Goal: Task Accomplishment & Management: Manage account settings

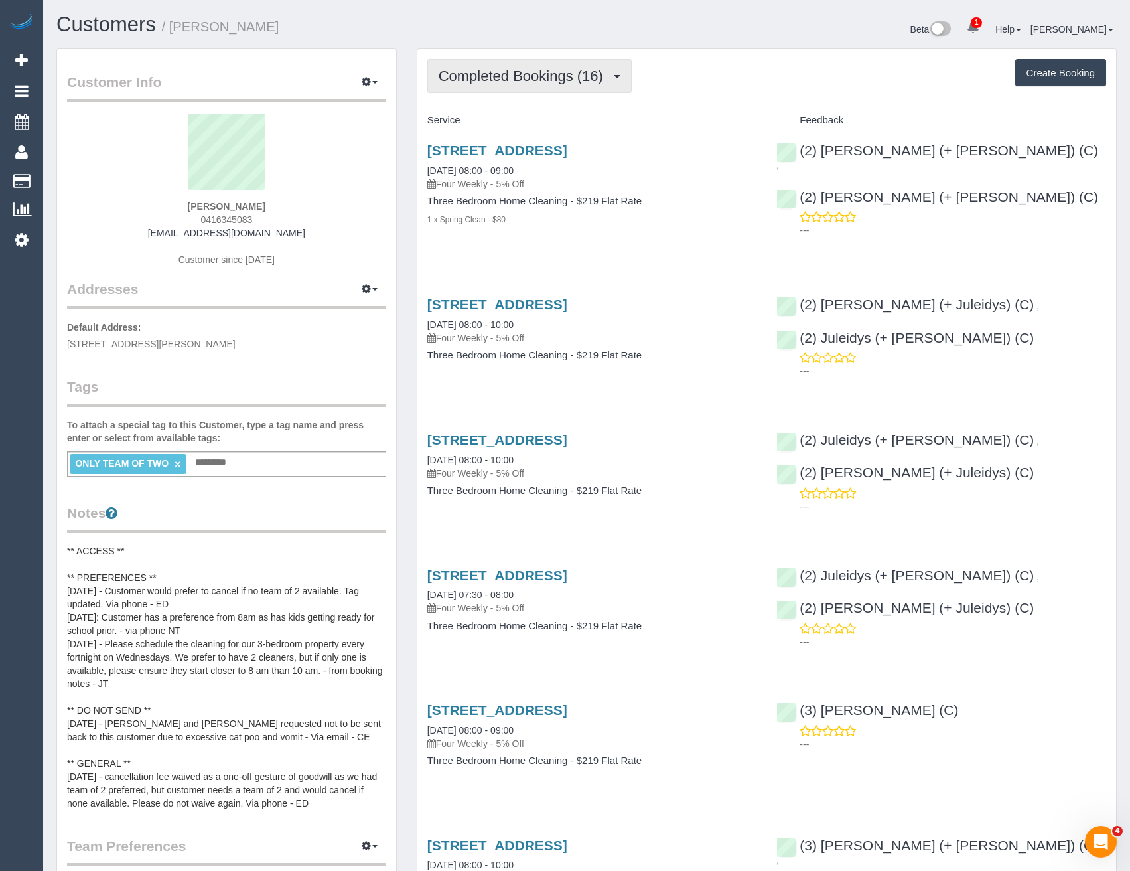
click at [538, 59] on button "Completed Bookings (16)" at bounding box center [529, 76] width 204 height 34
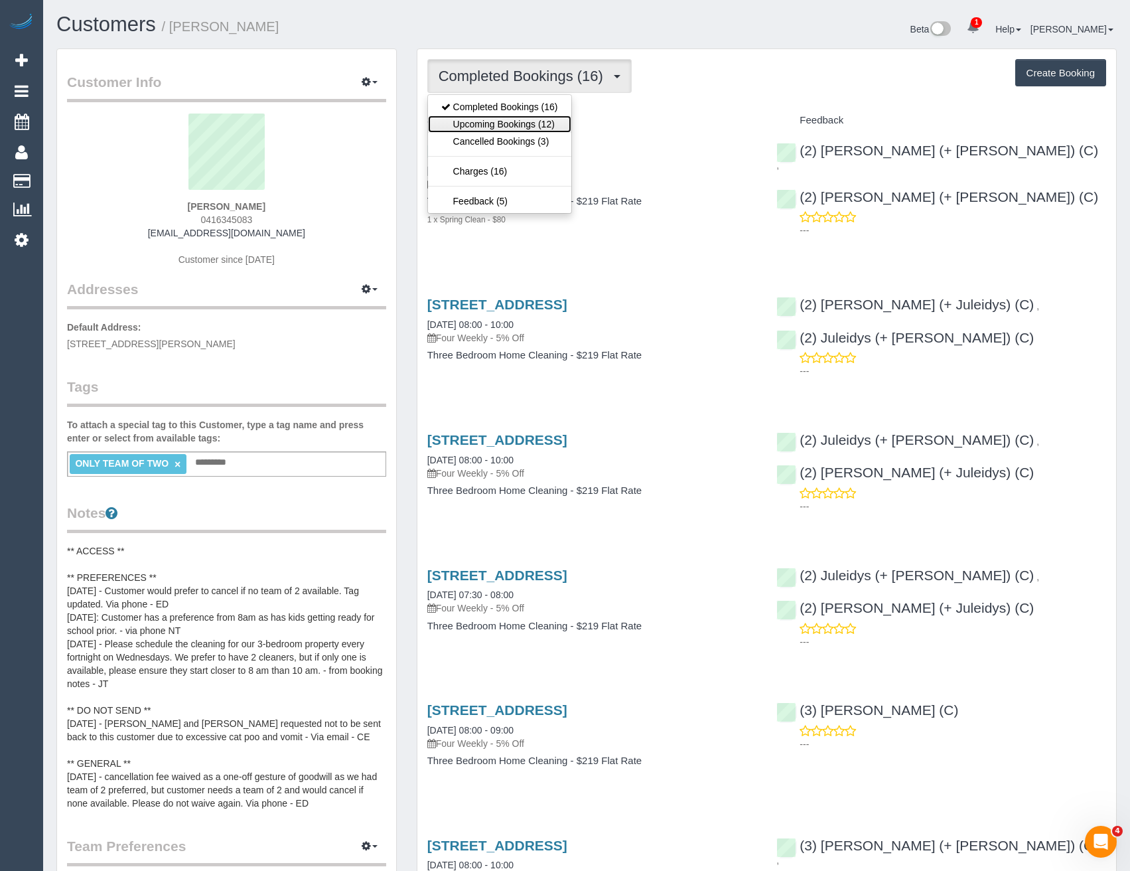
click at [542, 125] on link "Upcoming Bookings (12)" at bounding box center [499, 123] width 143 height 17
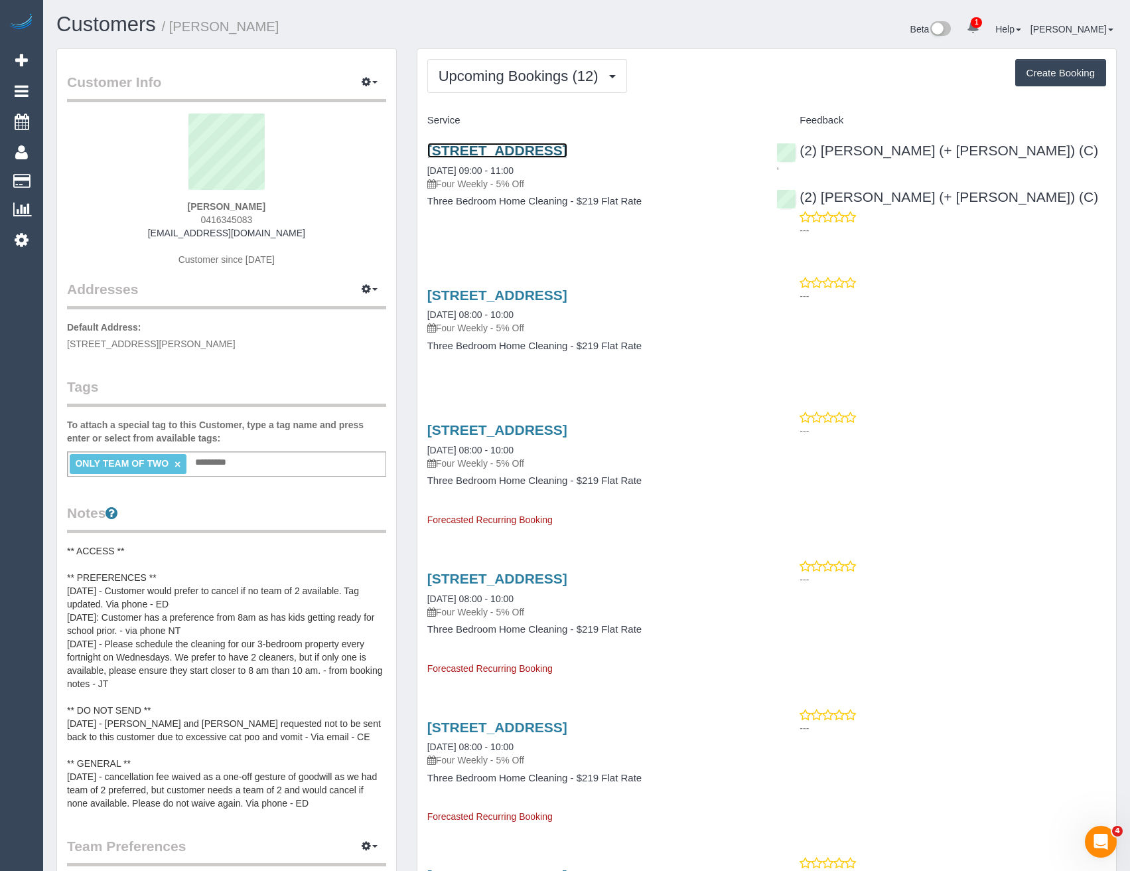
click at [484, 143] on link "502/339 Williamstown Road, Port Melbourne, VIC 3207" at bounding box center [497, 150] width 140 height 15
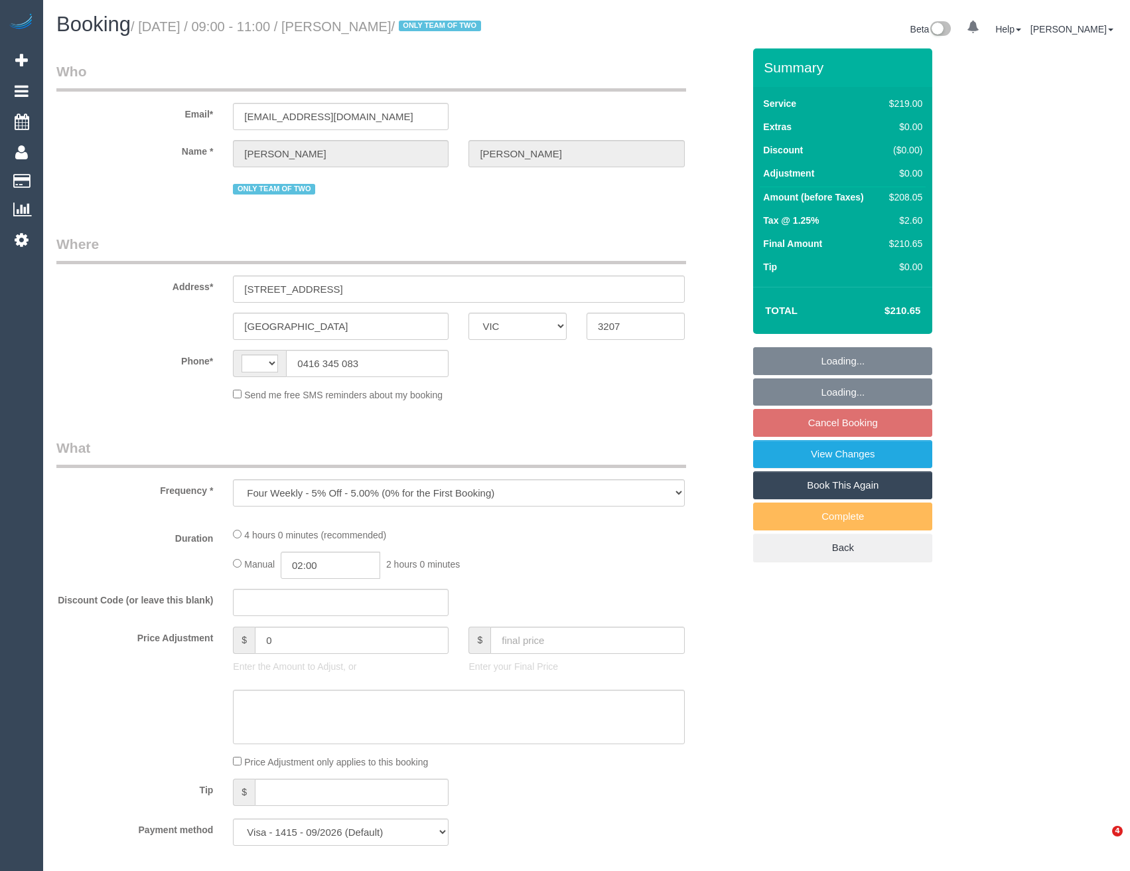
select select "VIC"
select select "string:stripe-pm_1PnEC42GScqysDRVi9KrXFBk"
select select "string:AU"
select select "number:29"
select select "number:14"
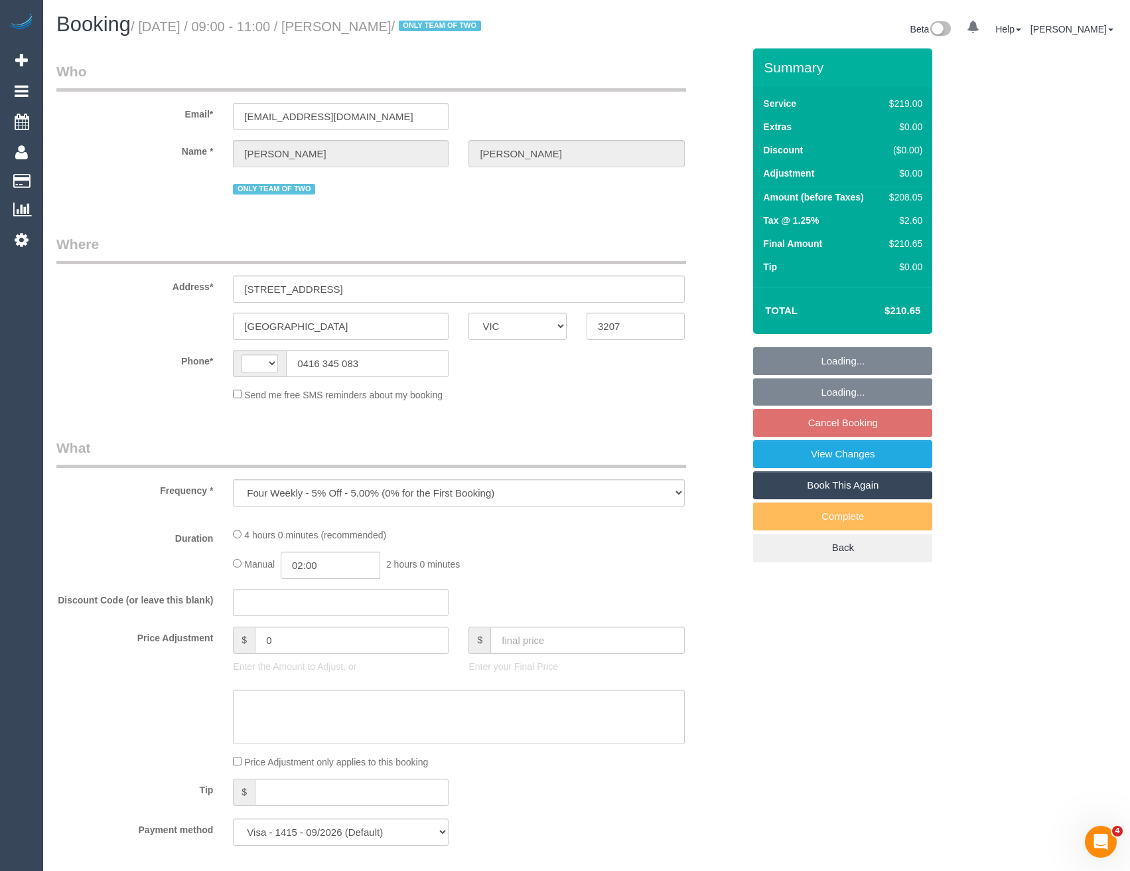
select select "number:19"
select select "number:36"
select select "number:34"
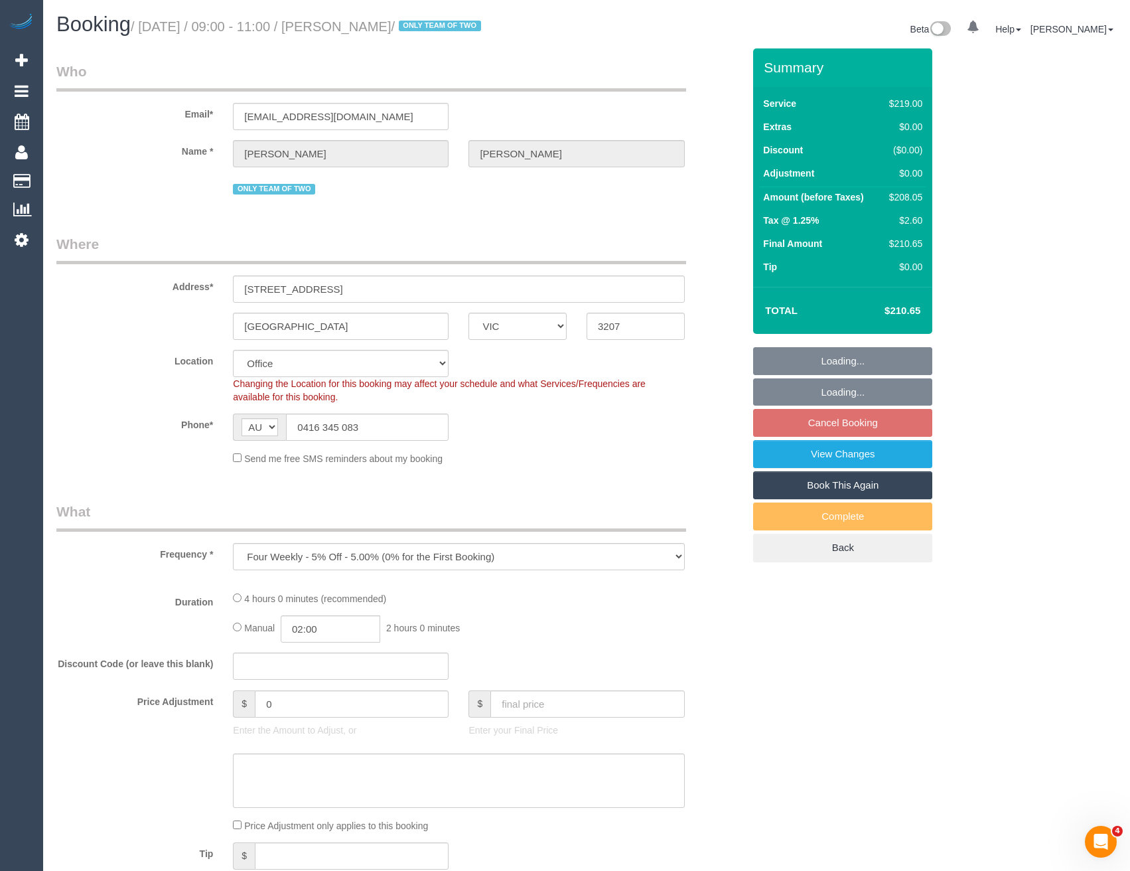
select select "object:755"
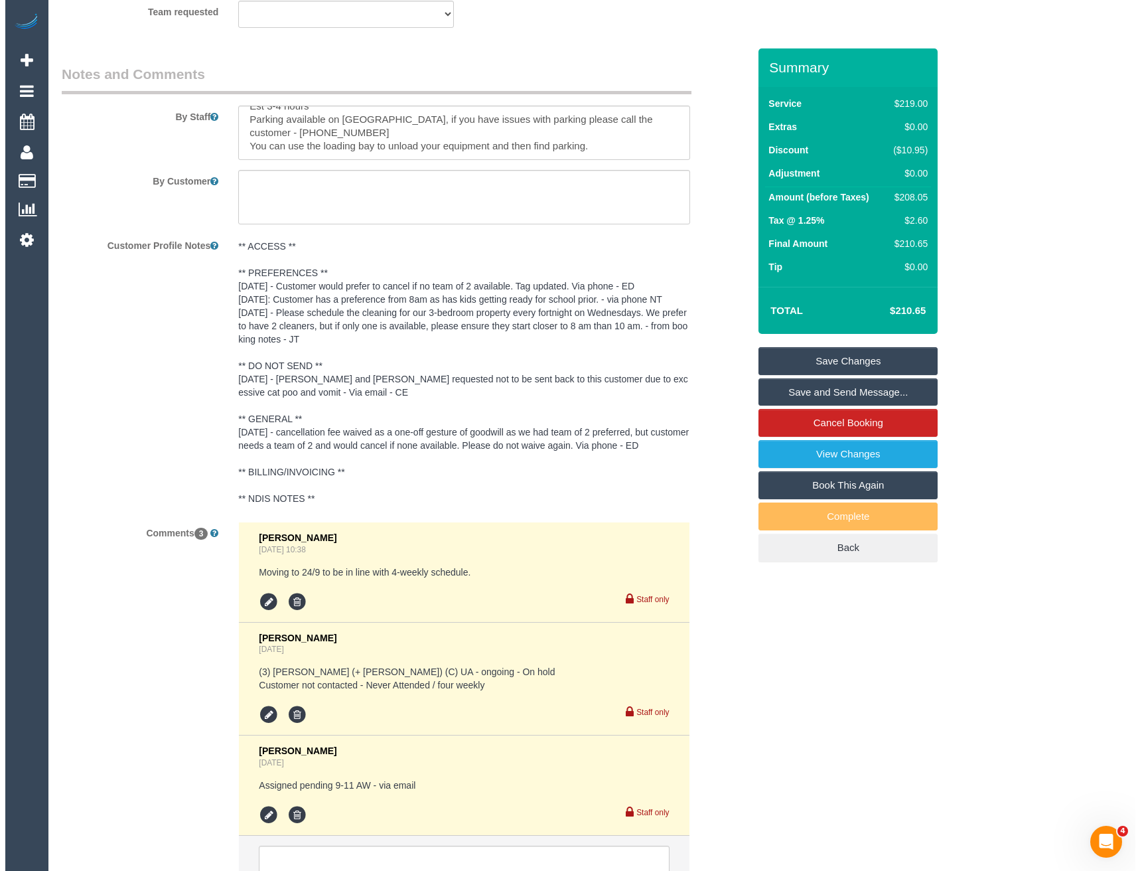
scroll to position [2364, 0]
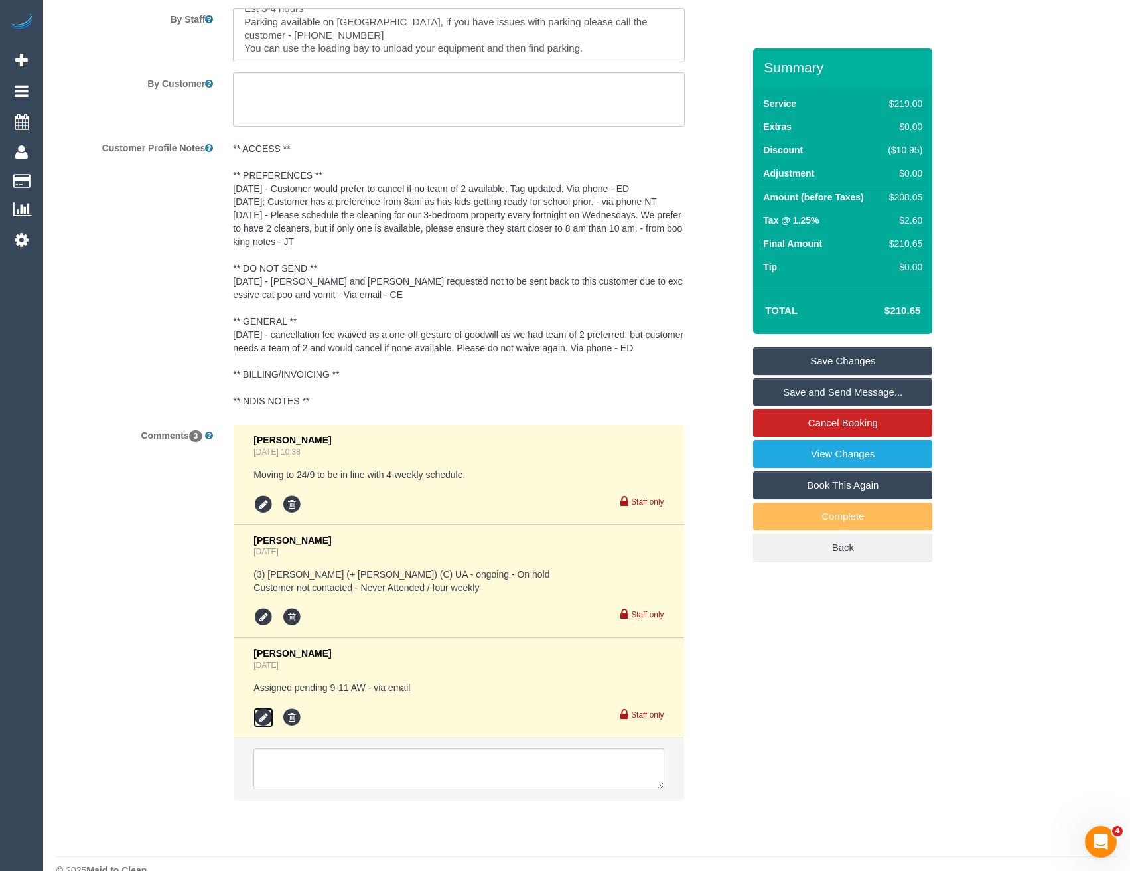
click at [267, 707] on icon at bounding box center [264, 717] width 20 height 20
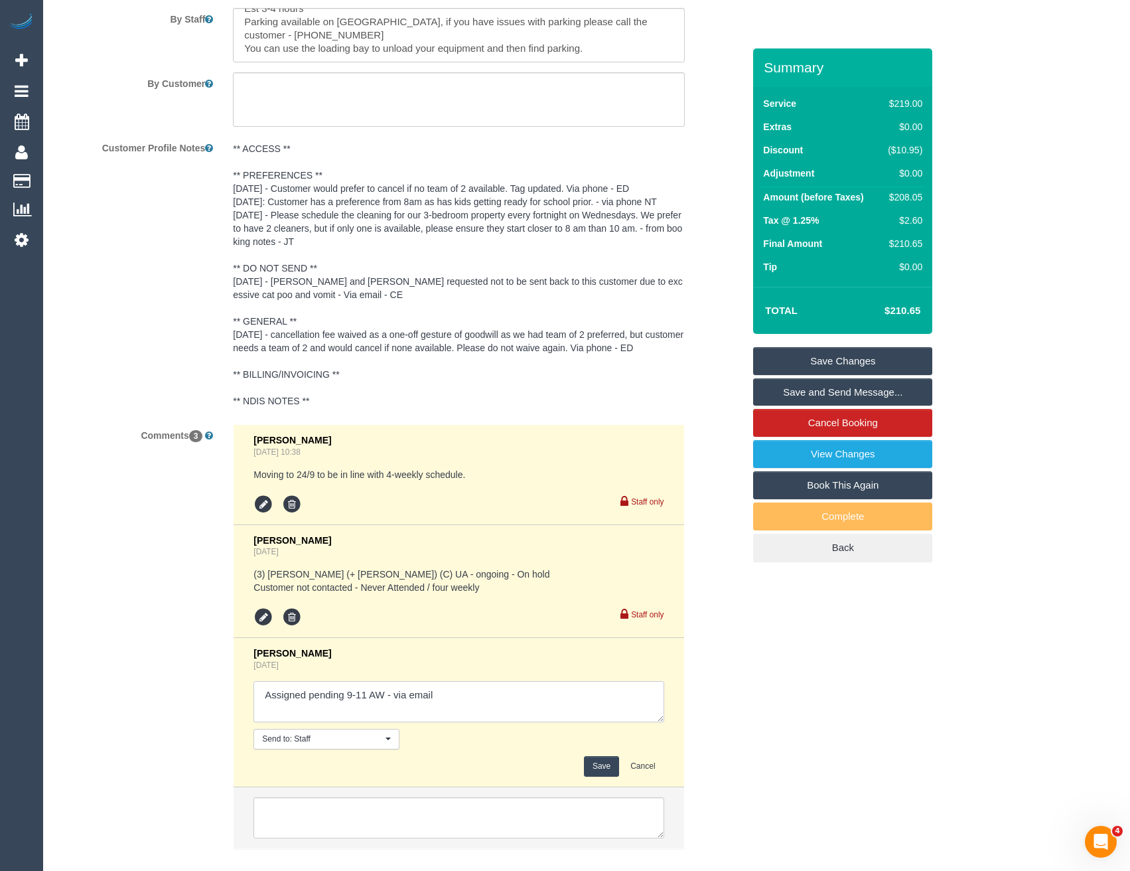
click at [483, 681] on textarea at bounding box center [459, 701] width 410 height 41
type textarea "Assigned pending 9-11 AW - via email // confirmed"
click at [597, 756] on button "Save" at bounding box center [601, 766] width 35 height 21
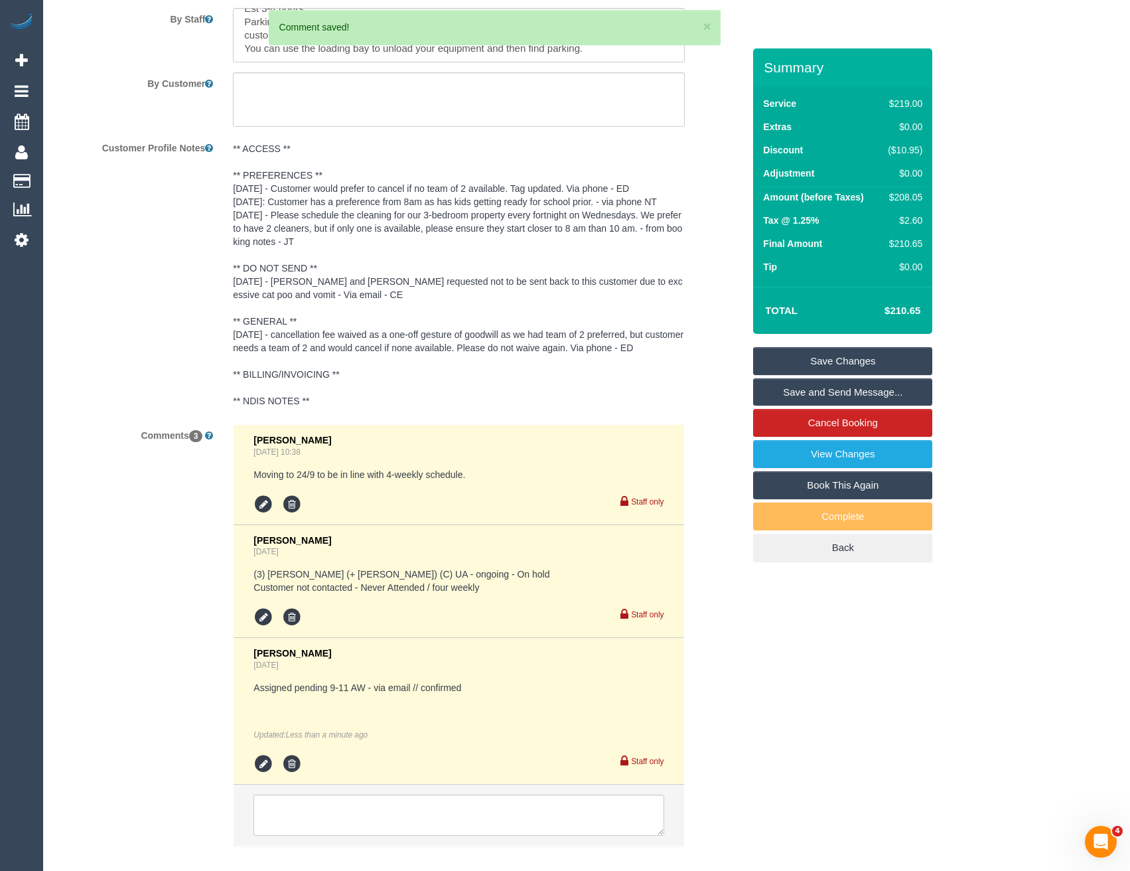
click at [820, 390] on link "Save and Send Message..." at bounding box center [842, 392] width 179 height 28
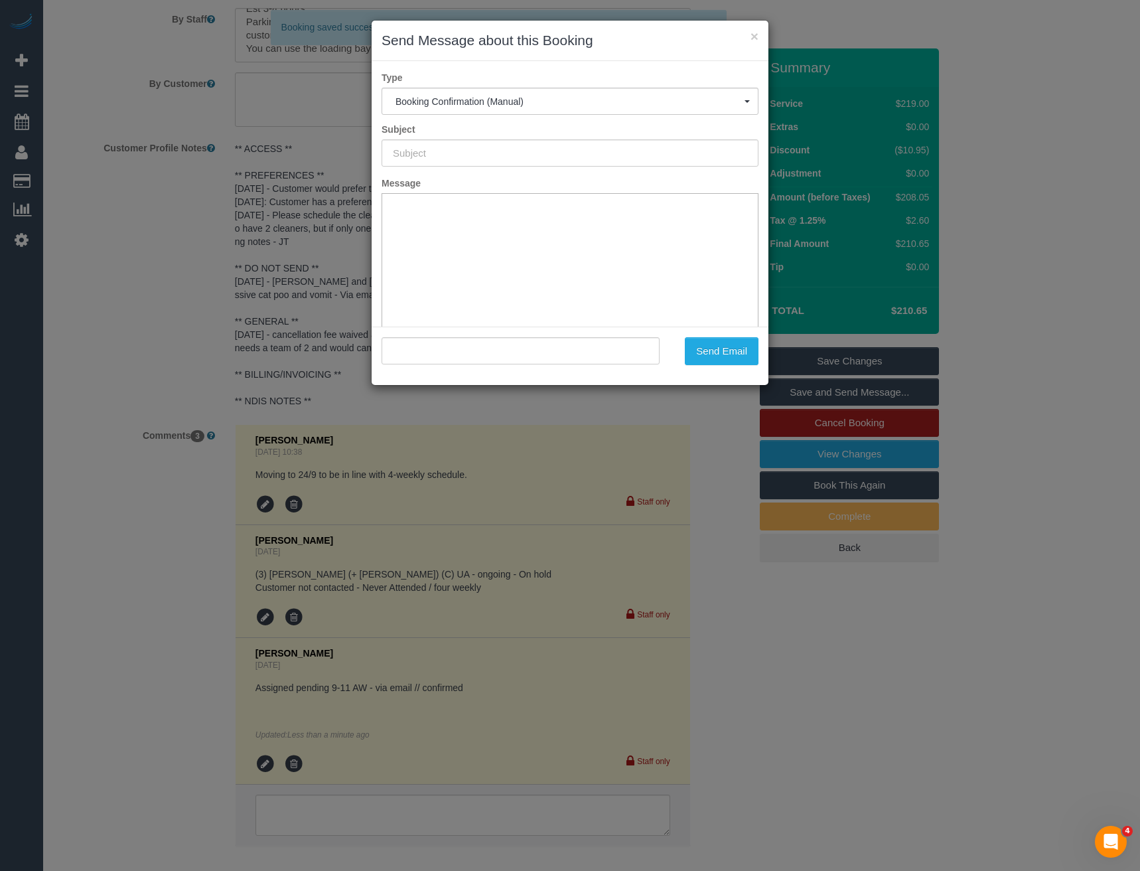
scroll to position [0, 0]
type input "Booking Confirmed"
type input ""Eddy Blatt" <eddyblatt@hotmail.com>"
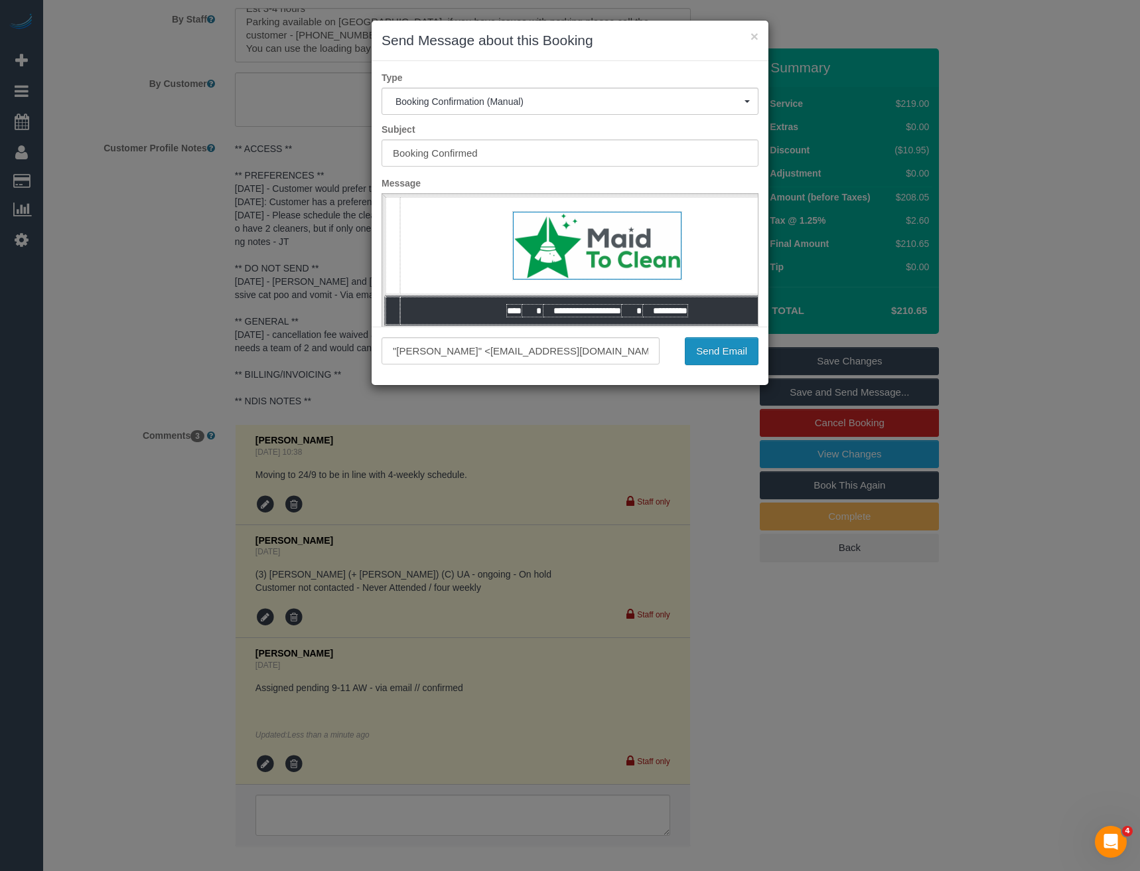
click at [715, 356] on button "Send Email" at bounding box center [722, 351] width 74 height 28
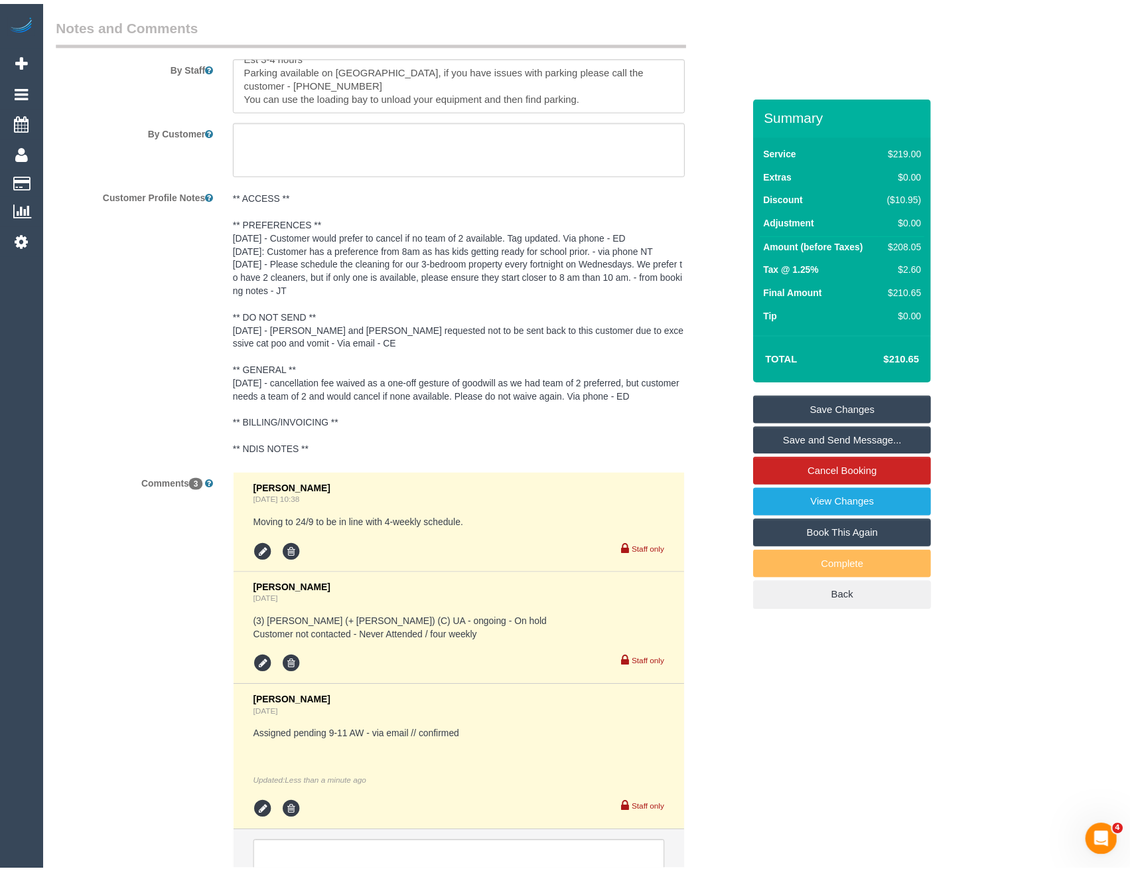
scroll to position [2412, 0]
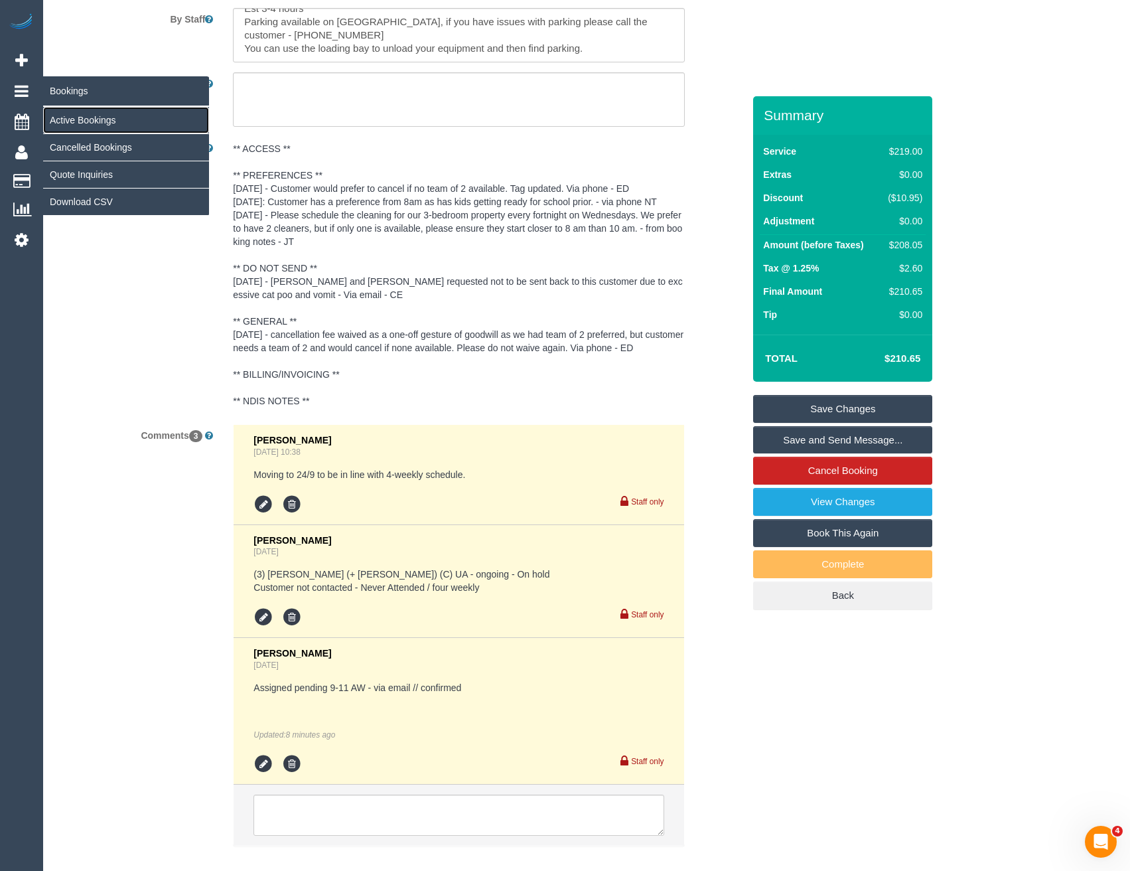
click at [94, 123] on link "Active Bookings" at bounding box center [126, 120] width 166 height 27
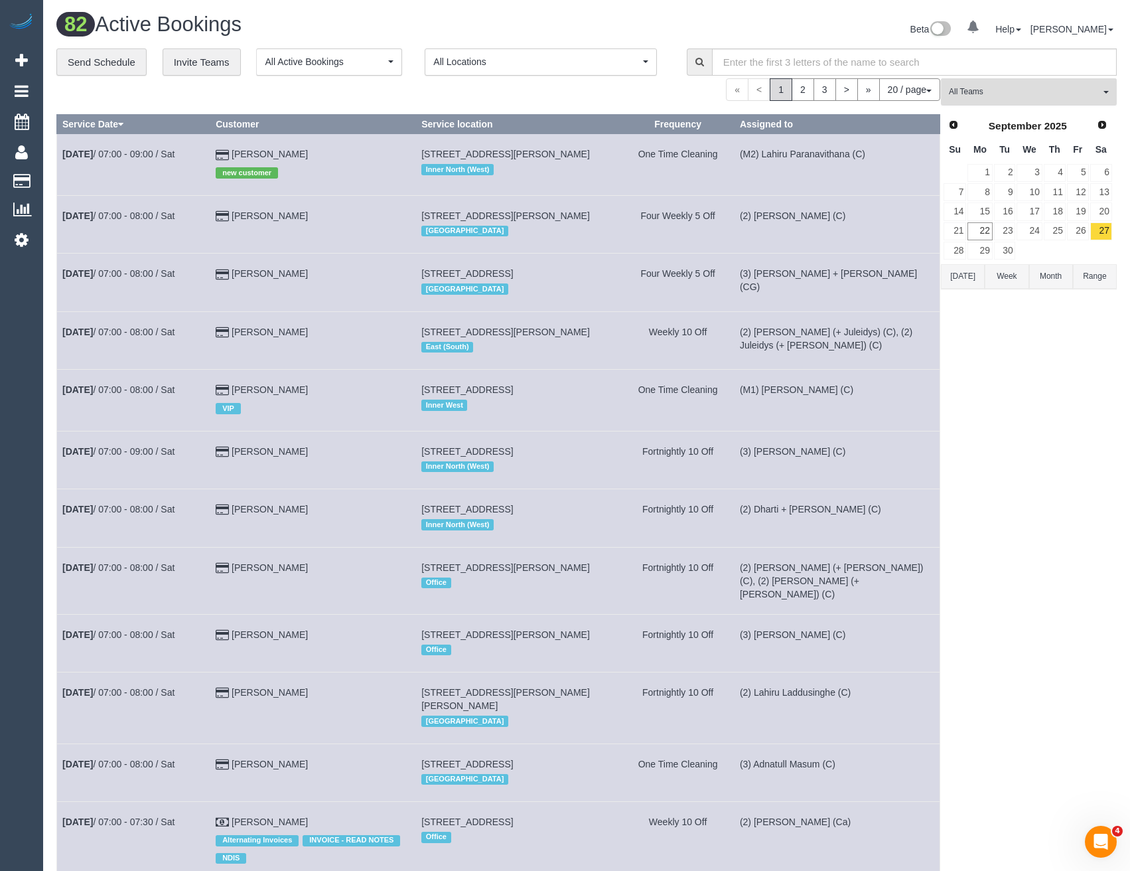
click at [991, 87] on span "All Teams" at bounding box center [1024, 91] width 151 height 11
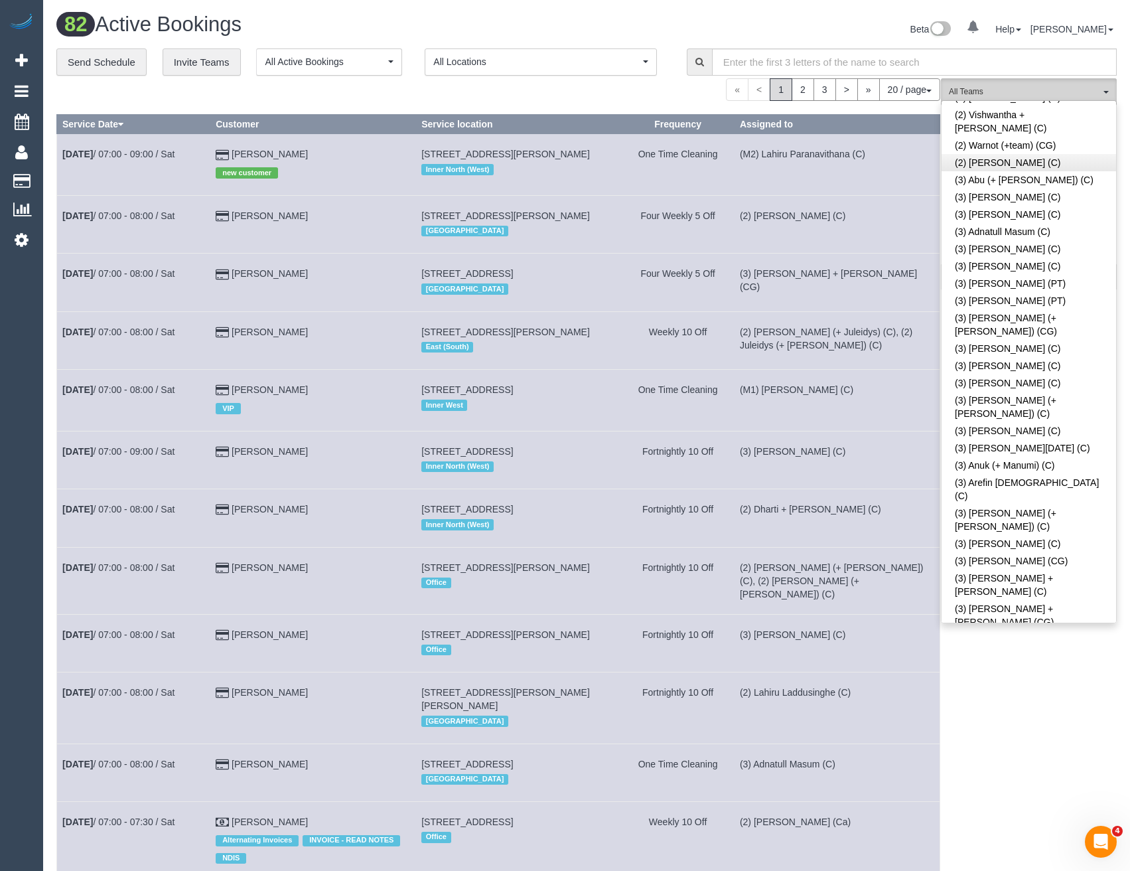
scroll to position [1792, 0]
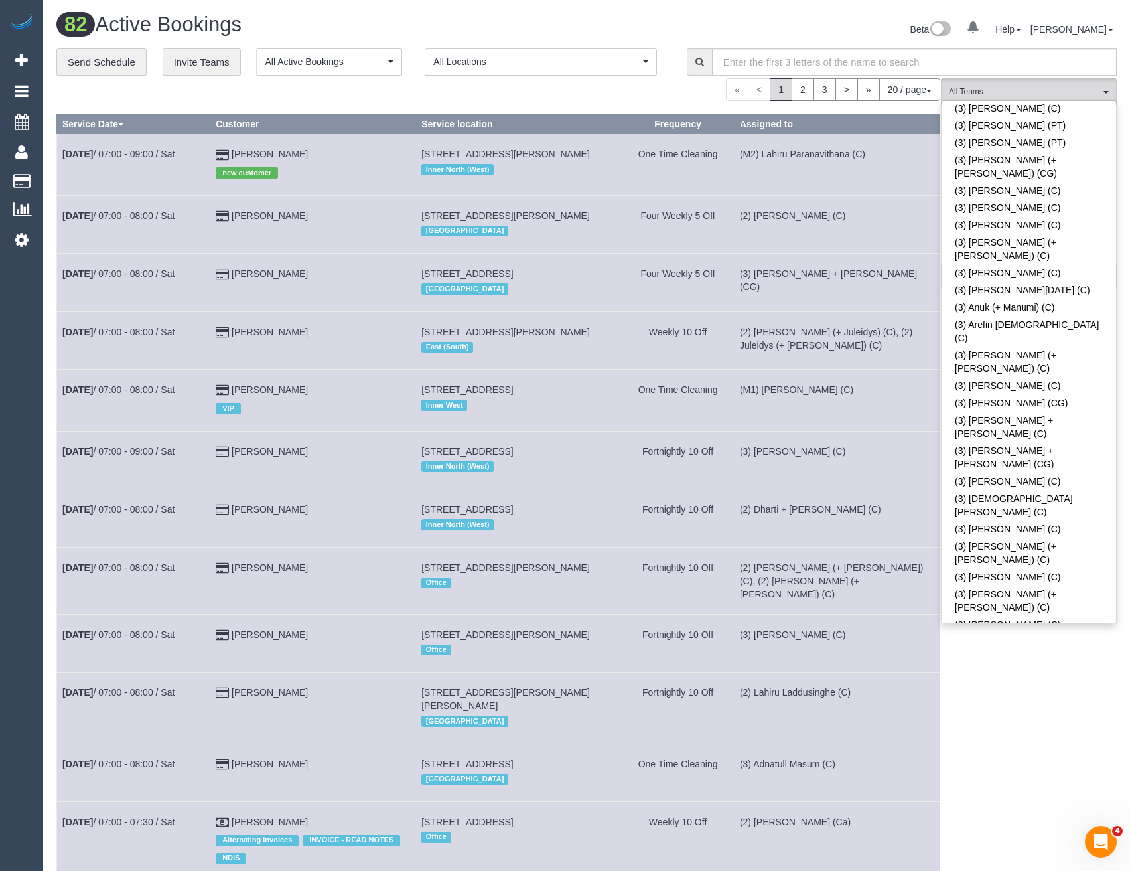
click at [1019, 681] on link "(3) Denuwan Lamahewa (C)" at bounding box center [1029, 689] width 175 height 17
drag, startPoint x: 962, startPoint y: 694, endPoint x: 982, endPoint y: 676, distance: 26.3
click at [962, 694] on div "(3) Denuwan Lamahewa (C) All Teams Remove Team Filters (0) Account - Tech (0) O…" at bounding box center [1029, 770] width 176 height 1384
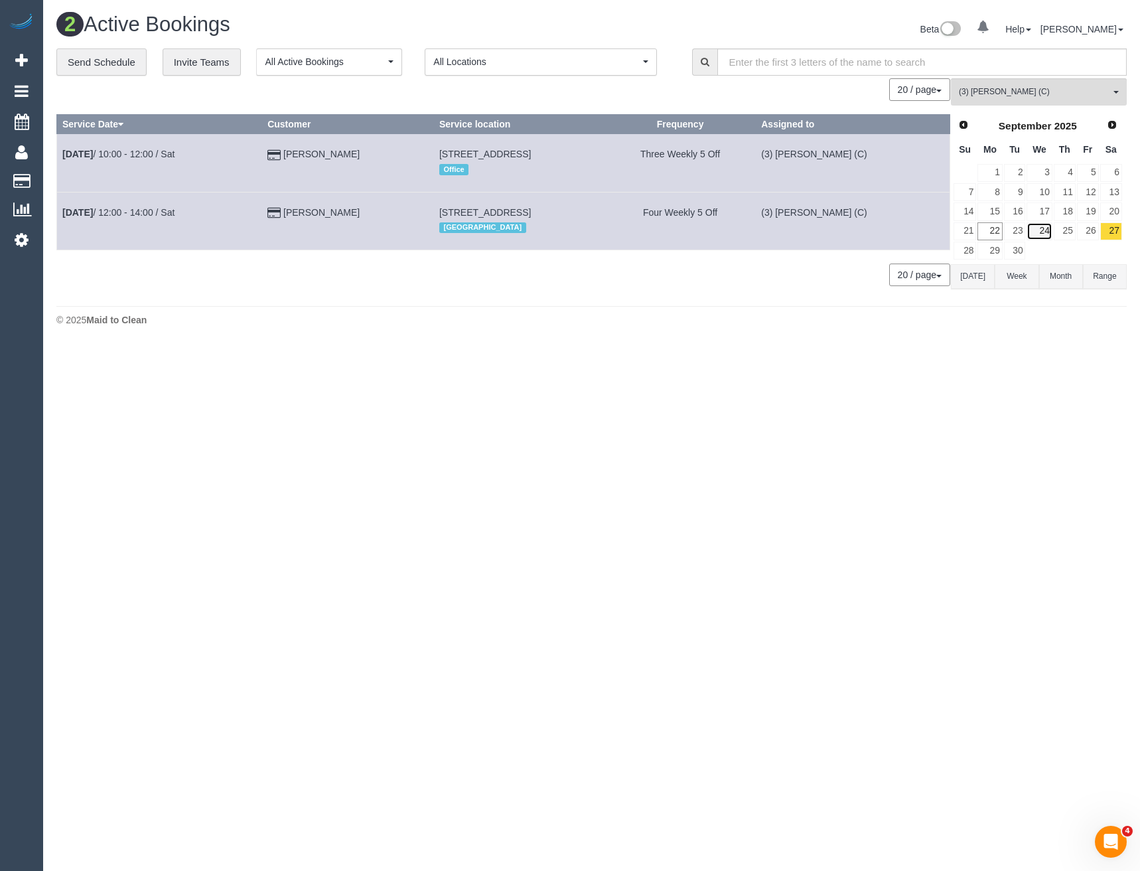
click at [1047, 228] on link "24" at bounding box center [1039, 231] width 25 height 18
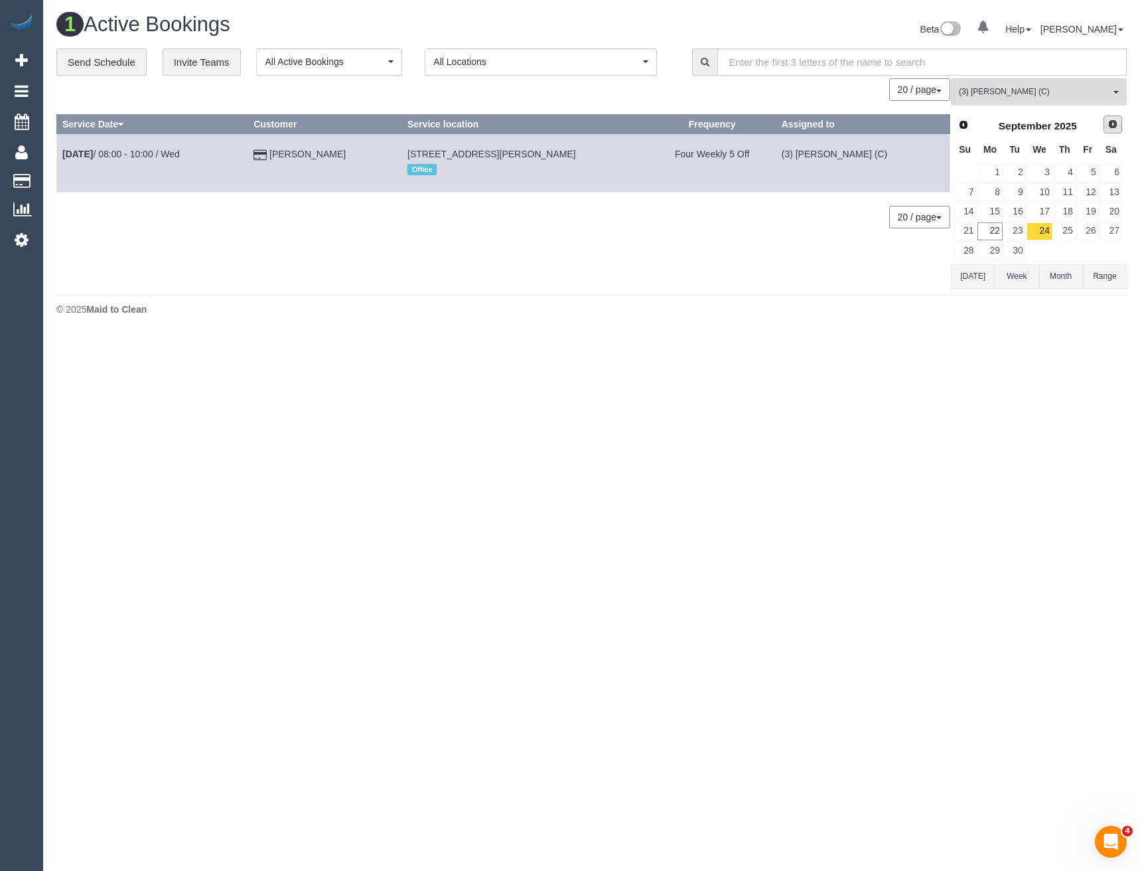
click at [1112, 123] on span "Next" at bounding box center [1113, 124] width 11 height 11
click at [1042, 193] on link "8" at bounding box center [1039, 192] width 25 height 18
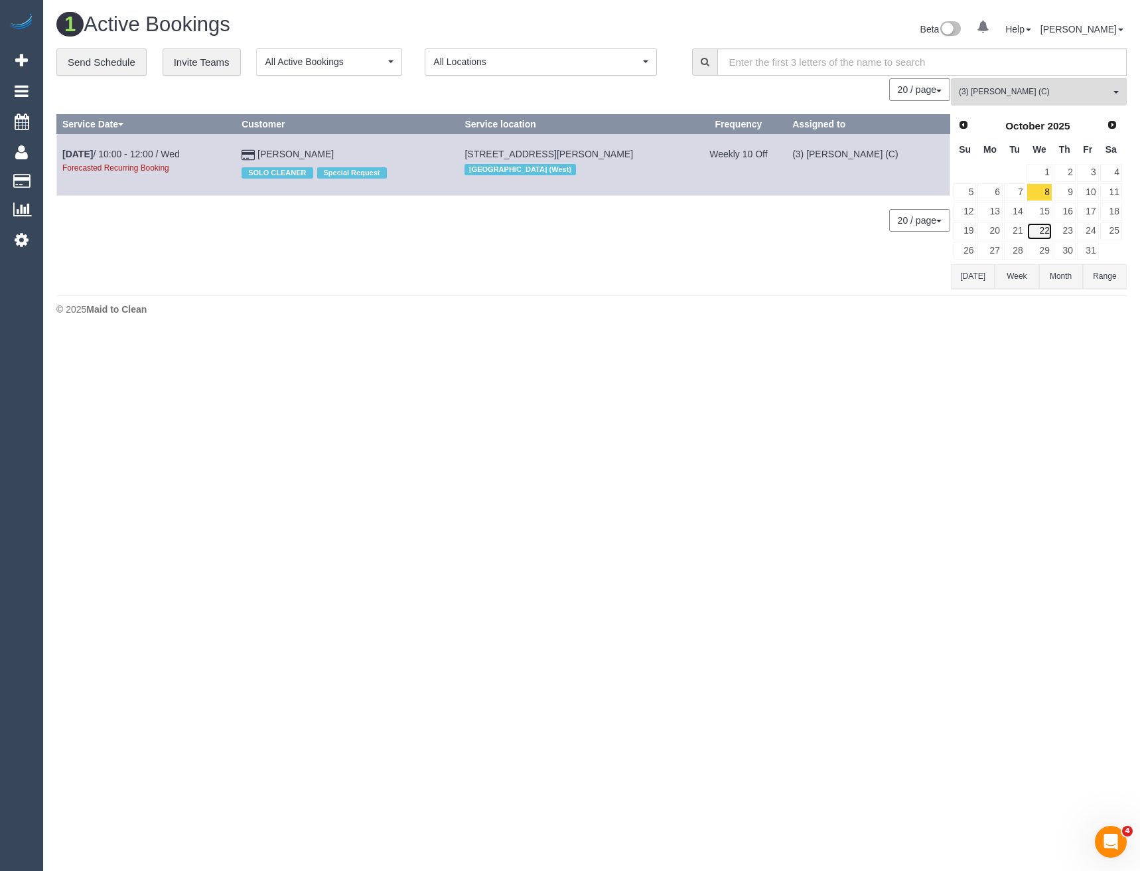
click at [1047, 228] on link "22" at bounding box center [1039, 231] width 25 height 18
click at [1040, 192] on link "8" at bounding box center [1039, 192] width 25 height 18
click at [165, 152] on link "Oct 8th / 10:00 - 12:00 / Wed" at bounding box center [120, 154] width 117 height 11
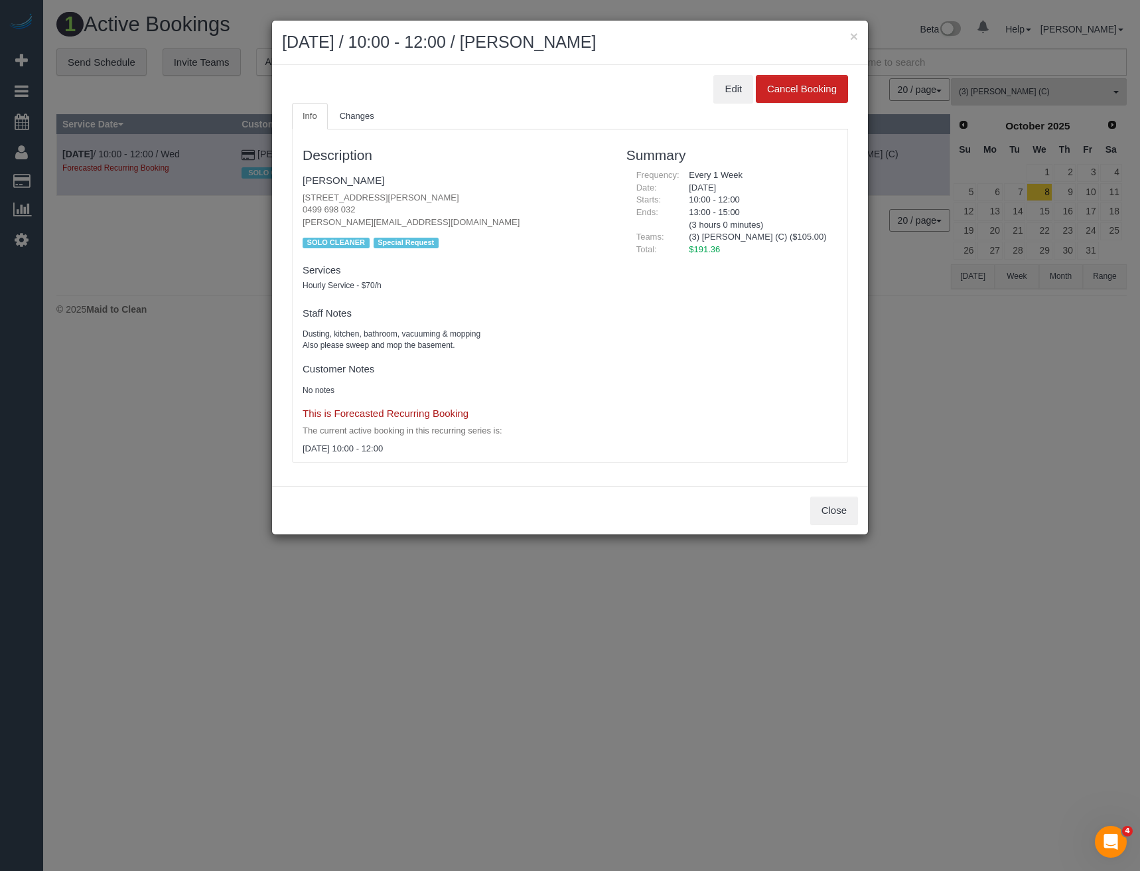
click at [932, 478] on div "× October 08, 2025 / 10:00 - 12:00 / Andrea Pakis Edit Cancel Booking Info Chan…" at bounding box center [570, 435] width 1140 height 871
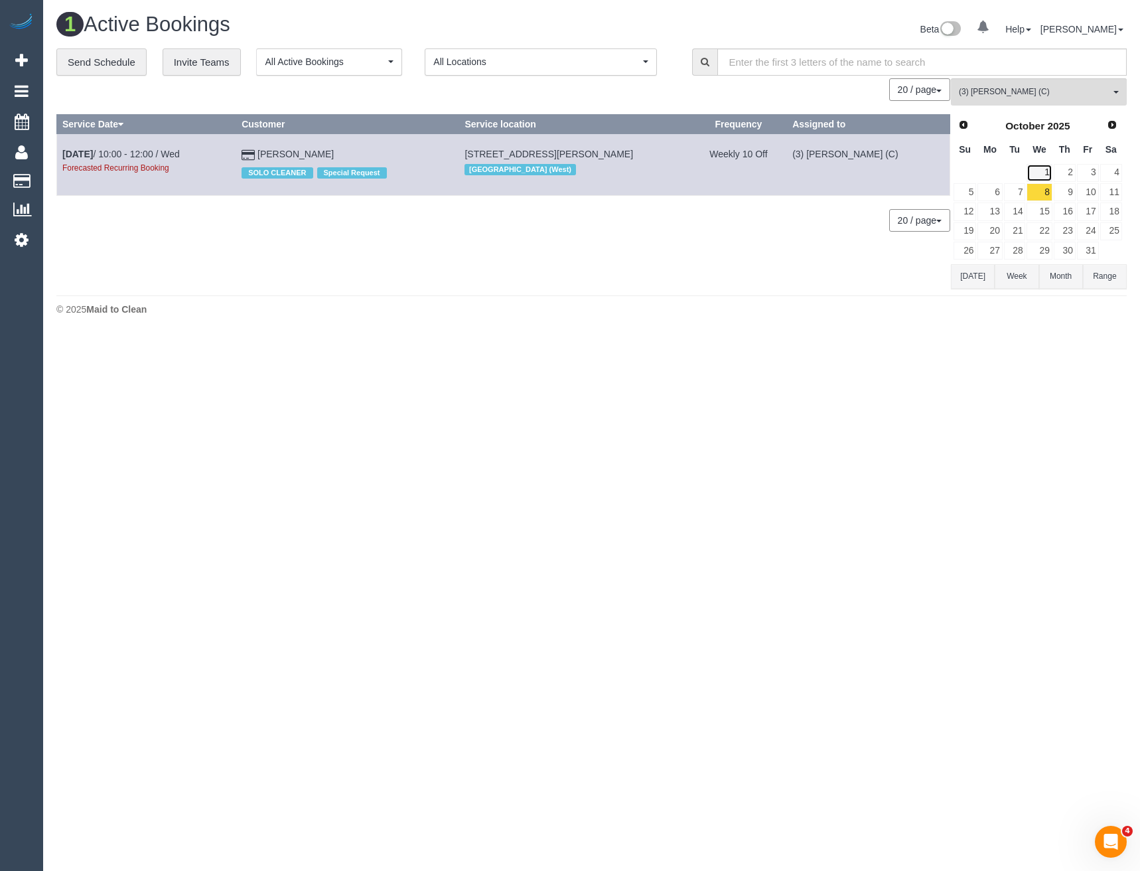
click at [1042, 171] on link "1" at bounding box center [1039, 173] width 25 height 18
click at [152, 153] on link "Oct 1st / 10:00 - 12:00 / Wed" at bounding box center [120, 154] width 117 height 11
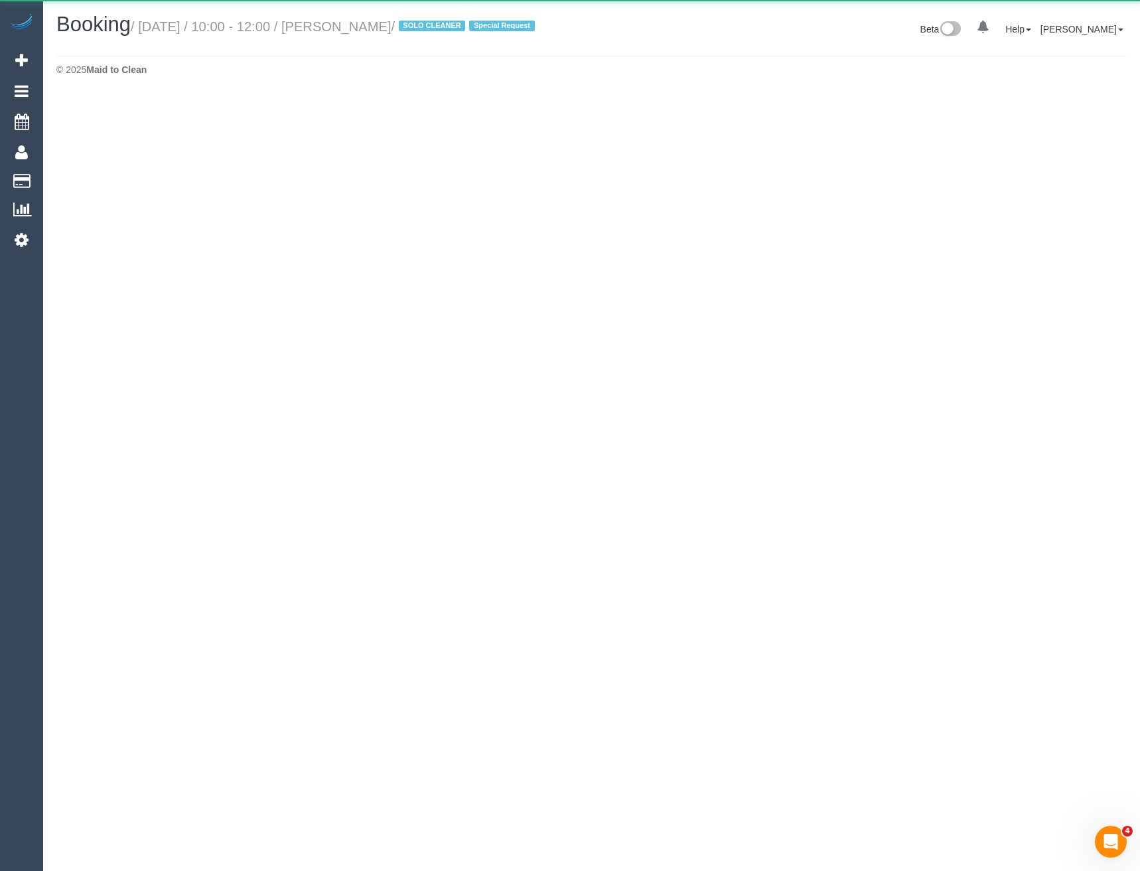
select select "VIC"
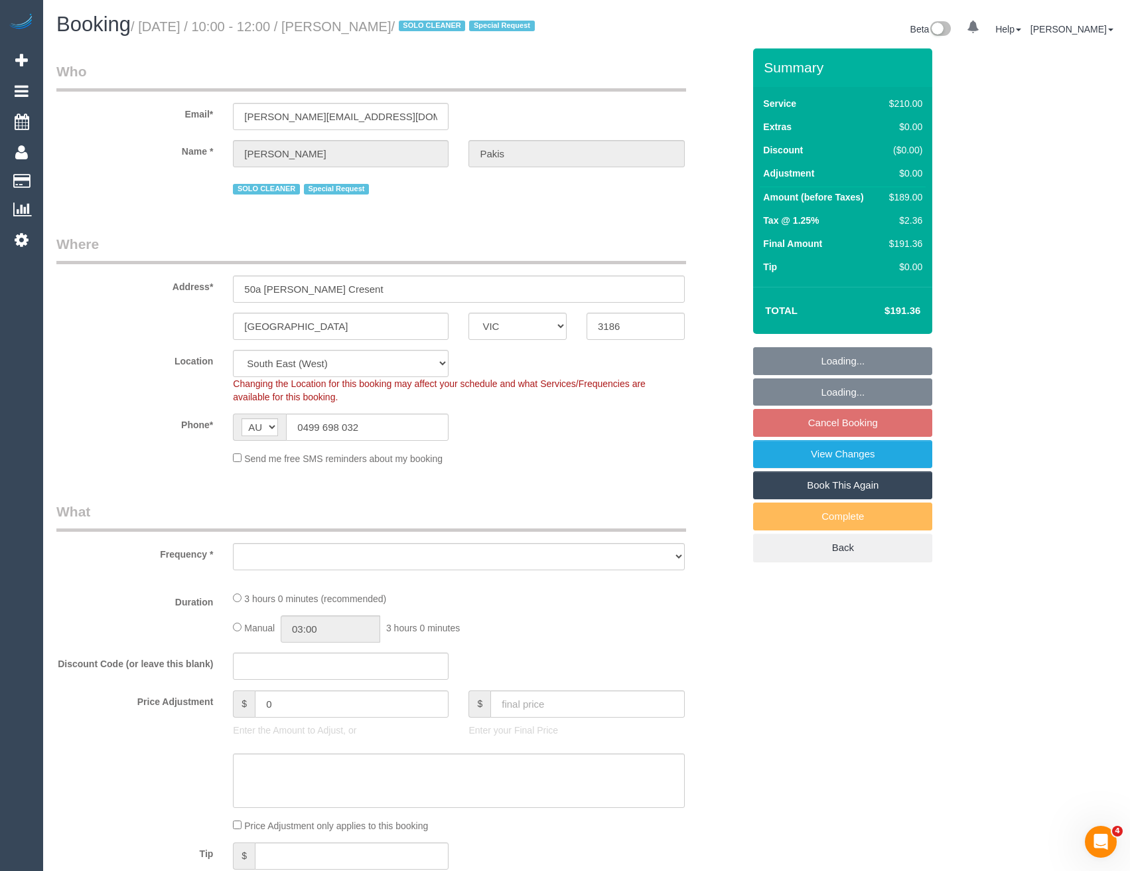
select select "object:4978"
select select "number:27"
select select "number:14"
select select "number:19"
select select "number:36"
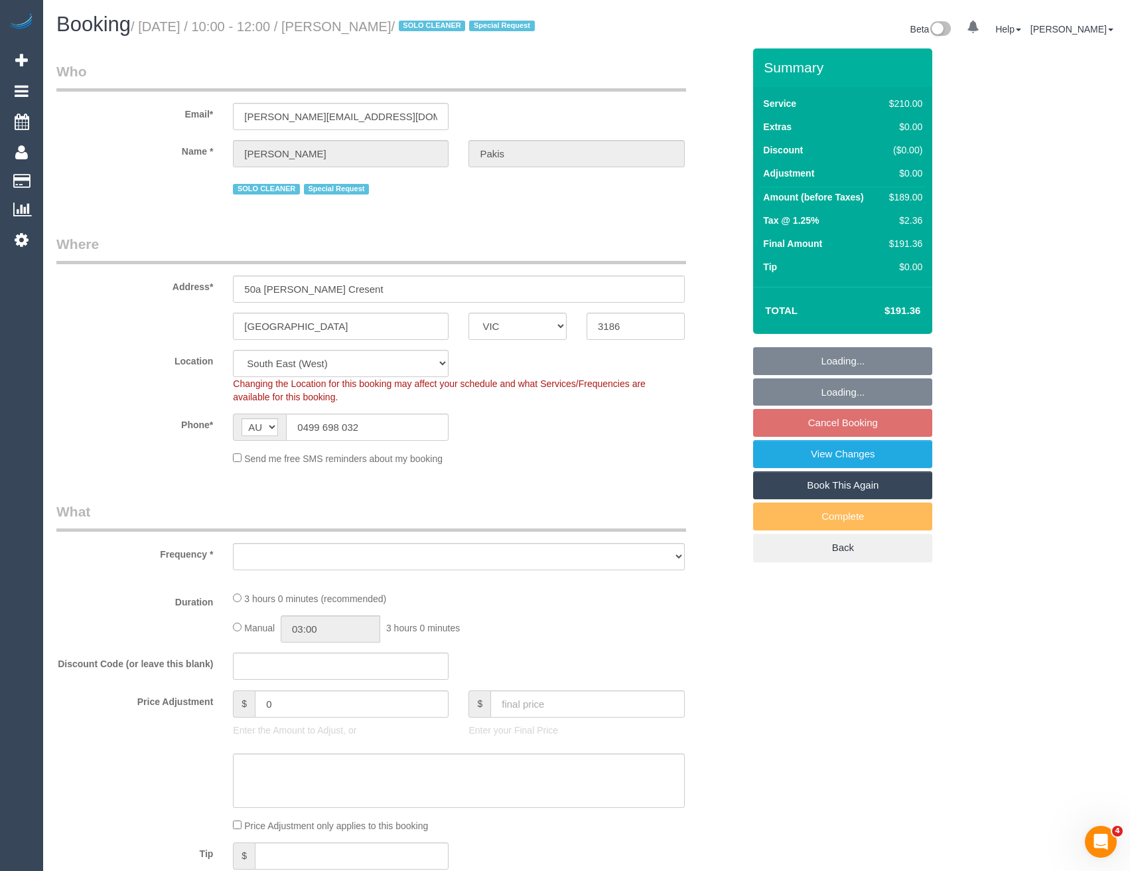
select select "number:35"
select select "string:stripe-pm_1RdgU52GScqysDRVNxvFkaYN"
select select "180"
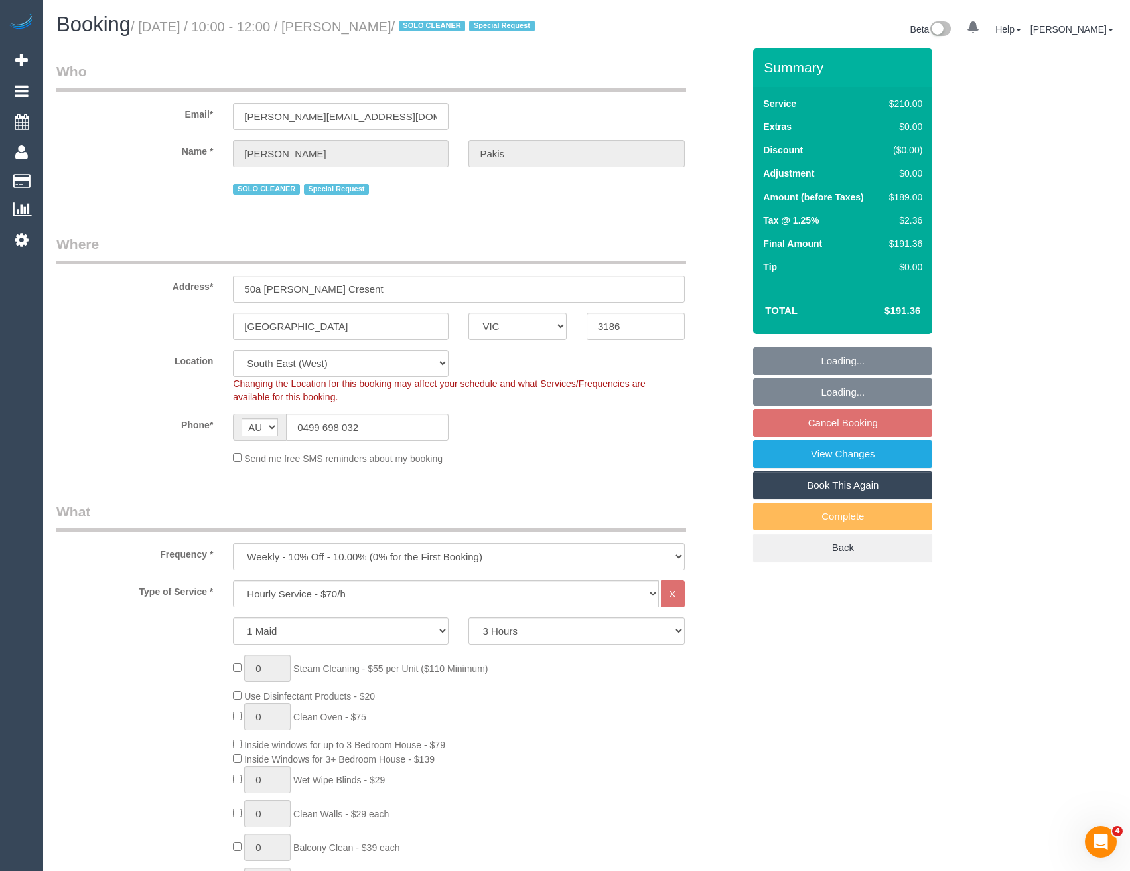
select select "object:5670"
select select "spot8"
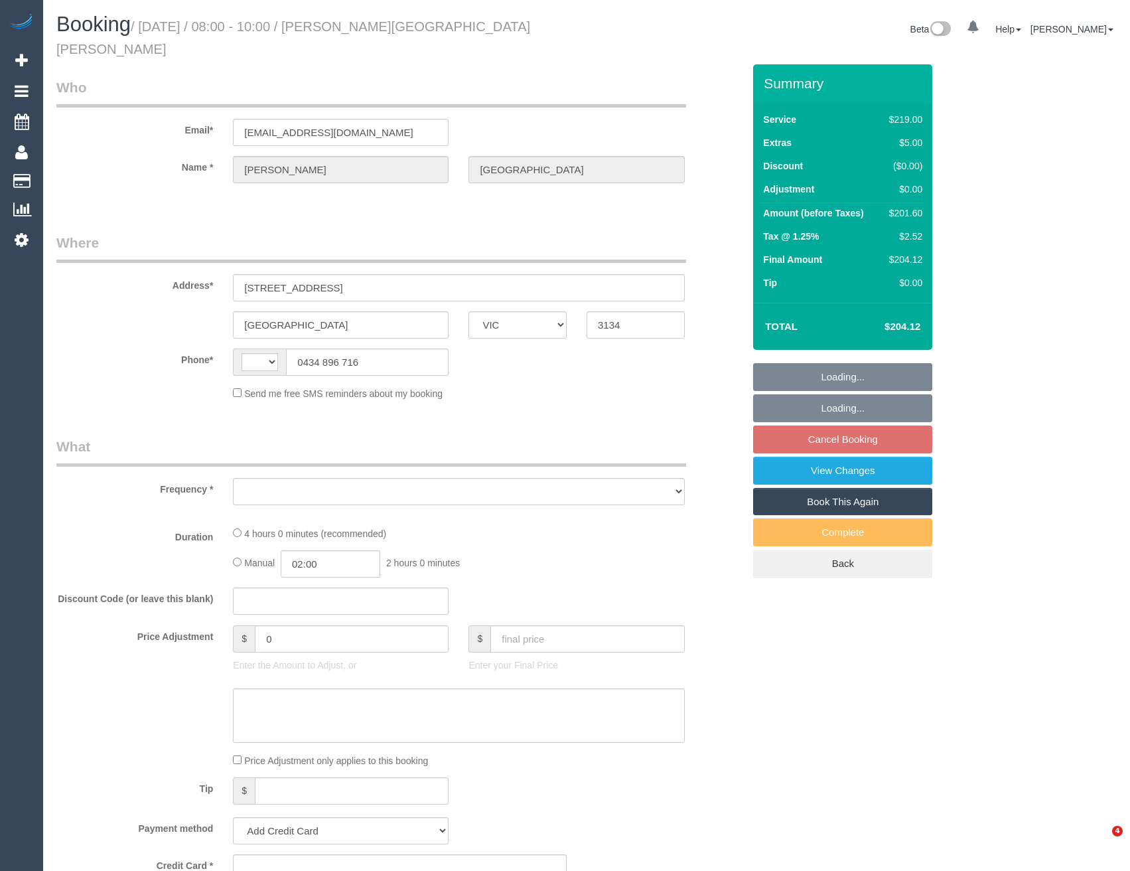
select select "VIC"
select select "string:AU"
select select "object:543"
select select "number:27"
select select "number:15"
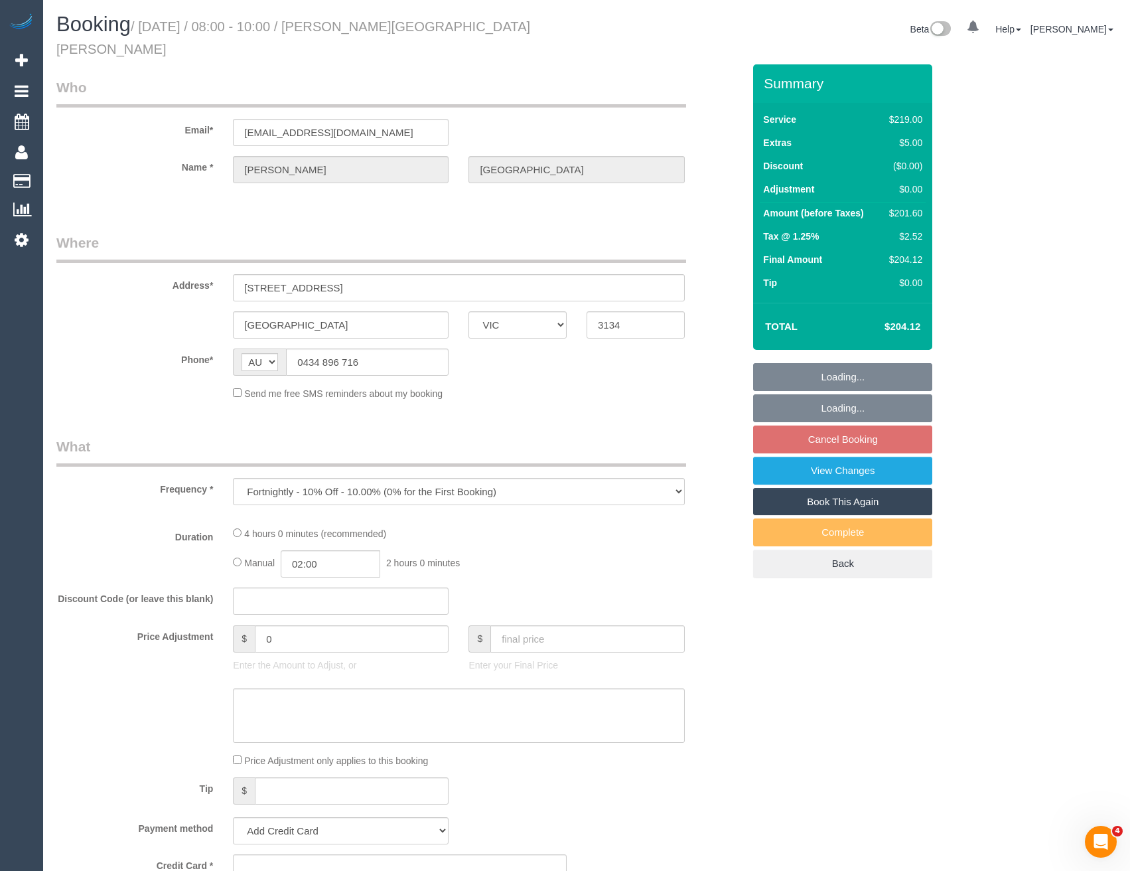
select select "number:19"
select select "number:22"
select select "number:33"
select select "number:12"
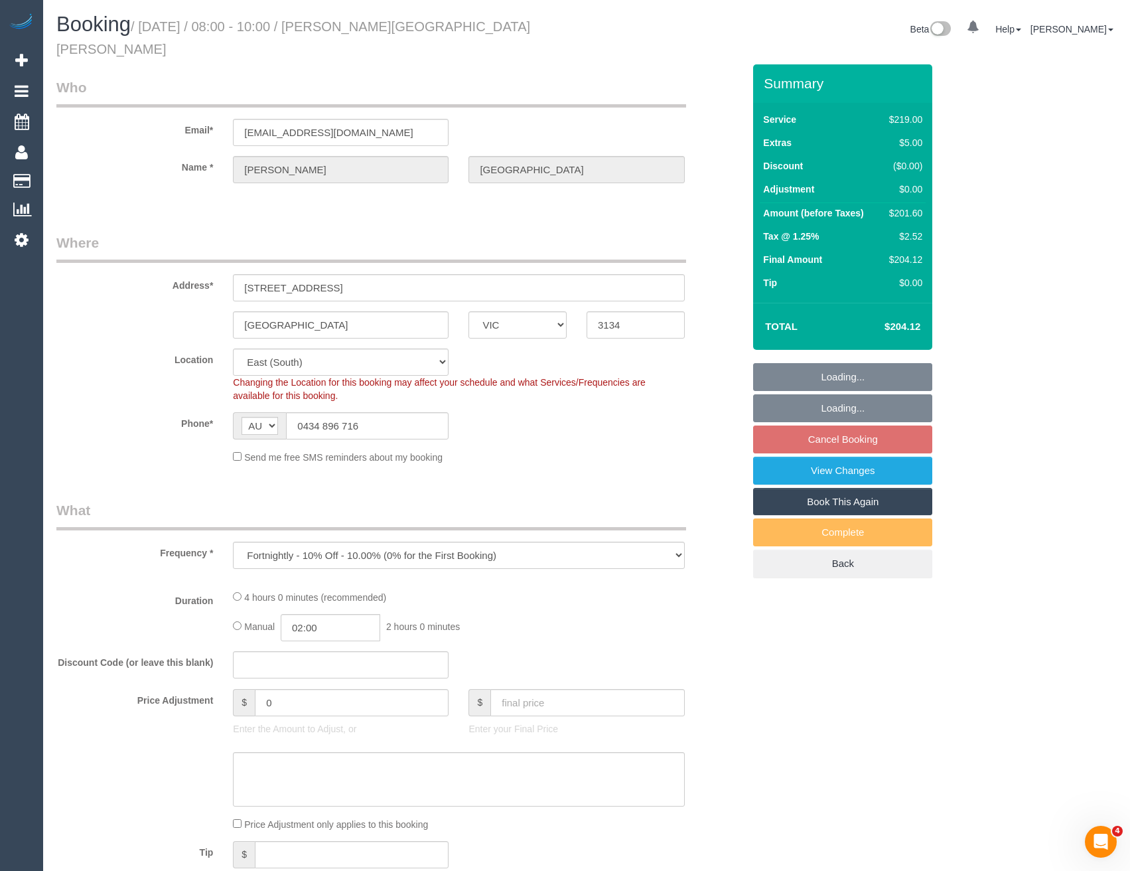
select select "string:stripe-pm_1S0a3t2GScqysDRVHFQgDIgs"
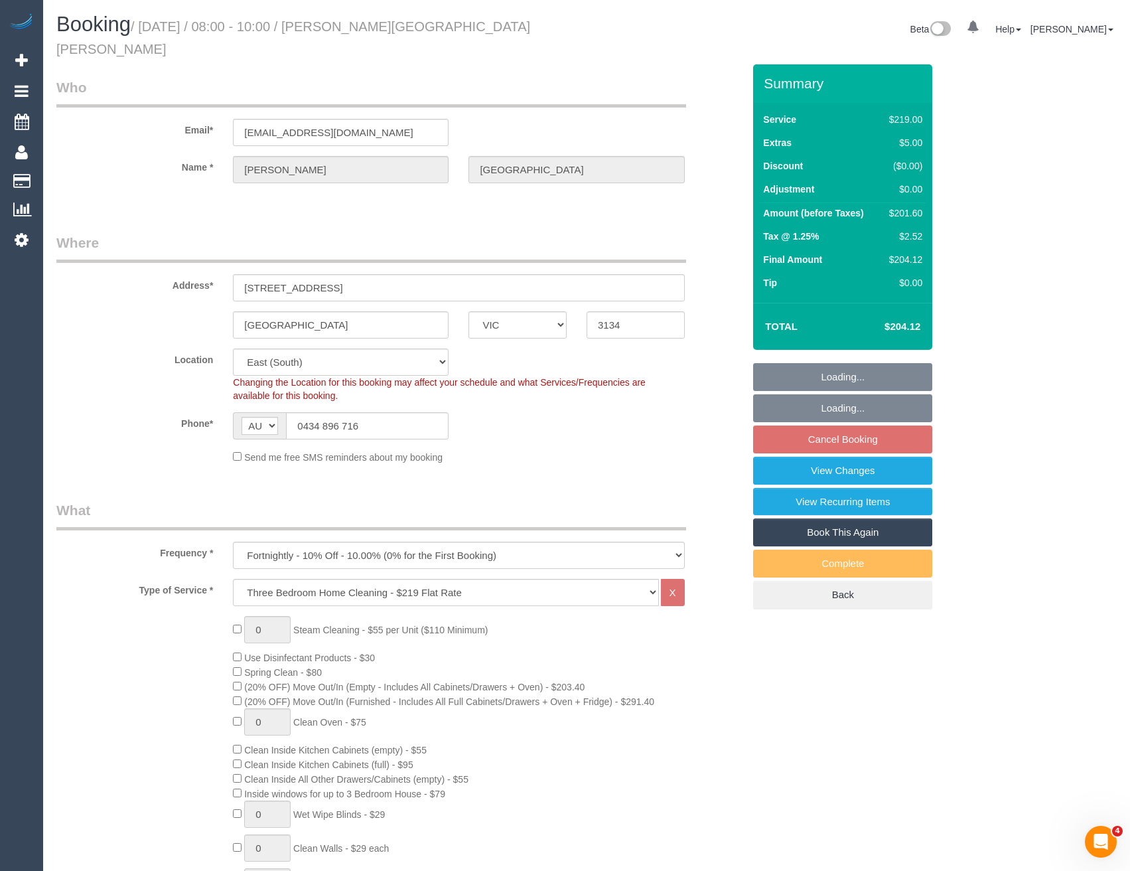
select select "object:1240"
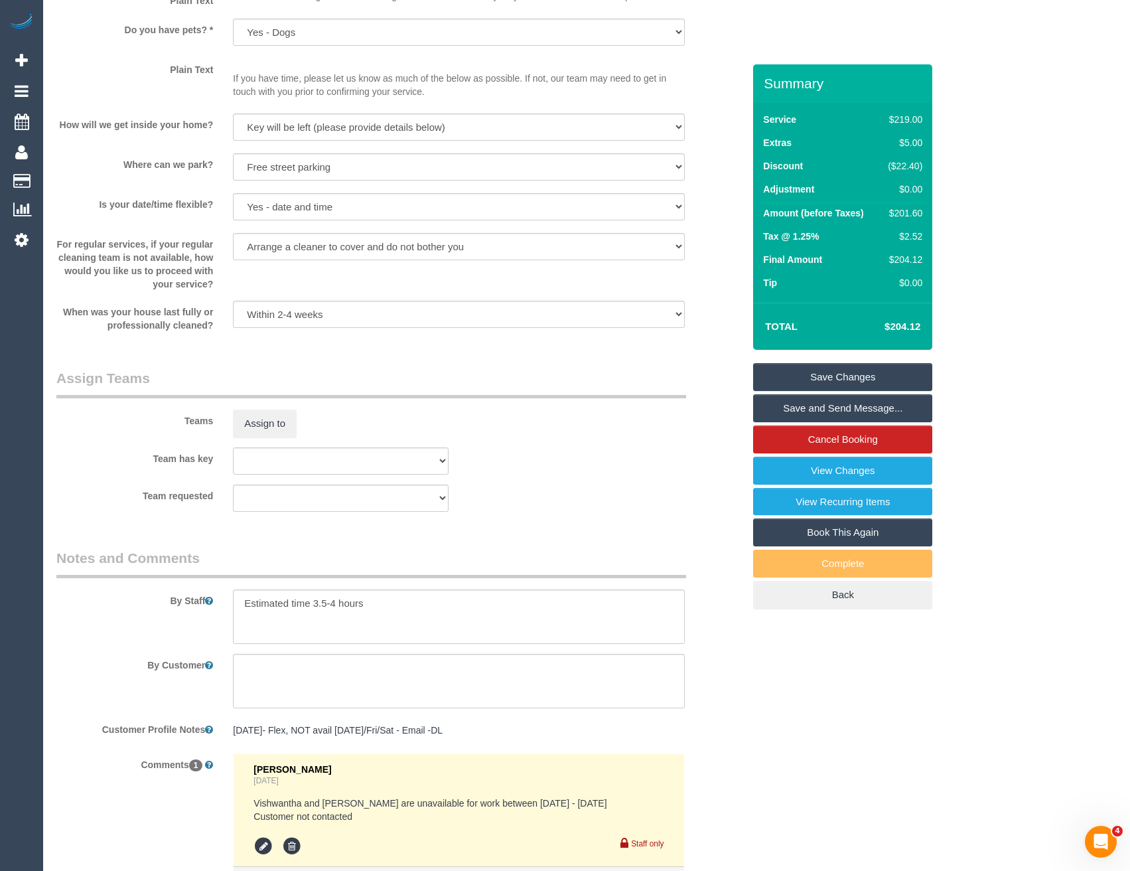
scroll to position [1894, 0]
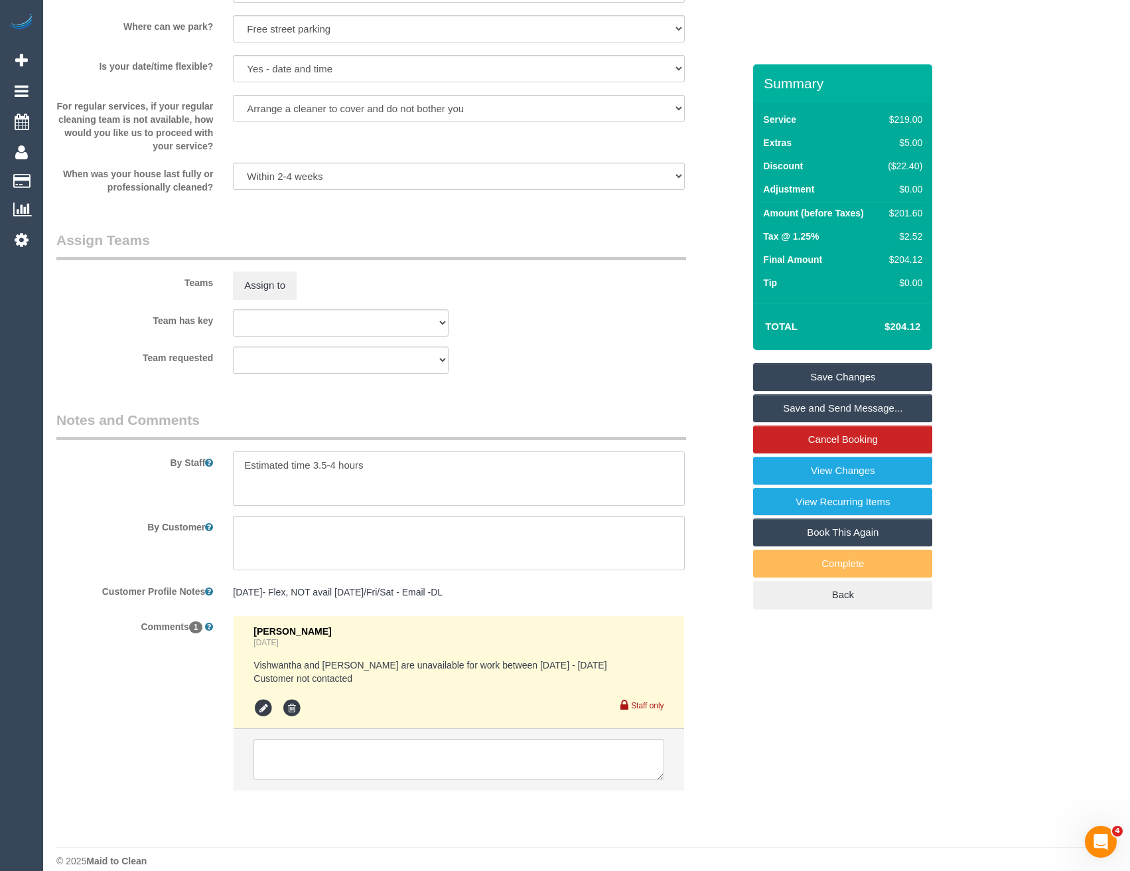
click at [238, 451] on textarea at bounding box center [458, 478] width 451 height 54
click at [241, 451] on textarea at bounding box center [458, 478] width 451 height 54
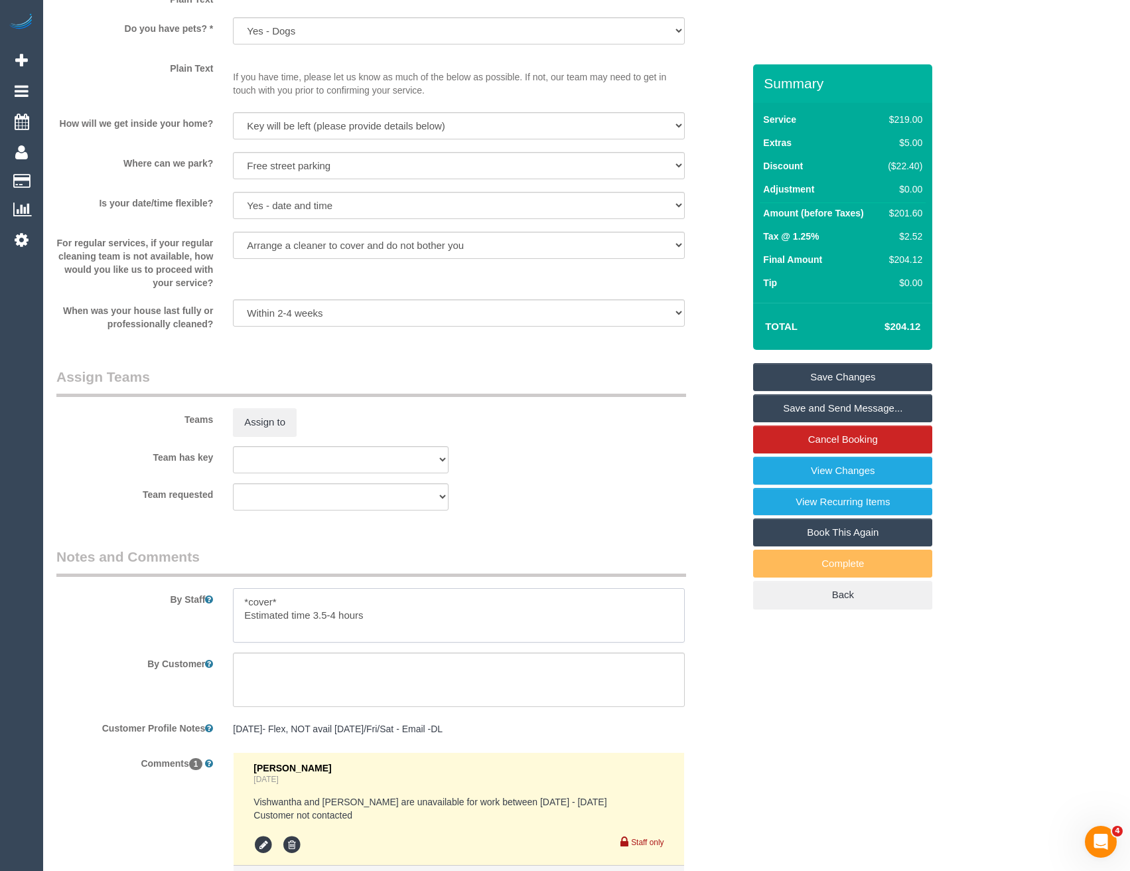
scroll to position [1629, 0]
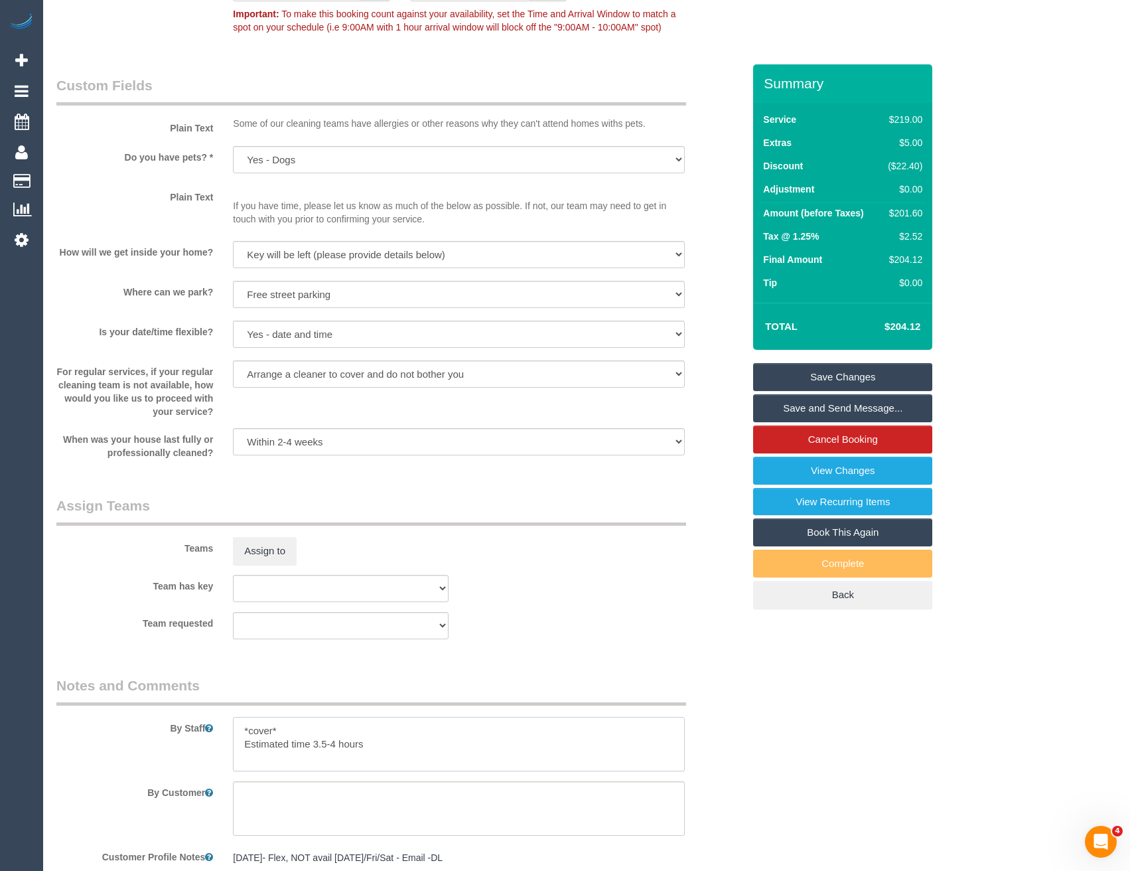
type textarea "*cover* Estimated time 3.5-4 hours"
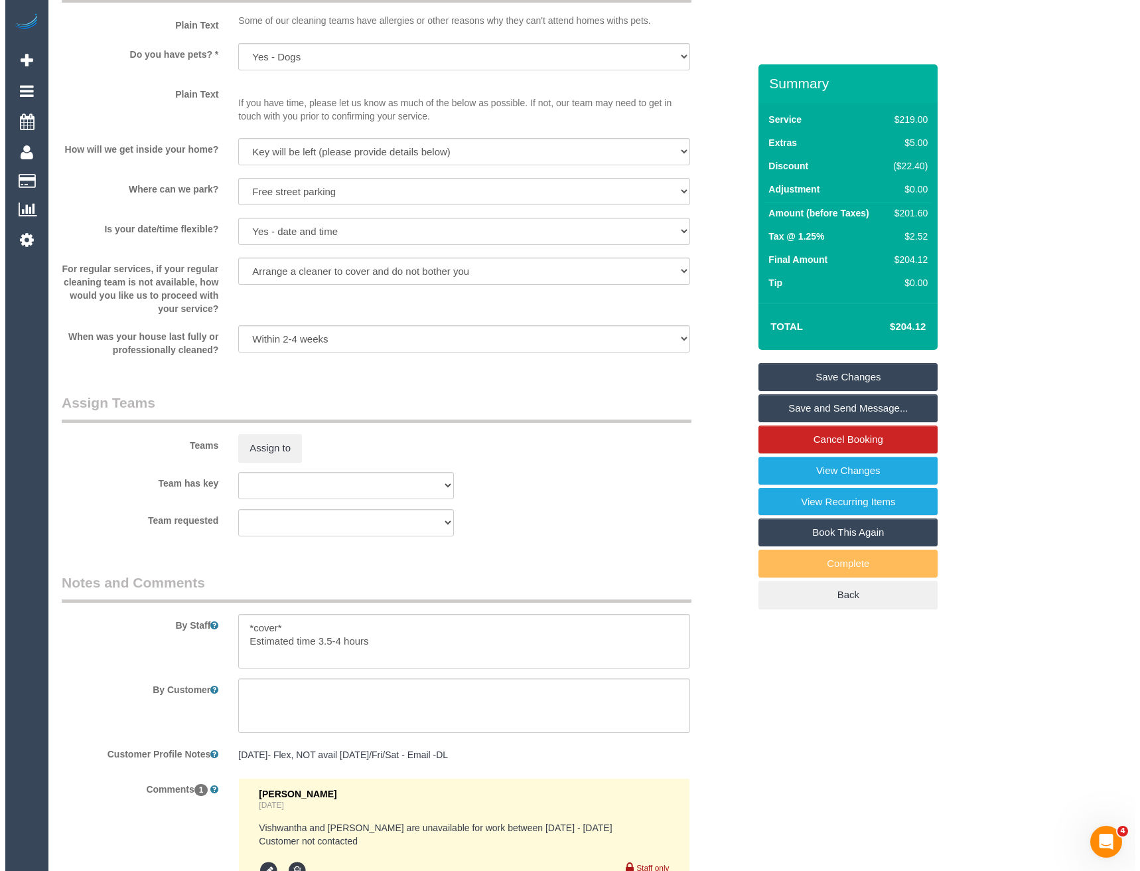
scroll to position [1695, 0]
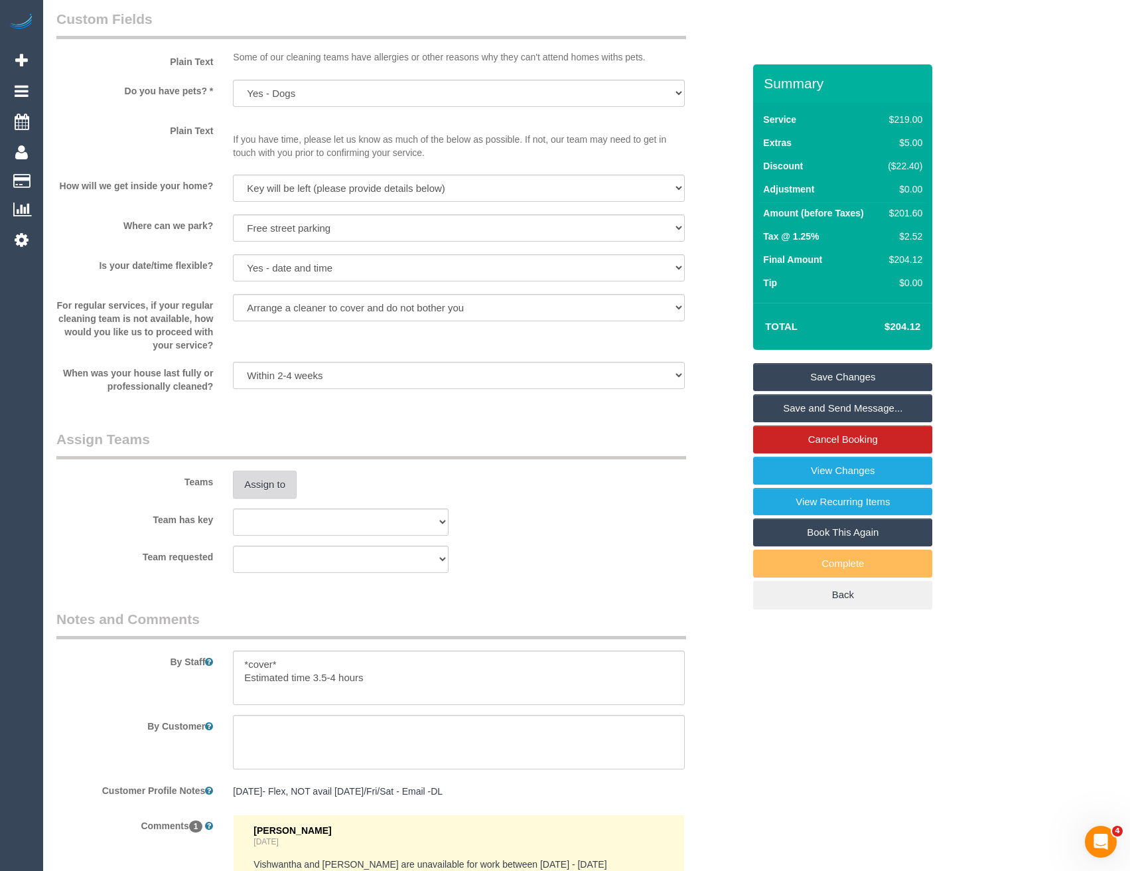
click at [267, 471] on button "Assign to" at bounding box center [265, 485] width 64 height 28
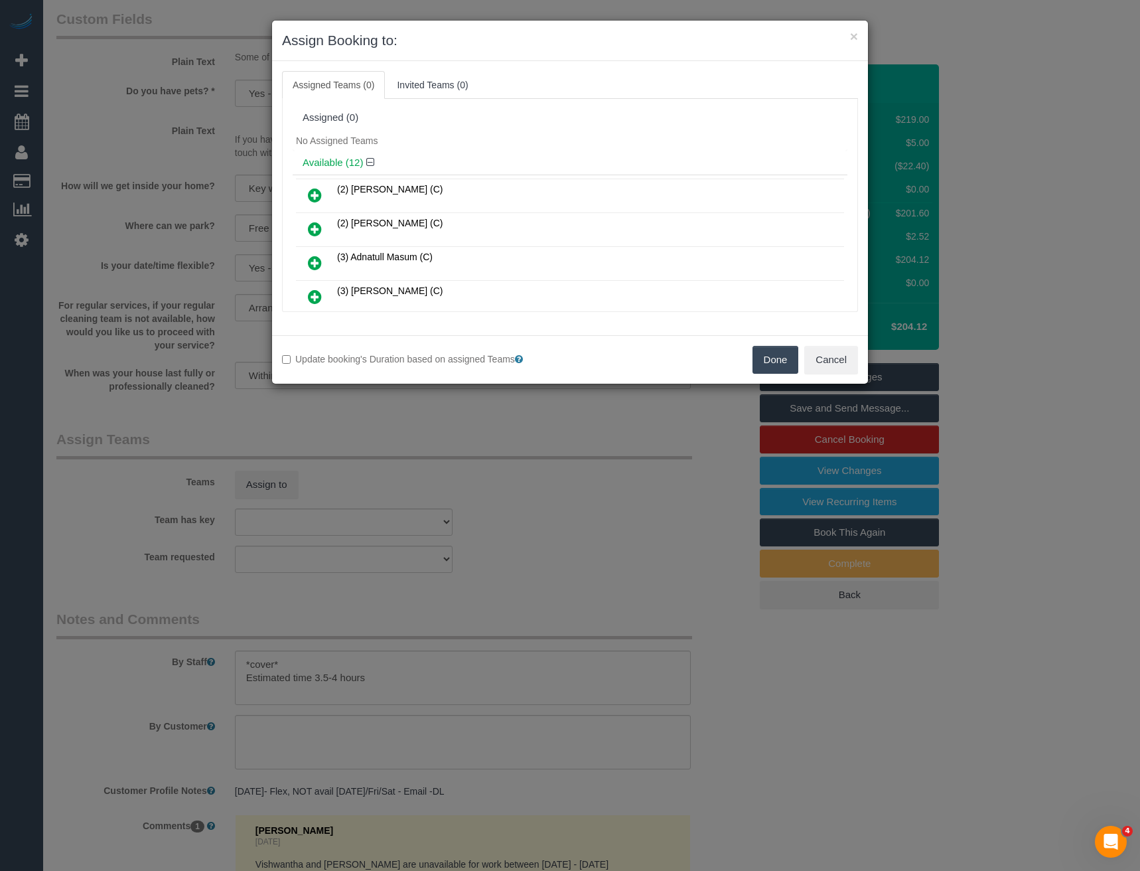
scroll to position [2786, 0]
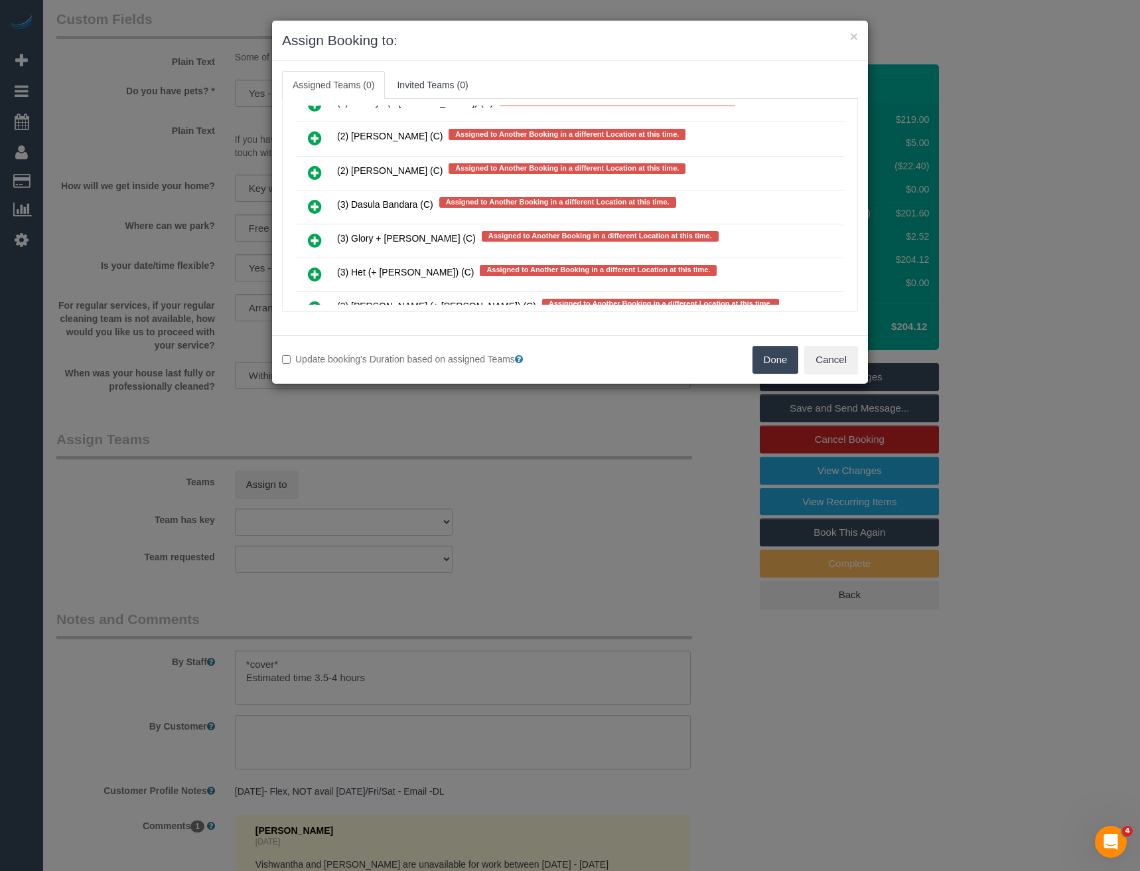
click at [307, 205] on link at bounding box center [314, 207] width 31 height 27
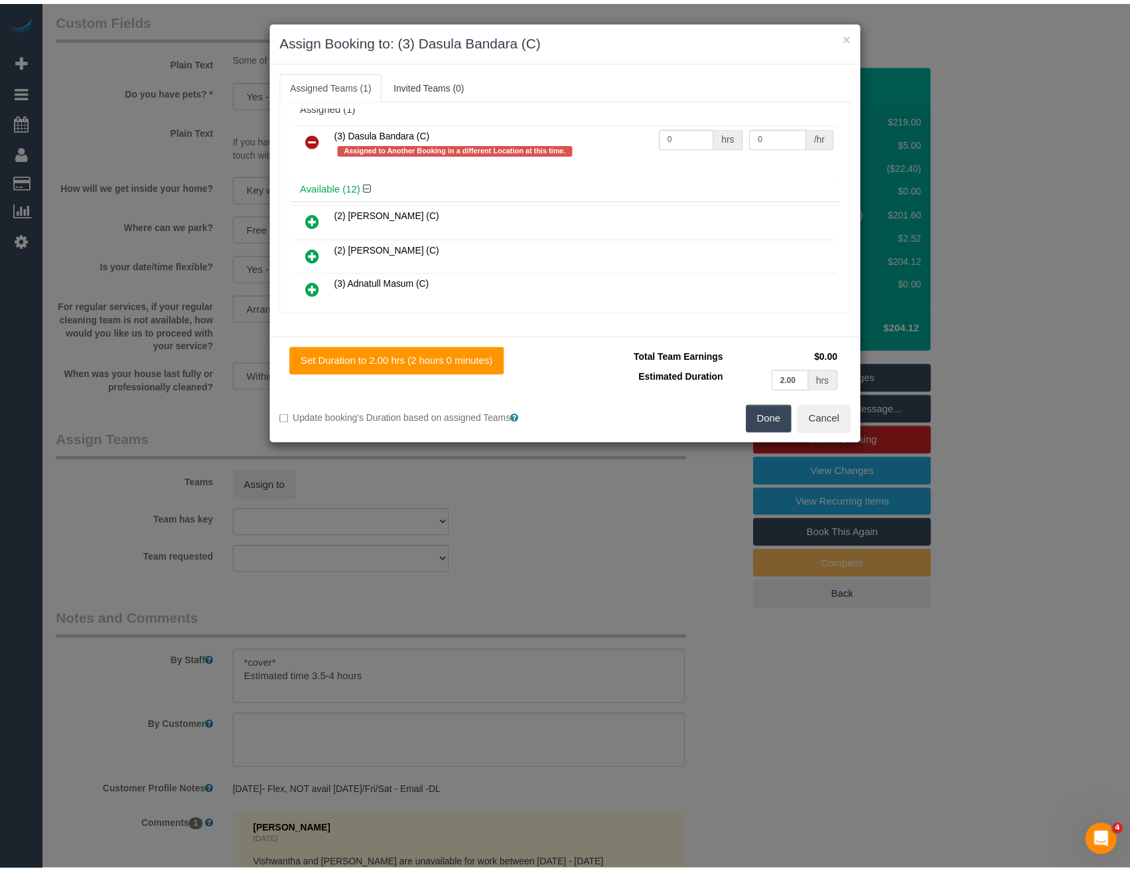
scroll to position [0, 0]
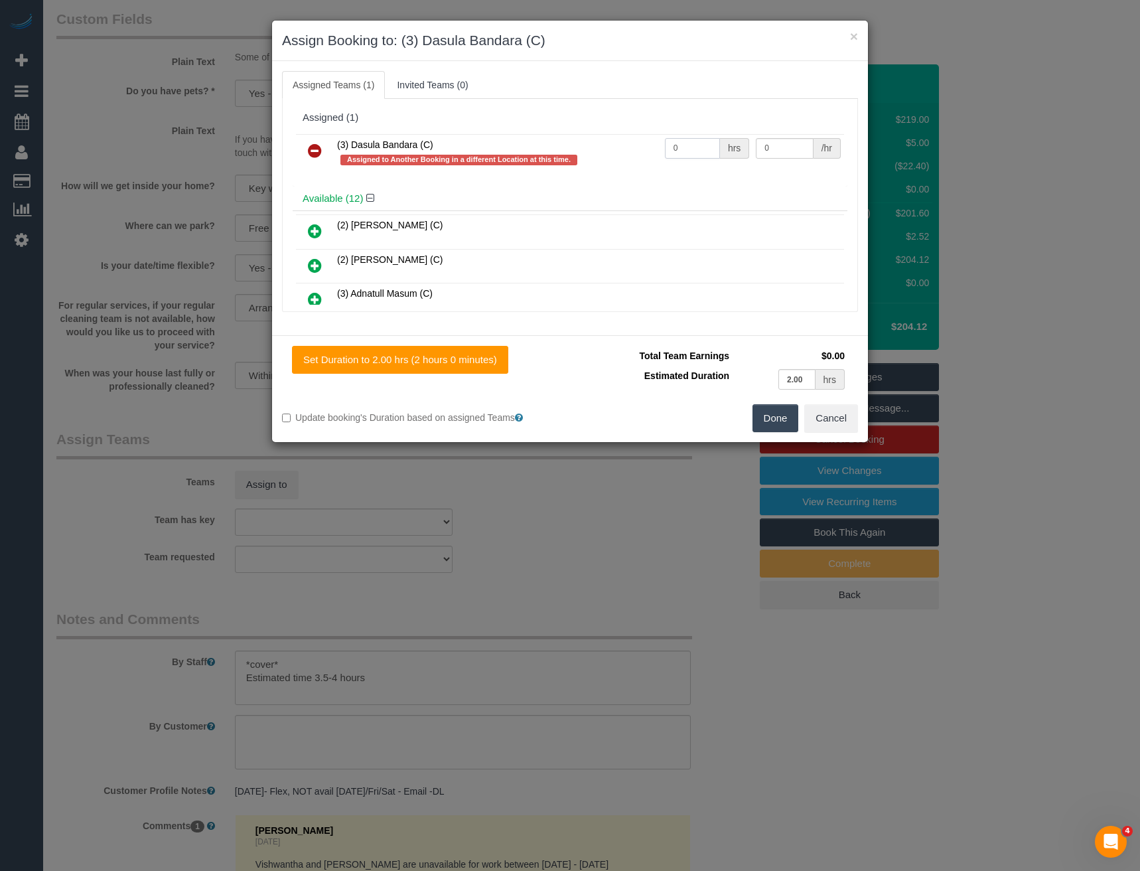
drag, startPoint x: 692, startPoint y: 149, endPoint x: 586, endPoint y: 150, distance: 105.5
click at [589, 152] on tr "(3) Dasula Bandara (C) Assigned to Another Booking in a different Location at t…" at bounding box center [570, 153] width 548 height 38
type input "1"
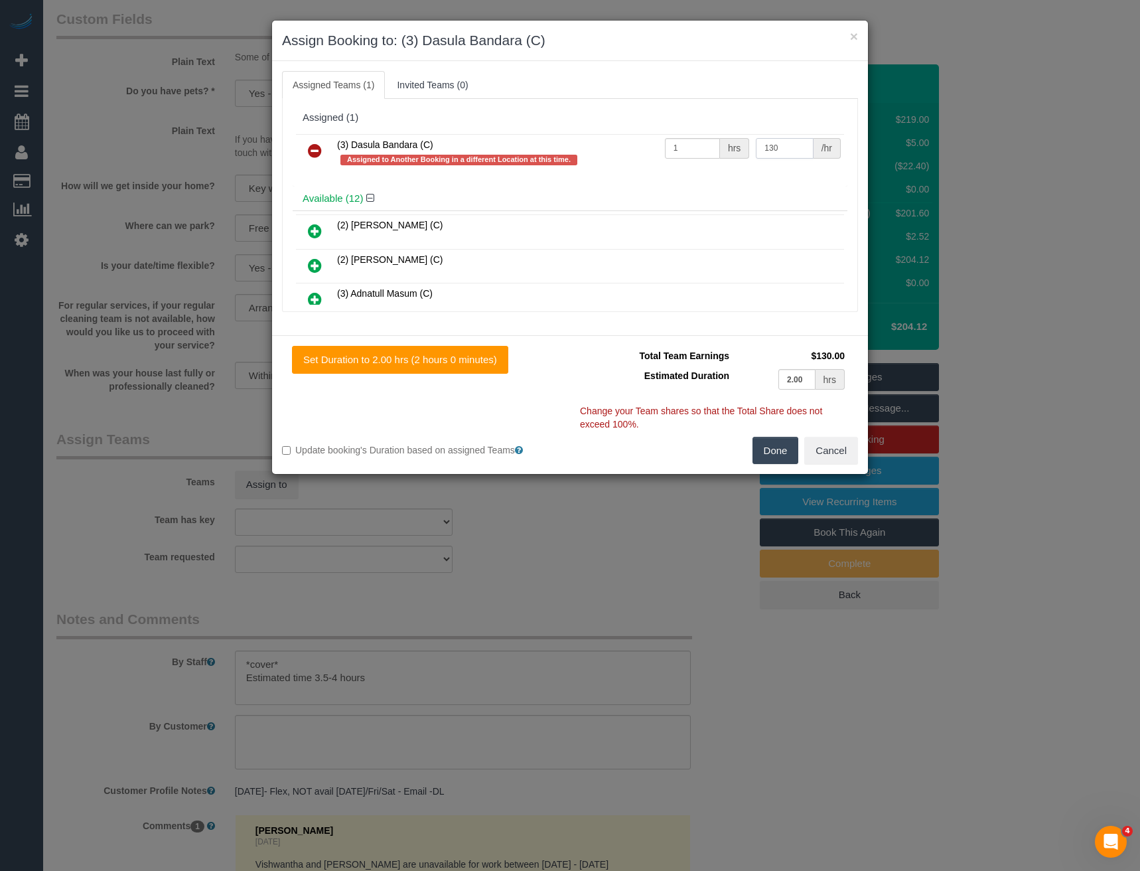
type input "130"
click at [778, 445] on button "Done" at bounding box center [776, 451] width 46 height 28
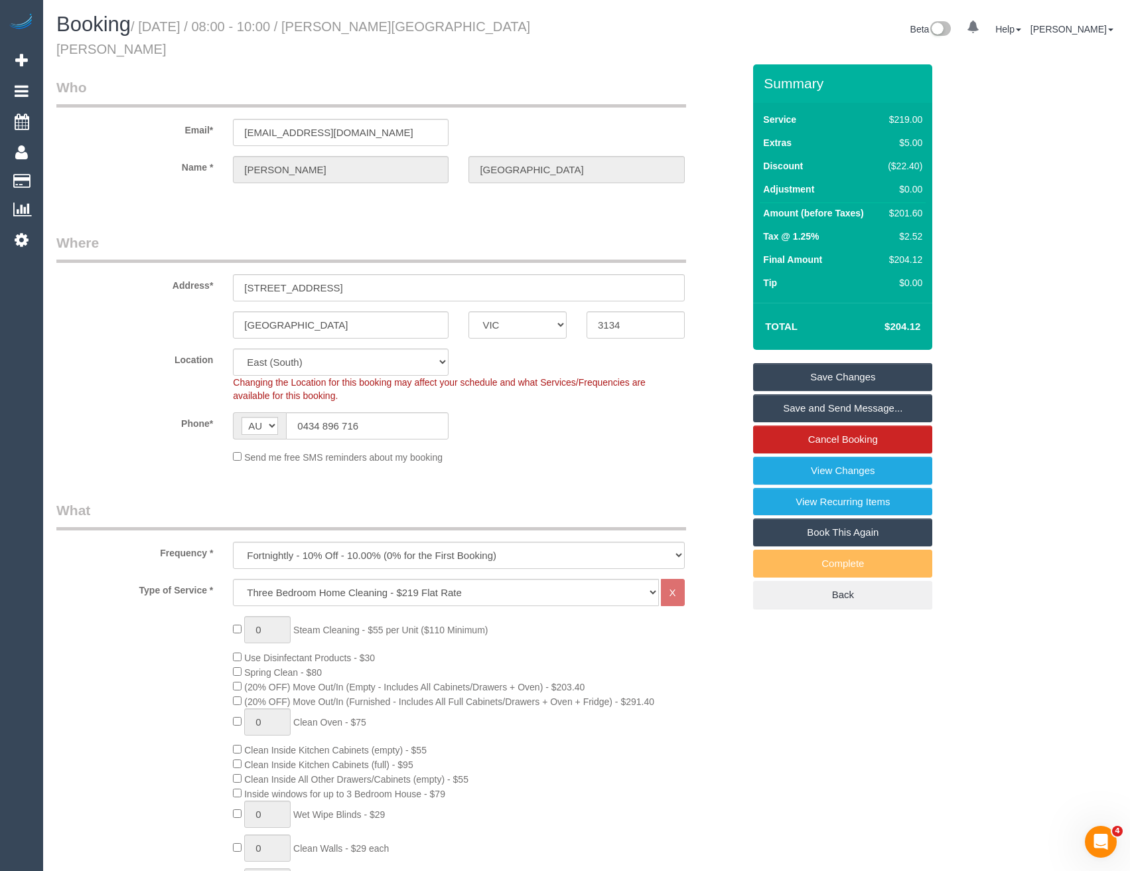
click at [775, 365] on link "Save Changes" at bounding box center [842, 377] width 179 height 28
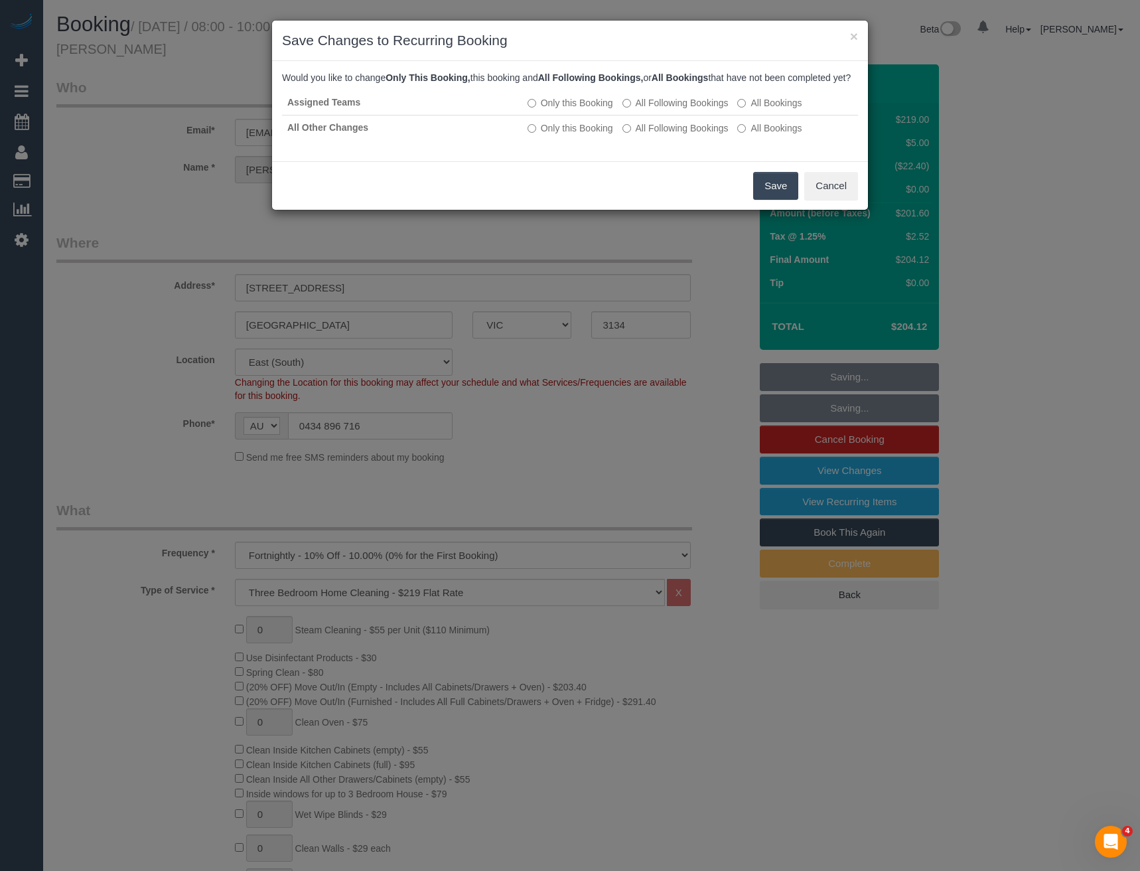
click at [782, 200] on button "Save" at bounding box center [775, 186] width 45 height 28
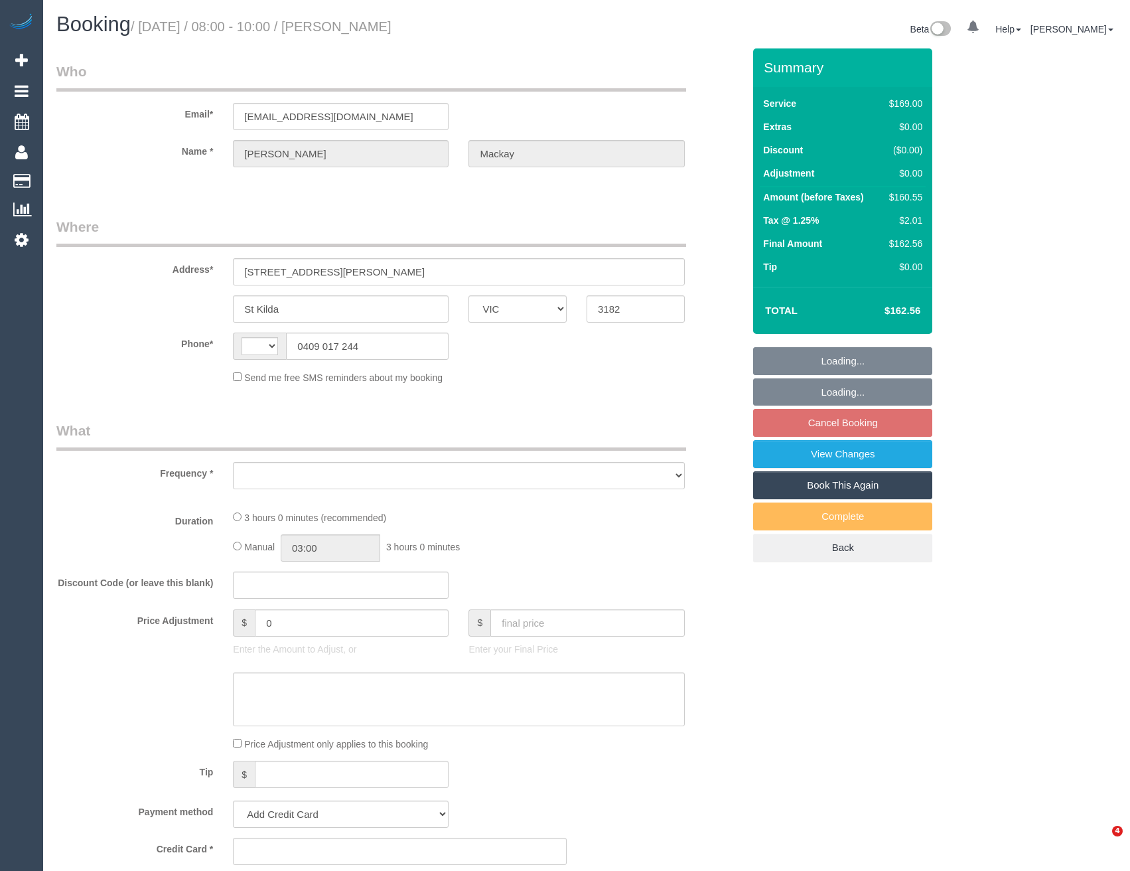
select select "VIC"
select select "object:281"
select select "string:AU"
select select "string:stripe-pm_1RbC3V2GScqysDRVU4DYqmAm"
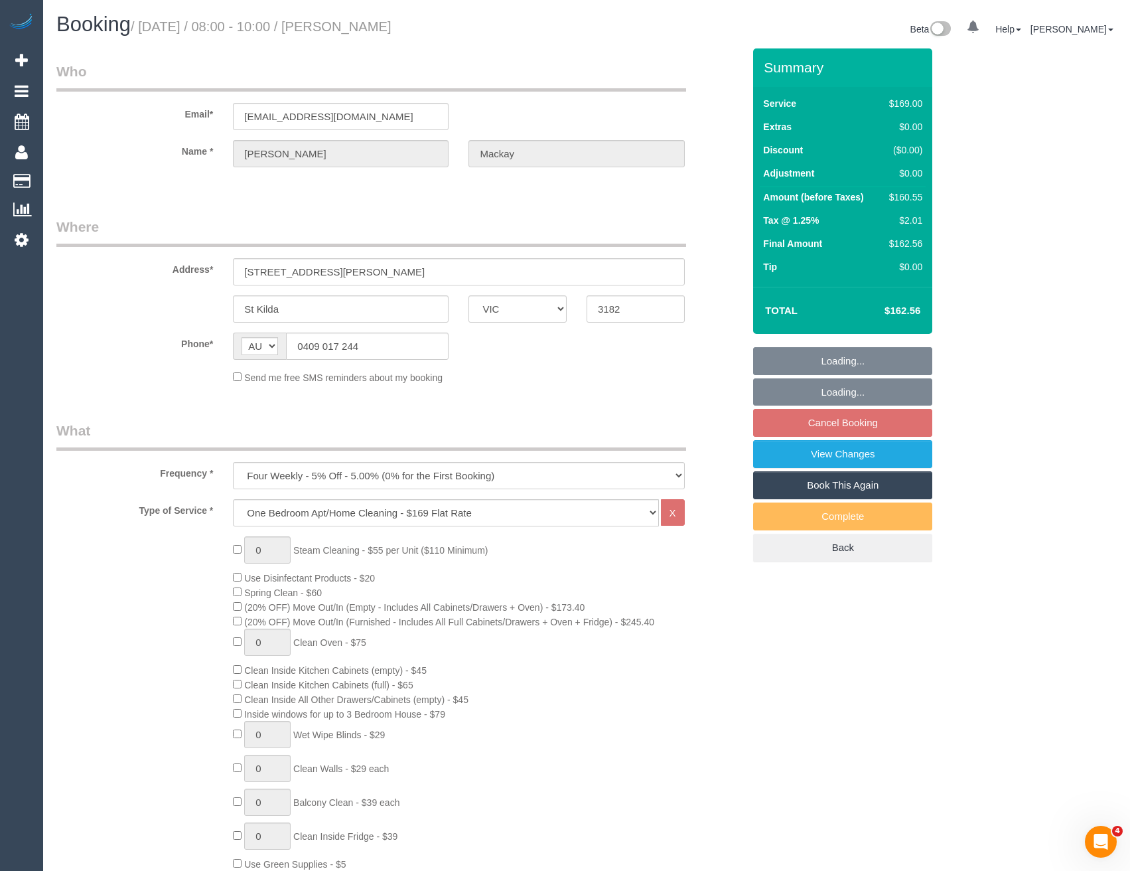
select select "number:28"
select select "number:14"
select select "number:18"
select select "number:22"
select select "number:34"
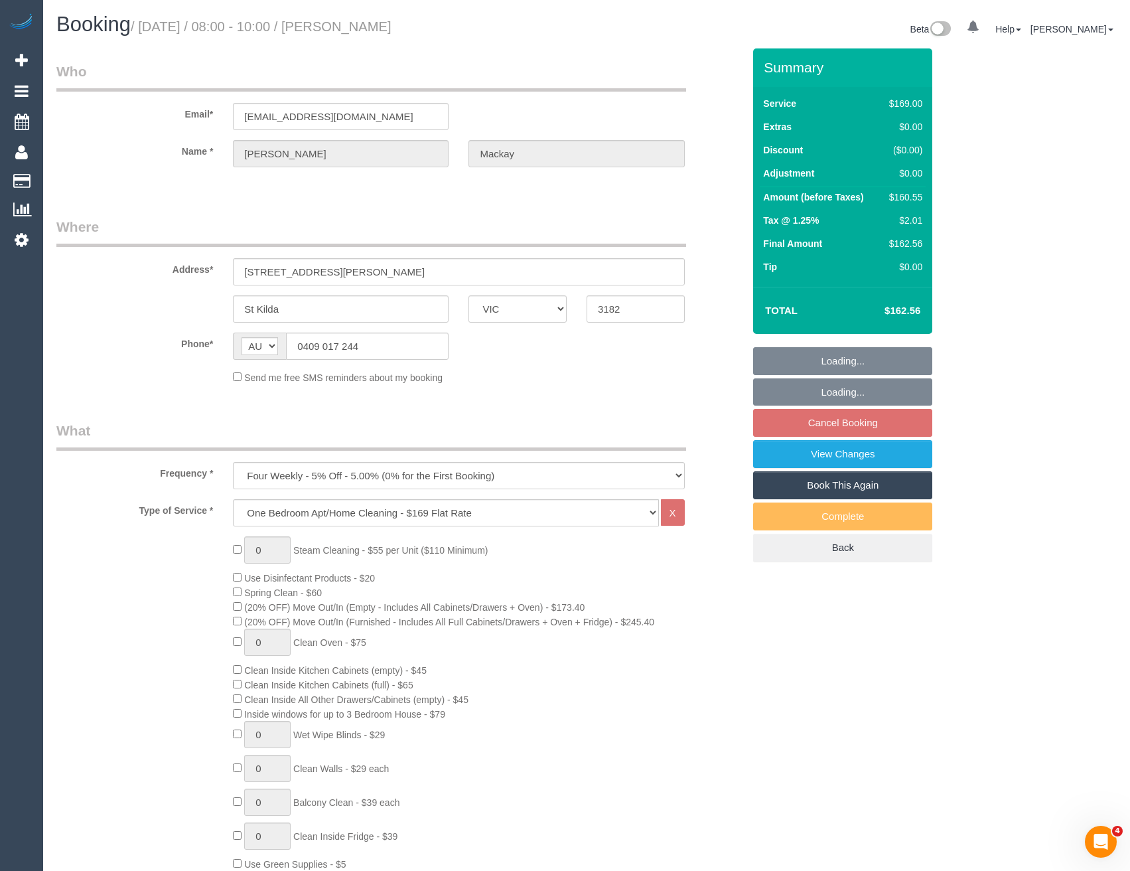
select select "number:11"
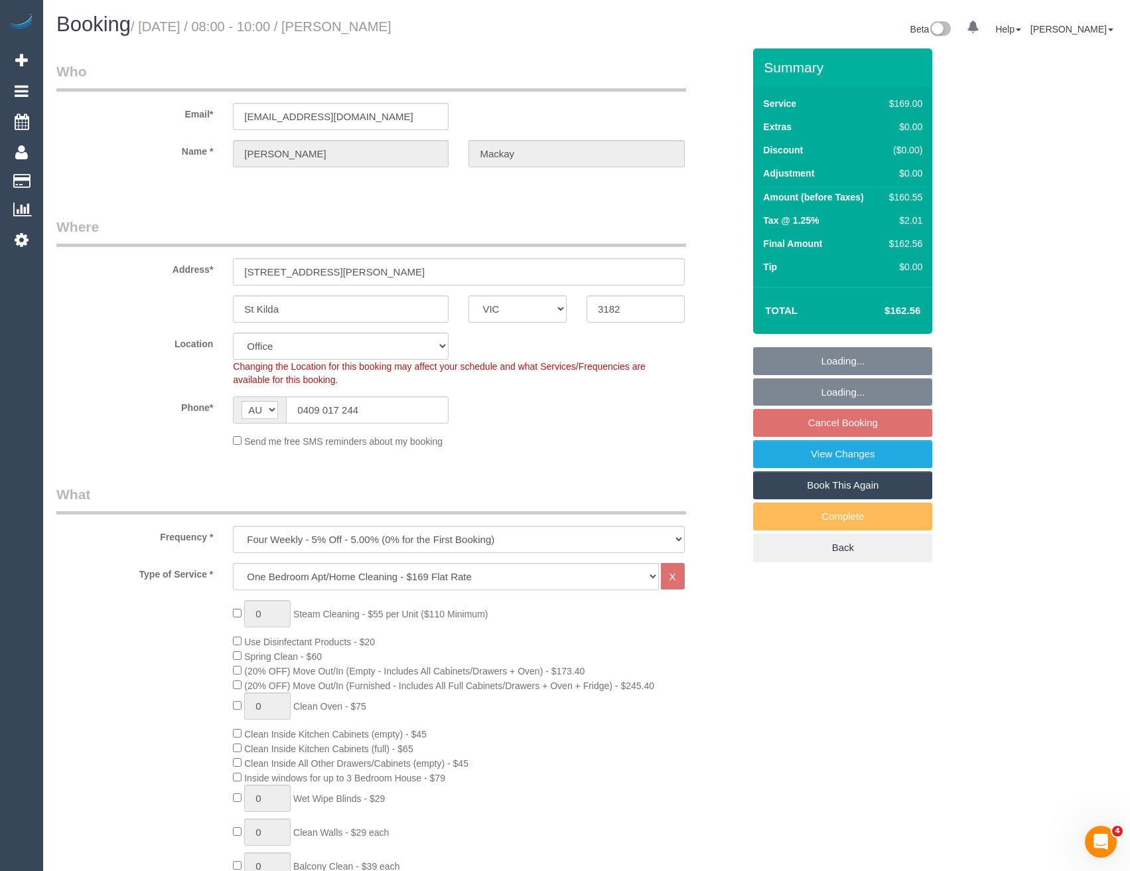
select select "object:2125"
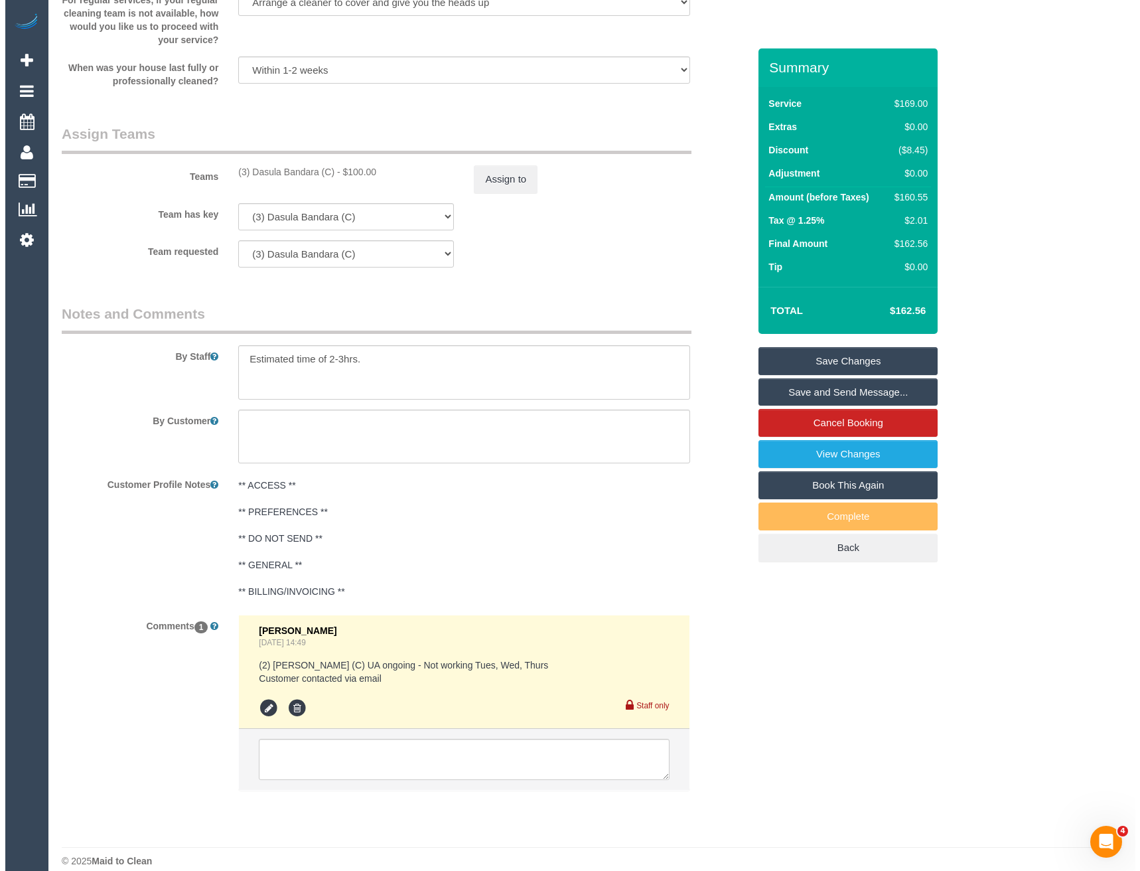
scroll to position [1669, 0]
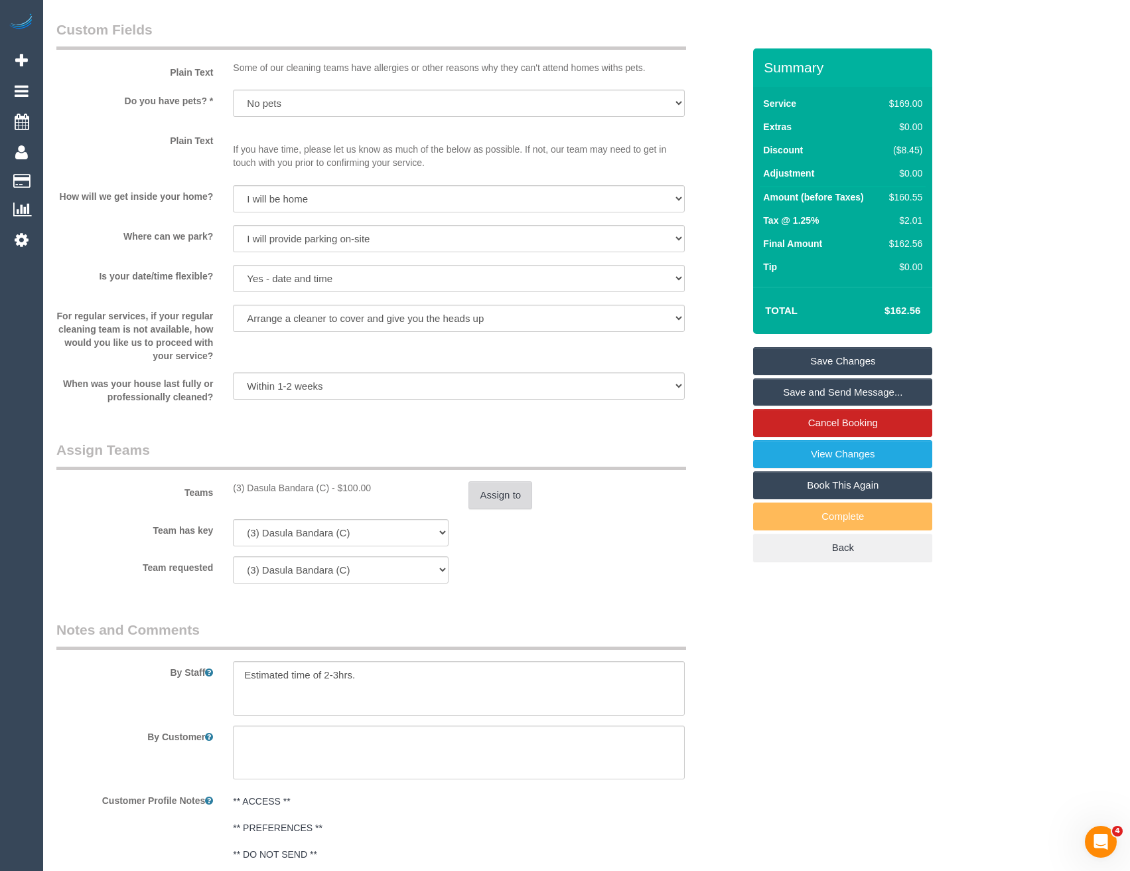
click at [494, 502] on button "Assign to" at bounding box center [501, 495] width 64 height 28
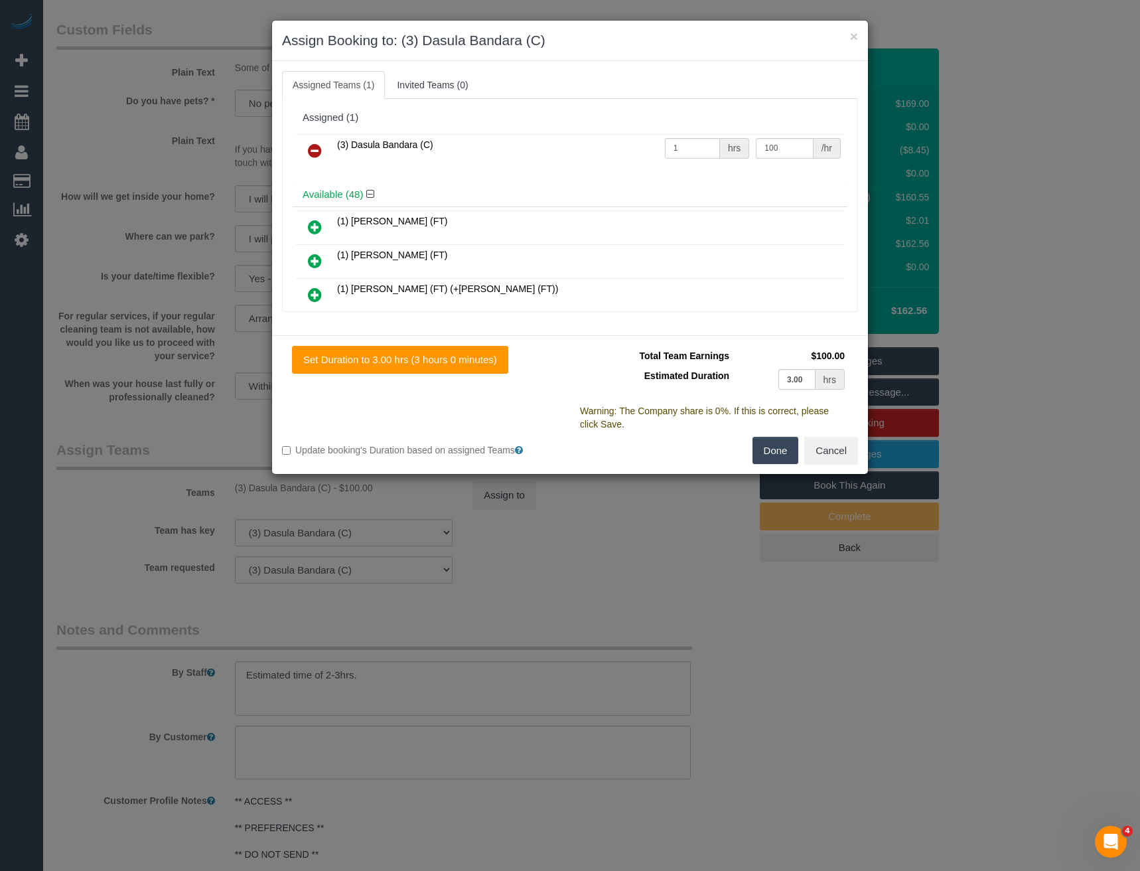
click at [317, 152] on icon at bounding box center [315, 151] width 14 height 16
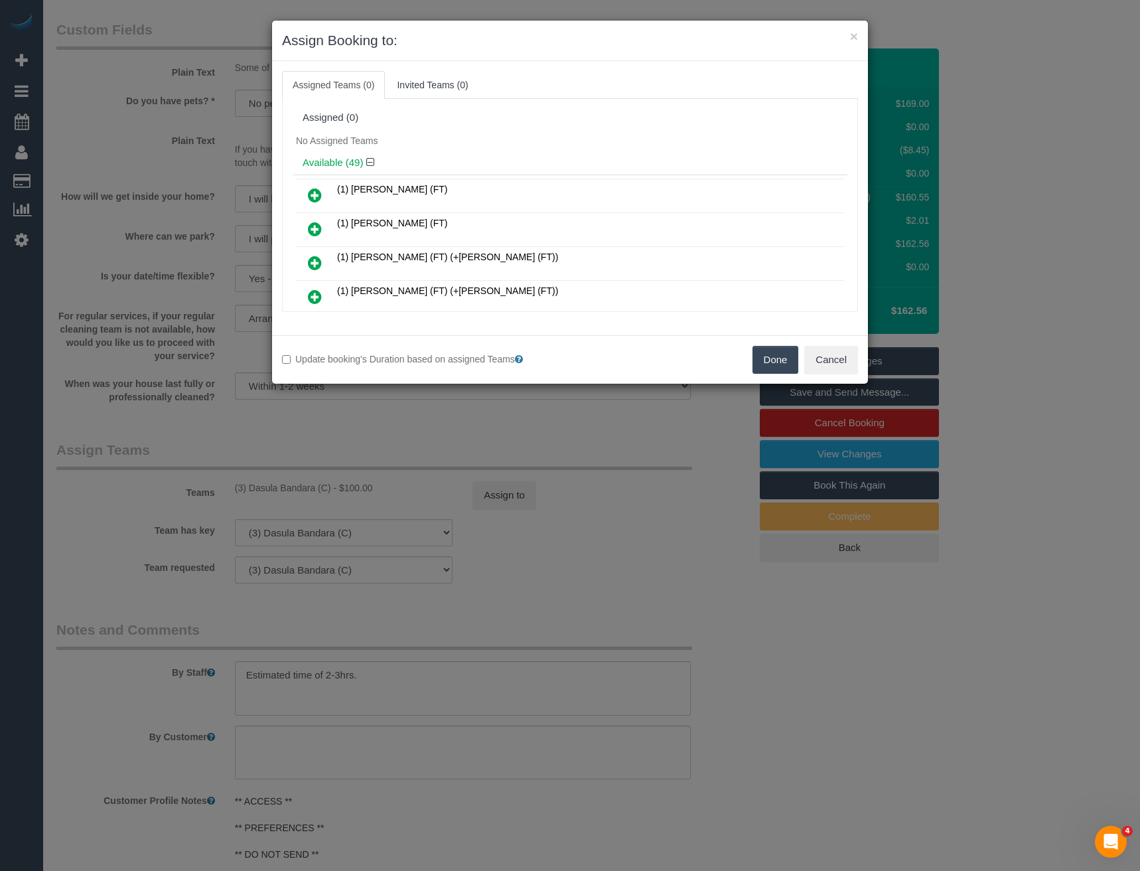
scroll to position [3747, 0]
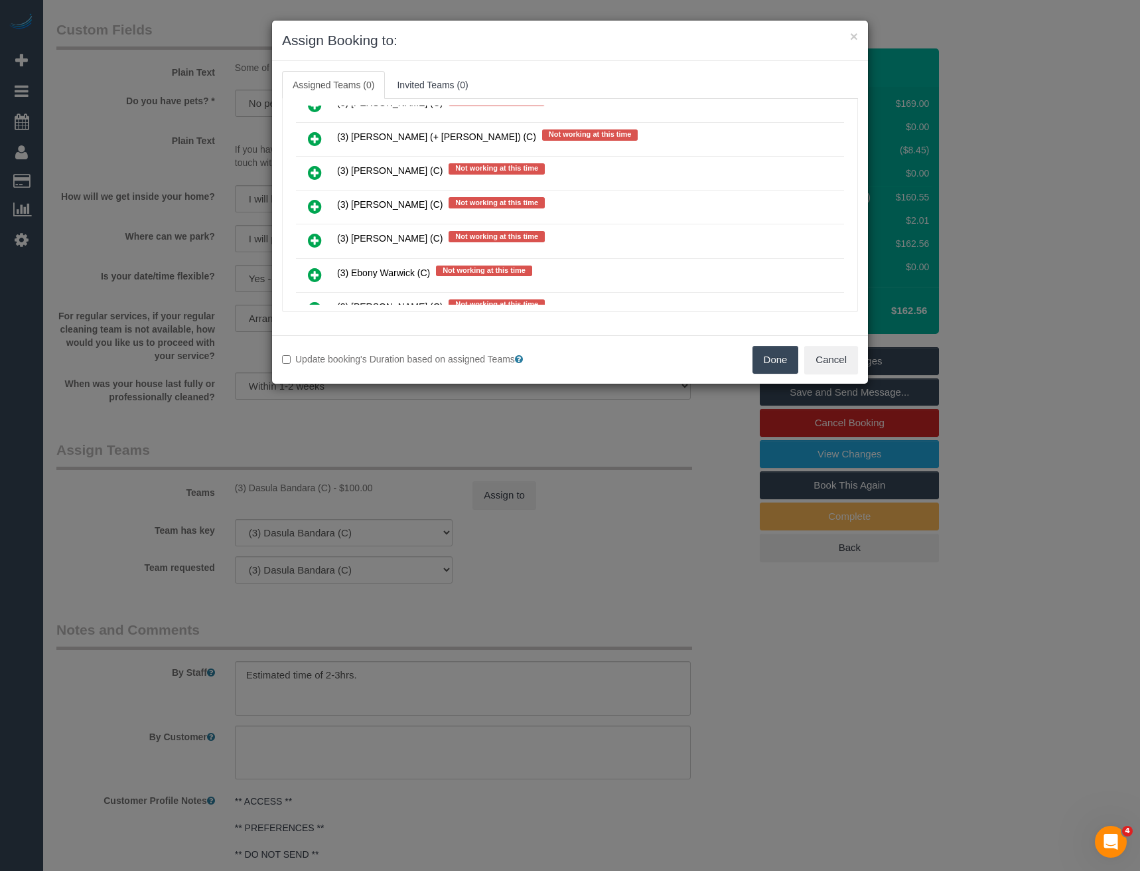
click at [317, 203] on icon at bounding box center [315, 206] width 14 height 16
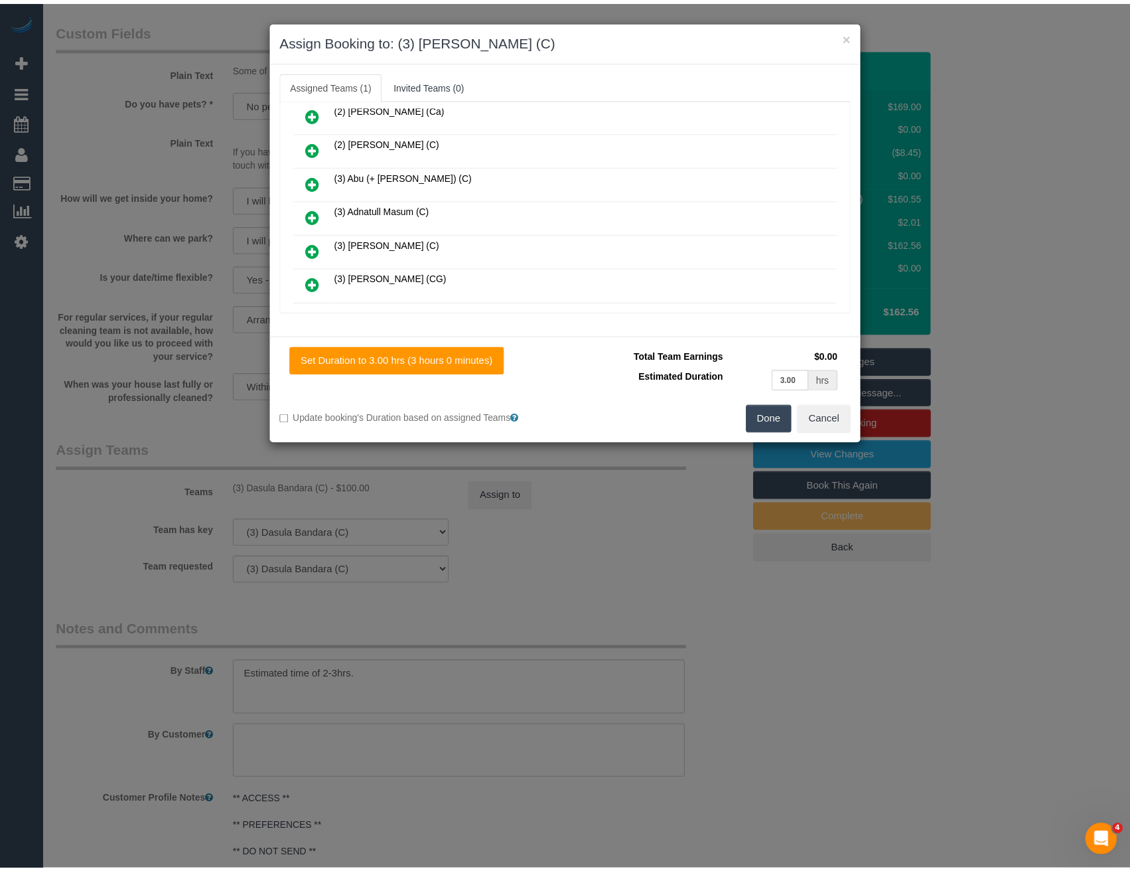
scroll to position [0, 0]
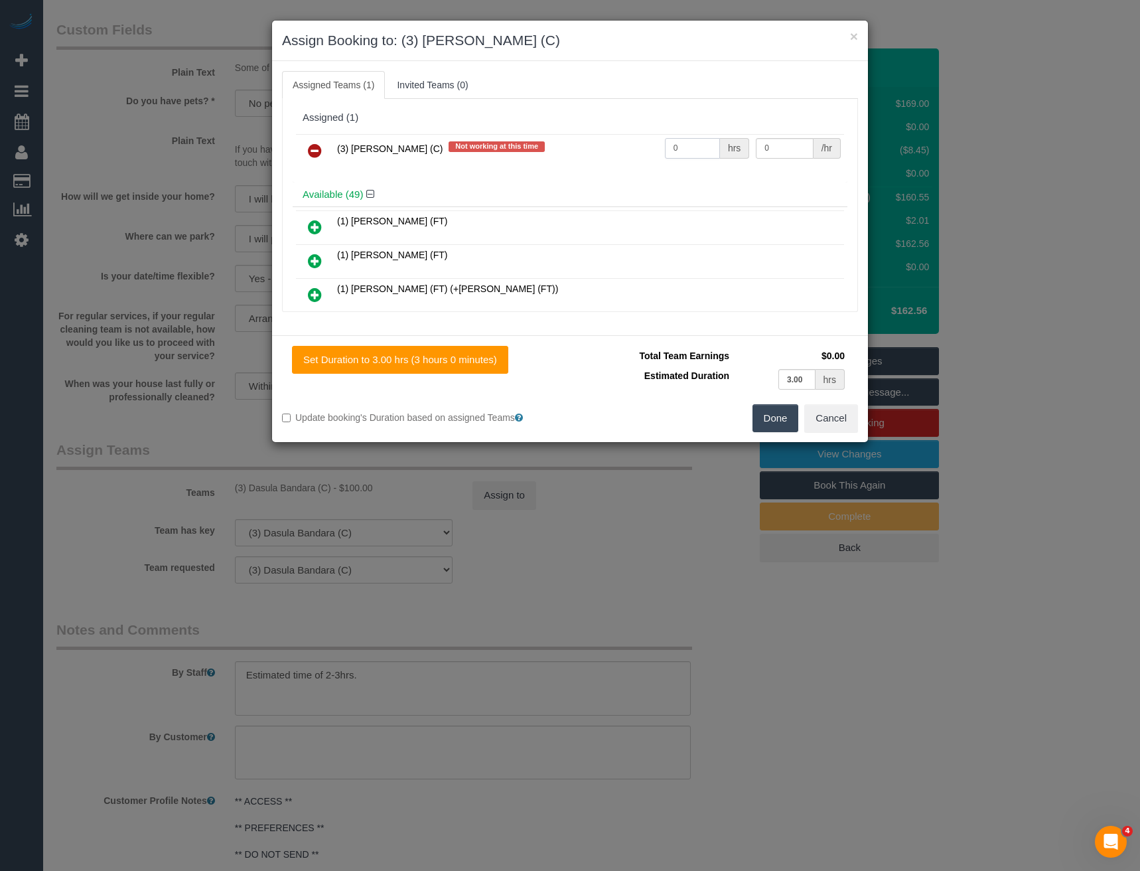
drag, startPoint x: 688, startPoint y: 146, endPoint x: 512, endPoint y: 126, distance: 177.0
click at [586, 153] on tr "(3) Denuwan Lamahewa (C) Not working at this time 0 hrs 0 /hr" at bounding box center [570, 151] width 548 height 34
type input "1"
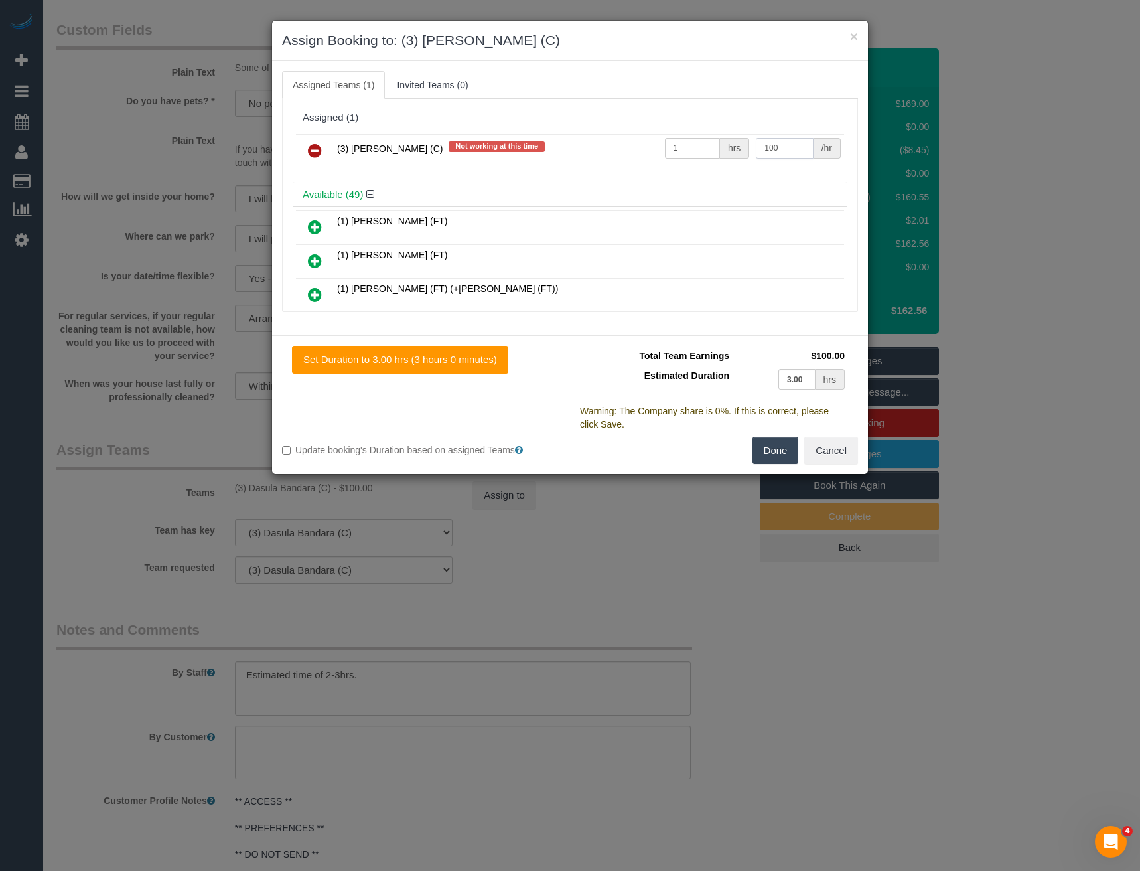
type input "100"
click at [773, 463] on button "Done" at bounding box center [776, 451] width 46 height 28
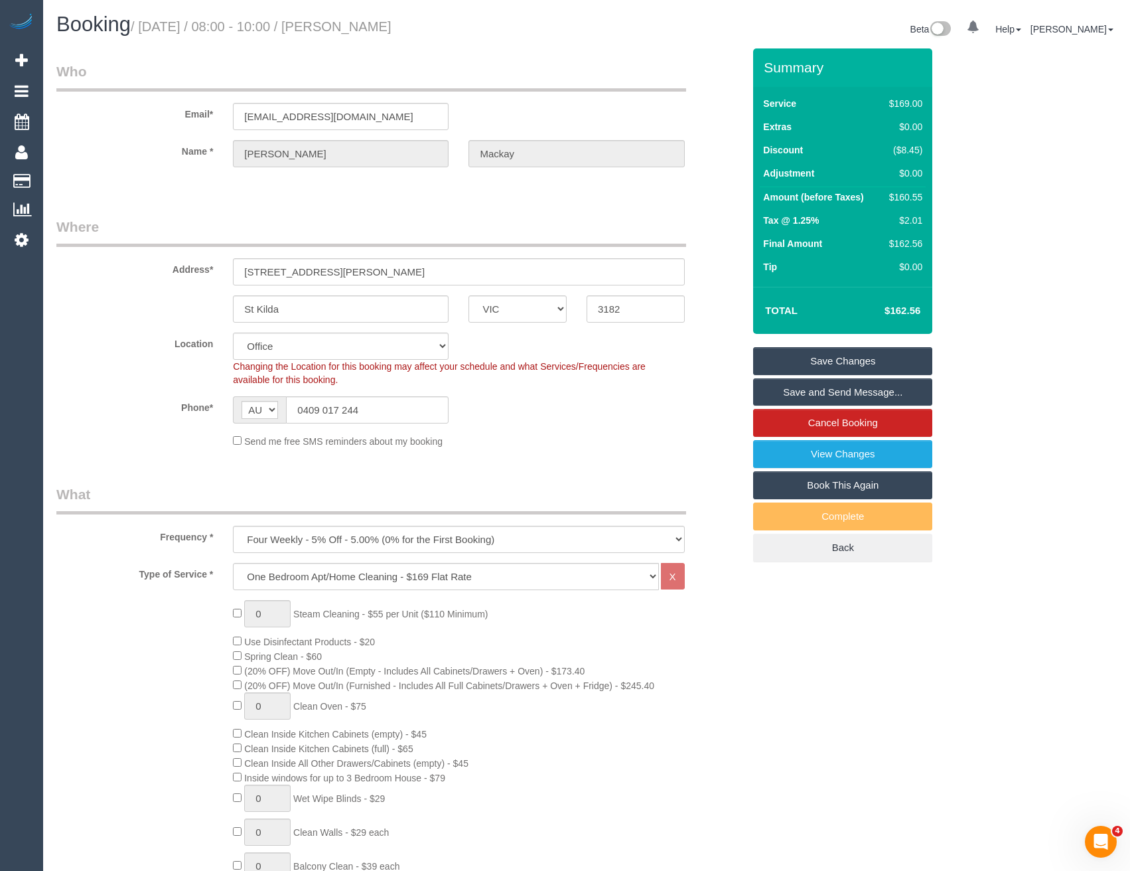
click at [810, 348] on link "Save Changes" at bounding box center [842, 361] width 179 height 28
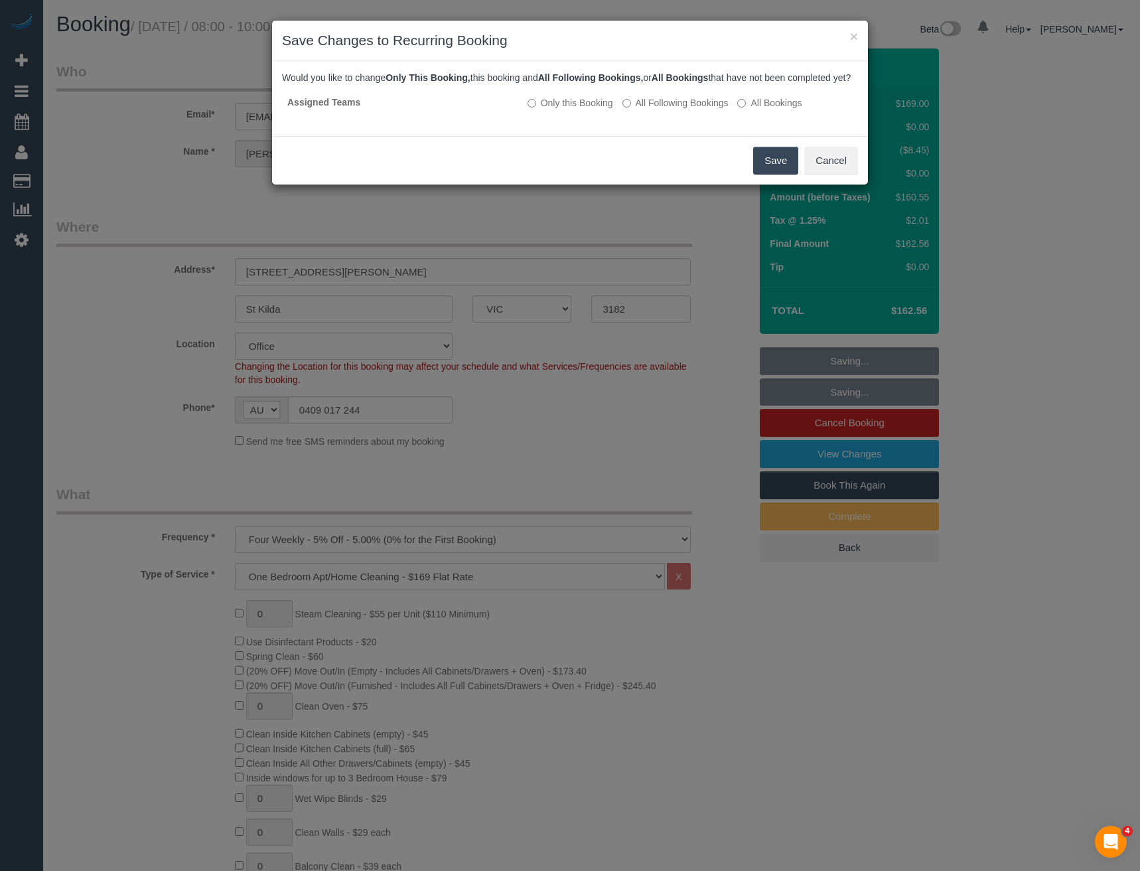
click at [772, 175] on button "Save" at bounding box center [775, 161] width 45 height 28
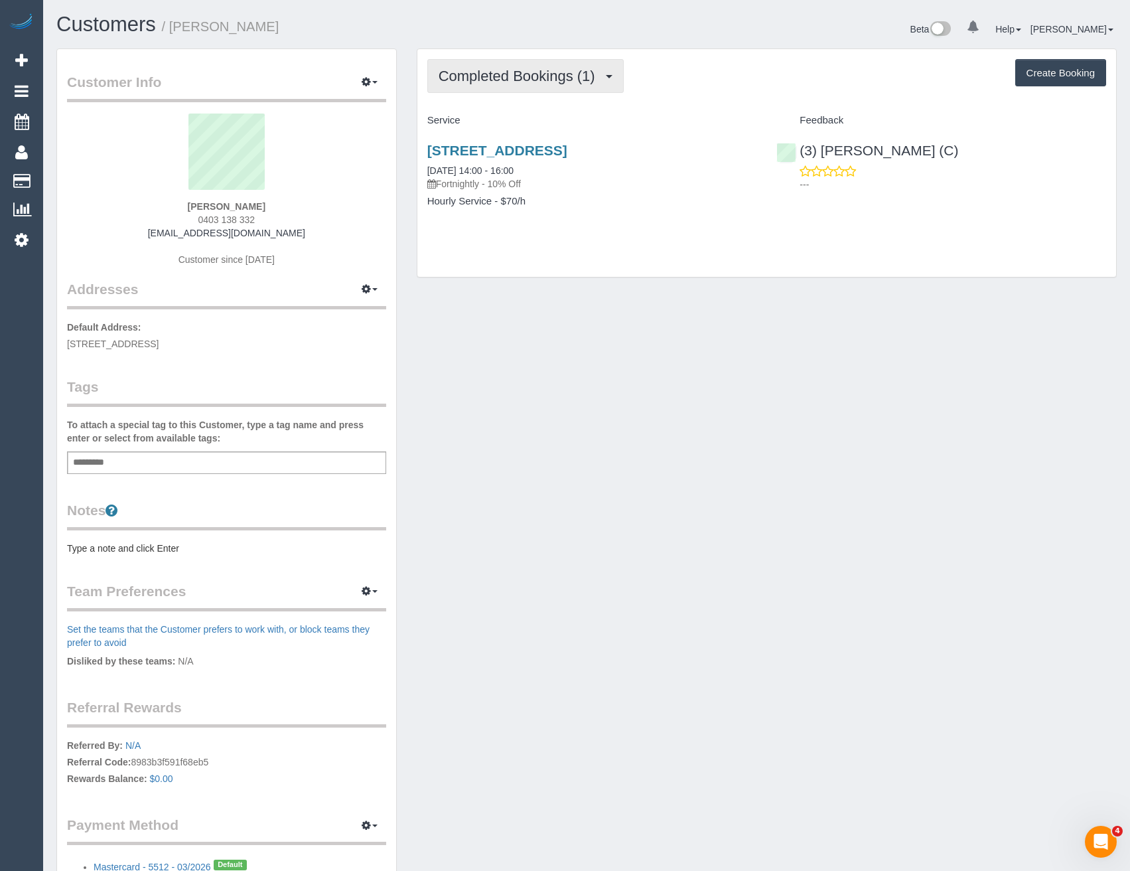
click at [565, 77] on span "Completed Bookings (1)" at bounding box center [520, 76] width 163 height 17
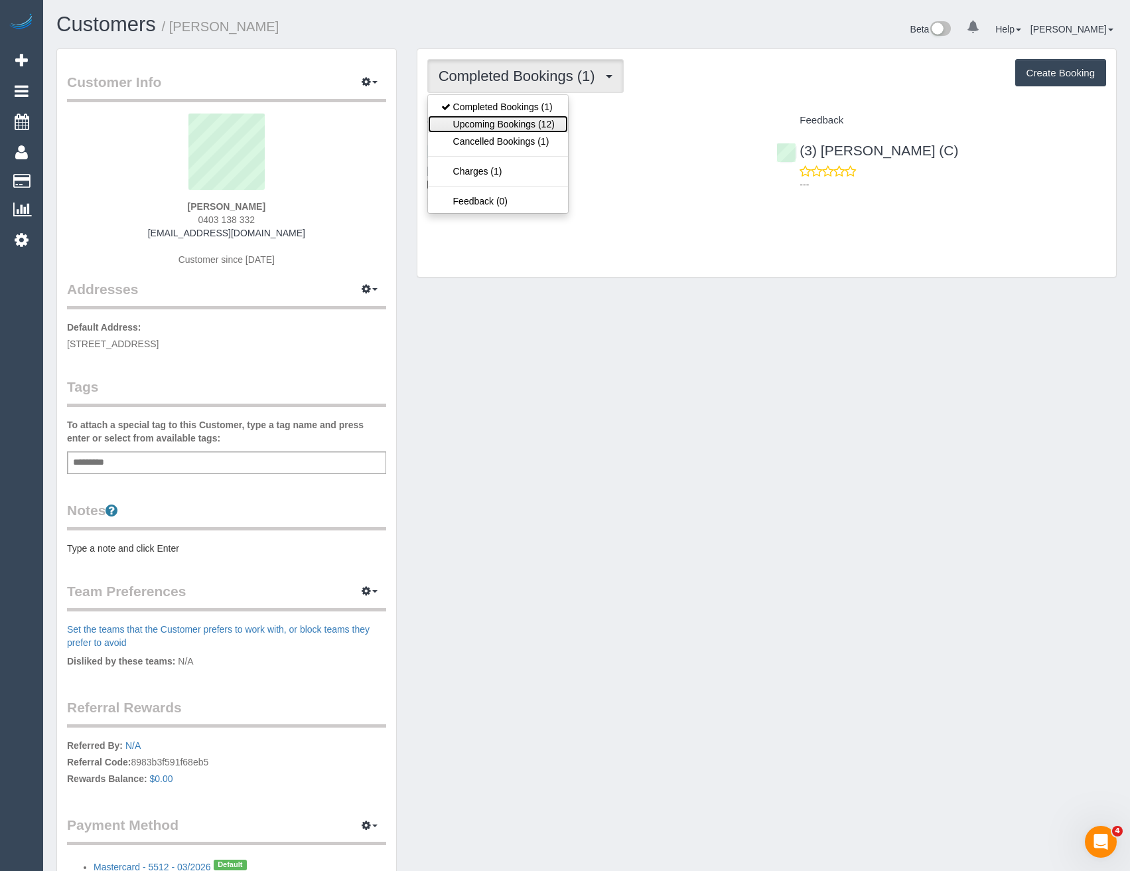
click at [540, 122] on link "Upcoming Bookings (12)" at bounding box center [498, 123] width 140 height 17
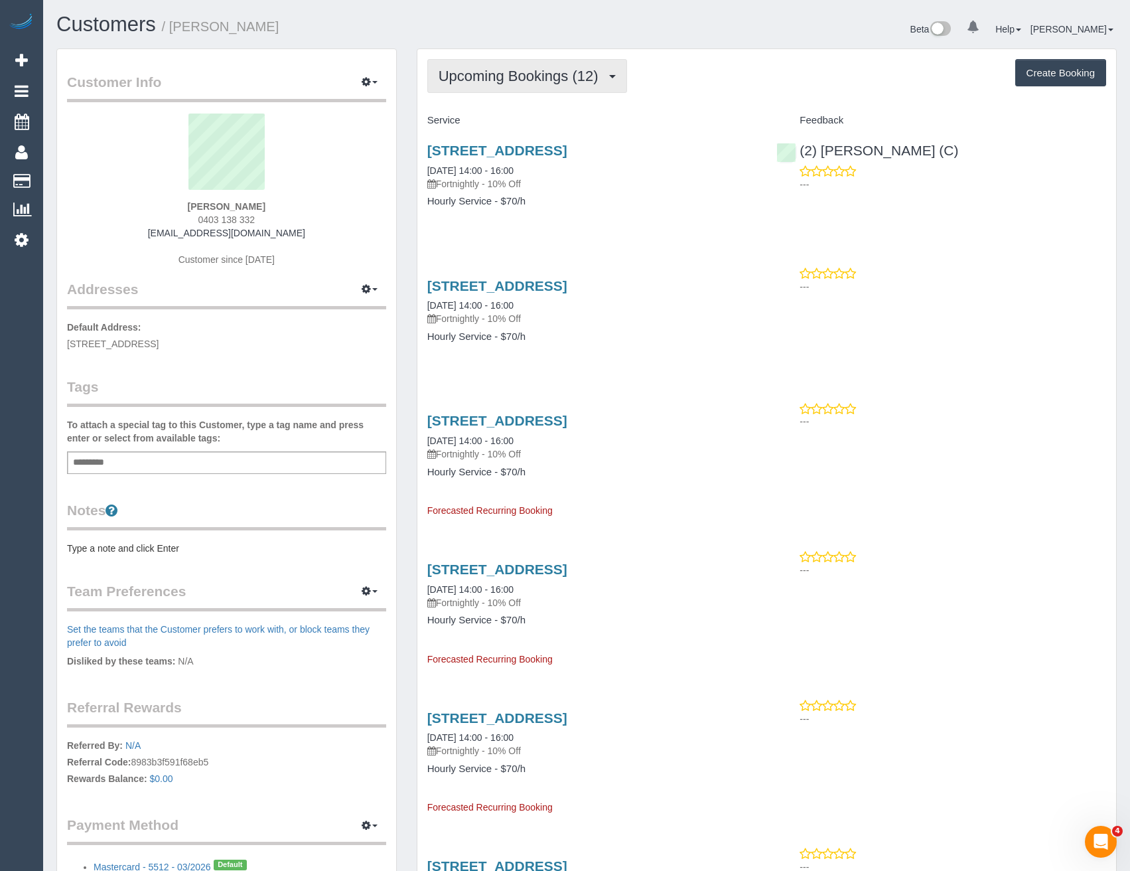
click at [541, 78] on span "Upcoming Bookings (12)" at bounding box center [522, 76] width 167 height 17
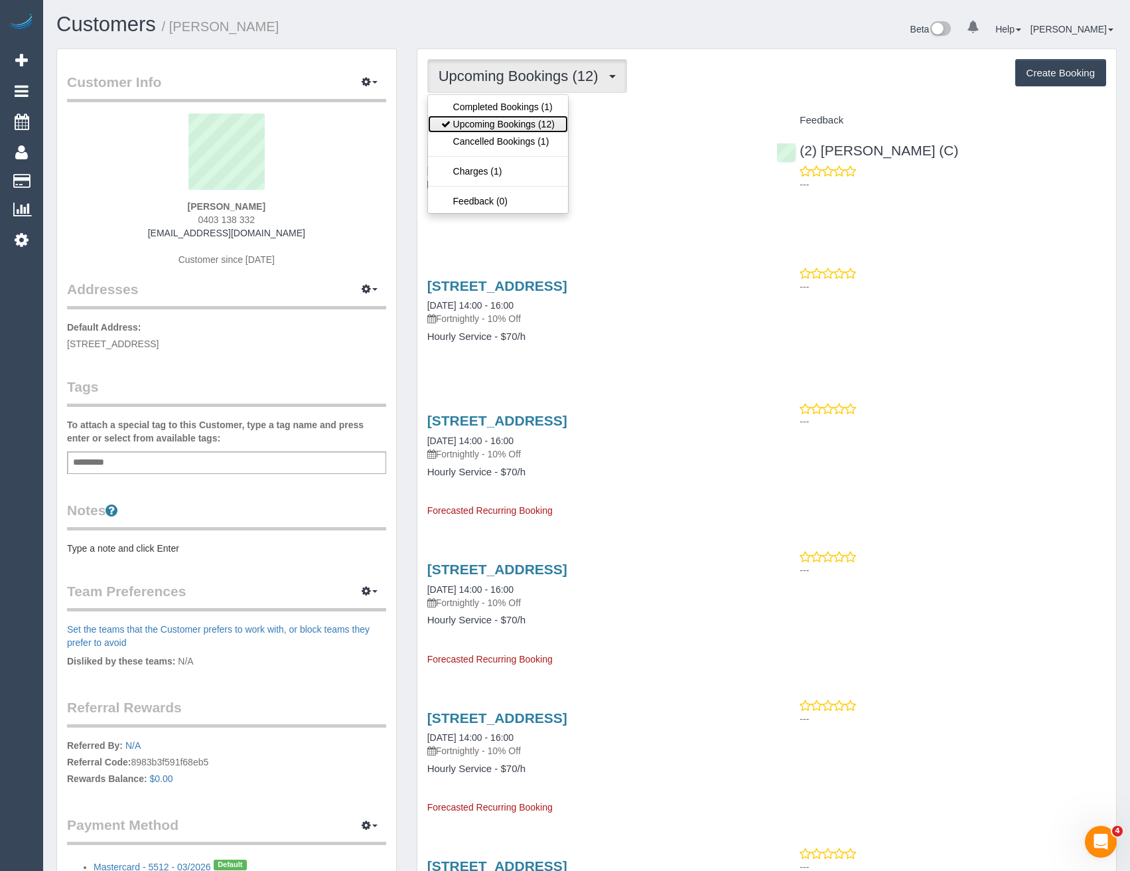
click at [530, 125] on link "Upcoming Bookings (12)" at bounding box center [498, 123] width 140 height 17
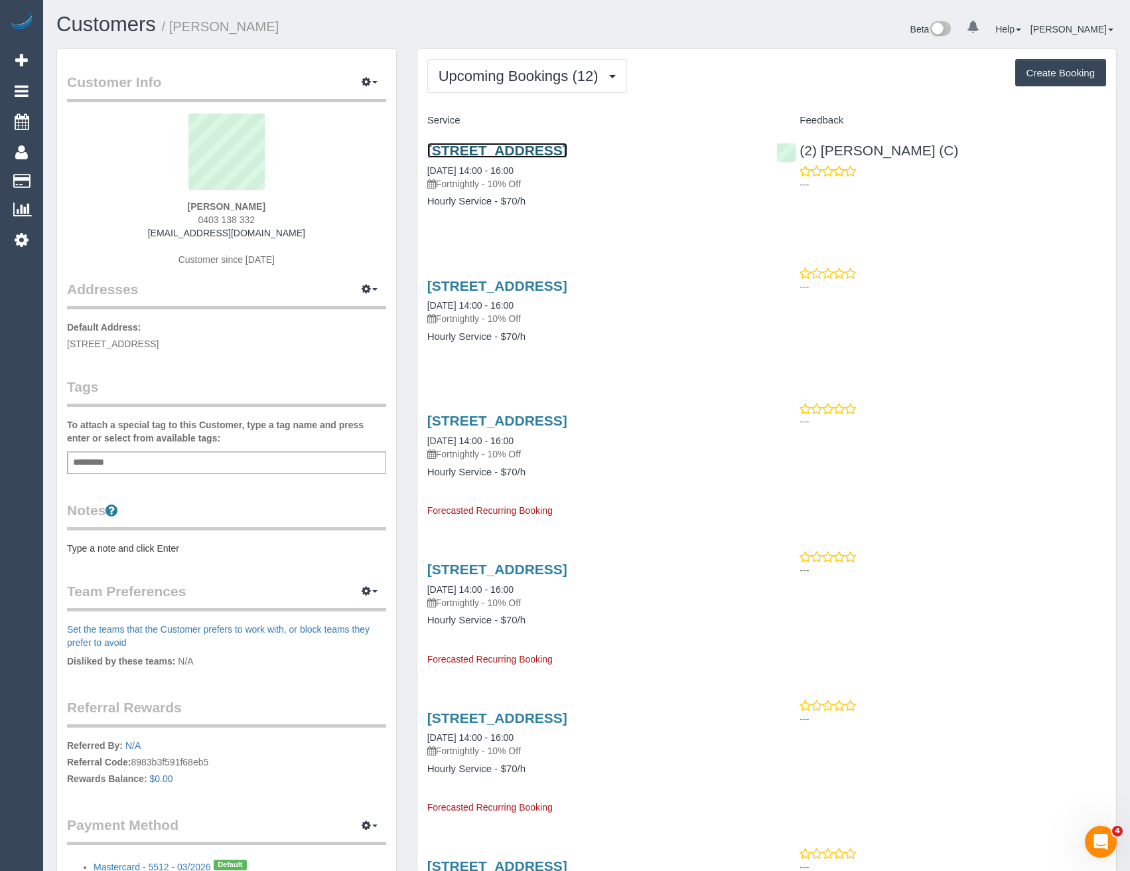
click at [567, 149] on link "1/21 Roselea St, Caulfield South, VIC 3162" at bounding box center [497, 150] width 140 height 15
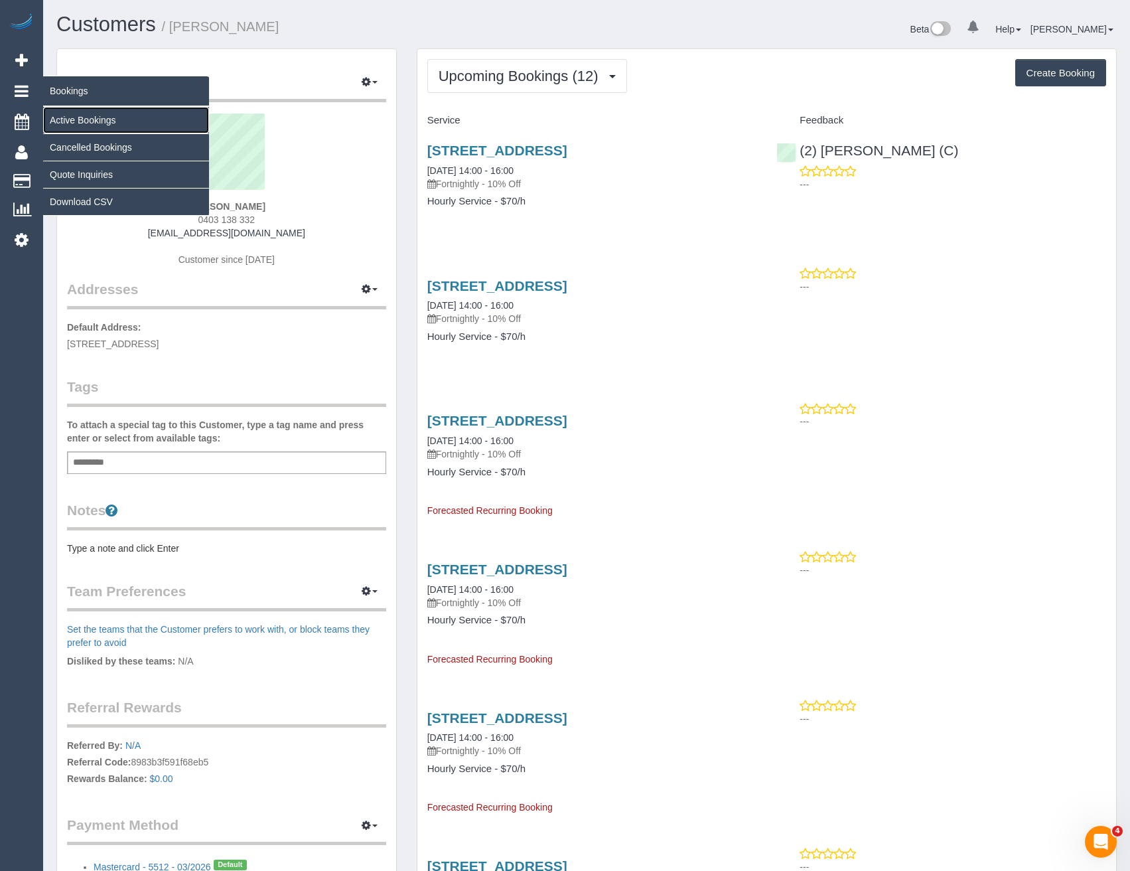
click at [70, 120] on link "Active Bookings" at bounding box center [126, 120] width 166 height 27
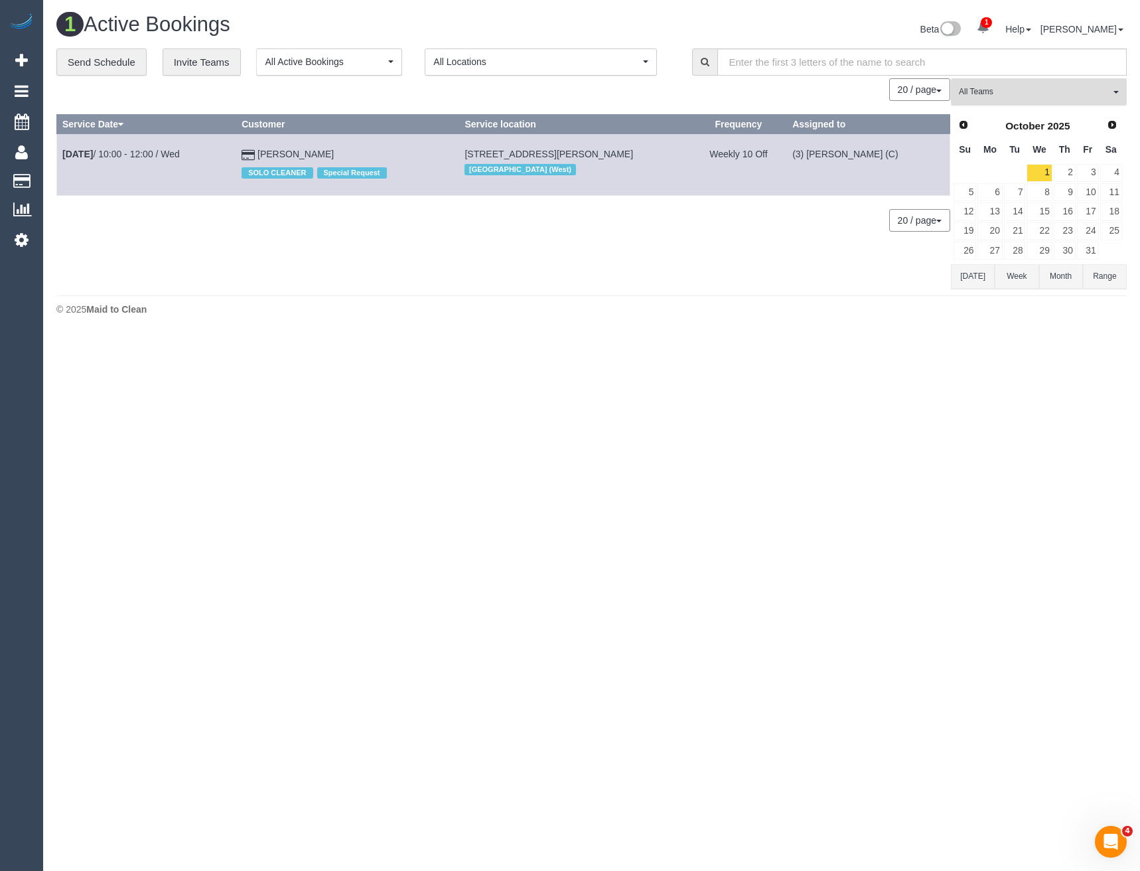
click at [1031, 99] on button "All Teams" at bounding box center [1039, 91] width 176 height 27
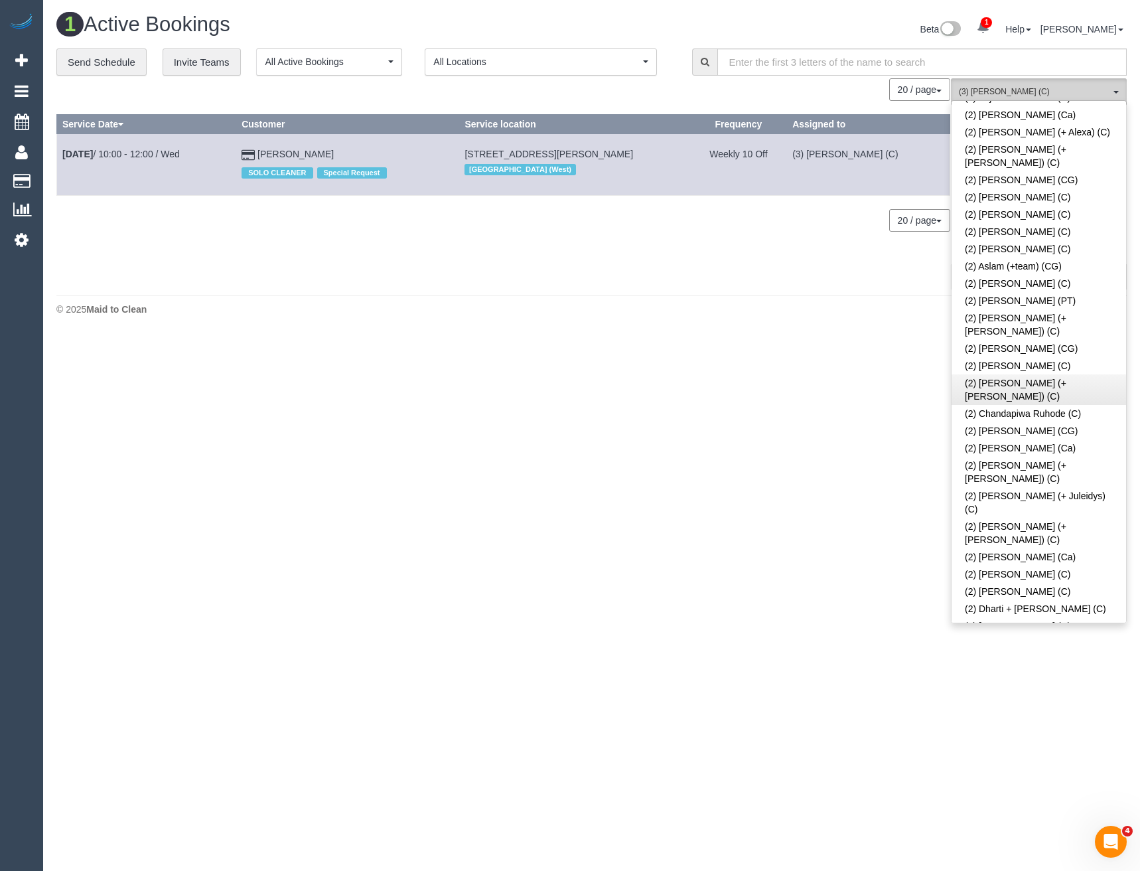
scroll to position [332, 0]
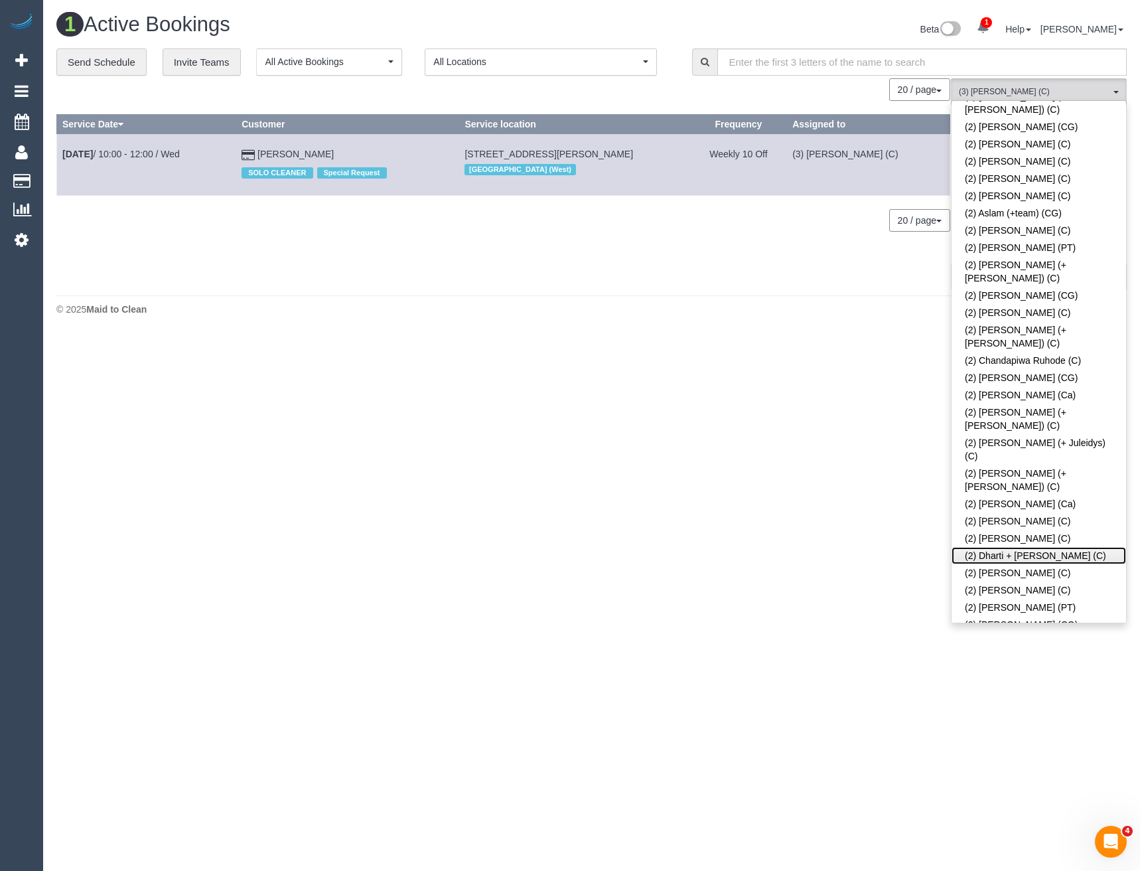
click at [1021, 547] on link "(2) Dharti + [PERSON_NAME] (C)" at bounding box center [1039, 555] width 175 height 17
click at [867, 483] on body "1 Beta Your Notifications You have 0 alerts × You have 1 to charge for 22/09/20…" at bounding box center [570, 435] width 1140 height 871
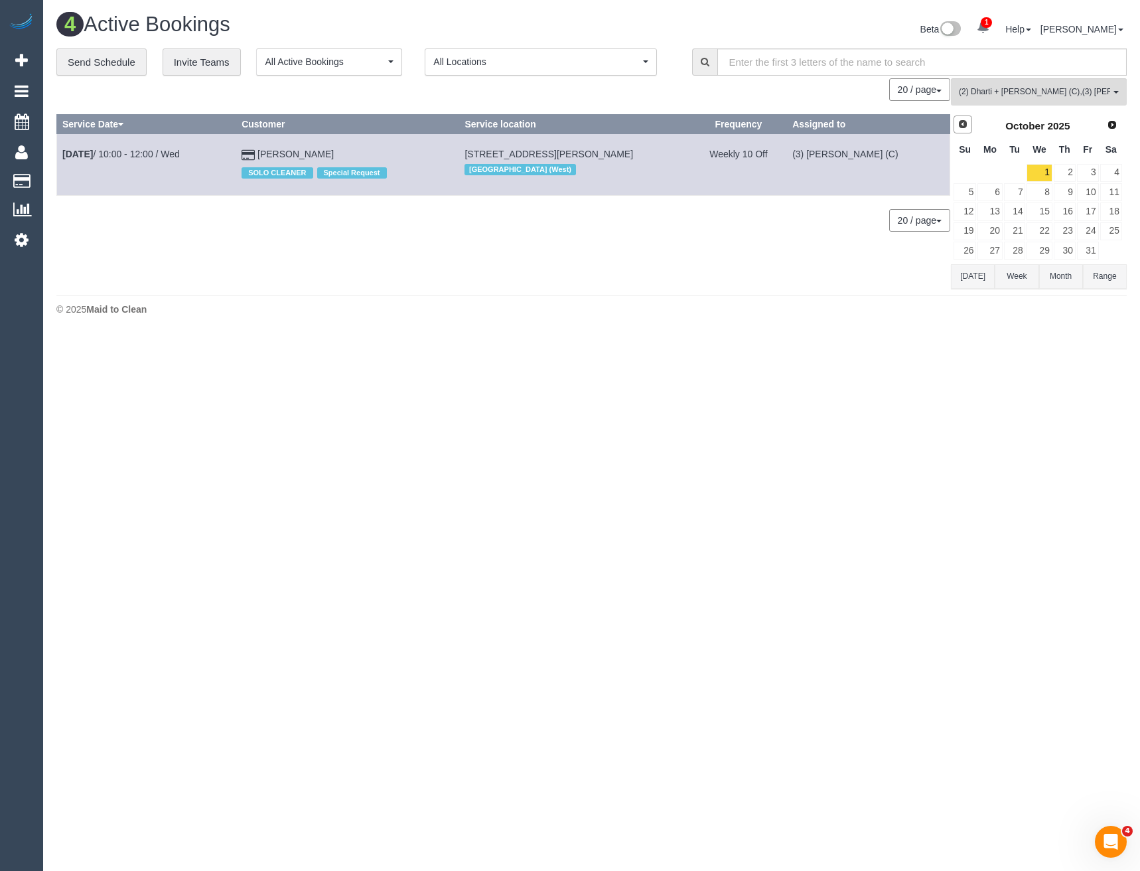
click at [967, 126] on span "Prev" at bounding box center [963, 124] width 11 height 11
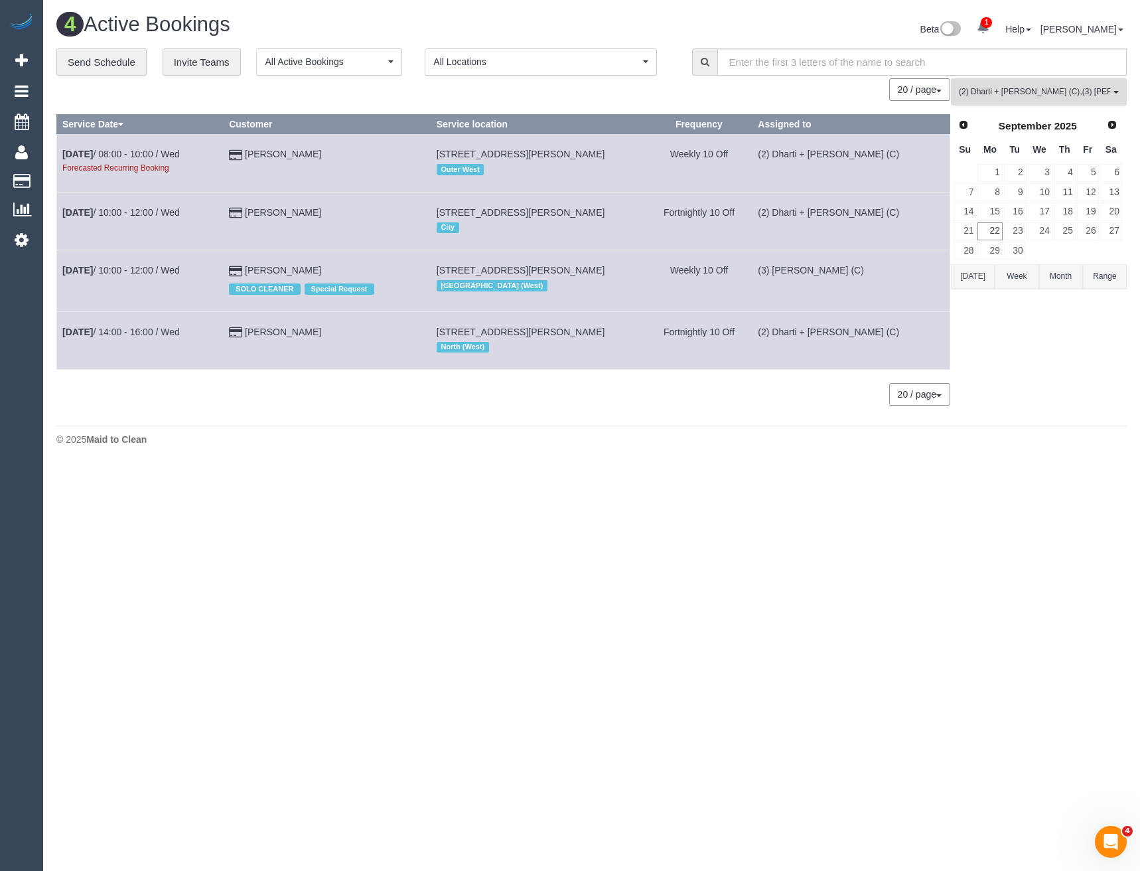
click at [1057, 104] on button "(2) Dharti + Kishan (C) , (3) Denuwan Lamahewa (C) All Teams" at bounding box center [1039, 91] width 176 height 27
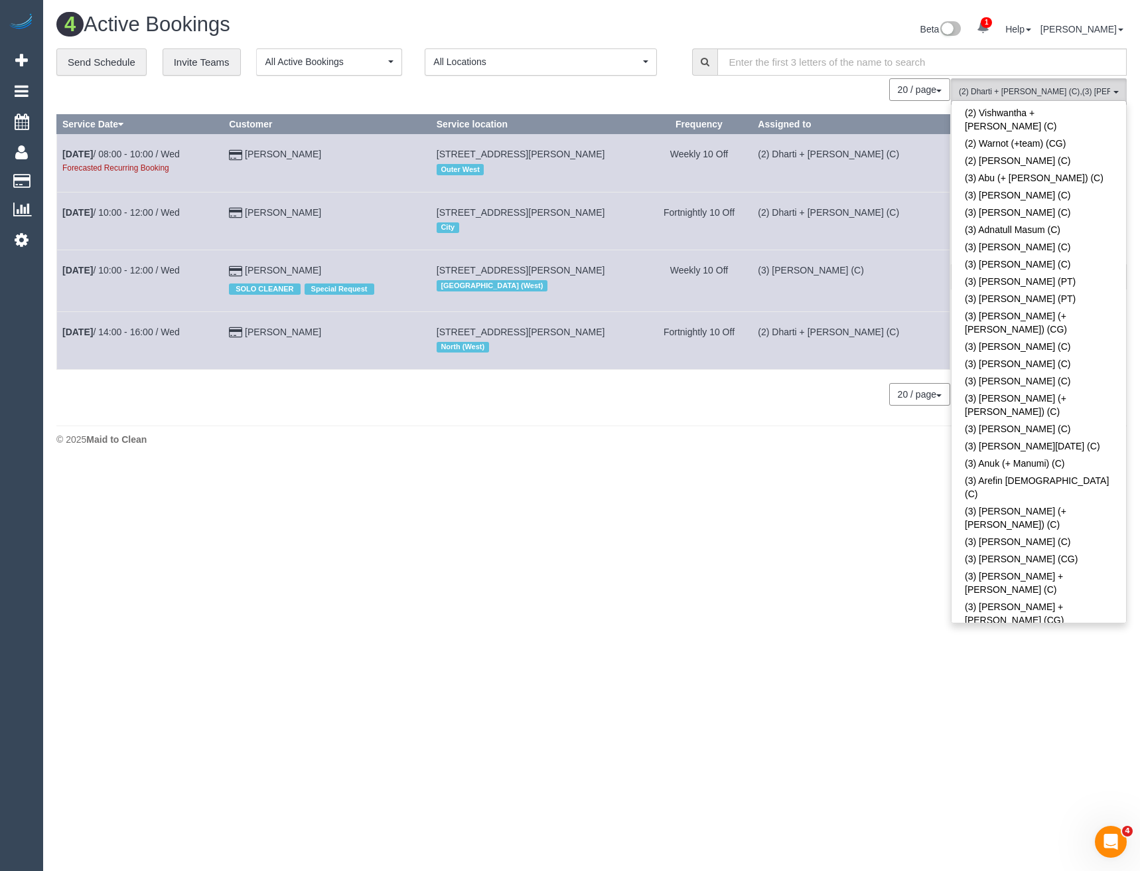
scroll to position [1659, 0]
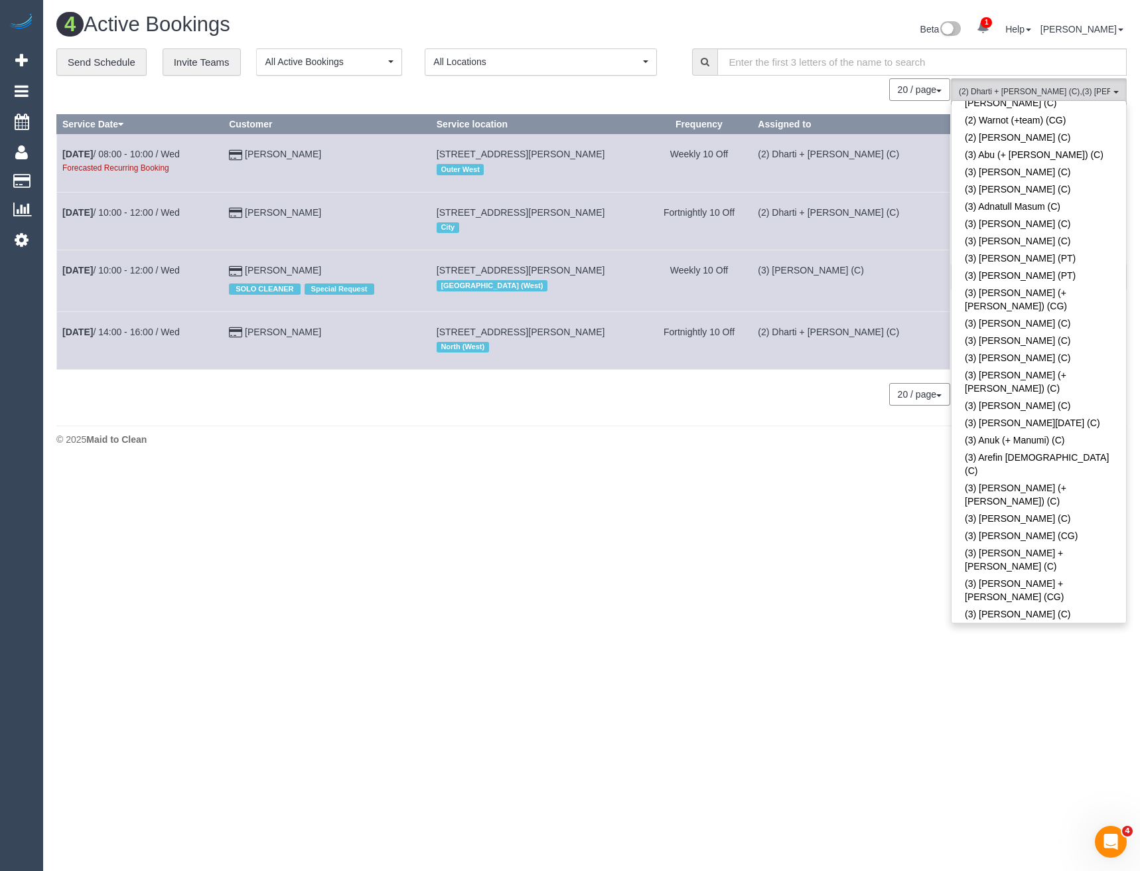
click at [1033, 814] on link "(3) [PERSON_NAME] (C)" at bounding box center [1039, 822] width 175 height 17
click at [862, 524] on body "1 Beta Your Notifications You have 0 alerts × You have 1 to charge for 22/09/20…" at bounding box center [570, 435] width 1140 height 871
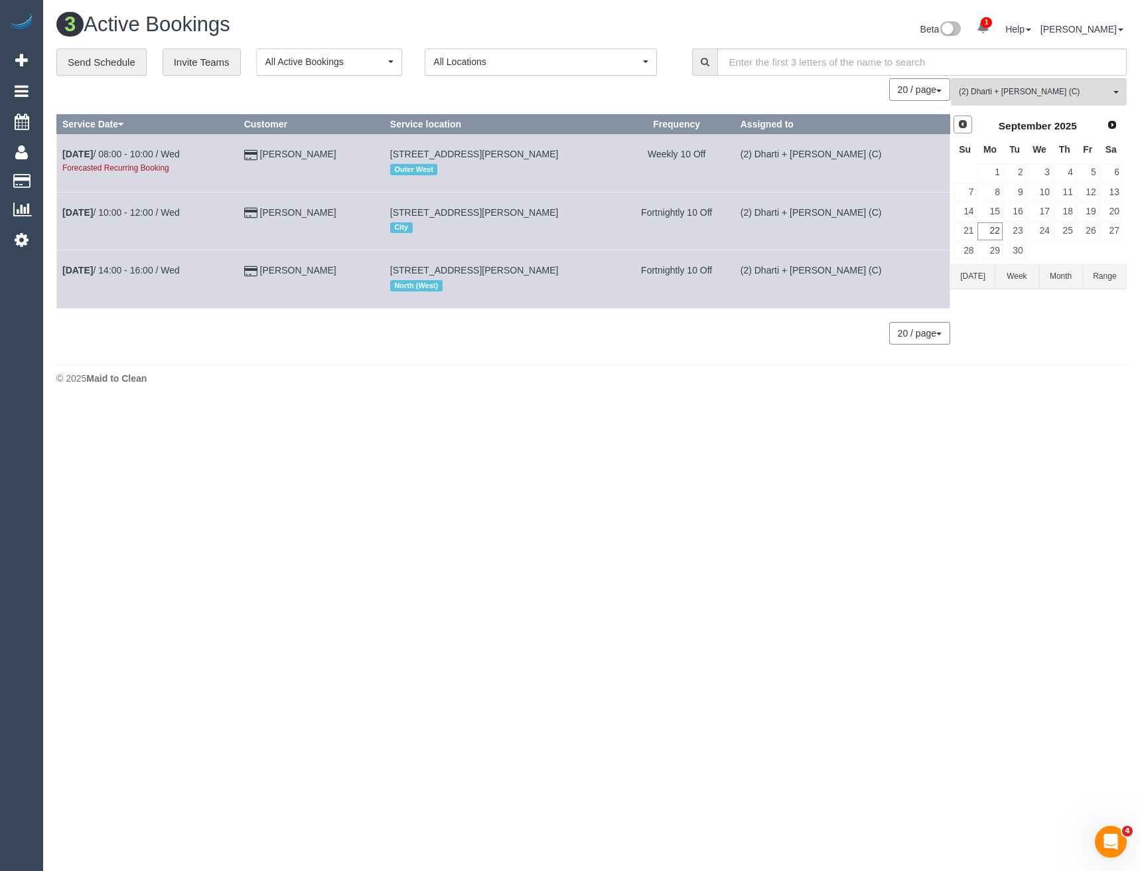
click at [966, 121] on span "Prev" at bounding box center [963, 124] width 11 height 11
click at [1114, 129] on span "Next" at bounding box center [1112, 124] width 11 height 11
click at [1110, 127] on span "Next" at bounding box center [1113, 124] width 11 height 11
click at [1116, 175] on link "4" at bounding box center [1111, 173] width 22 height 18
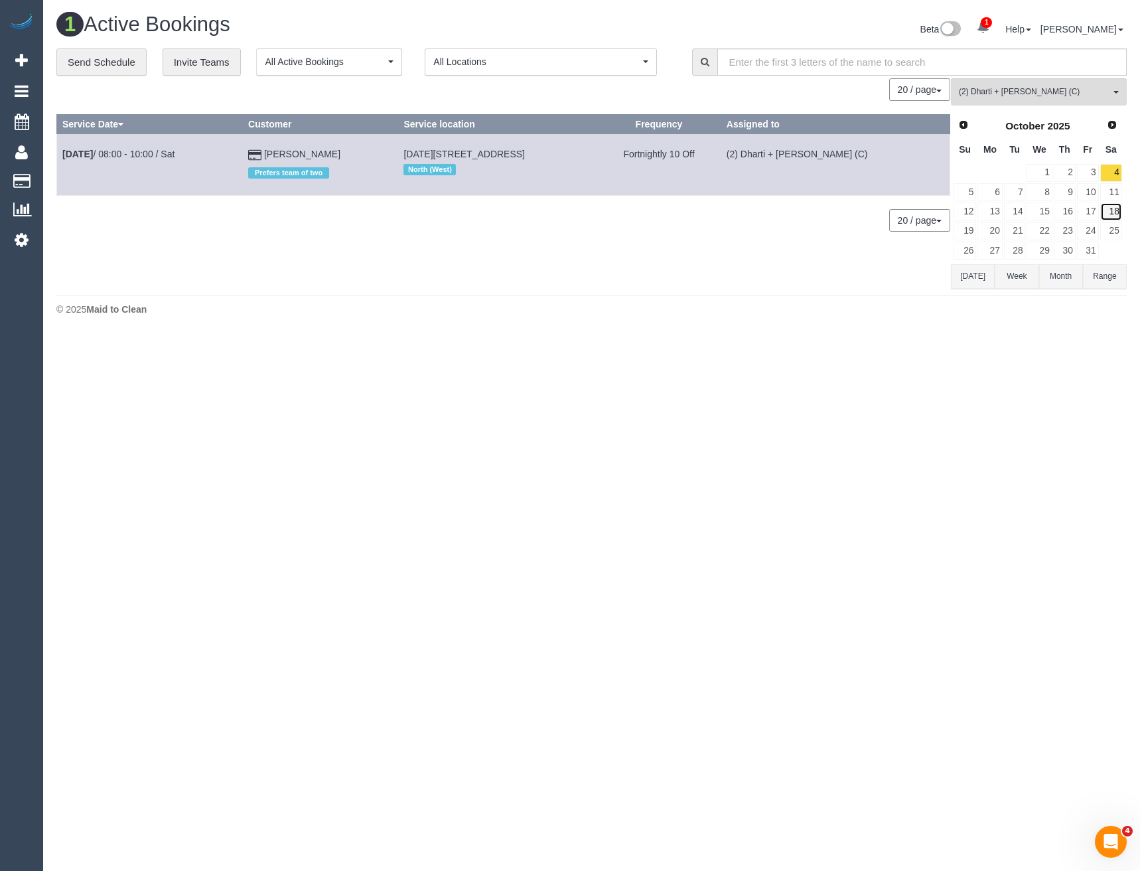
click at [1114, 212] on link "18" at bounding box center [1111, 211] width 22 height 18
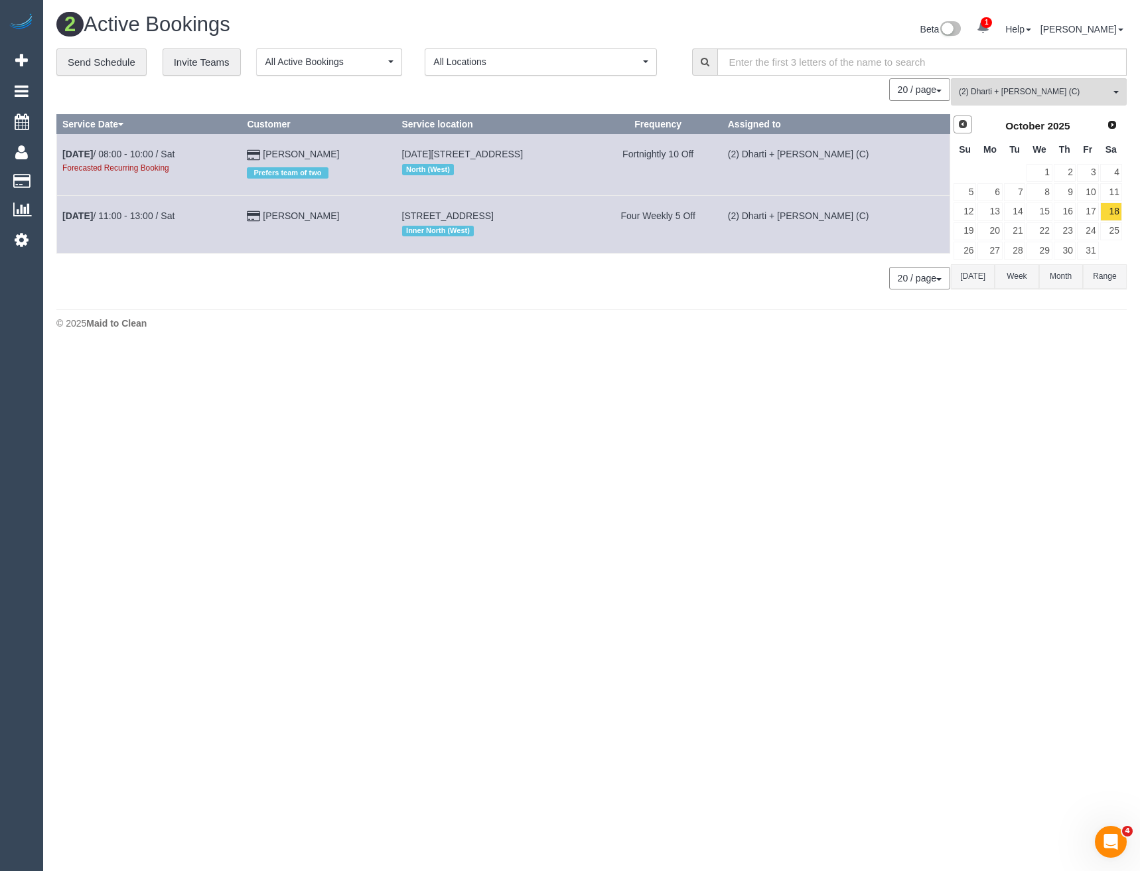
click at [965, 122] on span "Prev" at bounding box center [963, 124] width 11 height 11
click at [1109, 212] on link "20" at bounding box center [1111, 211] width 22 height 18
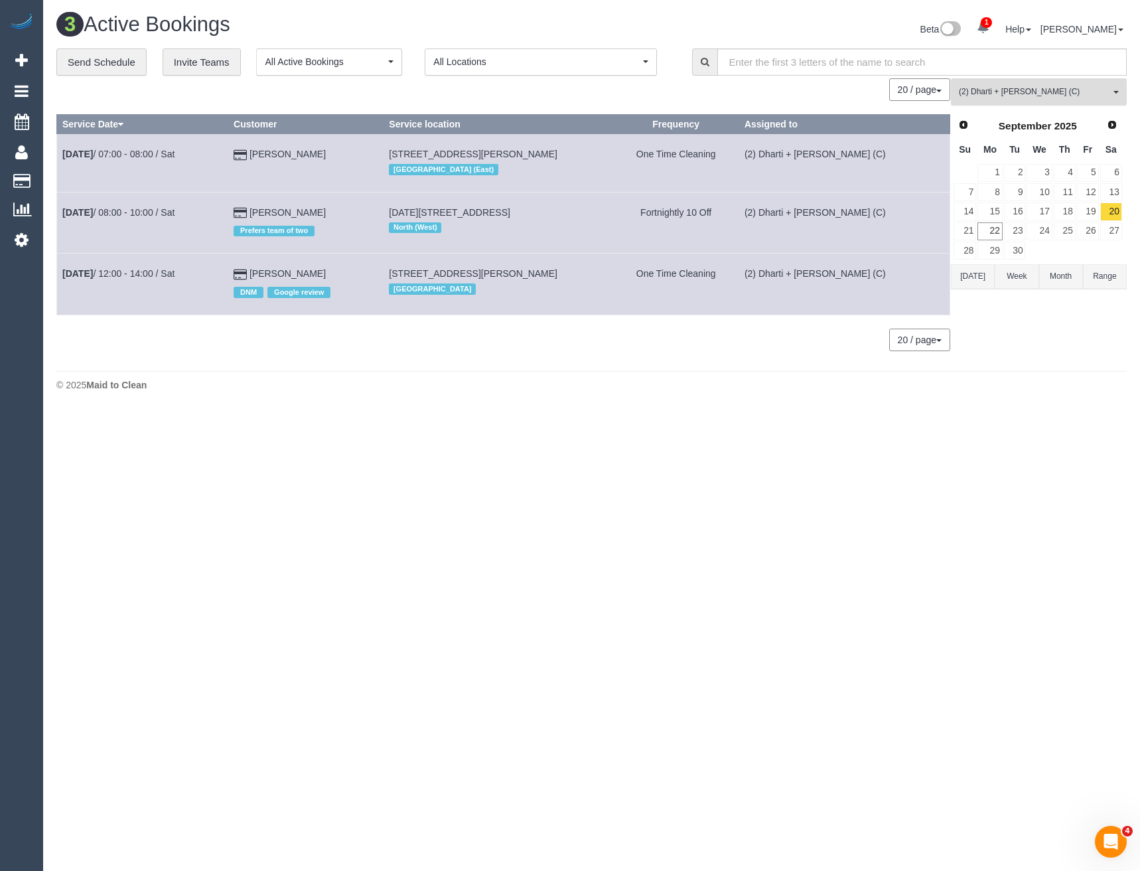
click at [1012, 90] on span "(2) Dharti + [PERSON_NAME] (C)" at bounding box center [1034, 91] width 151 height 11
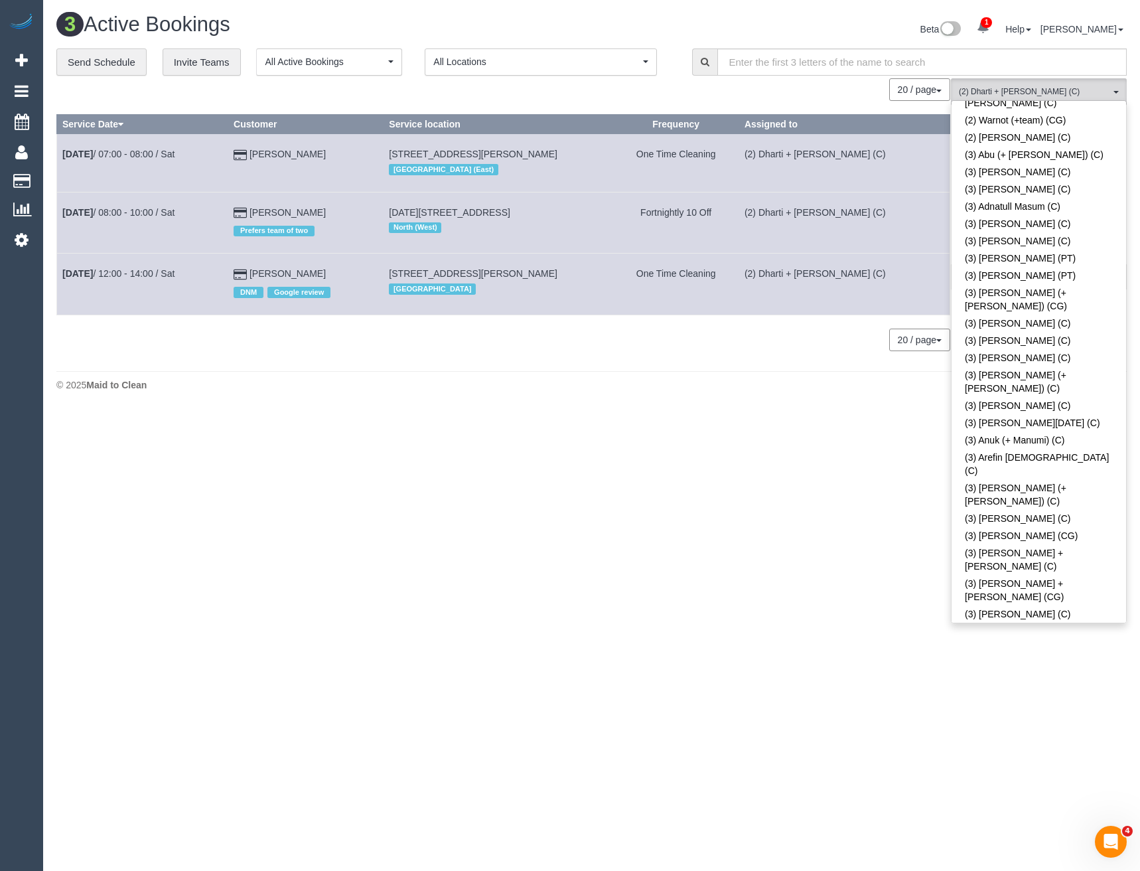
scroll to position [419, 0]
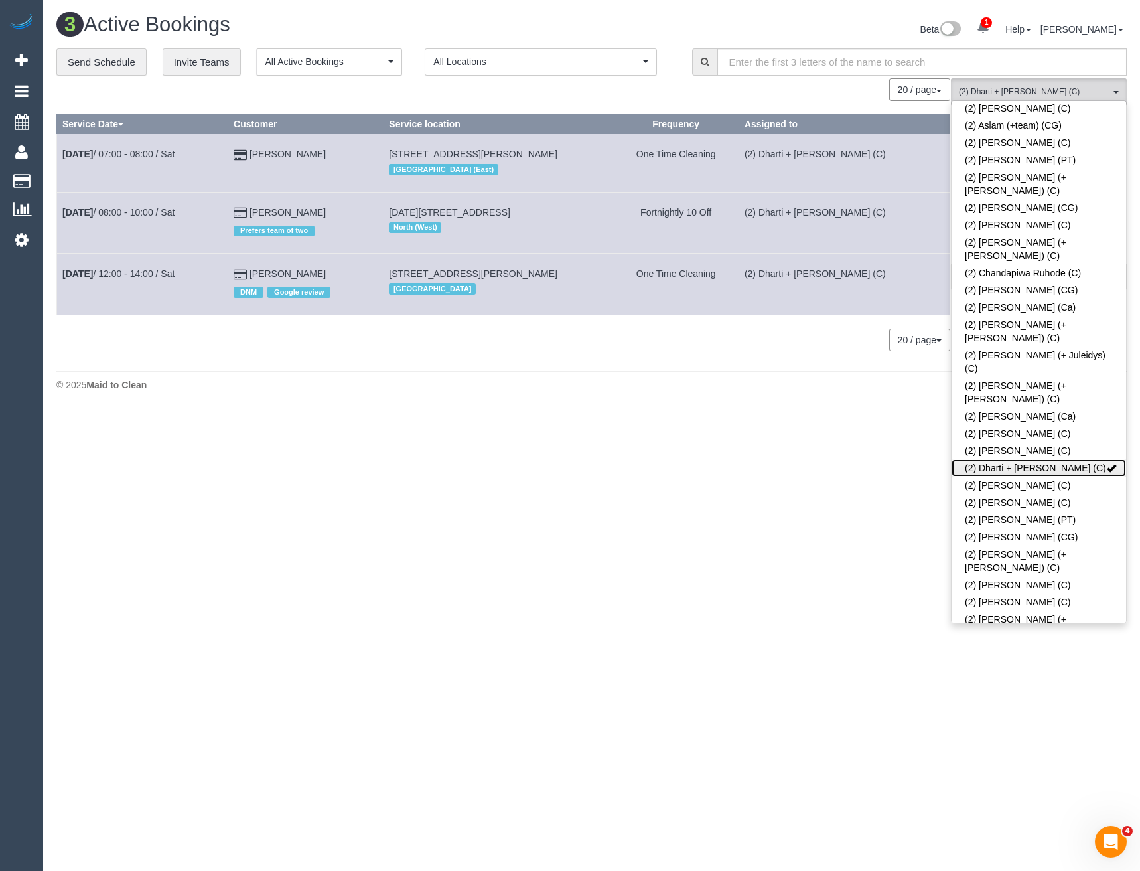
click at [1042, 459] on link "(2) Dharti + [PERSON_NAME] (C)" at bounding box center [1039, 467] width 175 height 17
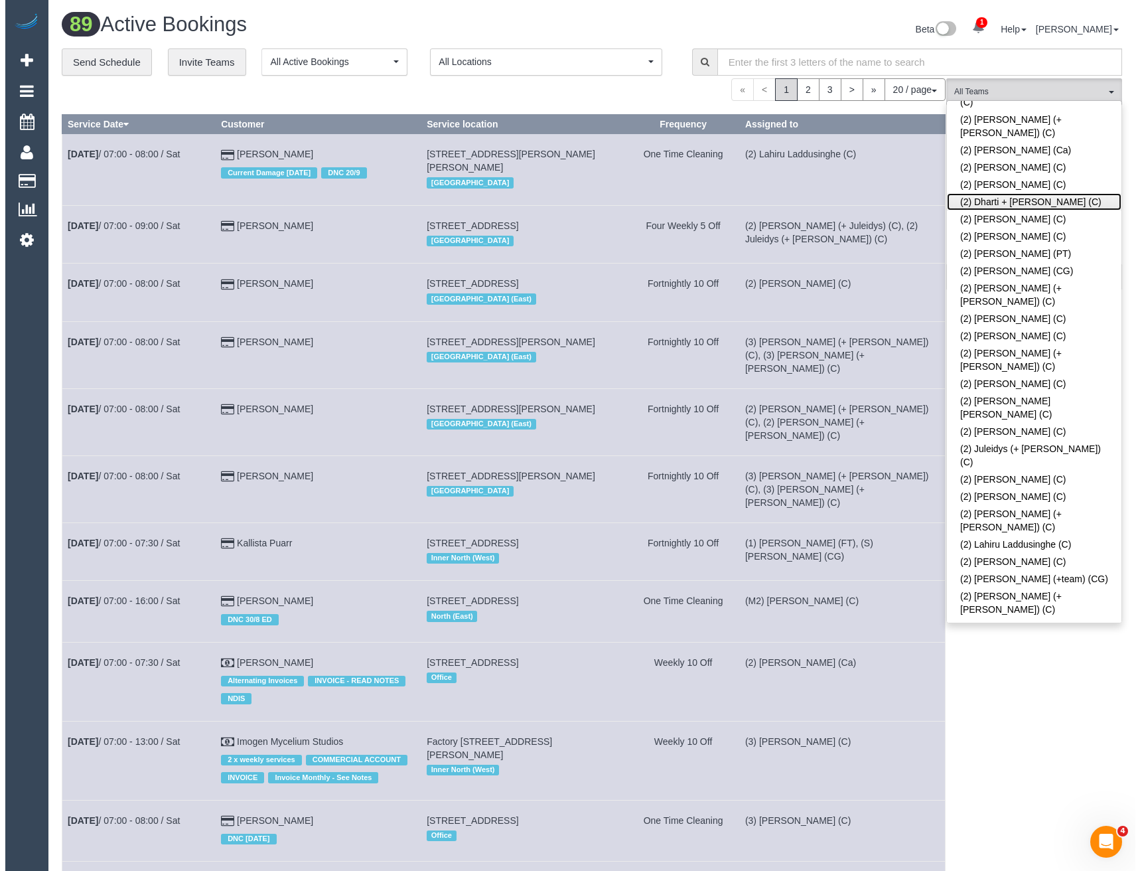
scroll to position [531, 0]
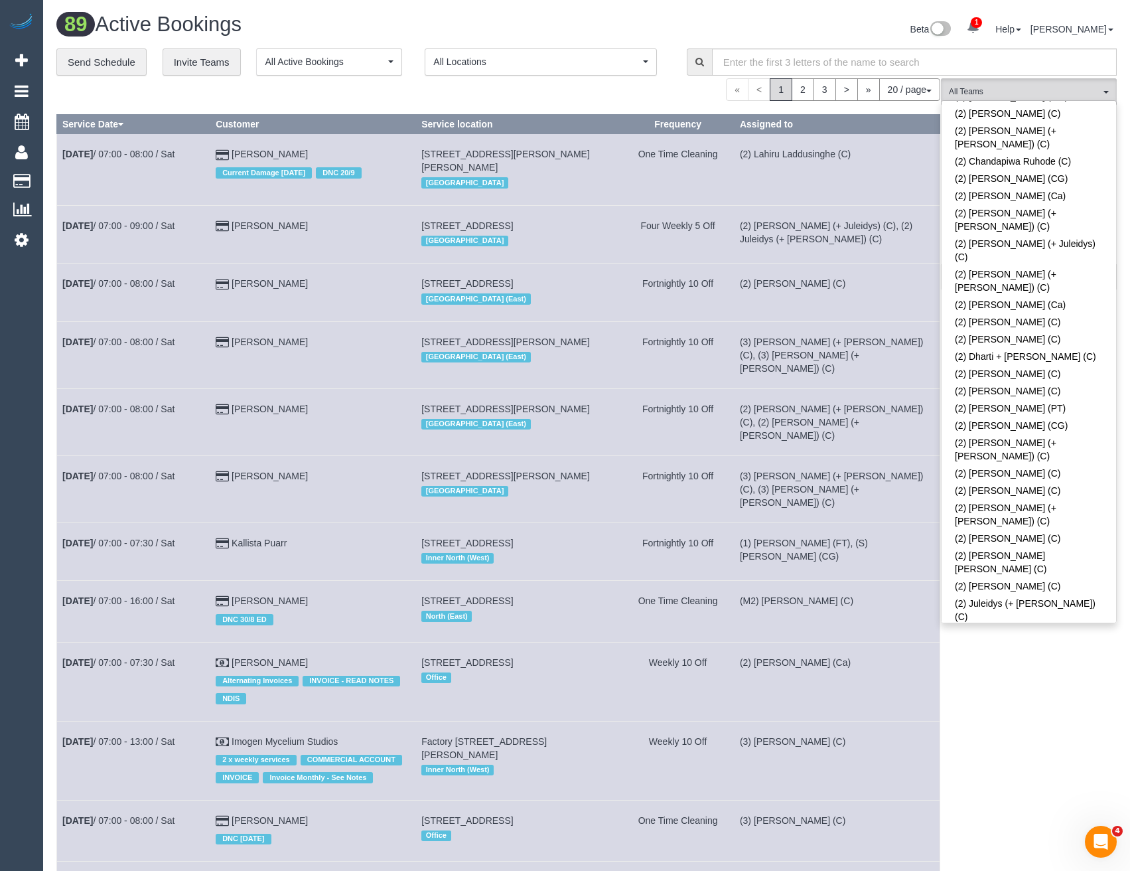
click at [995, 790] on link "(2) Mohd Che Manir (CG)" at bounding box center [1029, 798] width 175 height 17
click at [1009, 647] on div "(2) Mohd Che Manir (CG) All Teams Remove Team Filters (0) Account - Tech (0) Of…" at bounding box center [1029, 758] width 176 height 1361
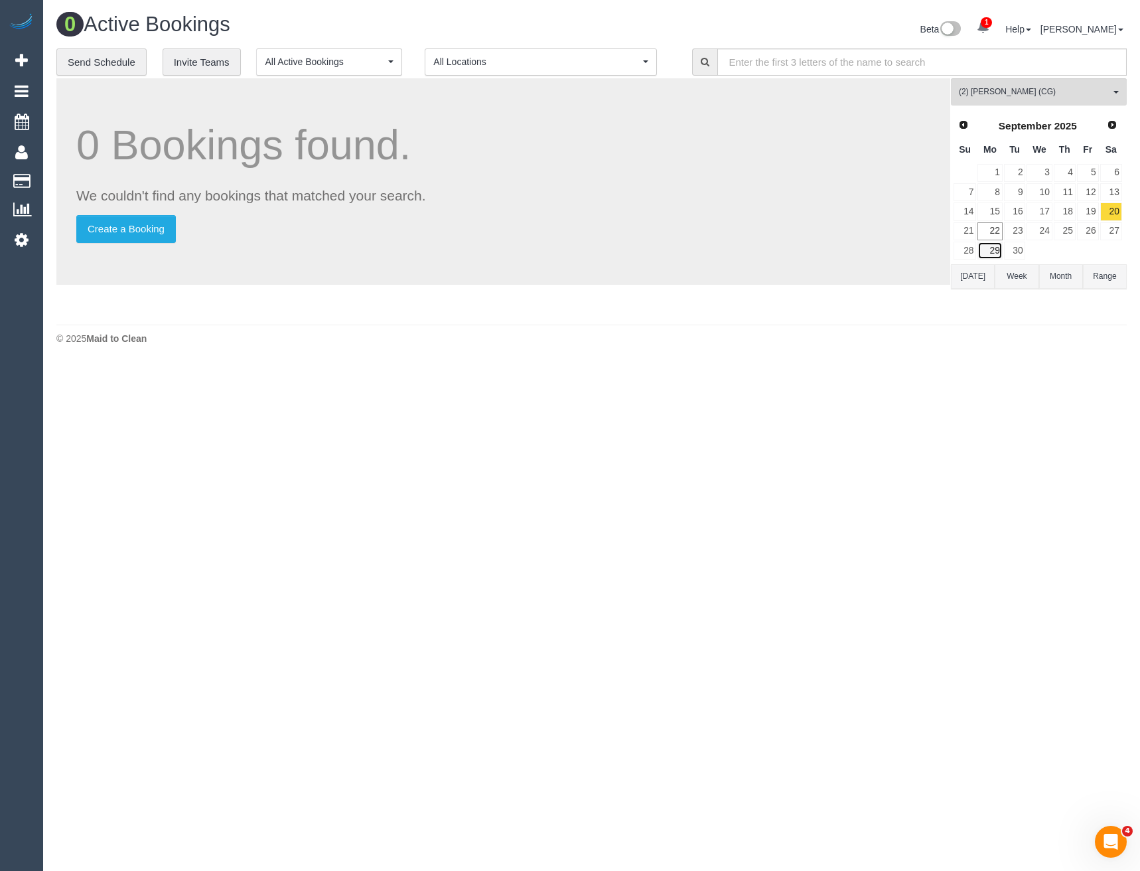
click at [995, 247] on link "29" at bounding box center [990, 251] width 25 height 18
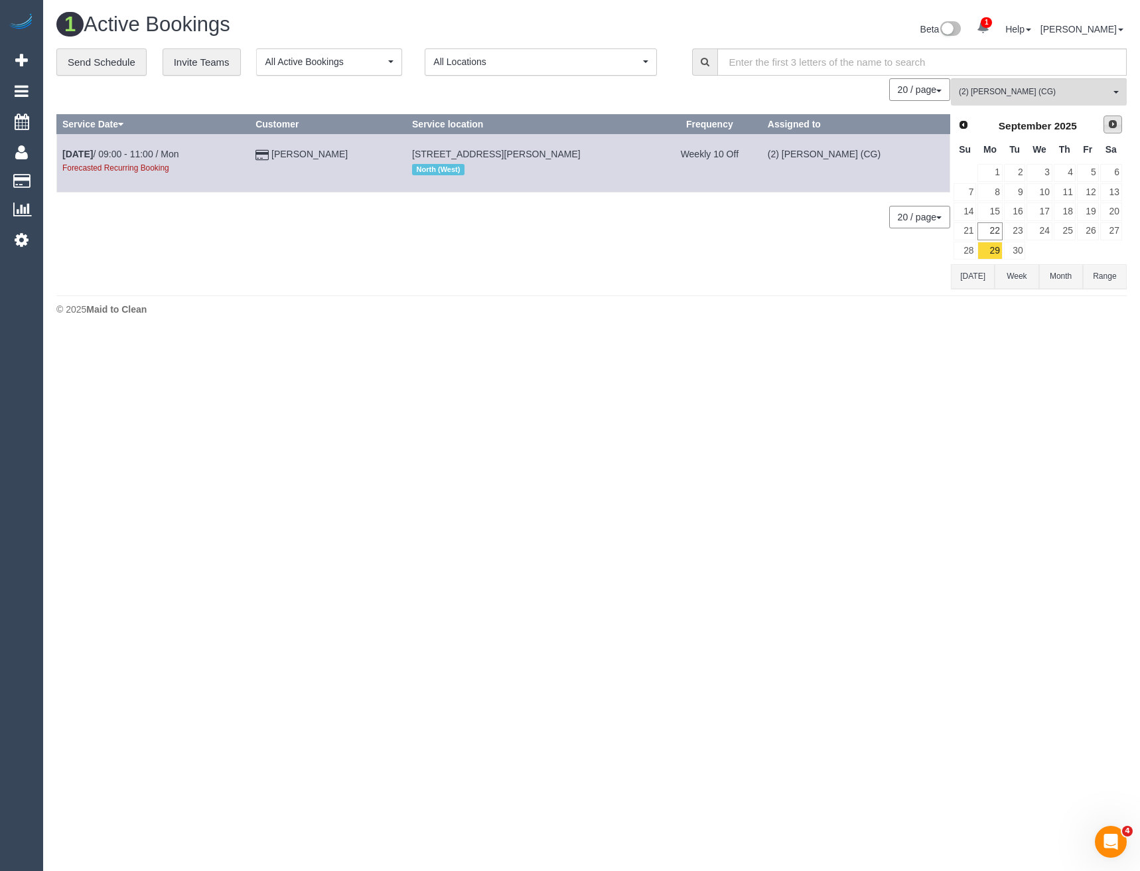
click at [1118, 125] on link "Next" at bounding box center [1113, 124] width 19 height 19
click at [994, 212] on link "13" at bounding box center [990, 211] width 25 height 18
click at [996, 247] on link "27" at bounding box center [990, 251] width 25 height 18
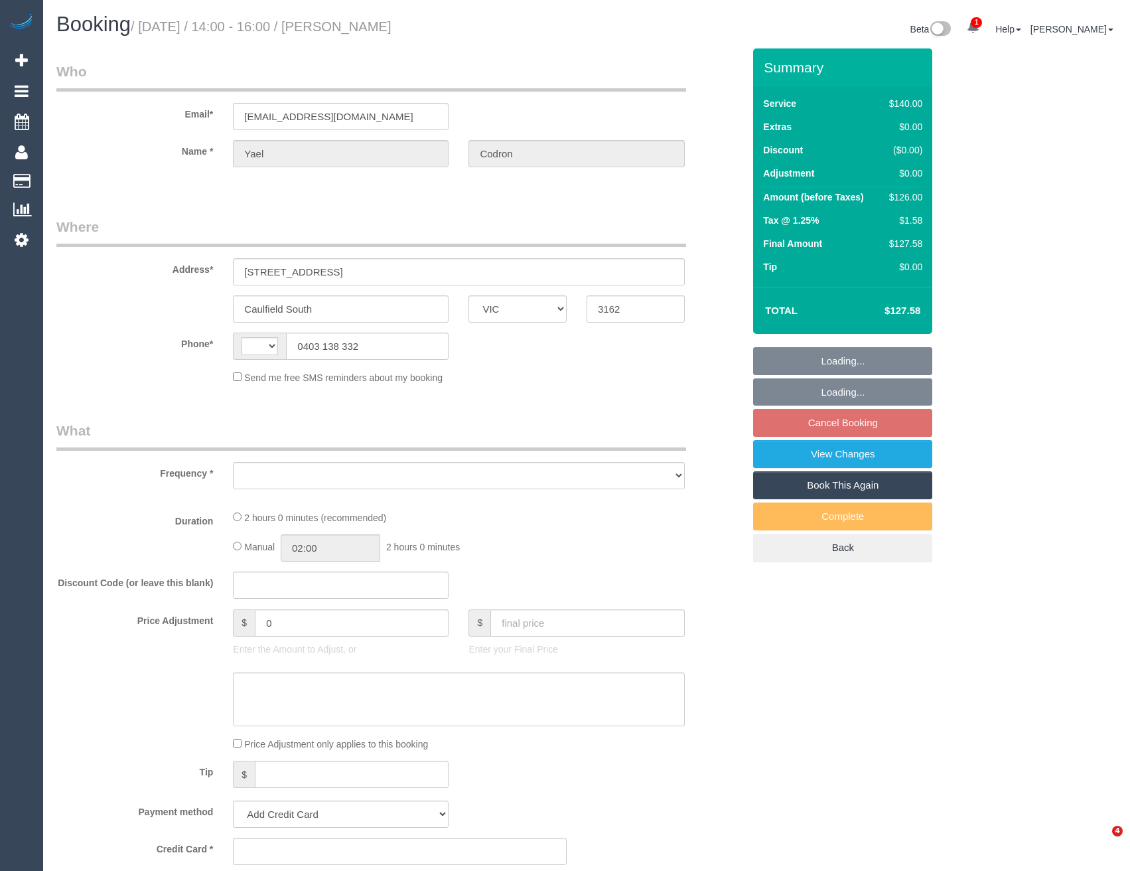
select select "VIC"
select select "string:stripe-pm_1RwGVo2GScqysDRVJXDhjlqF"
select select "number:28"
select select "number:14"
select select "number:19"
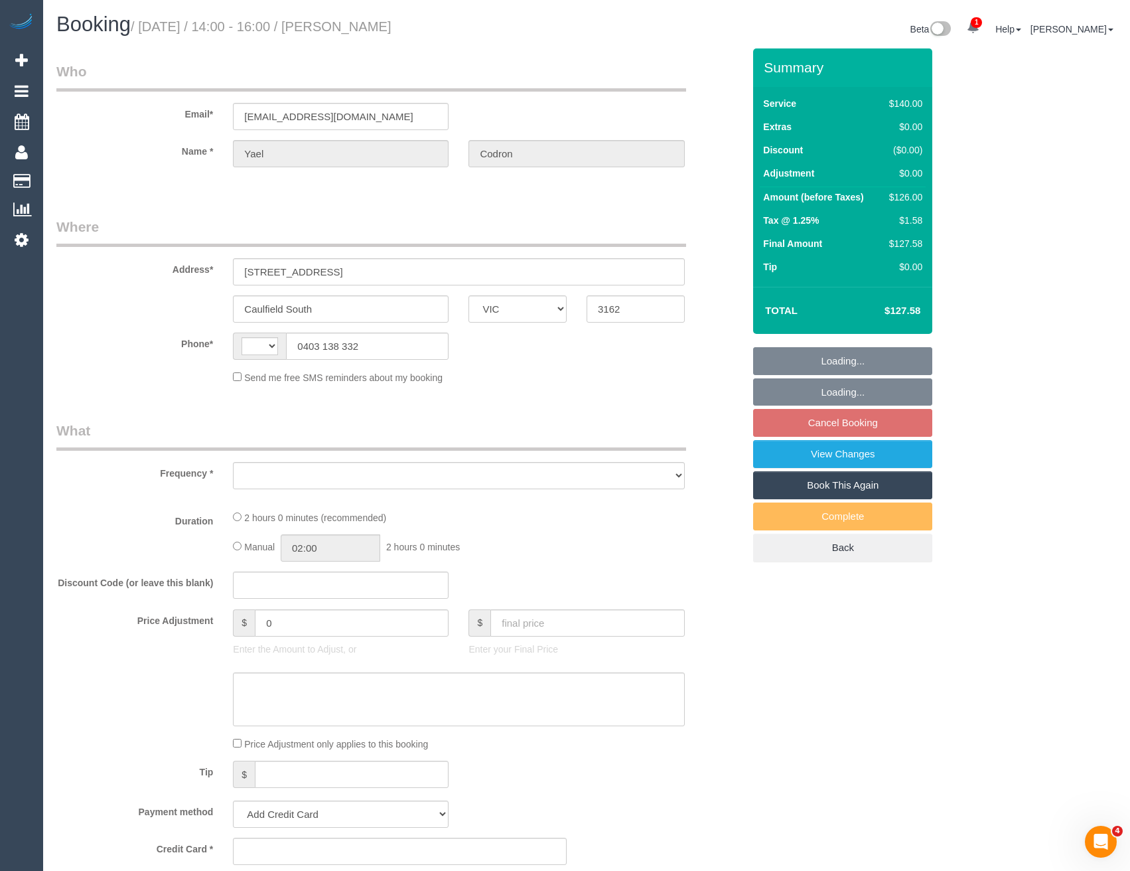
select select "number:25"
select select "number:34"
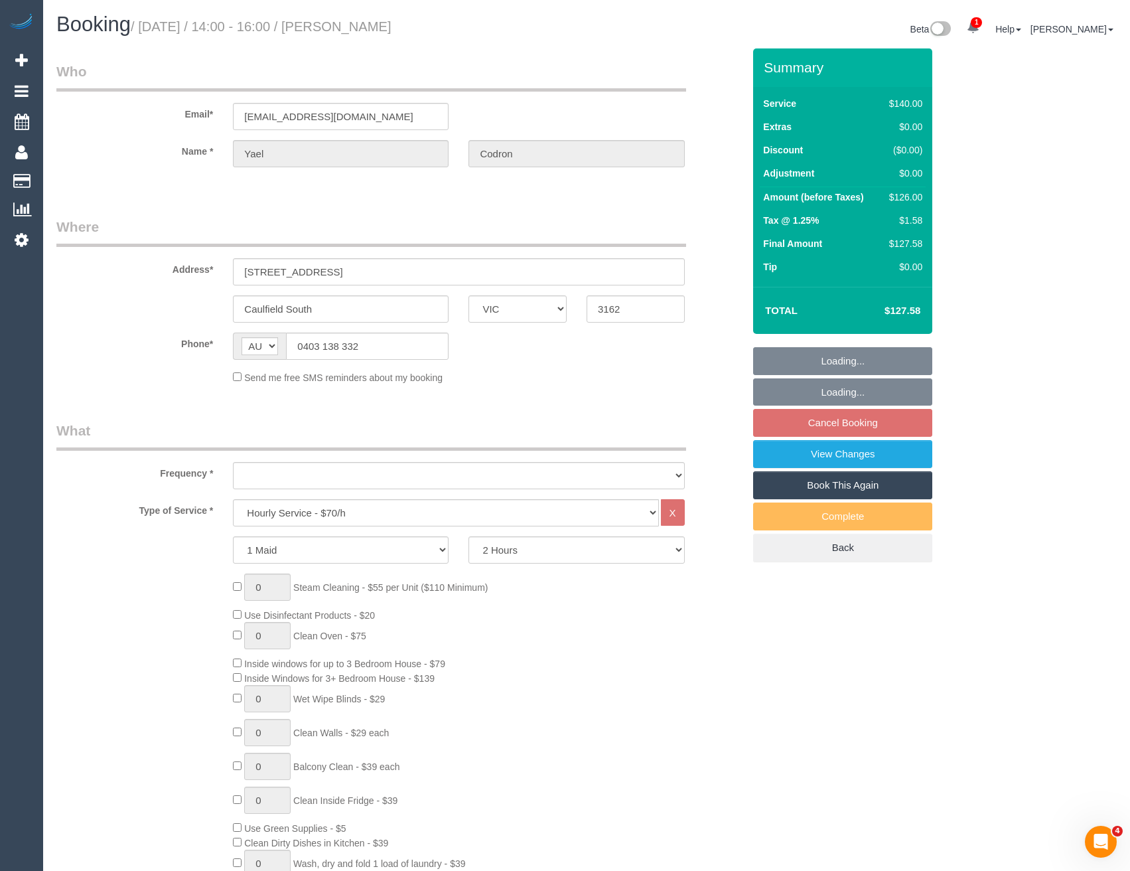
select select "string:AU"
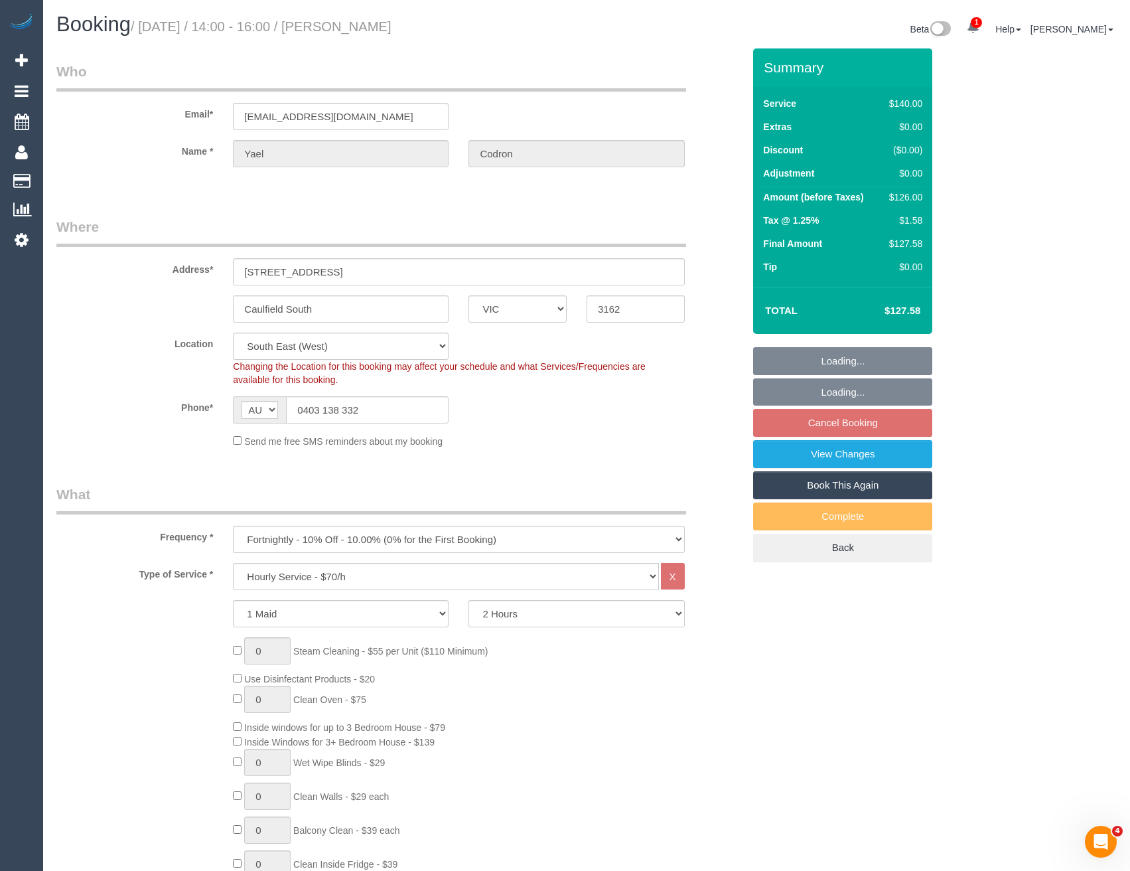
select select "object:1430"
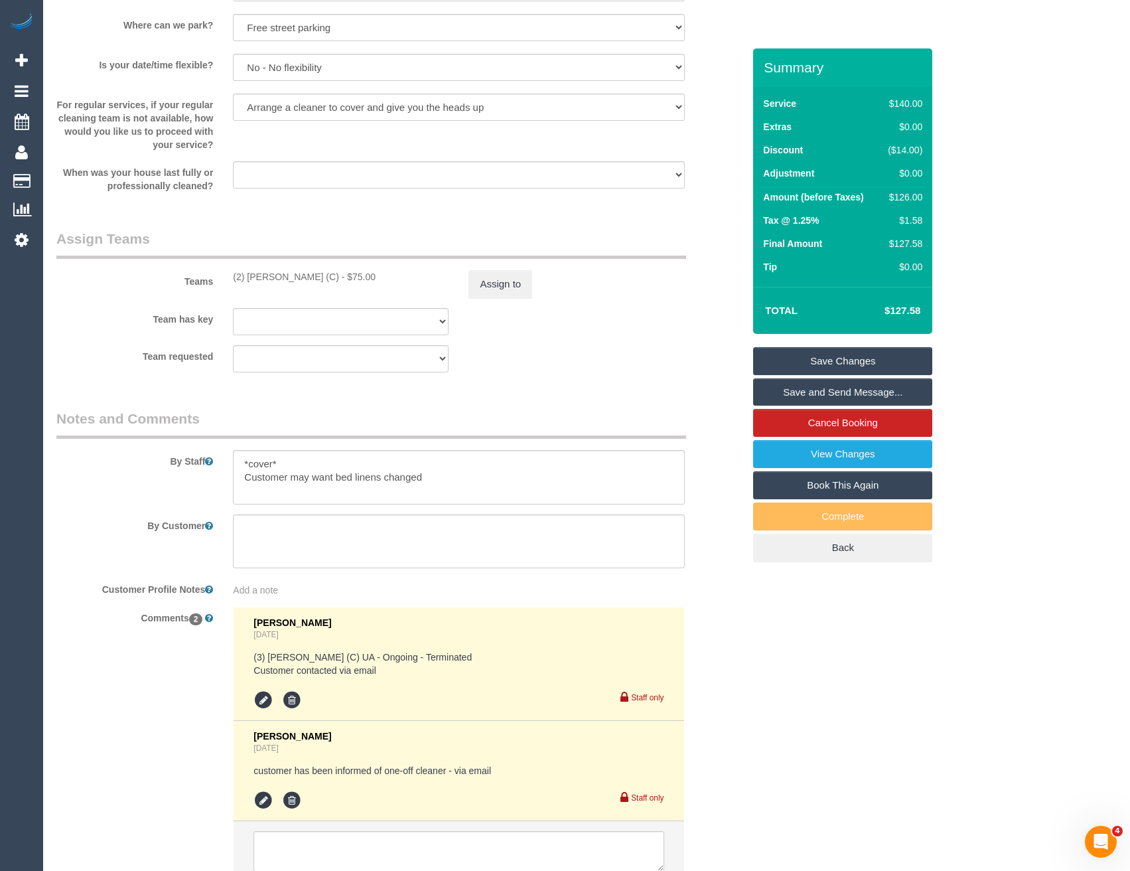
scroll to position [1951, 0]
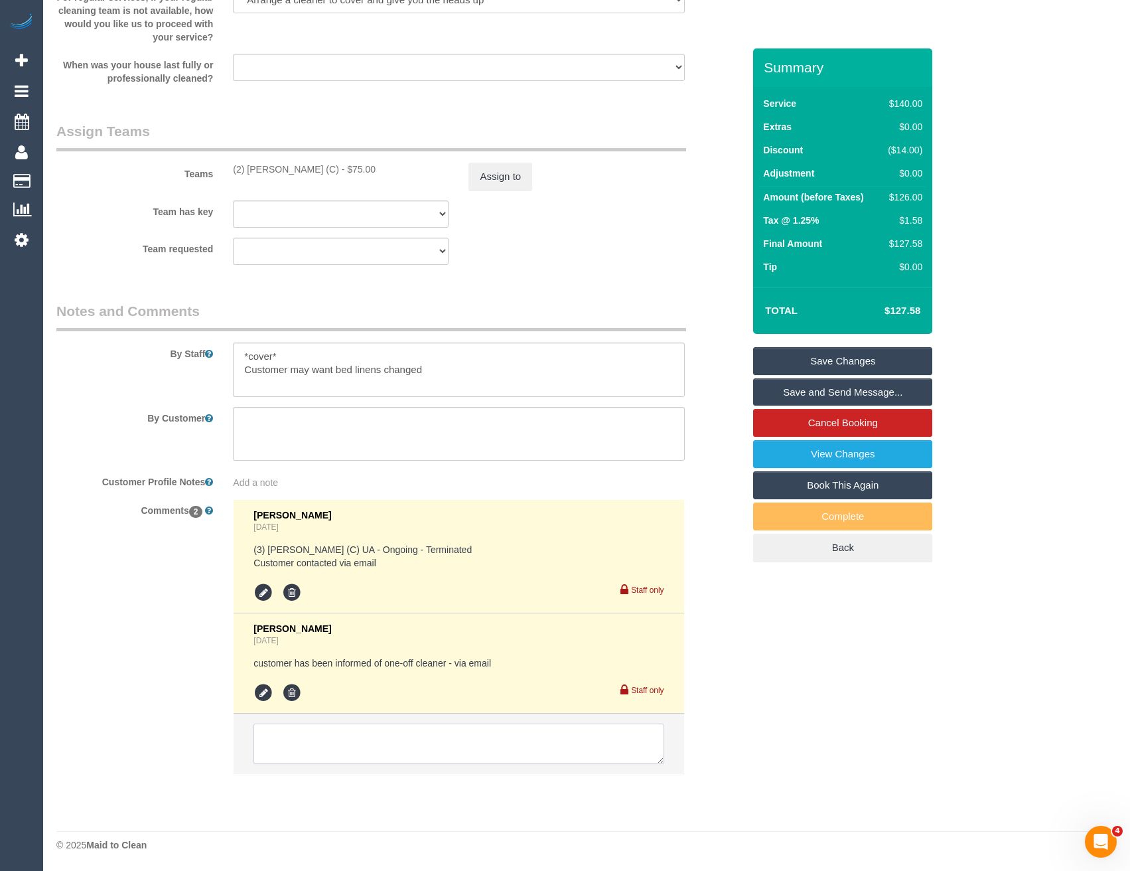
click at [383, 749] on textarea at bounding box center [459, 743] width 410 height 41
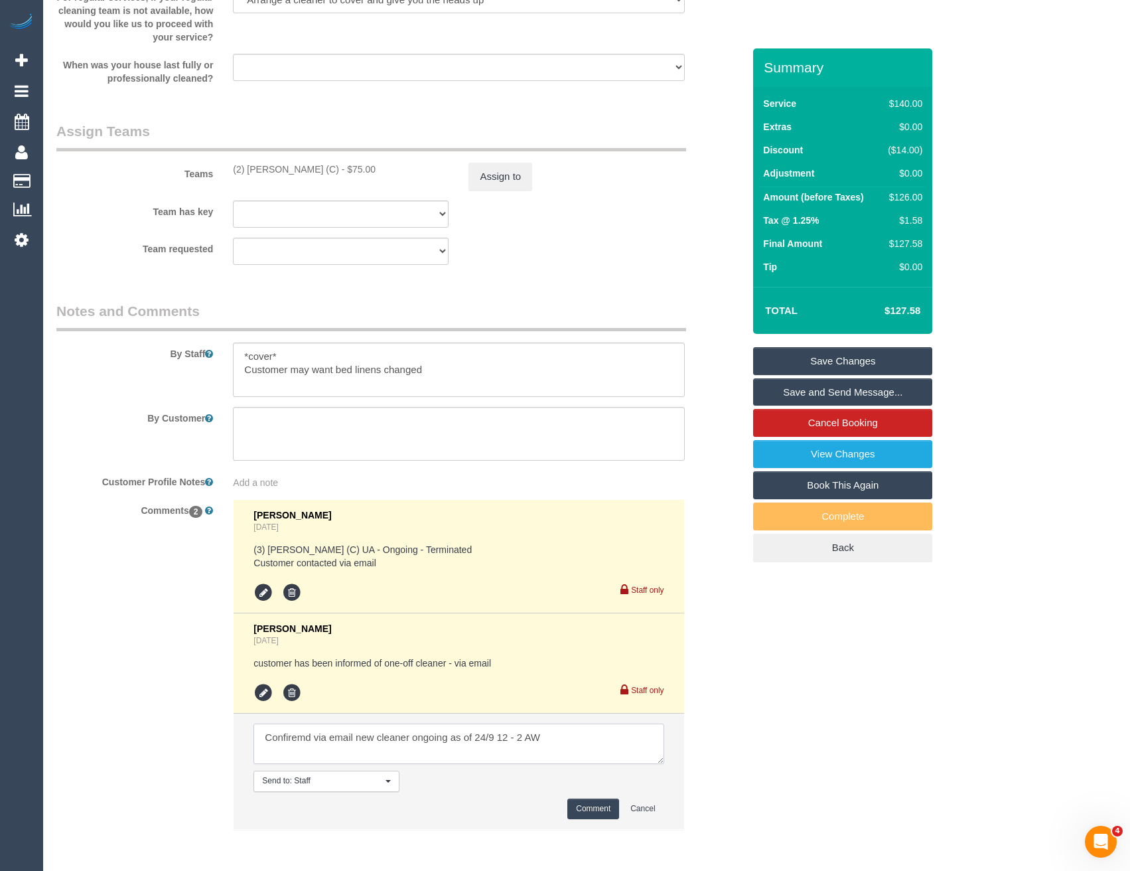
type textarea "Confiremd via email new cleaner ongoing as of 24/9 12 - 2 AW"
click at [601, 804] on button "Comment" at bounding box center [593, 808] width 52 height 21
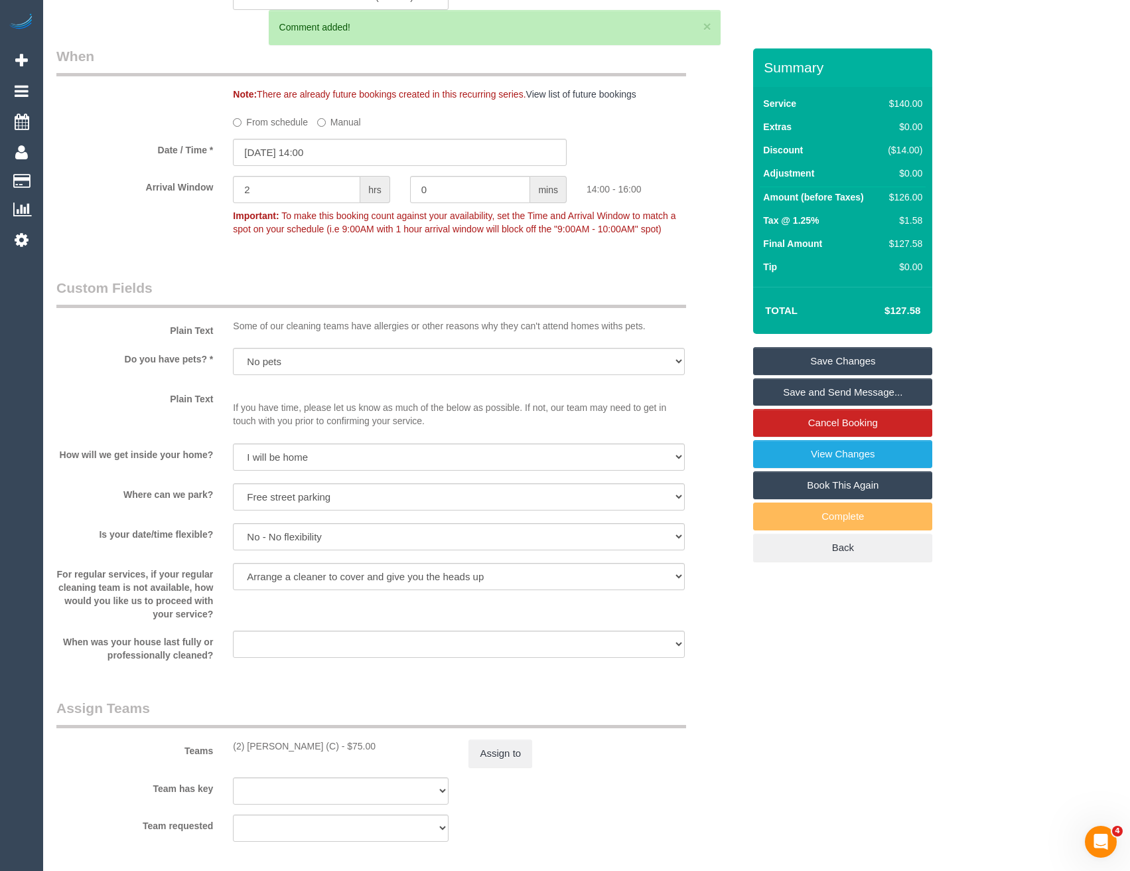
scroll to position [1155, 0]
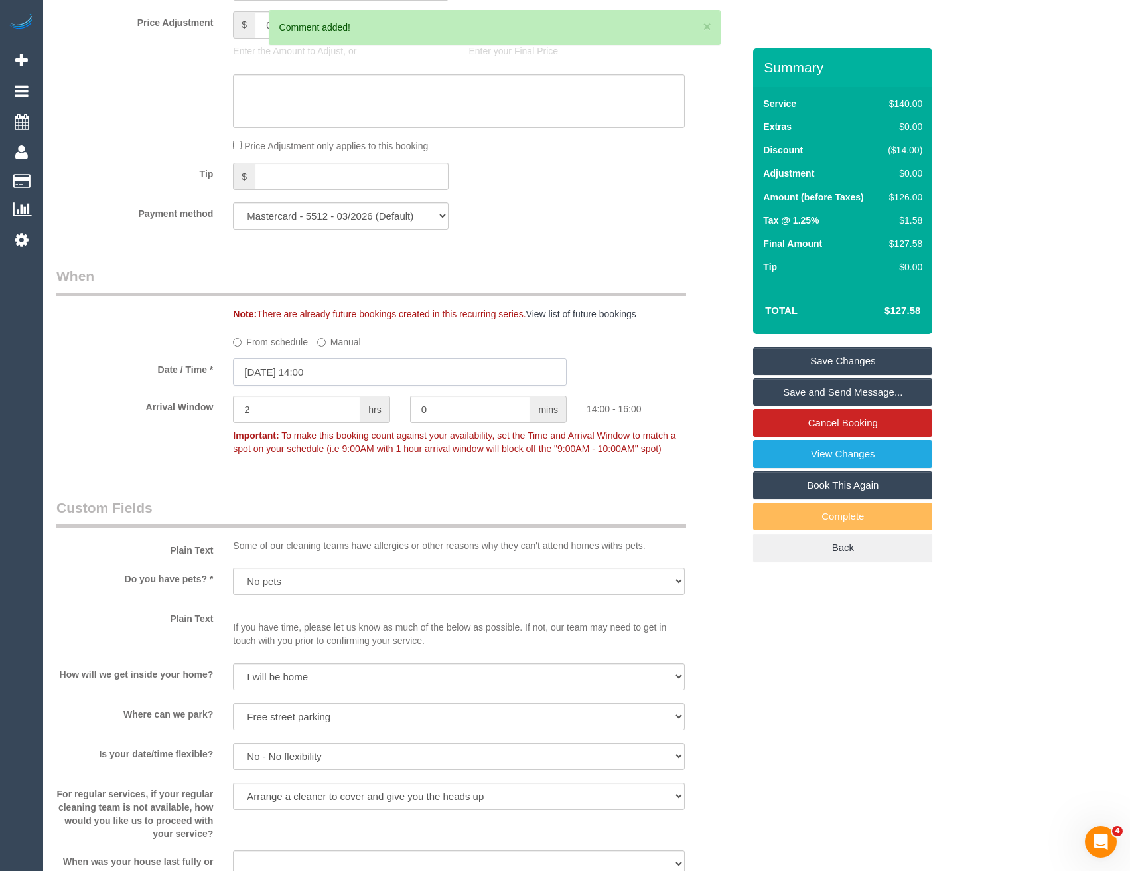
click at [342, 368] on input "[DATE] 14:00" at bounding box center [400, 371] width 334 height 27
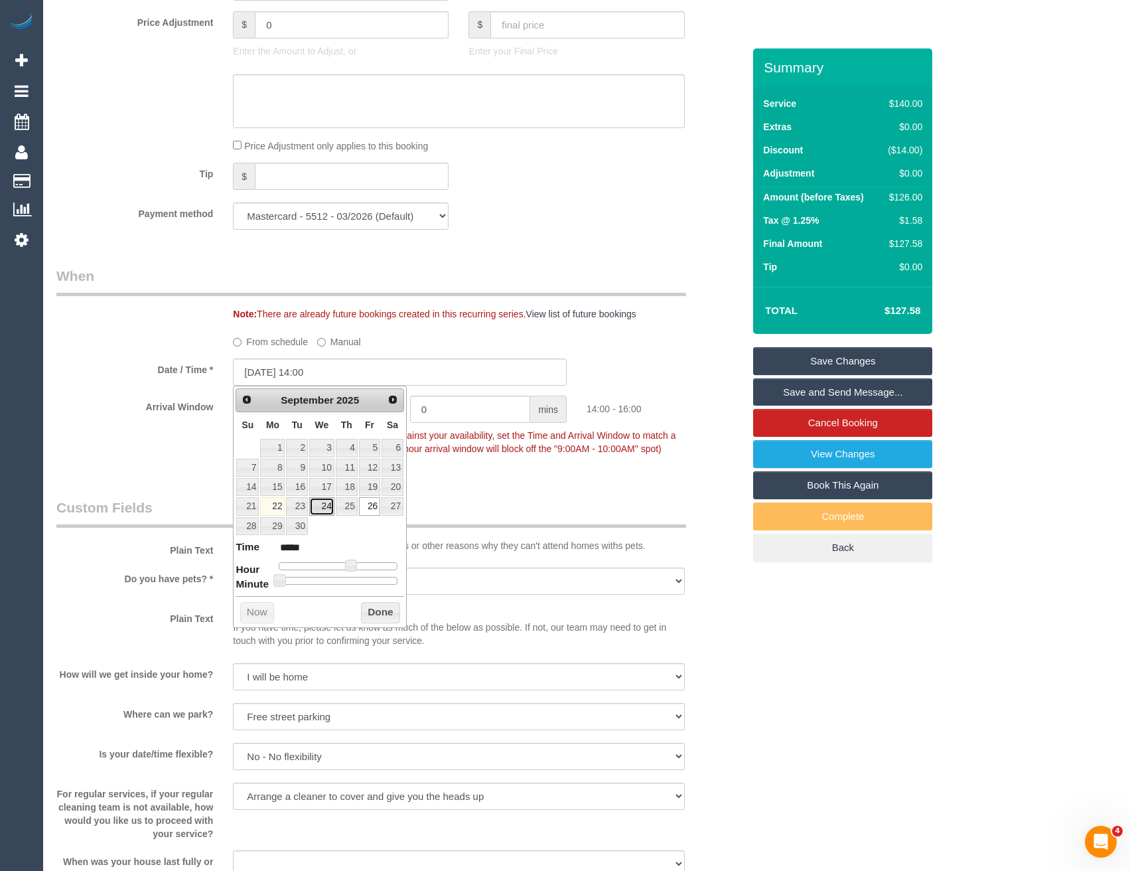
click at [328, 504] on link "24" at bounding box center [321, 506] width 25 height 18
type input "[DATE] 13:00"
type input "*****"
type input "[DATE] 12:00"
type input "*****"
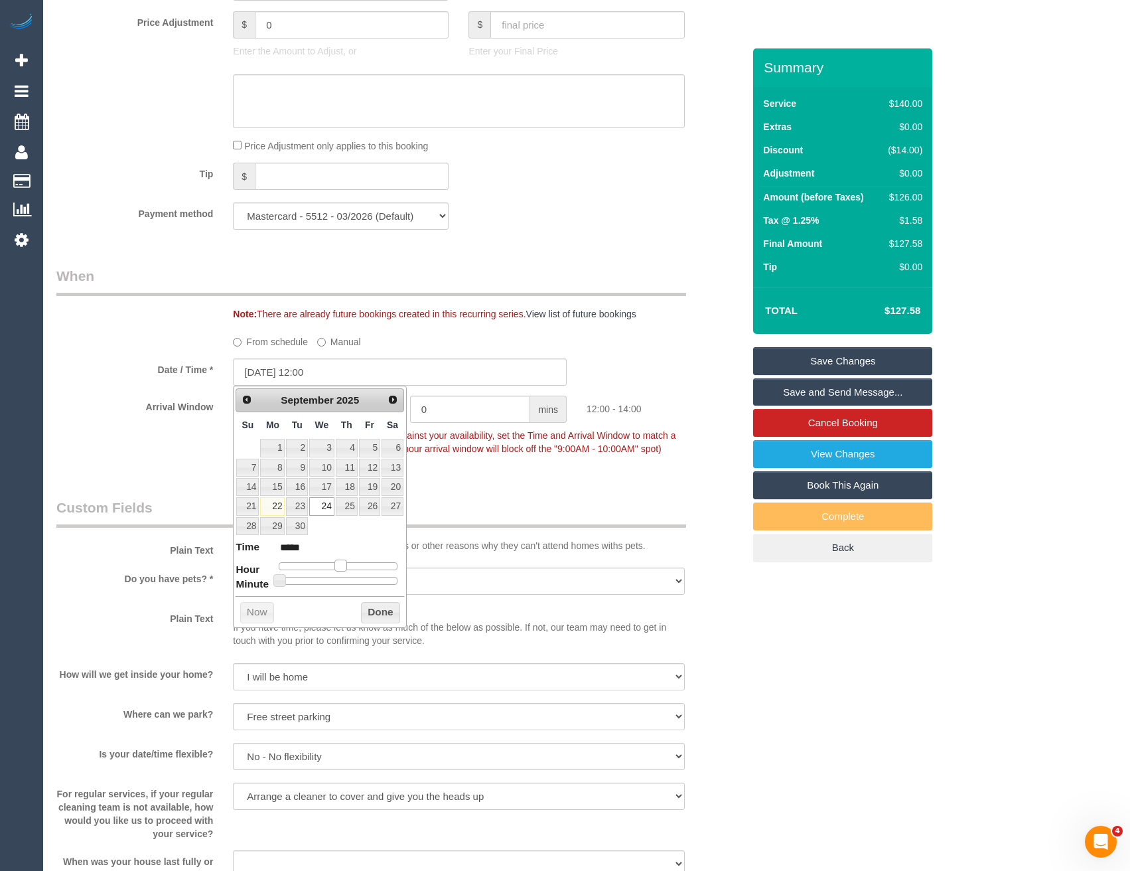
drag, startPoint x: 347, startPoint y: 561, endPoint x: 338, endPoint y: 561, distance: 9.3
click at [338, 561] on span at bounding box center [341, 565] width 12 height 12
click at [481, 523] on legend "Custom Fields" at bounding box center [371, 513] width 630 height 30
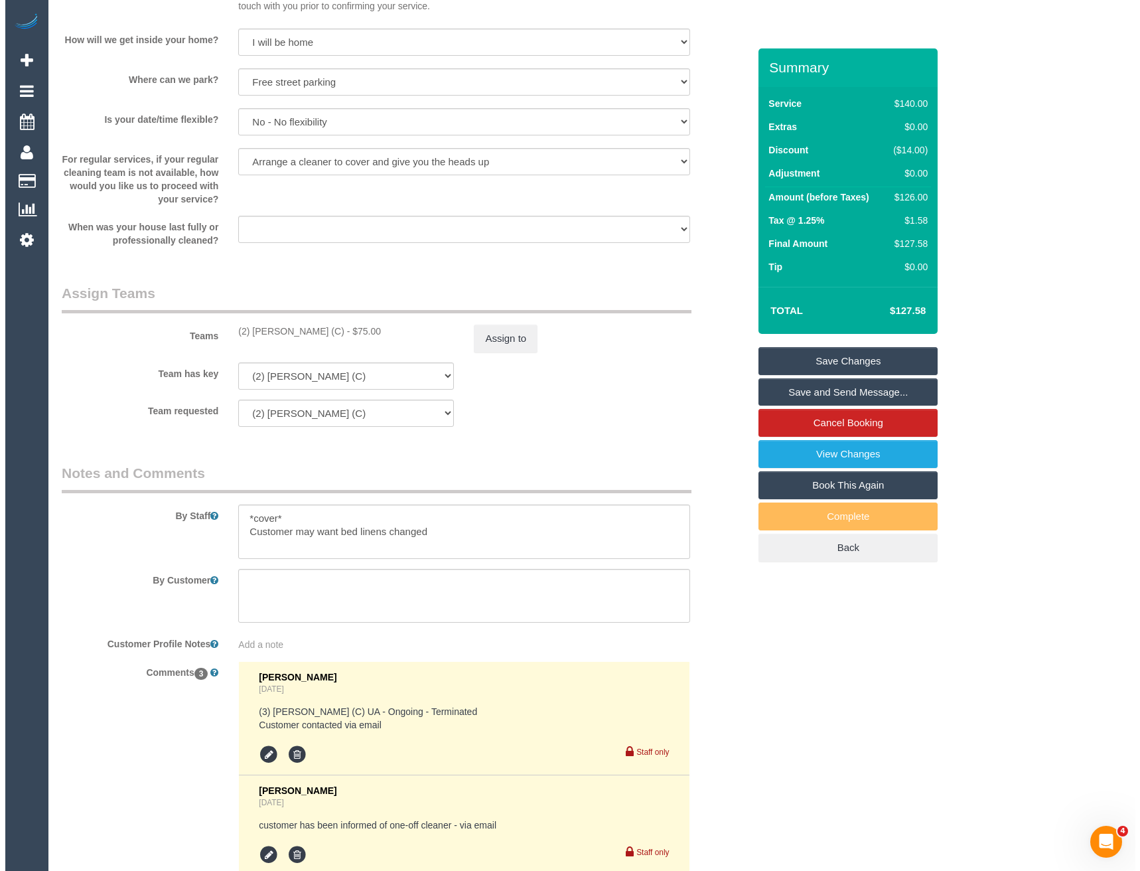
scroll to position [1786, 0]
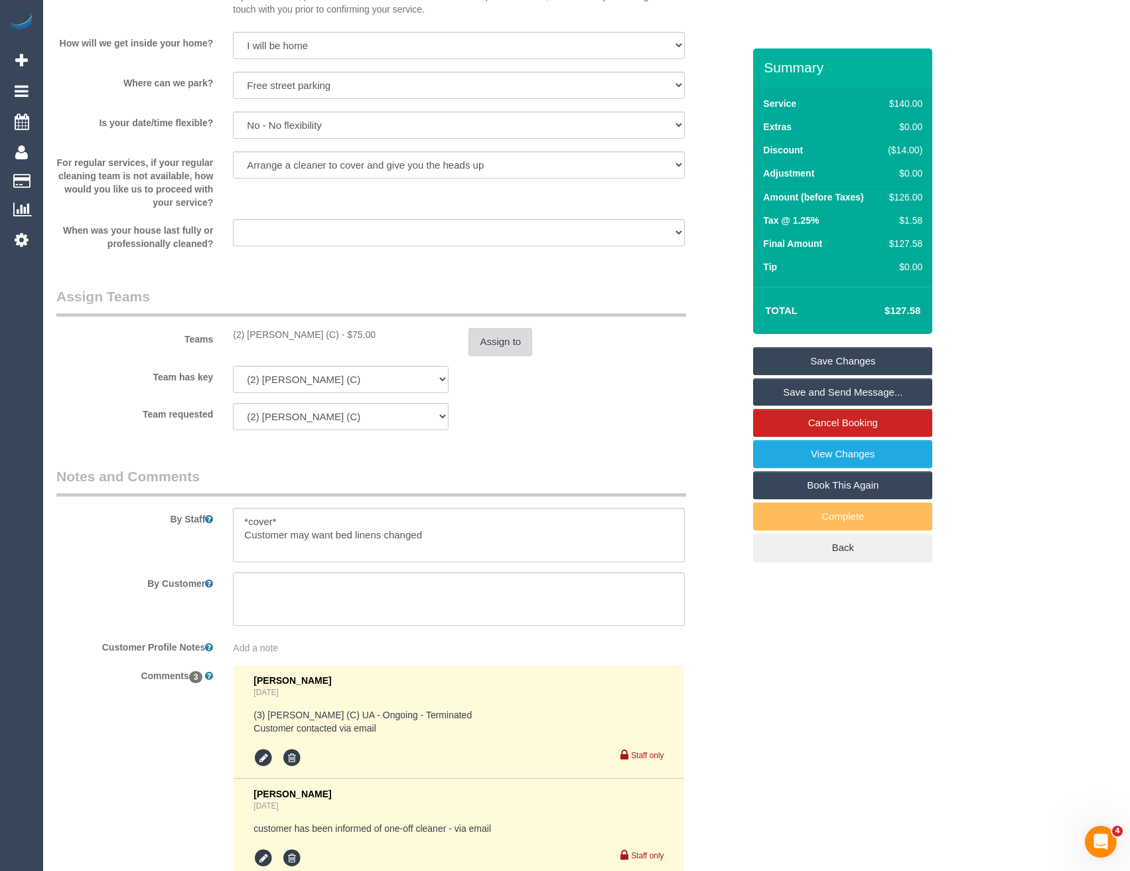
click at [504, 351] on button "Assign to" at bounding box center [501, 342] width 64 height 28
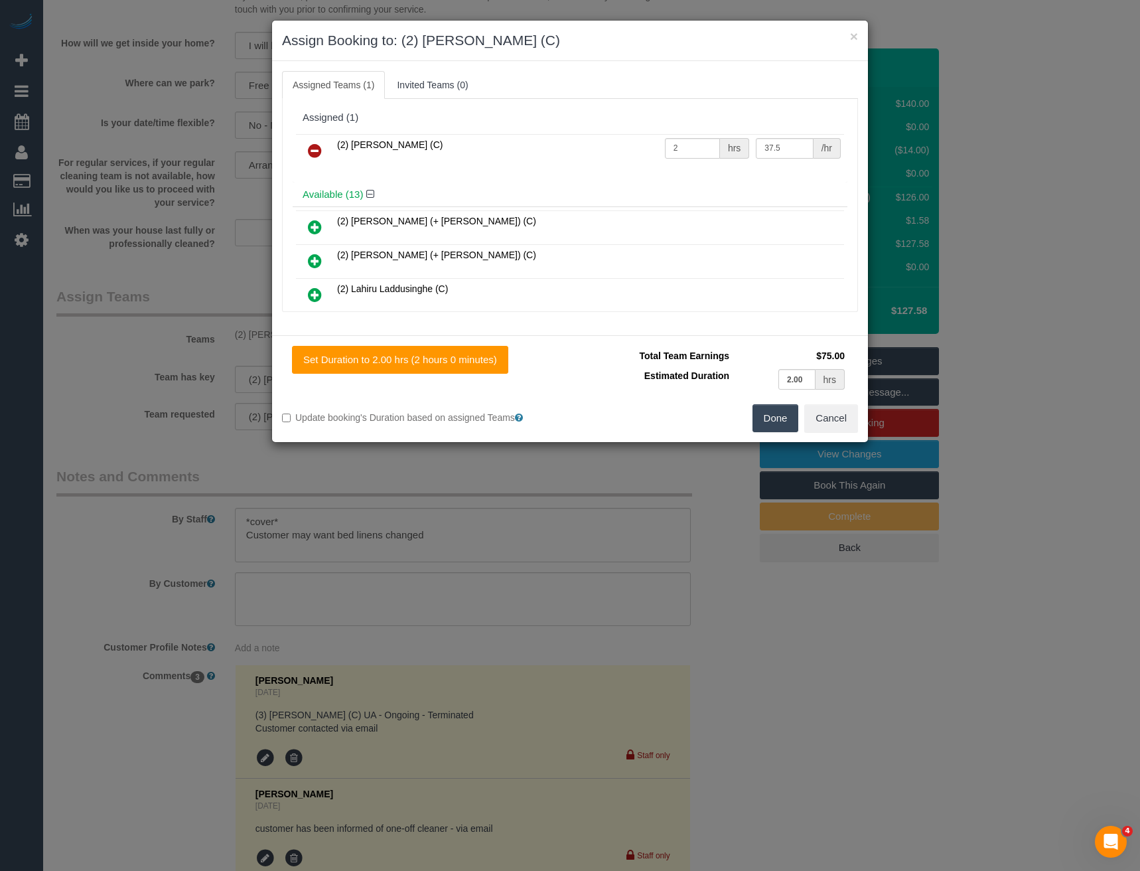
click at [313, 151] on icon at bounding box center [315, 151] width 14 height 16
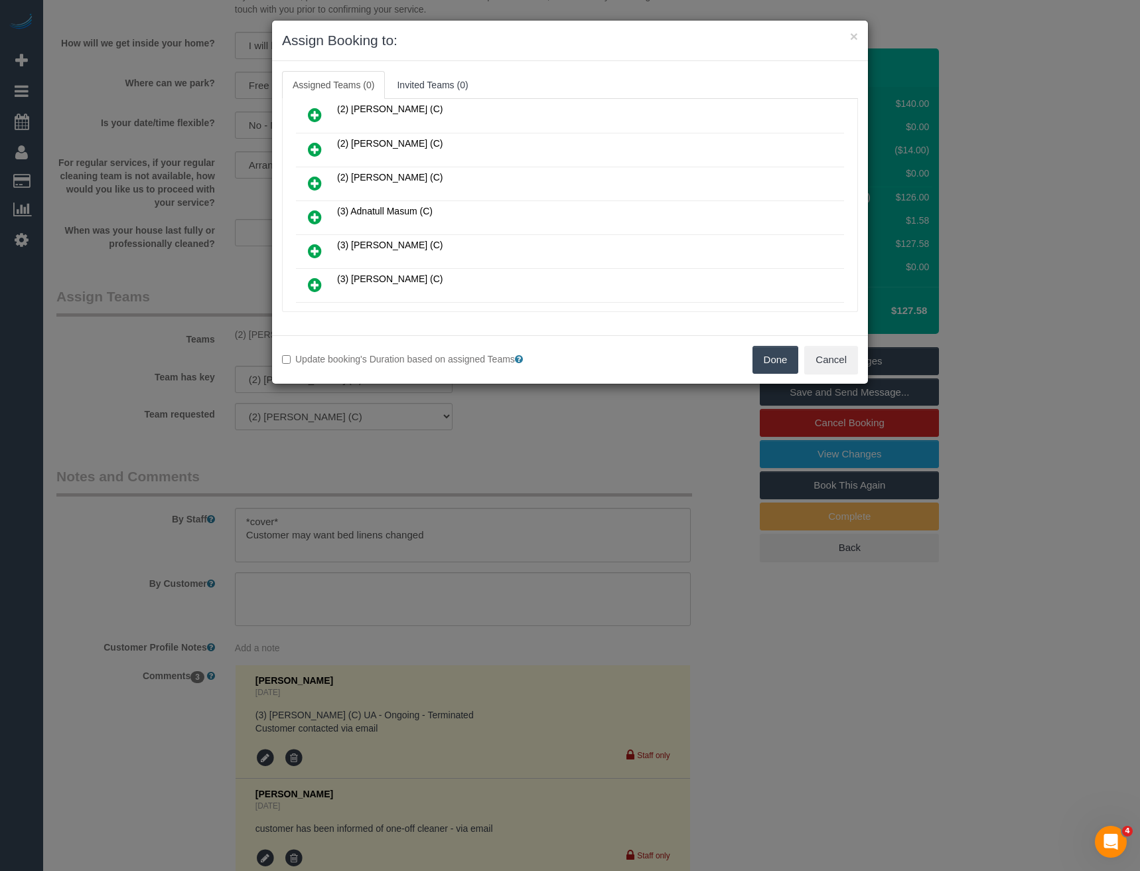
scroll to position [199, 0]
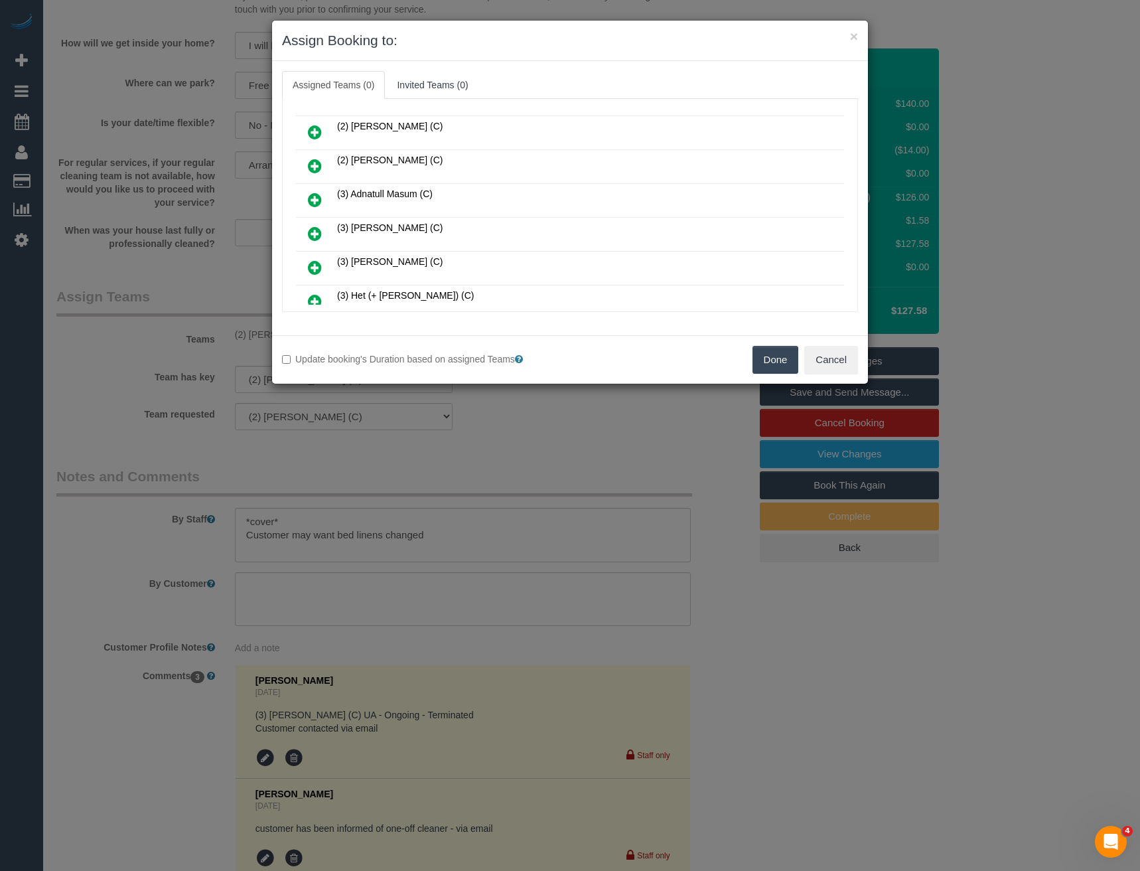
click at [310, 262] on icon at bounding box center [315, 268] width 14 height 16
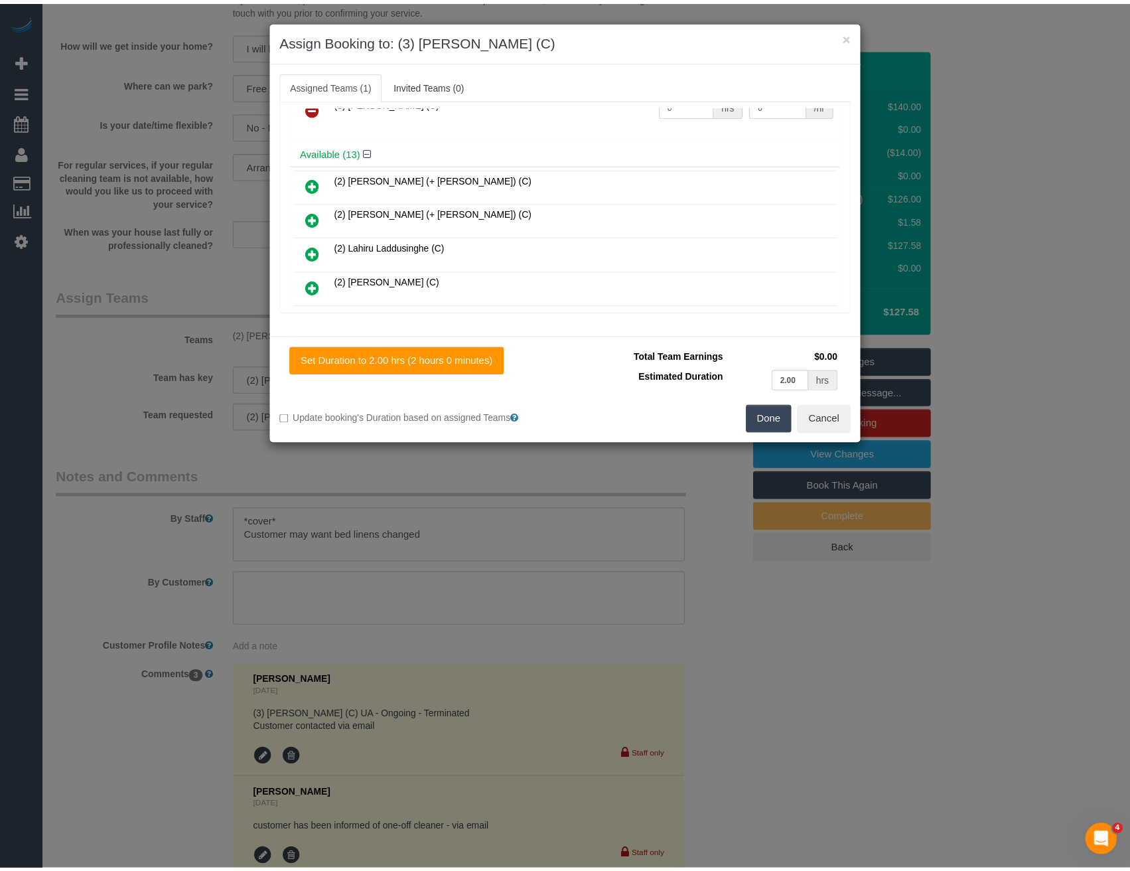
scroll to position [0, 0]
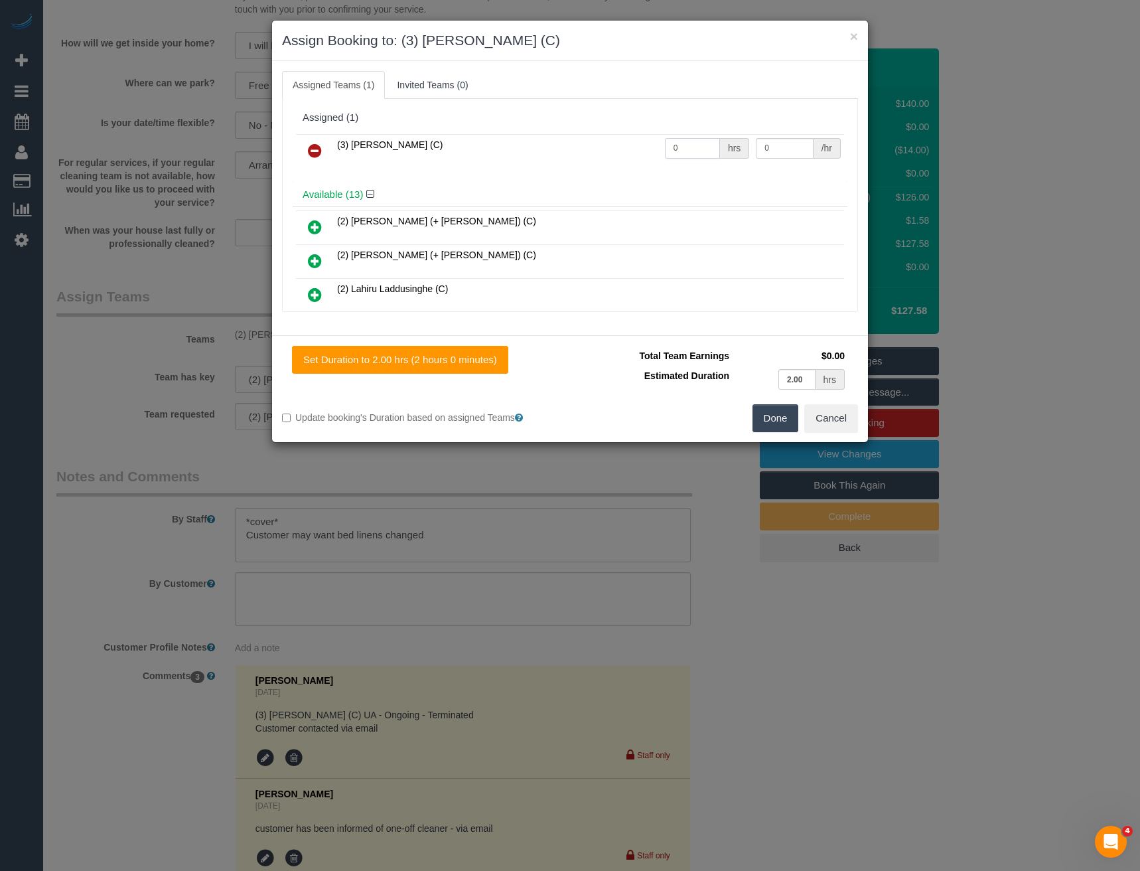
drag, startPoint x: 687, startPoint y: 149, endPoint x: 603, endPoint y: 145, distance: 83.7
click at [605, 147] on tr "(3) Denuwan Lamahewa (C) 0 hrs 0 /hr" at bounding box center [570, 151] width 548 height 34
type input "2"
type input "35"
click at [774, 410] on button "Done" at bounding box center [776, 418] width 46 height 28
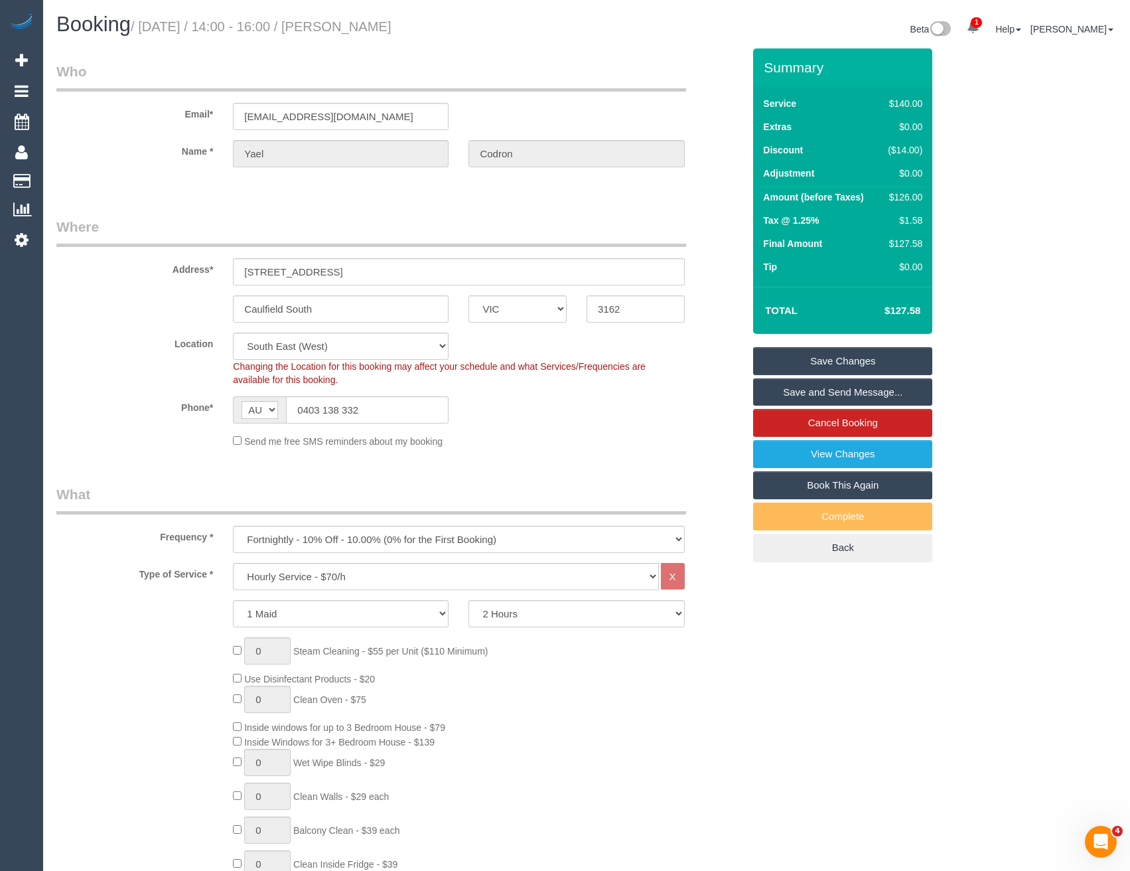
click at [802, 387] on link "Save and Send Message..." at bounding box center [842, 392] width 179 height 28
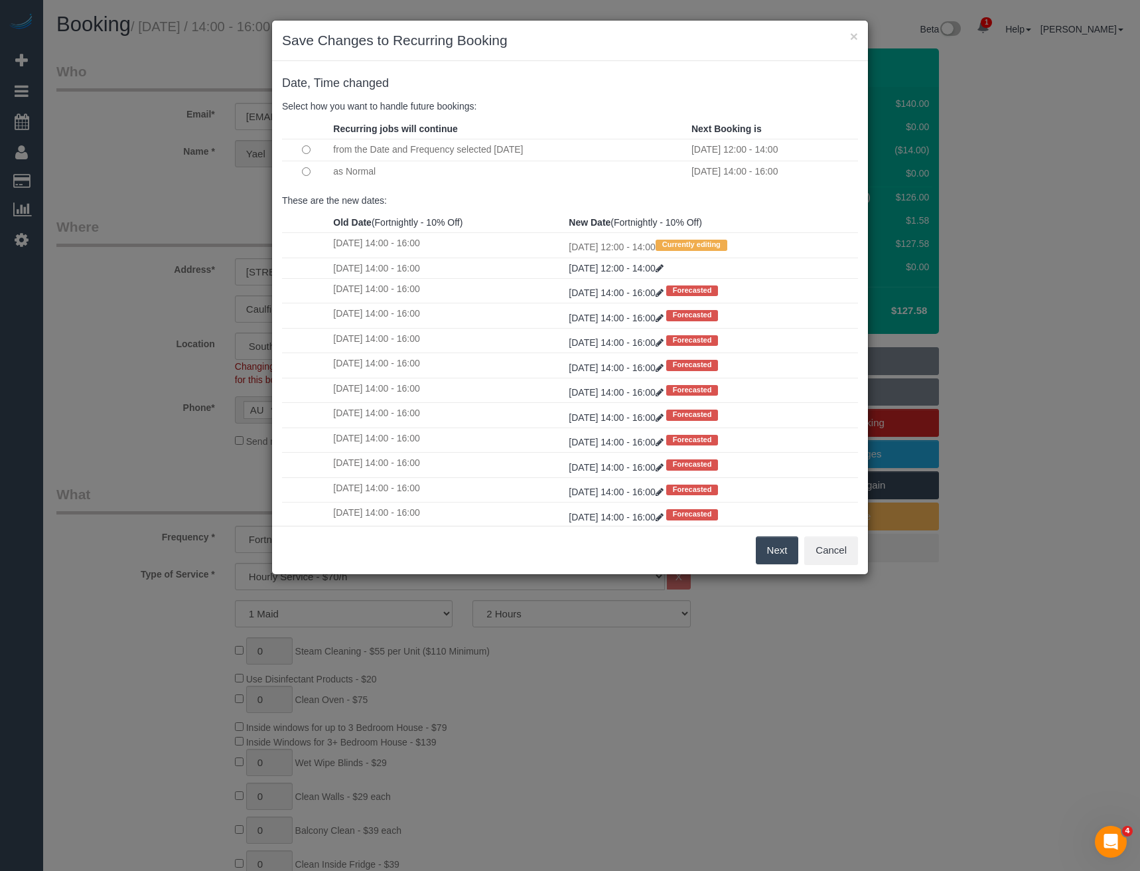
click at [777, 557] on button "Next" at bounding box center [777, 550] width 43 height 28
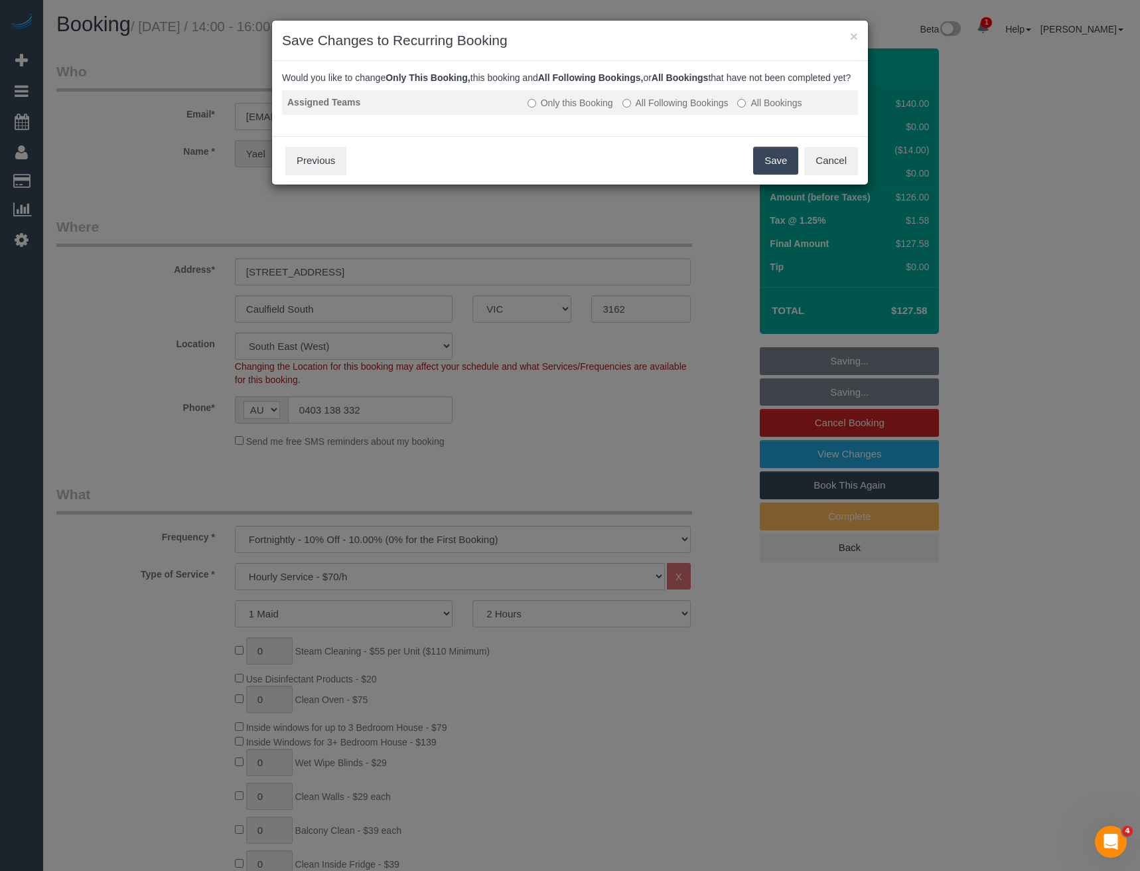
click at [641, 115] on td "Only this Booking All Following Bookings All Bookings" at bounding box center [690, 102] width 336 height 25
click at [650, 110] on label "All Following Bookings" at bounding box center [676, 102] width 106 height 13
click at [776, 173] on button "Save" at bounding box center [775, 161] width 45 height 28
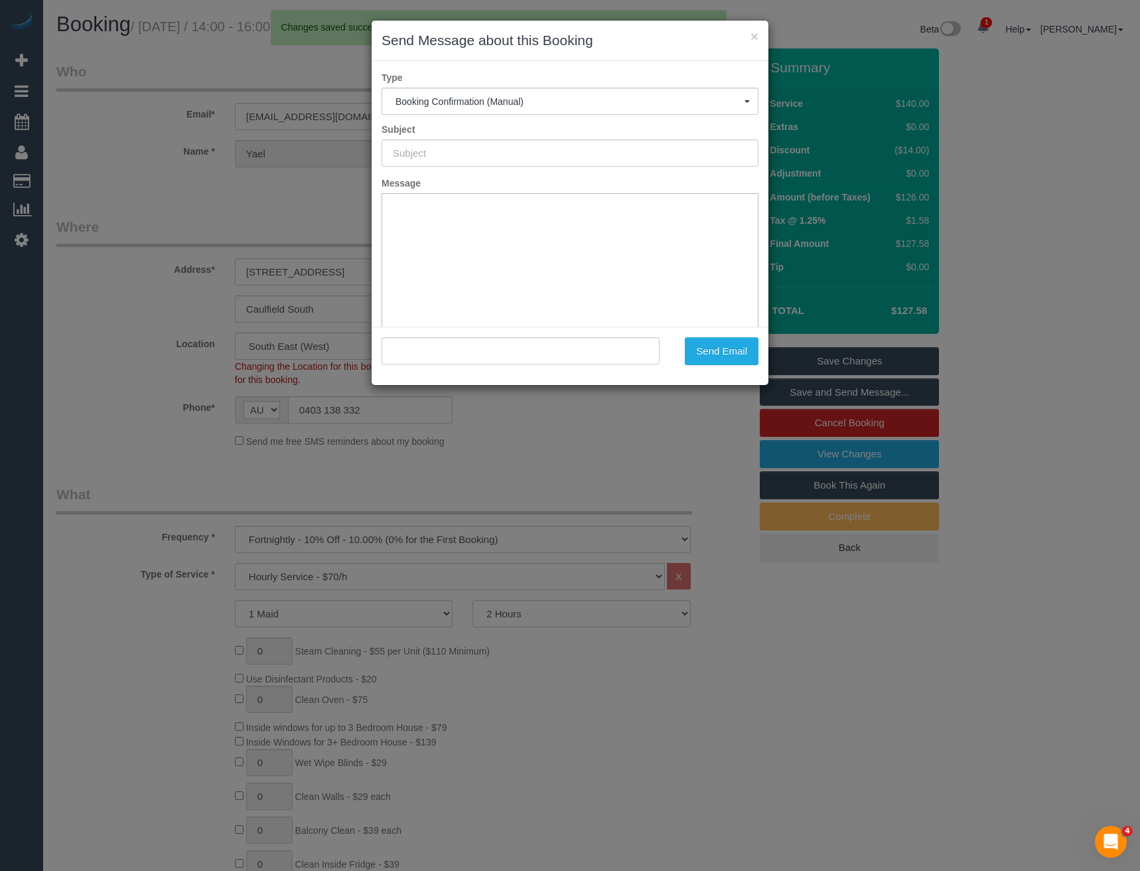
type input "Booking Confirmed"
type input ""Yael Codron" <yaelcodron@gmail.com>"
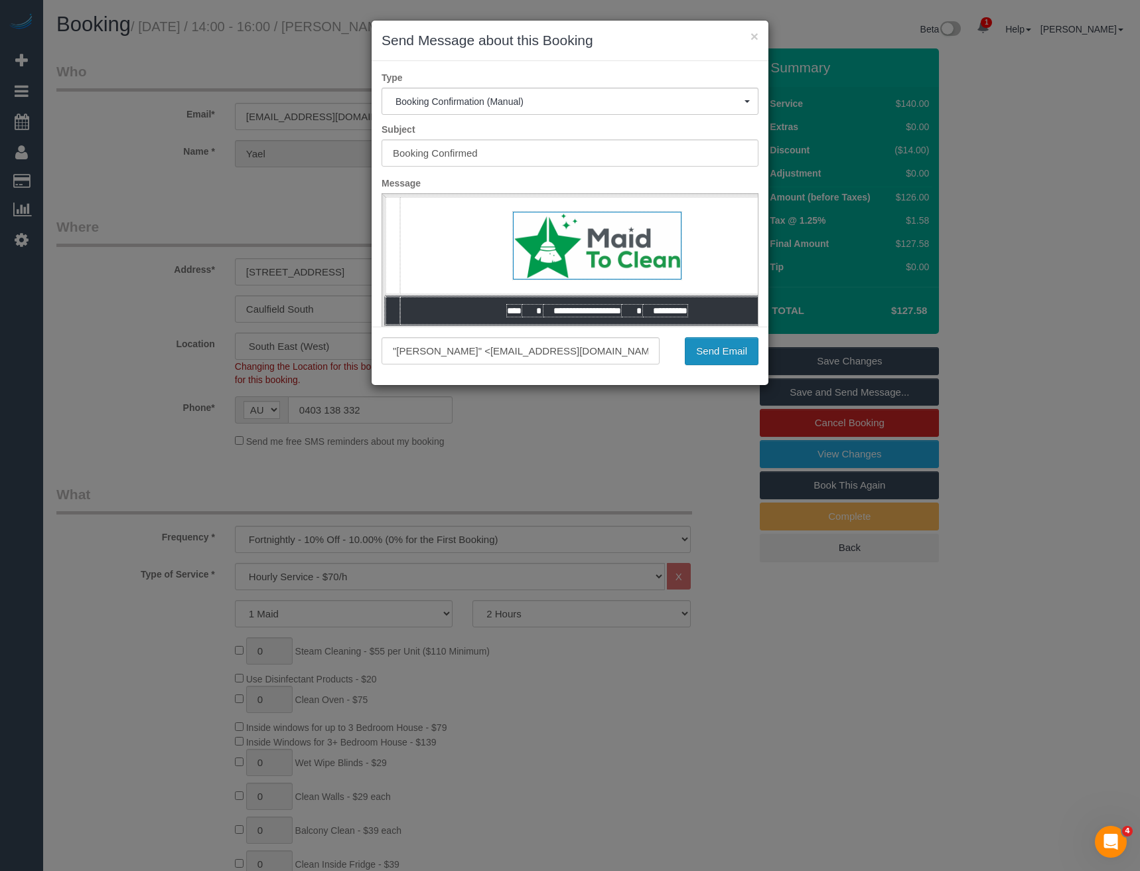
click at [726, 350] on button "Send Email" at bounding box center [722, 351] width 74 height 28
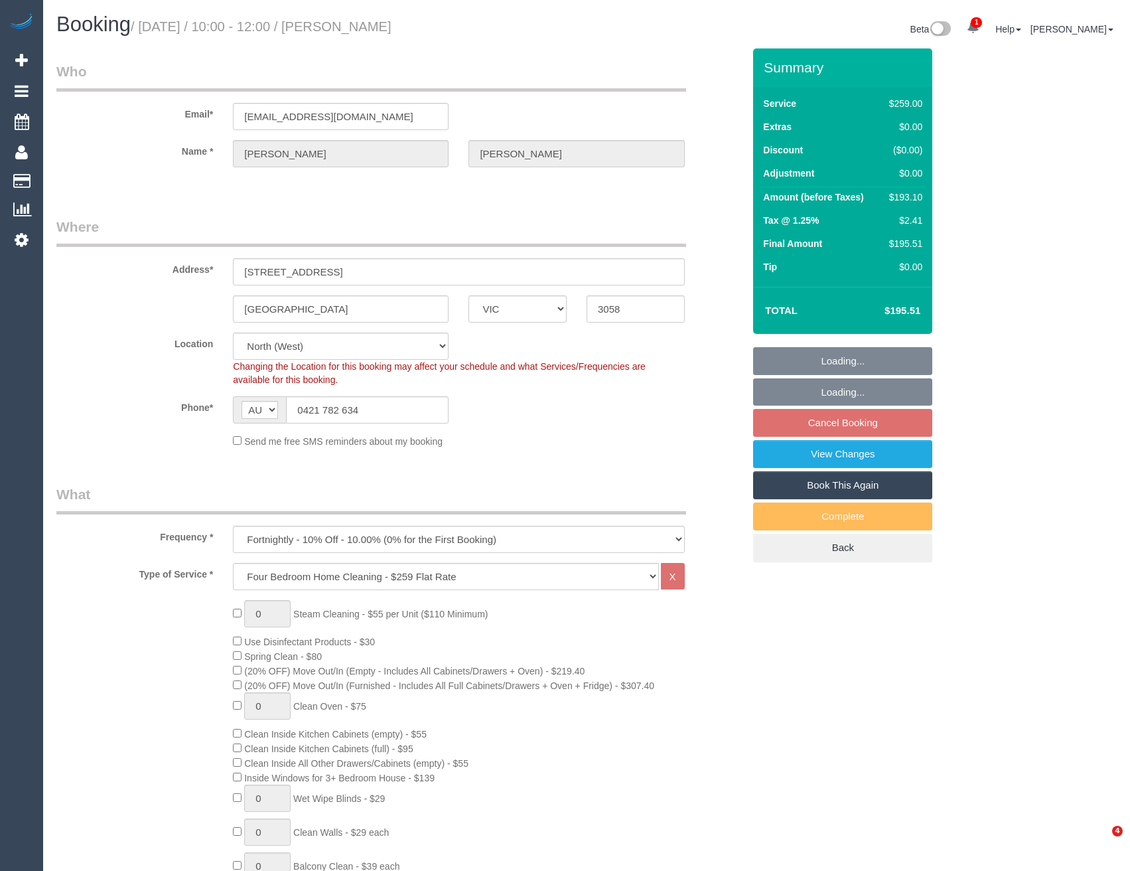
select select "VIC"
select select "object:1532"
select select "number:28"
select select "number:14"
select select "number:19"
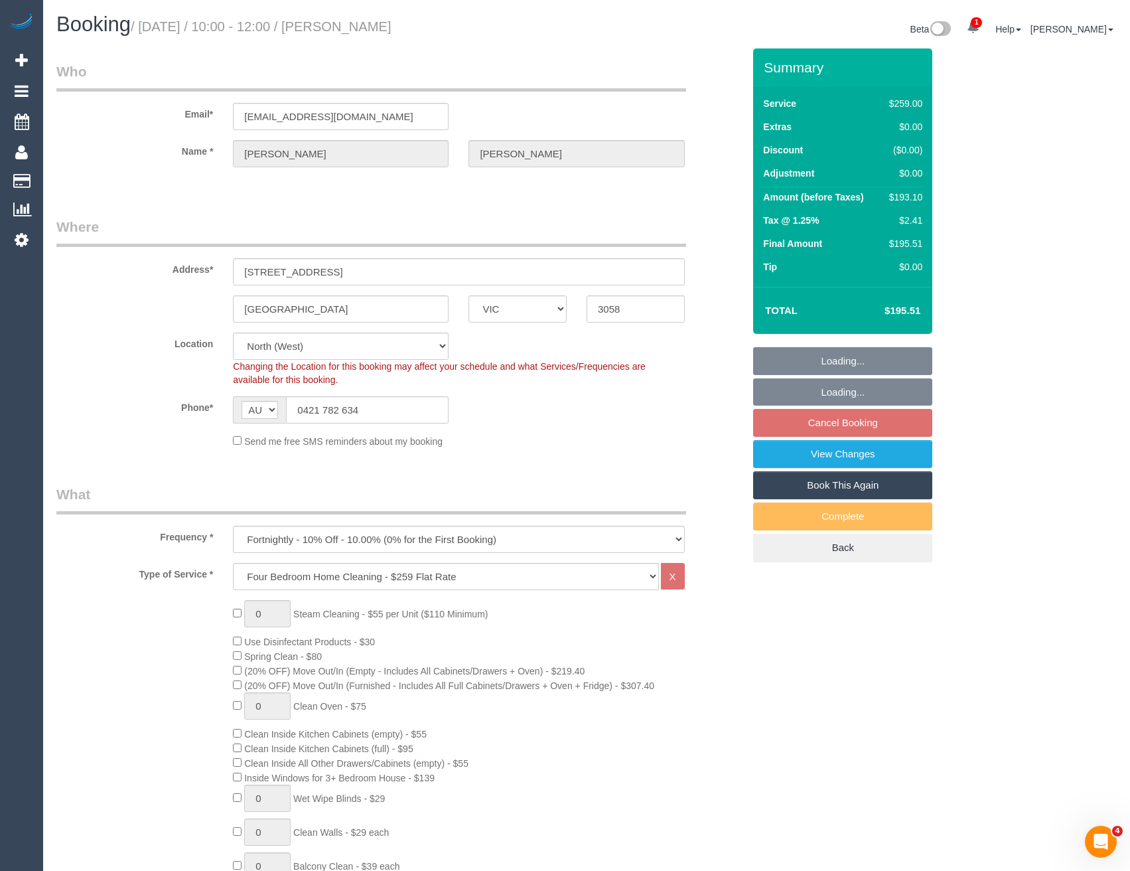
select select "number:24"
select select "number:34"
select select "number:11"
select select "spot3"
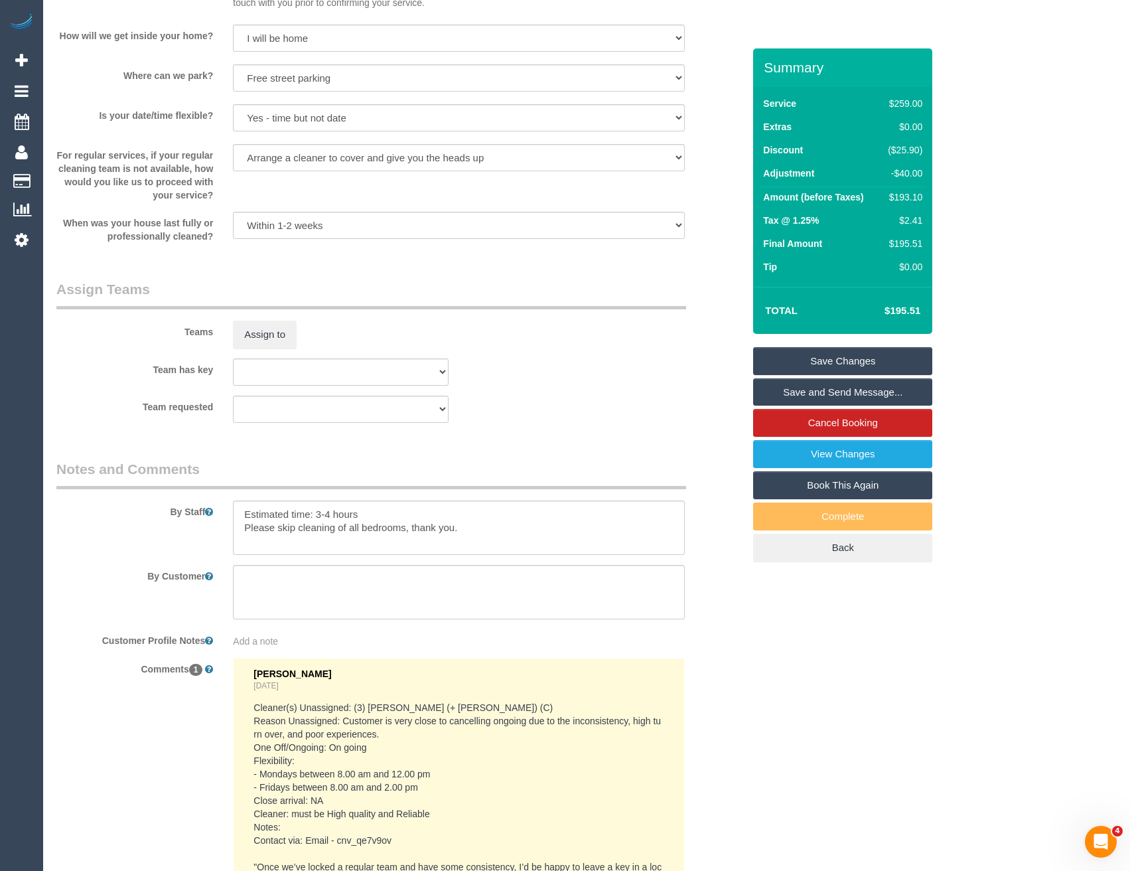
scroll to position [1977, 0]
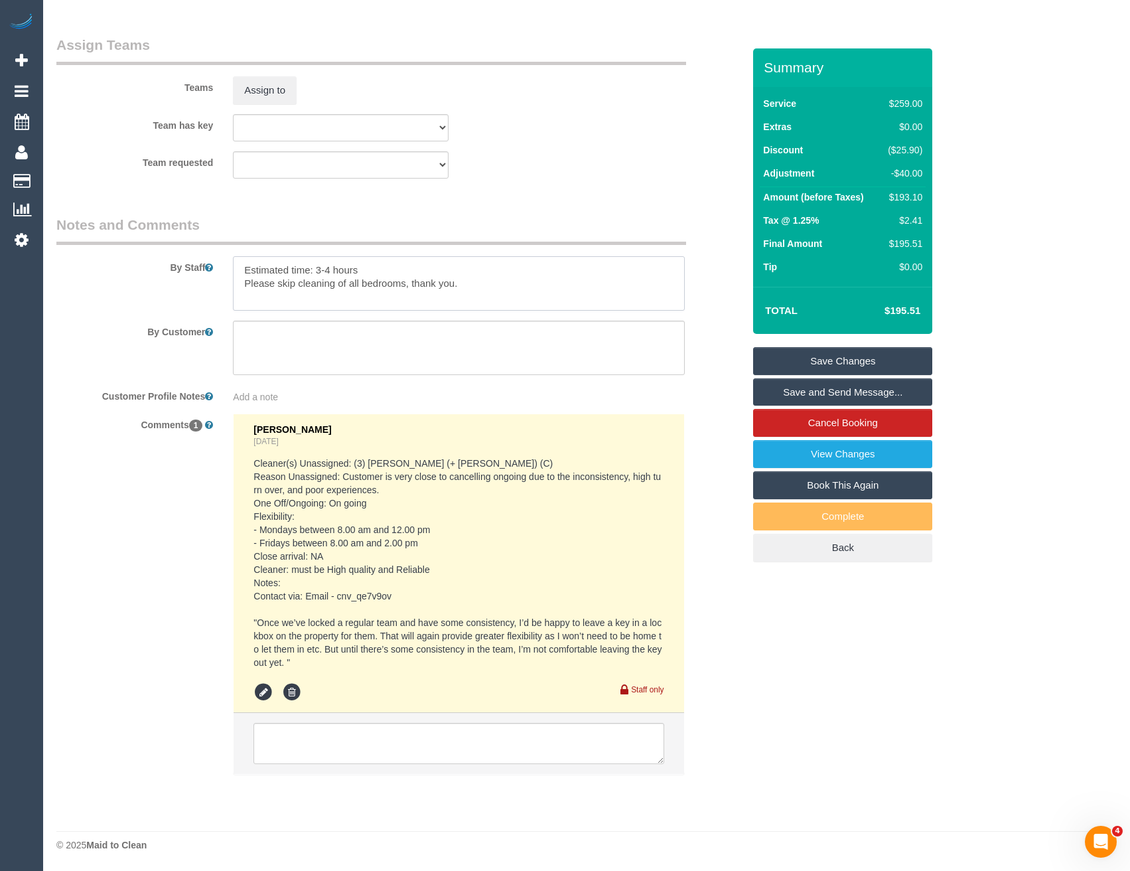
drag, startPoint x: 331, startPoint y: 269, endPoint x: 326, endPoint y: 254, distance: 15.3
click at [331, 269] on textarea at bounding box center [458, 283] width 451 height 54
type textarea "Estimated time: 3-3.5 hours Please skip cleaning of all bedrooms, thank you."
click at [386, 322] on textarea at bounding box center [458, 348] width 451 height 54
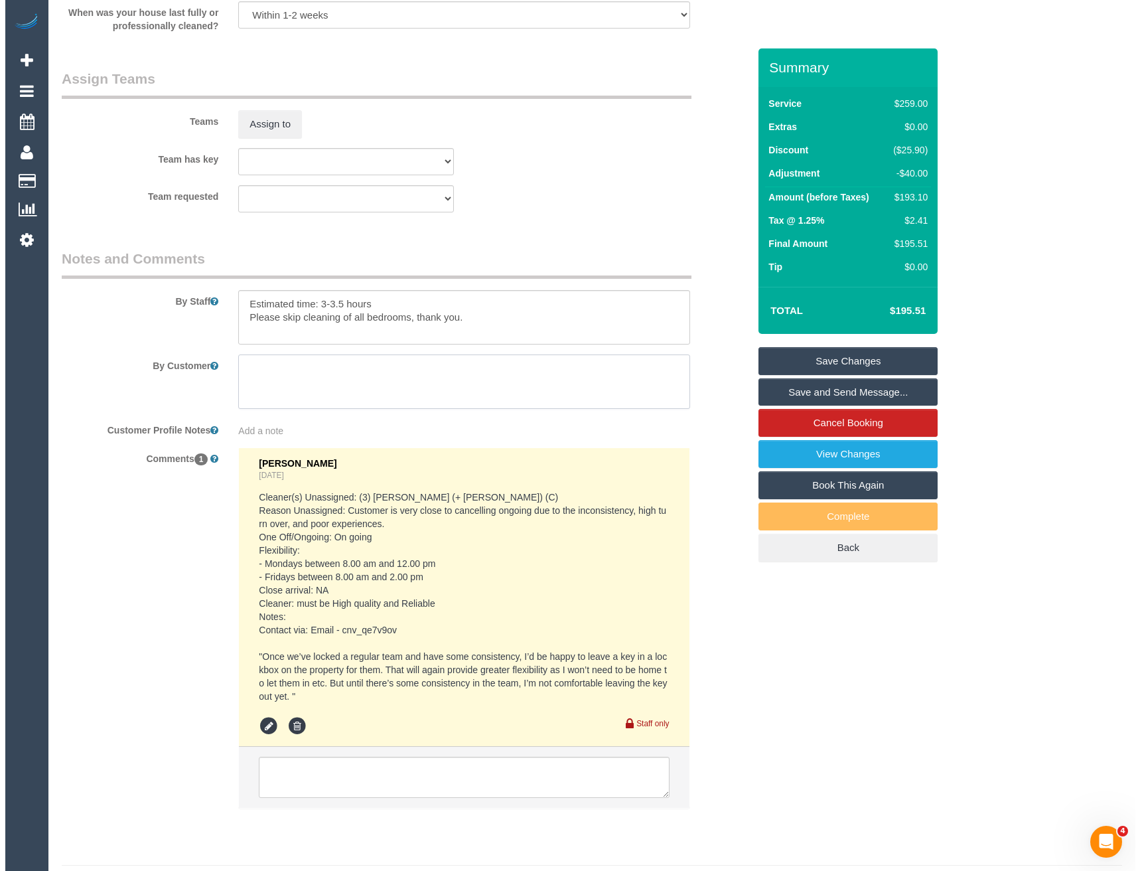
scroll to position [1911, 0]
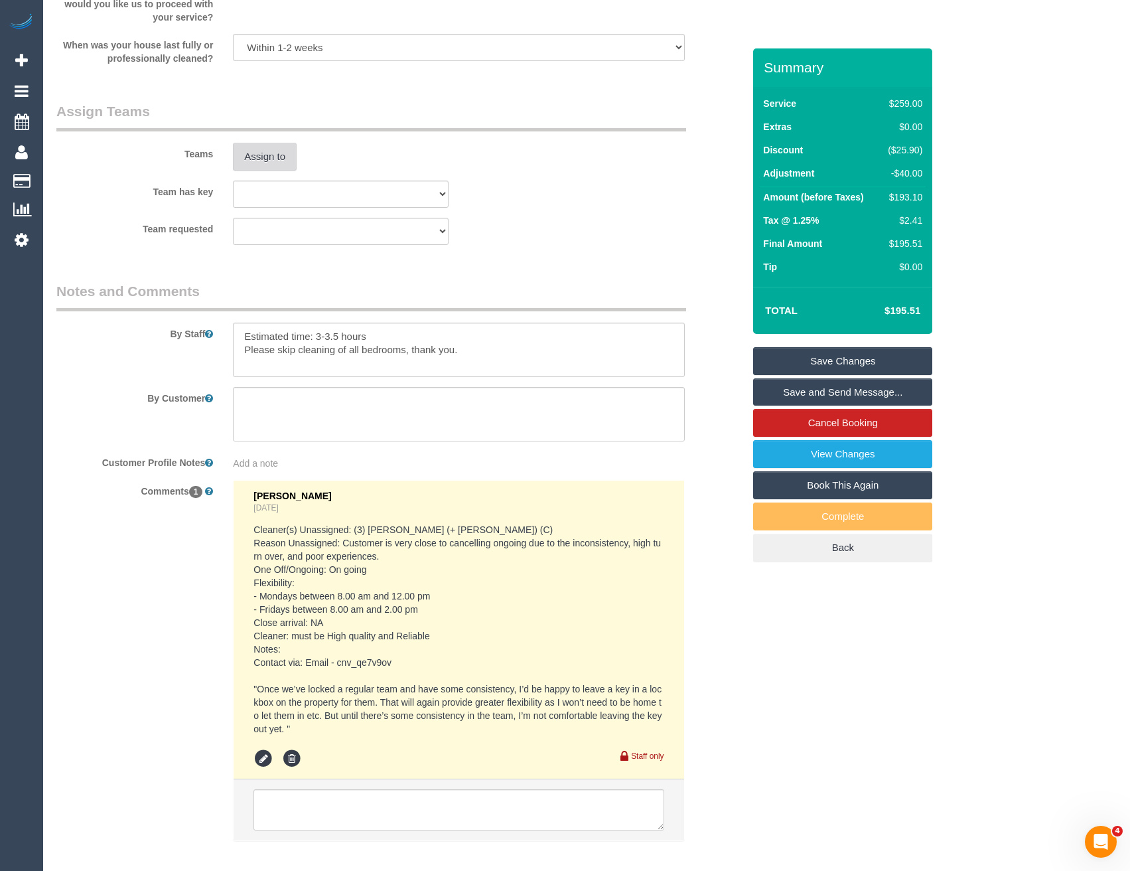
click at [271, 159] on button "Assign to" at bounding box center [265, 157] width 64 height 28
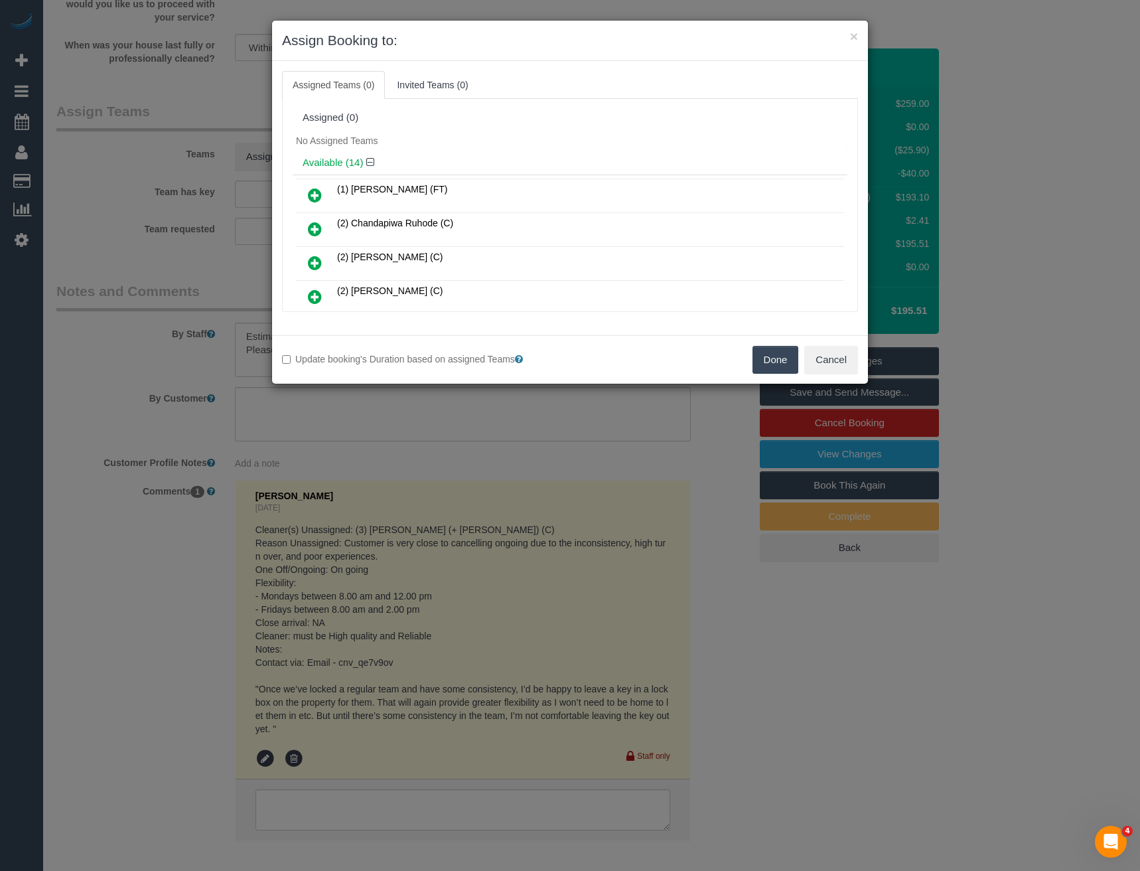
scroll to position [3770, 0]
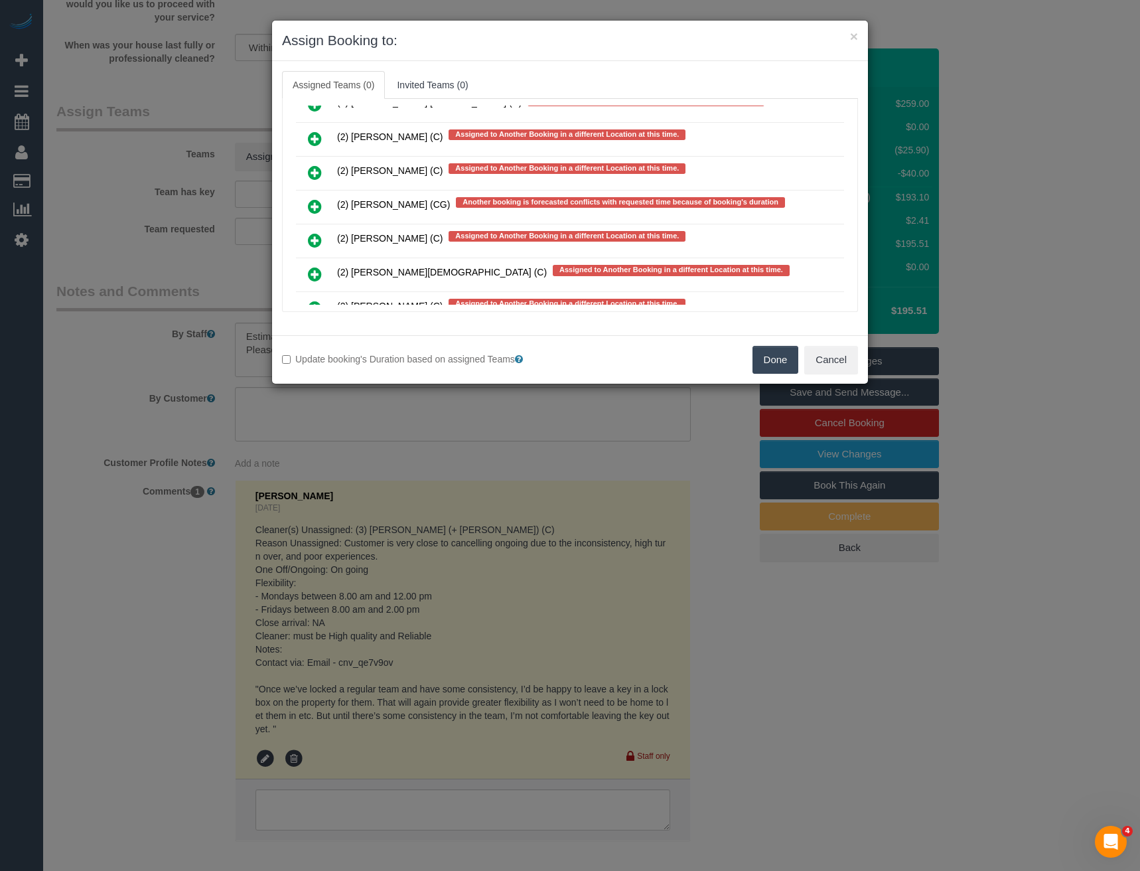
click at [315, 206] on icon at bounding box center [315, 206] width 14 height 16
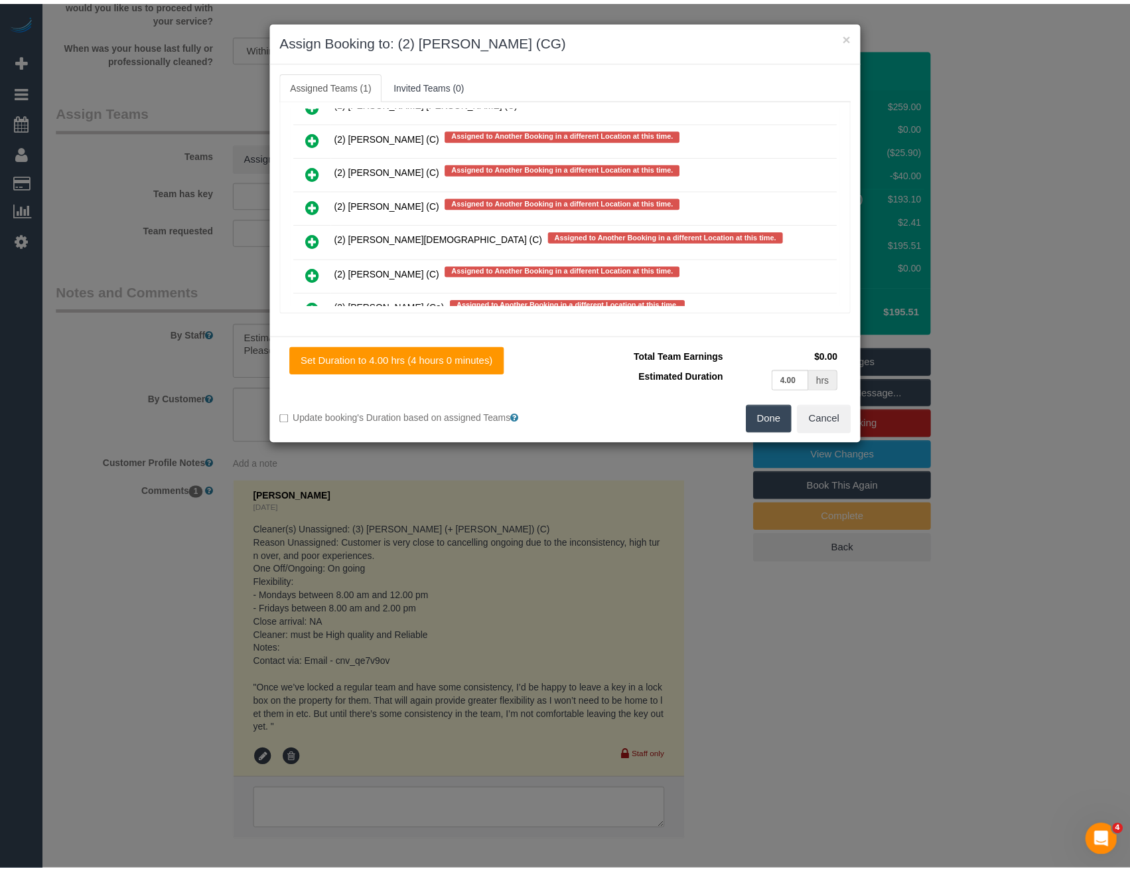
scroll to position [0, 0]
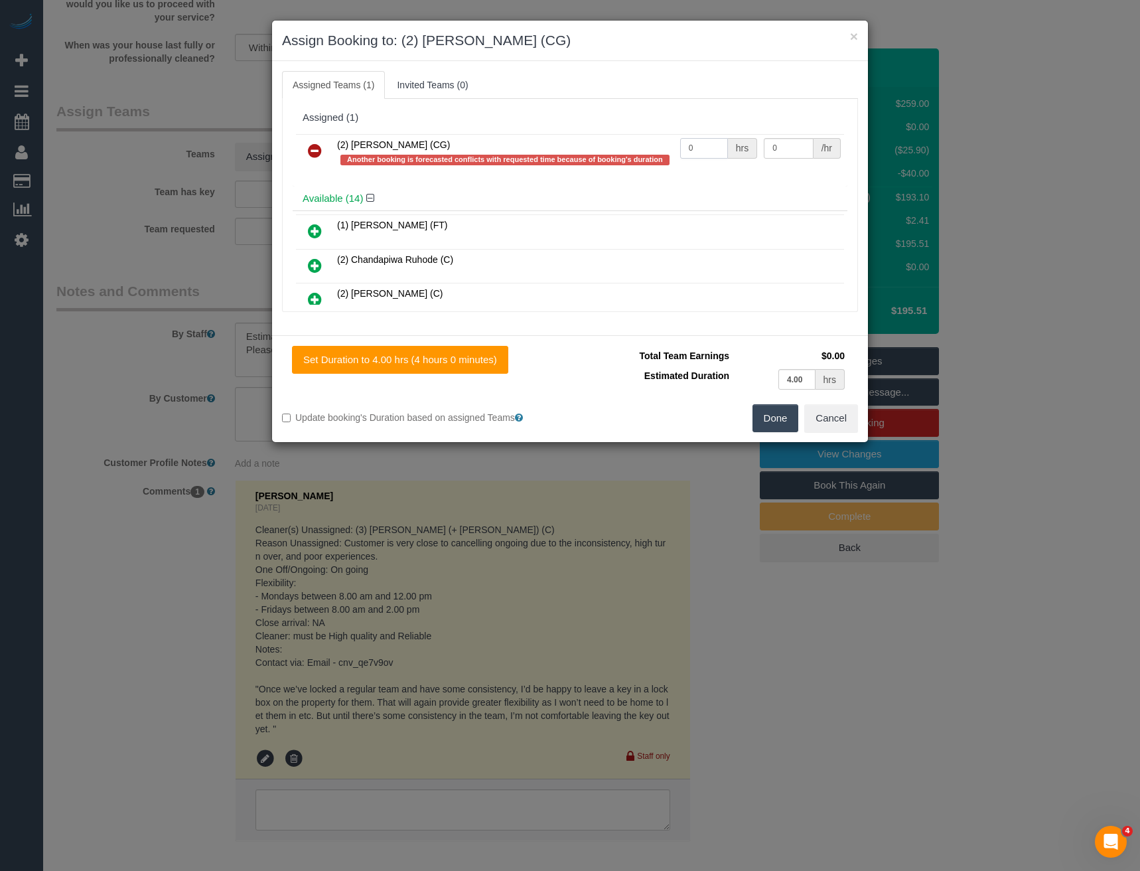
drag, startPoint x: 698, startPoint y: 147, endPoint x: 635, endPoint y: 151, distance: 62.5
click at [636, 151] on tr "(2) Mohd Che Manir (CG) Another booking is forecasted conflicts with requested …" at bounding box center [570, 153] width 548 height 38
type input "1"
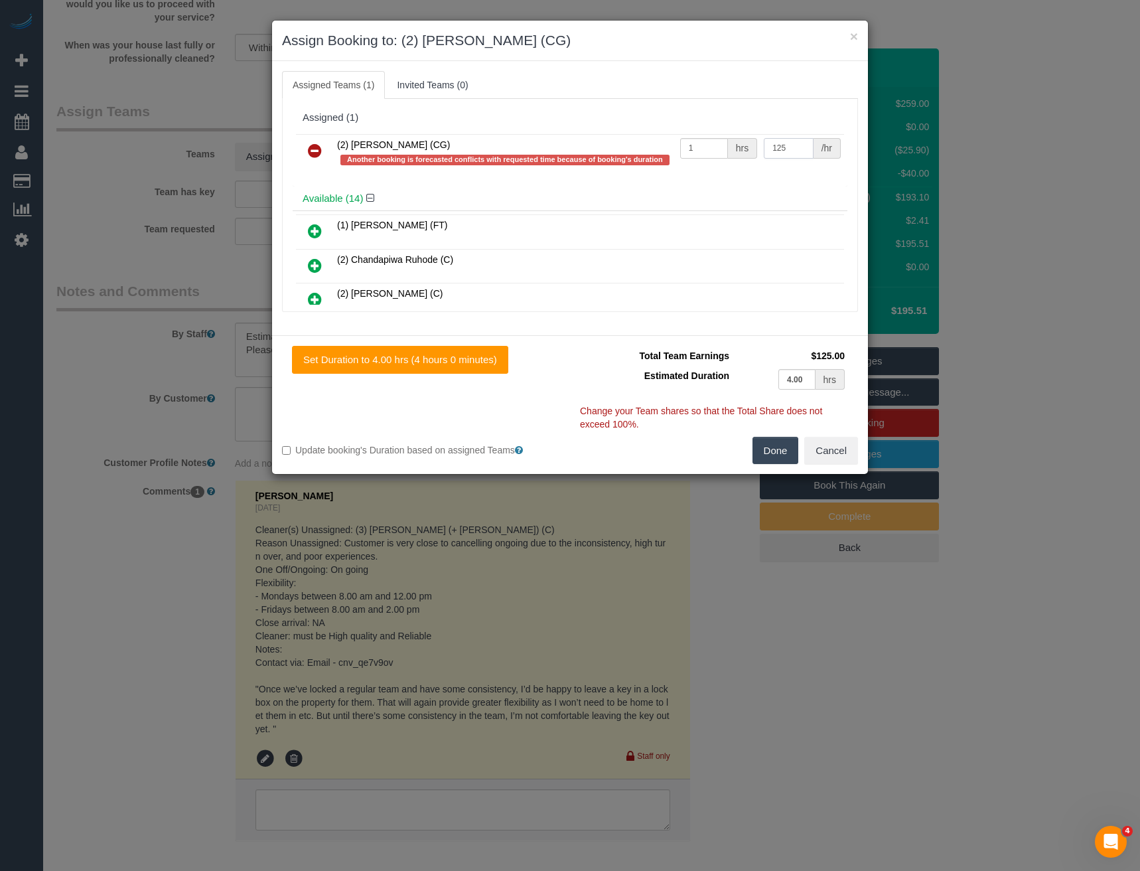
type input "125"
click at [771, 447] on button "Done" at bounding box center [776, 451] width 46 height 28
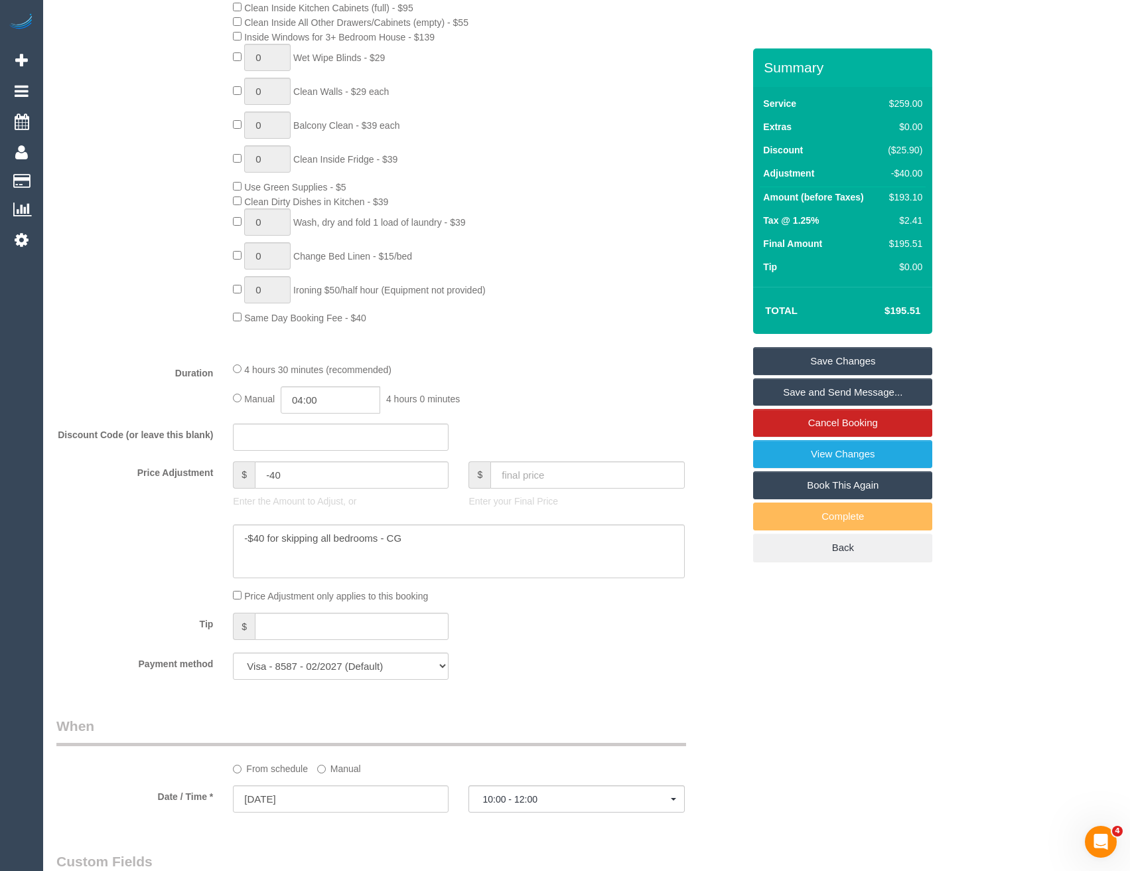
scroll to position [650, 0]
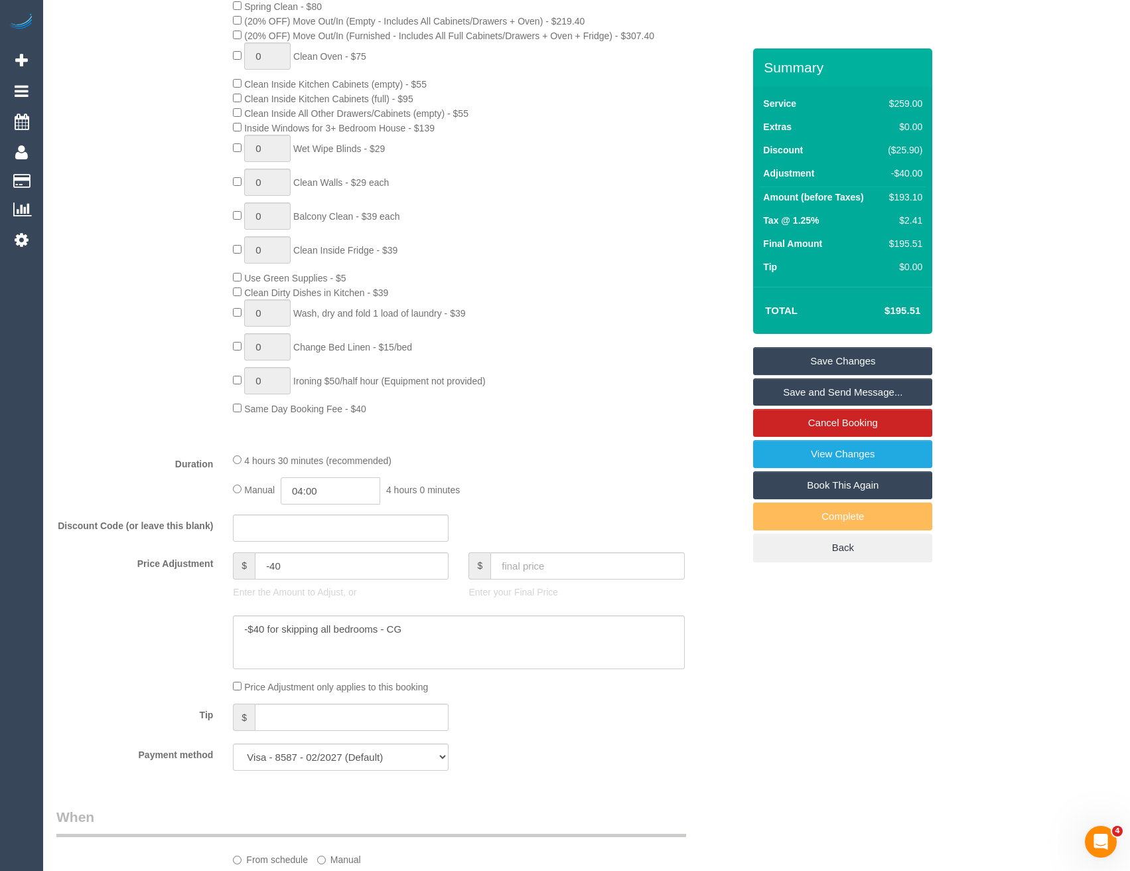
click at [343, 479] on input "04:00" at bounding box center [331, 490] width 100 height 27
type input "03:30"
click at [321, 514] on li "03:30" at bounding box center [316, 513] width 59 height 17
click at [561, 463] on div "4 hours 30 minutes (recommended)" at bounding box center [458, 460] width 451 height 15
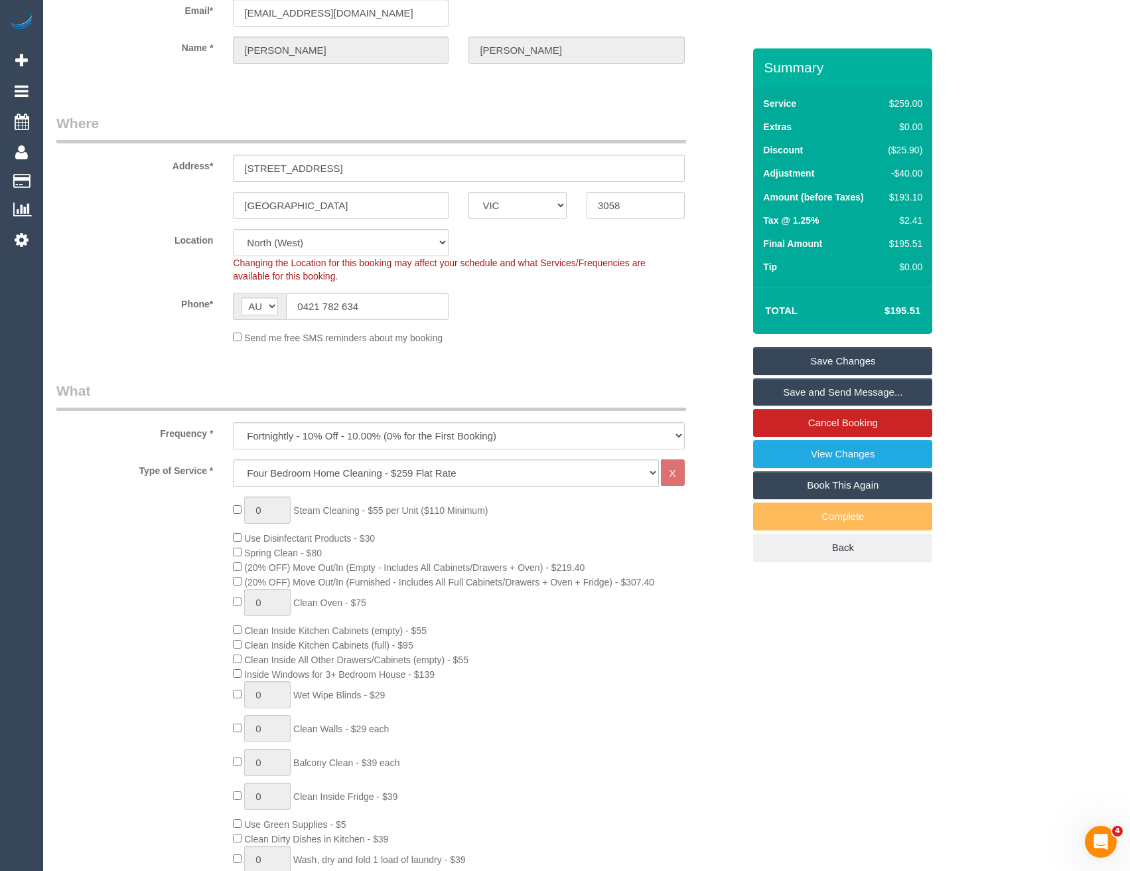
scroll to position [0, 0]
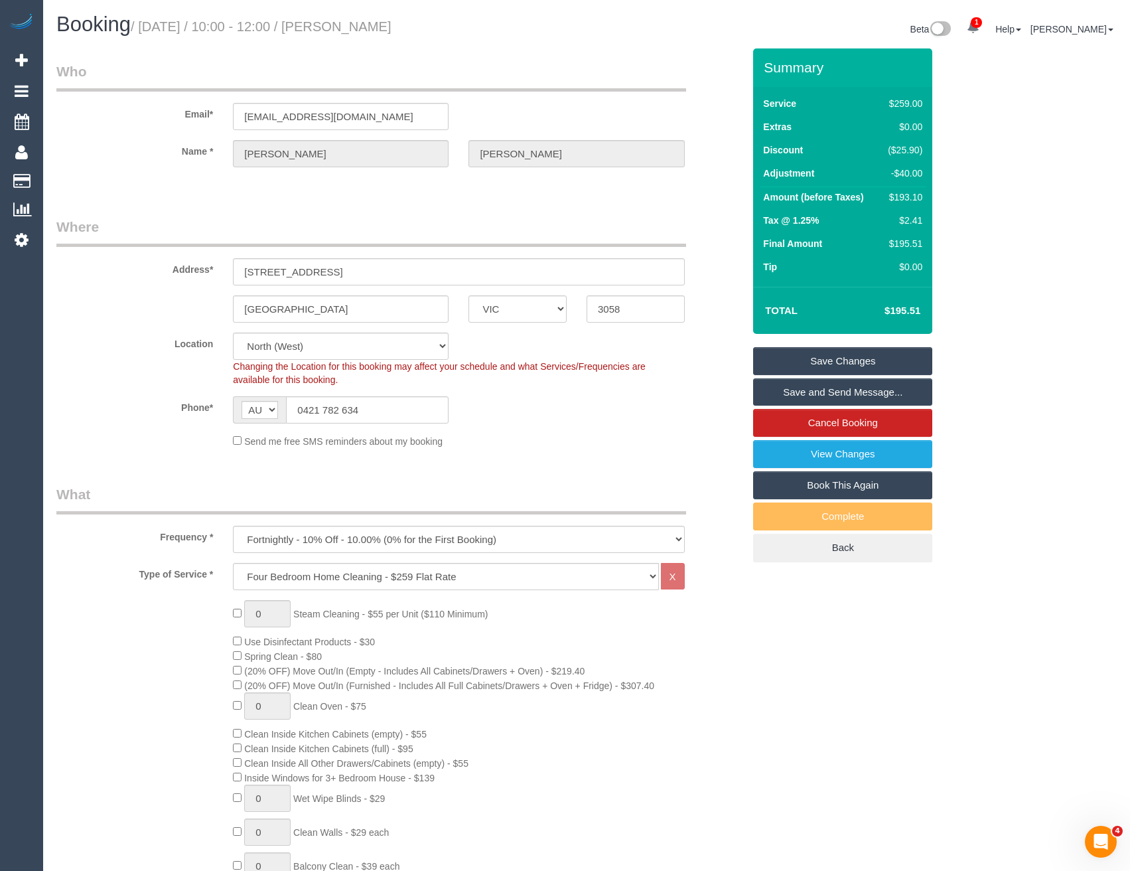
select select "spot28"
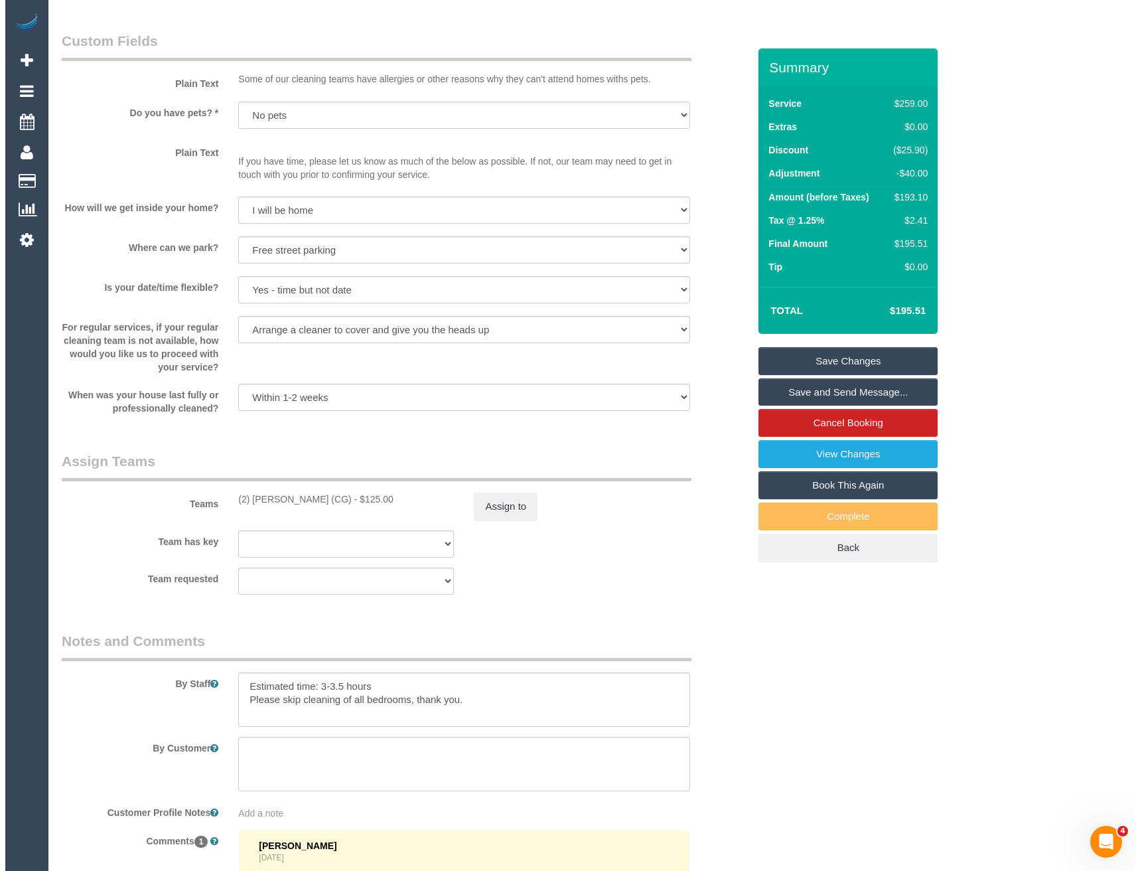
scroll to position [1726, 0]
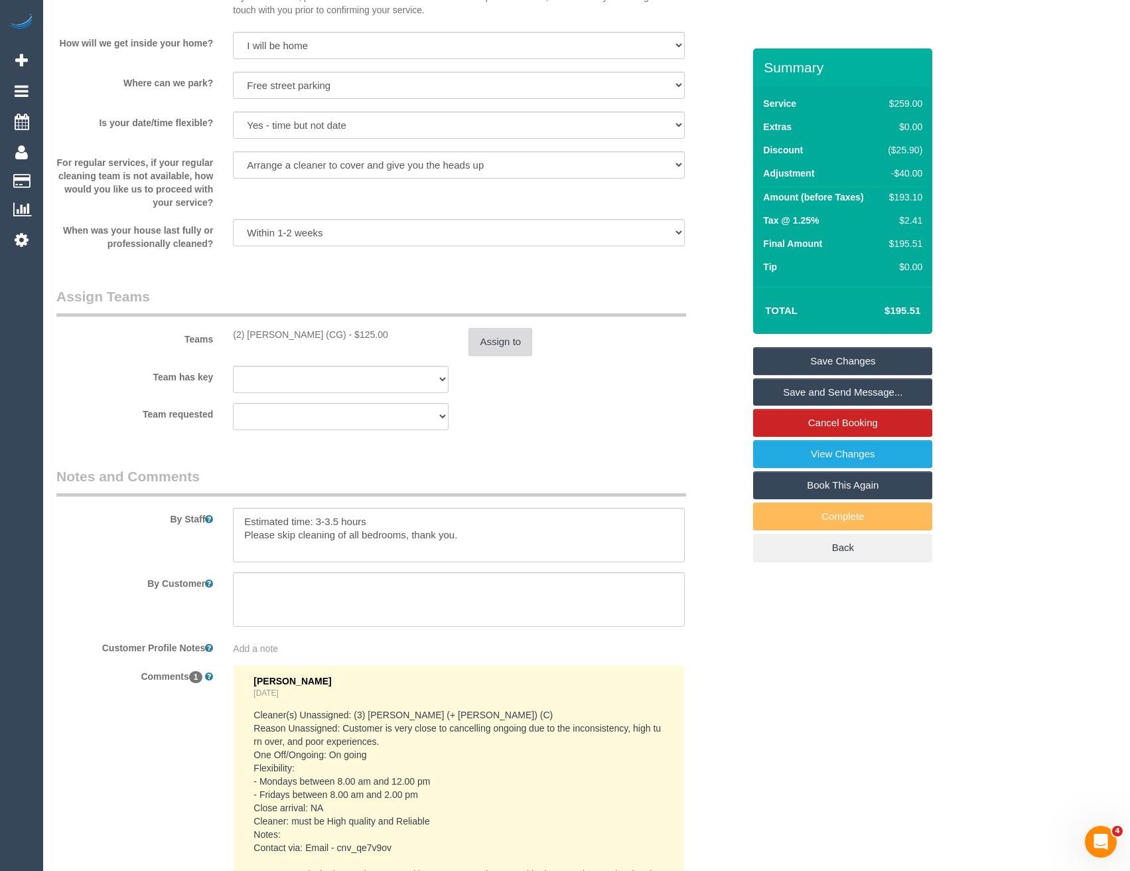
click at [500, 340] on button "Assign to" at bounding box center [501, 342] width 64 height 28
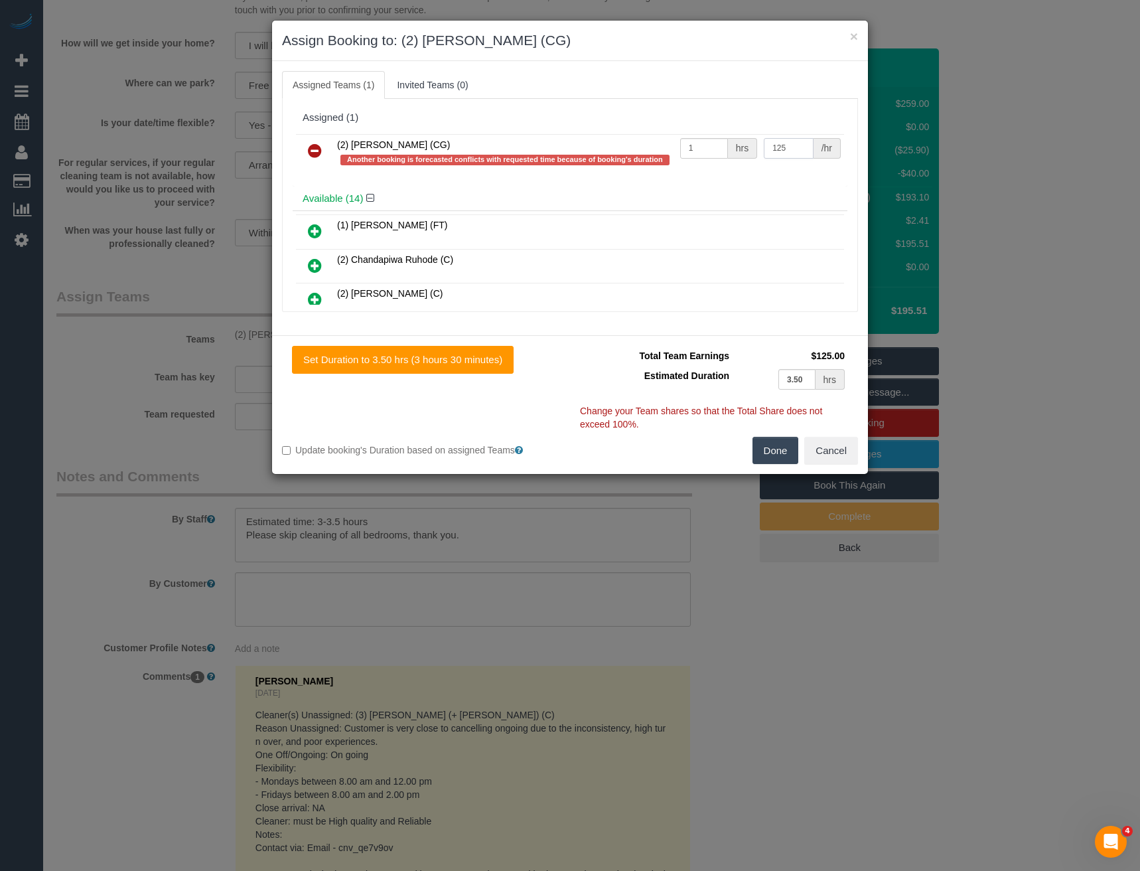
drag, startPoint x: 783, startPoint y: 152, endPoint x: 660, endPoint y: 153, distance: 122.8
click at [672, 159] on tr "(2) Mohd Che Manir (CG) Another booking is forecasted conflicts with requested …" at bounding box center [570, 153] width 548 height 38
type input "135"
click at [775, 448] on button "Done" at bounding box center [776, 451] width 46 height 28
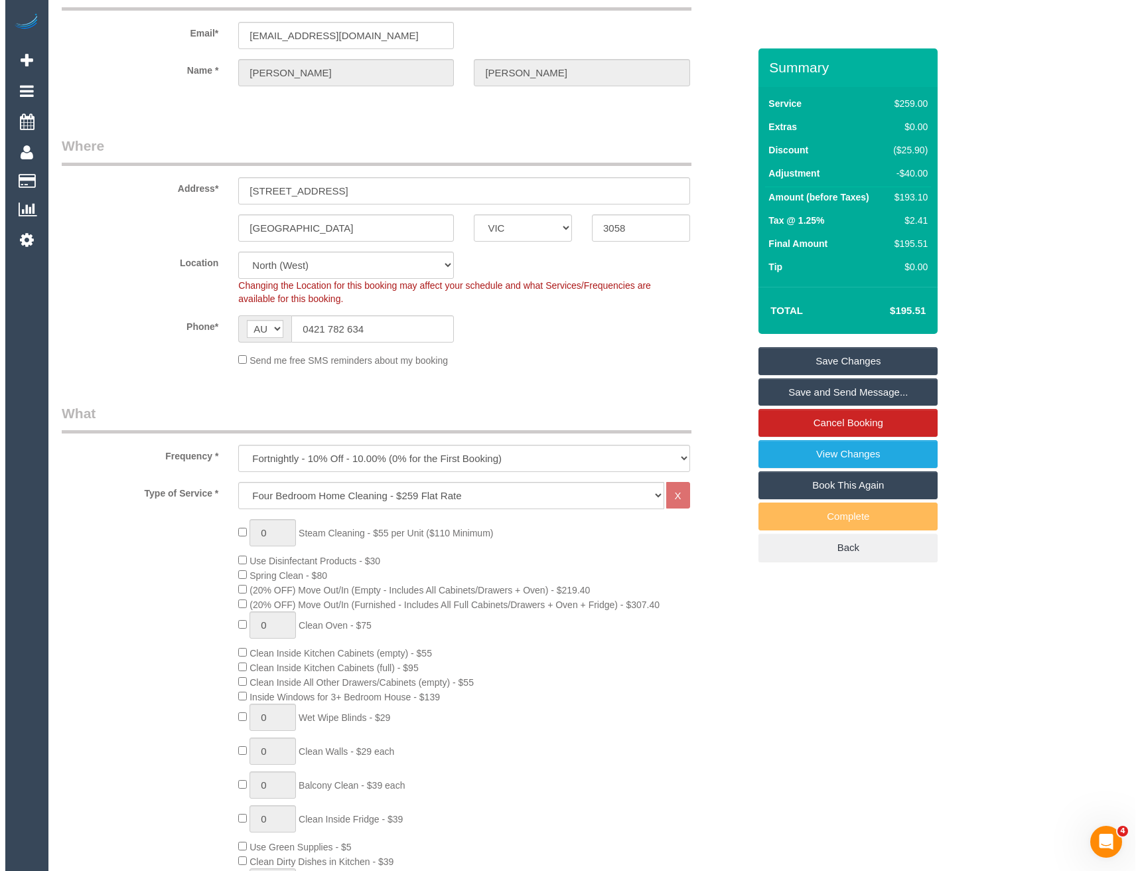
scroll to position [0, 0]
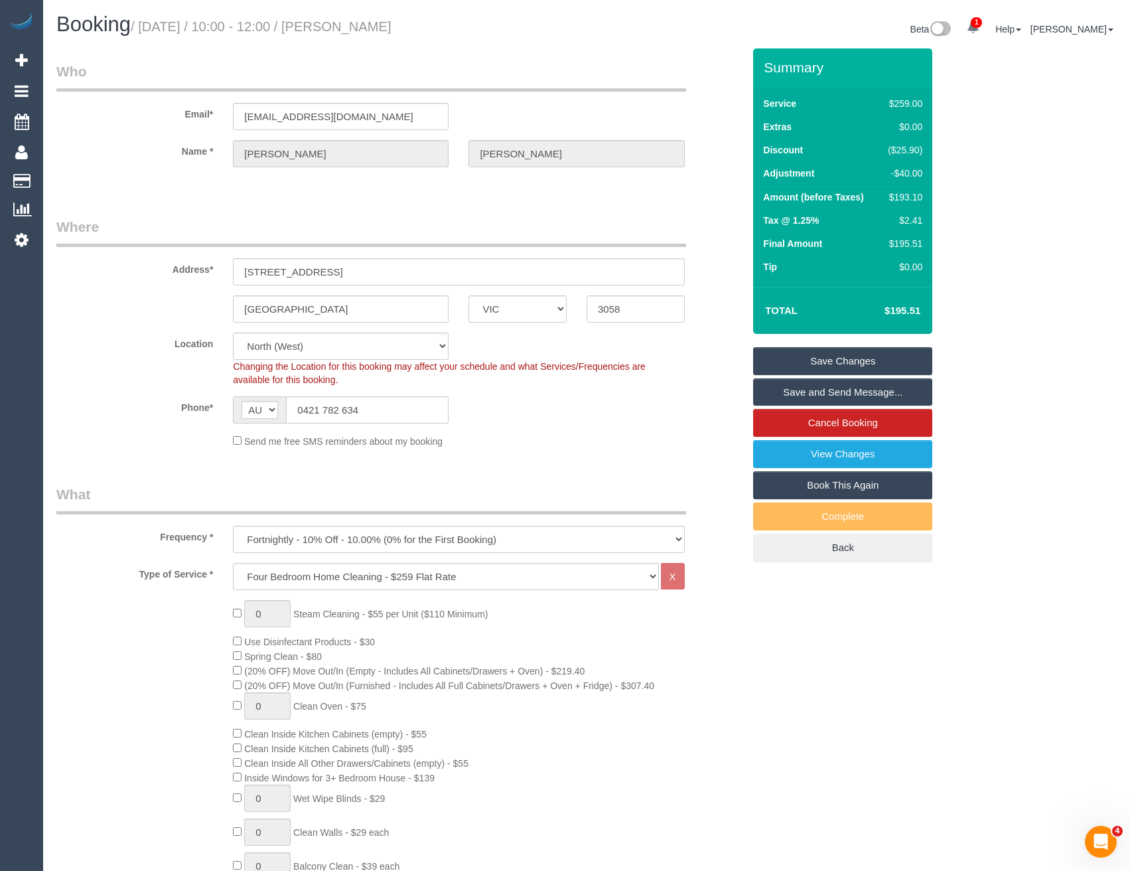
click at [801, 391] on link "Save and Send Message..." at bounding box center [842, 392] width 179 height 28
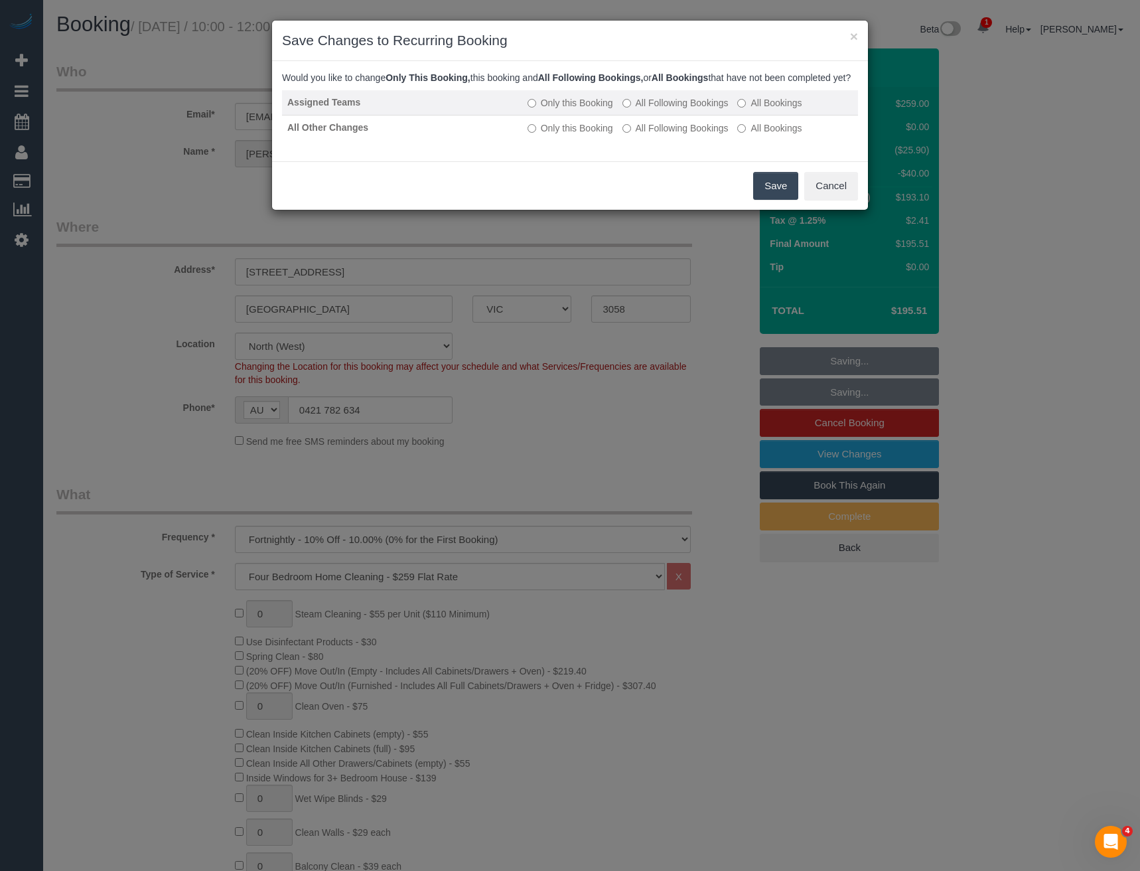
click at [669, 108] on td "Only this Booking All Following Bookings All Bookings" at bounding box center [690, 102] width 336 height 25
click at [660, 110] on label "All Following Bookings" at bounding box center [676, 102] width 106 height 13
click at [659, 135] on label "All Following Bookings" at bounding box center [676, 127] width 106 height 13
click at [772, 198] on button "Save" at bounding box center [775, 186] width 45 height 28
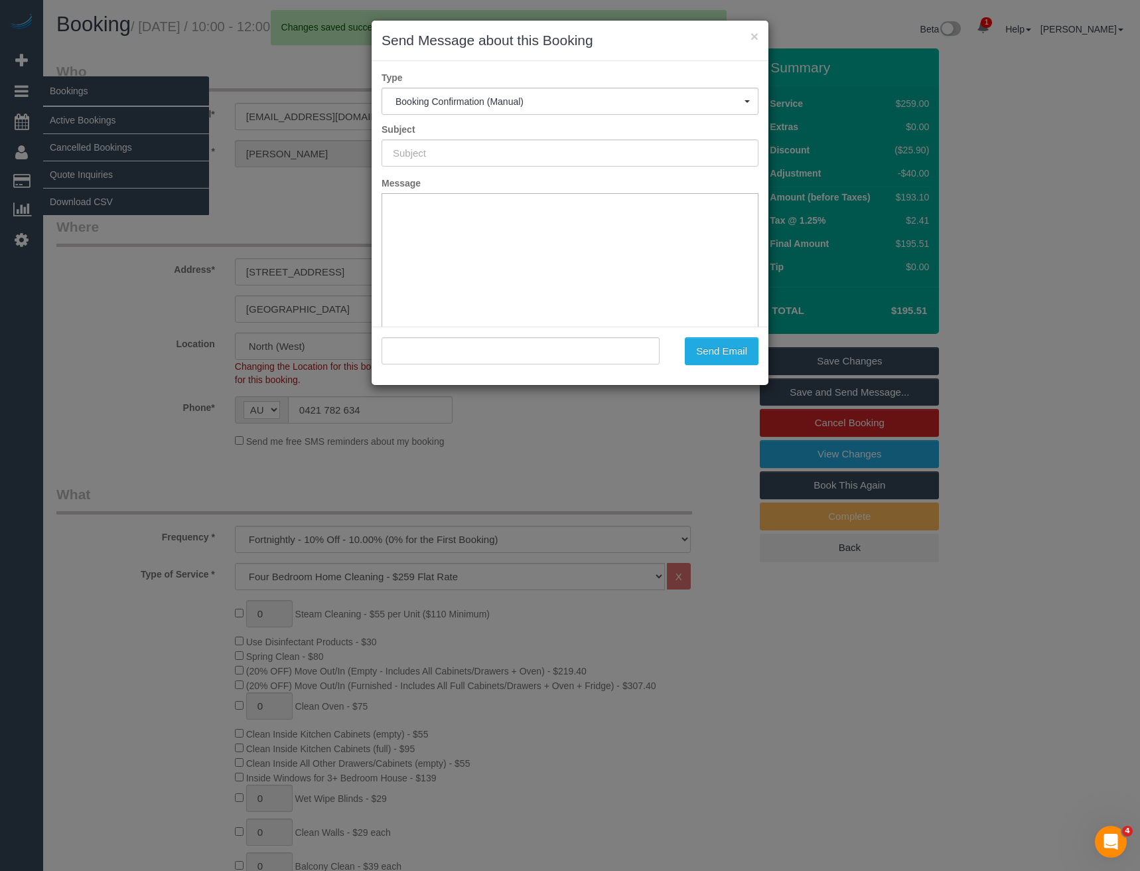
type input "Booking Confirmed"
type input ""Bianca Ross" <bianca.fedele1@gmail.com>"
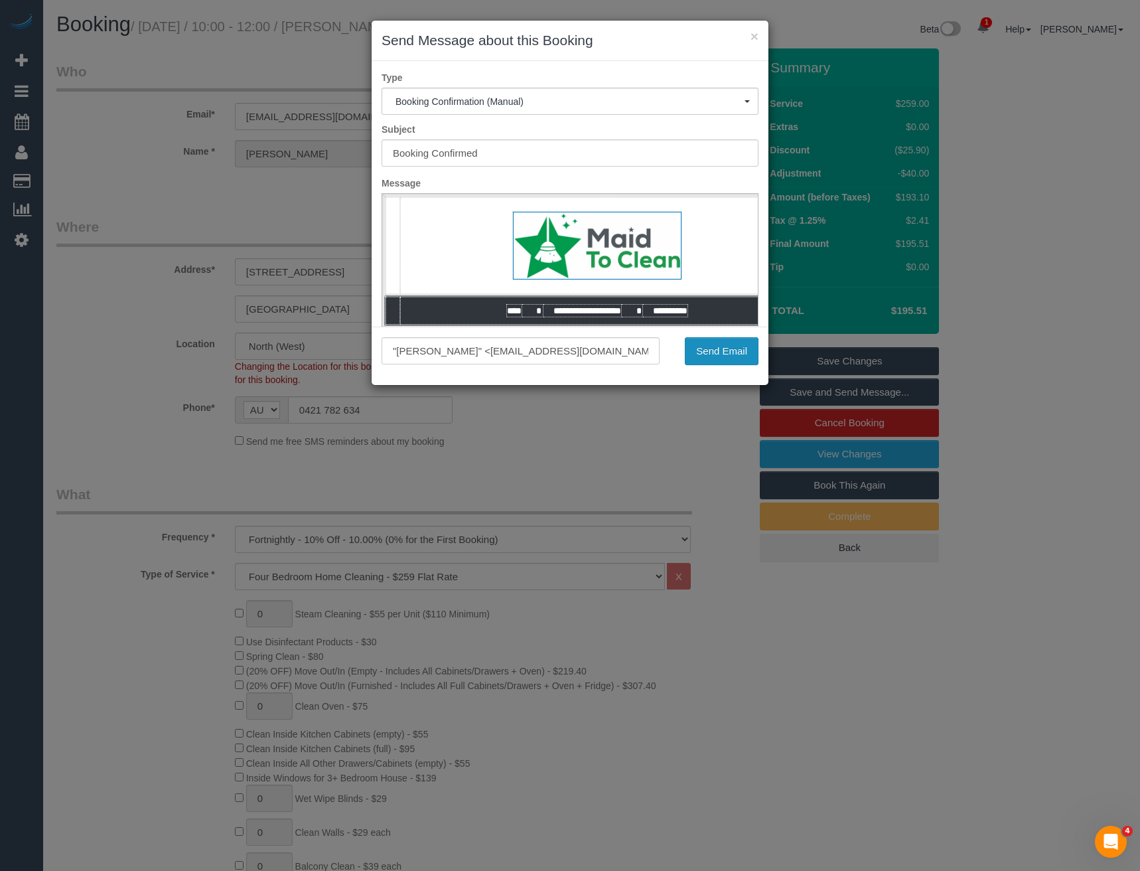
drag, startPoint x: 713, startPoint y: 356, endPoint x: 702, endPoint y: 348, distance: 14.4
click at [713, 356] on button "Send Email" at bounding box center [722, 351] width 74 height 28
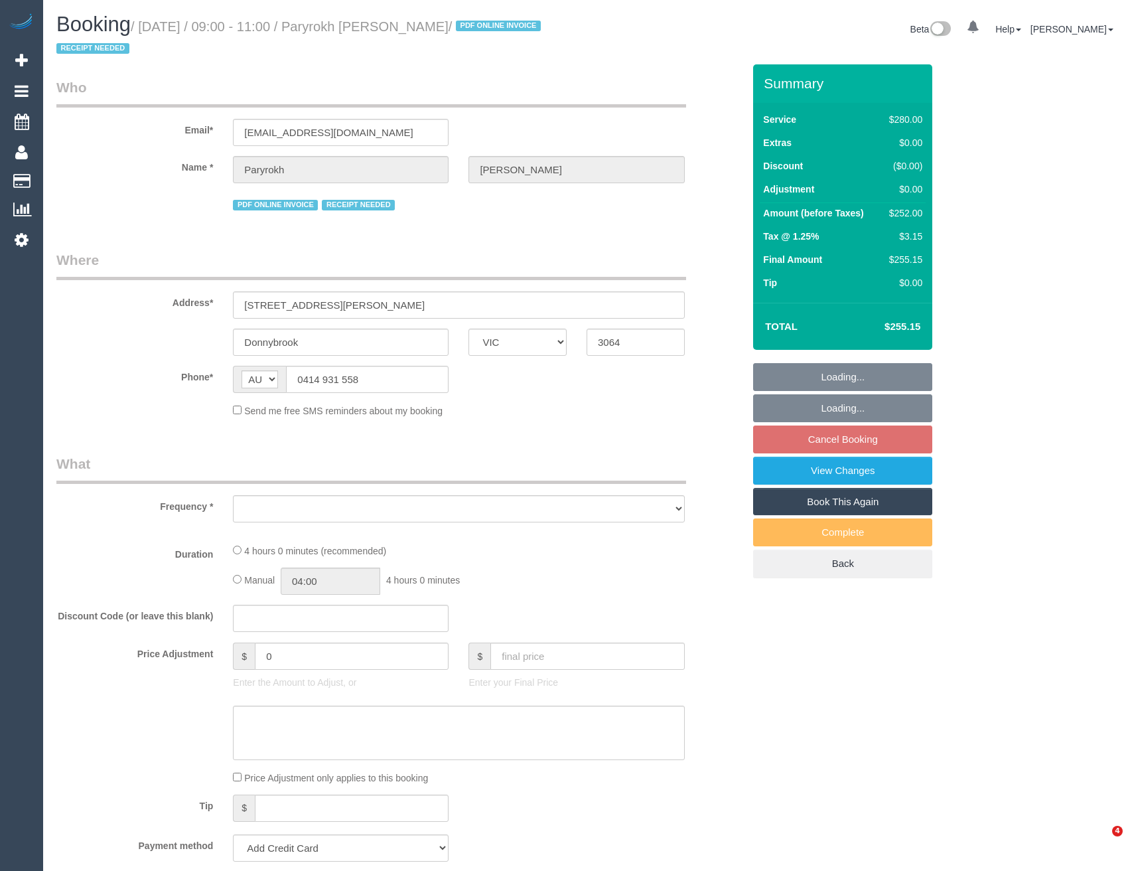
select select "VIC"
select select "object:550"
select select "string:stripe-pm_1RIkwB2GScqysDRVO7FxyKXl"
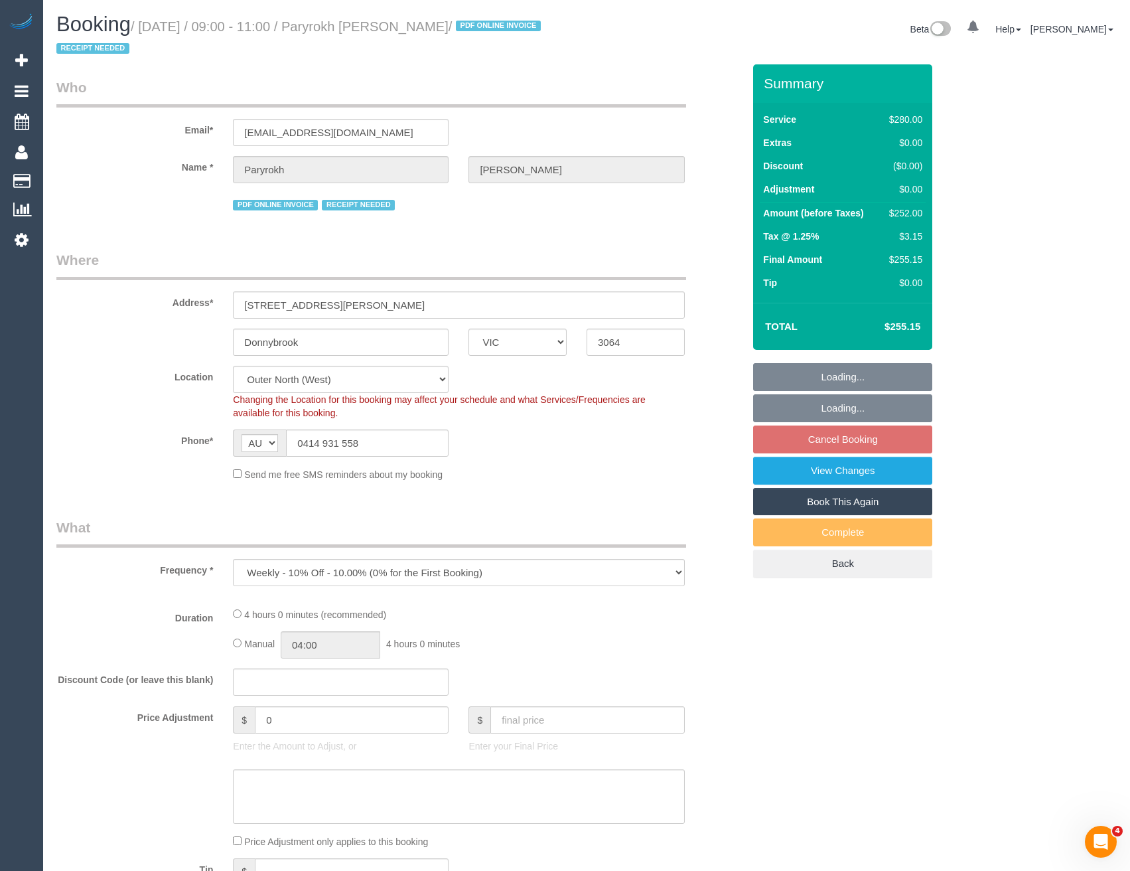
select select "object:557"
select select "240"
select select "number:29"
select select "number:14"
select select "number:19"
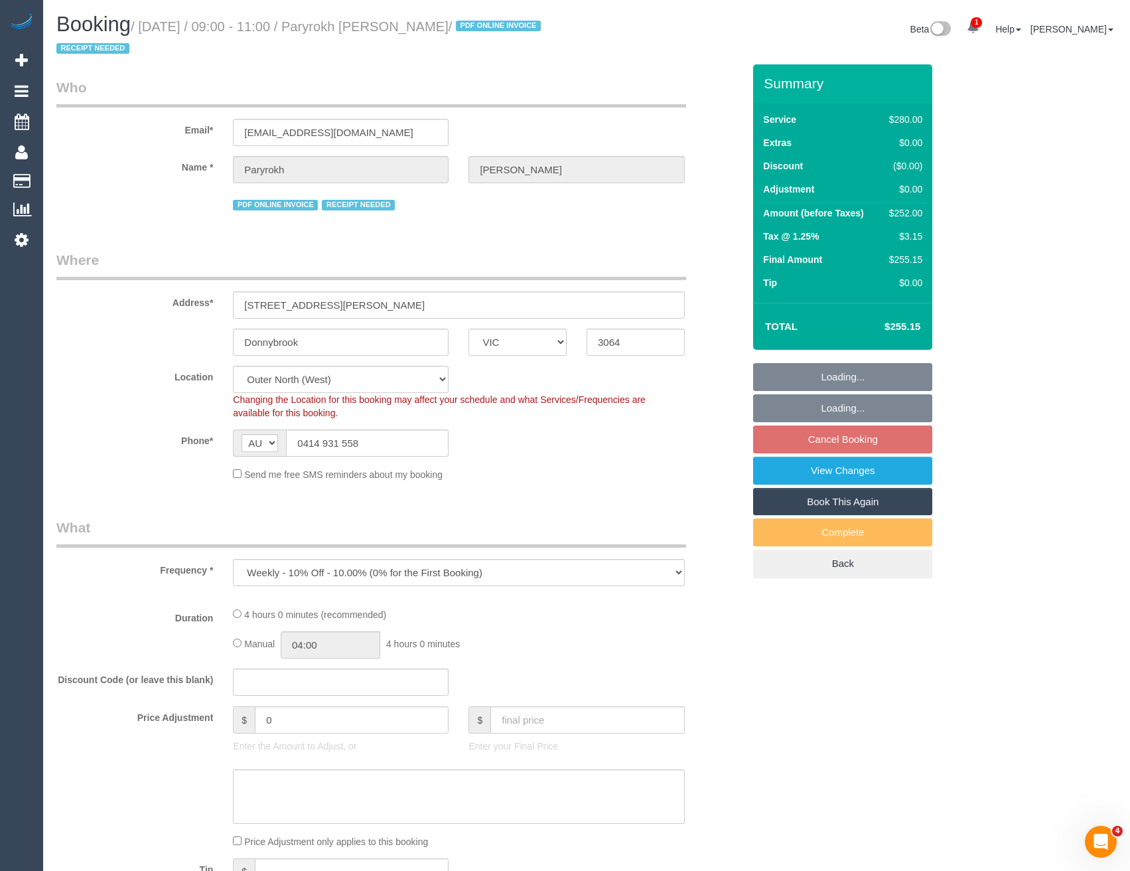
select select "number:22"
select select "number:34"
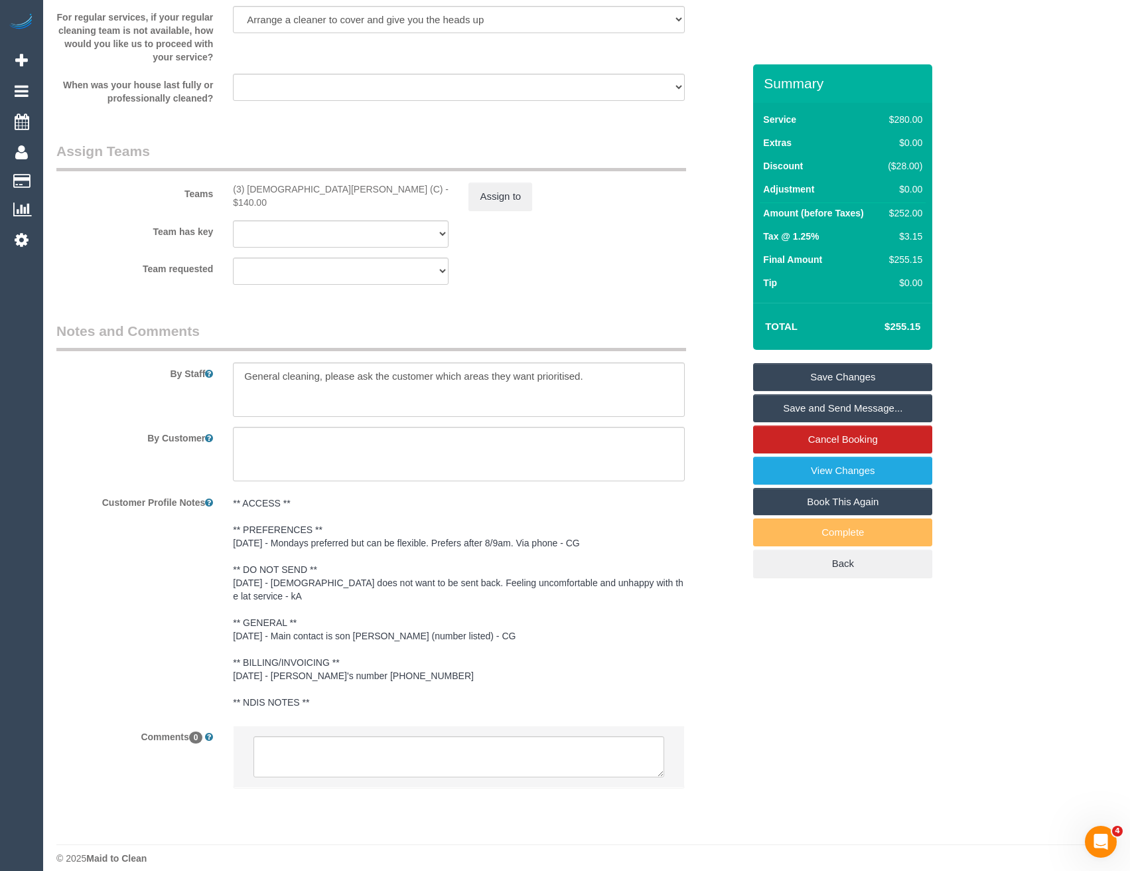
scroll to position [1955, 0]
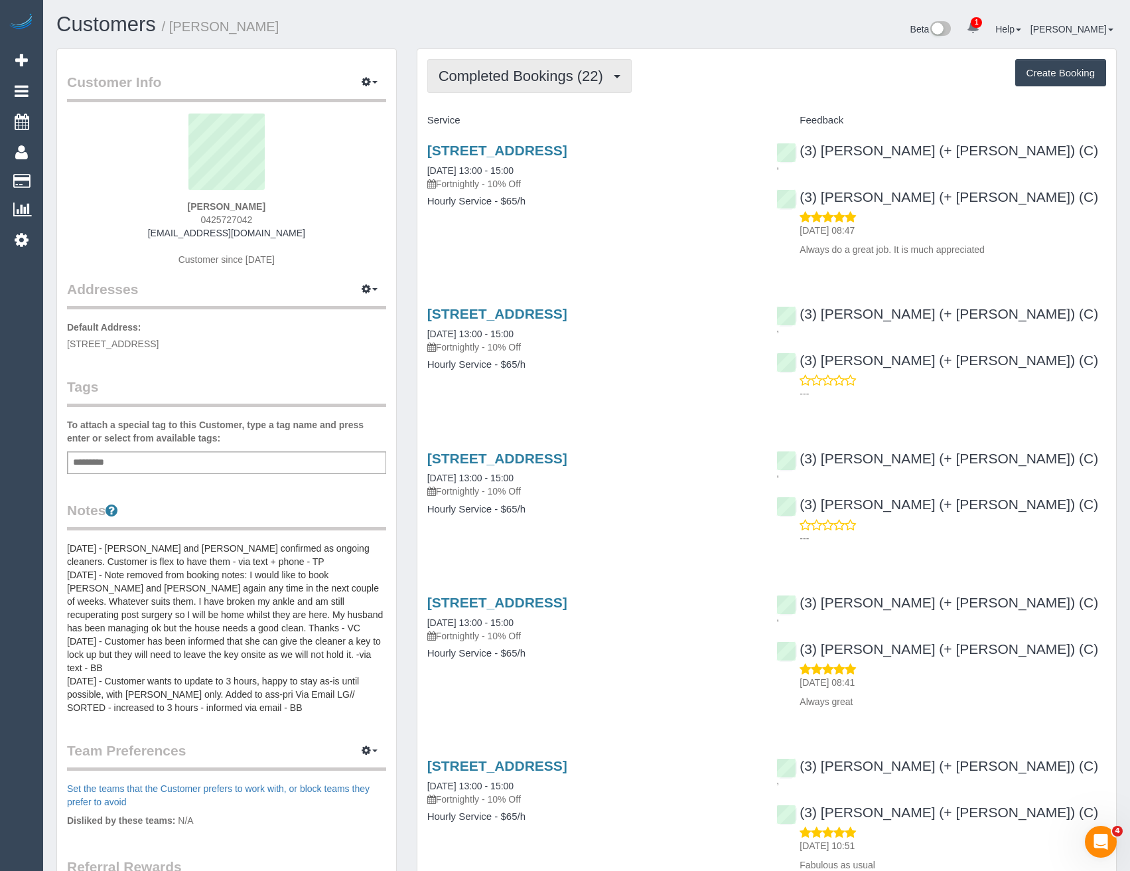
click at [577, 83] on span "Completed Bookings (22)" at bounding box center [524, 76] width 171 height 17
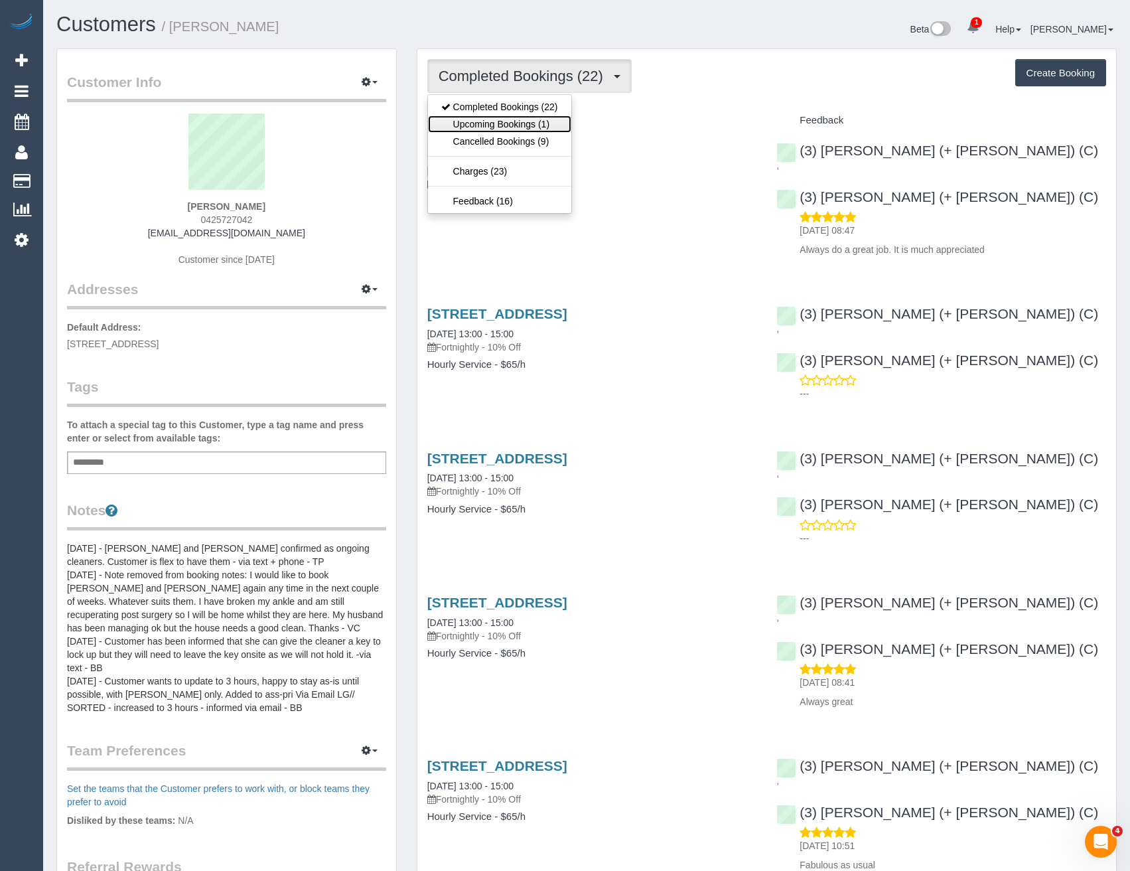
click at [563, 125] on link "Upcoming Bookings (1)" at bounding box center [499, 123] width 143 height 17
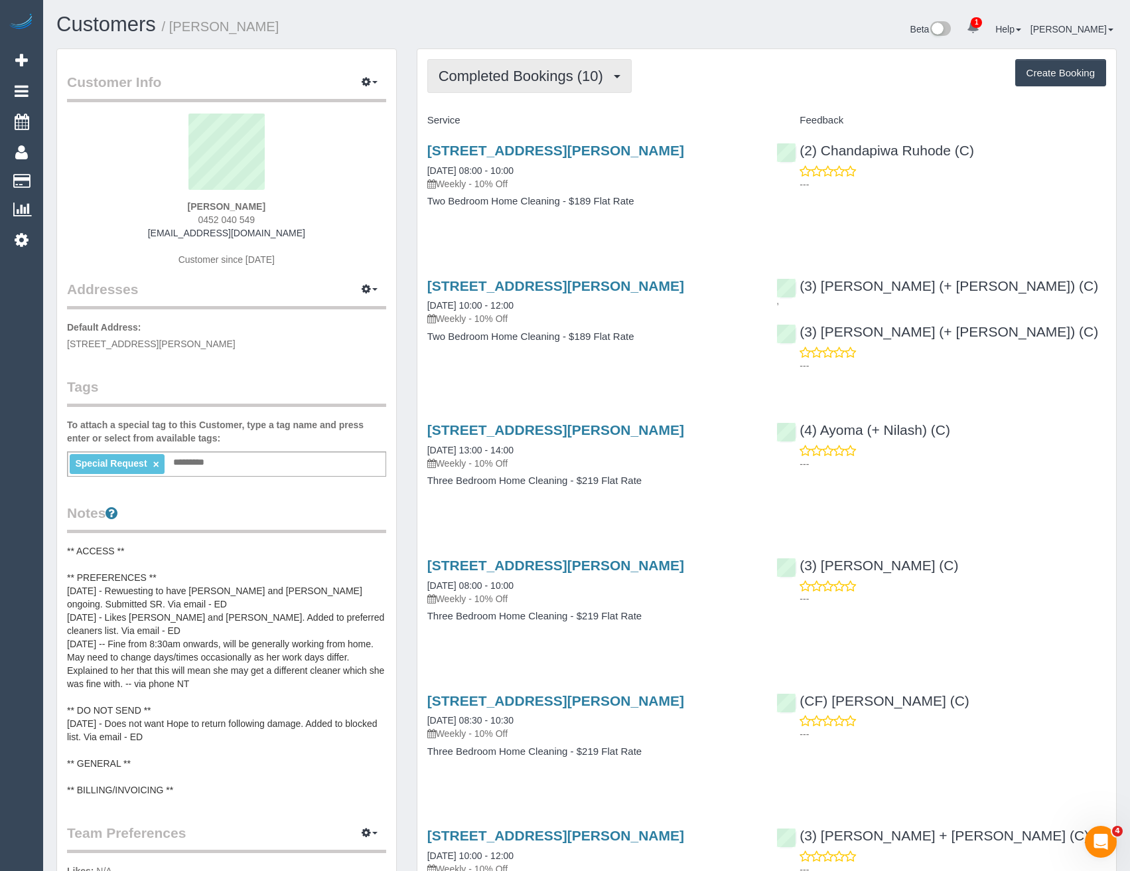
click at [558, 80] on span "Completed Bookings (10)" at bounding box center [524, 76] width 171 height 17
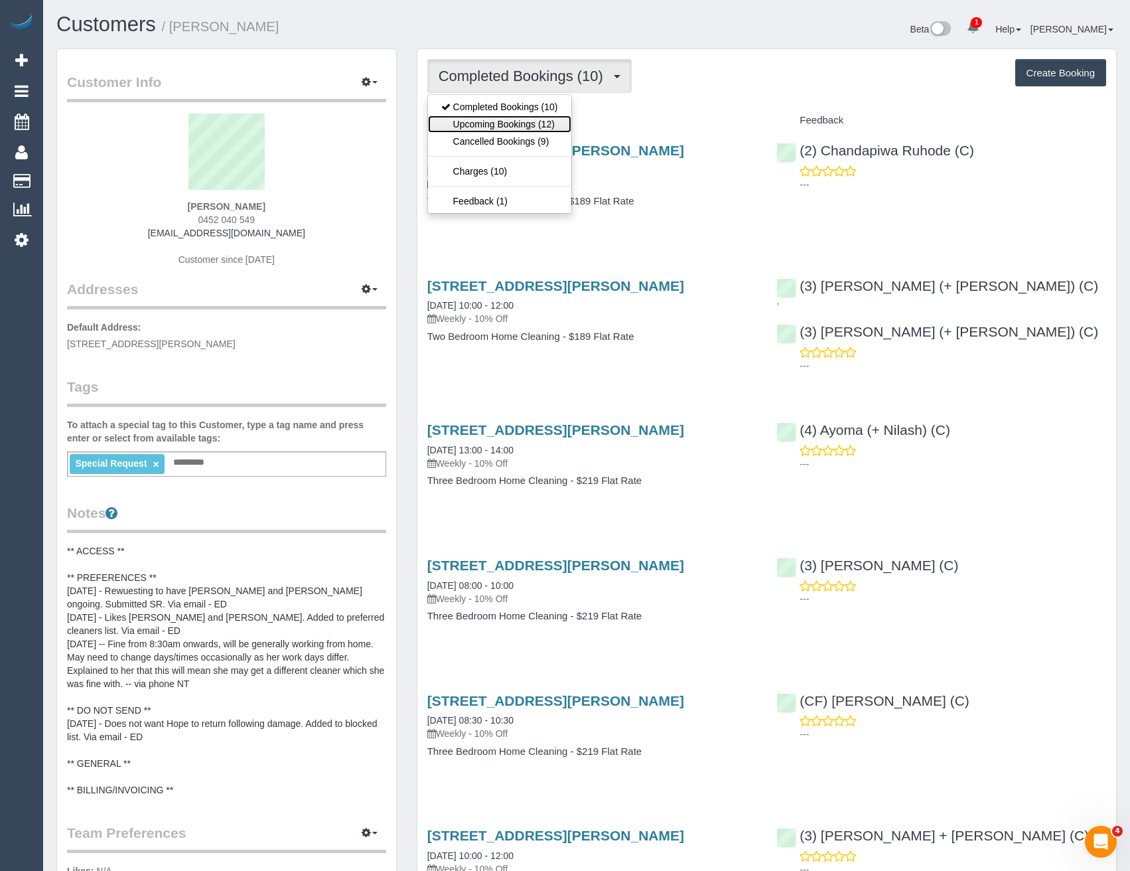
click at [542, 127] on link "Upcoming Bookings (12)" at bounding box center [499, 123] width 143 height 17
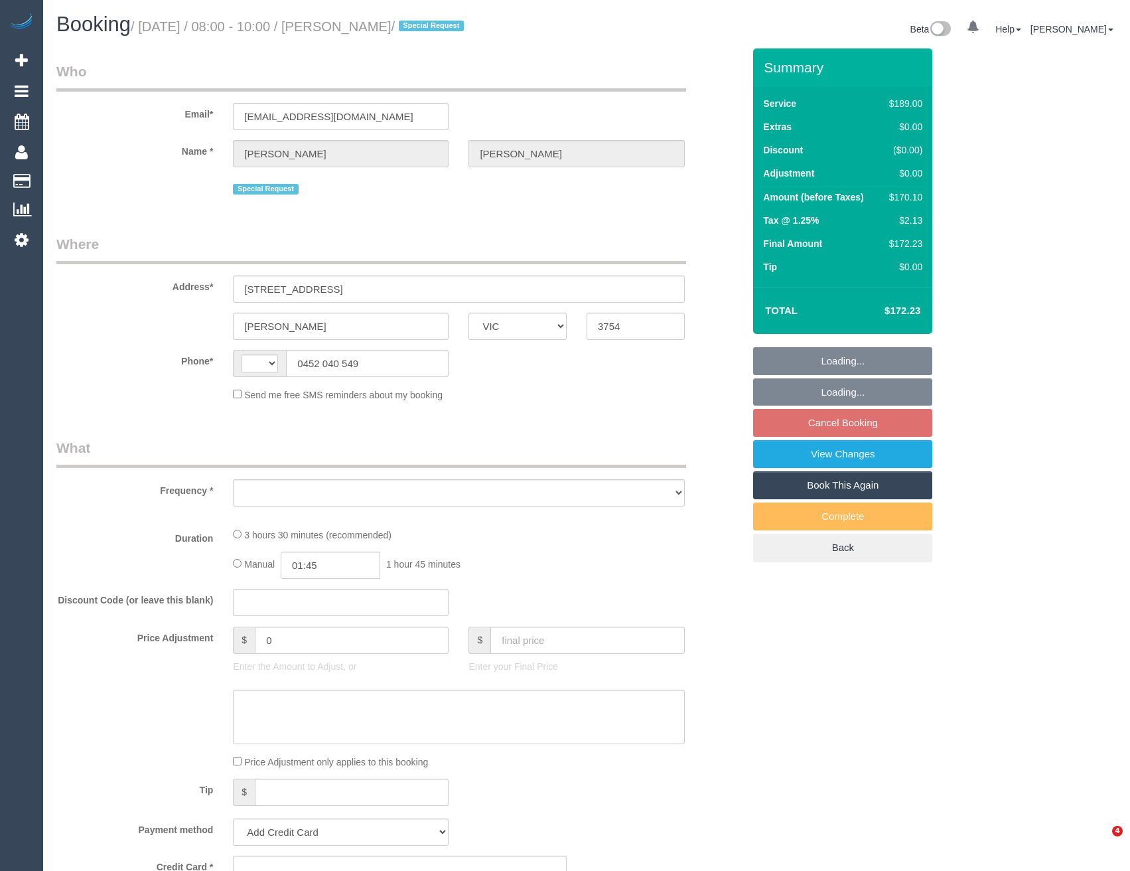
select select "VIC"
select select "string:AU"
select select "string:stripe-pm_1RurjK2GScqysDRVIlGnU8df"
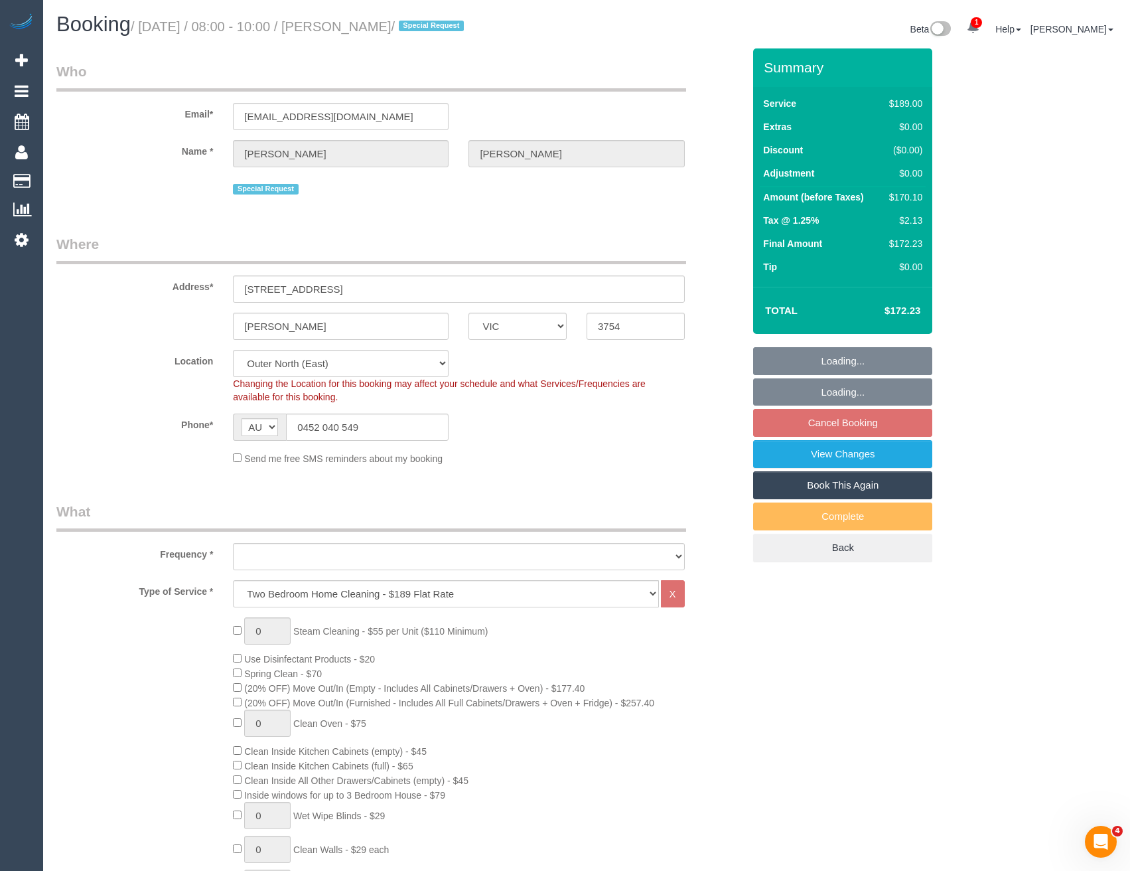
select select "object:1039"
select select "number:27"
select select "number:14"
select select "number:19"
select select "number:36"
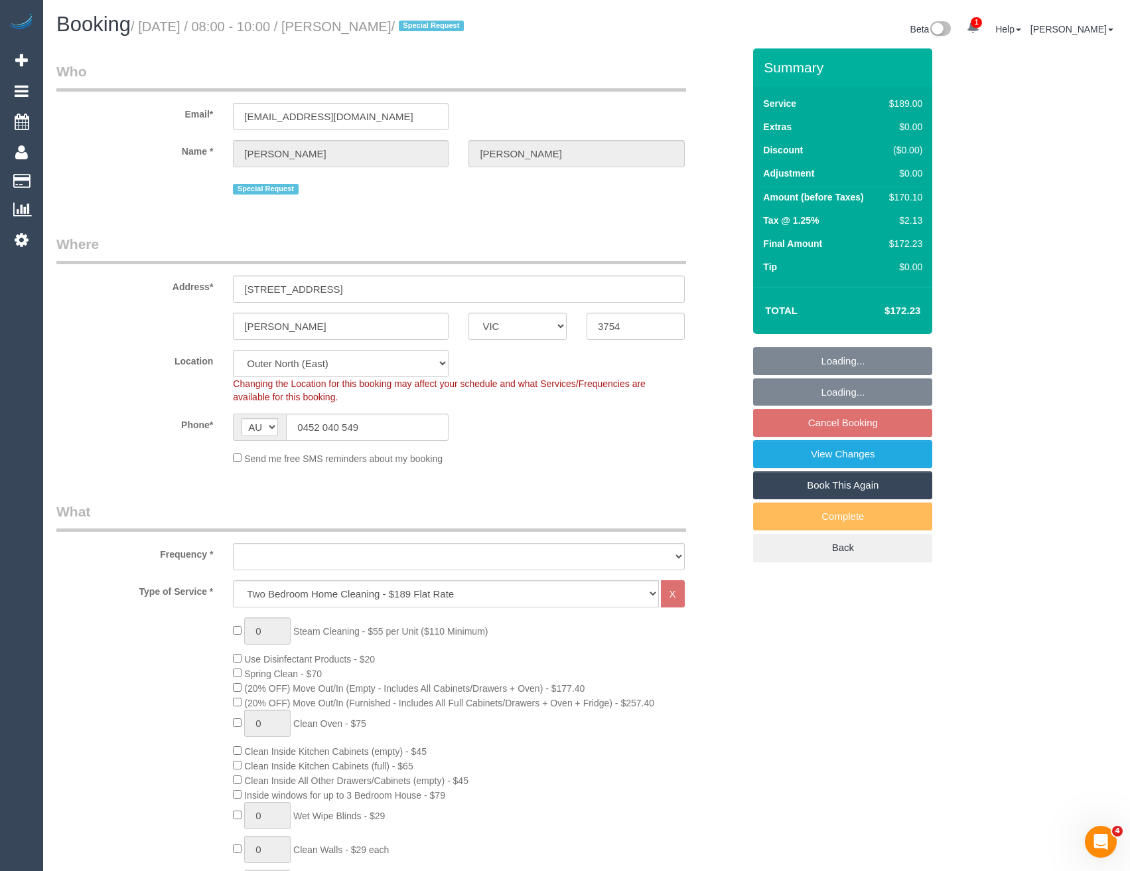
select select "number:34"
select select "number:11"
select select "spot2"
select select "object:1195"
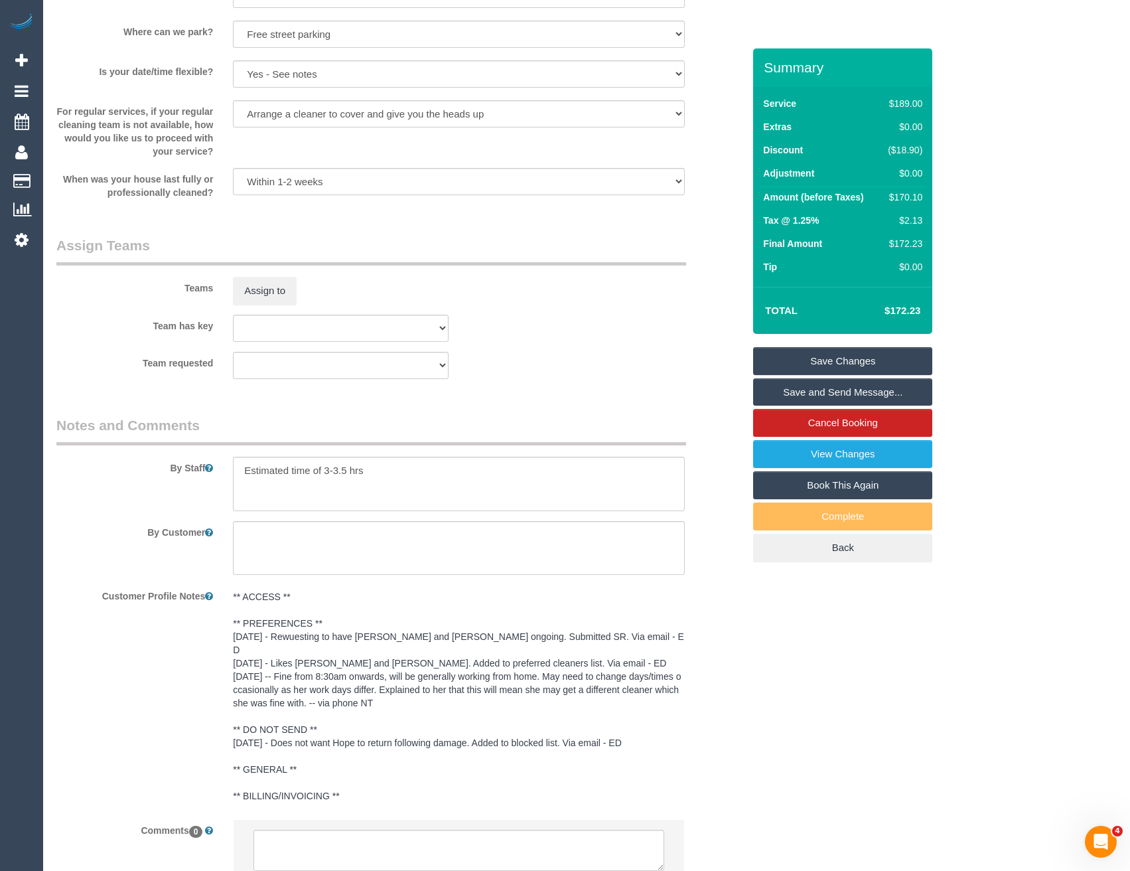
scroll to position [1888, 0]
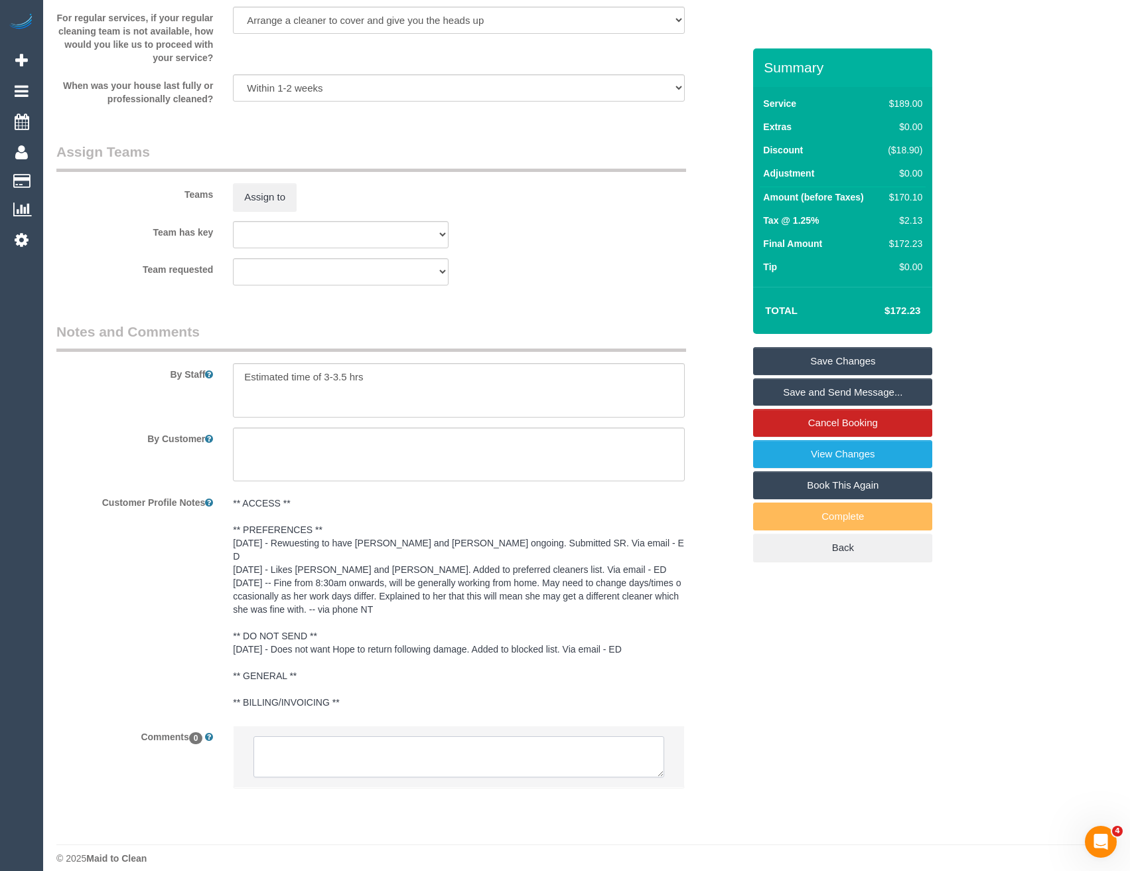
click at [376, 739] on textarea at bounding box center [459, 756] width 410 height 41
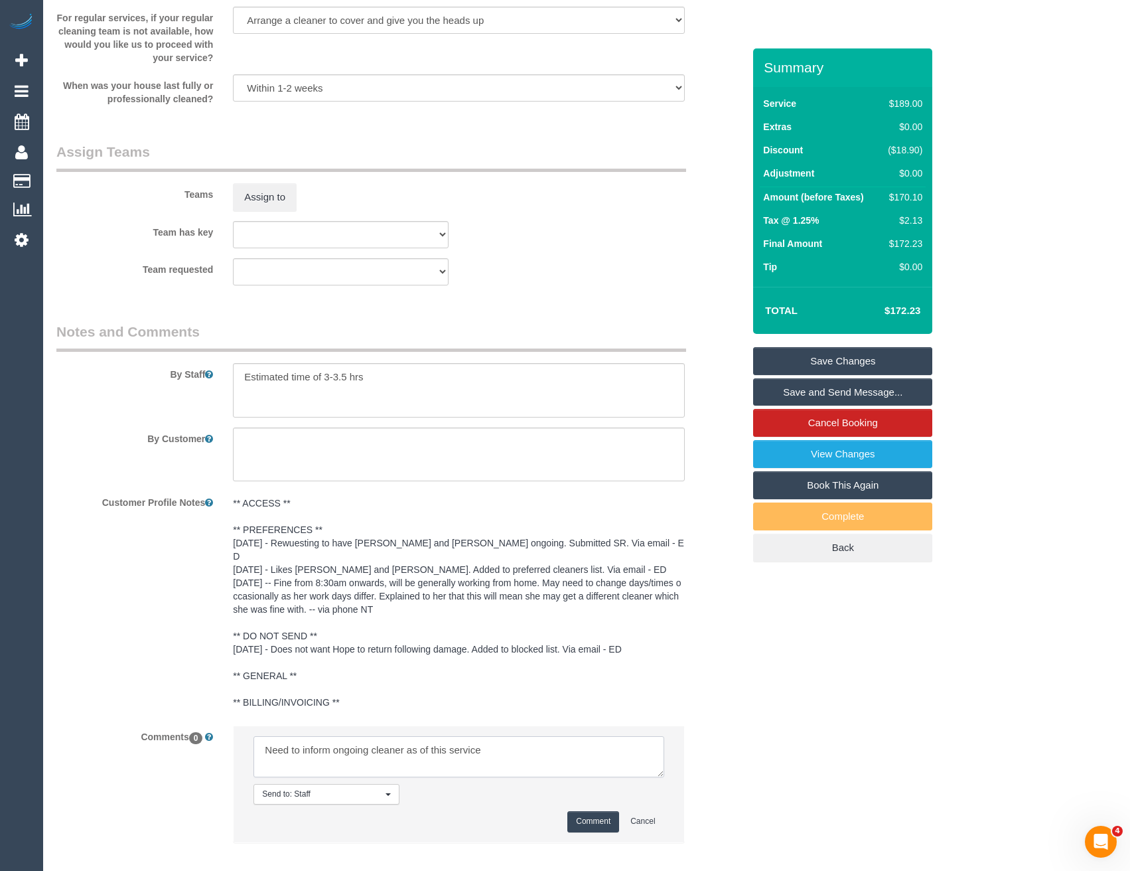
type textarea "Need to inform ongoing cleaner as of this service"
click at [589, 811] on button "Comment" at bounding box center [593, 821] width 52 height 21
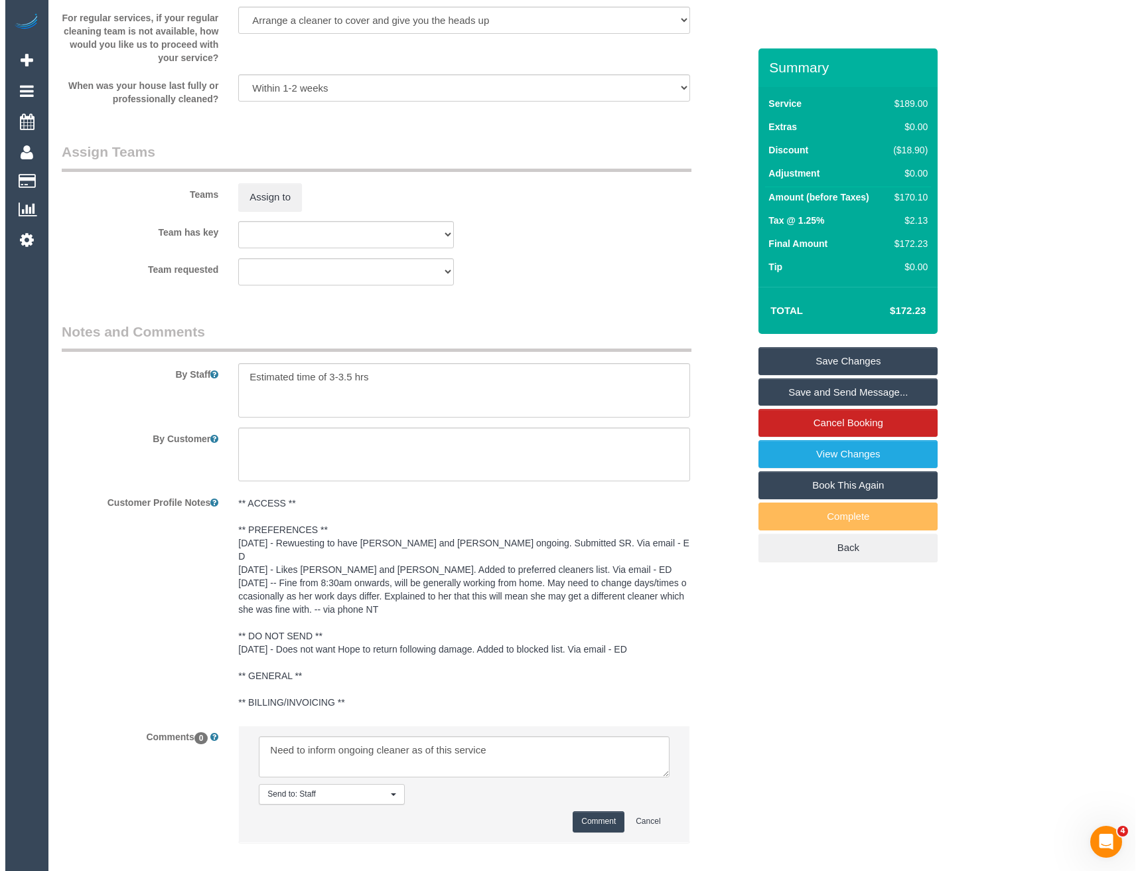
scroll to position [1623, 0]
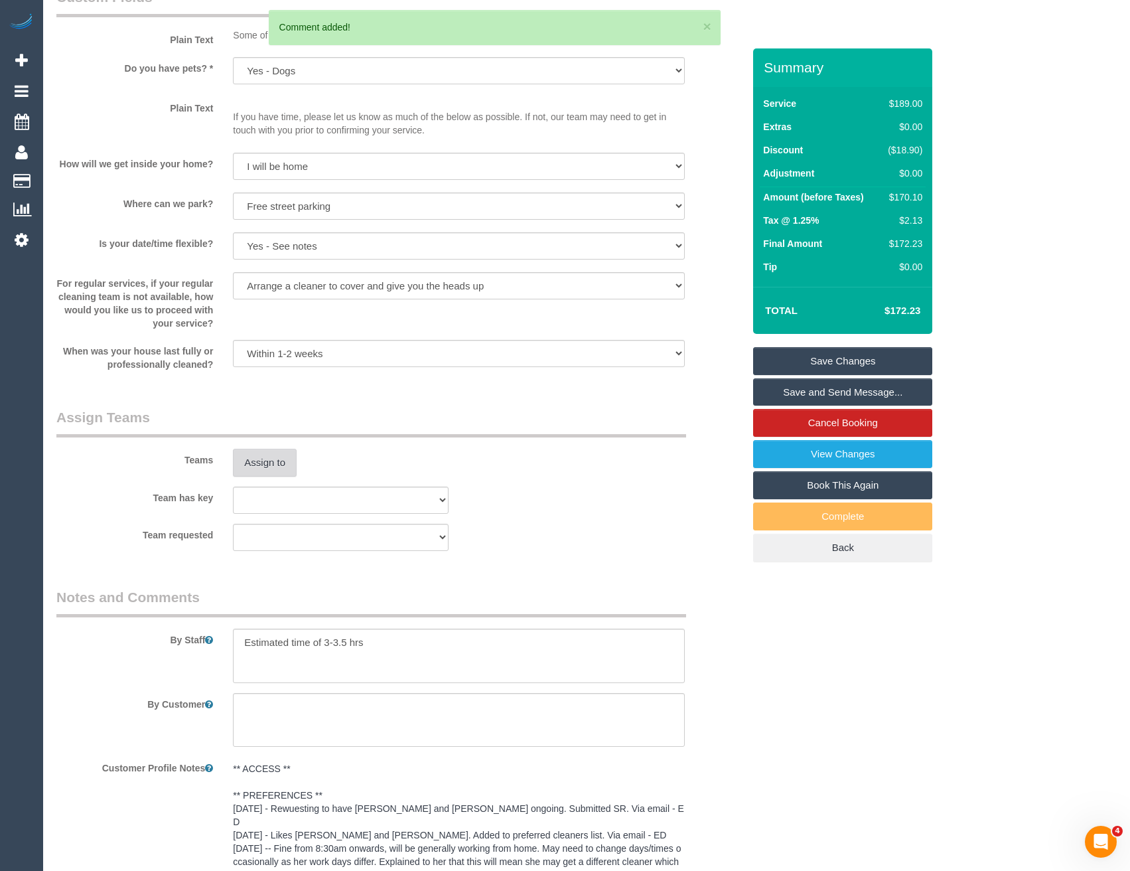
click at [279, 473] on button "Assign to" at bounding box center [265, 463] width 64 height 28
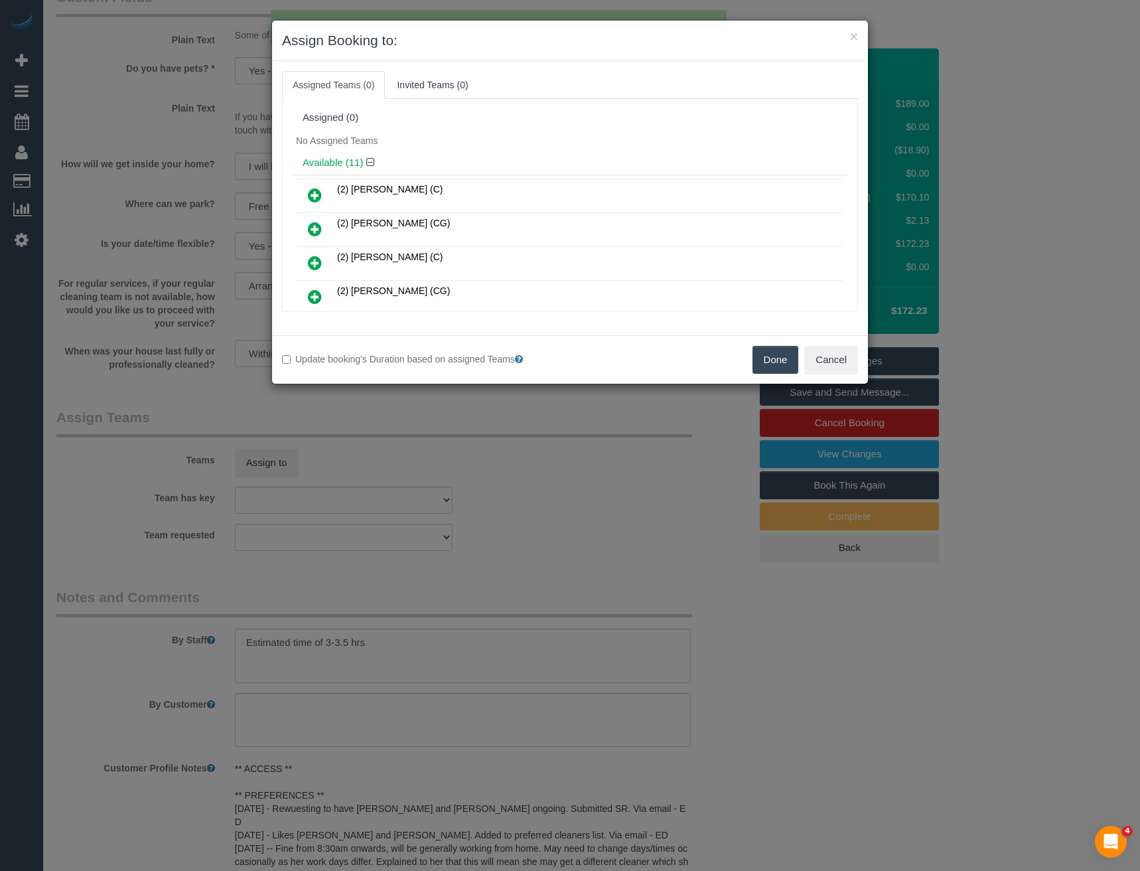
scroll to position [222, 0]
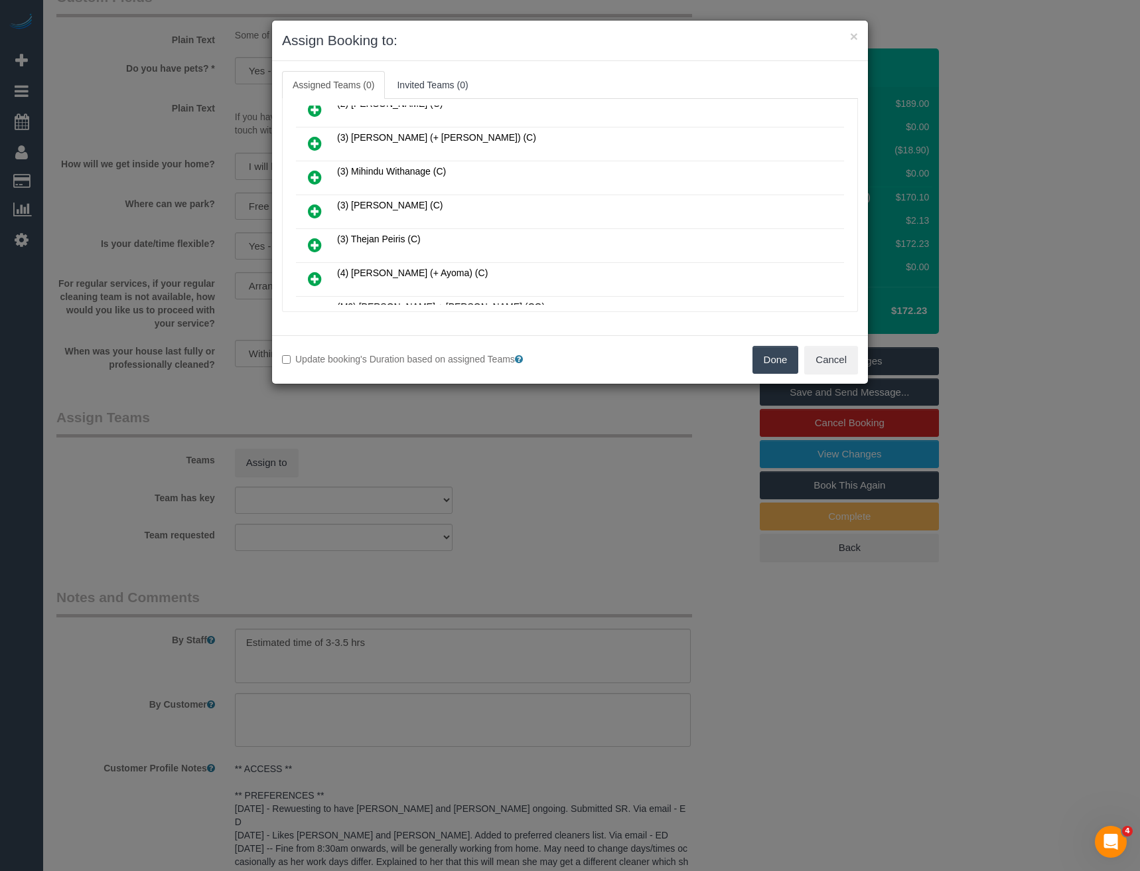
click at [314, 206] on icon at bounding box center [315, 211] width 14 height 16
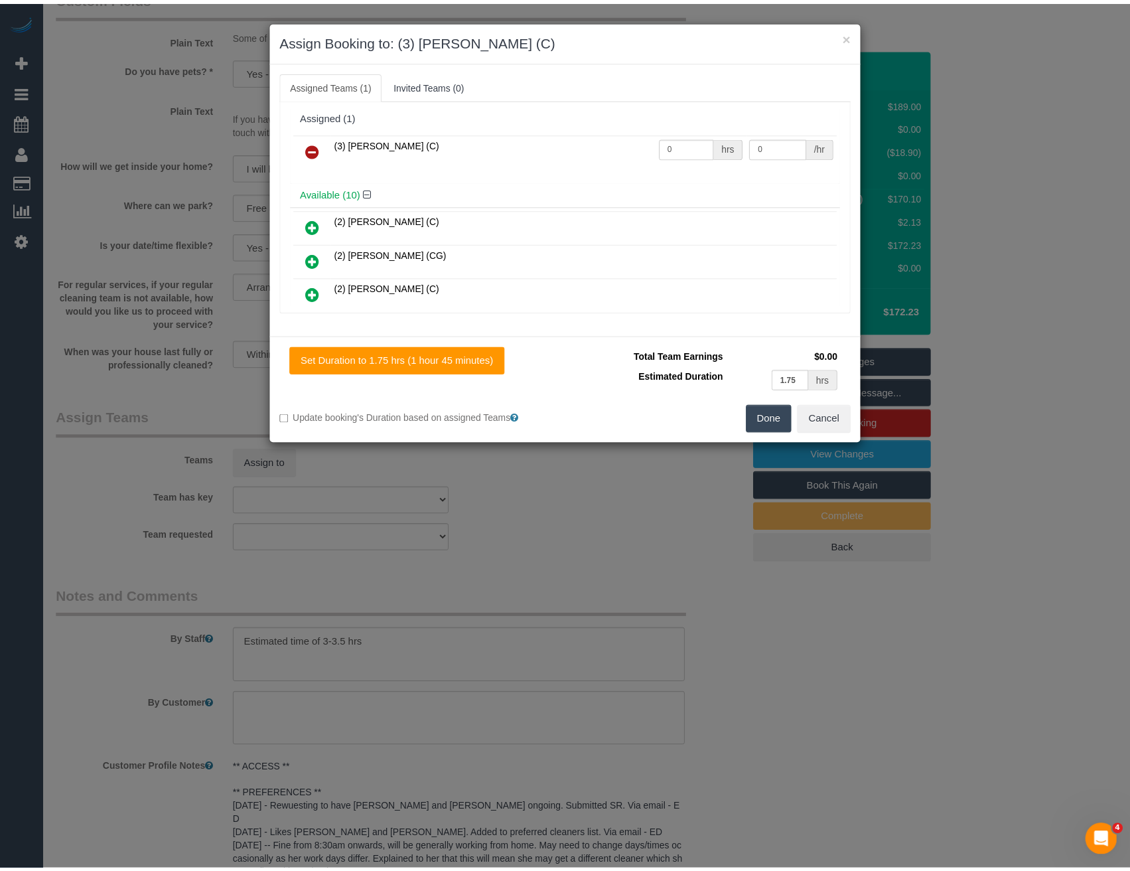
scroll to position [0, 0]
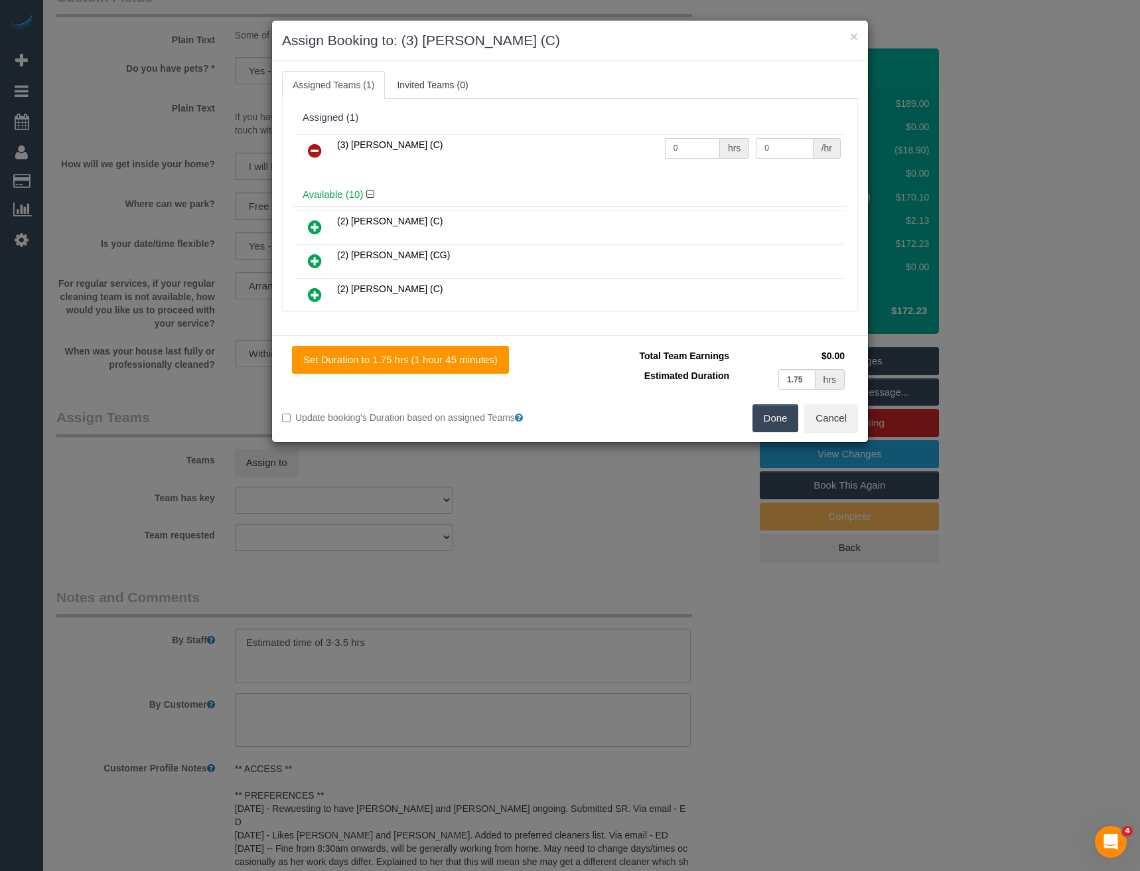
drag, startPoint x: 670, startPoint y: 151, endPoint x: 598, endPoint y: 147, distance: 71.8
click at [609, 150] on tr "(3) Pratham Bagga (C) 0 hrs 0 /hr" at bounding box center [570, 151] width 548 height 34
type input "1"
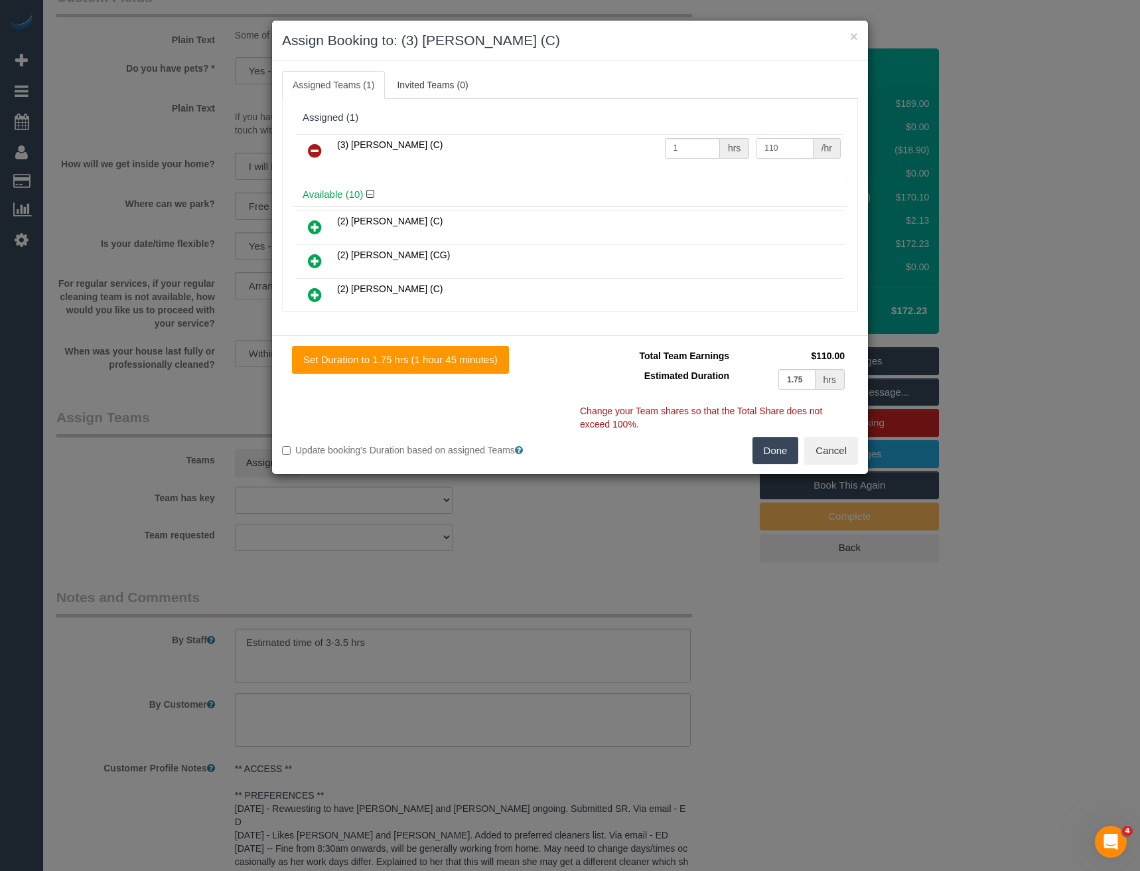
type input "110"
click at [767, 451] on button "Done" at bounding box center [776, 451] width 46 height 28
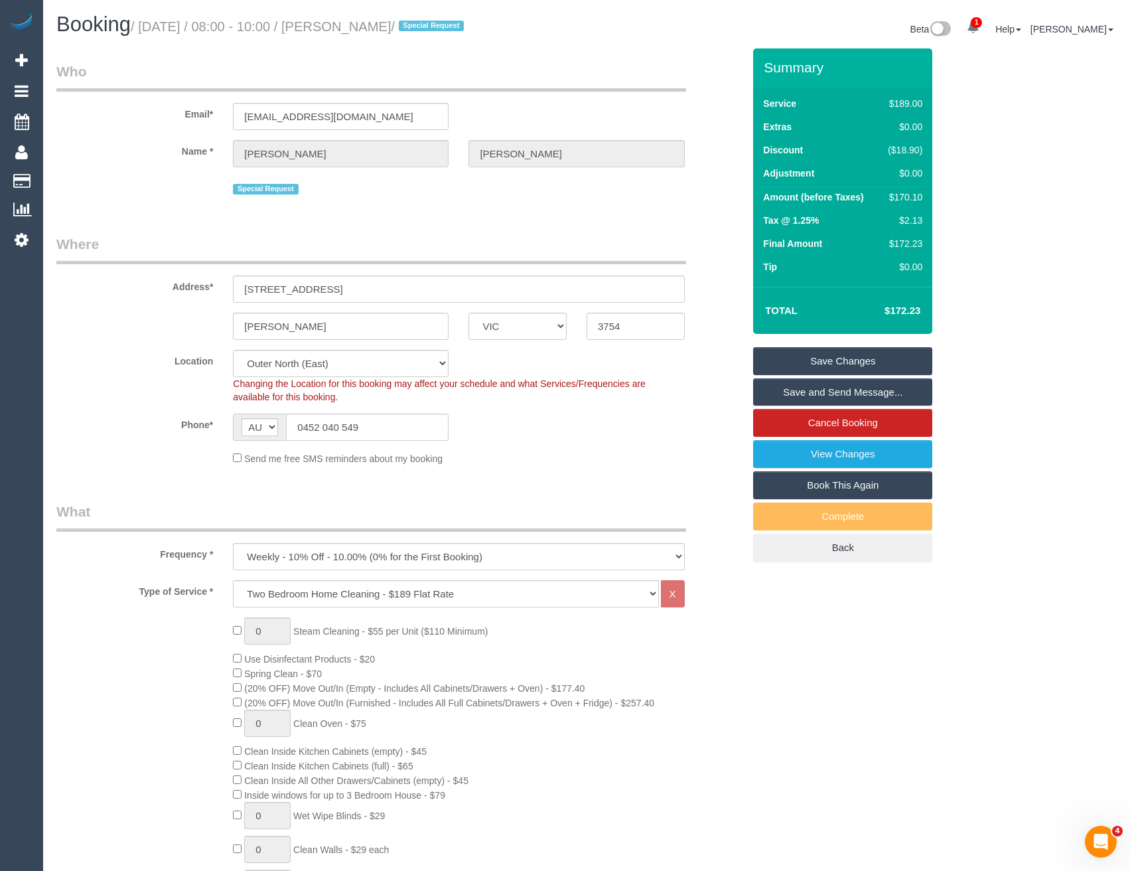
select select "spot25"
click at [791, 360] on link "Save Changes" at bounding box center [842, 361] width 179 height 28
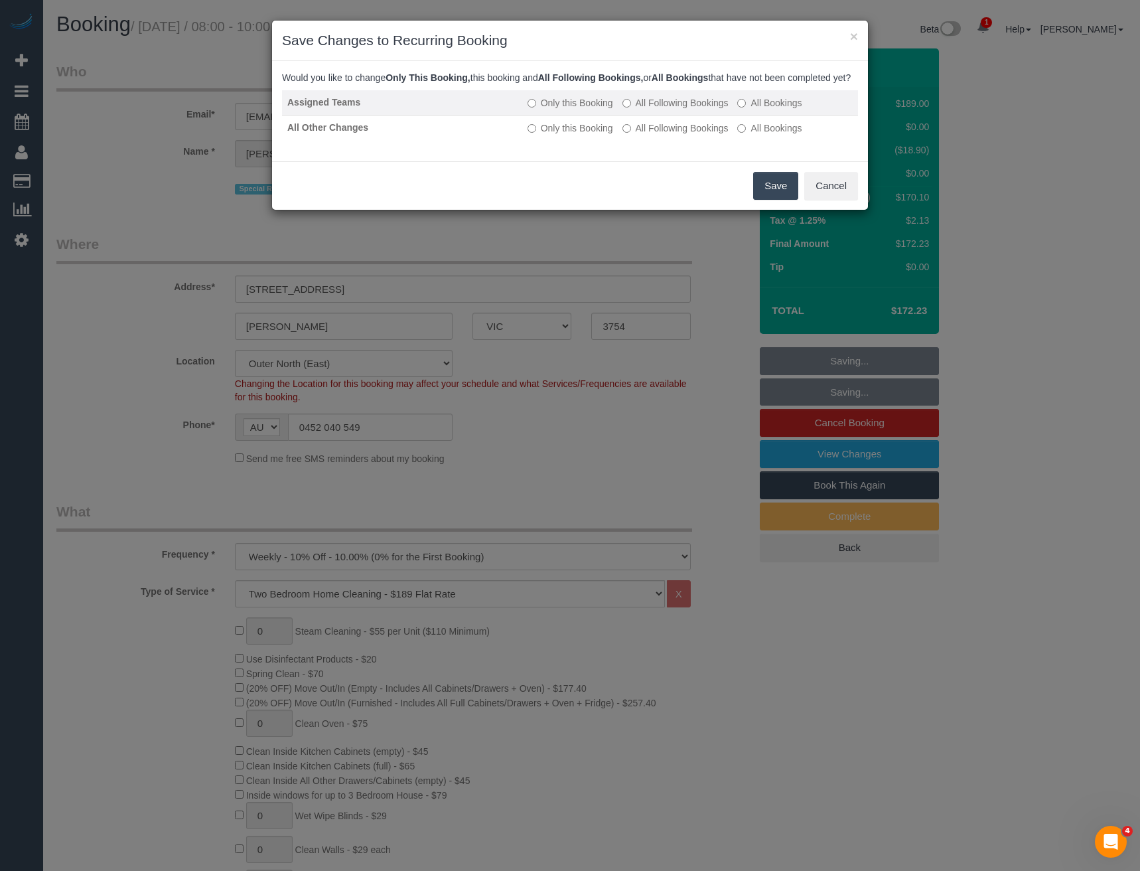
drag, startPoint x: 640, startPoint y: 112, endPoint x: 646, endPoint y: 121, distance: 12.0
click at [640, 110] on label "All Following Bookings" at bounding box center [676, 102] width 106 height 13
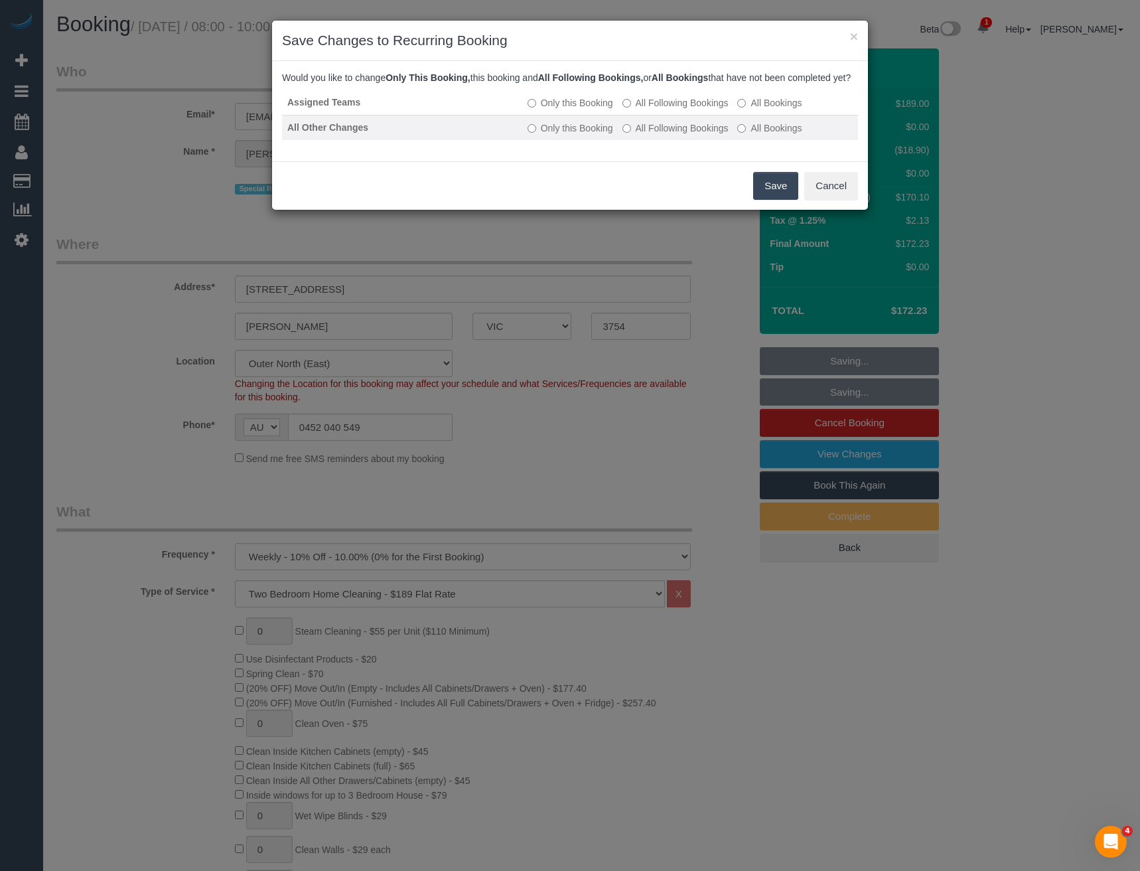
click at [654, 135] on label "All Following Bookings" at bounding box center [676, 127] width 106 height 13
click at [766, 199] on button "Save" at bounding box center [775, 186] width 45 height 28
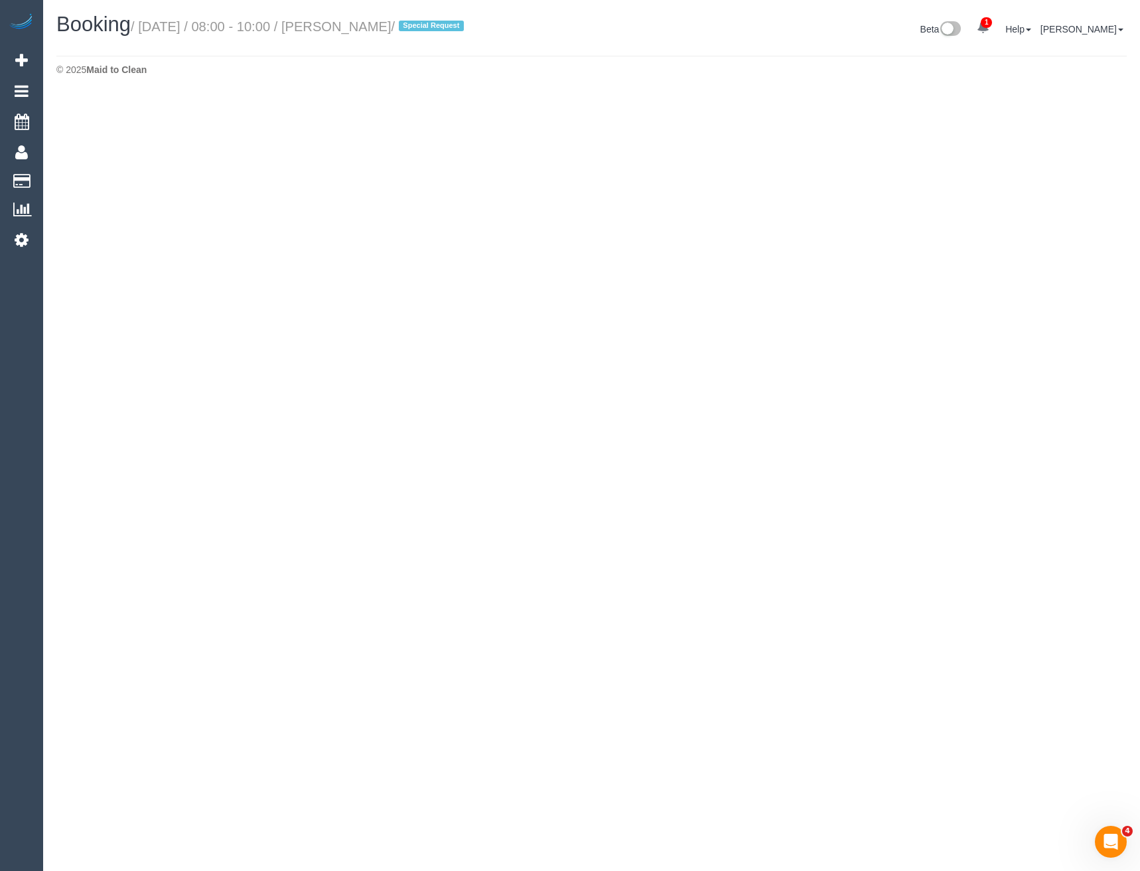
select select "VIC"
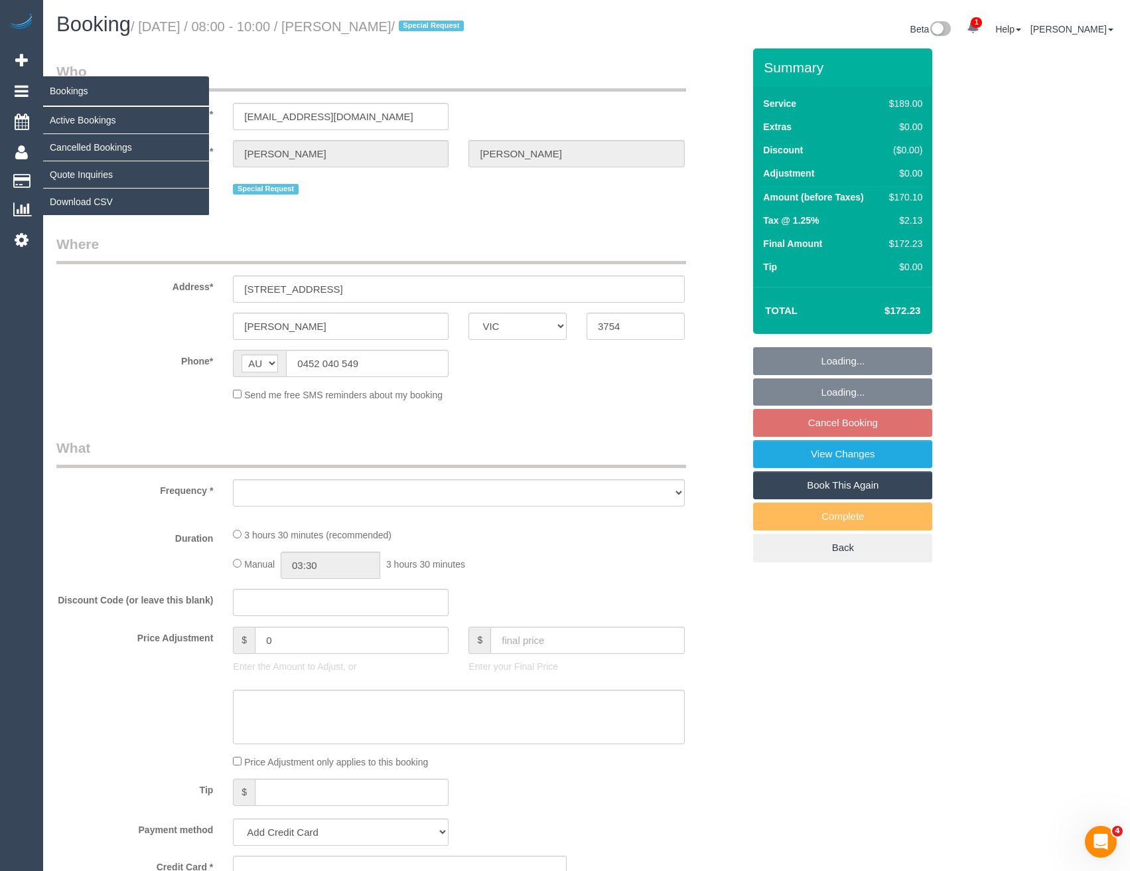
select select "object:4207"
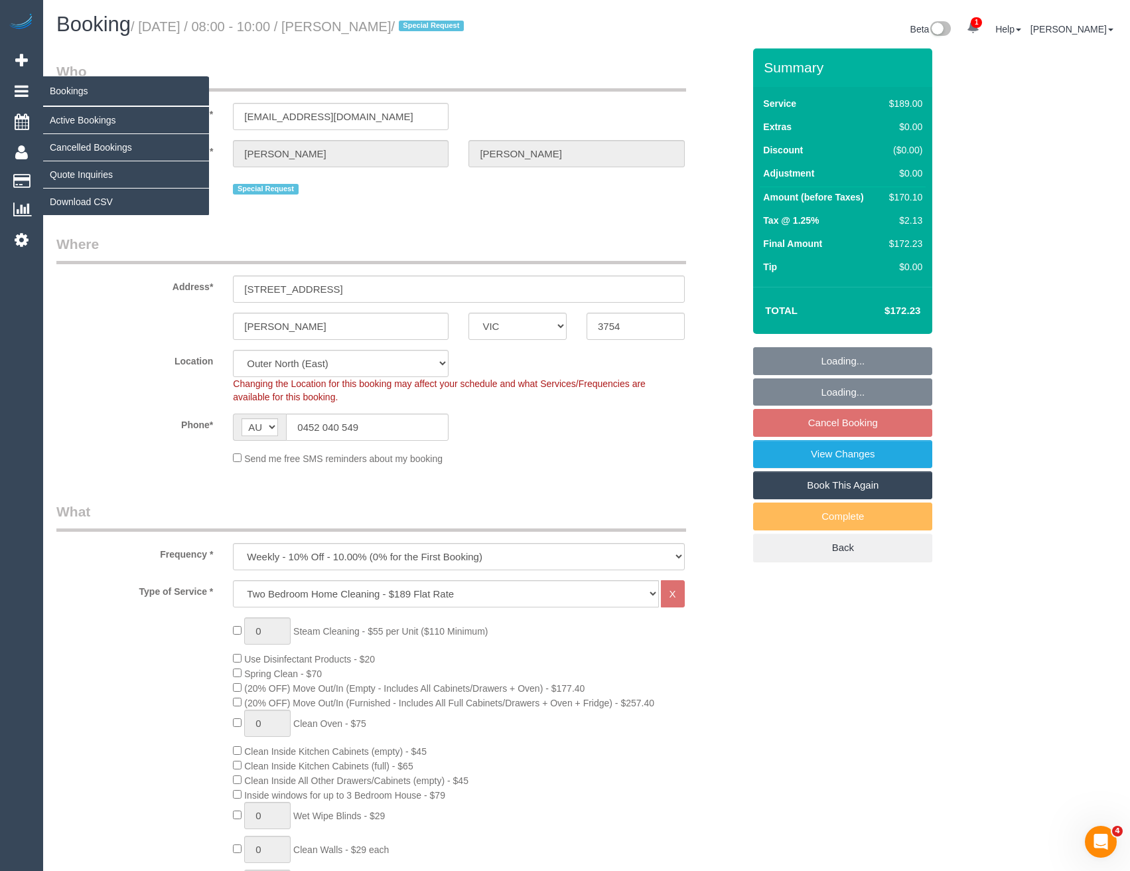
select select "string:stripe-pm_1RurjK2GScqysDRVIlGnU8df"
select select "number:27"
select select "number:14"
select select "number:19"
select select "number:36"
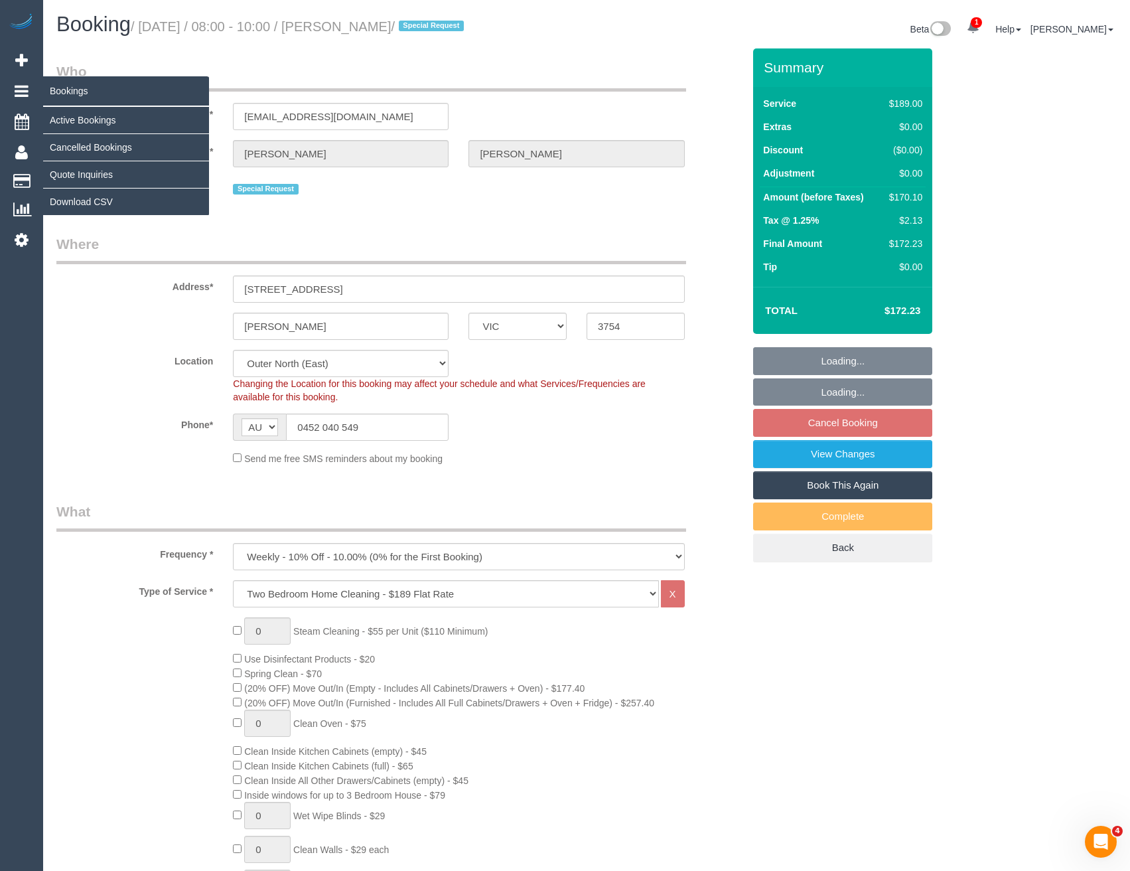
select select "number:34"
select select "number:11"
select select "object:4456"
select select "spot48"
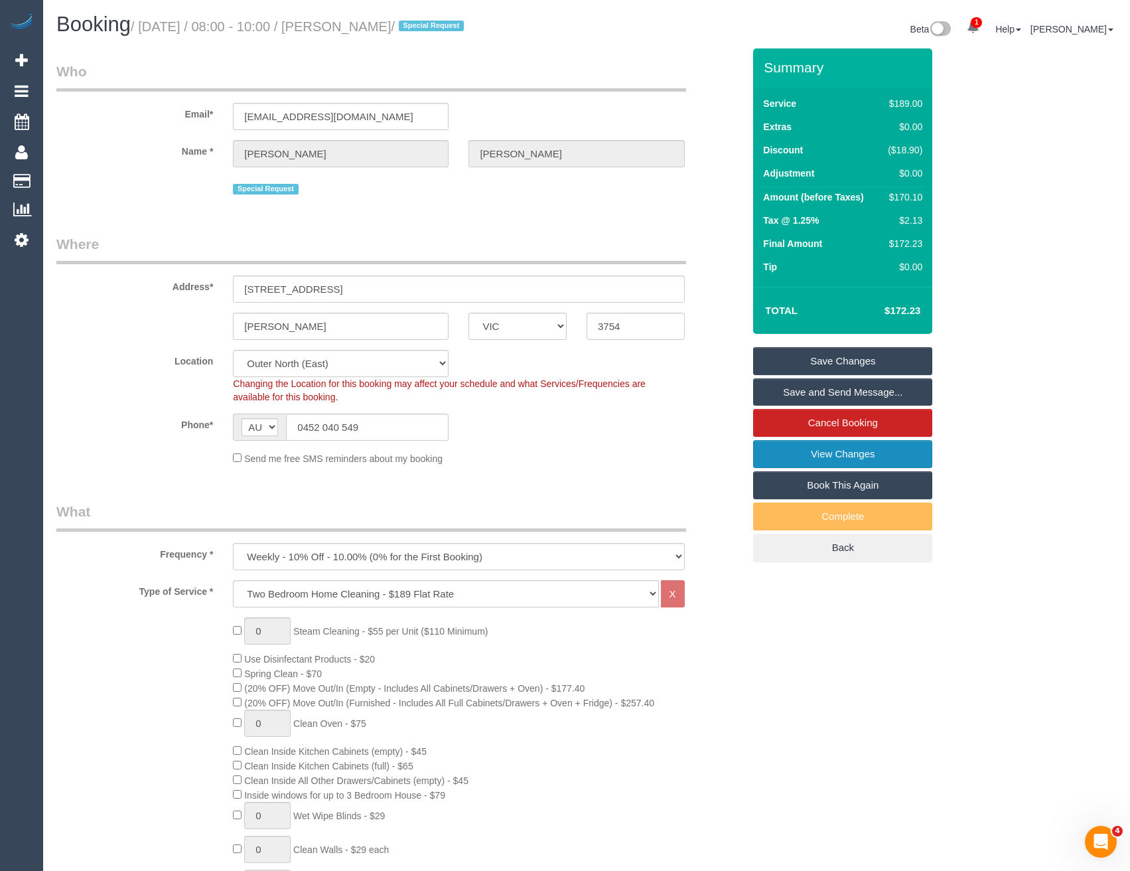
click at [822, 460] on link "View Changes" at bounding box center [842, 454] width 179 height 28
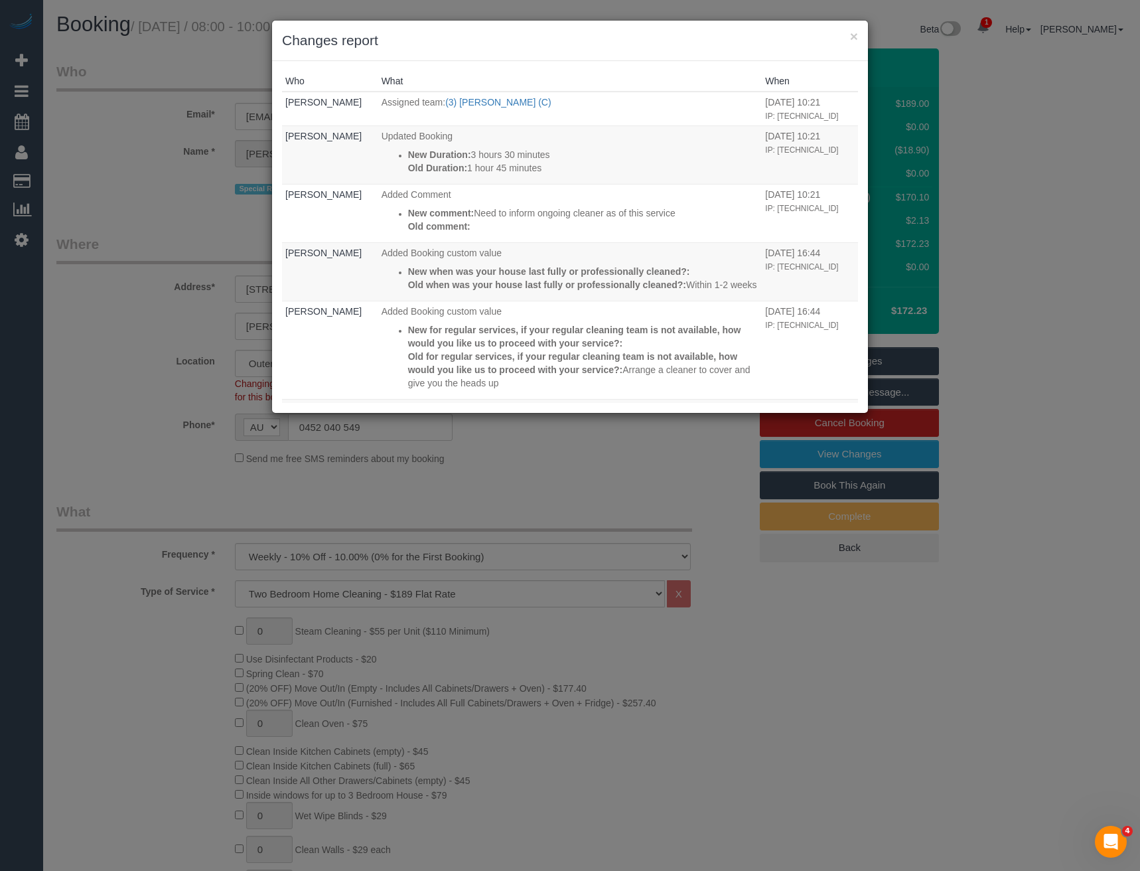
click at [548, 481] on div "× Changes report Who What When Bronie Bryant Assigned team: (3) Pratham Bagga (…" at bounding box center [570, 435] width 1140 height 871
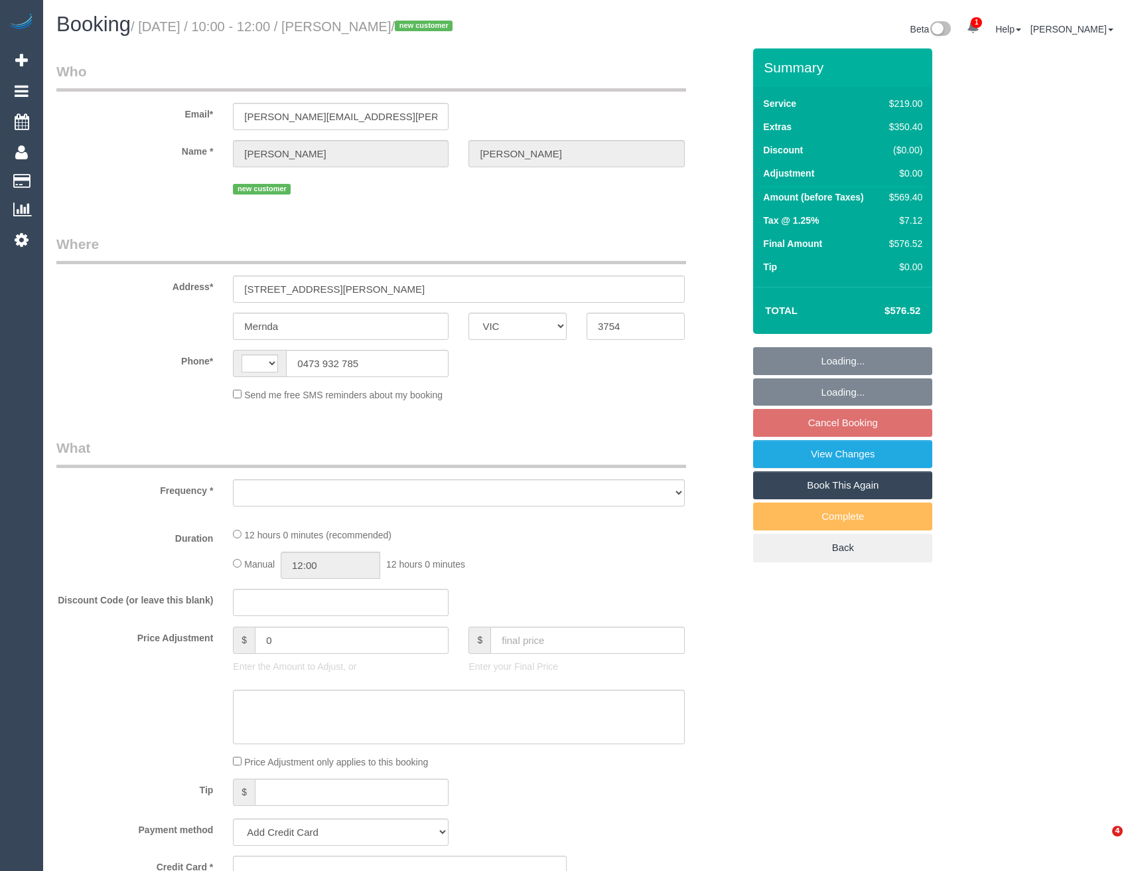
select select "VIC"
select select "number:28"
select select "number:14"
select select "number:19"
select select "number:36"
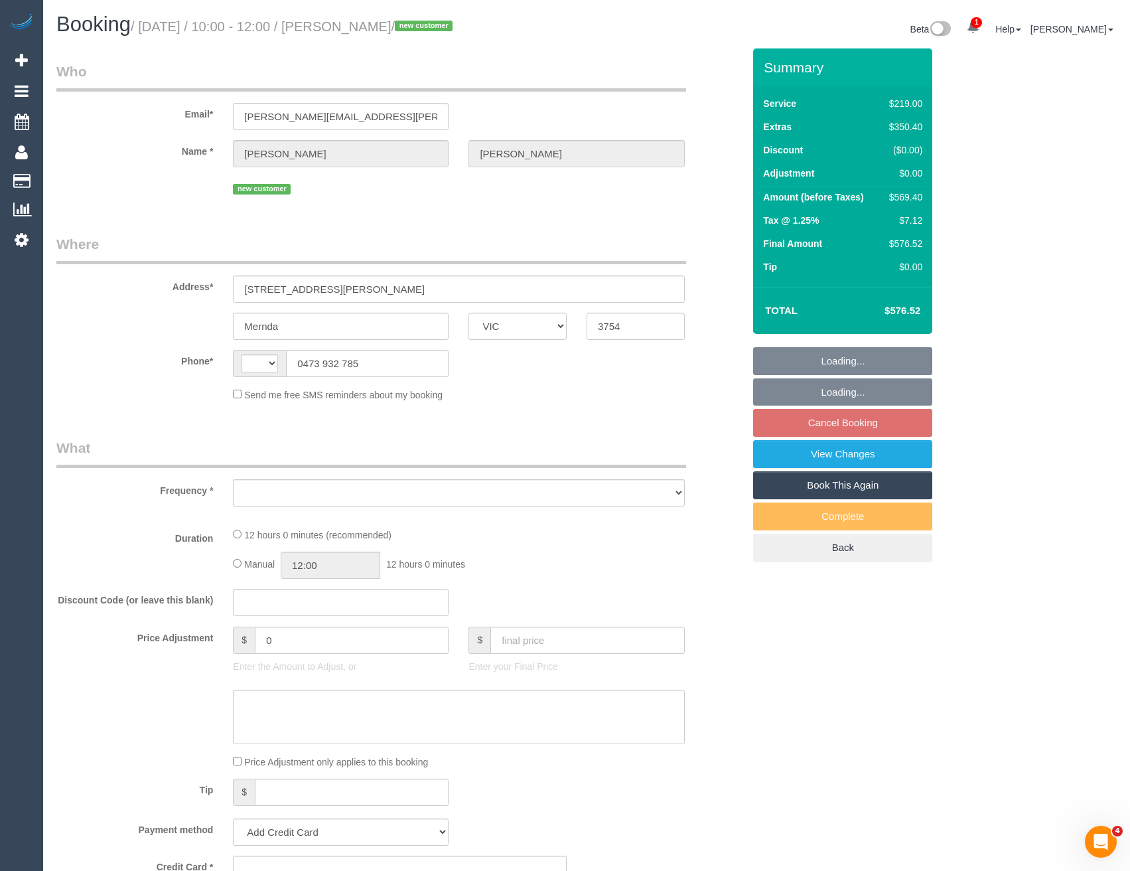
select select "number:26"
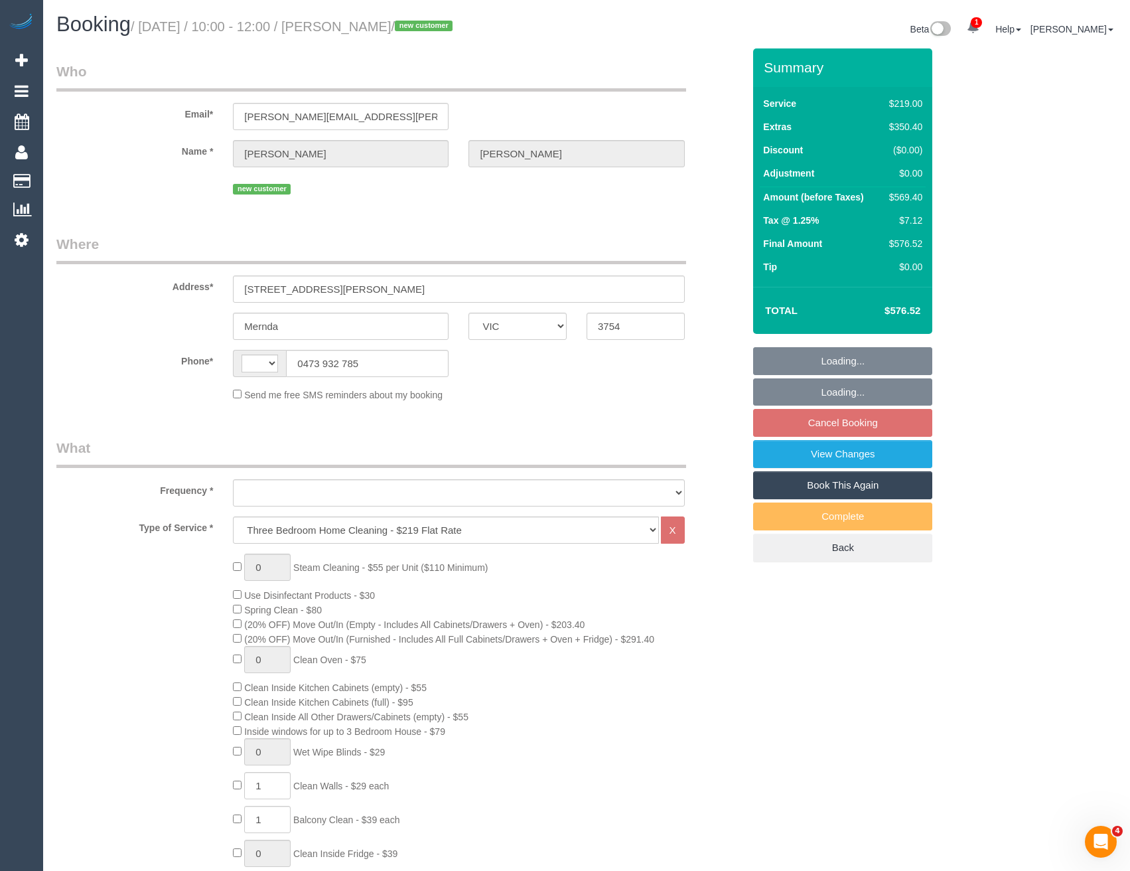
select select "object:535"
select select "spot3"
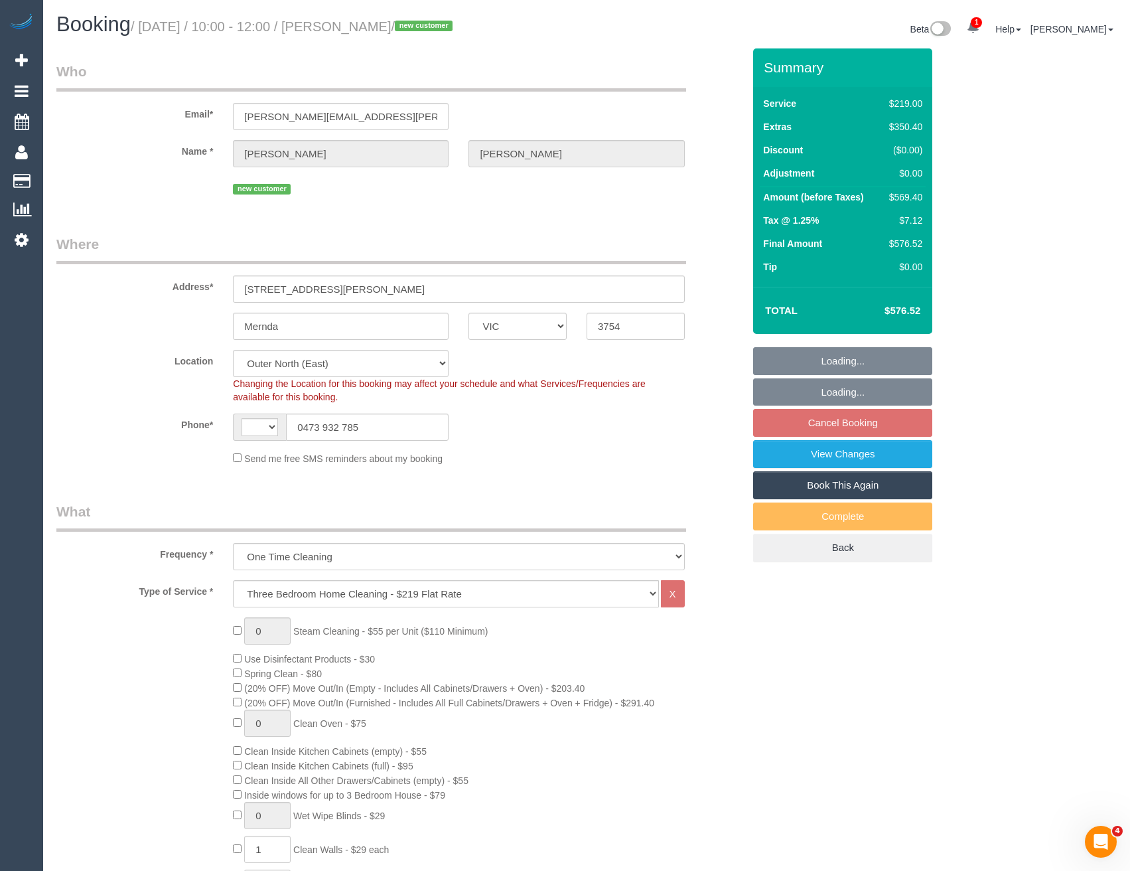
select select "object:794"
select select "string:AU"
select select "string:stripe-pm_1S3oSE2GScqysDRV7IFj1XXp"
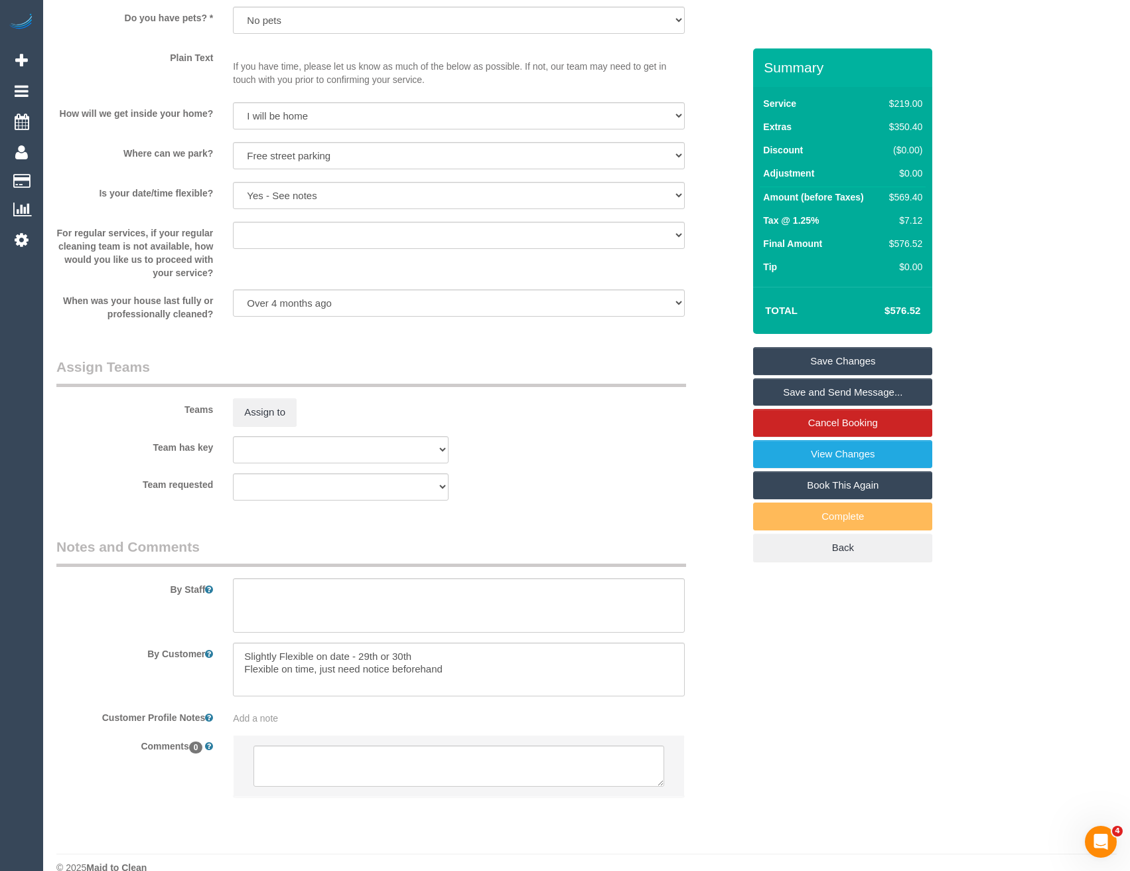
scroll to position [1696, 0]
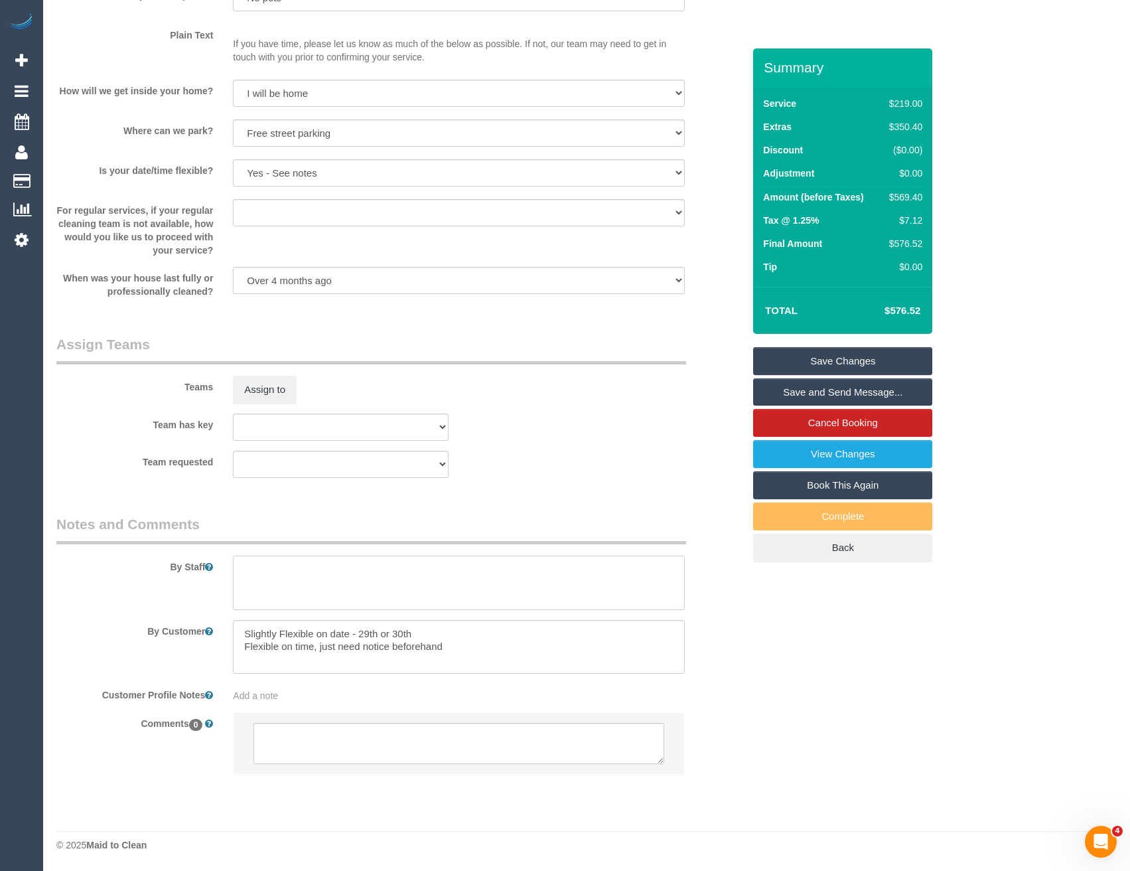
click at [305, 595] on textarea at bounding box center [458, 583] width 451 height 54
type textarea "Est 7 - 10 hours"
click at [836, 351] on link "Save Changes" at bounding box center [842, 361] width 179 height 28
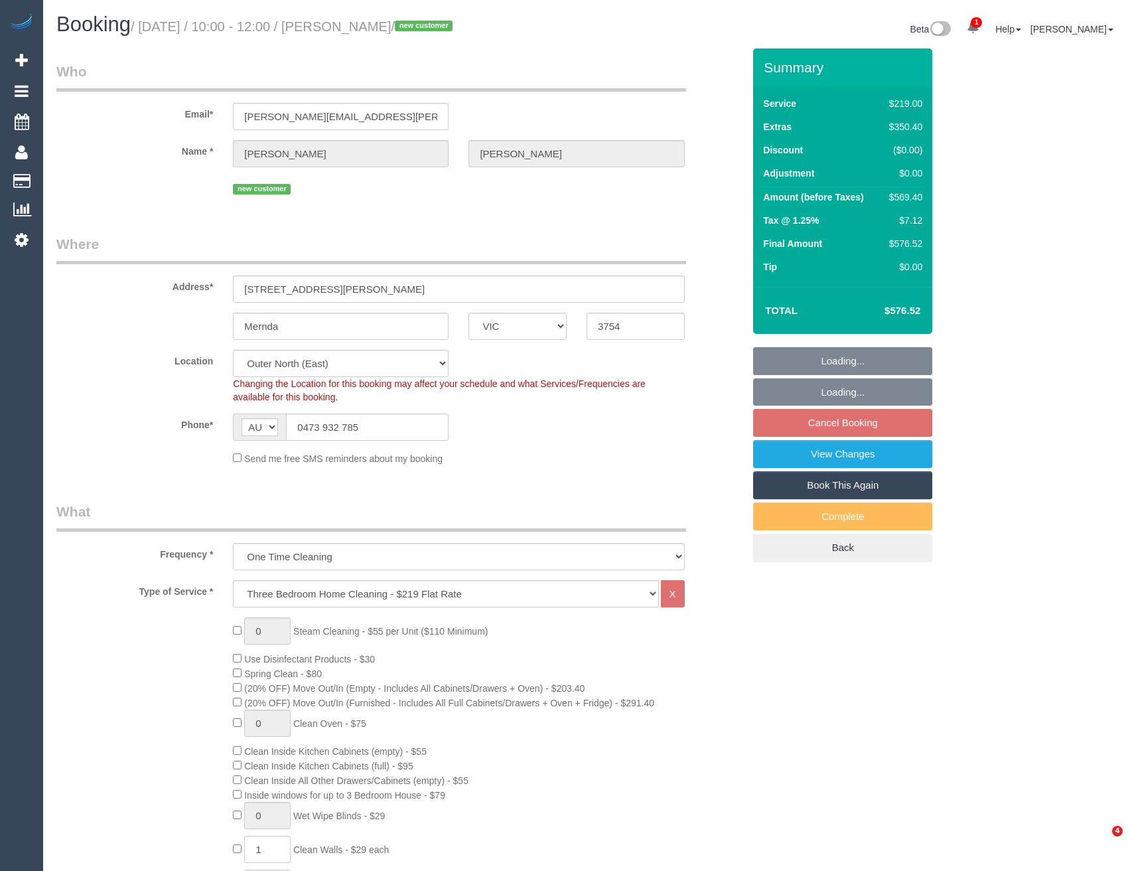
select select "VIC"
select select "number:28"
select select "number:14"
select select "number:19"
select select "number:36"
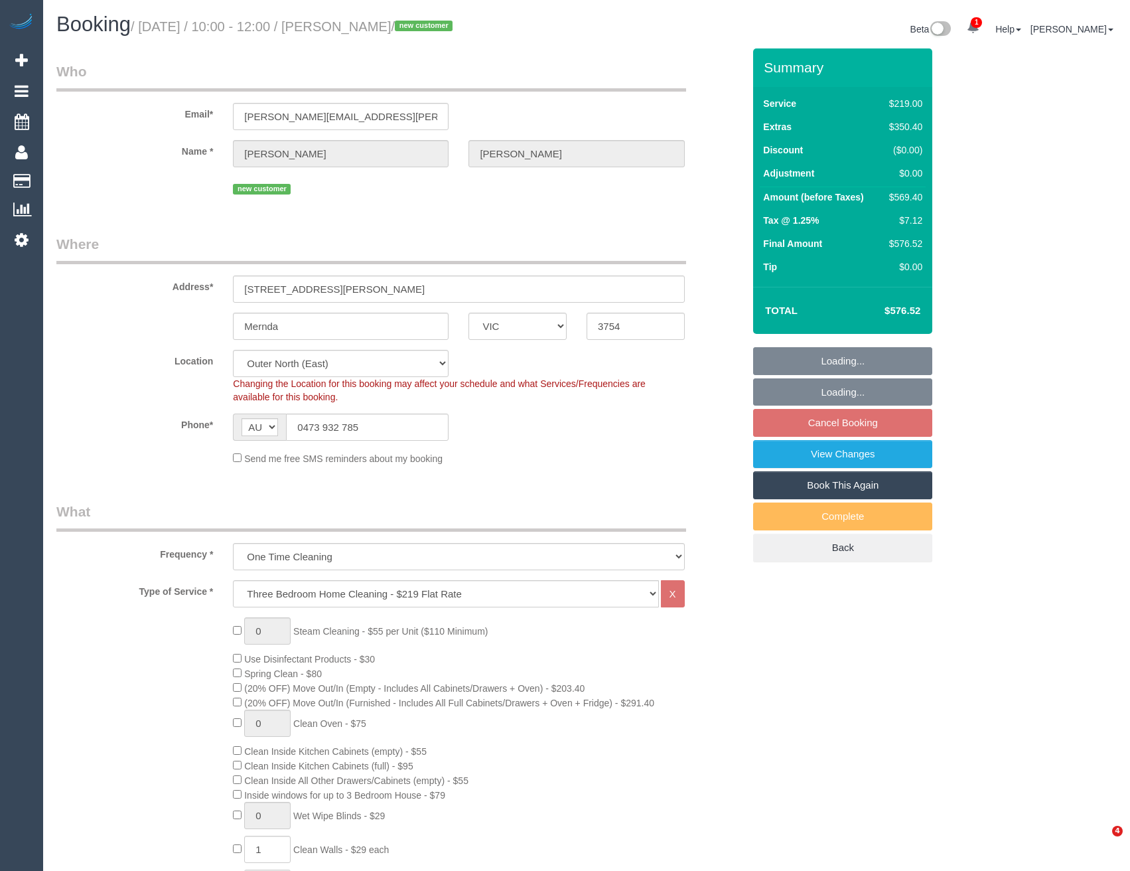
select select "number:26"
select select "object:1190"
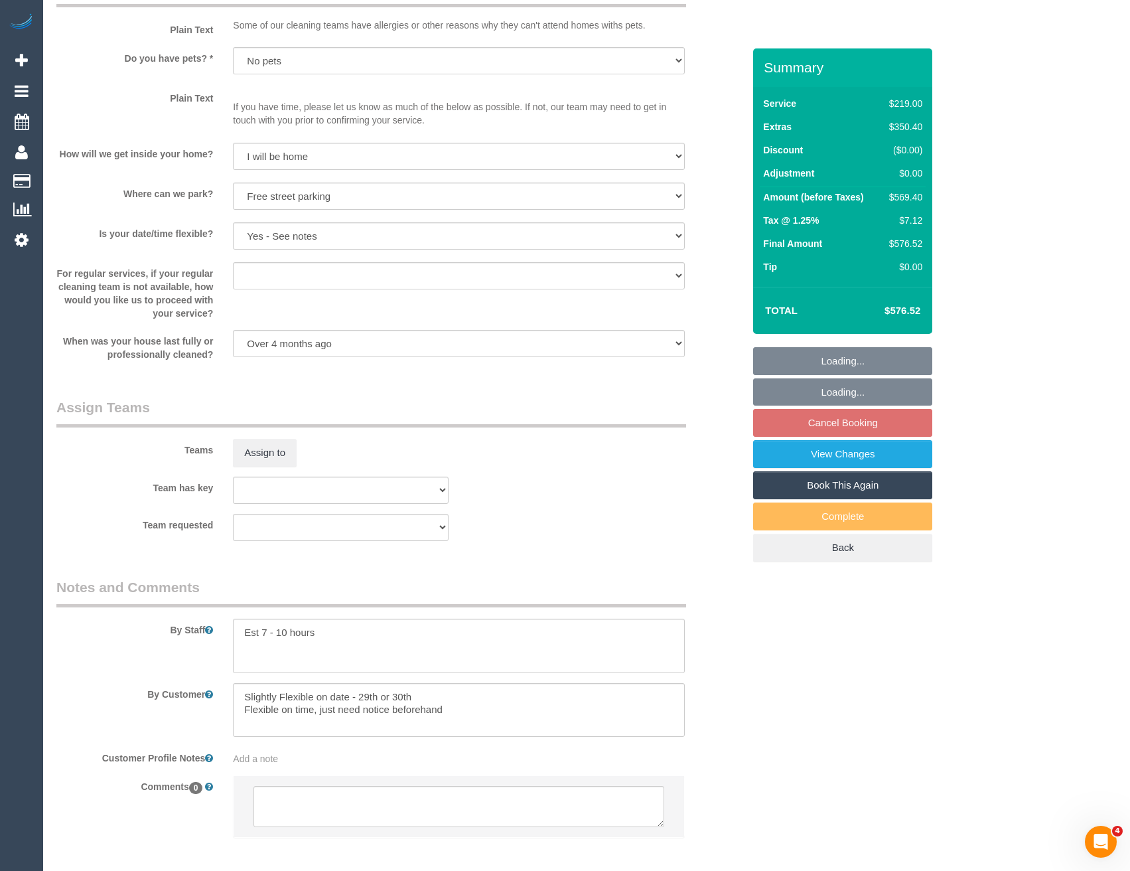
select select "spot3"
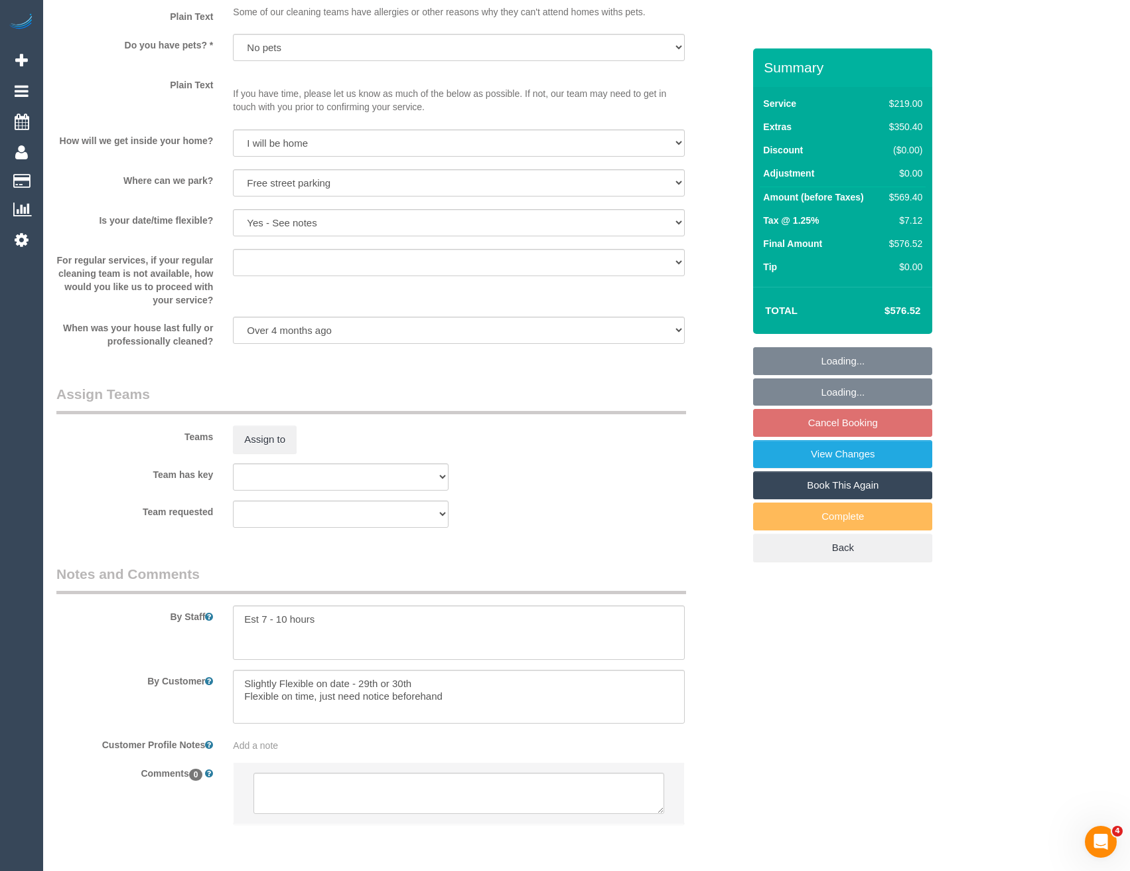
scroll to position [1696, 0]
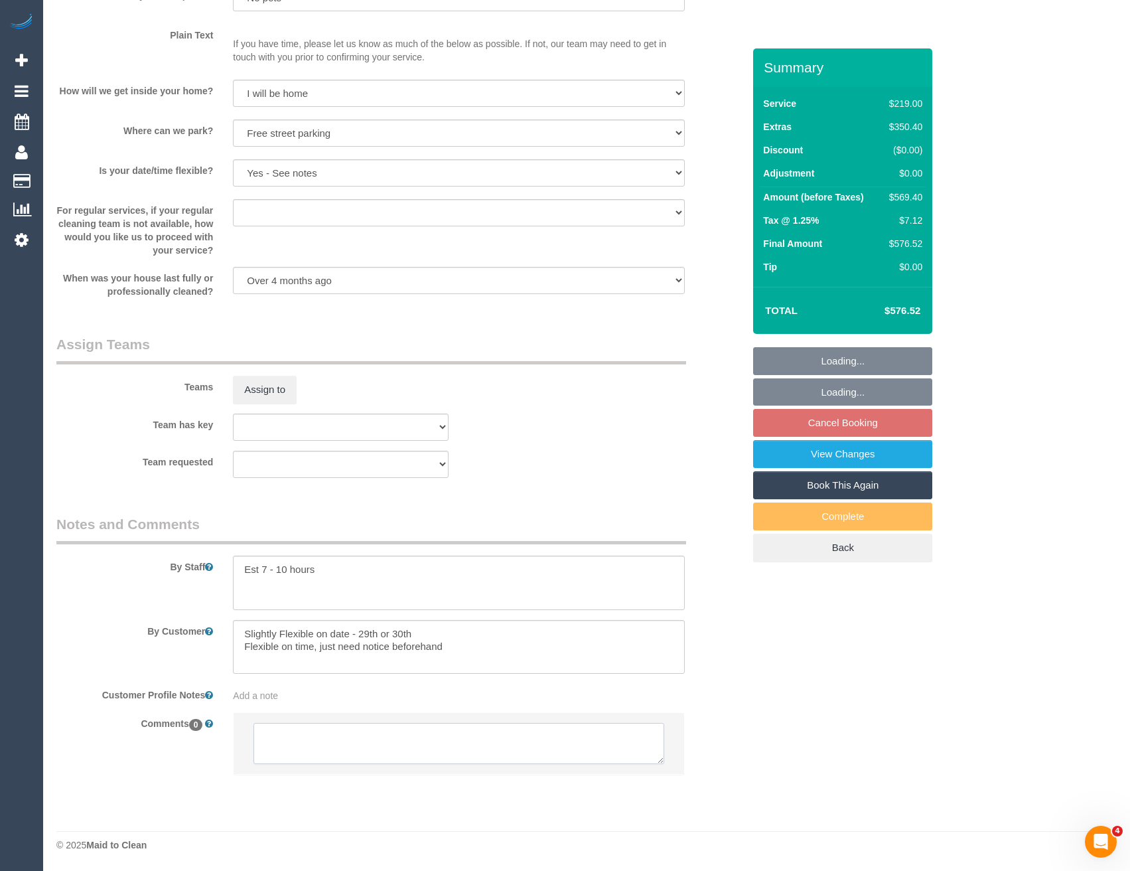
click at [379, 753] on textarea at bounding box center [459, 743] width 410 height 41
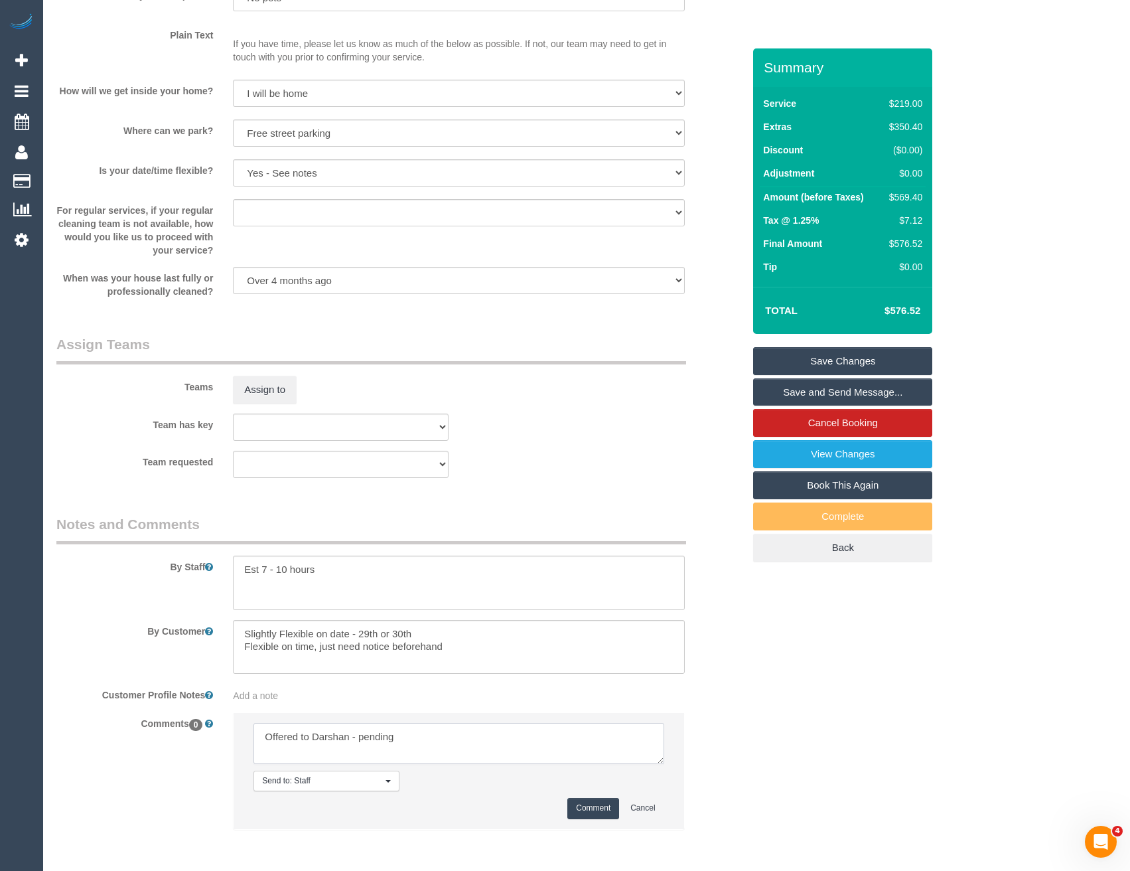
type textarea "Offered to Darshan - pending"
click at [611, 810] on button "Comment" at bounding box center [593, 808] width 52 height 21
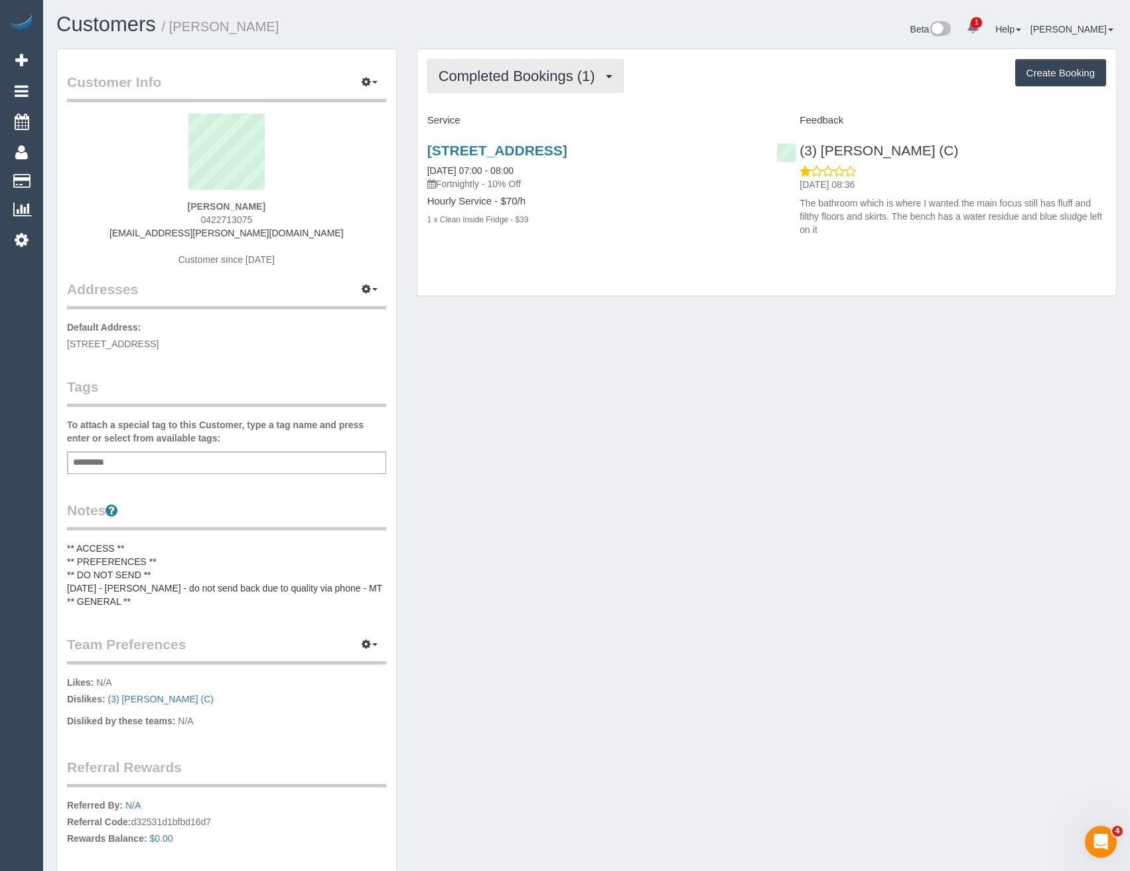
click at [542, 72] on span "Completed Bookings (1)" at bounding box center [520, 76] width 163 height 17
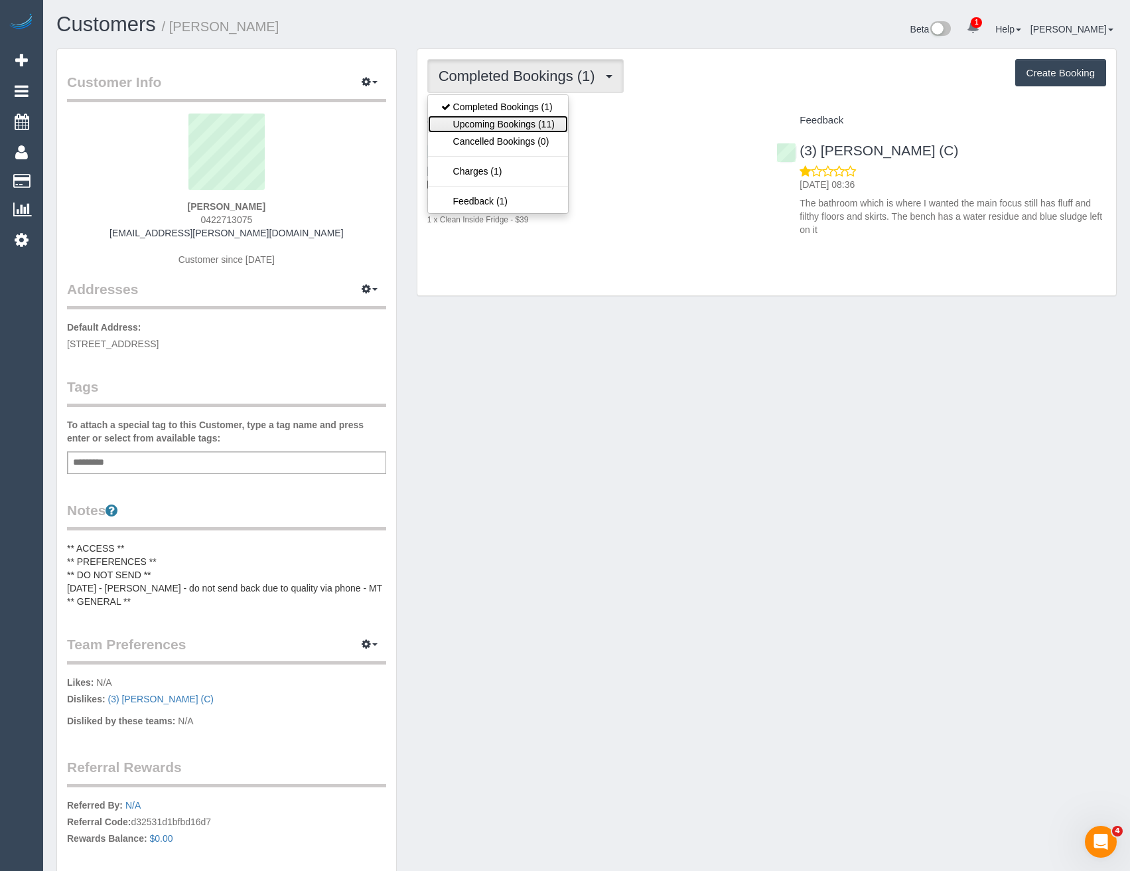
click at [540, 125] on link "Upcoming Bookings (11)" at bounding box center [498, 123] width 140 height 17
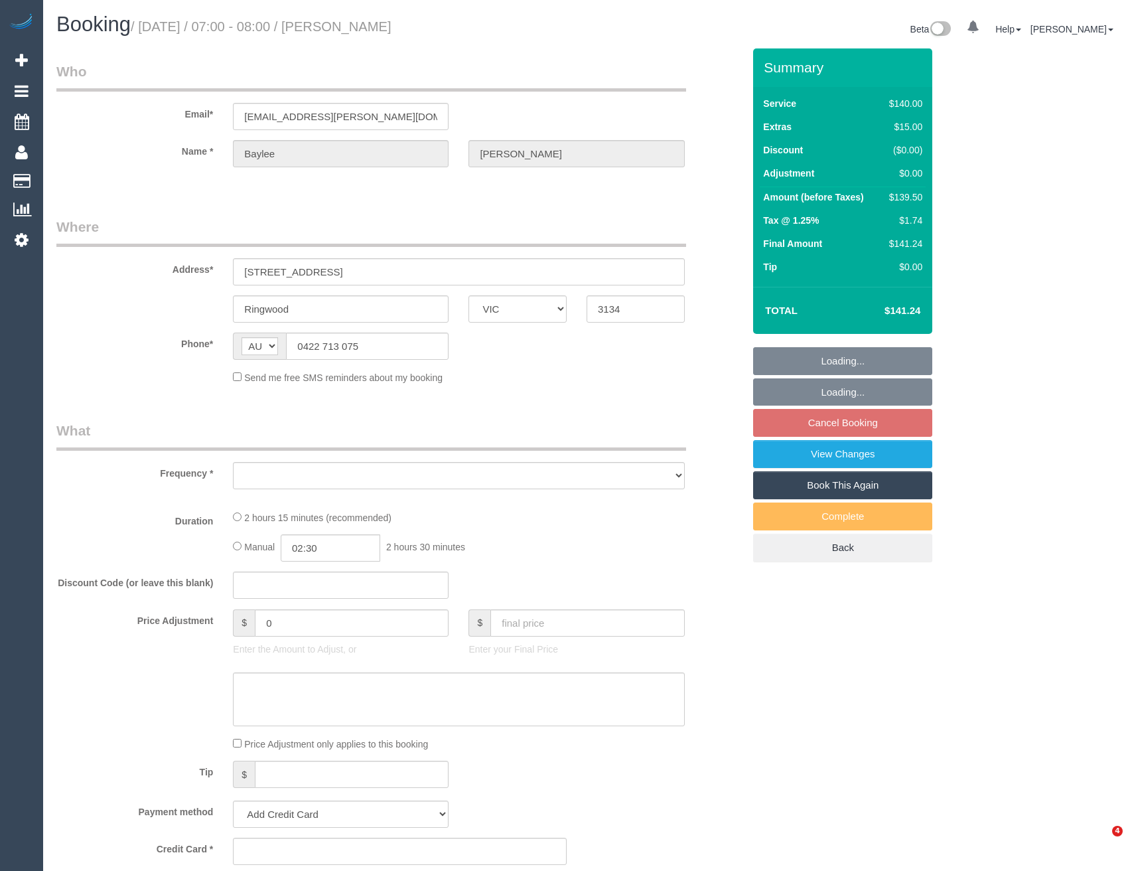
select select "VIC"
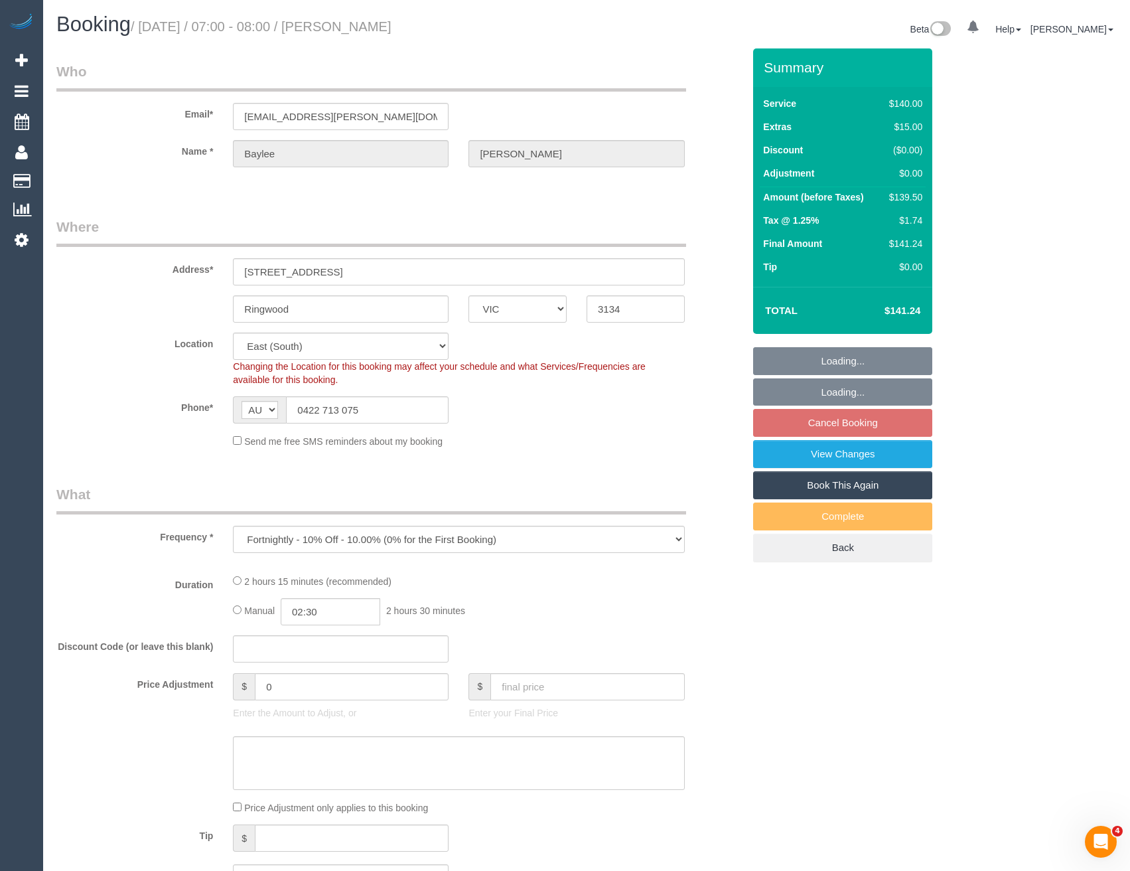
select select "object:696"
select select "number:28"
select select "number:14"
select select "number:19"
select select "number:22"
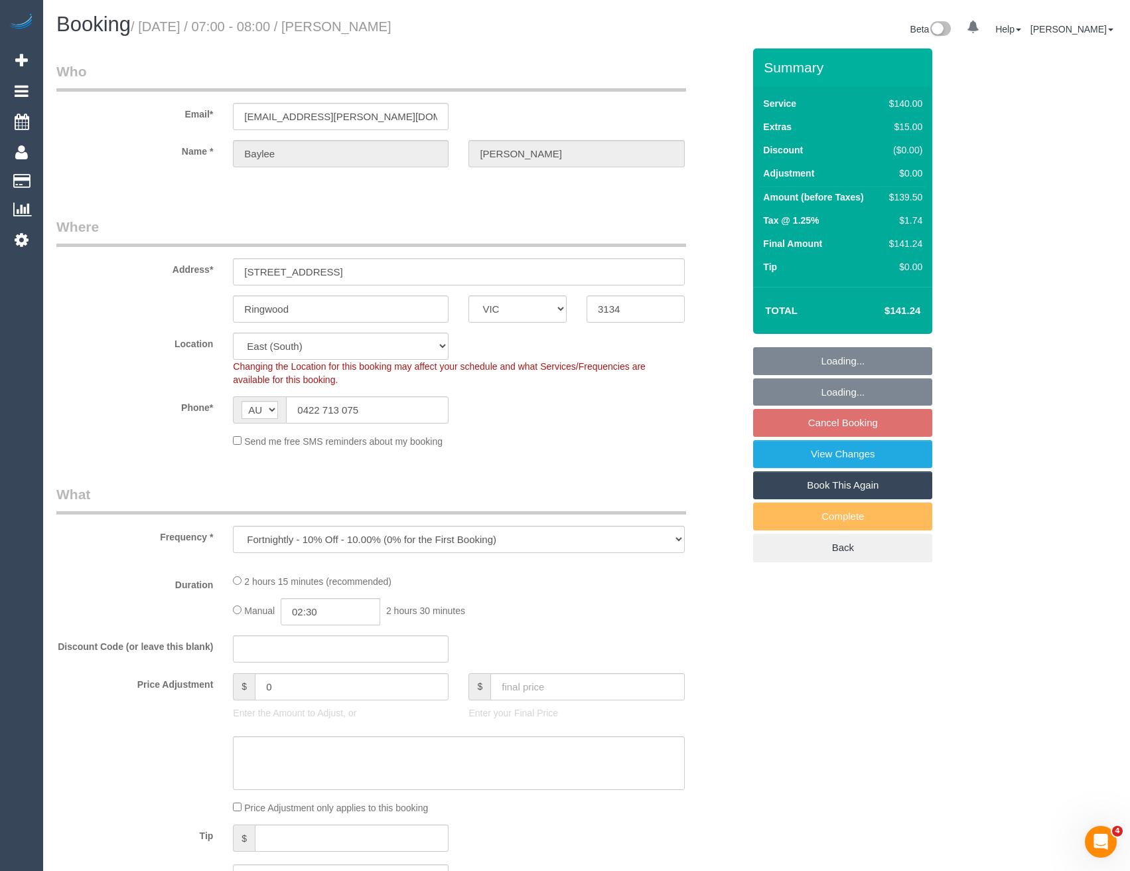
select select "number:34"
select select "number:11"
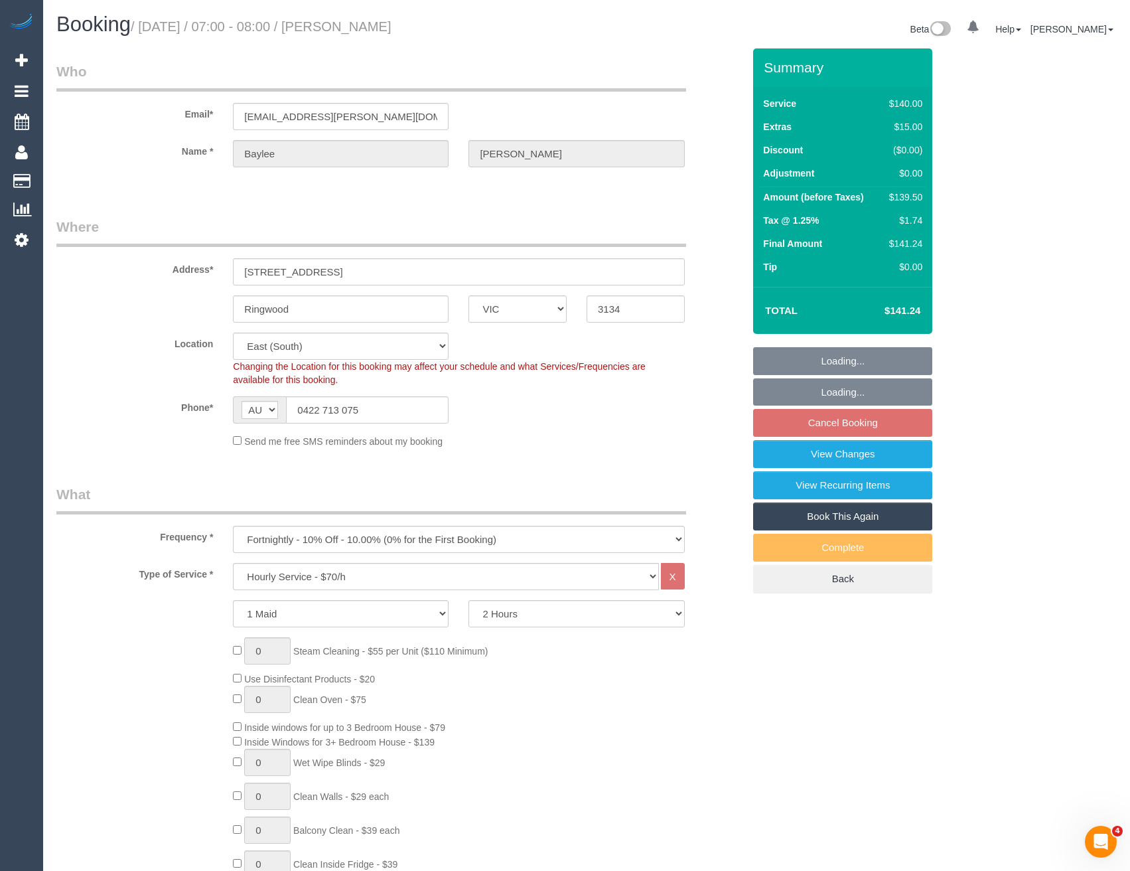
select select "string:stripe-pm_1S66yD2GScqysDRVxHgdDNVa"
select select "spot1"
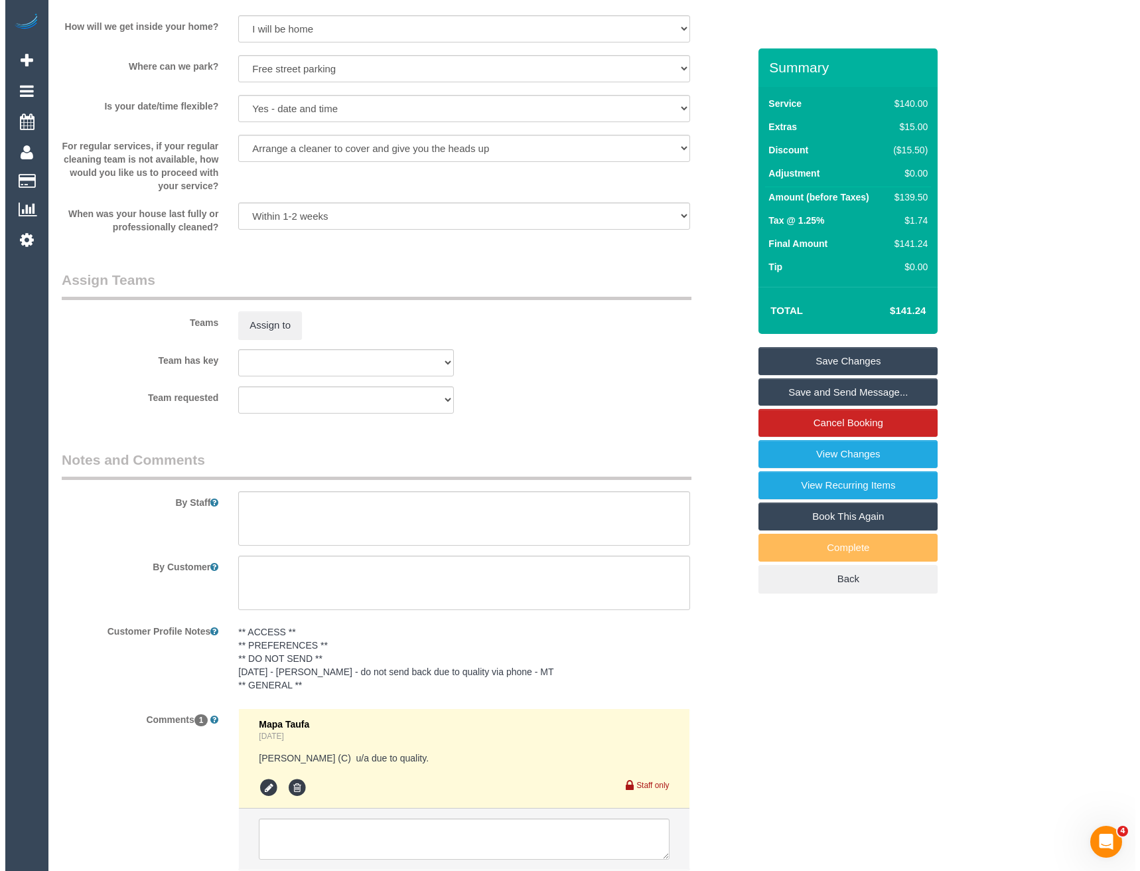
scroll to position [1802, 0]
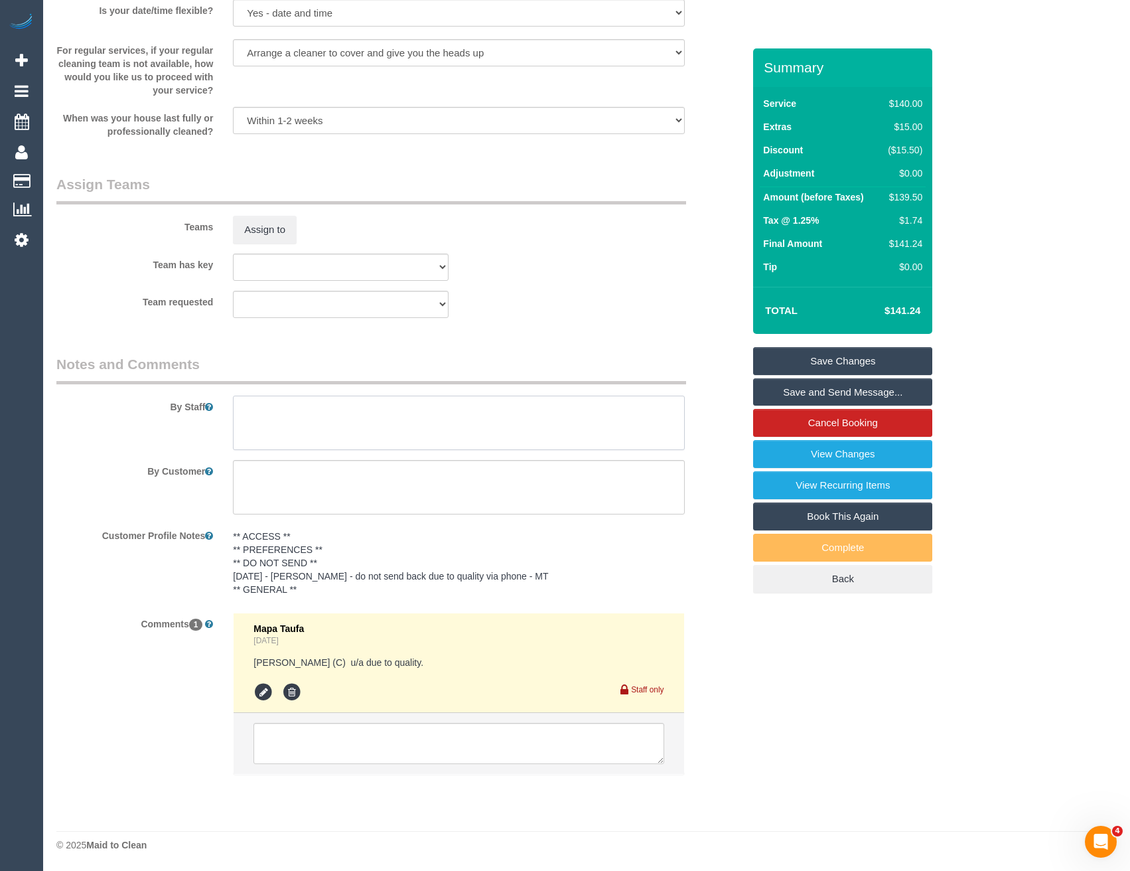
click at [342, 442] on textarea at bounding box center [458, 423] width 451 height 54
type textarea "2 hours + linen = 2.25 hours"
click at [277, 236] on button "Assign to" at bounding box center [265, 230] width 64 height 28
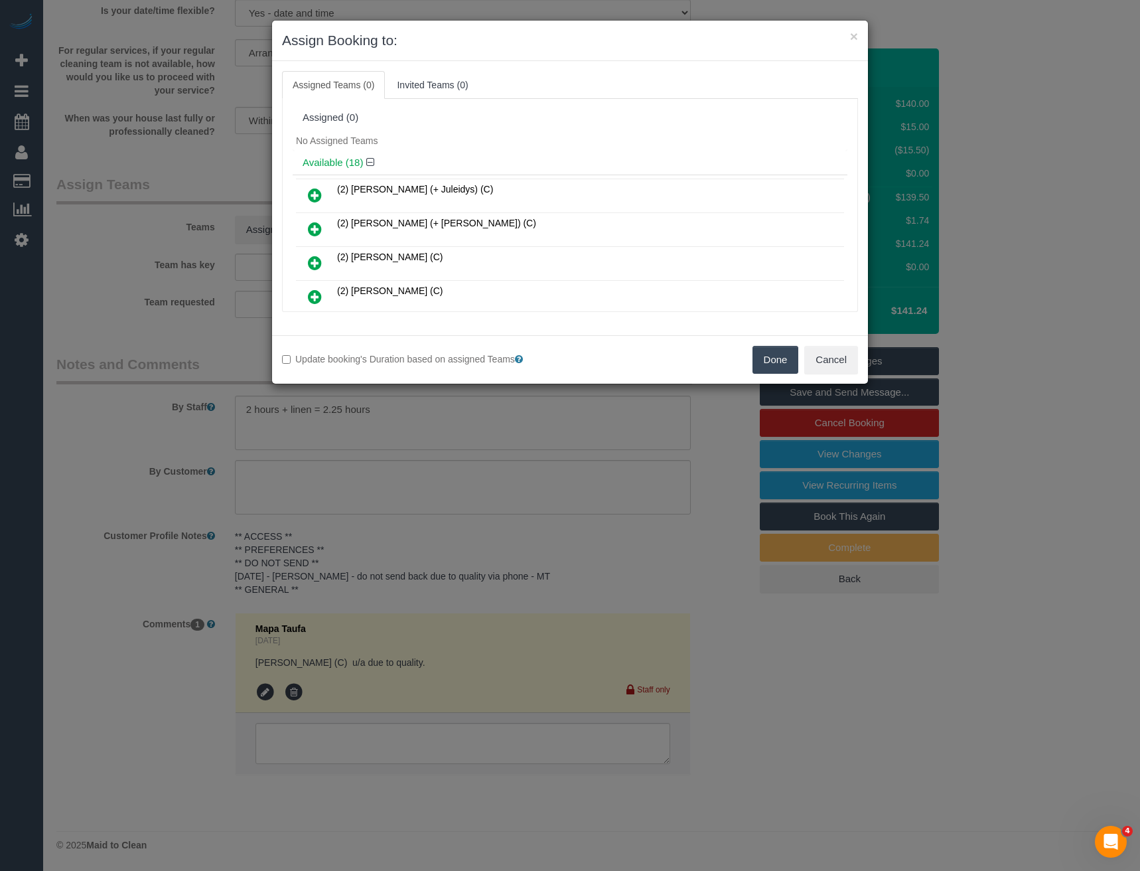
scroll to position [561, 0]
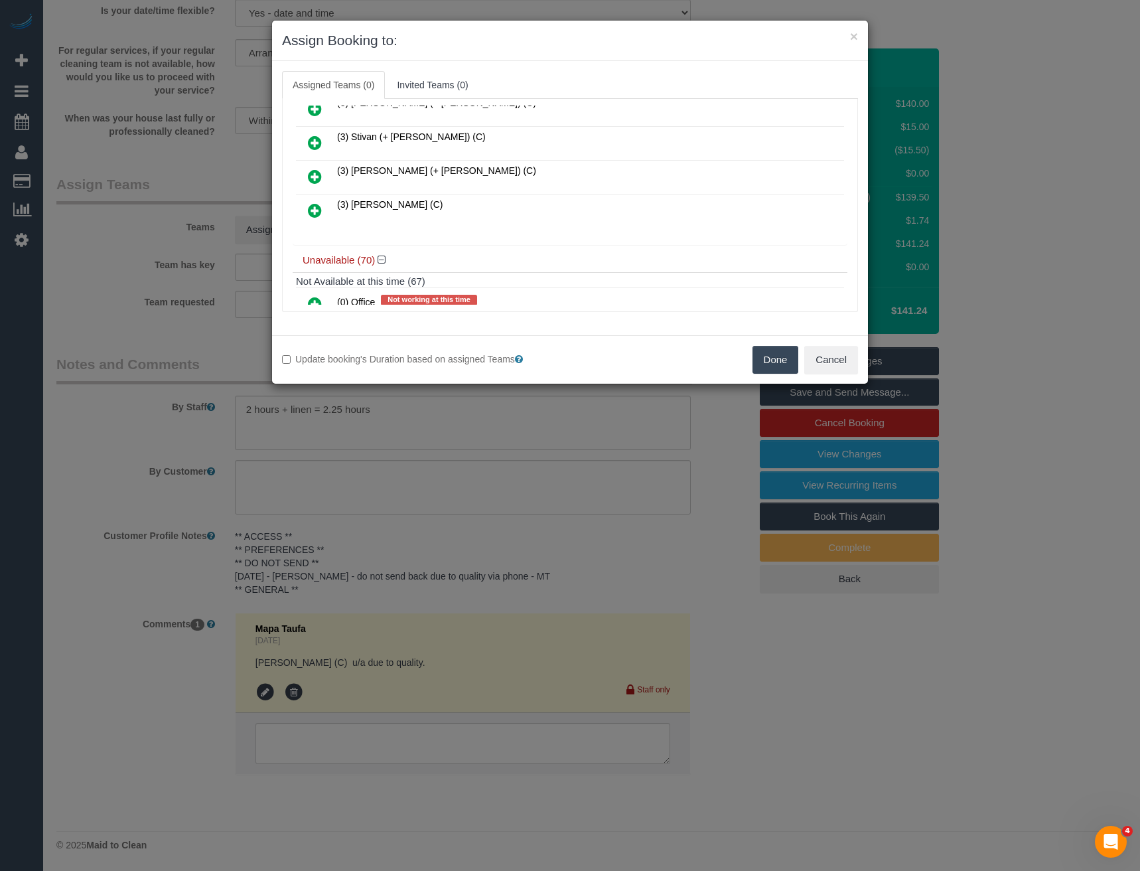
click at [313, 210] on icon at bounding box center [315, 210] width 14 height 16
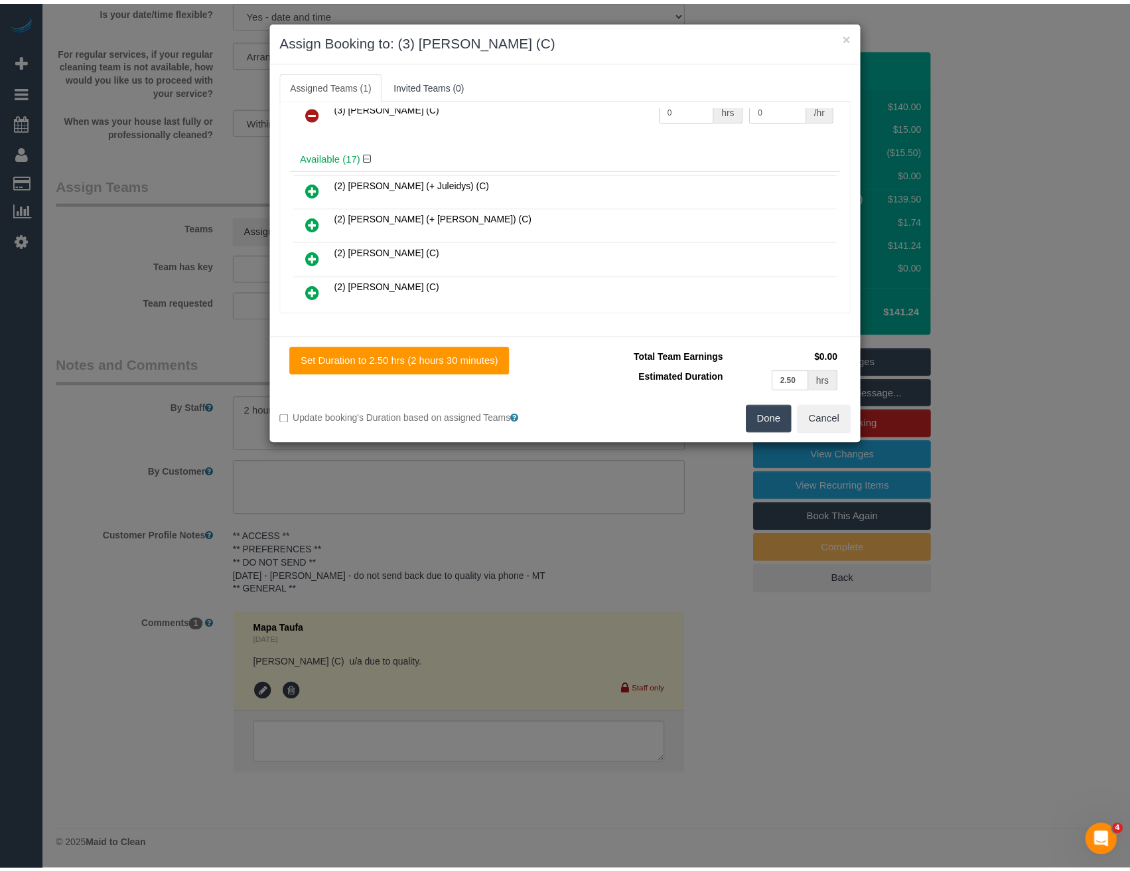
scroll to position [0, 0]
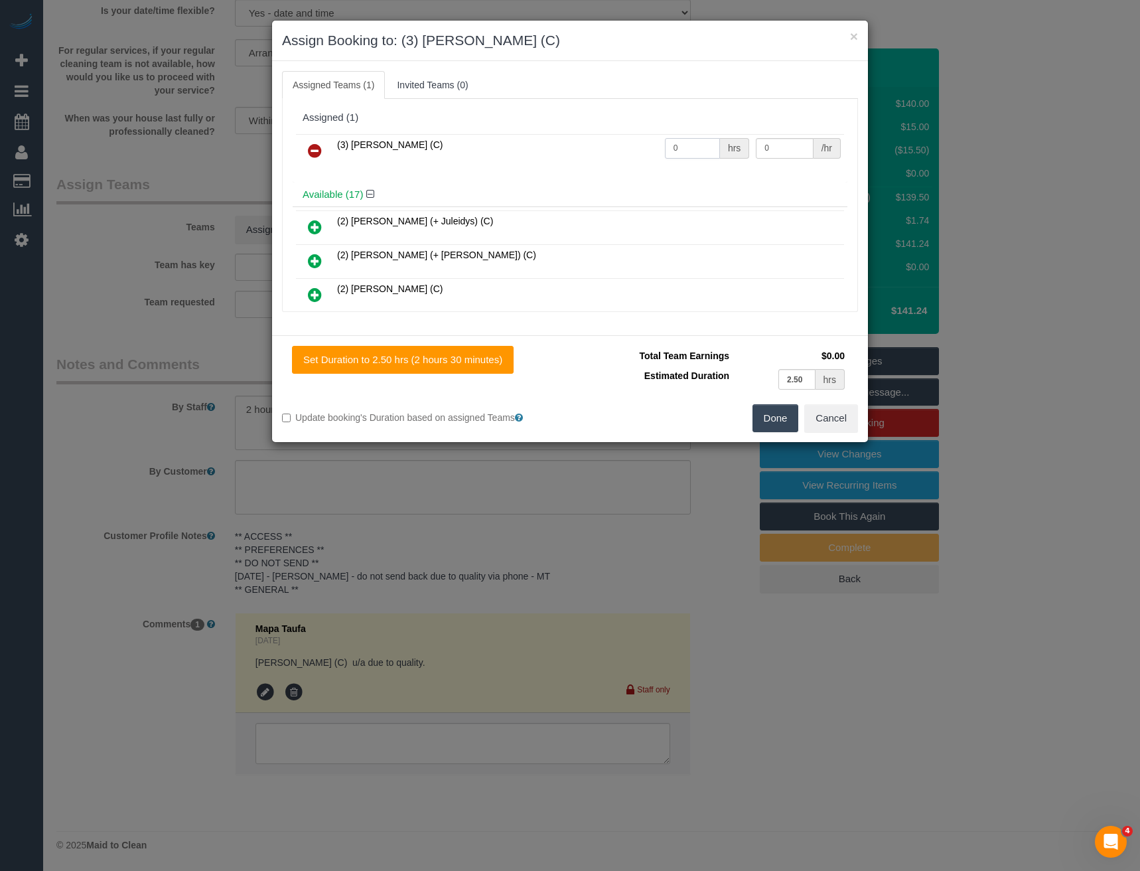
drag, startPoint x: 675, startPoint y: 149, endPoint x: 594, endPoint y: 154, distance: 81.1
click at [601, 156] on tr "(3) Thidas Wickramasinghe (C) 0 hrs 0 /hr" at bounding box center [570, 151] width 548 height 34
type input "2.25"
type input "35"
click at [783, 426] on button "Done" at bounding box center [776, 418] width 46 height 28
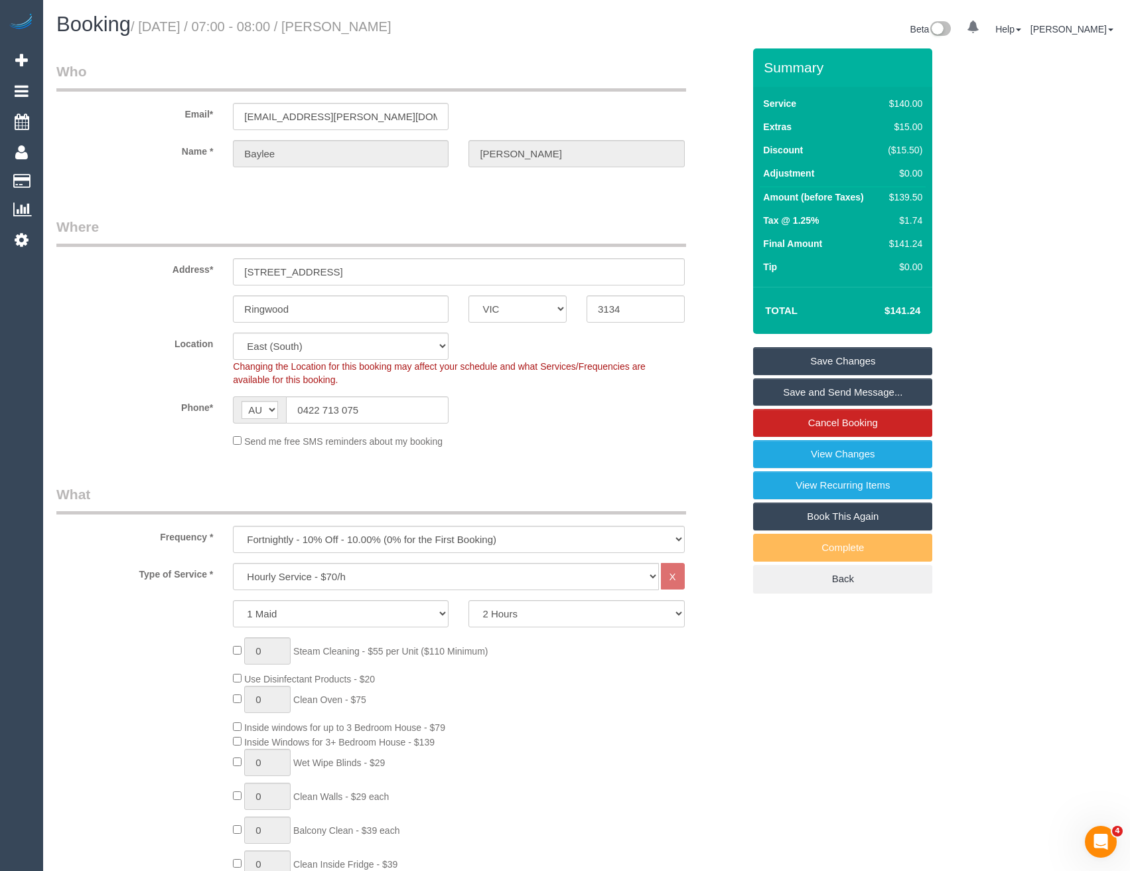
click at [798, 394] on link "Save and Send Message..." at bounding box center [842, 392] width 179 height 28
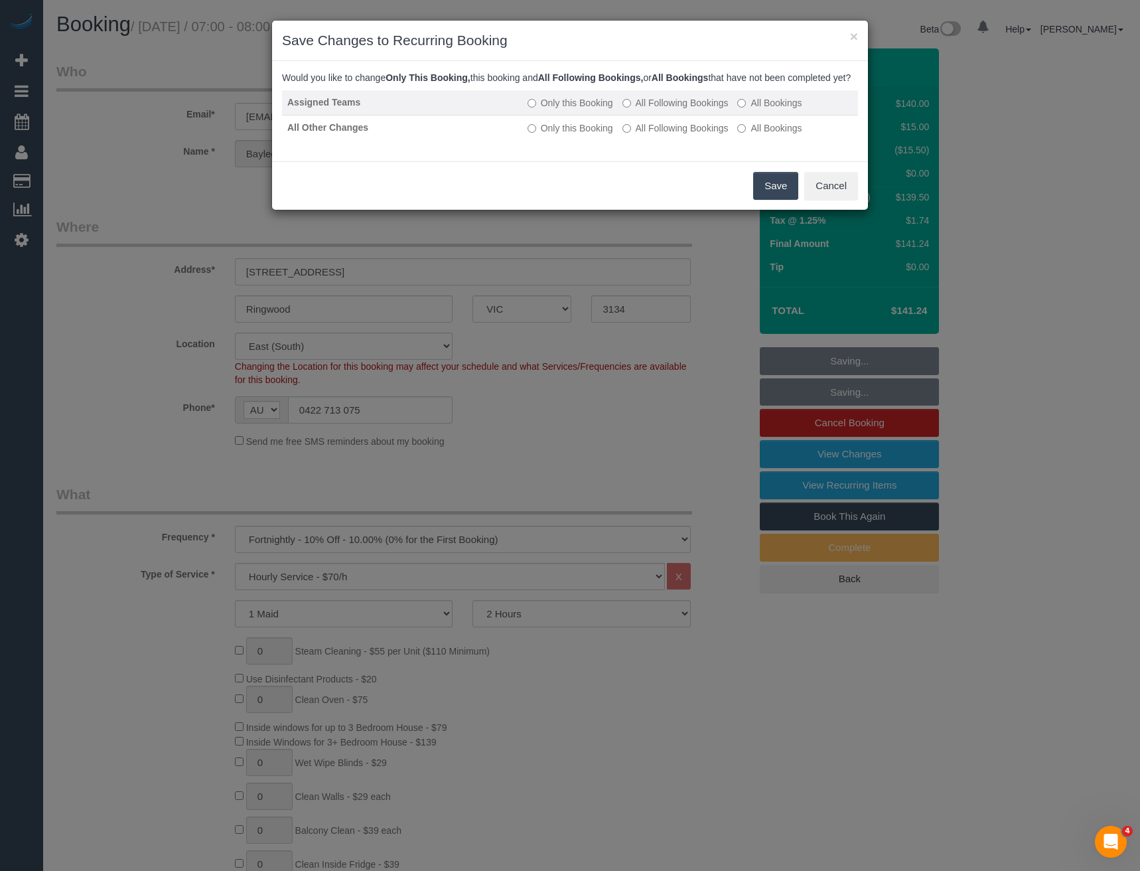
click at [647, 110] on label "All Following Bookings" at bounding box center [676, 102] width 106 height 13
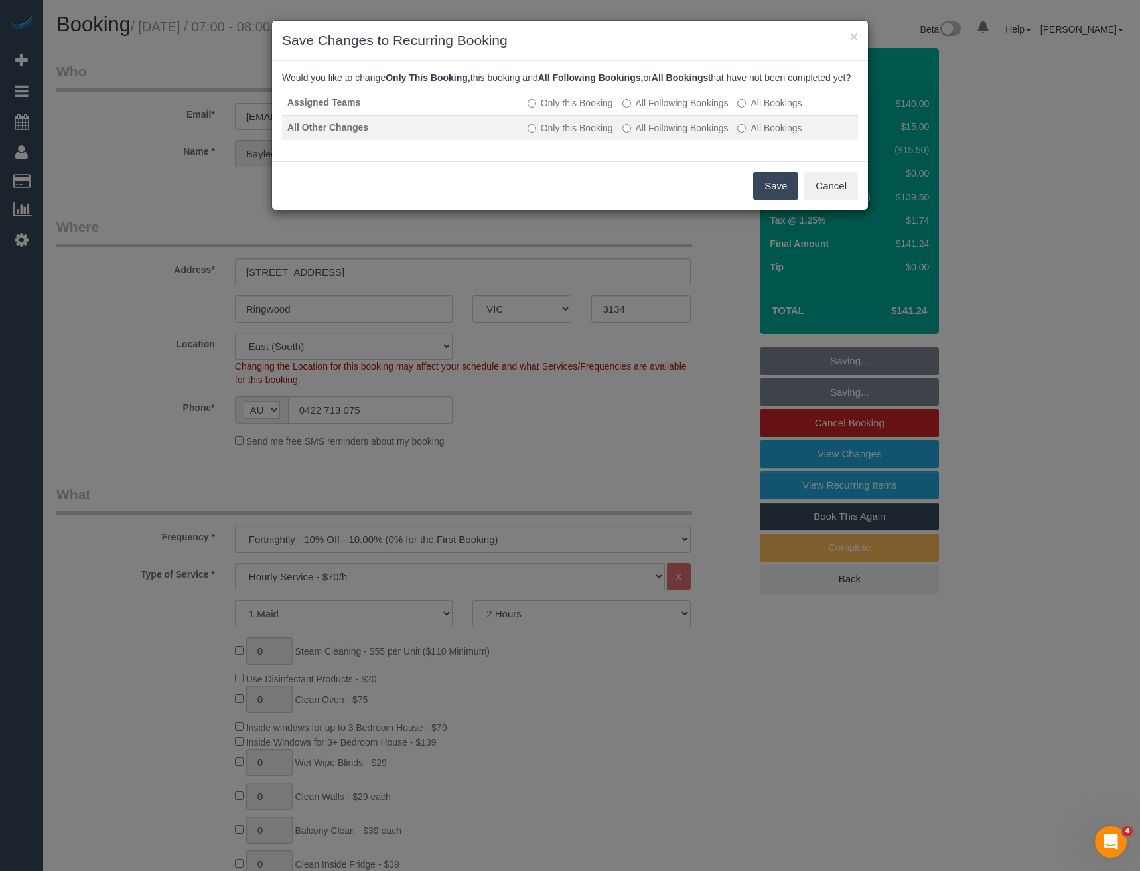
click at [656, 135] on label "All Following Bookings" at bounding box center [676, 127] width 106 height 13
click at [775, 191] on button "Save" at bounding box center [775, 186] width 45 height 28
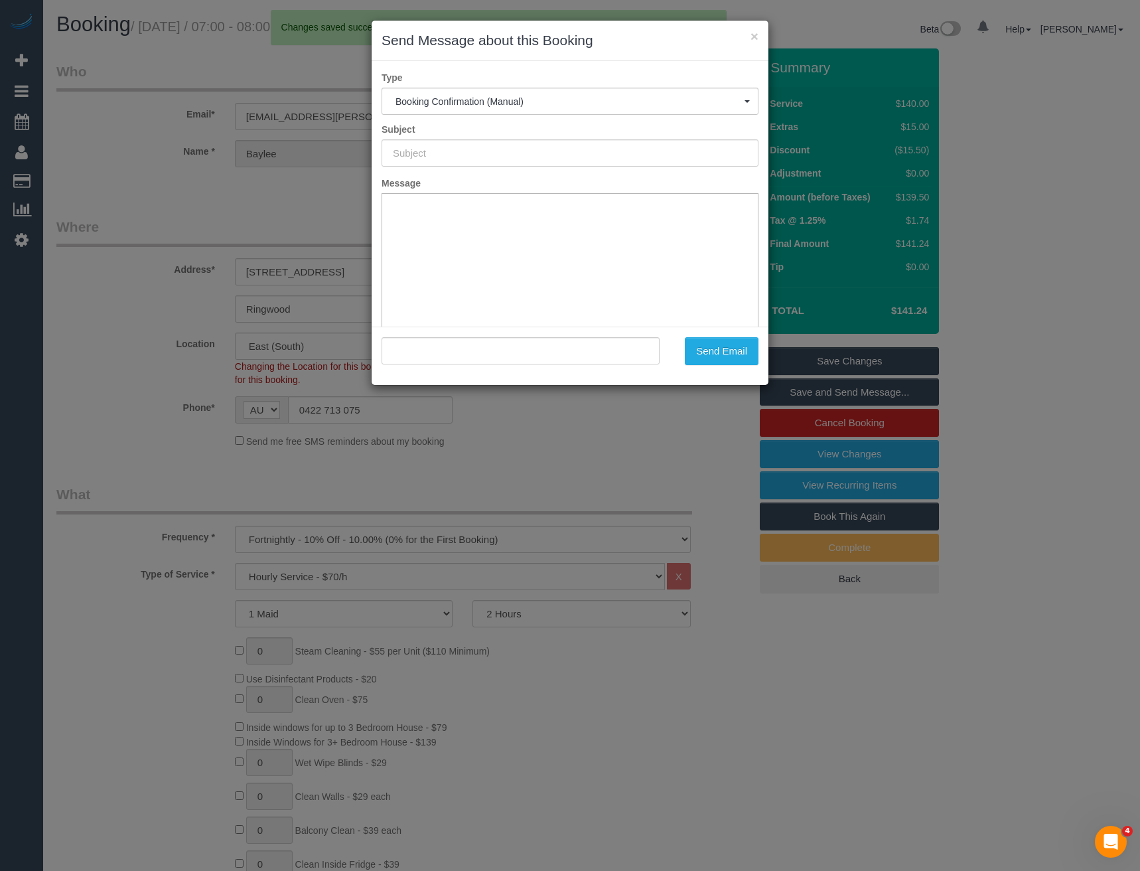
type input "Booking Confirmed"
type input ""Baylee Coulthard" <baylee.coulthard@icloud.com>"
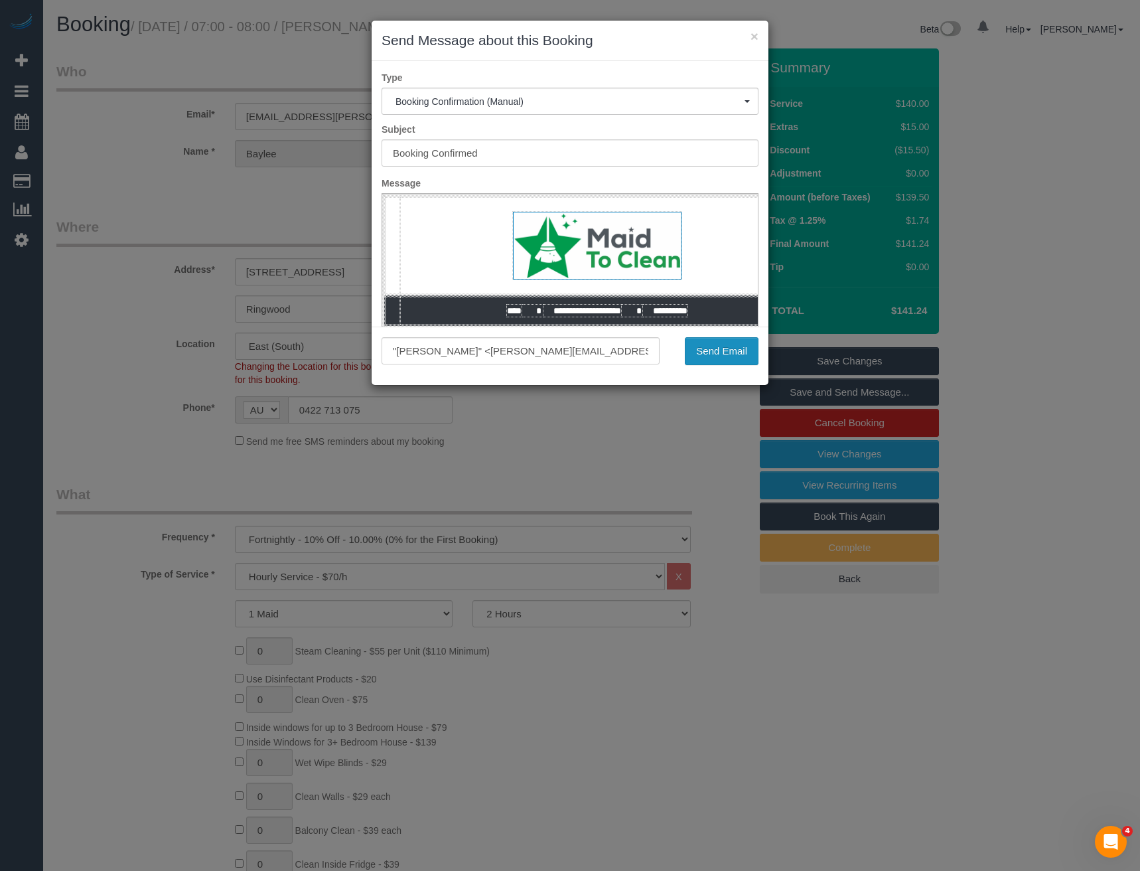
drag, startPoint x: 710, startPoint y: 354, endPoint x: 695, endPoint y: 339, distance: 21.6
click at [710, 354] on button "Send Email" at bounding box center [722, 351] width 74 height 28
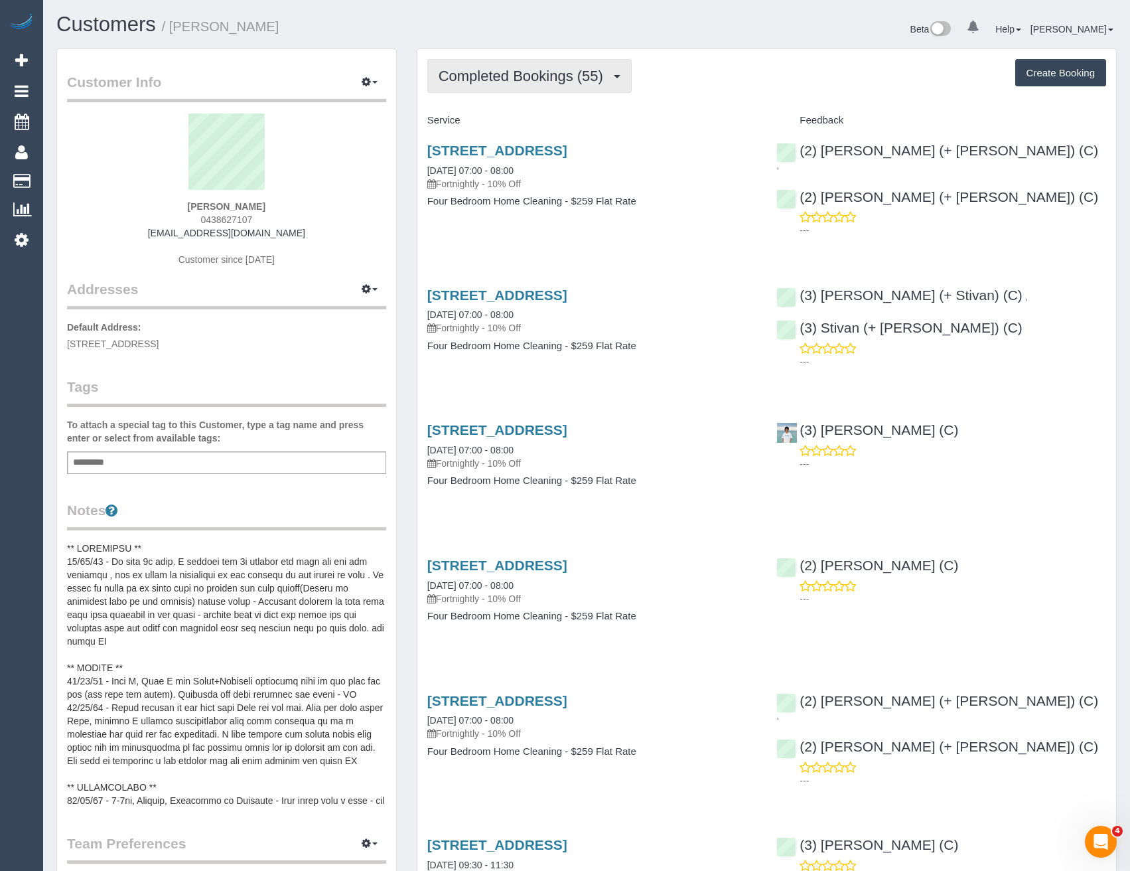
click at [515, 86] on button "Completed Bookings (55)" at bounding box center [529, 76] width 204 height 34
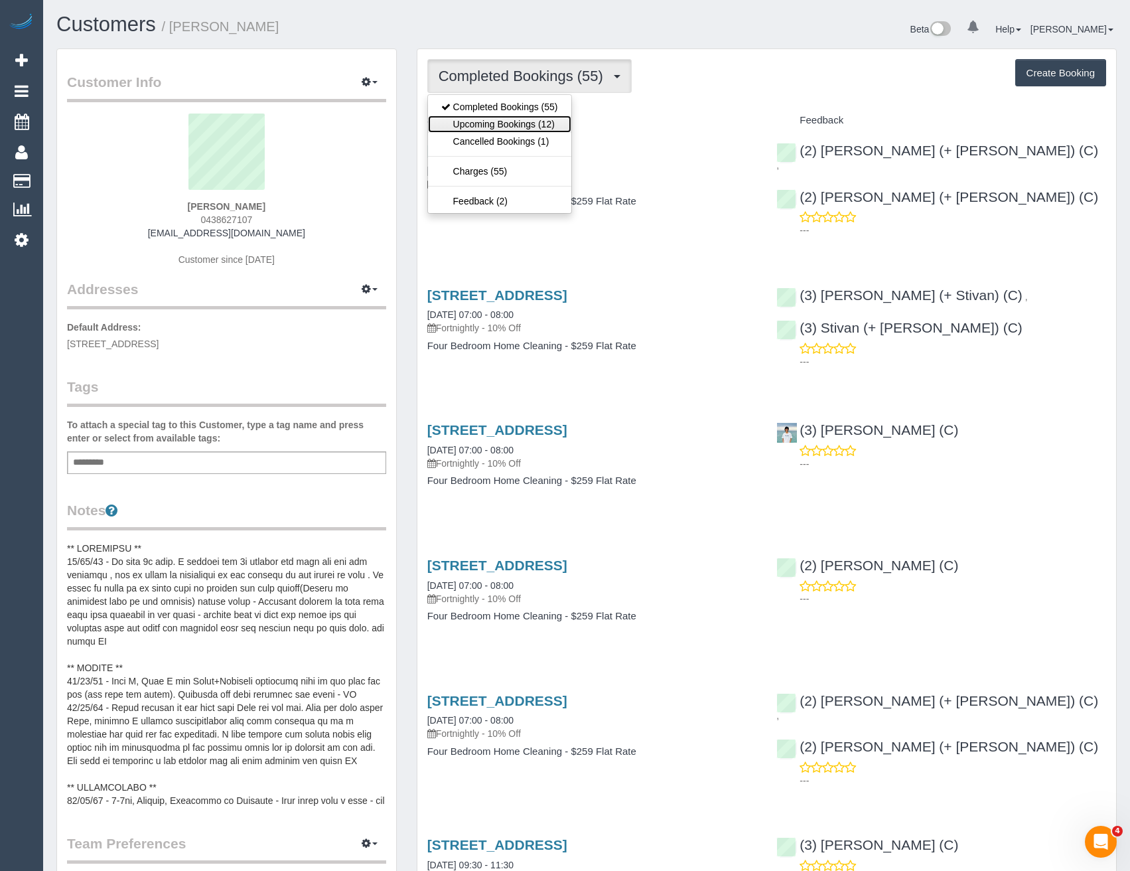
click at [525, 123] on link "Upcoming Bookings (12)" at bounding box center [499, 123] width 143 height 17
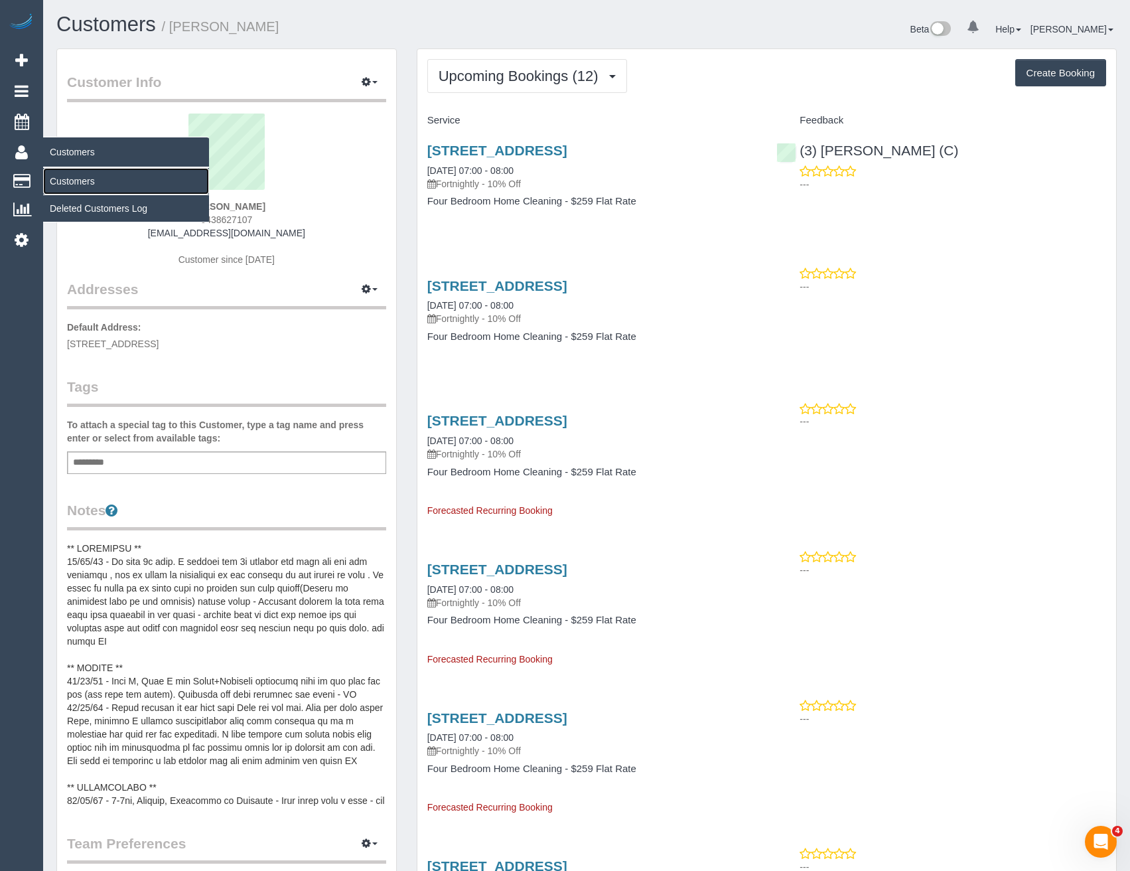
click at [83, 178] on link "Customers" at bounding box center [126, 181] width 166 height 27
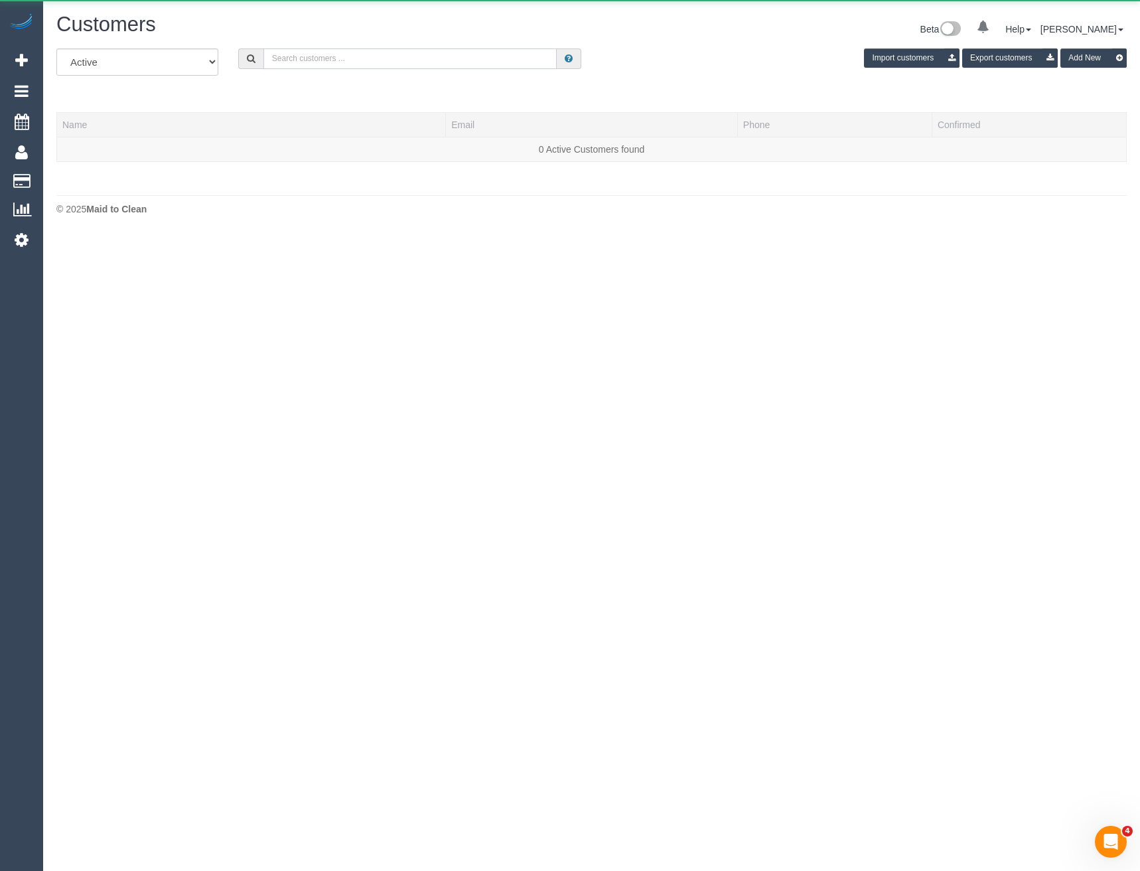
click at [398, 61] on input "text" at bounding box center [410, 58] width 294 height 21
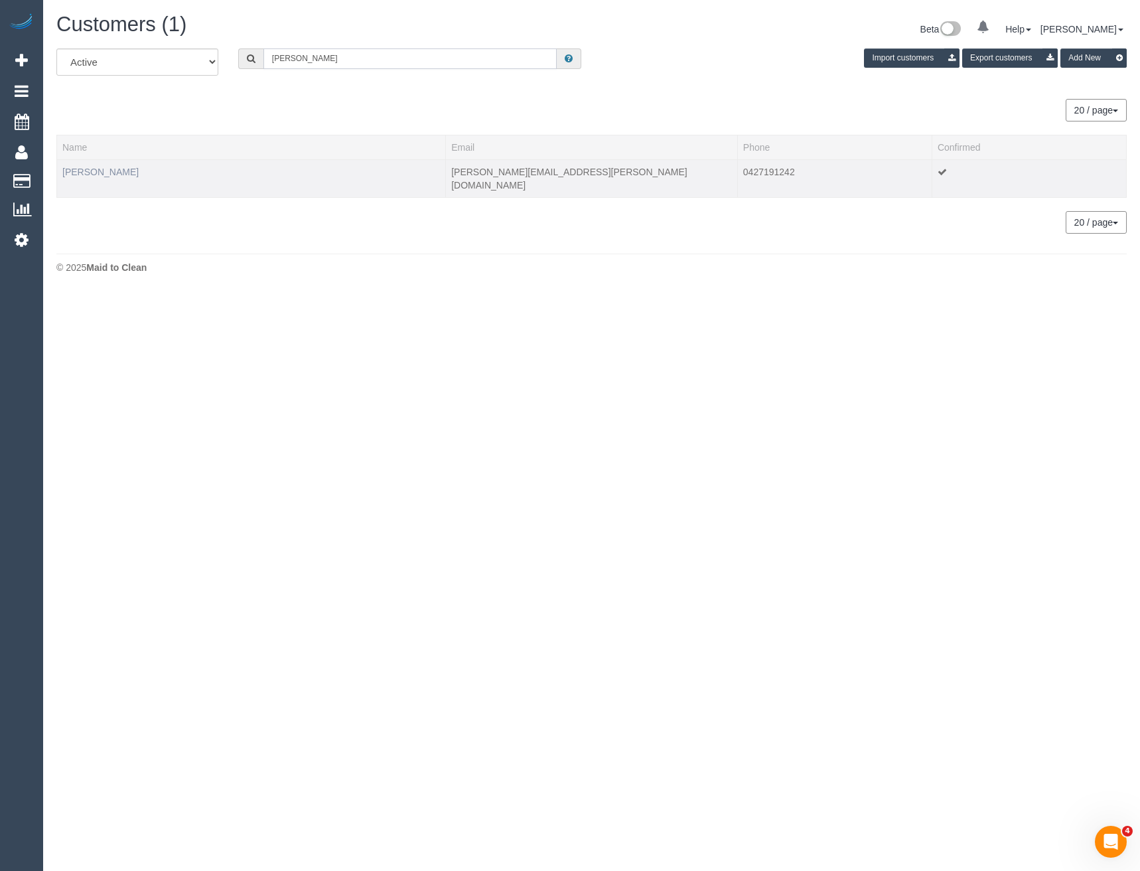
type input "[PERSON_NAME]"
click at [91, 173] on link "[PERSON_NAME]" at bounding box center [100, 172] width 76 height 11
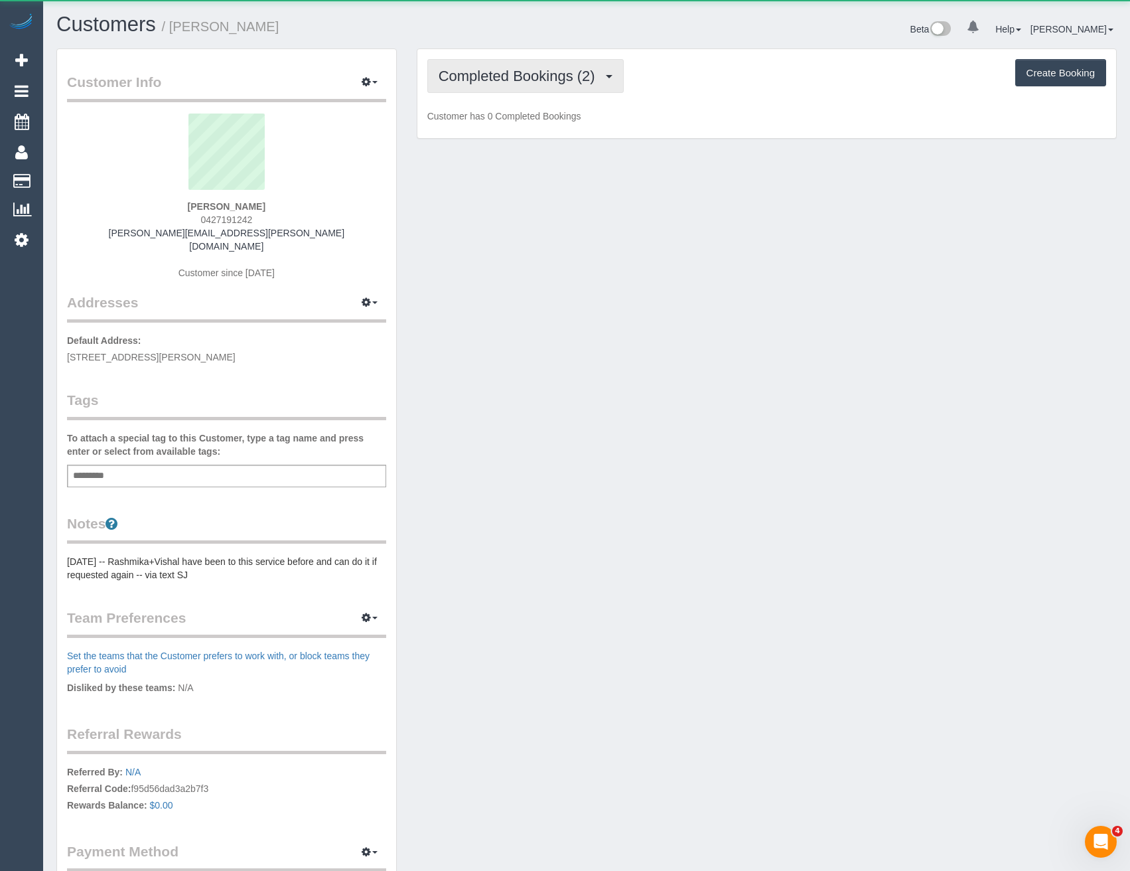
click at [547, 75] on span "Completed Bookings (2)" at bounding box center [520, 76] width 163 height 17
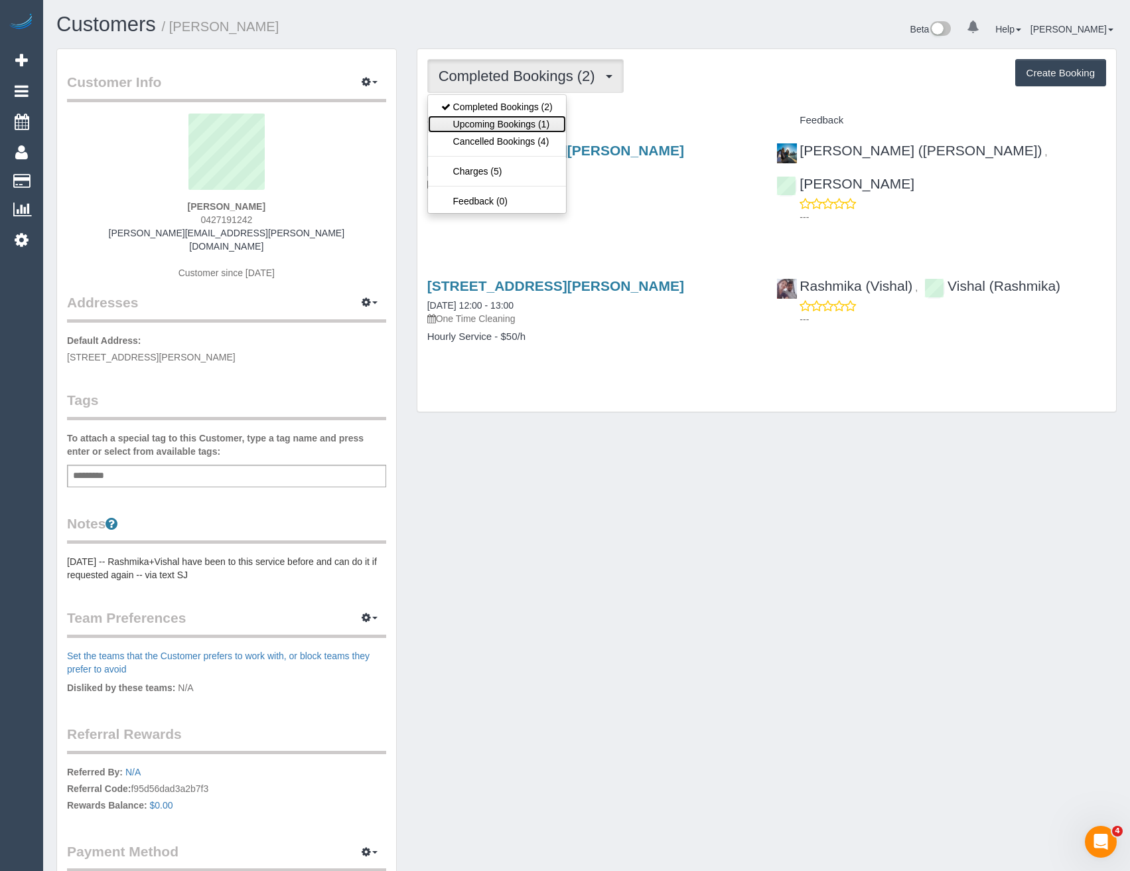
click at [525, 121] on link "Upcoming Bookings (1)" at bounding box center [497, 123] width 138 height 17
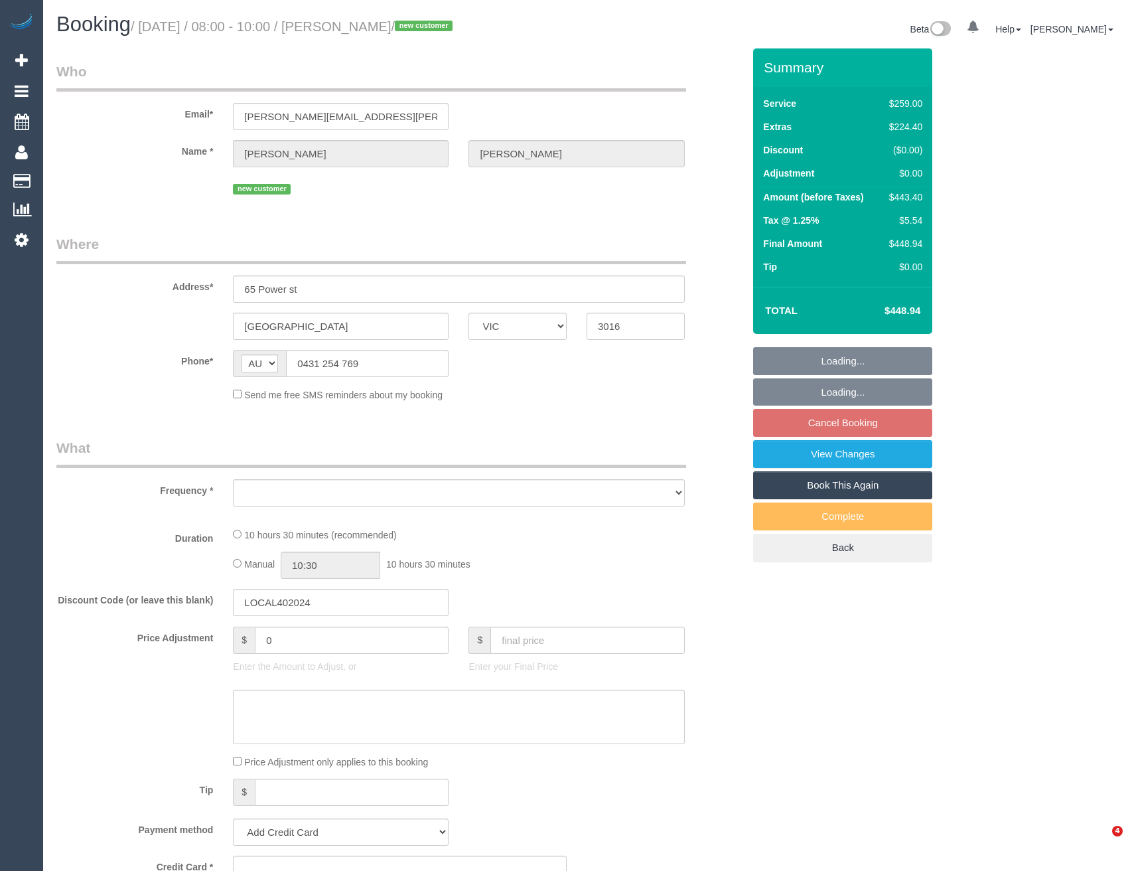
select select "VIC"
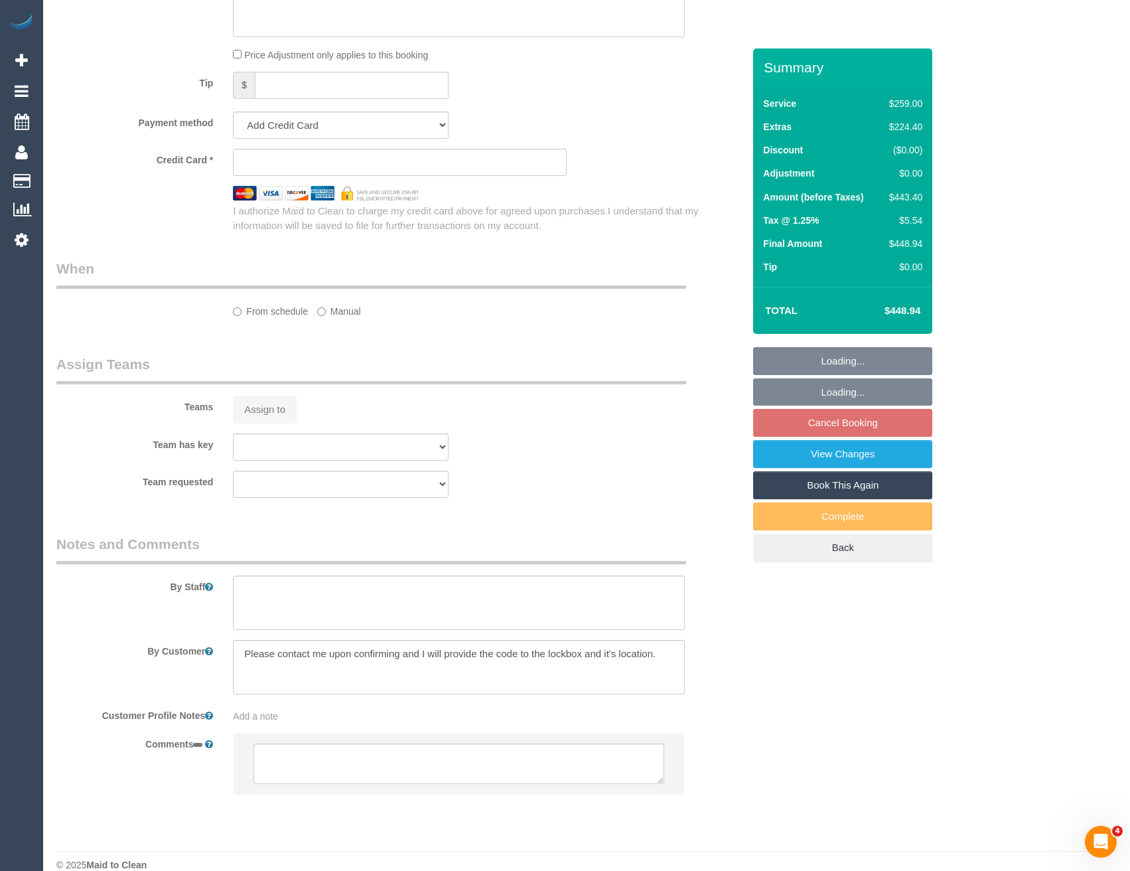
select select "object:533"
select select "string:stripe-pm_1S9FP02GScqysDRVfrcrQzOO"
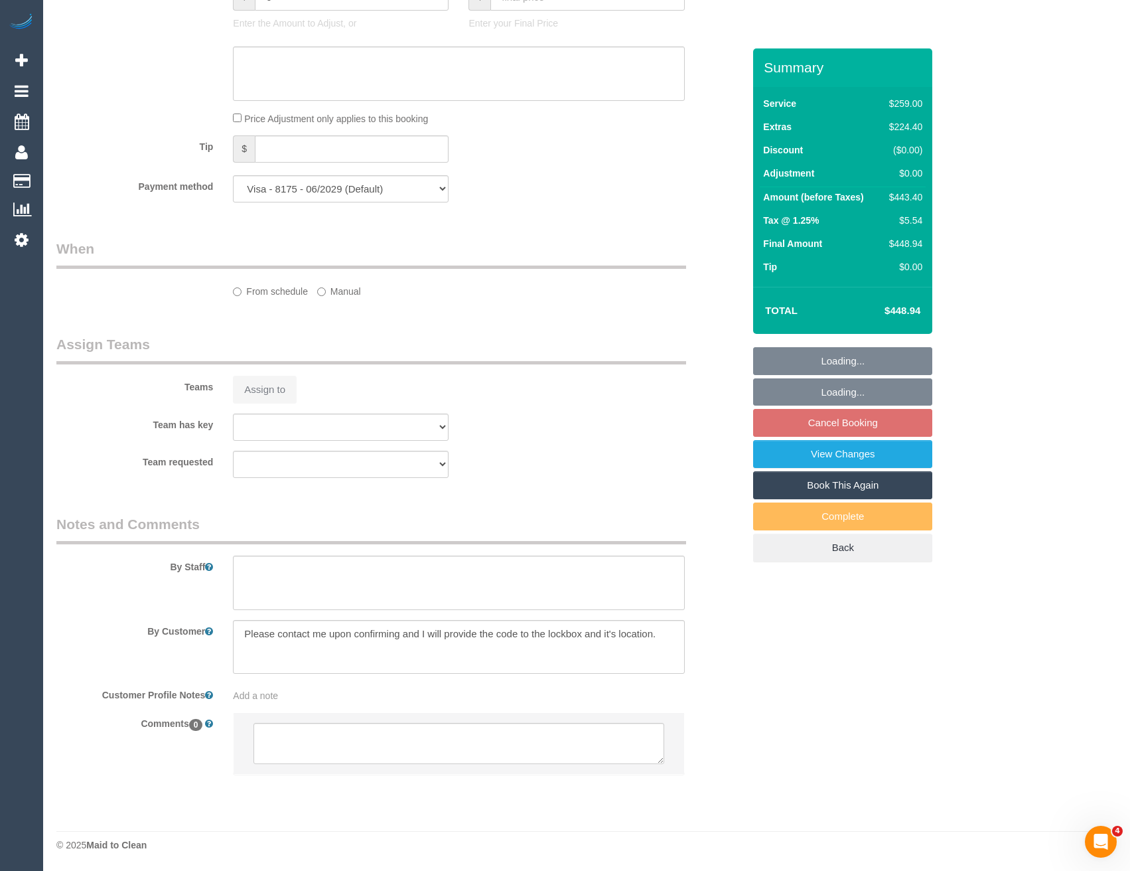
select select "number:28"
select select "number:16"
select select "number:18"
select select "number:22"
select select "number:11"
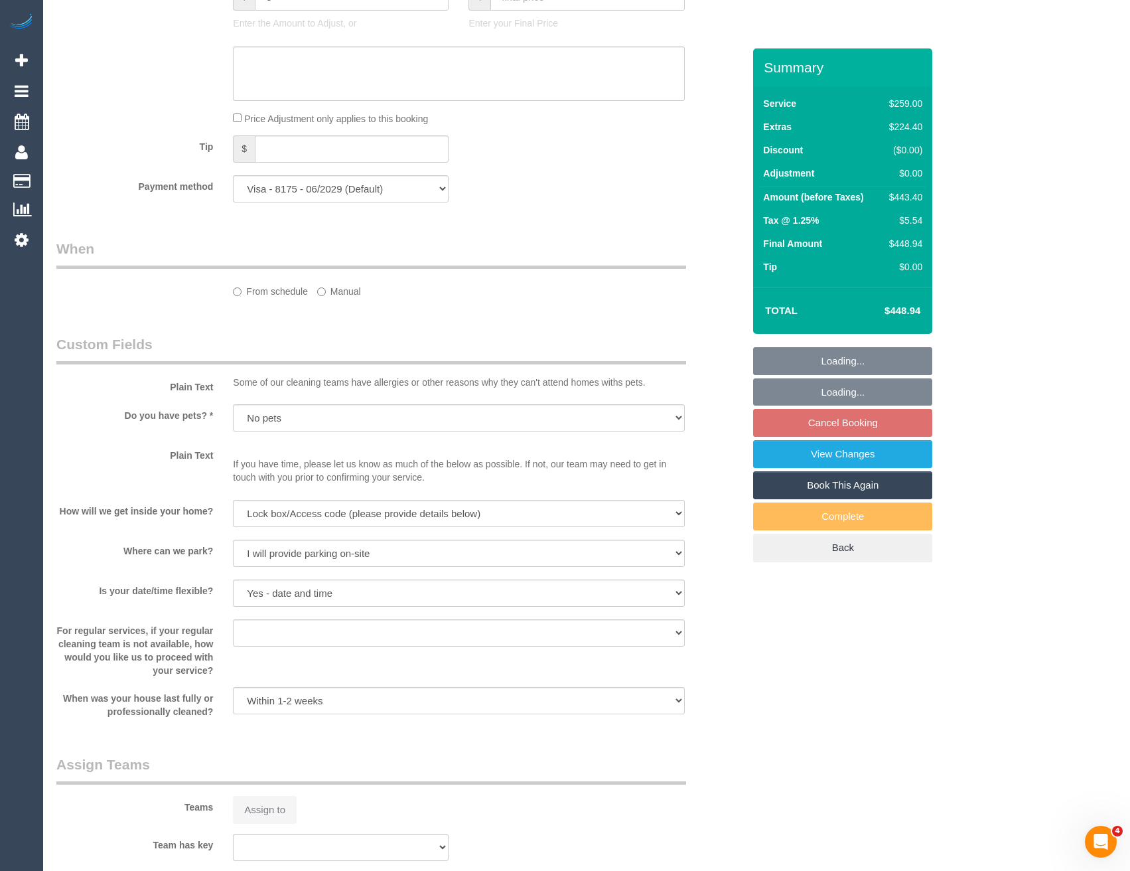
select select "object:780"
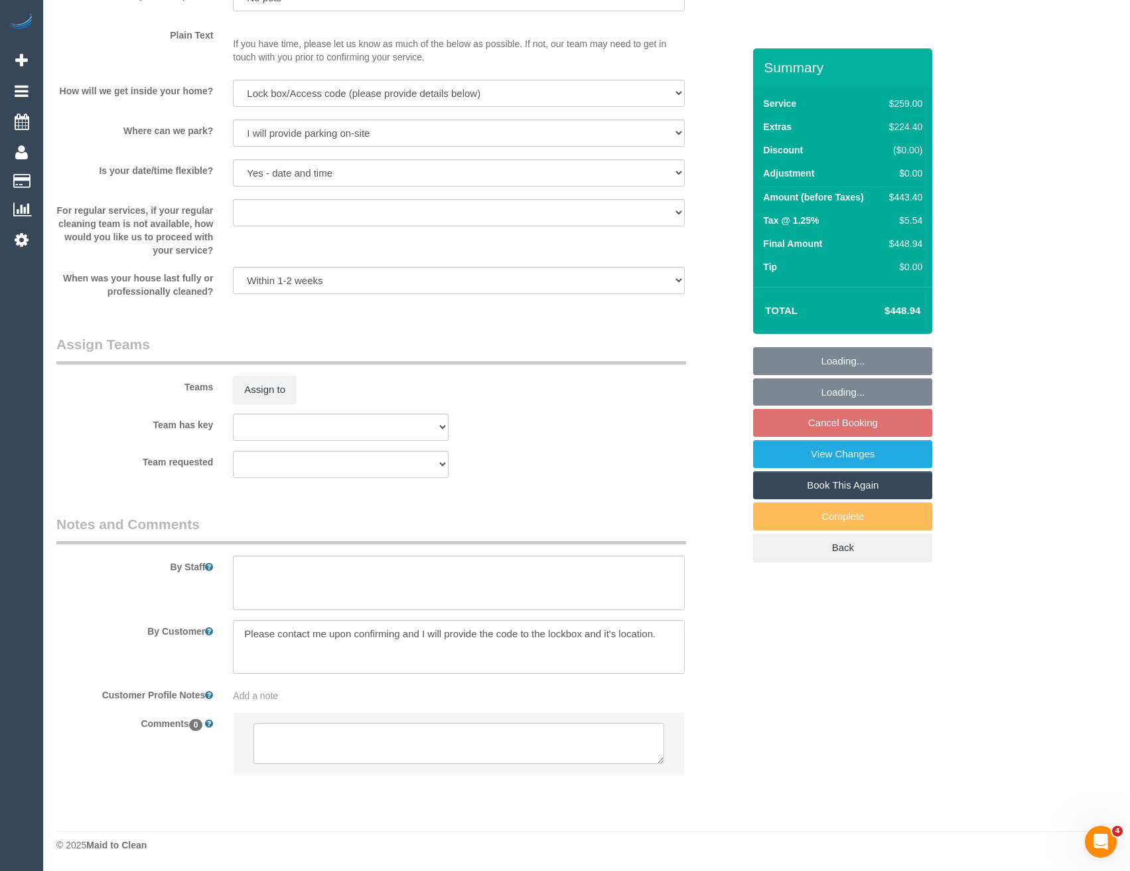
scroll to position [1696, 0]
select select "spot2"
click at [406, 762] on textarea at bounding box center [459, 743] width 410 height 41
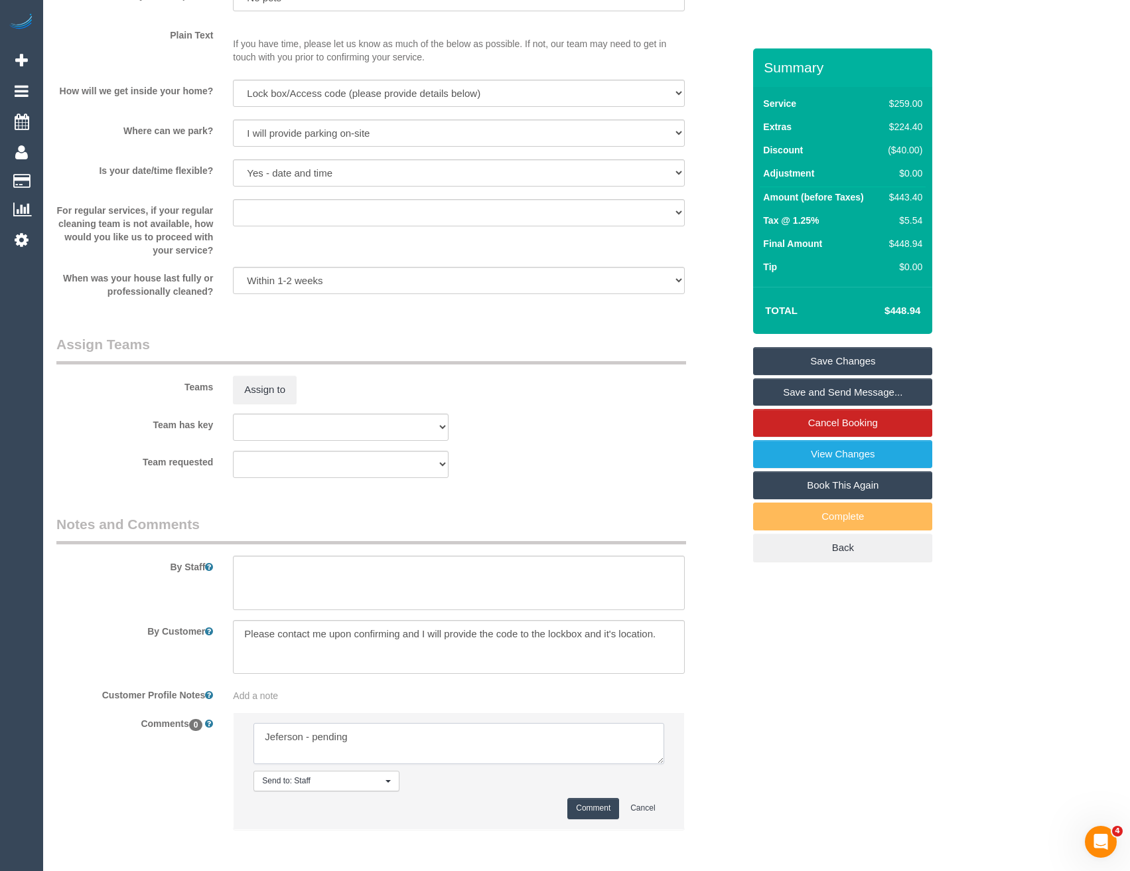
type textarea "Jeferson - pending"
click at [596, 820] on li "Send to: Staff Nothing selected Send to: Staff Send to: Customer Send to: Team …" at bounding box center [459, 770] width 450 height 115
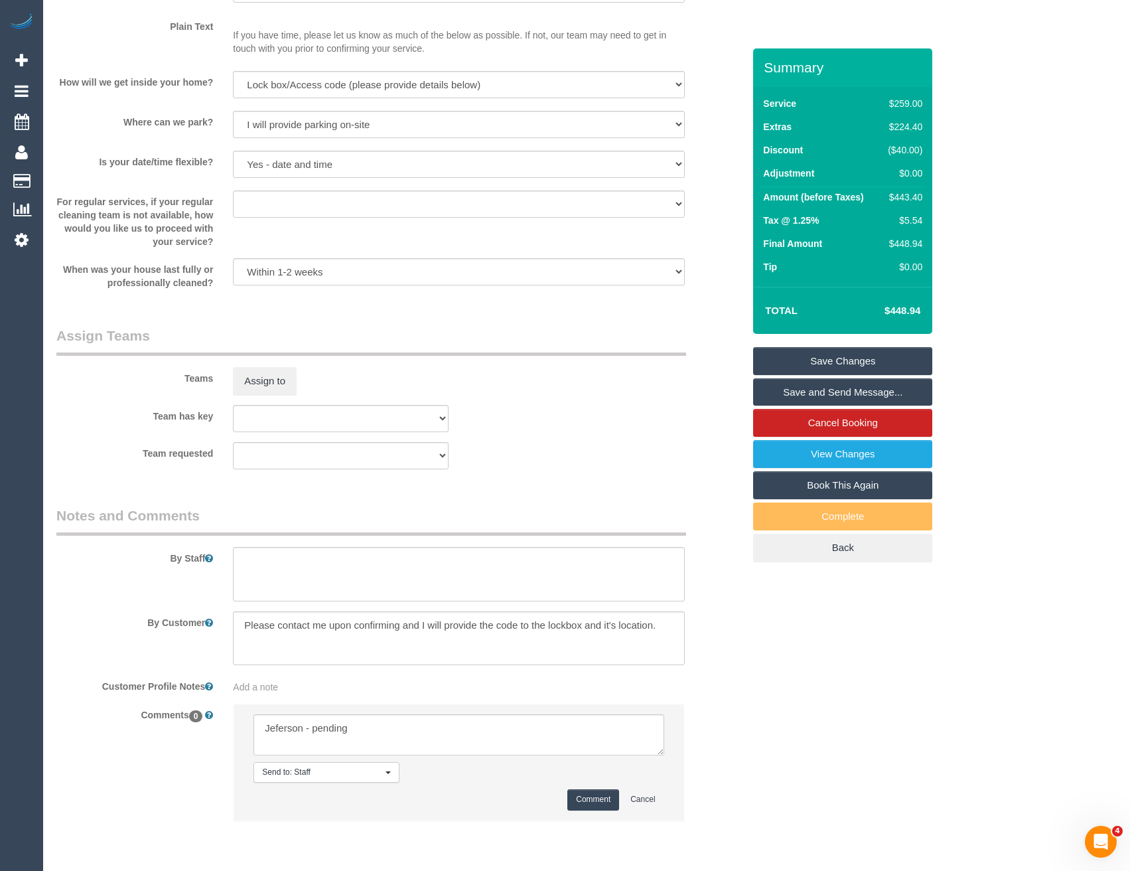
scroll to position [1751, 0]
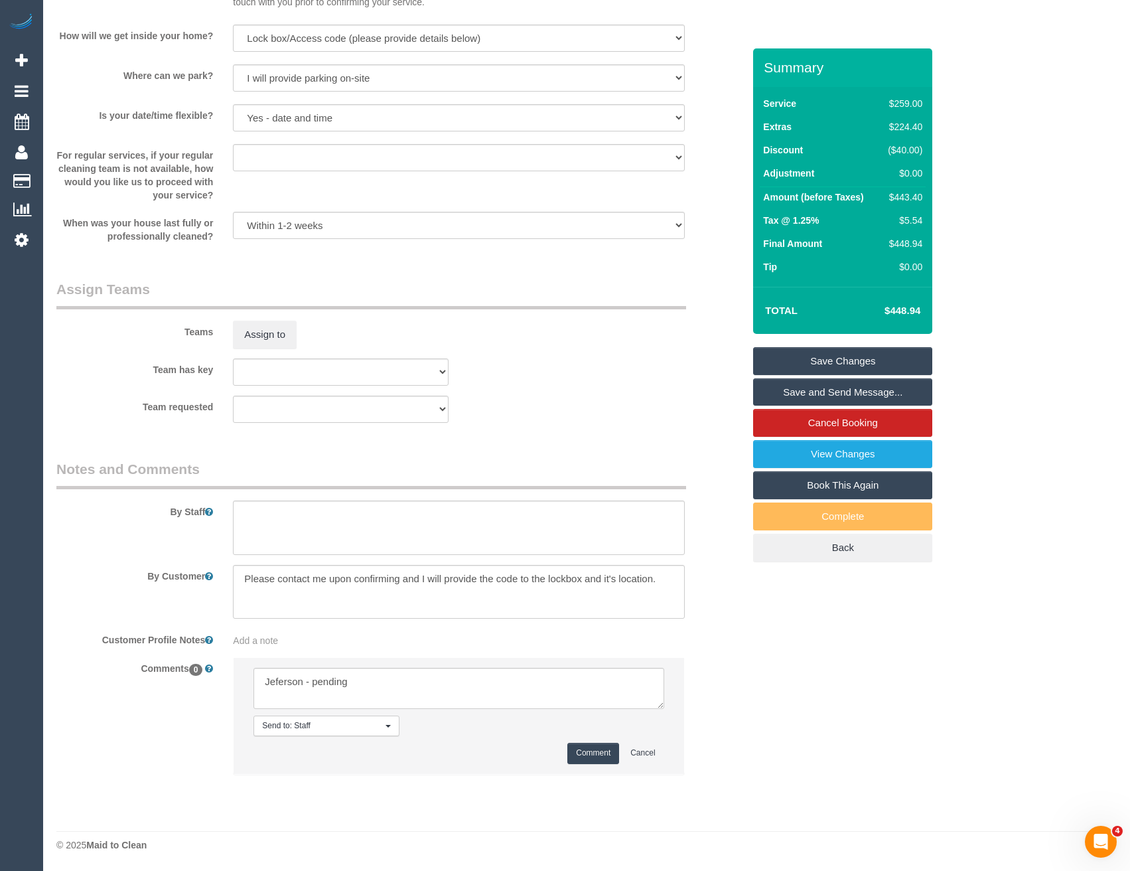
click at [584, 753] on button "Comment" at bounding box center [593, 753] width 52 height 21
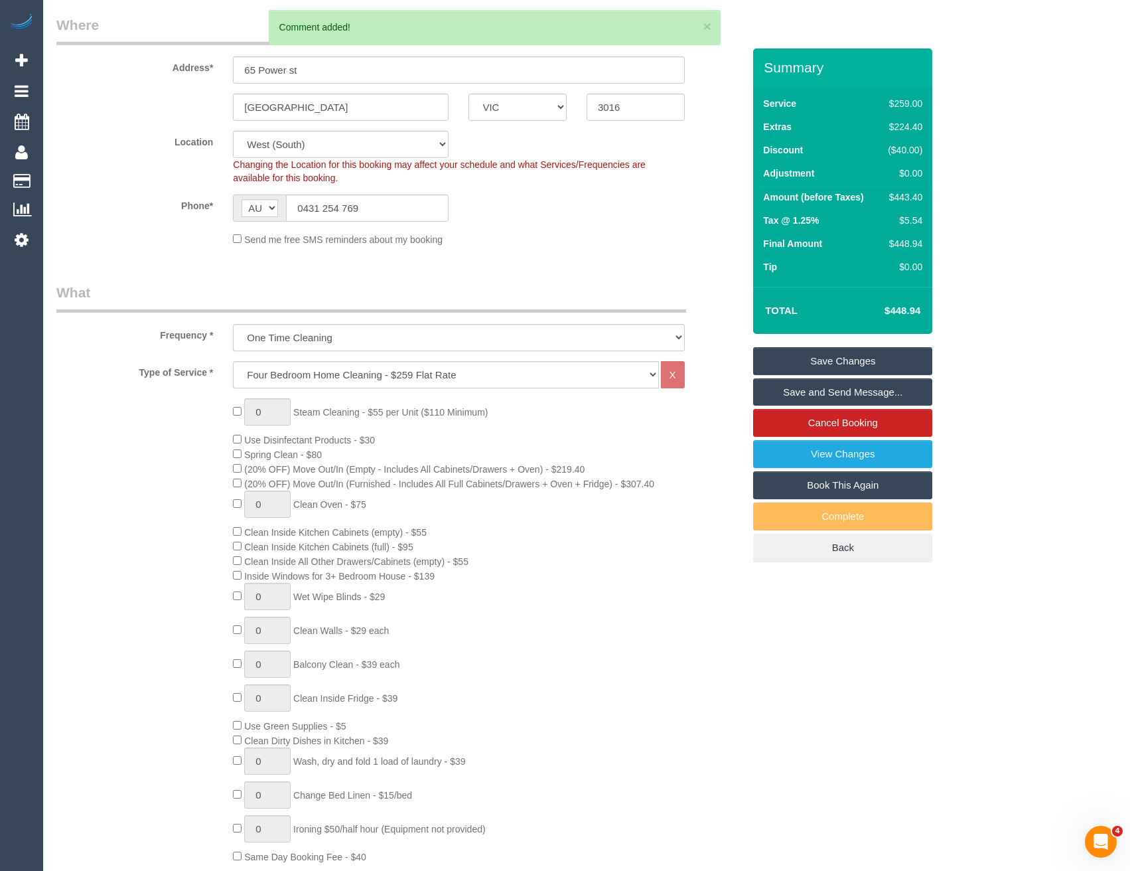
scroll to position [0, 0]
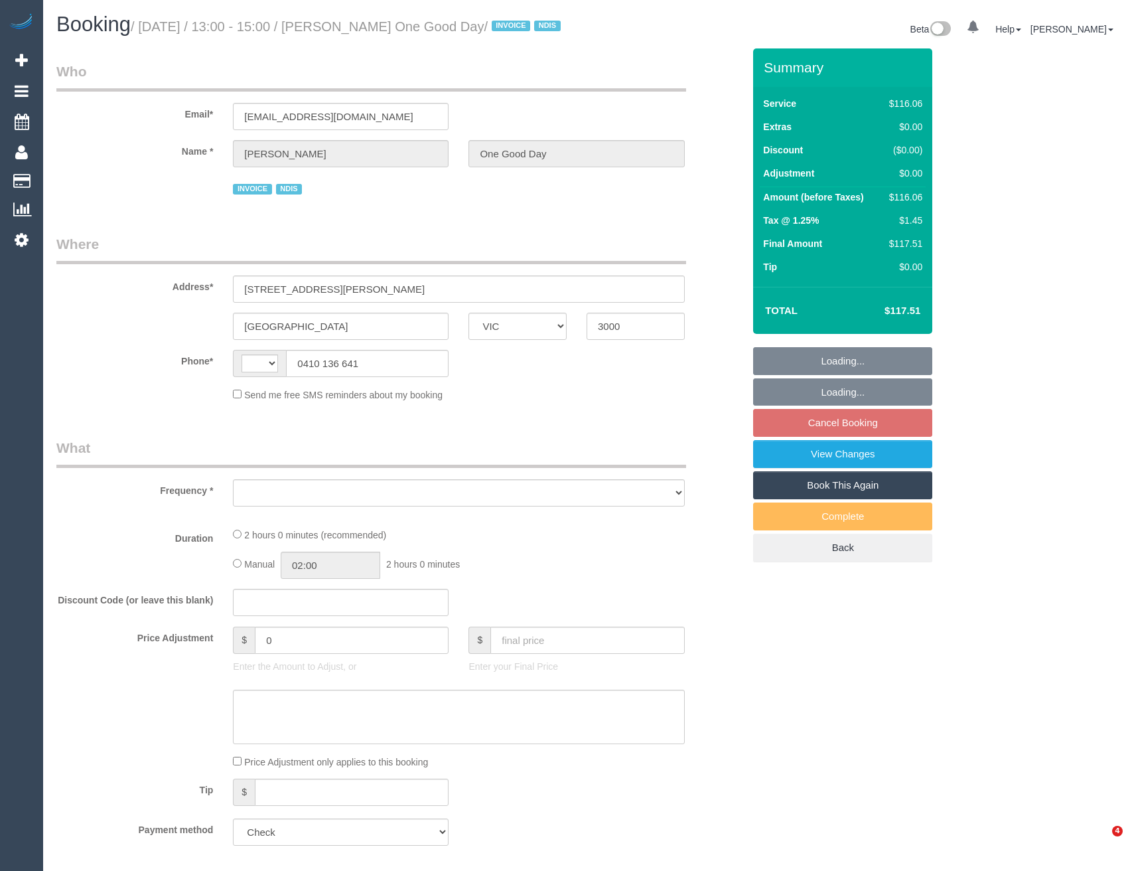
select select "VIC"
select select "string:AU"
select select "object:540"
select select "number:29"
select select "number:14"
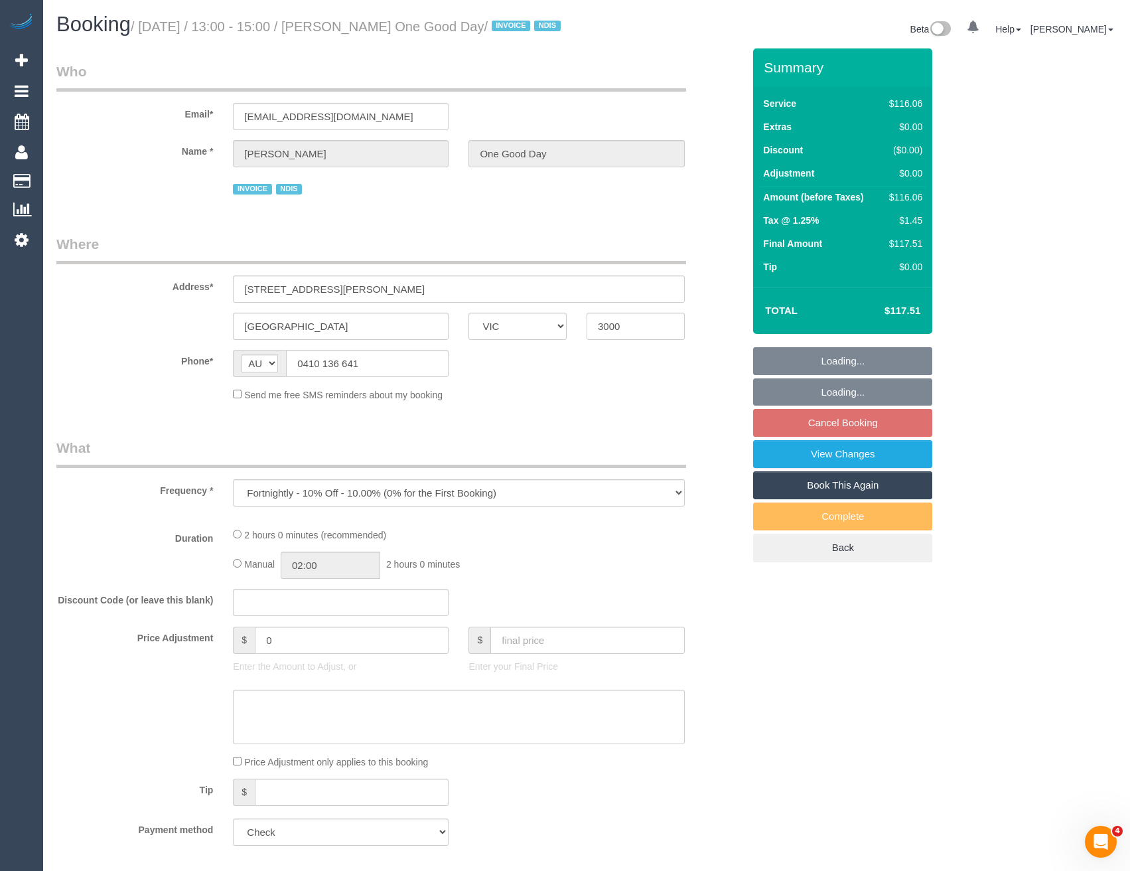
select select "number:18"
select select "number:36"
select select "number:34"
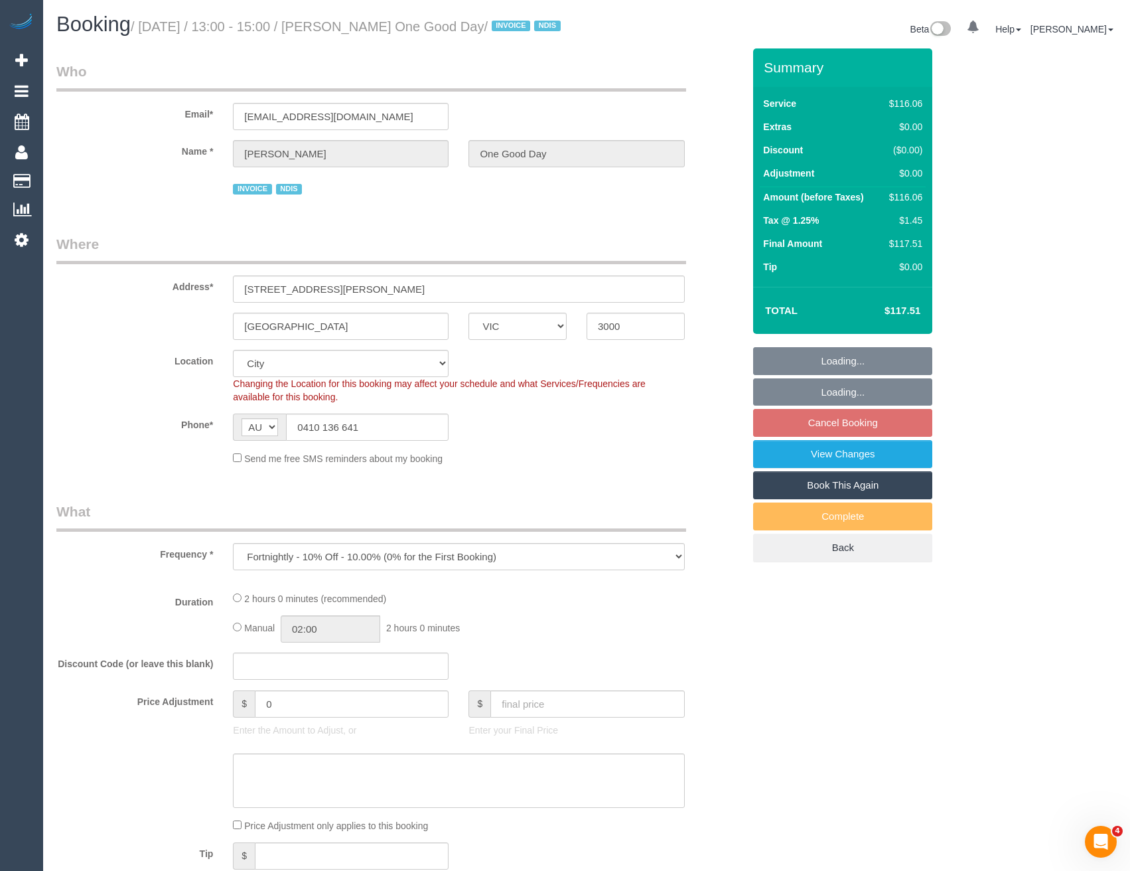
select select "object:752"
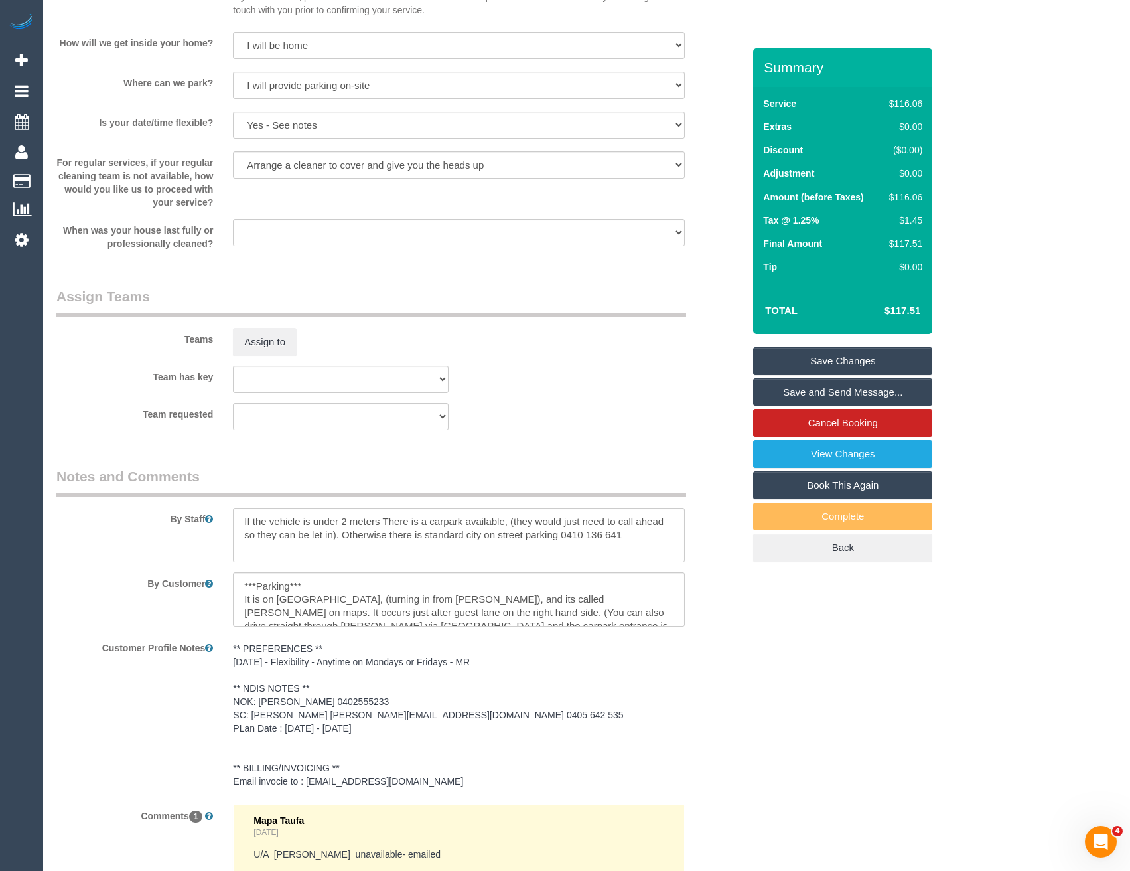
scroll to position [1460, 0]
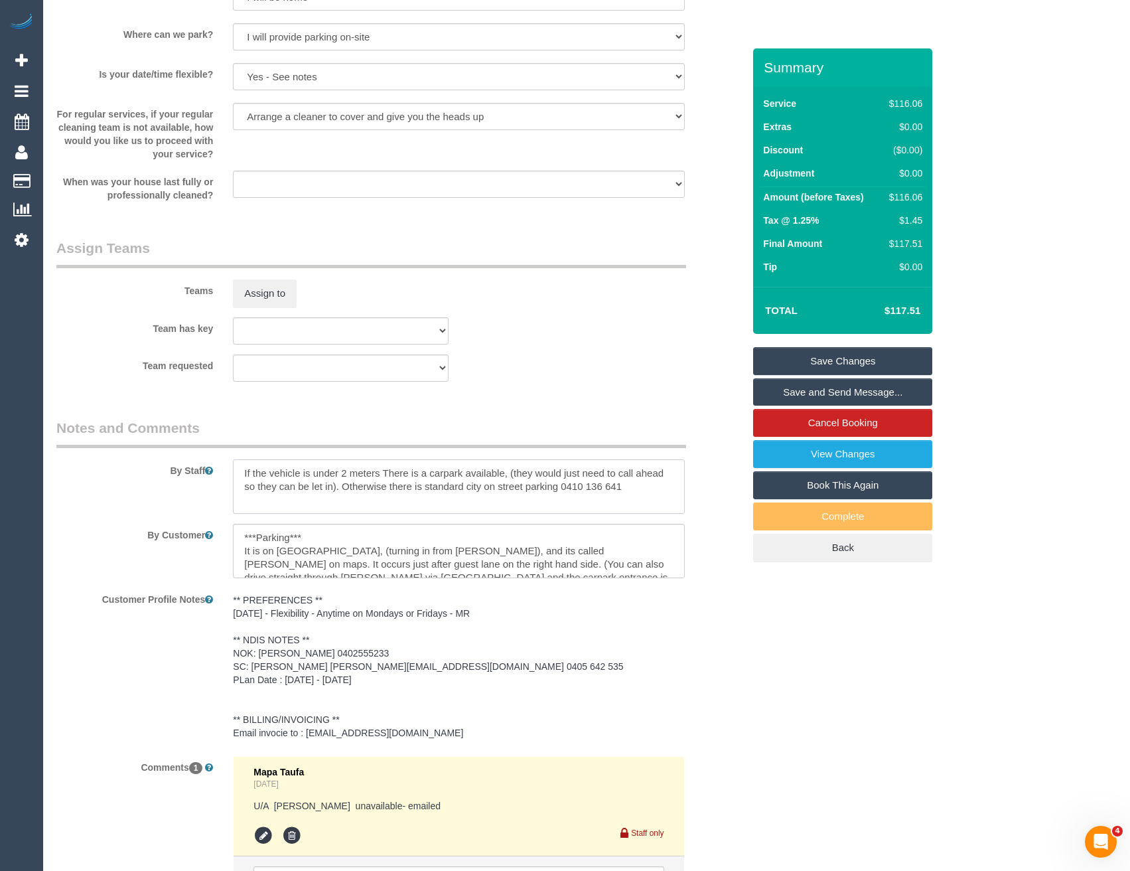
click at [240, 488] on textarea at bounding box center [458, 486] width 451 height 54
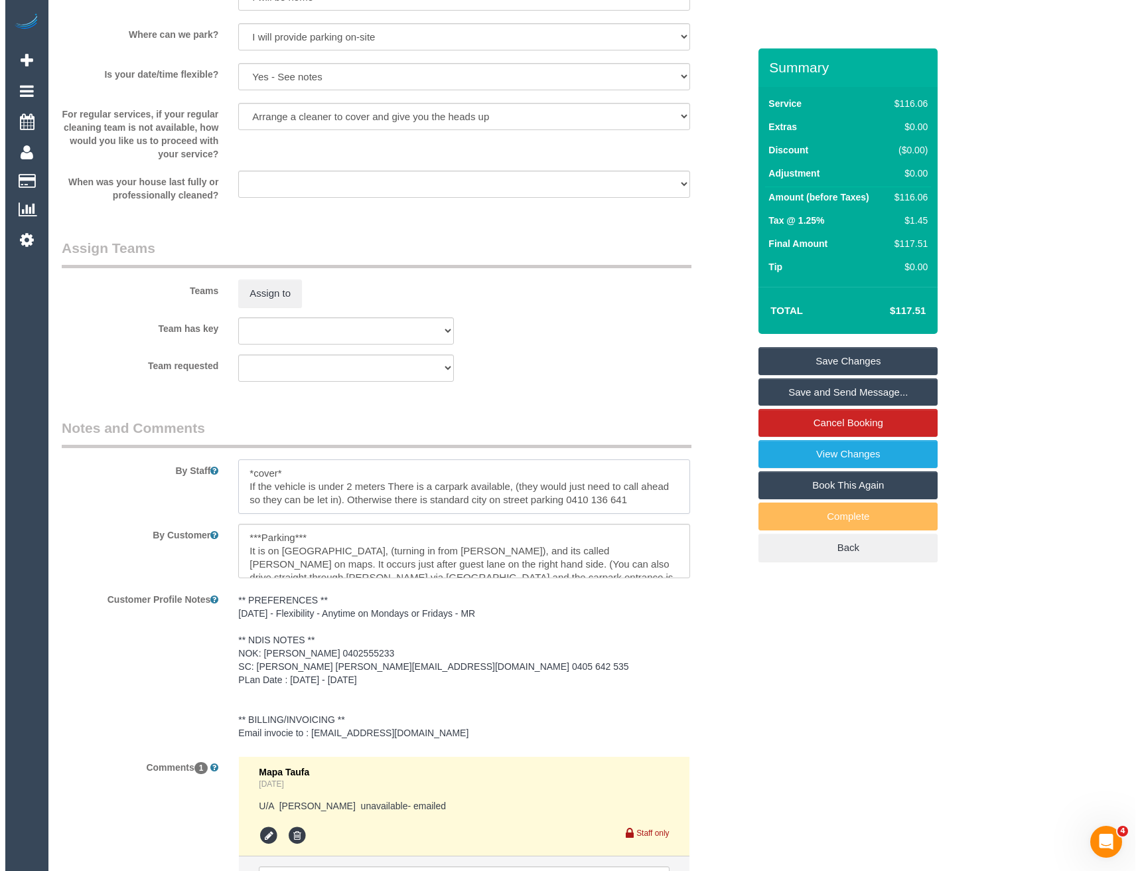
scroll to position [1394, 0]
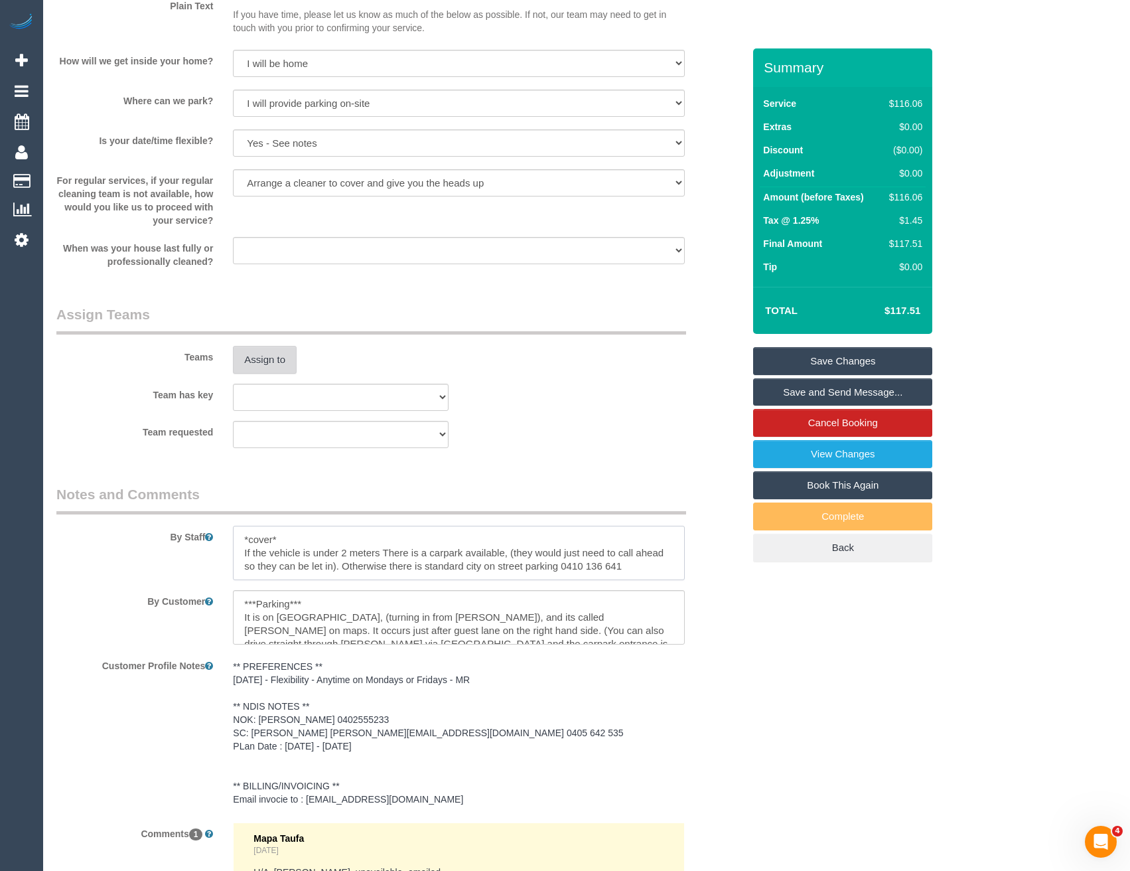
type textarea "*cover* If the vehicle is under 2 meters There is a carpark available, (they wo…"
click at [277, 374] on button "Assign to" at bounding box center [265, 360] width 64 height 28
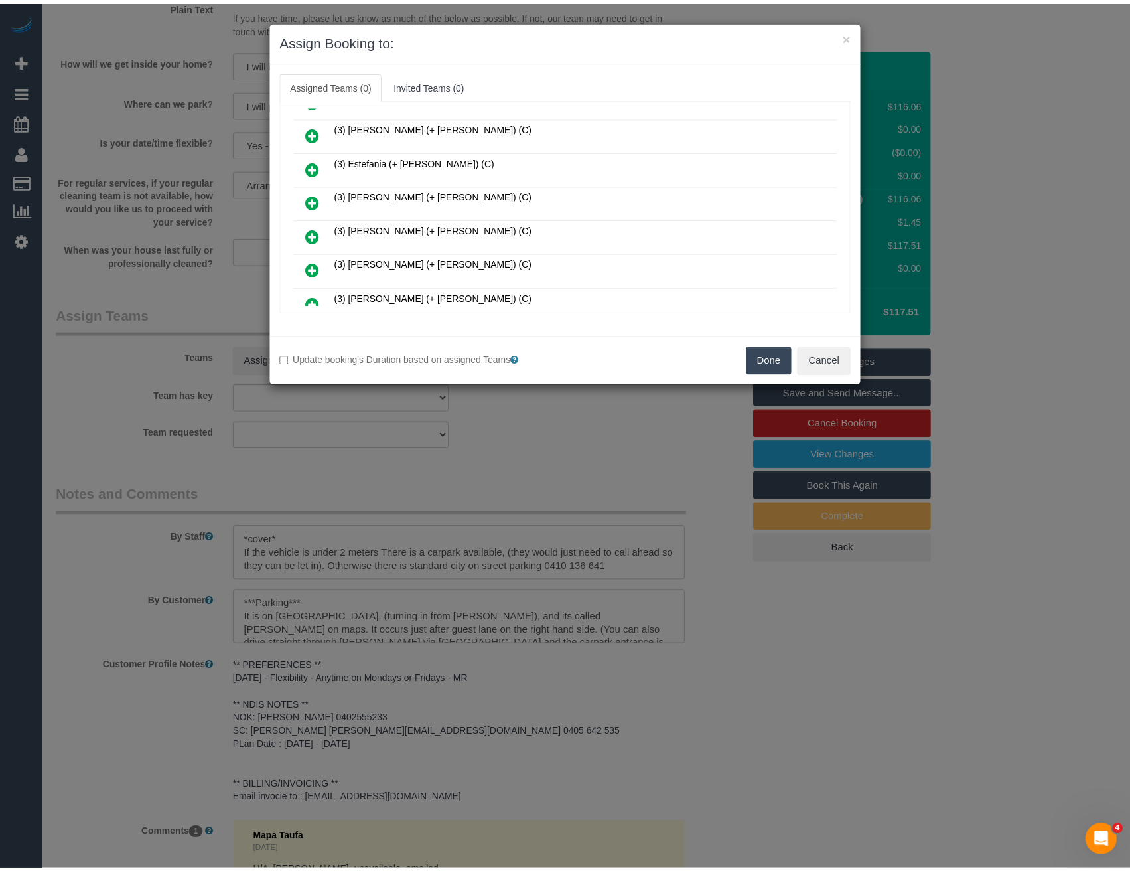
scroll to position [332, 0]
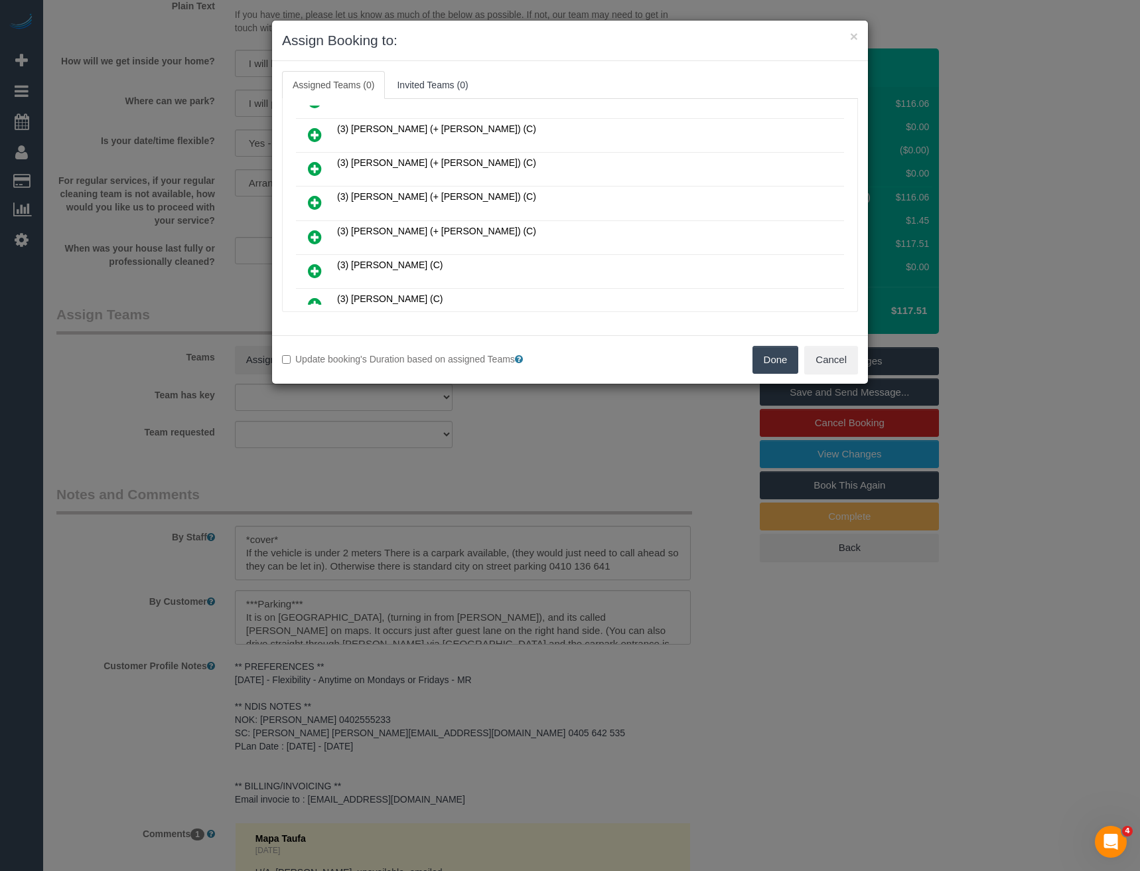
click at [502, 441] on div "× Assign Booking to: Assigned Teams (0) Invited Teams (0) Assigned (0) No Assig…" at bounding box center [570, 435] width 1140 height 871
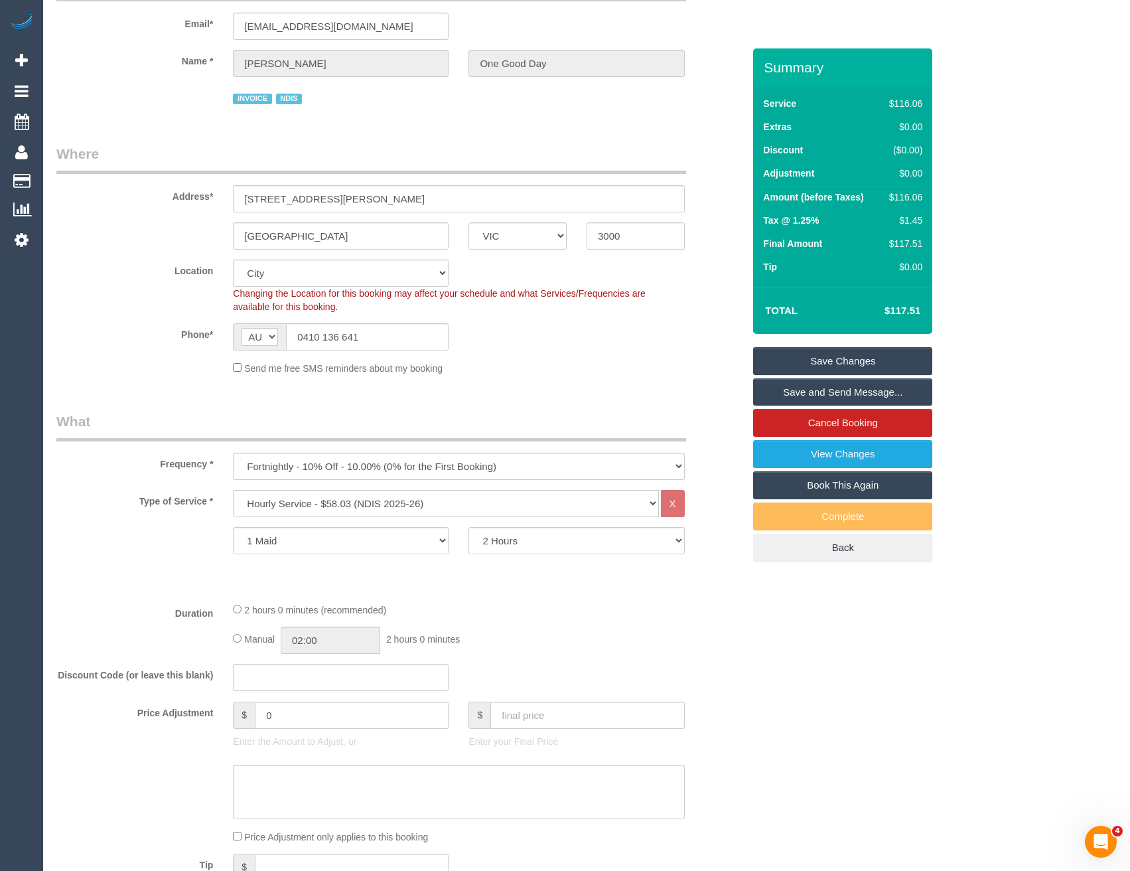
scroll to position [0, 0]
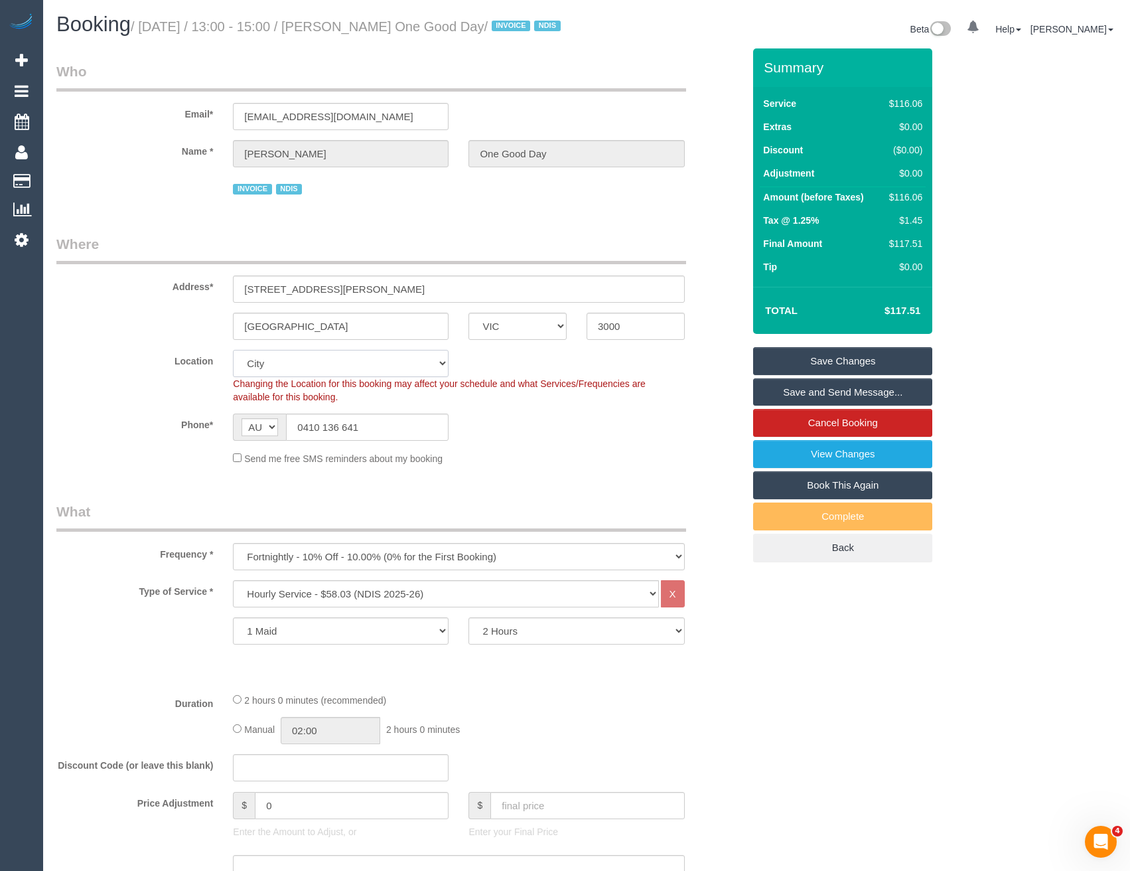
click at [311, 377] on select "Office [GEOGRAPHIC_DATA] (North) East (South) [GEOGRAPHIC_DATA] (East) [GEOGRAP…" at bounding box center [341, 363] width 216 height 27
select select "50"
click at [233, 366] on select "Office [GEOGRAPHIC_DATA] (North) East (South) [GEOGRAPHIC_DATA] (East) [GEOGRAP…" at bounding box center [341, 363] width 216 height 27
click at [506, 459] on sui-booking-location "Location [GEOGRAPHIC_DATA] (North) East (South) [GEOGRAPHIC_DATA] (East) [GEOGR…" at bounding box center [399, 407] width 687 height 115
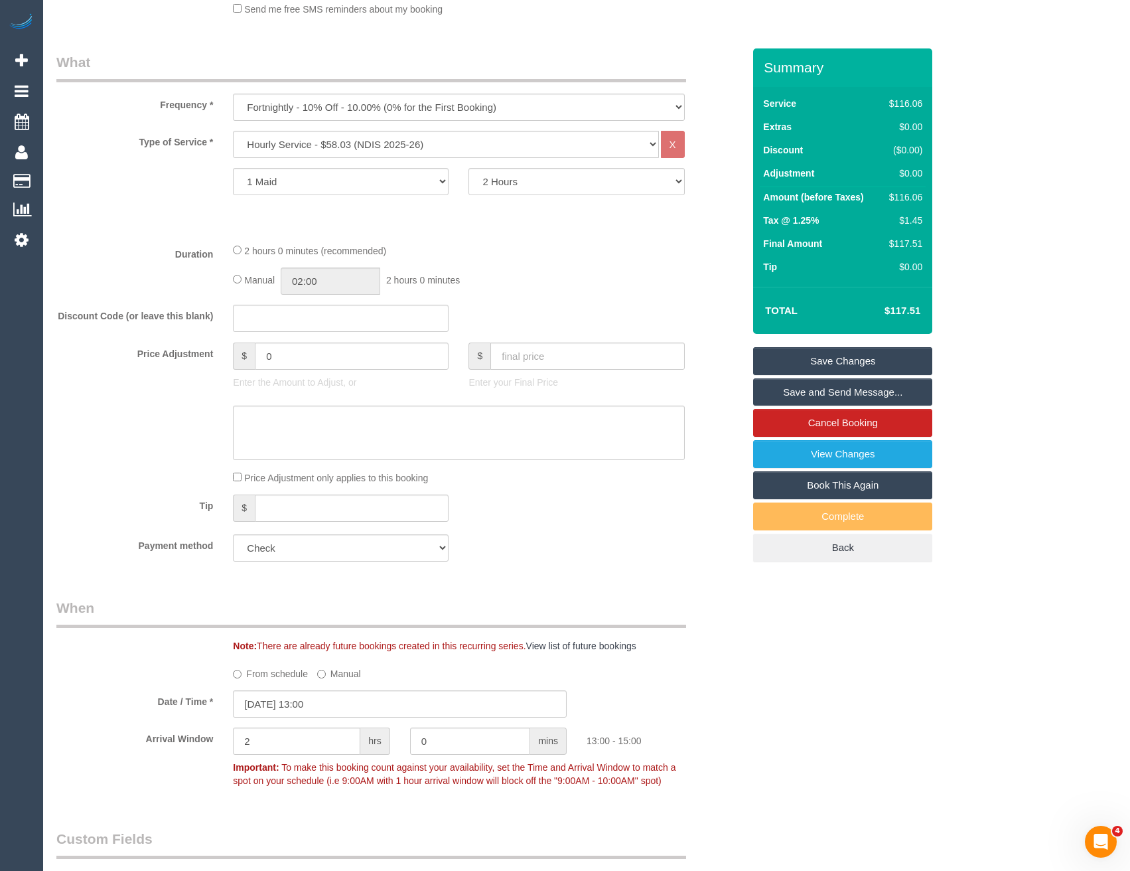
scroll to position [597, 0]
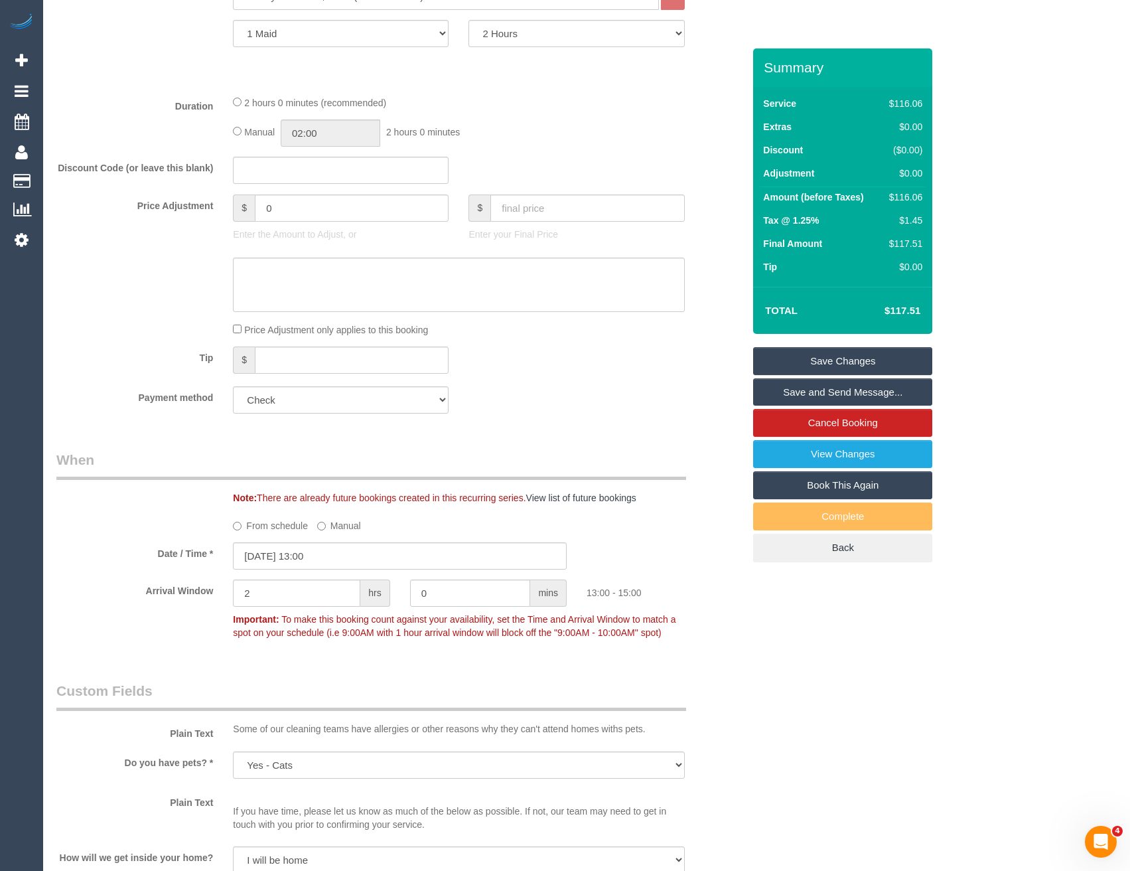
select select "object:2991"
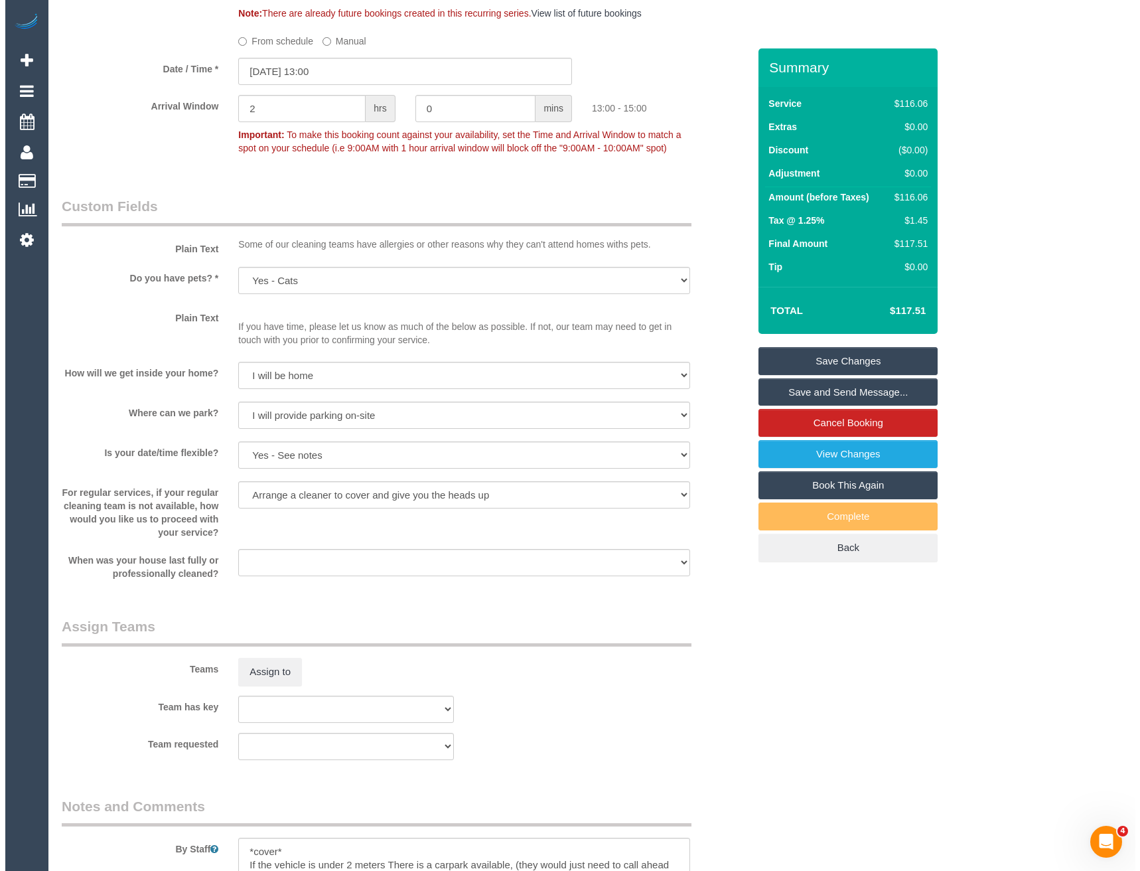
scroll to position [1195, 0]
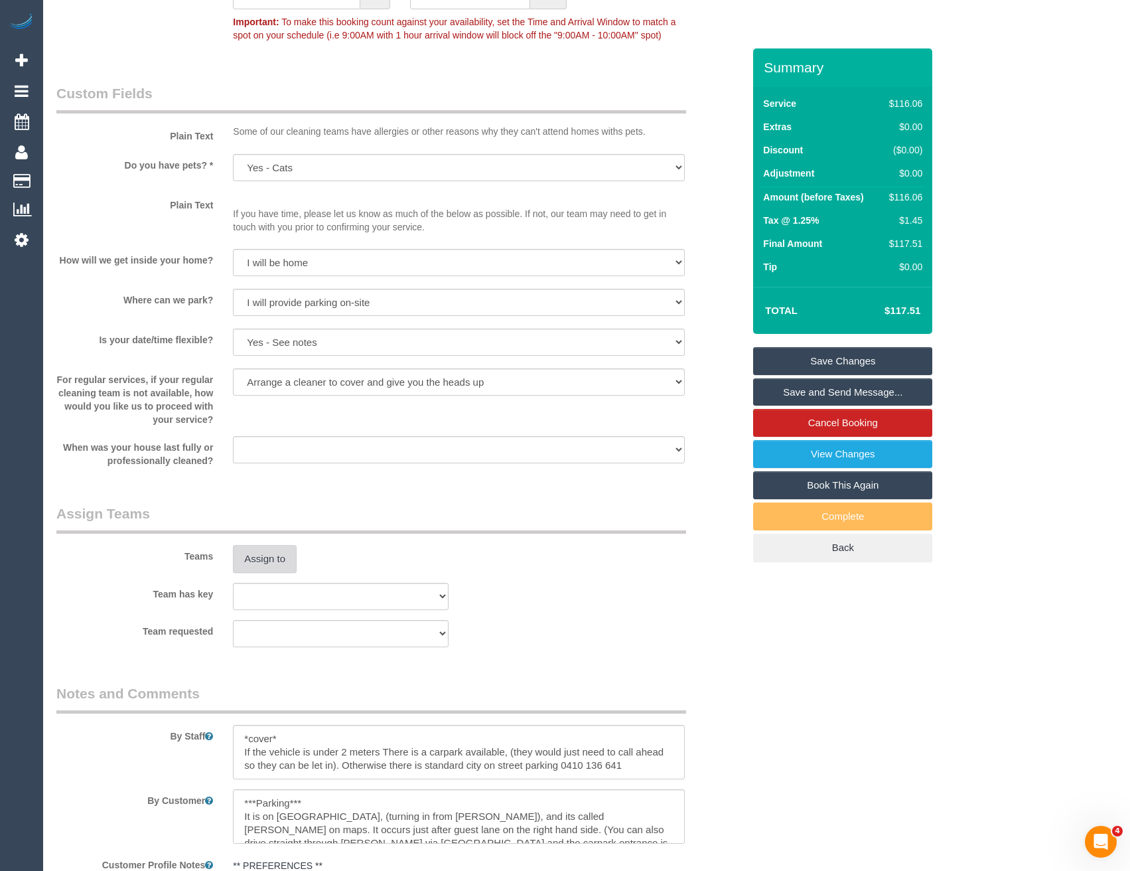
click at [272, 571] on button "Assign to" at bounding box center [265, 559] width 64 height 28
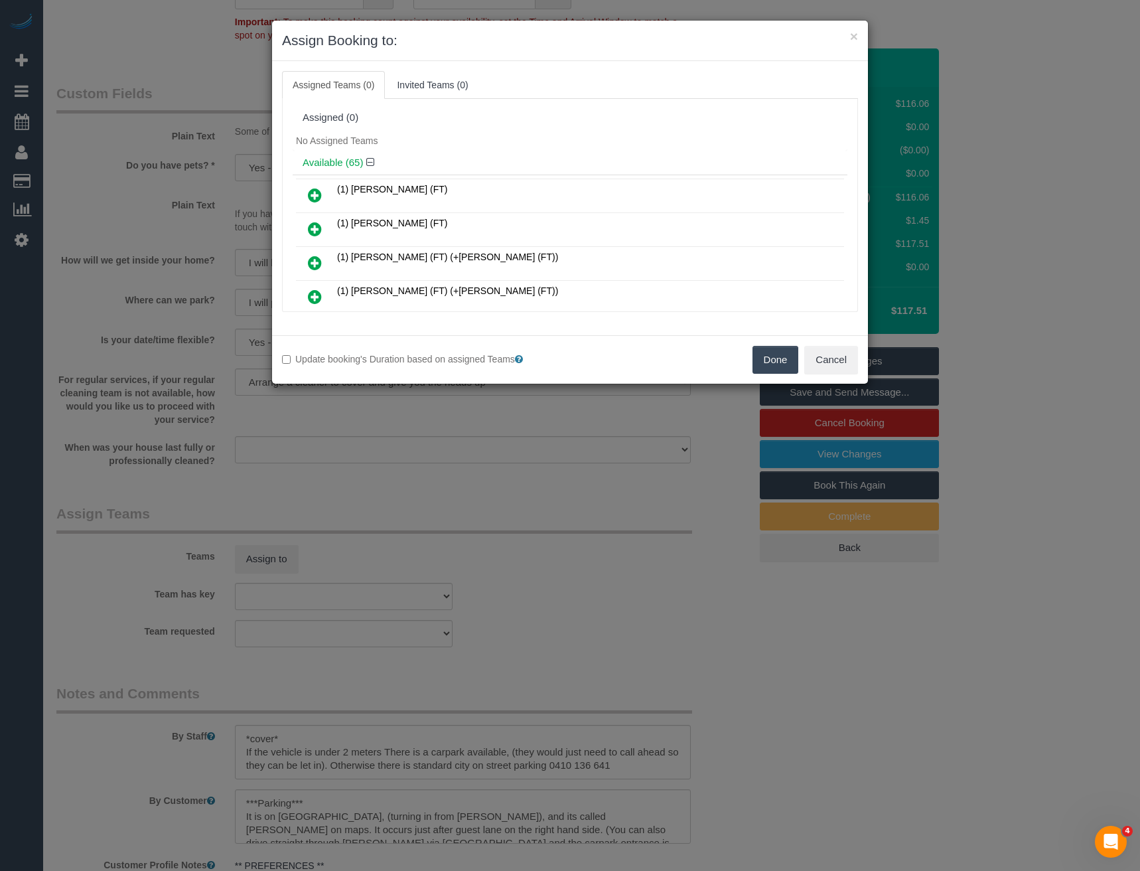
scroll to position [1274, 0]
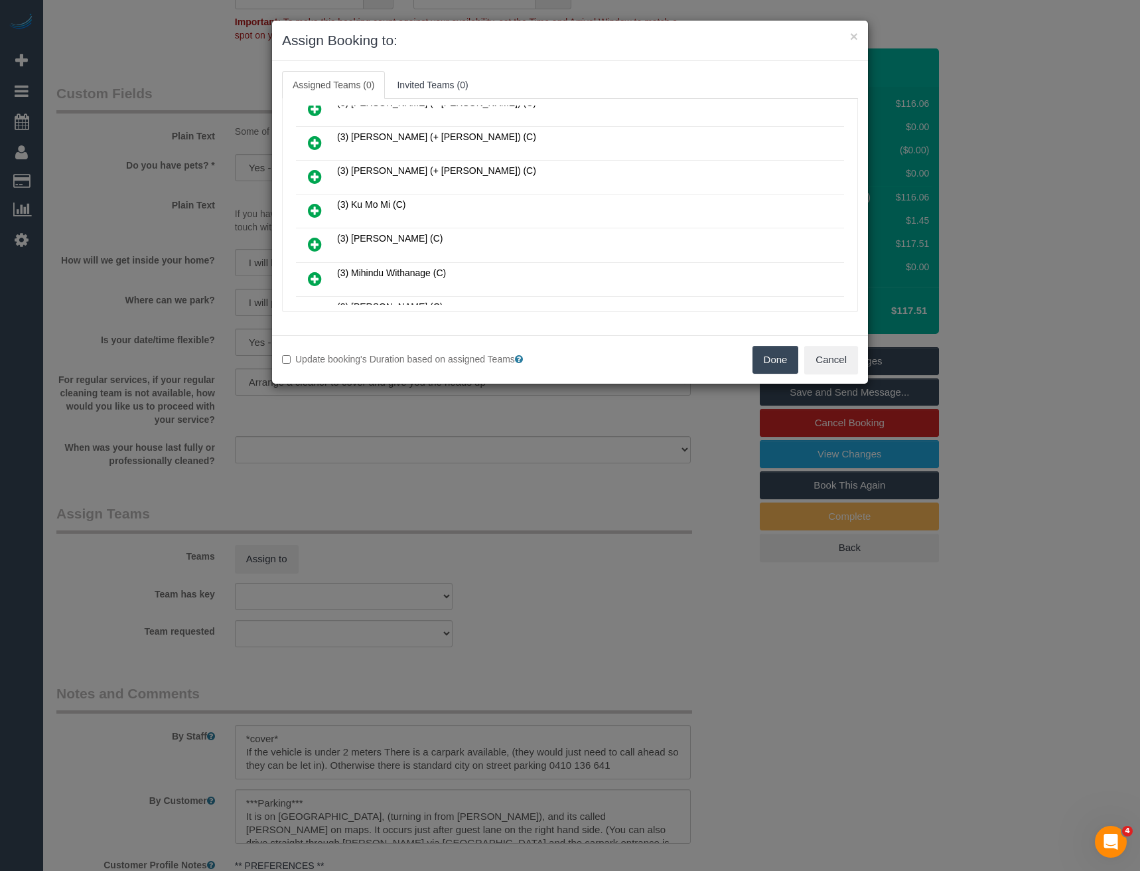
click at [316, 207] on icon at bounding box center [315, 210] width 14 height 16
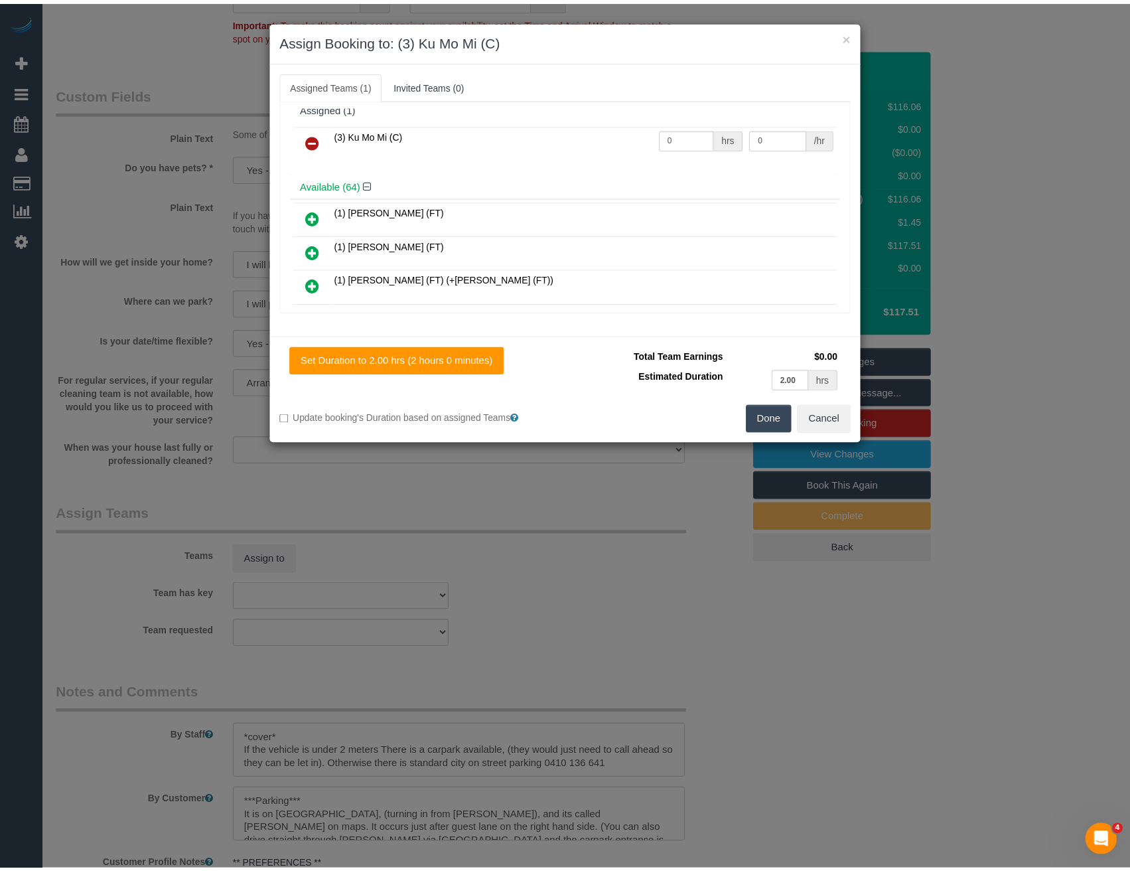
scroll to position [0, 0]
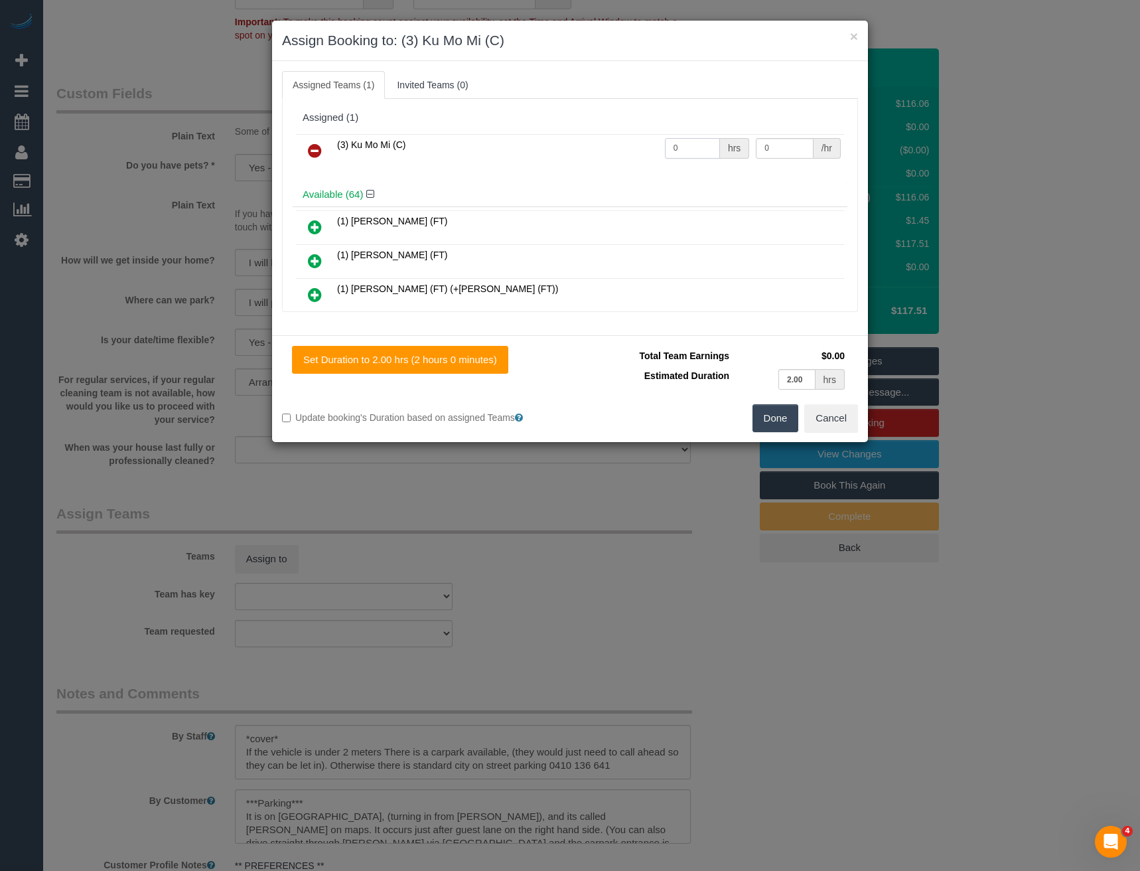
drag, startPoint x: 690, startPoint y: 149, endPoint x: 550, endPoint y: 135, distance: 141.4
click at [571, 141] on tr "(3) Ku Mo Mi (C) 0 hrs 0 /hr" at bounding box center [570, 151] width 548 height 34
type input "2"
type input "35"
click at [770, 417] on button "Done" at bounding box center [776, 418] width 46 height 28
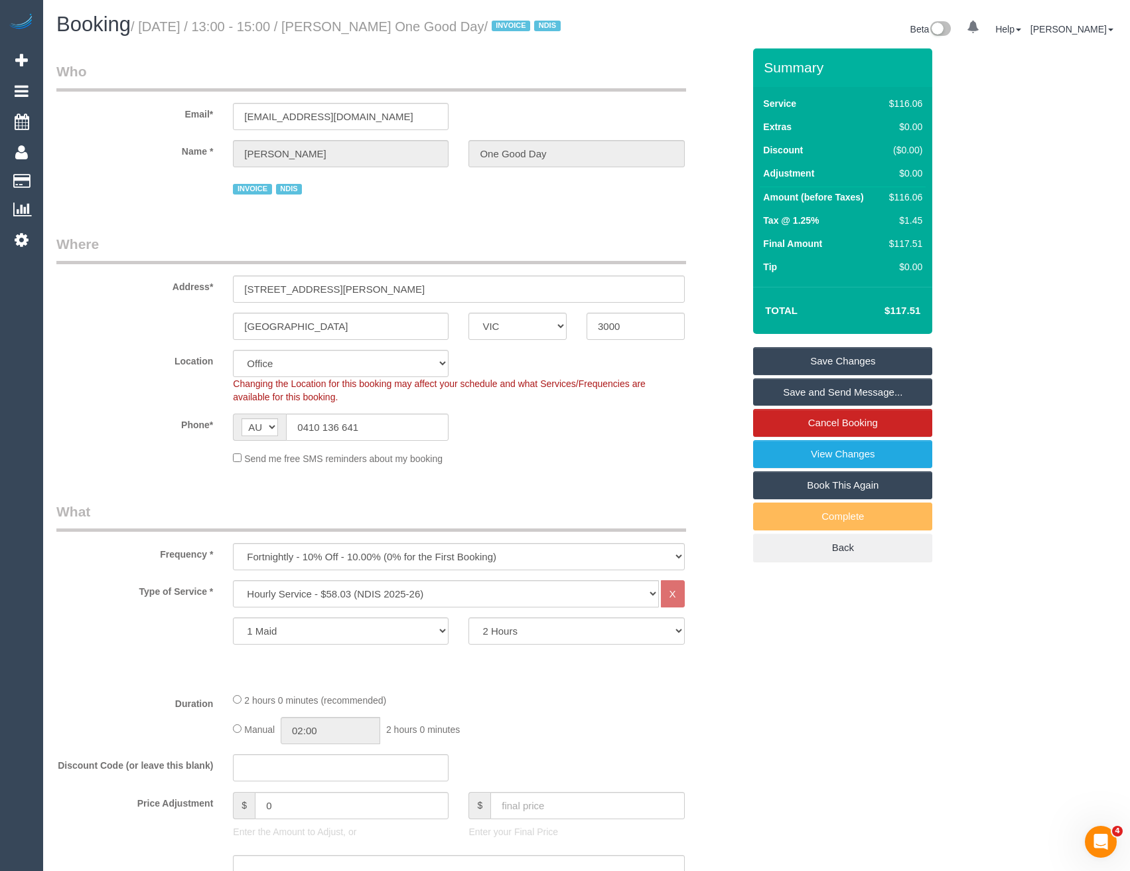
click at [804, 406] on link "Save and Send Message..." at bounding box center [842, 392] width 179 height 28
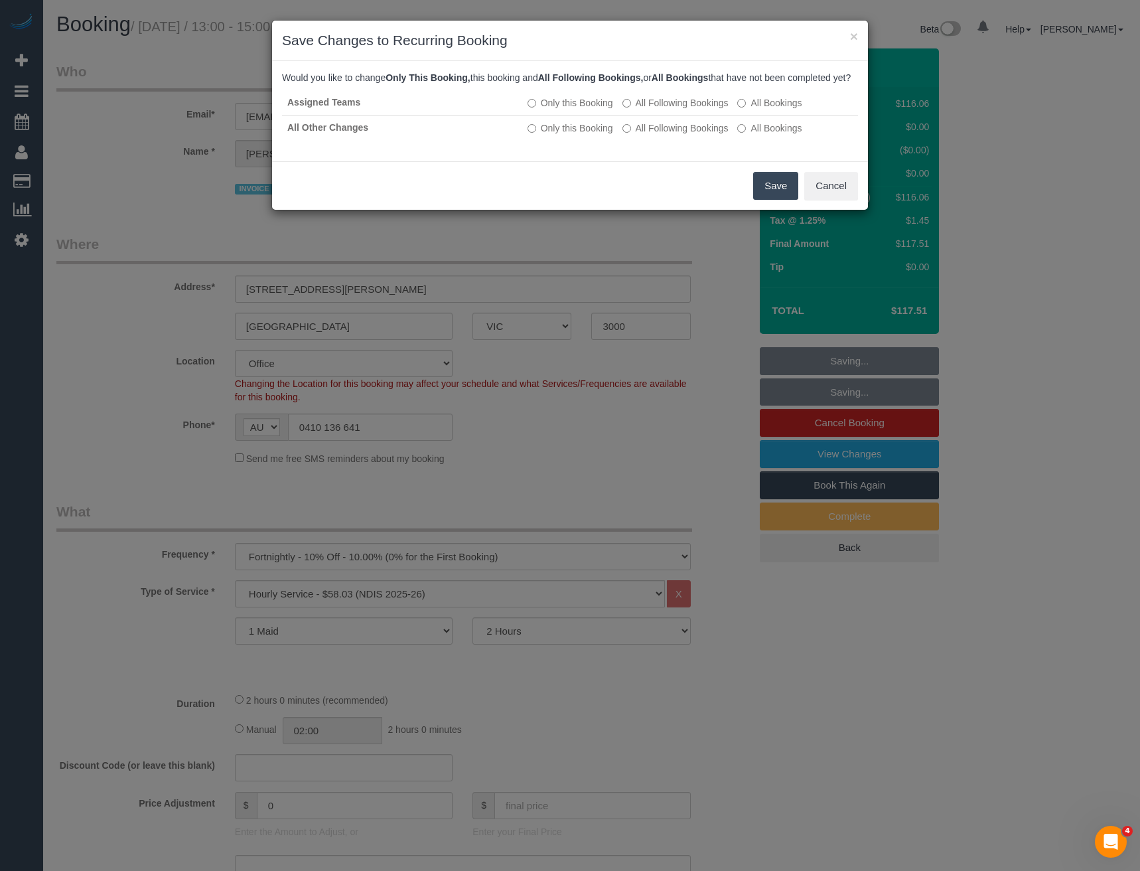
click at [778, 196] on button "Save" at bounding box center [775, 186] width 45 height 28
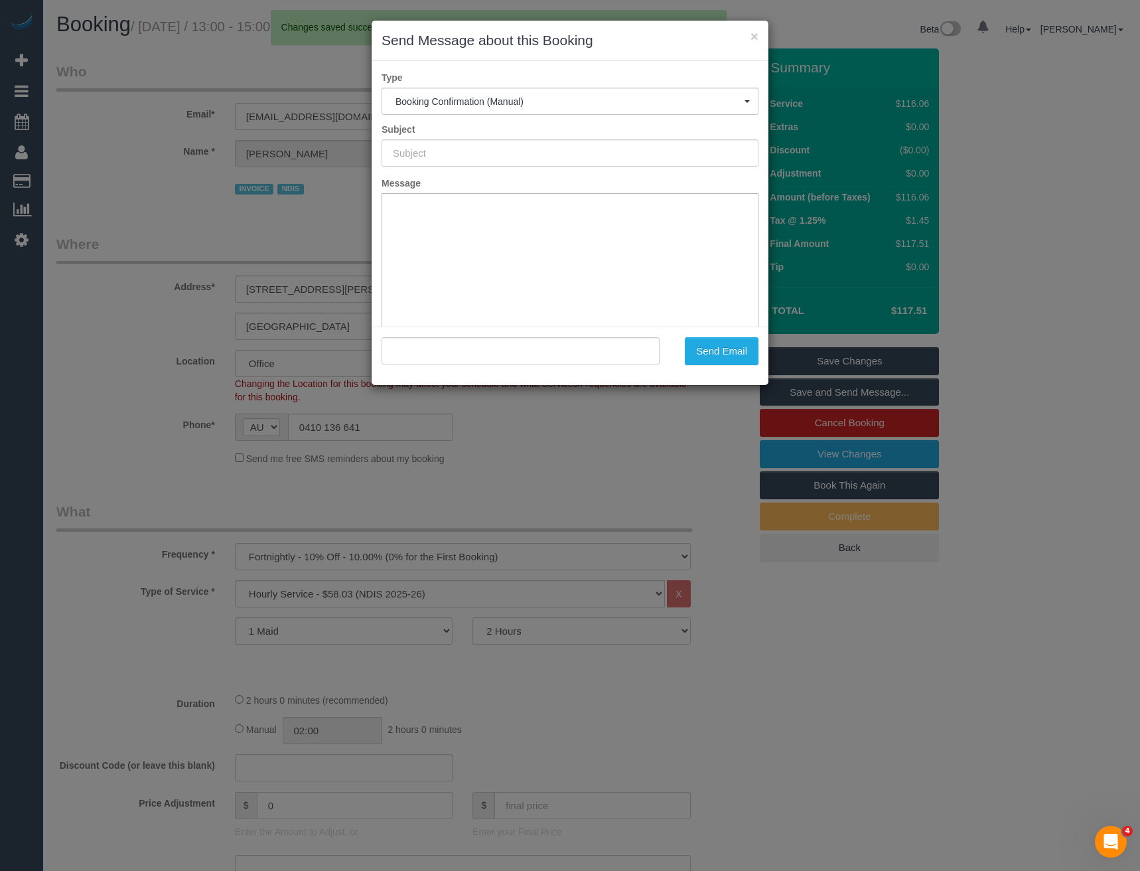
type input "Booking Confirmed"
type input ""Maysam Asafiri One Good Day" <maysam_asafiri@hotmail.com>"
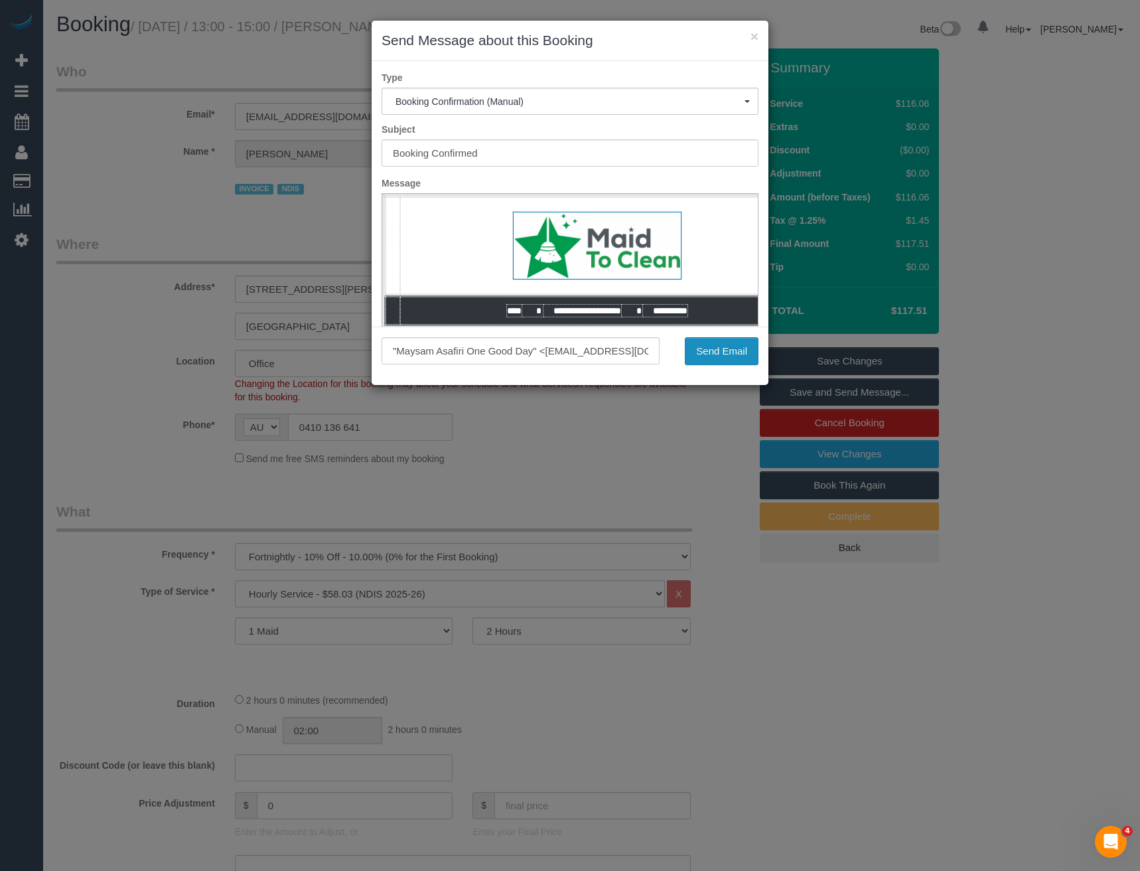
click at [711, 355] on button "Send Email" at bounding box center [722, 351] width 74 height 28
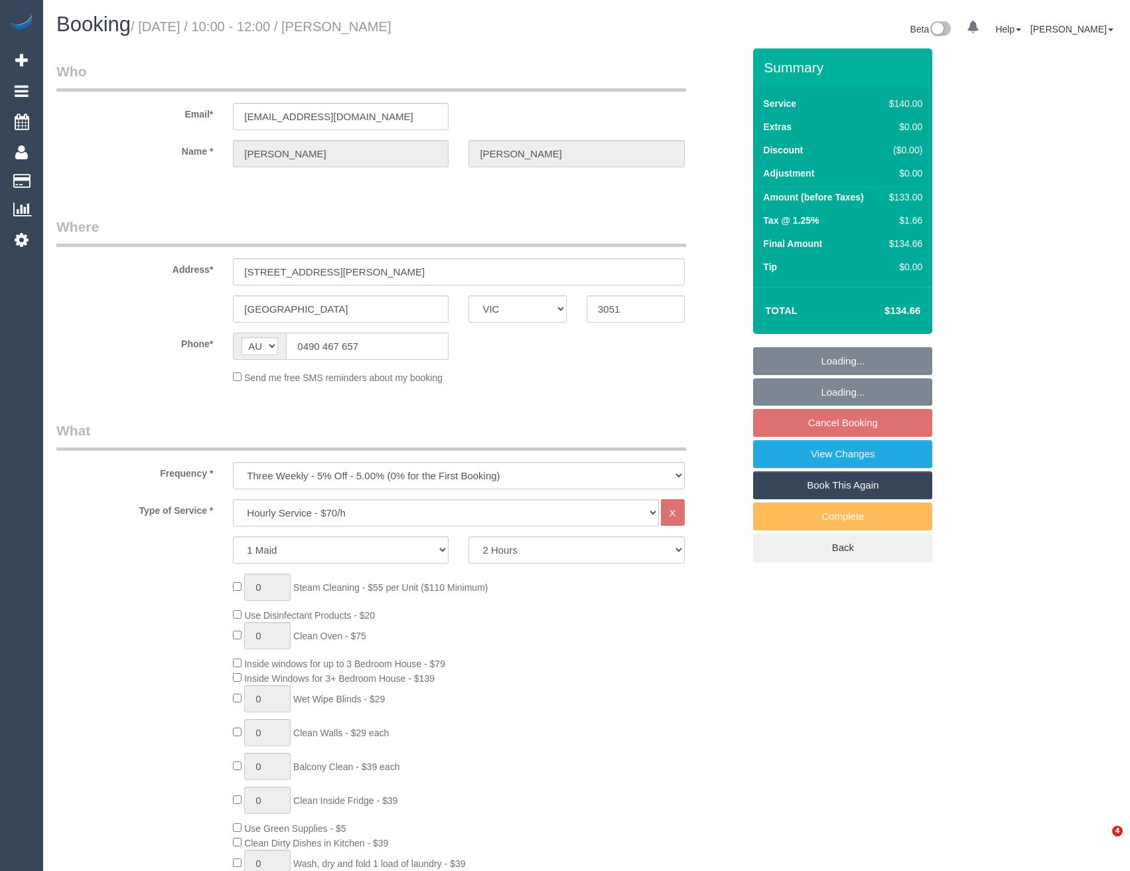
select select "VIC"
select select "string:stripe-pm_1RCYcd2GScqysDRVbZLA98HB"
select select "number:28"
select select "number:14"
select select "number:18"
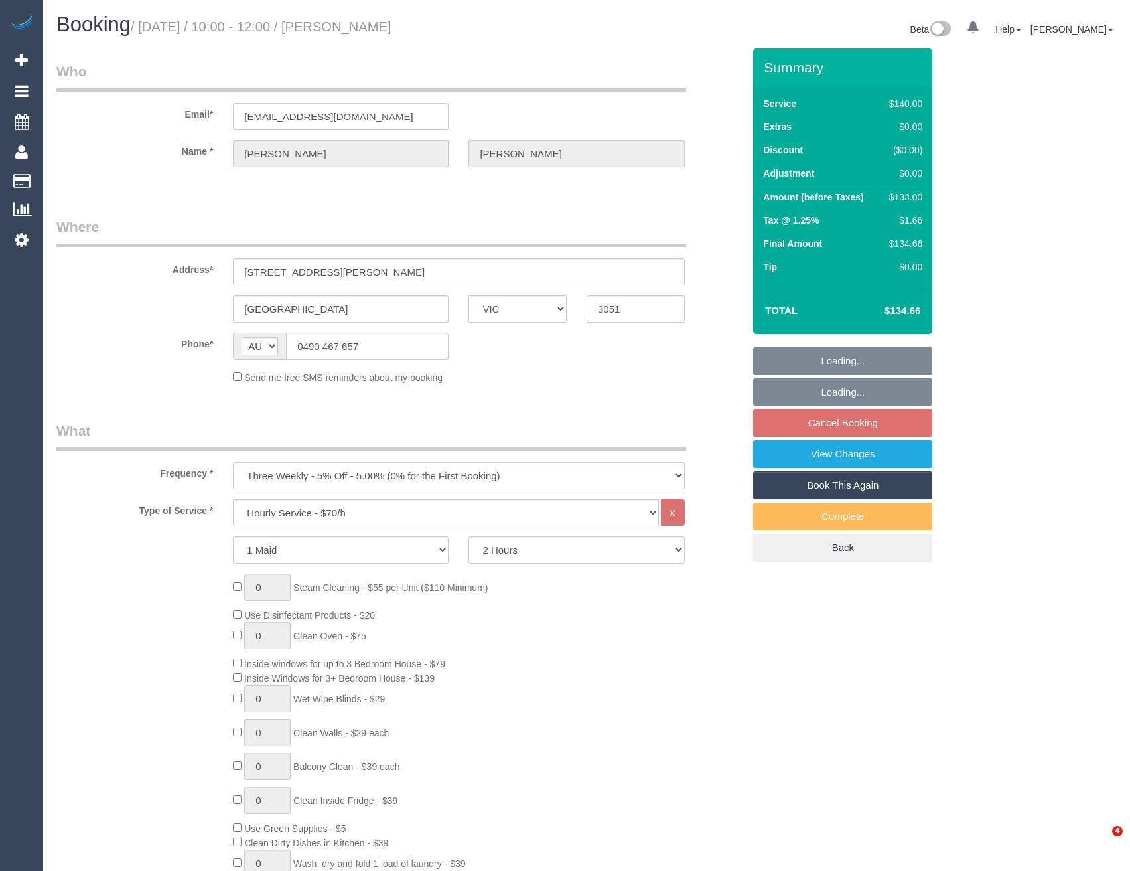
select select "number:24"
select select "number:34"
select select "number:12"
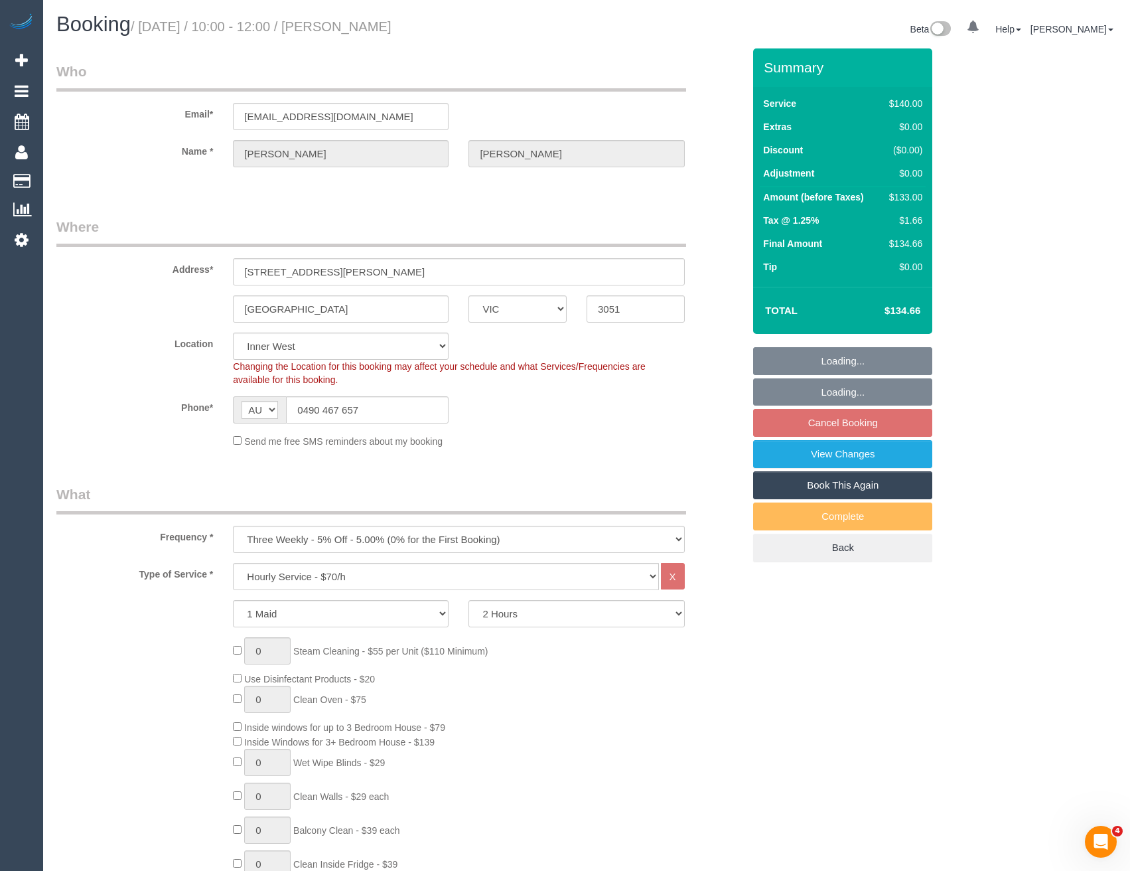
select select "spot3"
select select "object:1530"
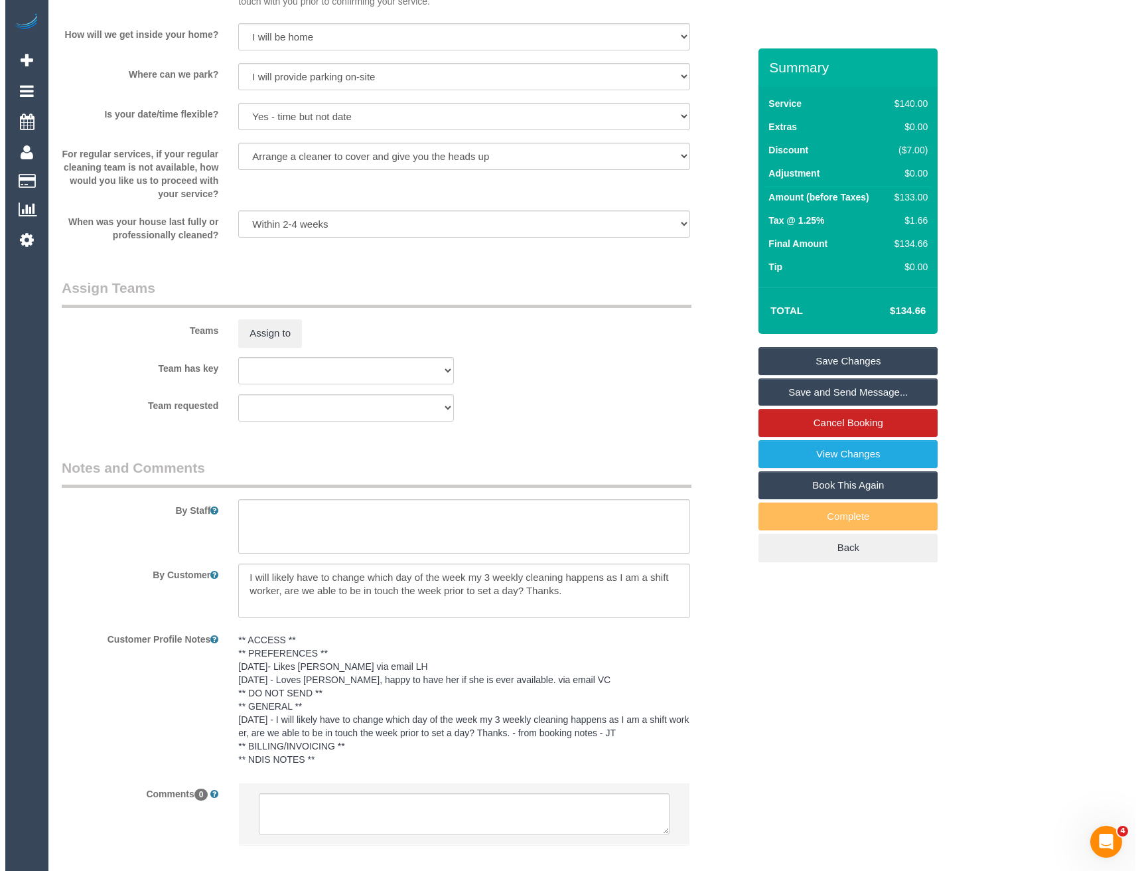
scroll to position [1726, 0]
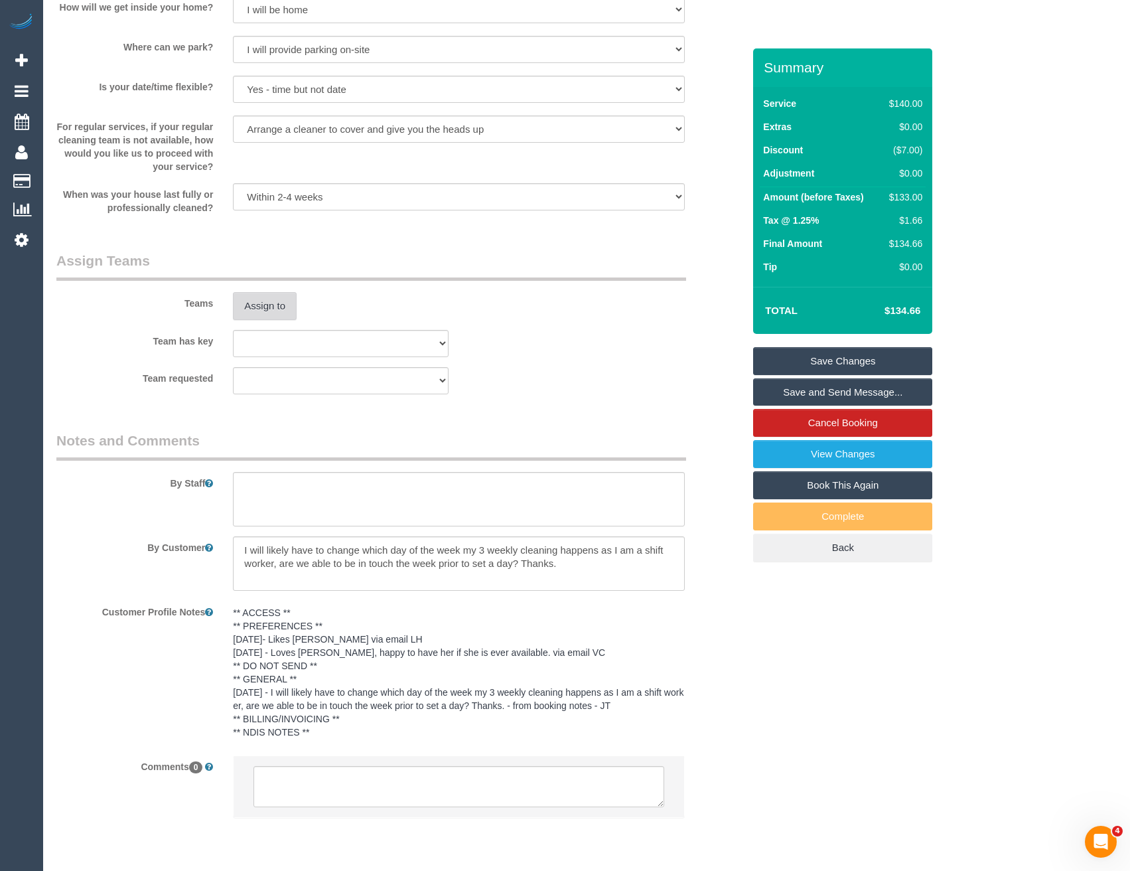
click at [262, 313] on button "Assign to" at bounding box center [265, 306] width 64 height 28
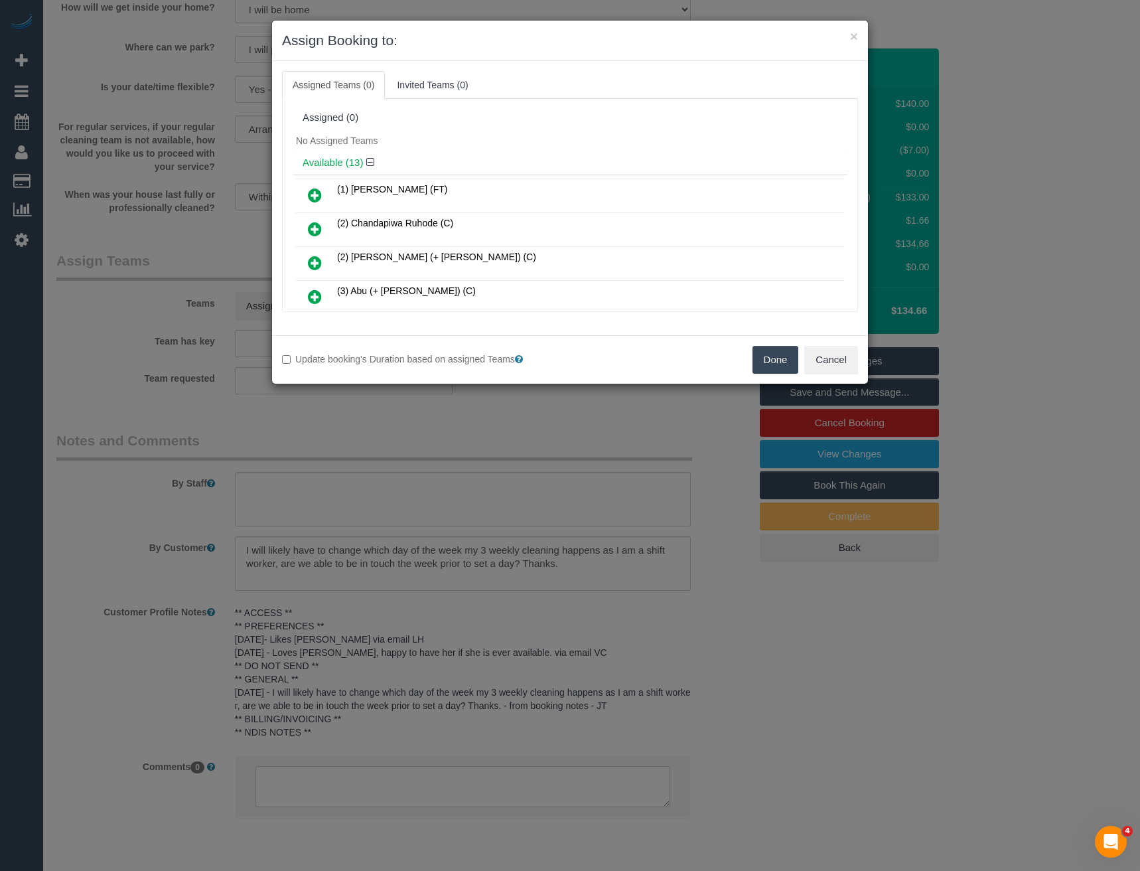
scroll to position [188, 0]
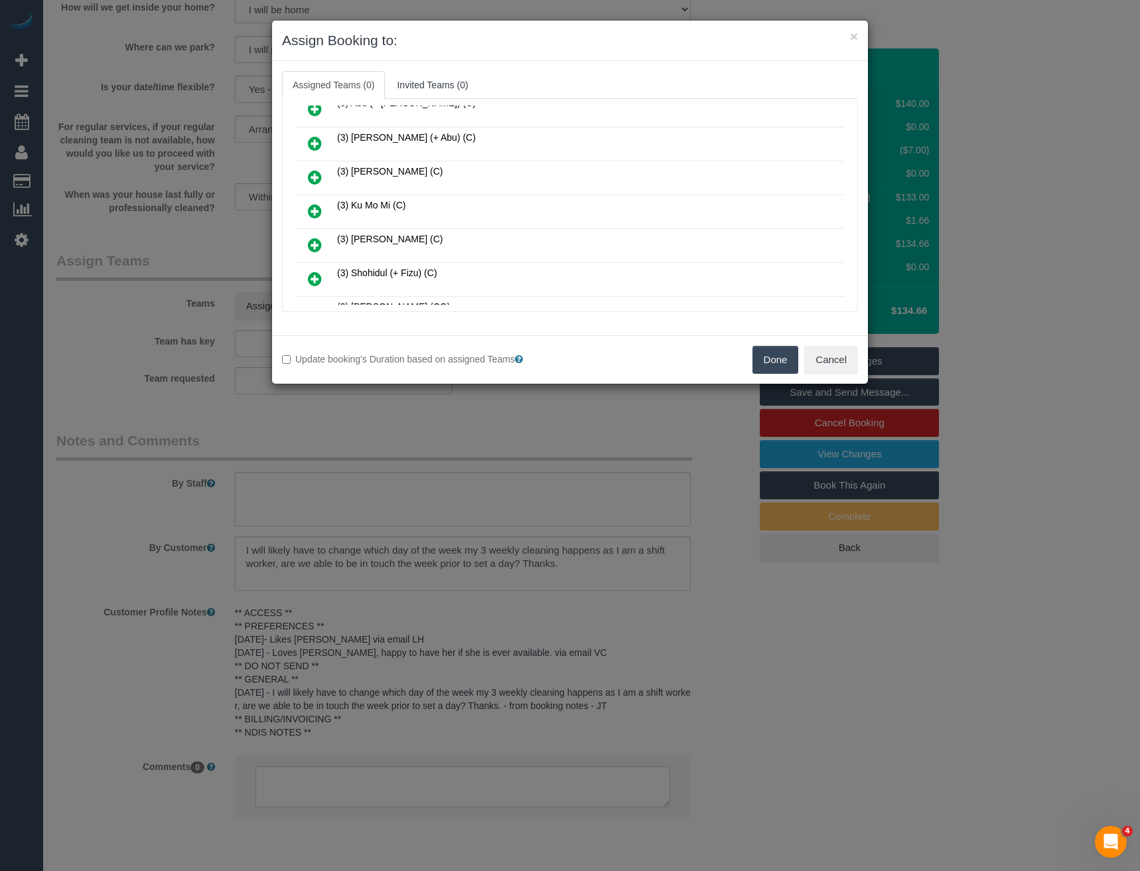
click at [313, 213] on icon at bounding box center [315, 211] width 14 height 16
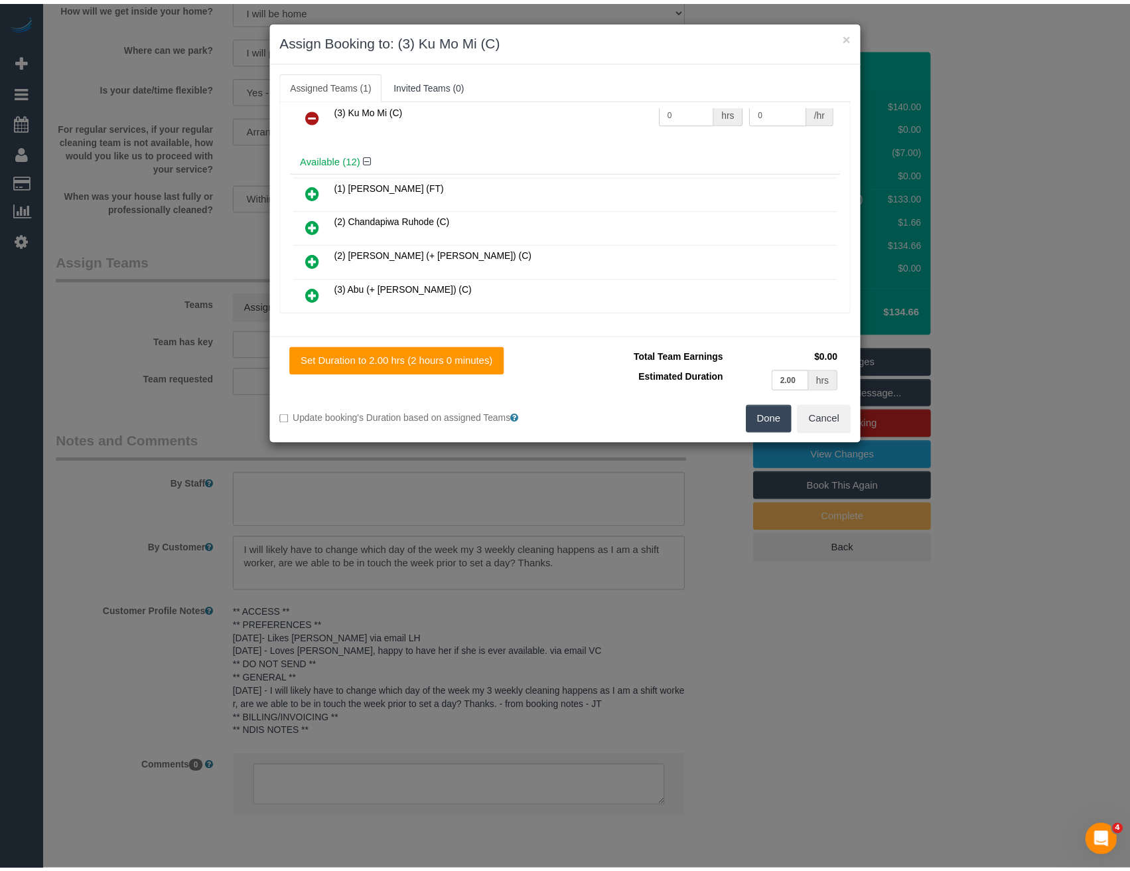
scroll to position [0, 0]
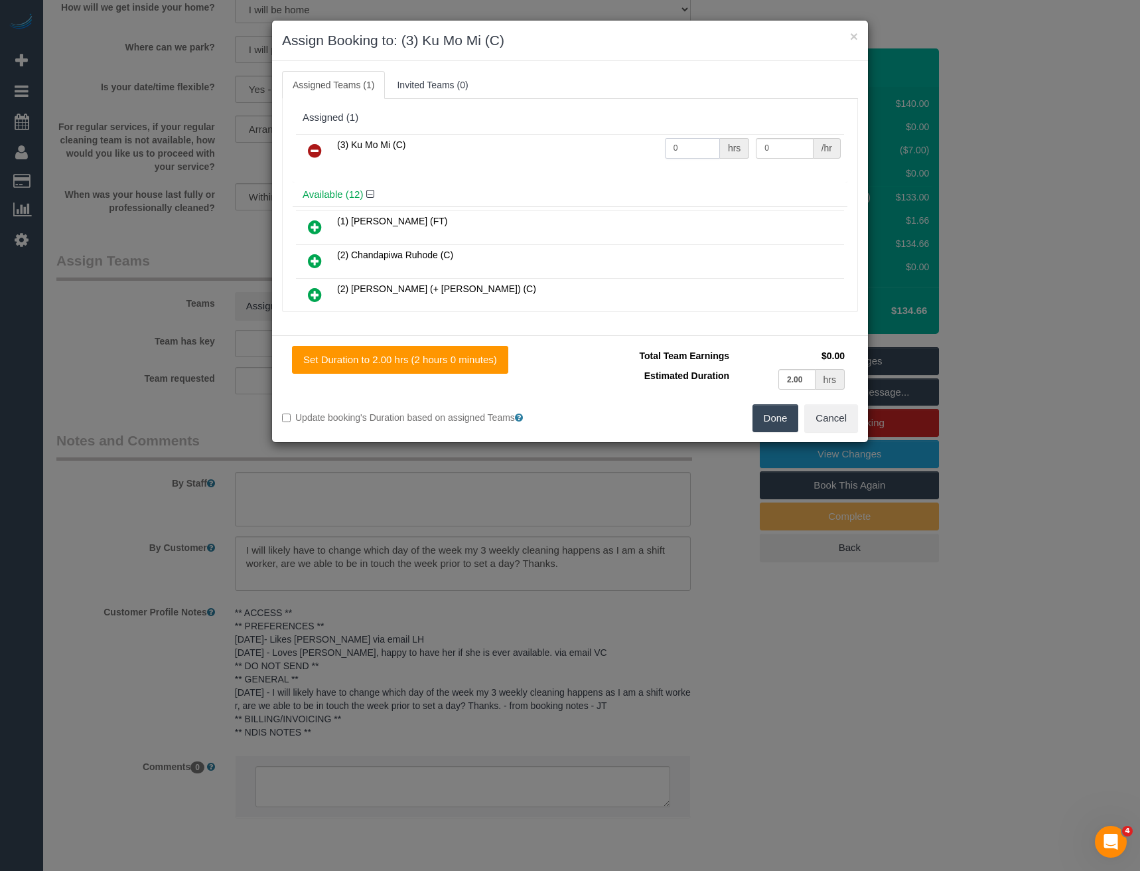
drag, startPoint x: 686, startPoint y: 148, endPoint x: 622, endPoint y: 154, distance: 64.0
click at [625, 155] on tr "(3) Ku Mo Mi (C) 0 hrs 0 /hr" at bounding box center [570, 151] width 548 height 34
type input "2"
type input "35"
click at [771, 410] on button "Done" at bounding box center [776, 418] width 46 height 28
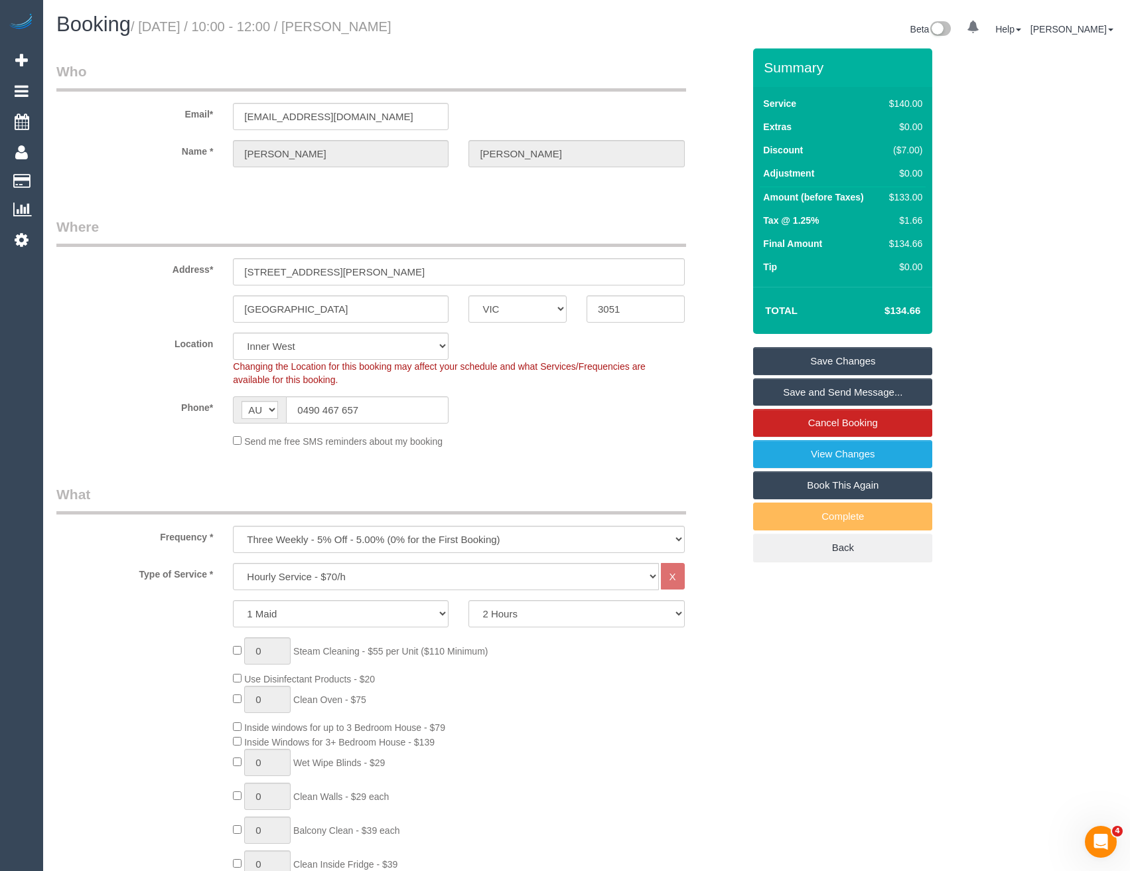
click at [800, 386] on link "Save and Send Message..." at bounding box center [842, 392] width 179 height 28
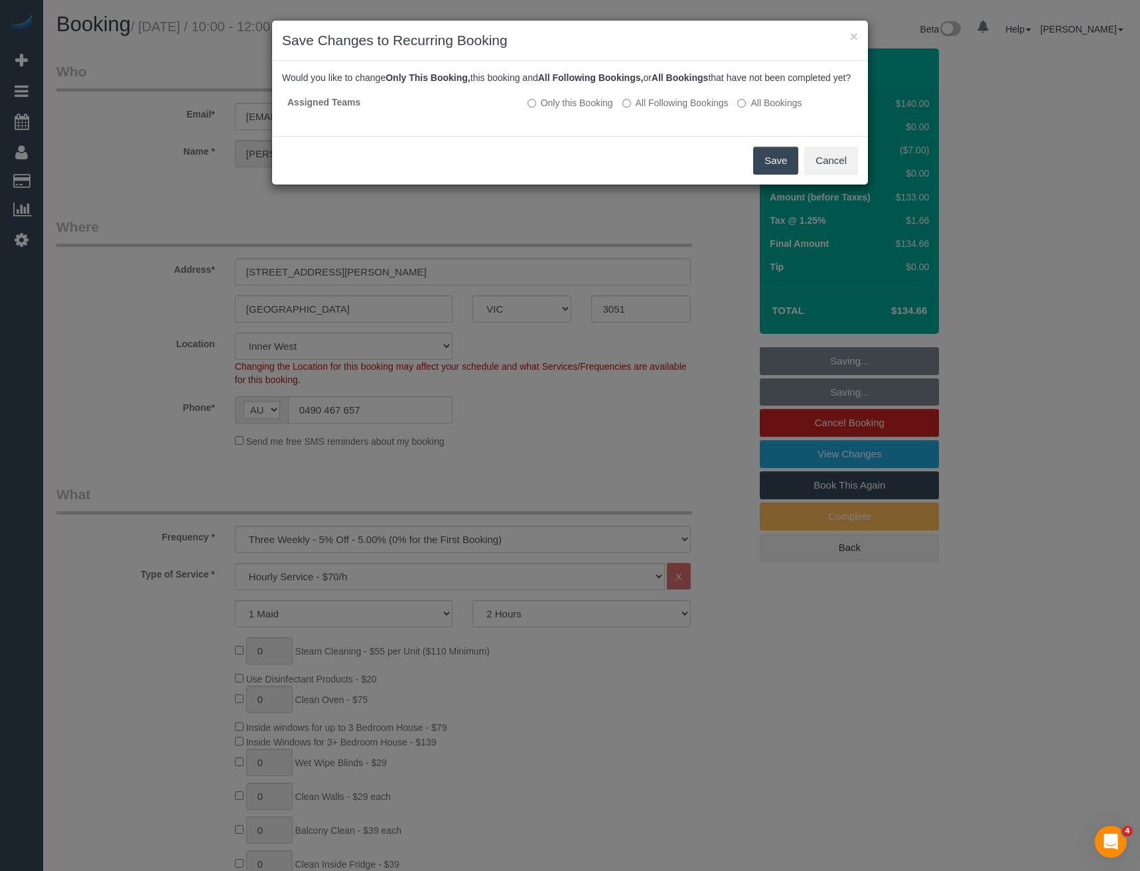
click at [773, 175] on button "Save" at bounding box center [775, 161] width 45 height 28
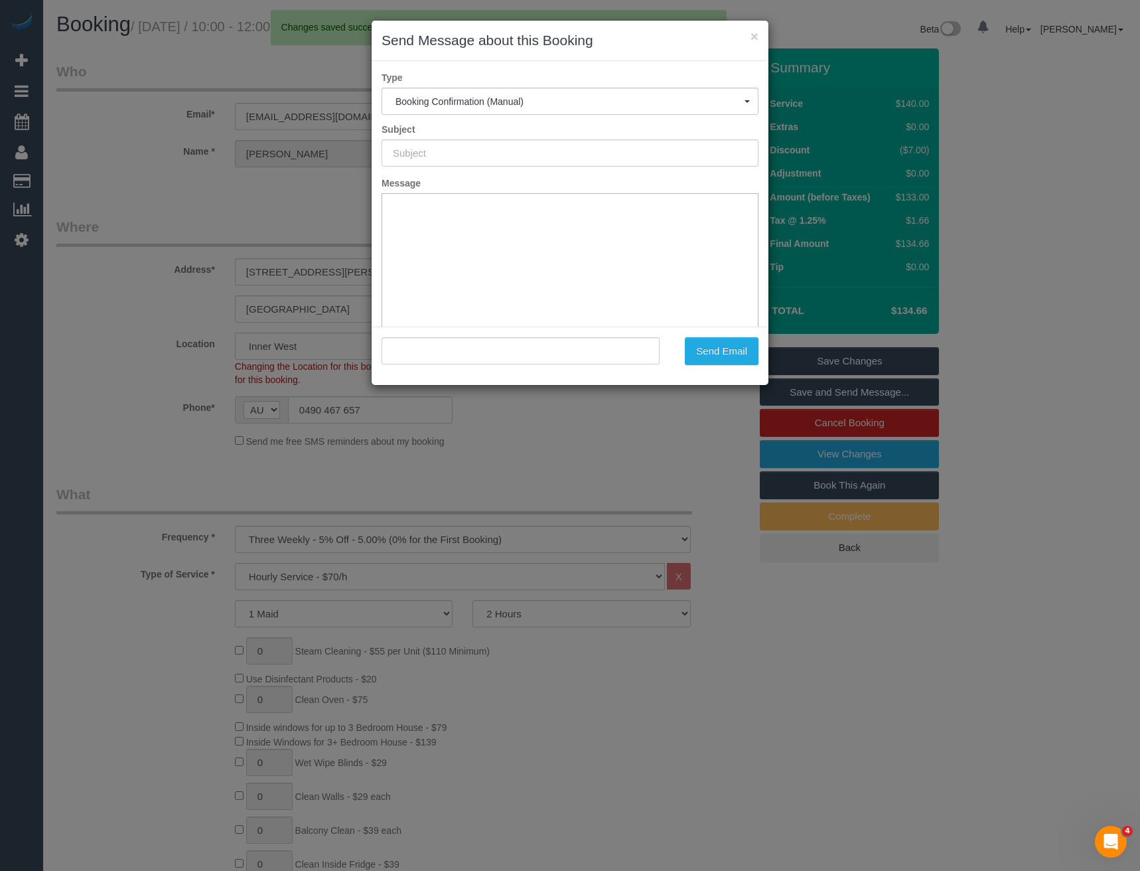
type input "Booking Confirmed"
type input ""Natasha Gandhi" <tash.gandhi@gmail.com>"
click at [709, 352] on button "Send Email" at bounding box center [722, 351] width 74 height 28
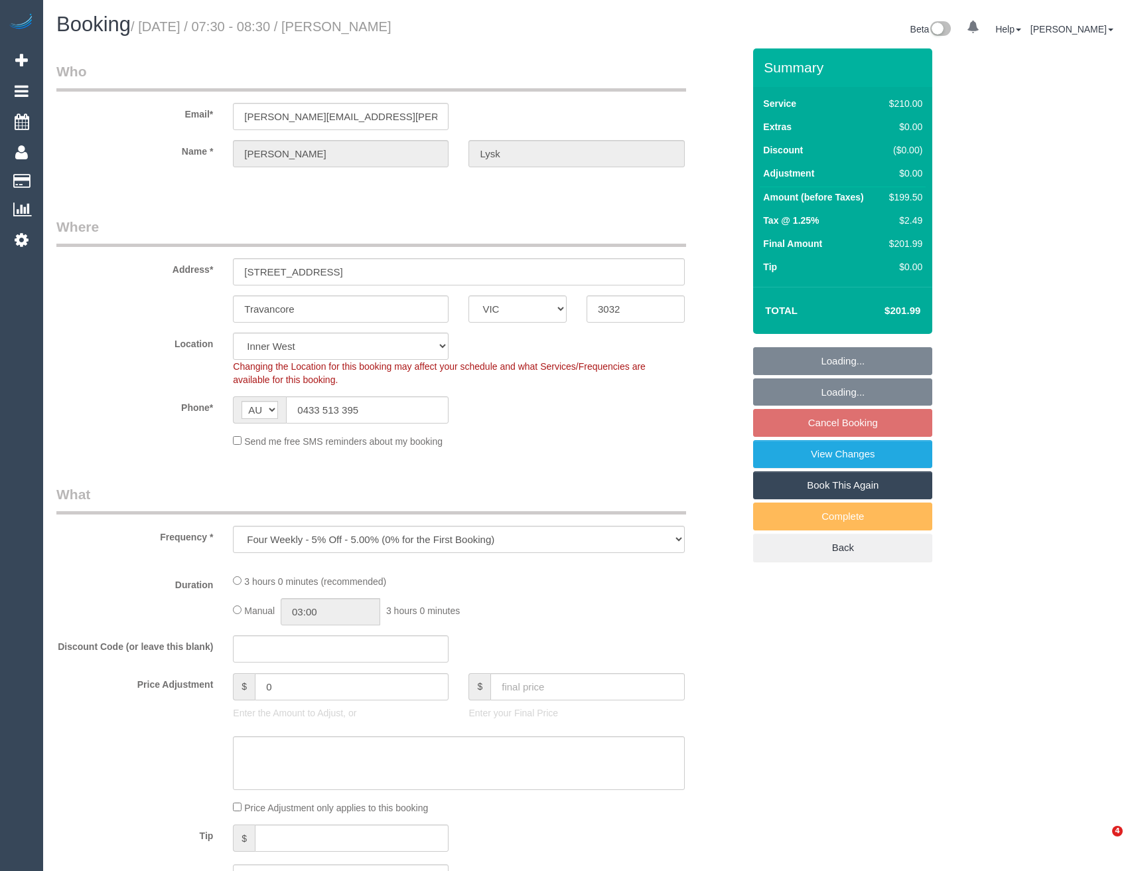
select select "VIC"
select select "number:27"
select select "number:14"
select select "number:19"
select select "180"
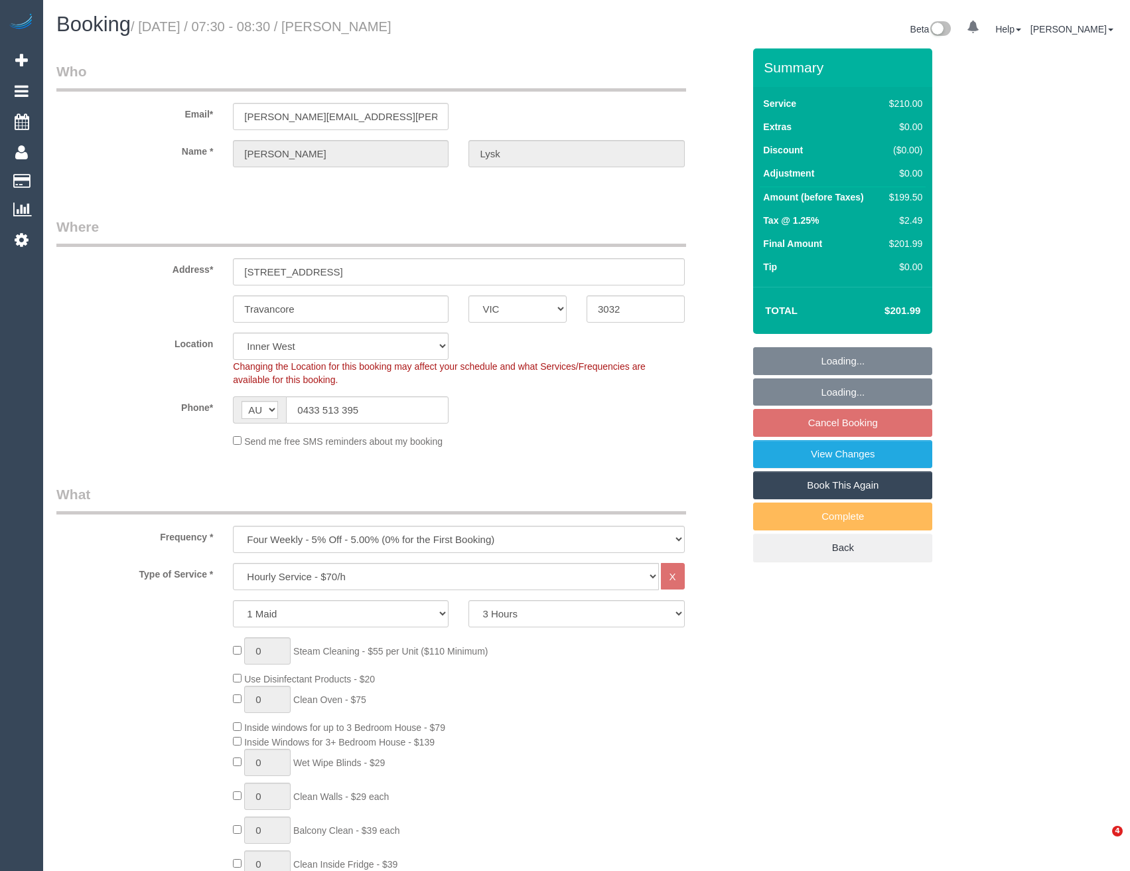
select select "object:1525"
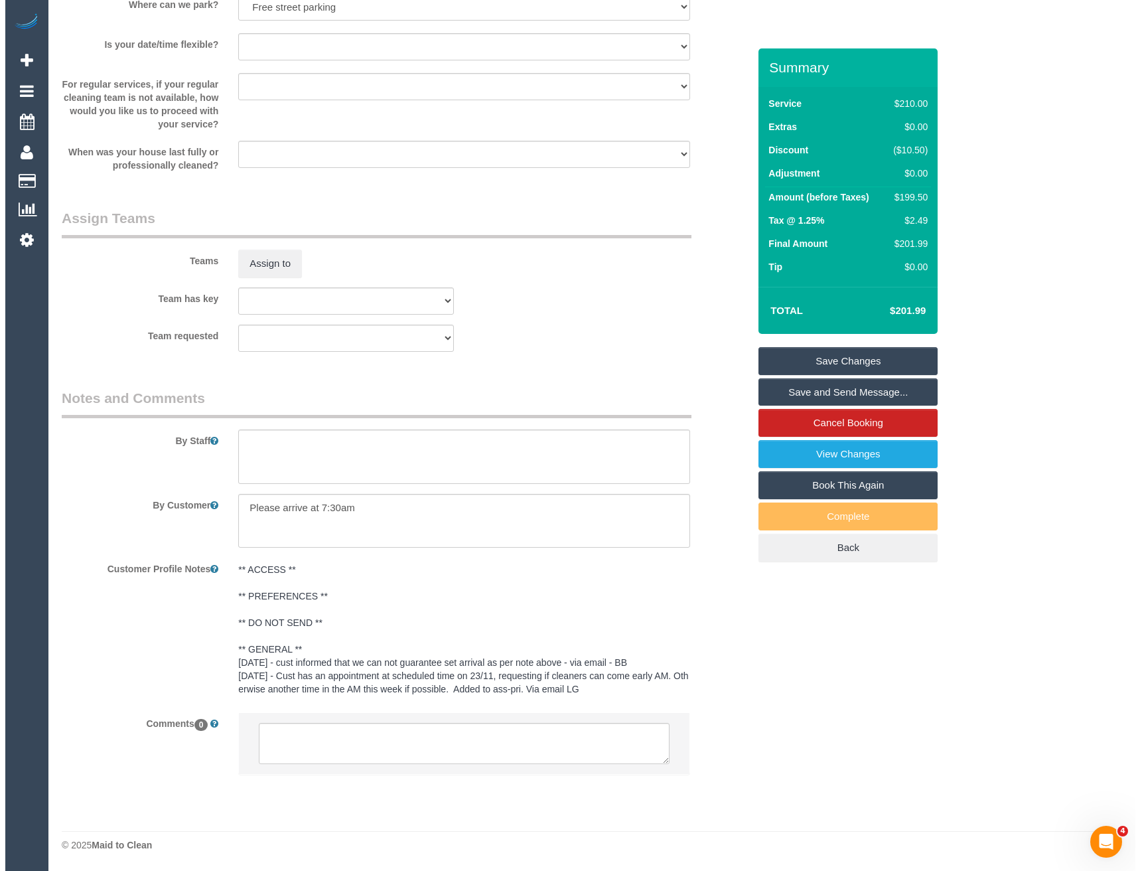
scroll to position [1708, 0]
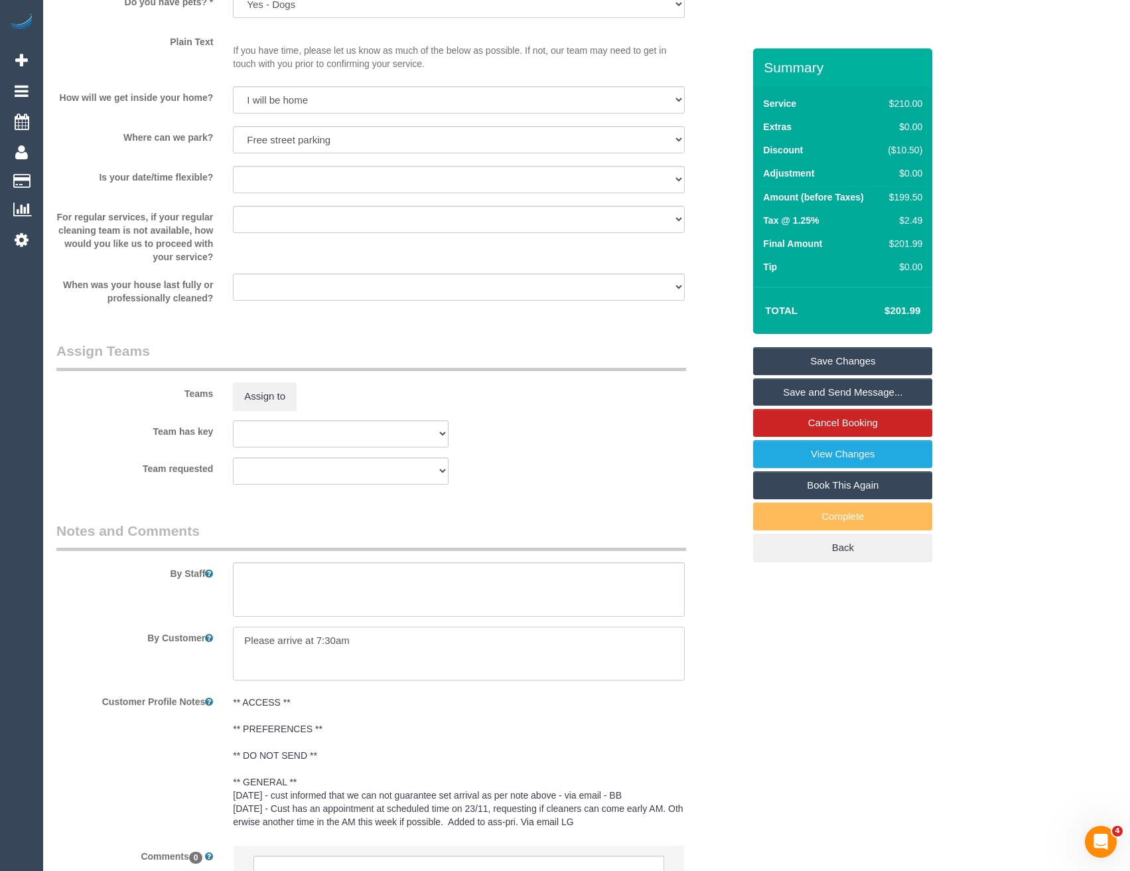
drag, startPoint x: 382, startPoint y: 642, endPoint x: 83, endPoint y: 644, distance: 298.7
click at [83, 644] on div "By Customer" at bounding box center [399, 654] width 707 height 54
click at [258, 390] on button "Assign to" at bounding box center [265, 396] width 64 height 28
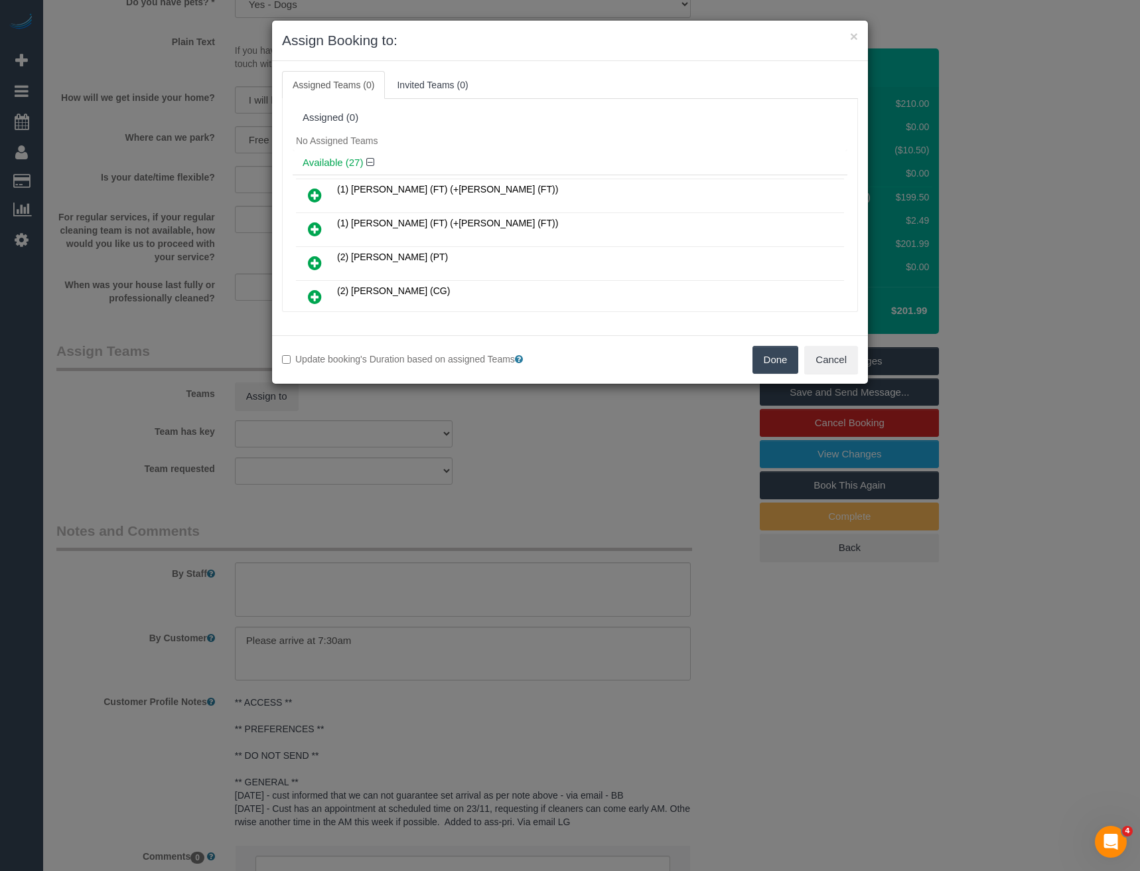
scroll to position [867, 0]
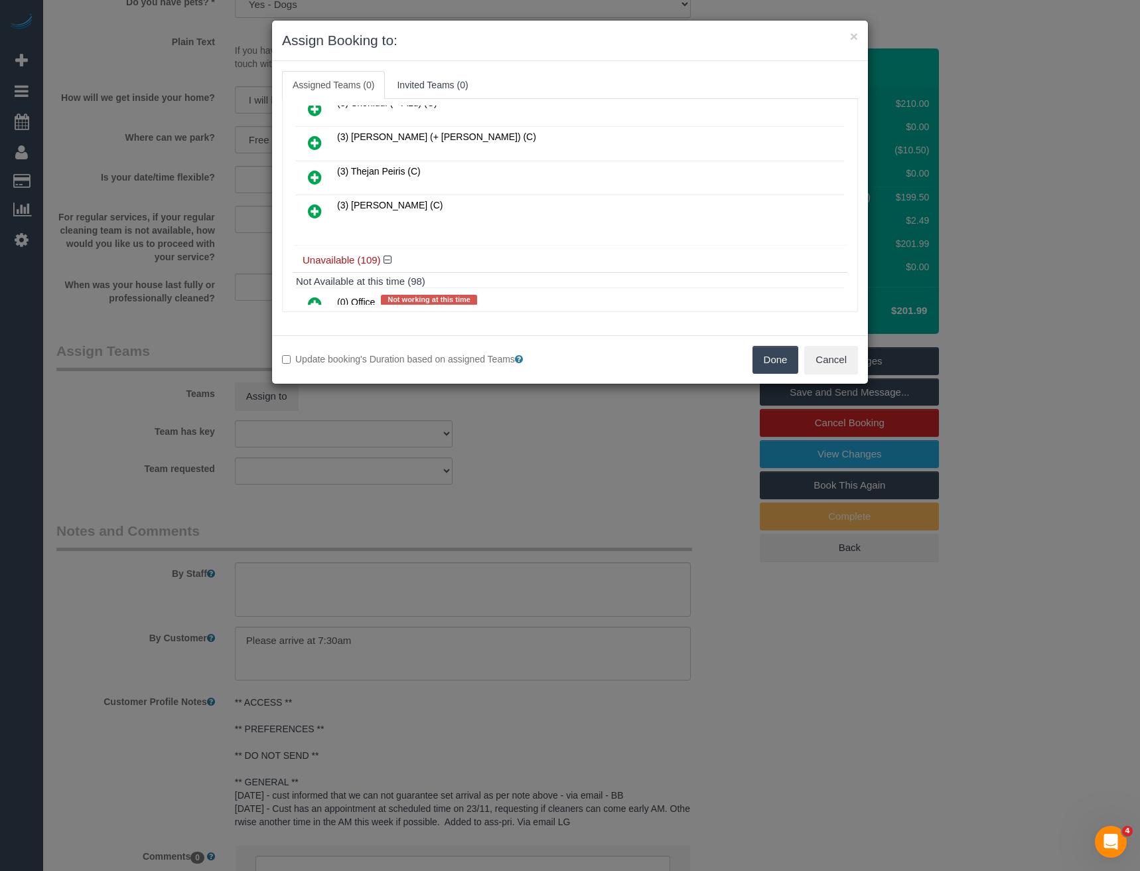
click at [315, 209] on icon at bounding box center [315, 211] width 14 height 16
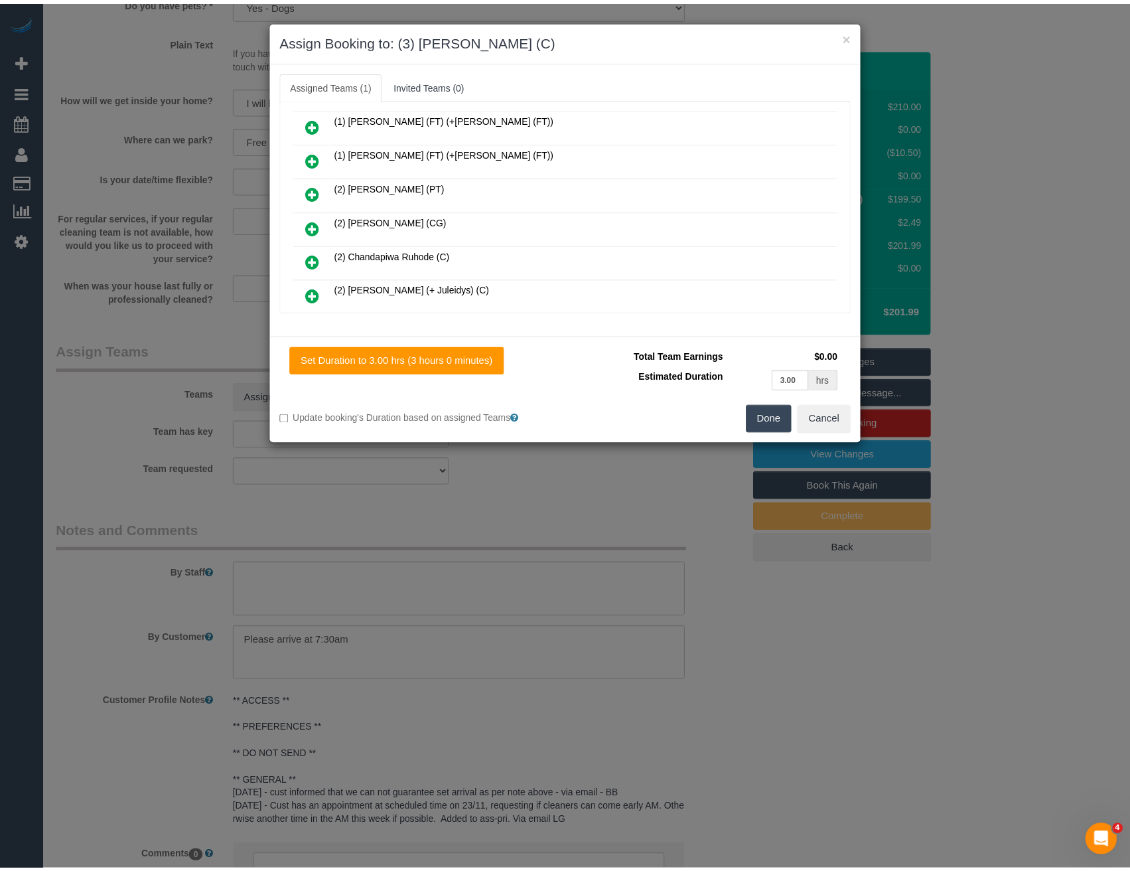
scroll to position [0, 0]
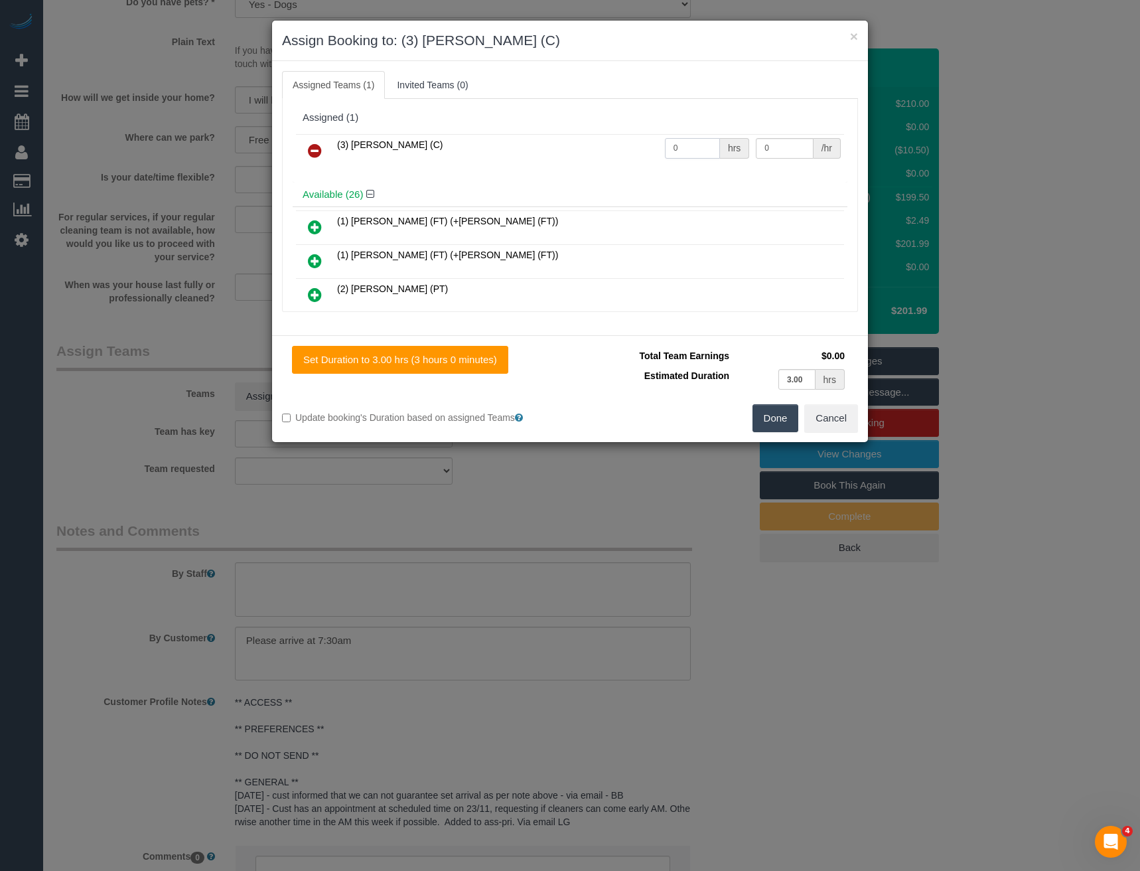
drag, startPoint x: 692, startPoint y: 147, endPoint x: 557, endPoint y: 153, distance: 134.9
click at [560, 153] on tr "(3) Vishal Kumar (C) 0 hrs 0 /hr" at bounding box center [570, 151] width 548 height 34
type input "3"
type input "35"
click at [775, 415] on button "Done" at bounding box center [776, 418] width 46 height 28
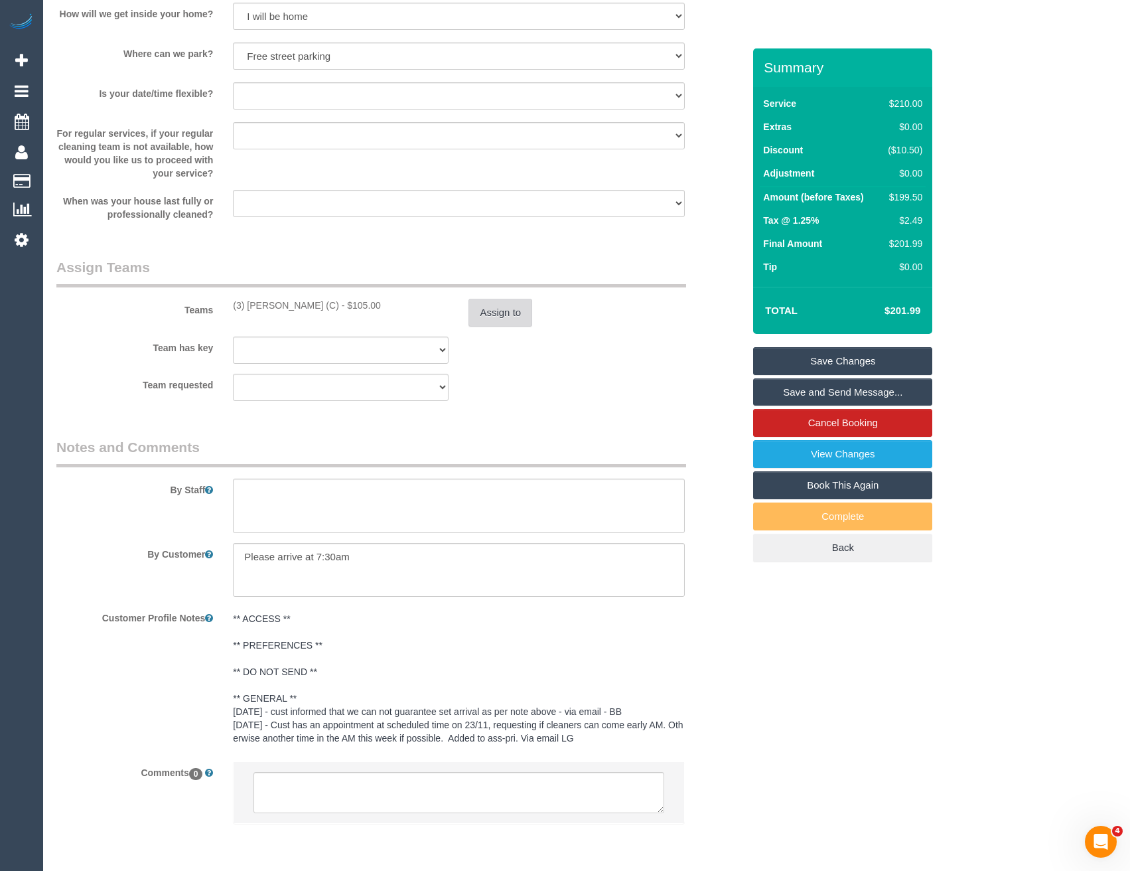
scroll to position [1775, 0]
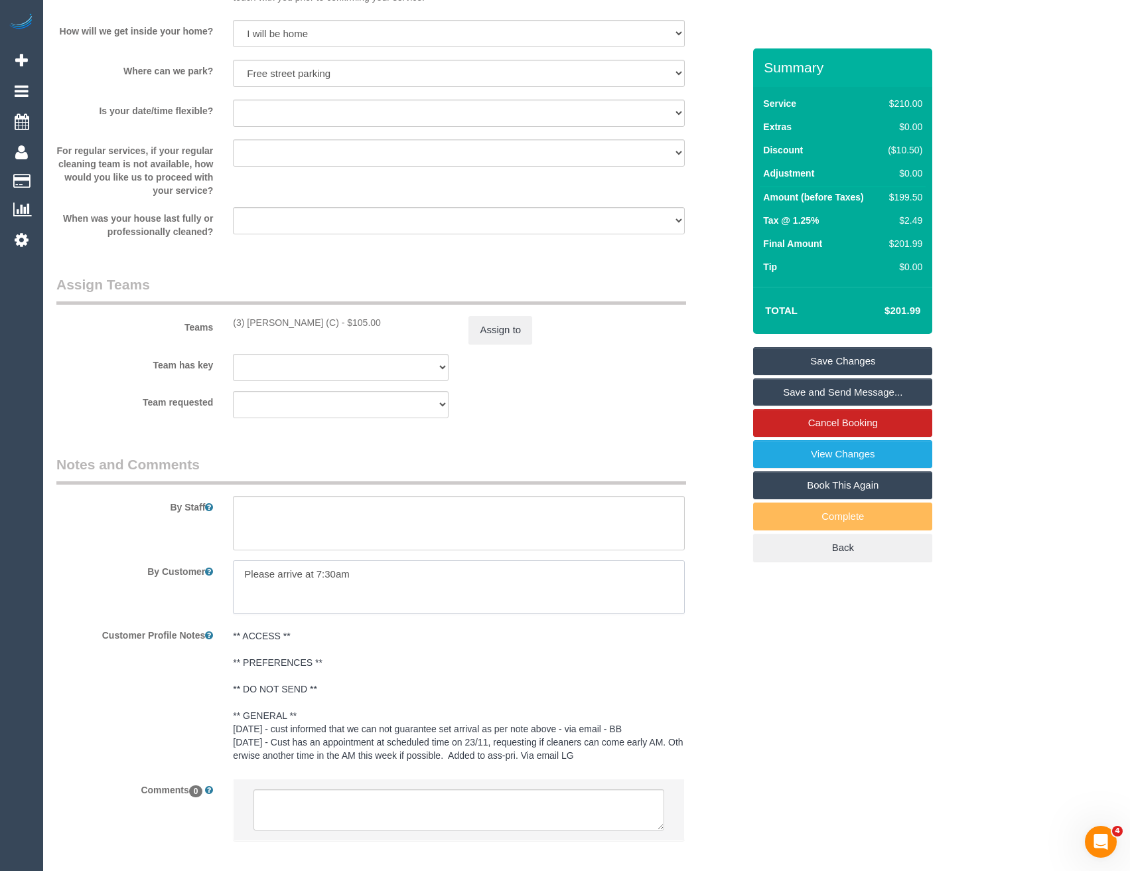
click at [357, 579] on textarea at bounding box center [458, 587] width 451 height 54
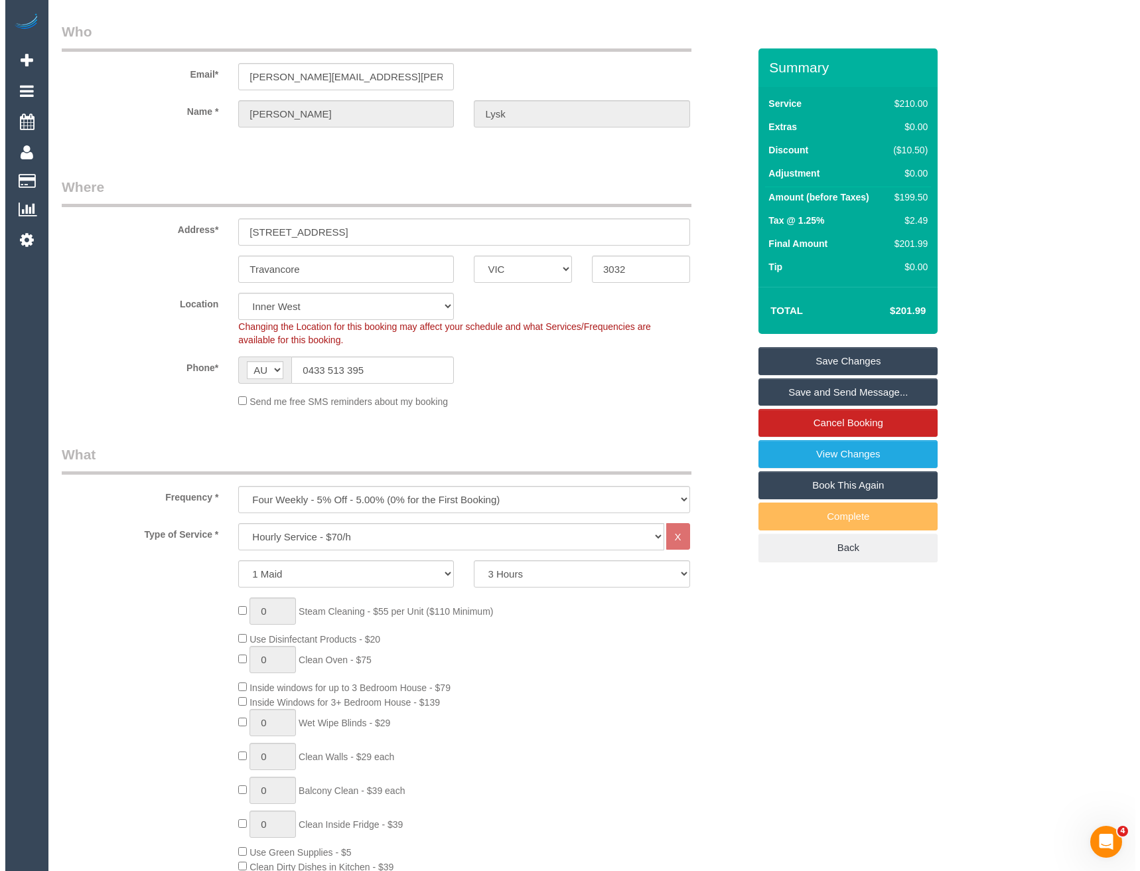
scroll to position [0, 0]
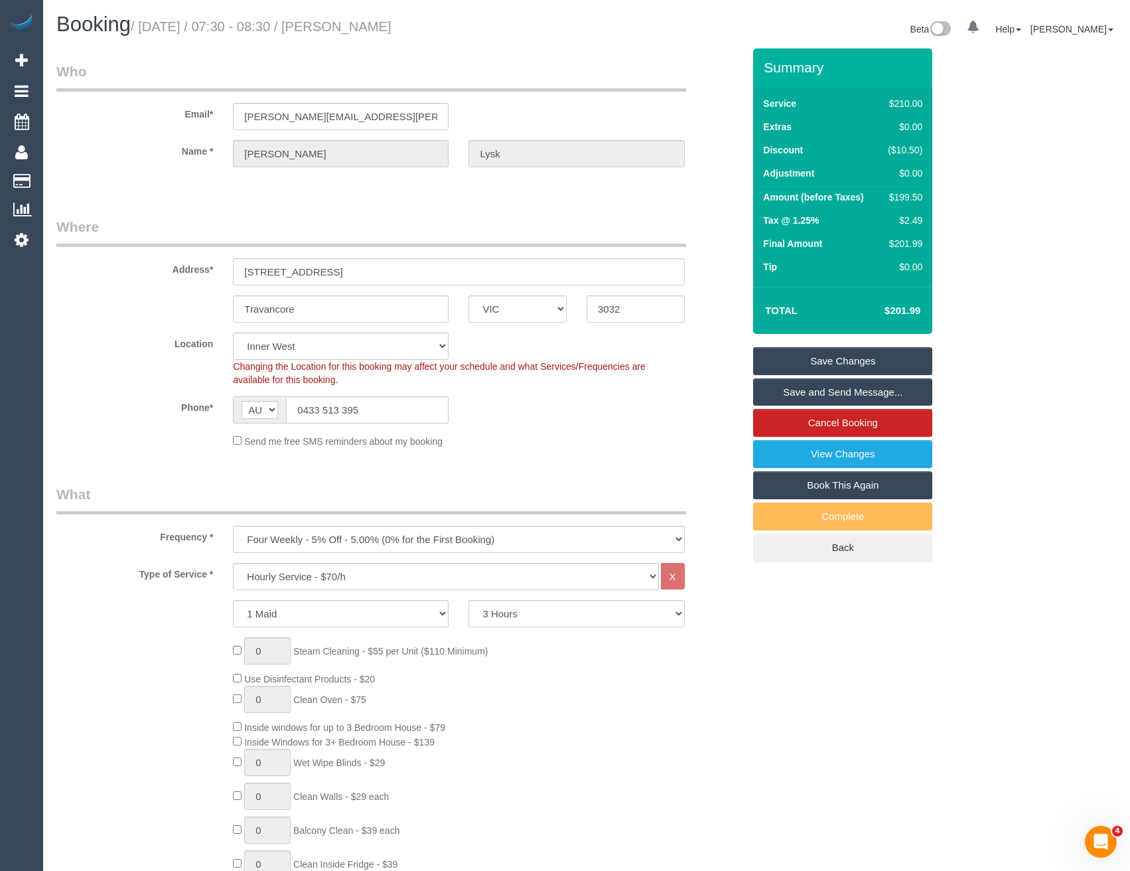
type textarea "Please arrive at 7:30am (if possible)"
click at [807, 404] on link "Save and Send Message..." at bounding box center [842, 392] width 179 height 28
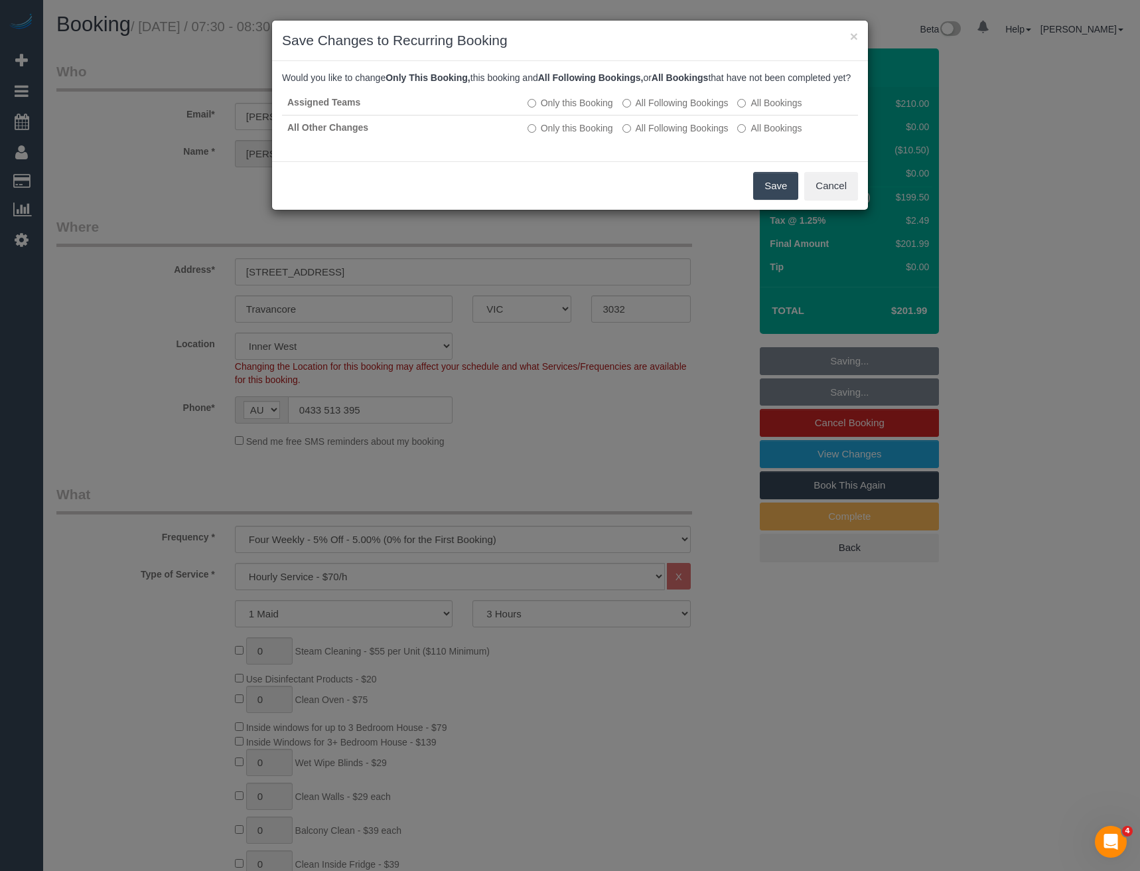
click at [779, 193] on button "Save" at bounding box center [775, 186] width 45 height 28
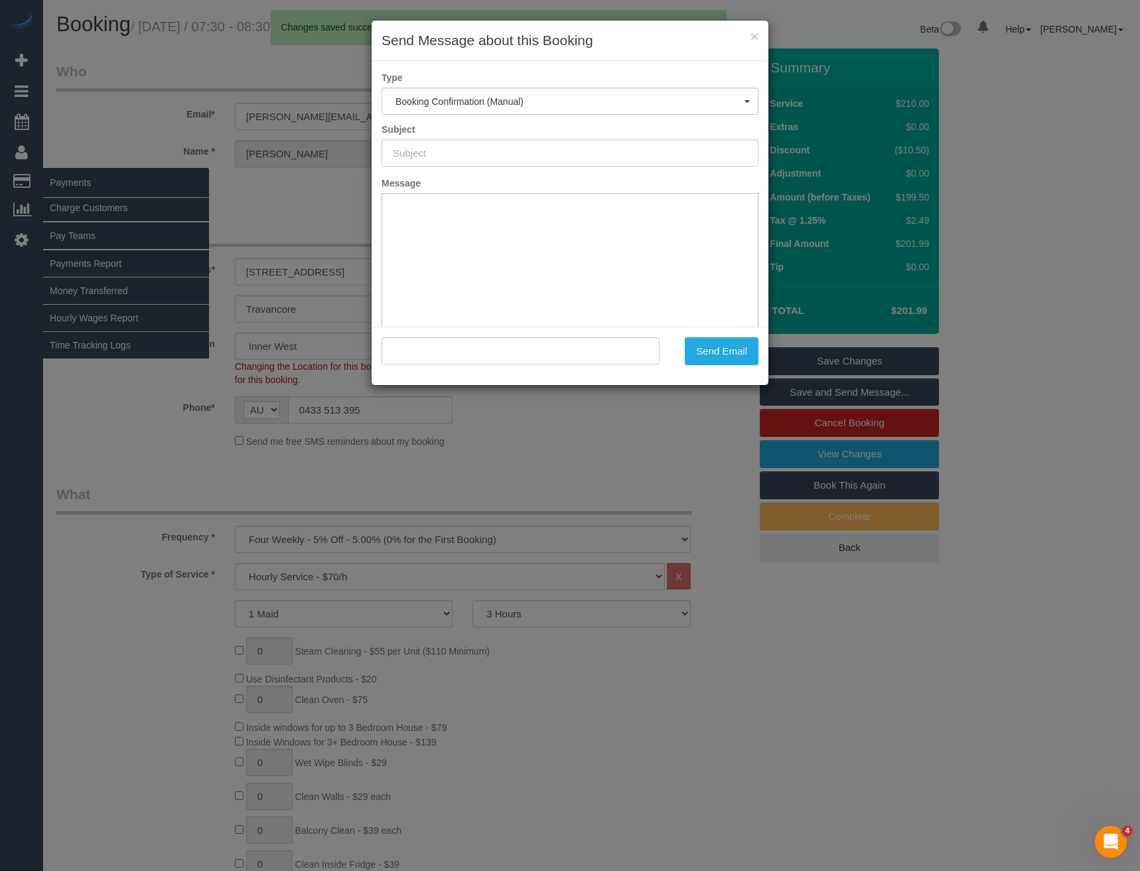
type input "Booking Confirmed"
type input ""Jane Lysk" <jane.lysk@gmail.com>"
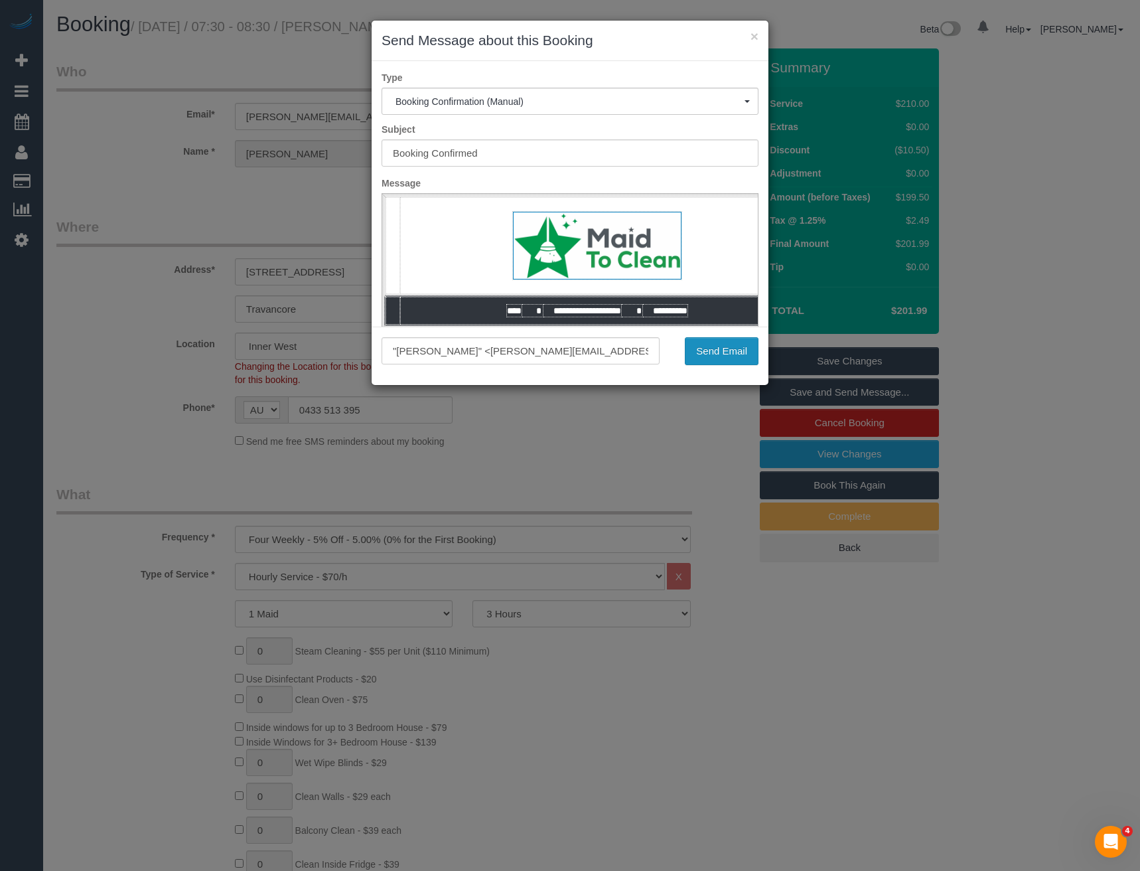
click at [703, 353] on button "Send Email" at bounding box center [722, 351] width 74 height 28
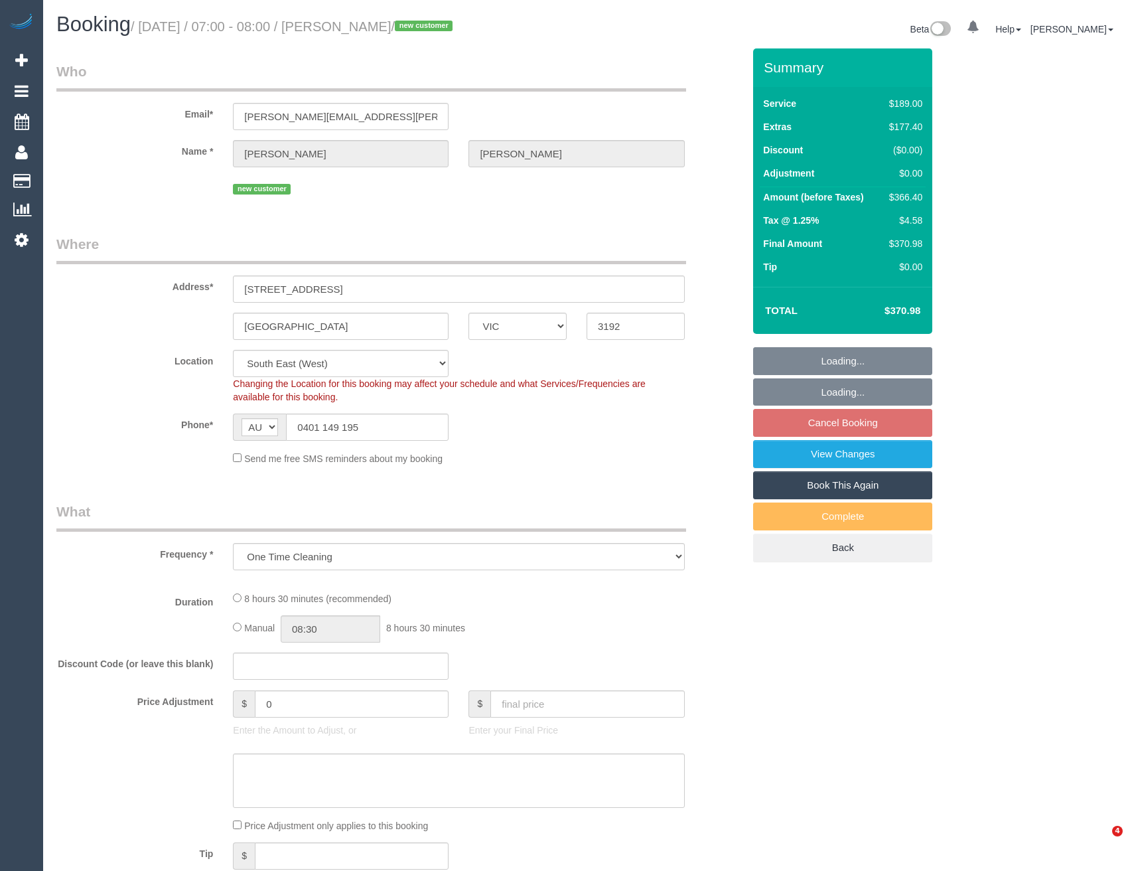
select select "VIC"
select select "number:28"
select select "number:17"
select select "number:19"
select select "number:36"
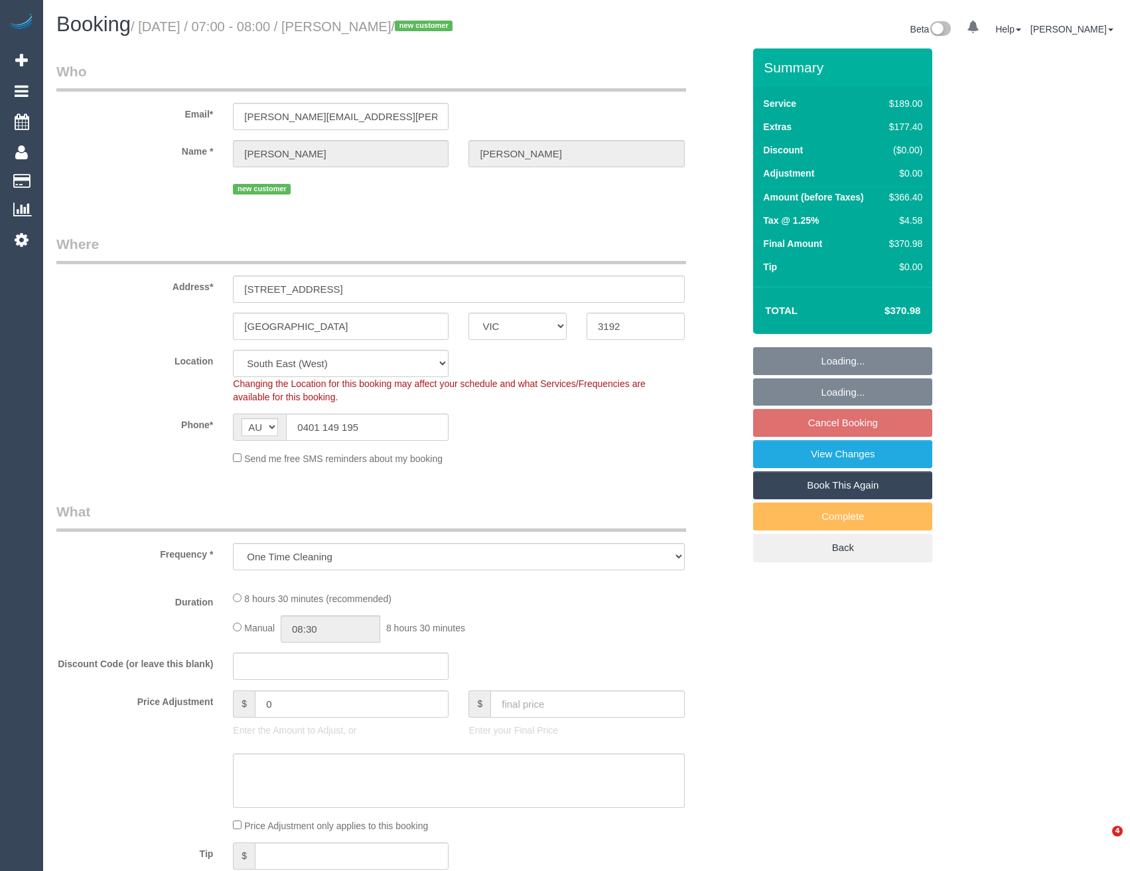
select select "object:705"
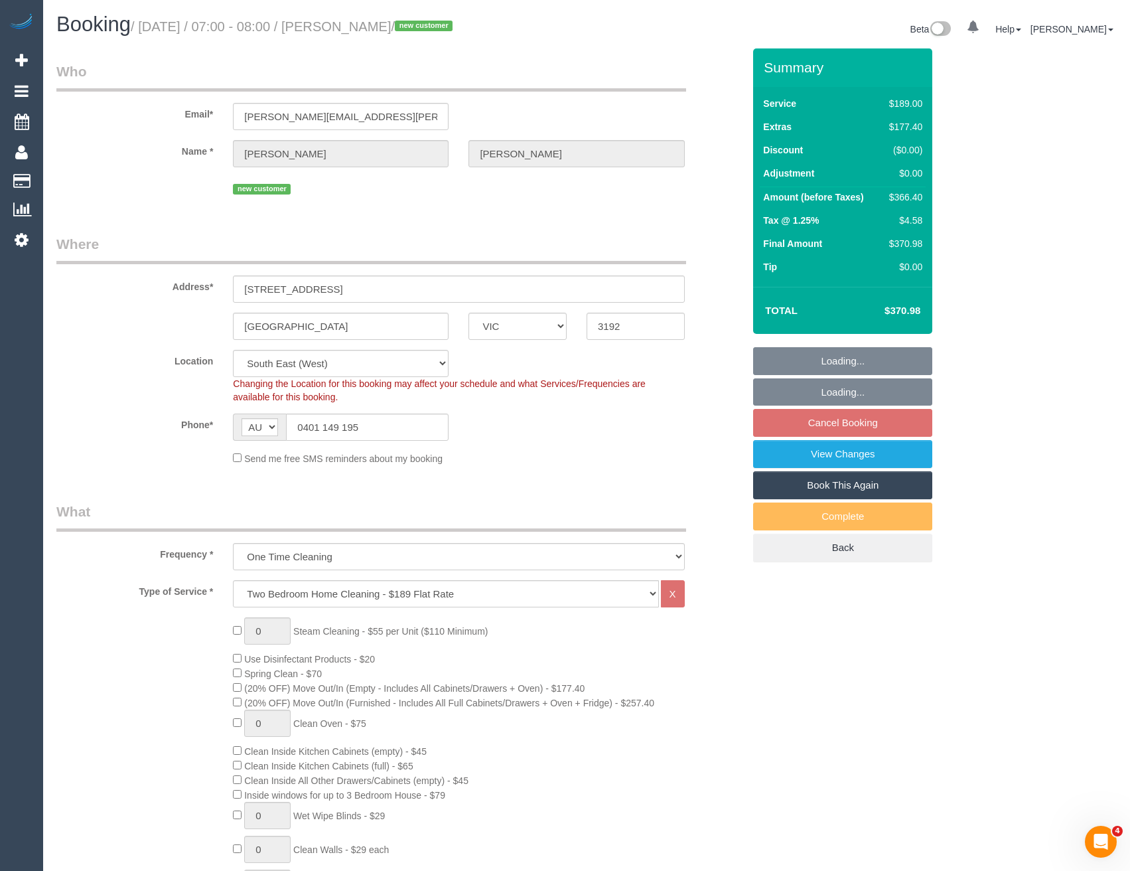
select select "spot1"
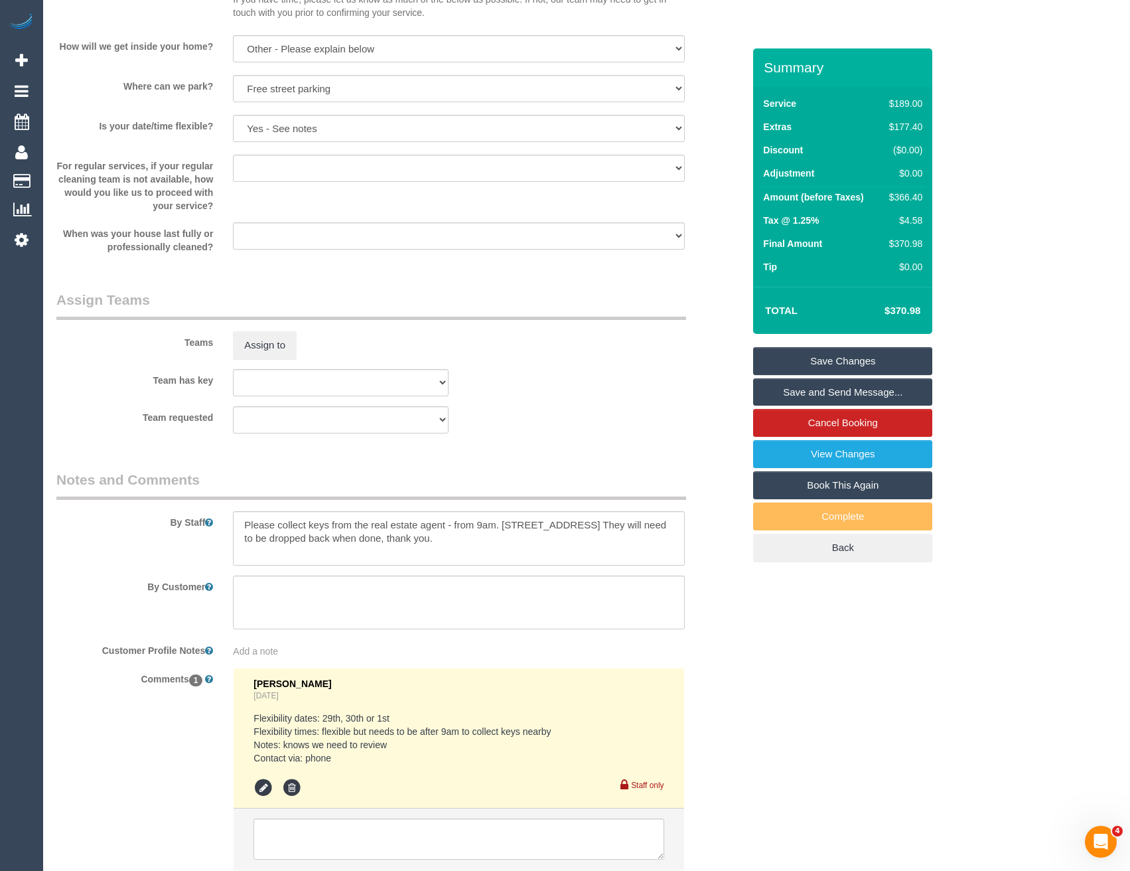
scroll to position [1836, 0]
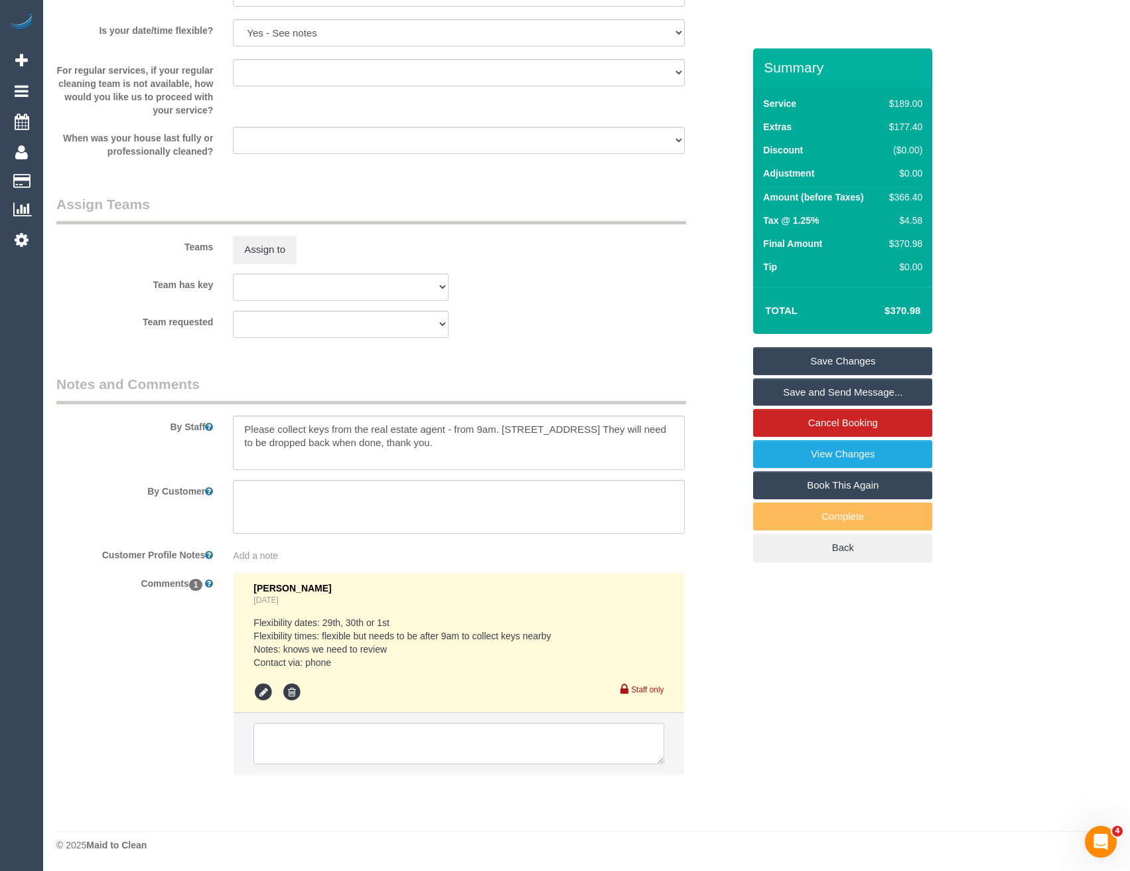
click at [342, 741] on textarea at bounding box center [459, 743] width 410 height 41
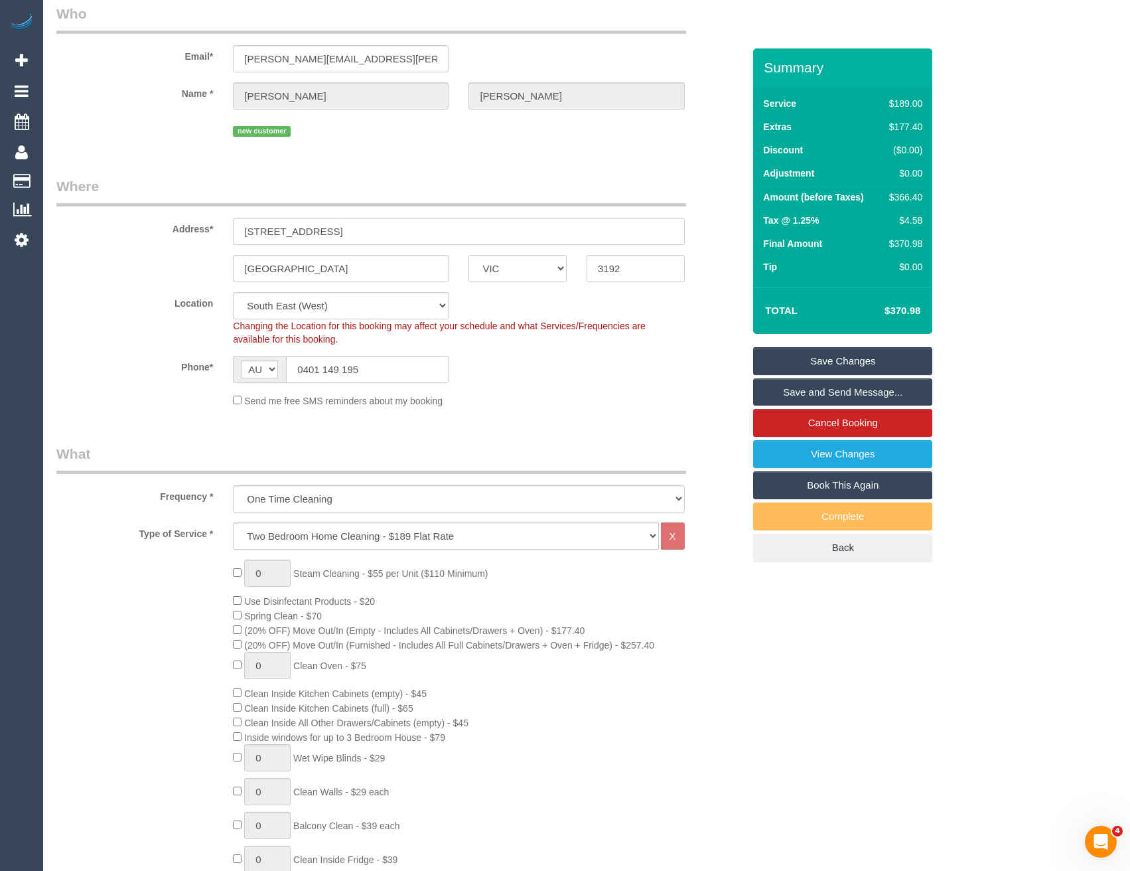
scroll to position [0, 0]
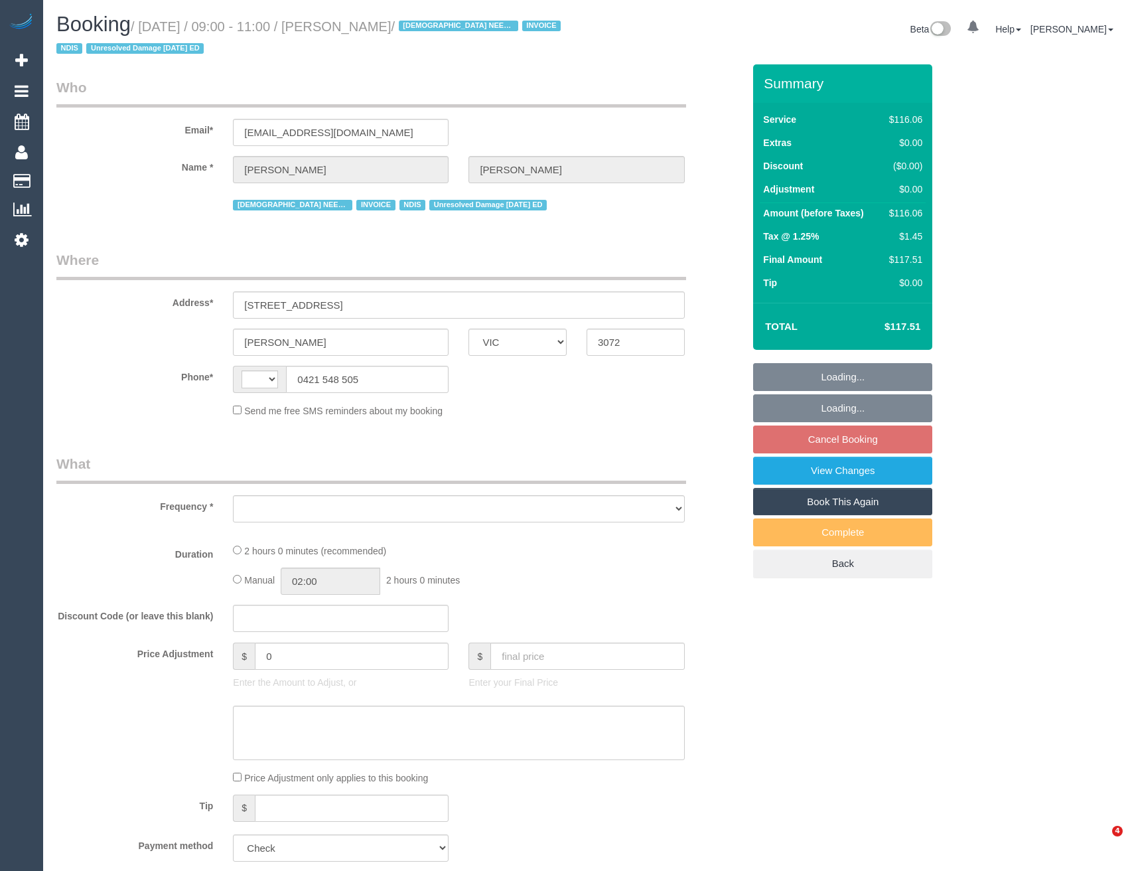
select select "VIC"
select select "string:AU"
select select "object:589"
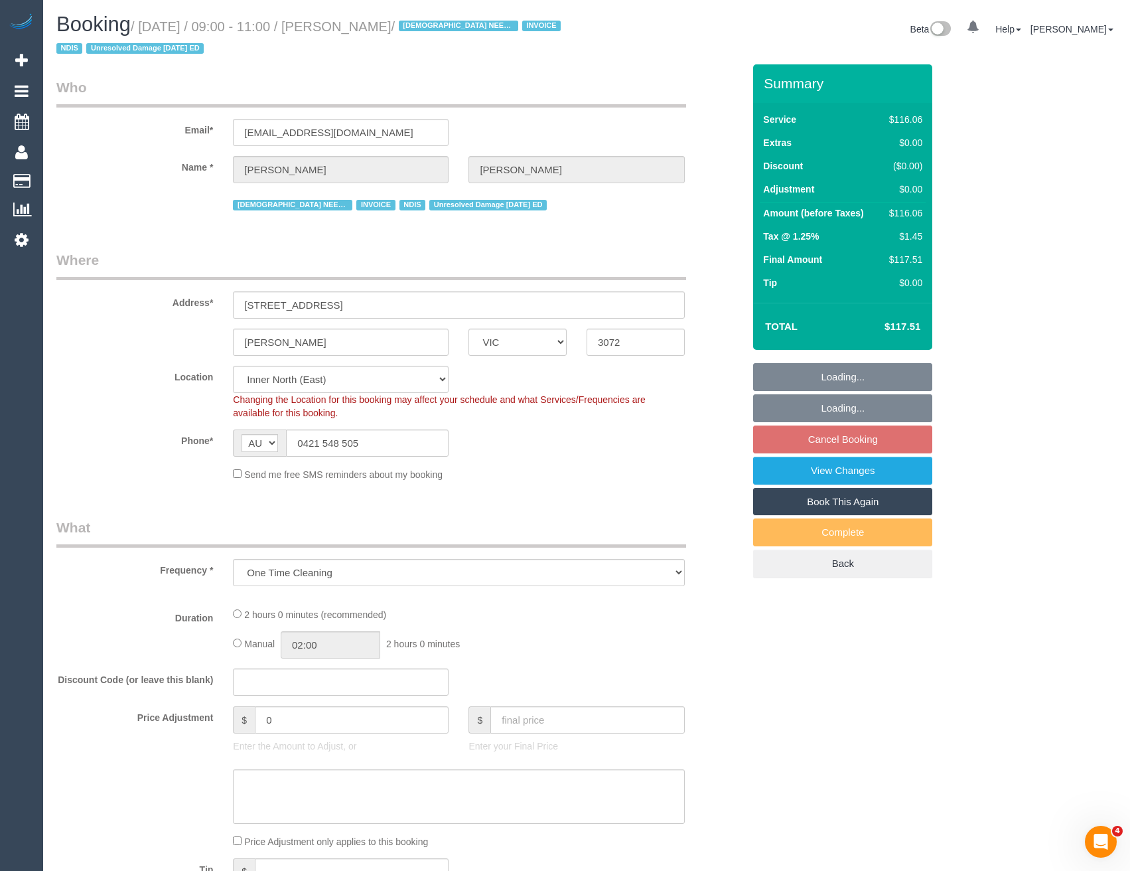
select select "number:27"
select select "number:14"
select select "number:19"
select select "number:36"
select select "number:35"
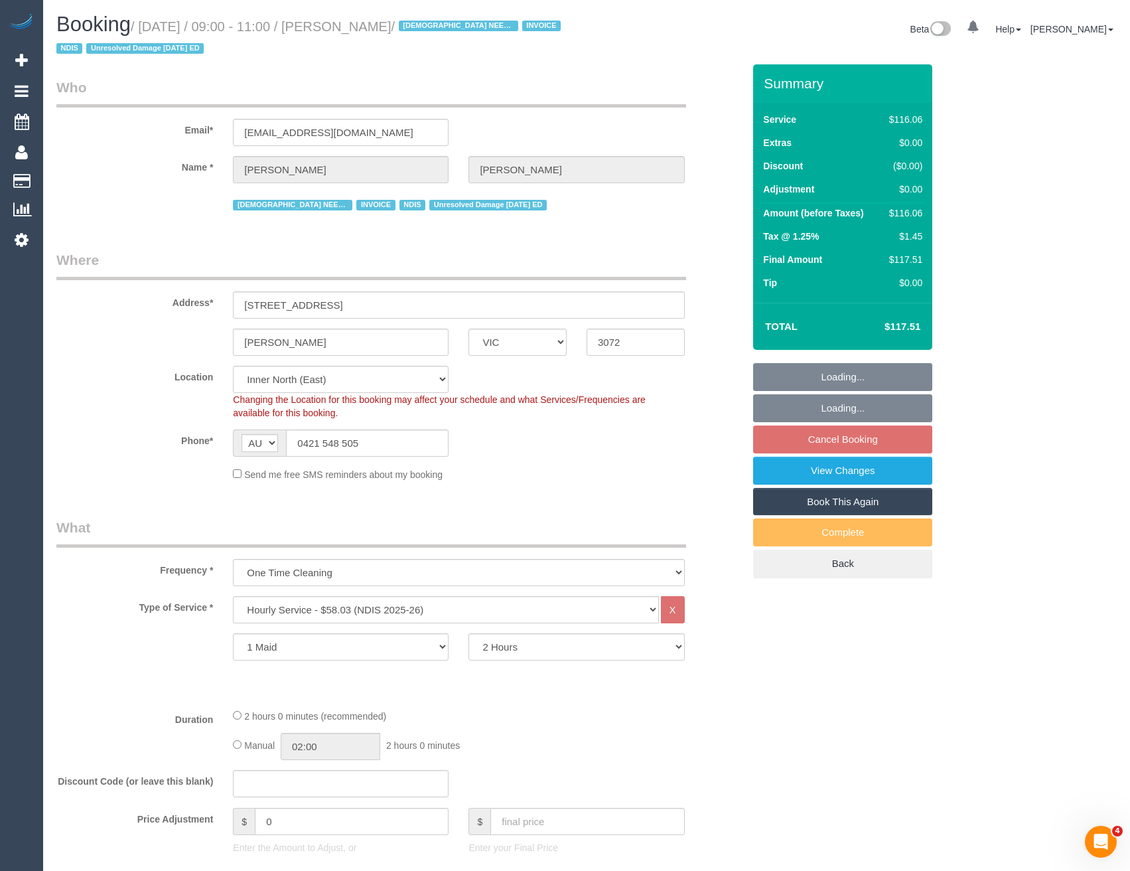
select select "object:813"
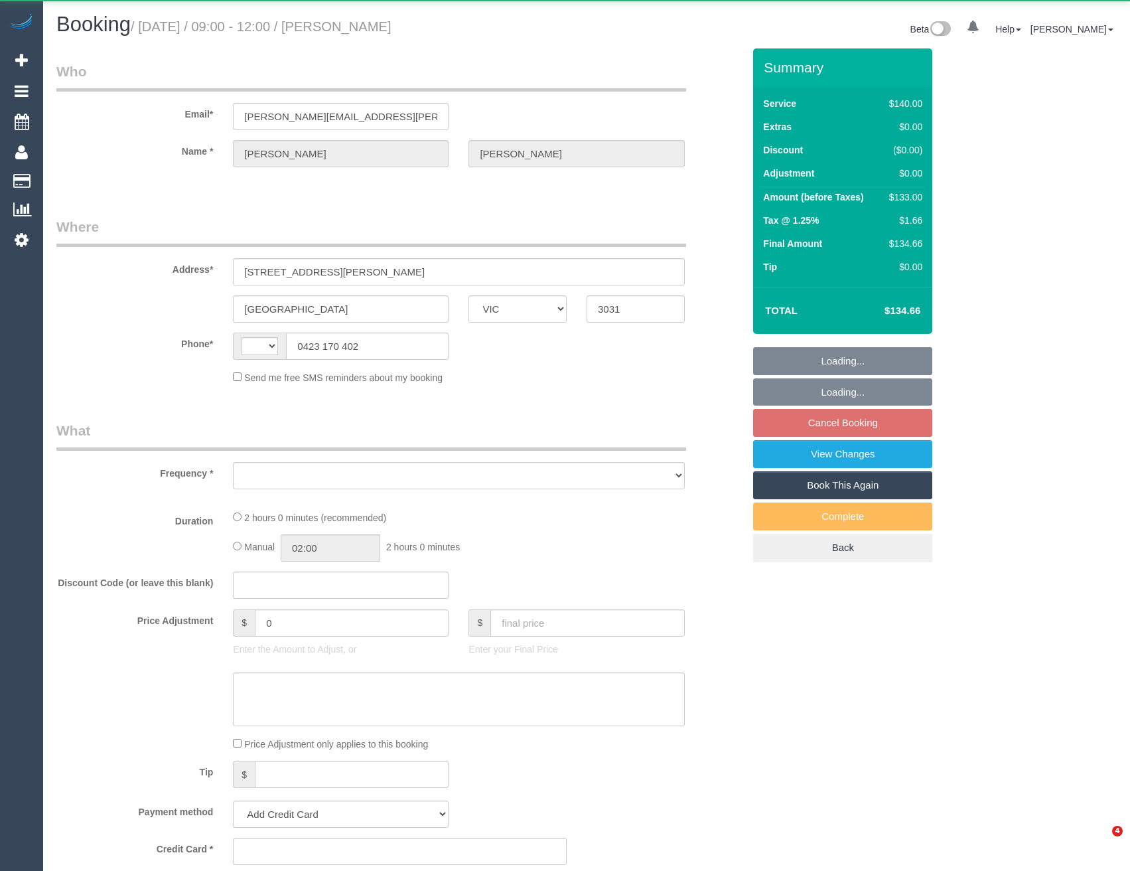
select select "VIC"
select select "string:AU"
select select "object:275"
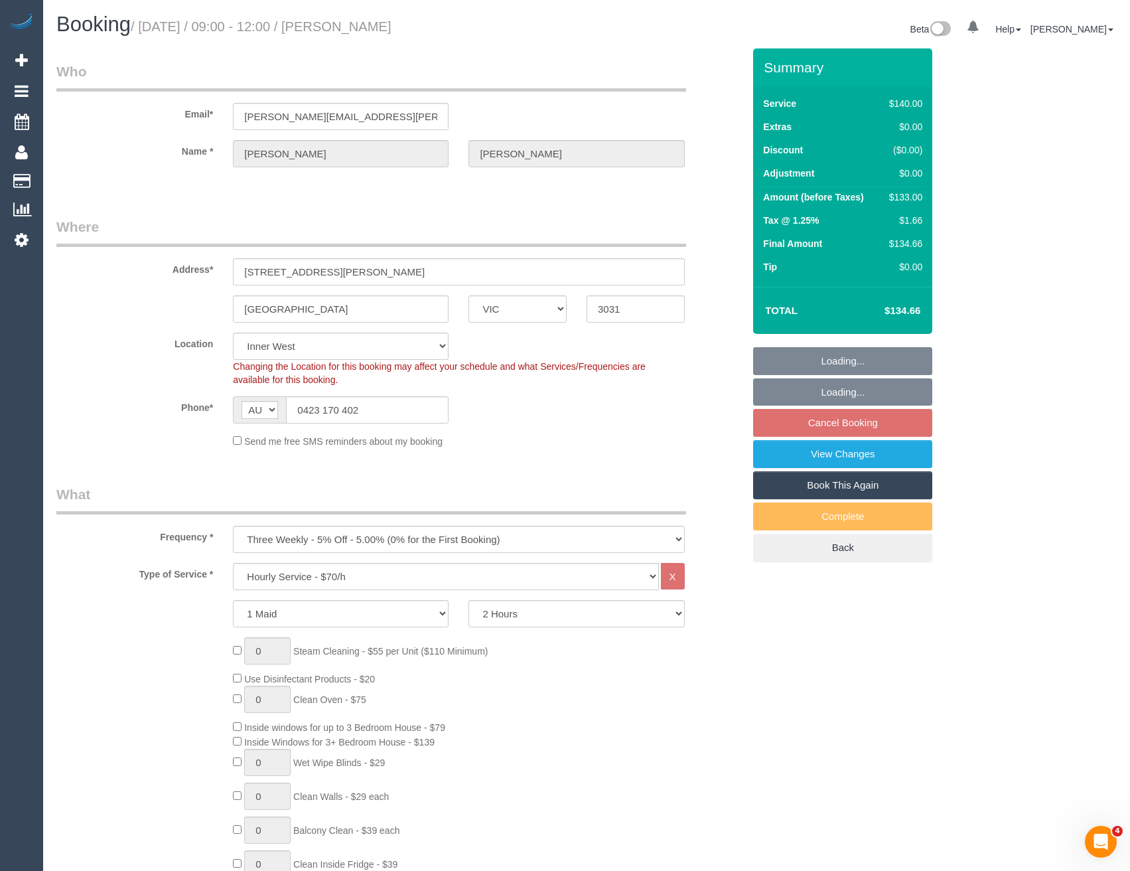
select select "string:stripe-pm_1P4ZOa2GScqysDRV05rIaszj"
select select "number:28"
select select "number:14"
select select "number:19"
select select "number:24"
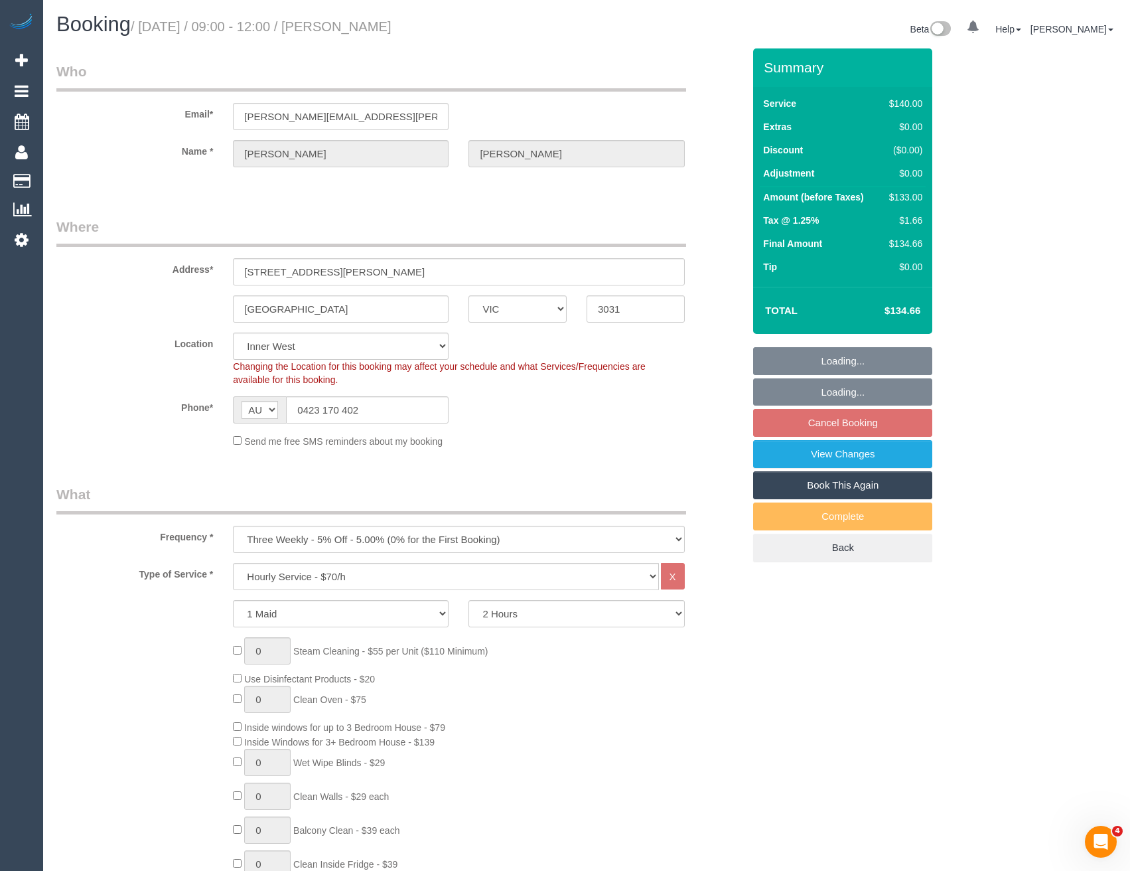
select select "object:1539"
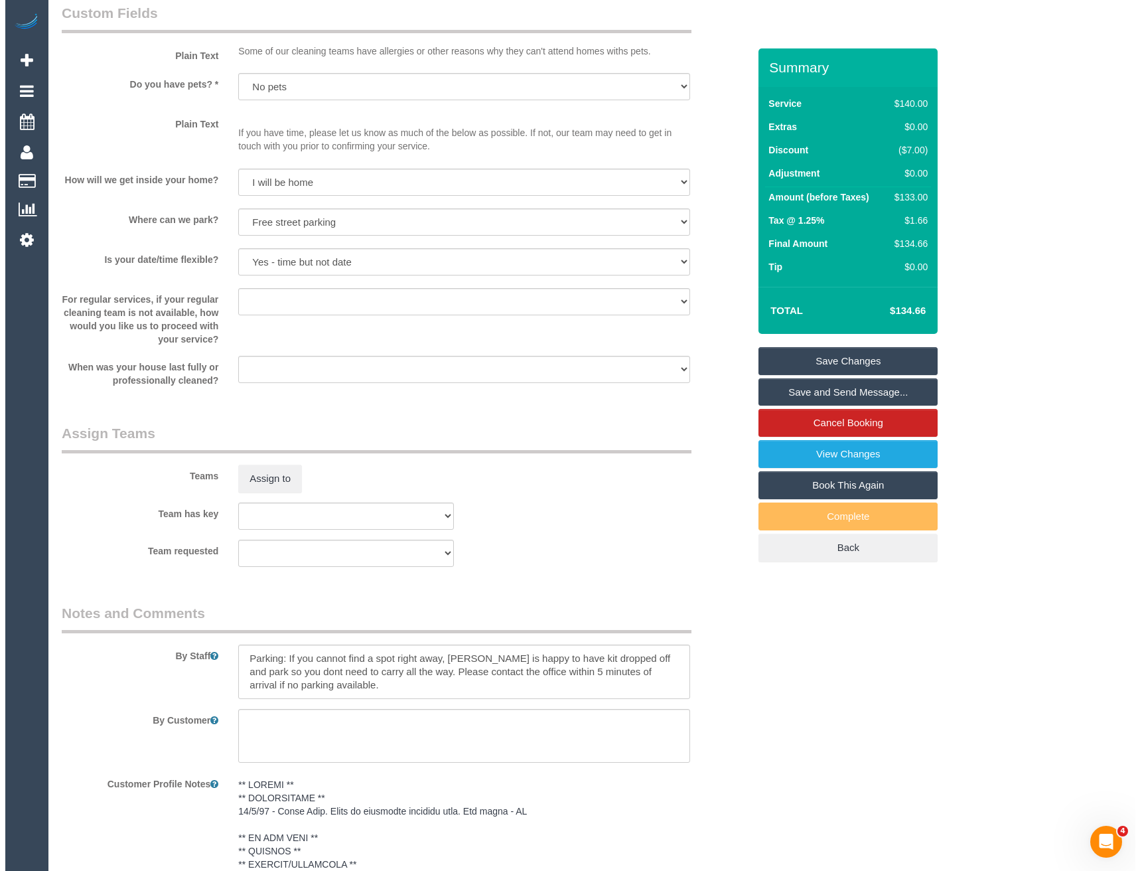
scroll to position [1726, 0]
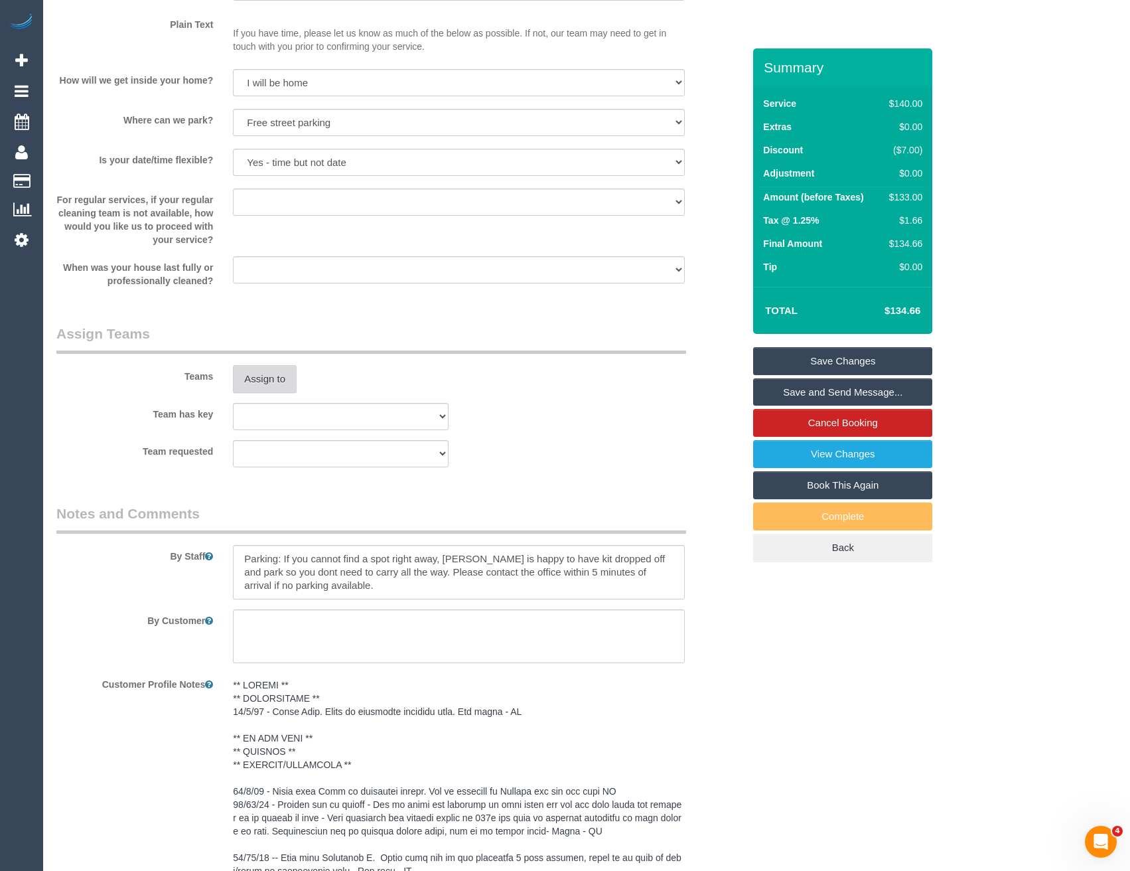
click at [279, 374] on button "Assign to" at bounding box center [265, 379] width 64 height 28
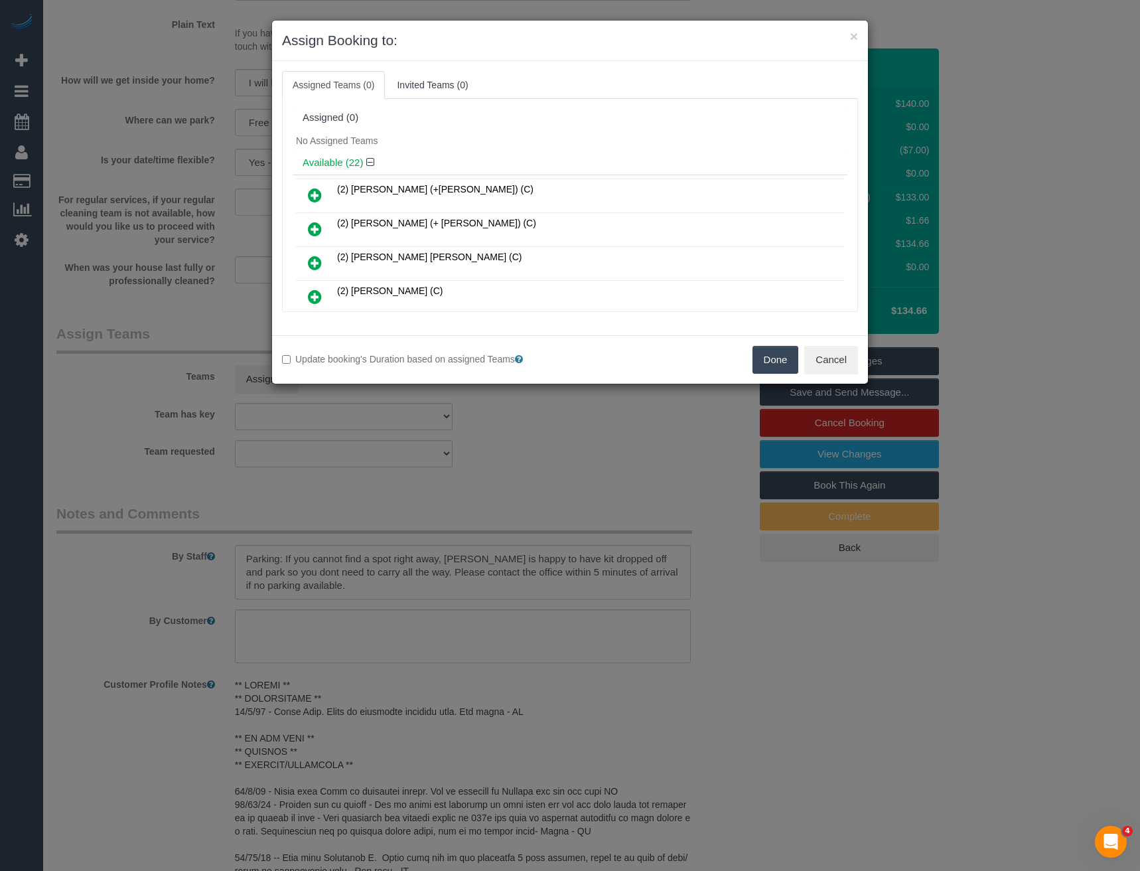
scroll to position [4599, 0]
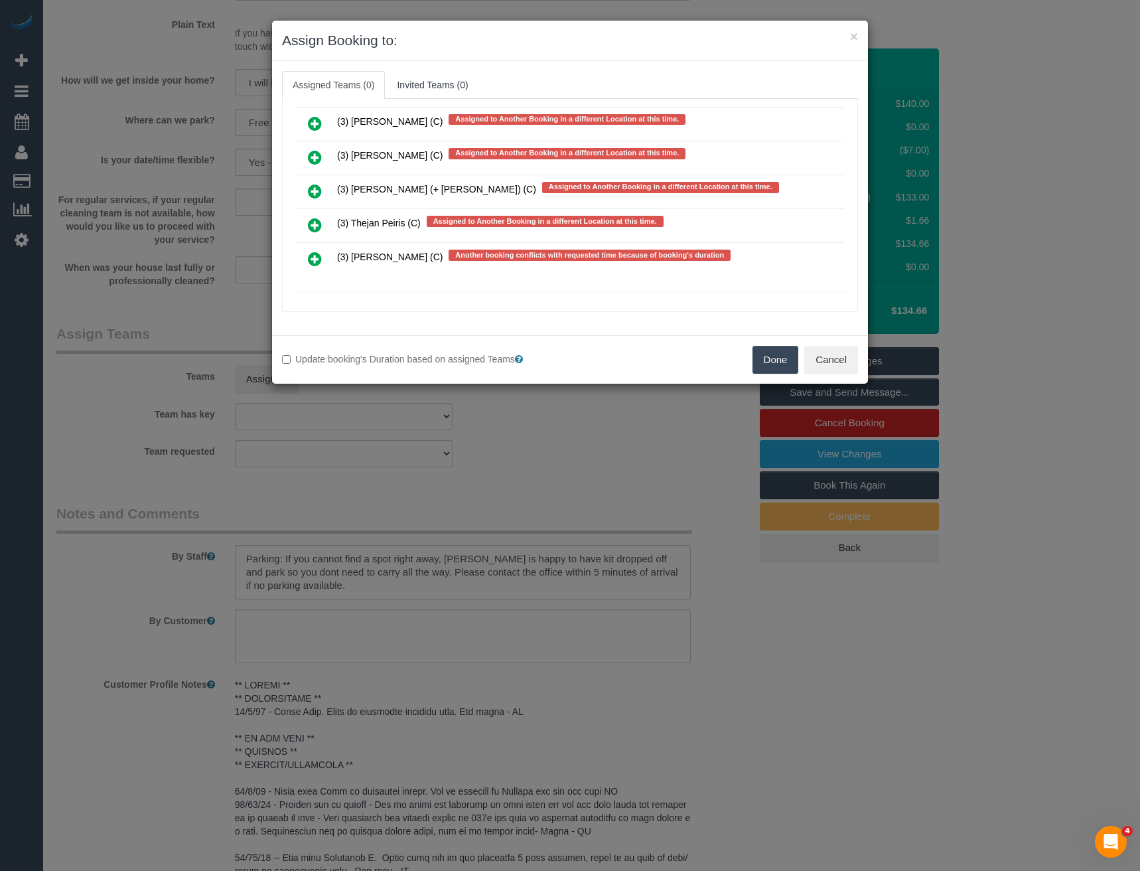
click at [313, 256] on icon at bounding box center [315, 259] width 14 height 16
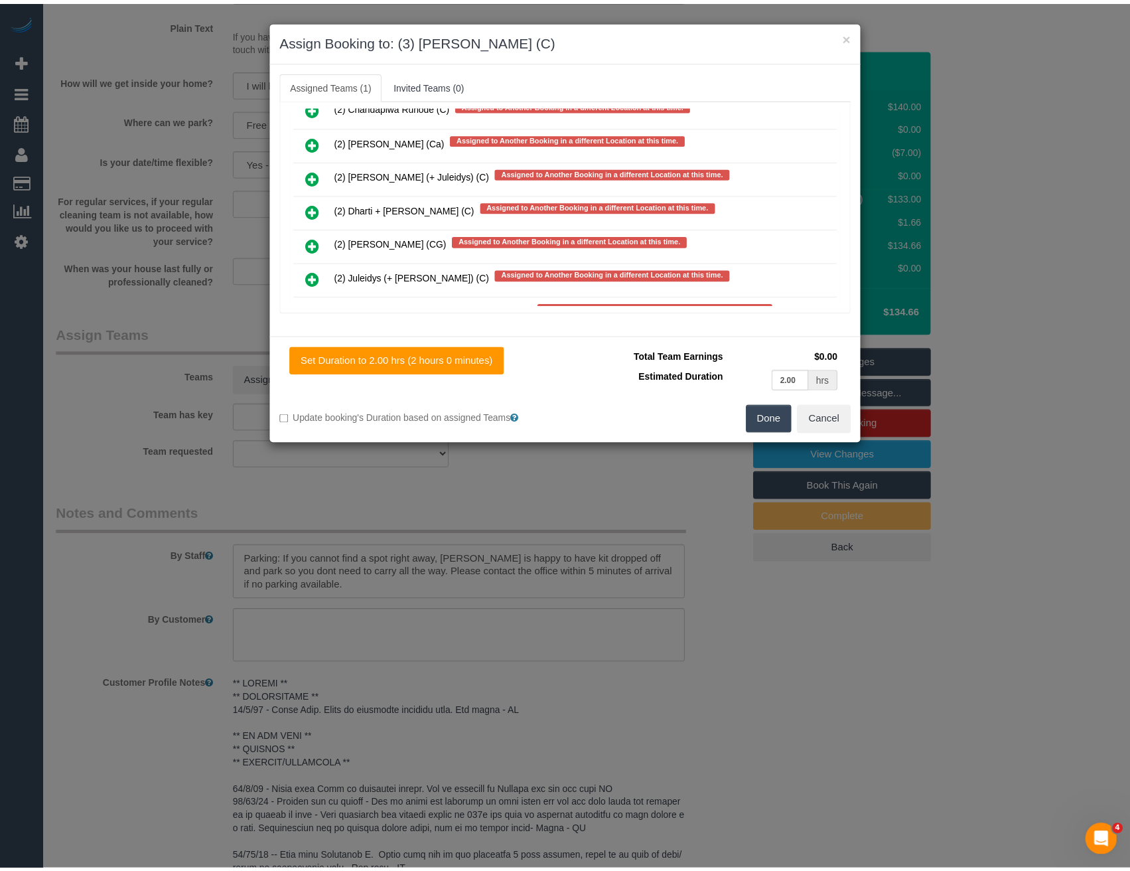
scroll to position [0, 0]
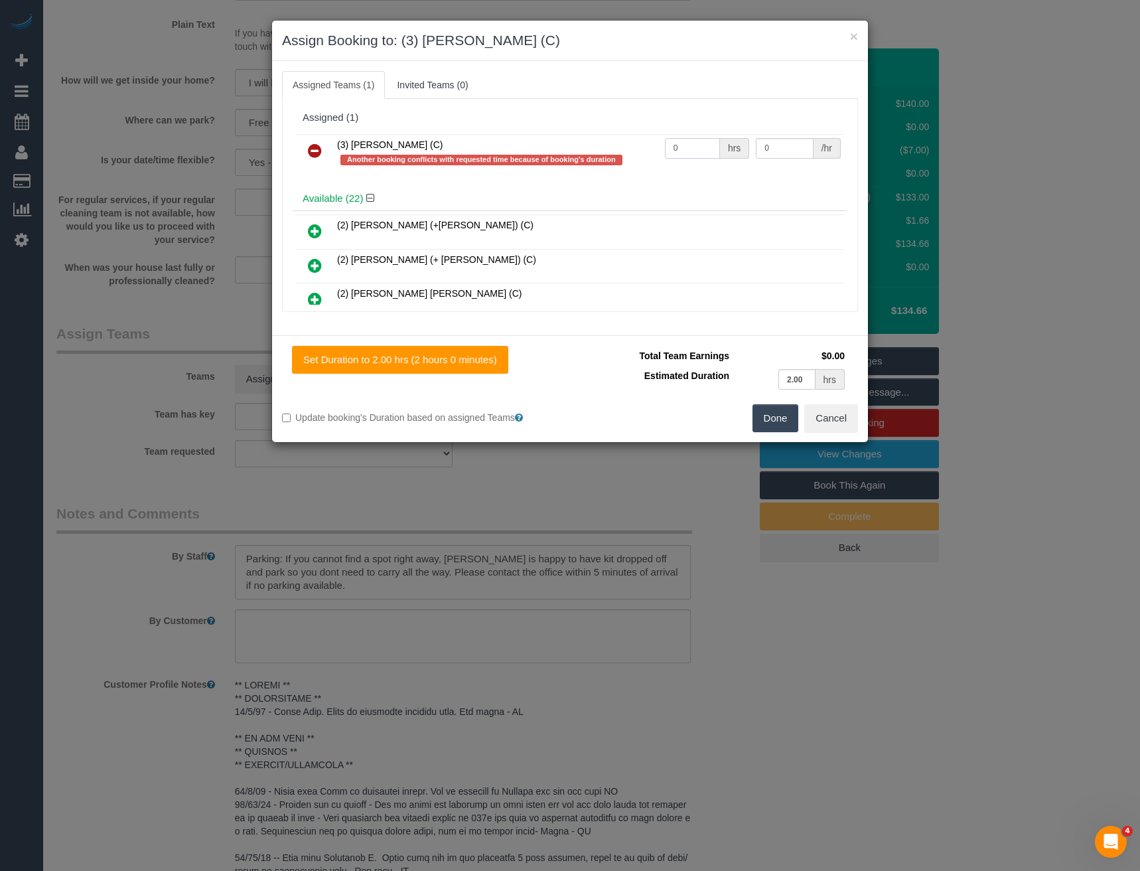
drag, startPoint x: 691, startPoint y: 145, endPoint x: 598, endPoint y: 159, distance: 93.9
click at [605, 157] on tr "(3) Vishal Kumar (C) Another booking conflicts with requested time because of b…" at bounding box center [570, 153] width 548 height 38
type input "2"
type input "35"
click at [777, 407] on button "Done" at bounding box center [776, 418] width 46 height 28
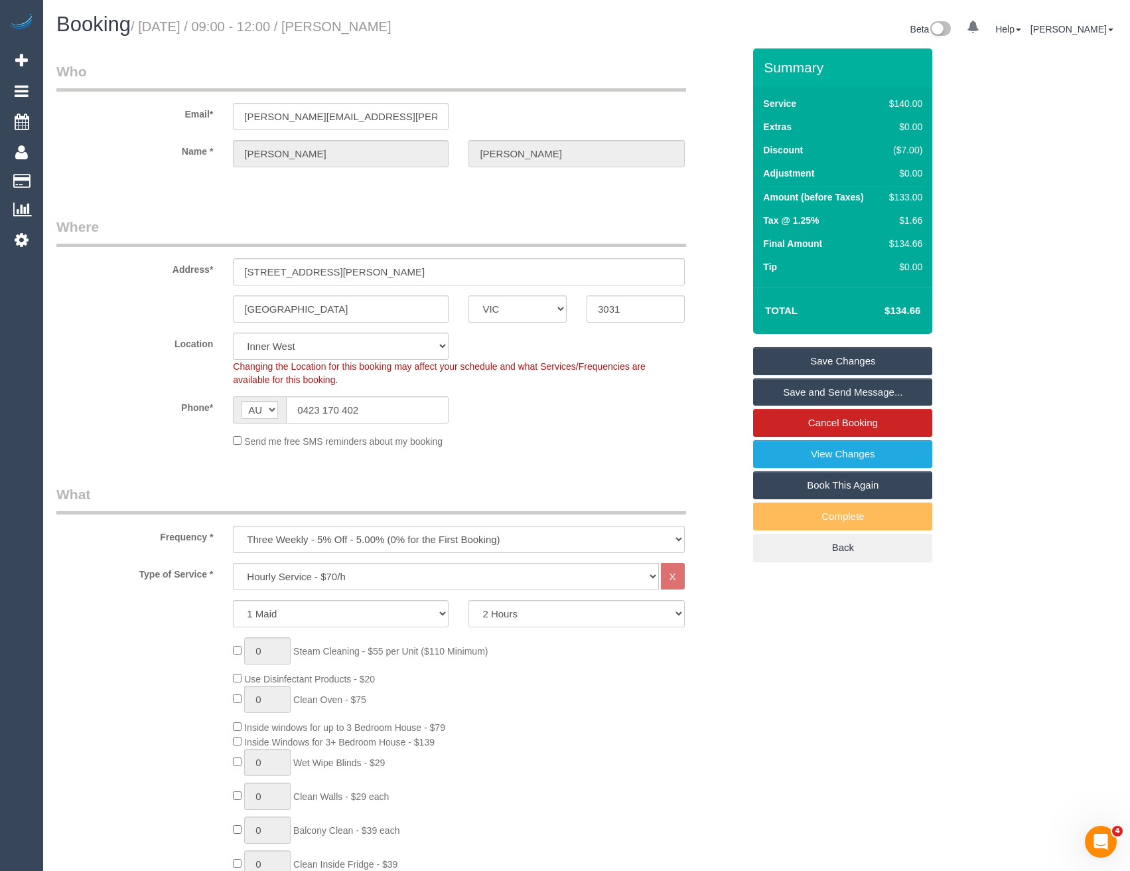
click at [790, 393] on link "Save and Send Message..." at bounding box center [842, 392] width 179 height 28
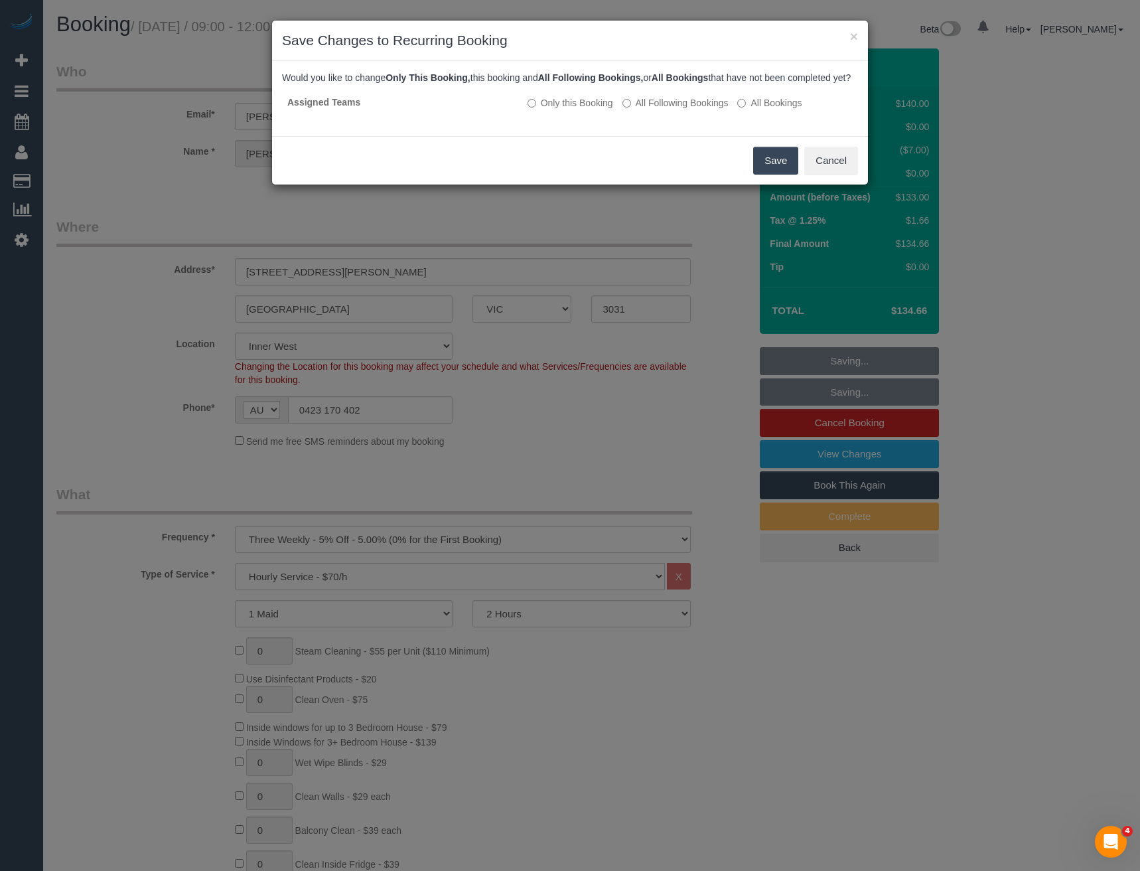
click at [772, 167] on button "Save" at bounding box center [775, 161] width 45 height 28
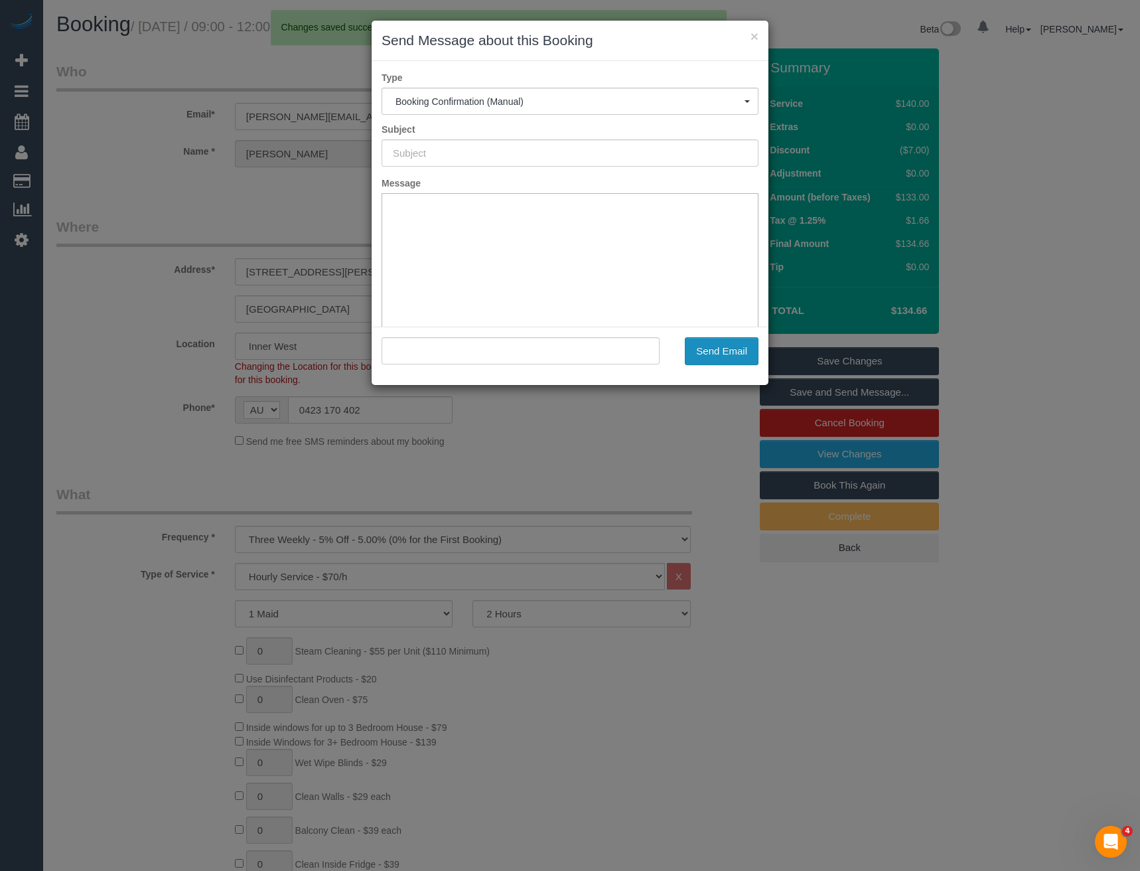
type input "Booking Confirmed"
type input ""Timothy Maltby" <timothy.maltby@gmail.com>"
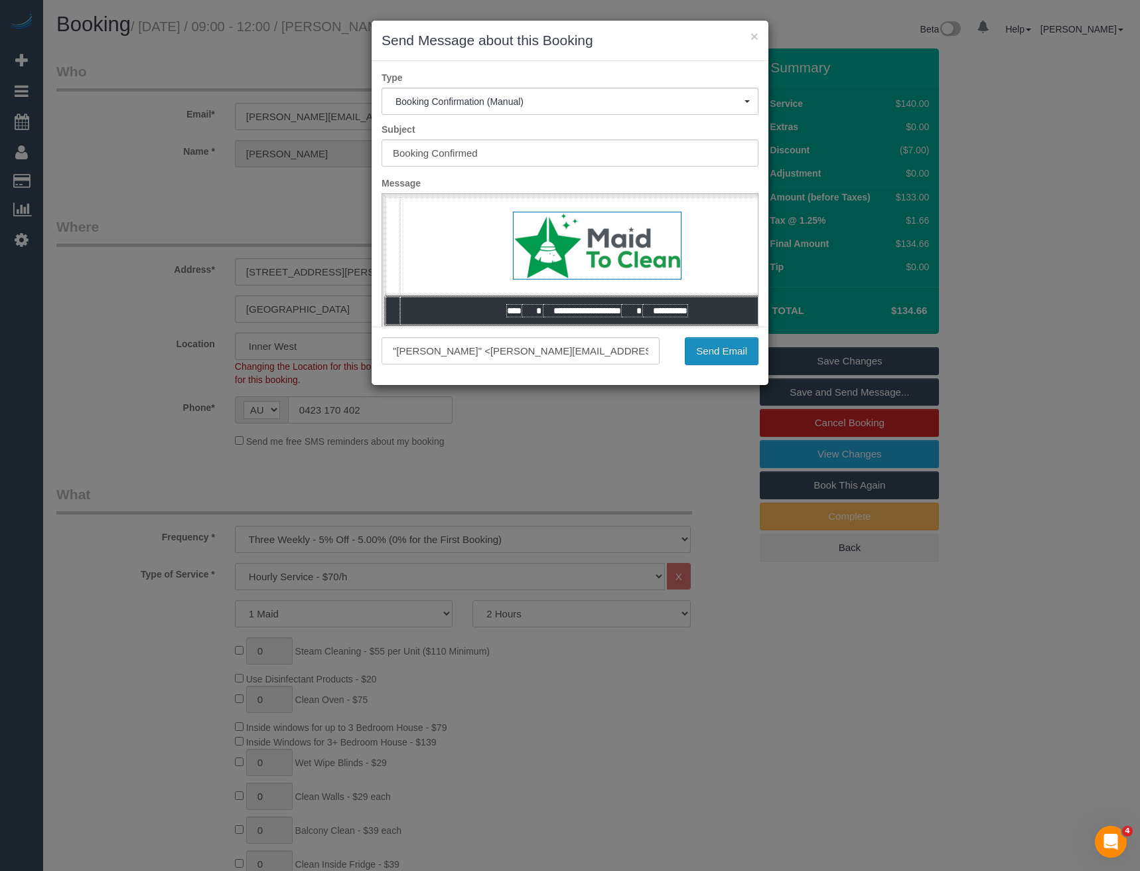
click at [724, 353] on button "Send Email" at bounding box center [722, 351] width 74 height 28
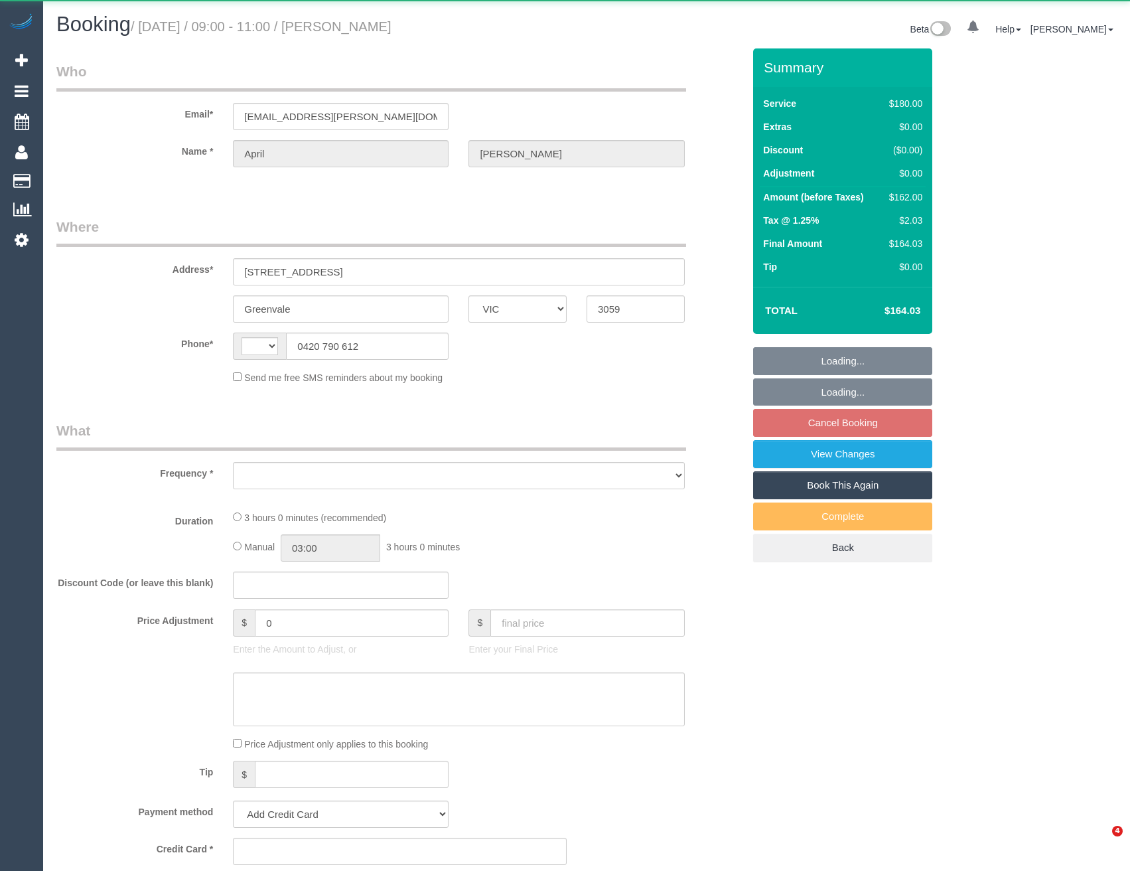
select select "VIC"
select select "string:AU"
select select "object:522"
select select "string:stripe-pm_1OujM22GScqysDRVV6ggUq2G"
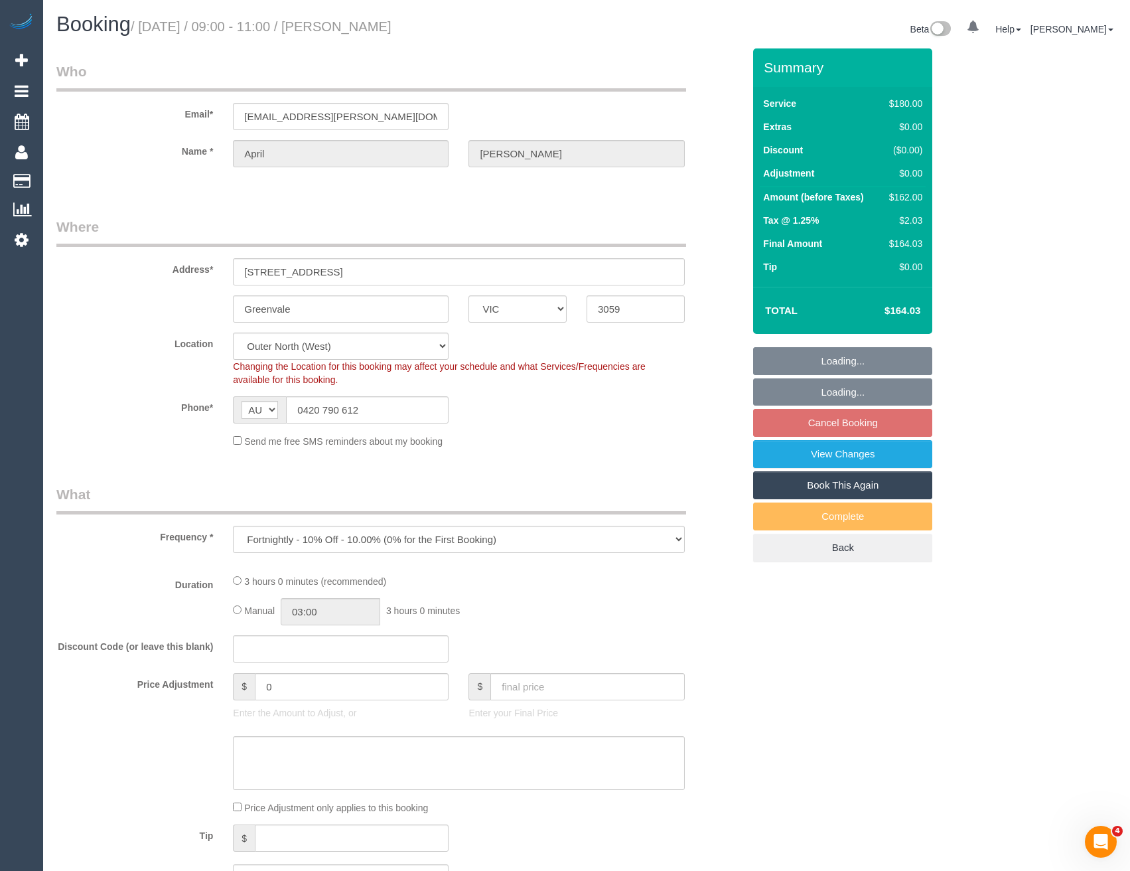
select select "180"
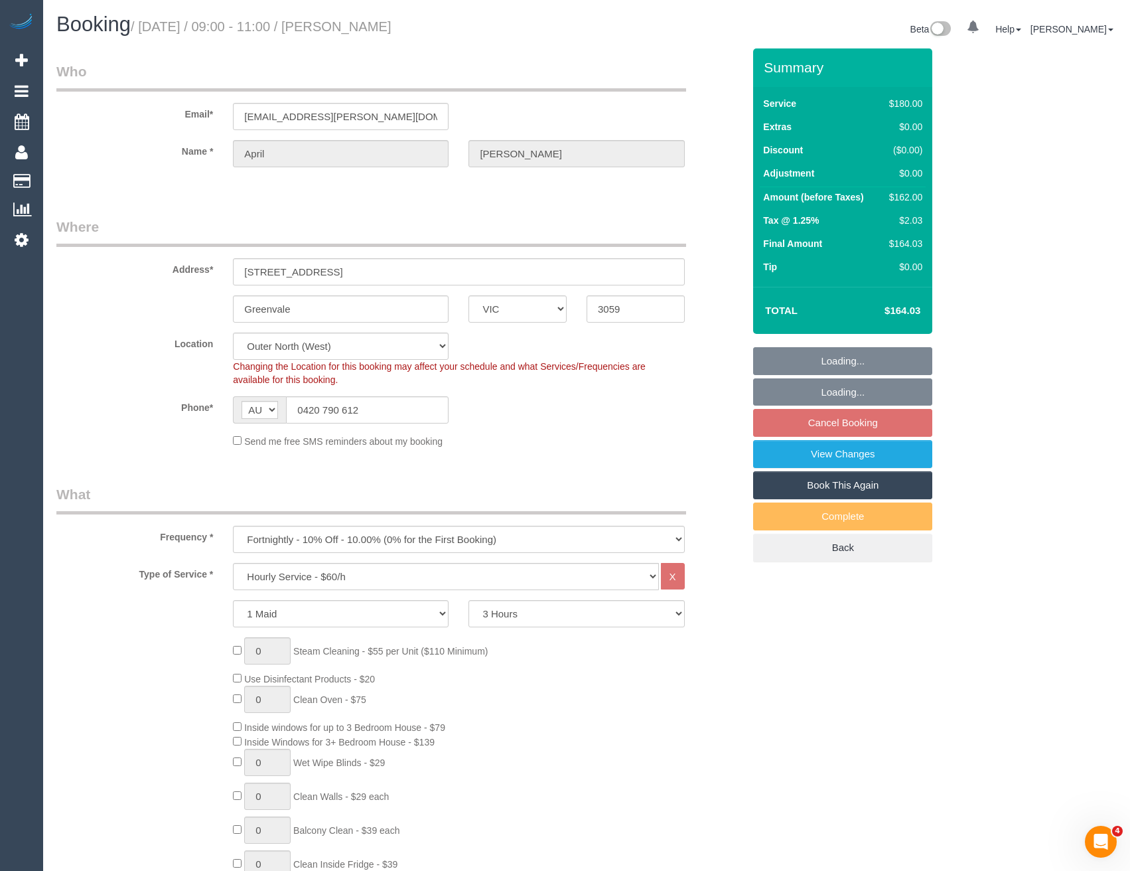
select select "number:27"
select select "number:19"
select select "number:33"
select select "object:860"
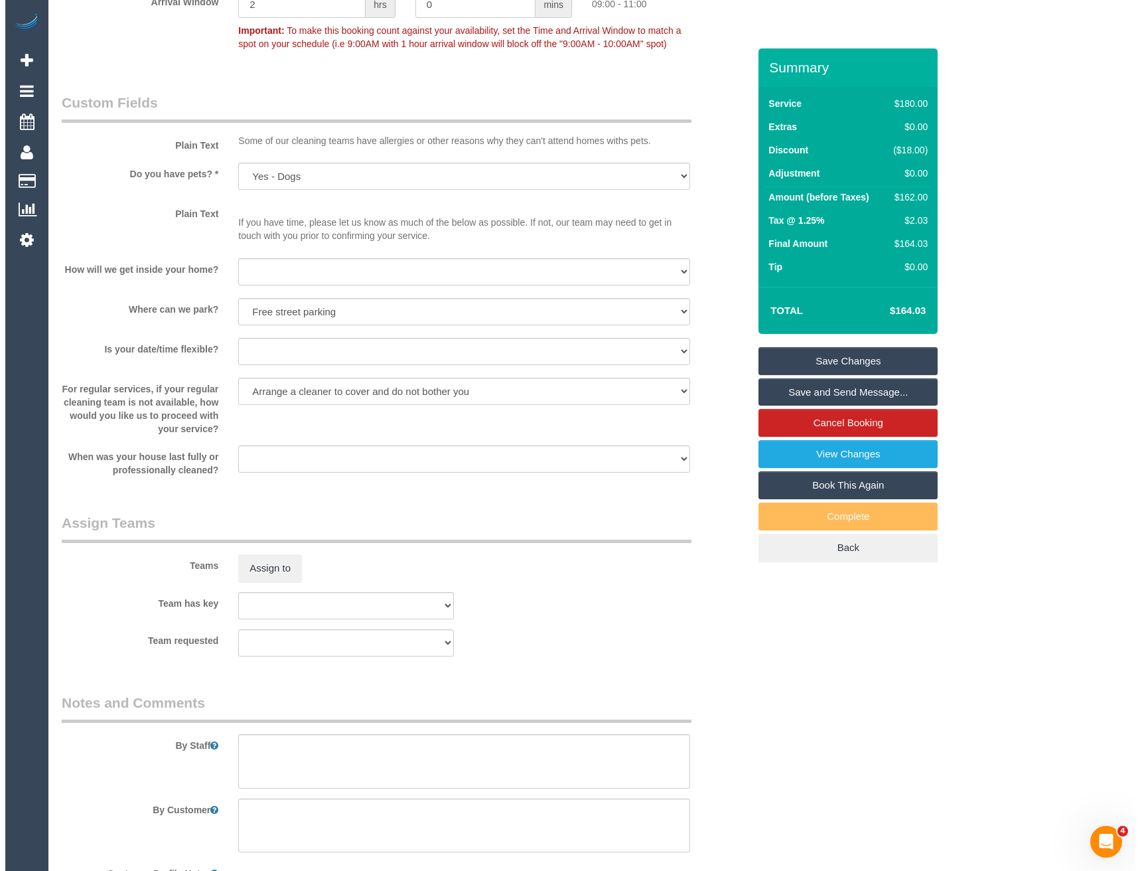
scroll to position [1659, 0]
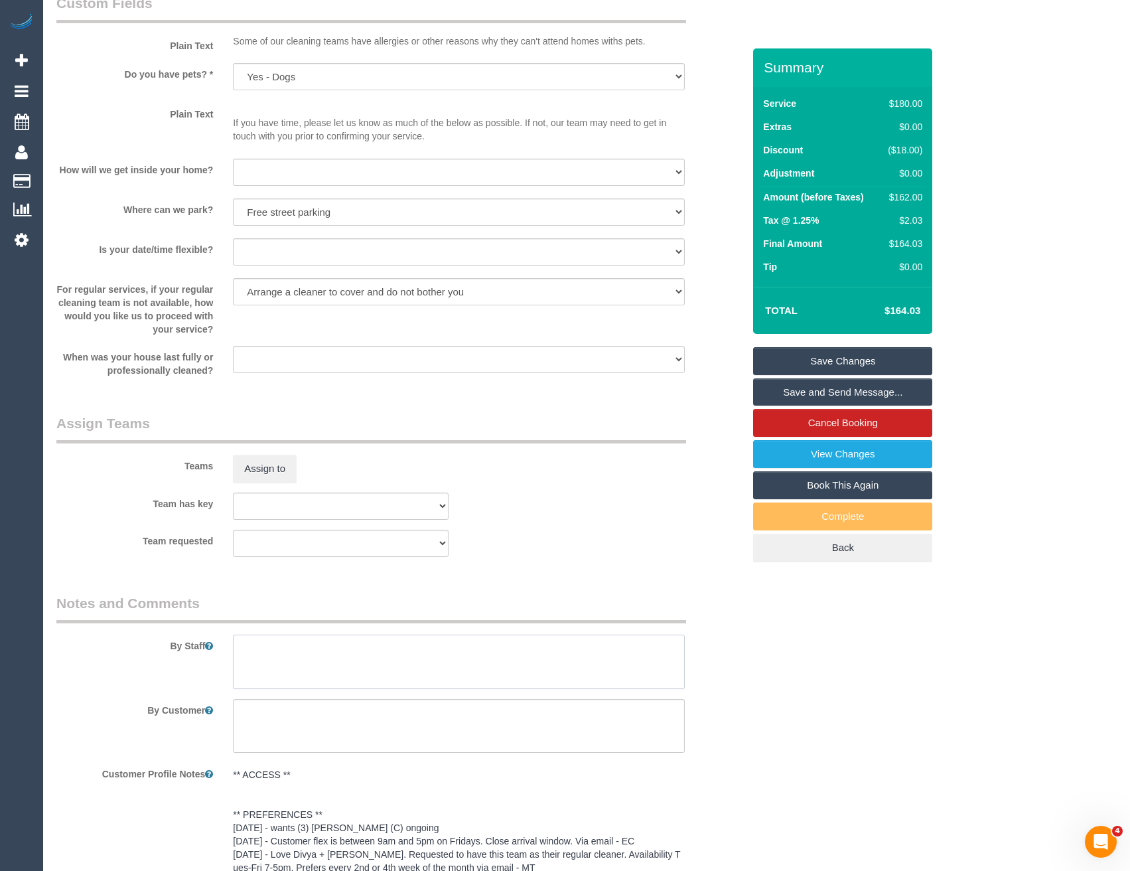
click at [263, 656] on textarea at bounding box center [458, 661] width 451 height 54
type textarea "*cover*"
click at [277, 468] on button "Assign to" at bounding box center [265, 469] width 64 height 28
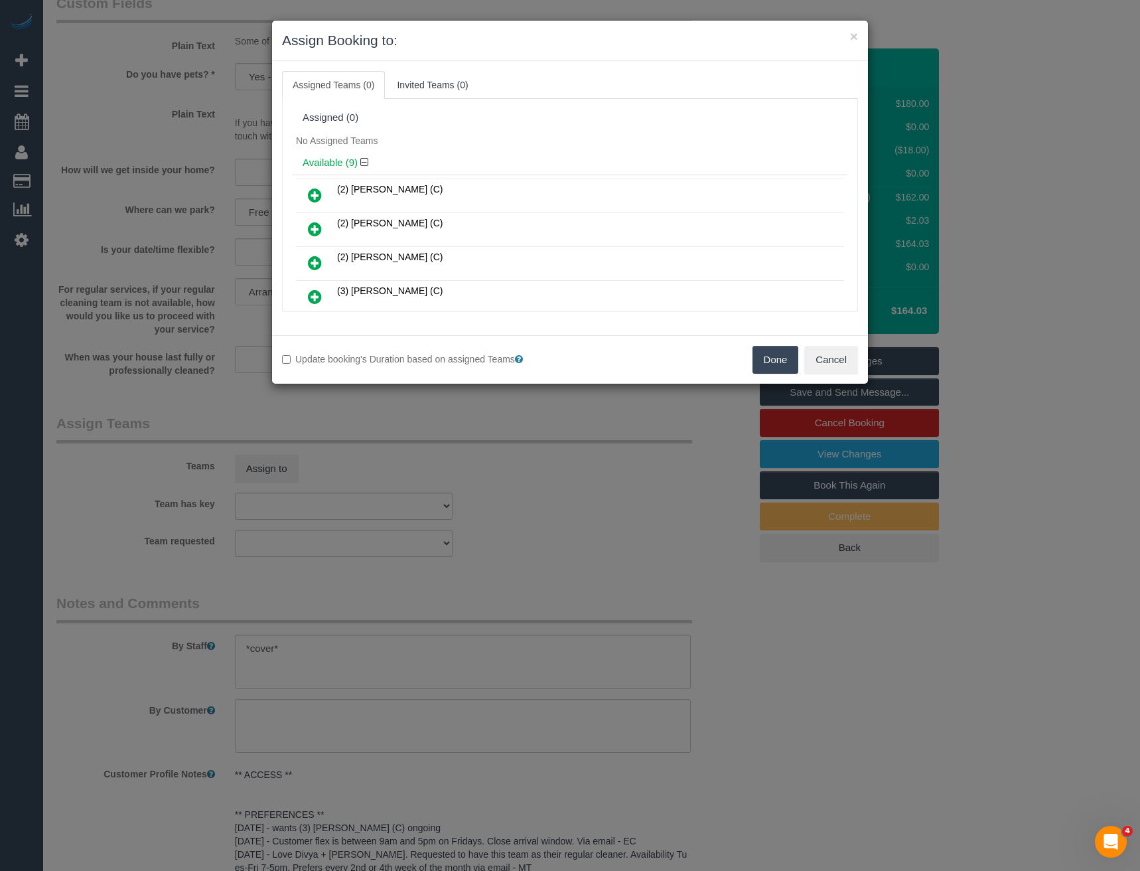
scroll to position [256, 0]
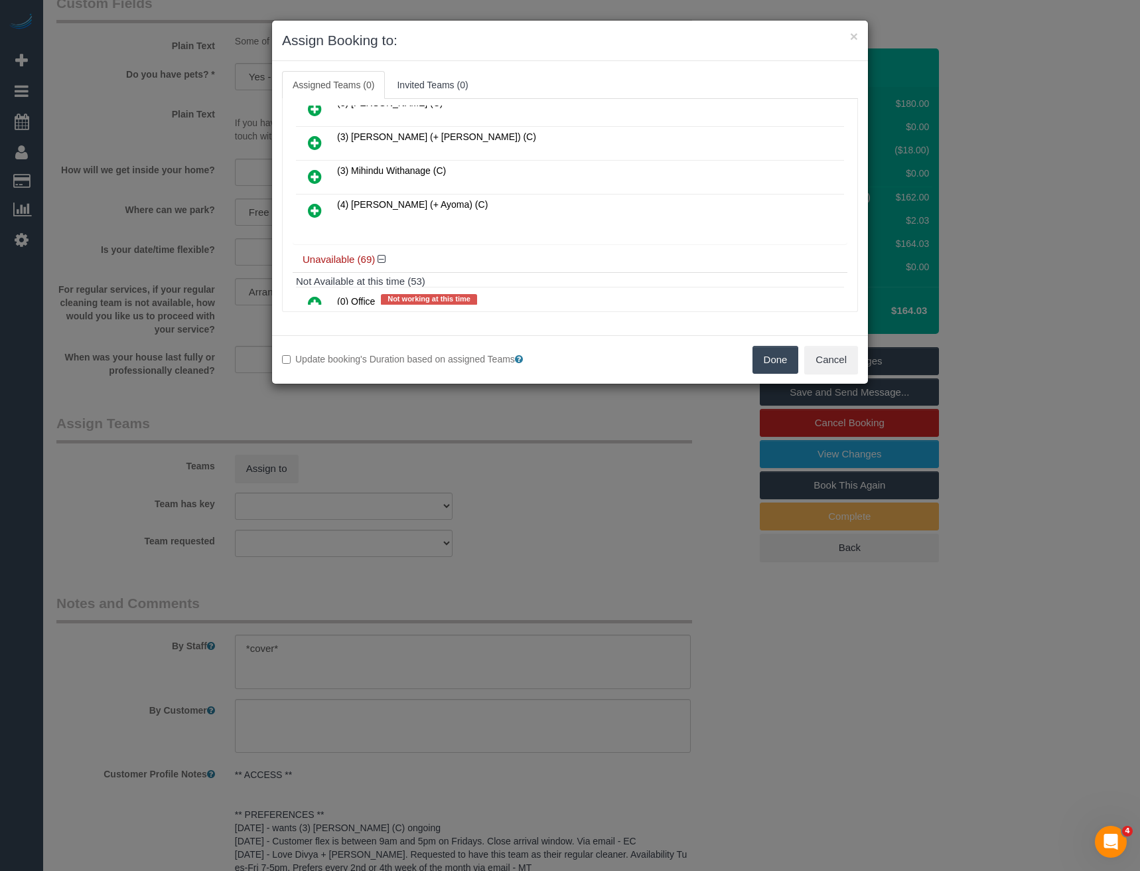
click at [317, 210] on icon at bounding box center [315, 210] width 14 height 16
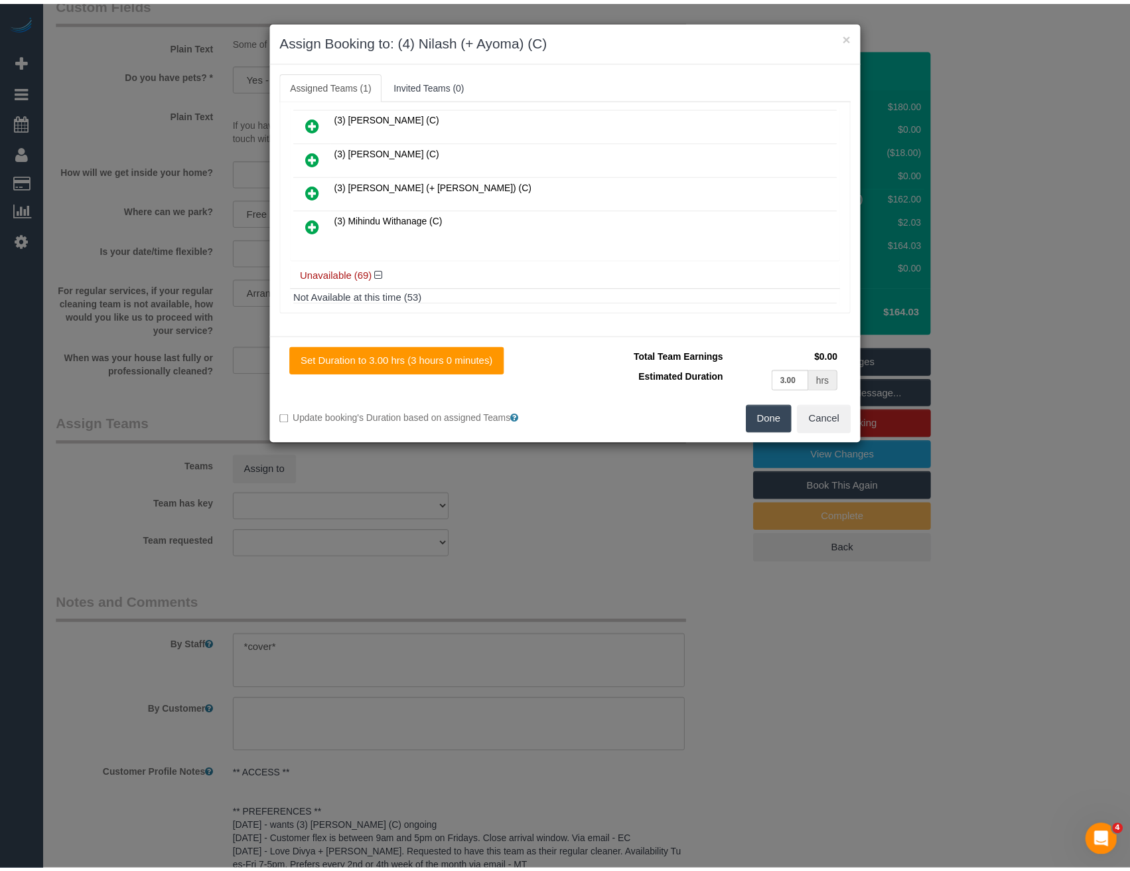
scroll to position [0, 0]
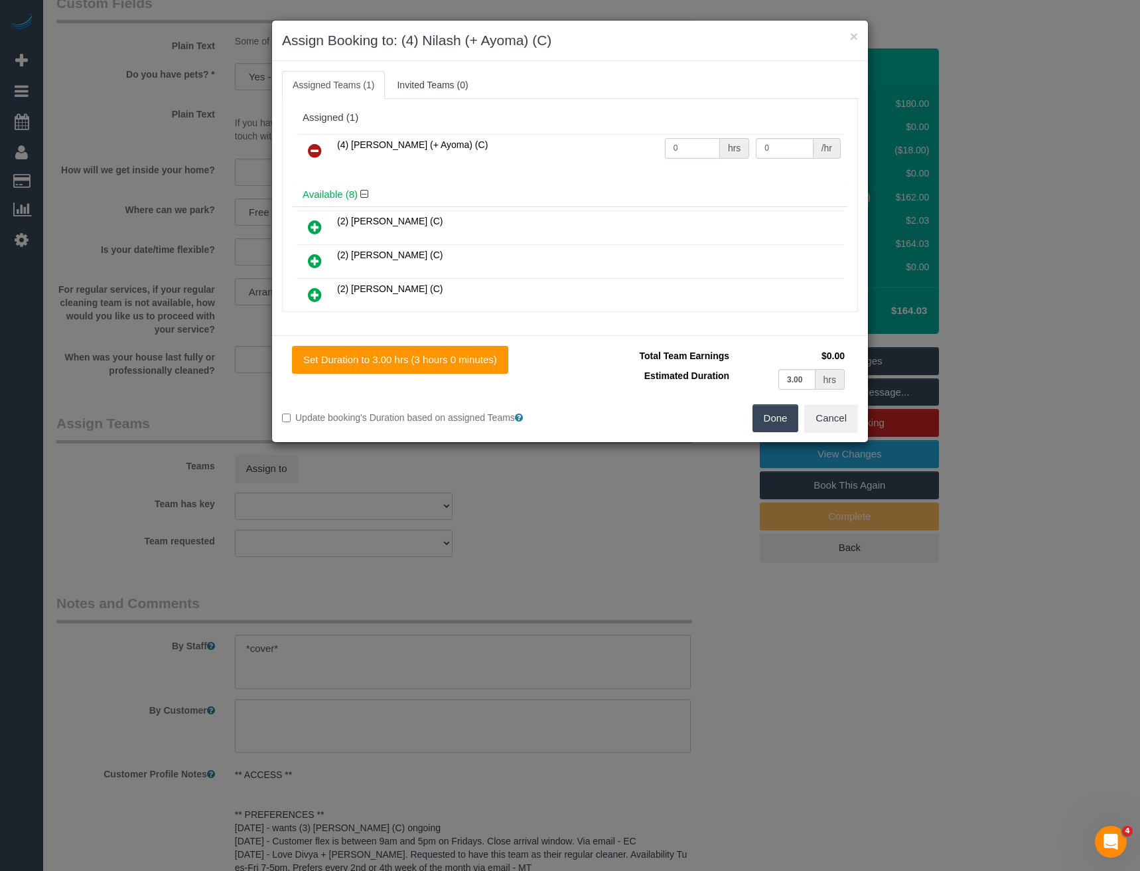
drag, startPoint x: 696, startPoint y: 147, endPoint x: 605, endPoint y: 167, distance: 92.3
click at [617, 167] on tr "(4) Nilash (+ Ayoma) (C) 0 hrs 0 /hr" at bounding box center [570, 151] width 548 height 34
drag, startPoint x: 690, startPoint y: 153, endPoint x: 613, endPoint y: 153, distance: 77.0
click at [631, 153] on tr "(4) Nilash (+ Ayoma) (C) 2 hrs 0 /hr" at bounding box center [570, 151] width 548 height 34
type input "3"
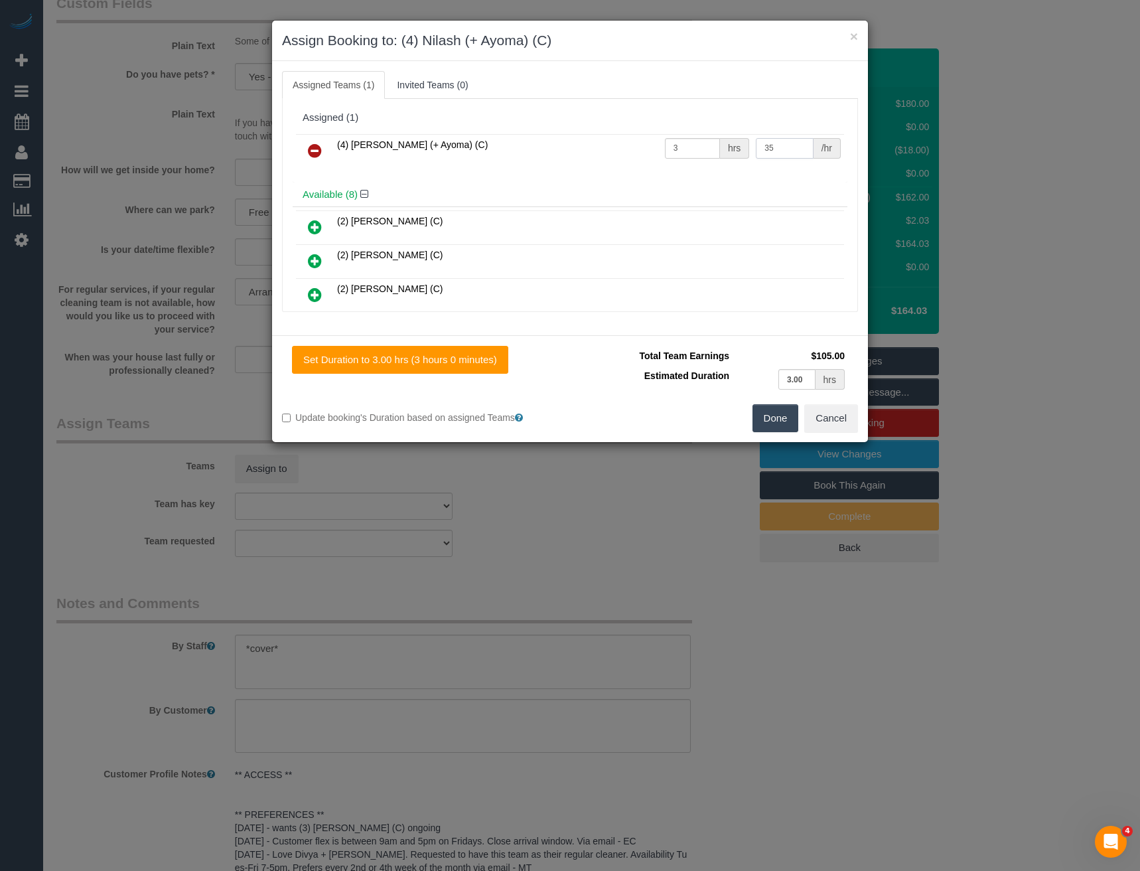
type input "35"
click at [773, 418] on button "Done" at bounding box center [776, 418] width 46 height 28
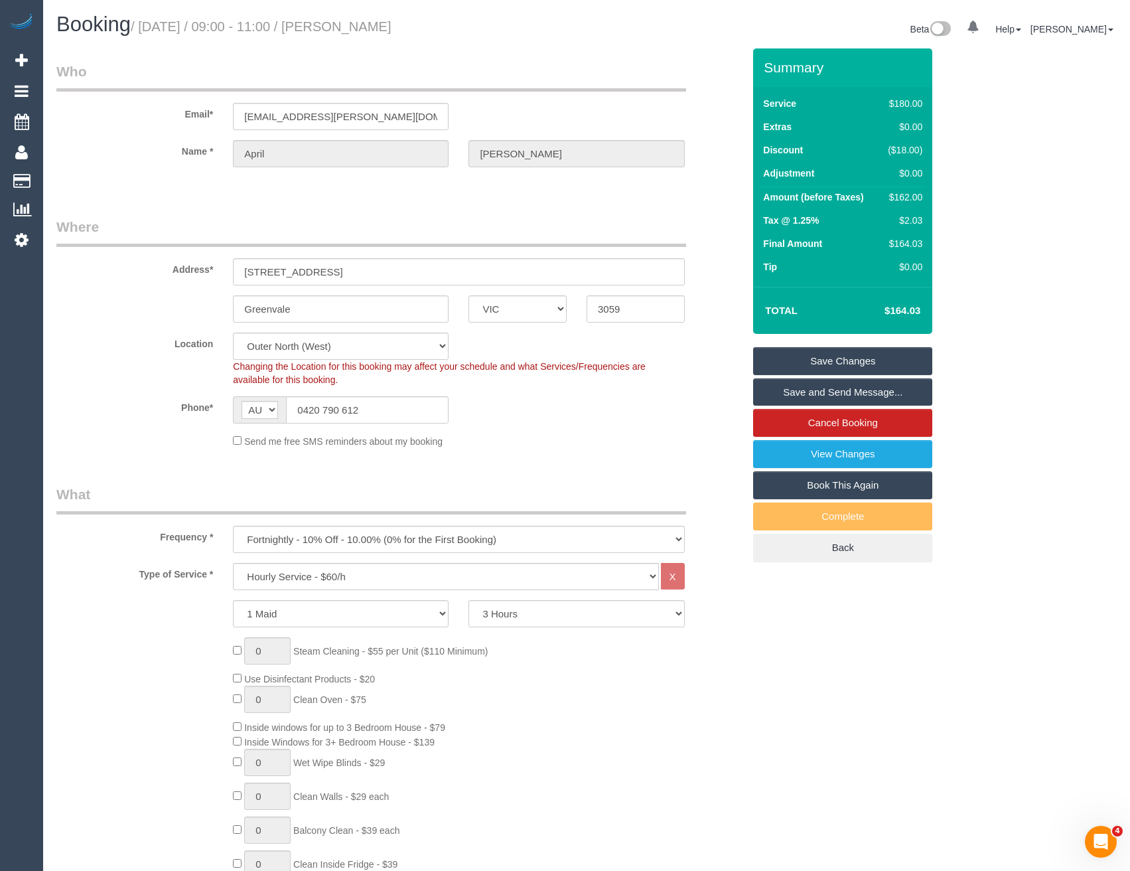
click at [797, 383] on link "Save and Send Message..." at bounding box center [842, 392] width 179 height 28
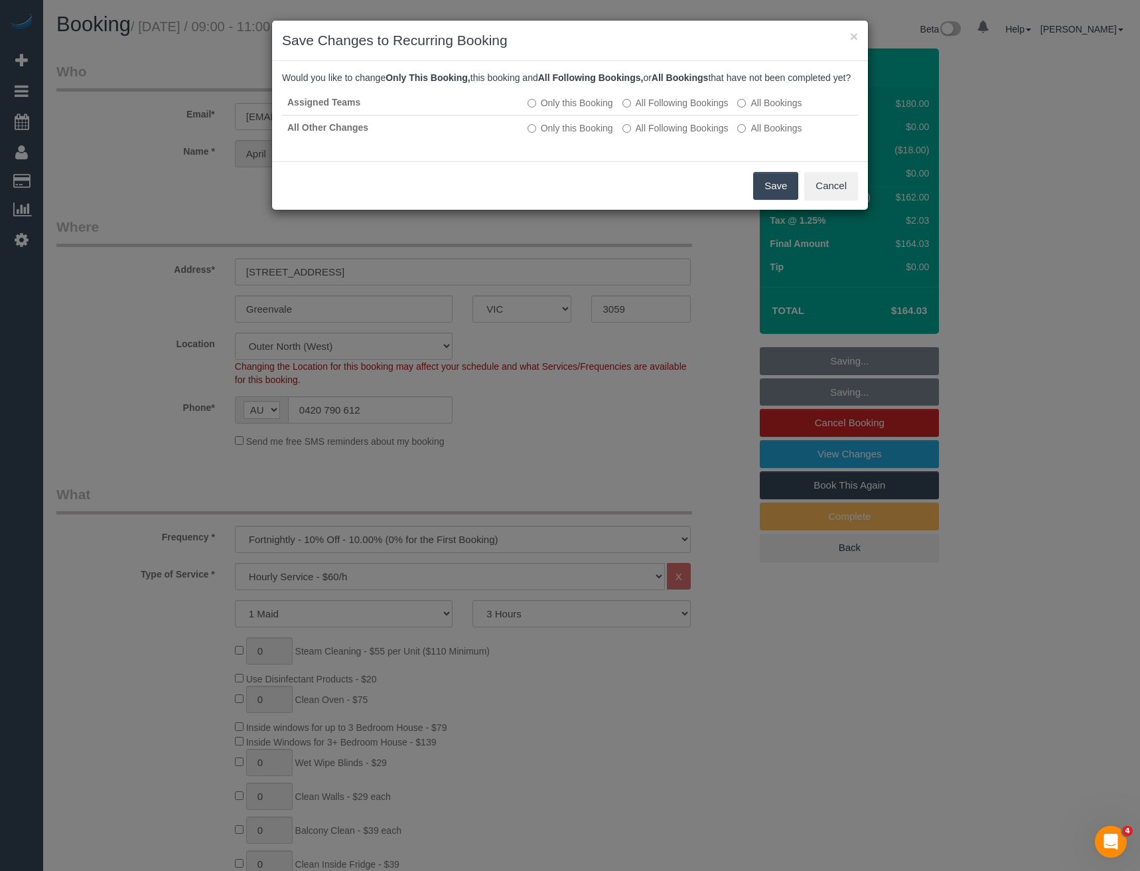
click at [777, 200] on button "Save" at bounding box center [775, 186] width 45 height 28
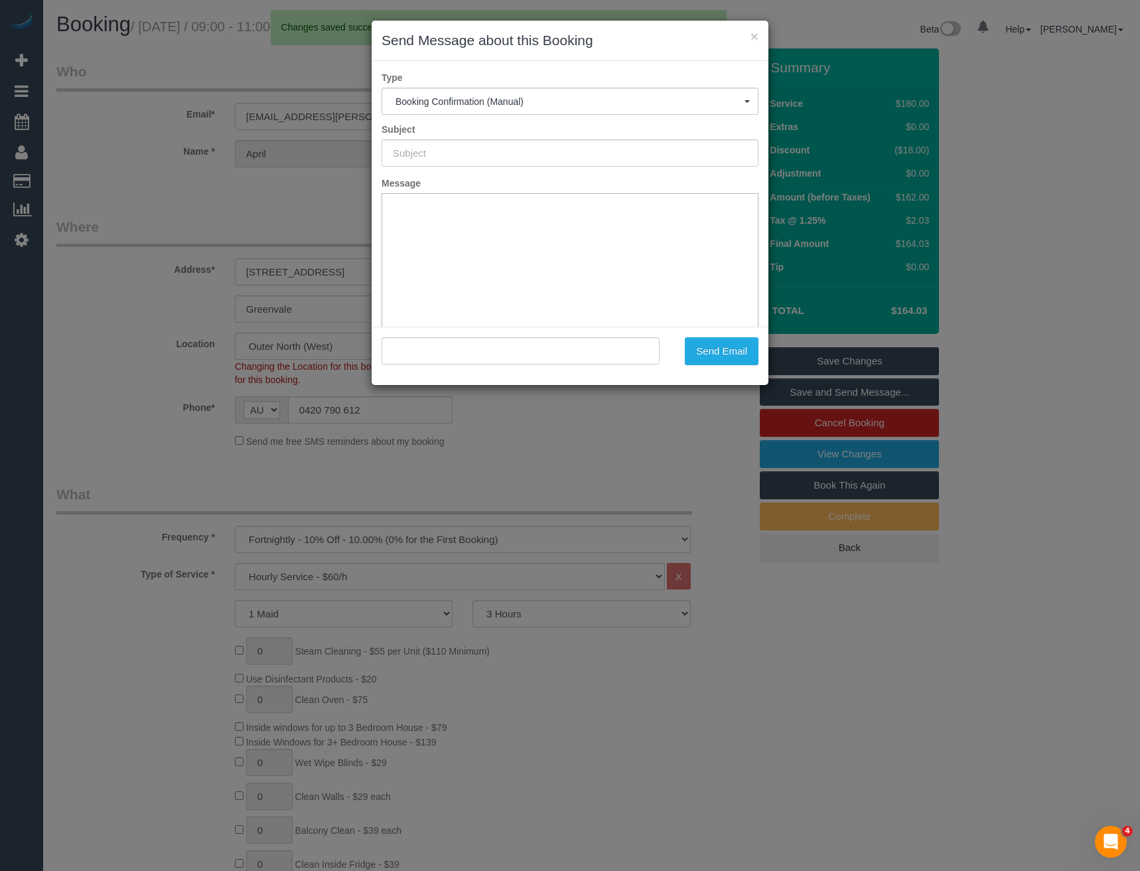
type input "Booking Confirmed"
type input ""April Carreon" <april.e.carreon@gmail.com>"
click at [680, 360] on div "Send Email" at bounding box center [720, 351] width 100 height 28
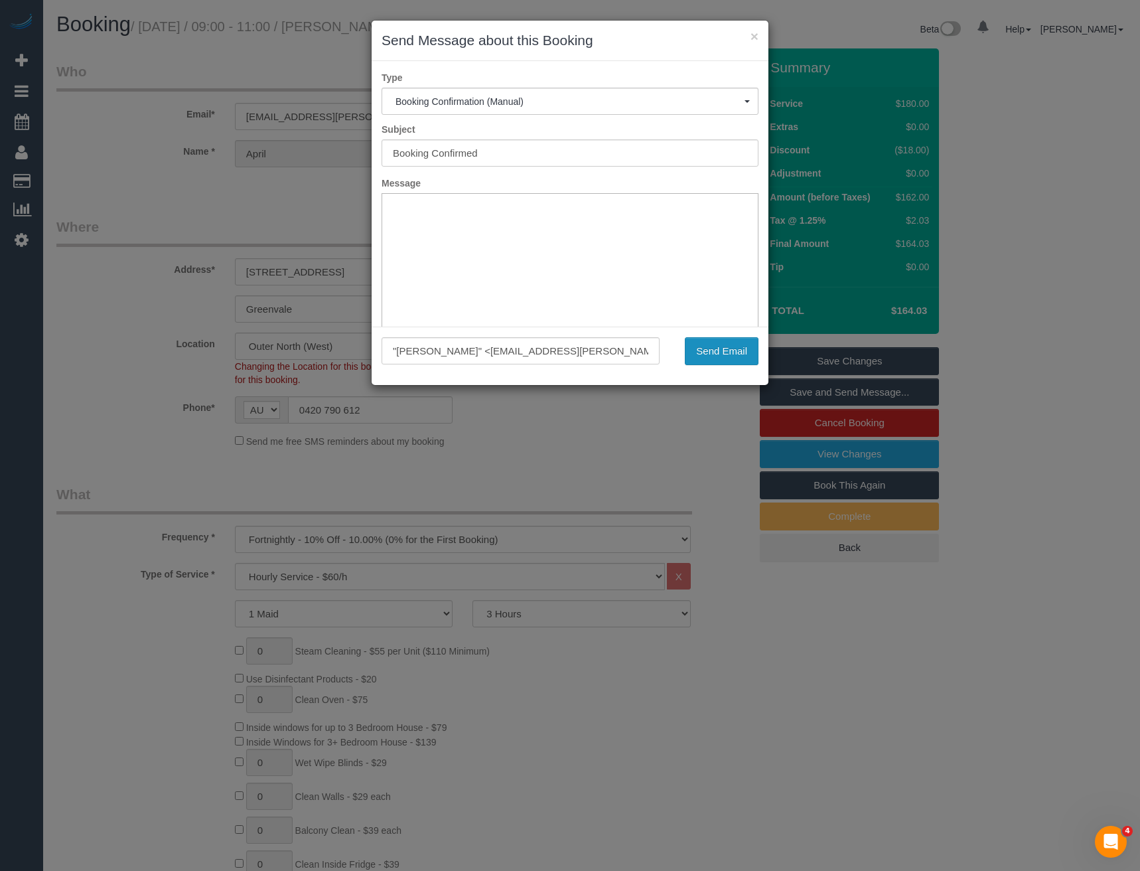
click at [719, 360] on button "Send Email" at bounding box center [722, 351] width 74 height 28
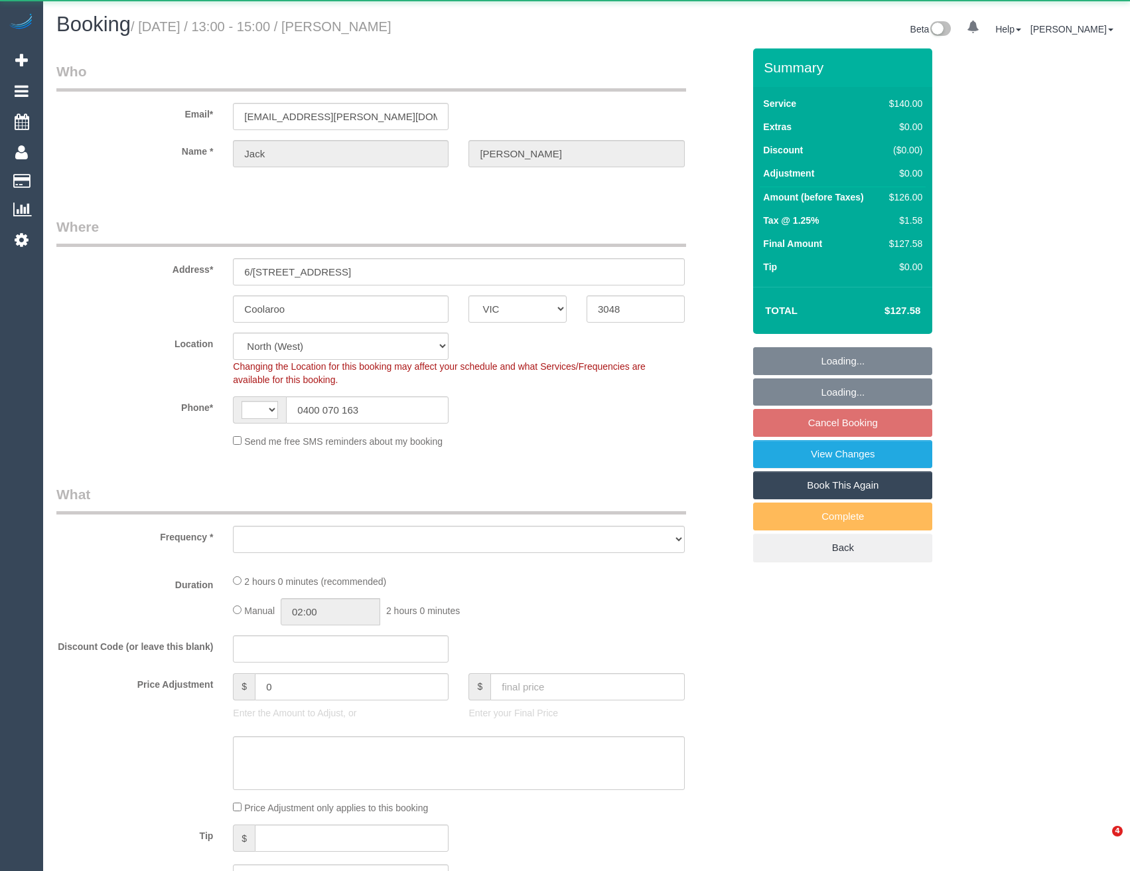
select select "VIC"
select select "object:441"
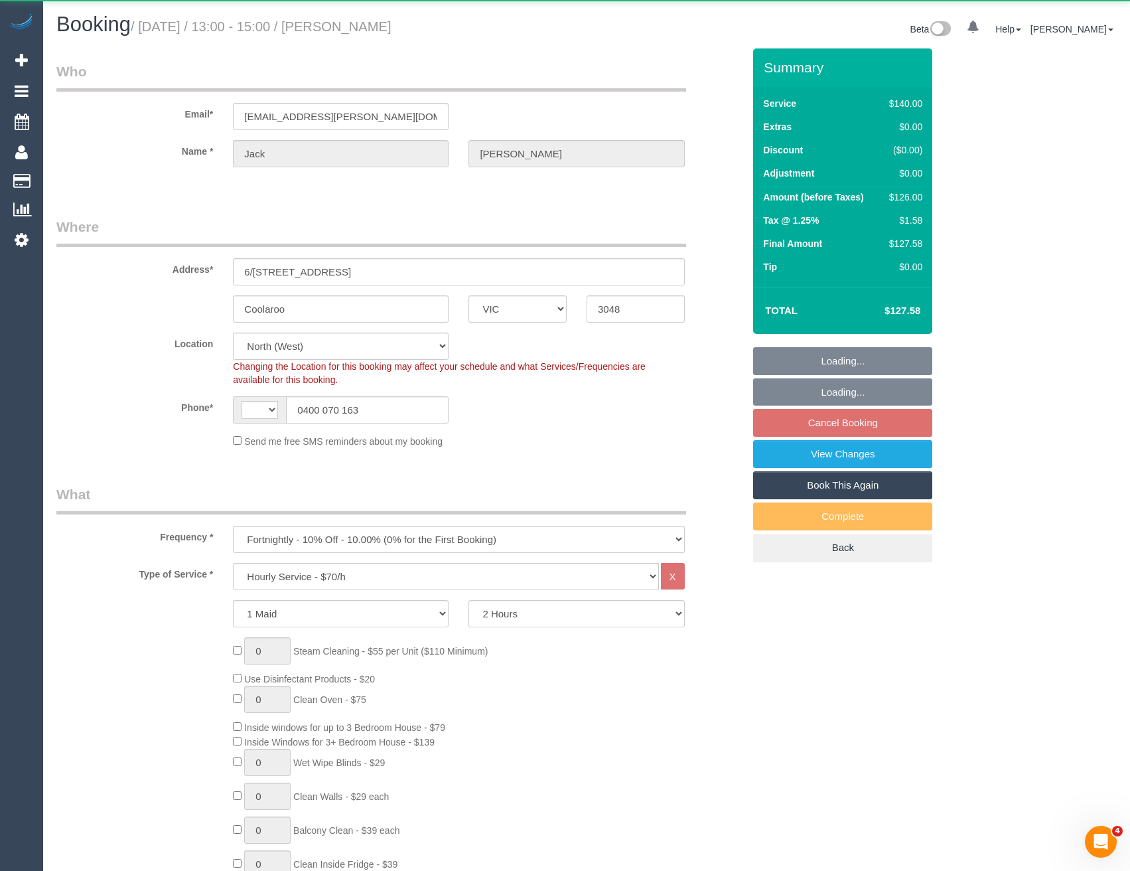
select select "string:AU"
select select "number:28"
select select "number:14"
select select "number:18"
select select "number:25"
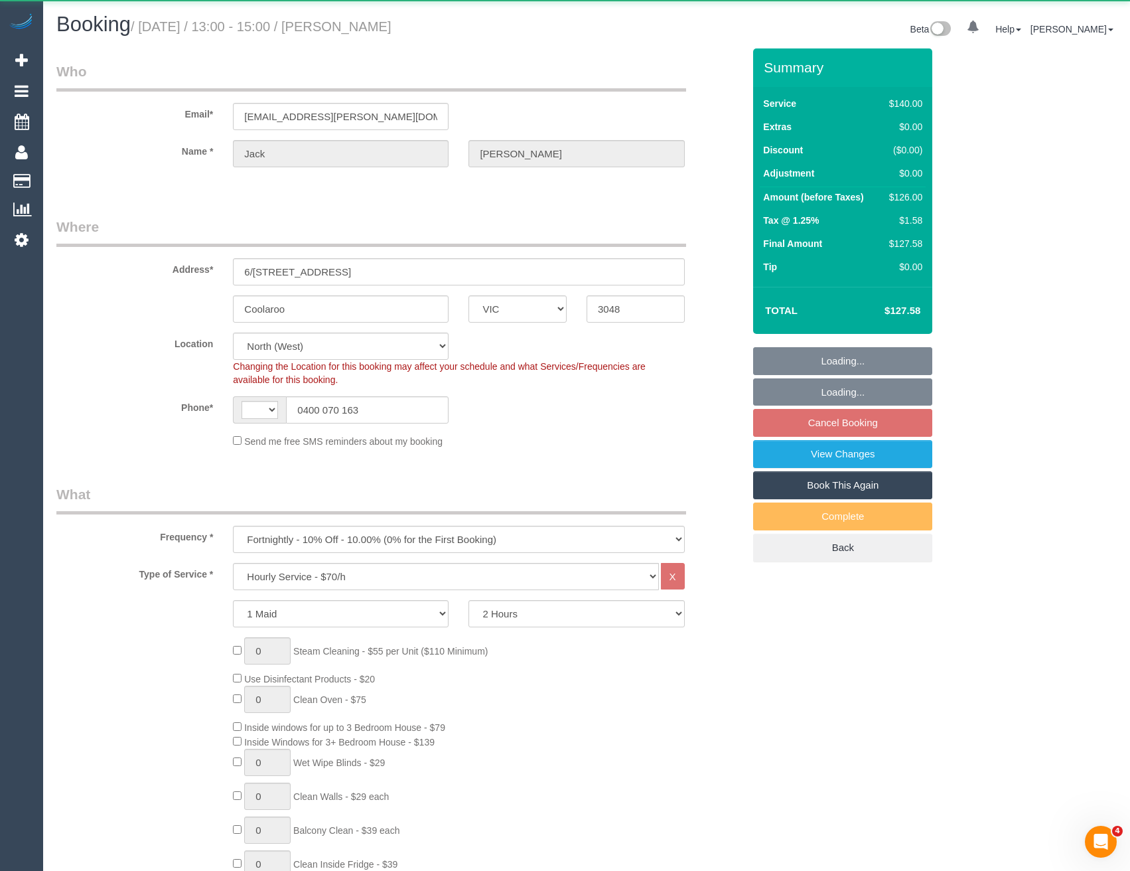
select select "number:33"
select select "object:1445"
select select "string:stripe-pm_1QRMl22GScqysDRVIzVEqnx0"
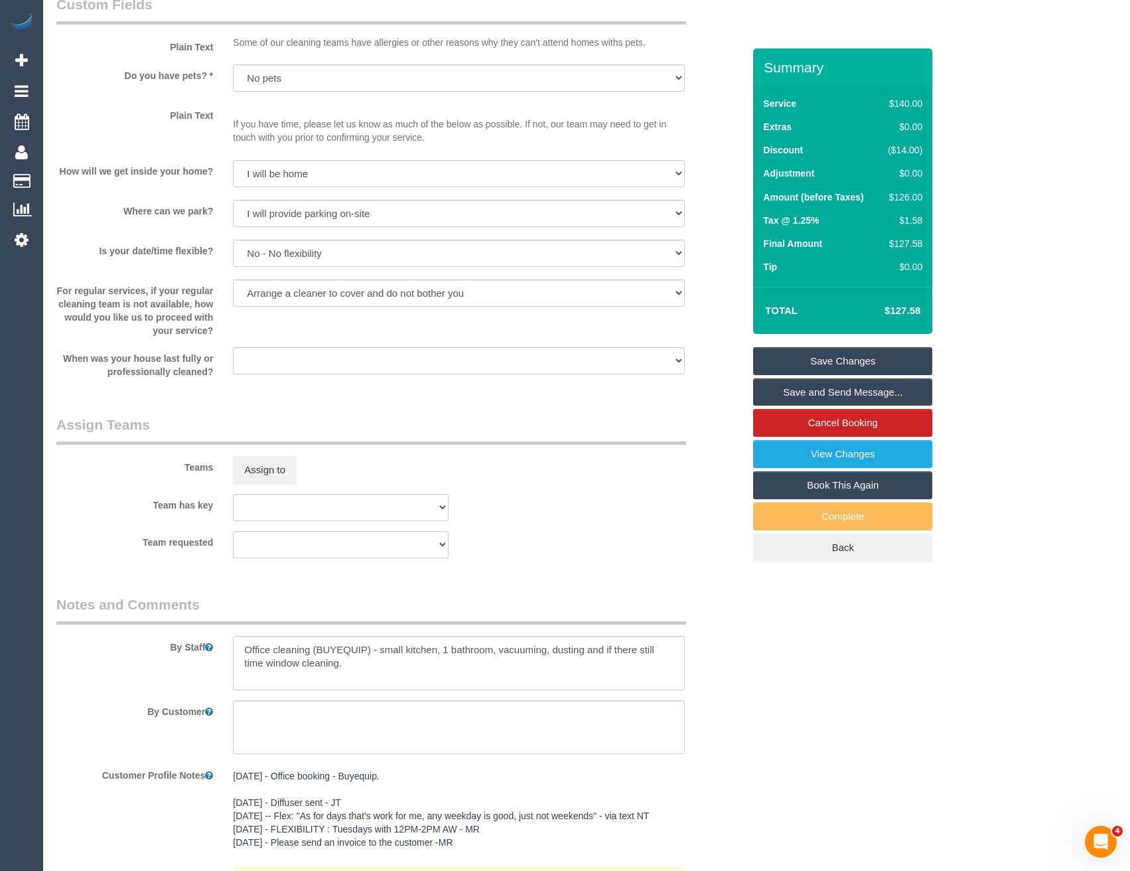
scroll to position [1659, 0]
click at [238, 647] on textarea at bounding box center [458, 661] width 451 height 54
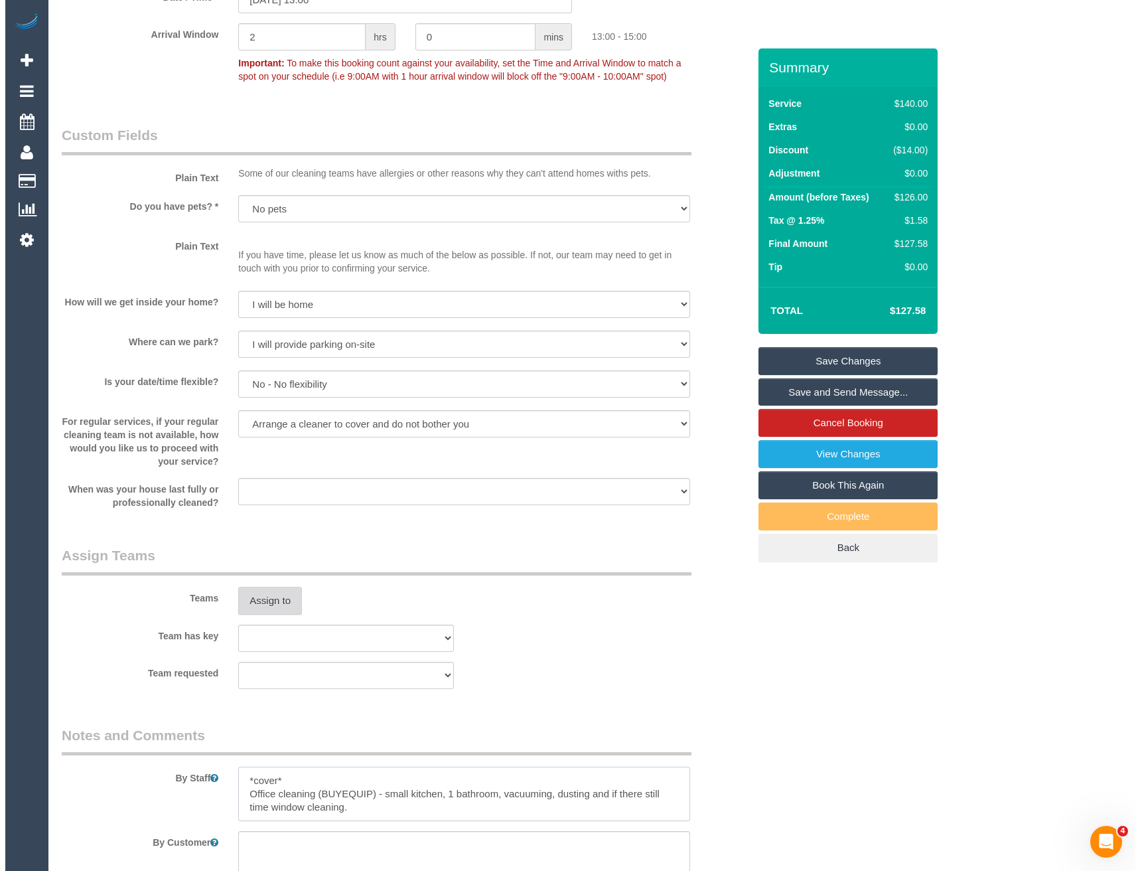
scroll to position [1526, 0]
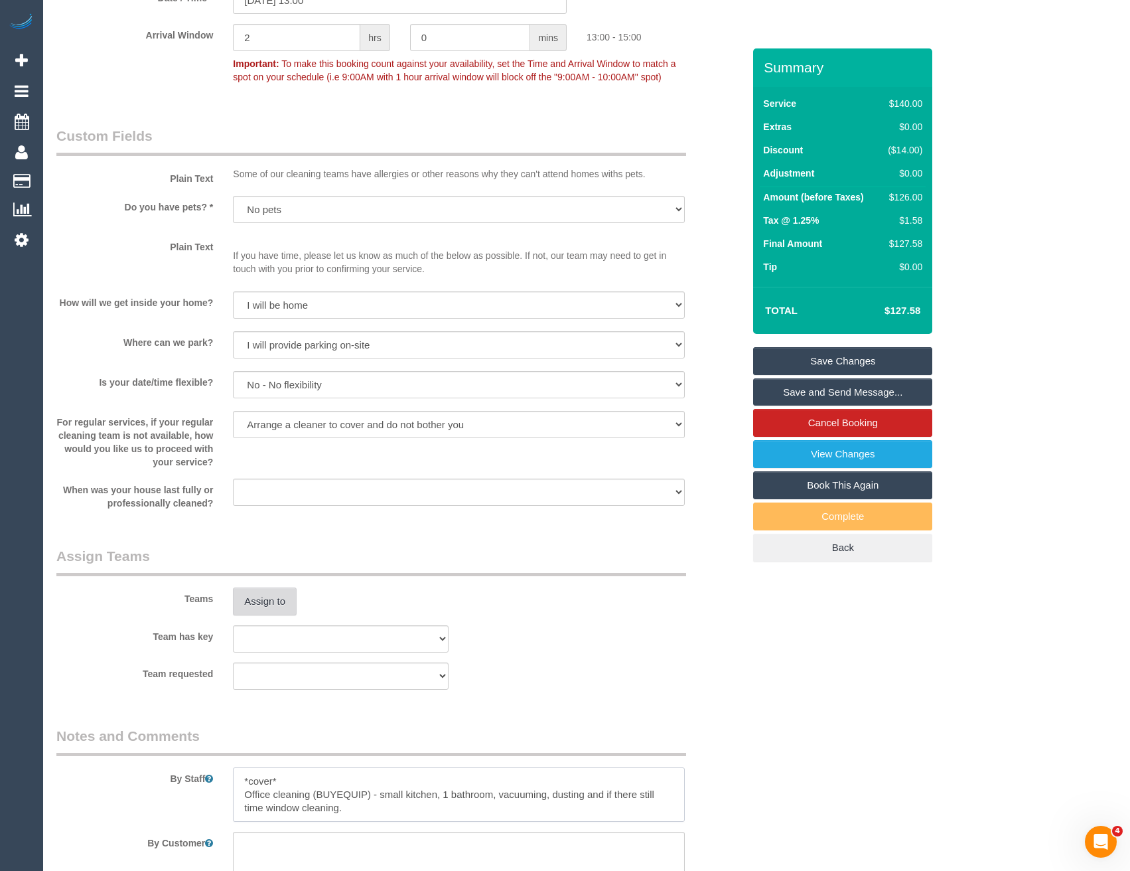
type textarea "*cover* Office cleaning (BUYEQUIP) - small kitchen, 1 bathroom, vacuuming, dust…"
click at [268, 601] on button "Assign to" at bounding box center [265, 601] width 64 height 28
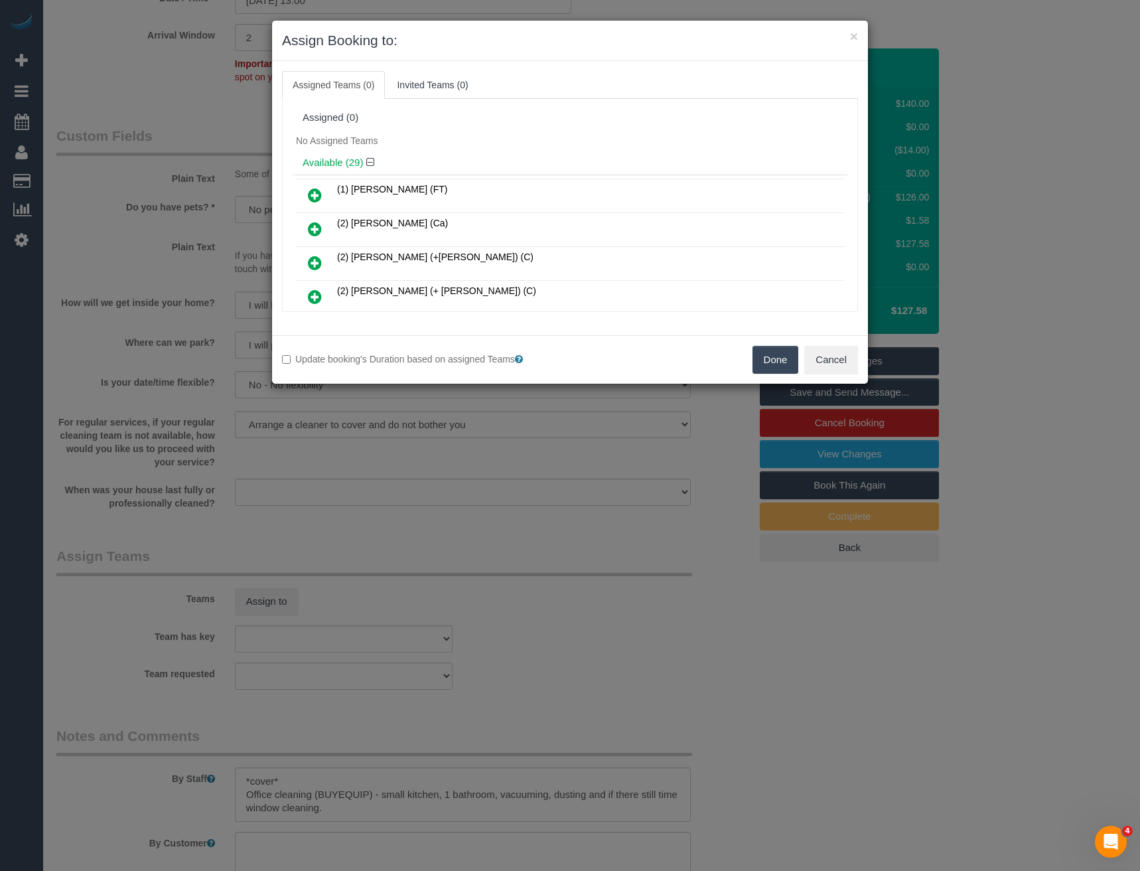
scroll to position [934, 0]
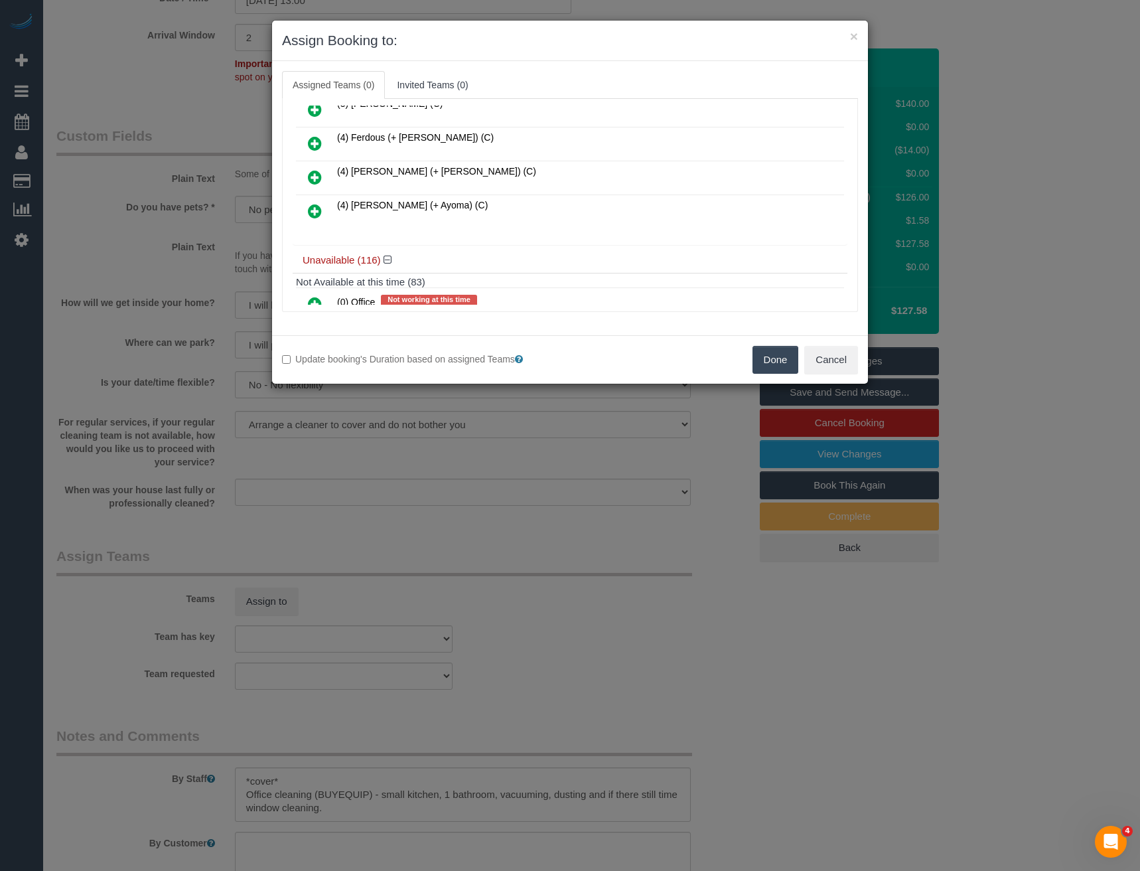
click at [319, 210] on icon at bounding box center [315, 211] width 14 height 16
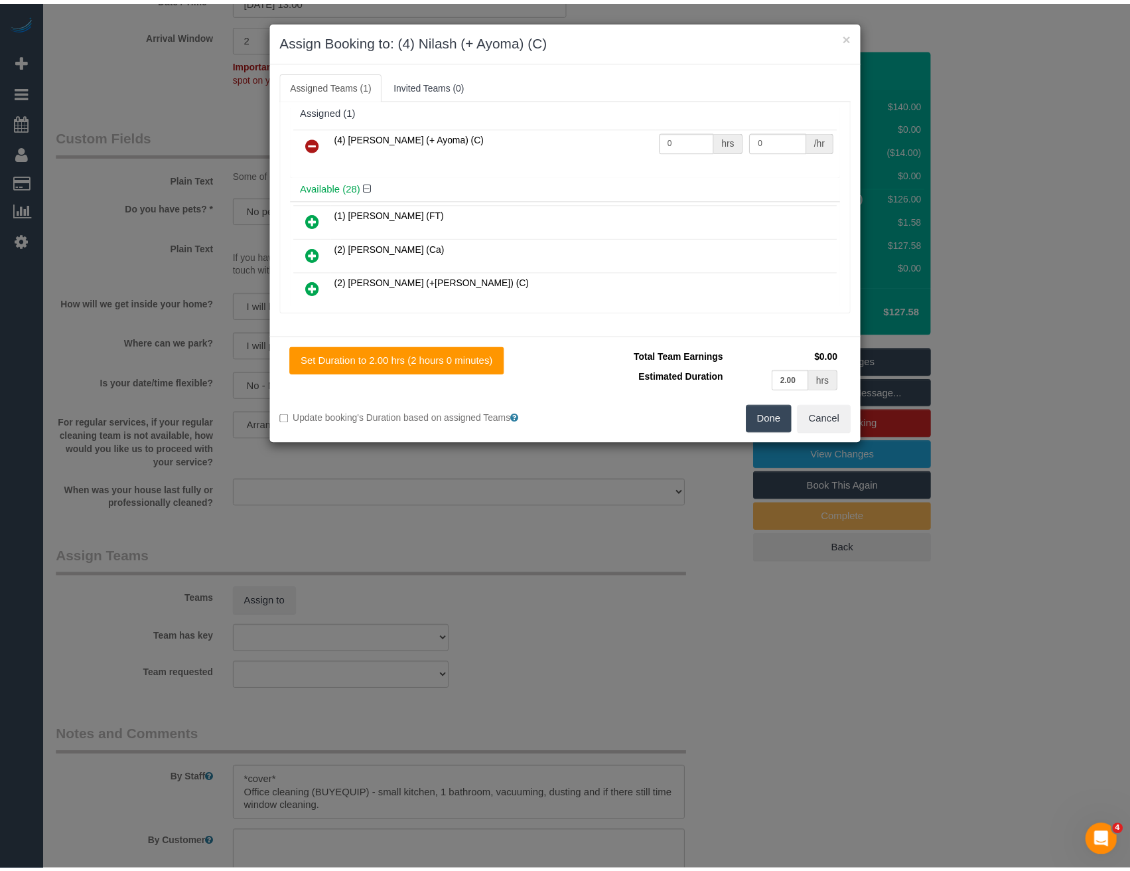
scroll to position [0, 0]
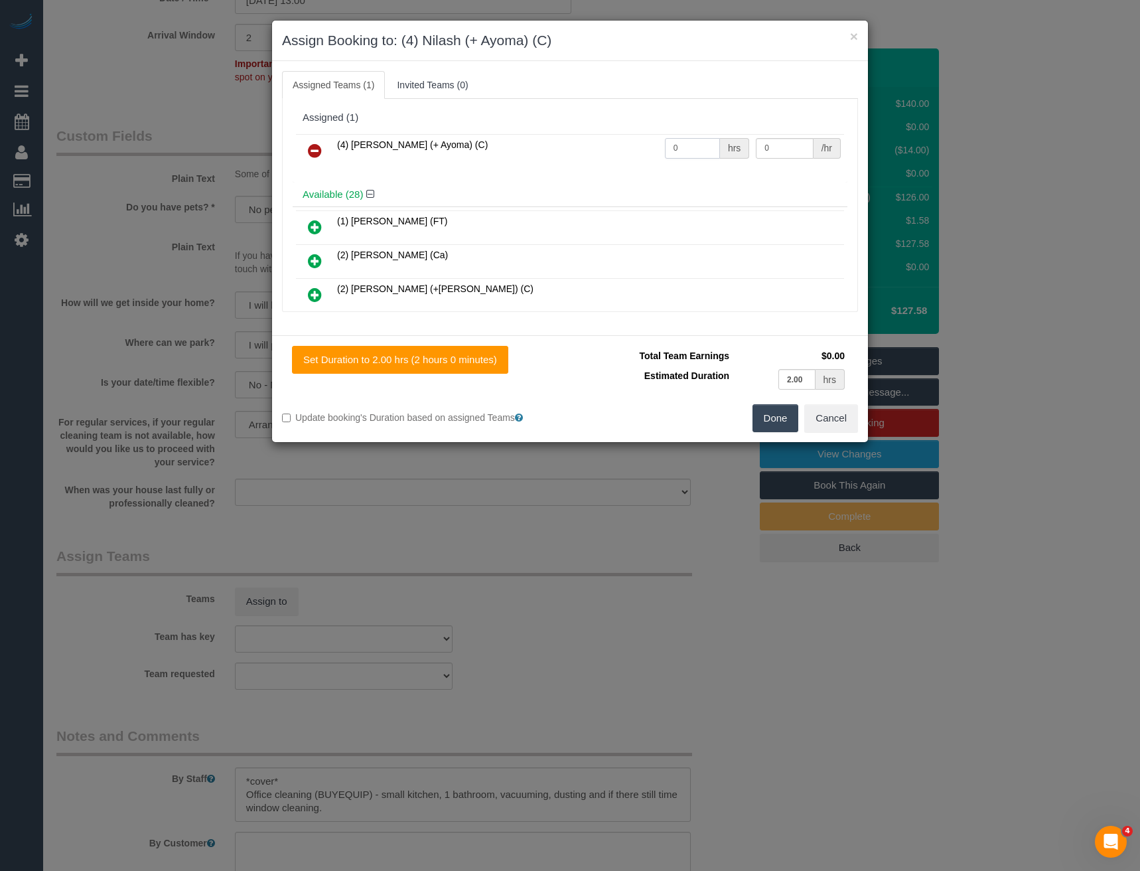
drag, startPoint x: 688, startPoint y: 143, endPoint x: 623, endPoint y: 147, distance: 65.2
click at [629, 147] on tr "(4) Nilash (+ Ayoma) (C) 0 hrs 0 /hr" at bounding box center [570, 151] width 548 height 34
type input "2"
type input "35"
click at [777, 411] on button "Done" at bounding box center [776, 418] width 46 height 28
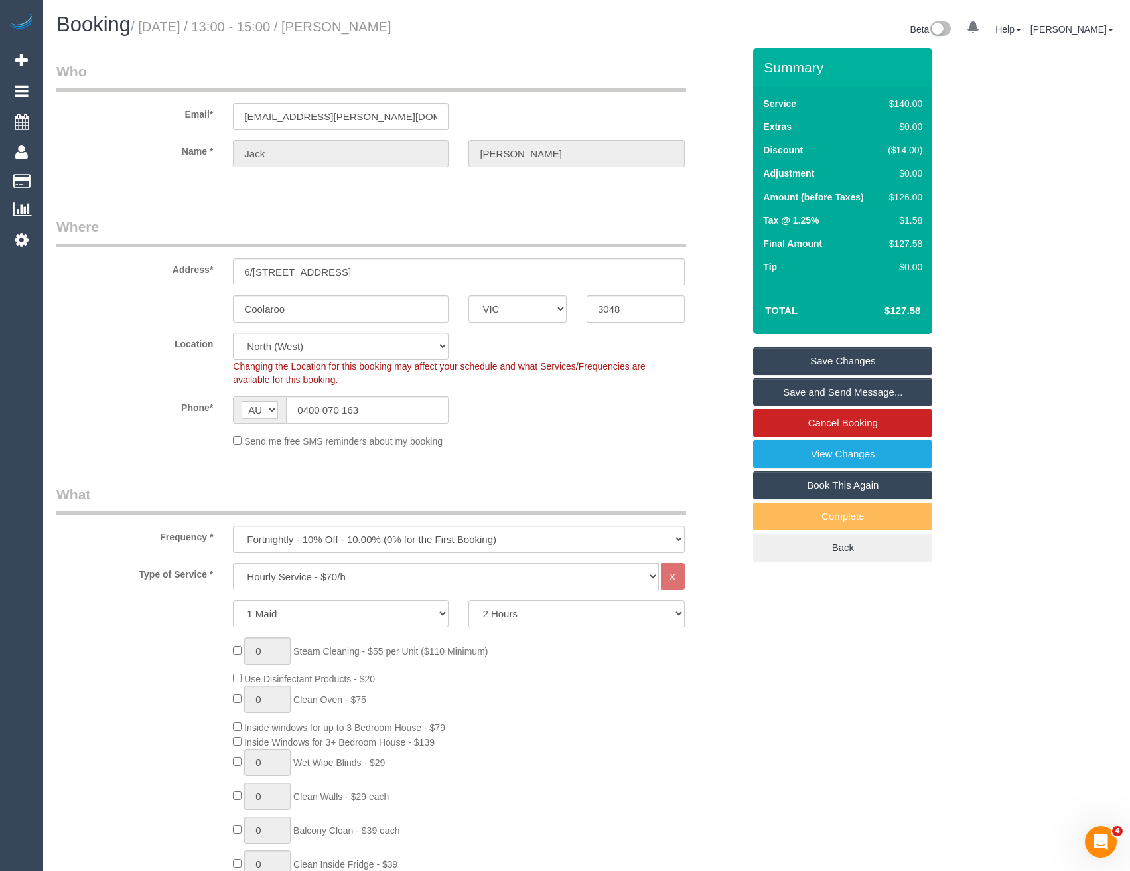
click at [802, 396] on link "Save and Send Message..." at bounding box center [842, 392] width 179 height 28
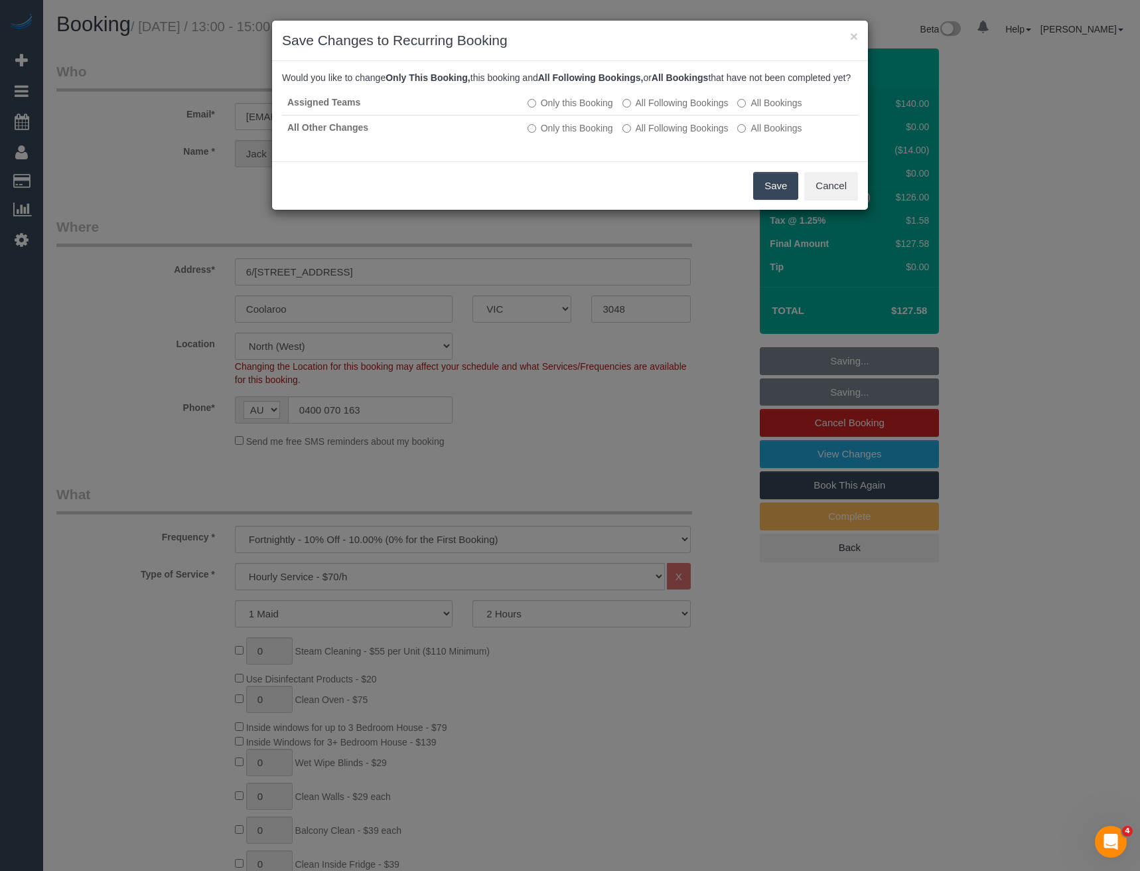
drag, startPoint x: 775, startPoint y: 199, endPoint x: 761, endPoint y: 188, distance: 18.5
click at [775, 199] on button "Save" at bounding box center [775, 186] width 45 height 28
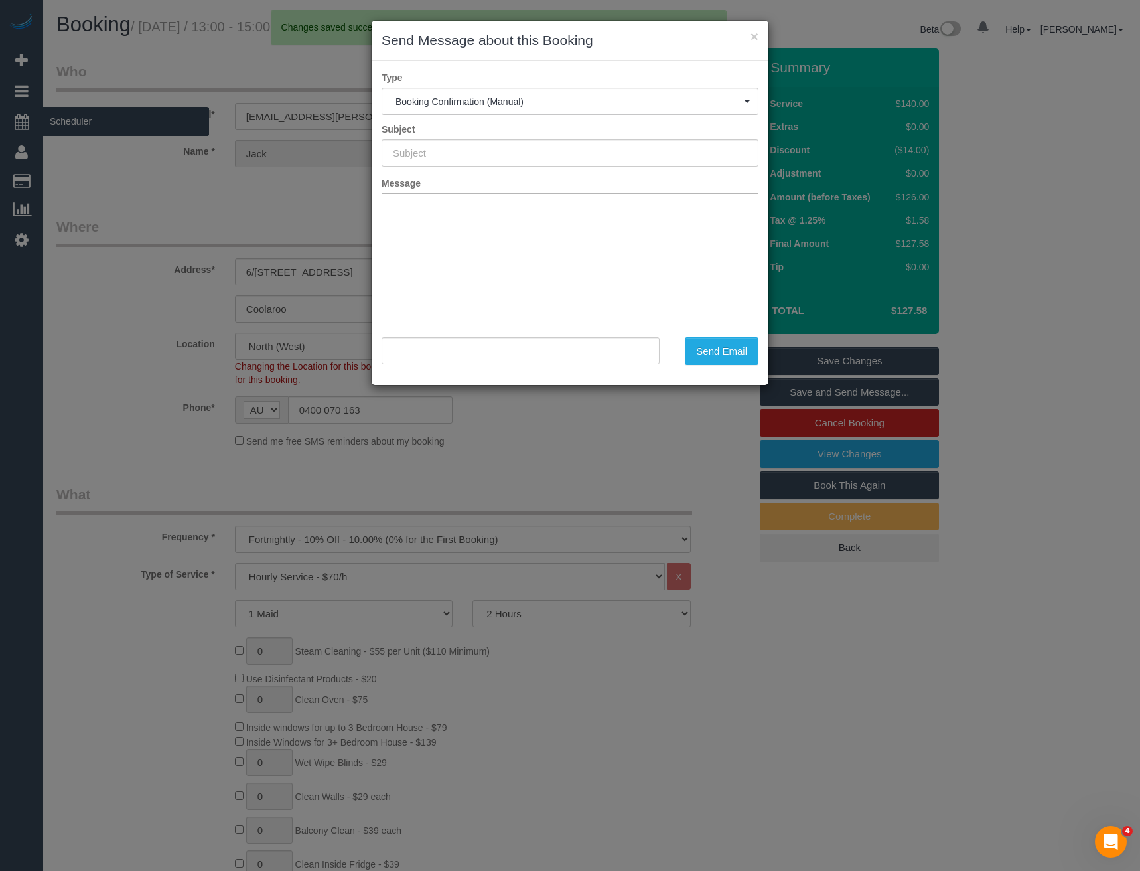
type input "Booking Confirmed"
type input ""Jack Nugent" <jack.nugent@wvtech.com.au>"
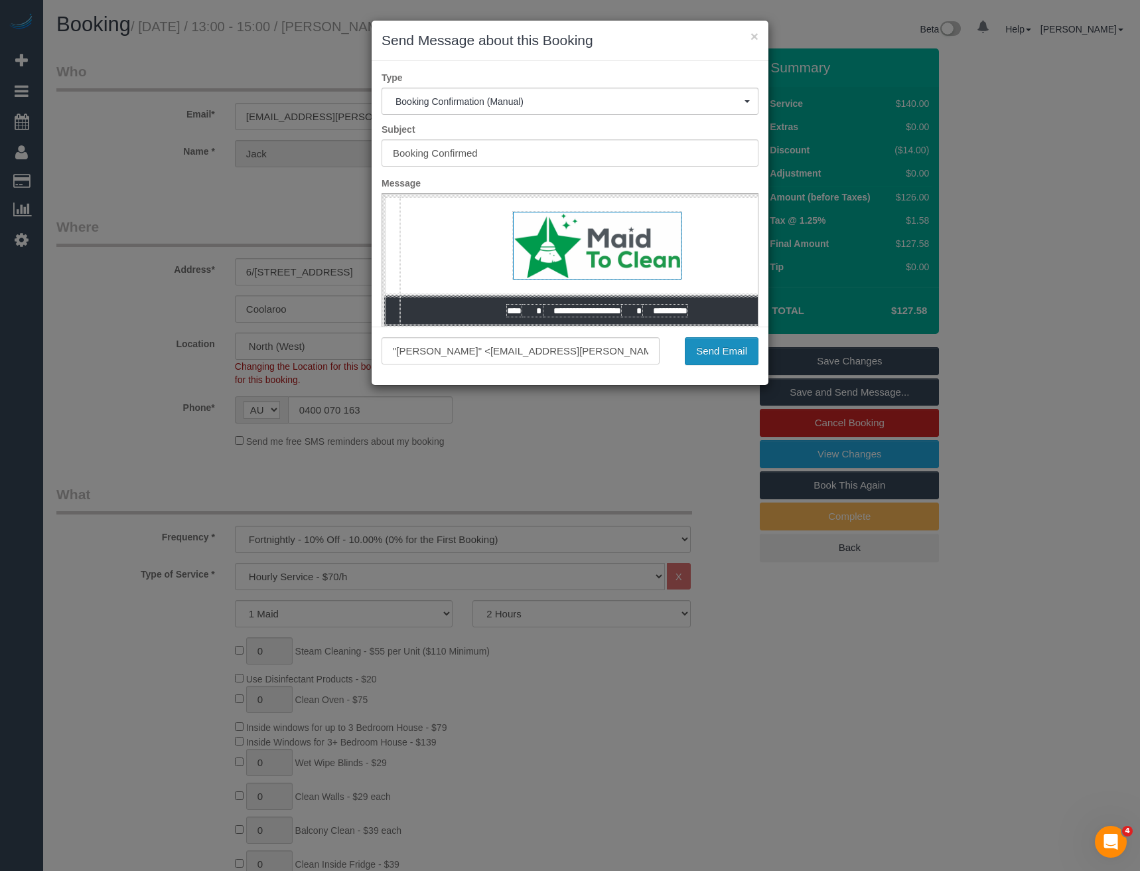
click at [712, 357] on button "Send Email" at bounding box center [722, 351] width 74 height 28
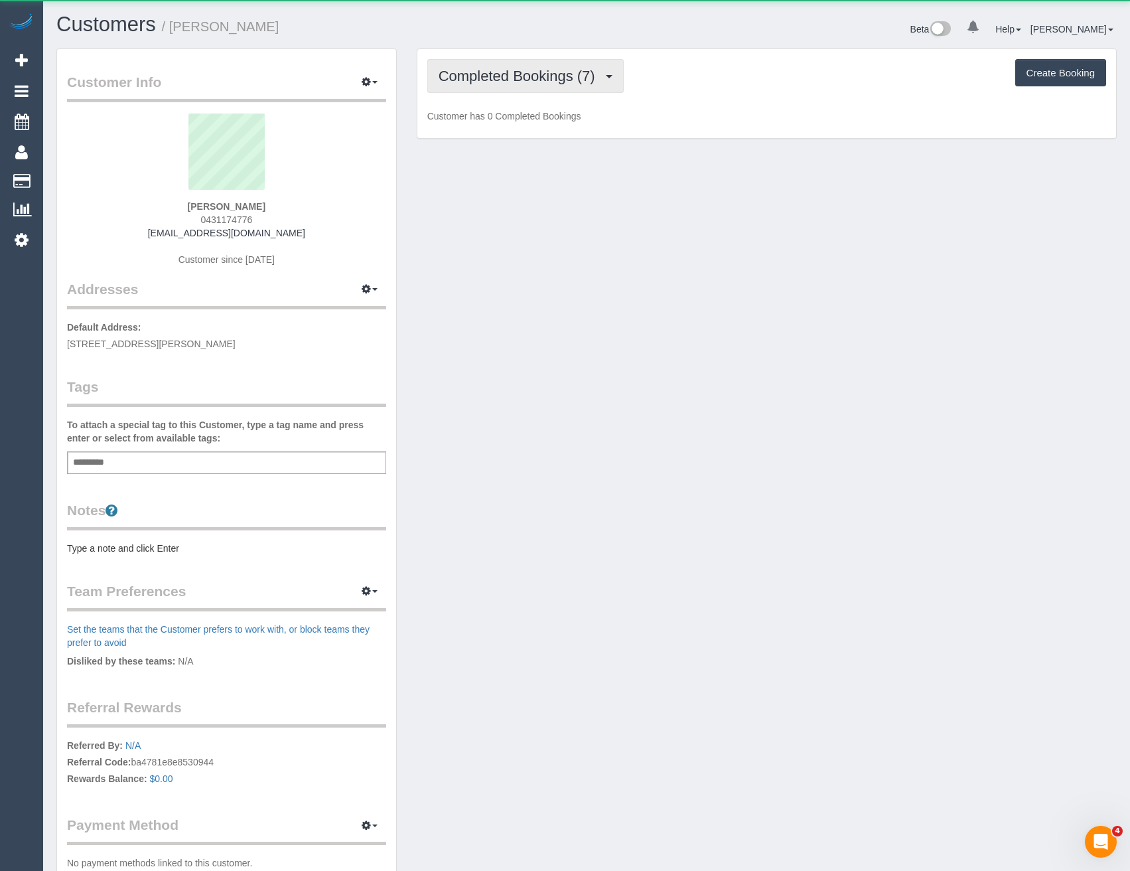
click at [565, 70] on span "Completed Bookings (7)" at bounding box center [520, 76] width 163 height 17
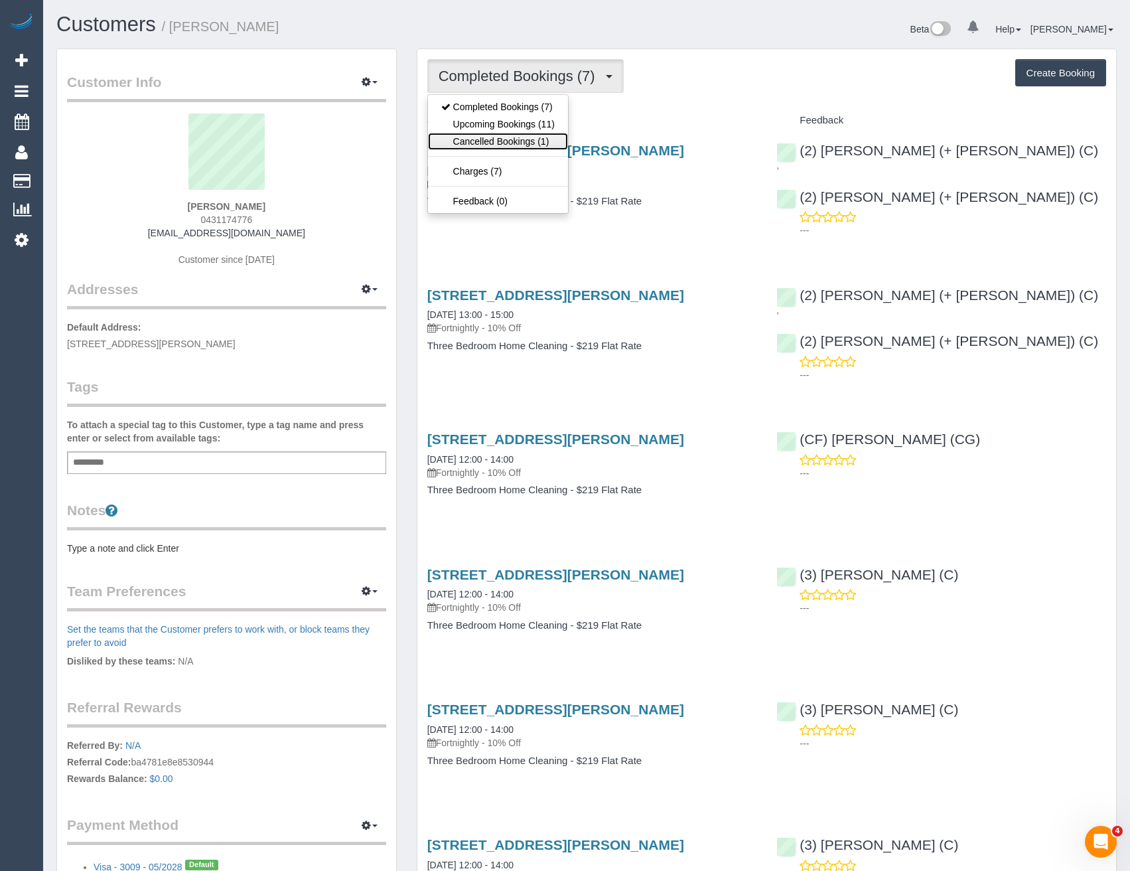
click at [530, 133] on link "Cancelled Bookings (1)" at bounding box center [498, 141] width 140 height 17
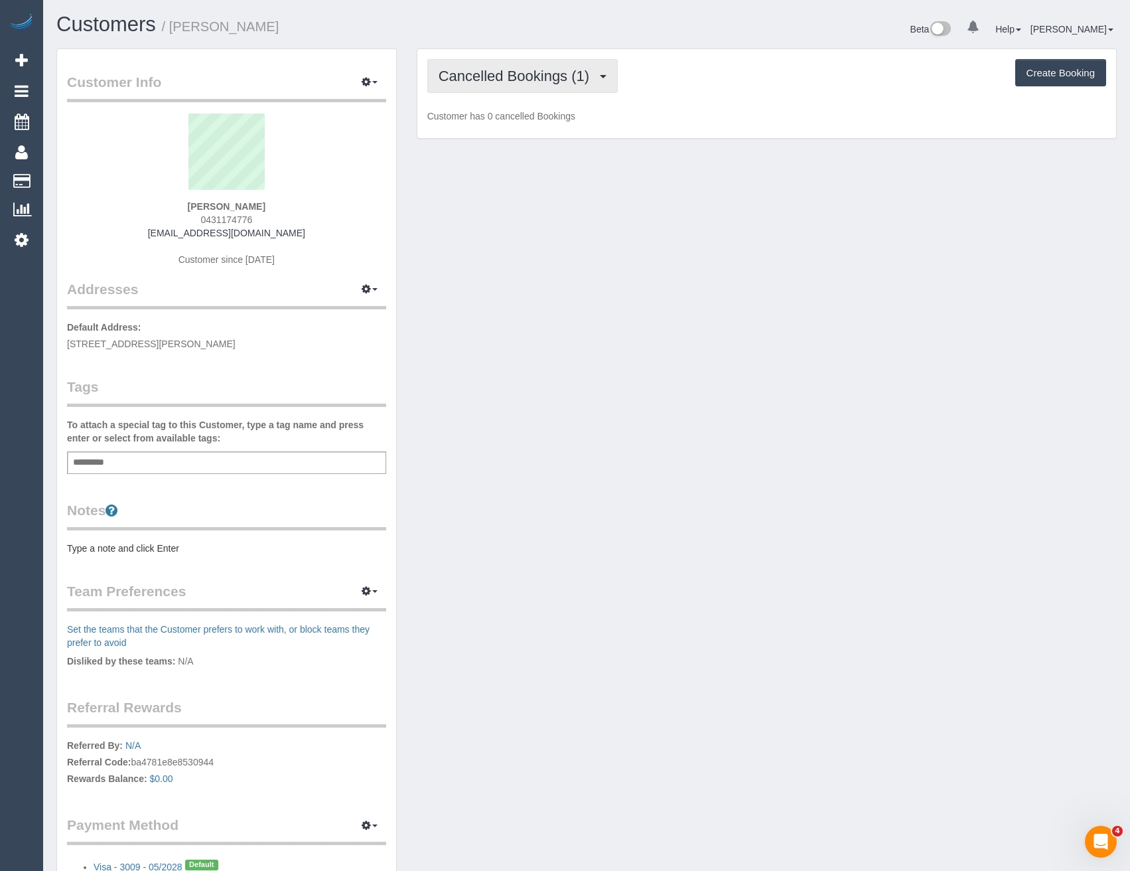
click at [549, 68] on span "Cancelled Bookings (1)" at bounding box center [517, 76] width 157 height 17
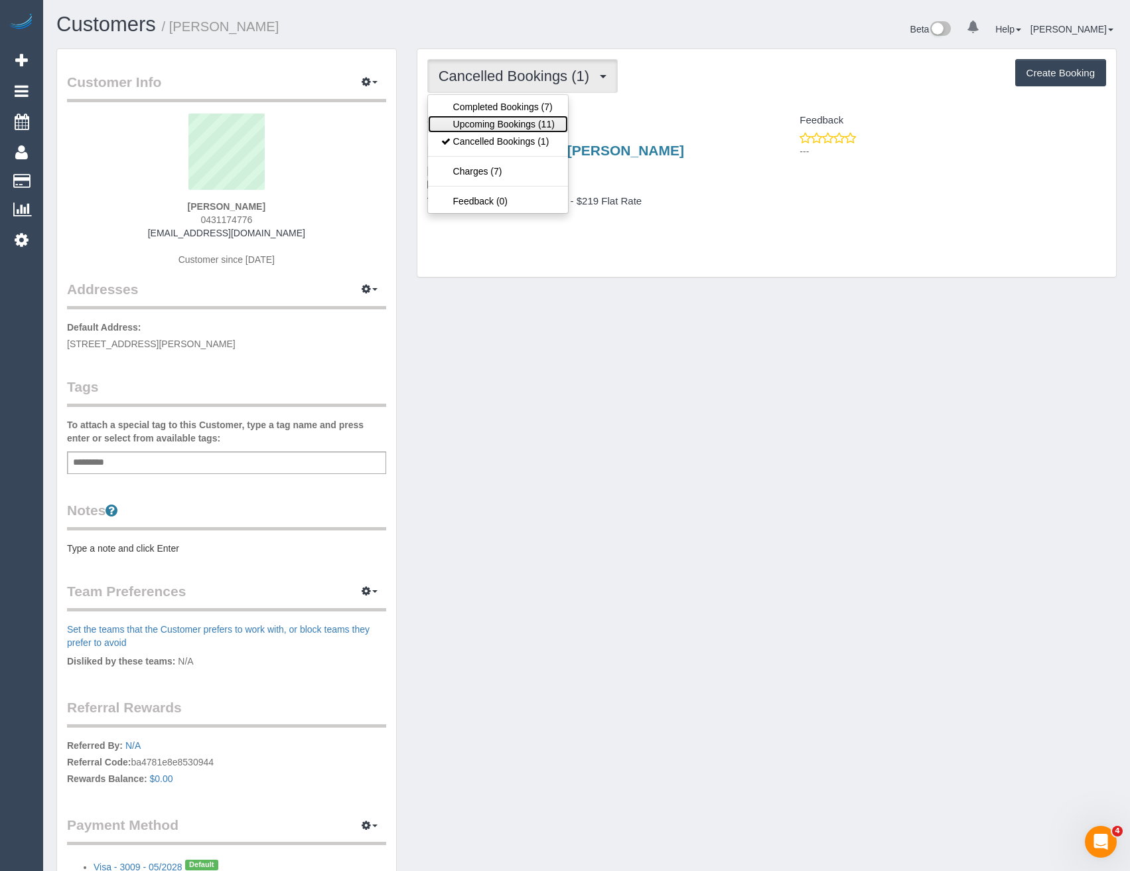
click at [516, 123] on link "Upcoming Bookings (11)" at bounding box center [498, 123] width 140 height 17
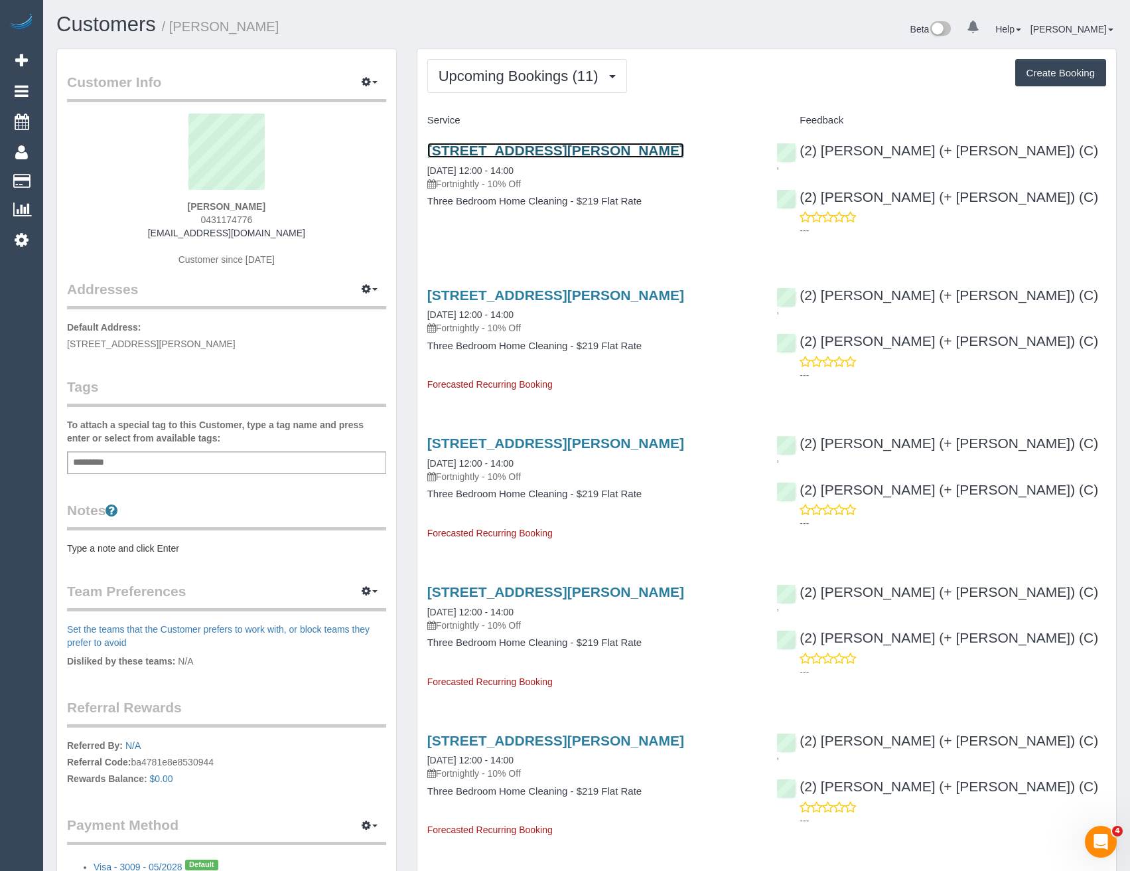
click at [590, 147] on link "25 Imbros St, Hampton, VIC 3188" at bounding box center [555, 150] width 257 height 15
drag, startPoint x: 590, startPoint y: 147, endPoint x: 709, endPoint y: 149, distance: 119.5
click at [715, 153] on h3 "25 Imbros St, Hampton, VIC 3188" at bounding box center [592, 150] width 330 height 15
click at [608, 67] on button "Upcoming Bookings (11)" at bounding box center [527, 76] width 200 height 34
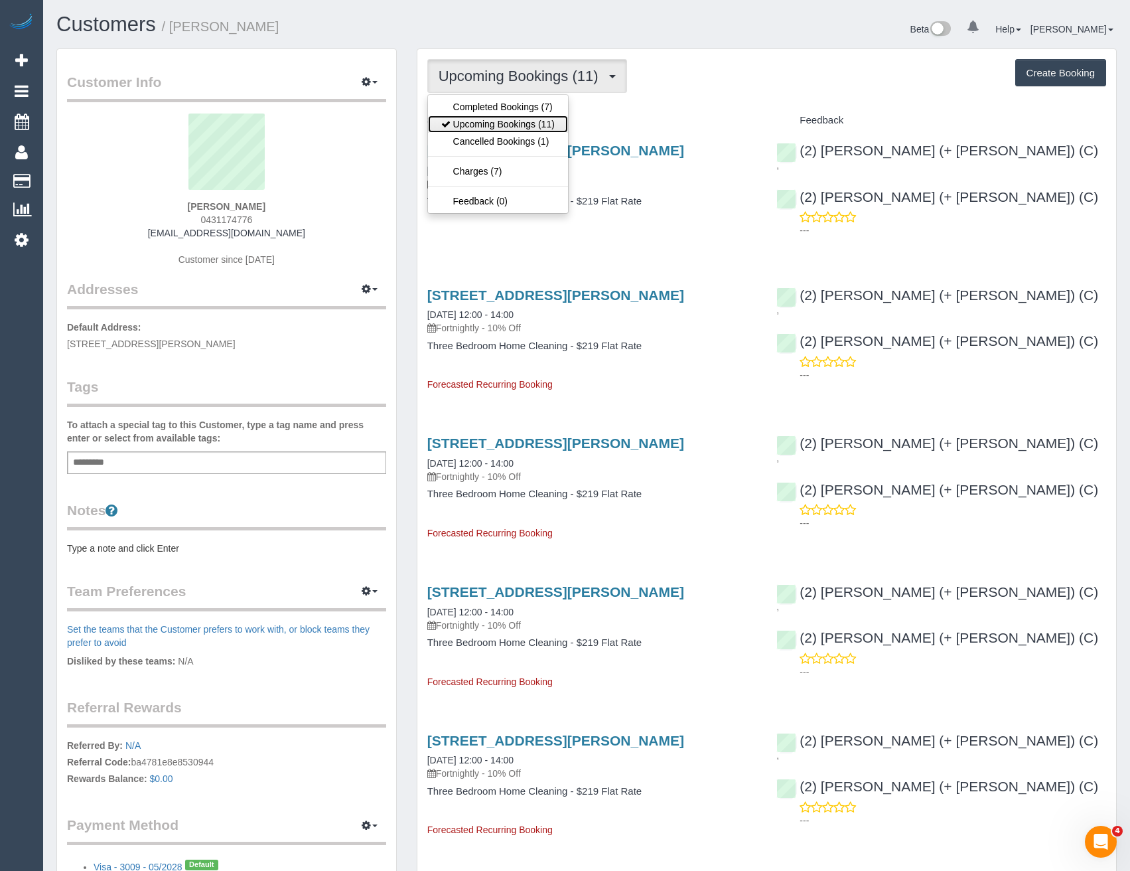
click at [522, 127] on link "Upcoming Bookings (11)" at bounding box center [498, 123] width 140 height 17
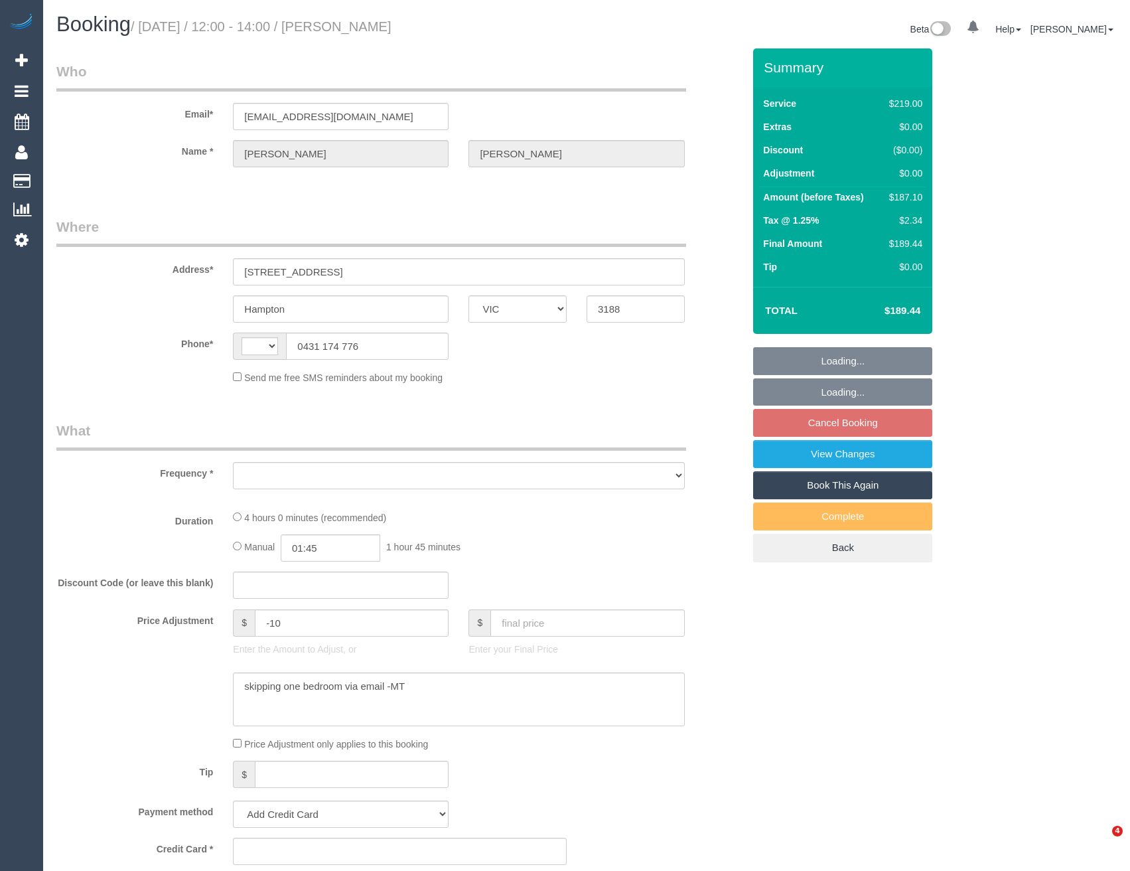
select select "VIC"
select select "string:AU"
select select "object:532"
select select "string:stripe-pm_1S5Of82GScqysDRV132XXSDW"
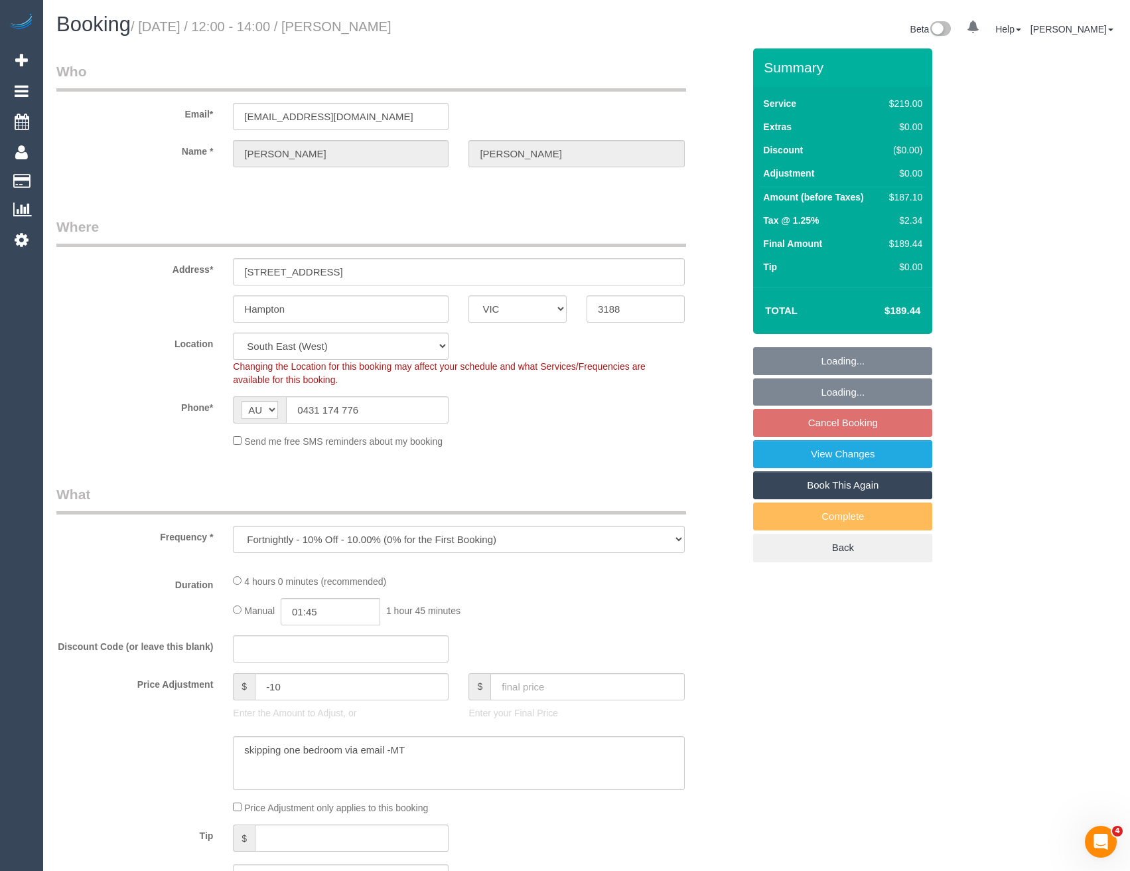
select select "object:539"
select select "number:28"
select select "number:14"
select select "number:19"
select select "number:24"
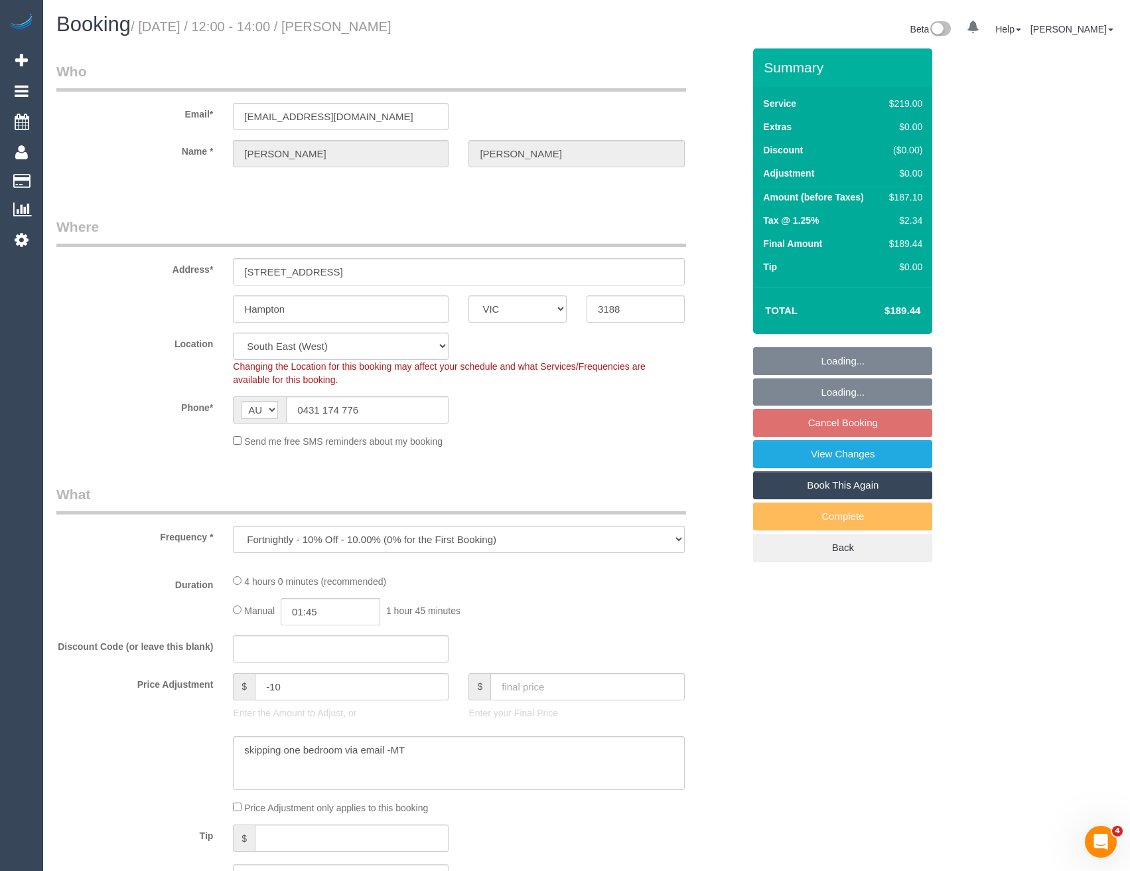
select select "number:33"
select select "number:26"
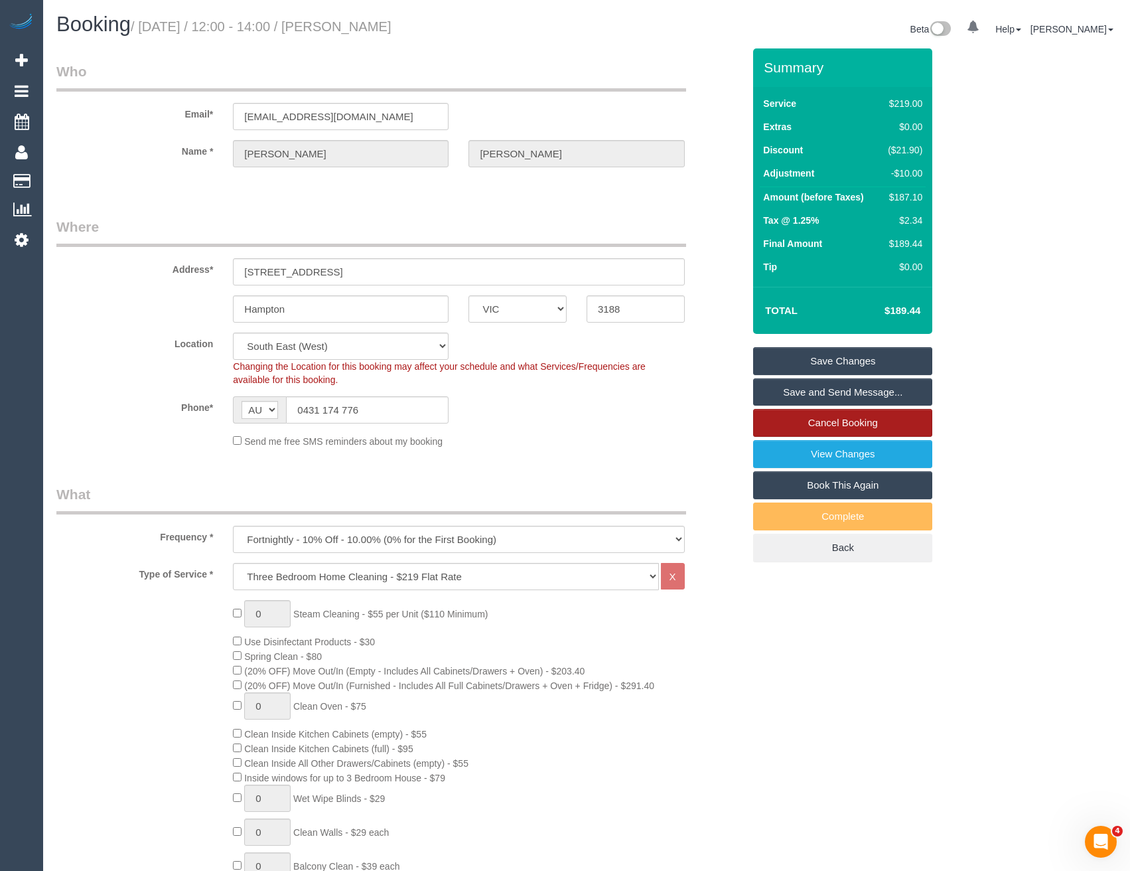
click at [842, 431] on link "Cancel Booking" at bounding box center [842, 423] width 179 height 28
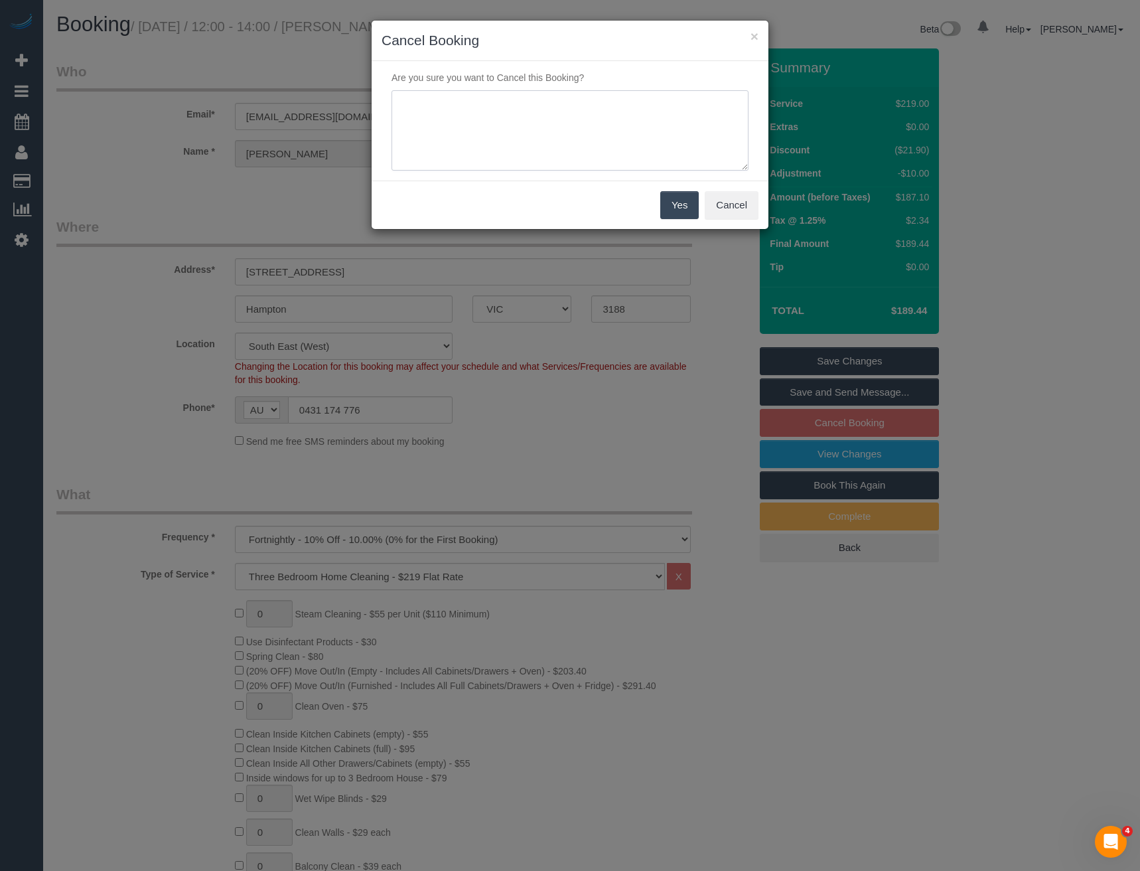
click at [445, 121] on textarea at bounding box center [570, 130] width 357 height 81
type textarea "Skipping to 8/10 - via email - BB"
click at [675, 209] on button "Yes" at bounding box center [679, 205] width 38 height 28
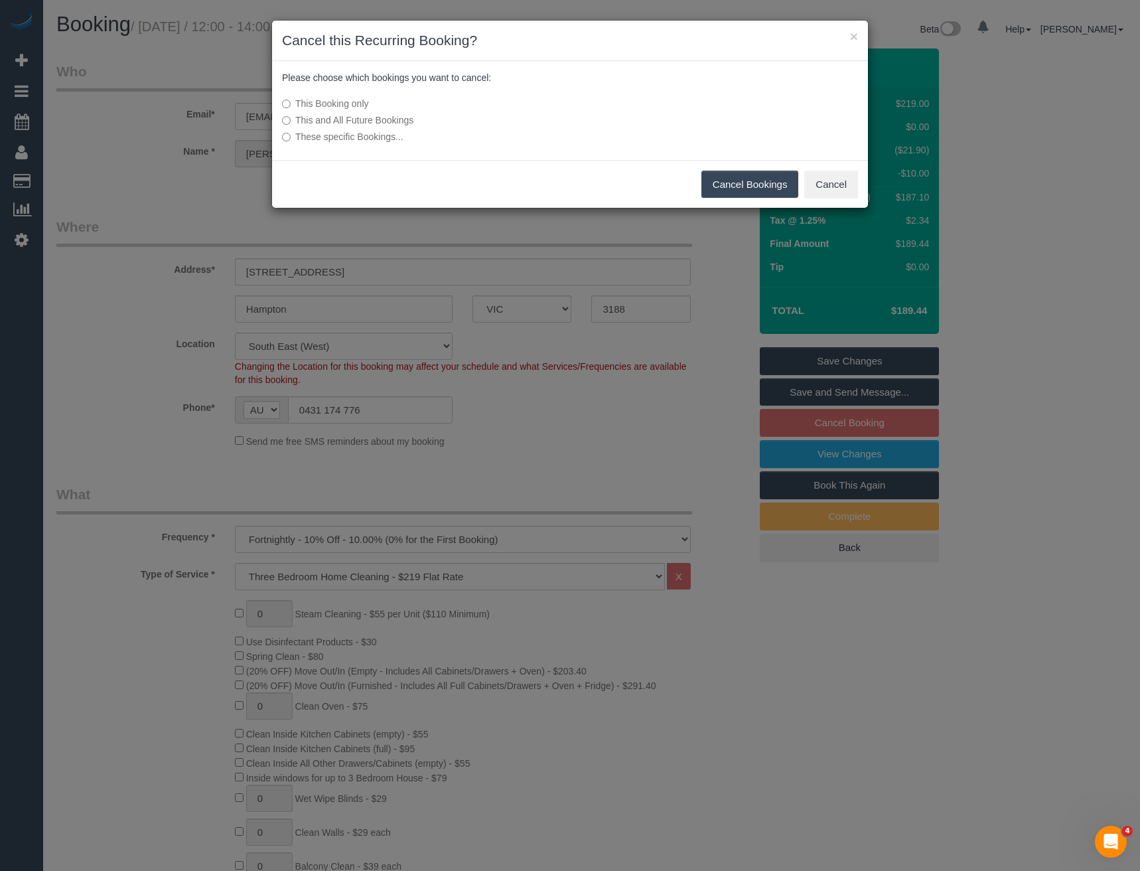
click at [731, 186] on button "Cancel Bookings" at bounding box center [751, 185] width 98 height 28
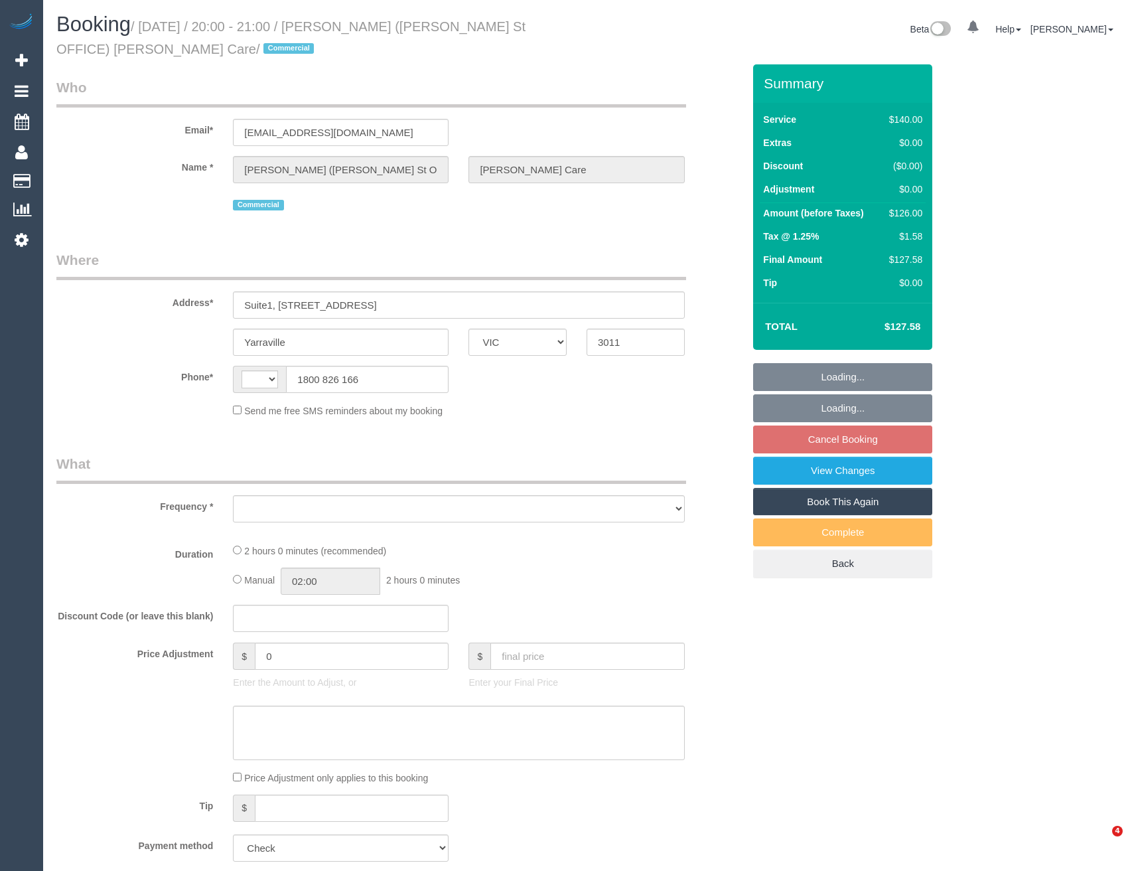
select select "VIC"
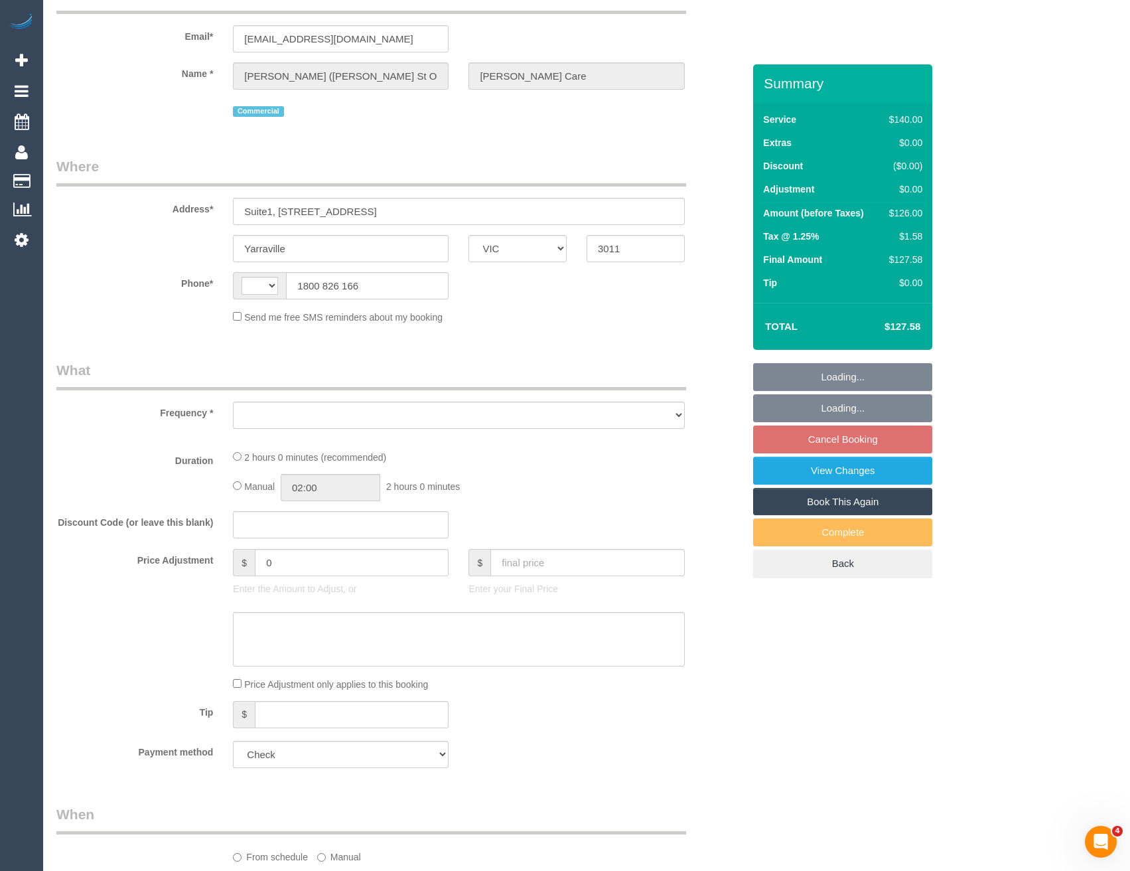
select select "string:AU"
select select "object:536"
select select "number:28"
select select "number:17"
select select "number:18"
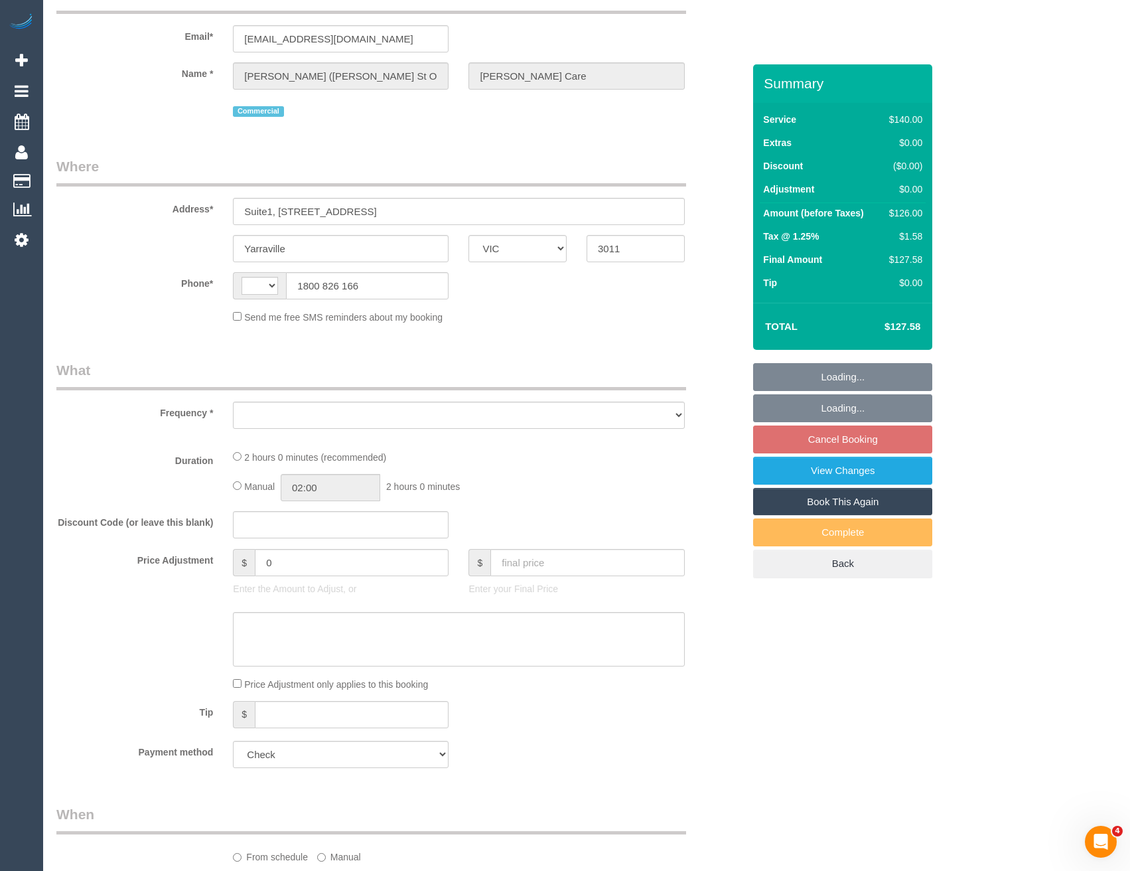
select select "number:24"
select select "number:35"
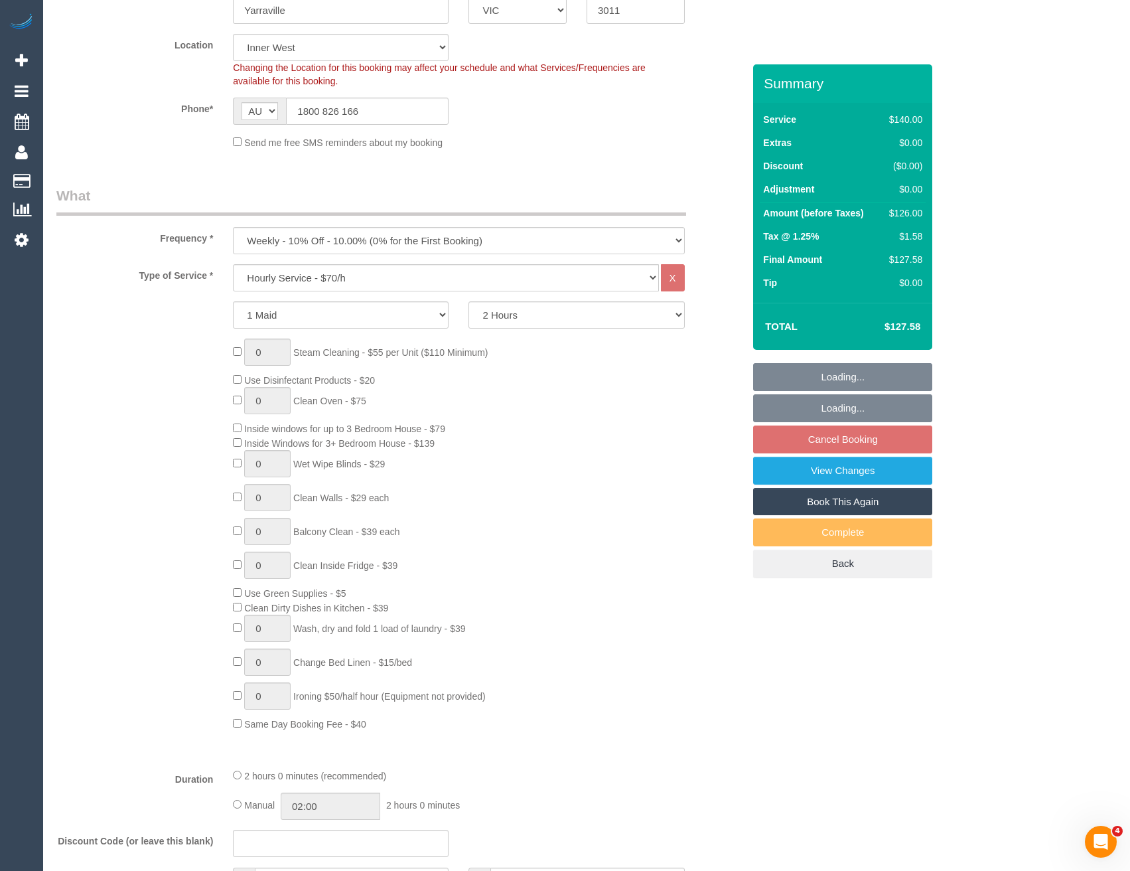
select select "object:1543"
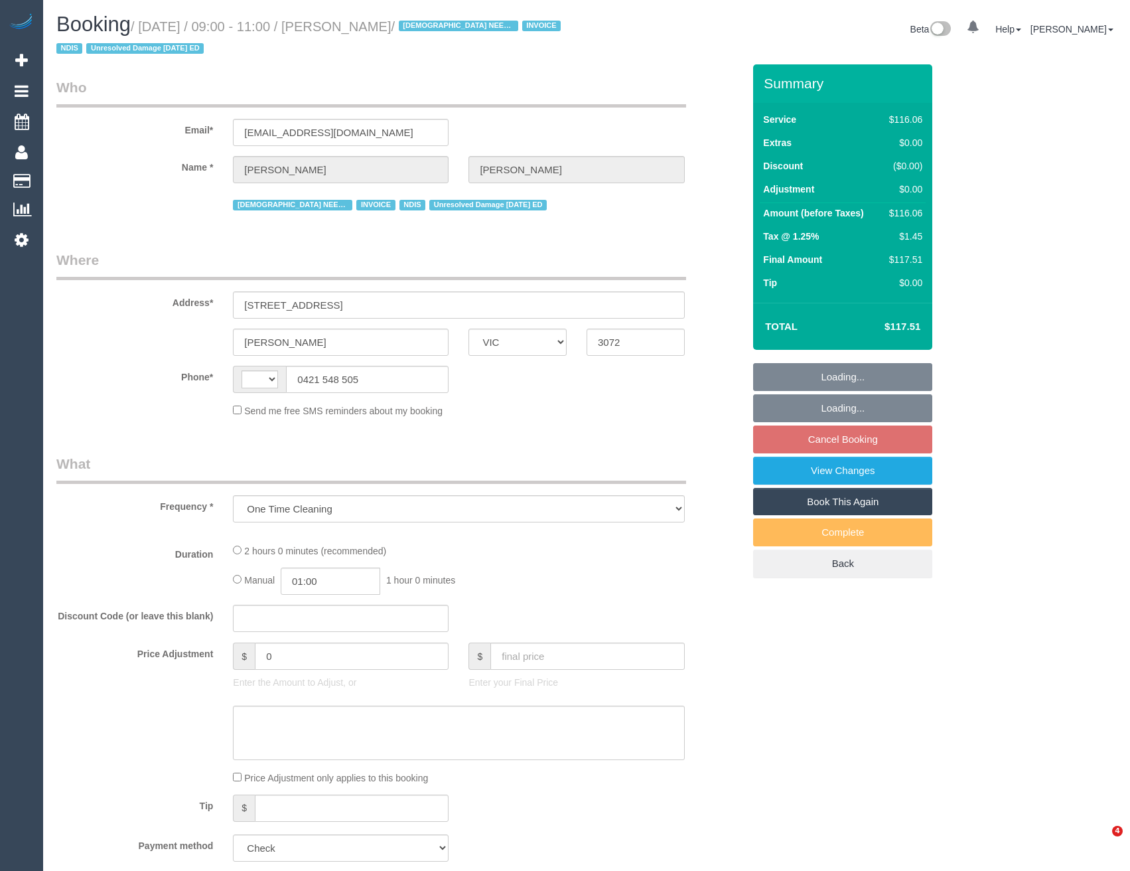
select select "VIC"
select select "string:AU"
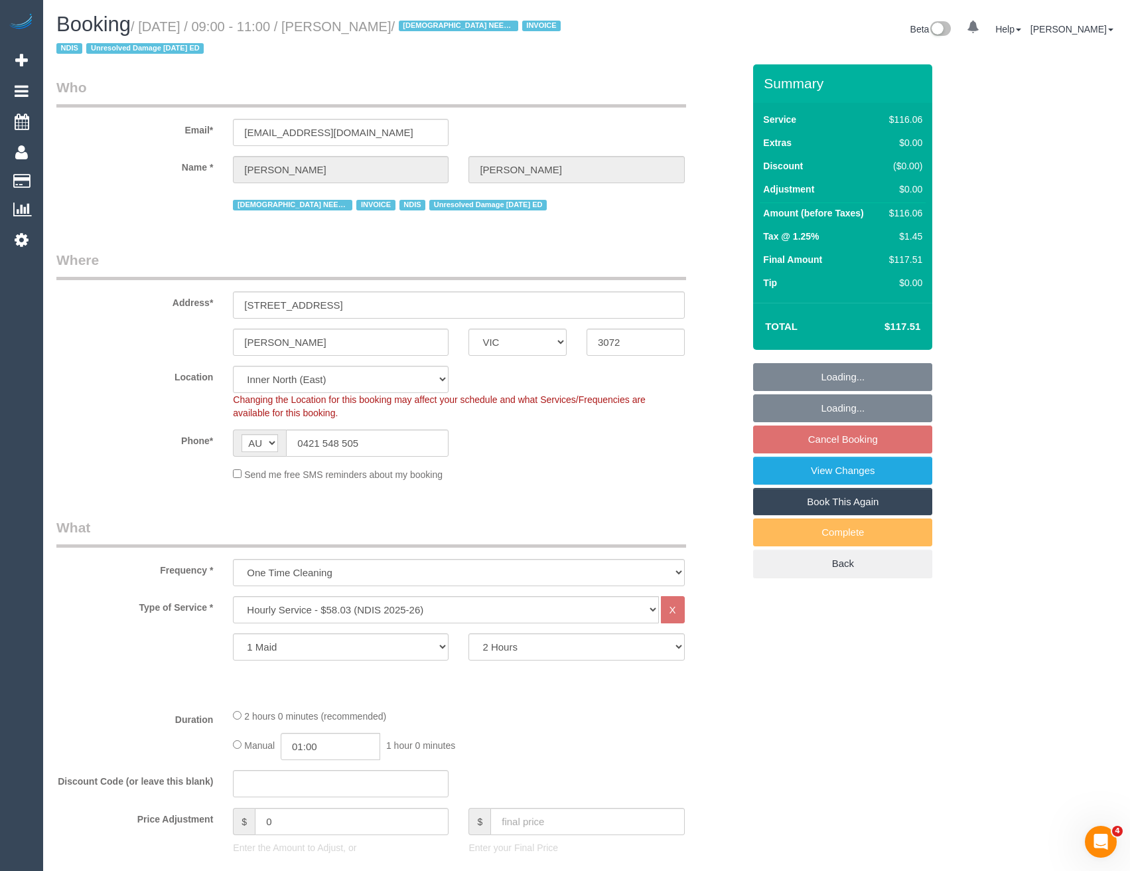
select select "object:699"
select select "number:27"
select select "number:14"
select select "number:19"
select select "number:36"
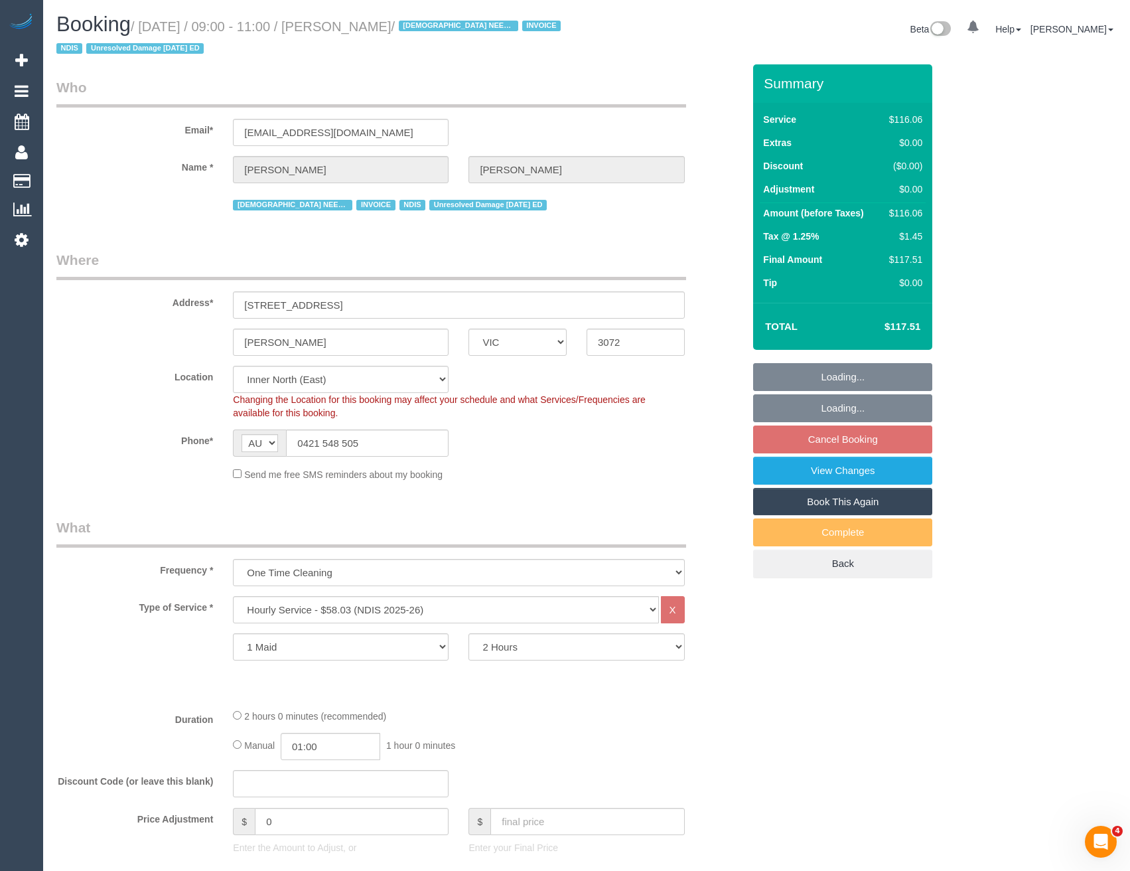
select select "number:35"
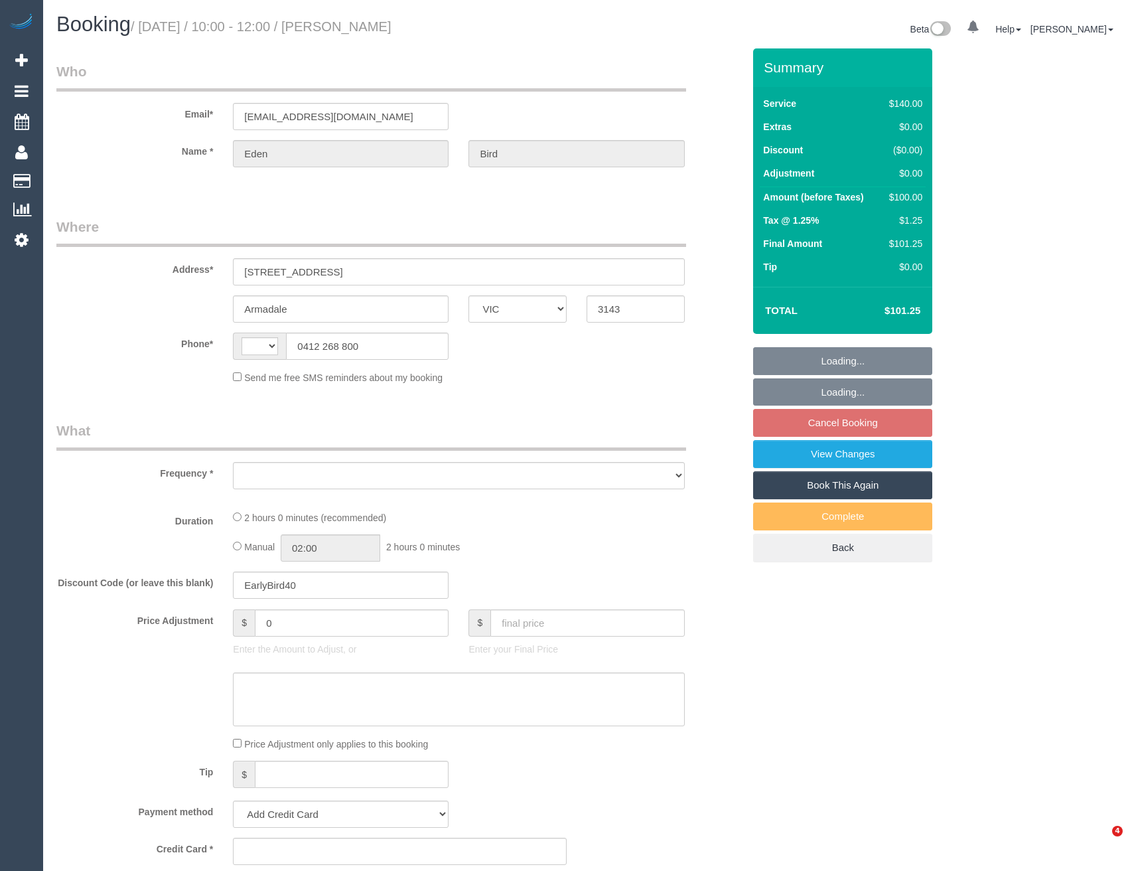
select select "VIC"
select select "string:AU"
select select "object:522"
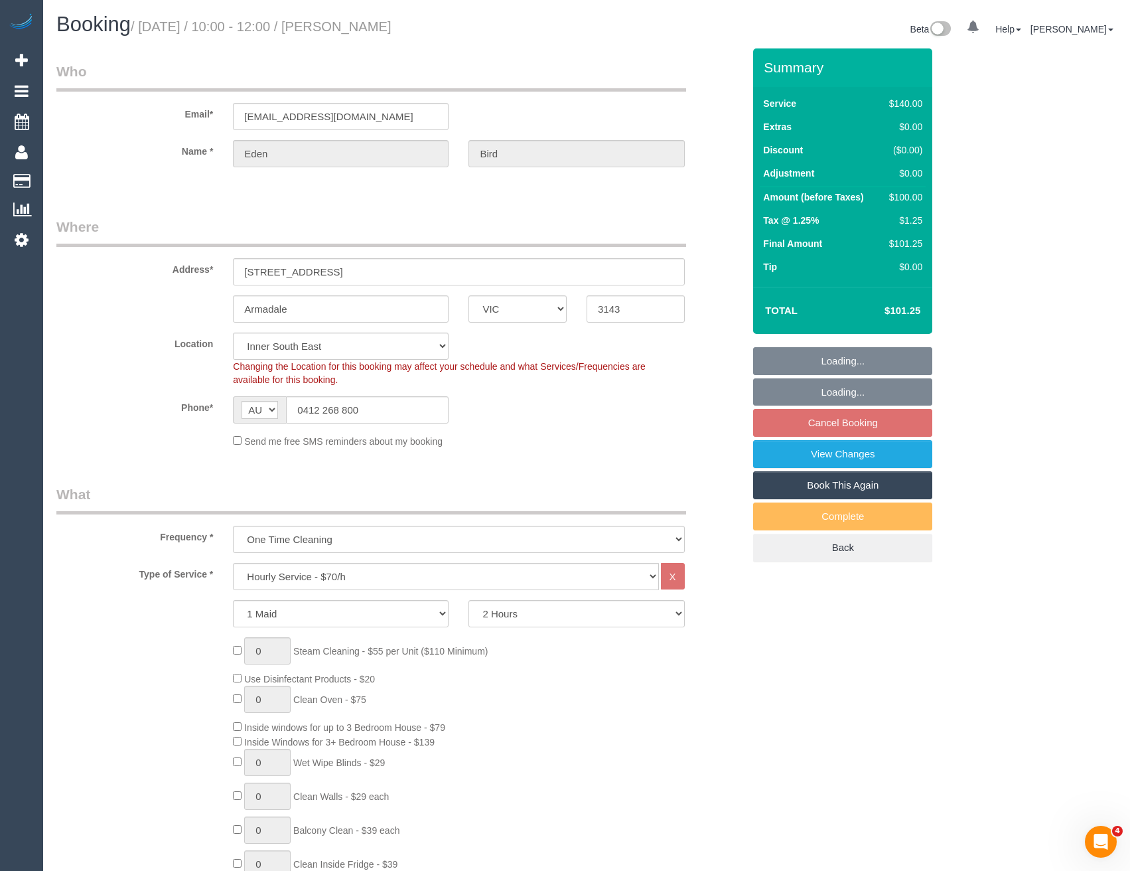
select select "string:stripe-pm_1S9wyJ2GScqysDRVJhm3z1Bz"
select select "number:28"
select select "number:14"
select select "number:19"
select select "number:25"
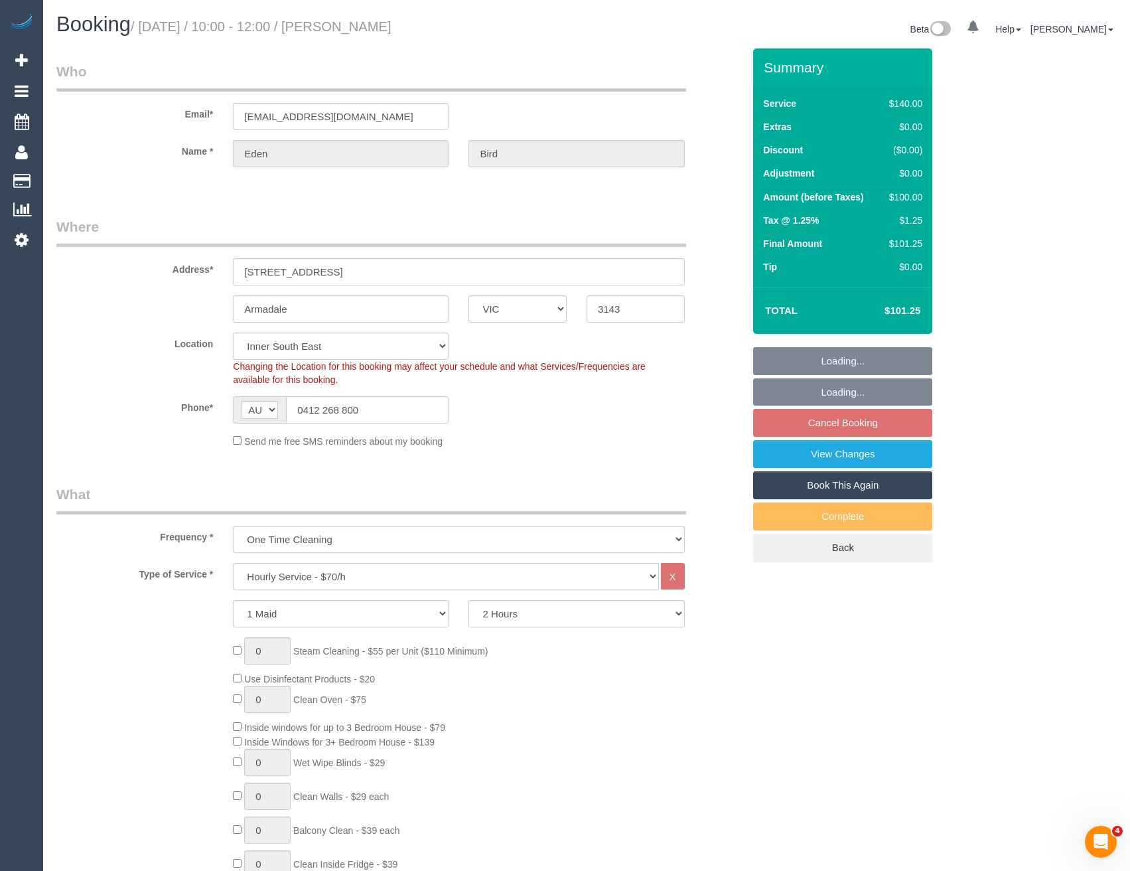
select select "number:12"
select select "object:839"
select select "spot3"
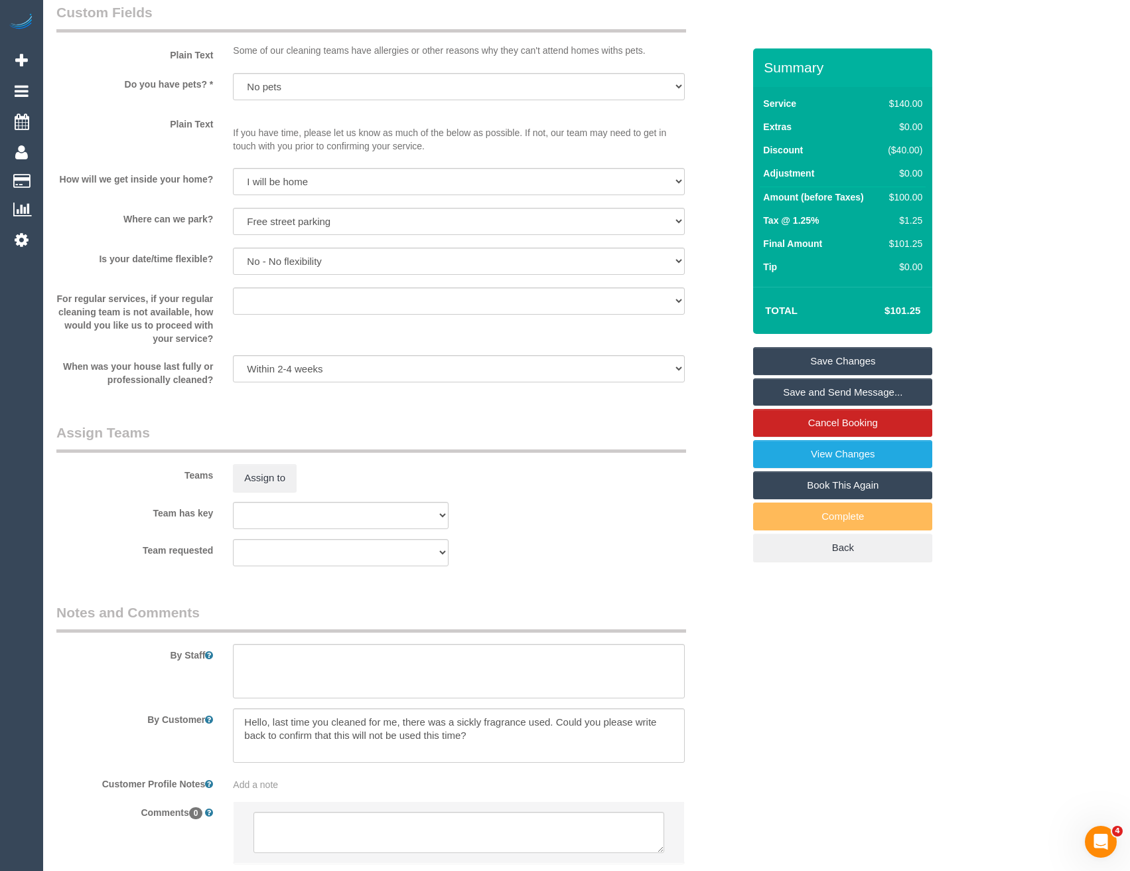
scroll to position [1643, 0]
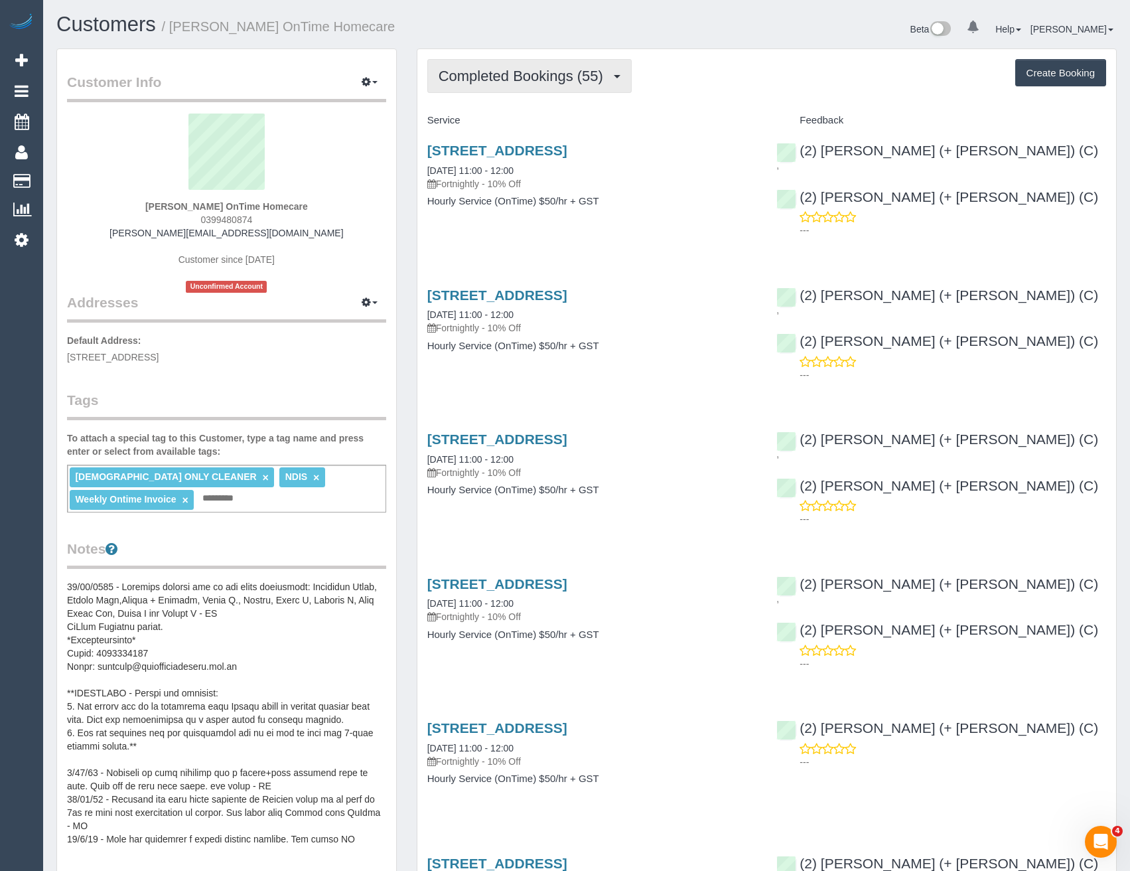
click at [599, 80] on span "Completed Bookings (55)" at bounding box center [524, 76] width 171 height 17
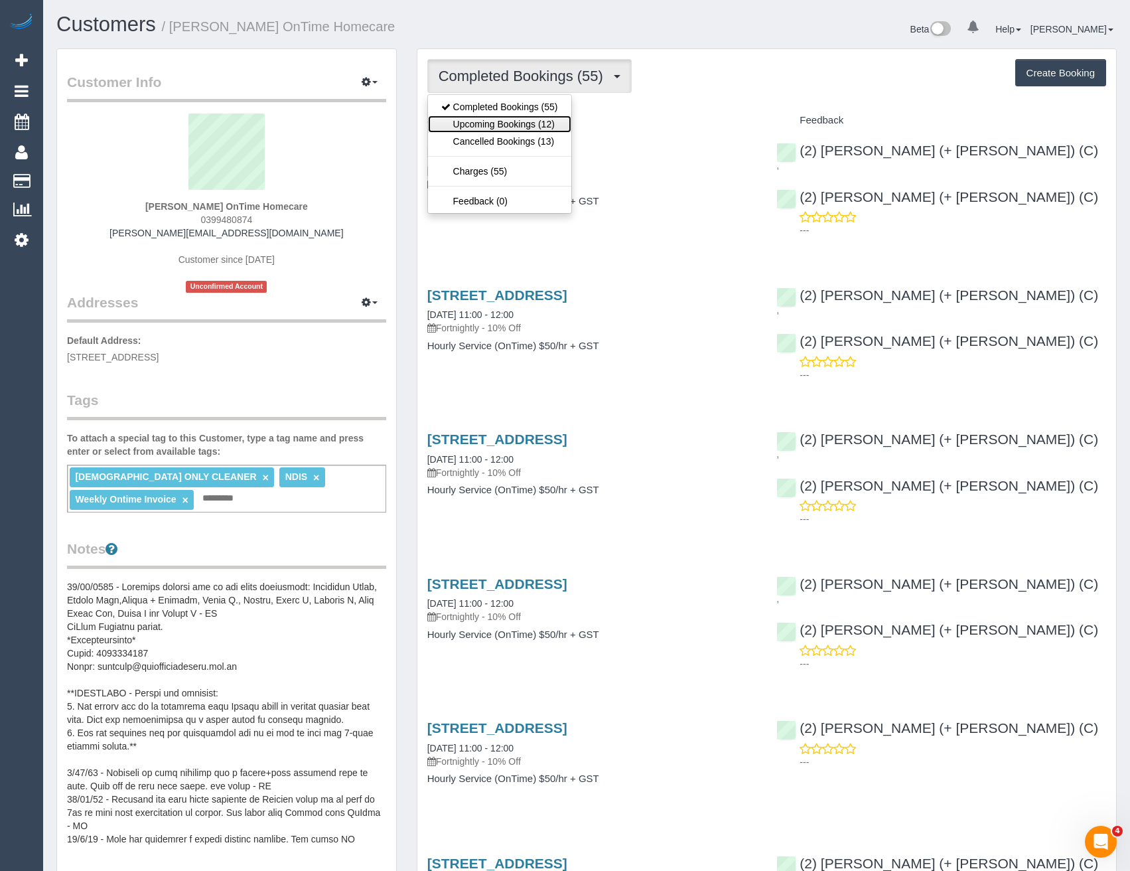
click at [537, 125] on link "Upcoming Bookings (12)" at bounding box center [499, 123] width 143 height 17
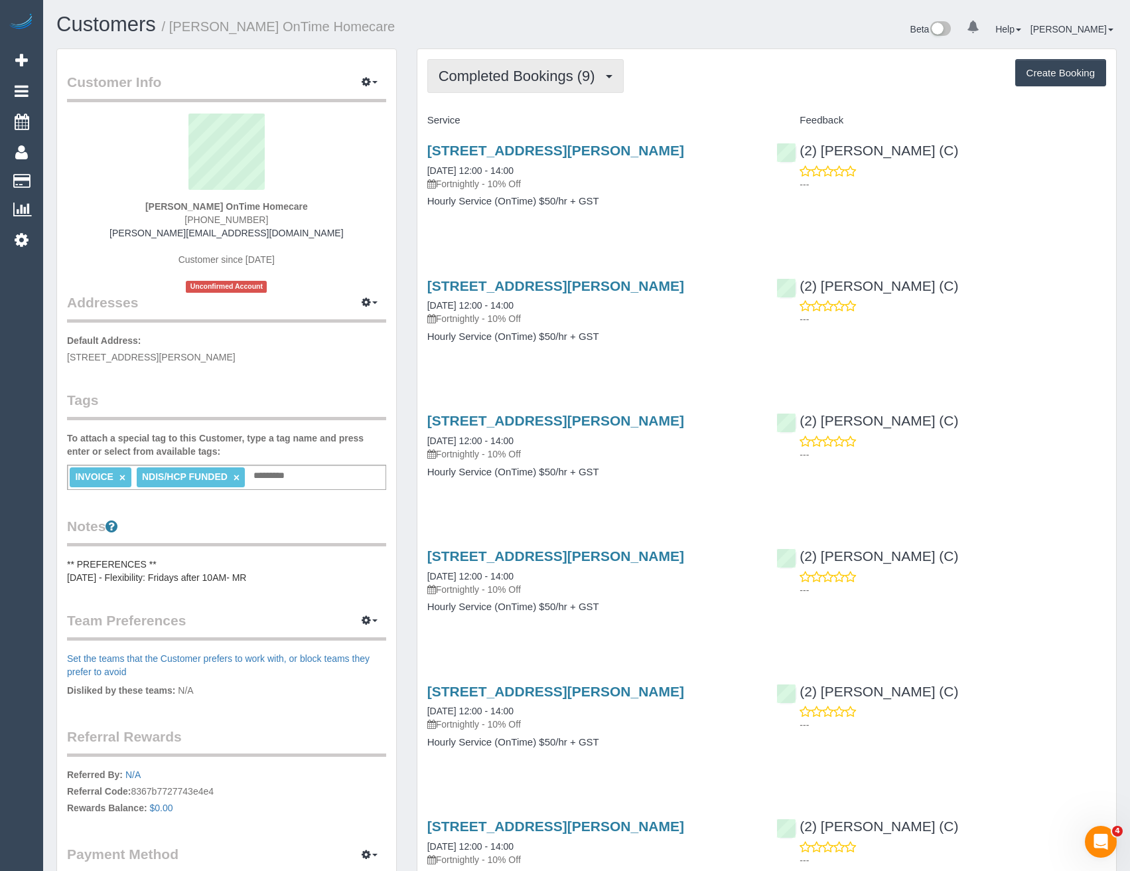
click at [506, 76] on span "Completed Bookings (9)" at bounding box center [520, 76] width 163 height 17
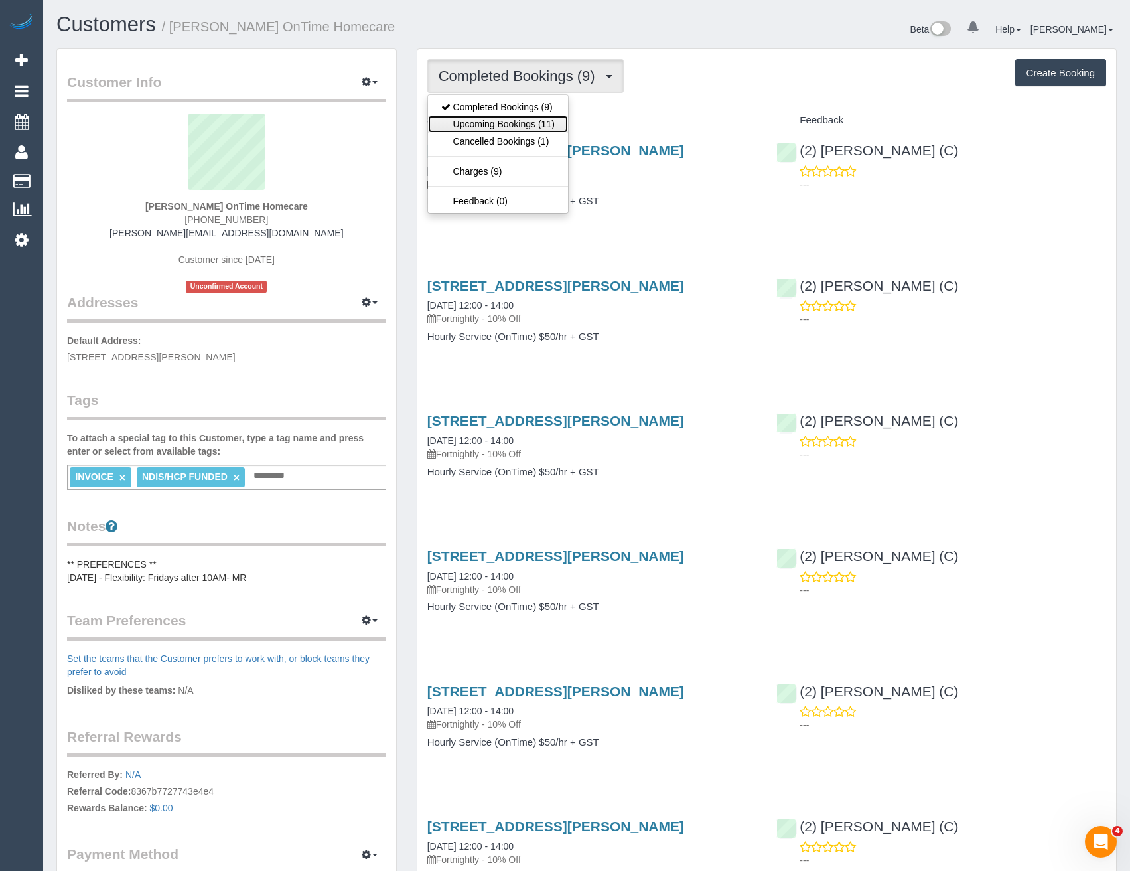
click at [516, 124] on link "Upcoming Bookings (11)" at bounding box center [498, 123] width 140 height 17
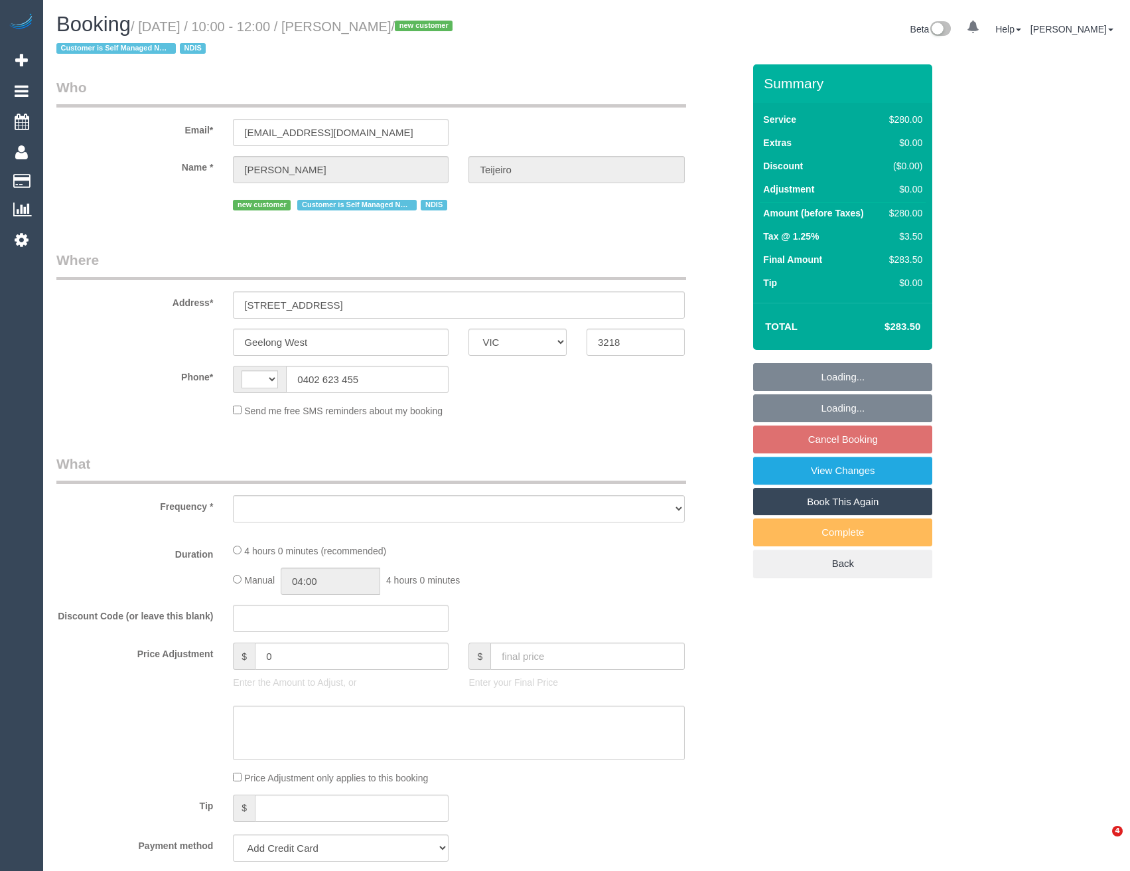
select select "VIC"
select select "string:AU"
select select "string:stripe-pm_1S9yVx2GScqysDRVAgbshclh"
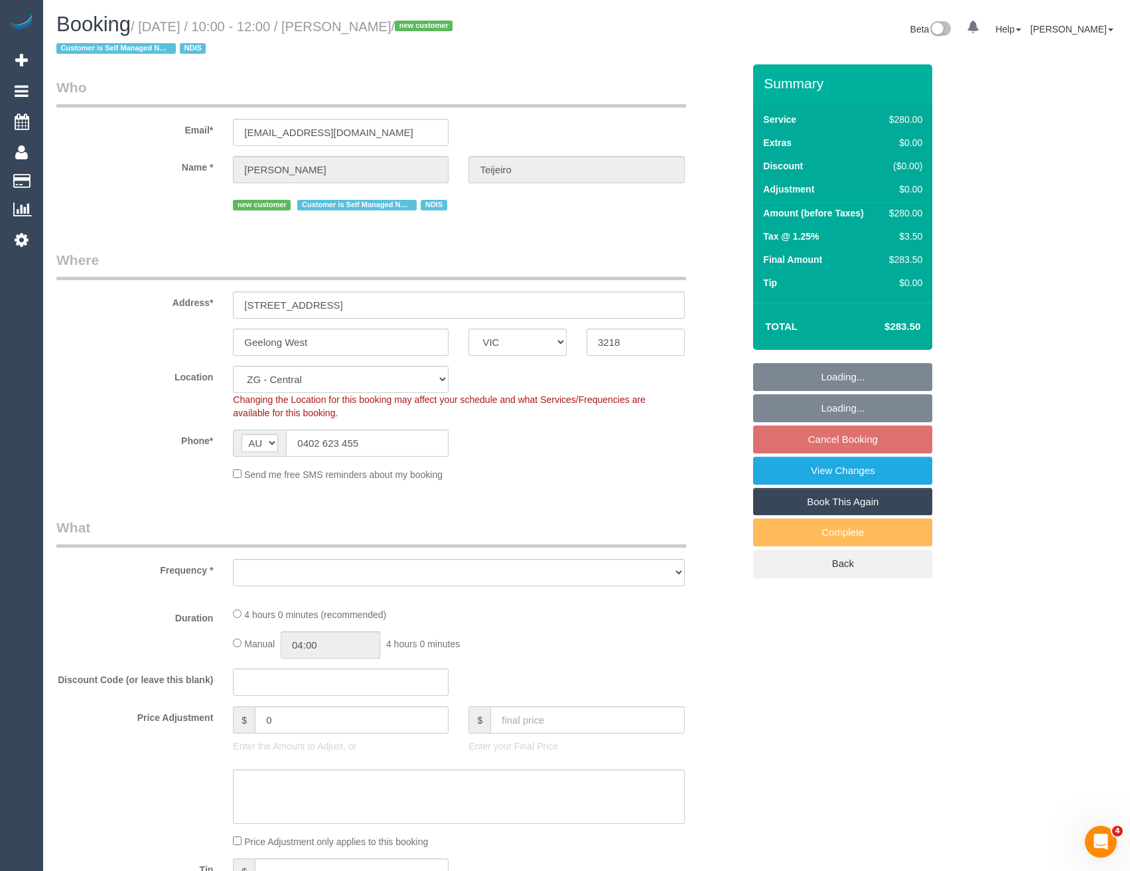
select select "240"
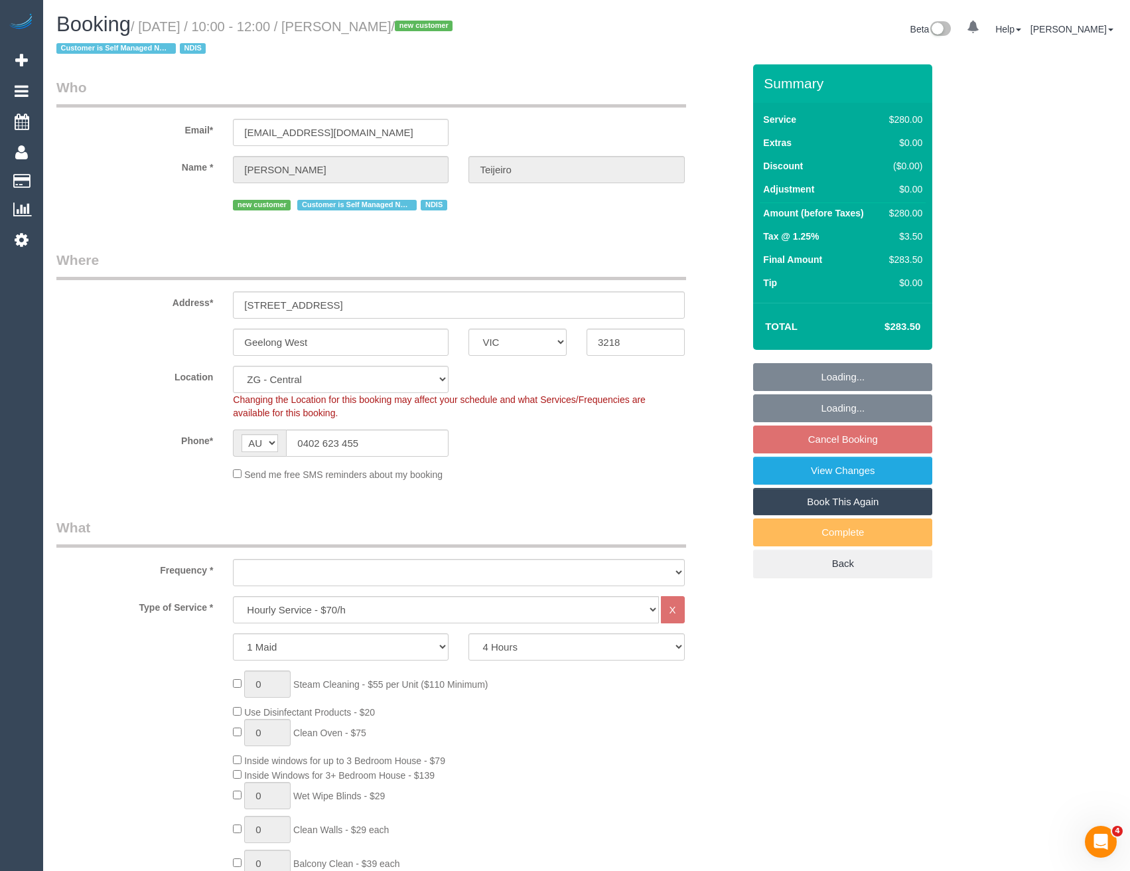
select select "object:766"
select select "number:27"
select select "number:14"
select select "number:19"
select select "spot4"
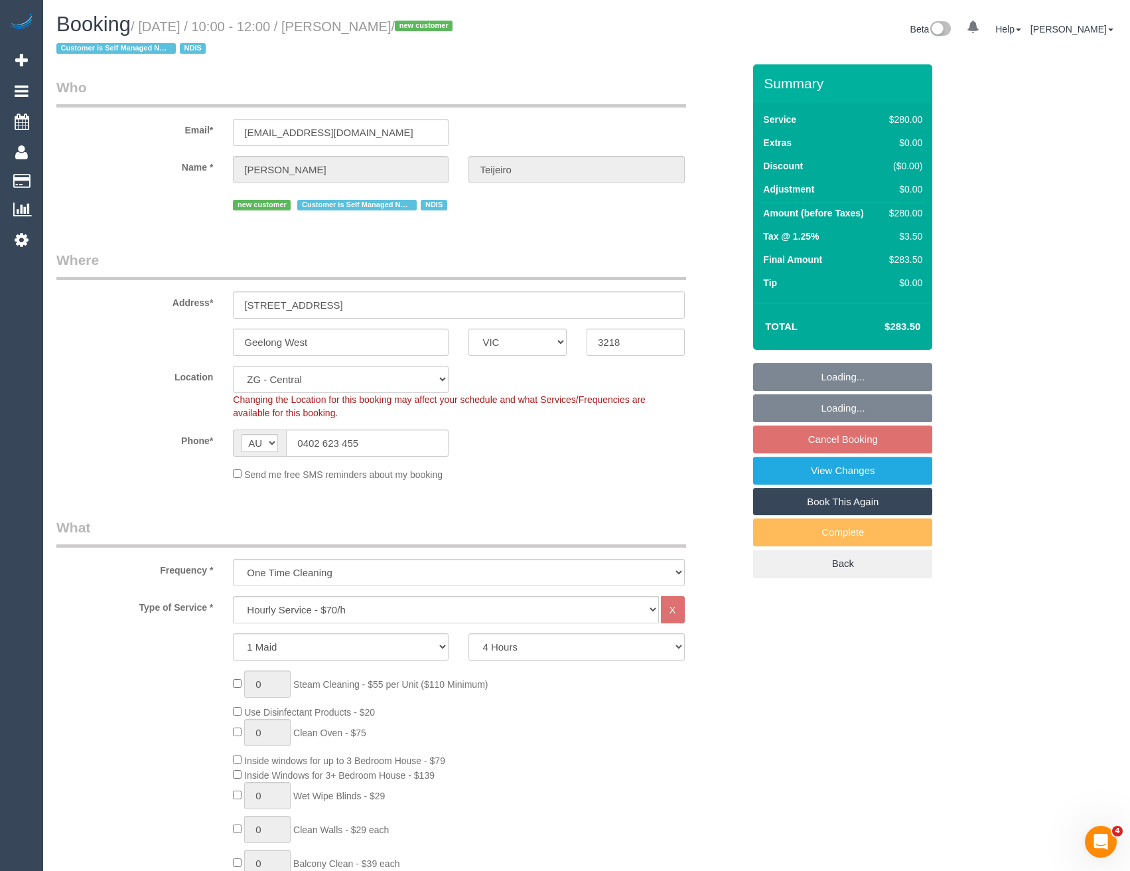
select select "object:922"
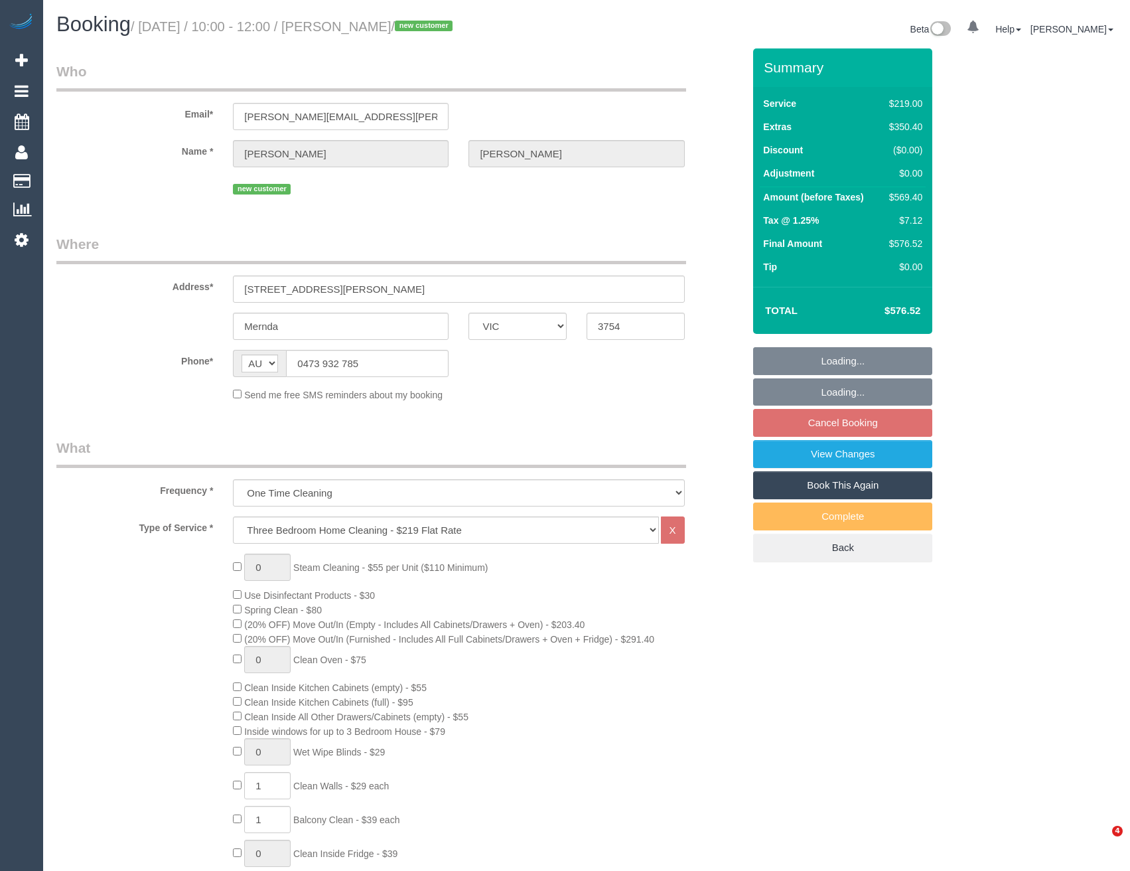
select select "VIC"
select select "string:stripe-pm_1S3oSE2GScqysDRV7IFj1XXp"
select select "number:28"
select select "number:14"
select select "number:19"
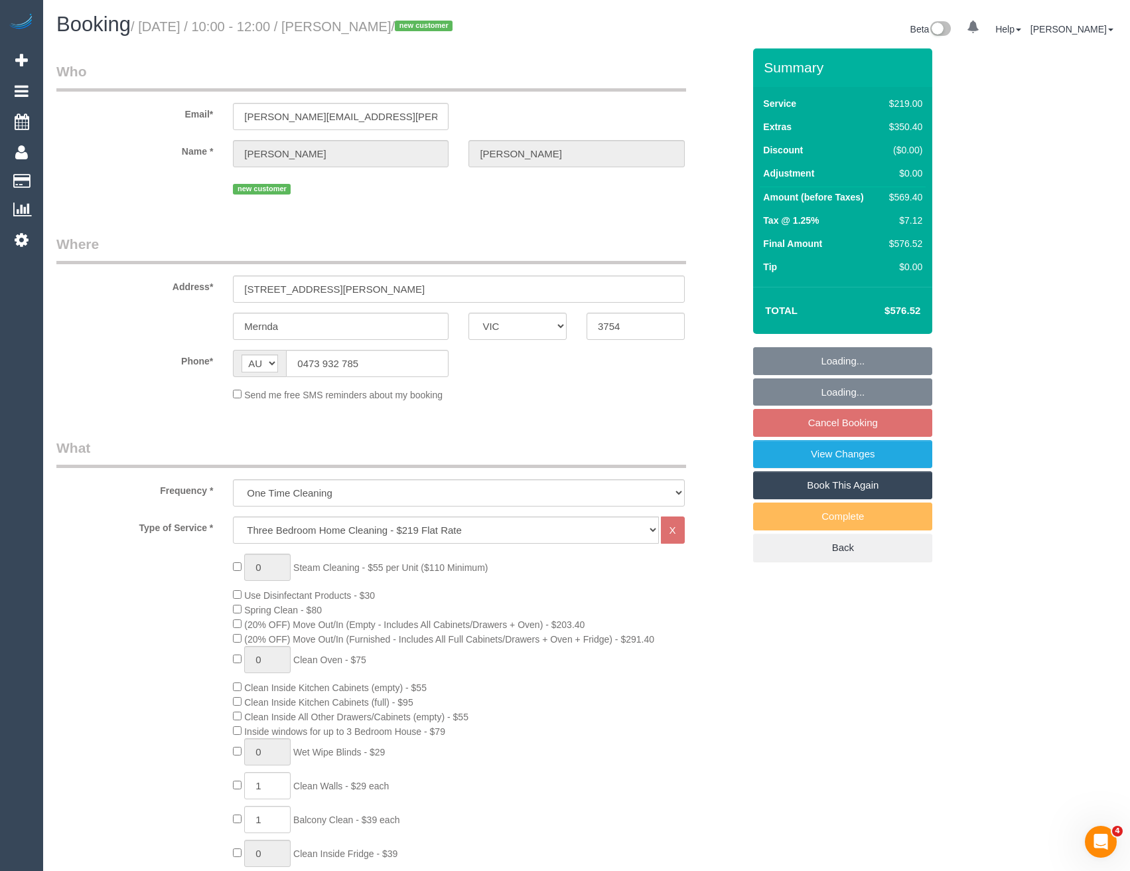
select select "number:36"
select select "number:26"
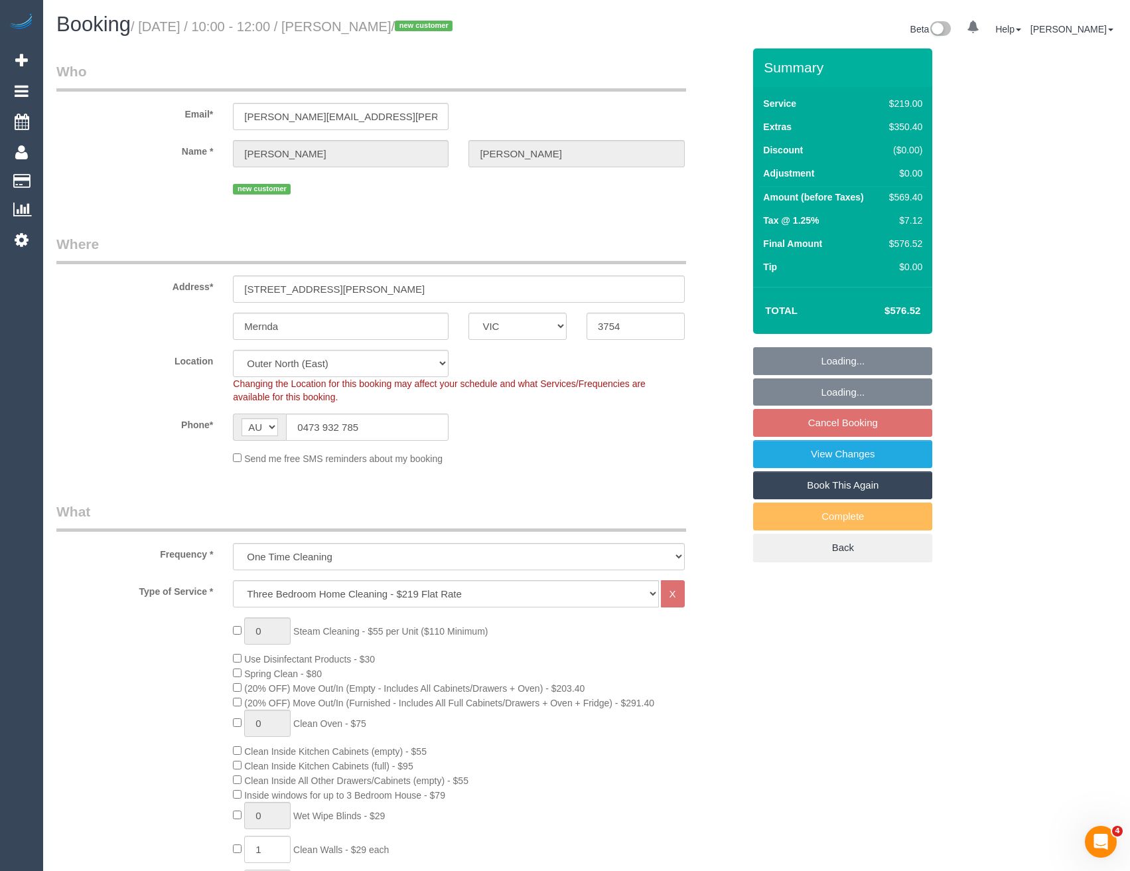
select select "object:801"
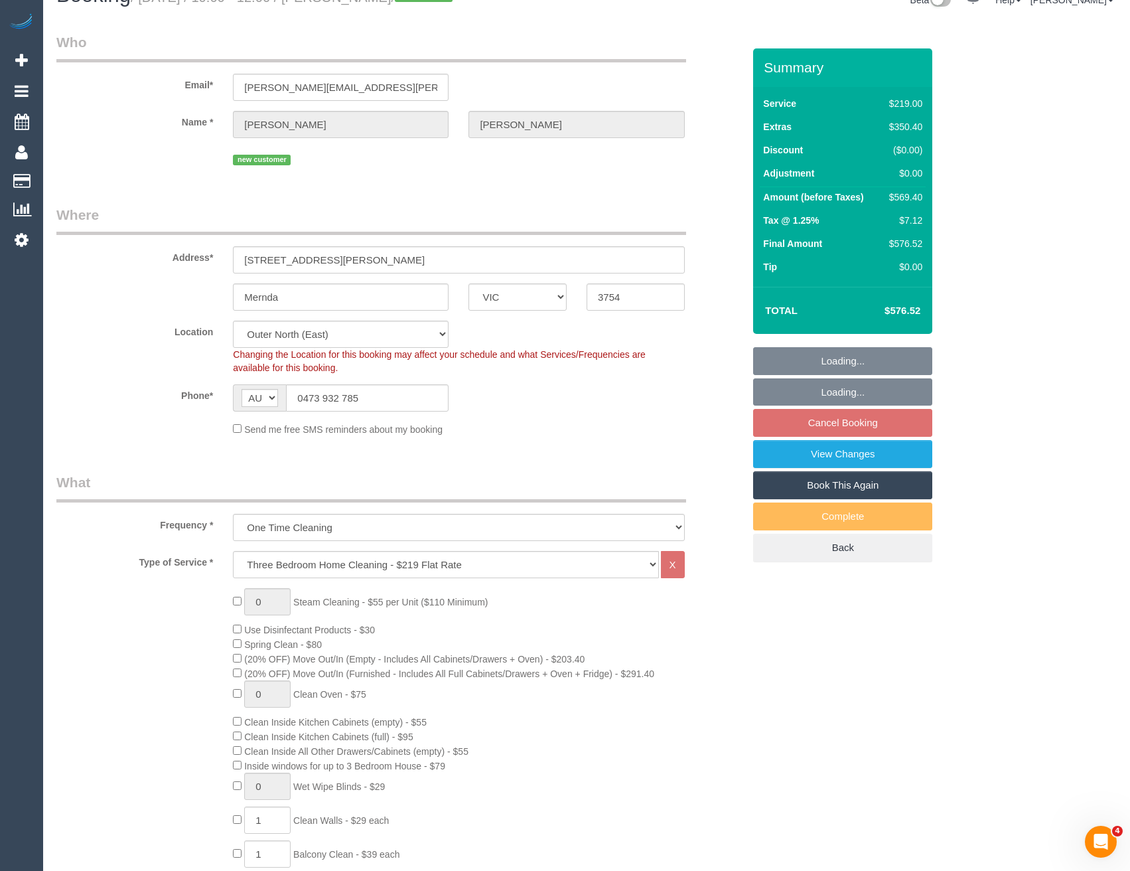
select select "spot3"
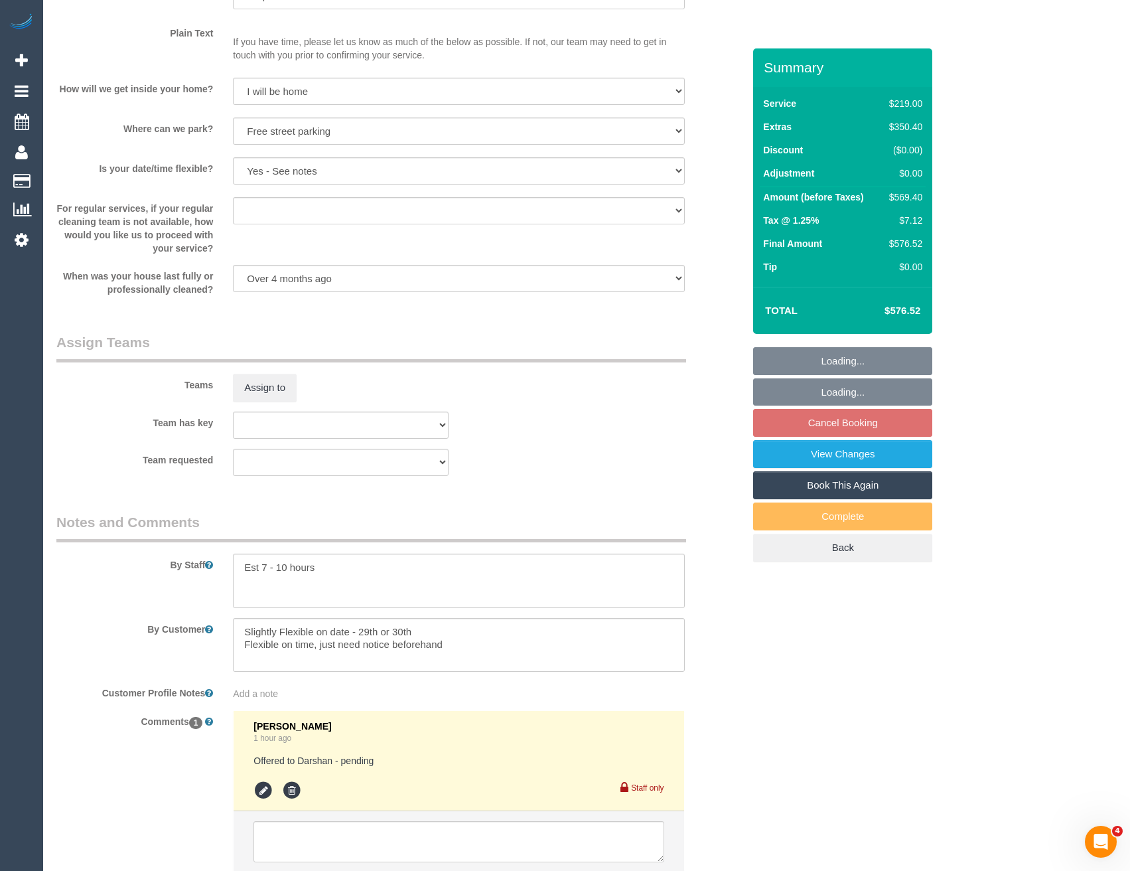
scroll to position [1796, 0]
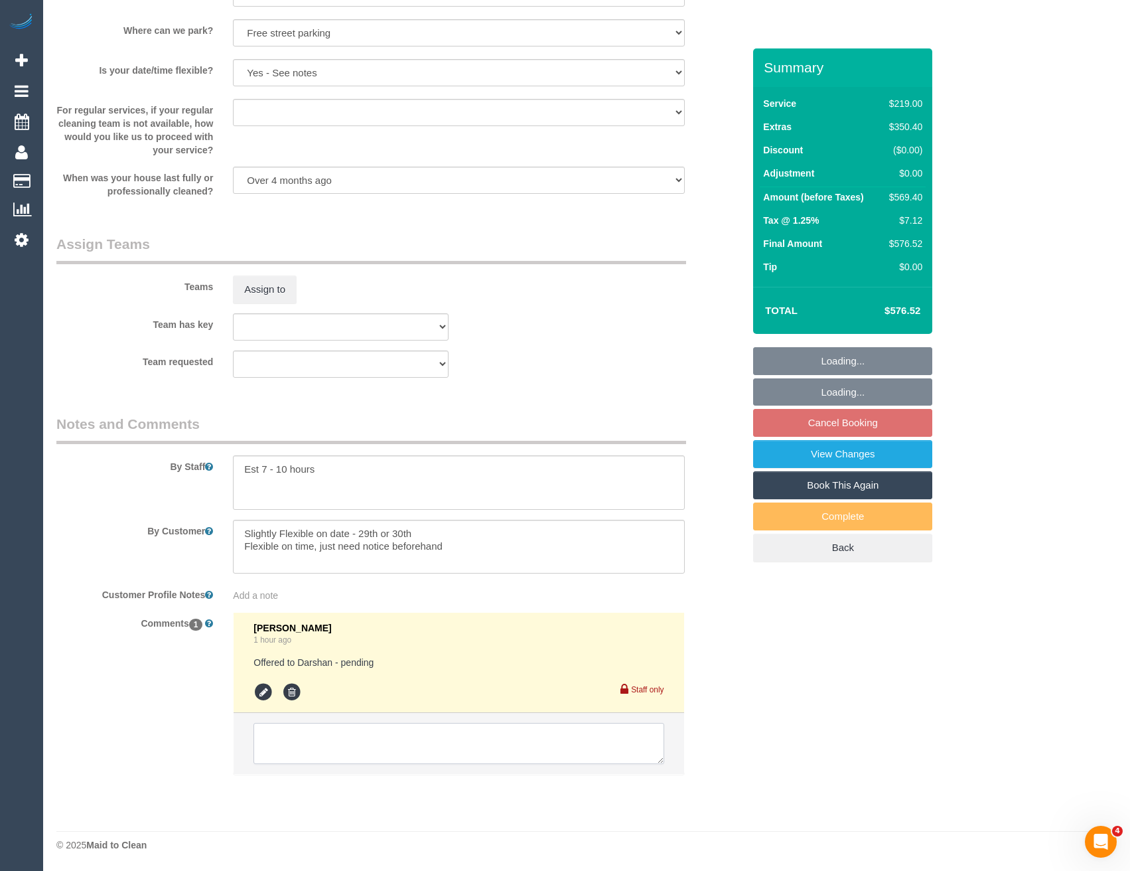
click at [376, 748] on textarea at bounding box center [459, 743] width 410 height 41
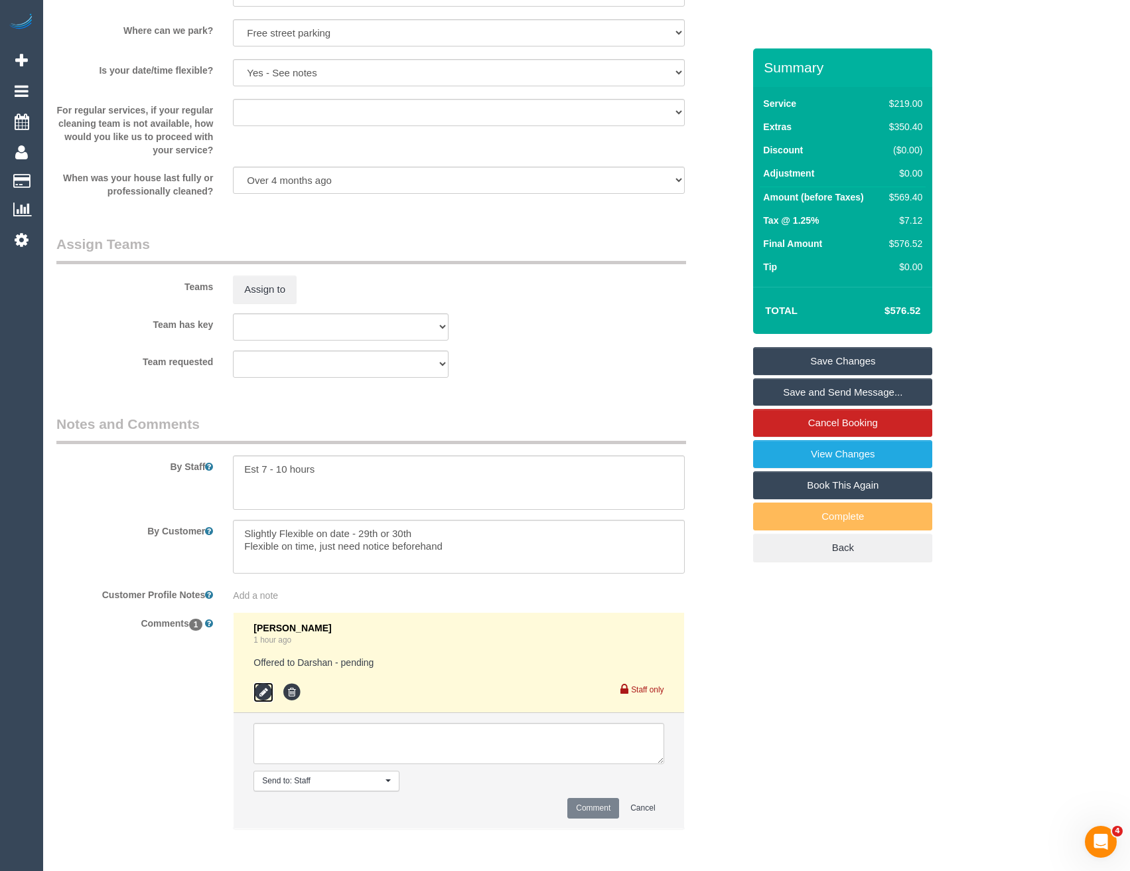
click at [261, 688] on icon at bounding box center [264, 692] width 20 height 20
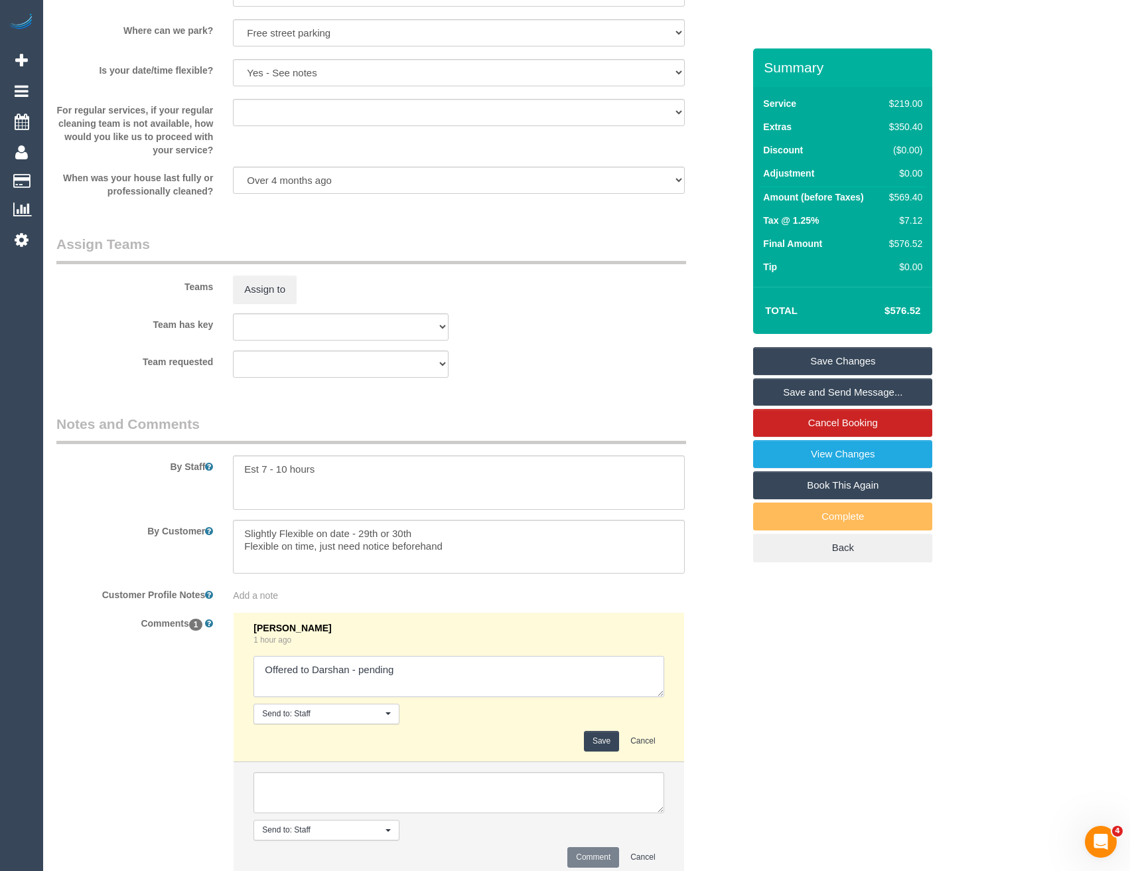
click at [437, 674] on textarea at bounding box center [459, 676] width 410 height 41
type textarea "Offered to Darshan - pending // no Offered to Lahiru - pending"
click at [609, 737] on button "Save" at bounding box center [601, 741] width 35 height 21
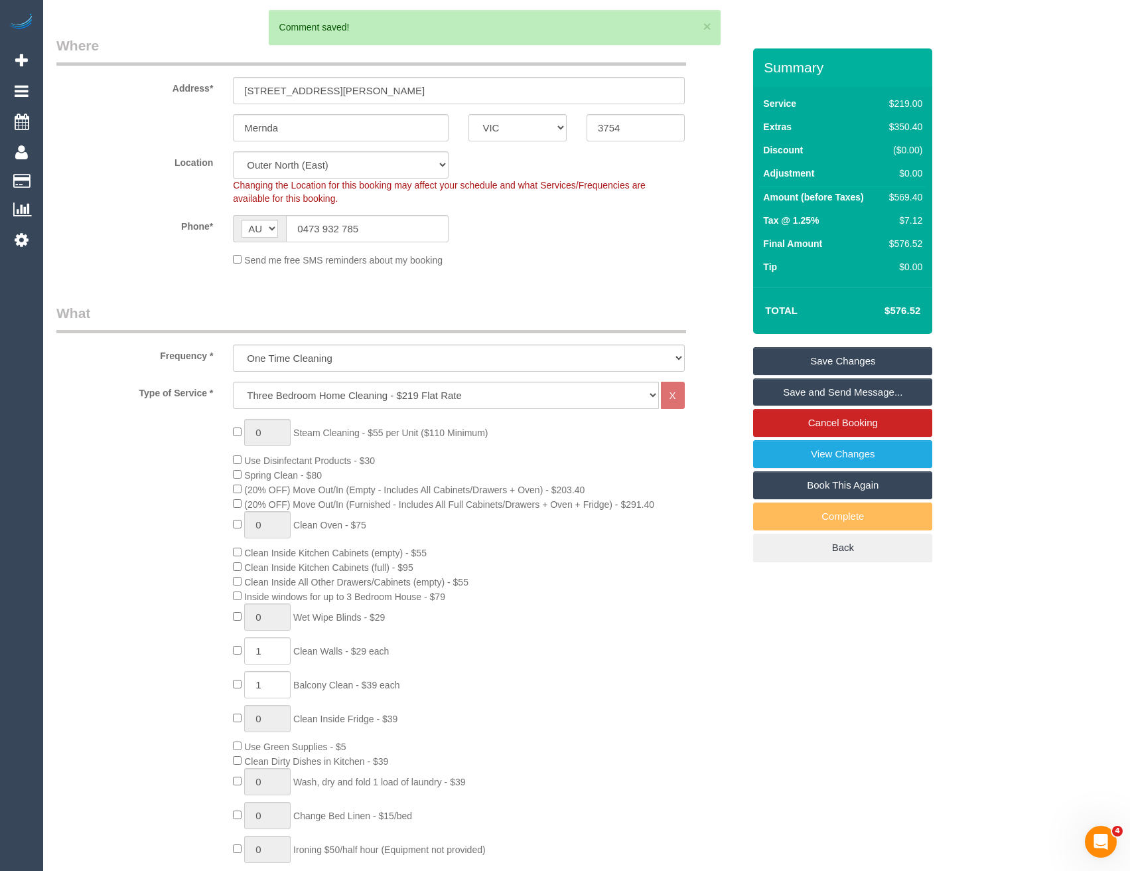
scroll to position [0, 0]
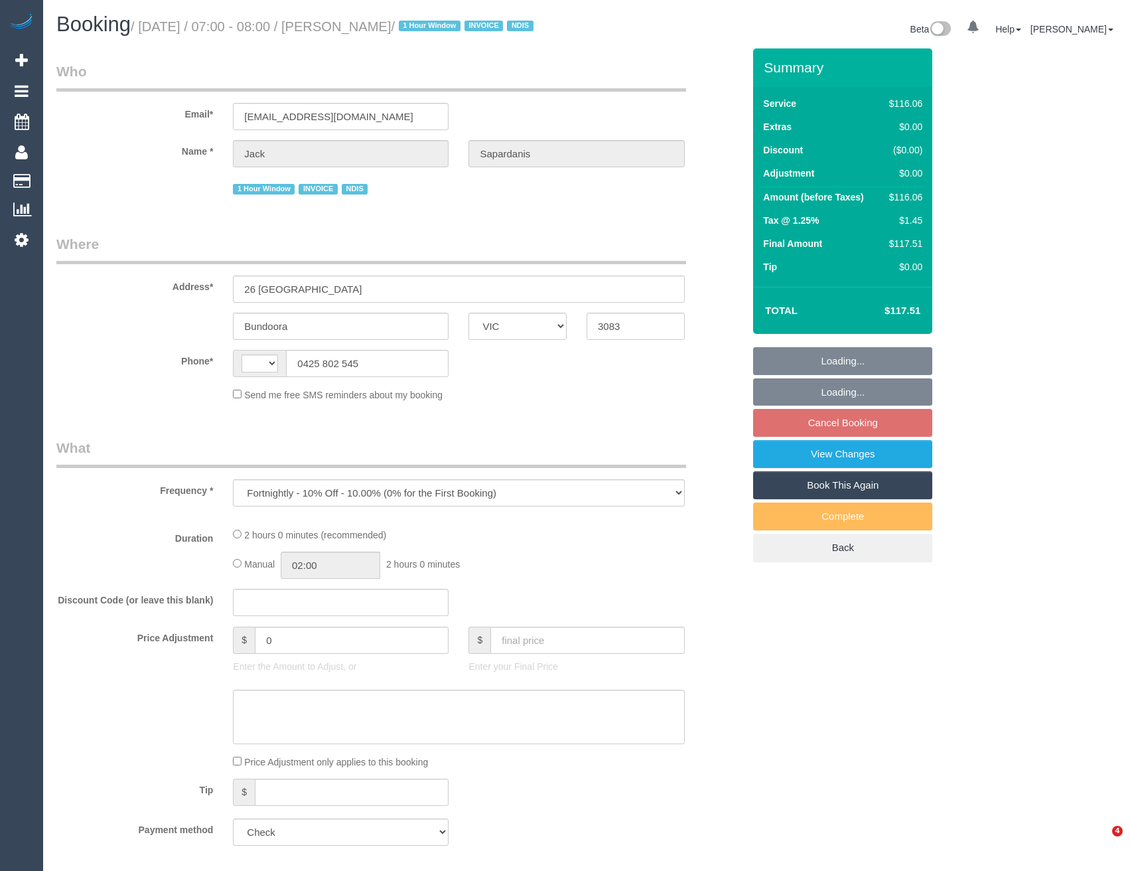
select select "VIC"
select select "string:AU"
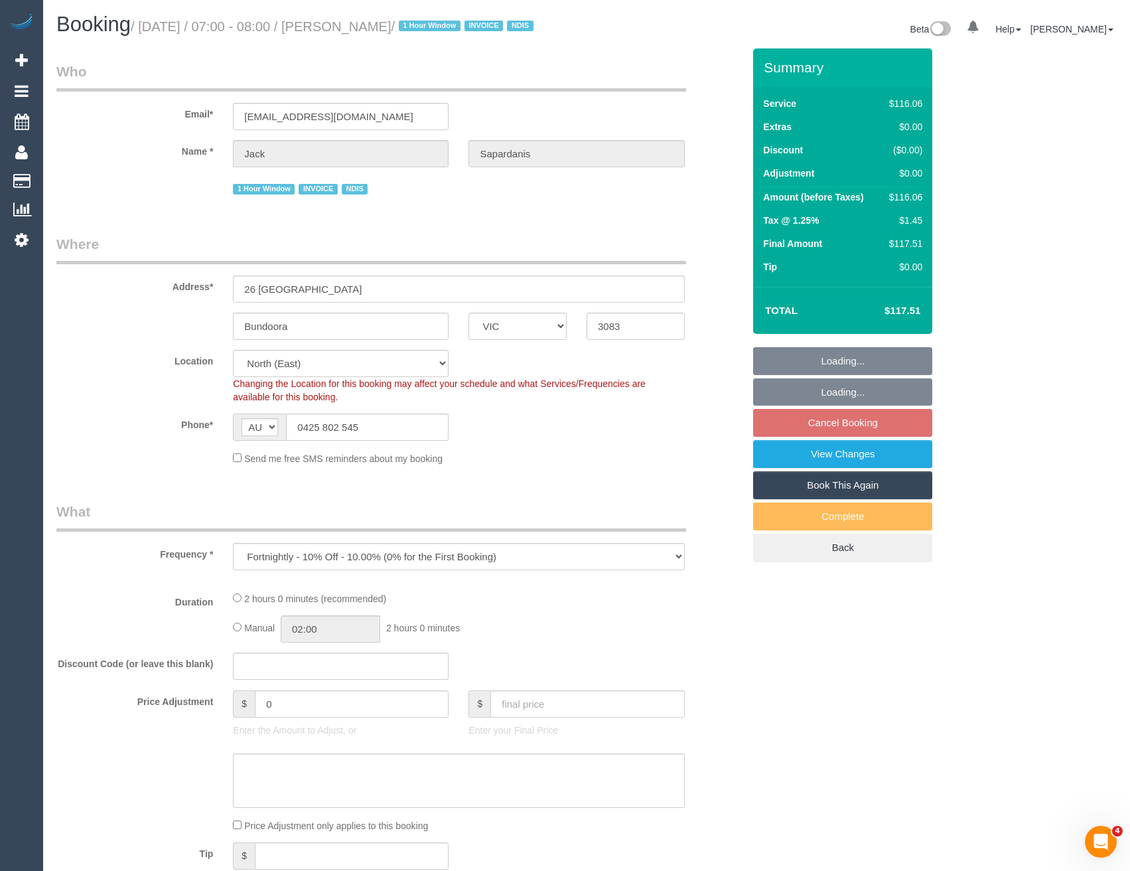
select select "number:29"
select select "number:14"
select select "number:19"
select select "number:36"
select select "number:34"
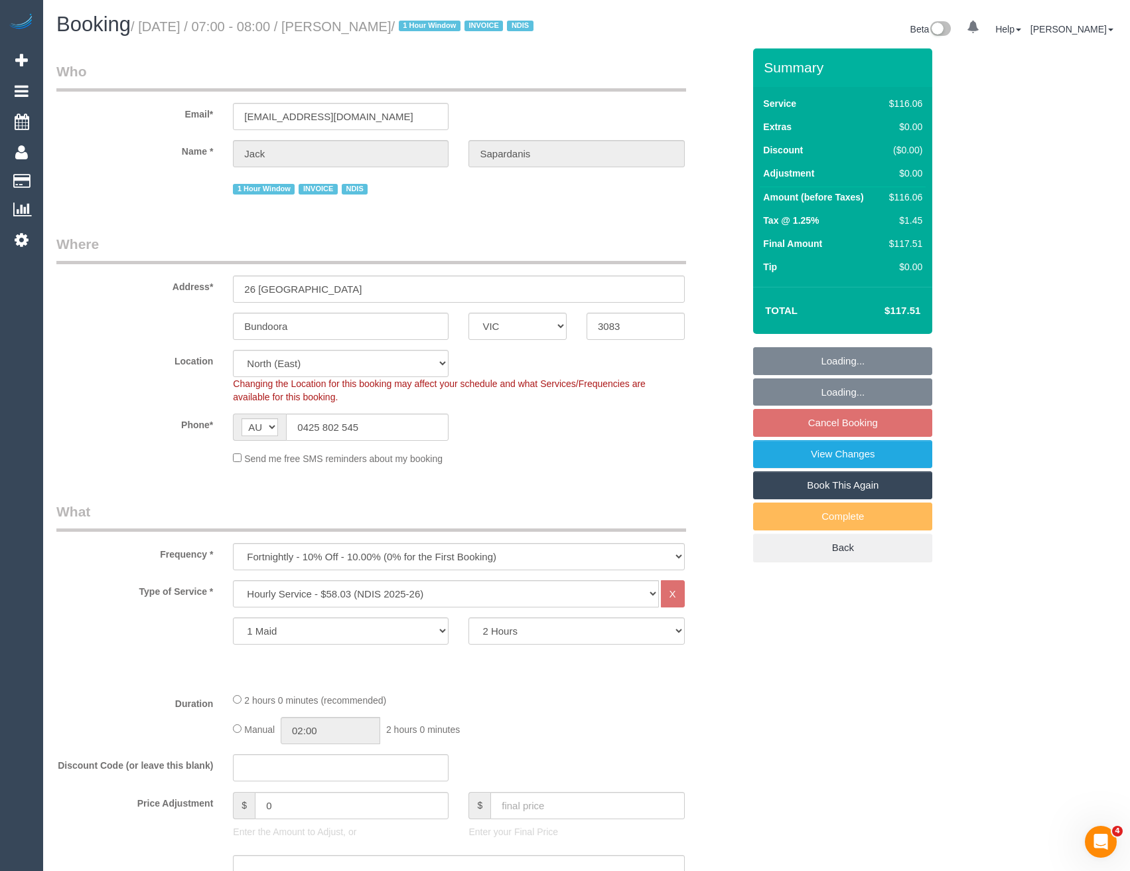
select select "object:1386"
select select "spot1"
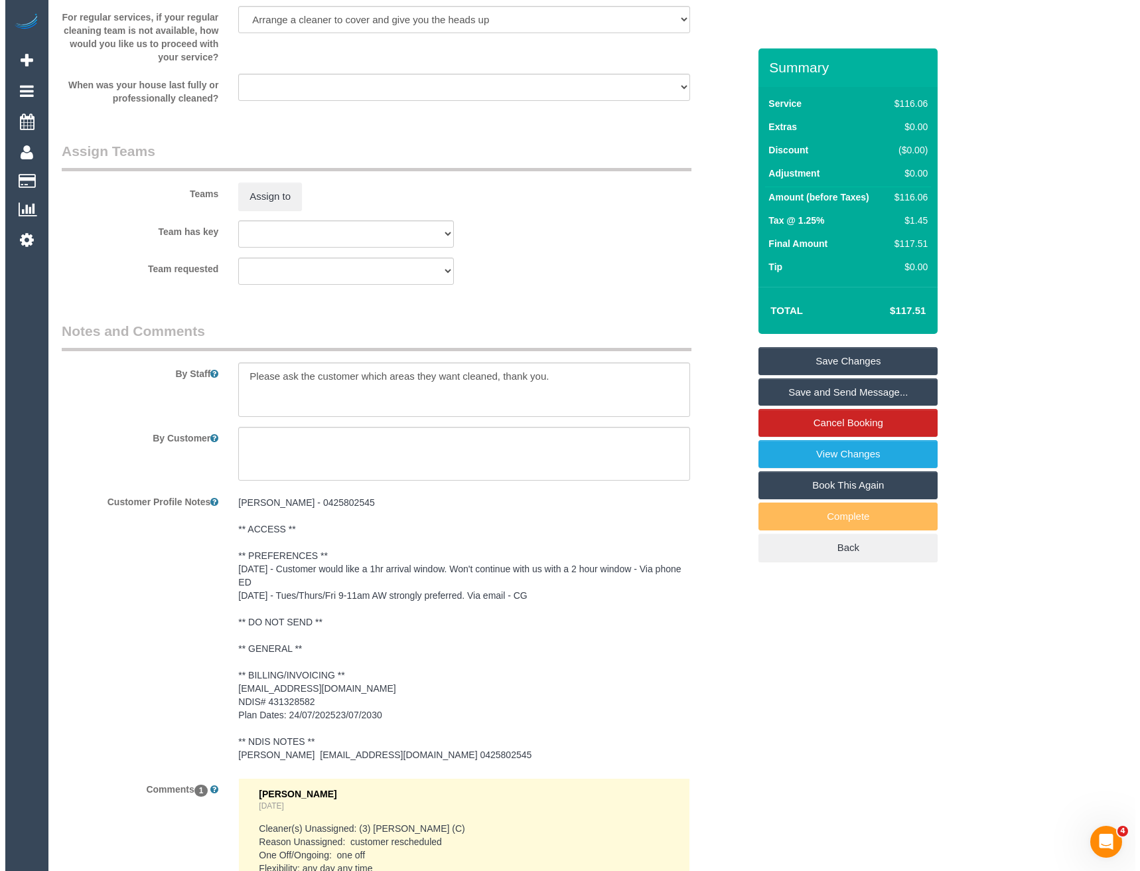
scroll to position [1394, 0]
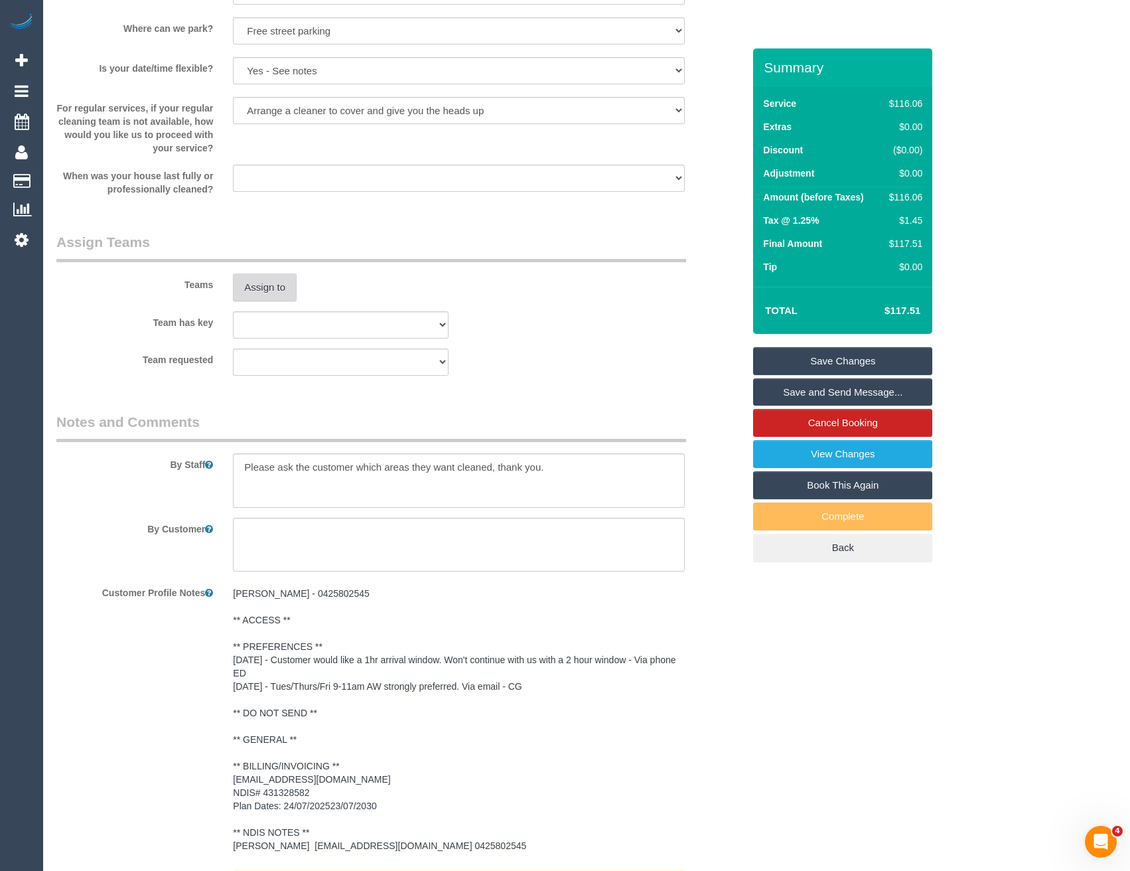
click at [258, 301] on button "Assign to" at bounding box center [265, 287] width 64 height 28
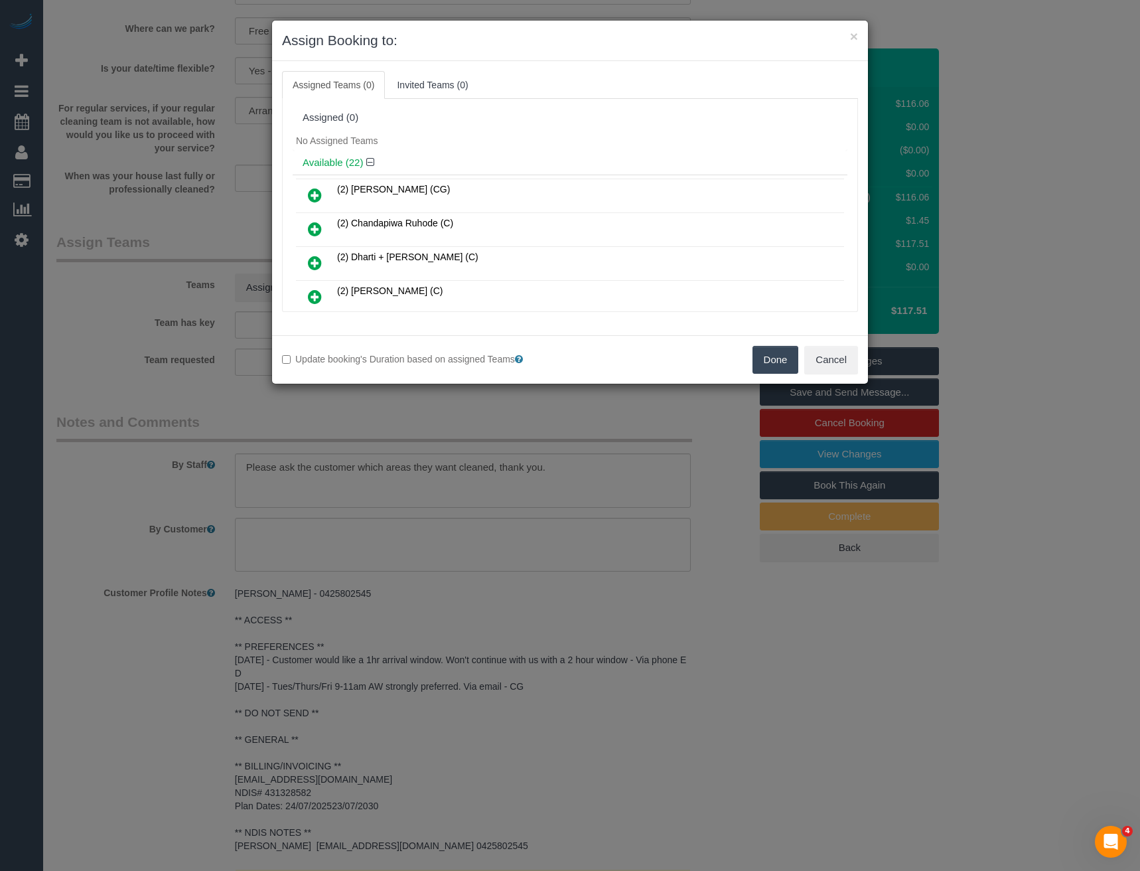
scroll to position [561, 0]
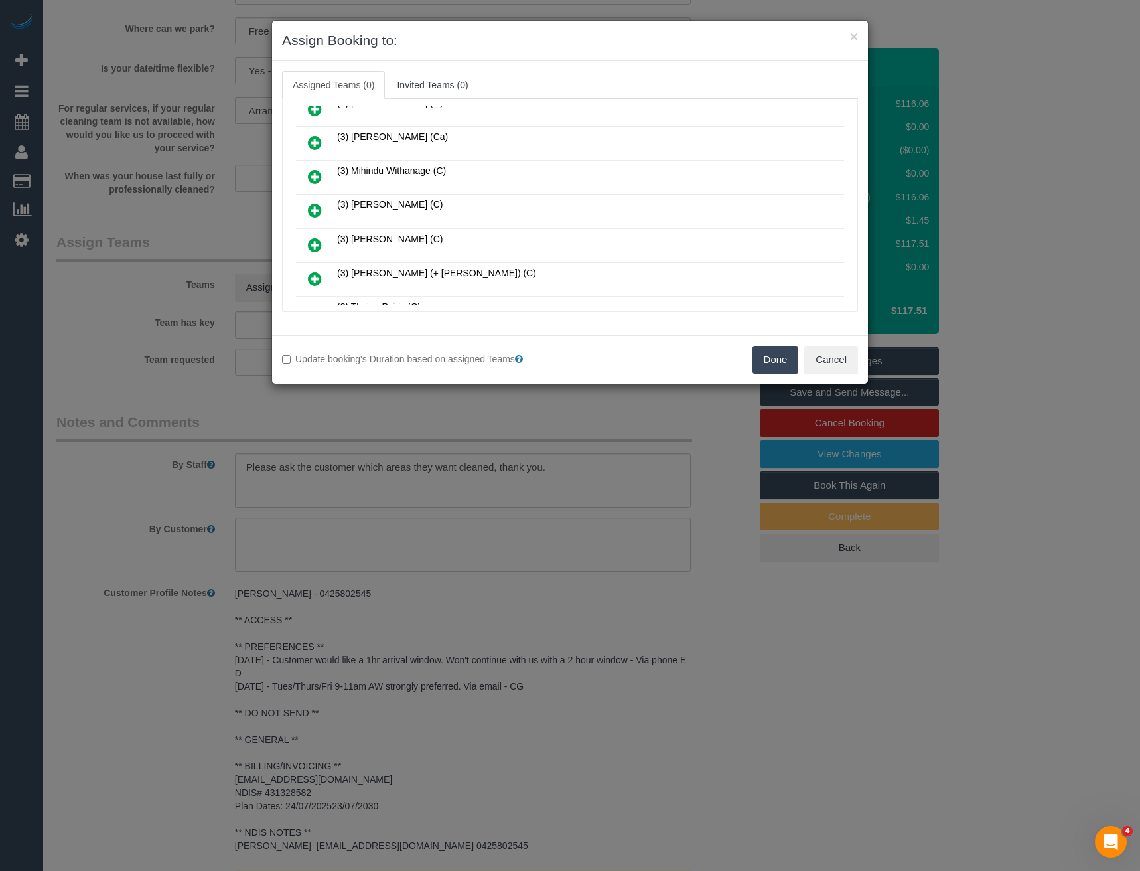
click at [313, 210] on icon at bounding box center [315, 210] width 14 height 16
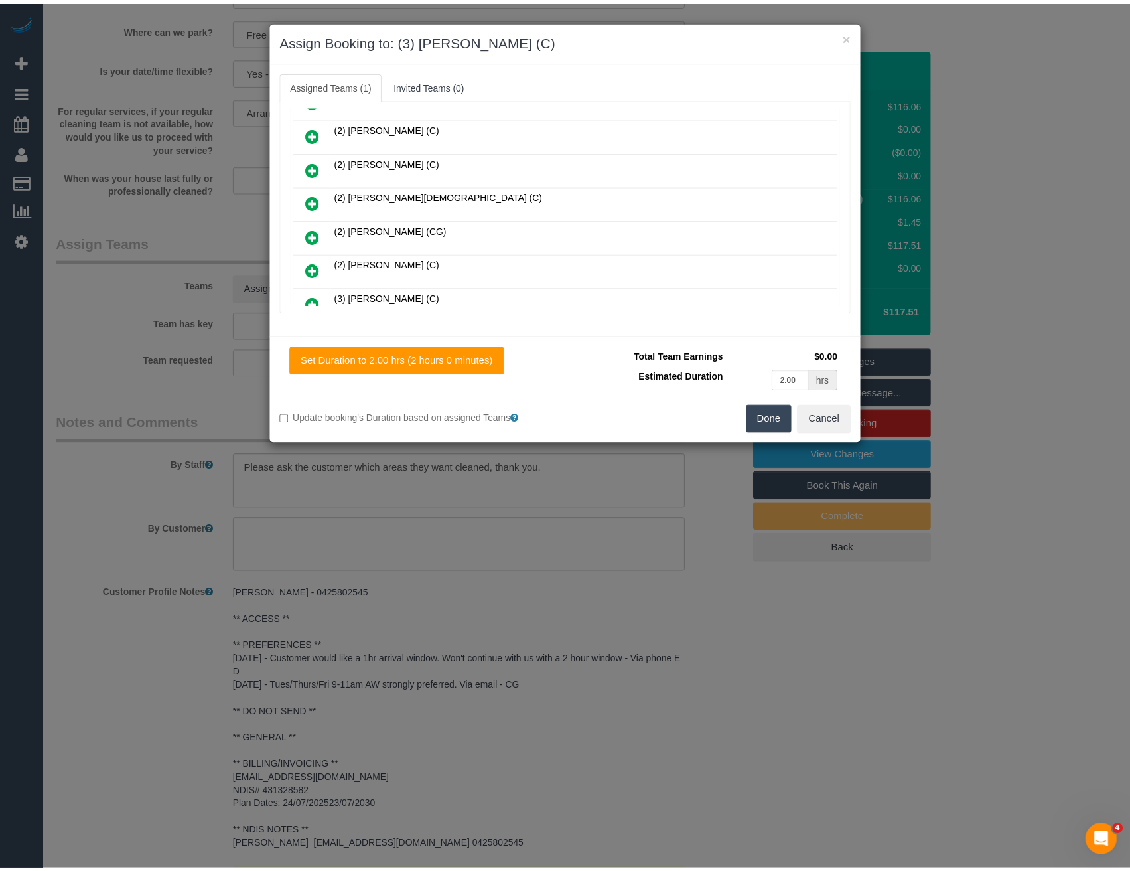
scroll to position [0, 0]
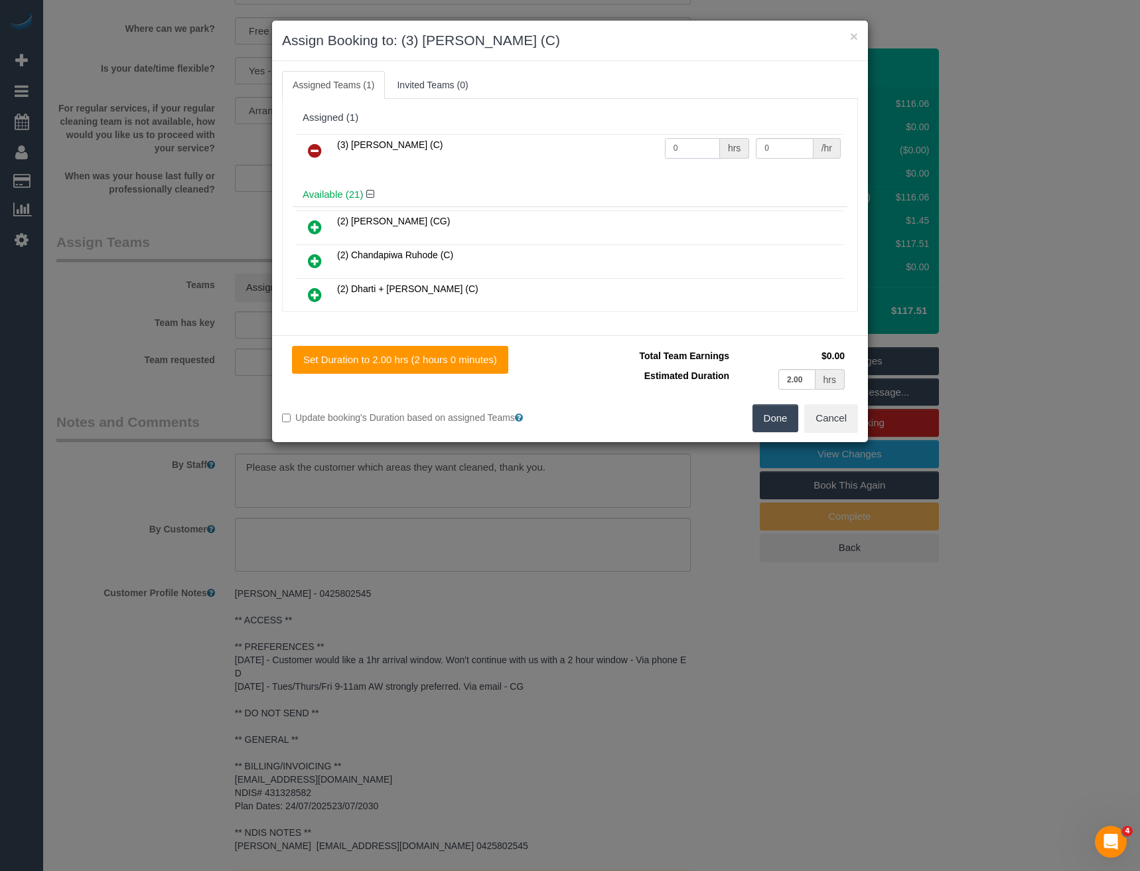
drag, startPoint x: 687, startPoint y: 149, endPoint x: 593, endPoint y: 159, distance: 94.1
click at [597, 159] on tr "(3) [PERSON_NAME] (C) 0 hrs 0 /hr" at bounding box center [570, 151] width 548 height 34
type input "2"
type input "35"
click at [779, 420] on button "Done" at bounding box center [776, 418] width 46 height 28
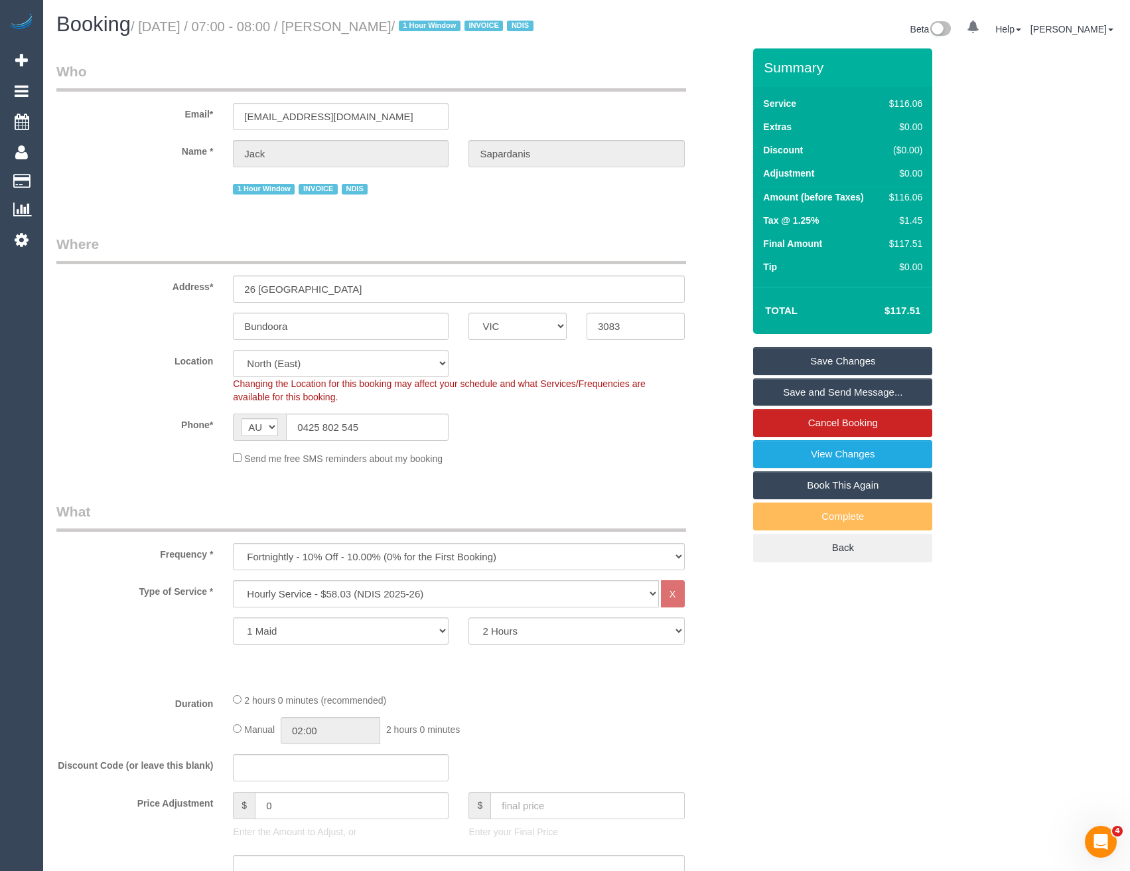
click at [786, 406] on link "Save and Send Message..." at bounding box center [842, 392] width 179 height 28
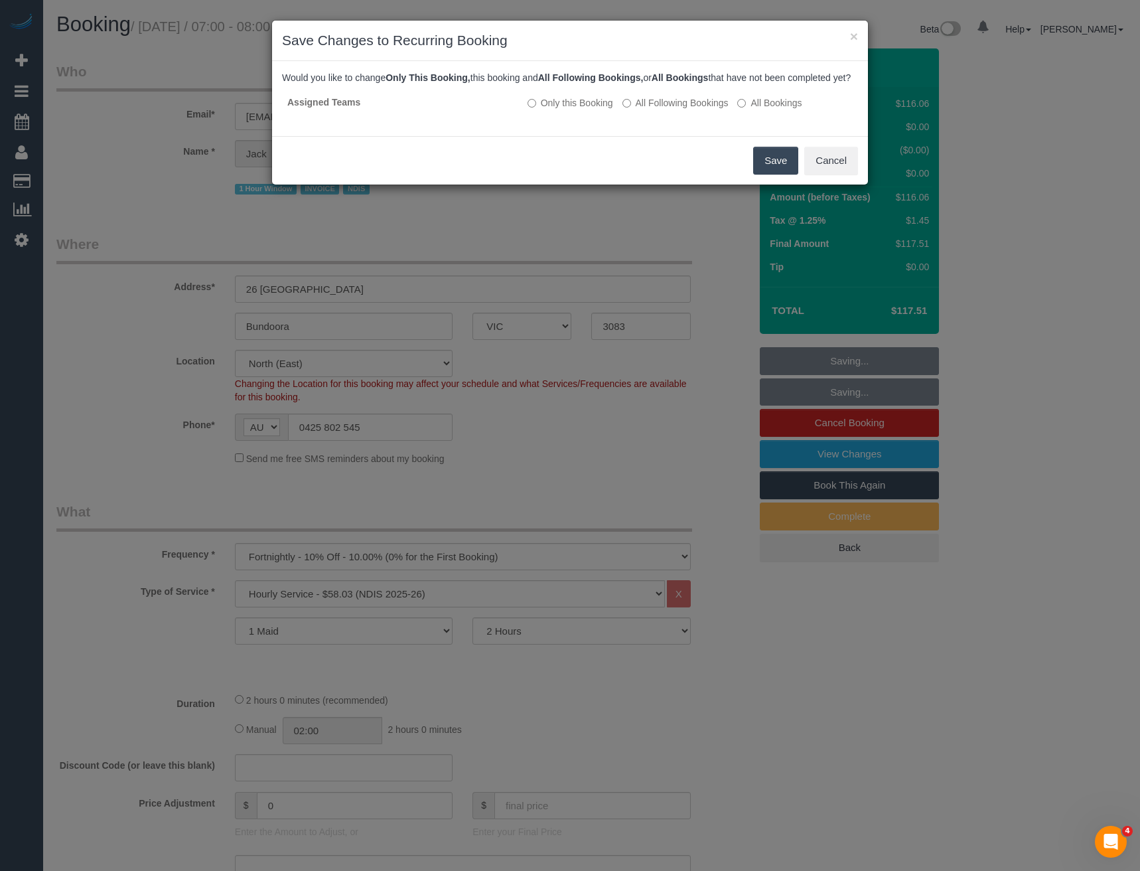
click at [766, 175] on button "Save" at bounding box center [775, 161] width 45 height 28
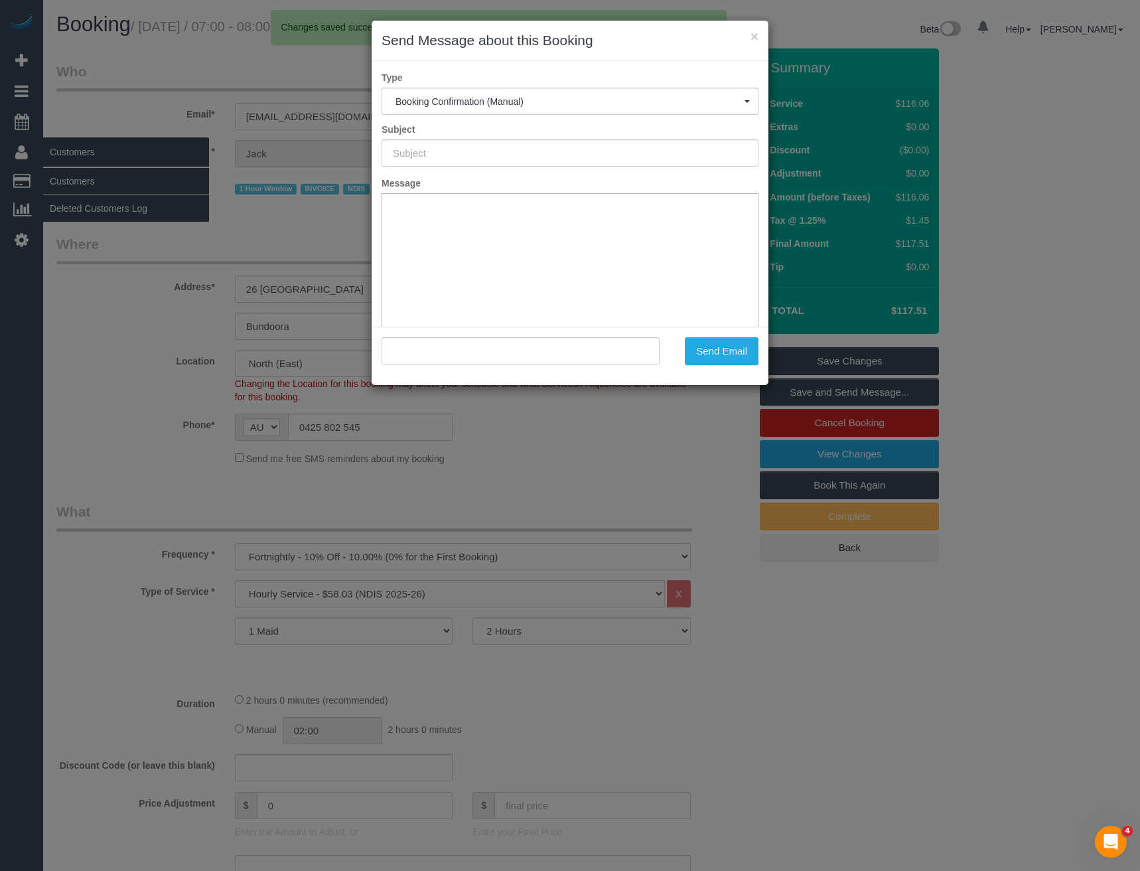
type input "Booking Confirmed"
type input ""[PERSON_NAME]" <[EMAIL_ADDRESS][DOMAIN_NAME]>"
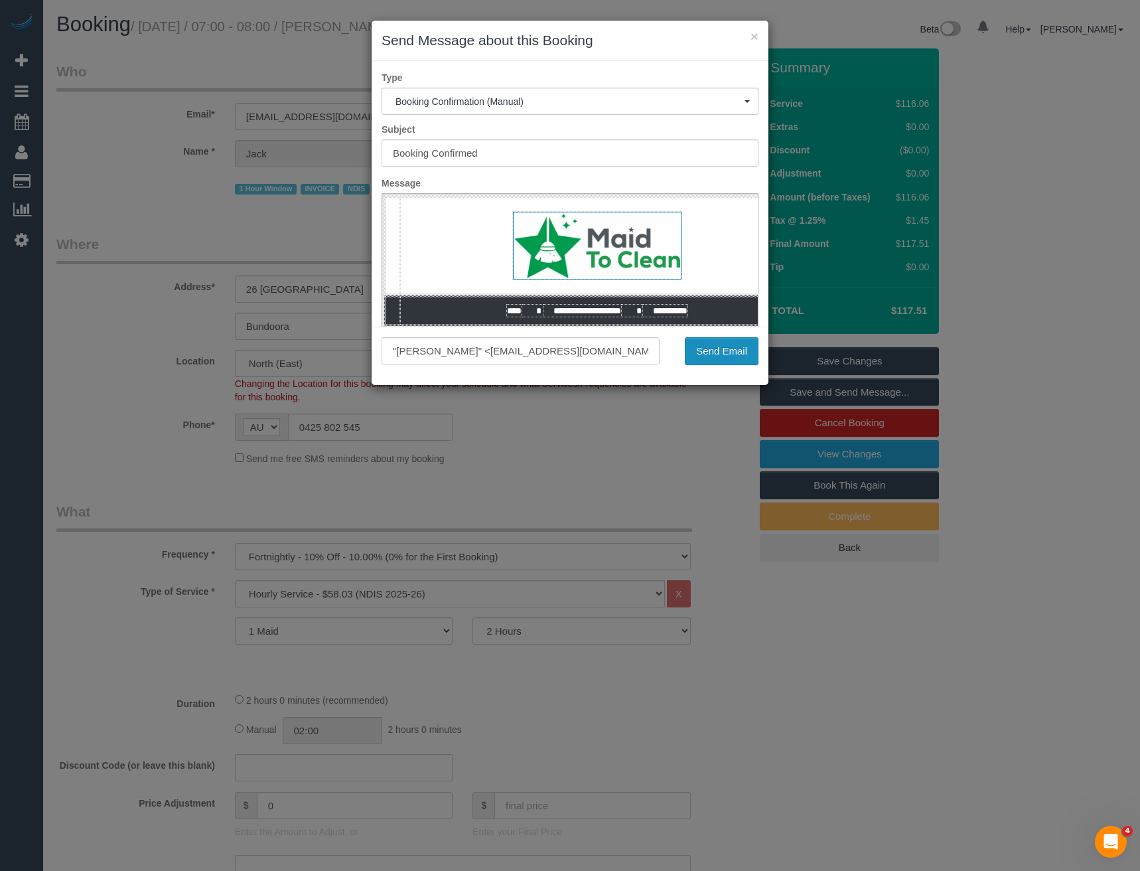
click at [711, 358] on button "Send Email" at bounding box center [722, 351] width 74 height 28
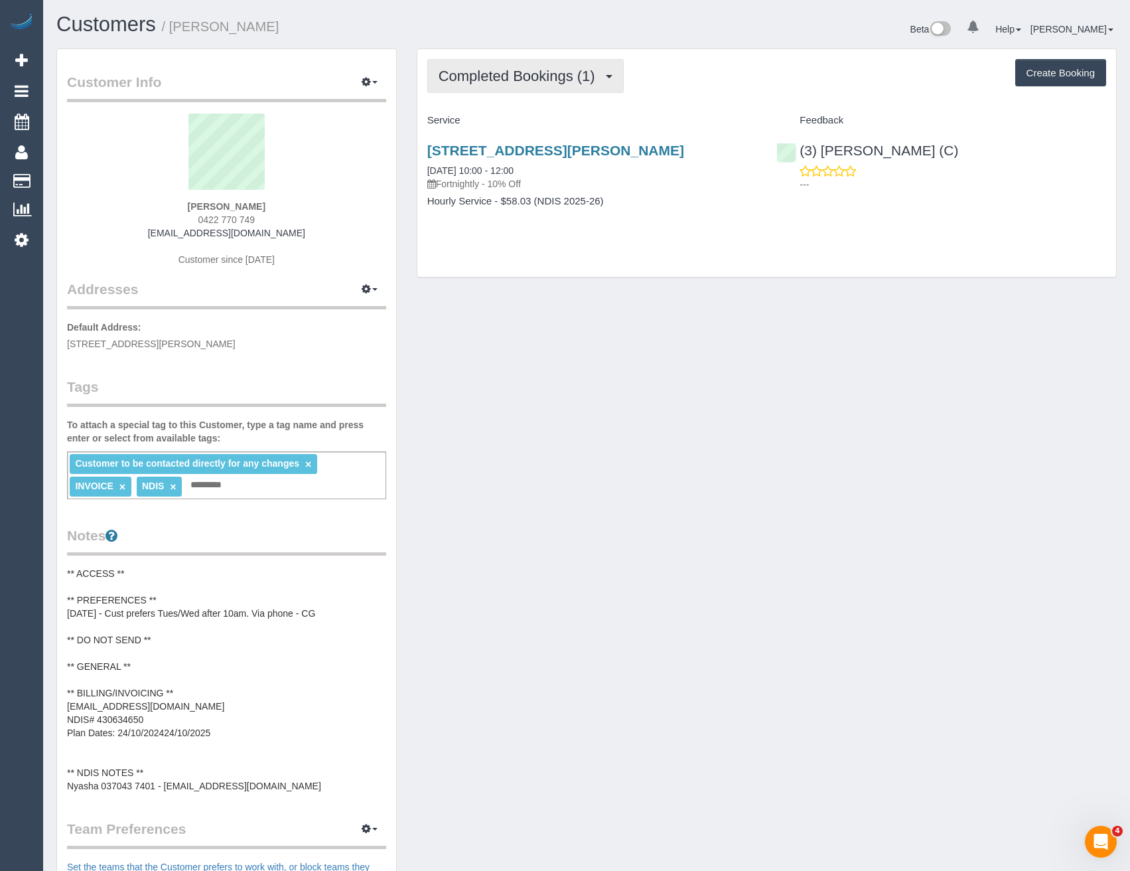
click at [566, 78] on span "Completed Bookings (1)" at bounding box center [520, 76] width 163 height 17
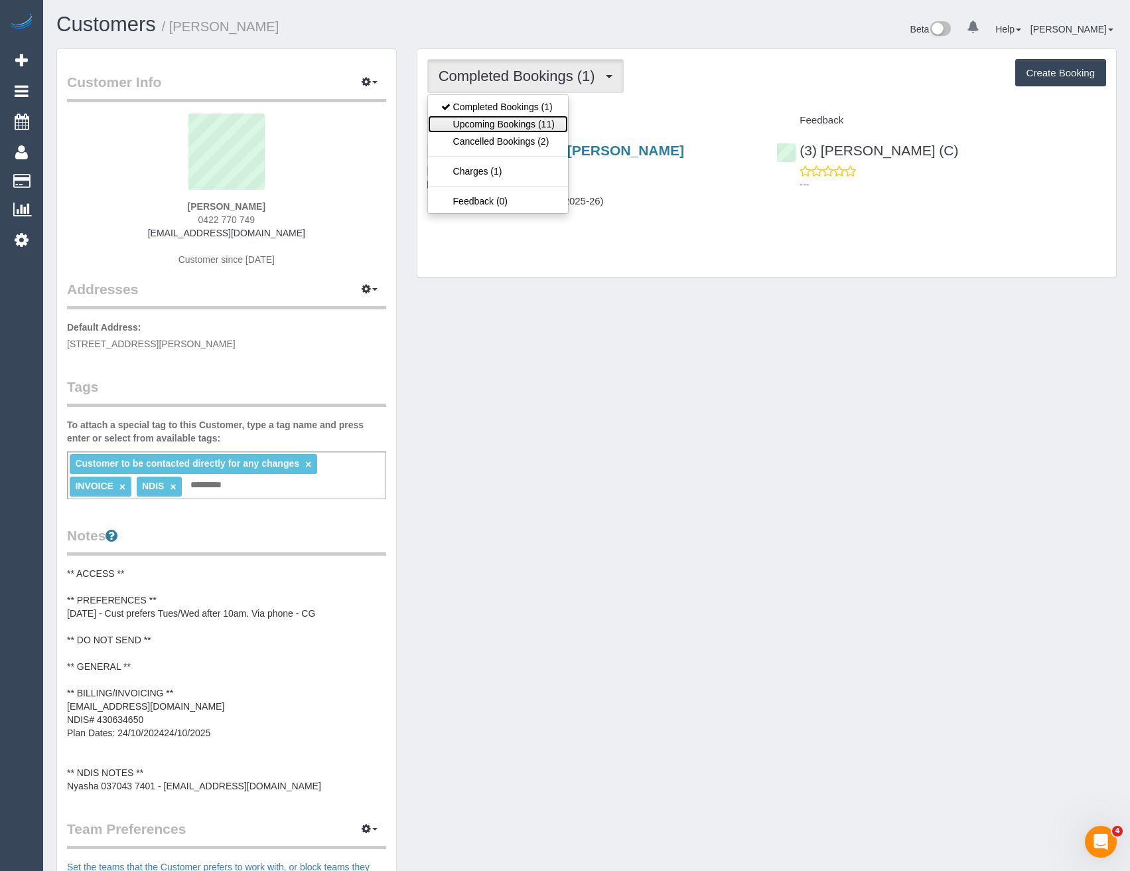
click at [554, 123] on link "Upcoming Bookings (11)" at bounding box center [498, 123] width 140 height 17
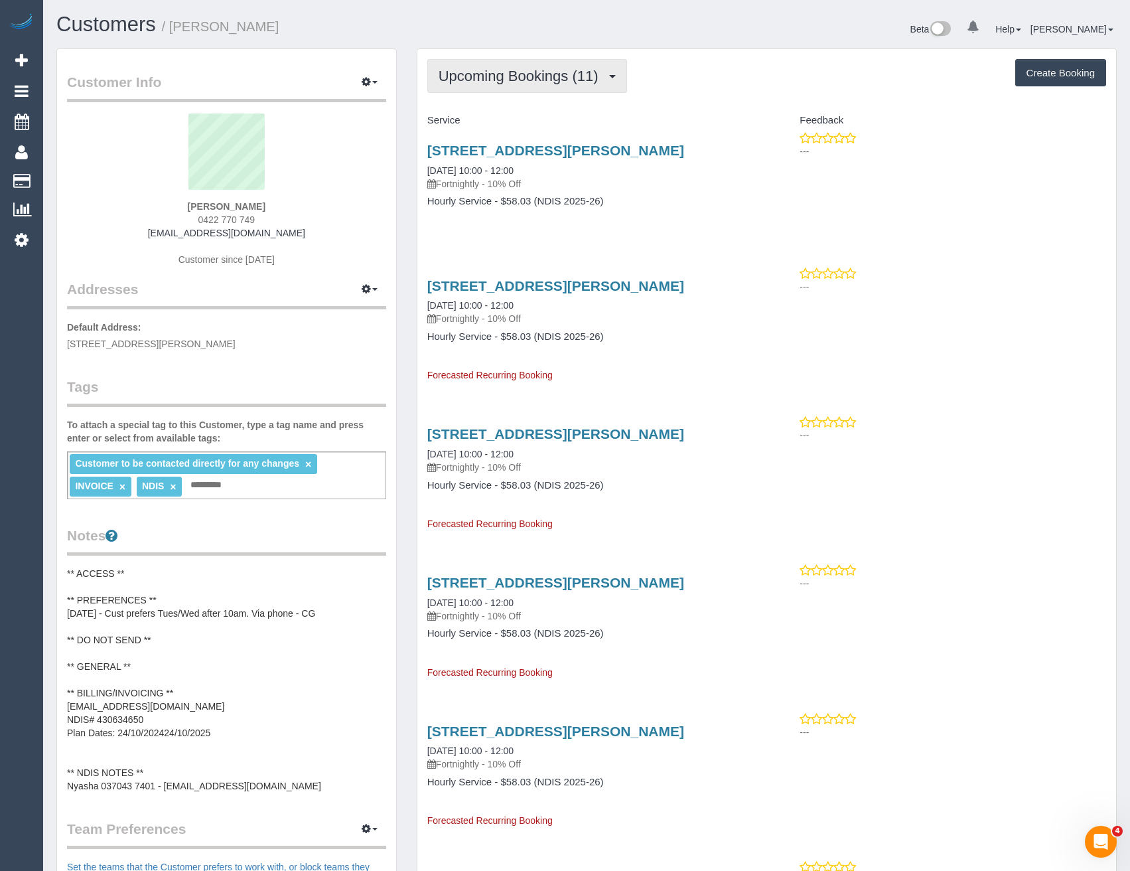
click at [560, 80] on span "Upcoming Bookings (11)" at bounding box center [522, 76] width 167 height 17
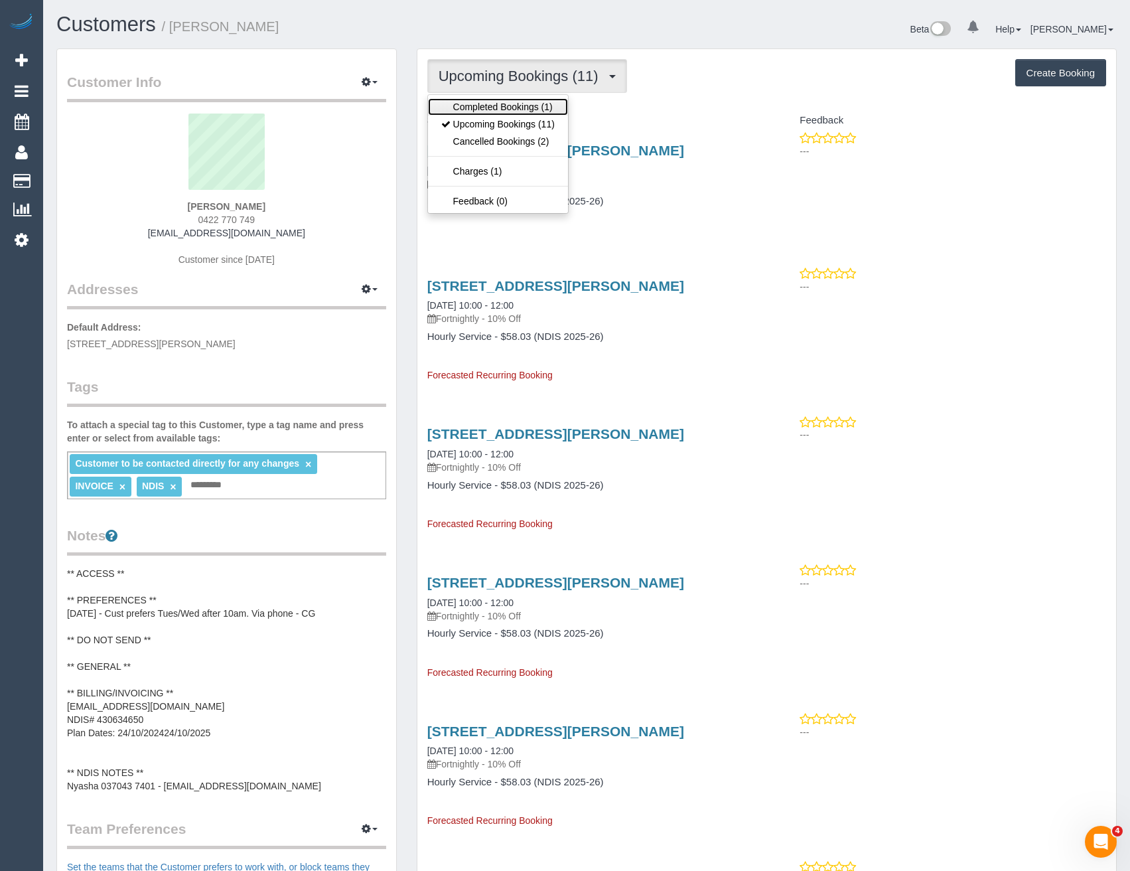
click at [517, 108] on link "Completed Bookings (1)" at bounding box center [498, 106] width 140 height 17
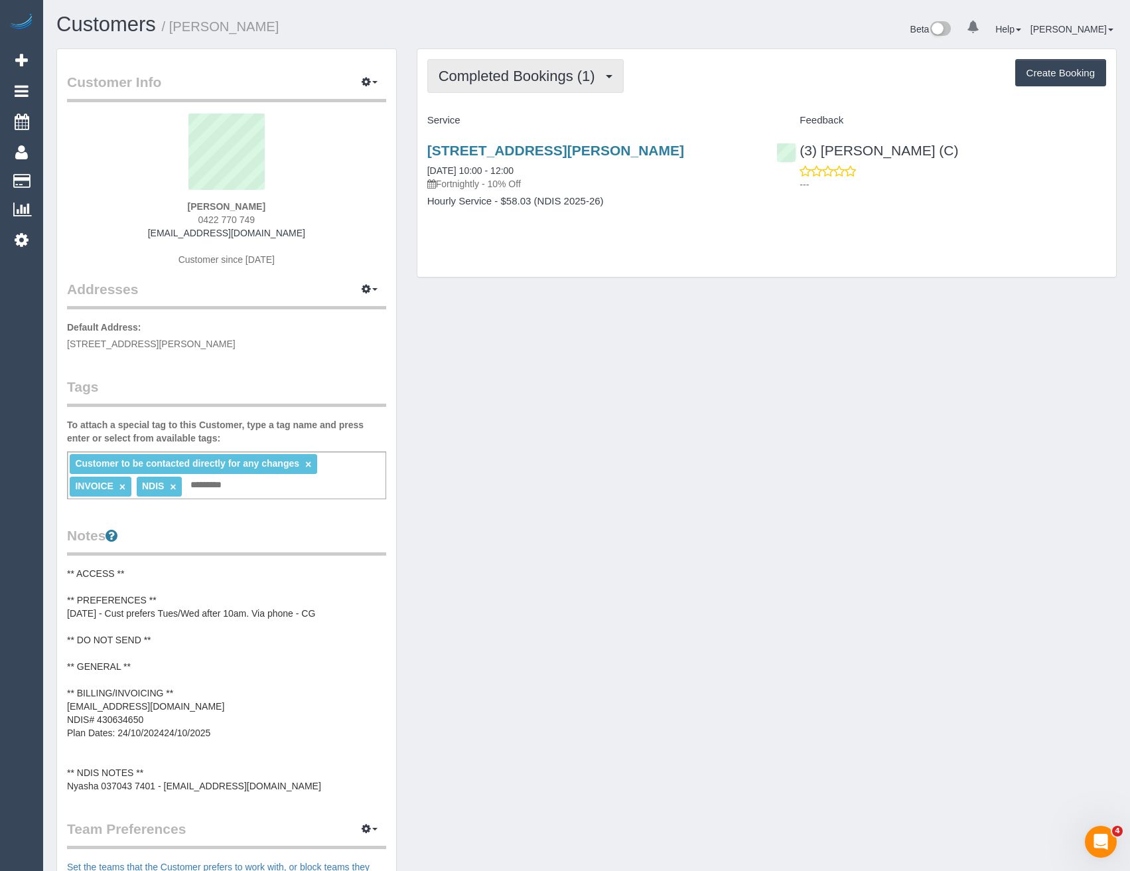
click at [520, 84] on span "Completed Bookings (1)" at bounding box center [520, 76] width 163 height 17
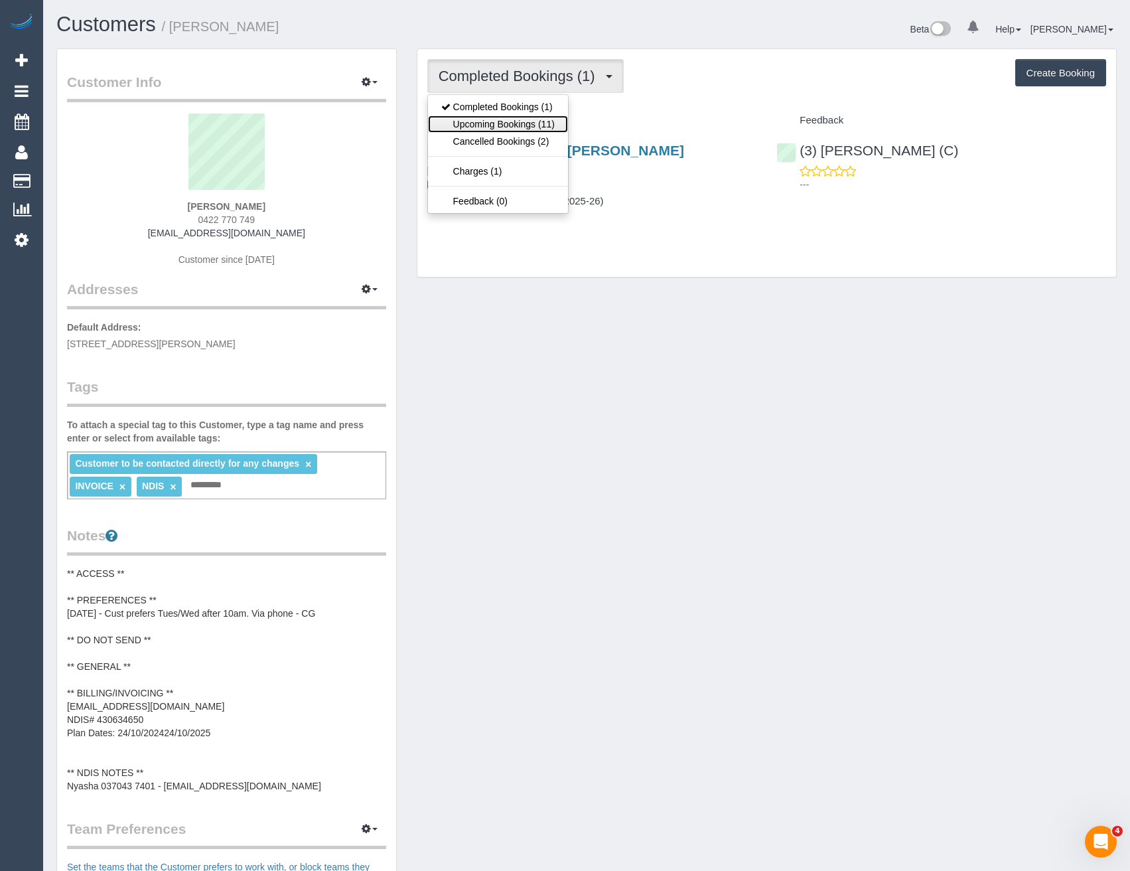
click at [519, 116] on link "Upcoming Bookings (11)" at bounding box center [498, 123] width 140 height 17
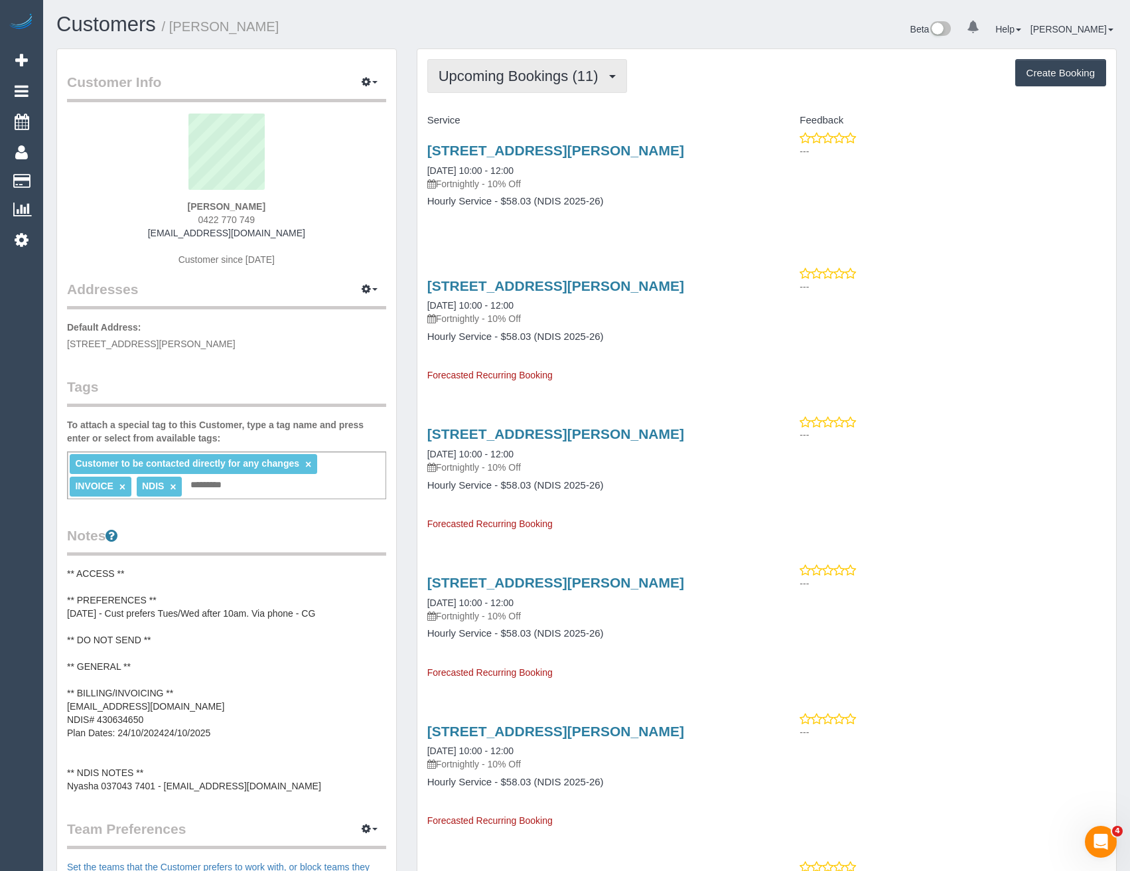
click at [477, 72] on span "Upcoming Bookings (11)" at bounding box center [522, 76] width 167 height 17
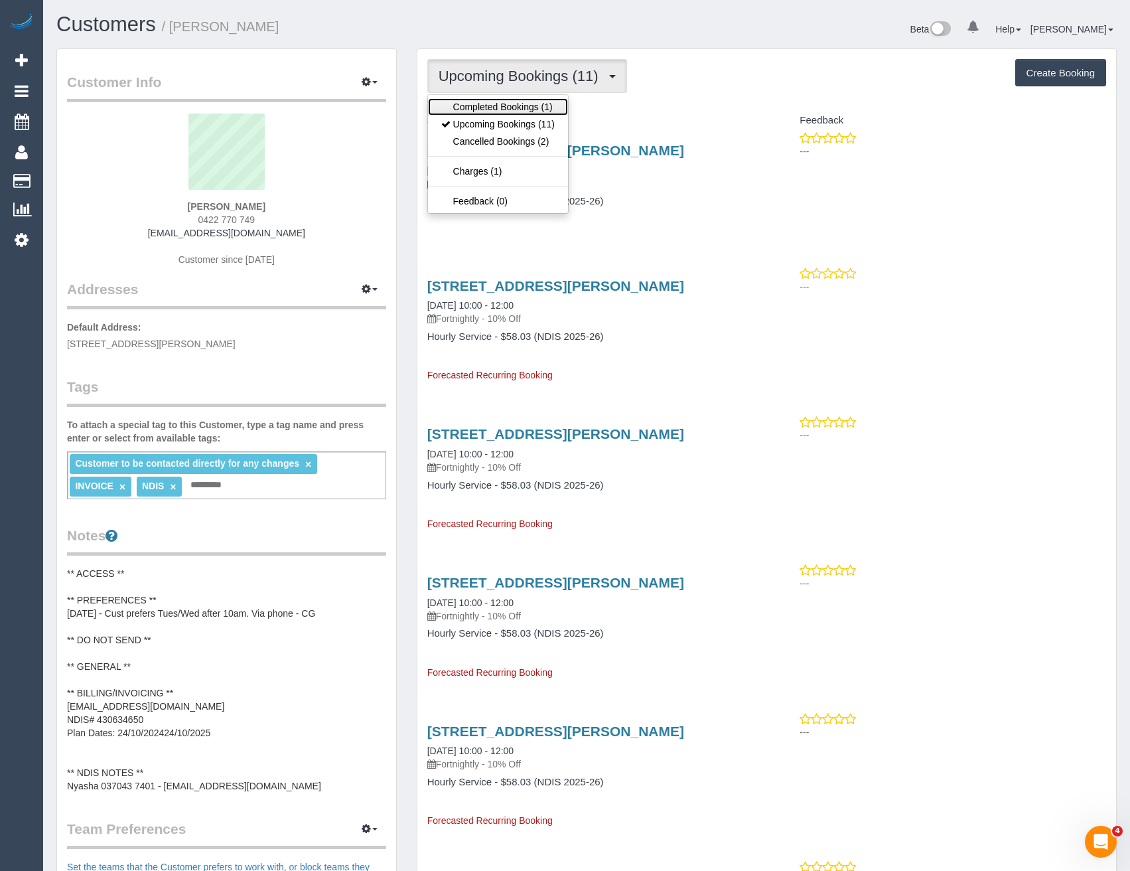
click at [478, 101] on link "Completed Bookings (1)" at bounding box center [498, 106] width 140 height 17
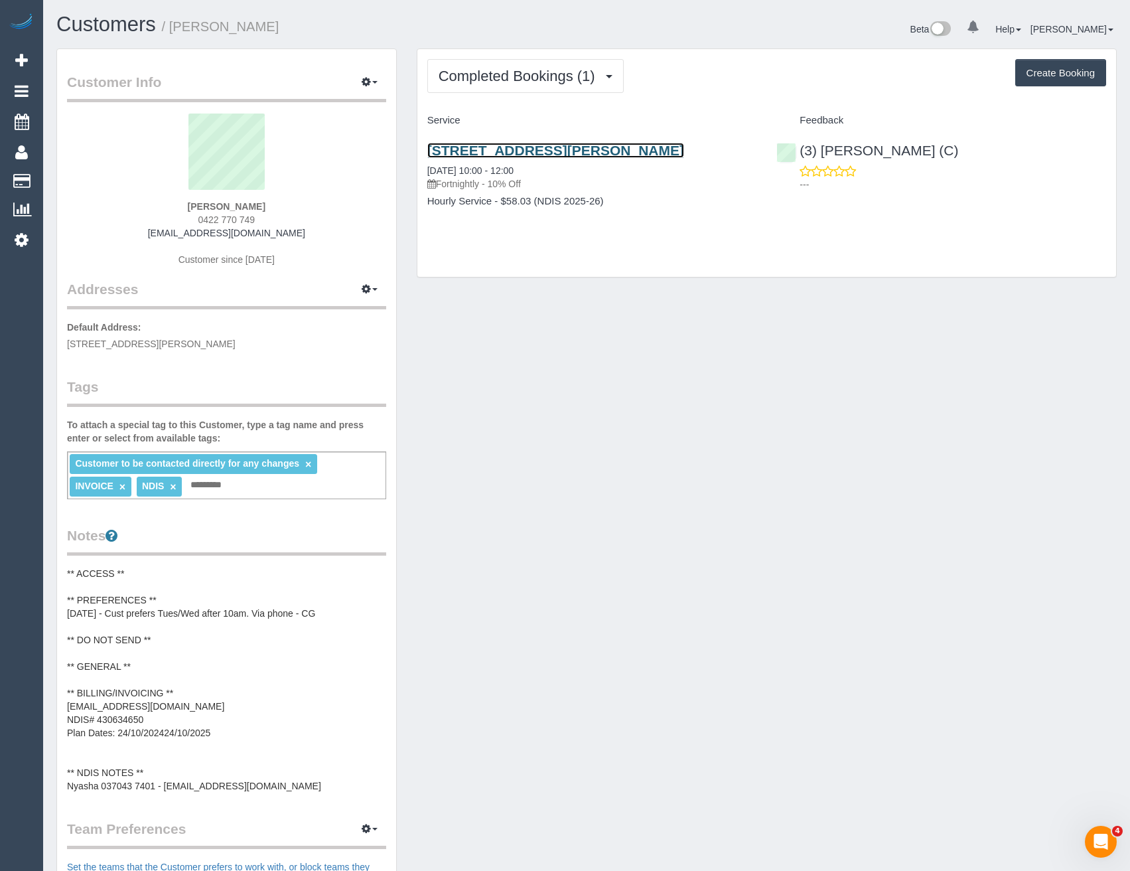
click at [508, 148] on link "[STREET_ADDRESS][PERSON_NAME]" at bounding box center [555, 150] width 257 height 15
click at [571, 73] on span "Completed Bookings (1)" at bounding box center [520, 76] width 163 height 17
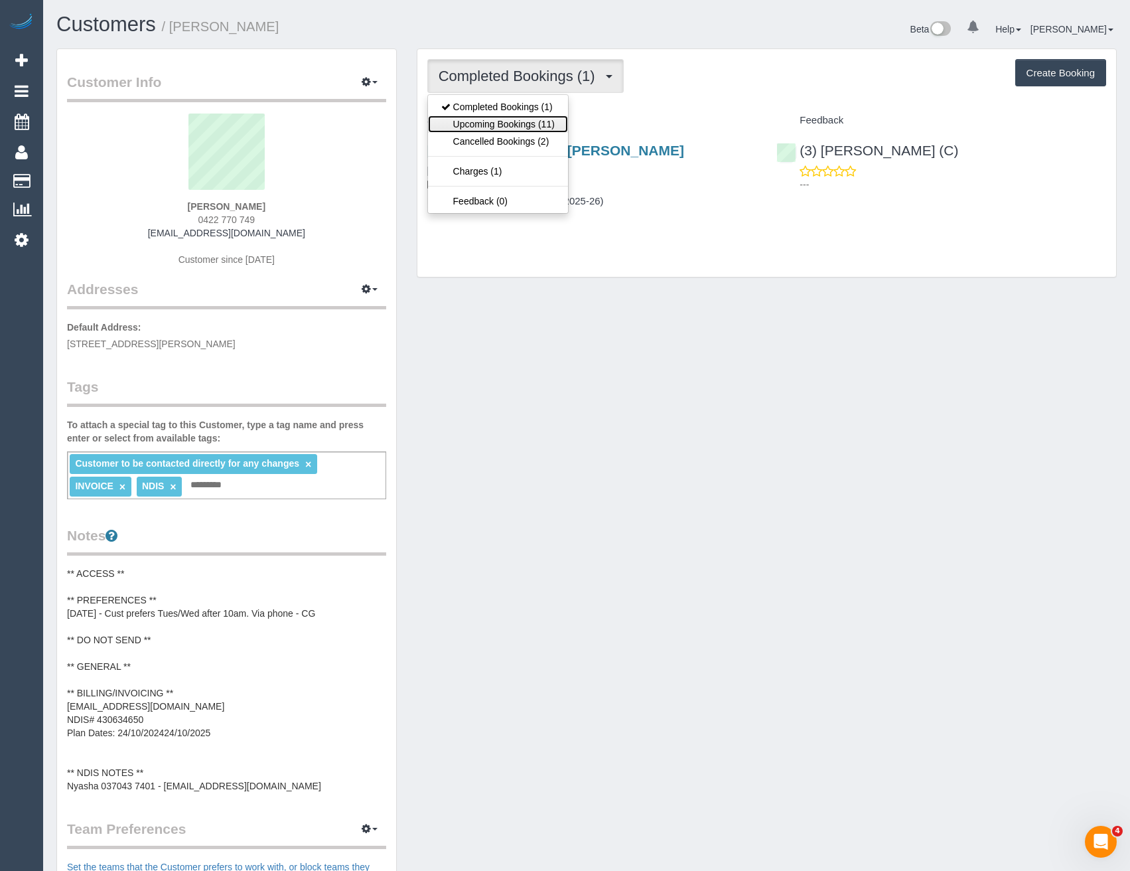
click at [555, 123] on link "Upcoming Bookings (11)" at bounding box center [498, 123] width 140 height 17
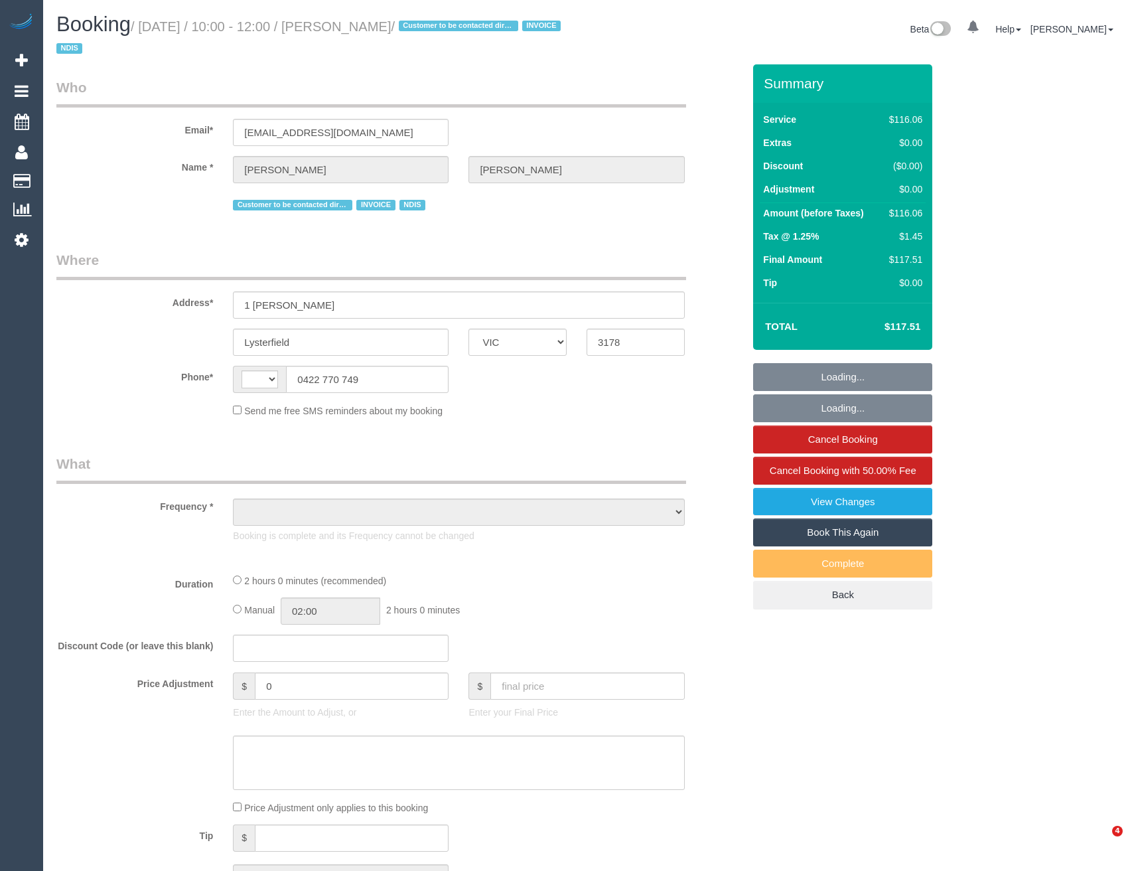
select select "VIC"
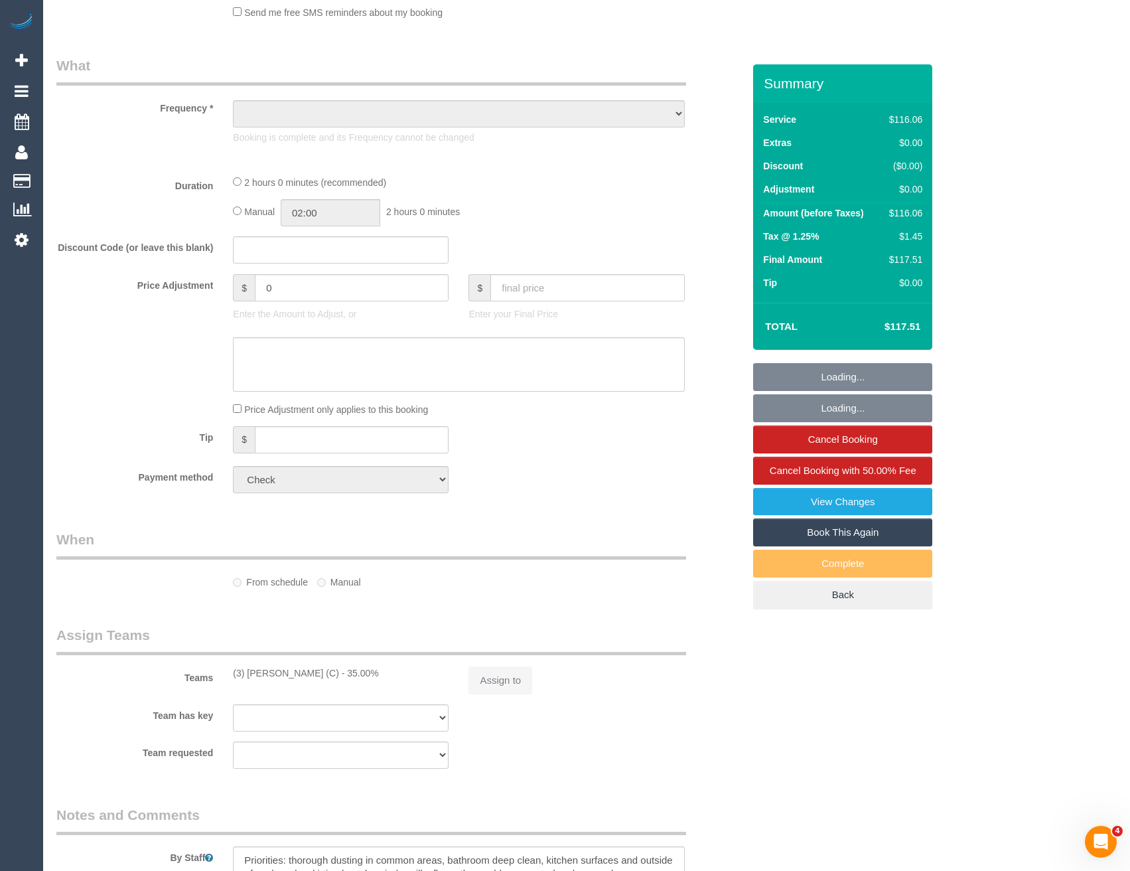
select select "string:AU"
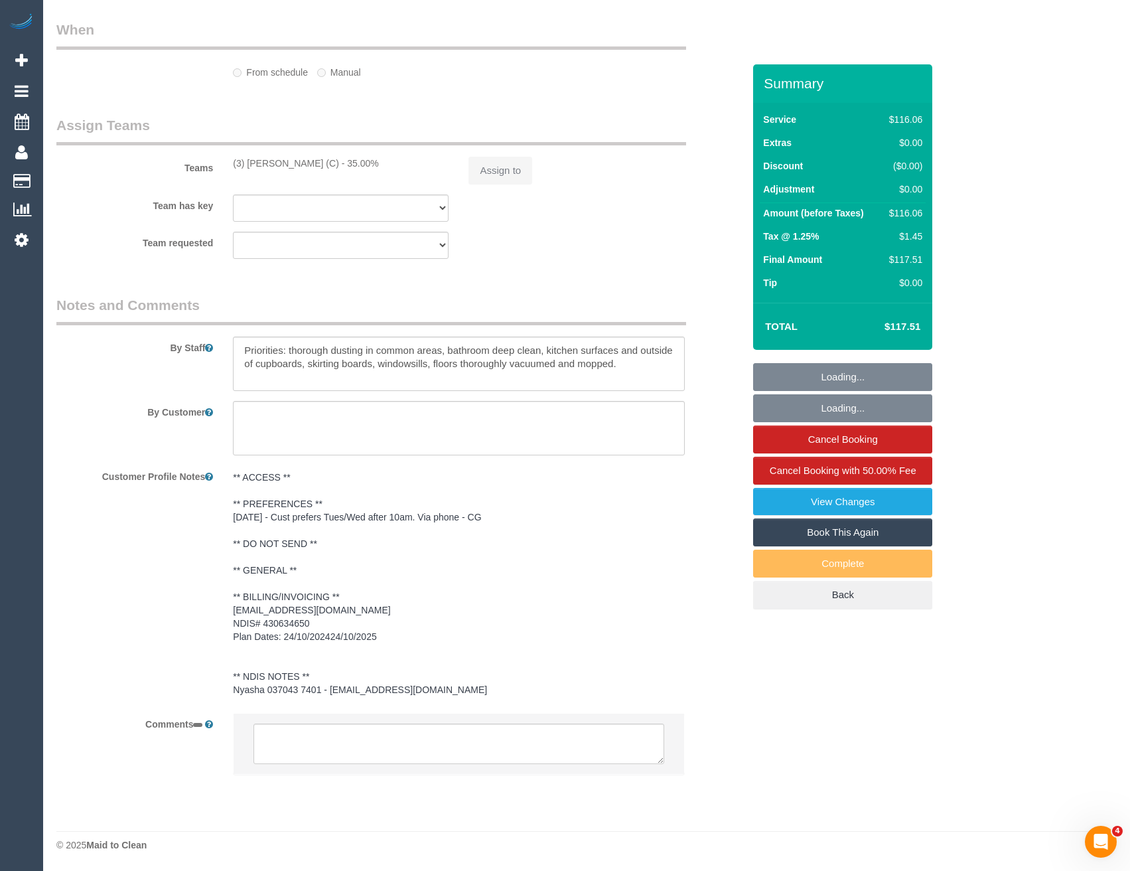
select select "object:601"
select select "number:29"
select select "number:14"
select select "number:19"
select select "number:25"
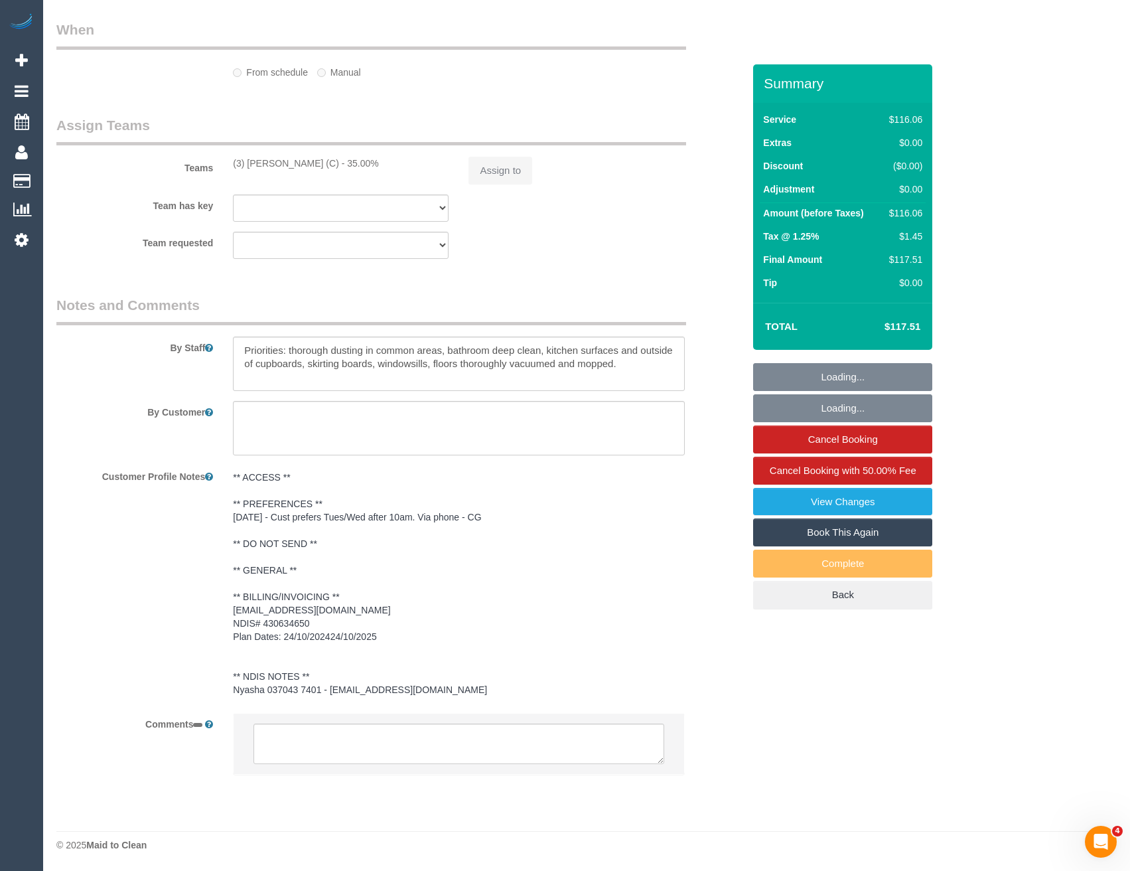
select select "number:34"
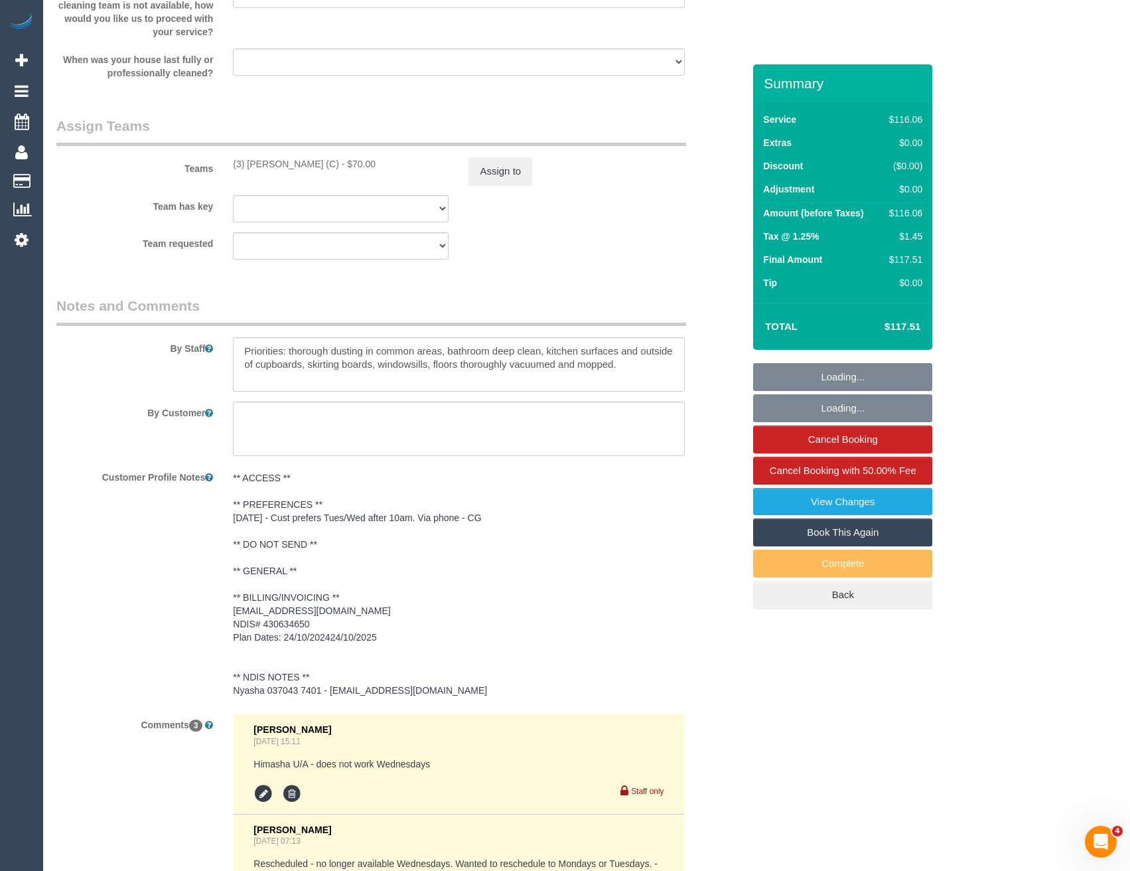
select select "object:1347"
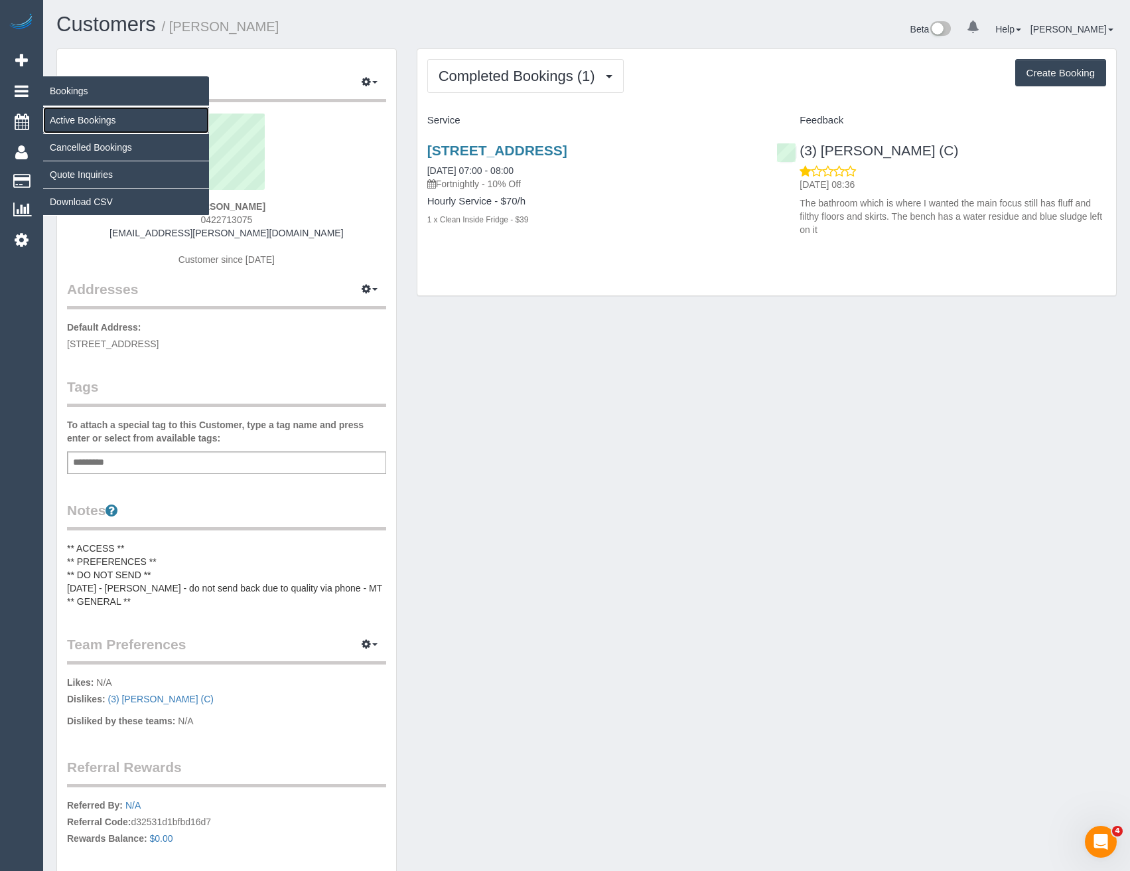
click at [91, 117] on link "Active Bookings" at bounding box center [126, 120] width 166 height 27
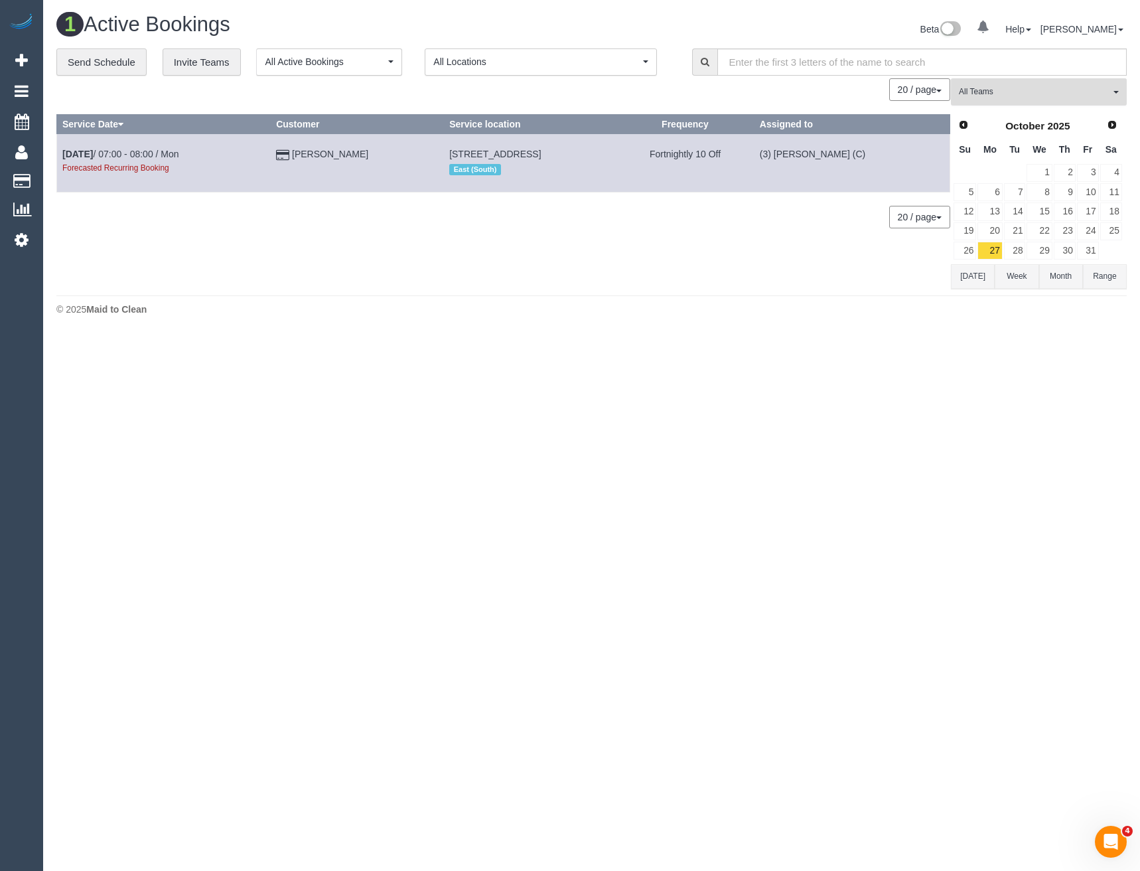
click at [1038, 94] on span "All Teams" at bounding box center [1034, 91] width 151 height 11
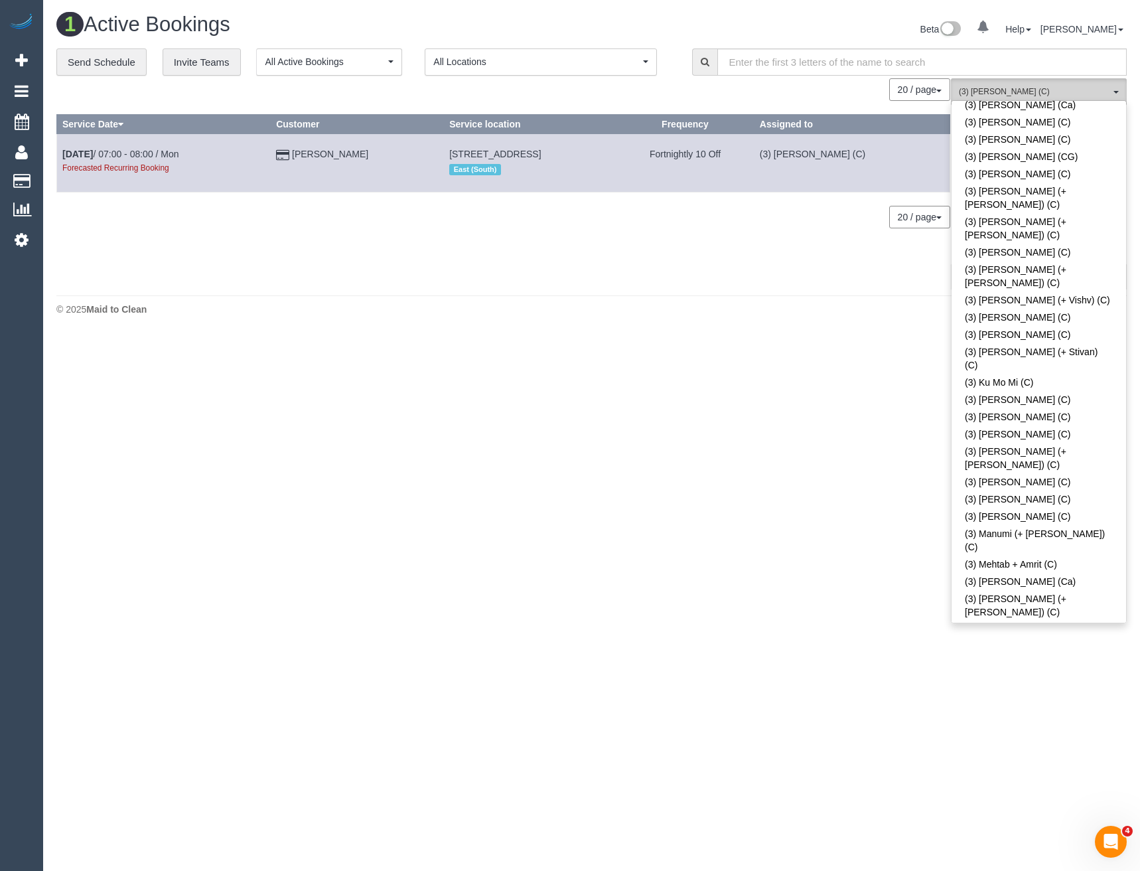
scroll to position [2920, 0]
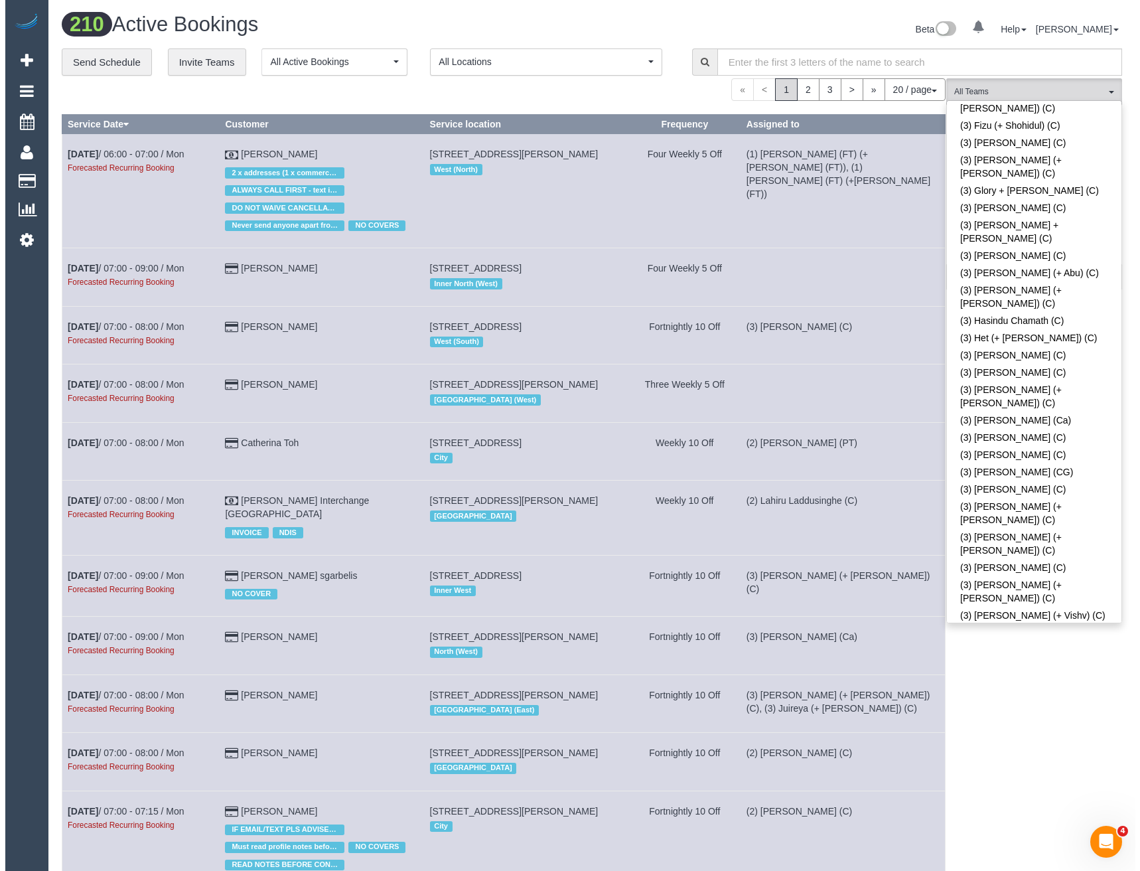
scroll to position [2522, 0]
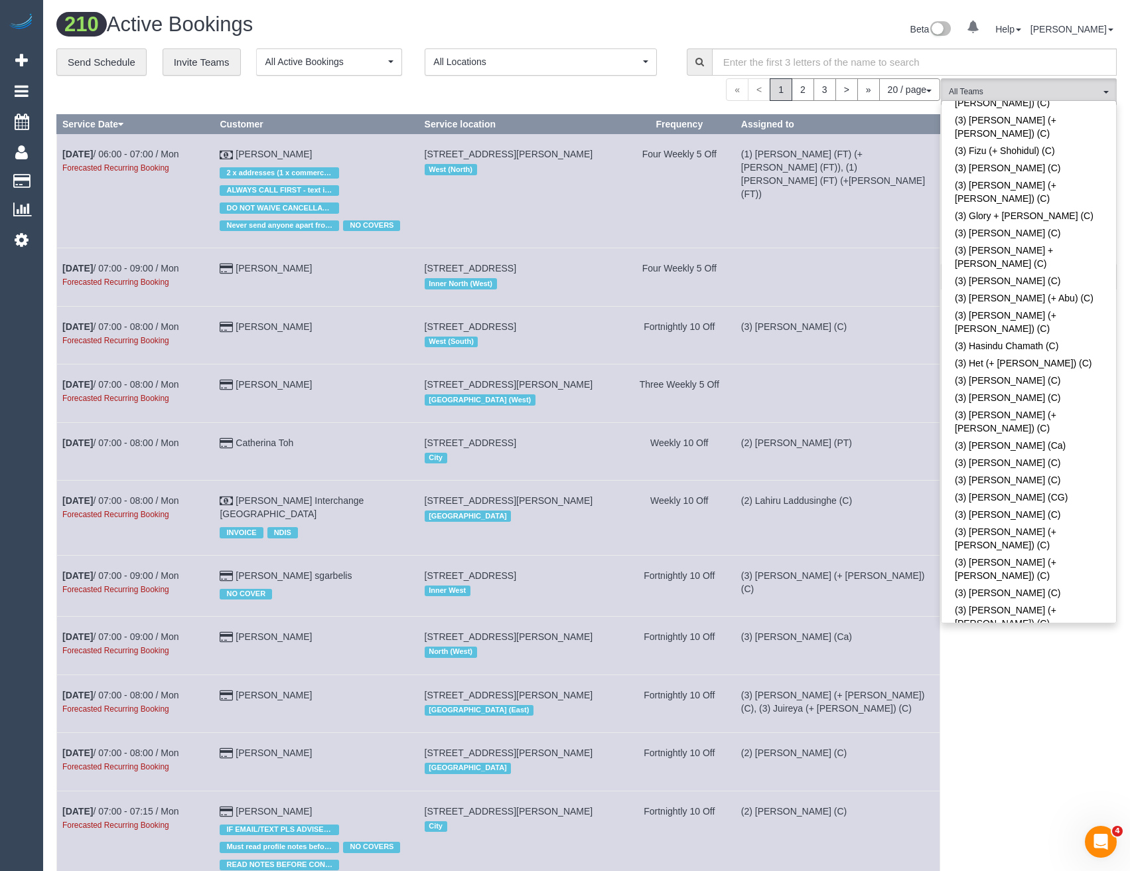
click at [988, 671] on div "(3) Poorna Nanayakkara (C) All Teams Remove Team Filters (0) Account - Tech (0)…" at bounding box center [1029, 797] width 176 height 1439
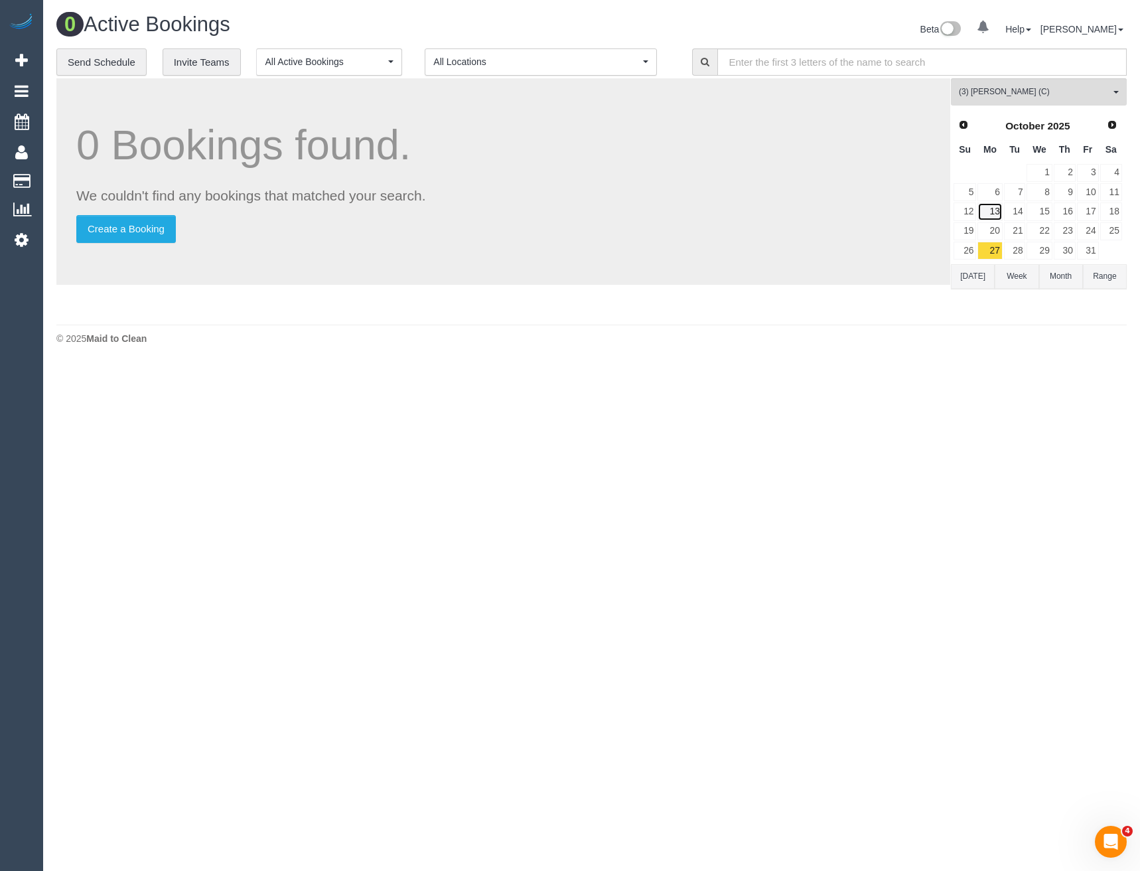
click at [992, 209] on link "13" at bounding box center [990, 211] width 25 height 18
click at [994, 248] on link "27" at bounding box center [990, 251] width 25 height 18
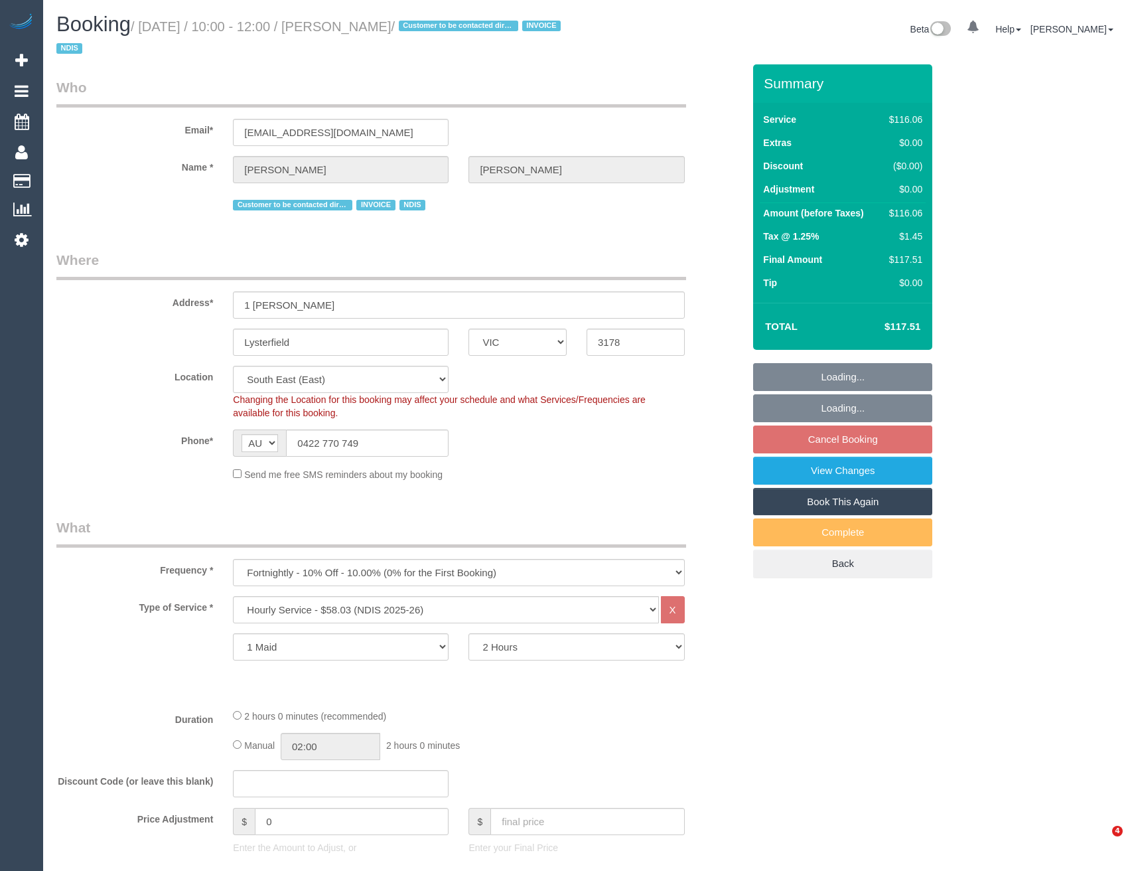
select select "VIC"
select select "spot3"
select select "number:29"
select select "number:14"
select select "number:19"
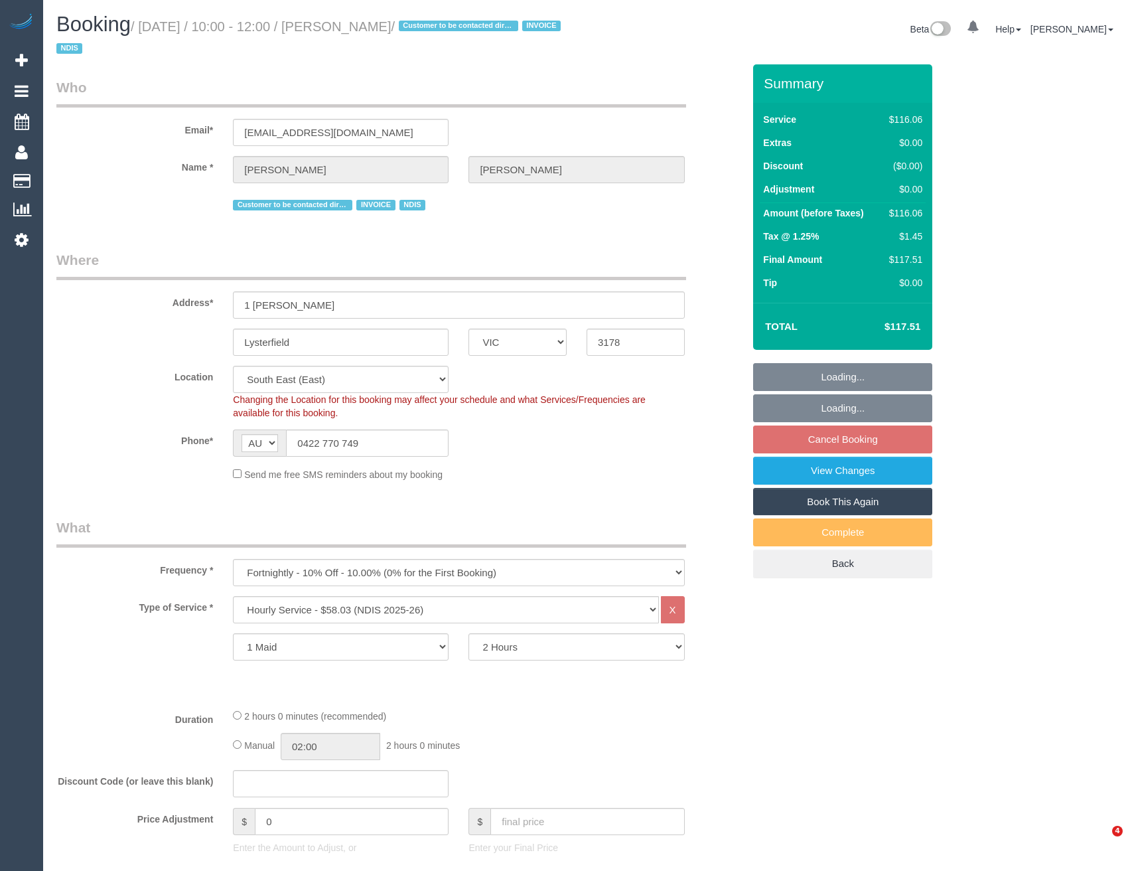
select select "number:25"
select select "number:34"
select select "object:1256"
select select "spot28"
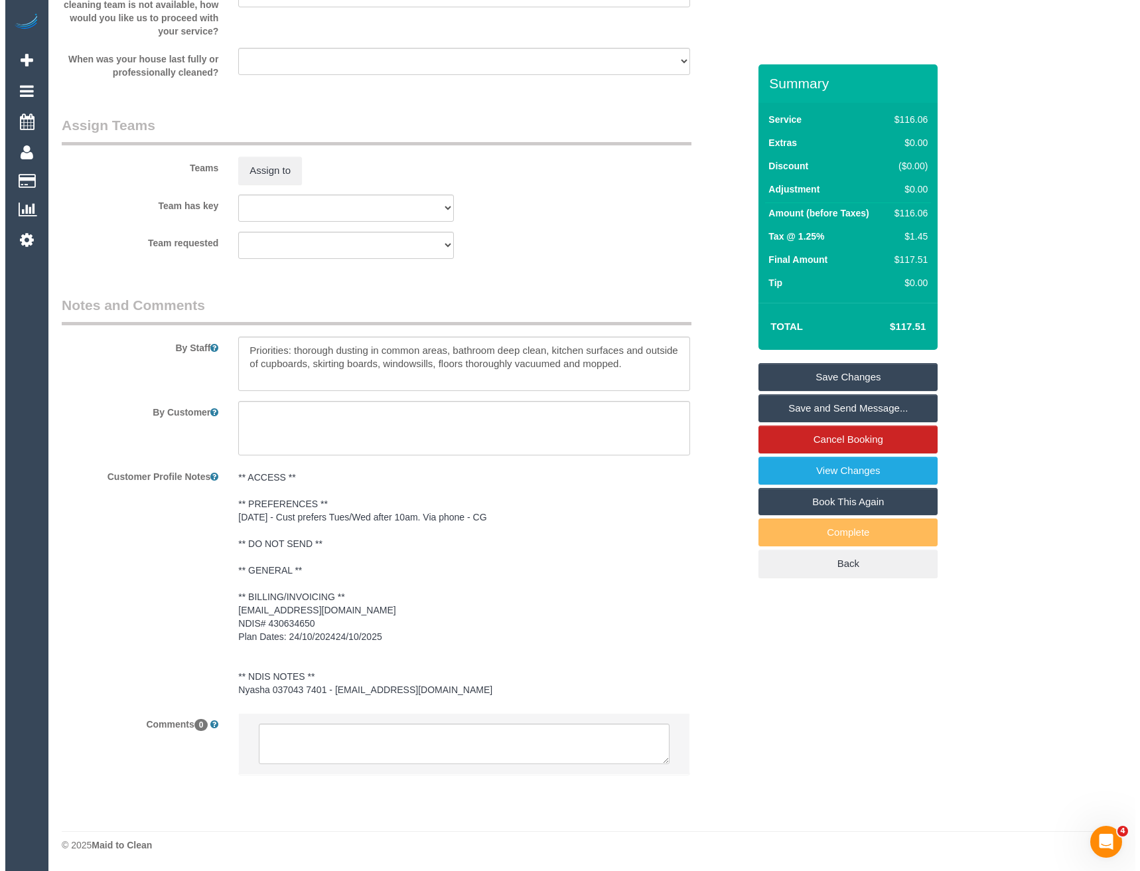
scroll to position [1171, 0]
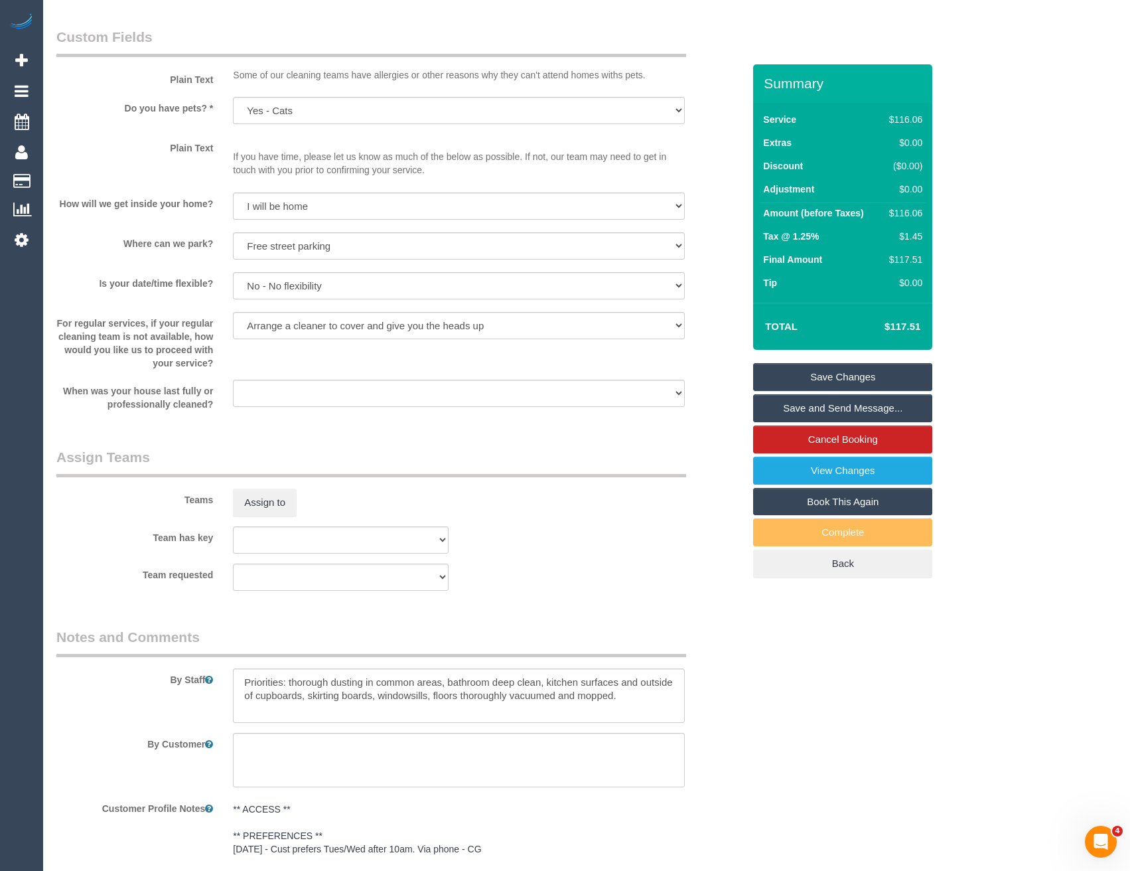
click at [273, 518] on sui-booking-teams "Teams Assign to Team has key (0) Office (1) Helen Trickett (FT) (1) Jeremy Law …" at bounding box center [399, 518] width 687 height 143
click at [295, 497] on button "Assign to" at bounding box center [265, 502] width 64 height 28
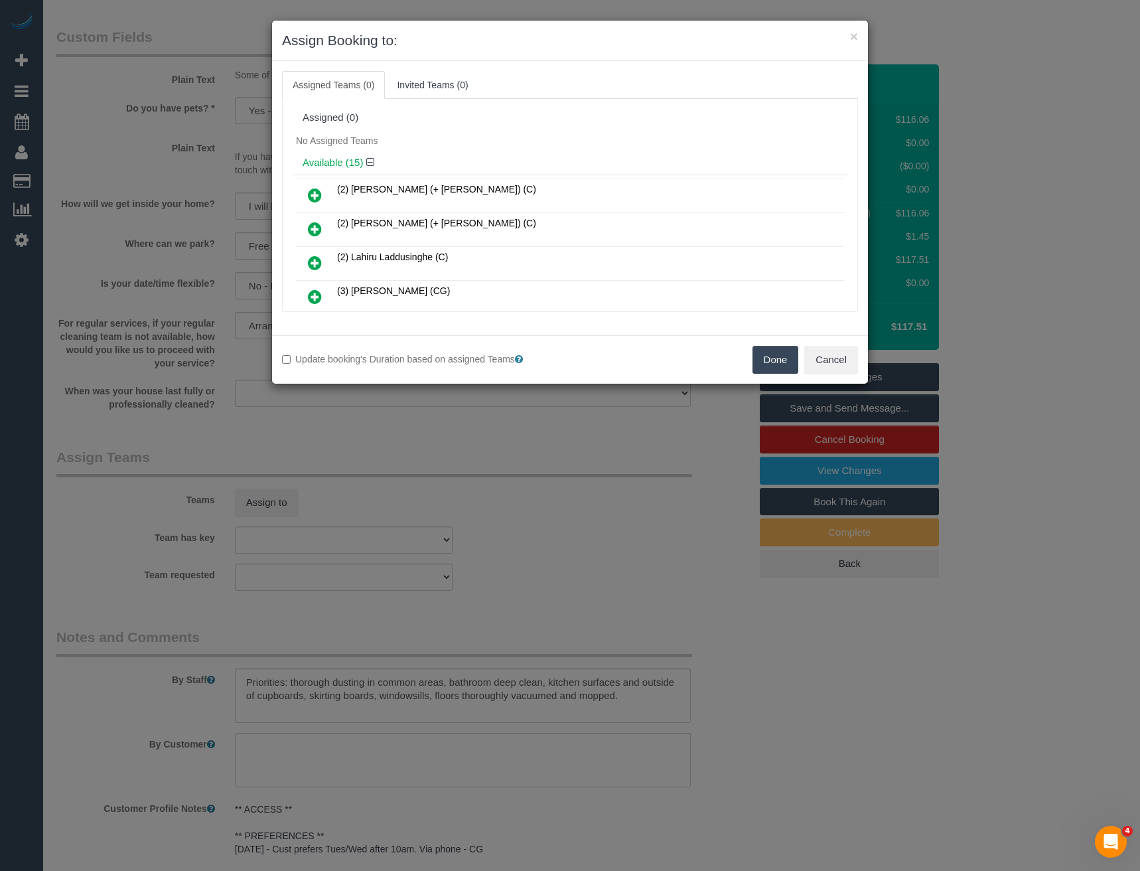
scroll to position [290, 0]
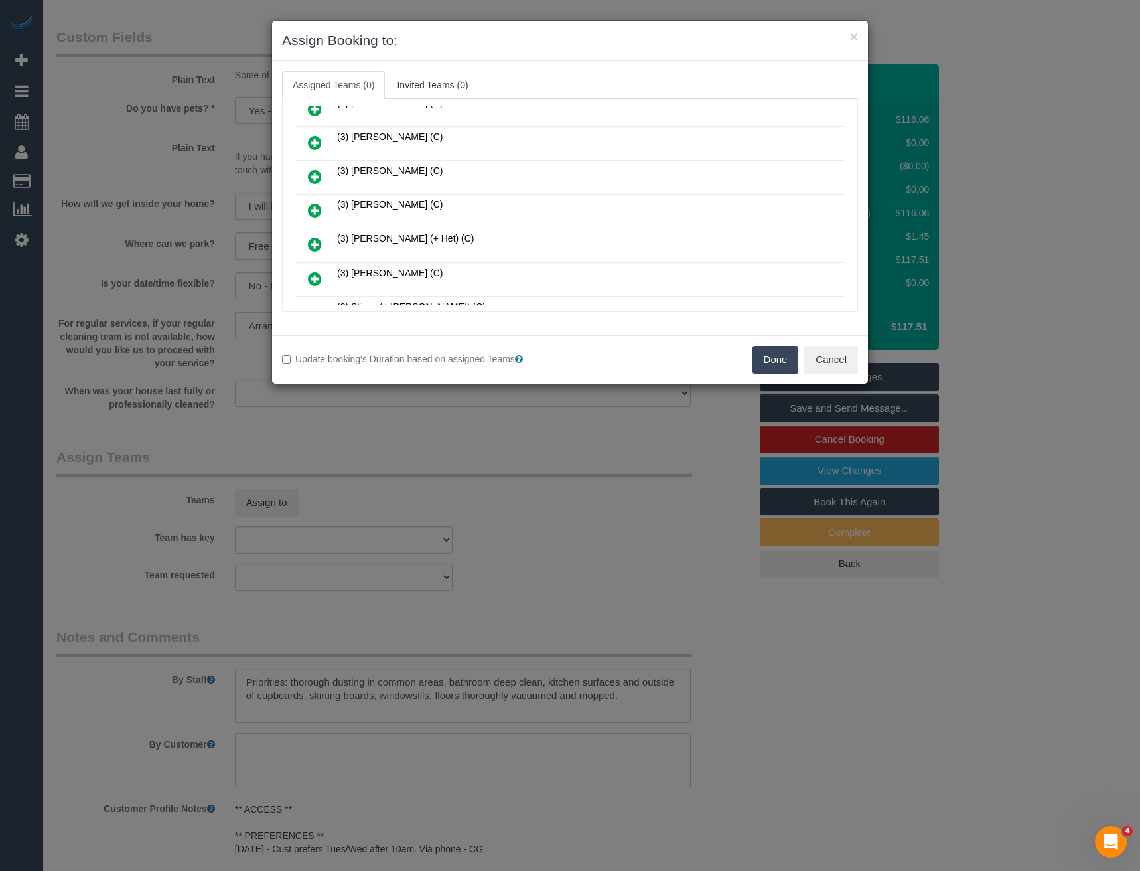
click at [313, 211] on icon at bounding box center [315, 210] width 14 height 16
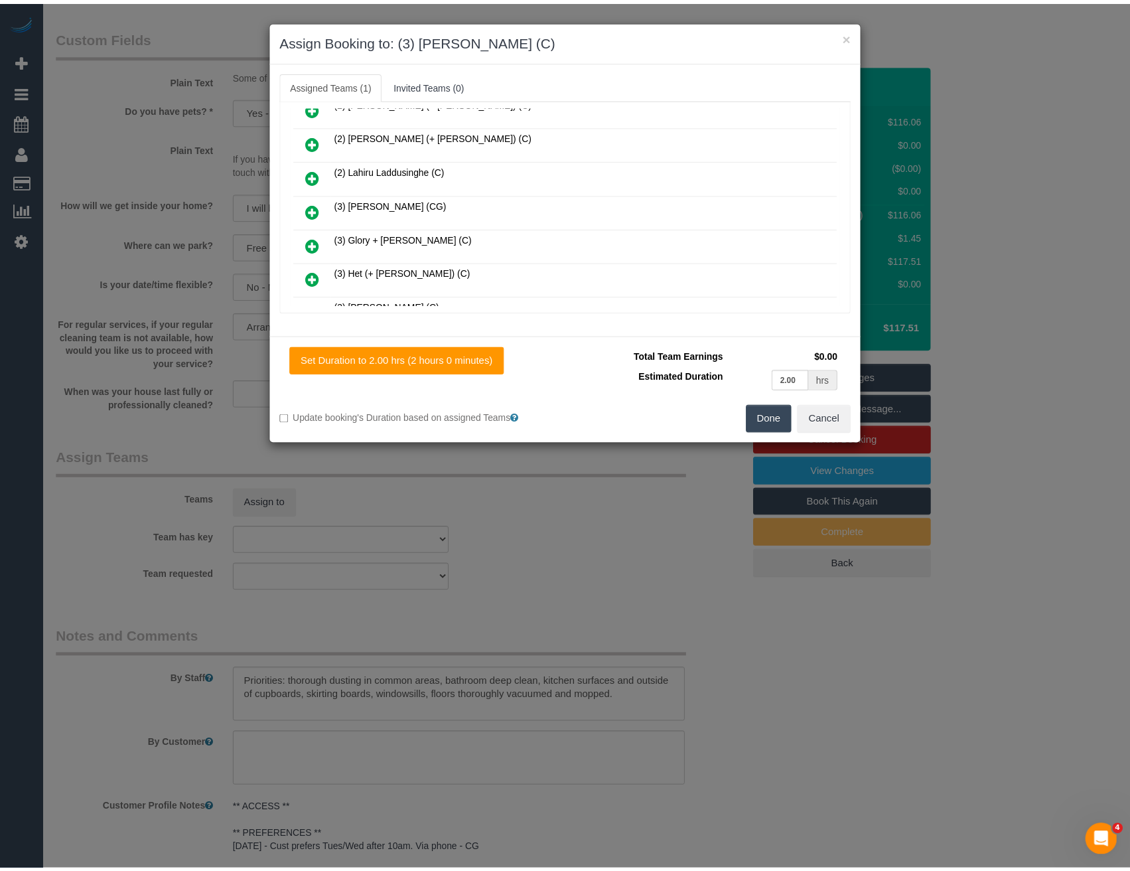
scroll to position [0, 0]
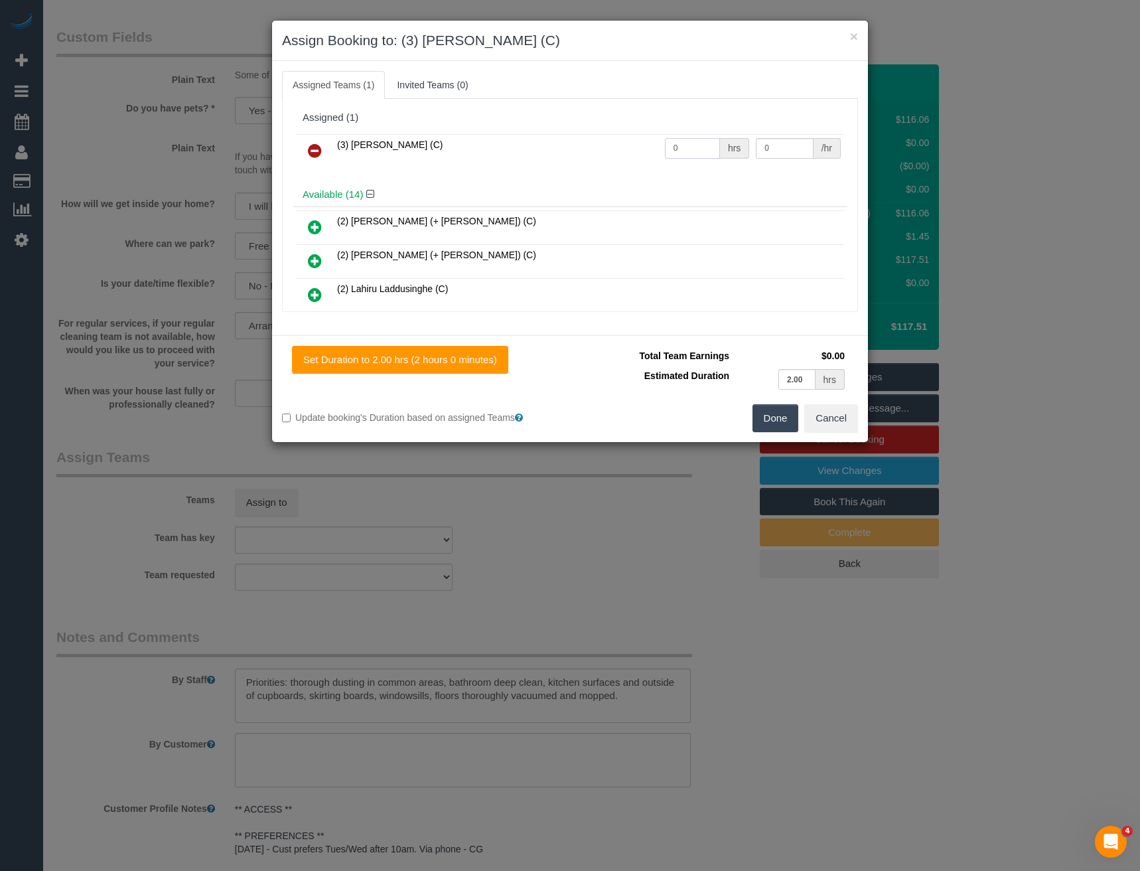
drag, startPoint x: 669, startPoint y: 155, endPoint x: 515, endPoint y: 155, distance: 154.0
click at [585, 157] on tr "(3) Poorna Nanayakkara (C) 0 hrs 0 /hr" at bounding box center [570, 151] width 548 height 34
click at [694, 149] on input "23" at bounding box center [692, 148] width 55 height 21
type input "2"
type input "35"
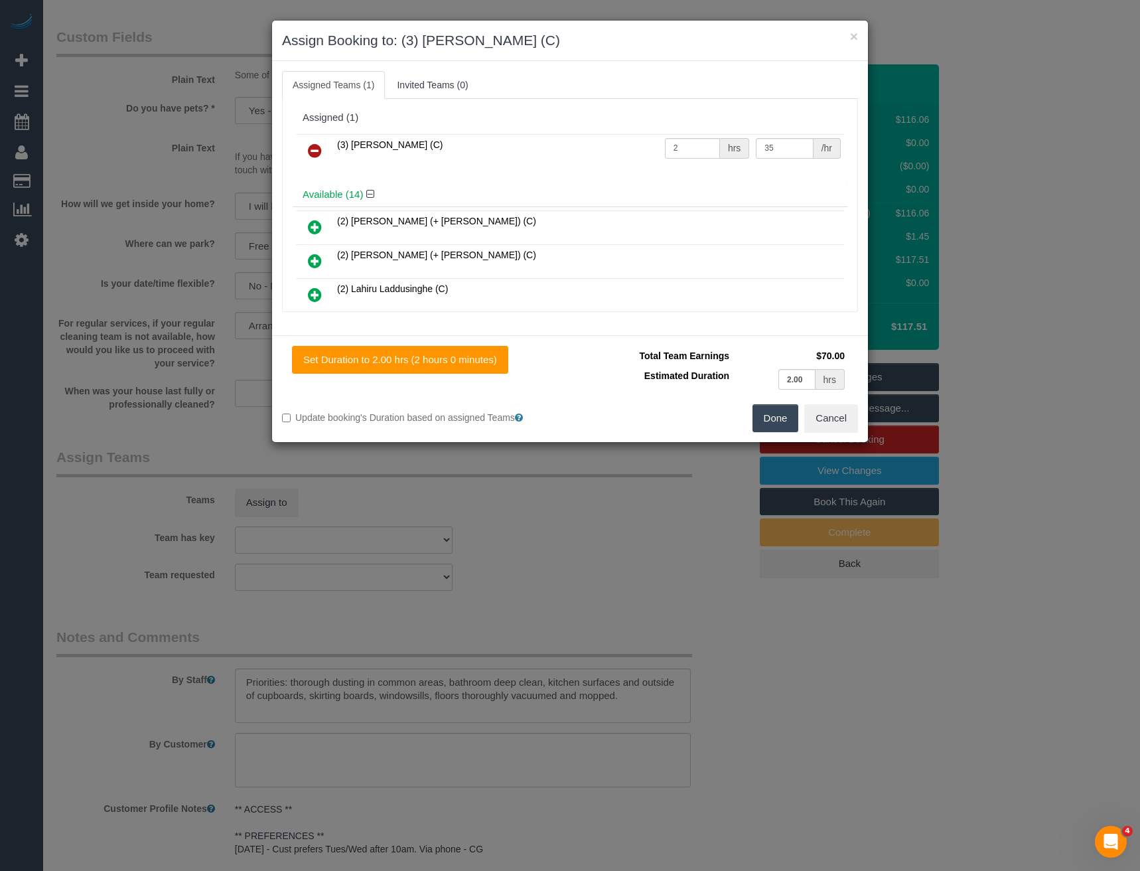
click at [767, 423] on button "Done" at bounding box center [776, 418] width 46 height 28
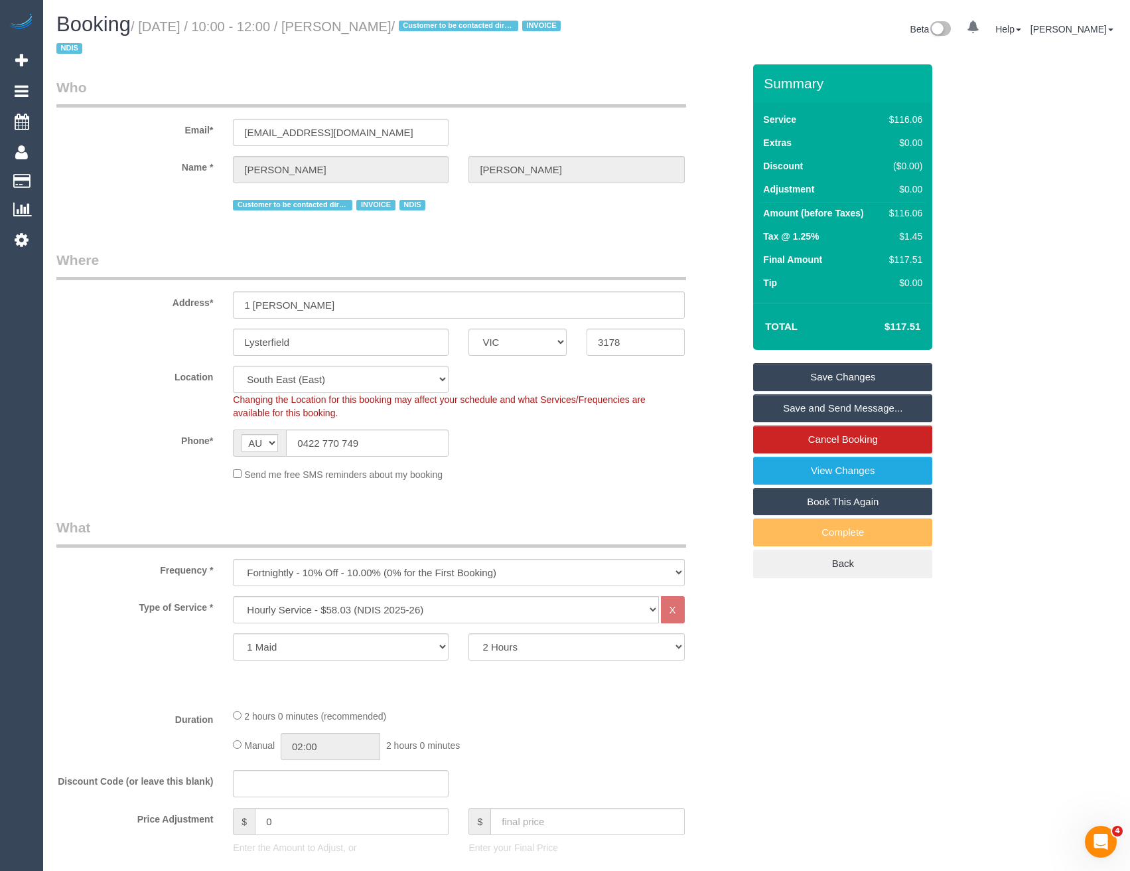
click at [781, 409] on link "Save and Send Message..." at bounding box center [842, 408] width 179 height 28
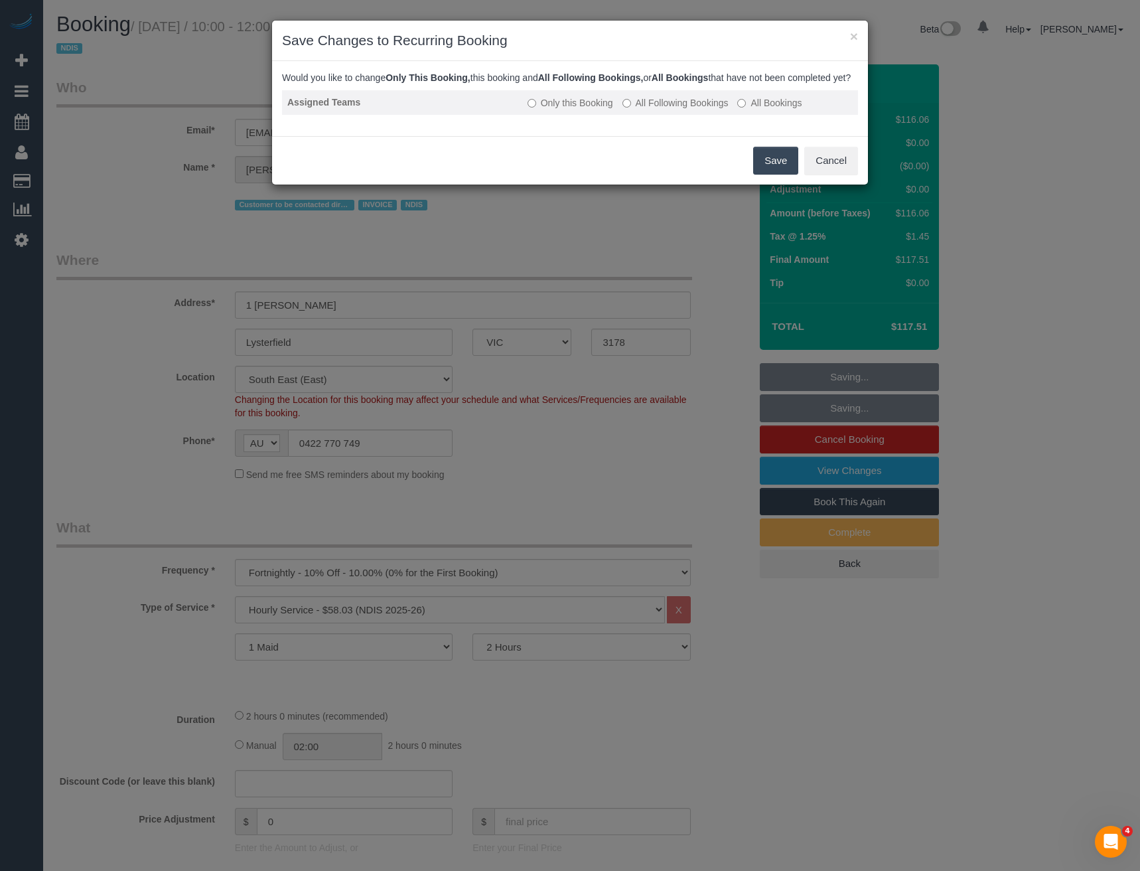
click at [702, 110] on label "All Following Bookings" at bounding box center [676, 102] width 106 height 13
click at [771, 171] on button "Save" at bounding box center [775, 161] width 45 height 28
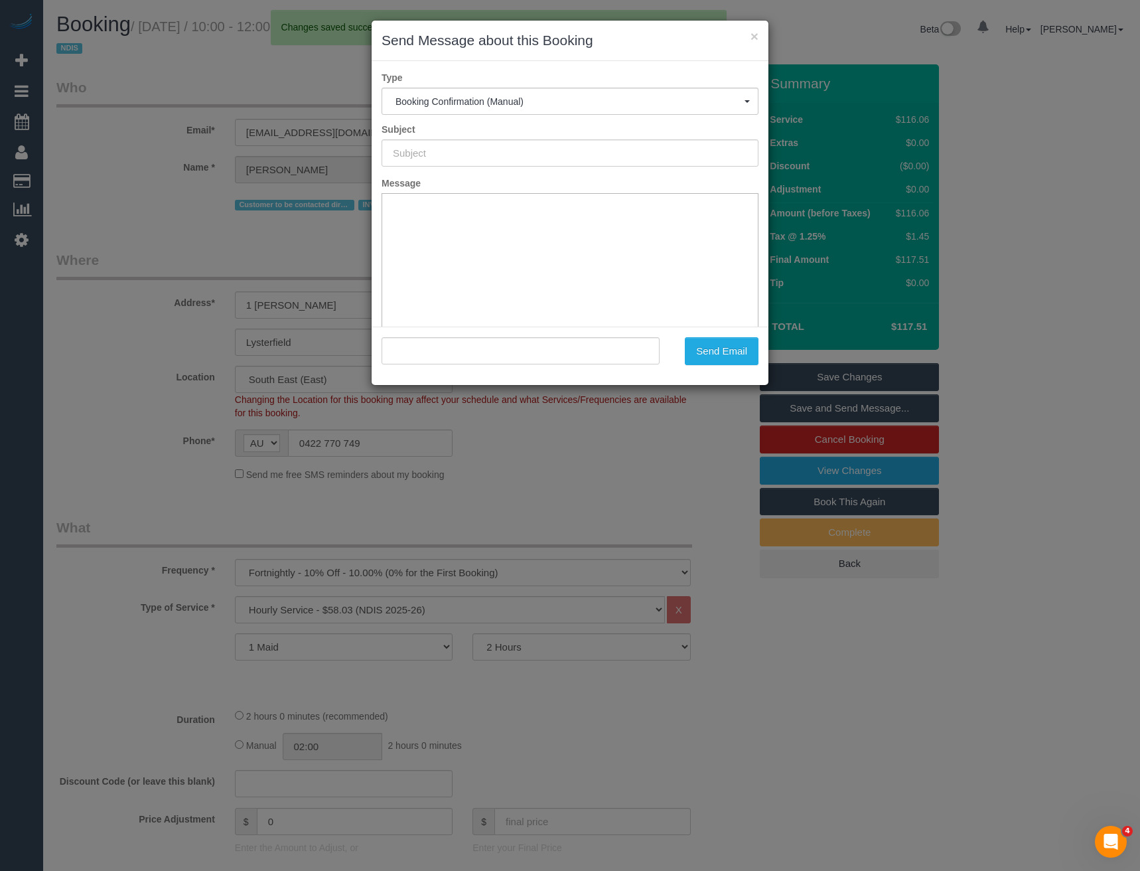
type input "Booking Confirmed"
type input ""Amanda Brock" <amandajallan74@gmail.com>"
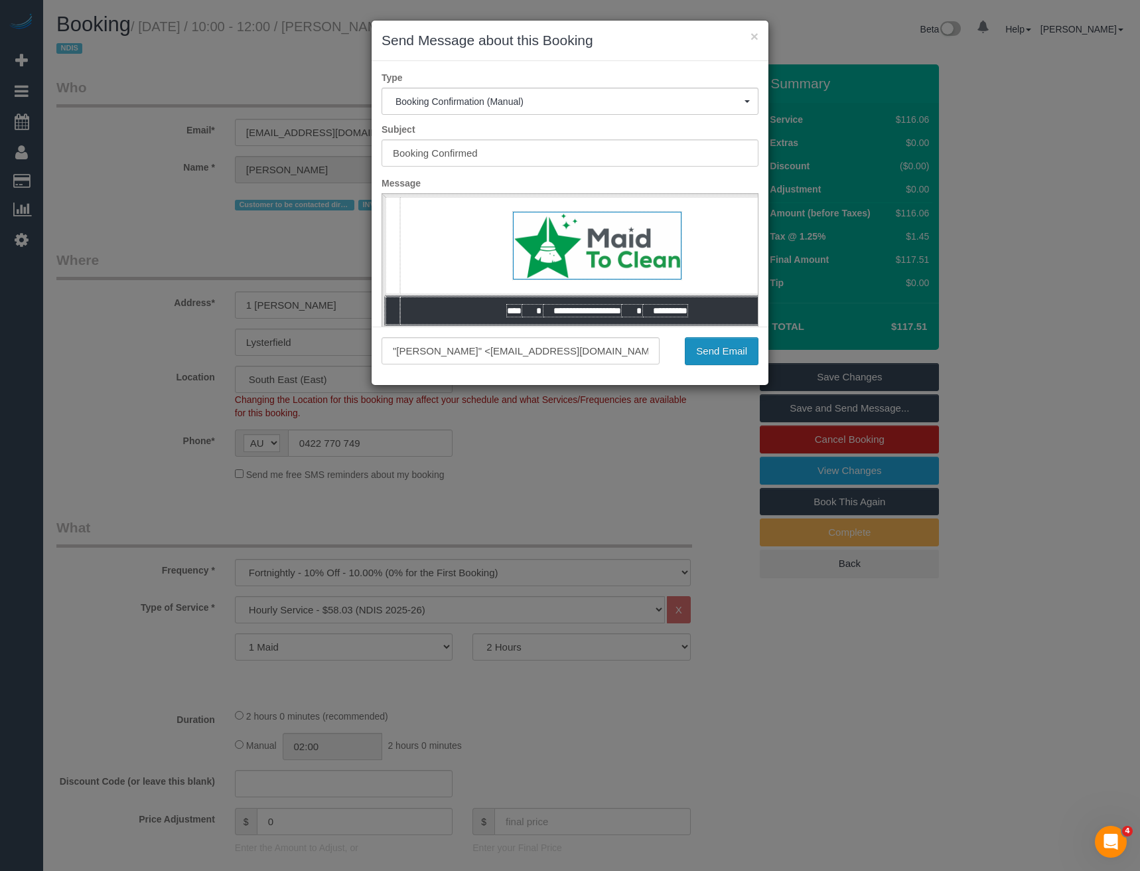
click at [723, 364] on button "Send Email" at bounding box center [722, 351] width 74 height 28
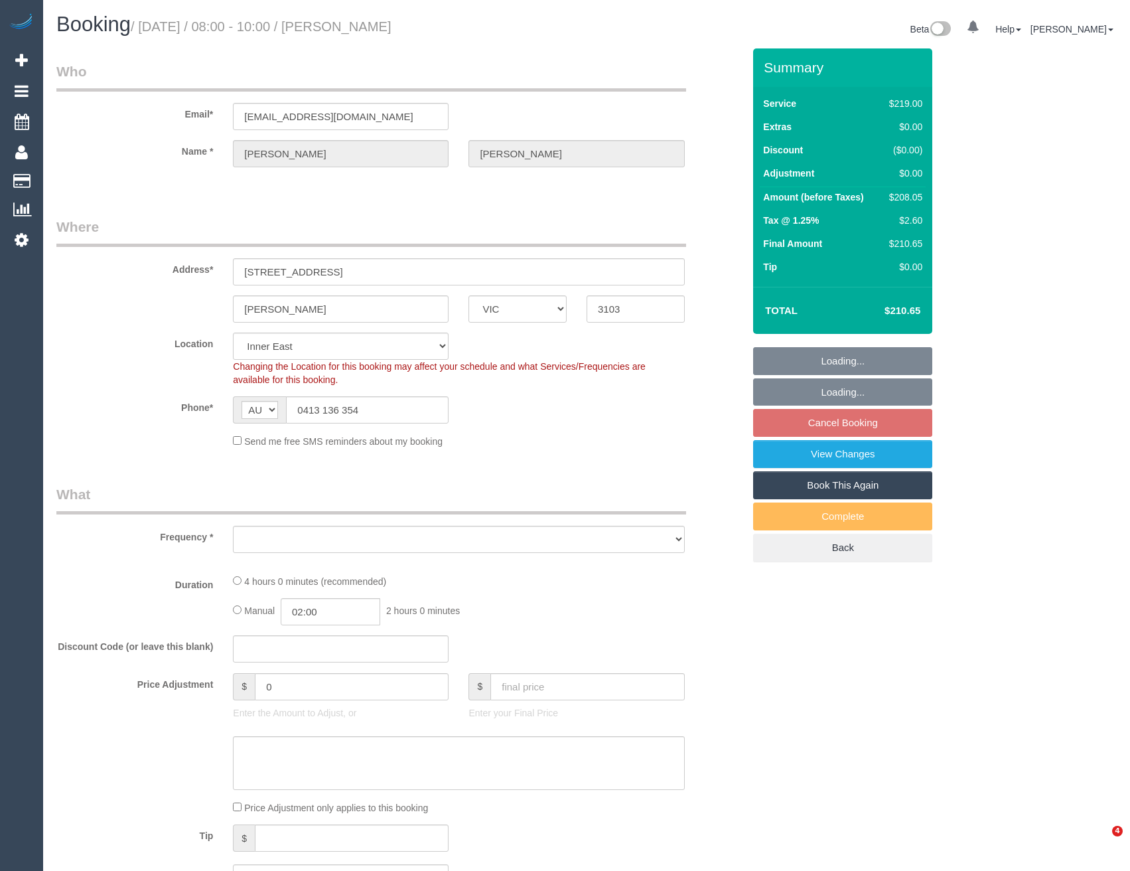
select select "VIC"
select select "object:524"
select select "number:28"
select select "number:14"
select select "number:19"
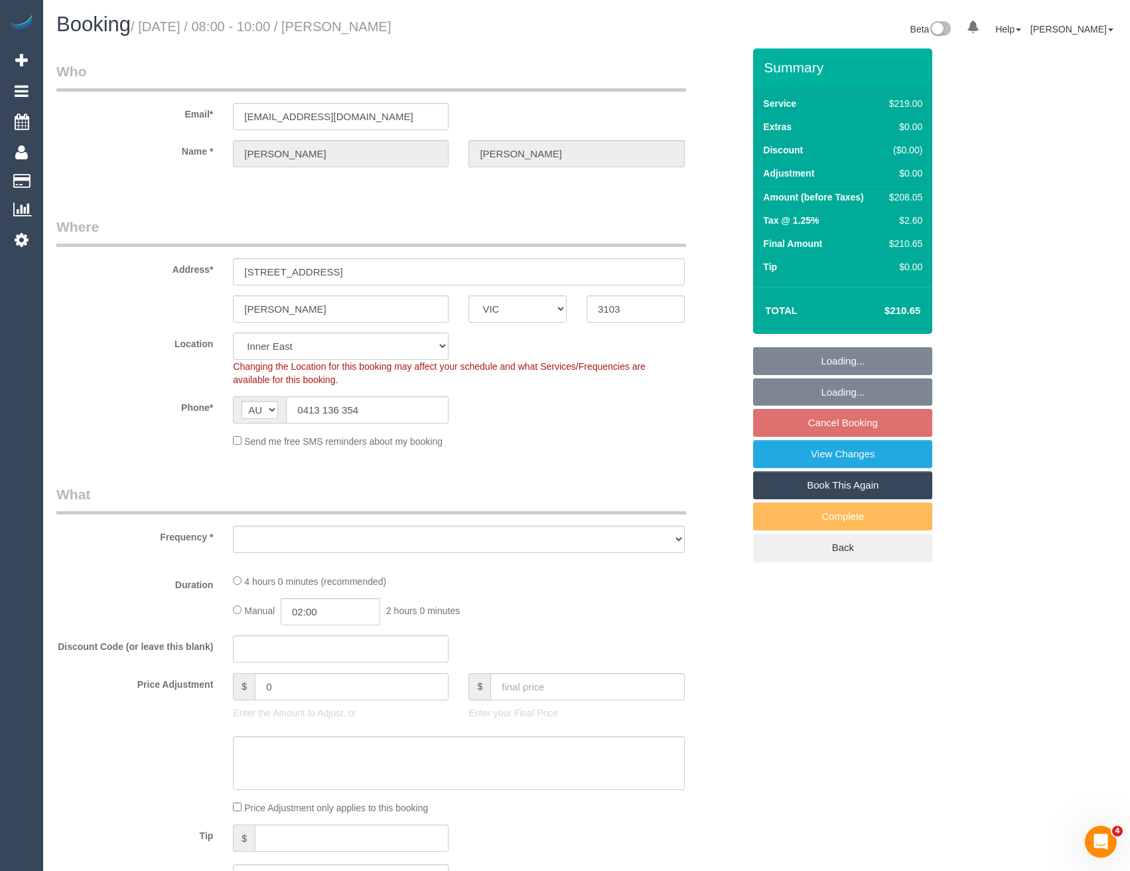
select select "number:22"
select select "number:34"
select select "number:11"
select select "string:stripe-pm_1QQJXM2GScqysDRVtwIJyVRb"
select select "spot2"
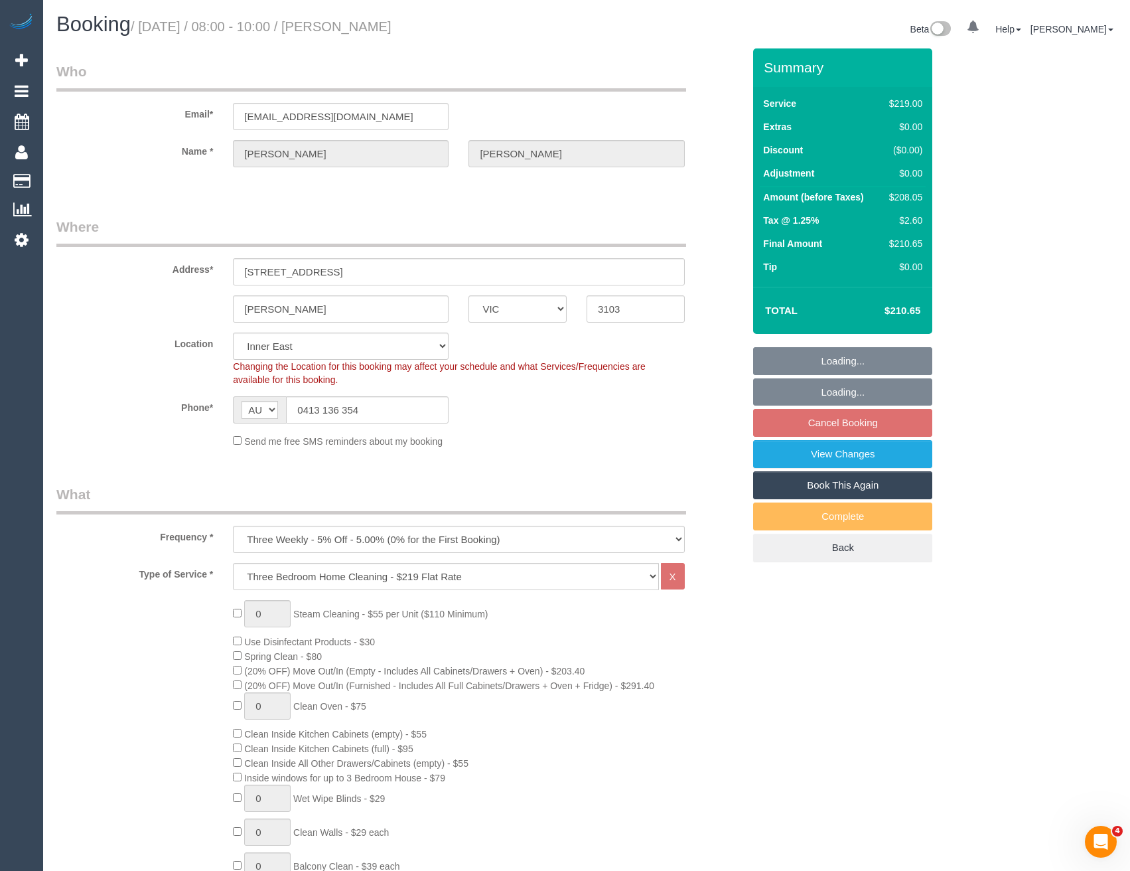
select select "object:776"
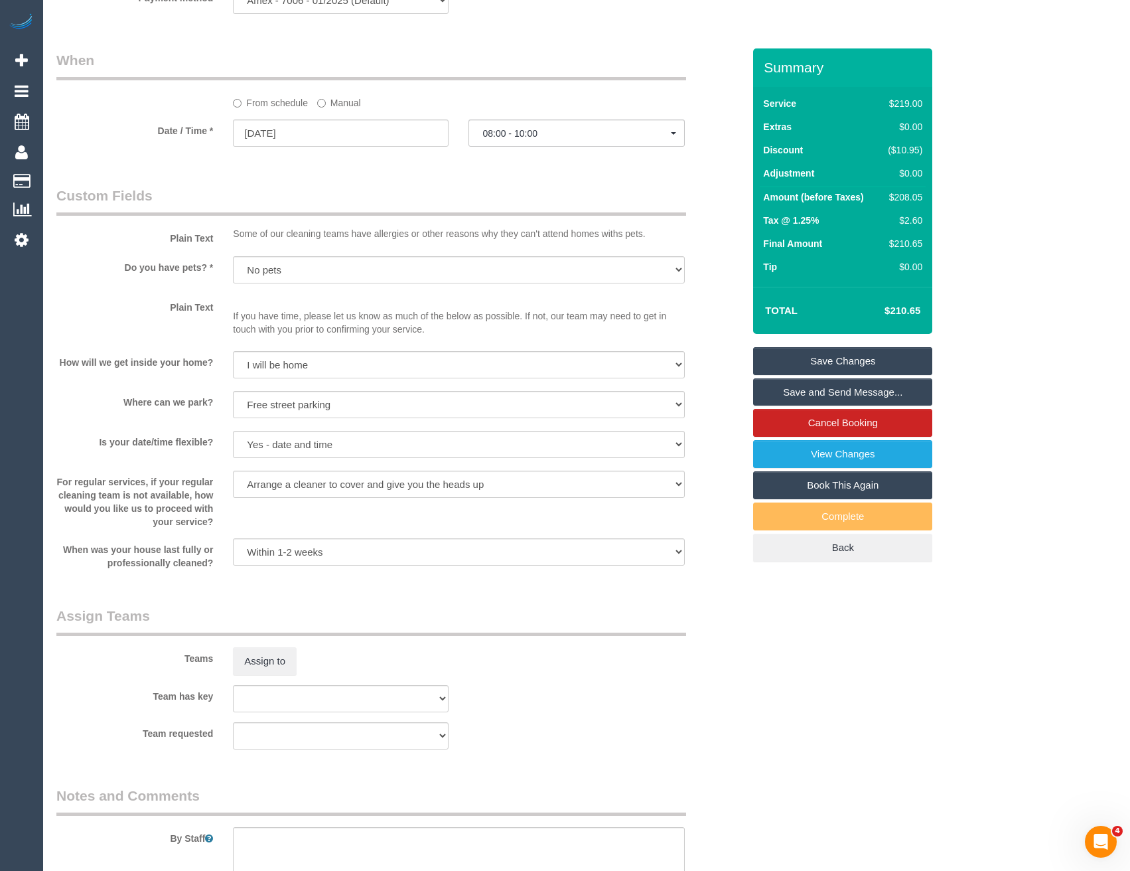
scroll to position [1526, 0]
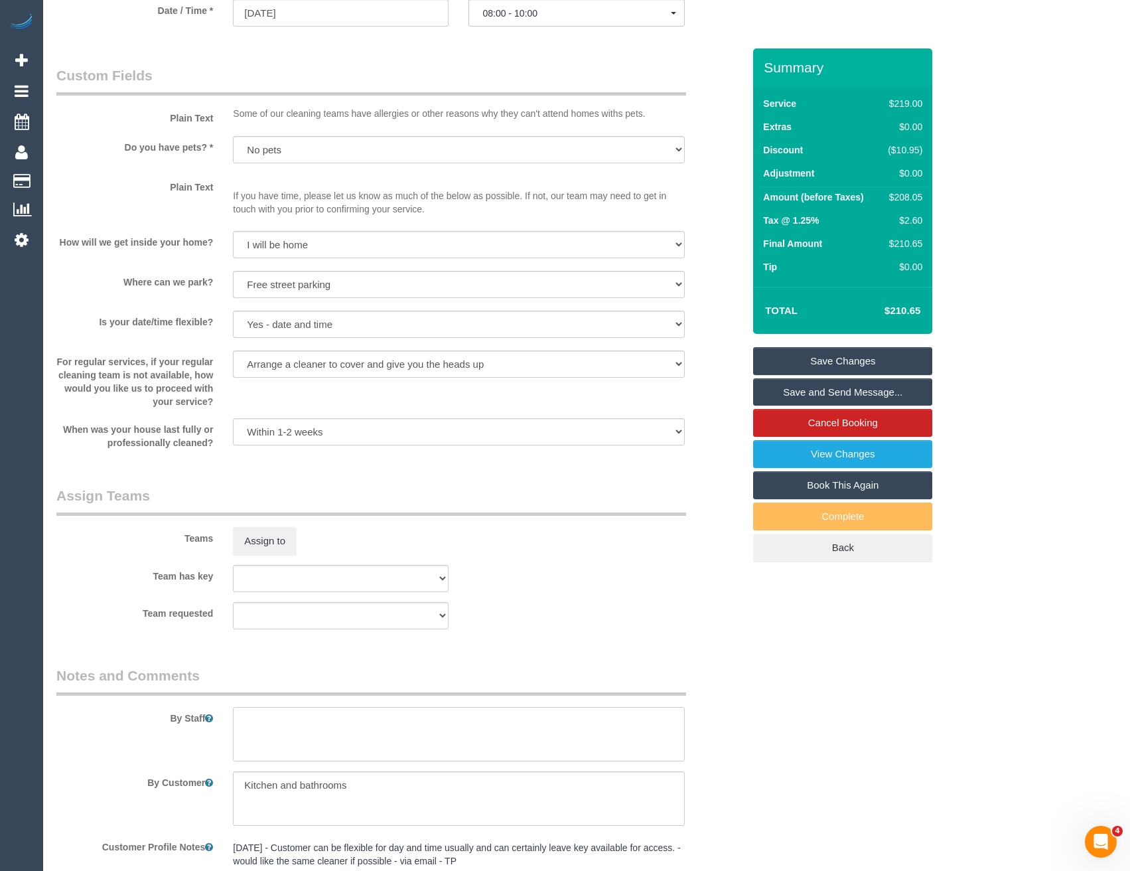
drag, startPoint x: 274, startPoint y: 751, endPoint x: 263, endPoint y: 749, distance: 10.8
click at [274, 751] on textarea at bounding box center [458, 734] width 451 height 54
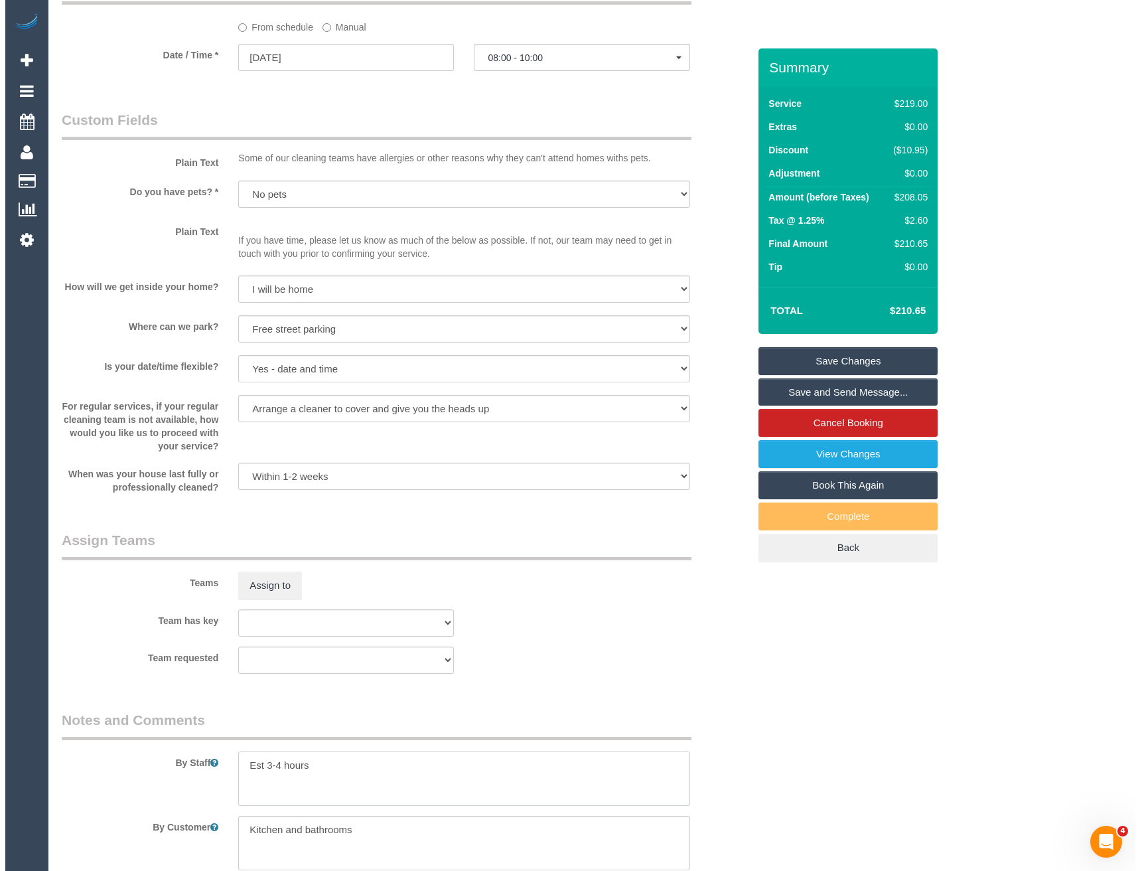
scroll to position [1460, 0]
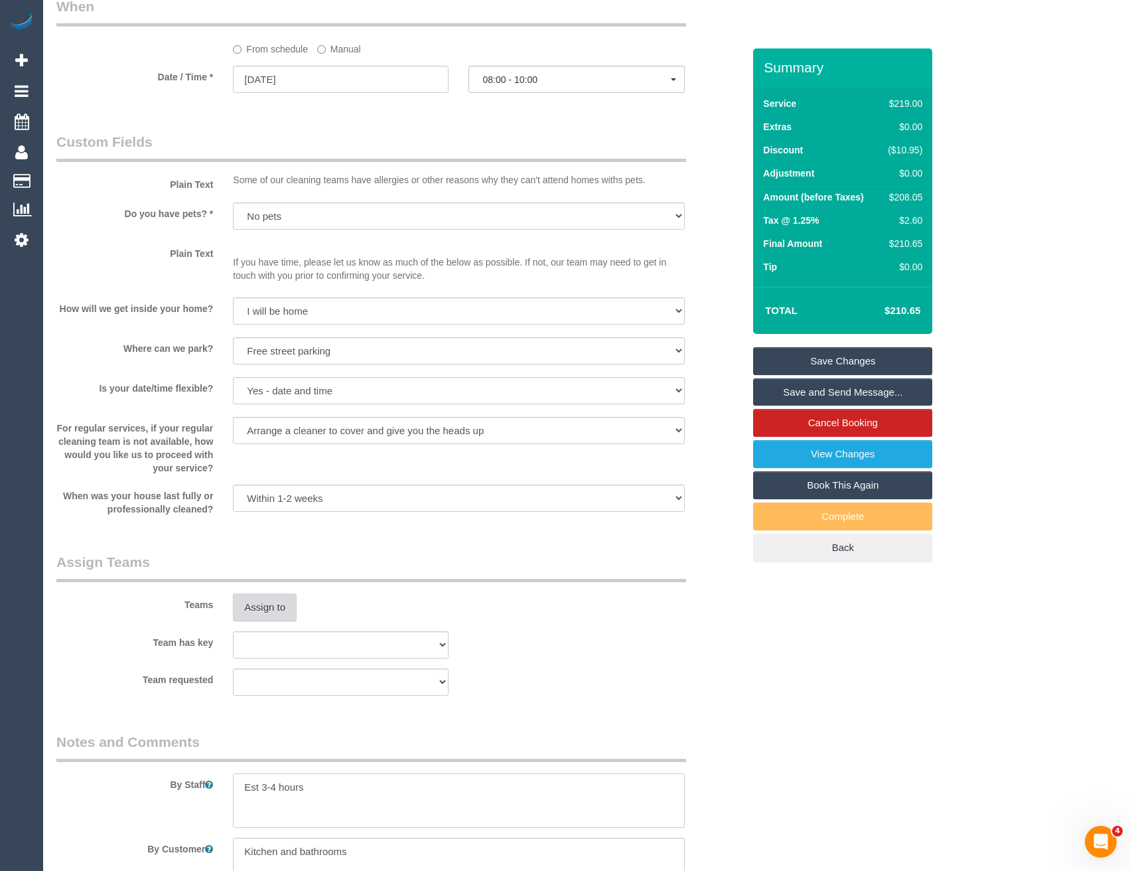
type textarea "Est 3-4 hours"
click at [273, 611] on button "Assign to" at bounding box center [265, 607] width 64 height 28
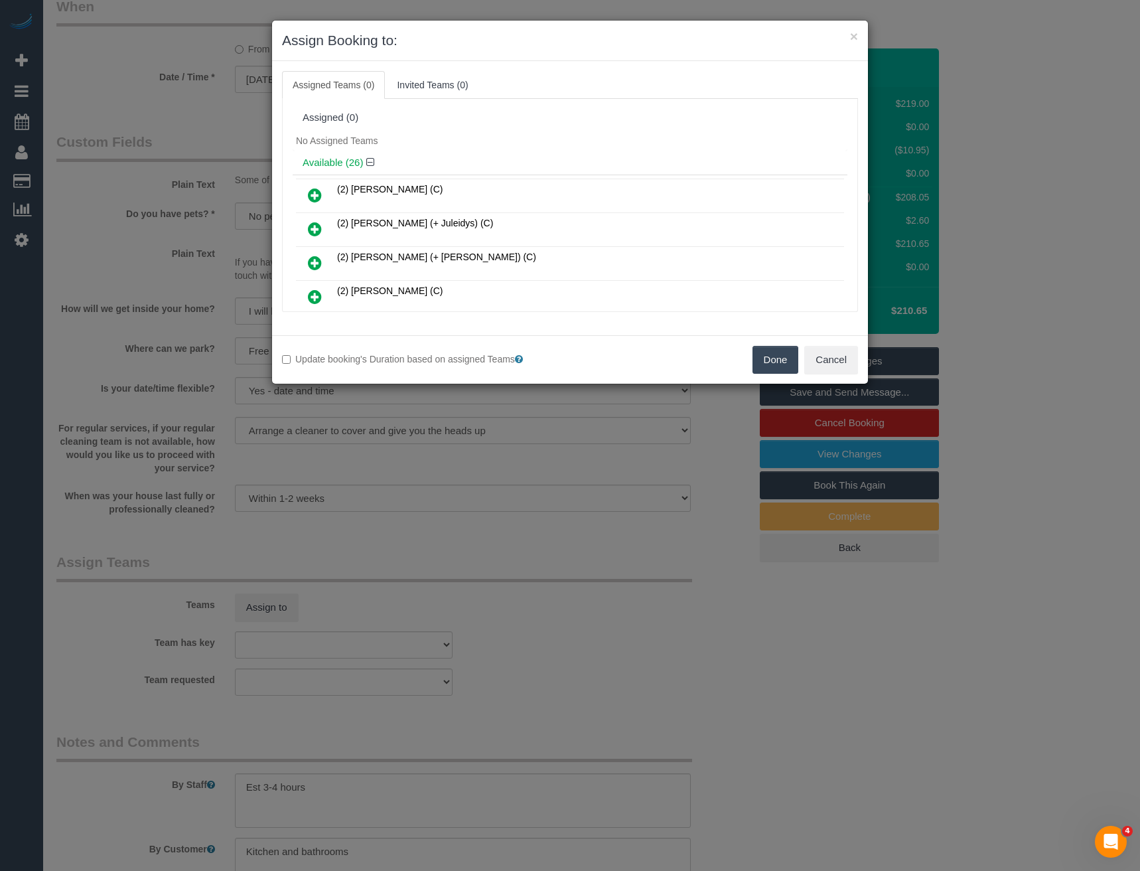
scroll to position [2594, 0]
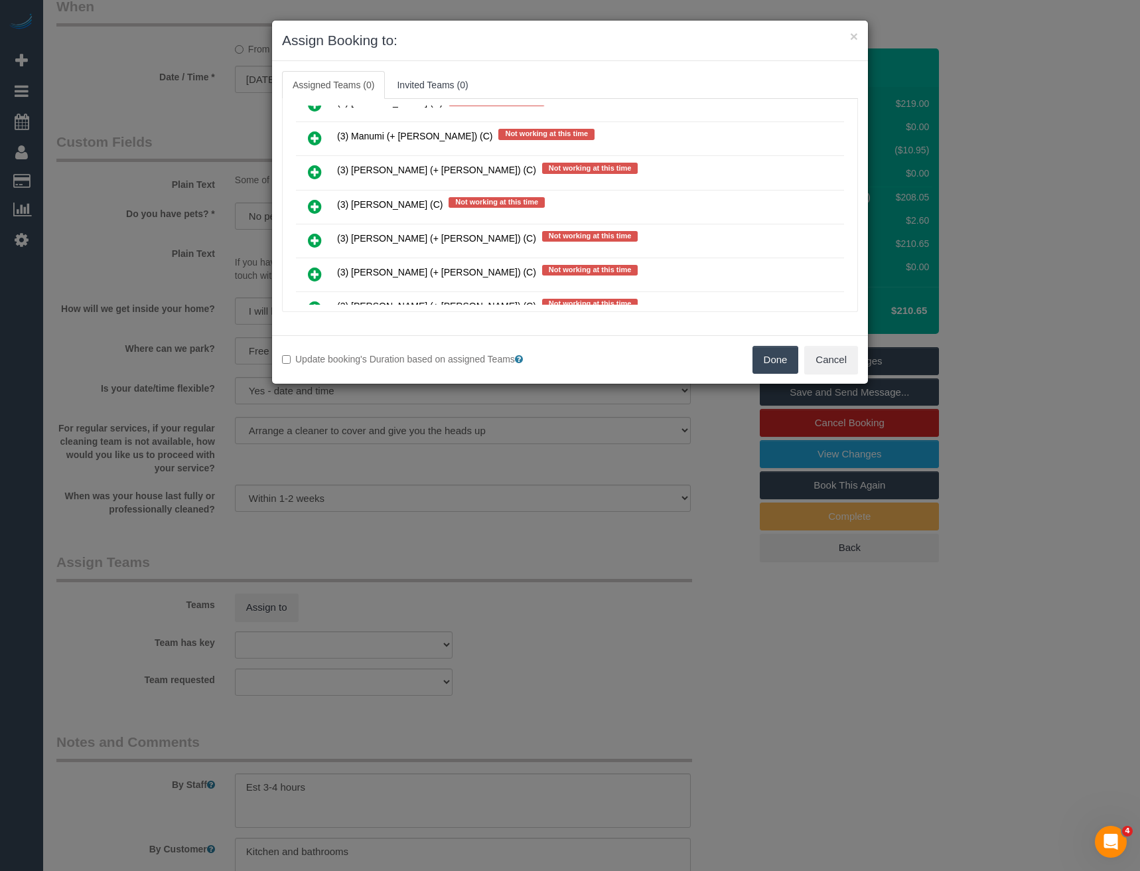
click at [315, 207] on icon at bounding box center [315, 206] width 14 height 16
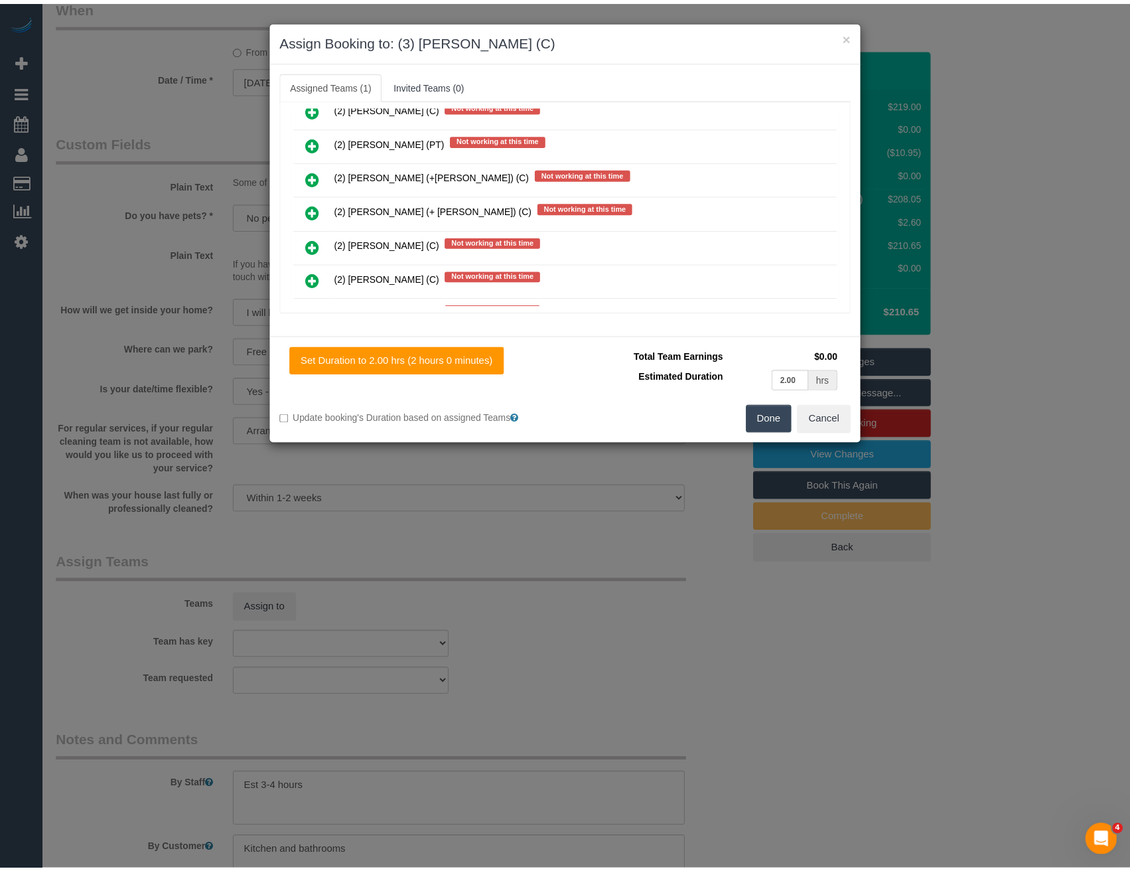
scroll to position [0, 0]
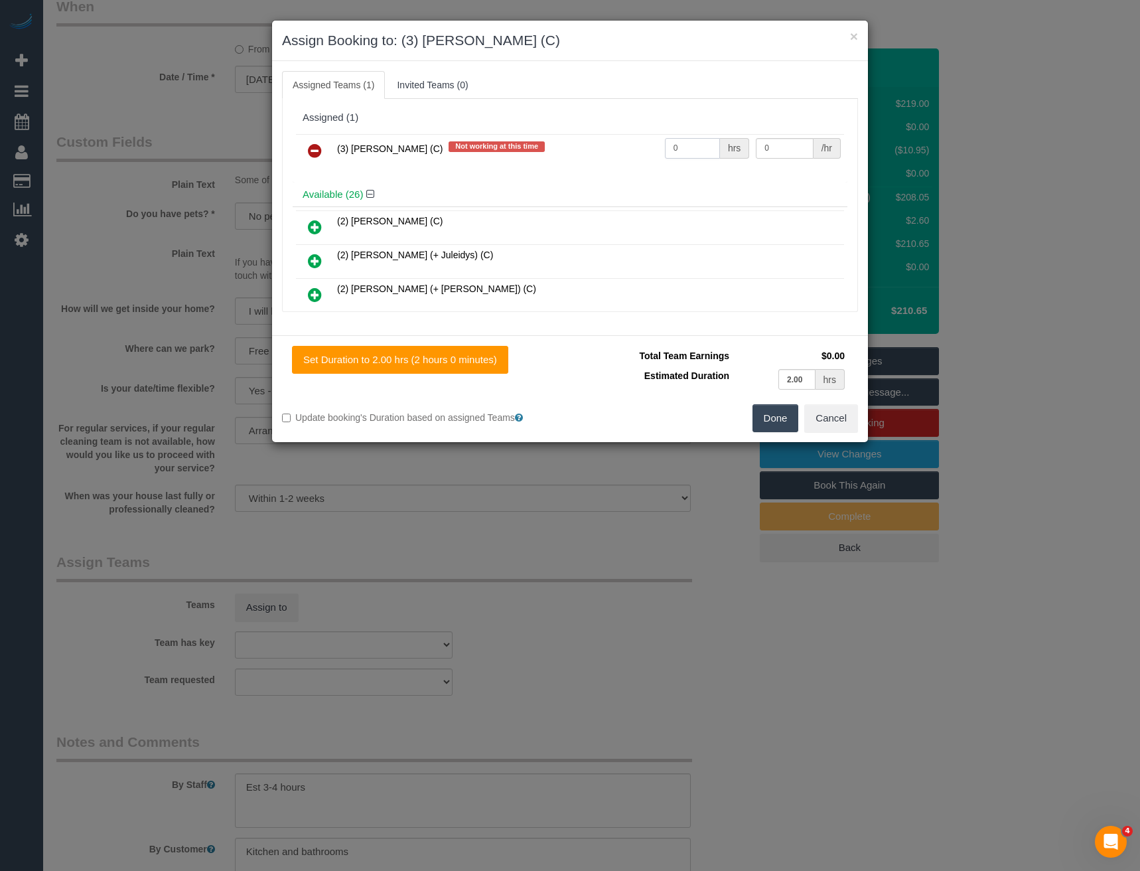
drag, startPoint x: 686, startPoint y: 142, endPoint x: 607, endPoint y: 151, distance: 80.2
click at [609, 153] on tr "(3) [PERSON_NAME] (C) Not working at this time 0 hrs 0 /hr" at bounding box center [570, 151] width 548 height 34
type input "1"
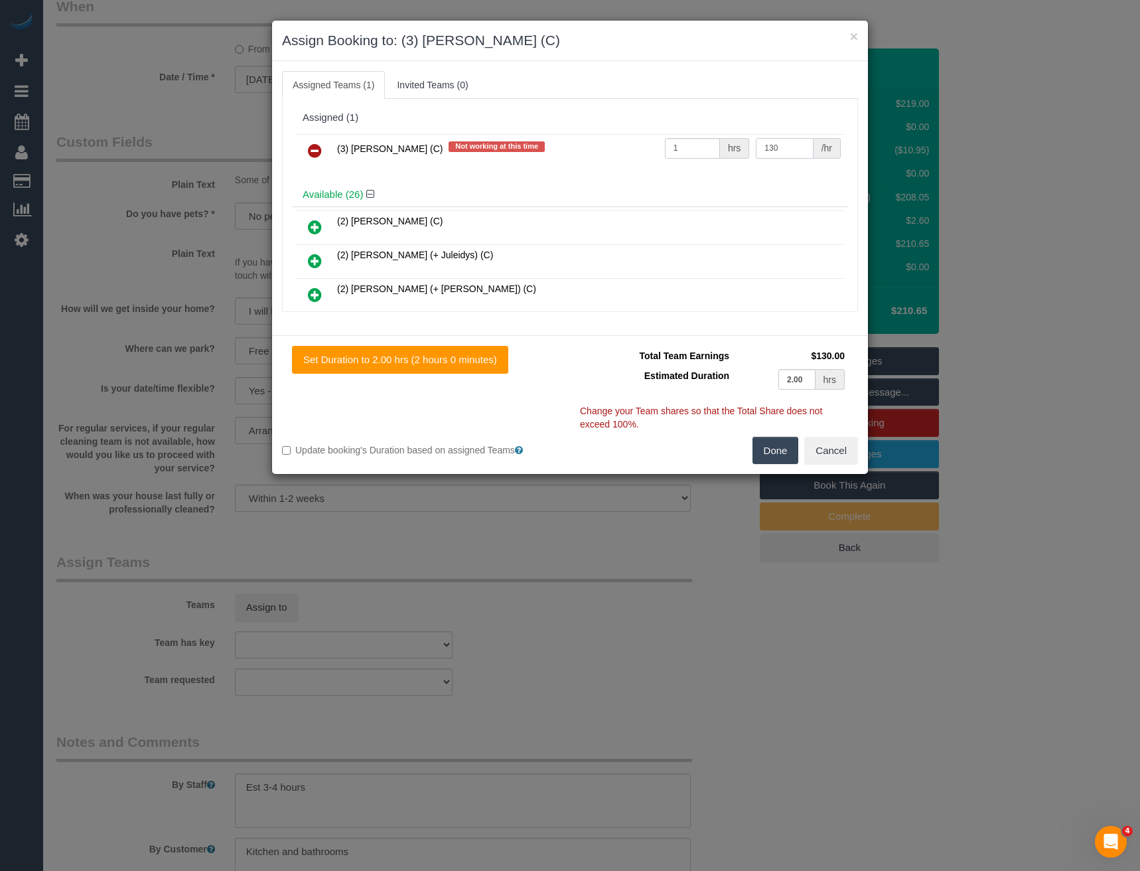
type input "130"
click at [780, 445] on button "Done" at bounding box center [776, 451] width 46 height 28
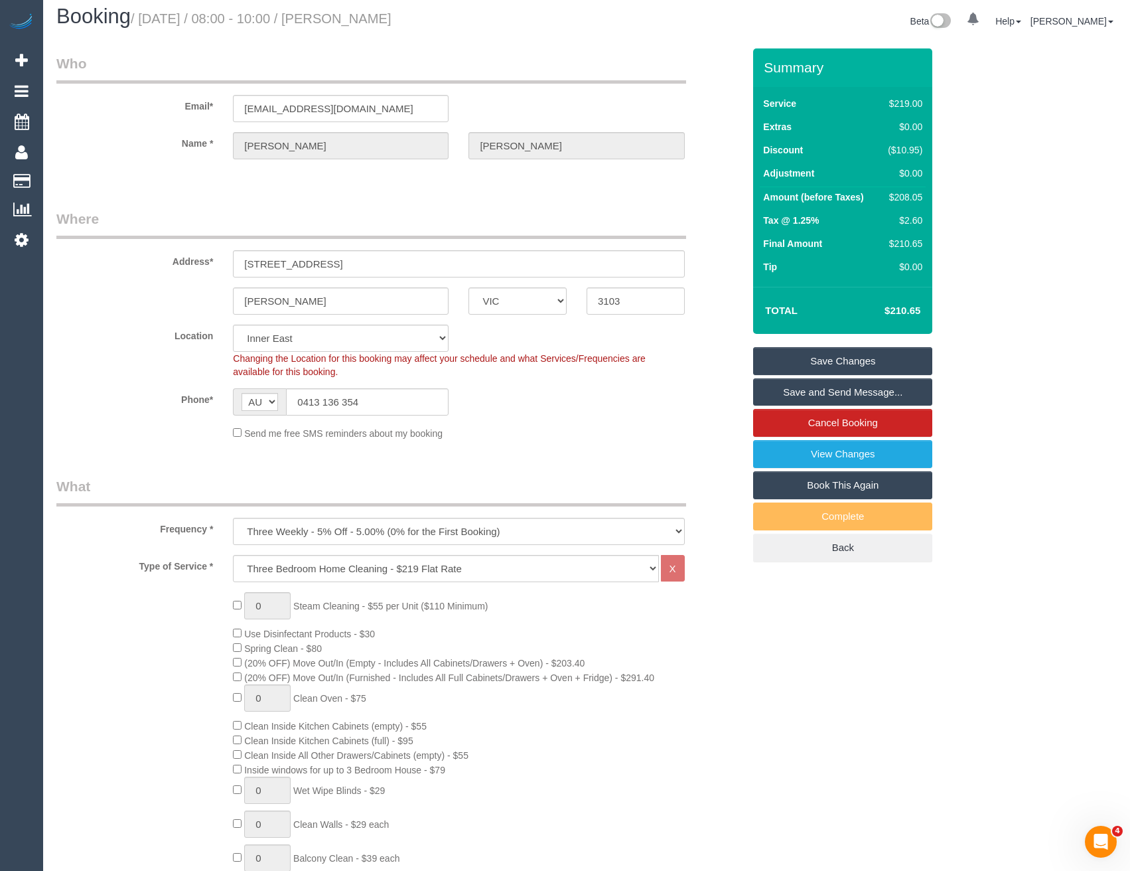
select select "spot27"
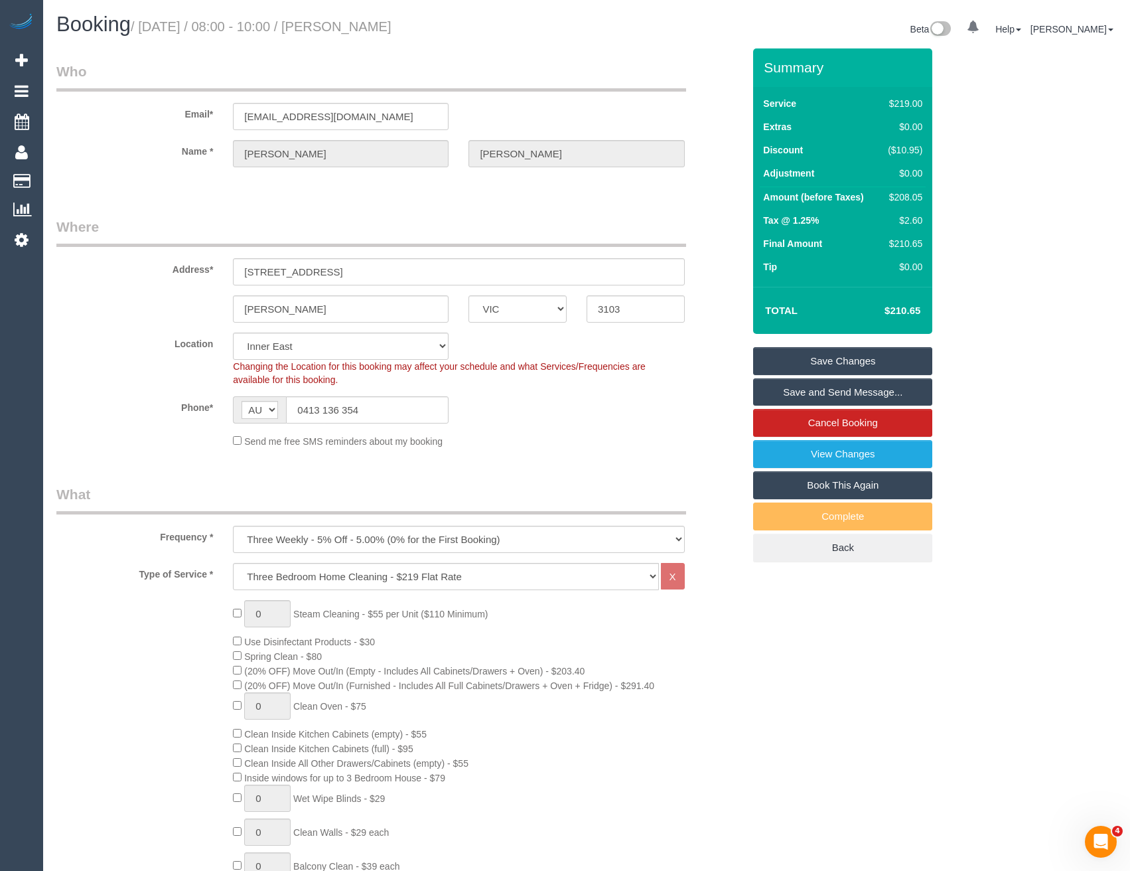
click at [836, 388] on link "Save and Send Message..." at bounding box center [842, 392] width 179 height 28
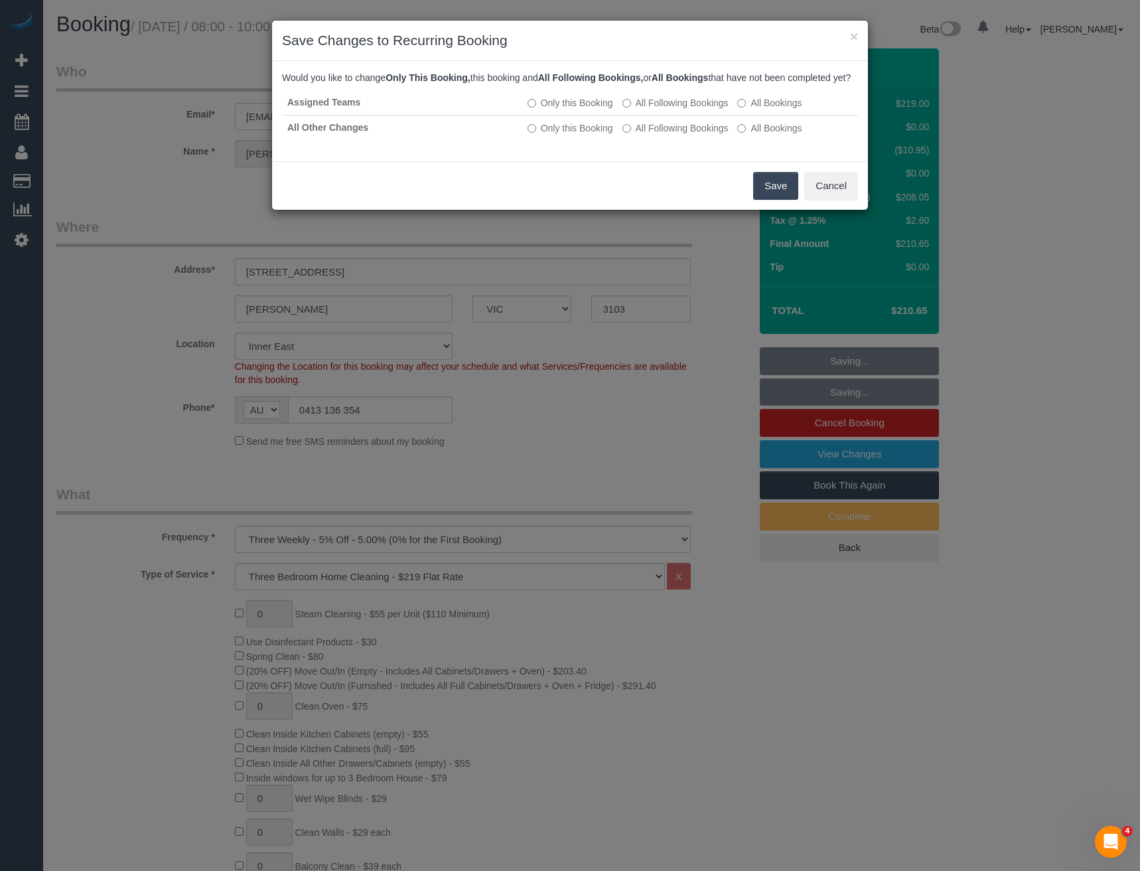
click at [777, 200] on button "Save" at bounding box center [775, 186] width 45 height 28
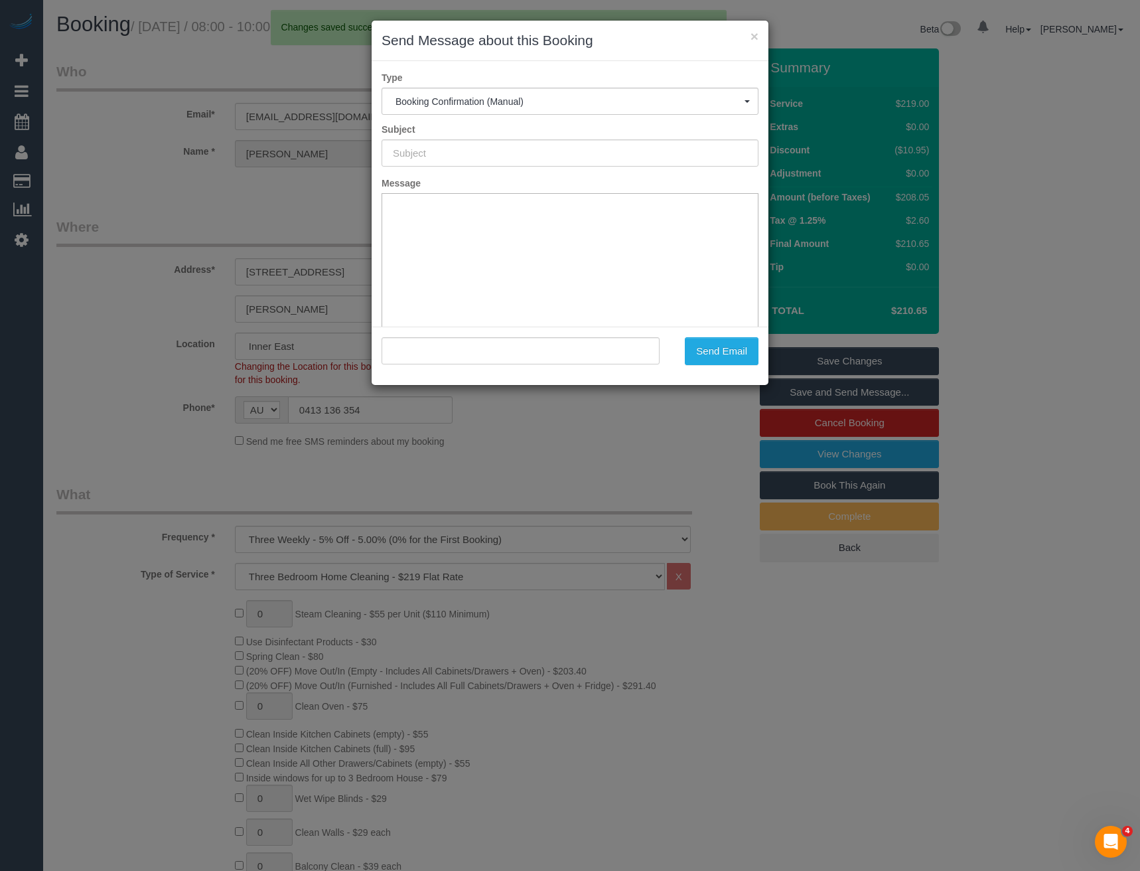
type input "Booking Confirmed"
type input ""[PERSON_NAME]" <[EMAIL_ADDRESS][DOMAIN_NAME]>"
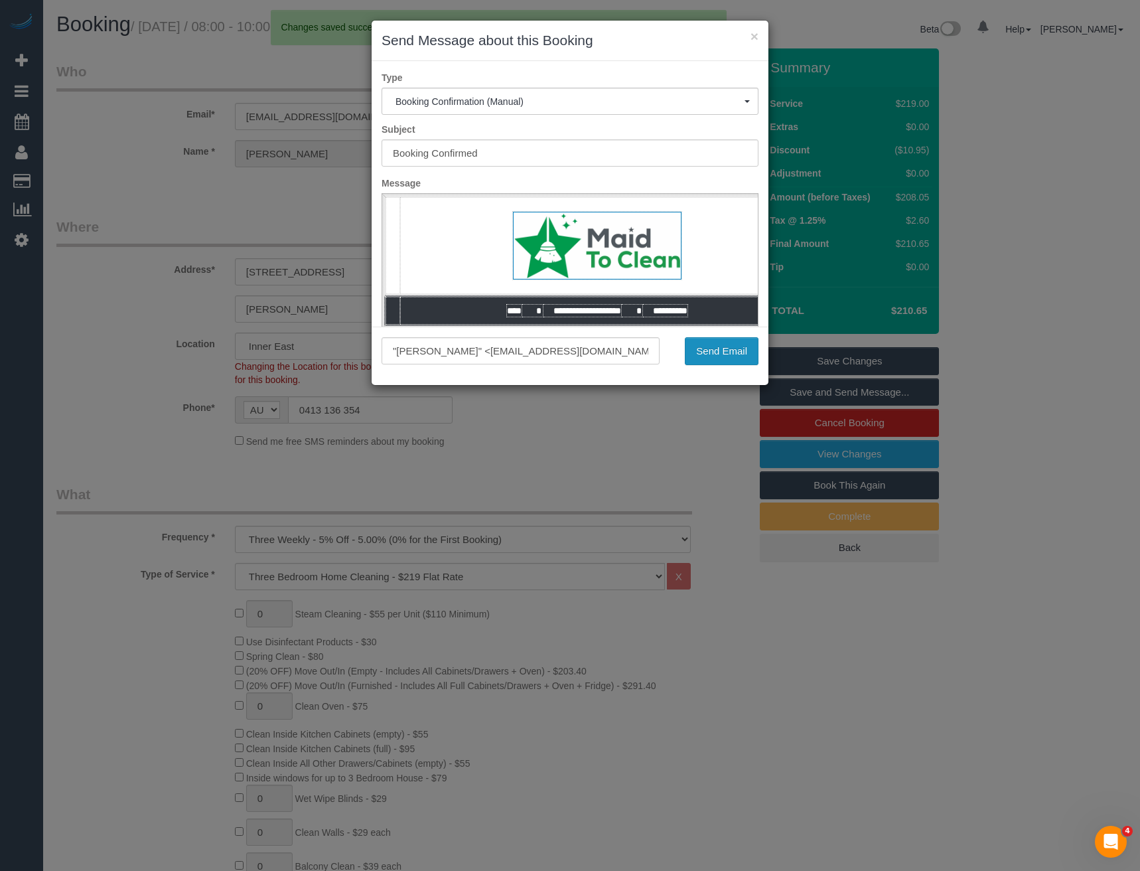
click at [727, 360] on button "Send Email" at bounding box center [722, 351] width 74 height 28
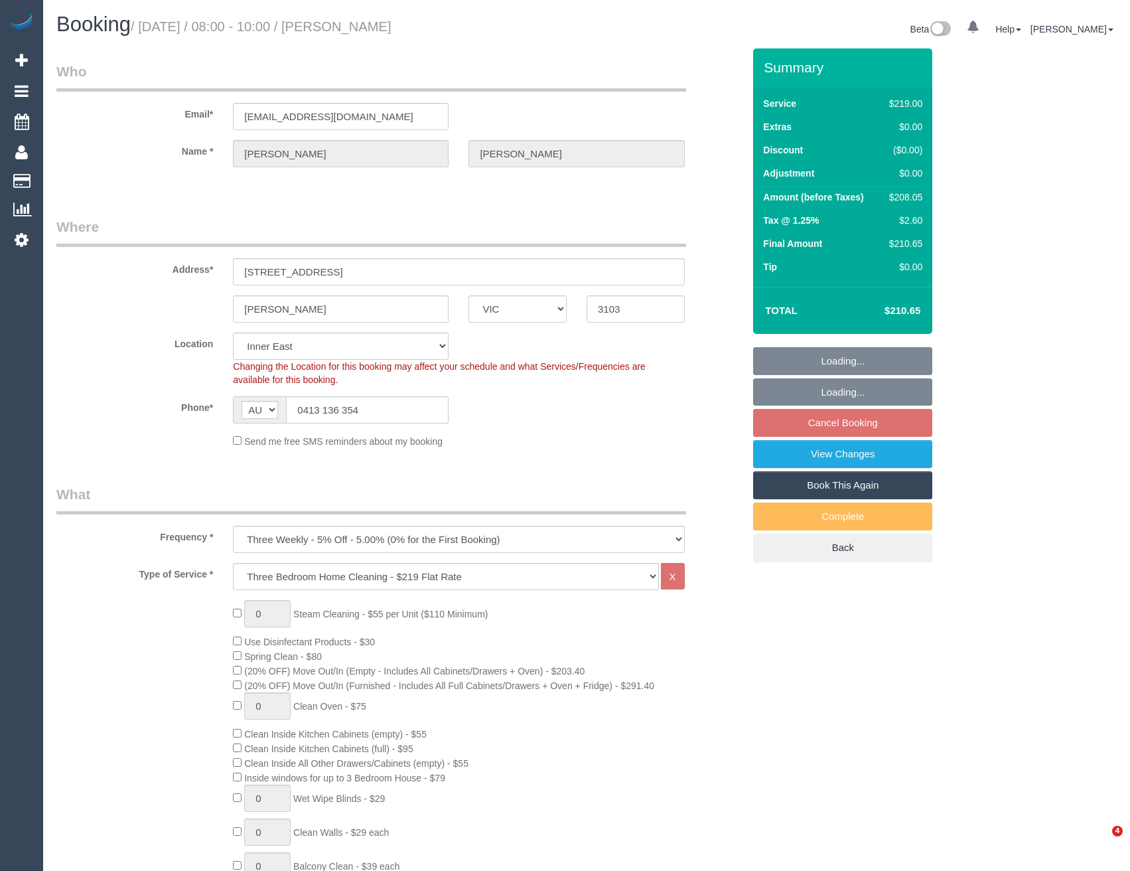
select select "VIC"
select select "number:28"
select select "number:14"
select select "number:19"
select select "number:22"
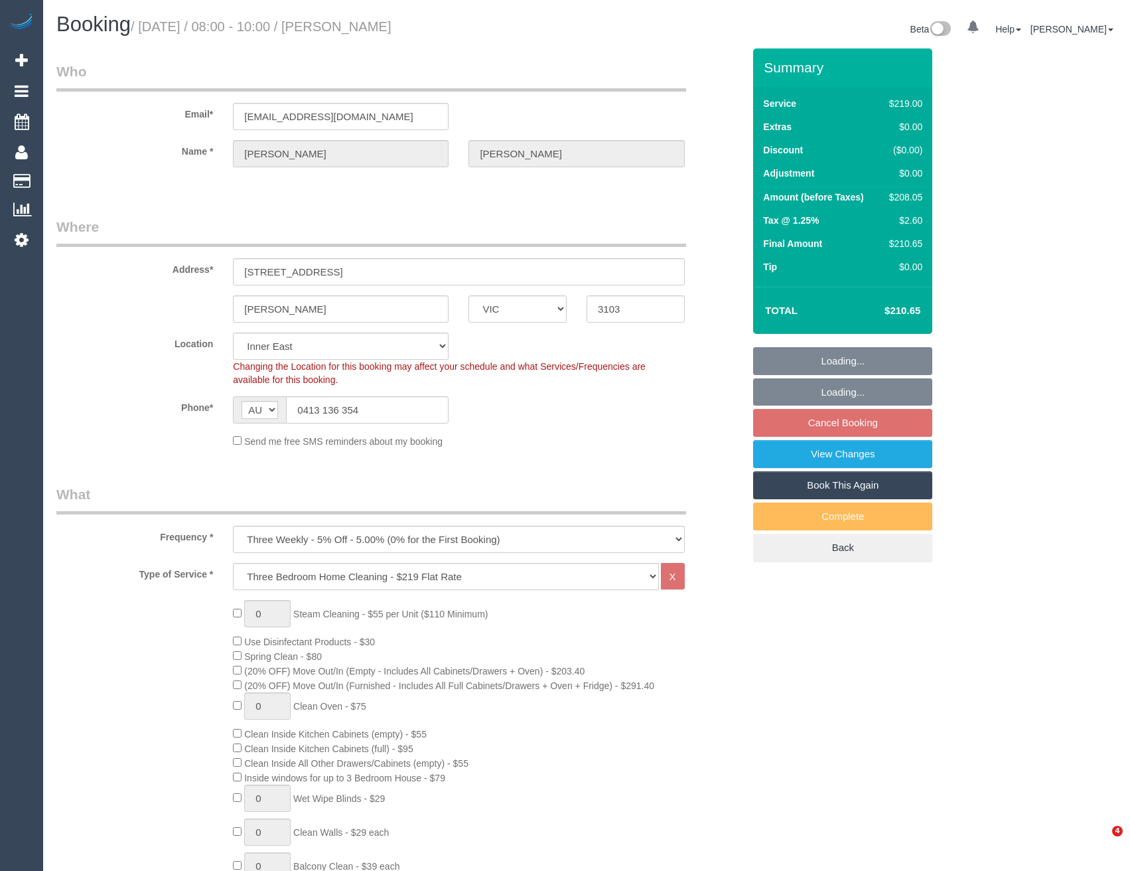
select select "number:34"
select select "number:11"
select select "spot2"
select select "object:782"
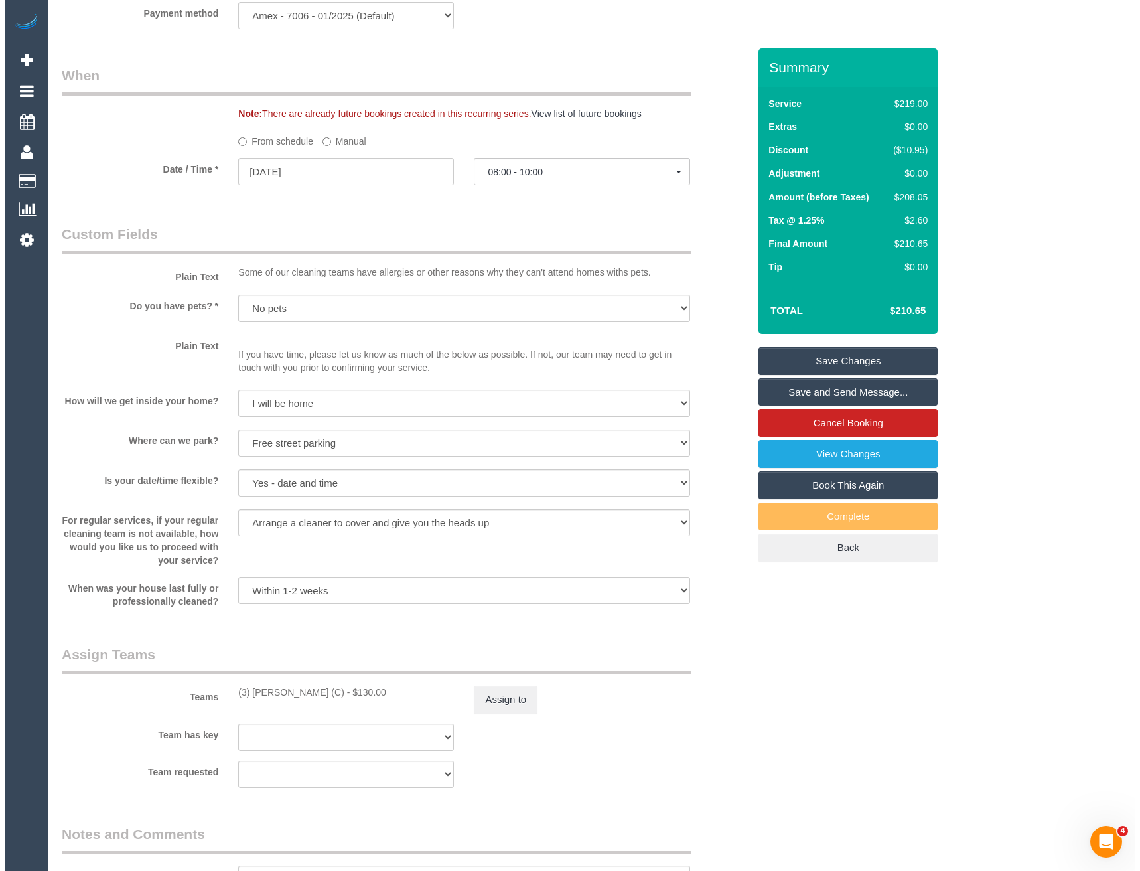
scroll to position [1394, 0]
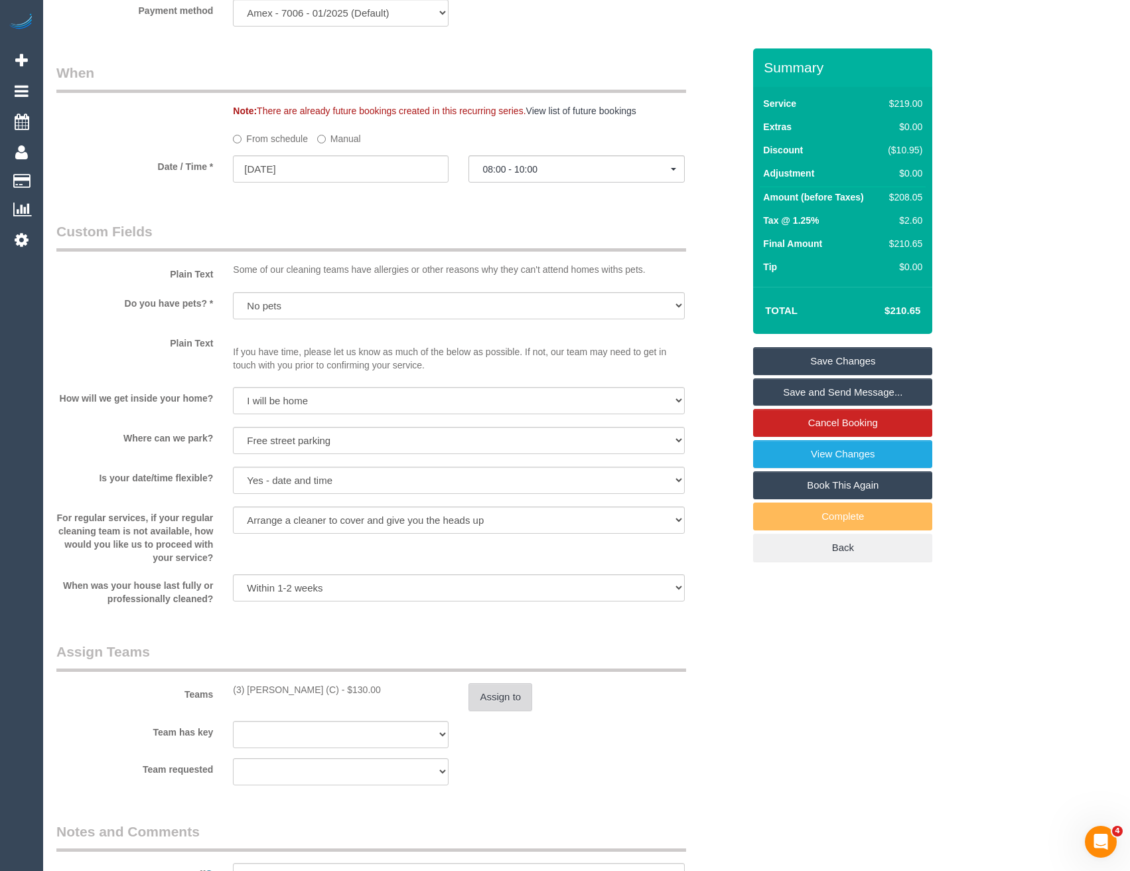
click at [500, 702] on button "Assign to" at bounding box center [501, 697] width 64 height 28
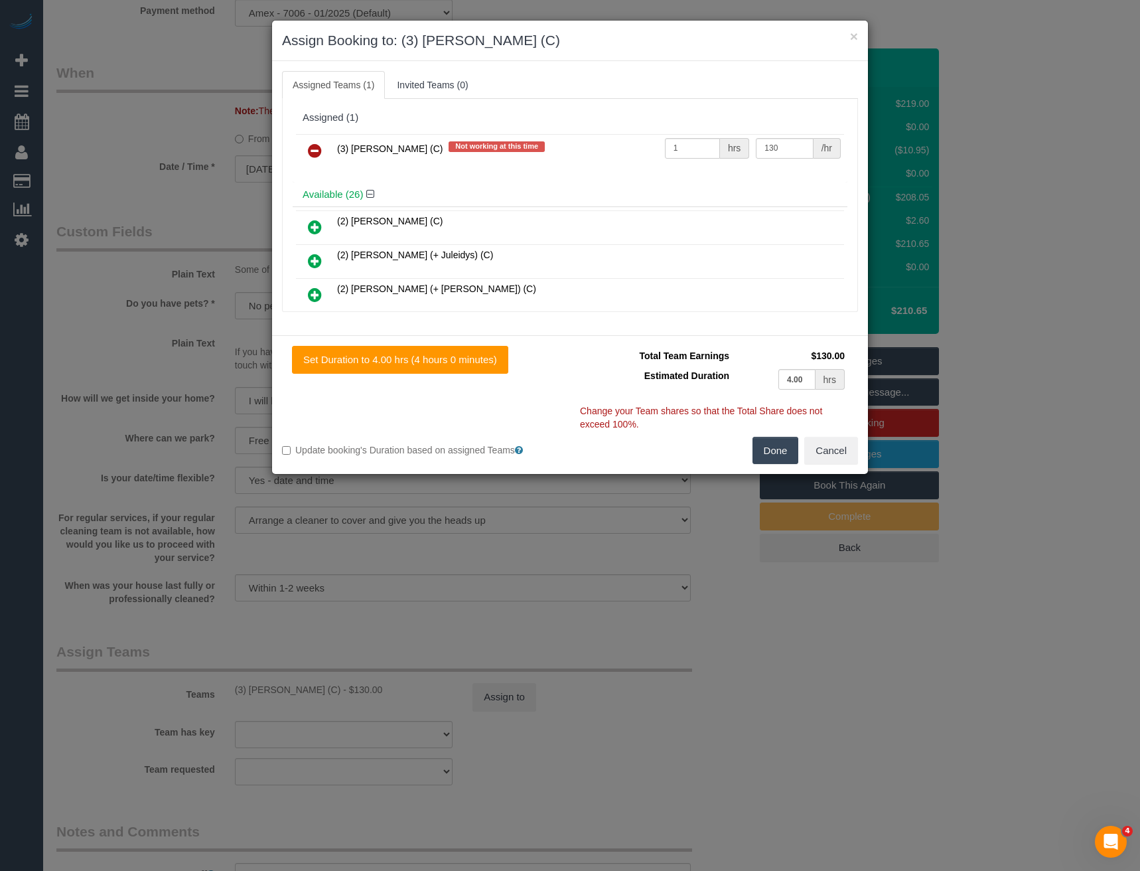
click at [313, 145] on icon at bounding box center [315, 151] width 14 height 16
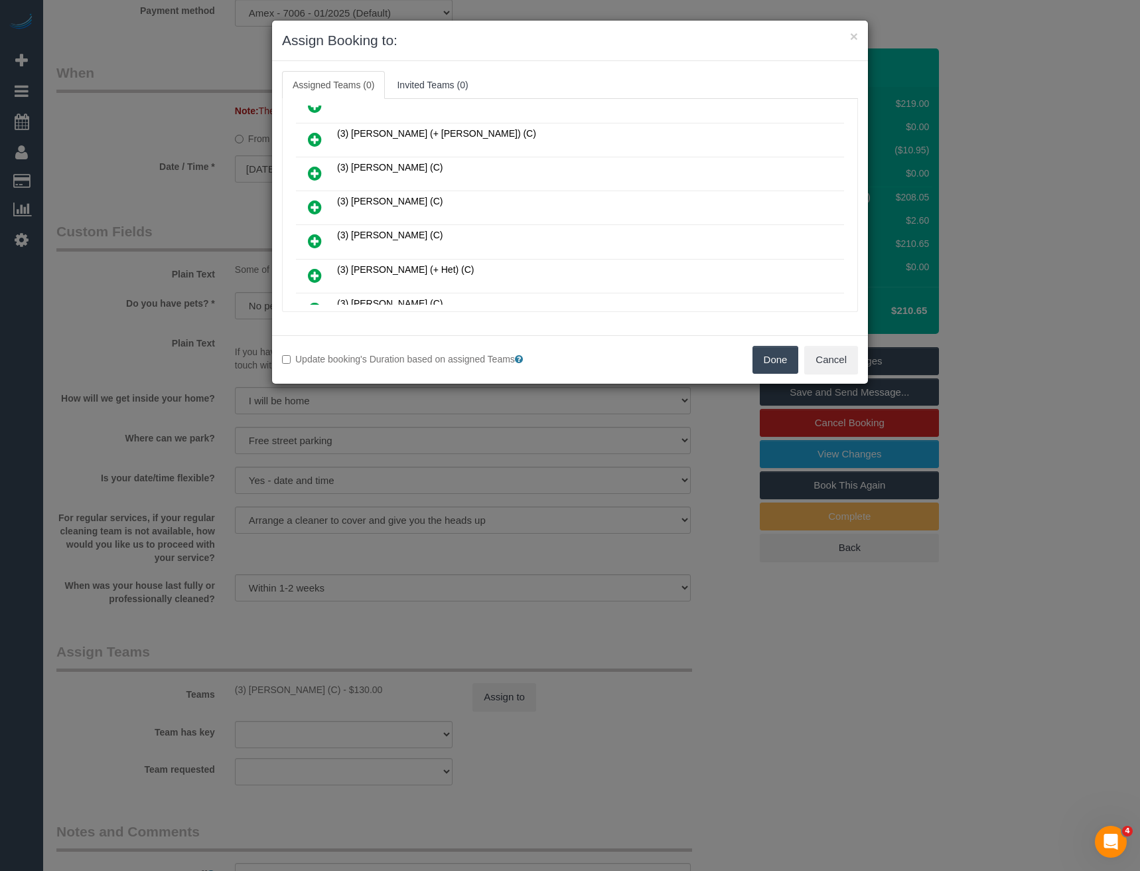
scroll to position [597, 0]
click at [317, 241] on icon at bounding box center [315, 243] width 14 height 16
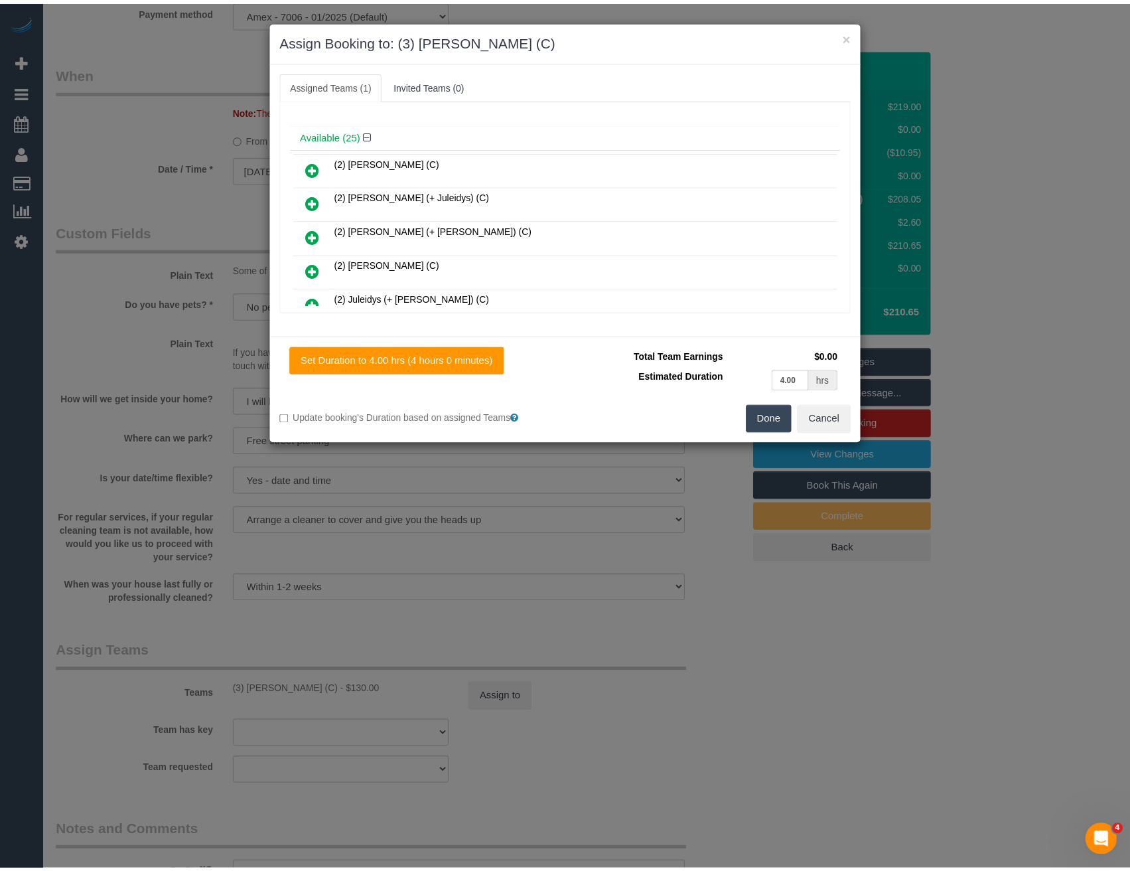
scroll to position [0, 0]
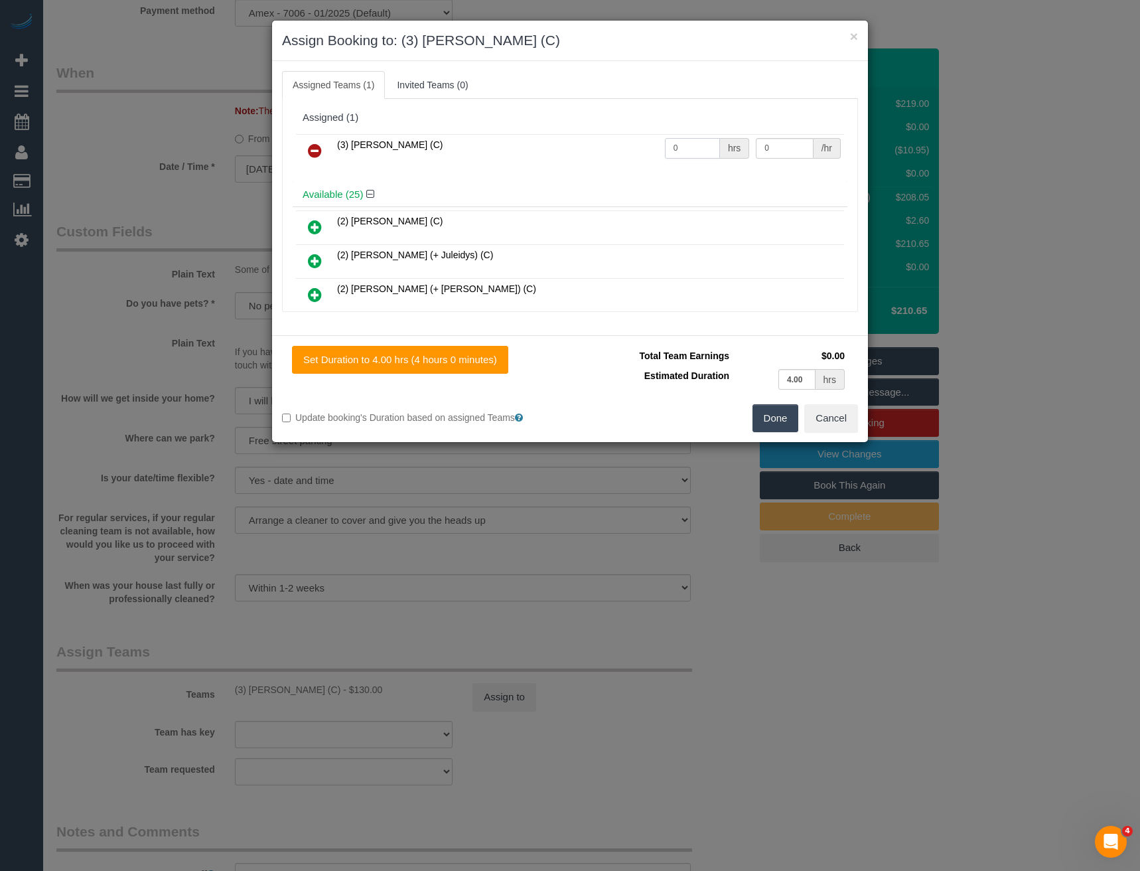
drag, startPoint x: 658, startPoint y: 147, endPoint x: 569, endPoint y: 131, distance: 90.3
click at [603, 152] on tr "(3) Rowan Walia (C) 0 hrs 0 /hr" at bounding box center [570, 151] width 548 height 34
type input "1"
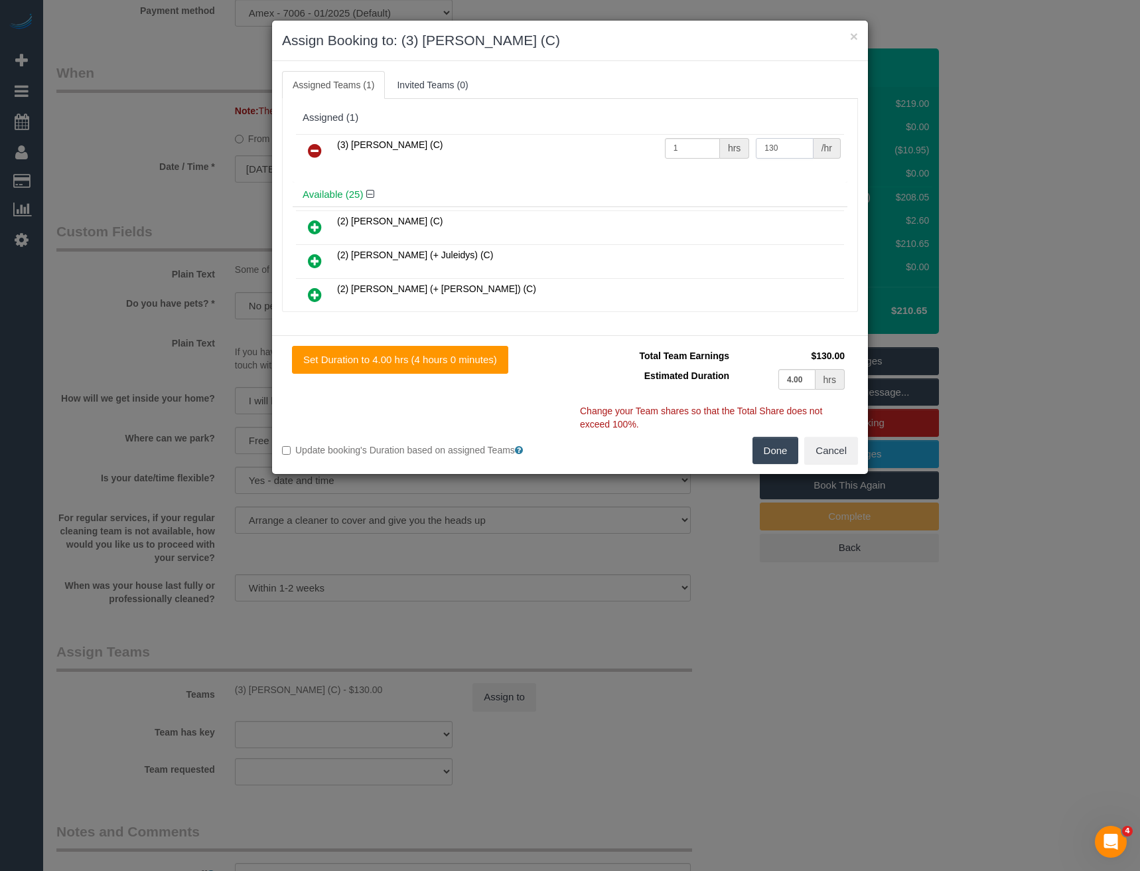
type input "130"
click at [775, 451] on button "Done" at bounding box center [776, 451] width 46 height 28
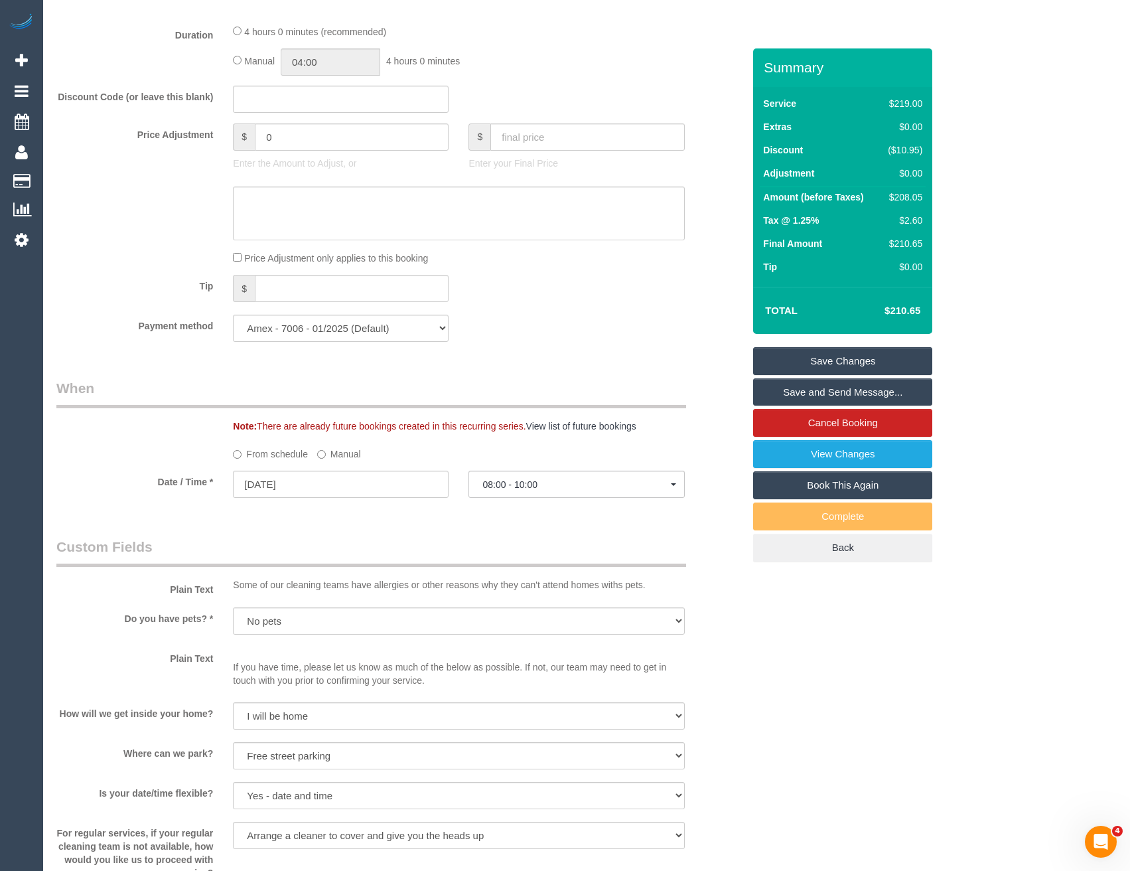
scroll to position [929, 0]
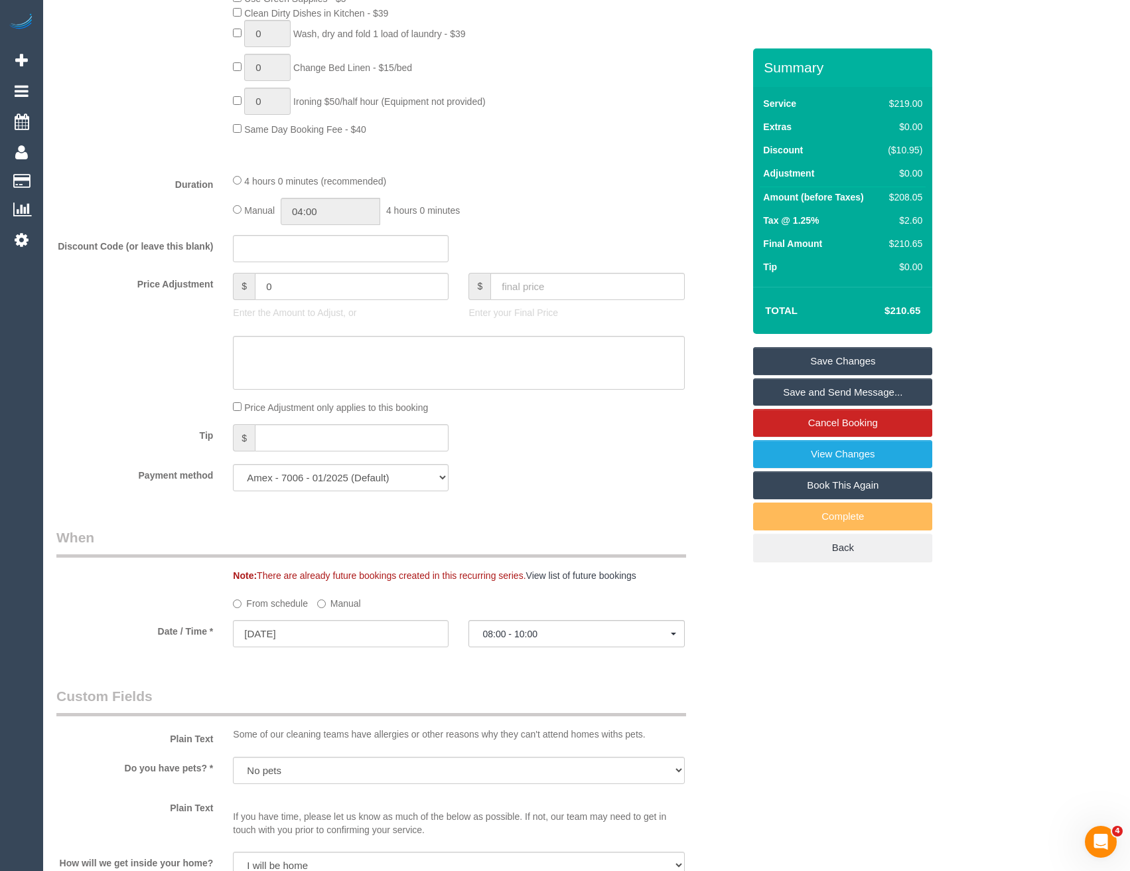
click at [847, 368] on link "Save Changes" at bounding box center [842, 361] width 179 height 28
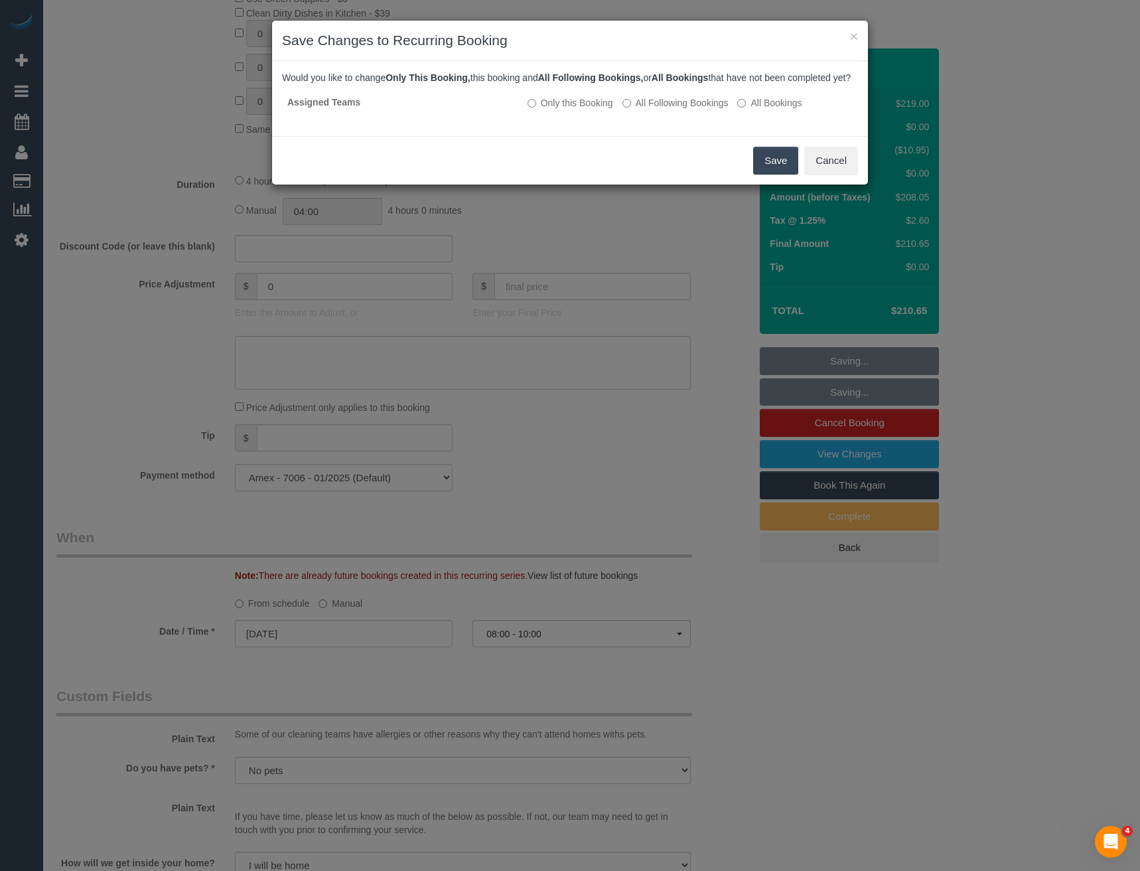
drag, startPoint x: 766, startPoint y: 169, endPoint x: 702, endPoint y: 188, distance: 66.6
click at [766, 169] on button "Save" at bounding box center [775, 161] width 45 height 28
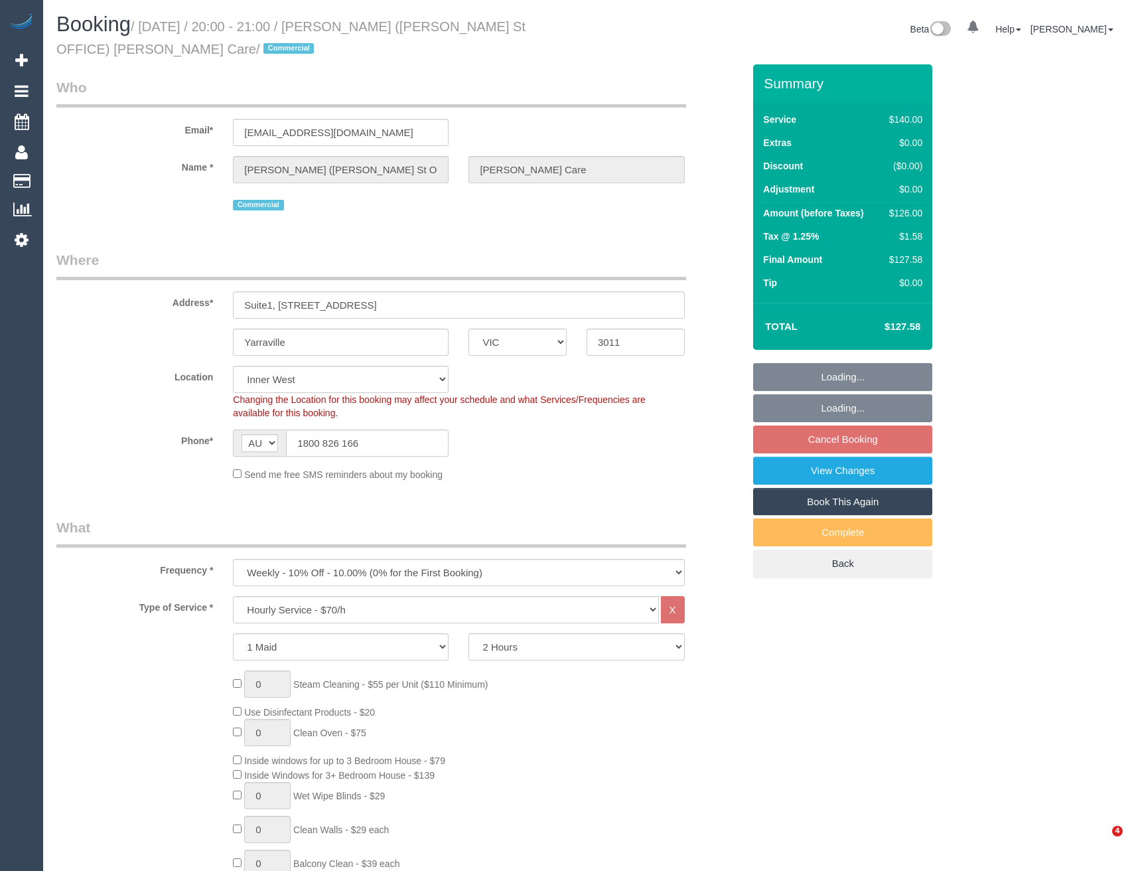
select select "VIC"
select select "number:28"
select select "number:17"
select select "number:18"
select select "number:24"
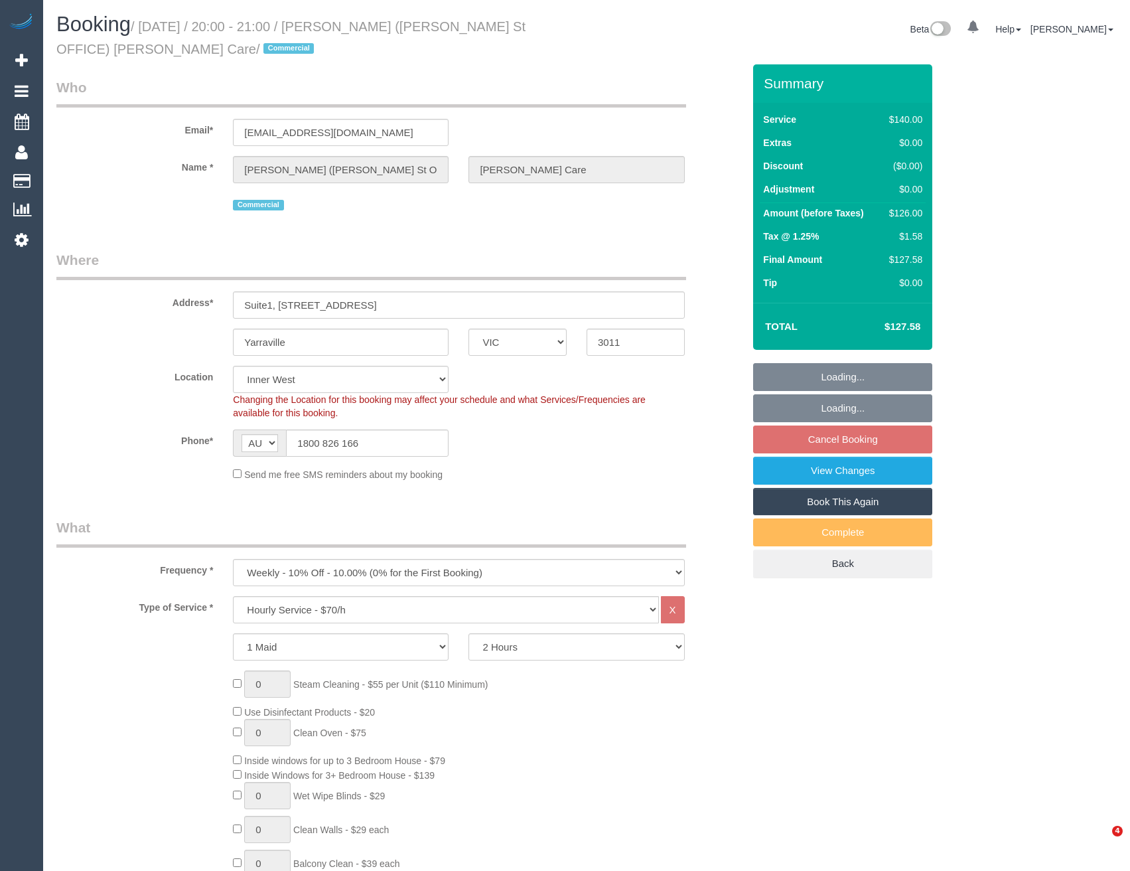
select select "number:35"
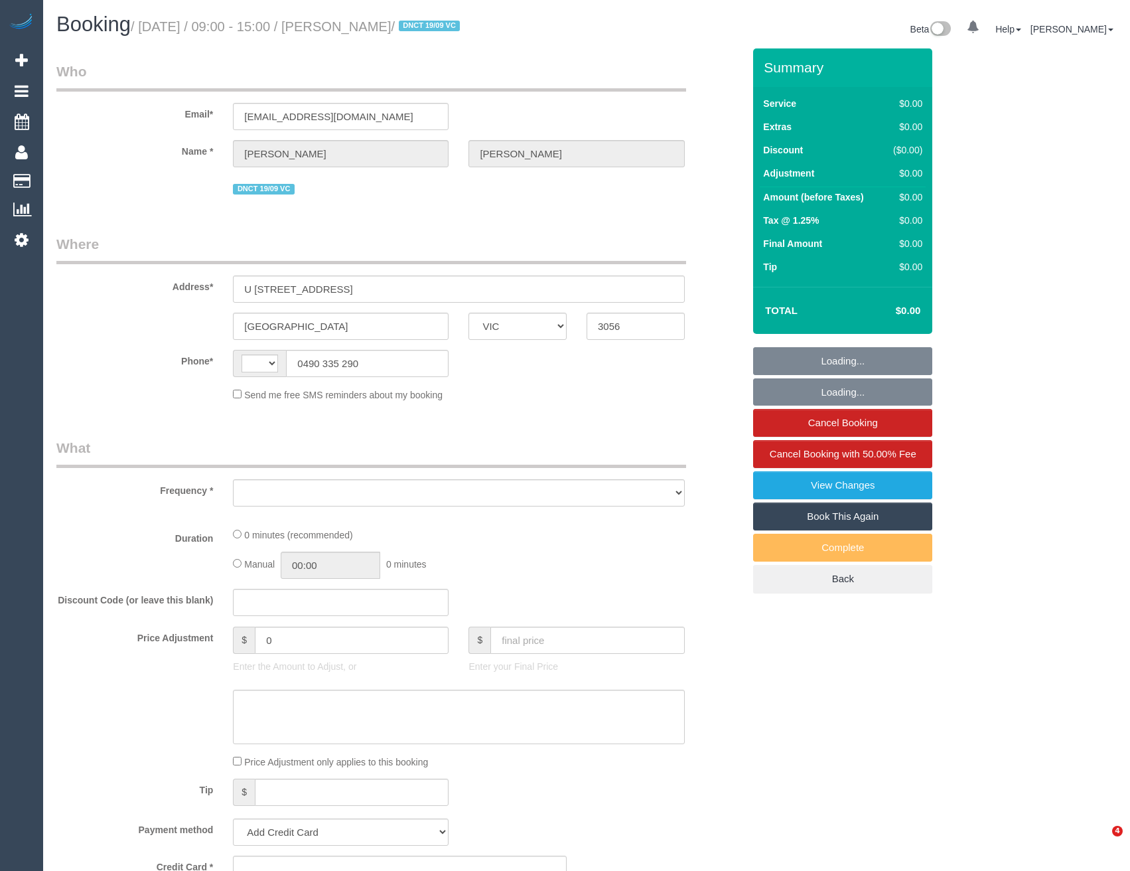
select select "VIC"
select select "object:288"
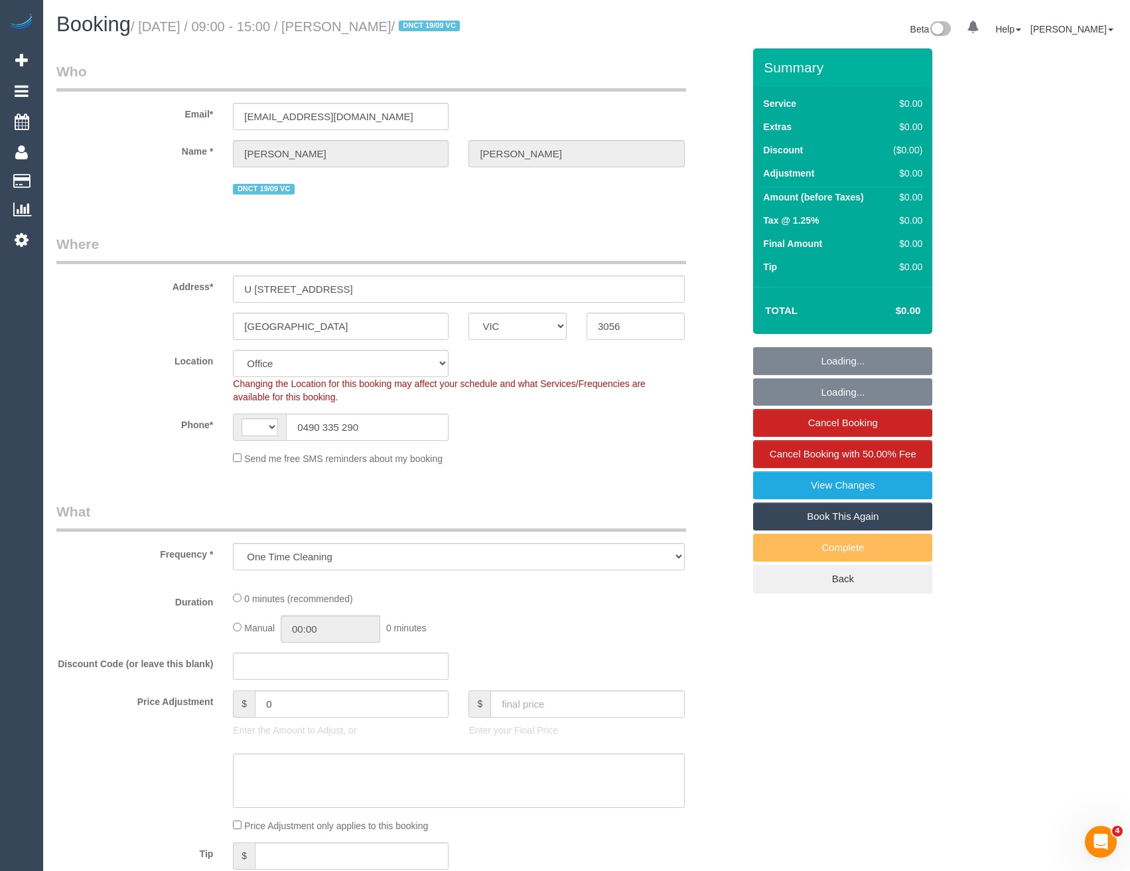
select select "string:AU"
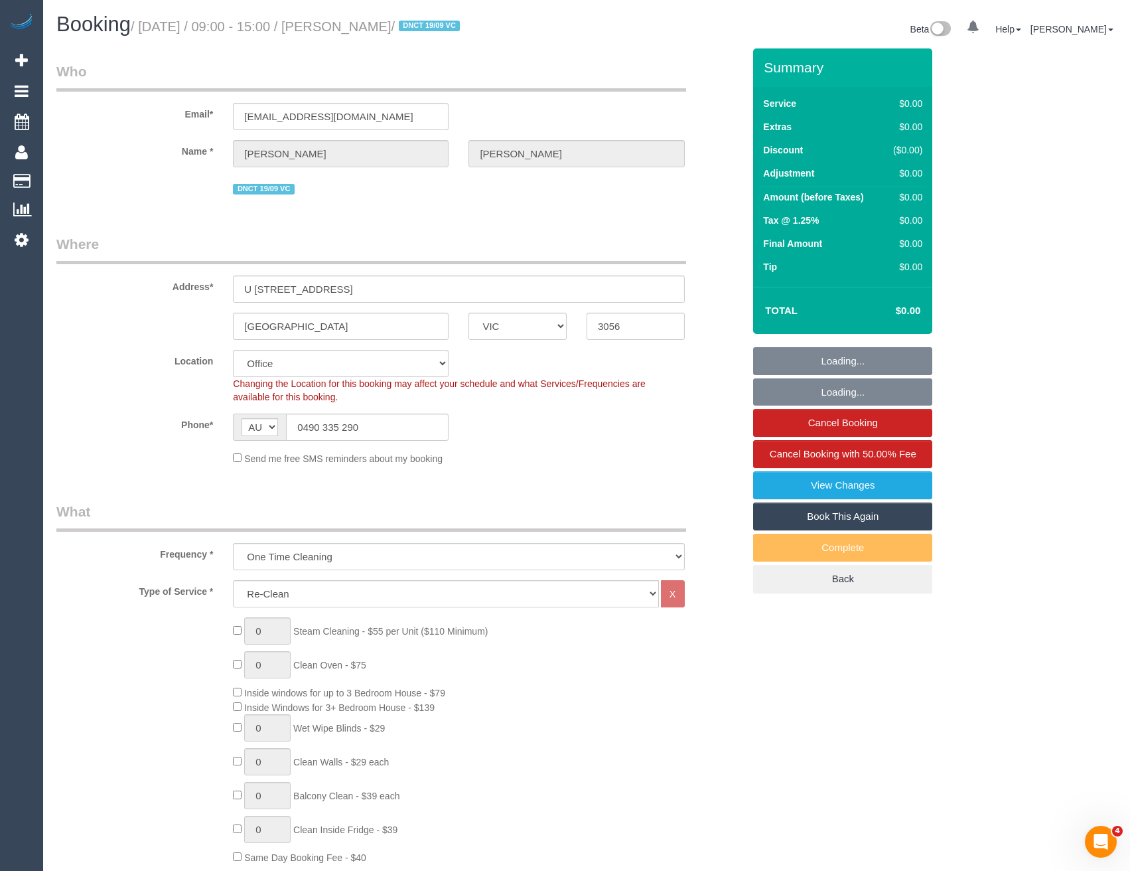
select select "object:620"
select select "string:stripe-pm_1S3ECS2GScqysDRV7Y3VaEz3"
select select "number:29"
select select "number:14"
select select "number:19"
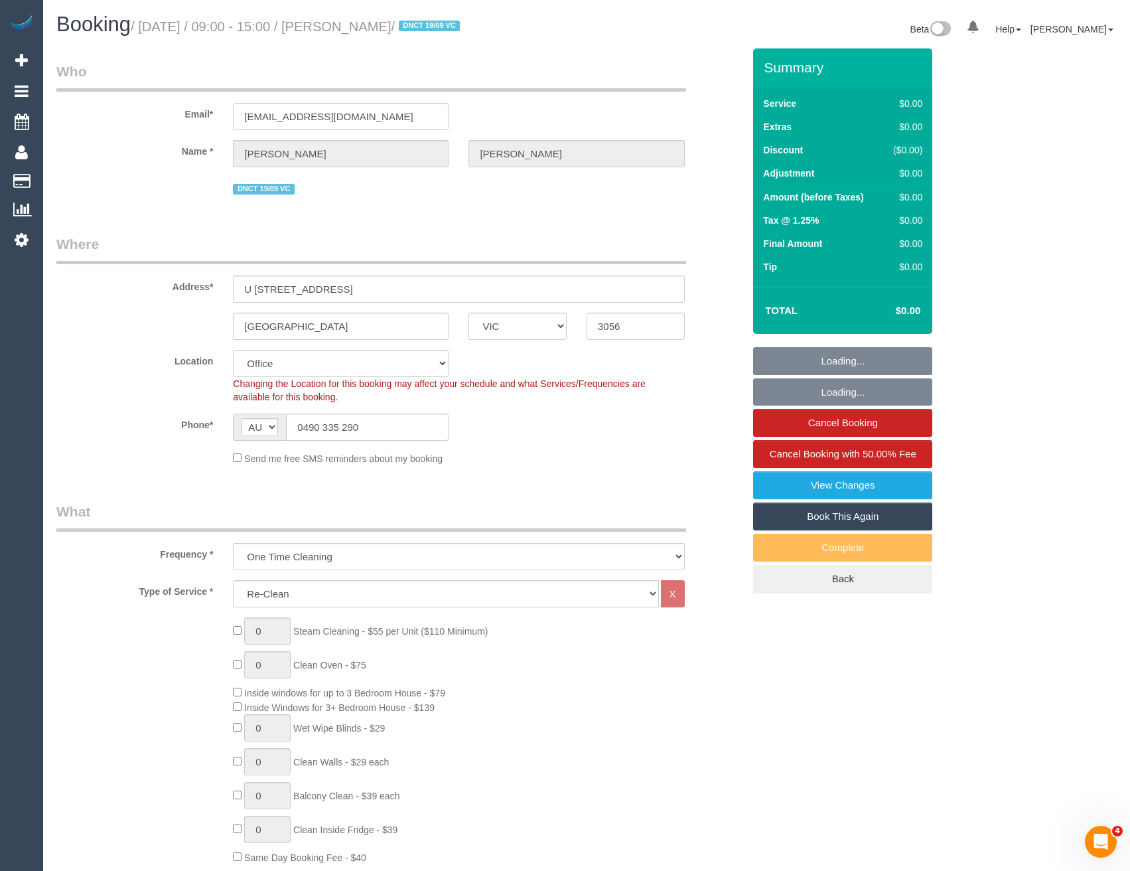
select select "number:24"
select select "number:33"
select select "number:26"
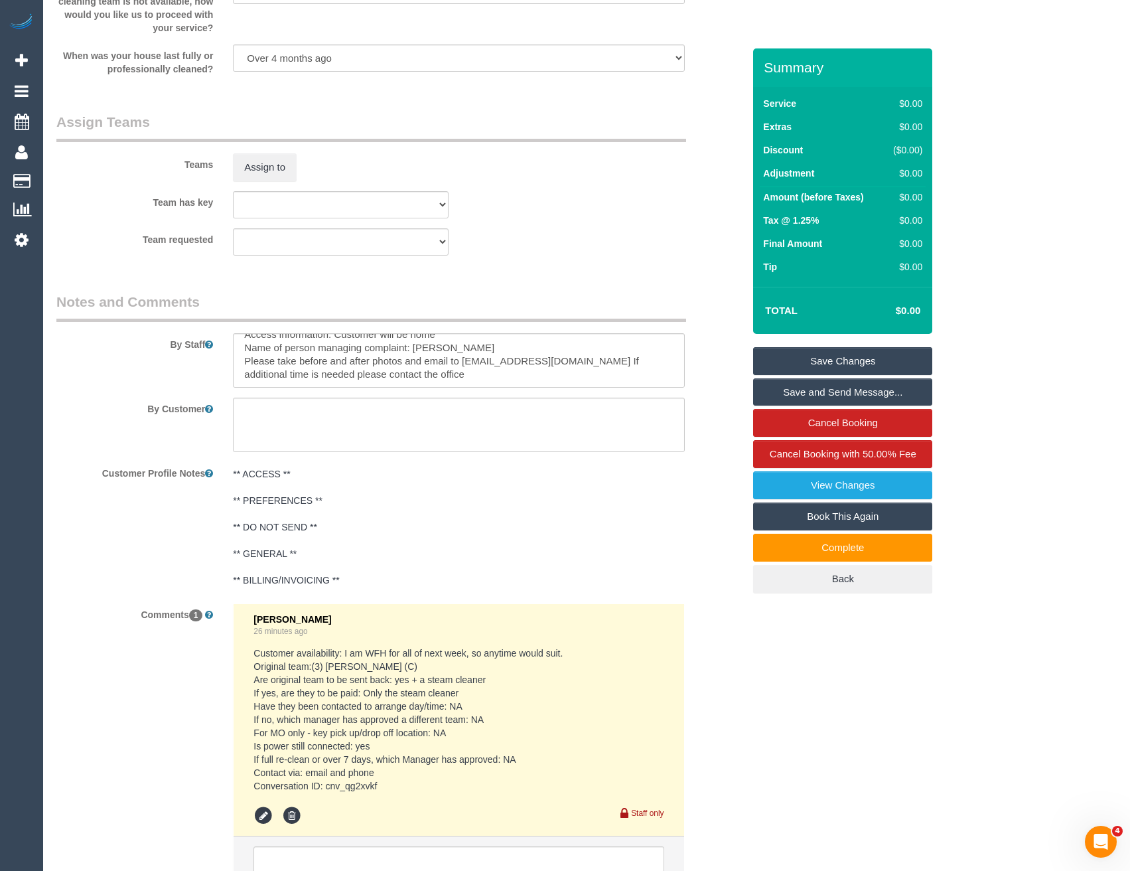
scroll to position [1858, 0]
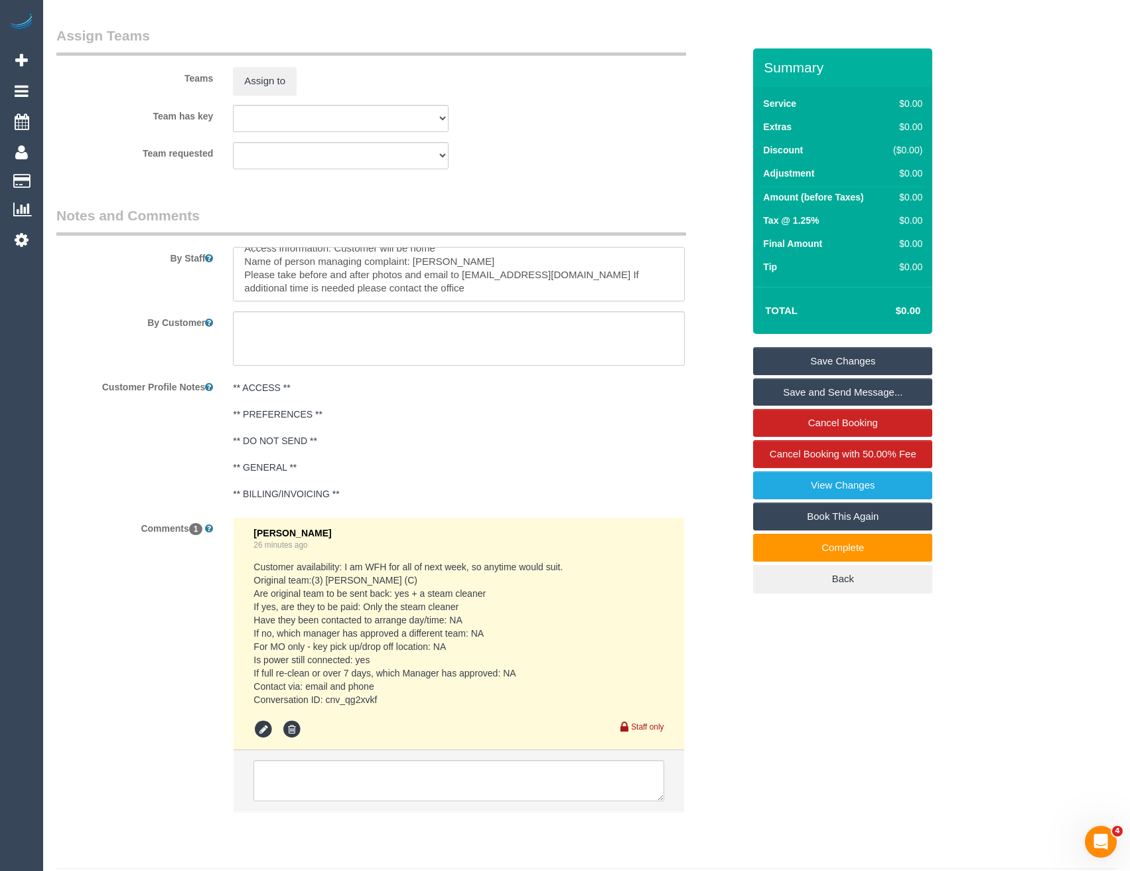
click at [307, 273] on textarea at bounding box center [458, 274] width 451 height 54
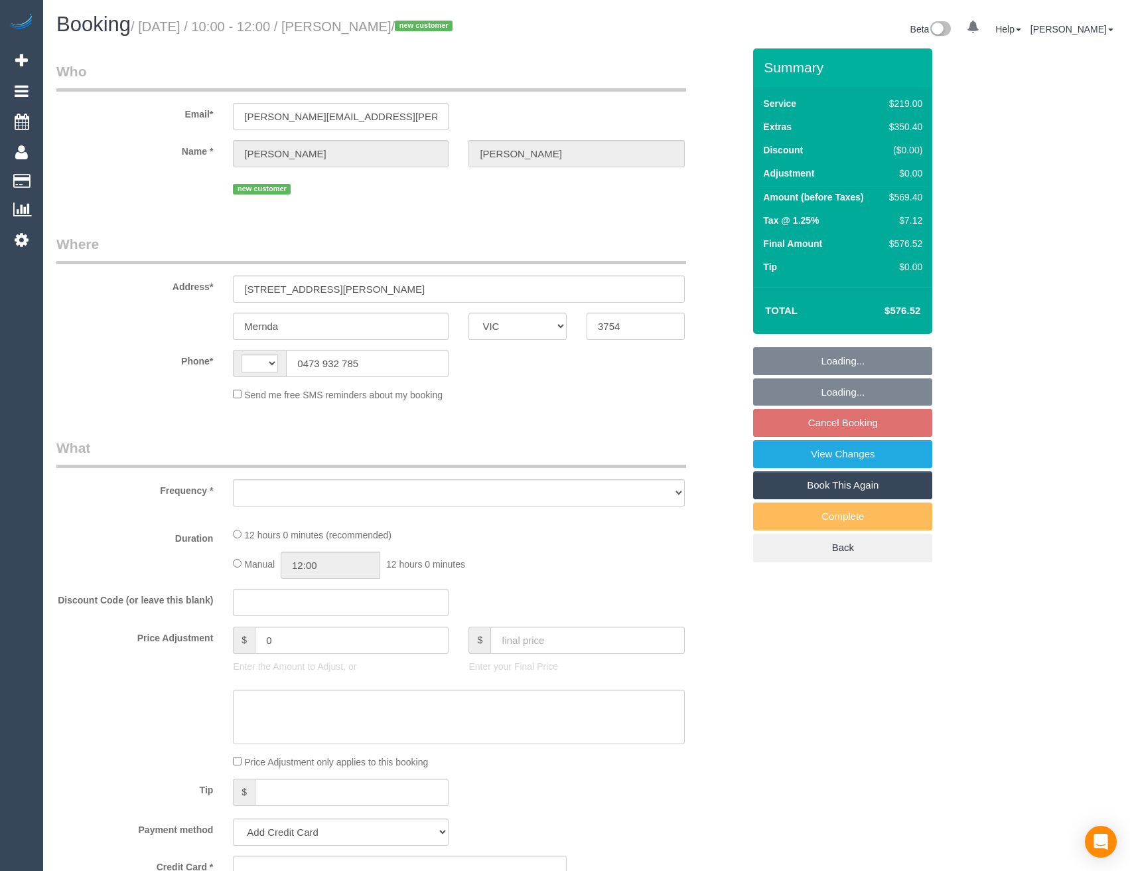
select select "VIC"
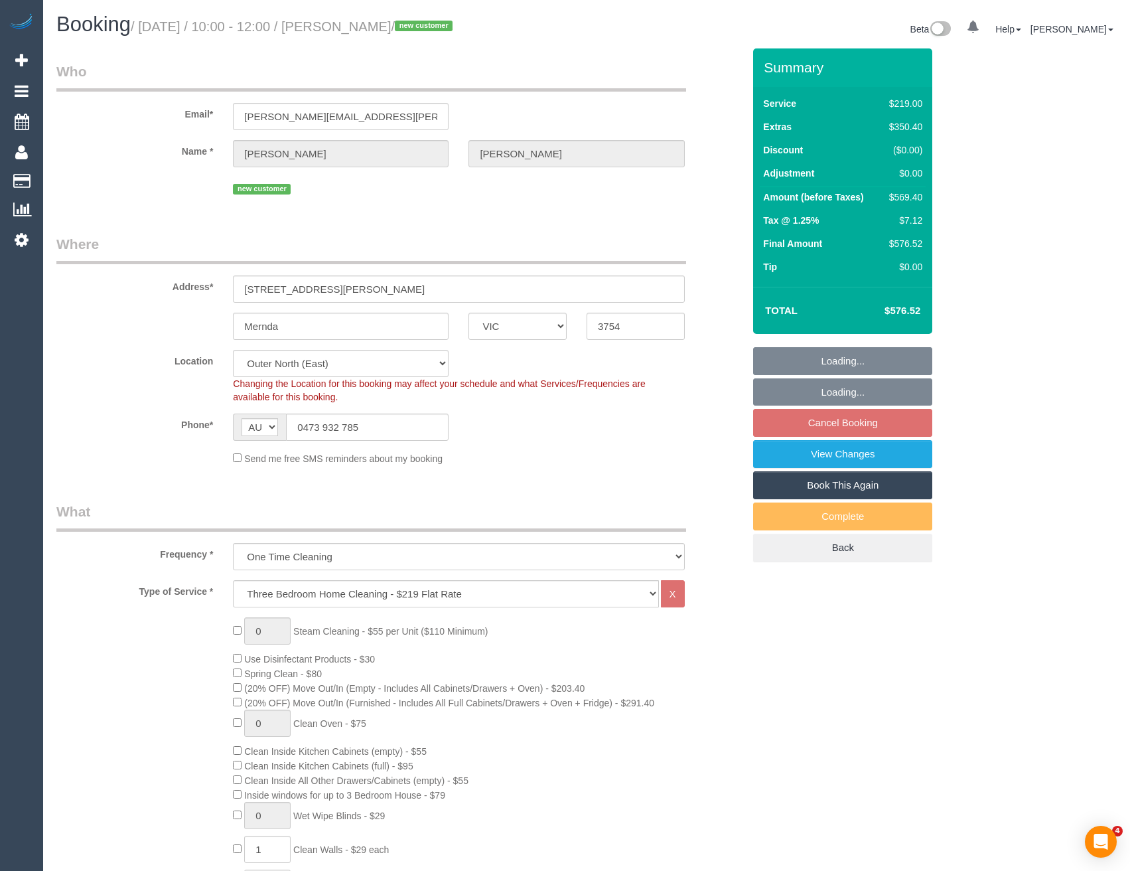
select select "string:AU"
select select "object:555"
select select "string:stripe-pm_1S3oSE2GScqysDRV7IFj1XXp"
select select "number:28"
select select "number:14"
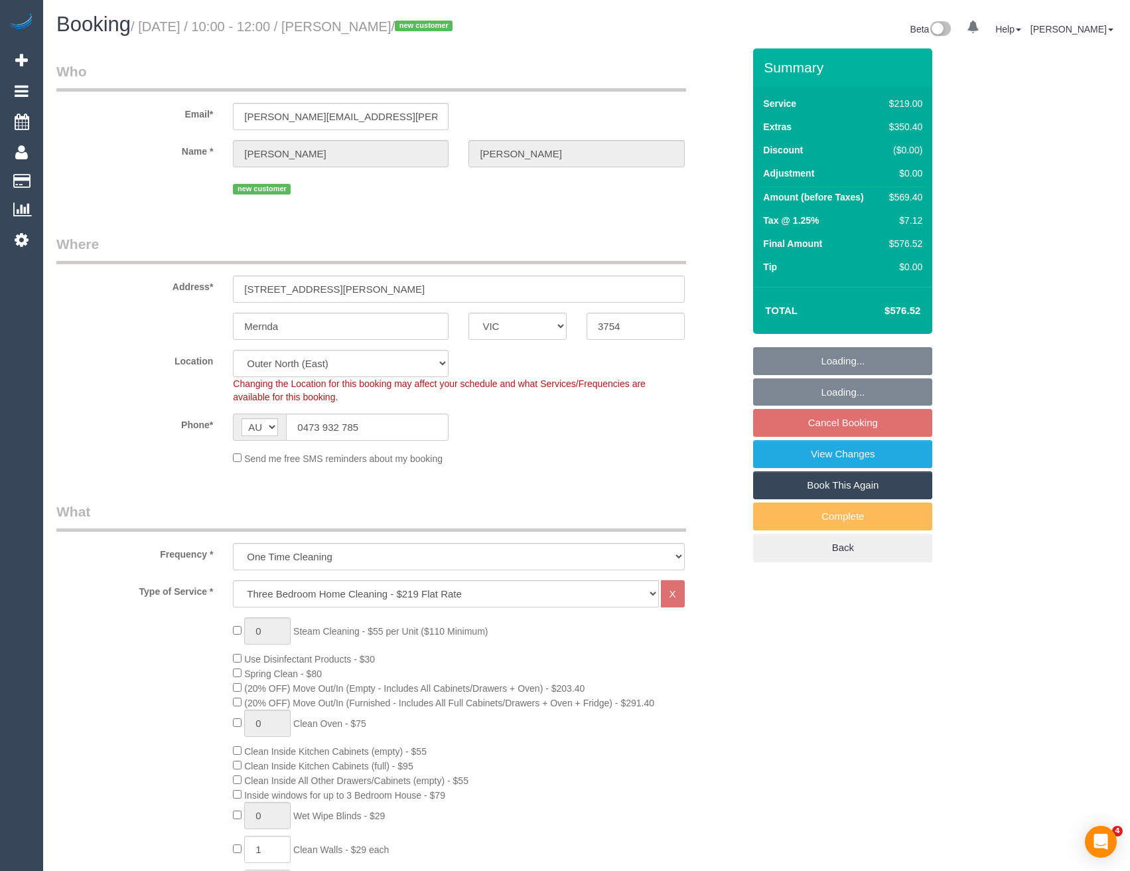
select select "number:19"
select select "number:36"
select select "number:26"
select select "object:1210"
select select "spot3"
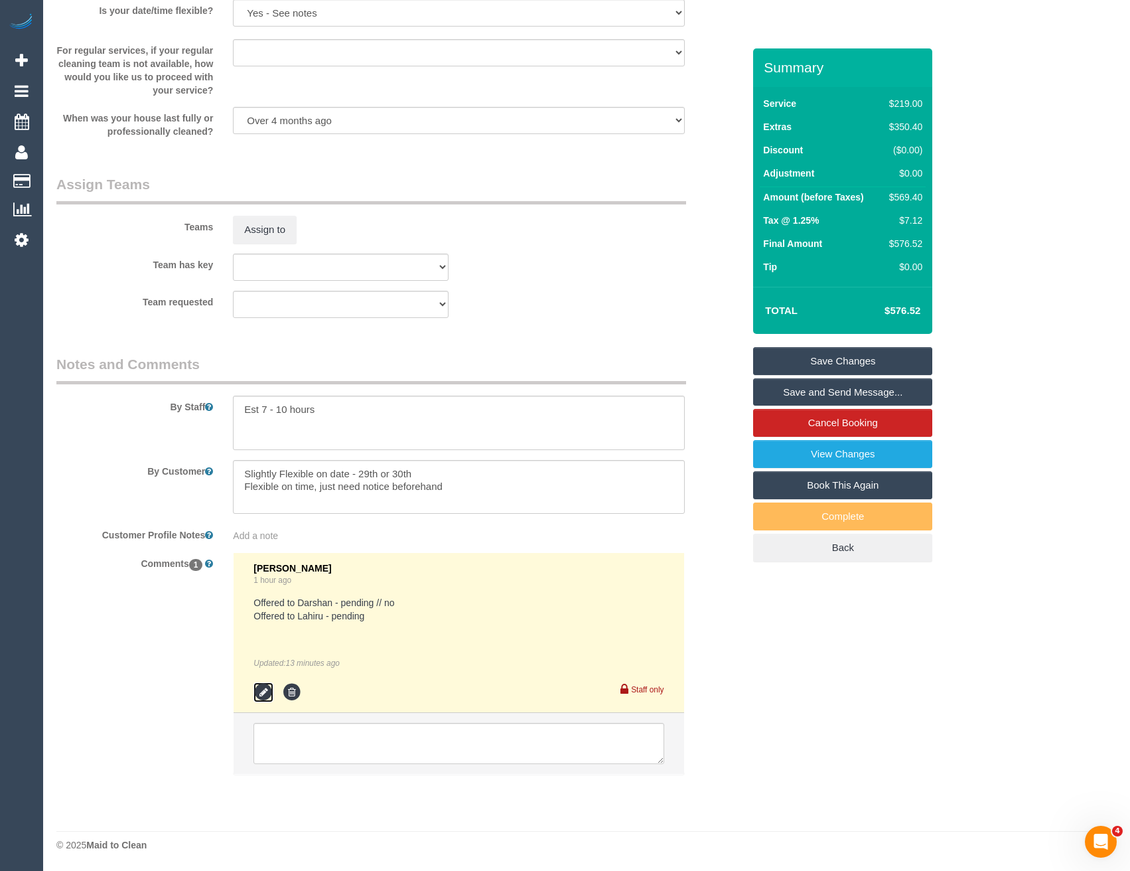
click at [261, 692] on icon at bounding box center [264, 692] width 20 height 20
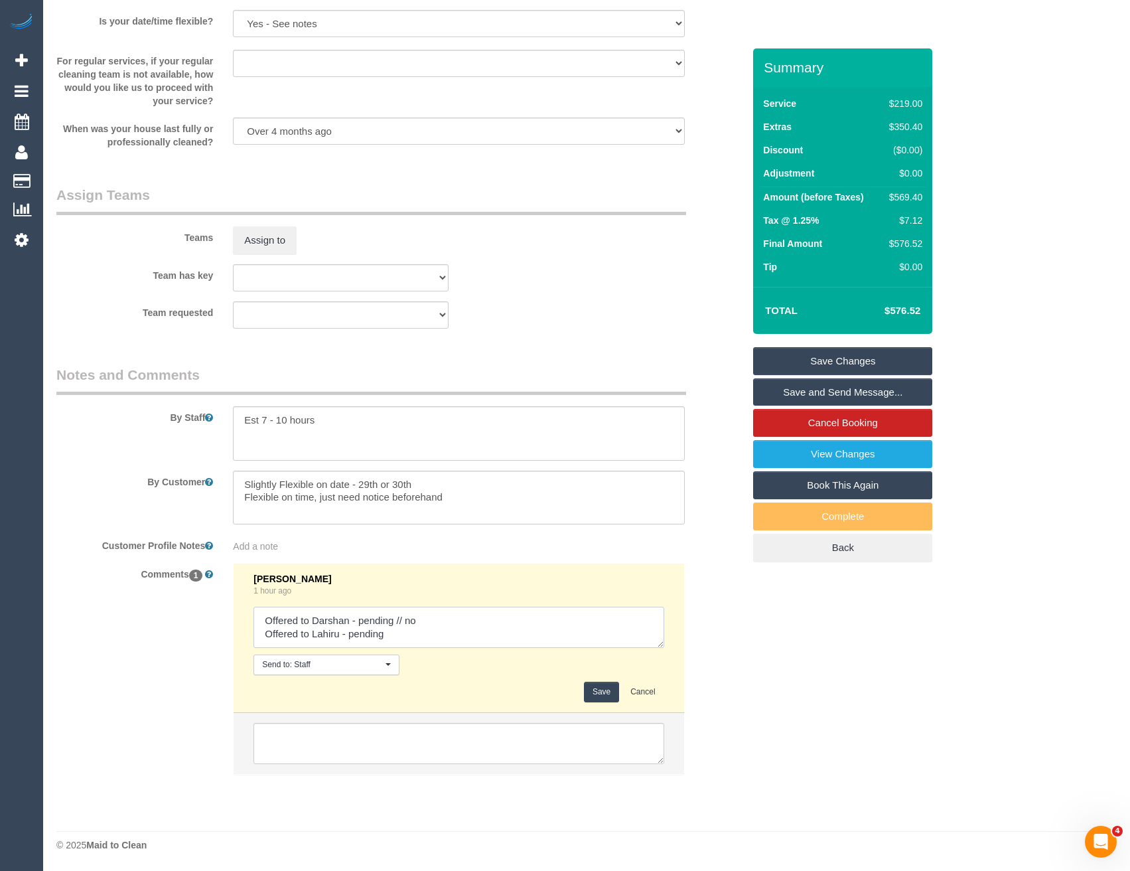
click at [409, 633] on textarea at bounding box center [459, 627] width 410 height 41
type textarea "Offered to Darshan - pending // no Offered to Lahiru - pending // confirmed"
click at [581, 678] on div "[PERSON_NAME] 1 hour ago Send to: Staff Nothing selected Send to: Staff Send to…" at bounding box center [459, 637] width 410 height 129
click at [595, 688] on button "Save" at bounding box center [601, 692] width 35 height 21
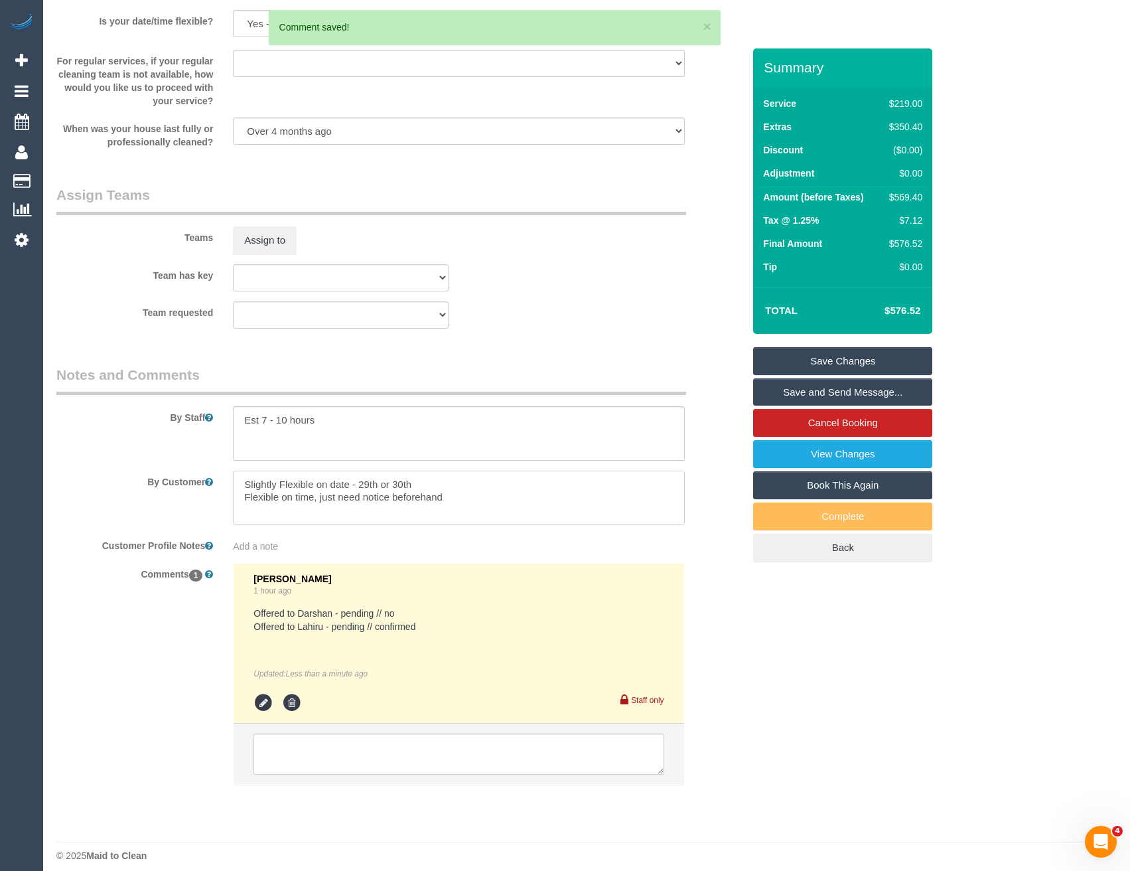
drag, startPoint x: 443, startPoint y: 494, endPoint x: 224, endPoint y: 469, distance: 220.5
click at [224, 469] on sui-booking-comments "By Staff By Customer Customer Profile Notes Add a note Comments 1 [PERSON_NAME]…" at bounding box center [399, 581] width 687 height 433
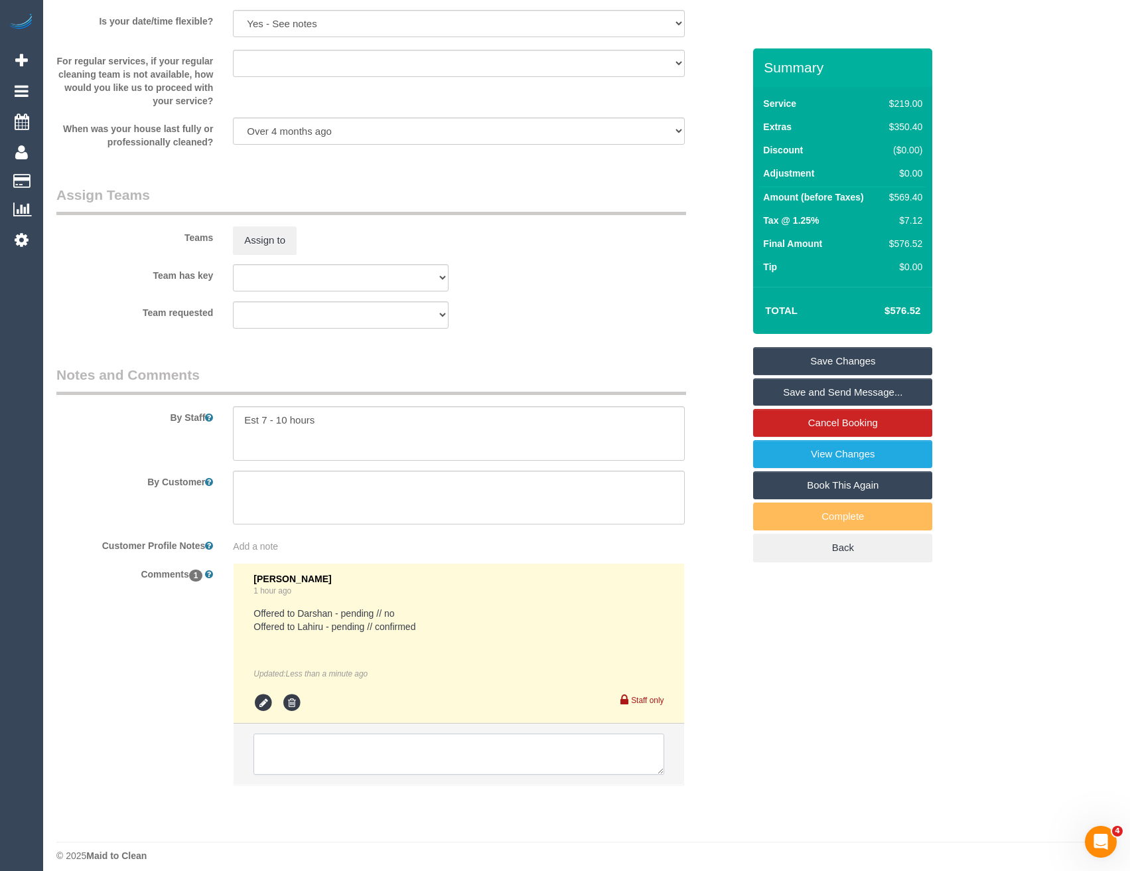
click at [368, 747] on textarea at bounding box center [459, 753] width 410 height 41
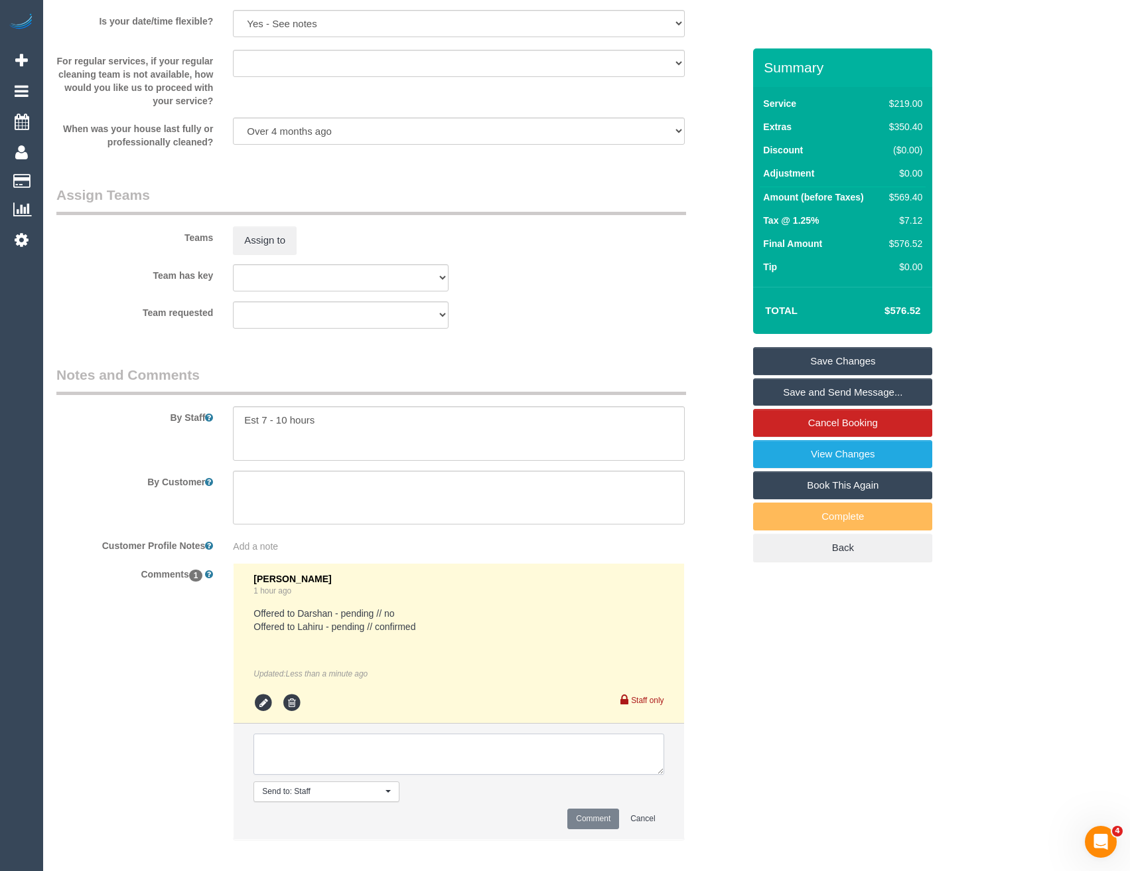
paste textarea "Slightly Flexible on date - 29th or 30th Flexible on time, just need notice bef…"
type textarea "Slightly Flexible on date - 29th or 30th Flexible on time, just need notice bef…"
click at [601, 824] on button "Comment" at bounding box center [593, 818] width 52 height 21
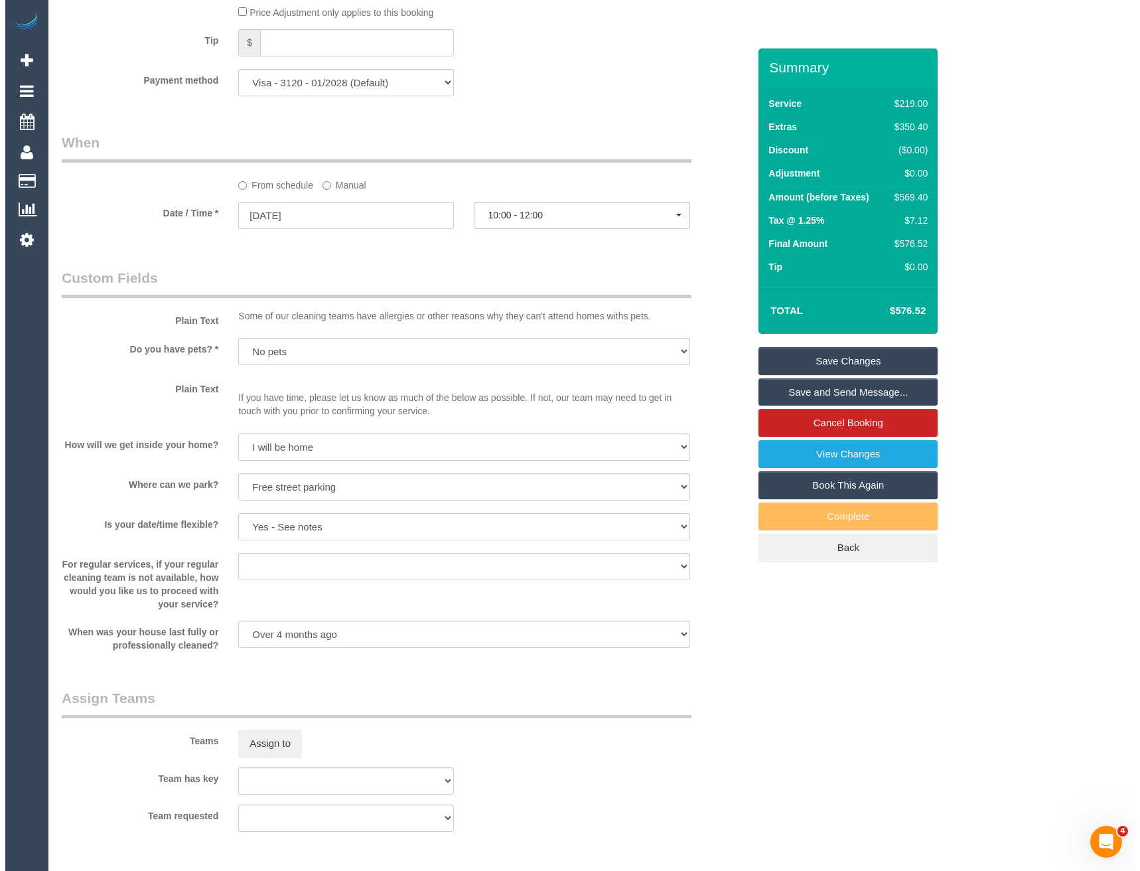
scroll to position [1460, 0]
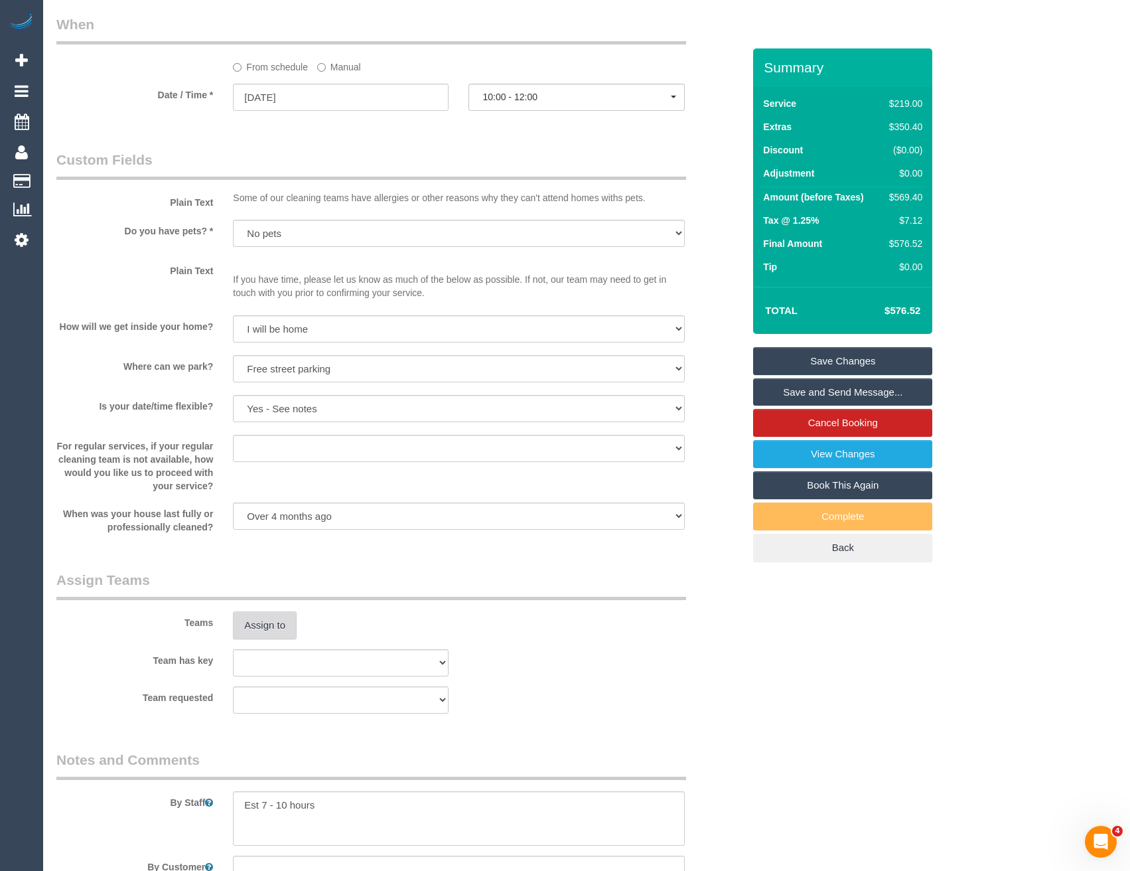
click at [271, 621] on button "Assign to" at bounding box center [265, 625] width 64 height 28
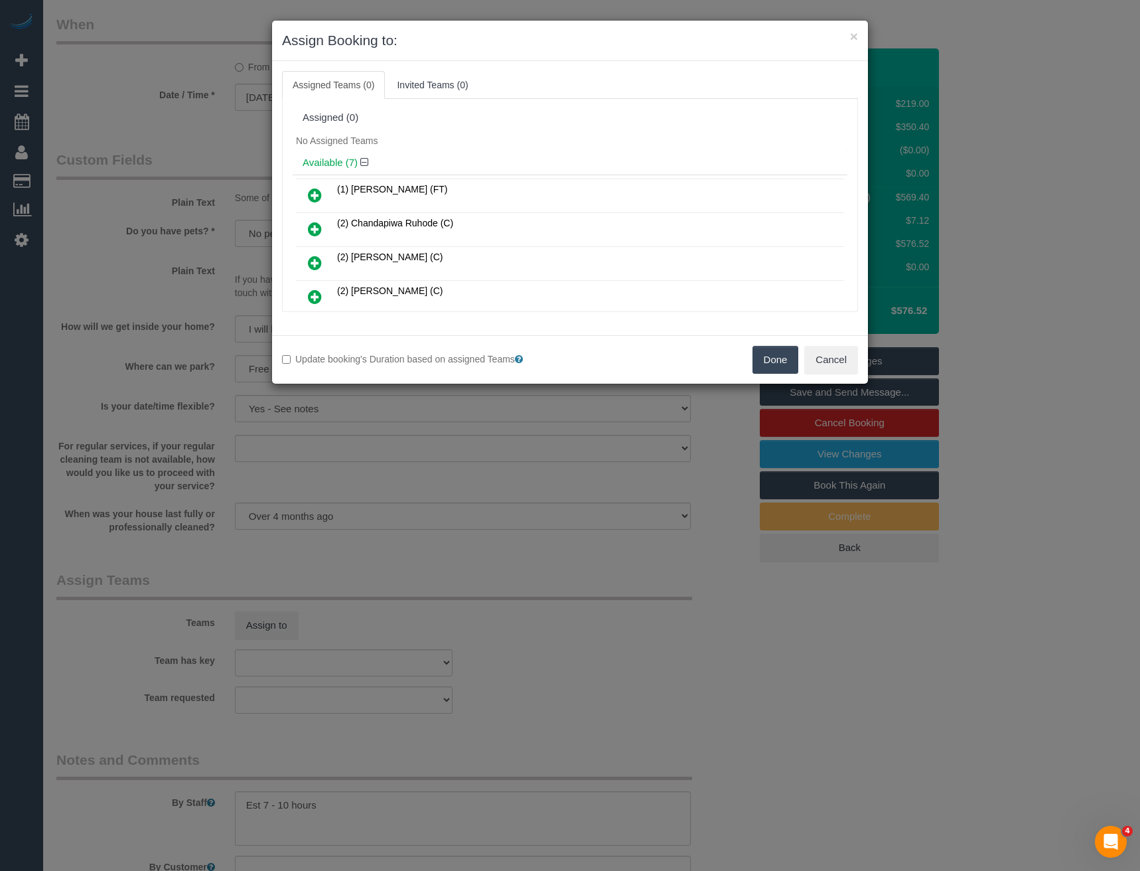
scroll to position [1881, 0]
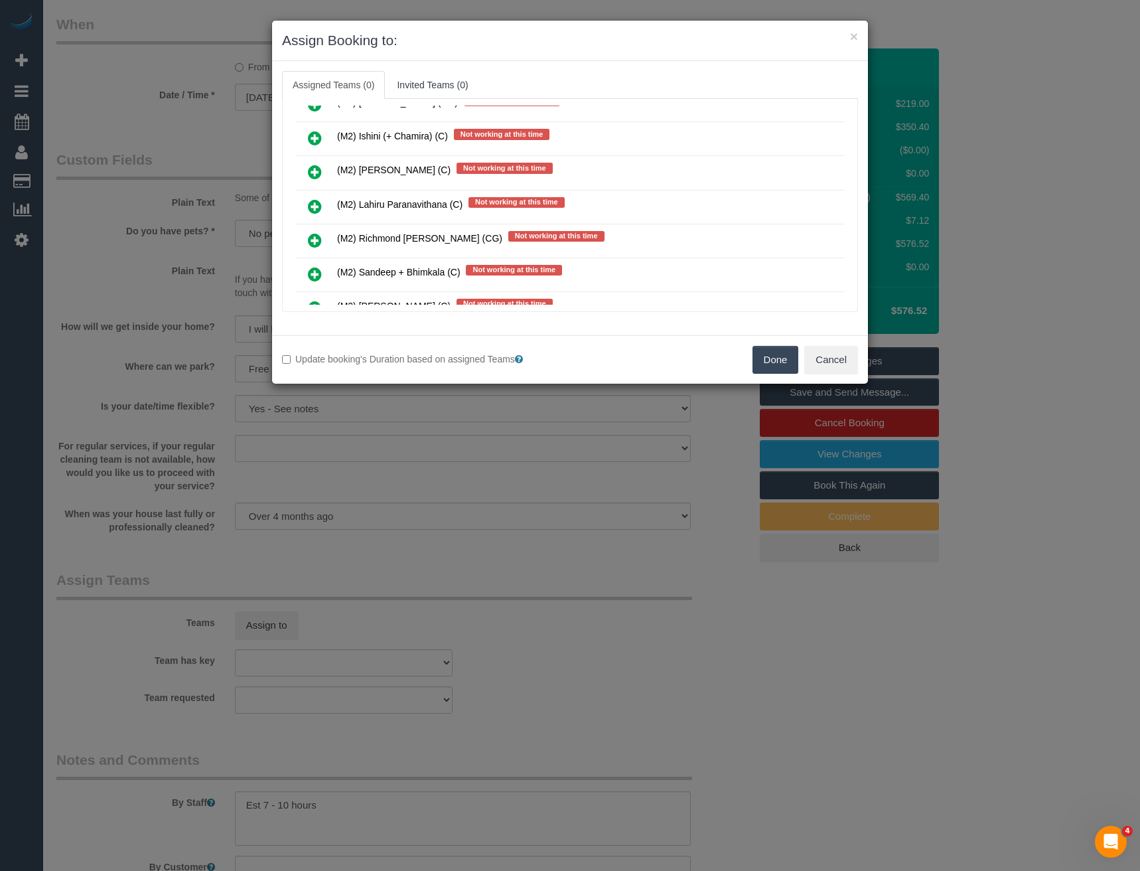
click at [314, 204] on icon at bounding box center [315, 206] width 14 height 16
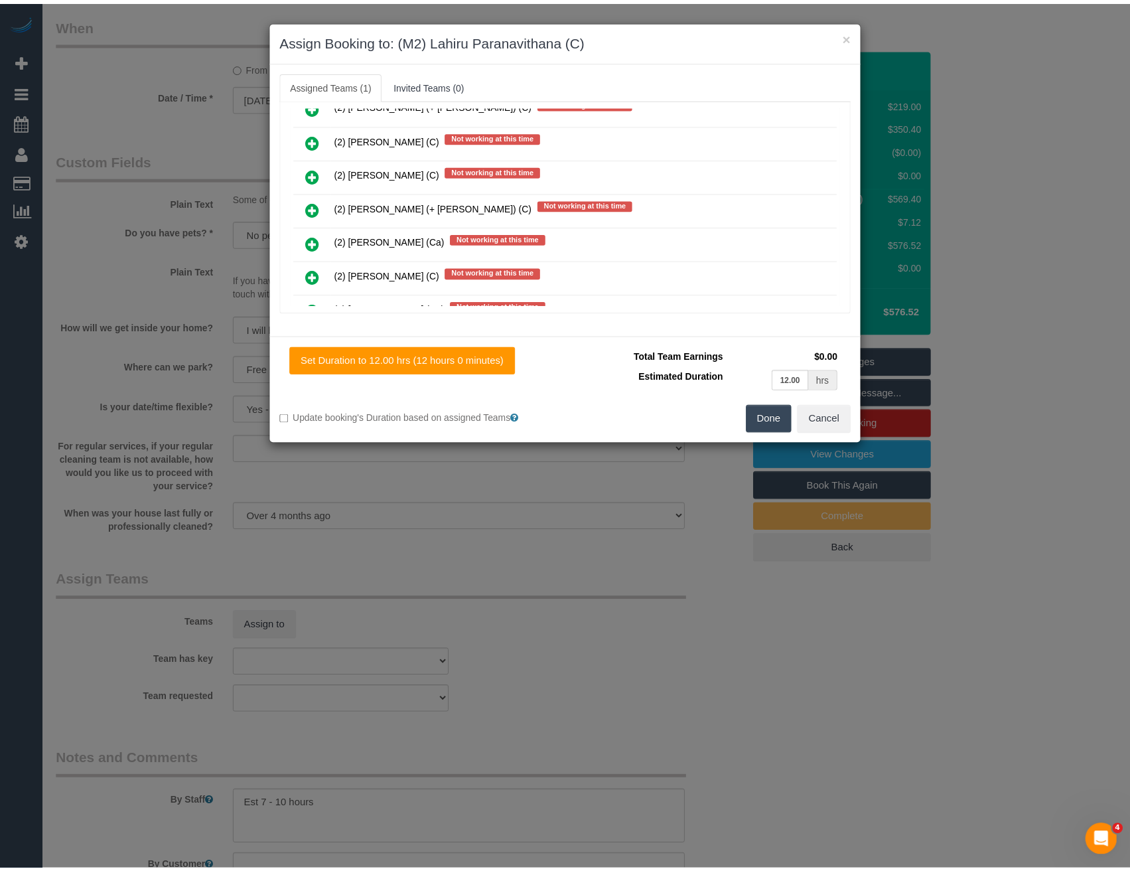
scroll to position [0, 0]
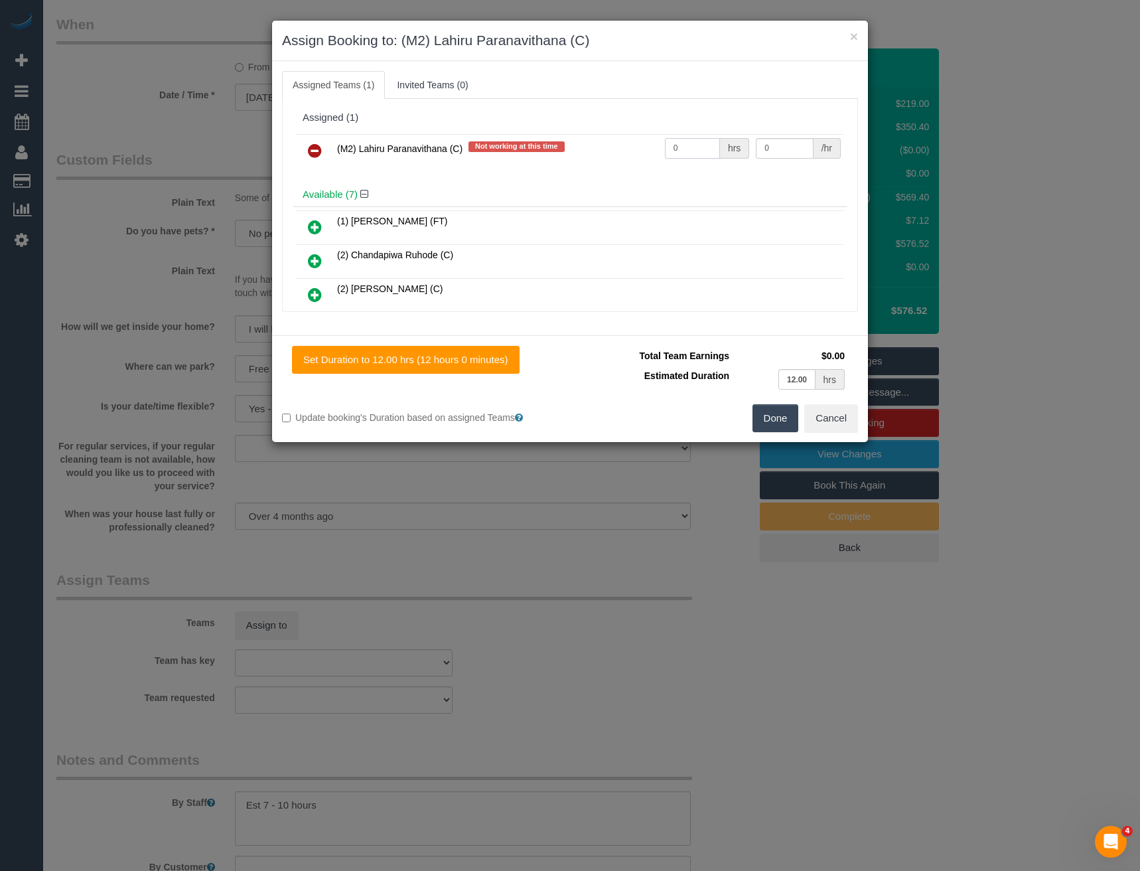
drag, startPoint x: 655, startPoint y: 147, endPoint x: 559, endPoint y: 149, distance: 95.6
click at [566, 150] on tr "(M2) Lahiru Paranavithana (C) Not working at this time 0 hrs 0 /hr" at bounding box center [570, 151] width 548 height 34
type input "1"
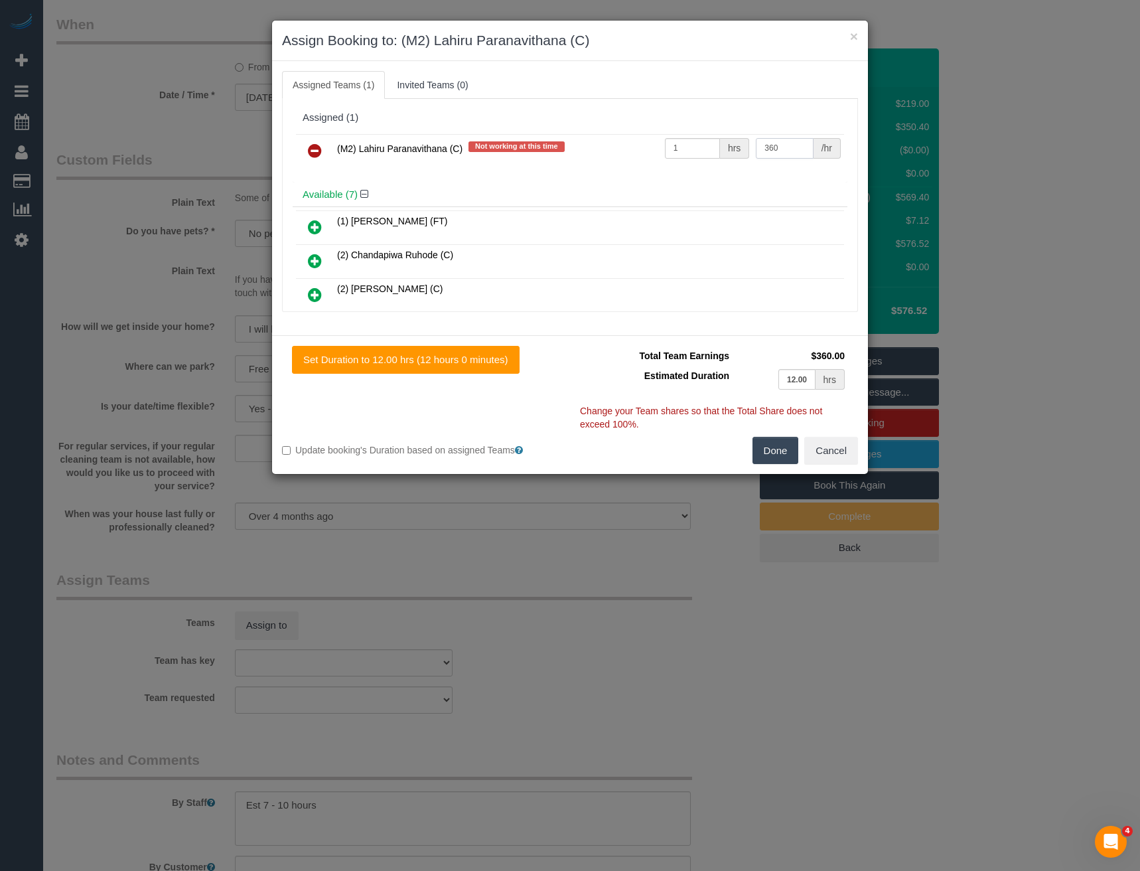
type input "360"
click at [782, 448] on button "Done" at bounding box center [776, 451] width 46 height 28
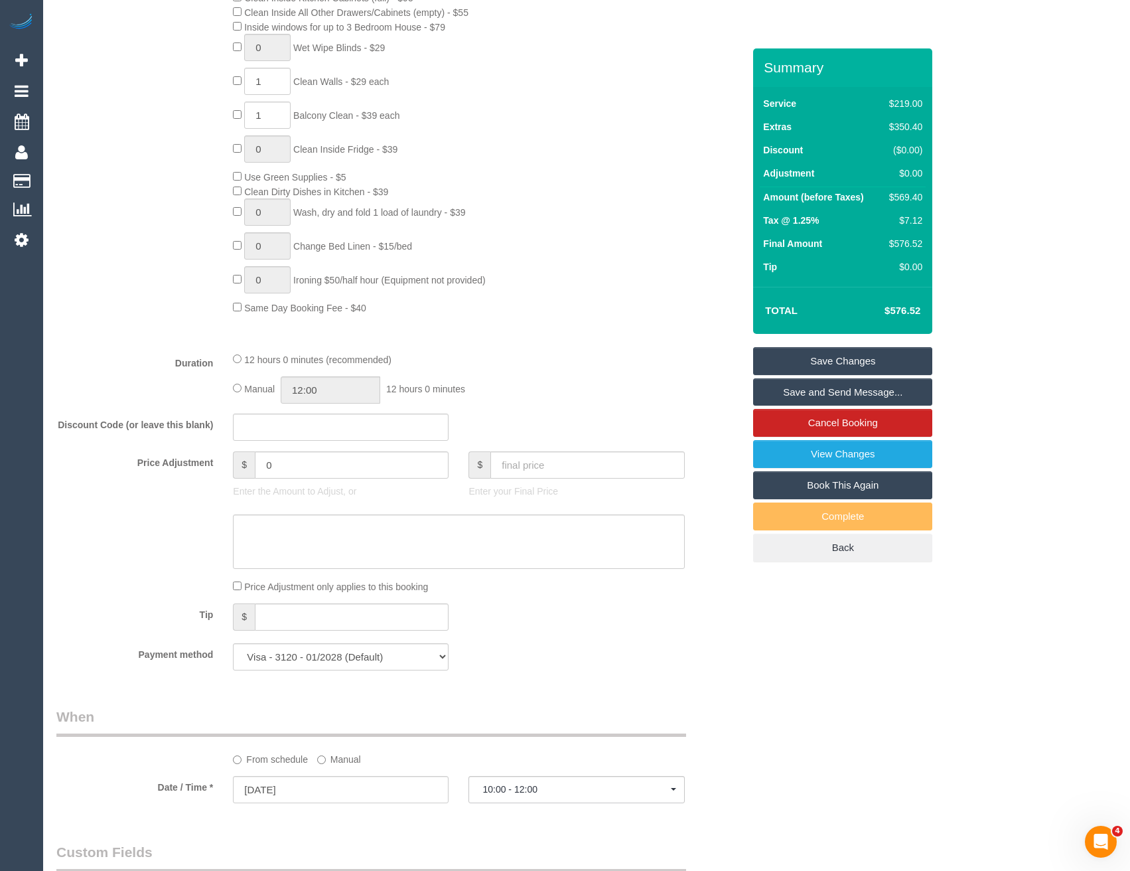
scroll to position [664, 0]
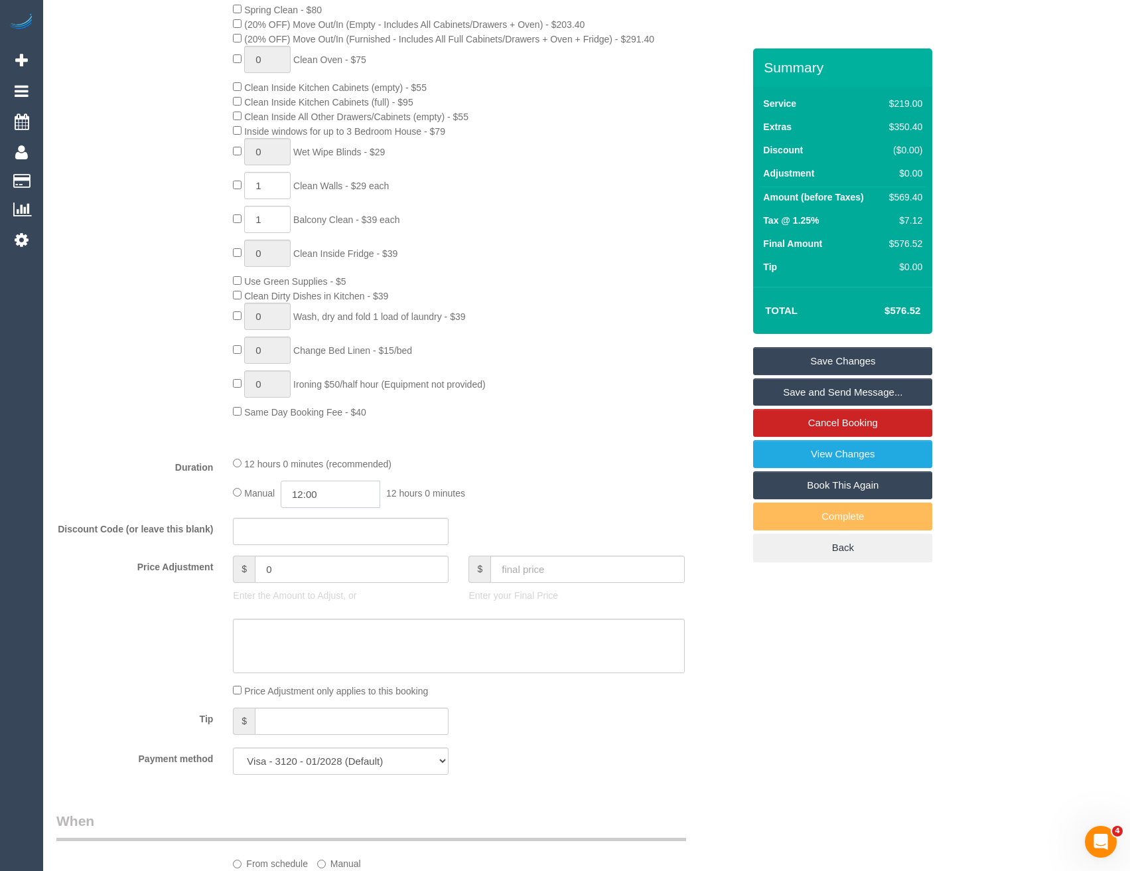
click at [351, 490] on input "12:00" at bounding box center [331, 494] width 100 height 27
type input "10:00"
click at [323, 544] on li "10:00" at bounding box center [316, 544] width 59 height 17
click at [504, 497] on div "Manual 10:00 10 hours 0 minutes" at bounding box center [458, 494] width 451 height 27
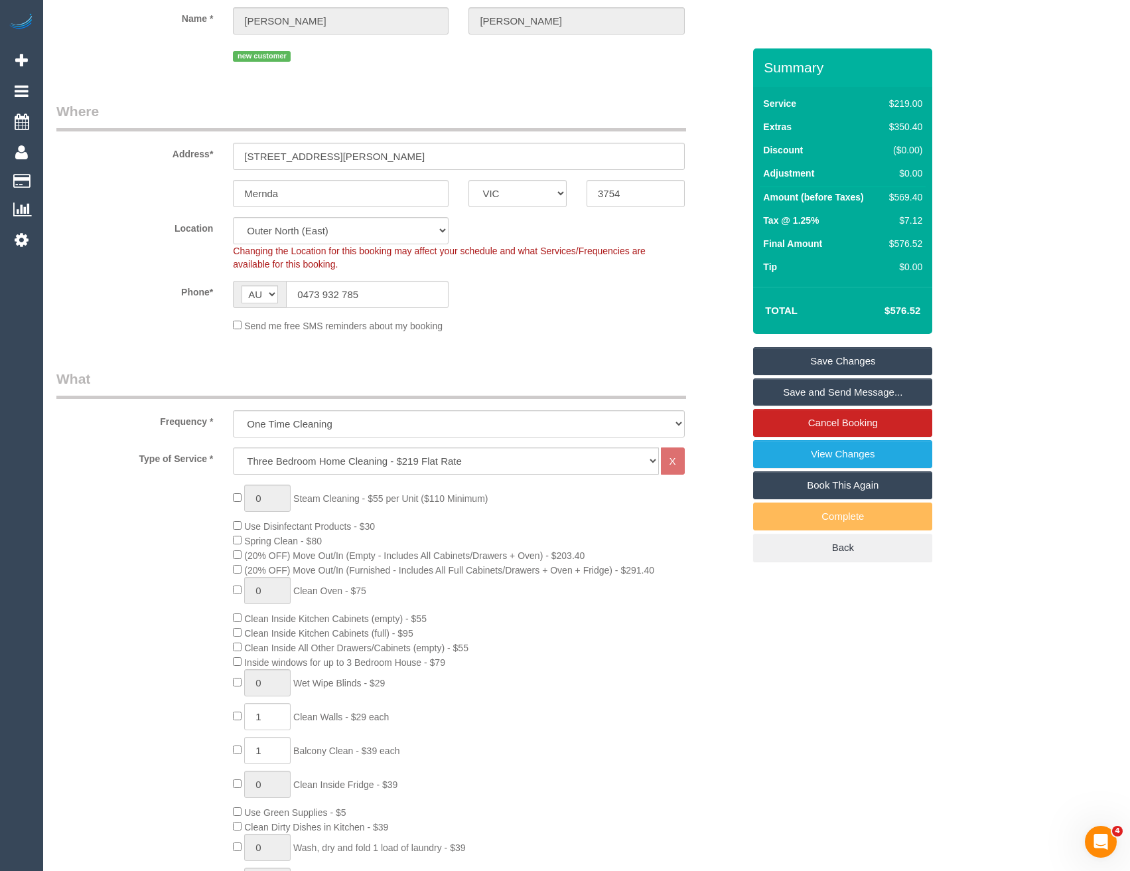
scroll to position [0, 0]
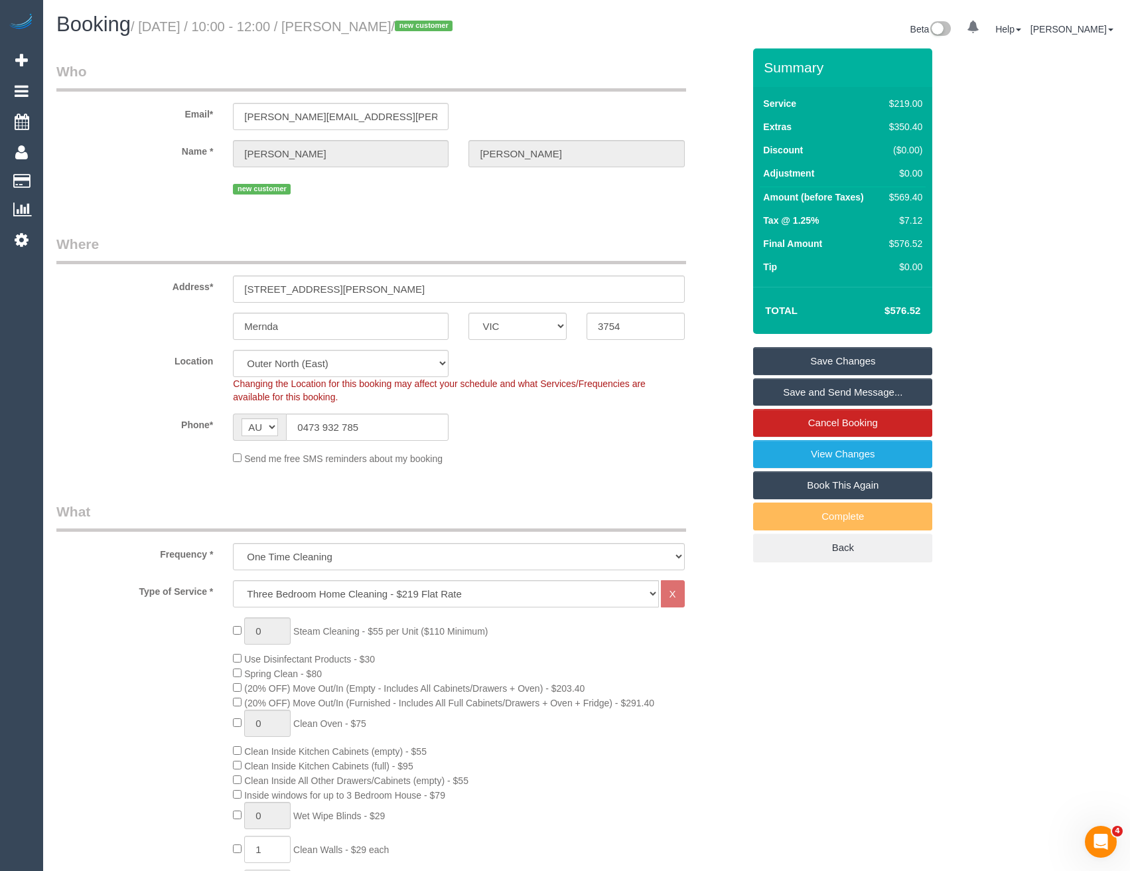
select select "spot27"
click at [823, 389] on link "Save and Send Message..." at bounding box center [842, 392] width 179 height 28
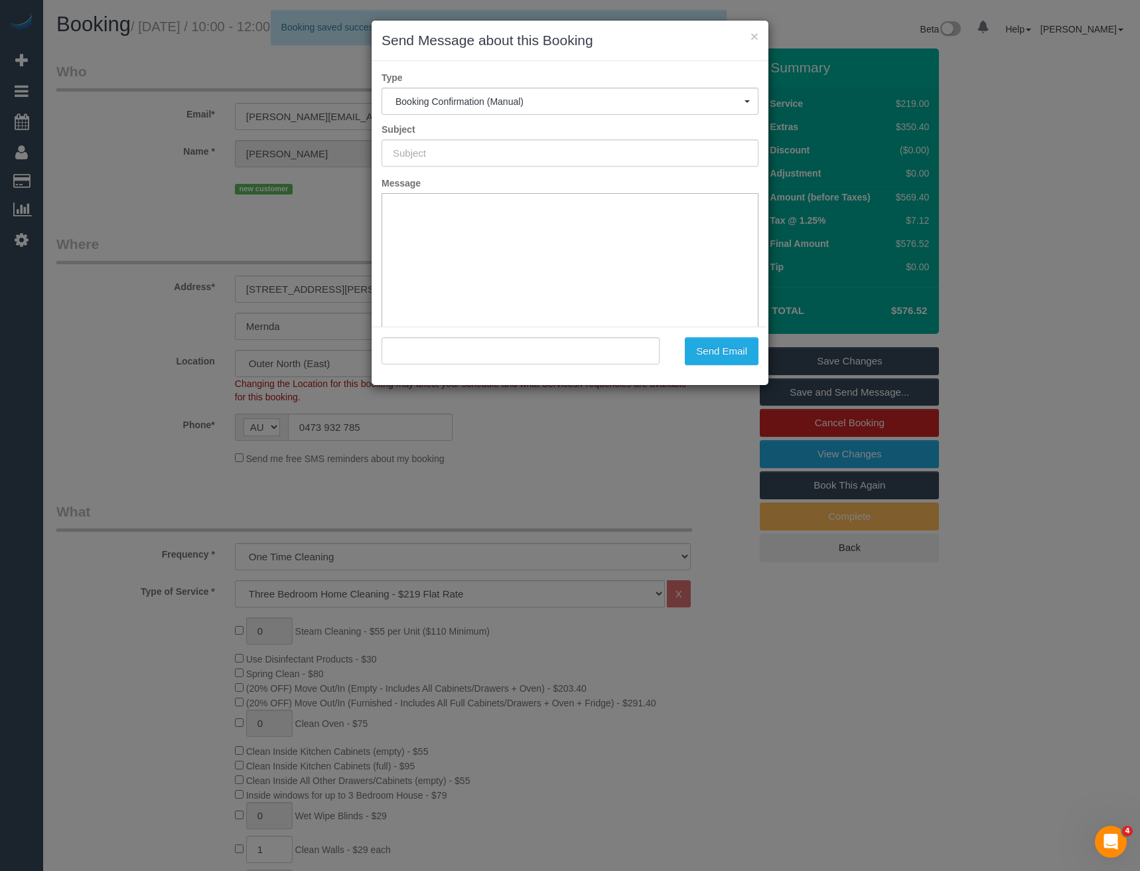
type input "Booking Confirmed"
type input ""[PERSON_NAME]" <[PERSON_NAME][EMAIL_ADDRESS][PERSON_NAME][DOMAIN_NAME]>"
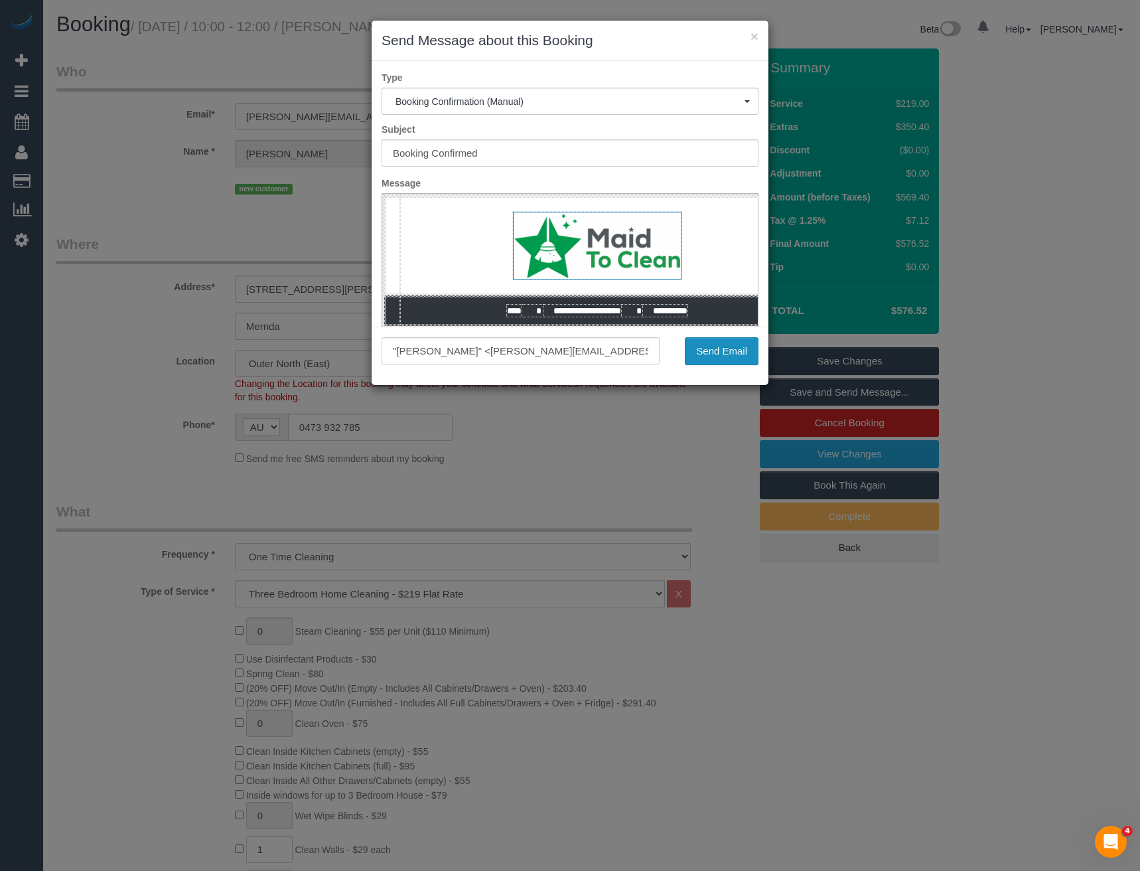
click at [725, 359] on button "Send Email" at bounding box center [722, 351] width 74 height 28
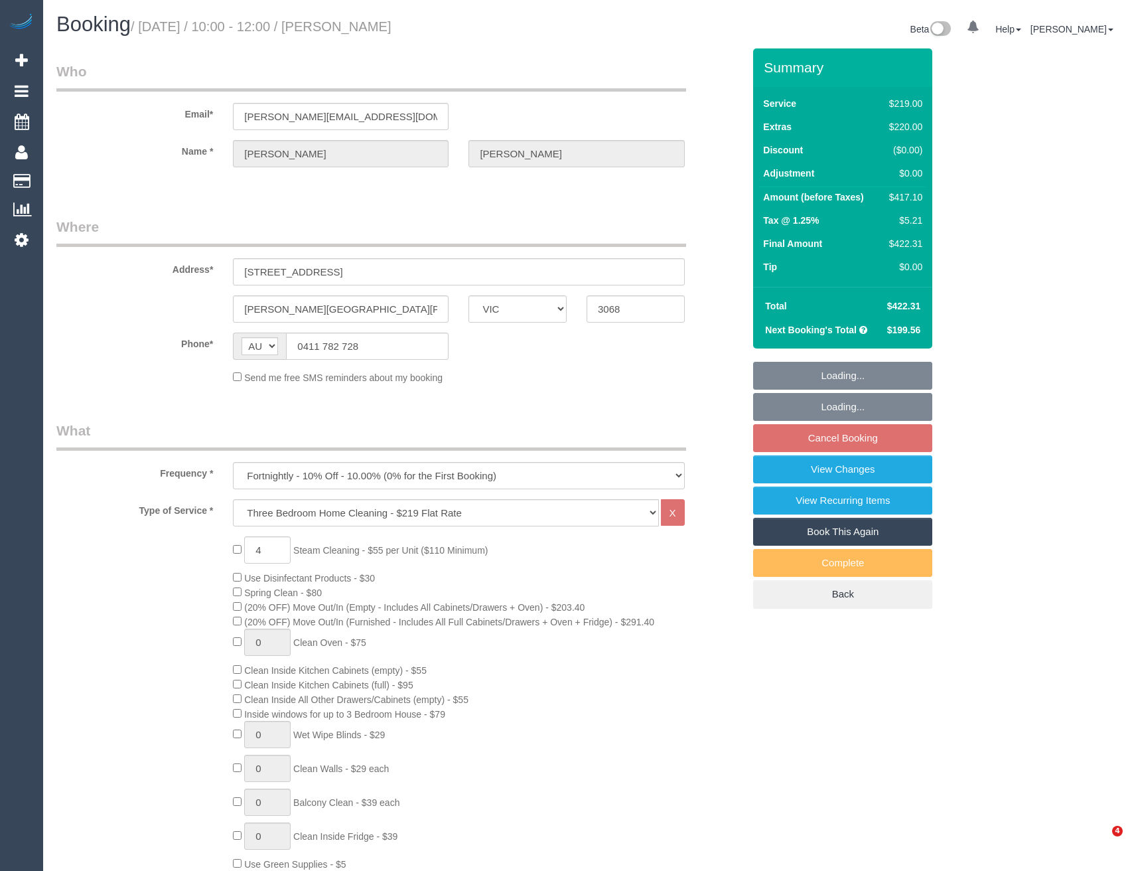
select select "VIC"
select select "string:stripe-pm_1LKh1b2GScqysDRVSoi3JO5m"
select select "number:28"
select select "number:14"
select select "number:19"
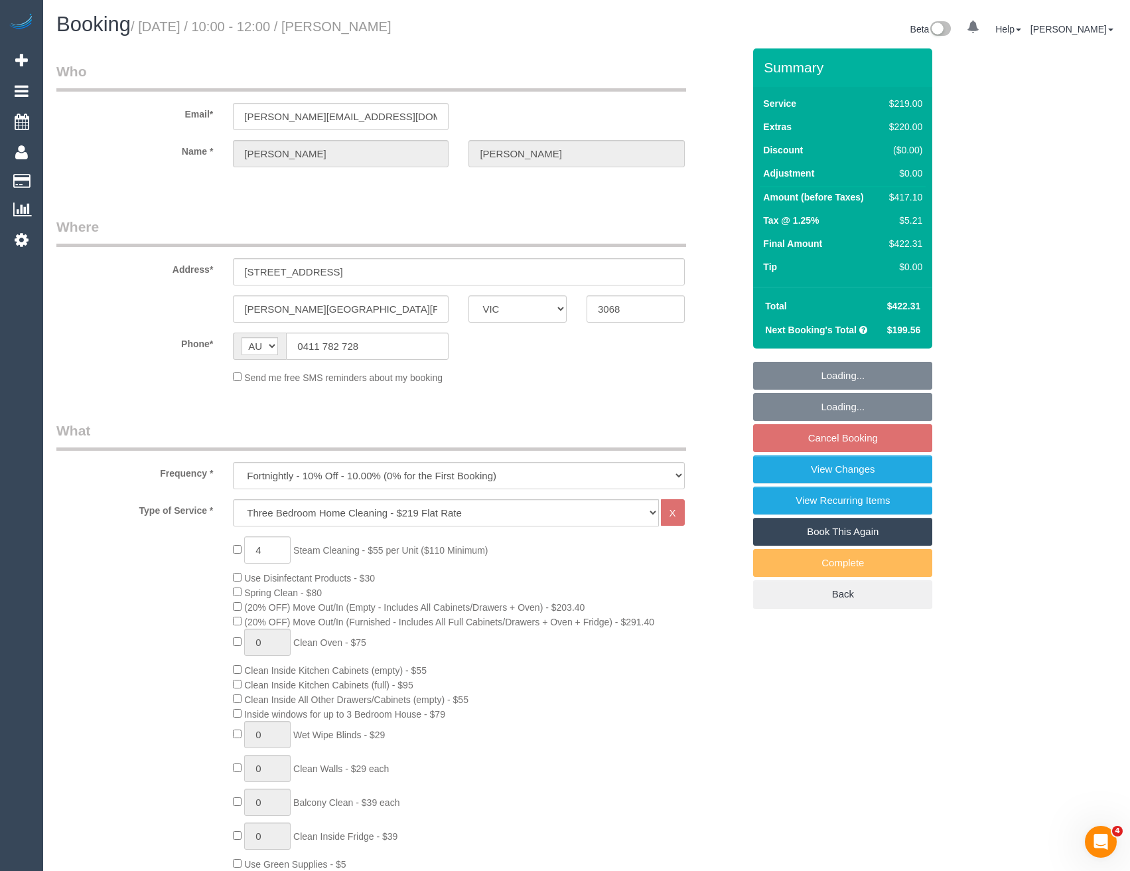
select select "number:22"
select select "number:34"
select select "number:12"
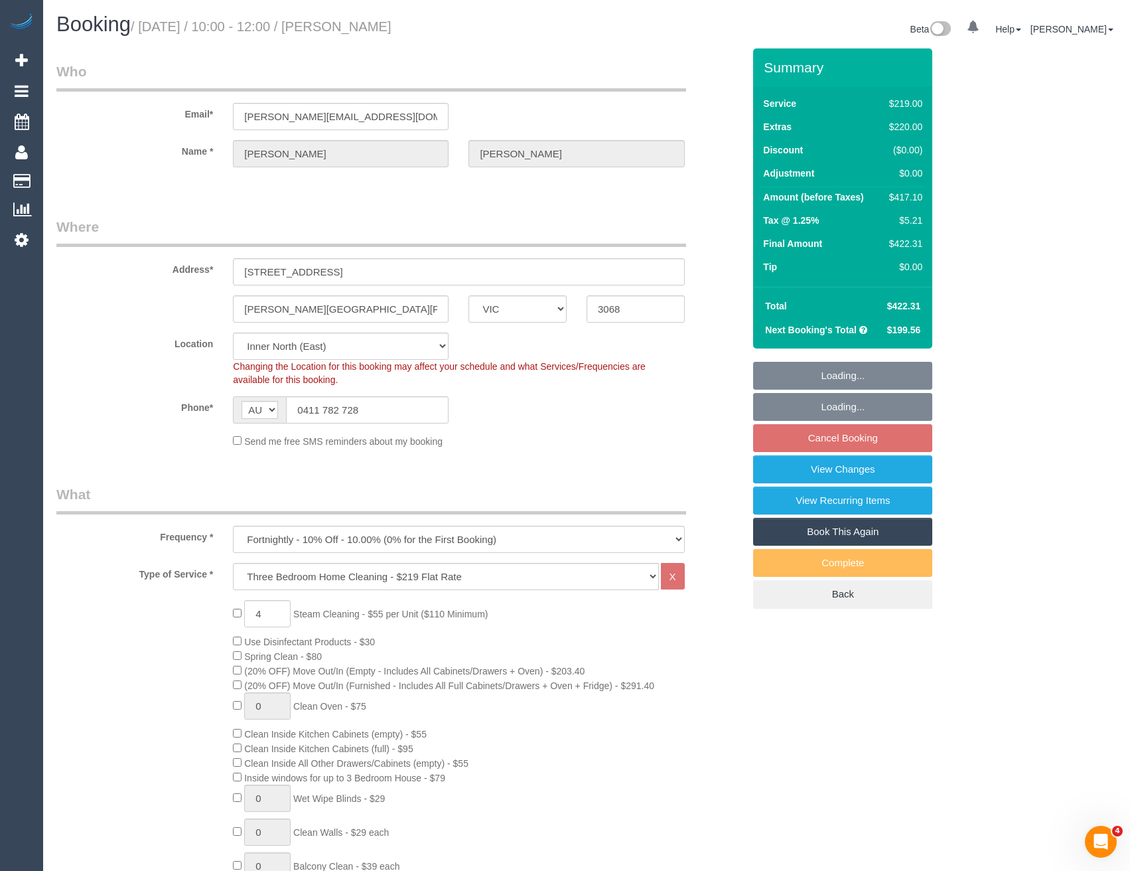
select select "object:1681"
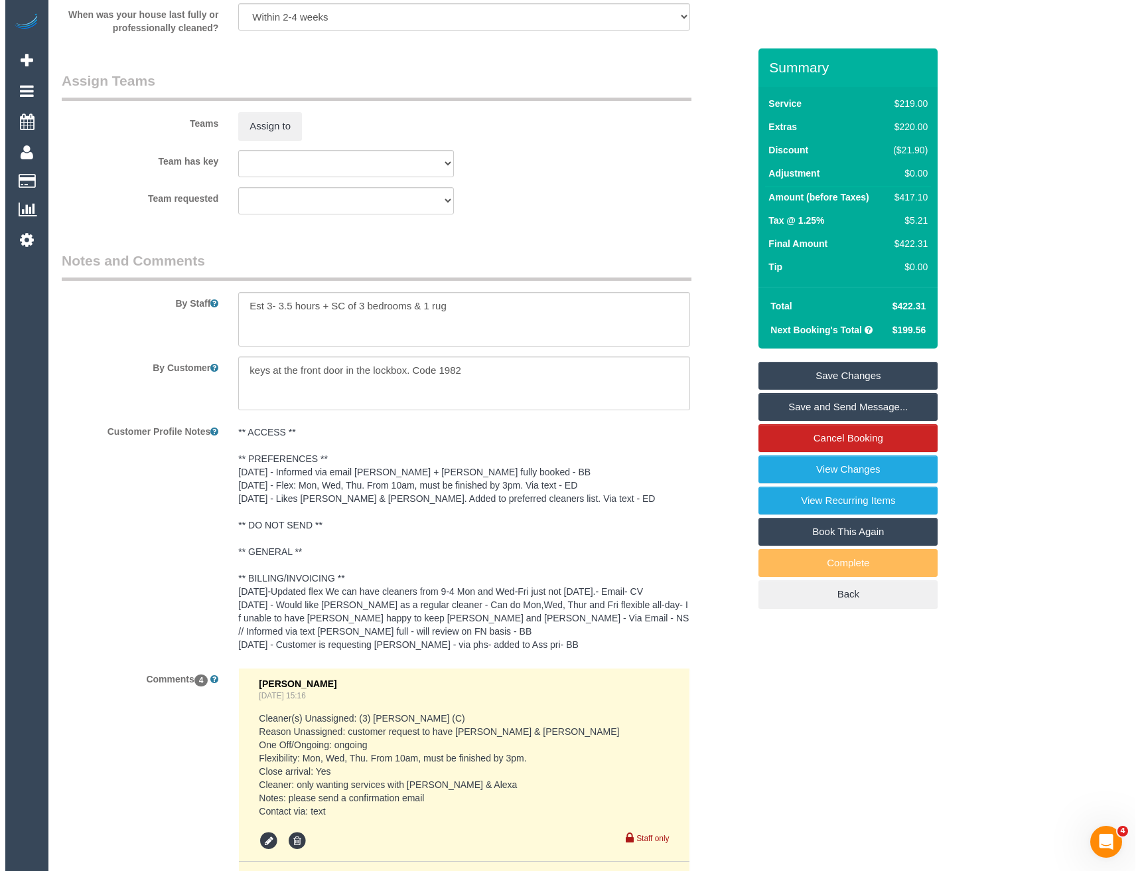
scroll to position [1858, 0]
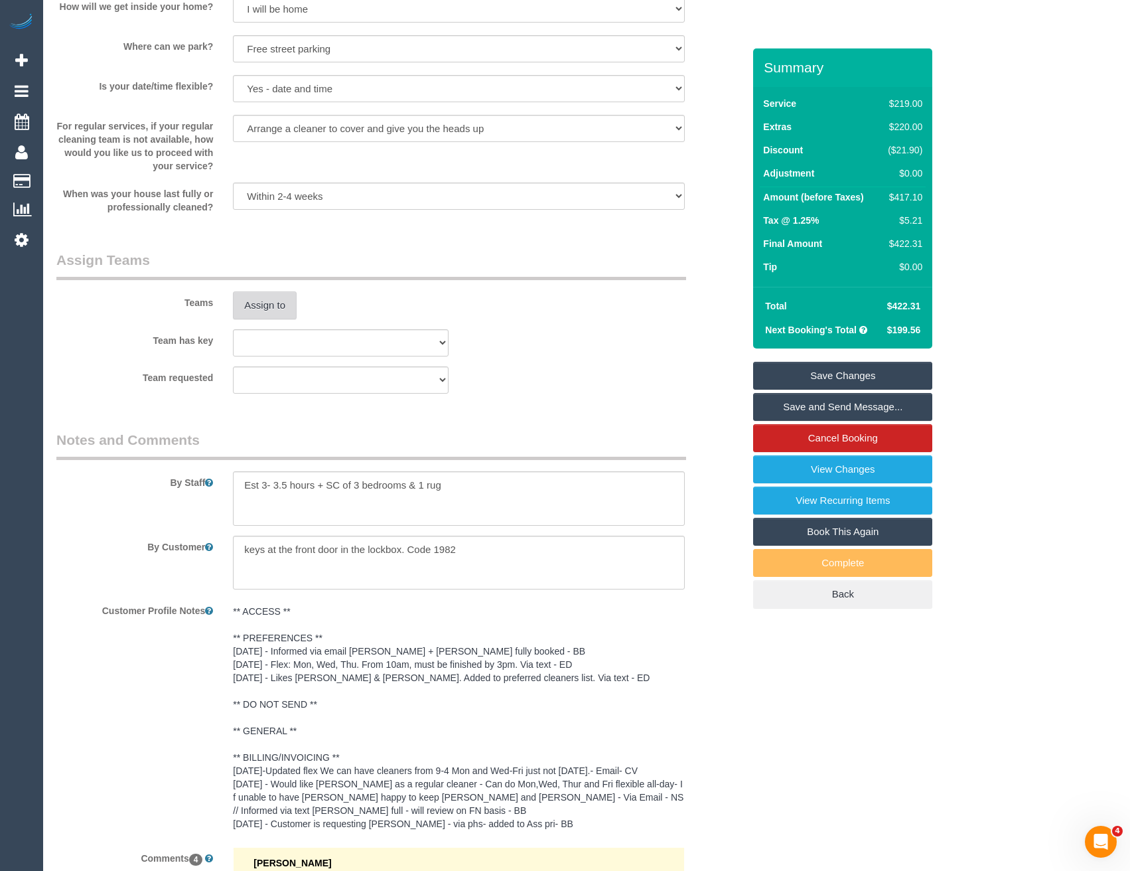
click at [261, 306] on button "Assign to" at bounding box center [265, 305] width 64 height 28
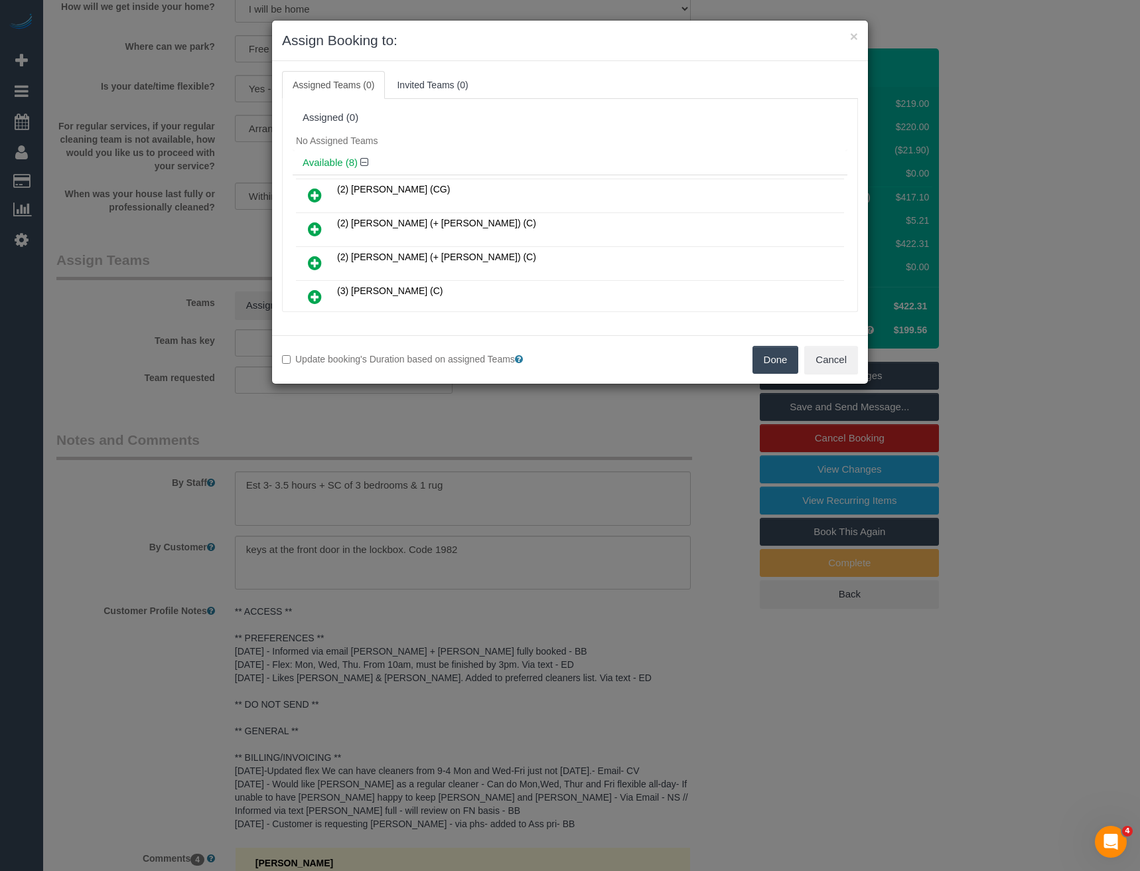
scroll to position [4584, 0]
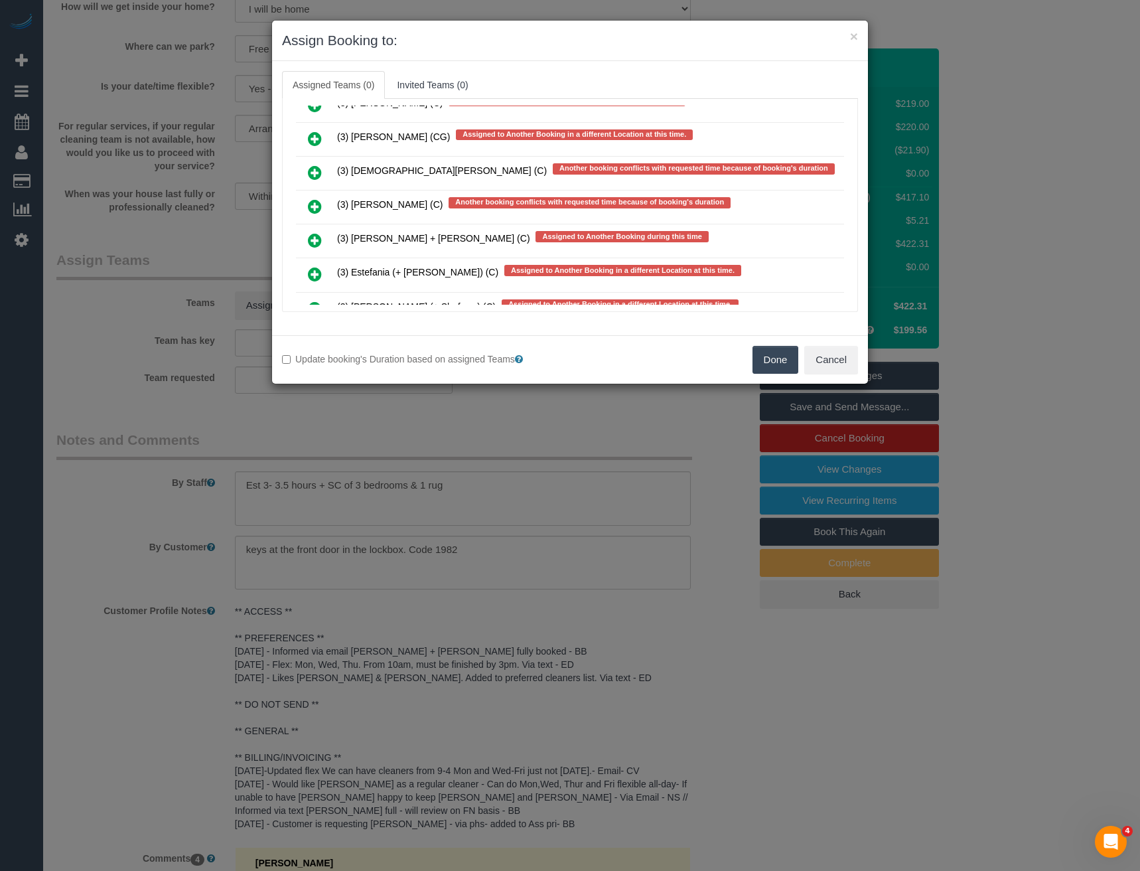
click at [312, 203] on icon at bounding box center [315, 206] width 14 height 16
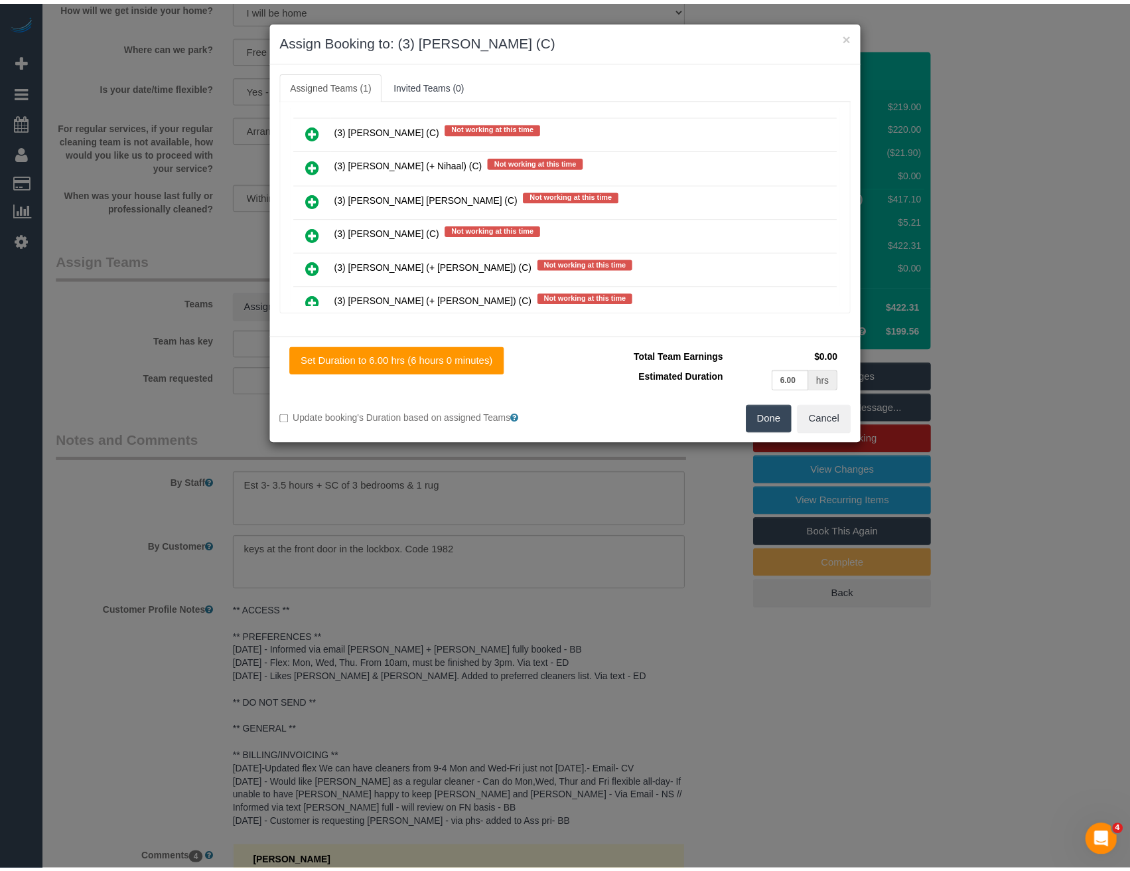
scroll to position [0, 0]
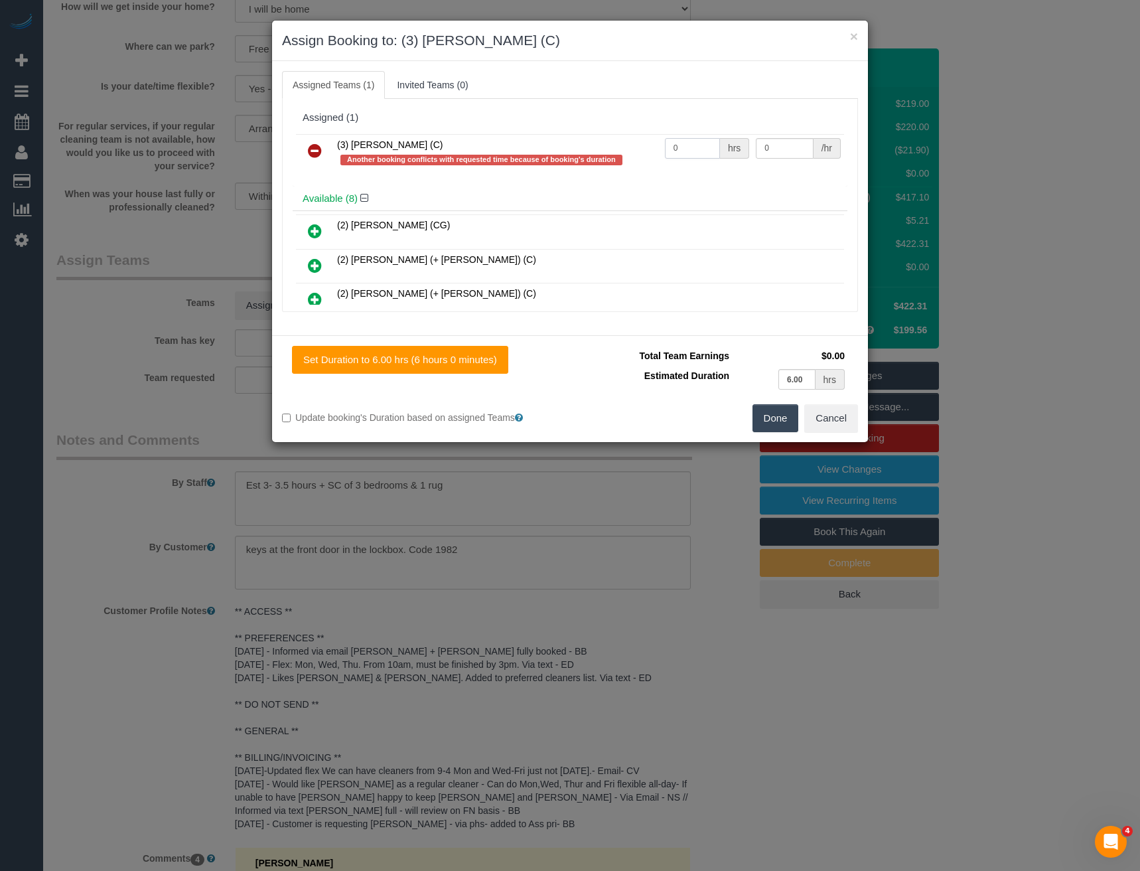
drag, startPoint x: 684, startPoint y: 147, endPoint x: 629, endPoint y: 147, distance: 55.1
click at [631, 147] on tr "(3) [PERSON_NAME] (C) Another booking conflicts with requested time because of …" at bounding box center [570, 153] width 548 height 38
type input "1"
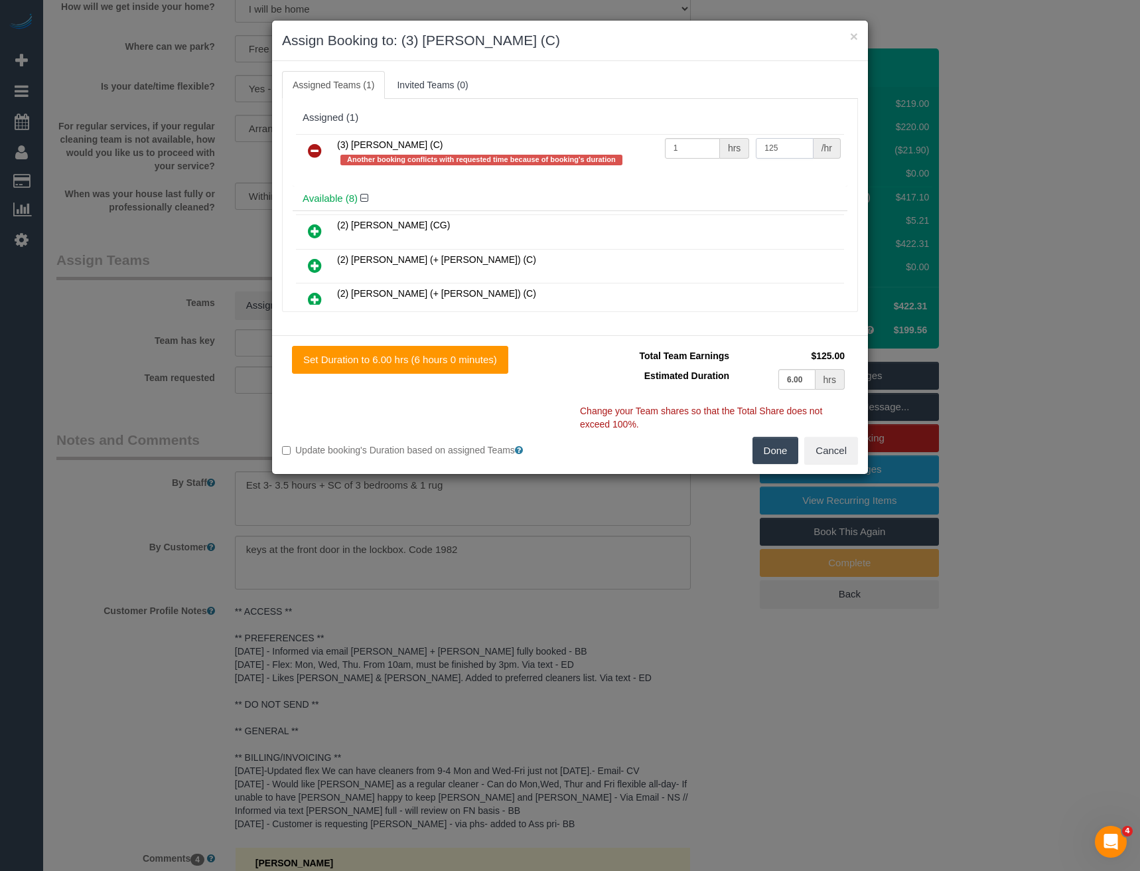
type input "125"
click at [767, 450] on button "Done" at bounding box center [776, 451] width 46 height 28
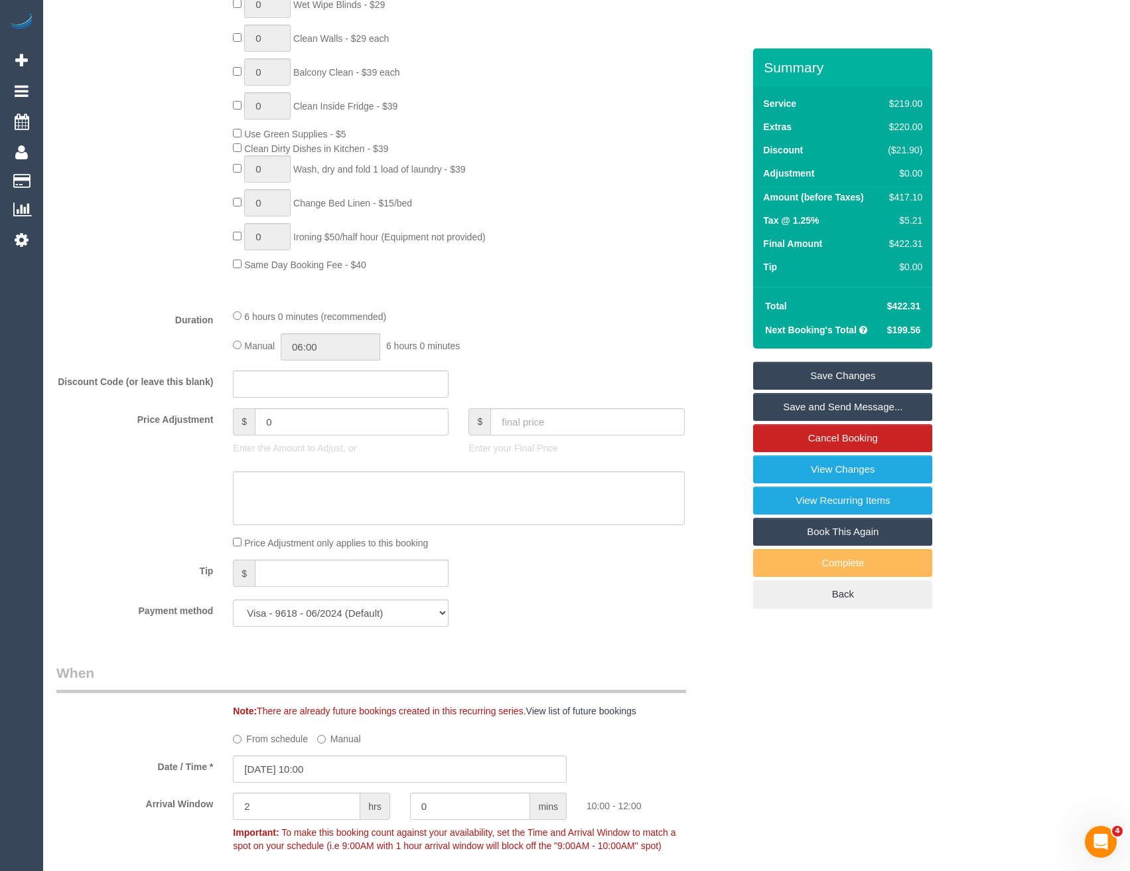
scroll to position [664, 0]
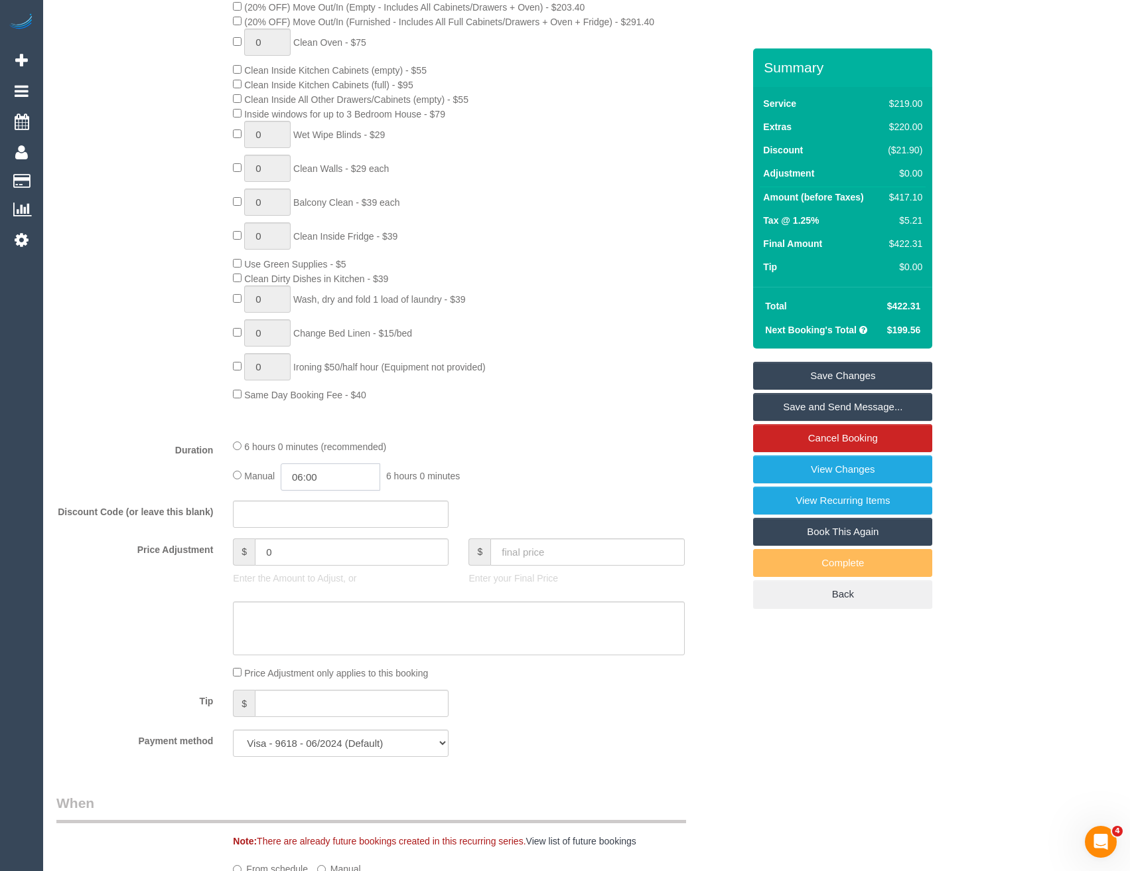
click at [360, 477] on input "06:00" at bounding box center [331, 476] width 100 height 27
type input "03:30"
click at [311, 533] on li "03:30" at bounding box center [316, 536] width 59 height 17
click at [501, 439] on div "6 hours 0 minutes (recommended)" at bounding box center [458, 446] width 451 height 15
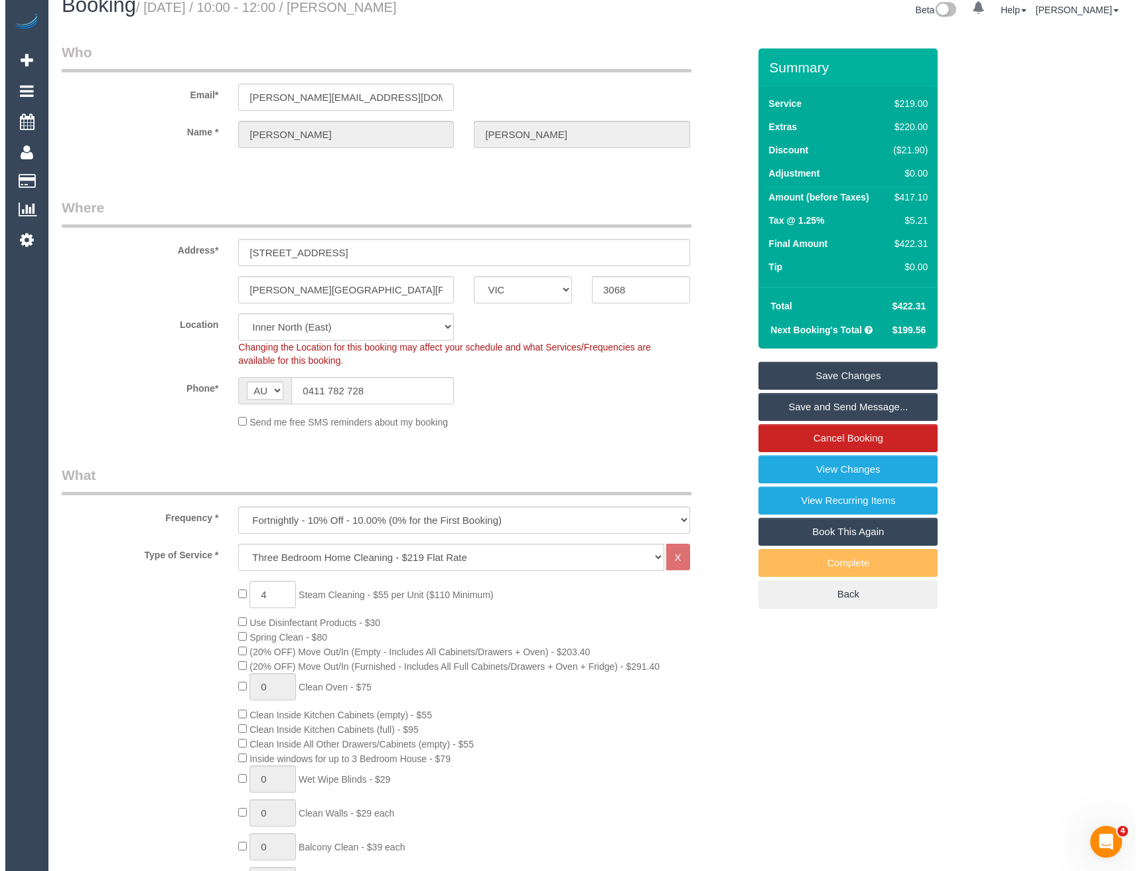
scroll to position [0, 0]
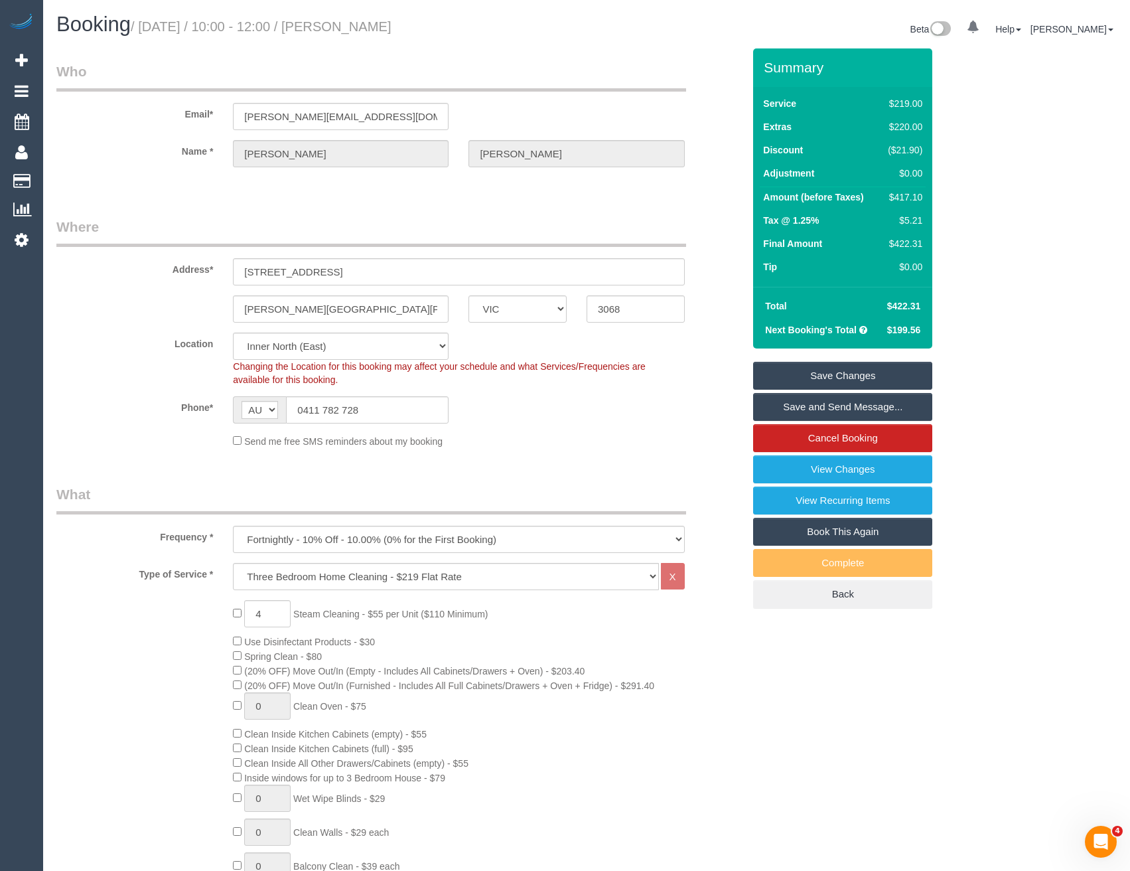
click at [787, 371] on link "Save Changes" at bounding box center [842, 376] width 179 height 28
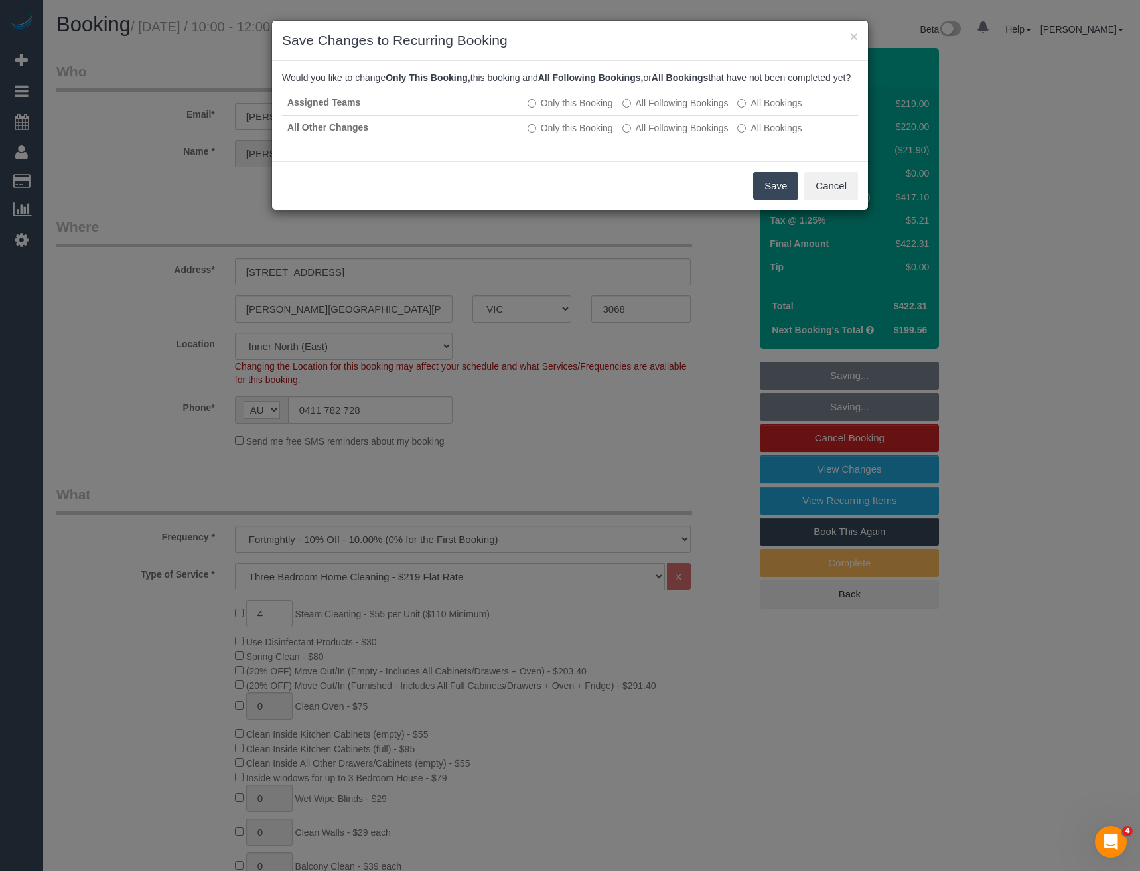
click at [789, 197] on button "Save" at bounding box center [775, 186] width 45 height 28
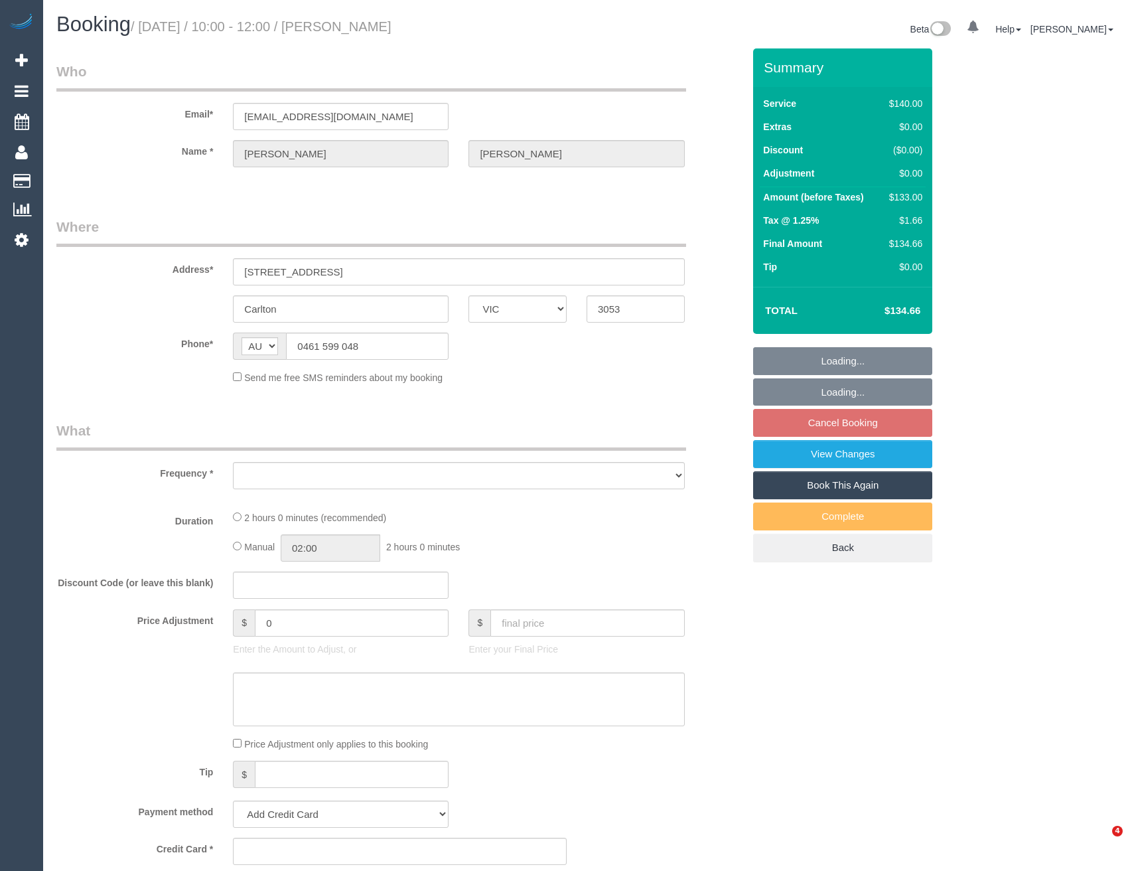
select select "VIC"
select select "string:stripe-pm_1RfXfJ2GScqysDRV6nMI43sF"
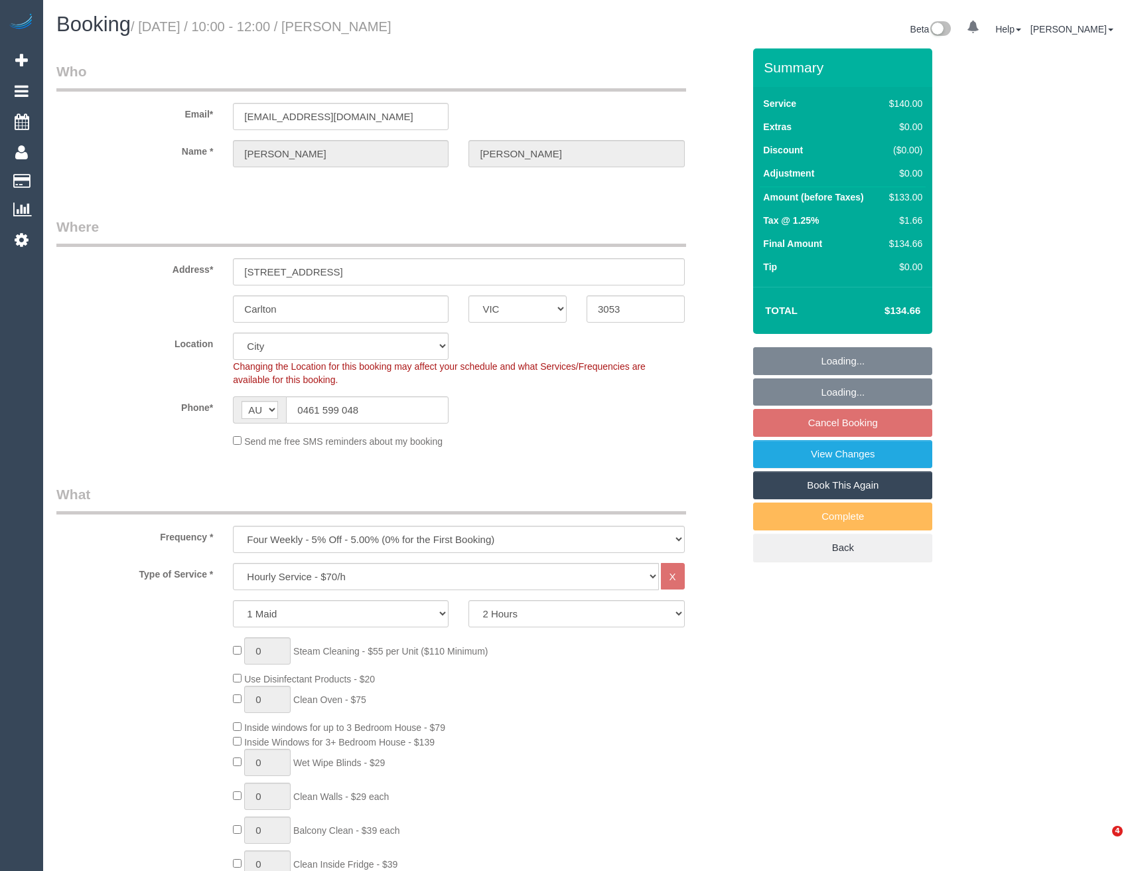
select select "object:1110"
select select "number:28"
select select "number:14"
select select "number:19"
select select "number:24"
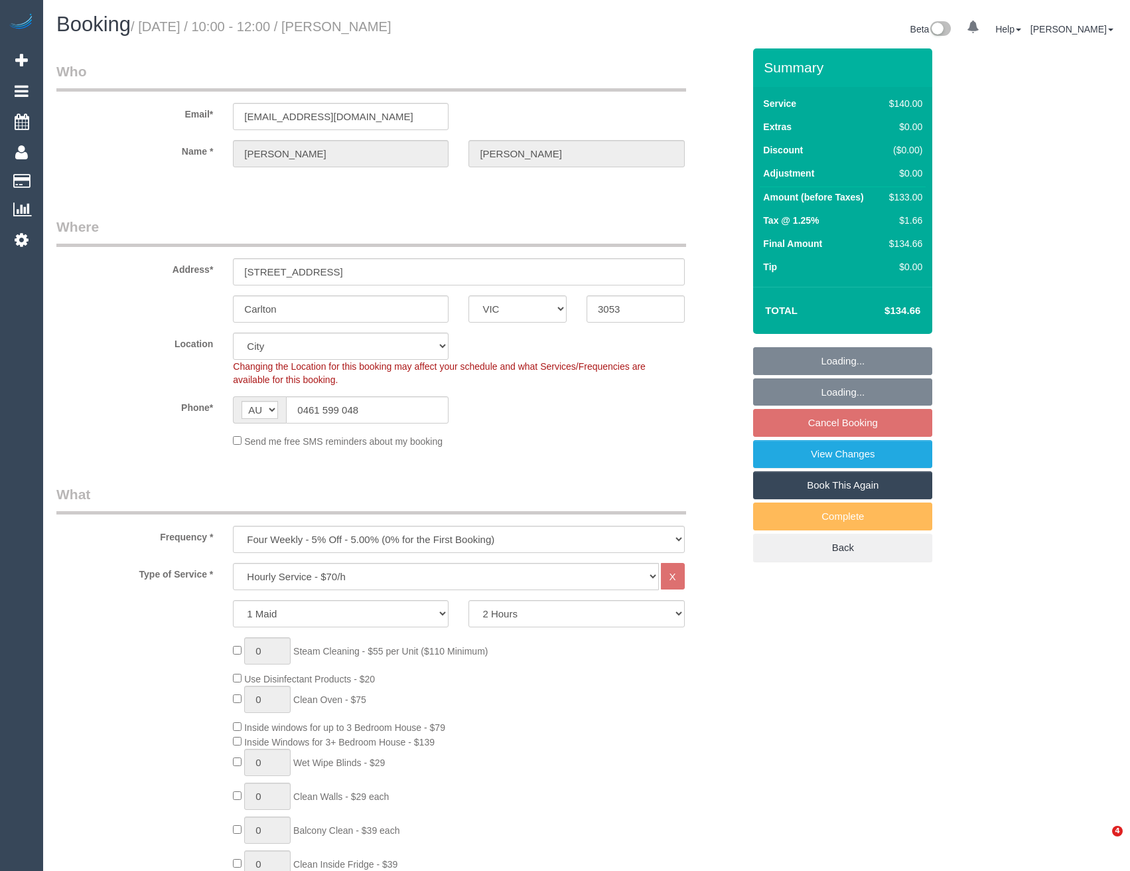
select select "number:33"
select select "number:13"
select select "object:1265"
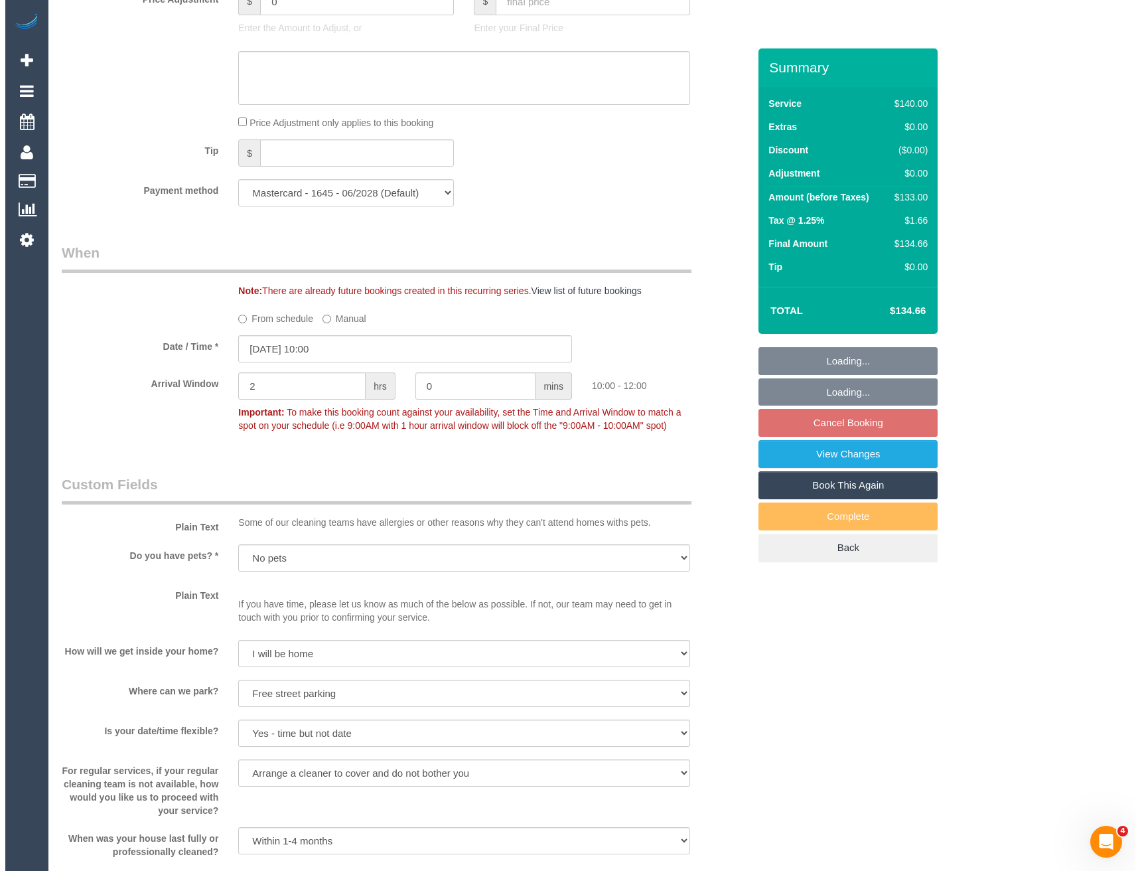
scroll to position [1593, 0]
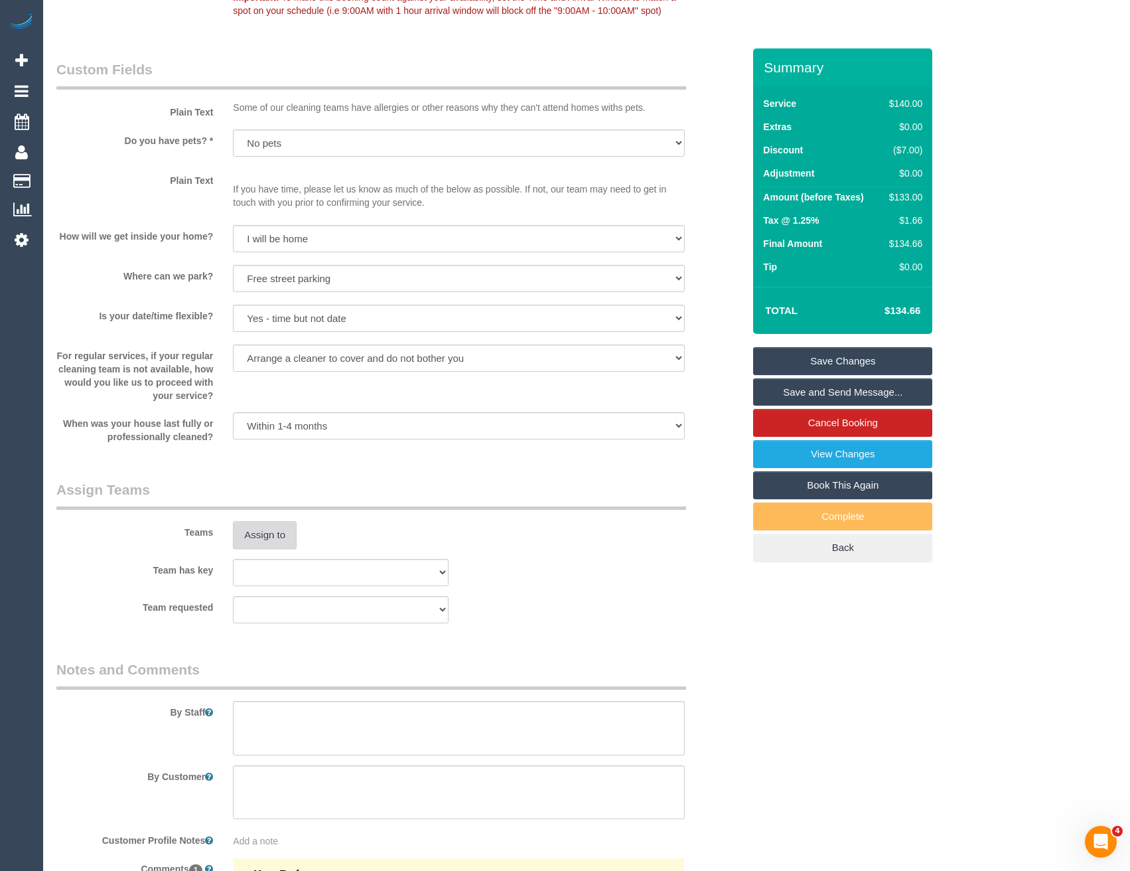
click at [273, 533] on button "Assign to" at bounding box center [265, 535] width 64 height 28
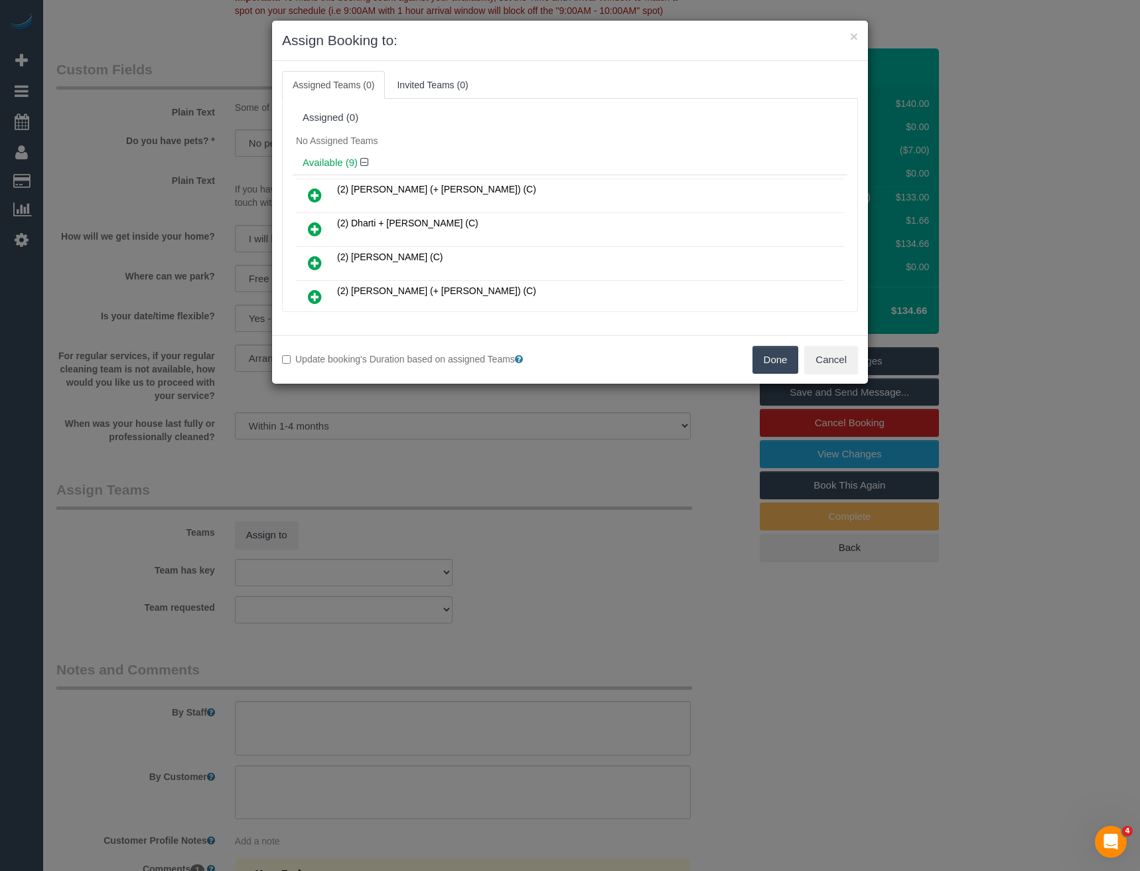
scroll to position [222, 0]
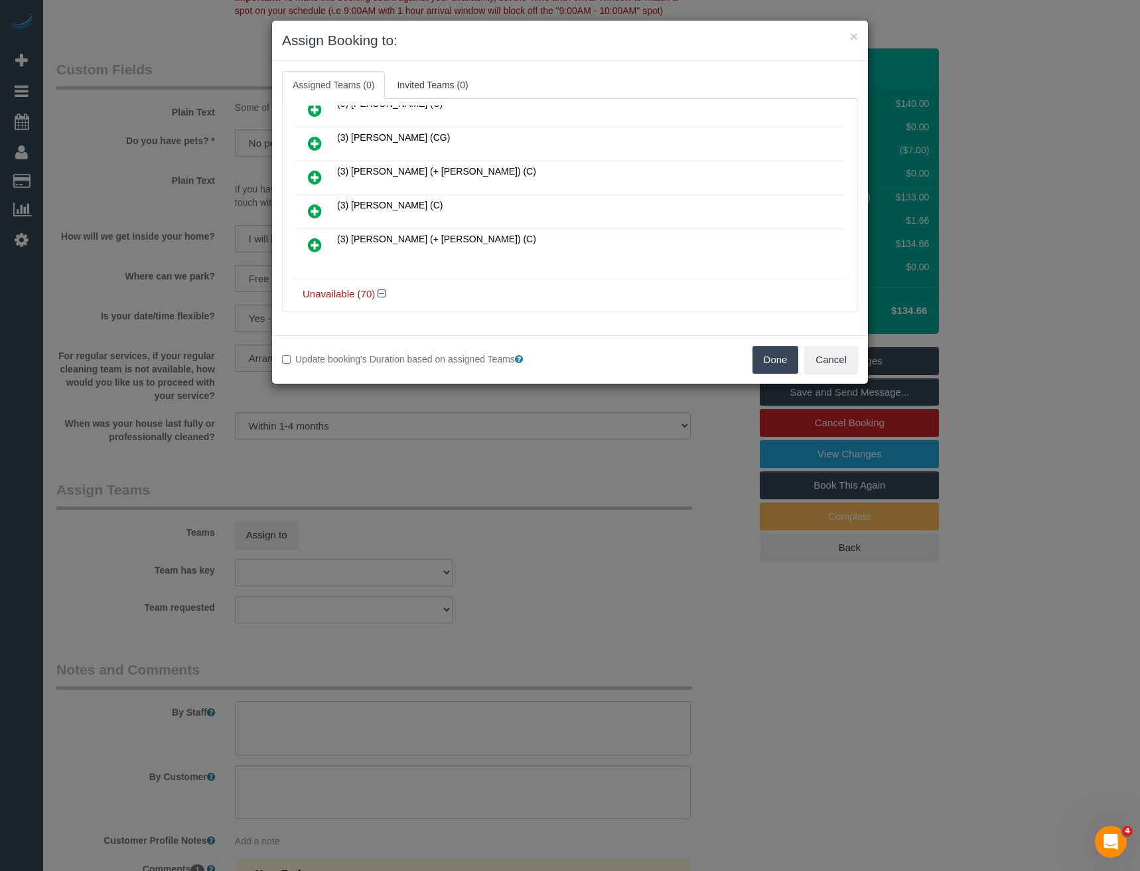
click at [315, 211] on icon at bounding box center [315, 211] width 14 height 16
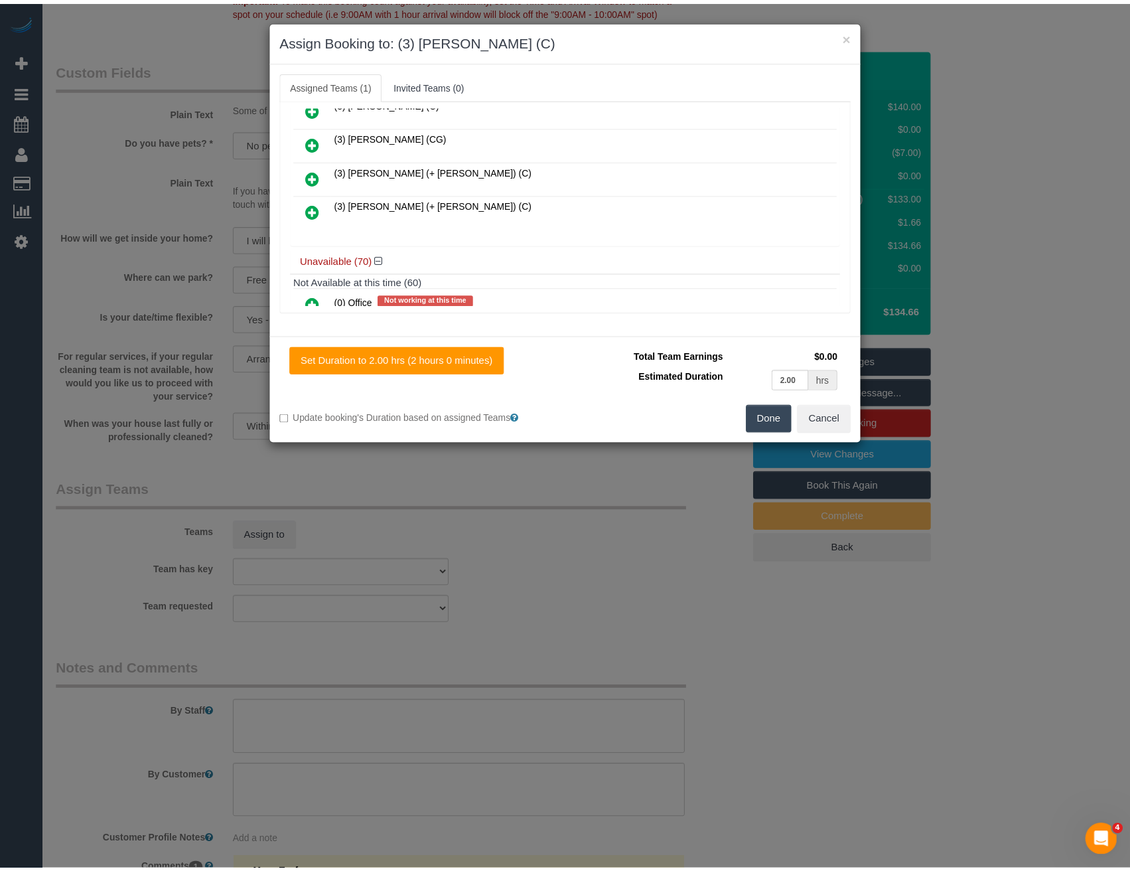
scroll to position [0, 0]
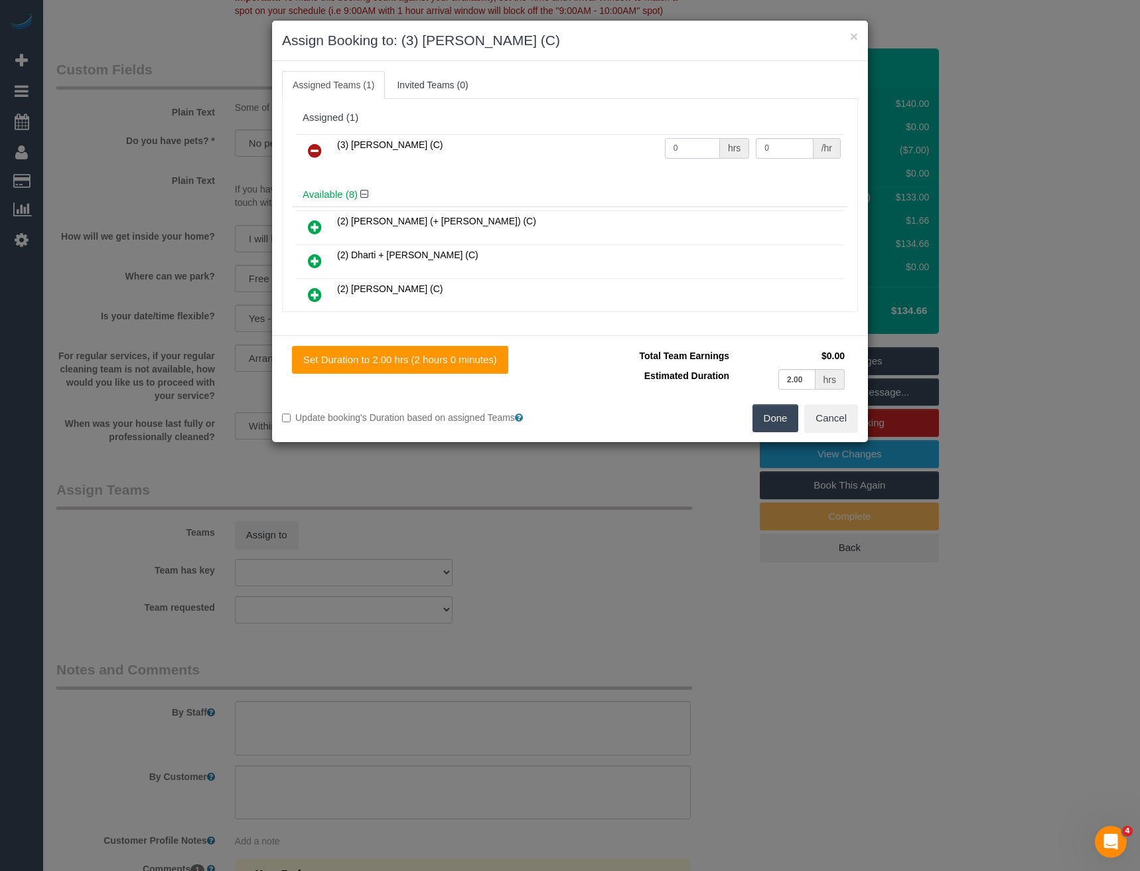
drag, startPoint x: 684, startPoint y: 147, endPoint x: 576, endPoint y: 146, distance: 108.2
click at [578, 147] on tr "(3) Rowan Walia (C) 0 hrs 0 /hr" at bounding box center [570, 151] width 548 height 34
type input "2"
type input "35"
click at [780, 423] on button "Done" at bounding box center [776, 418] width 46 height 28
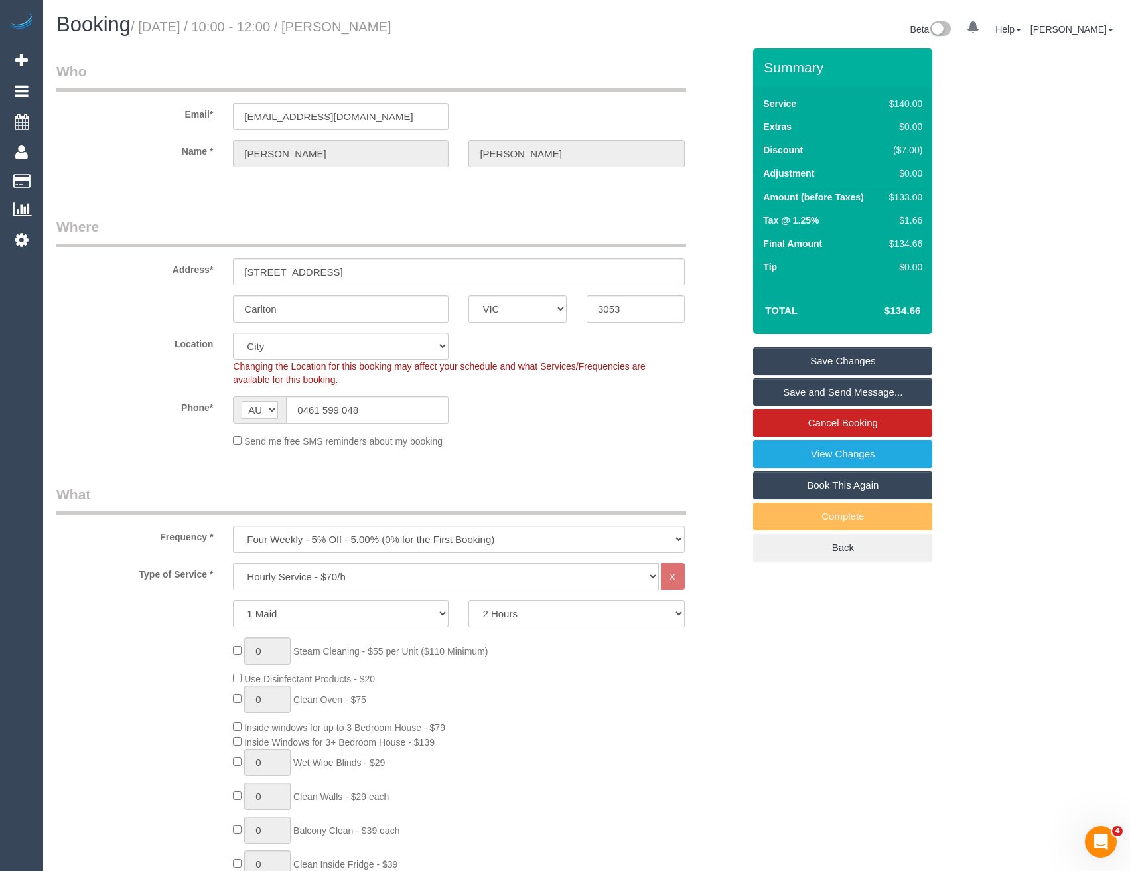
click at [830, 363] on link "Save Changes" at bounding box center [842, 361] width 179 height 28
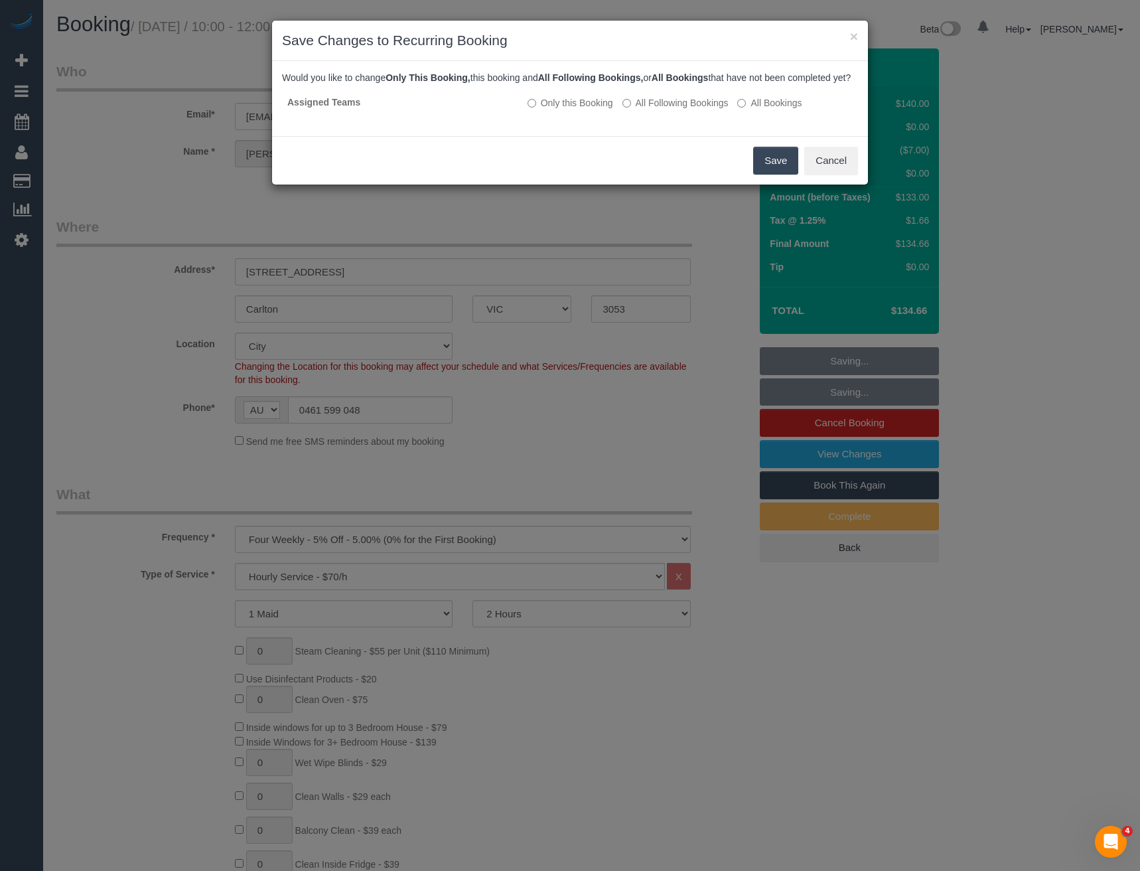
click at [768, 175] on button "Save" at bounding box center [775, 161] width 45 height 28
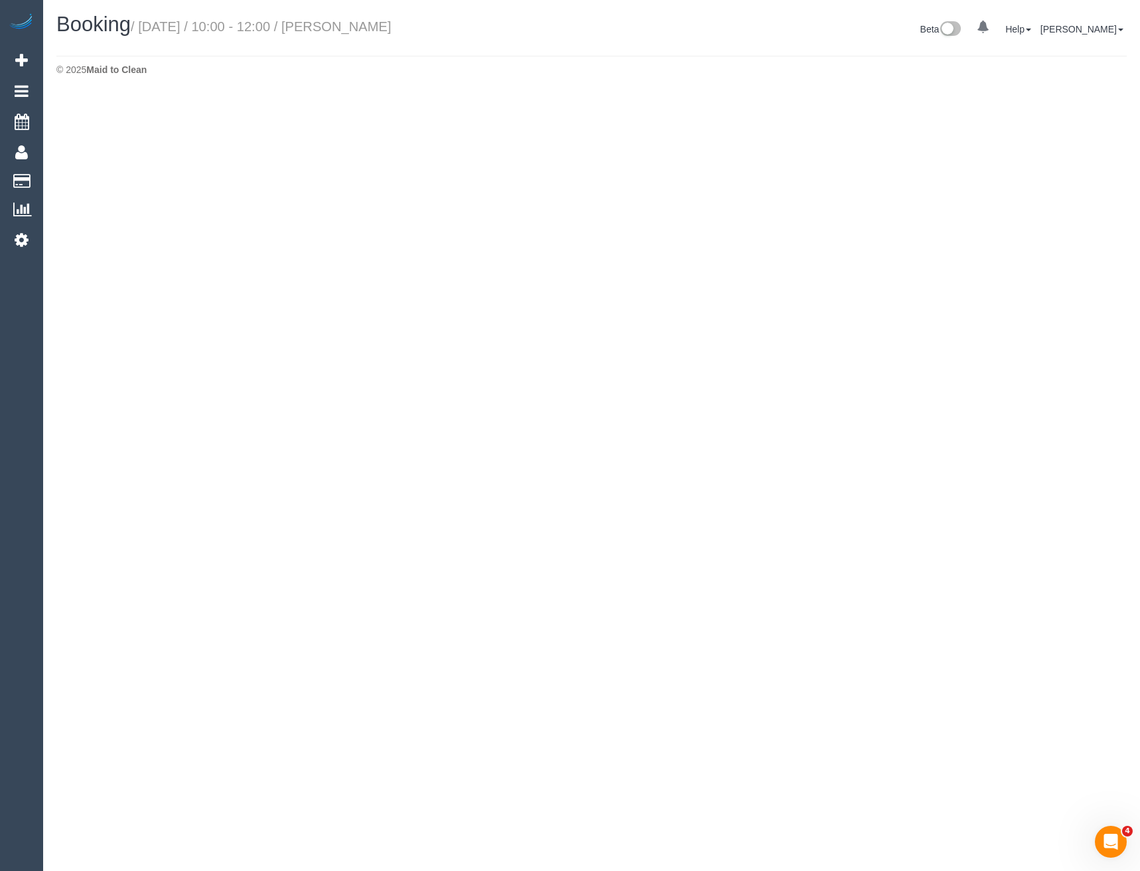
select select "VIC"
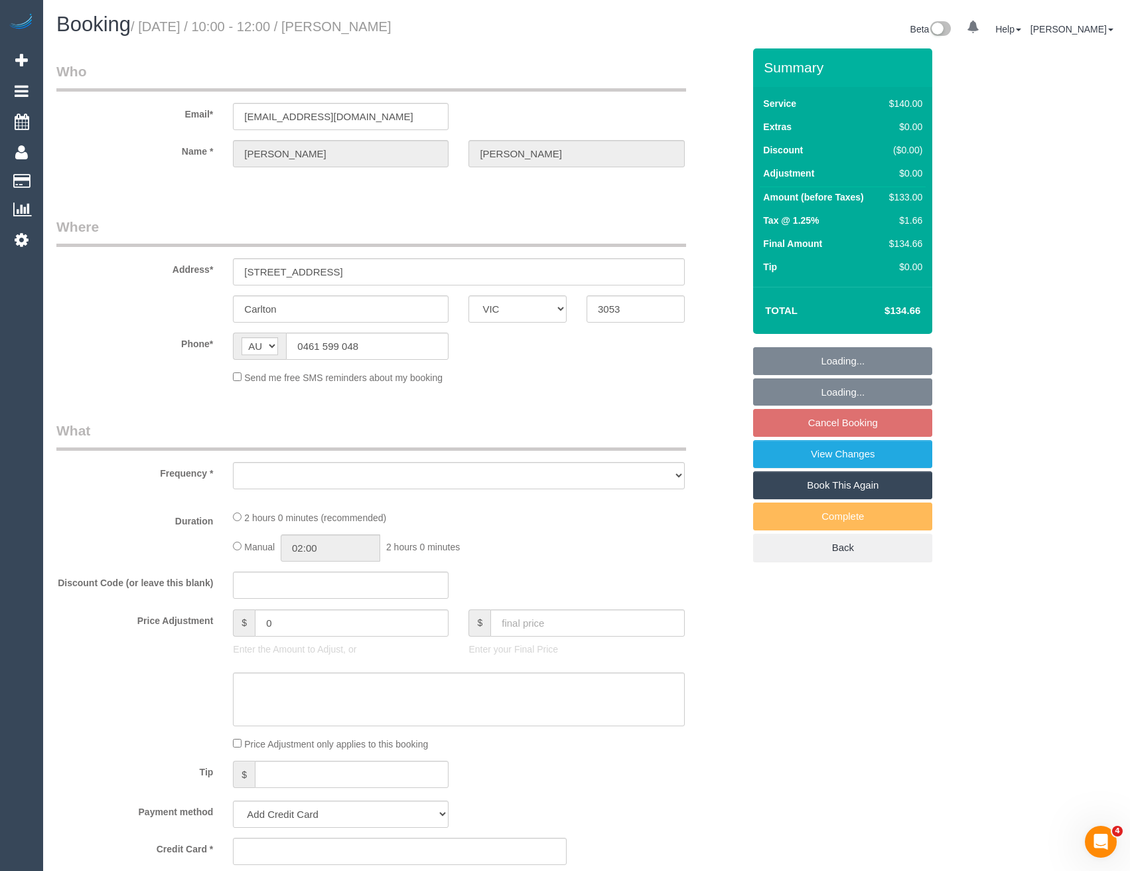
select select "object:3866"
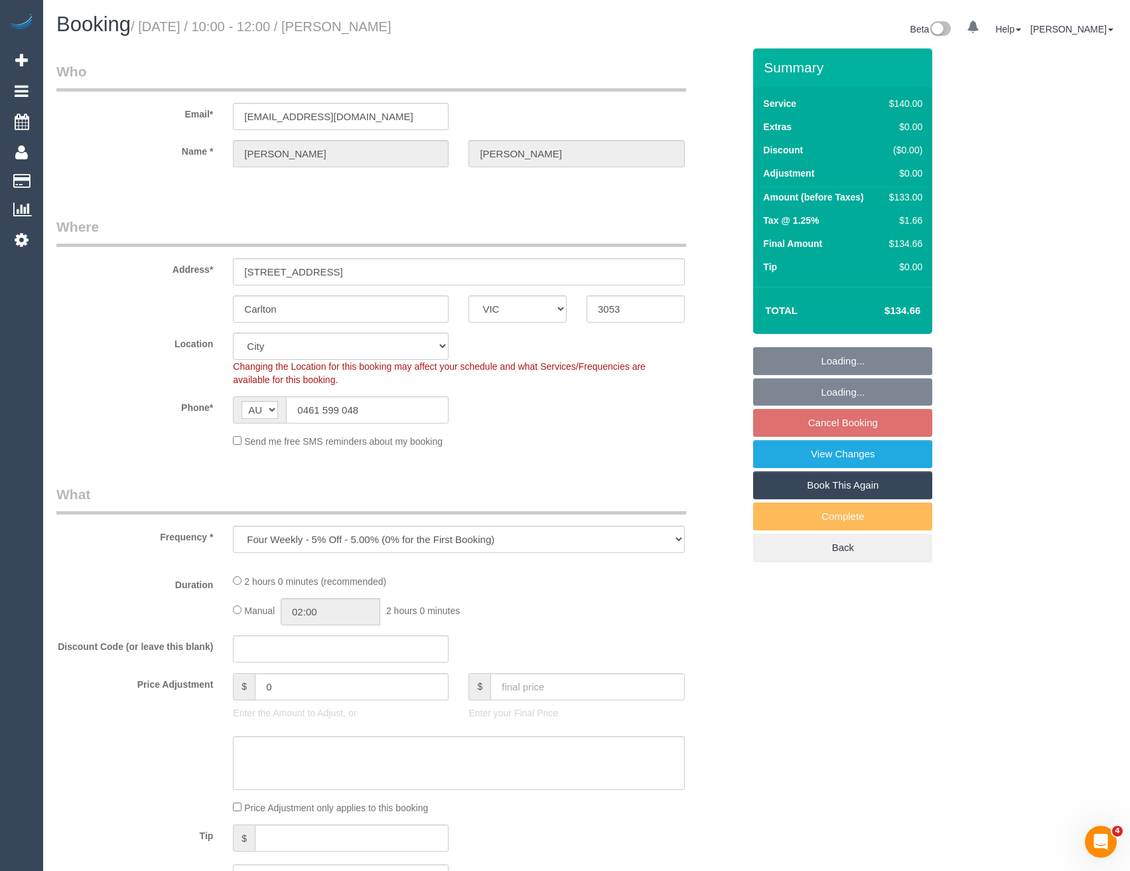
select select "string:stripe-pm_1RfXfJ2GScqysDRV6nMI43sF"
select select "number:28"
select select "number:14"
select select "number:19"
select select "number:24"
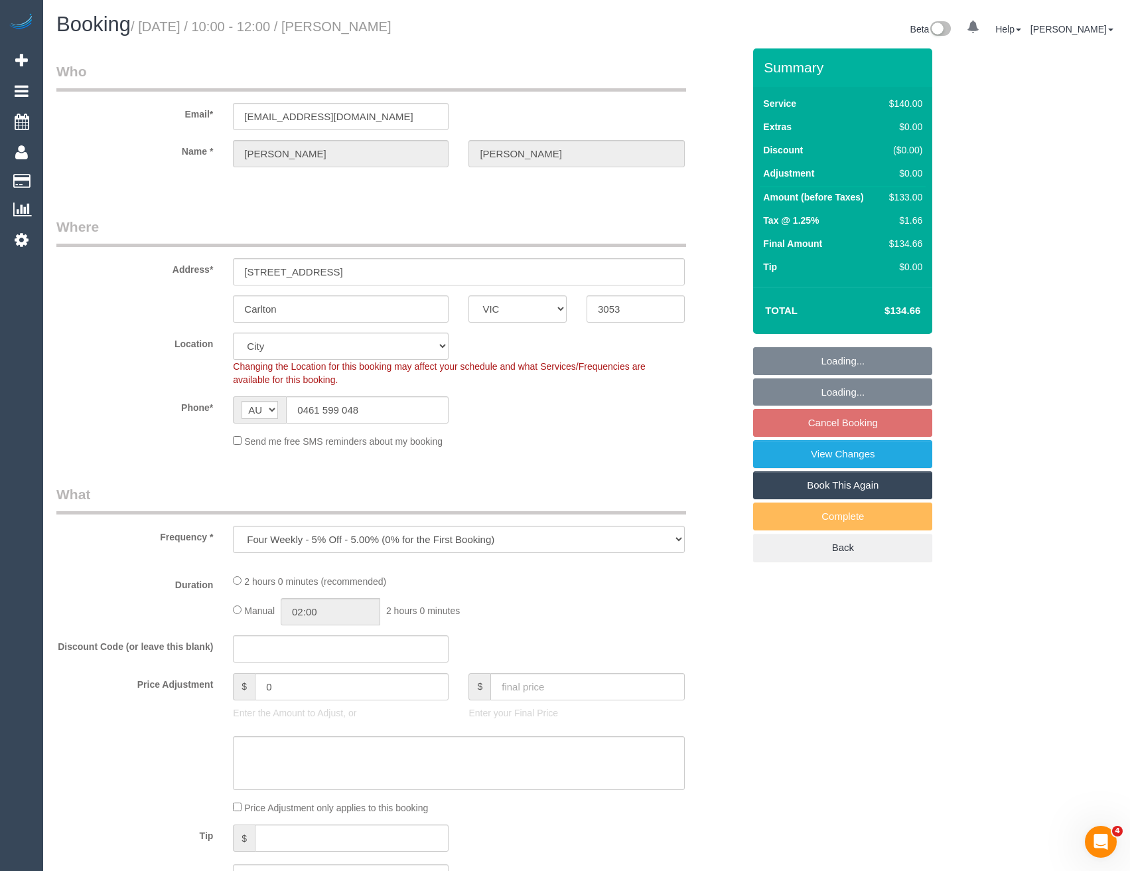
select select "number:33"
select select "number:13"
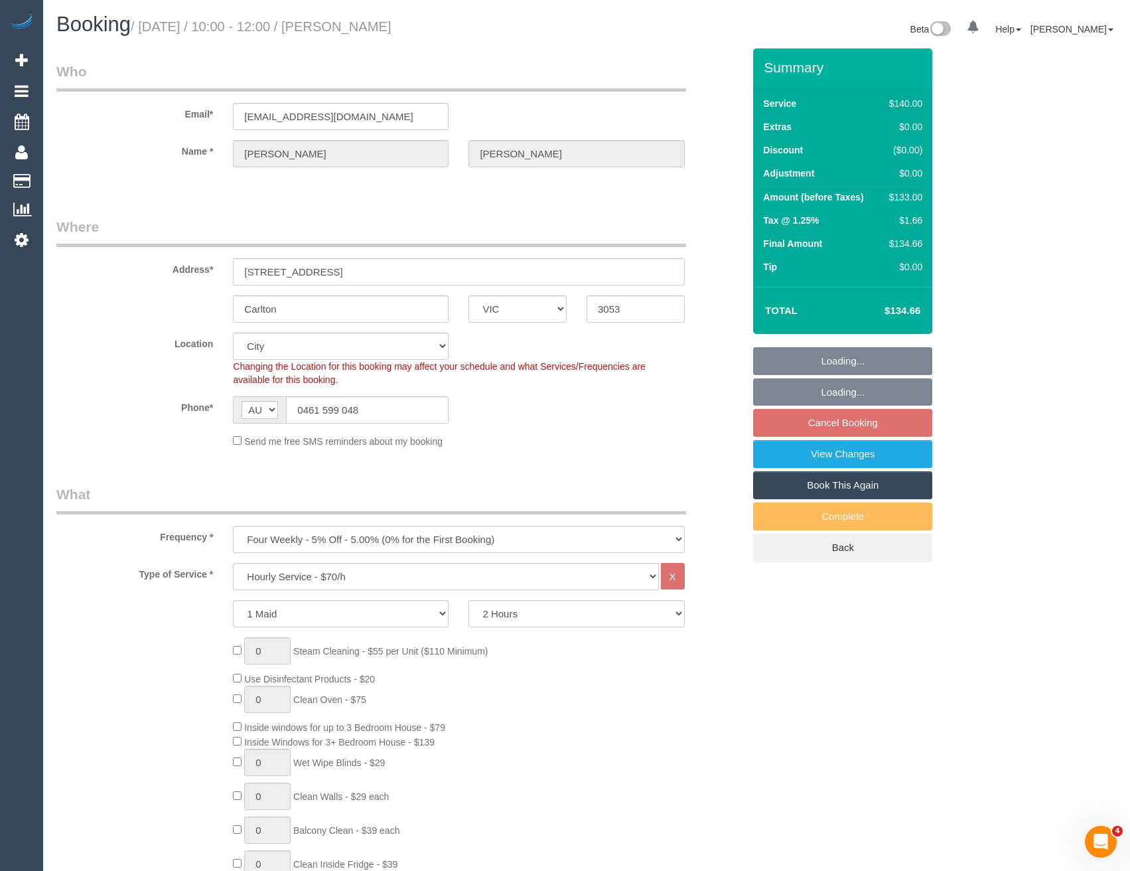
select select "object:4183"
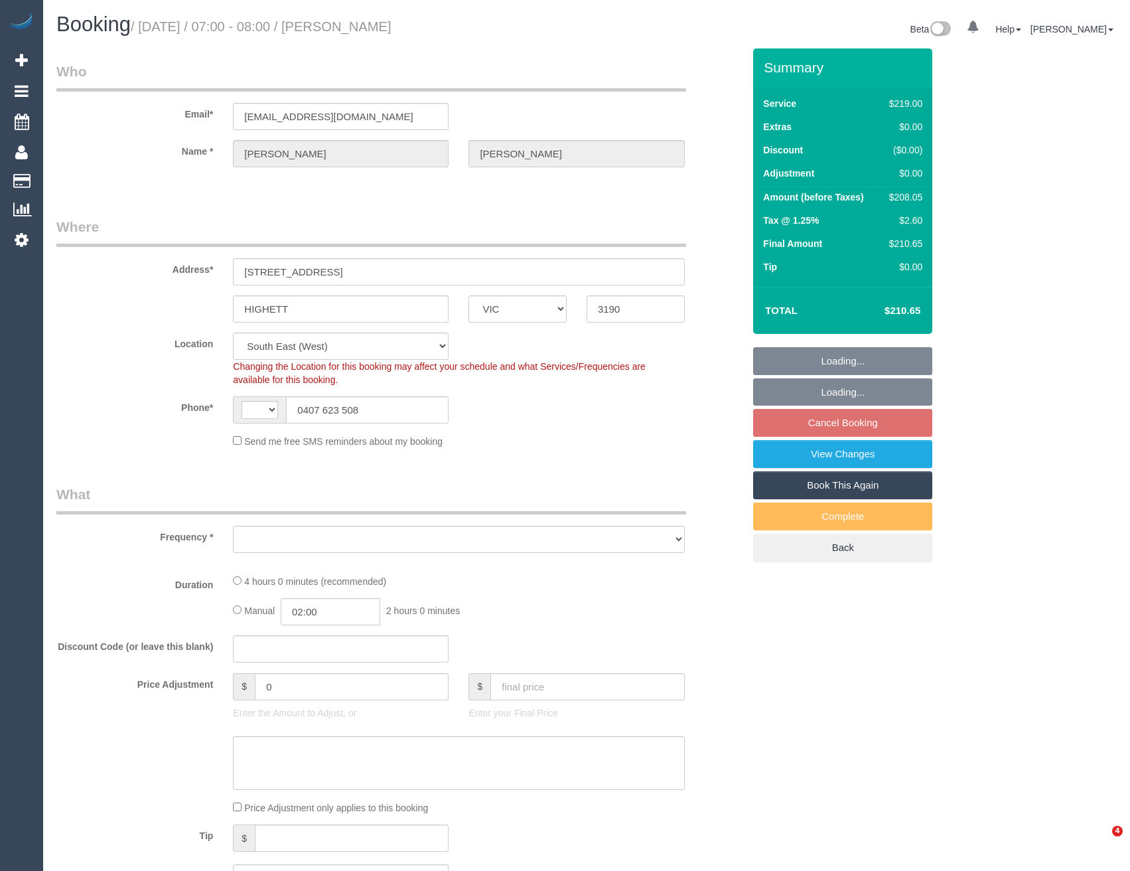
select select "VIC"
select select "string:AU"
select select "object:681"
select select "string:stripe-pm_1IrgO02GScqysDRVckAL1IZi"
select select "spot1"
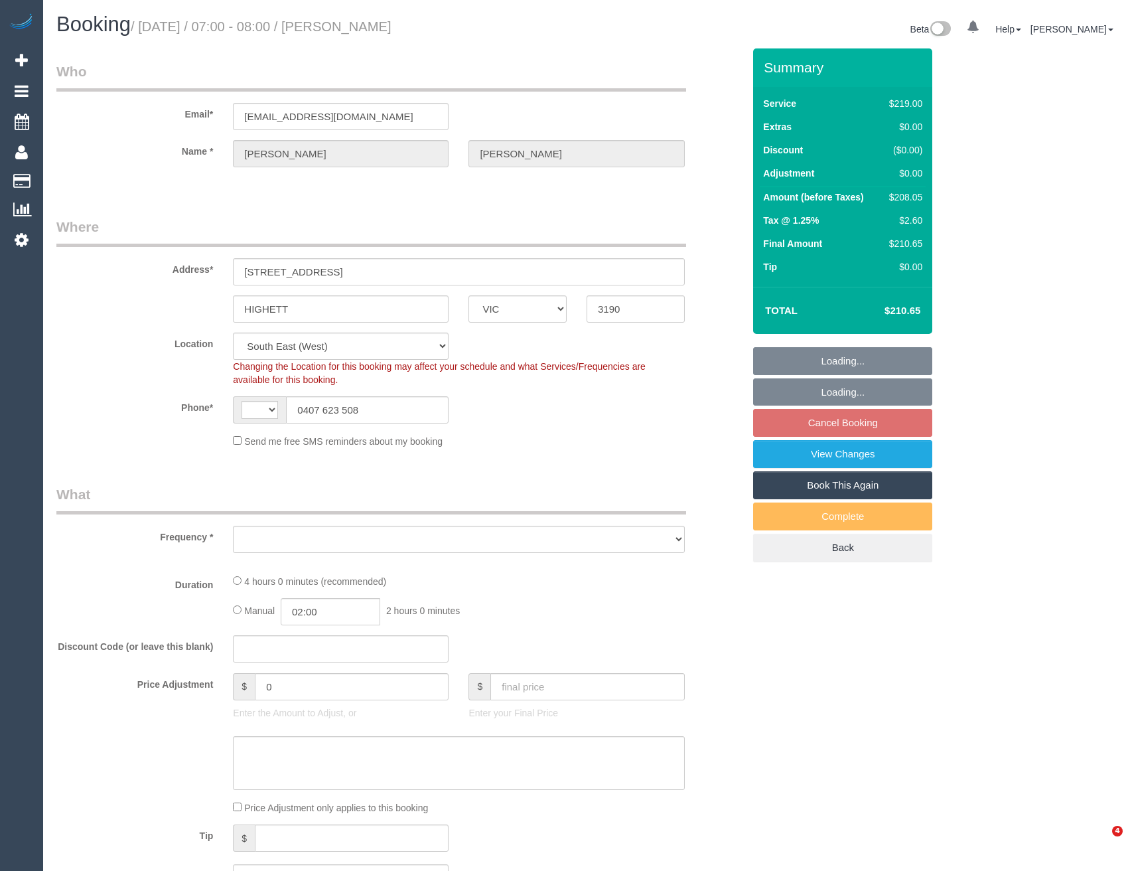
select select "number:32"
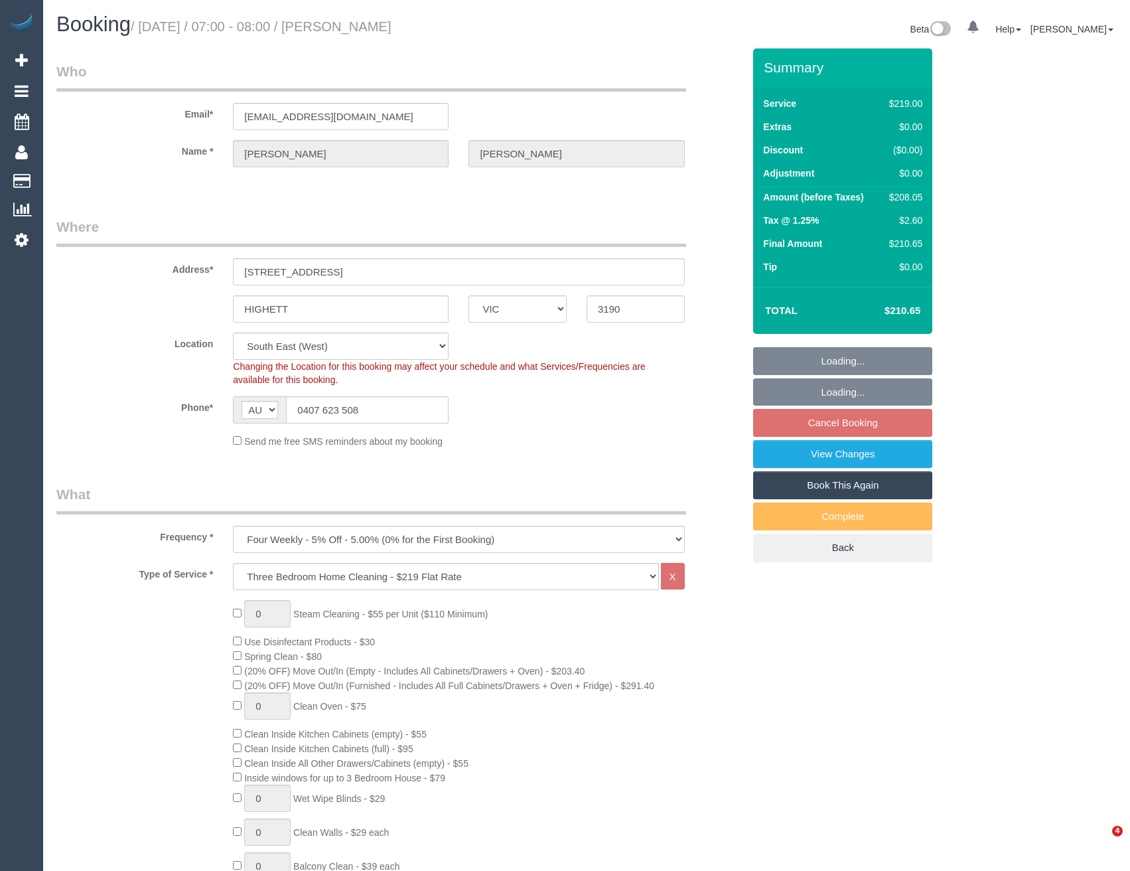
select select "object:1308"
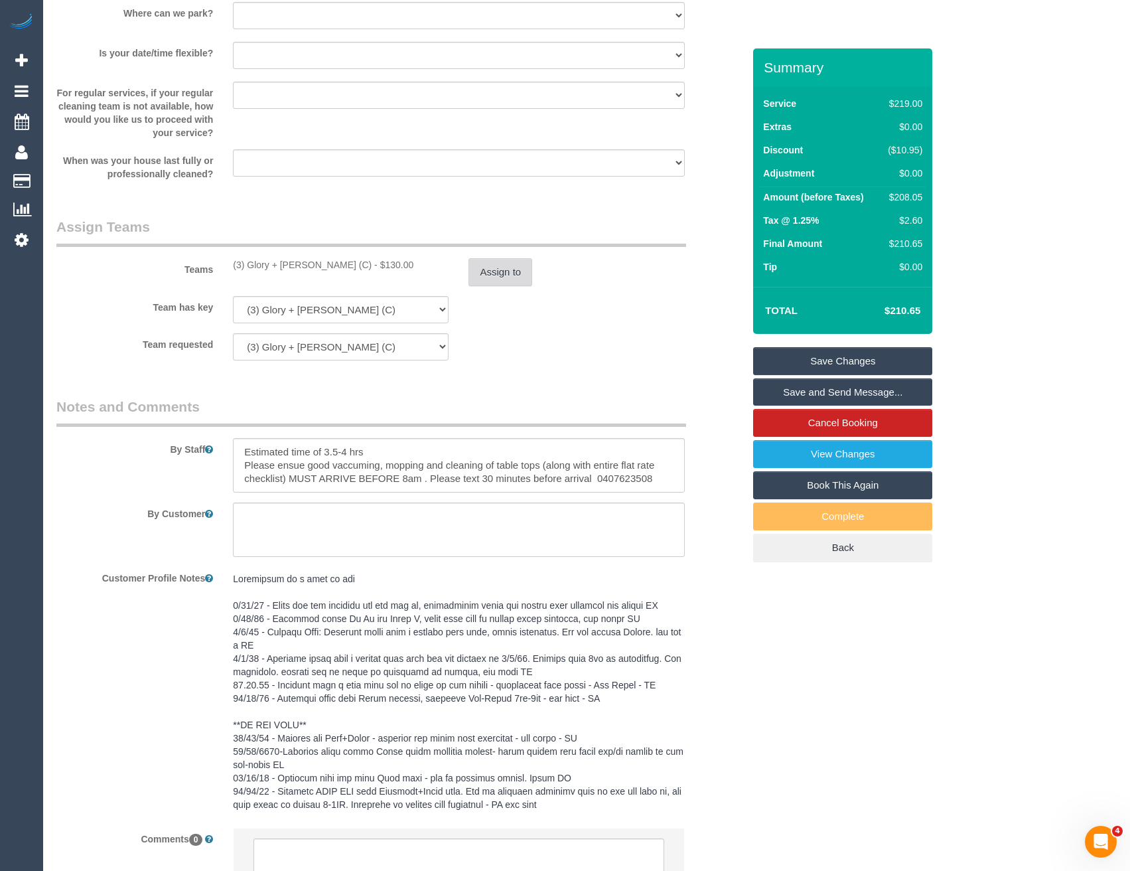
click at [494, 285] on button "Assign to" at bounding box center [501, 272] width 64 height 28
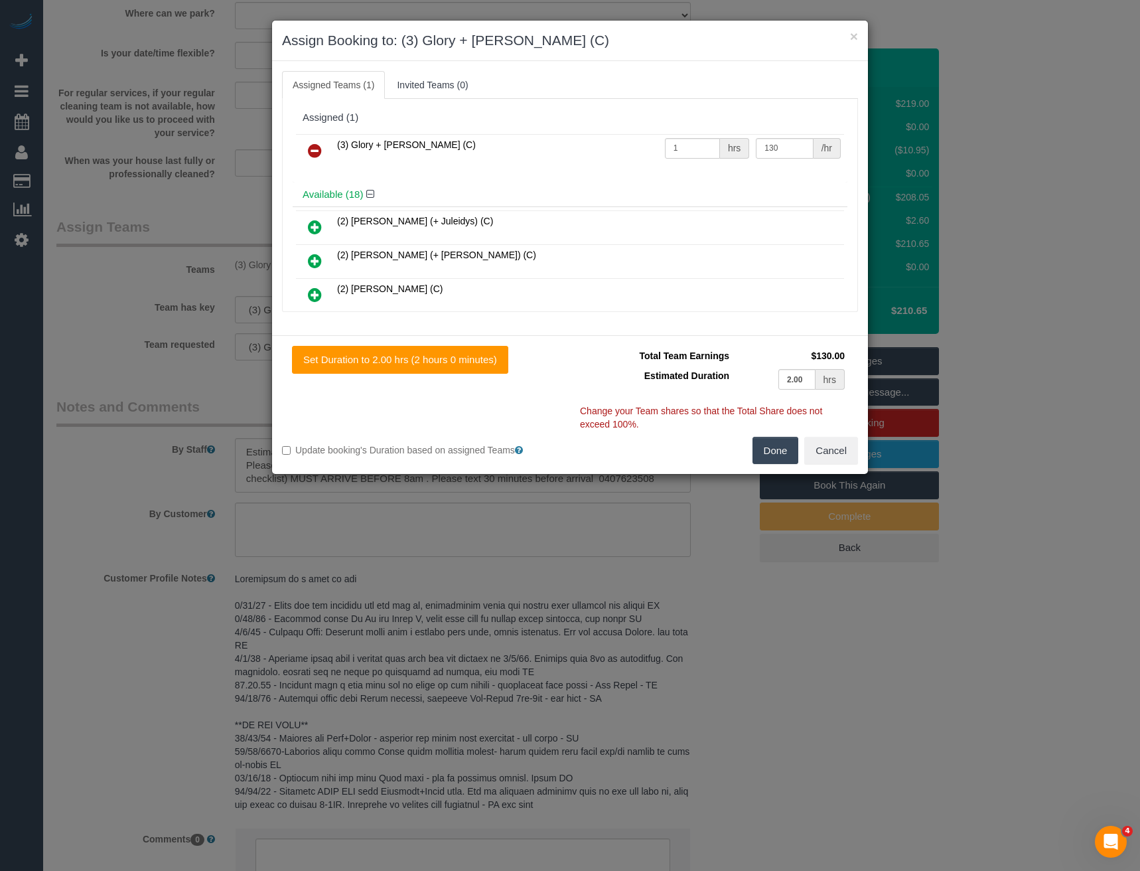
click at [320, 150] on icon at bounding box center [315, 151] width 14 height 16
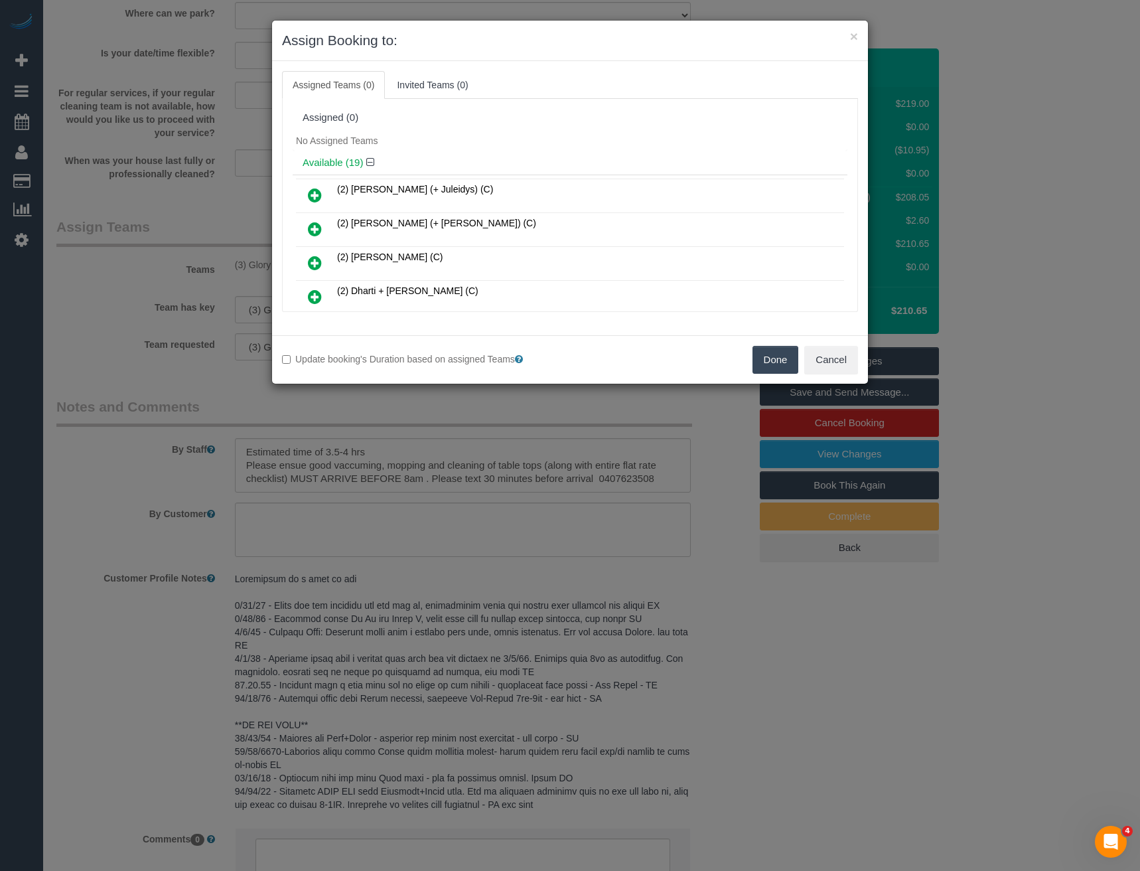
scroll to position [459, 0]
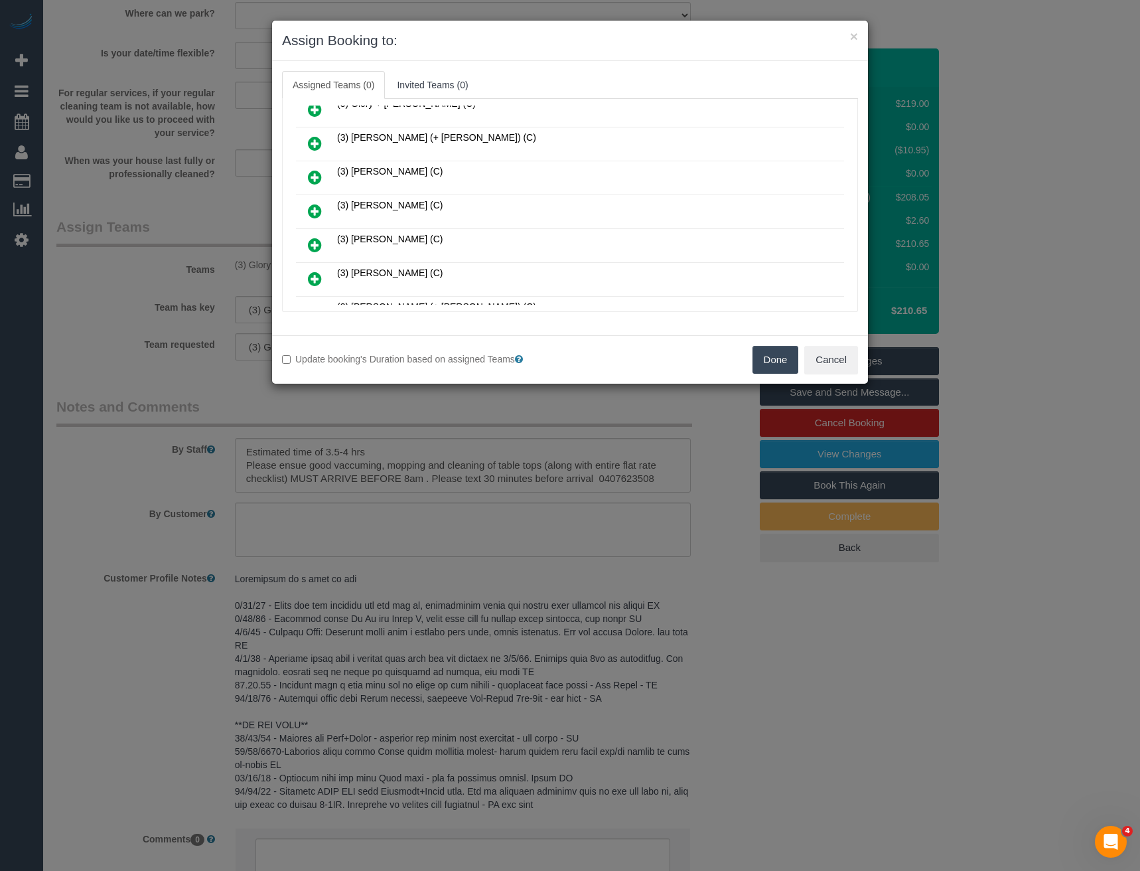
click at [314, 204] on icon at bounding box center [315, 211] width 14 height 16
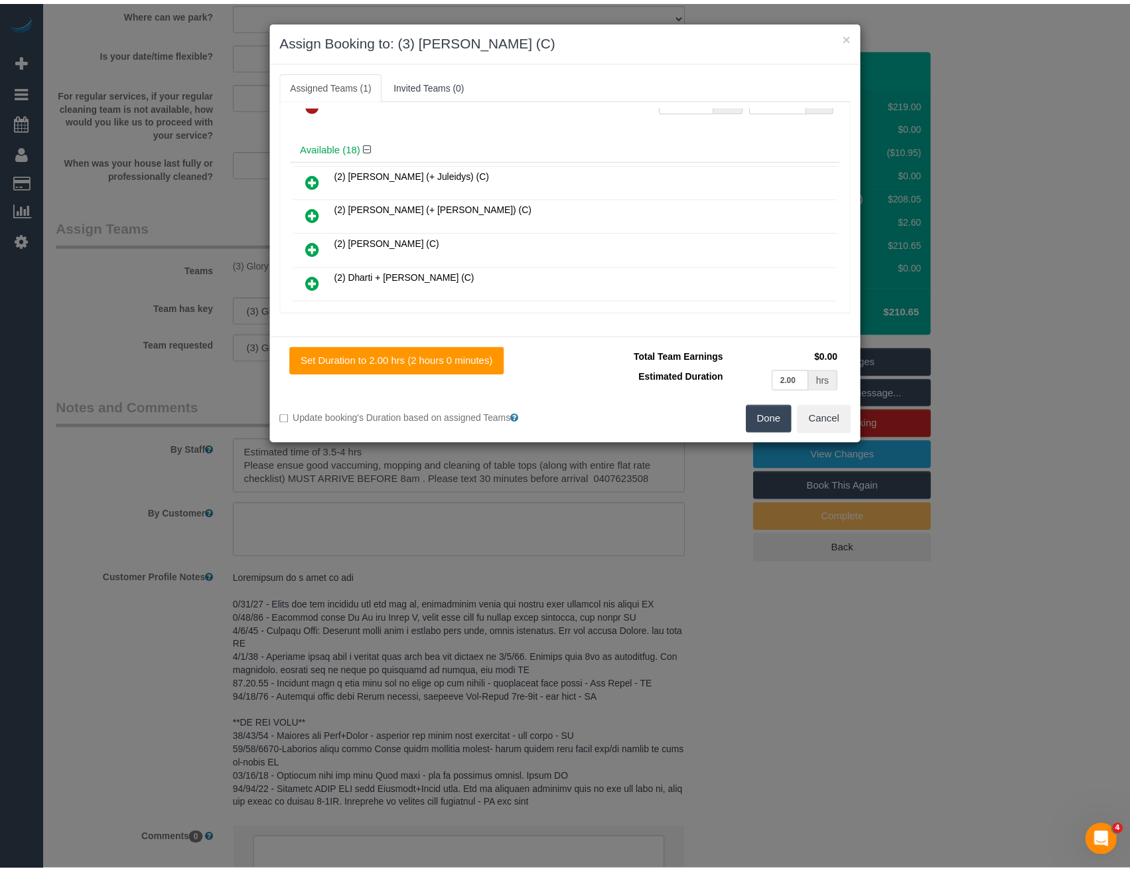
scroll to position [0, 0]
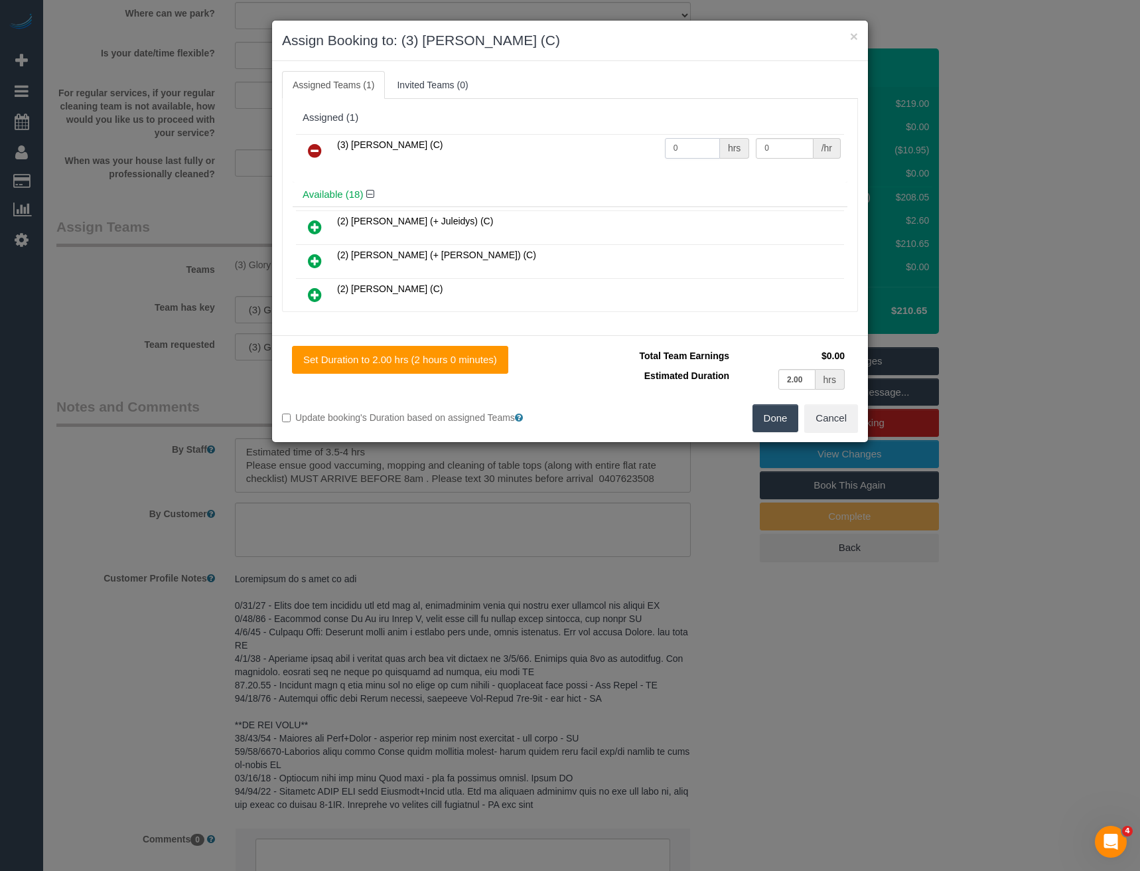
drag, startPoint x: 680, startPoint y: 143, endPoint x: 591, endPoint y: 129, distance: 89.4
click at [608, 137] on tr "(3) Lakitha Wathsara (C) 0 hrs 0 /hr" at bounding box center [570, 151] width 548 height 34
type input "1"
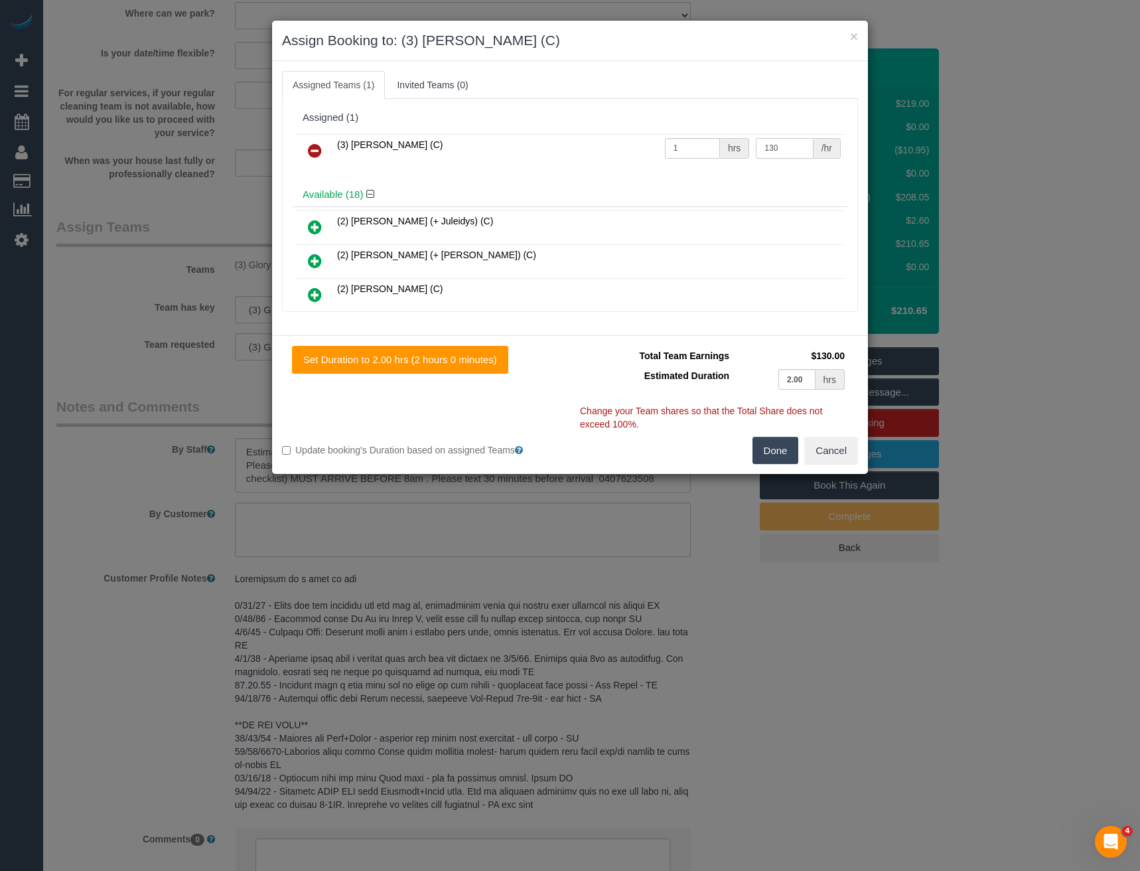
type input "130"
click at [778, 453] on button "Done" at bounding box center [776, 451] width 46 height 28
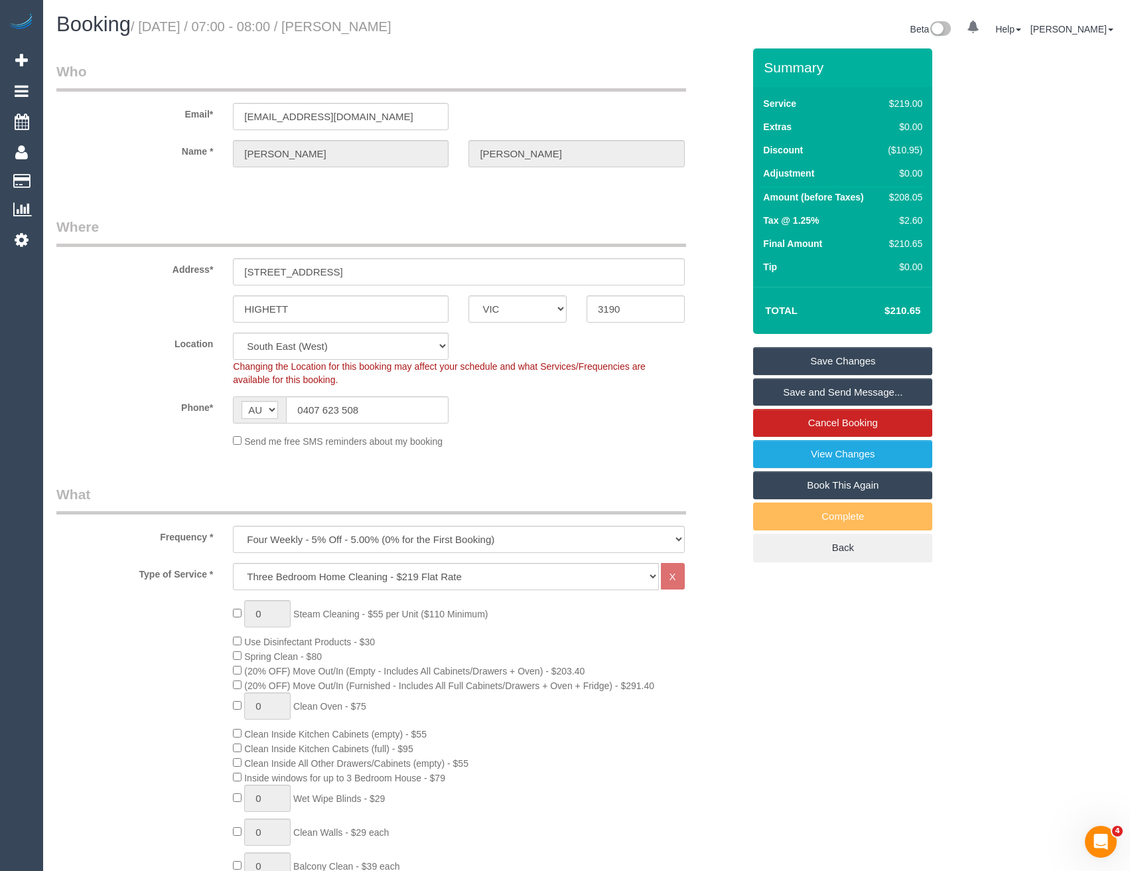
select select "spot26"
click at [786, 352] on link "Save Changes" at bounding box center [842, 361] width 179 height 28
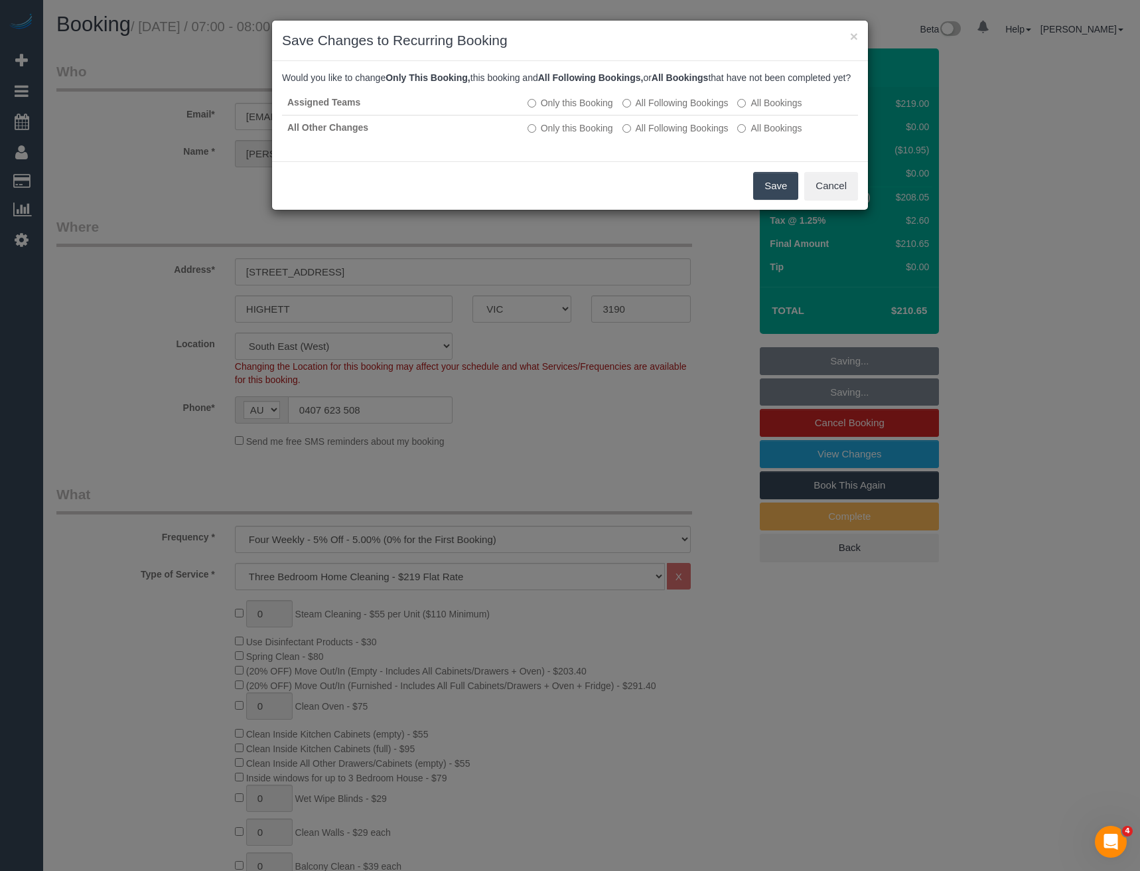
drag, startPoint x: 784, startPoint y: 198, endPoint x: 747, endPoint y: 181, distance: 41.6
click at [784, 198] on button "Save" at bounding box center [775, 186] width 45 height 28
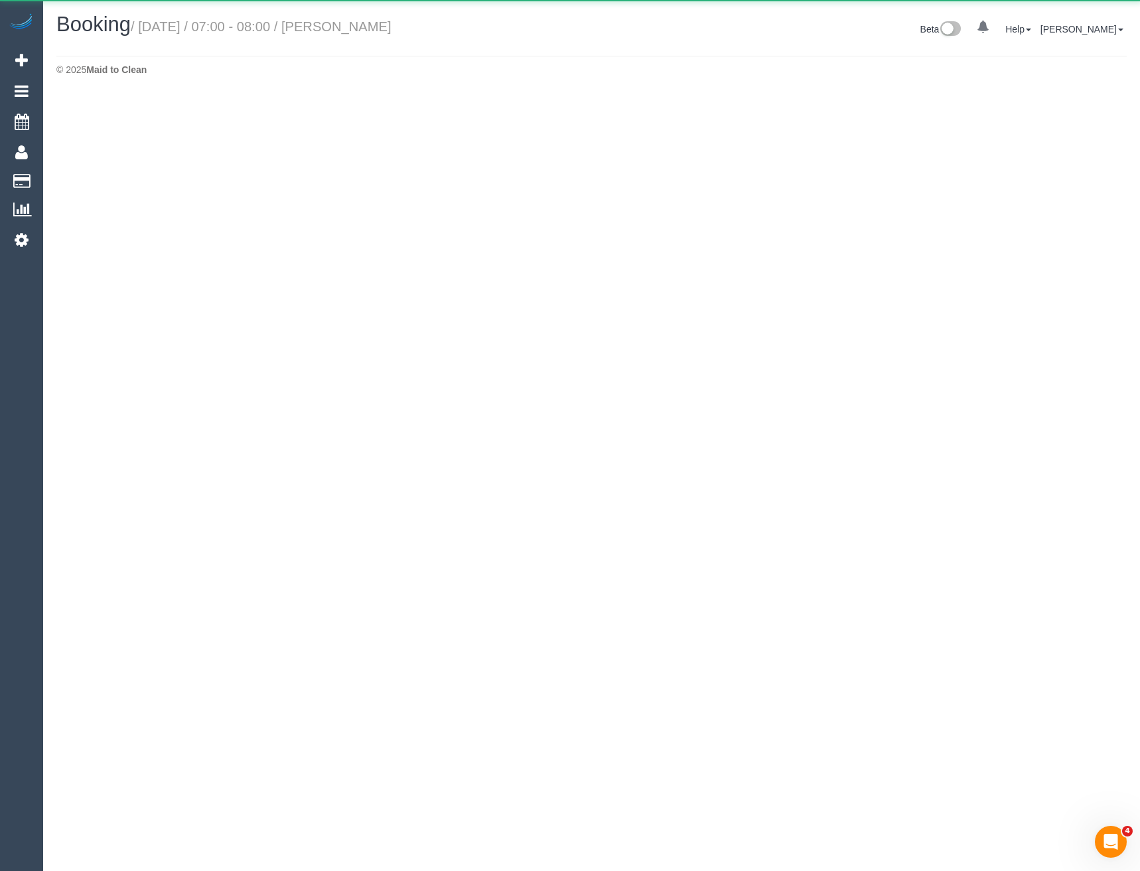
select select "VIC"
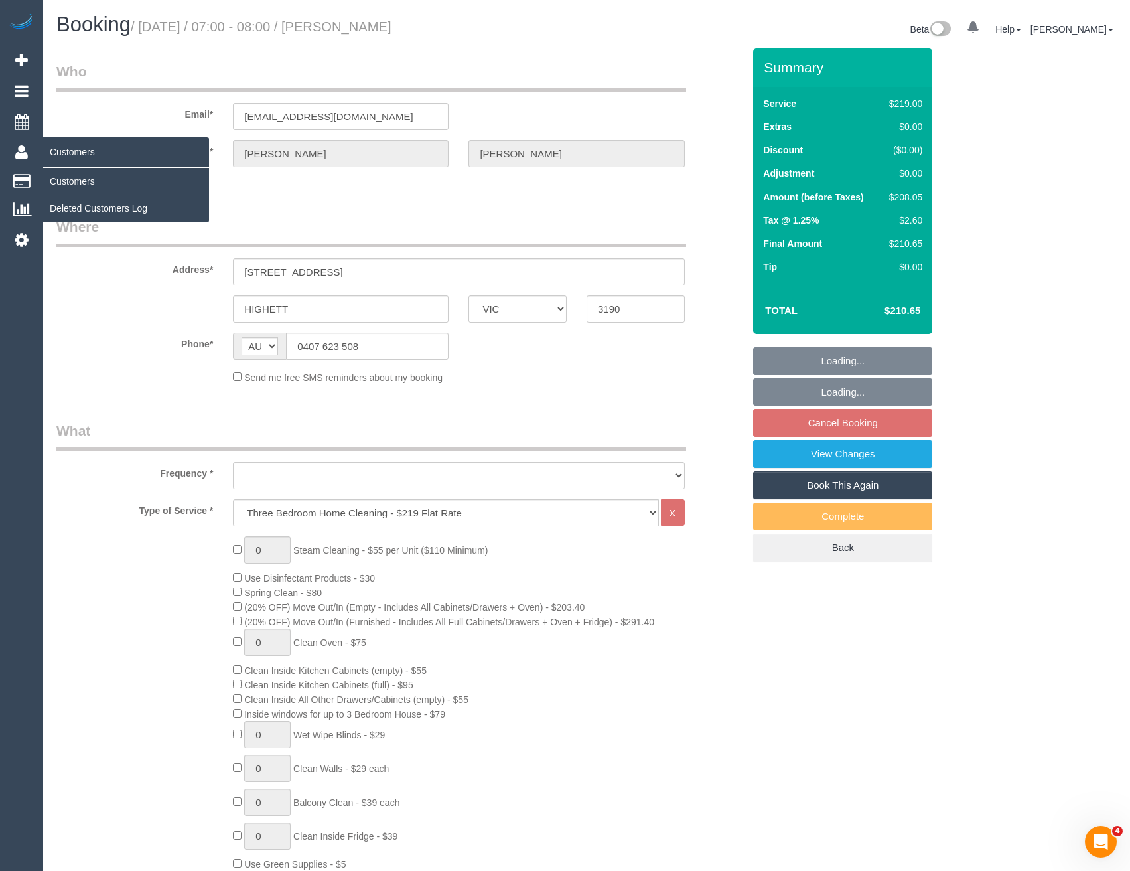
select select "object:4777"
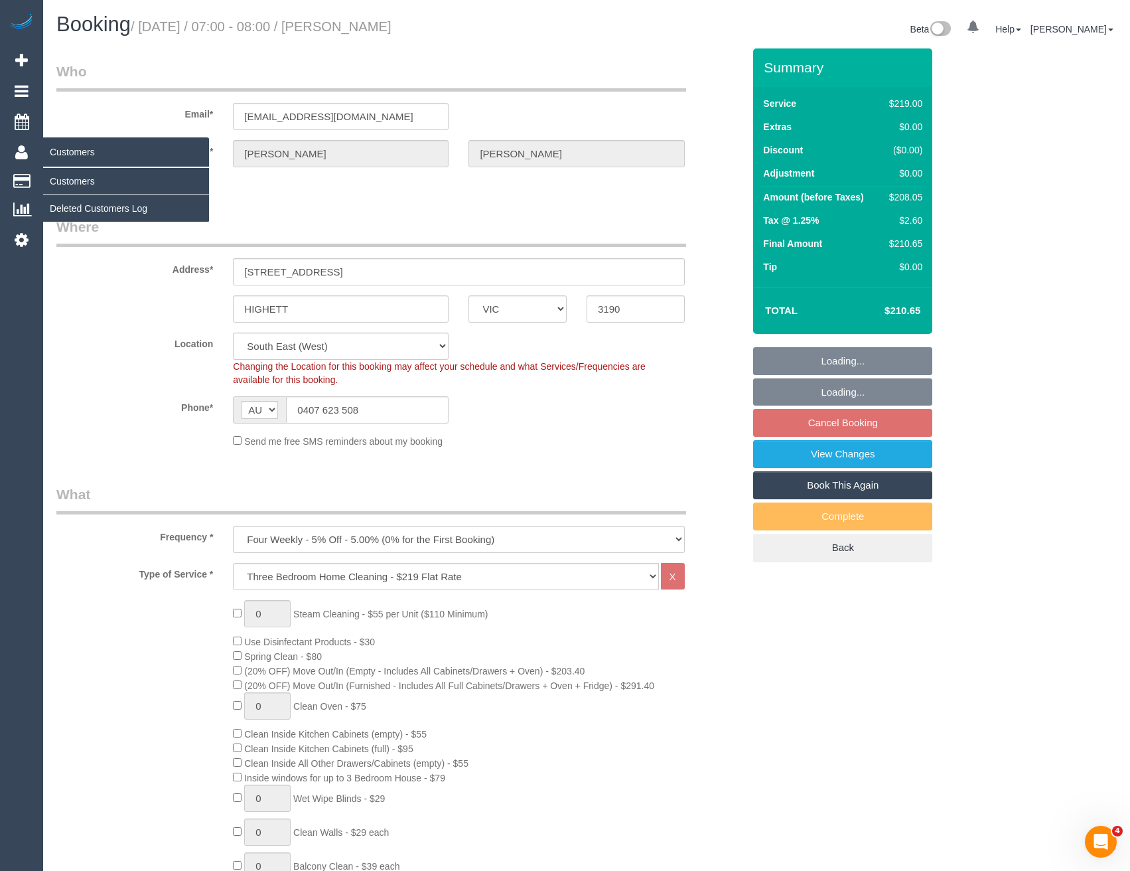
select select "string:stripe-pm_1IrgO02GScqysDRVckAL1IZi"
select select "object:5305"
select select "spot51"
select select "number:32"
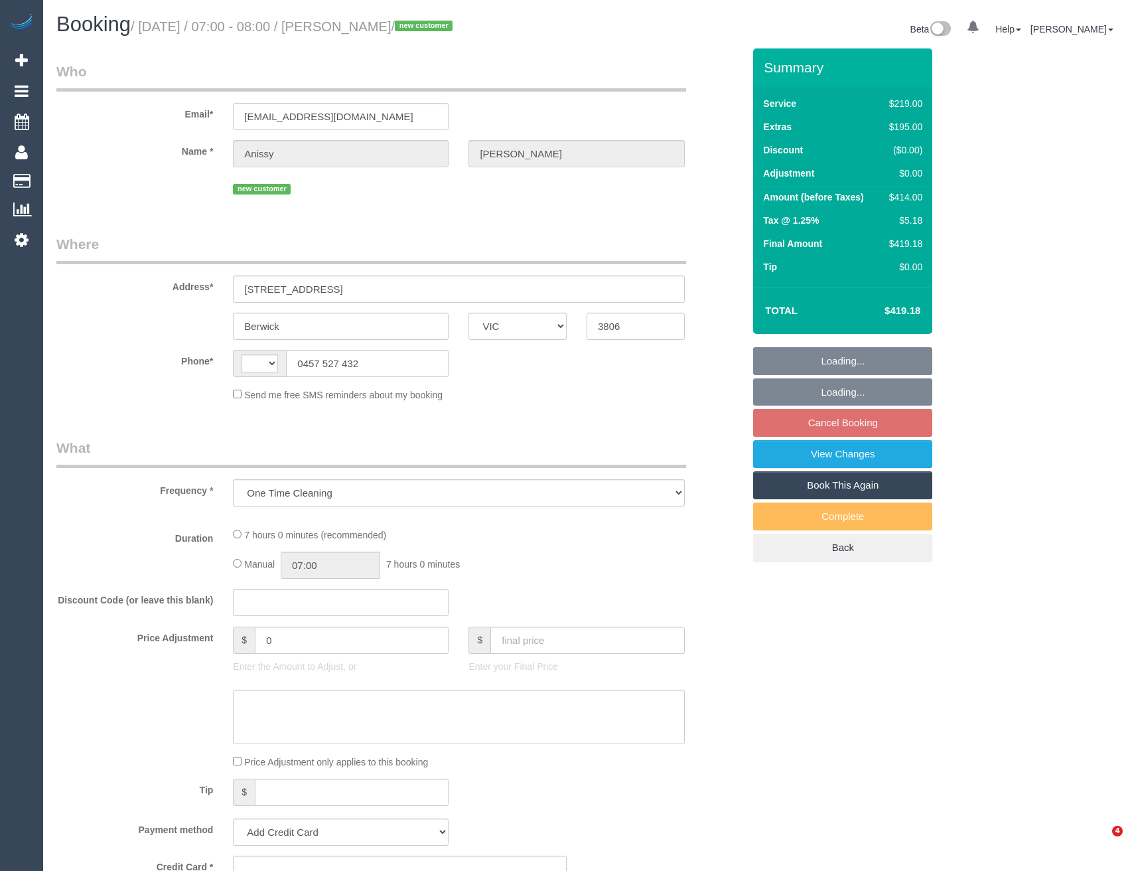
select select "VIC"
select select "string:stripe-pm_1S9ZvC2GScqysDRVmxksfFhw"
select select "string:AU"
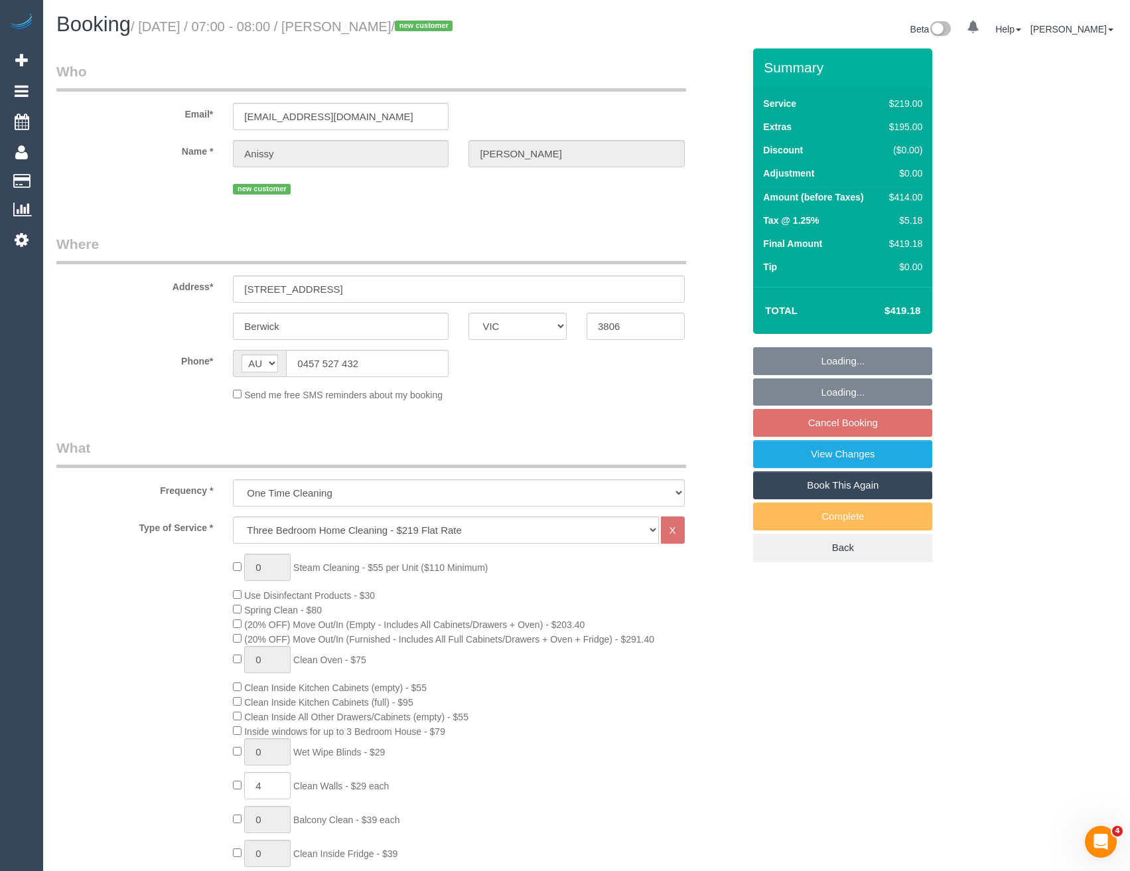
select select "number:28"
select select "number:15"
select select "number:18"
select select "number:25"
select select "number:33"
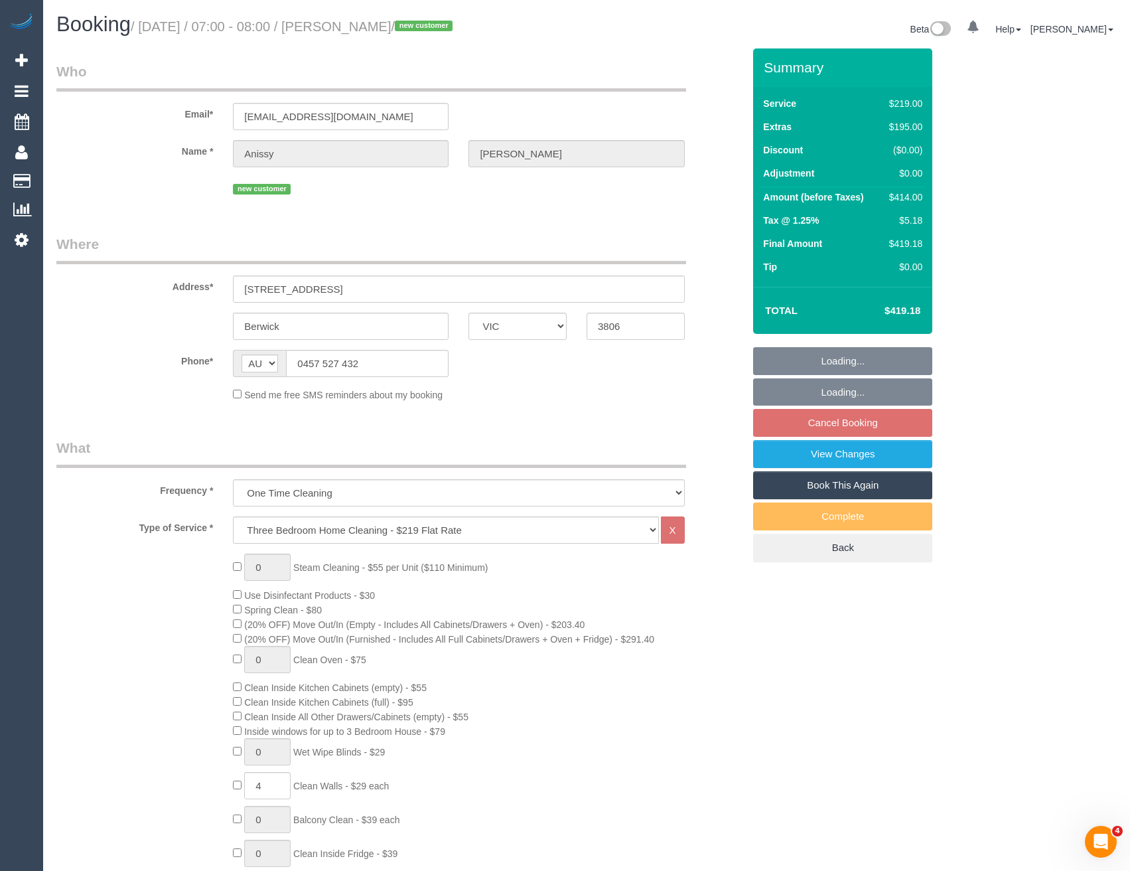
select select "number:11"
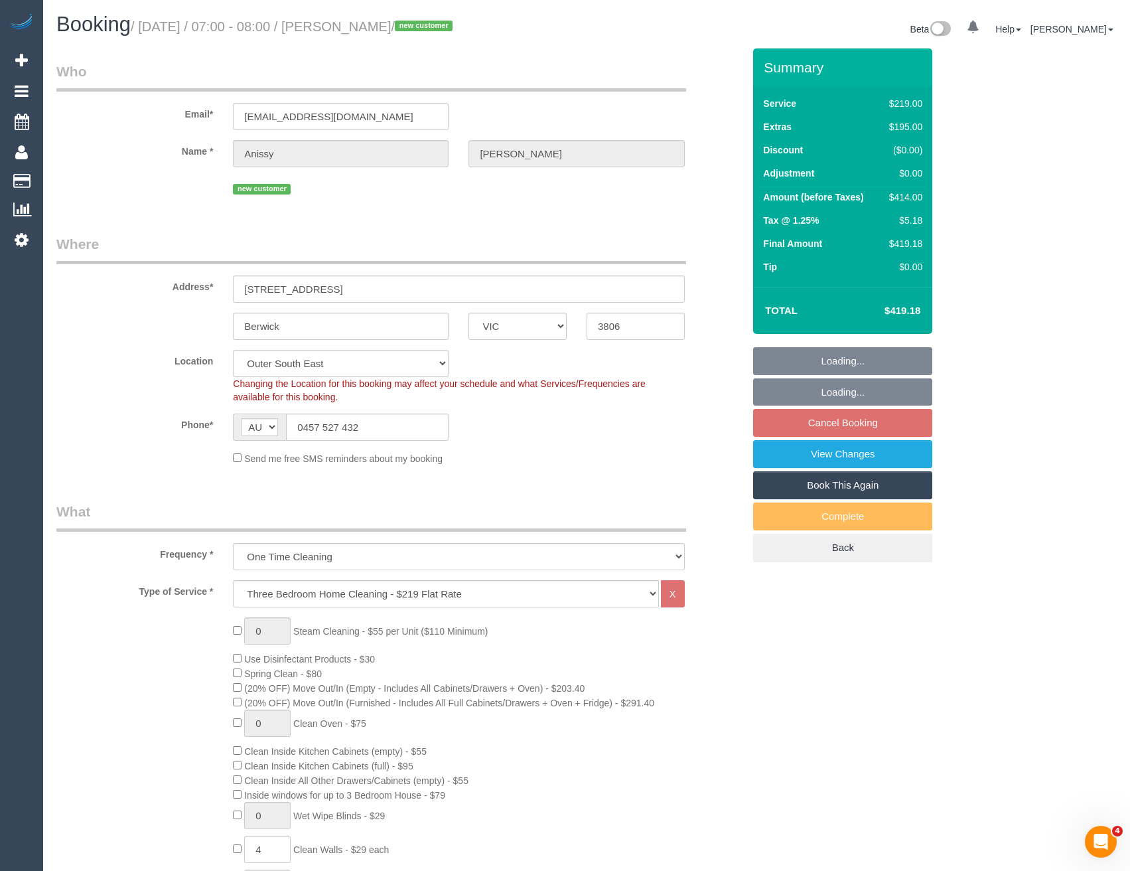
select select "object:1076"
select select "spot1"
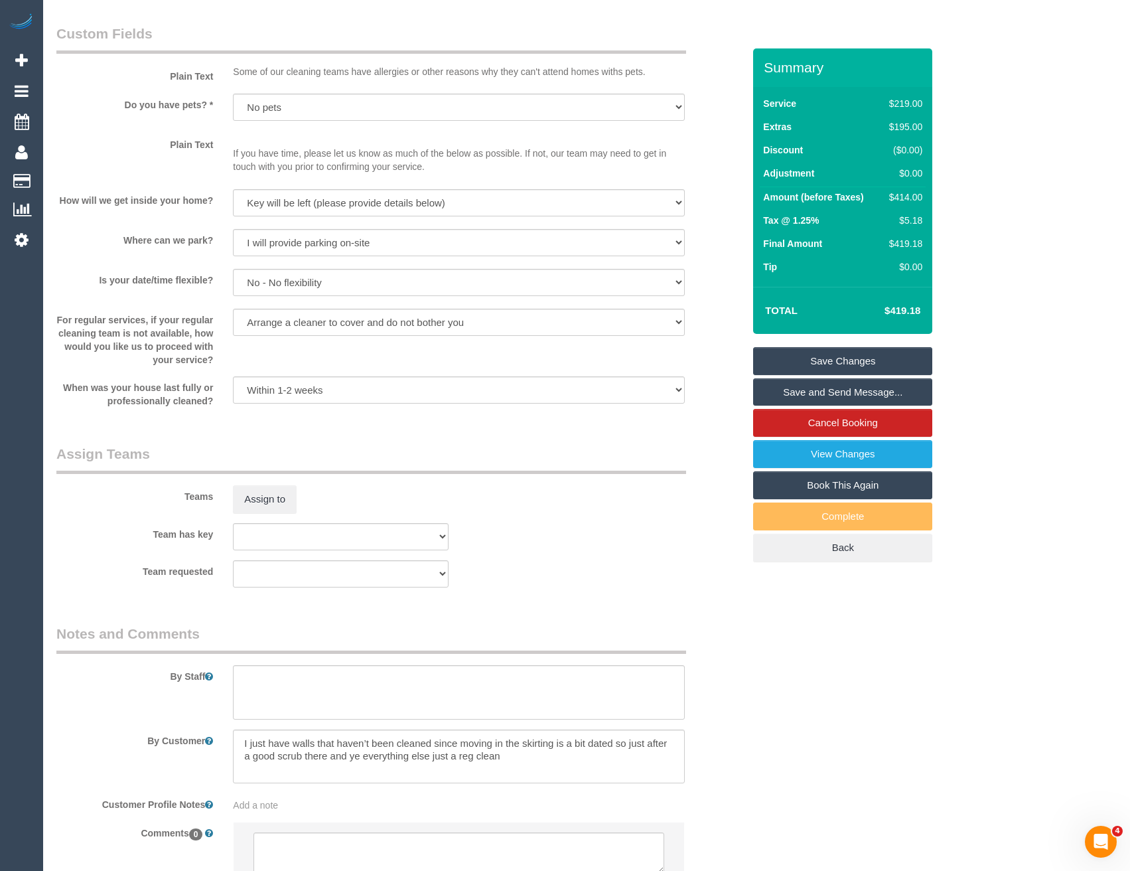
scroll to position [1696, 0]
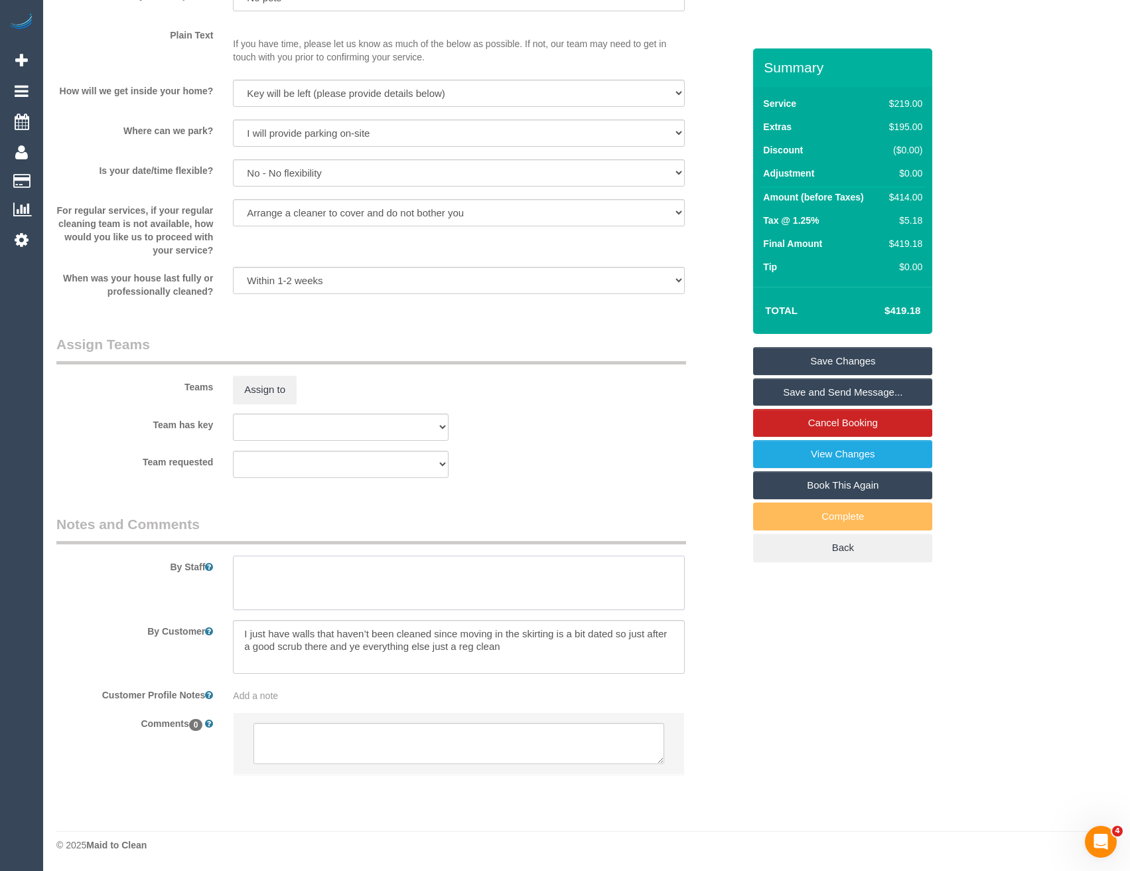
click at [313, 587] on textarea at bounding box center [458, 583] width 451 height 54
type textarea "Est 5.5 - 7.5 hours"
click at [345, 727] on textarea at bounding box center [459, 743] width 410 height 41
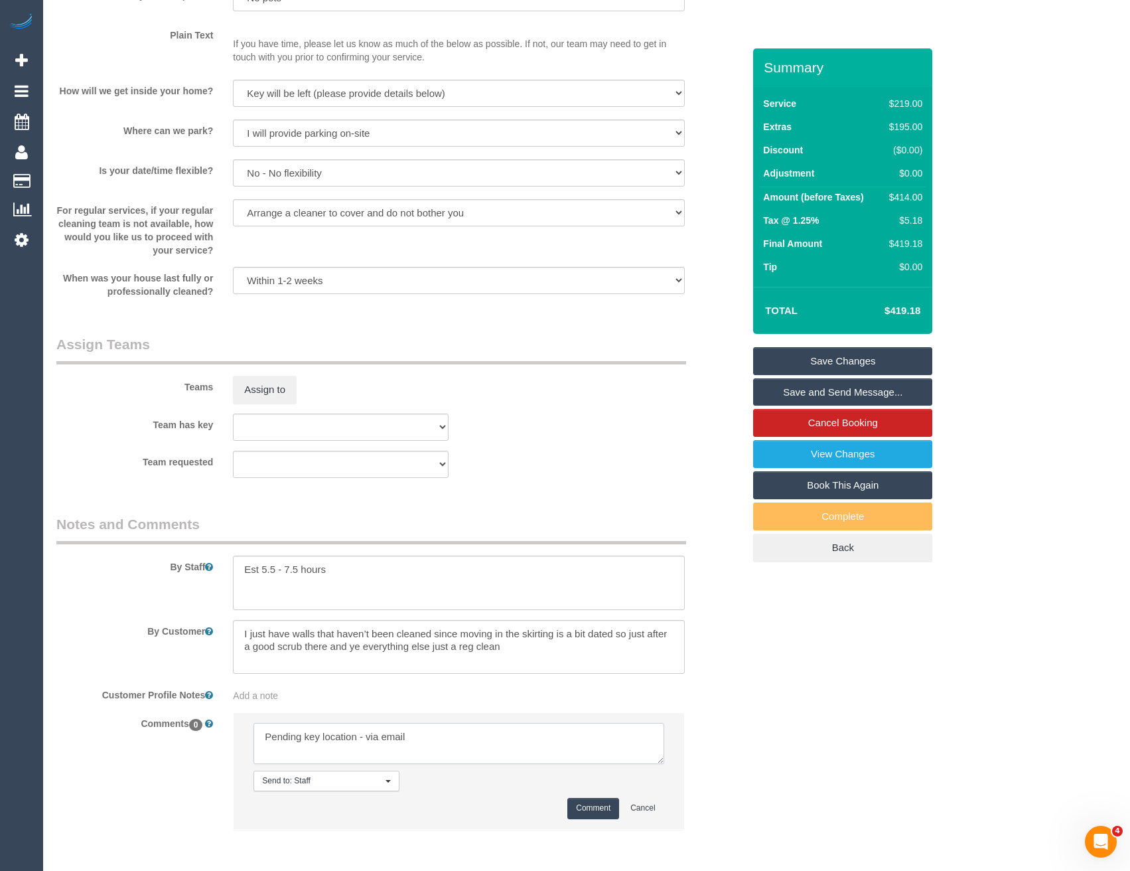
type textarea "Pending key location - via email"
click at [588, 802] on button "Comment" at bounding box center [593, 808] width 52 height 21
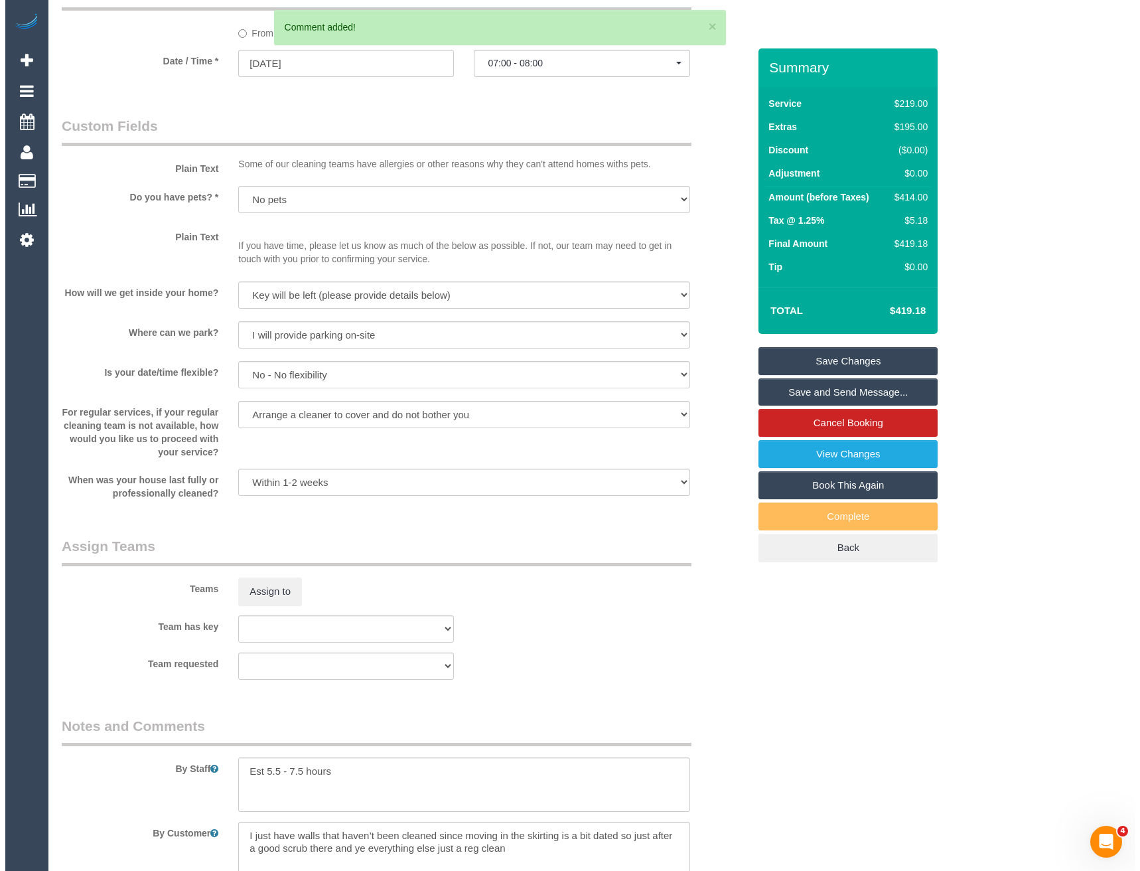
scroll to position [1364, 0]
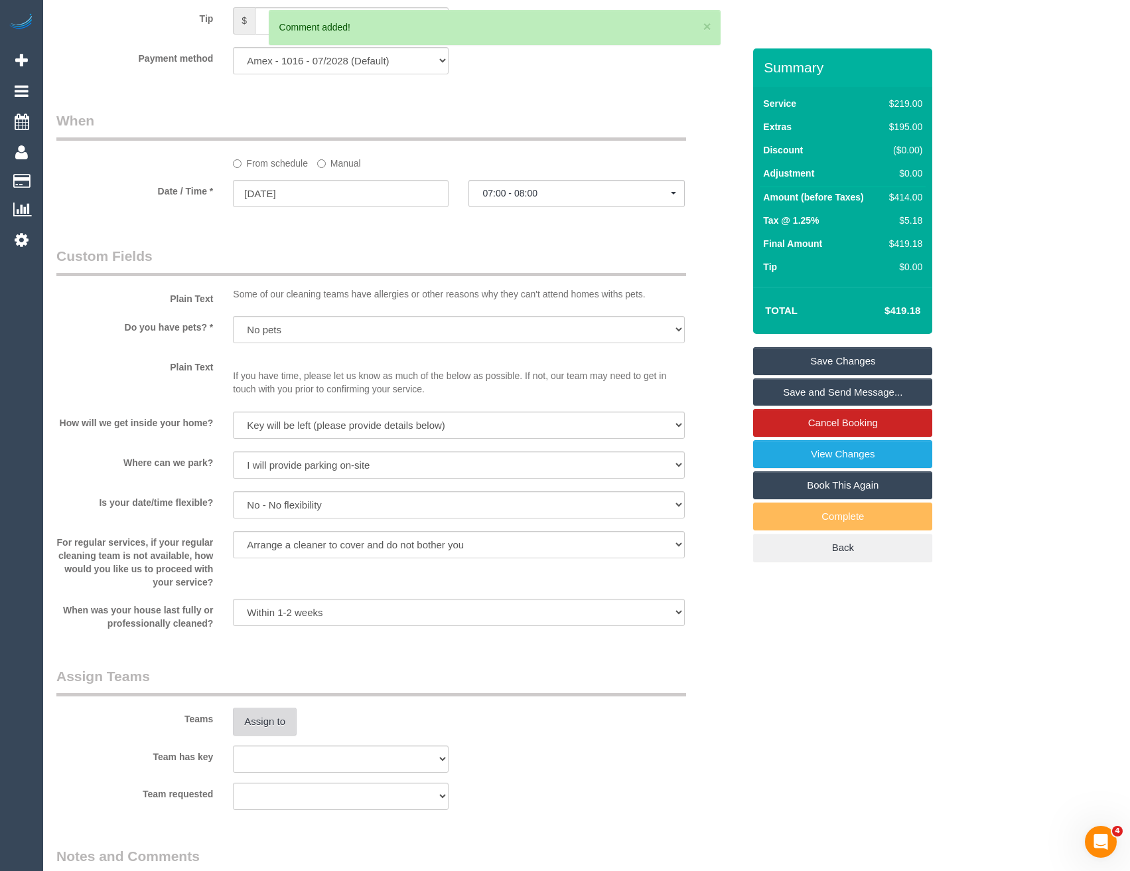
click at [269, 722] on button "Assign to" at bounding box center [265, 721] width 64 height 28
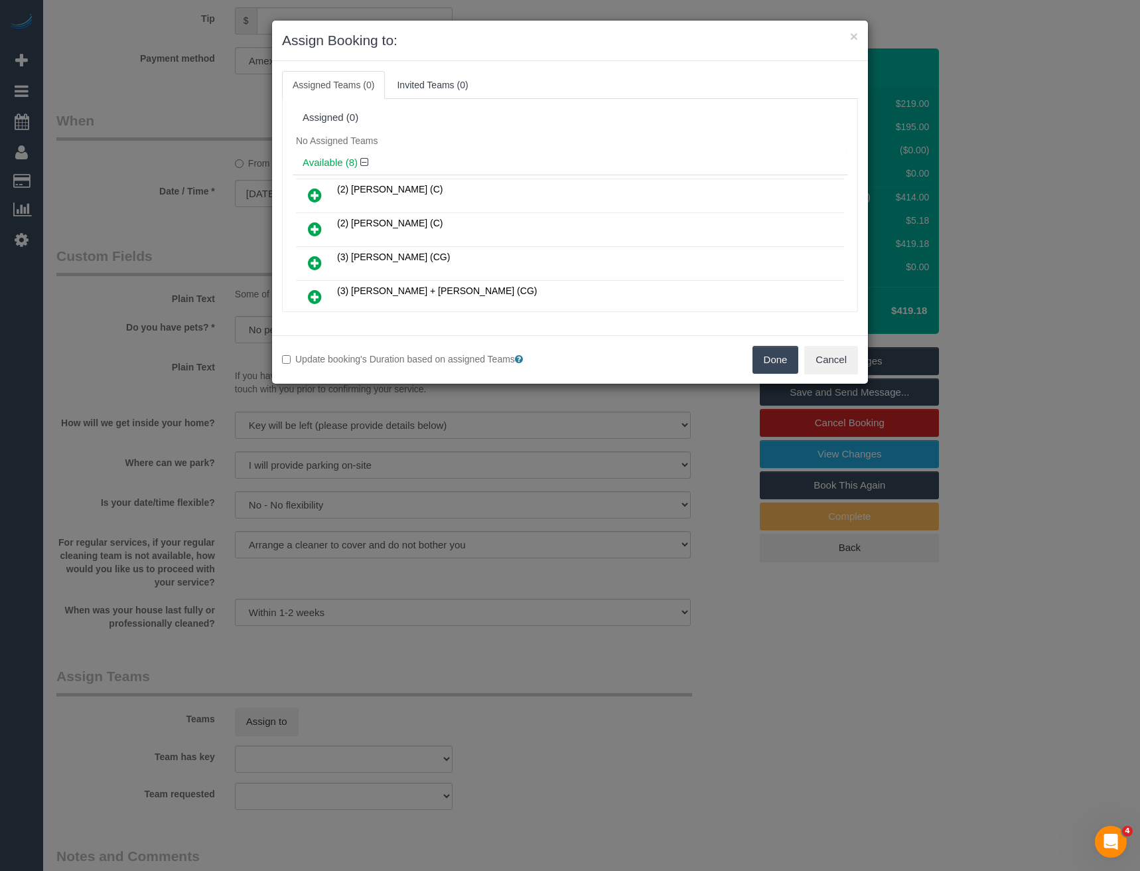
scroll to position [120, 0]
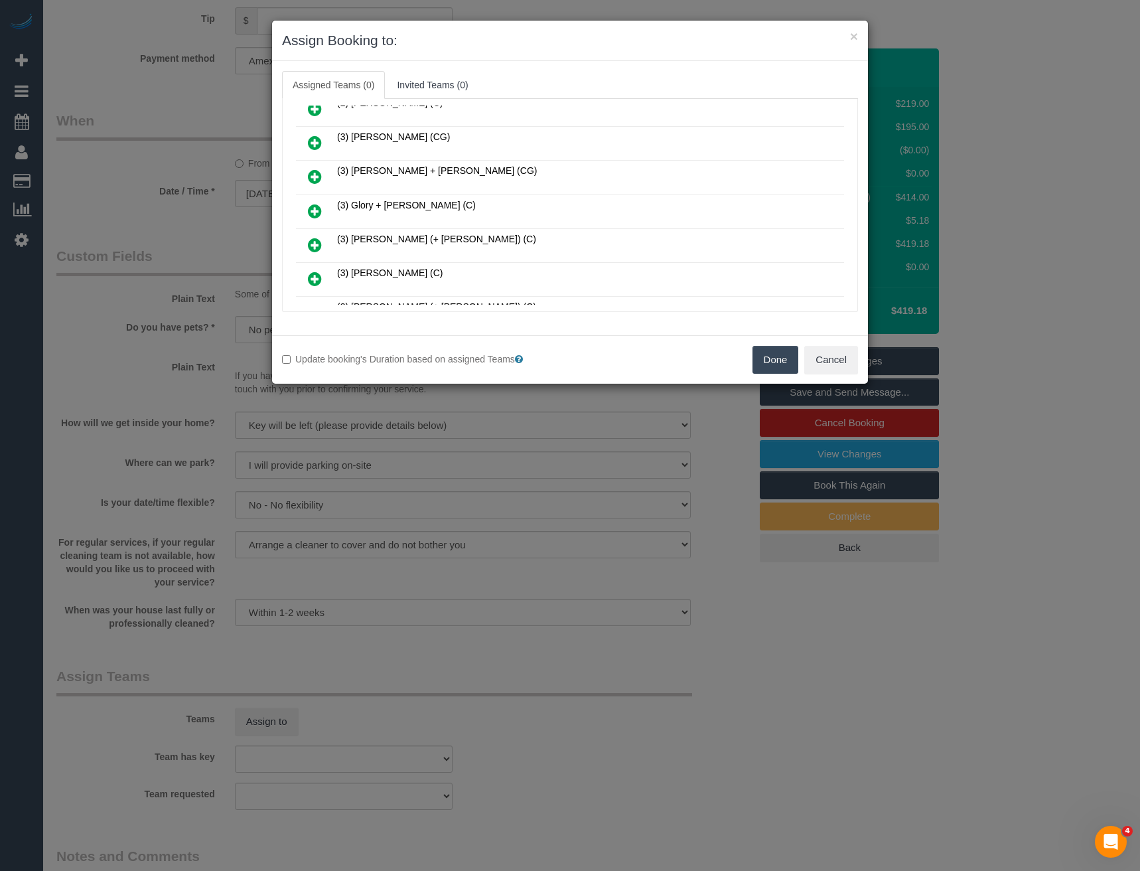
click at [316, 208] on icon at bounding box center [315, 211] width 14 height 16
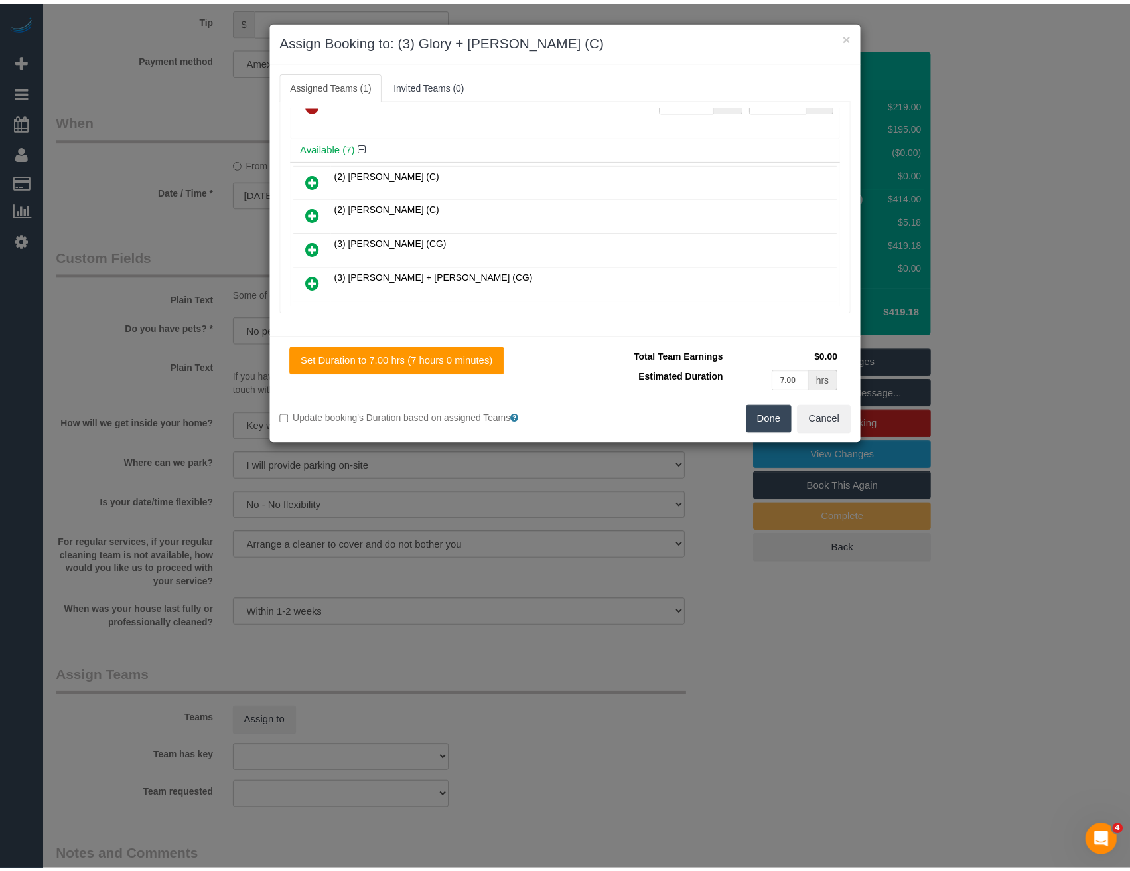
scroll to position [0, 0]
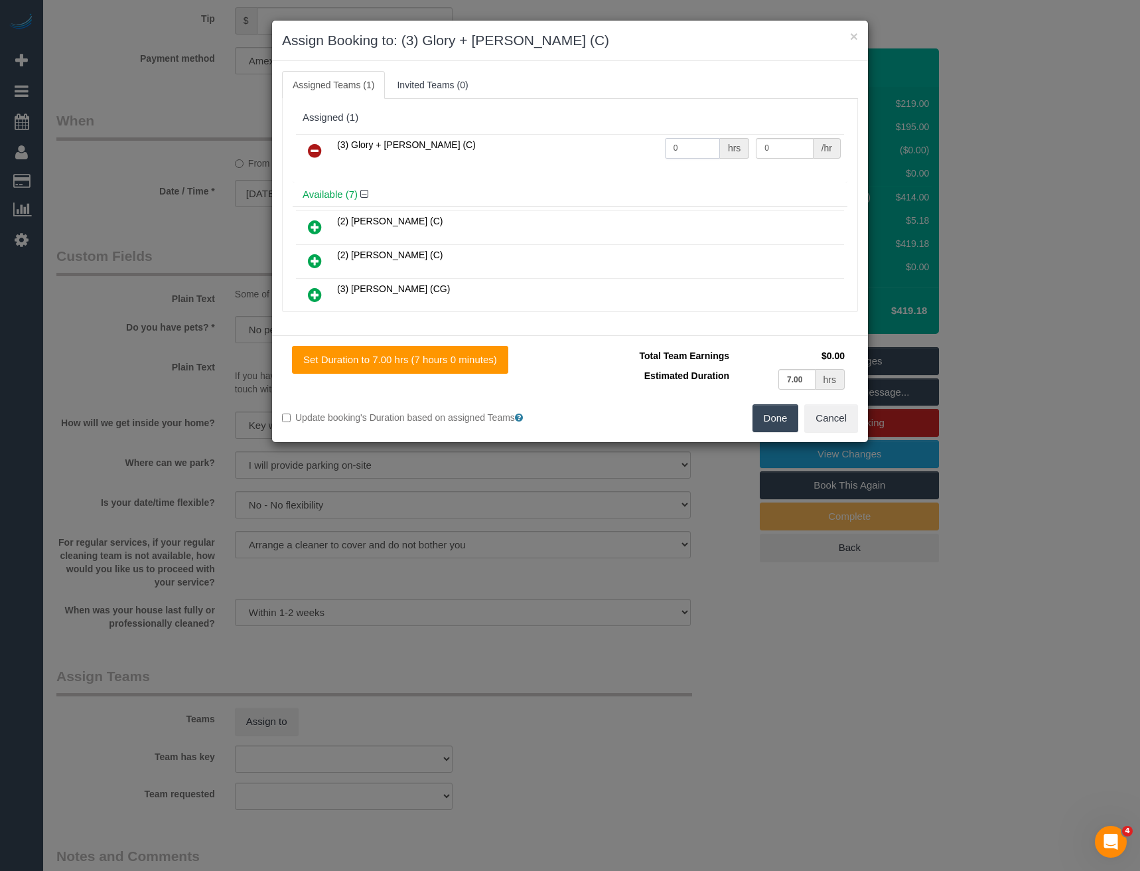
drag, startPoint x: 689, startPoint y: 148, endPoint x: 587, endPoint y: 153, distance: 102.3
click at [605, 154] on tr "(3) Glory + Mary (C) 0 hrs 0 /hr" at bounding box center [570, 151] width 548 height 34
type input "1"
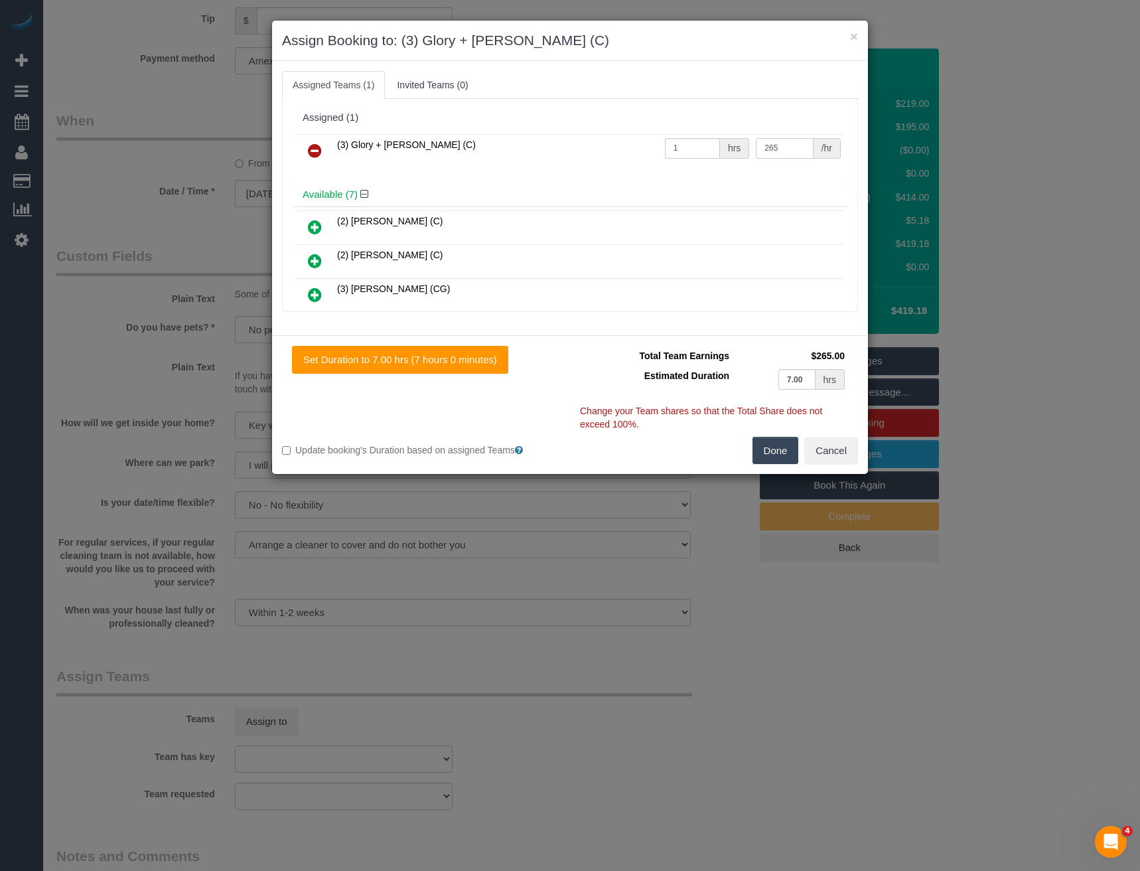
type input "265"
click at [776, 442] on button "Done" at bounding box center [776, 451] width 46 height 28
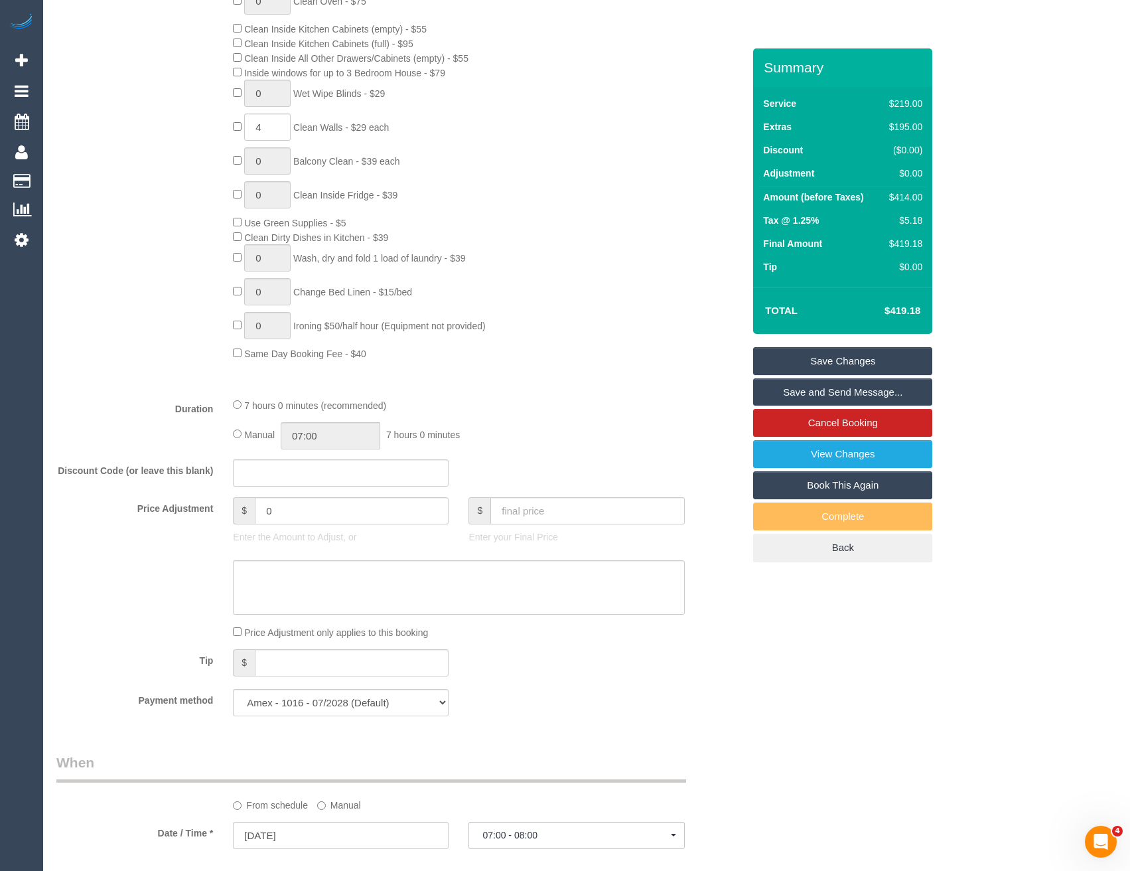
scroll to position [700, 0]
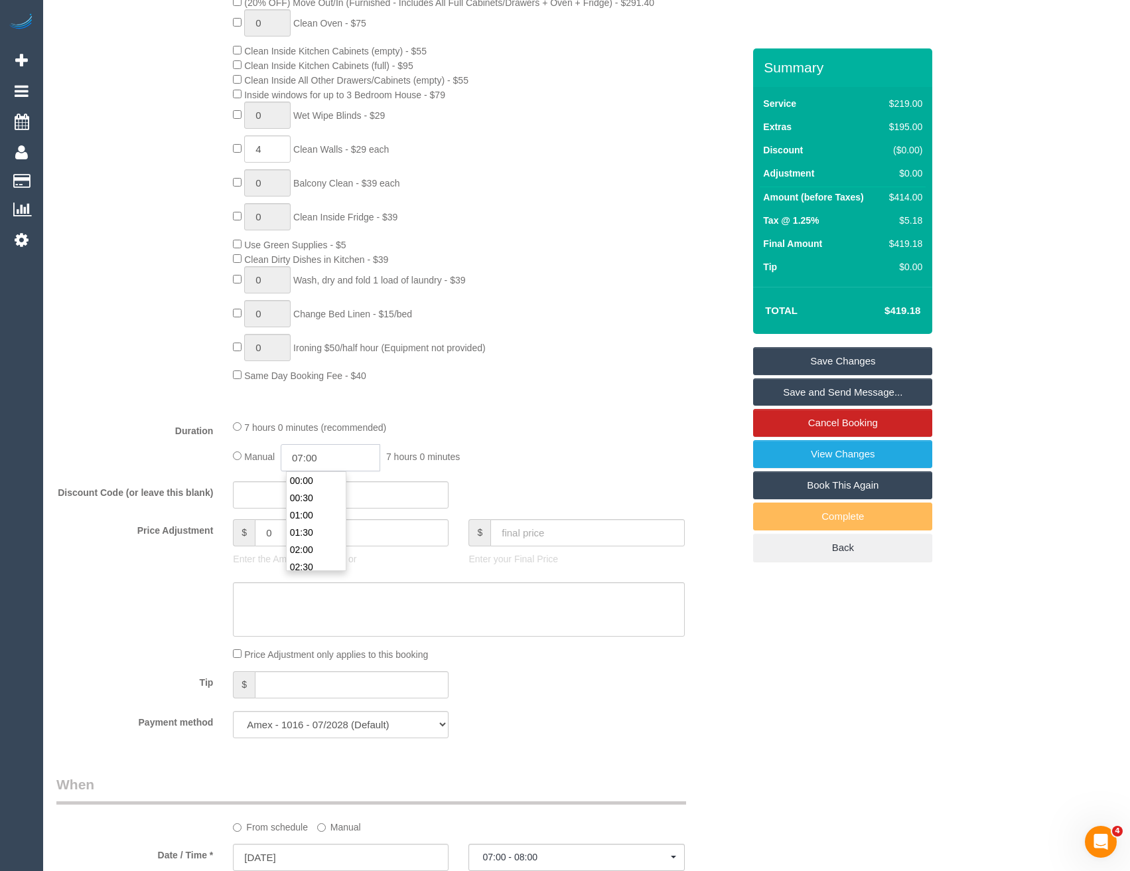
click at [348, 452] on input "07:00" at bounding box center [331, 457] width 100 height 27
click at [317, 475] on li "02:30" at bounding box center [316, 475] width 59 height 17
click at [331, 459] on input "02:30" at bounding box center [331, 457] width 100 height 27
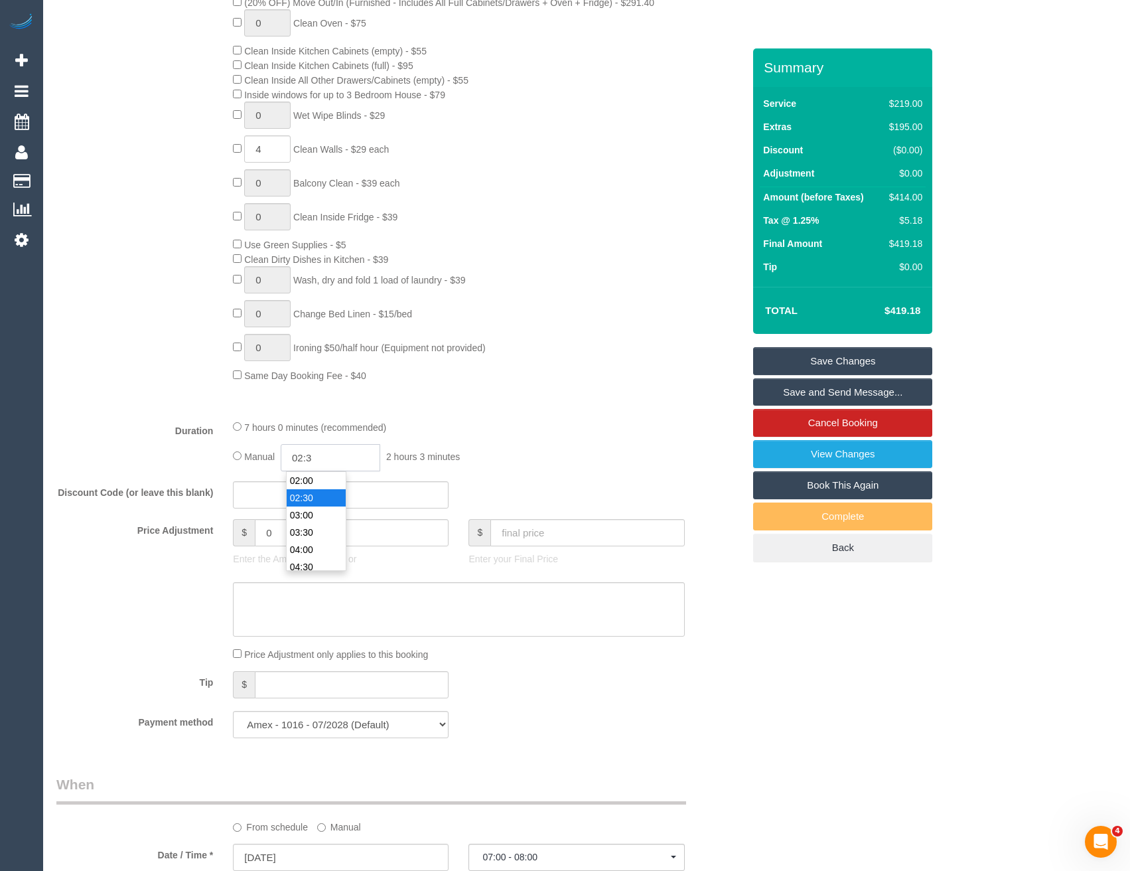
type input "02:"
select select "spot25"
type input "02:45"
select select "spot49"
select select "spot73"
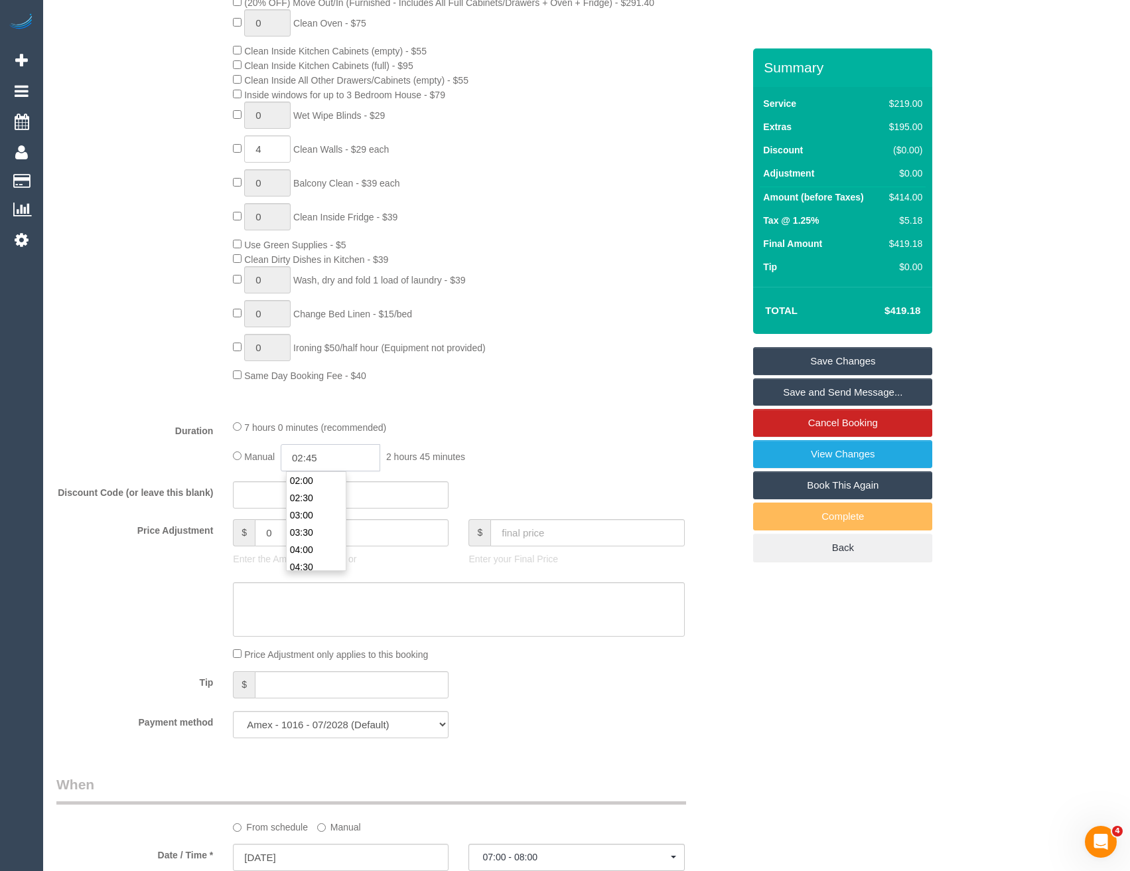
select select "spot97"
type input "02:45"
click at [468, 419] on div "7 hours 0 minutes (recommended)" at bounding box center [458, 426] width 451 height 15
select select "spot121"
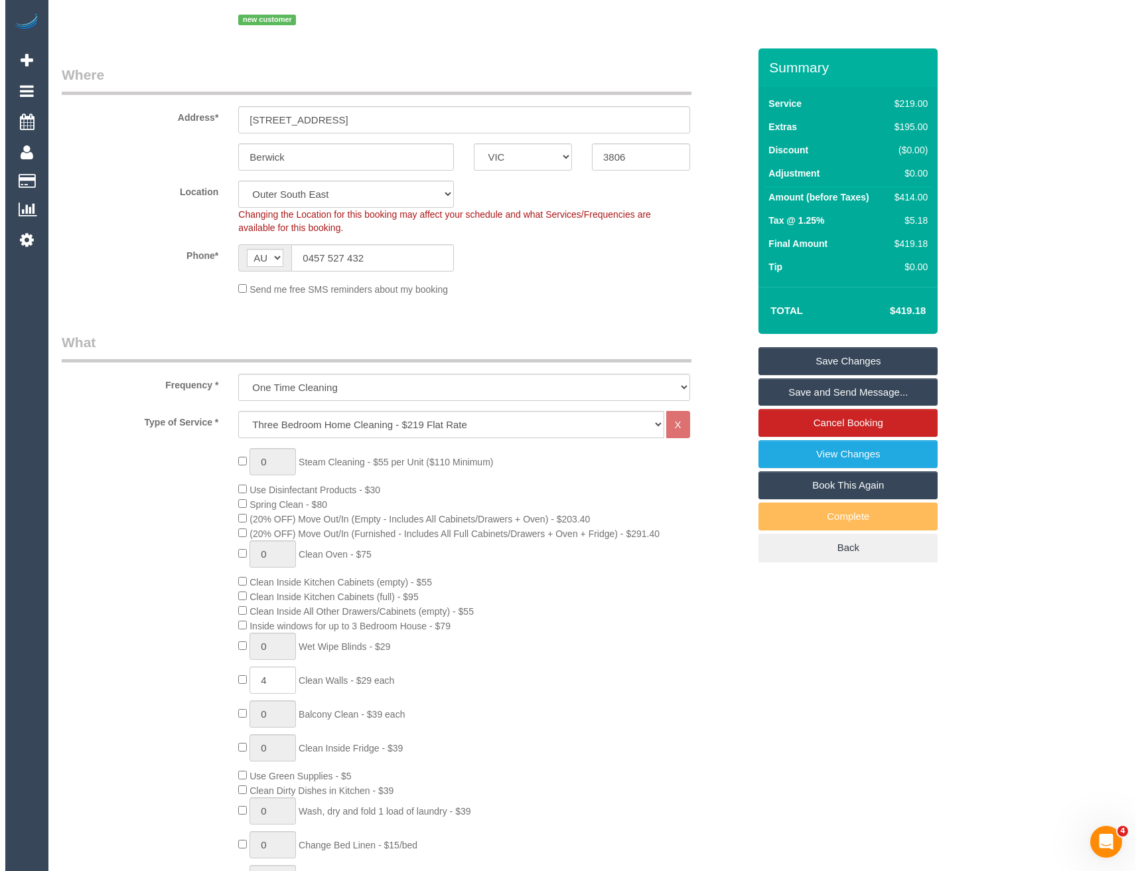
scroll to position [0, 0]
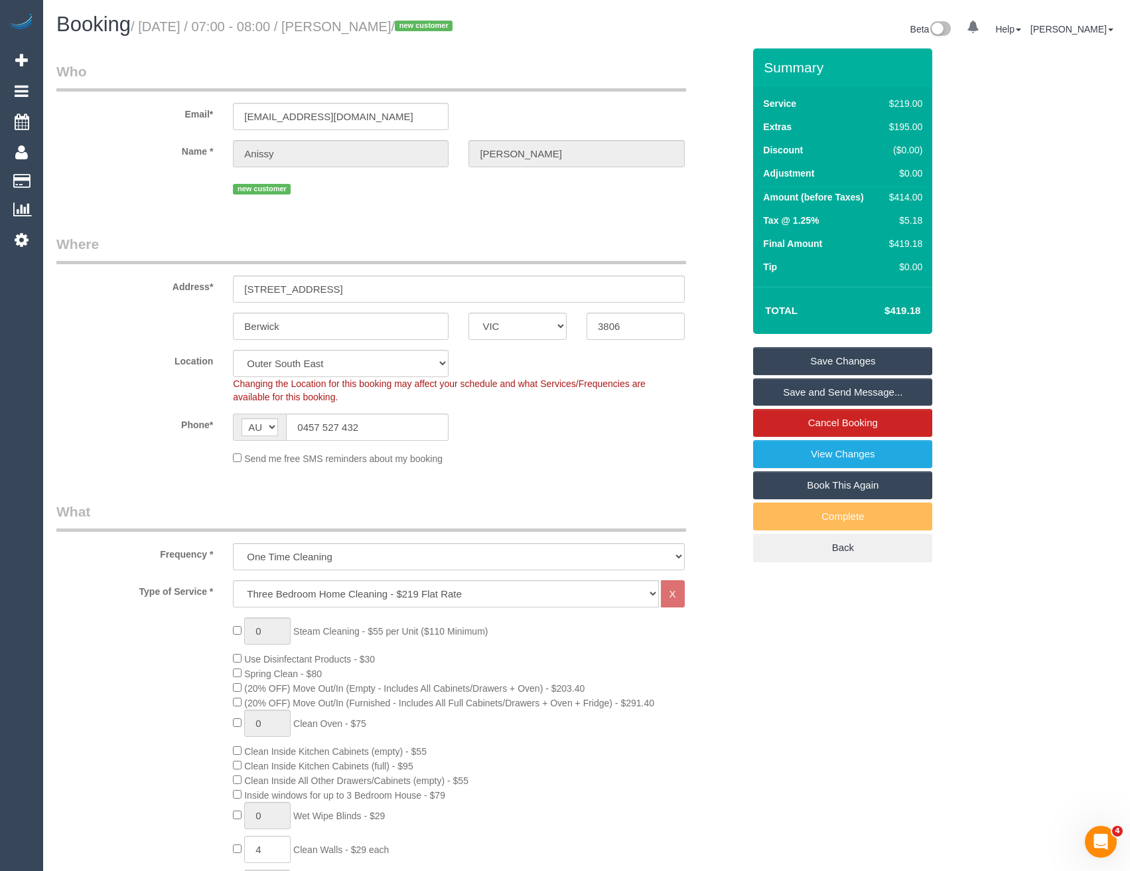
click at [786, 389] on link "Save and Send Message..." at bounding box center [842, 392] width 179 height 28
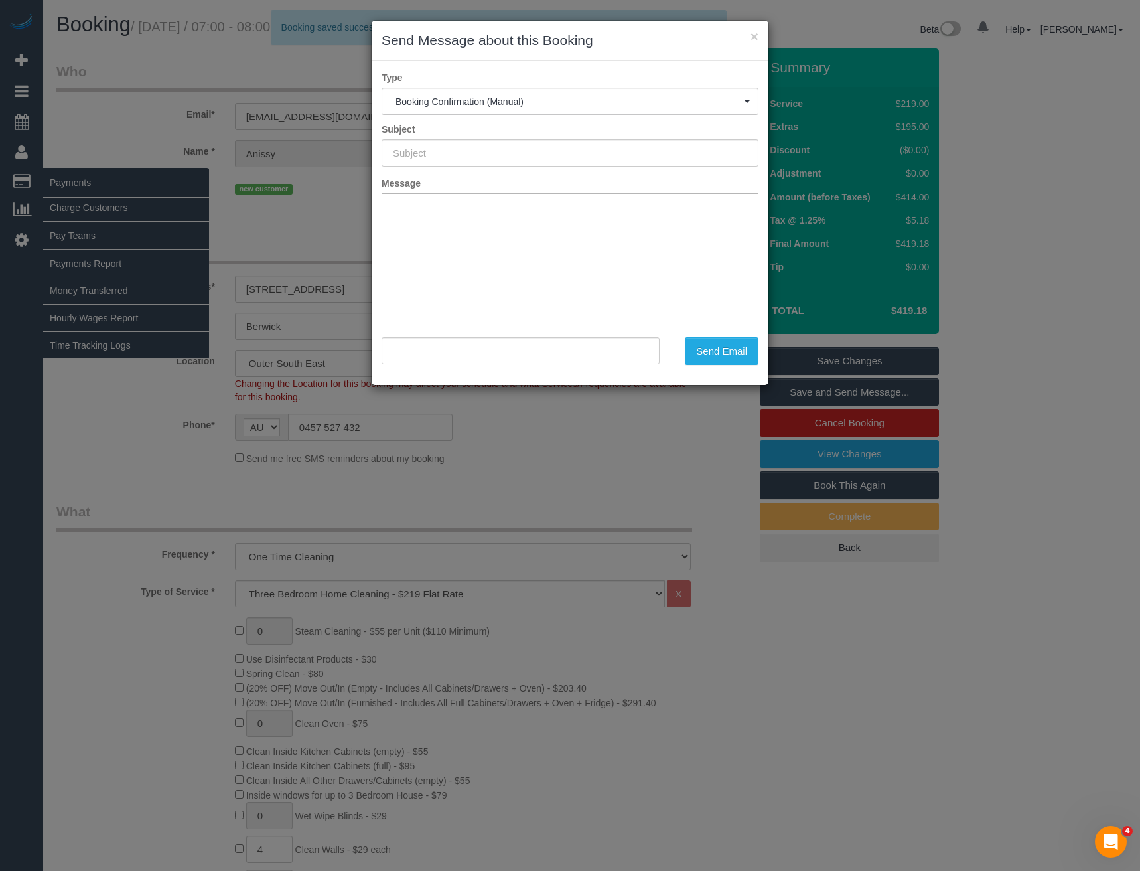
type input "Booking Confirmed"
type input ""Anissy Wassef" <akaram90@icloud.com>"
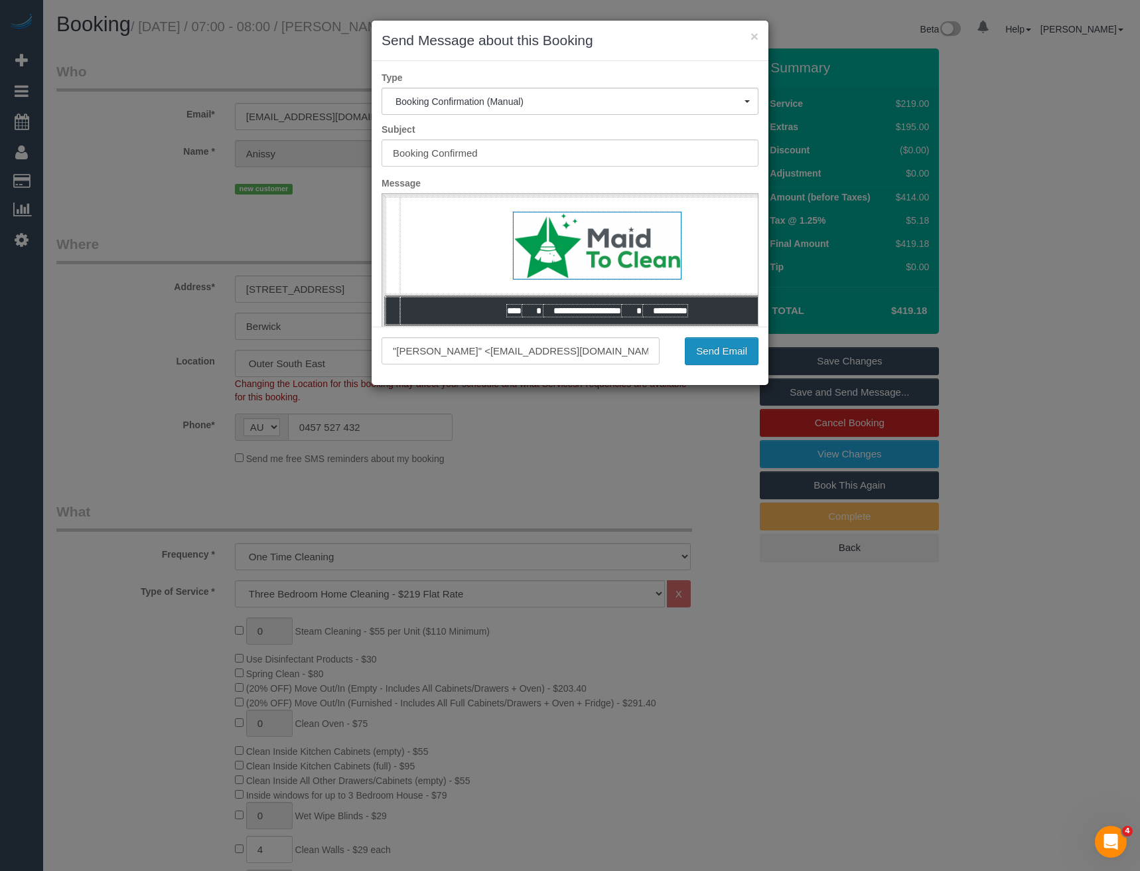
click at [733, 350] on button "Send Email" at bounding box center [722, 351] width 74 height 28
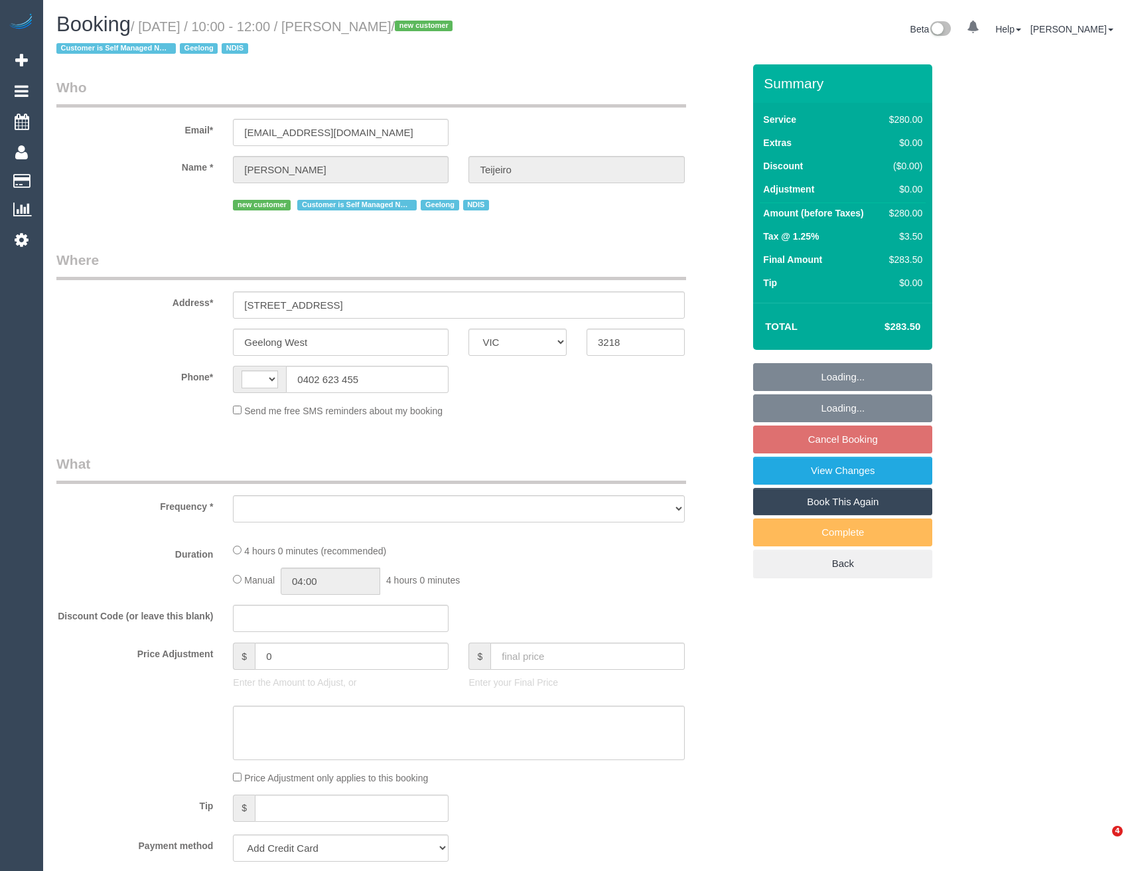
select select "VIC"
select select "string:AU"
select select "object:564"
select select "string:stripe-pm_1S9yVx2GScqysDRVAgbshclh"
select select "240"
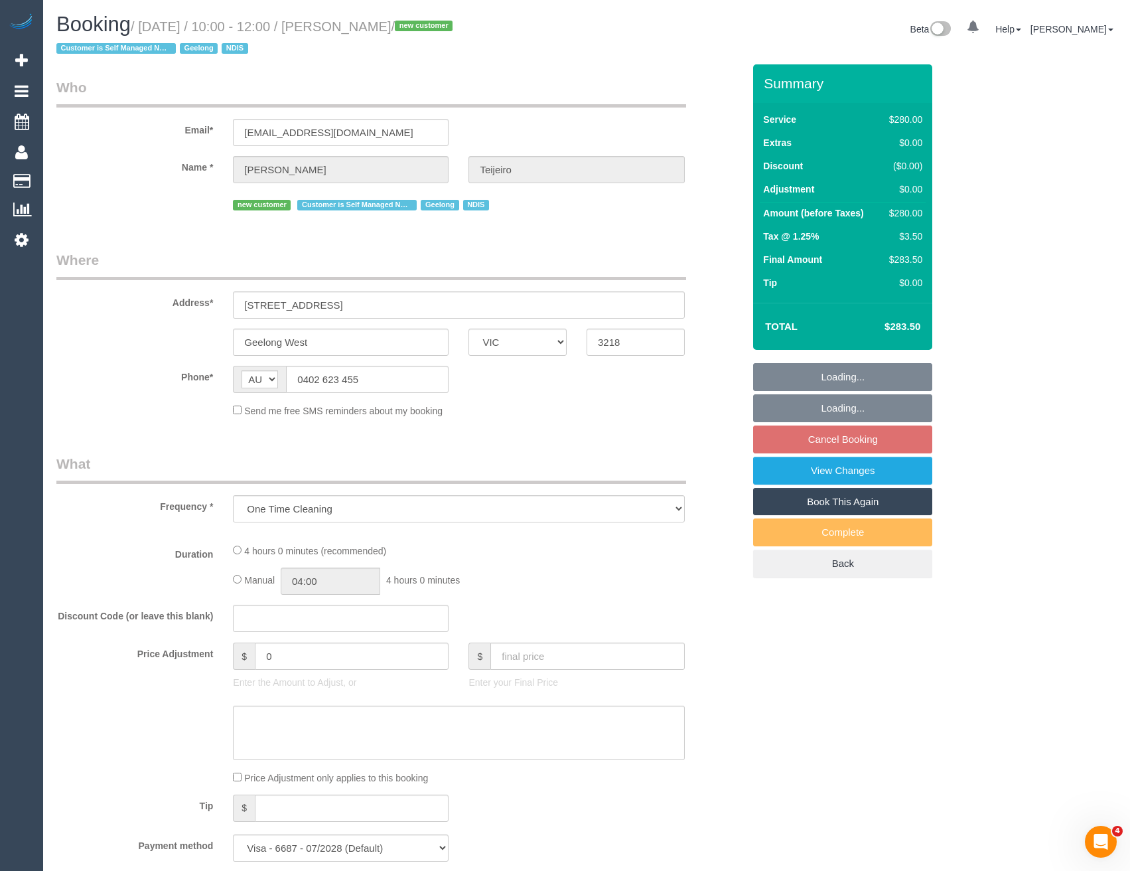
select select "spot4"
select select "number:27"
select select "number:14"
select select "number:19"
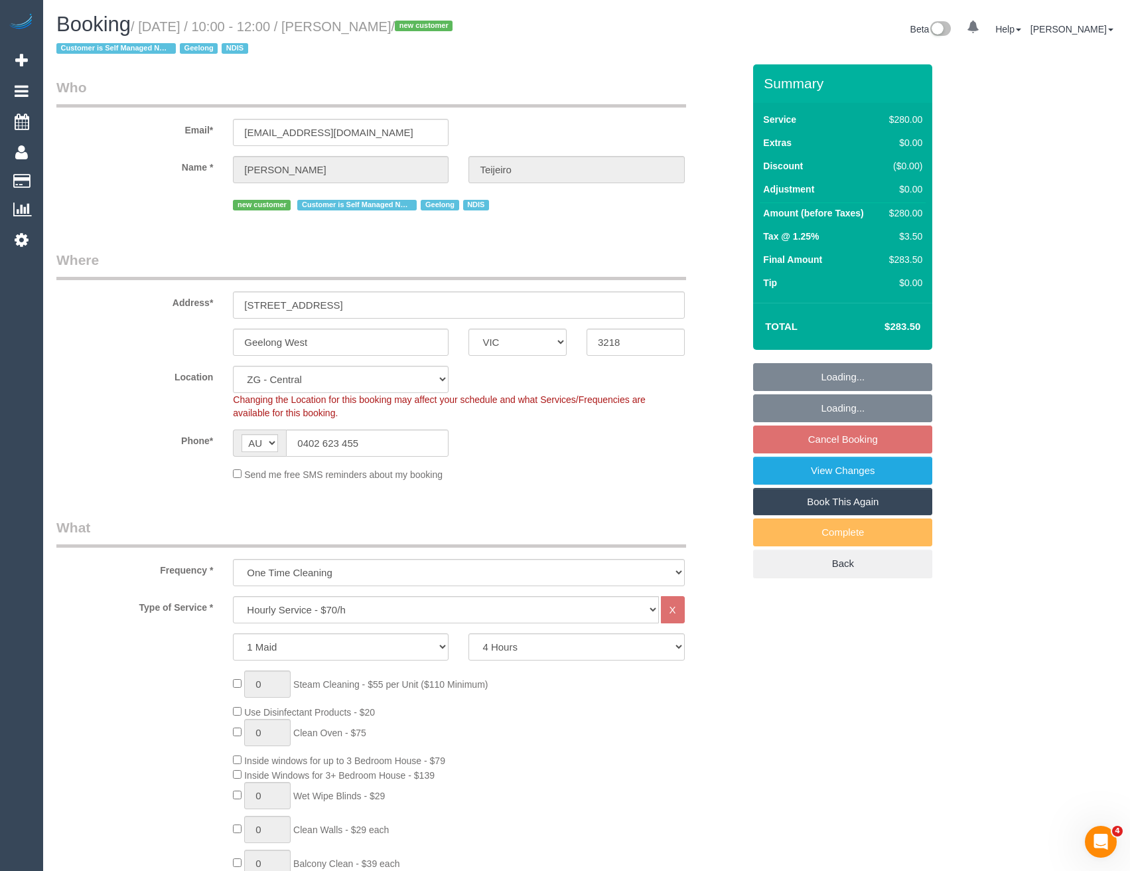
select select "object:947"
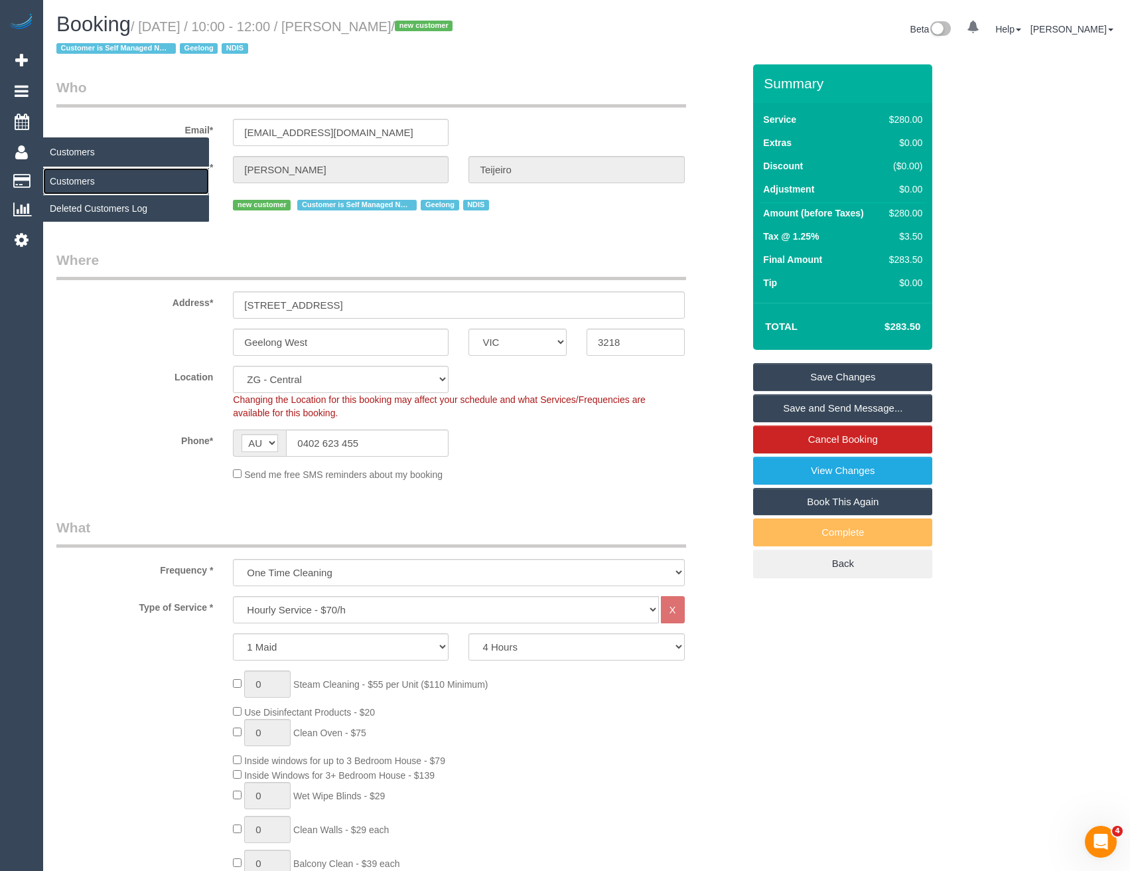
click at [68, 179] on link "Customers" at bounding box center [126, 181] width 166 height 27
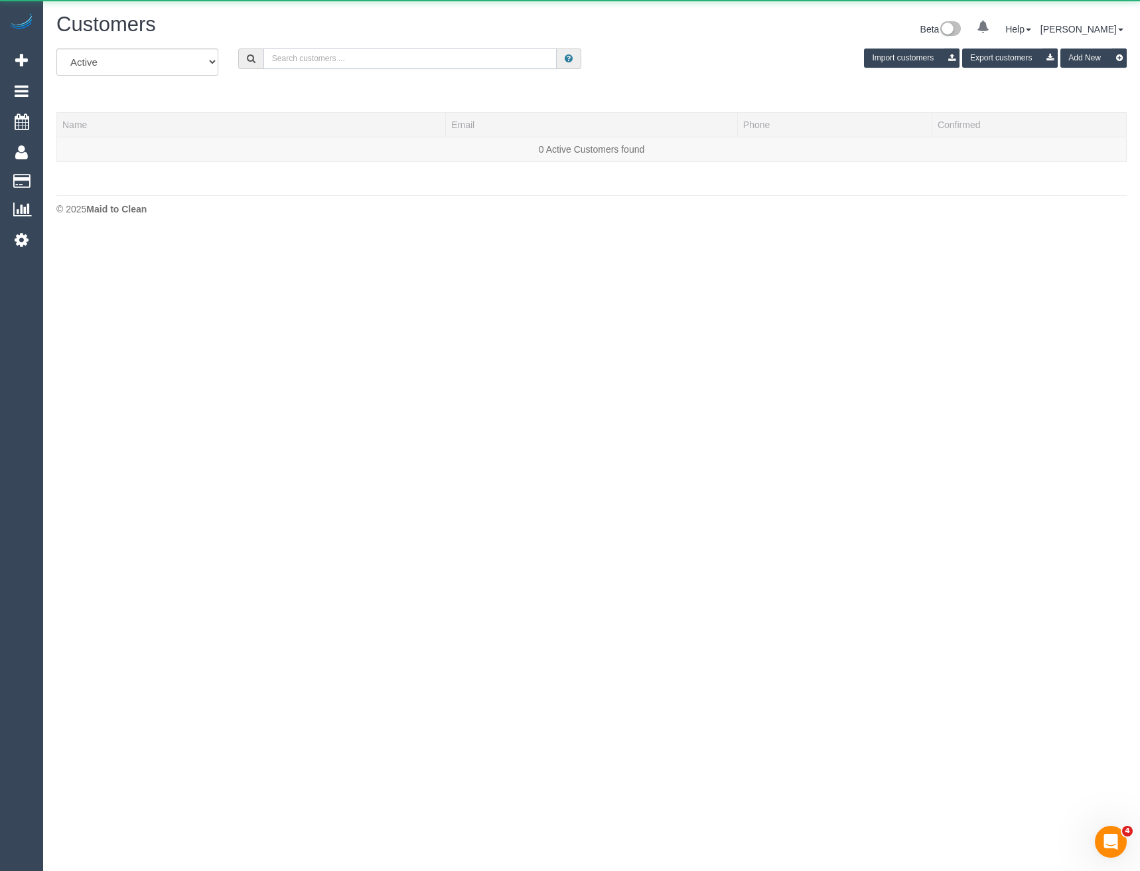
click at [388, 62] on input "text" at bounding box center [410, 58] width 294 height 21
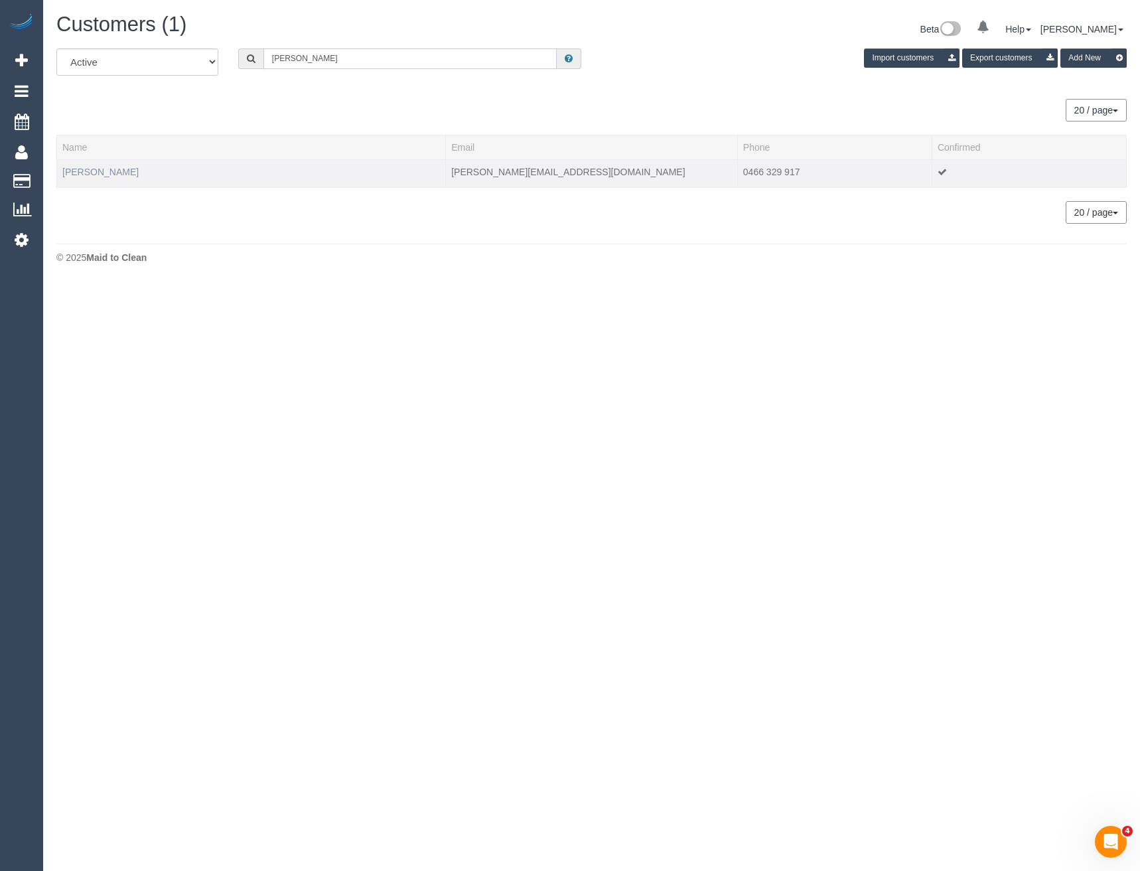
type input "Taylor Austin"
click at [99, 171] on link "Taylor Austin" at bounding box center [100, 172] width 76 height 11
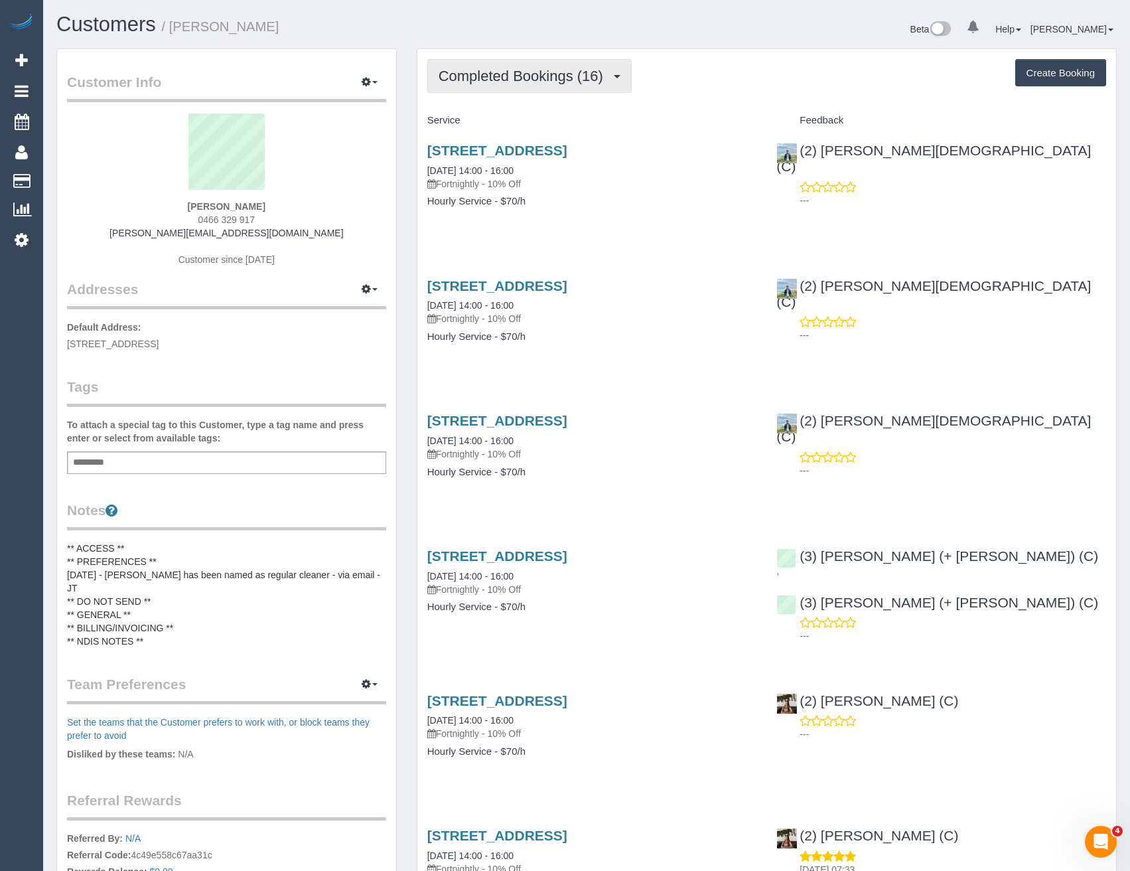
click at [607, 74] on span "Completed Bookings (16)" at bounding box center [524, 76] width 171 height 17
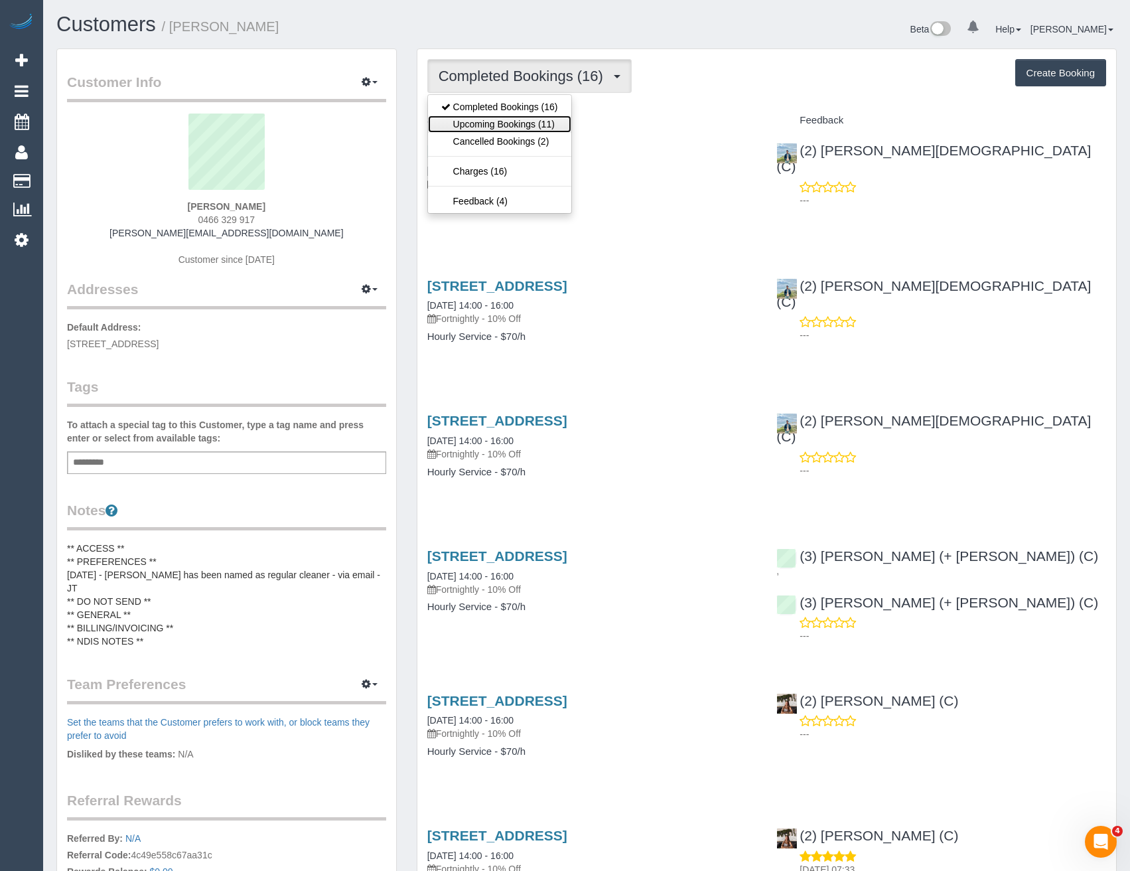
click at [544, 120] on link "Upcoming Bookings (11)" at bounding box center [499, 123] width 143 height 17
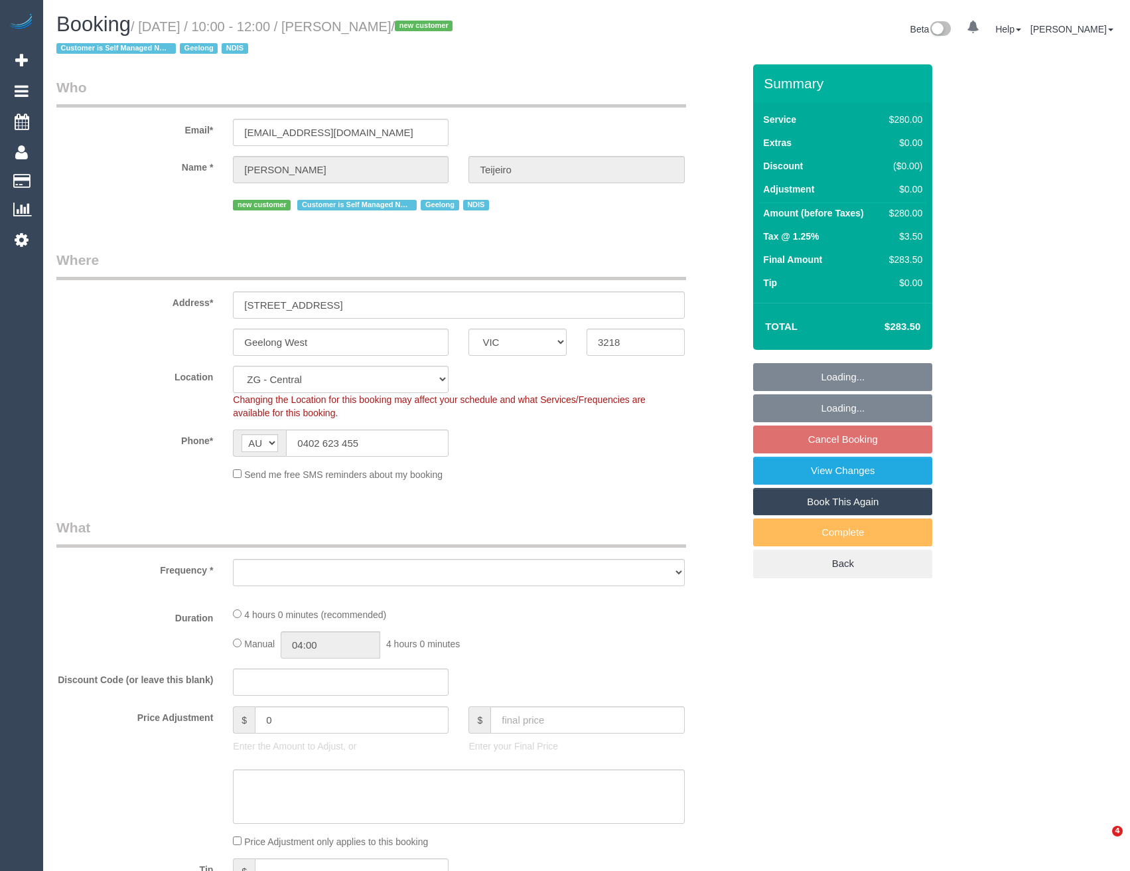
select select "VIC"
select select "object:942"
select select "string:stripe-pm_1S9yVx2GScqysDRVAgbshclh"
select select "240"
select select "number:27"
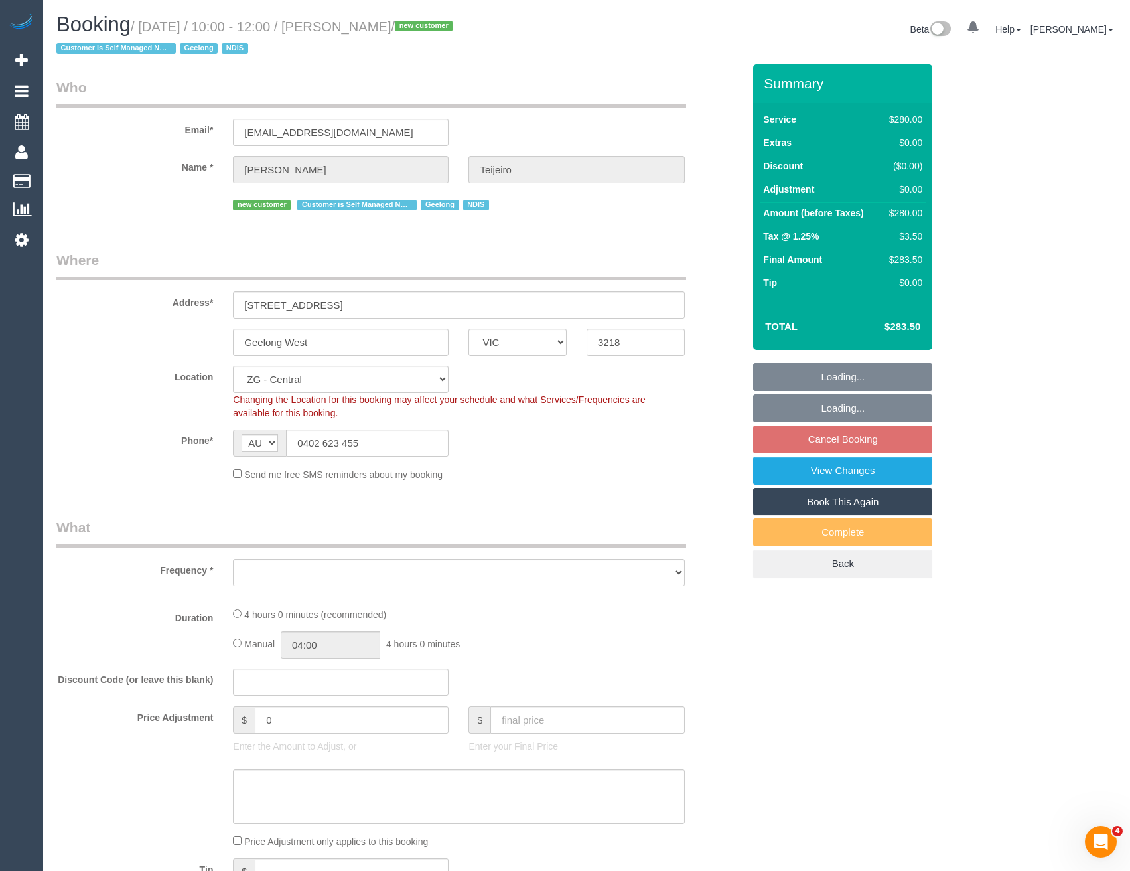
select select "number:14"
select select "number:19"
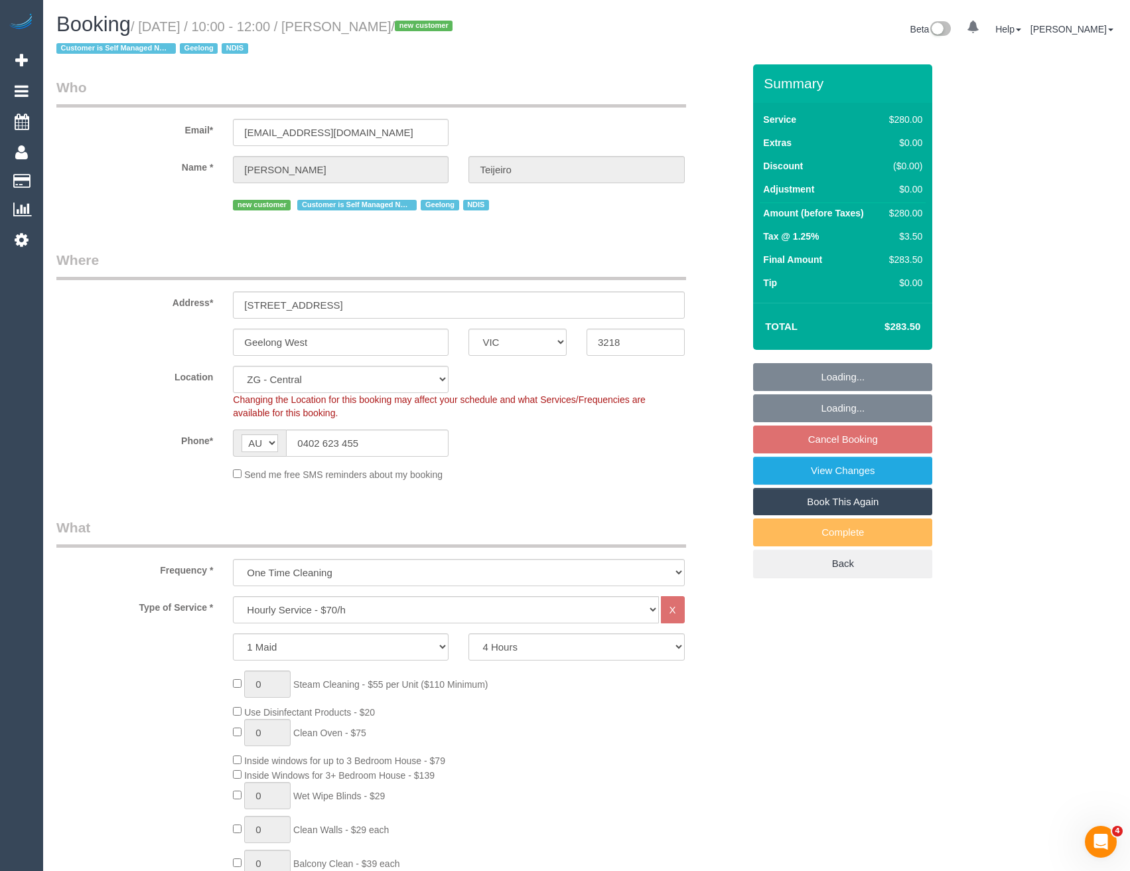
select select "spot4"
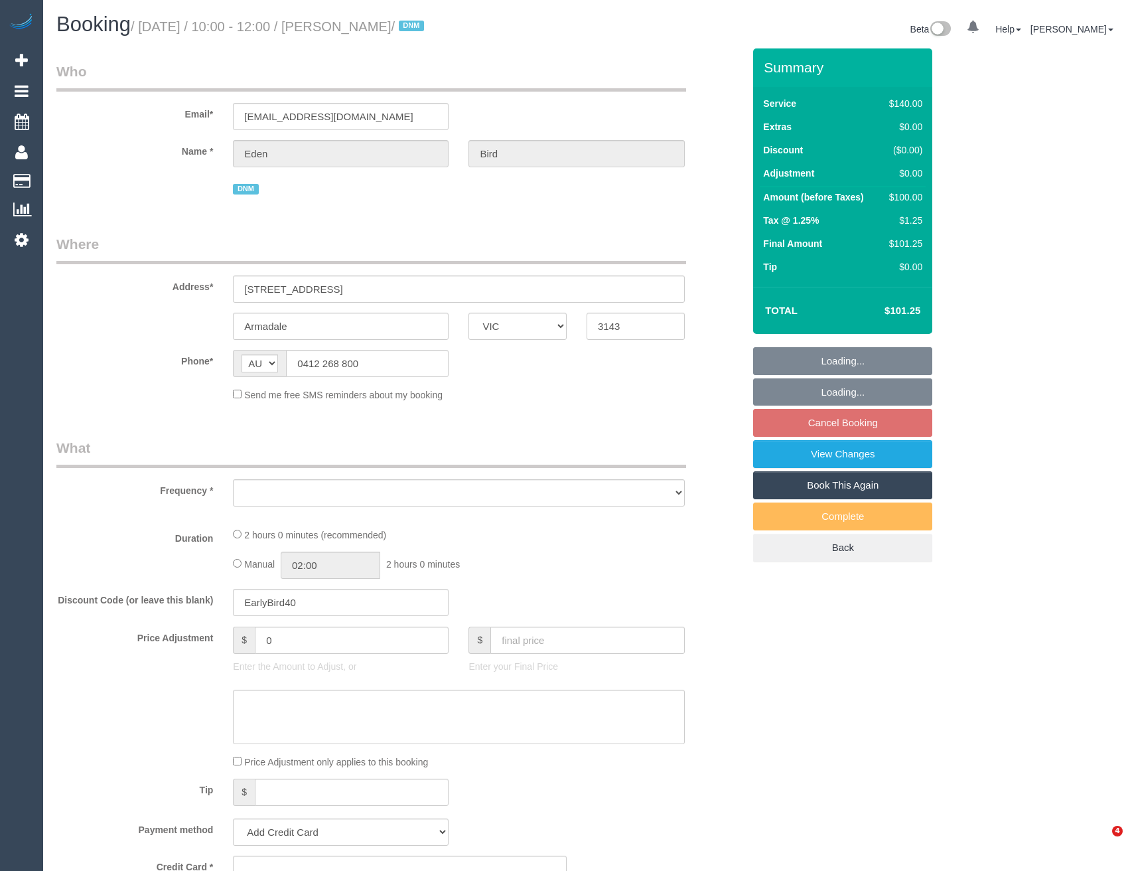
select select "VIC"
select select "string:stripe-pm_1S9wyJ2GScqysDRVJhm3z1Bz"
select select "object:537"
select select "number:28"
select select "number:14"
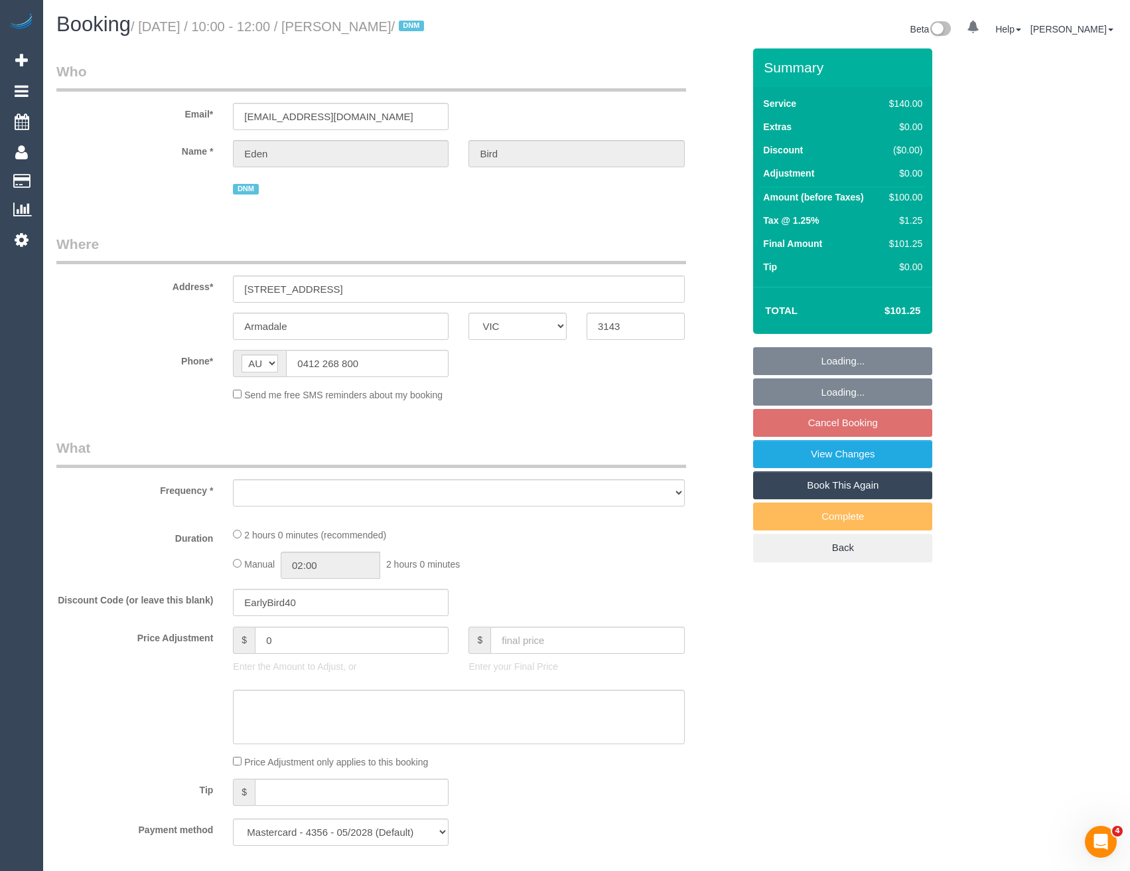
select select "number:19"
select select "number:25"
select select "number:12"
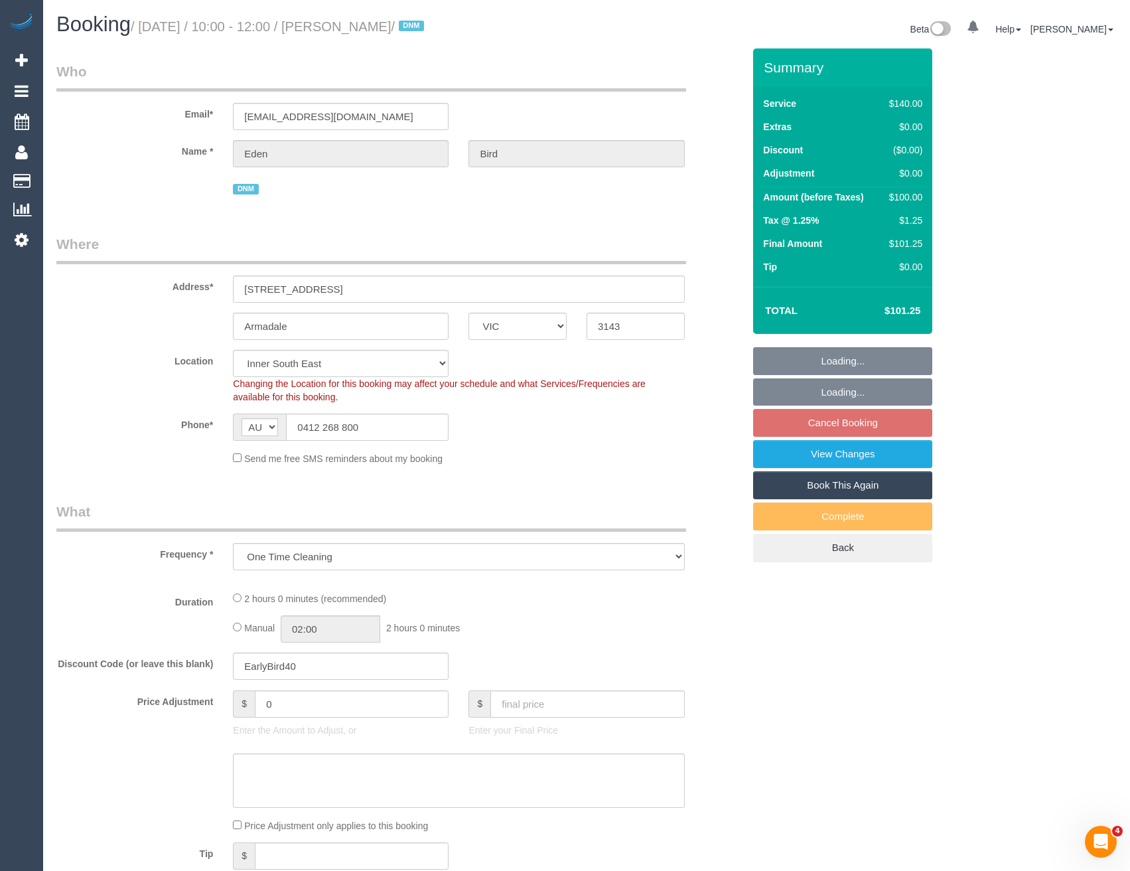
select select "spot3"
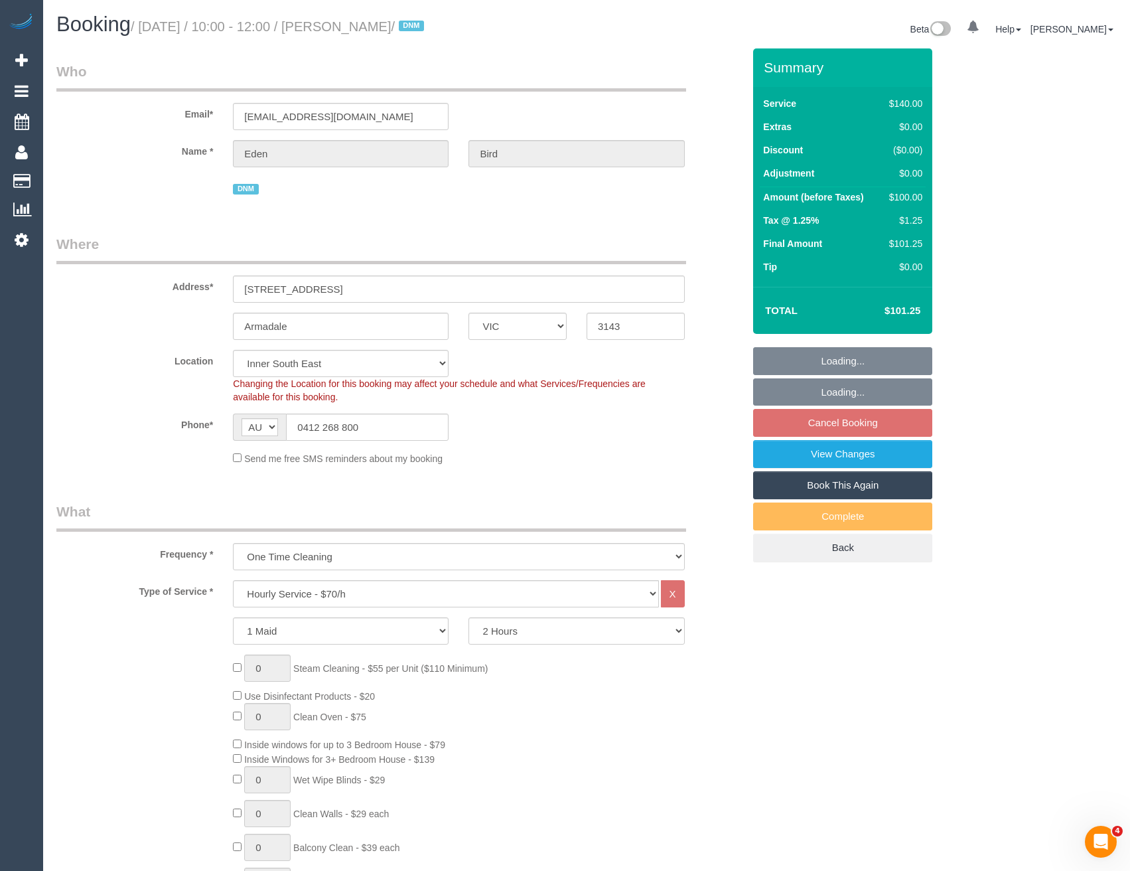
select select "object:1457"
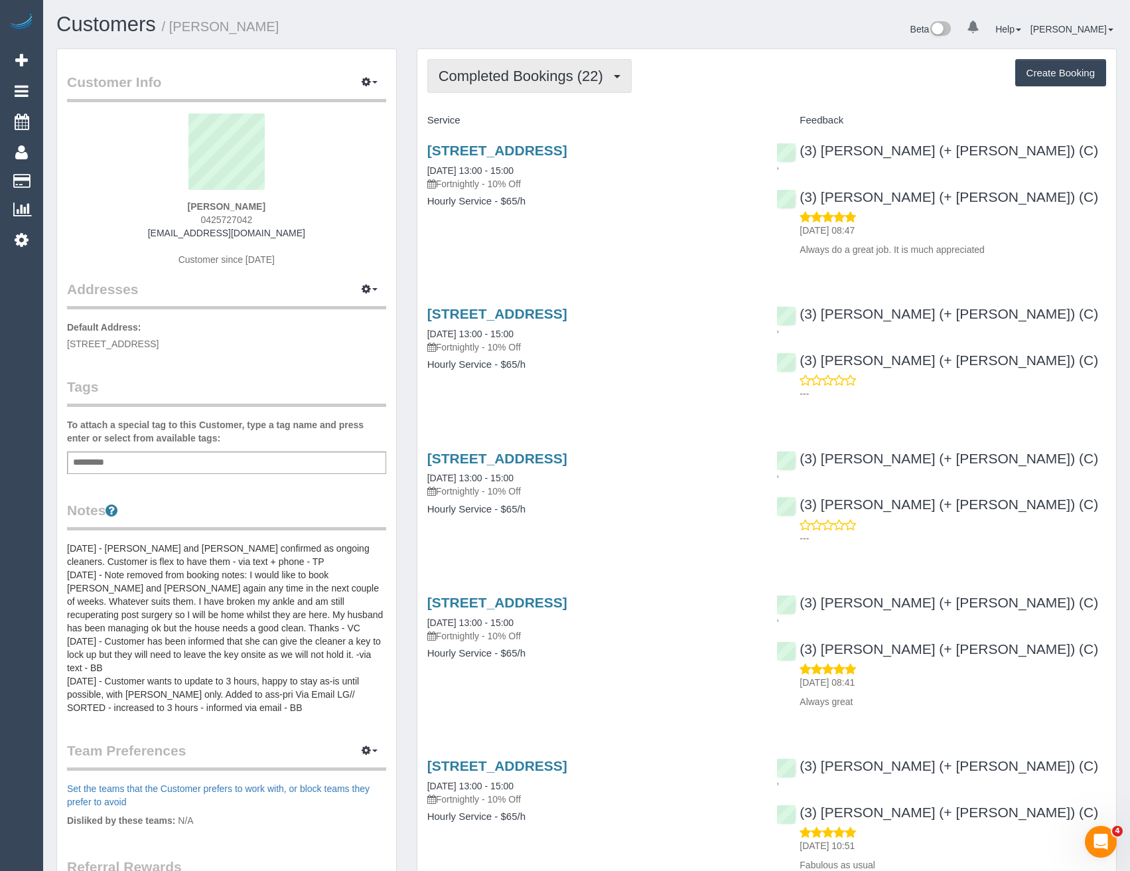
click at [577, 76] on span "Completed Bookings (22)" at bounding box center [524, 76] width 171 height 17
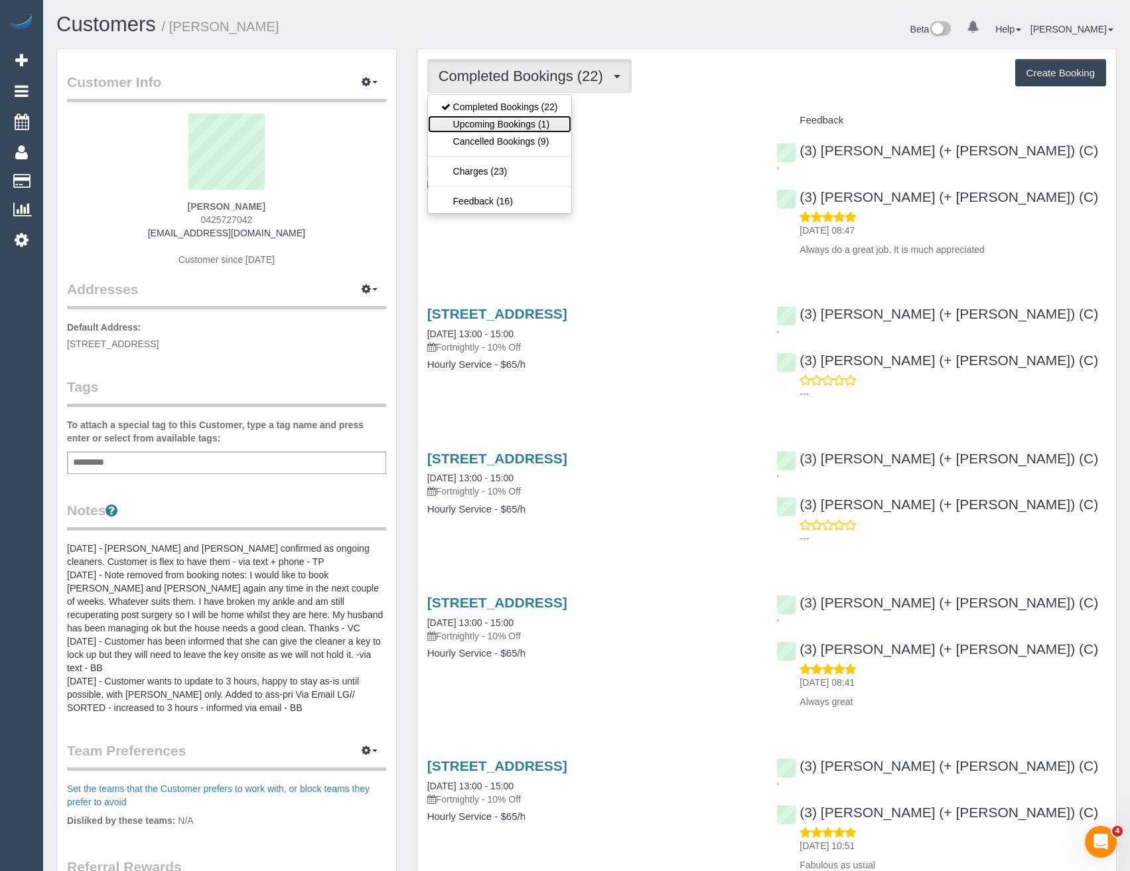
click at [536, 127] on link "Upcoming Bookings (1)" at bounding box center [499, 123] width 143 height 17
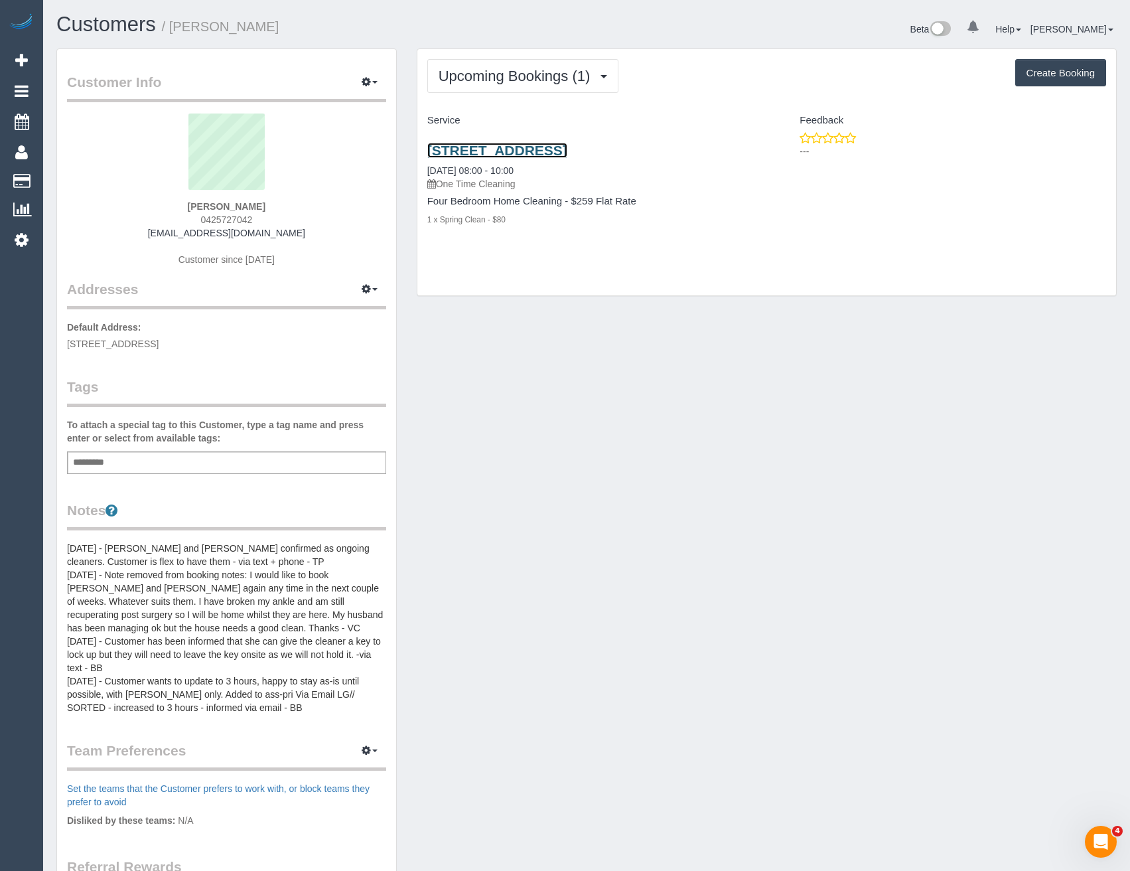
click at [558, 147] on link "[STREET_ADDRESS]" at bounding box center [497, 150] width 140 height 15
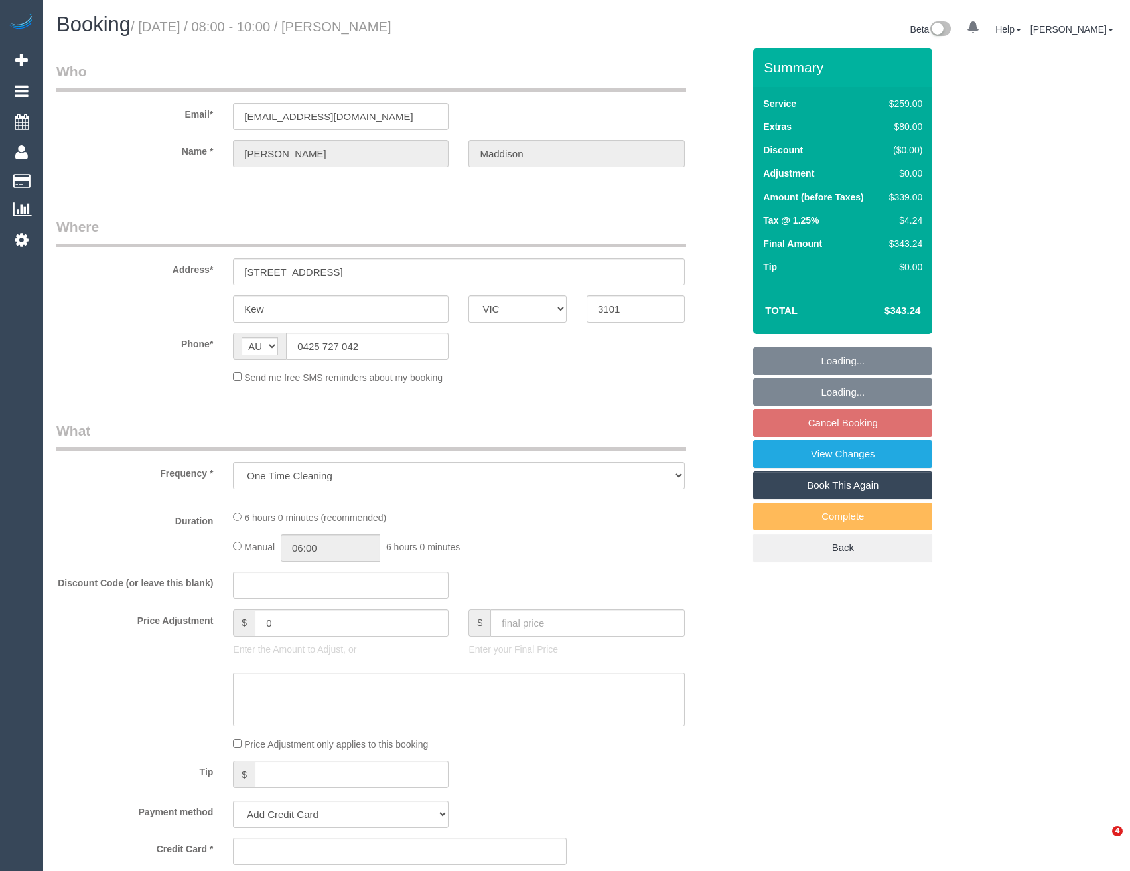
select select "VIC"
select select "string:stripe-pm_1MSJGG2GScqysDRVAaLNANB4"
select select "number:28"
select select "number:14"
select select "number:19"
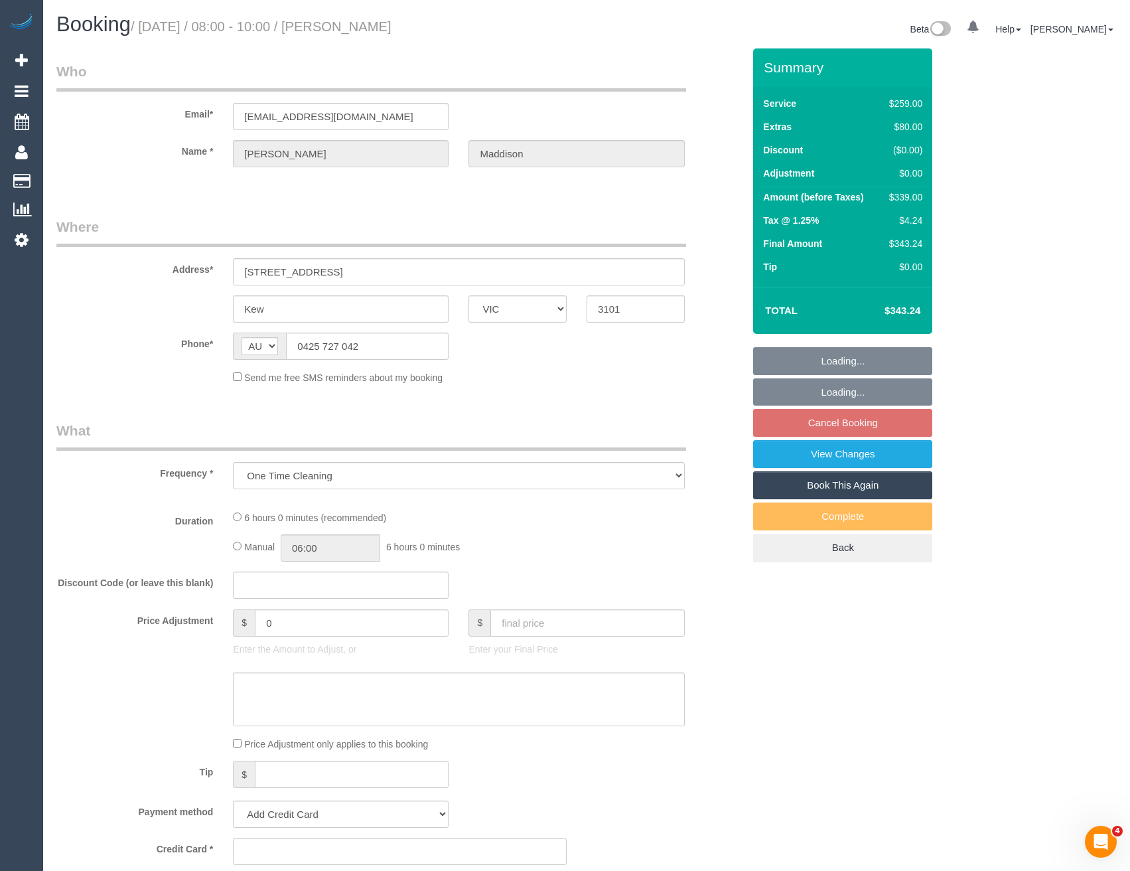
select select "number:24"
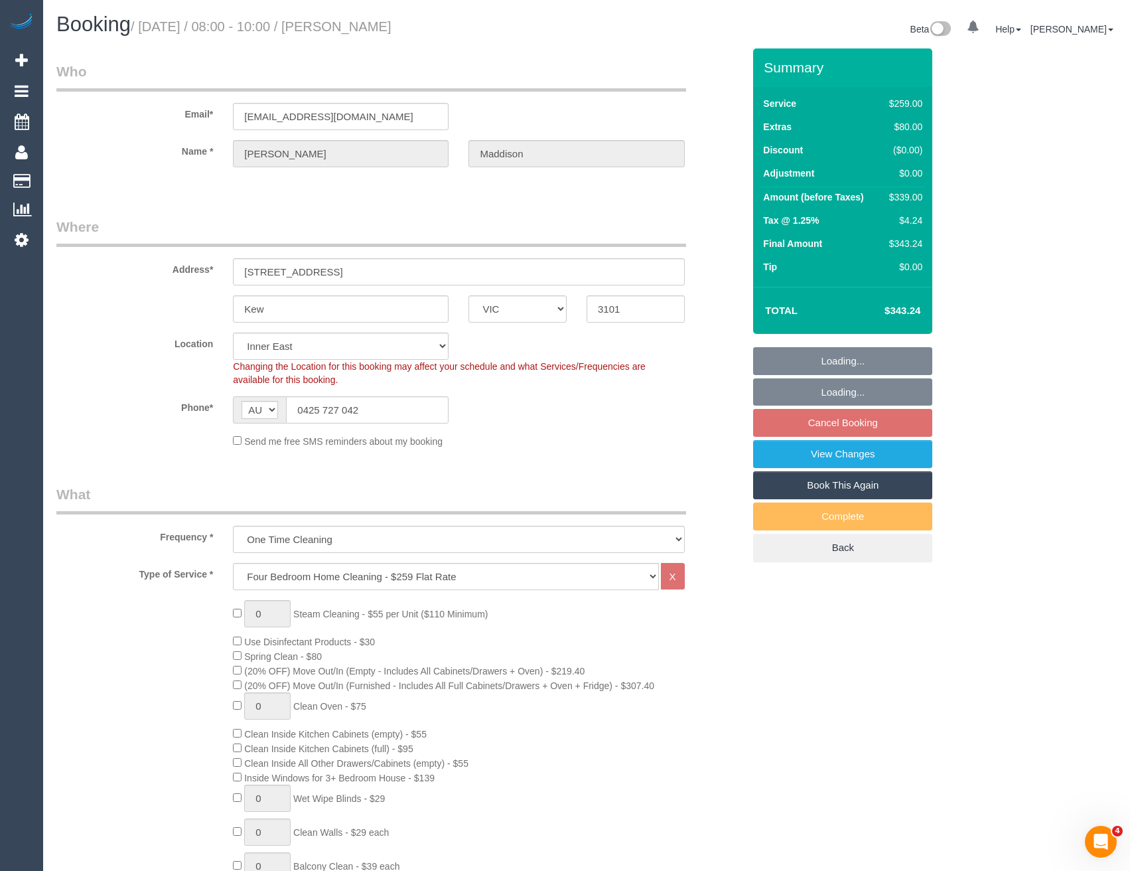
select select "object:771"
select select "spot2"
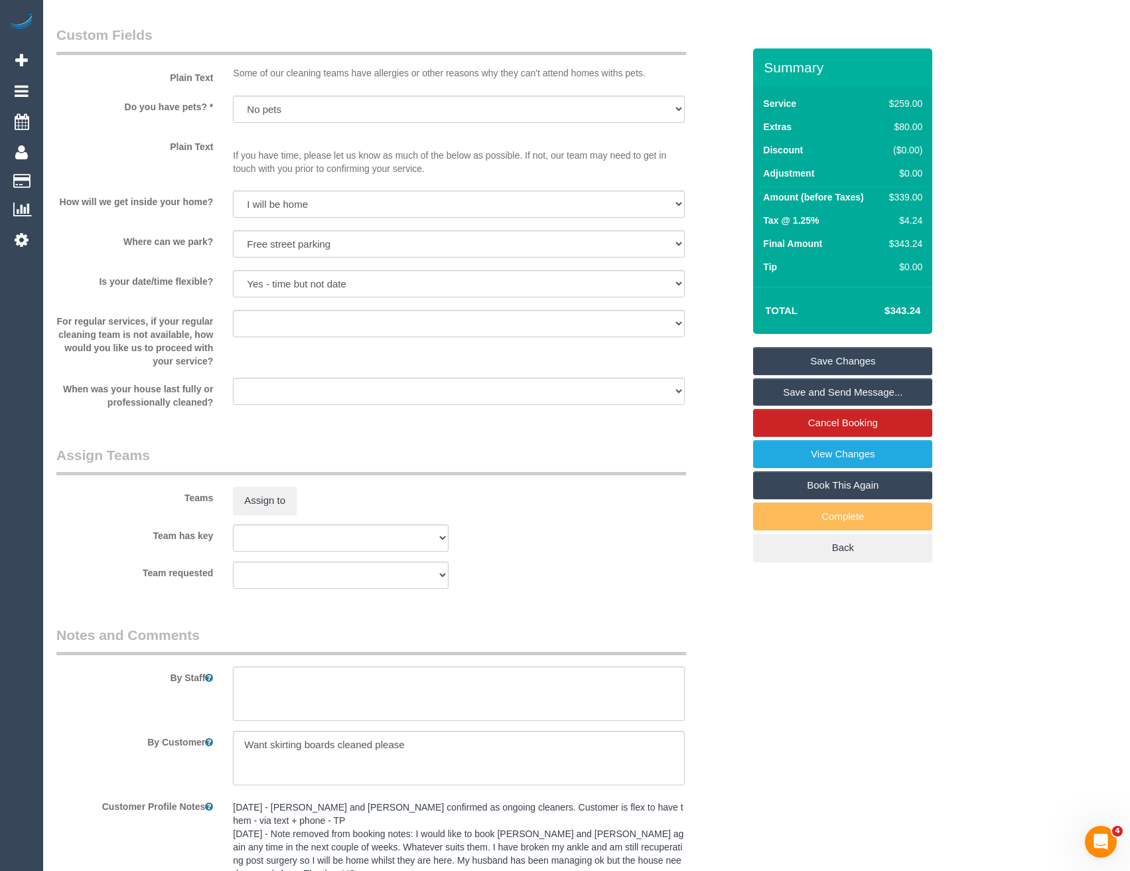
scroll to position [1659, 0]
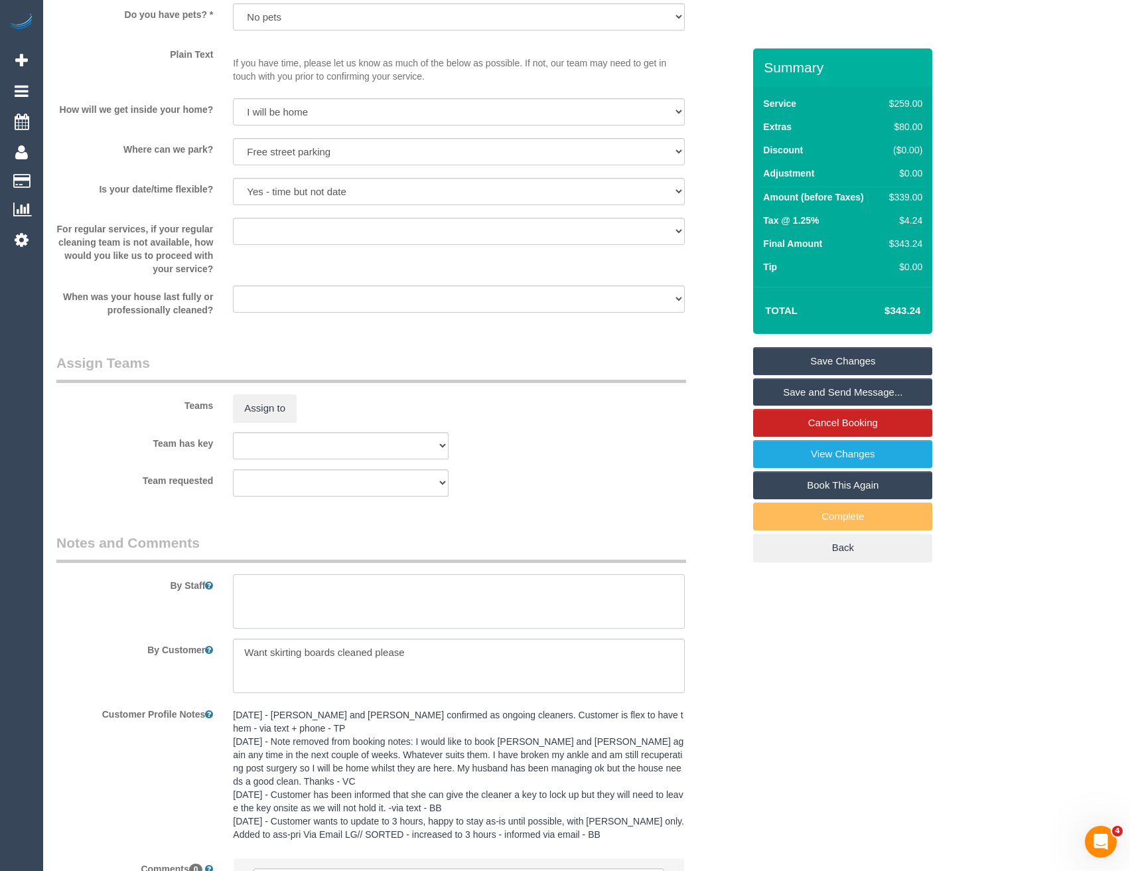
click at [327, 593] on textarea at bounding box center [458, 601] width 451 height 54
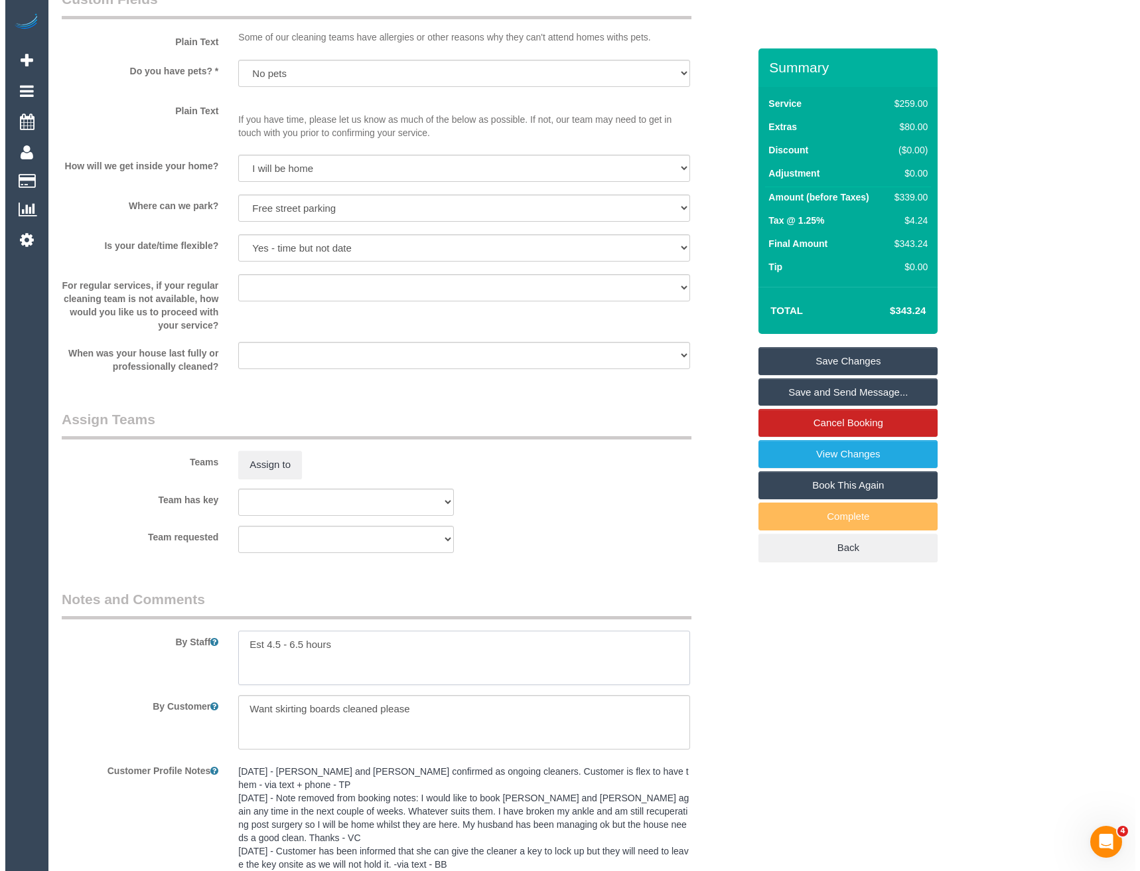
scroll to position [1526, 0]
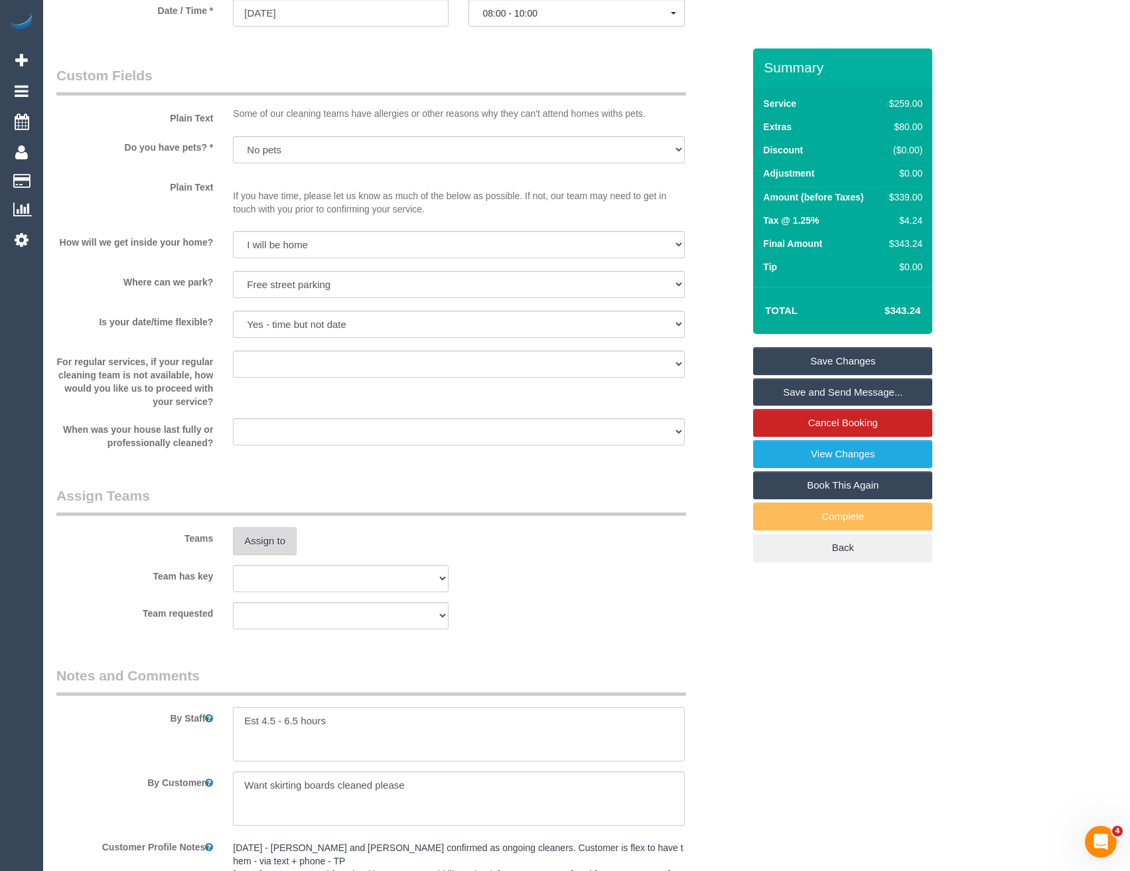
type textarea "Est 4.5 - 6.5 hours"
click at [289, 535] on button "Assign to" at bounding box center [265, 541] width 64 height 28
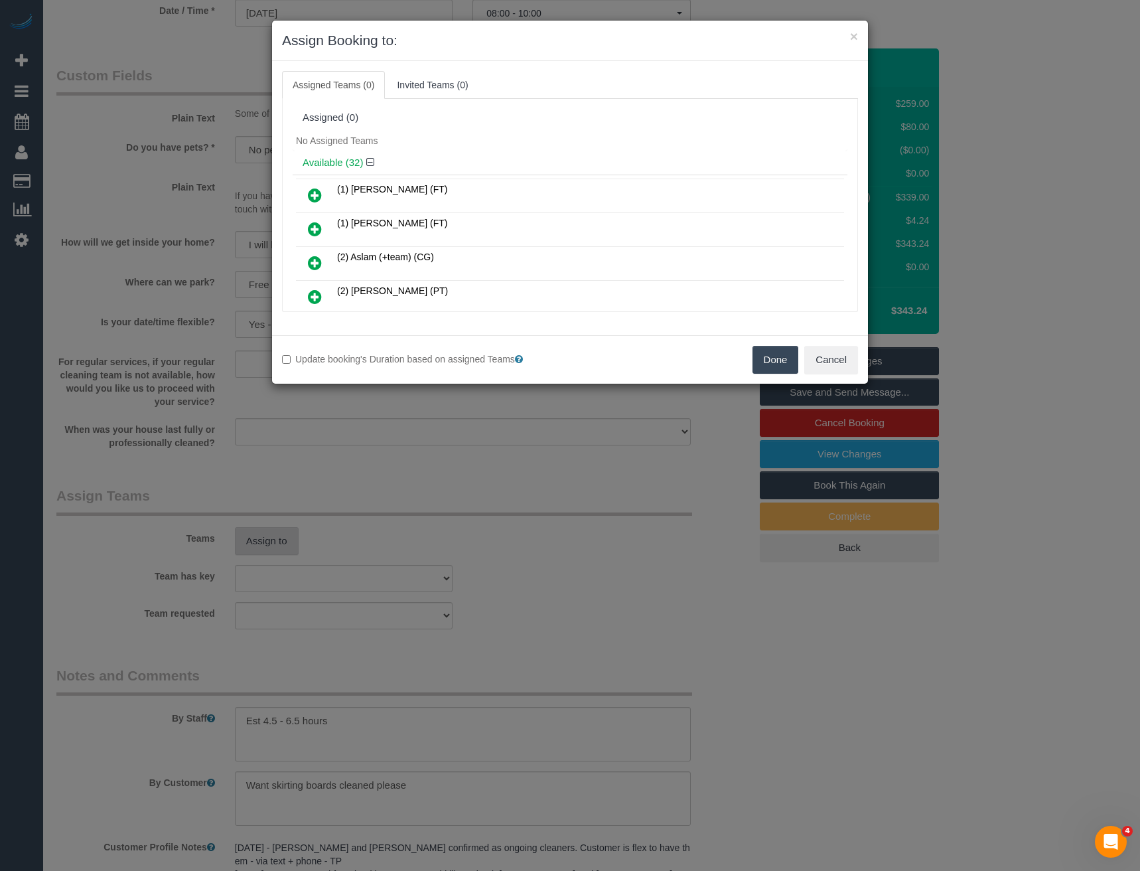
scroll to position [120, 0]
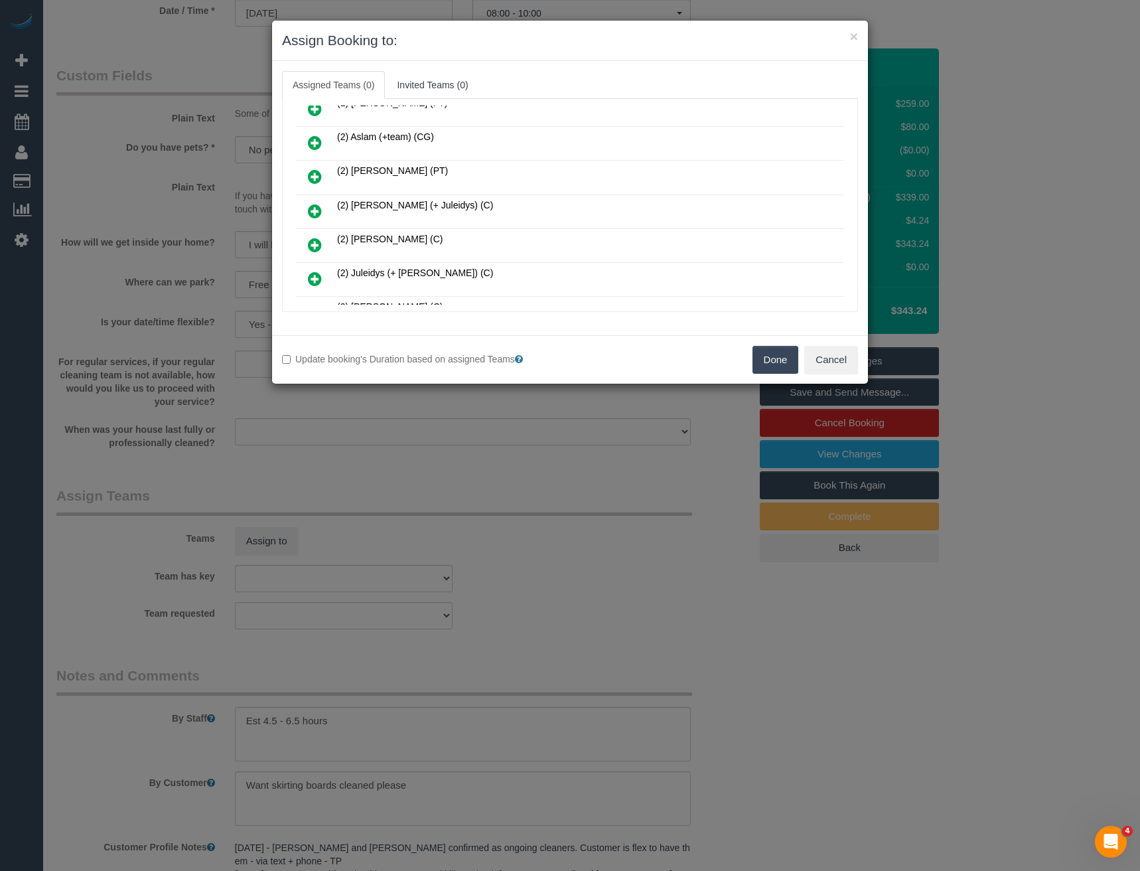
click at [312, 282] on icon at bounding box center [315, 279] width 14 height 16
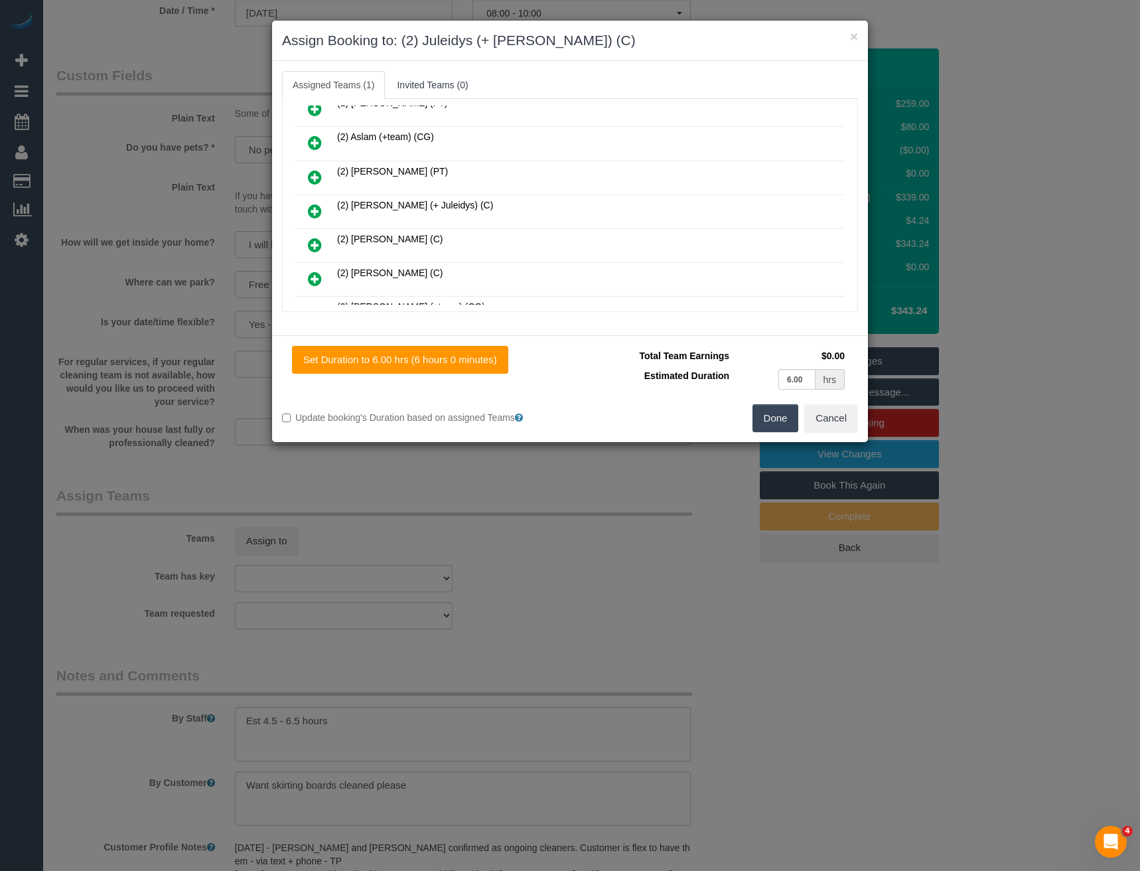
click at [315, 209] on icon at bounding box center [315, 211] width 14 height 16
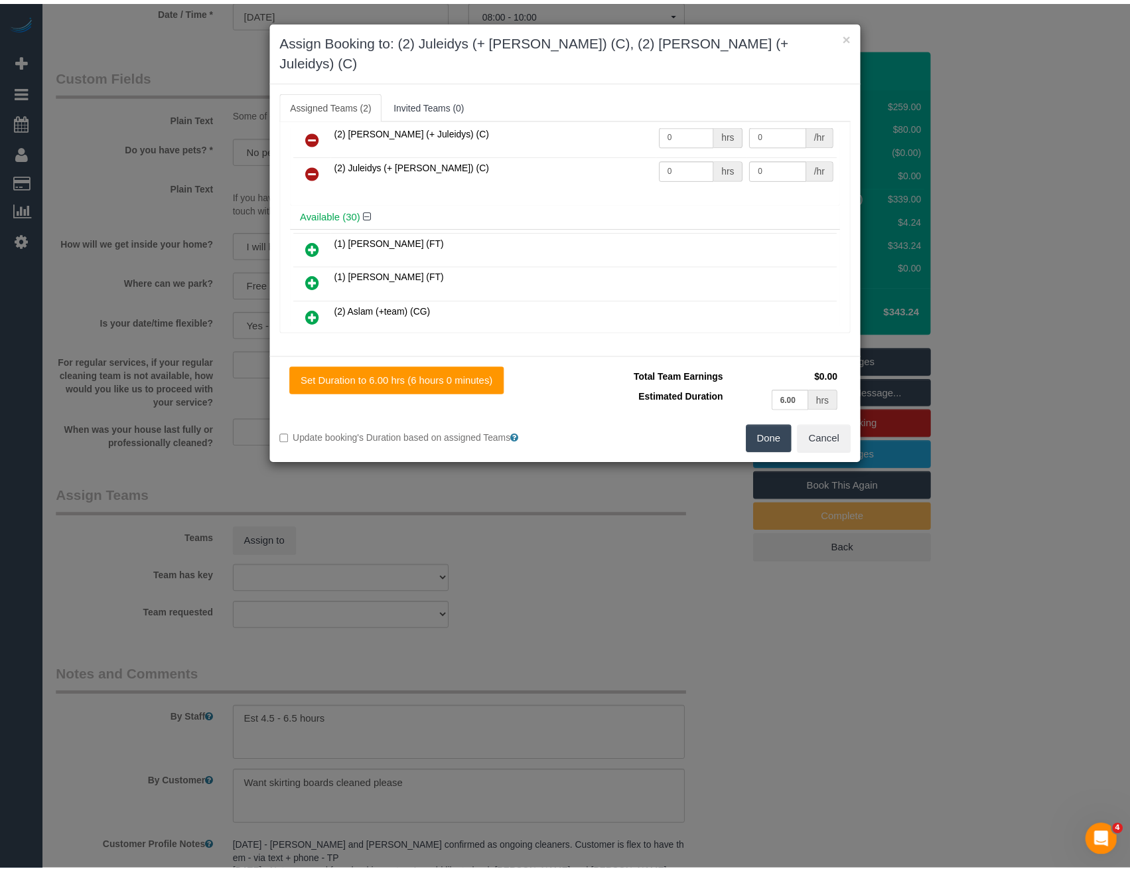
scroll to position [0, 0]
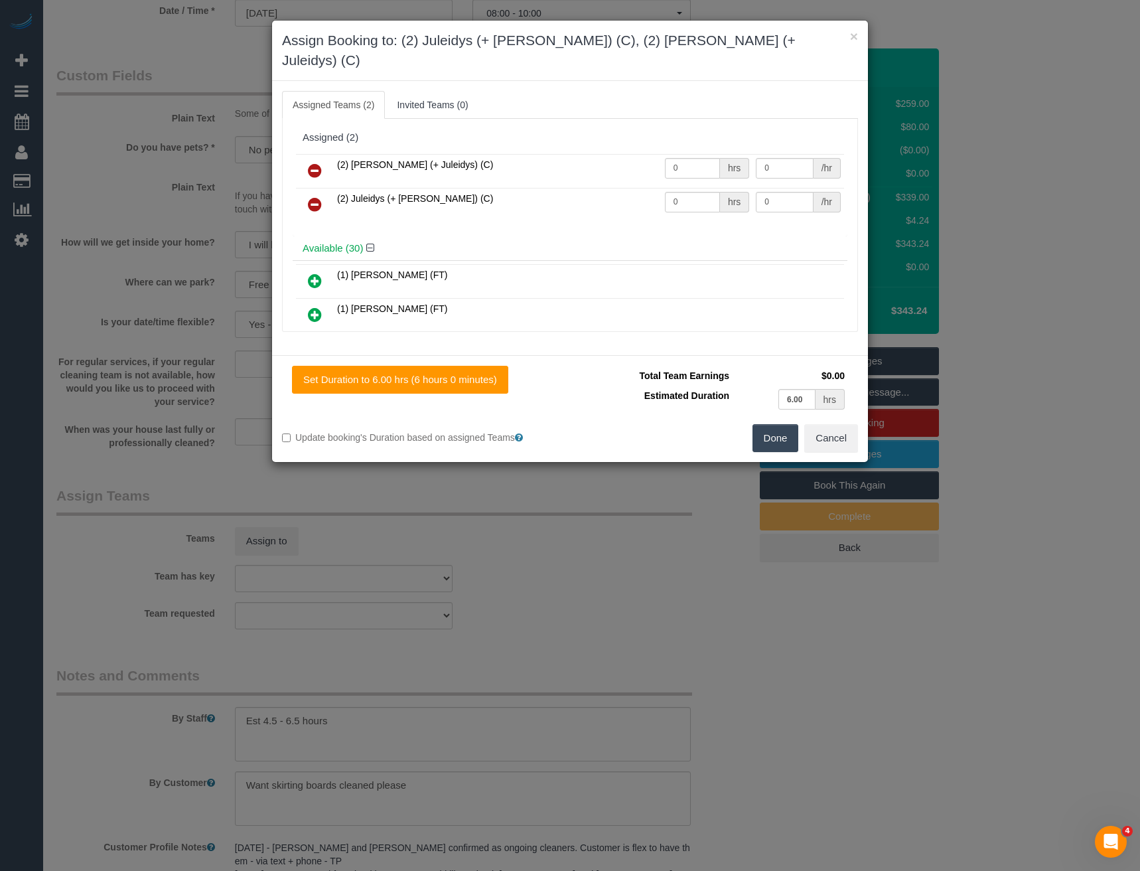
click at [645, 161] on tr "(2) [PERSON_NAME] (+ Juleidys) (C) 0 hrs 0 /hr" at bounding box center [570, 171] width 548 height 34
drag, startPoint x: 692, startPoint y: 141, endPoint x: 605, endPoint y: 147, distance: 87.1
click at [605, 154] on tr "(2) [PERSON_NAME] (+ Juleidys) (C) 0 hrs 0 /hr" at bounding box center [570, 171] width 548 height 34
type input "1"
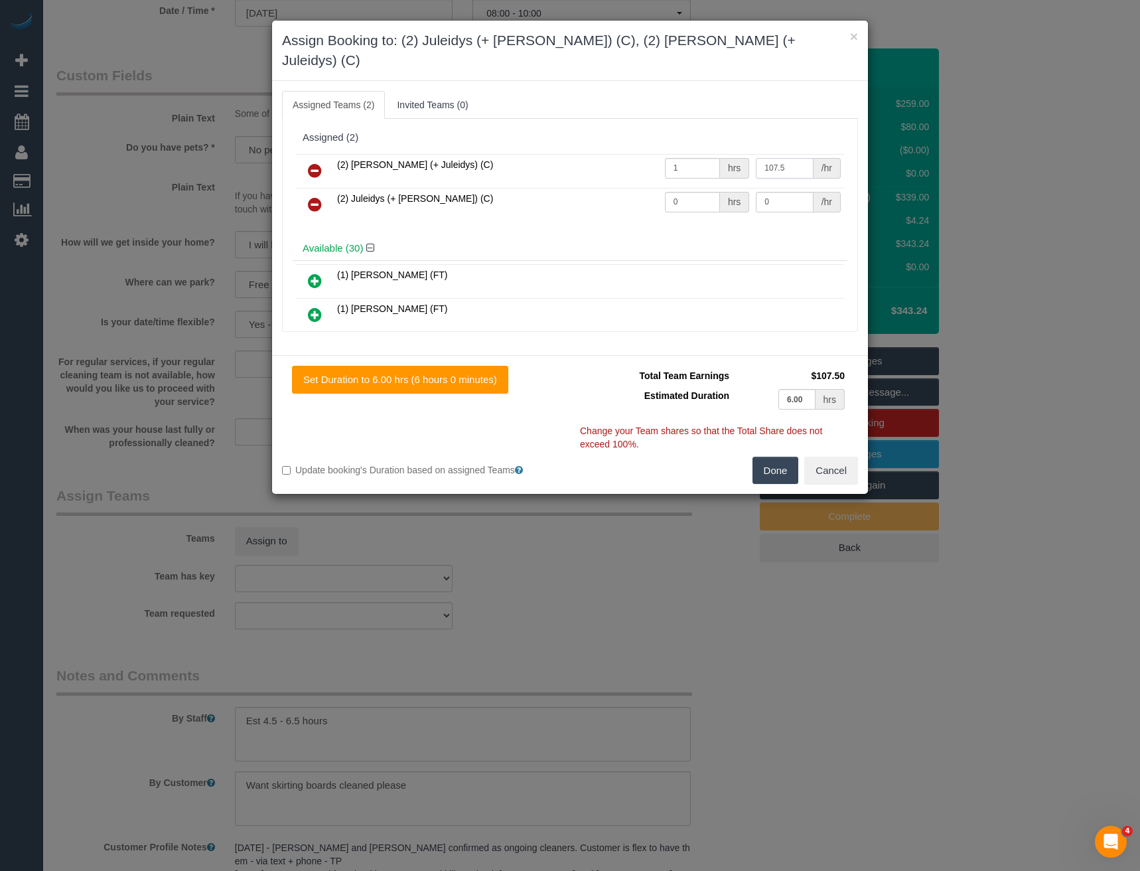
type input "107.5"
drag, startPoint x: 676, startPoint y: 183, endPoint x: 634, endPoint y: 190, distance: 42.3
click at [636, 191] on tr "(2) Juleidys (+ [PERSON_NAME]) (C) 0 hrs 0 /hr" at bounding box center [570, 205] width 548 height 34
type input "1"
type input "107.5"
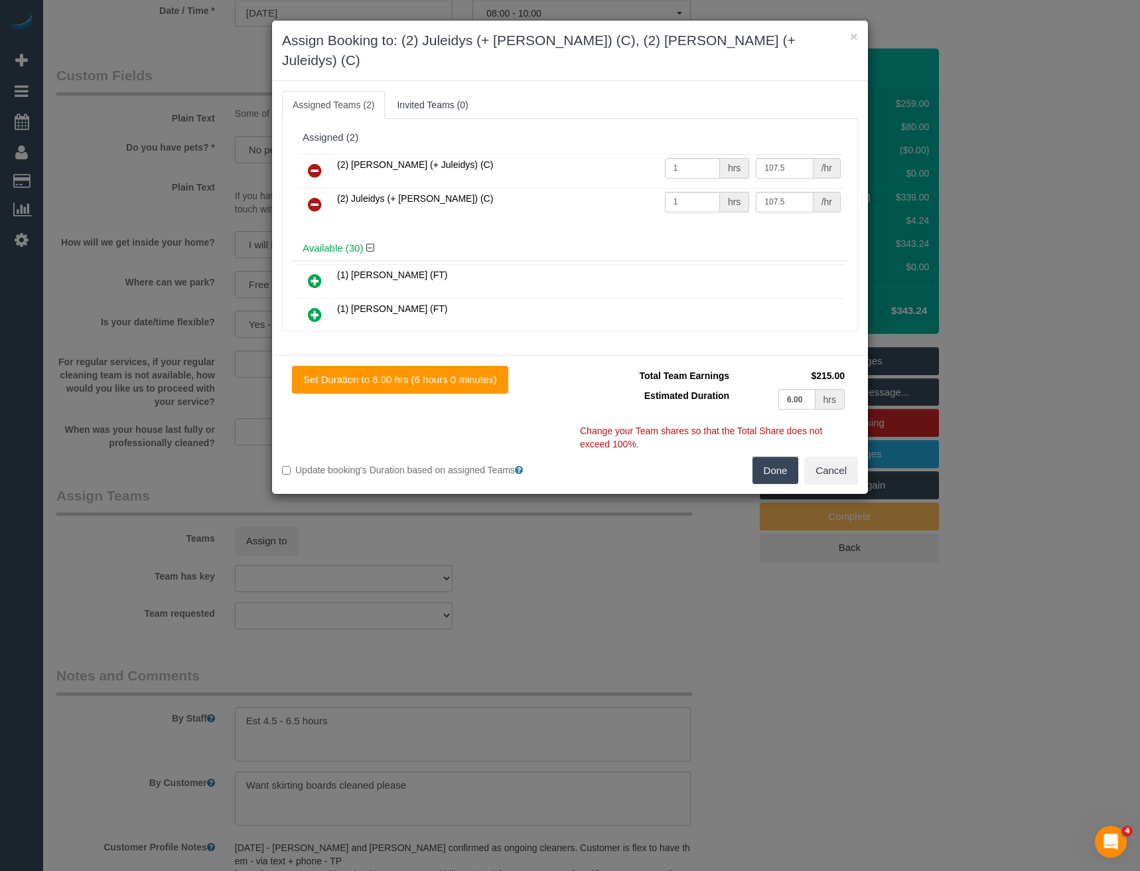
click at [776, 457] on button "Done" at bounding box center [776, 471] width 46 height 28
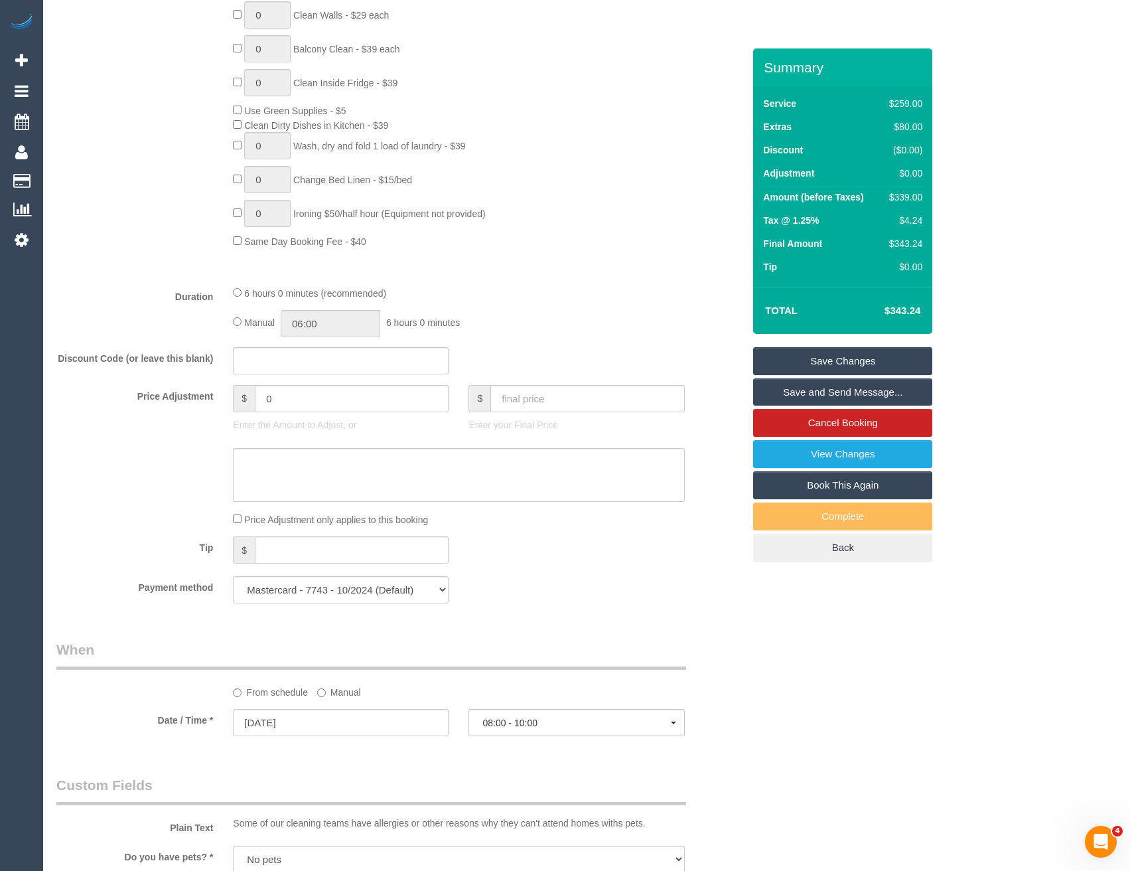
scroll to position [676, 0]
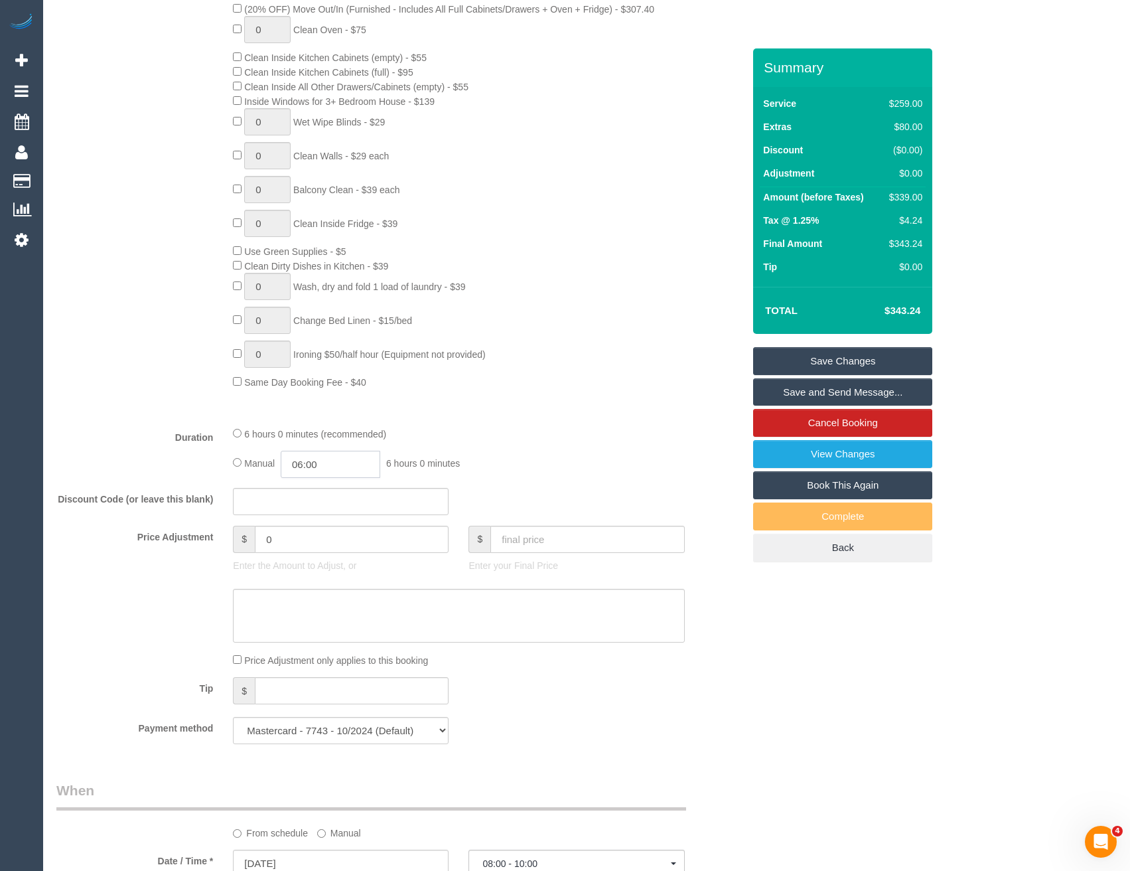
click at [340, 464] on input "06:00" at bounding box center [331, 464] width 100 height 27
type input "03:00"
click at [318, 511] on li "03:00" at bounding box center [316, 506] width 59 height 17
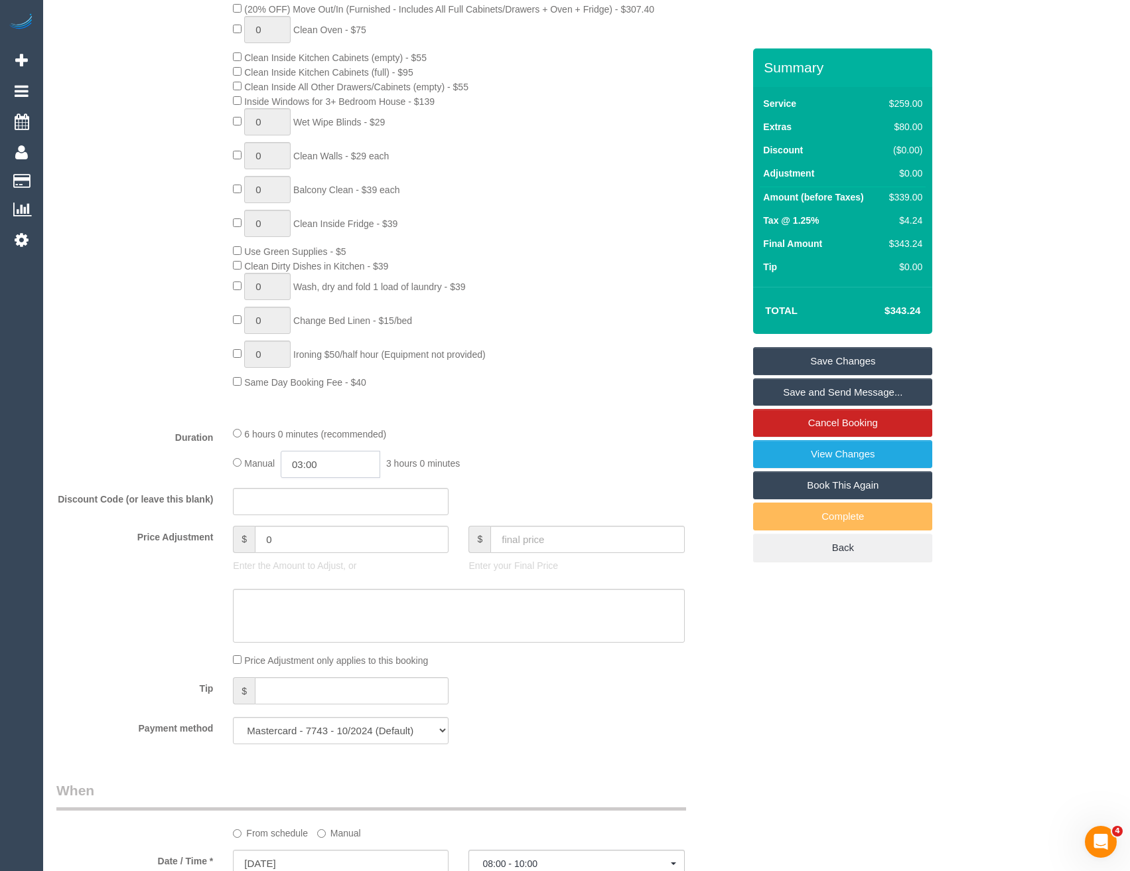
click at [342, 463] on input "03:00" at bounding box center [331, 464] width 100 height 27
select select
type input "03:0"
select select "spot23"
type input "03:15"
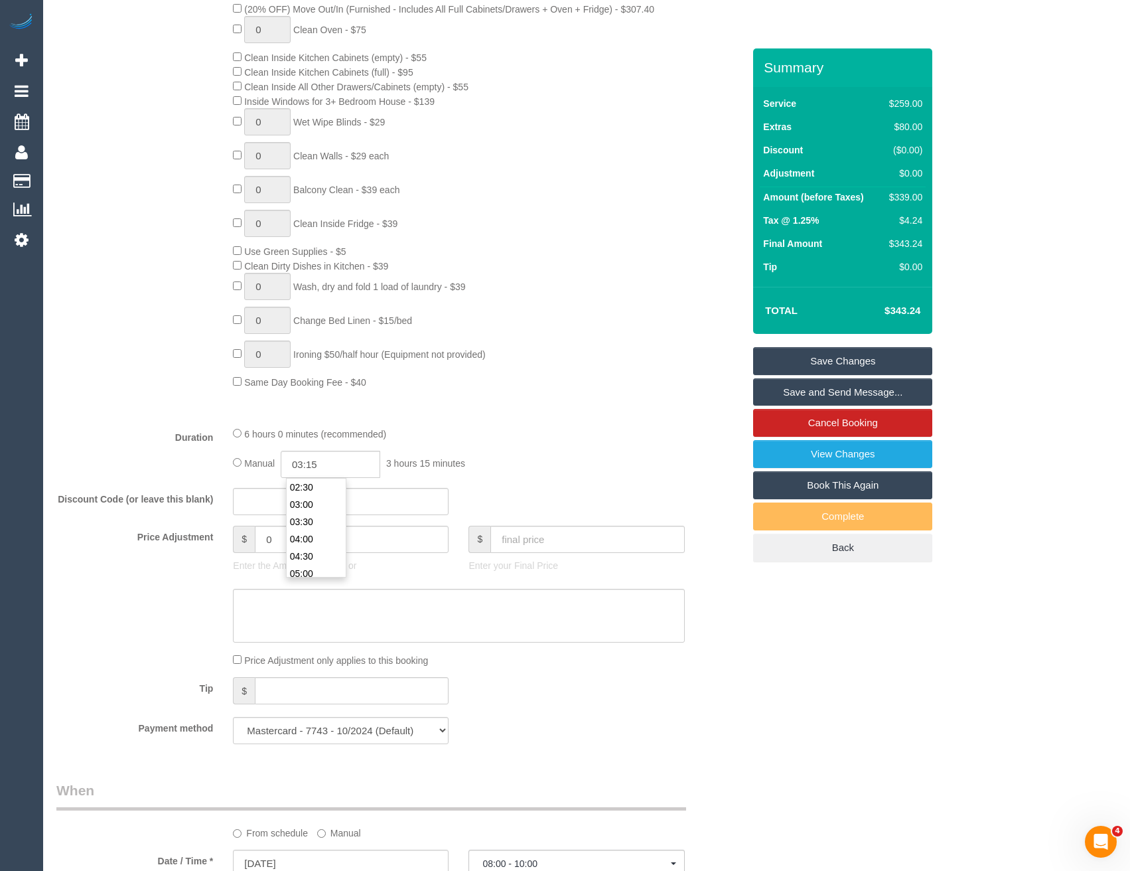
click at [481, 391] on div "Type of Service * Hourly Service - $70/h Hourly Service - $65/h Hourly Service …" at bounding box center [399, 151] width 687 height 529
select select "spot44"
select select "spot65"
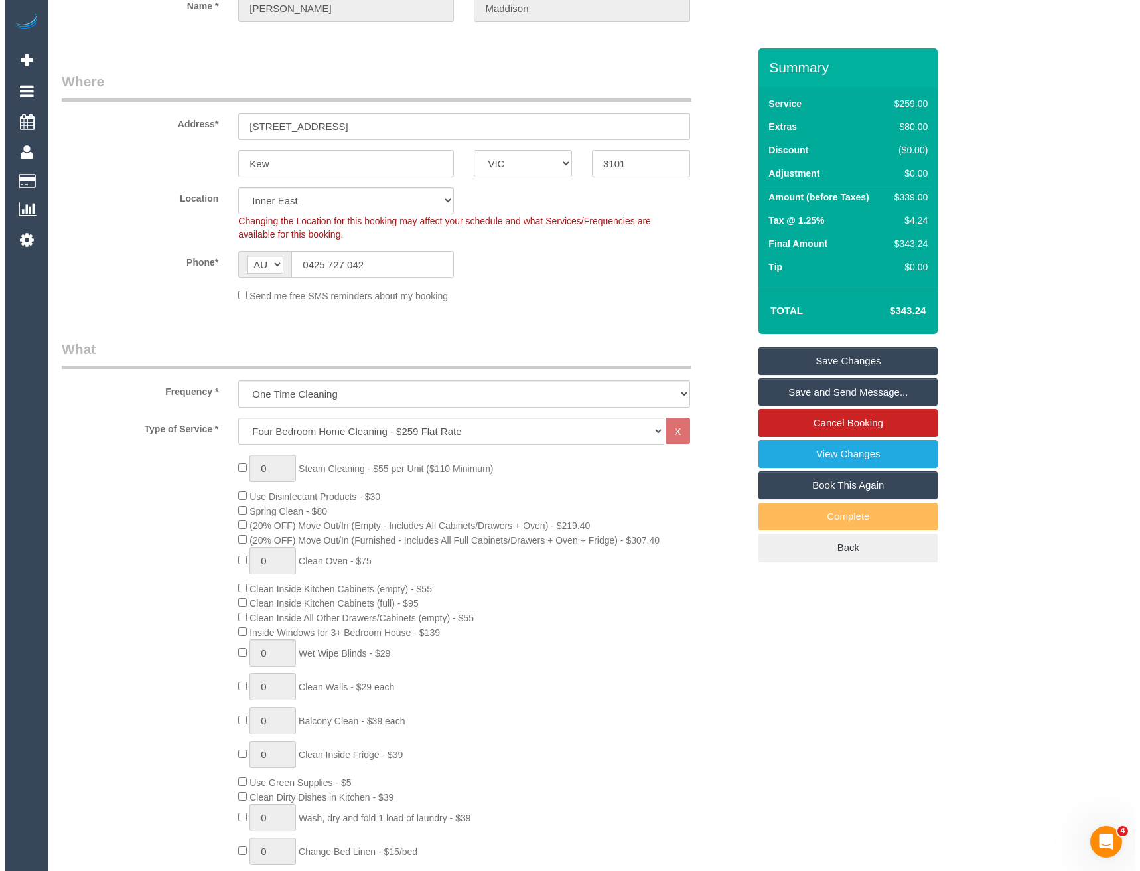
scroll to position [0, 0]
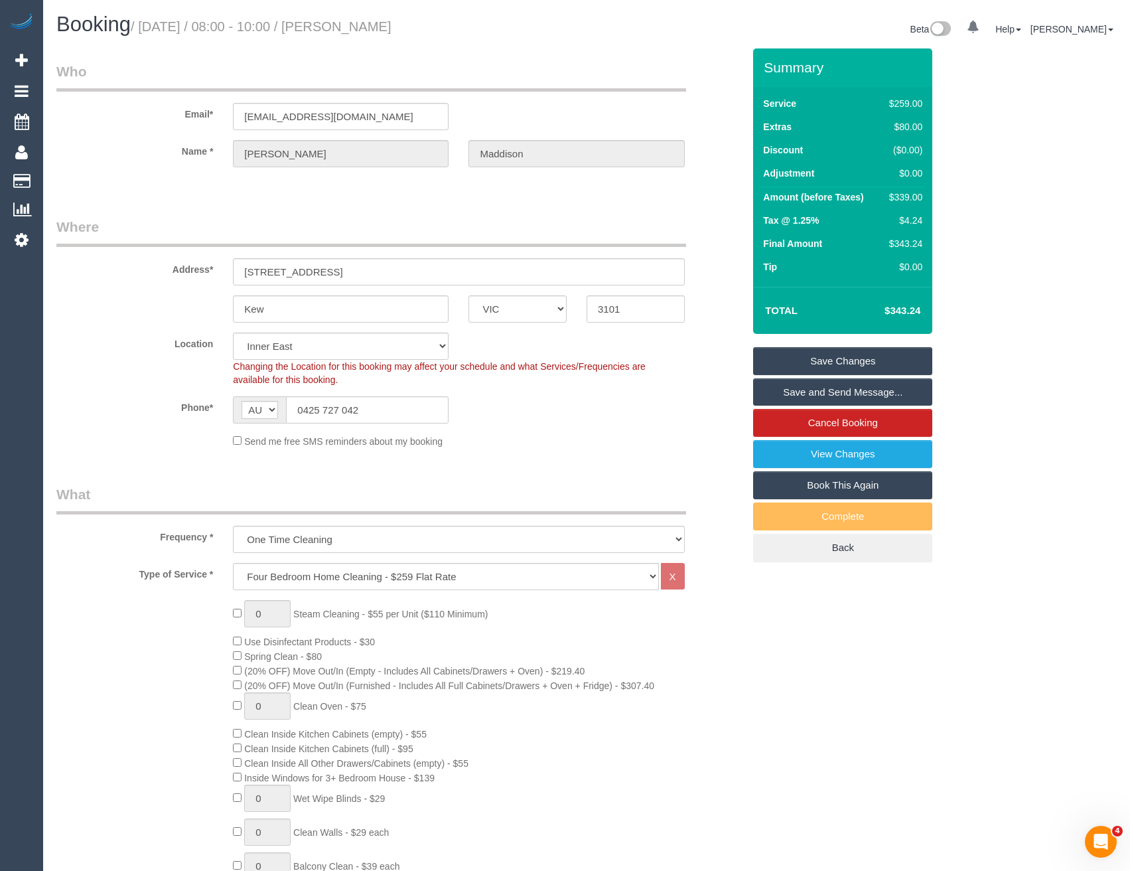
click at [788, 384] on link "Save and Send Message..." at bounding box center [842, 392] width 179 height 28
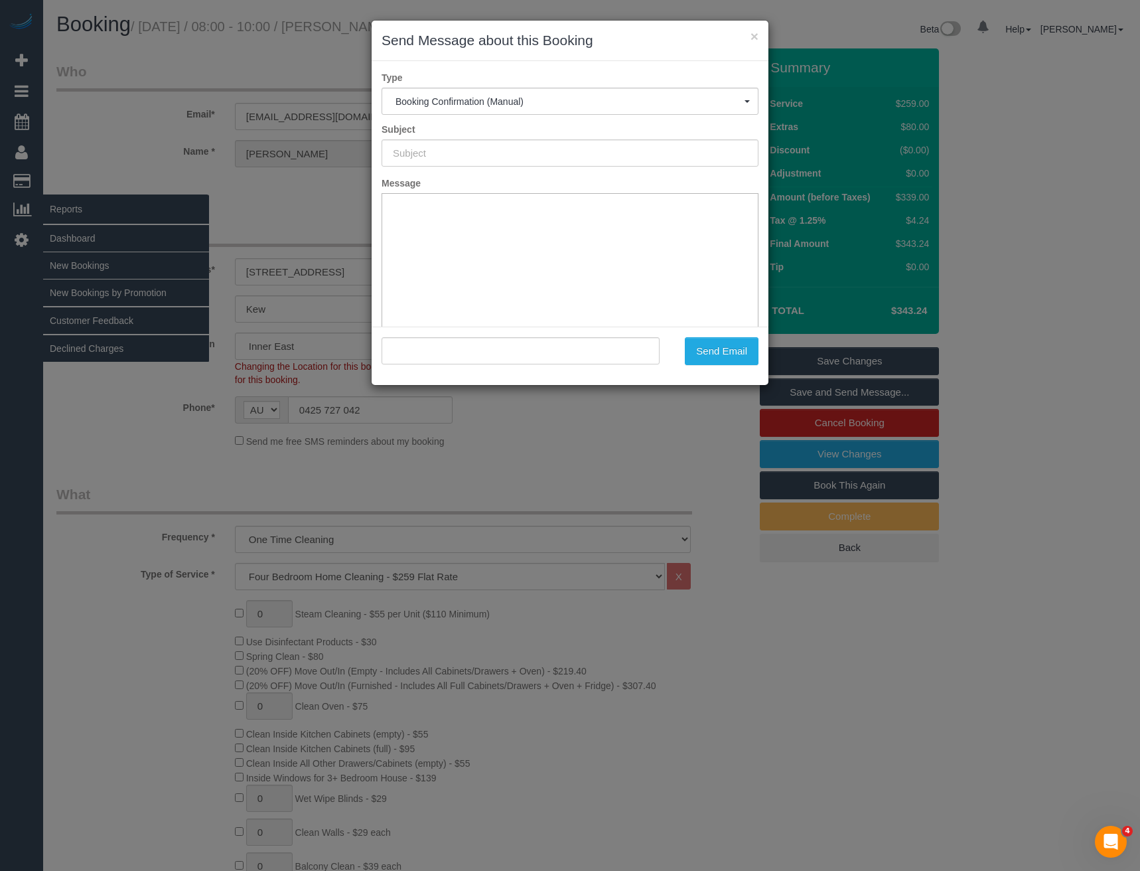
type input "Booking Confirmed"
type input ""[PERSON_NAME]" <[EMAIL_ADDRESS][DOMAIN_NAME]>"
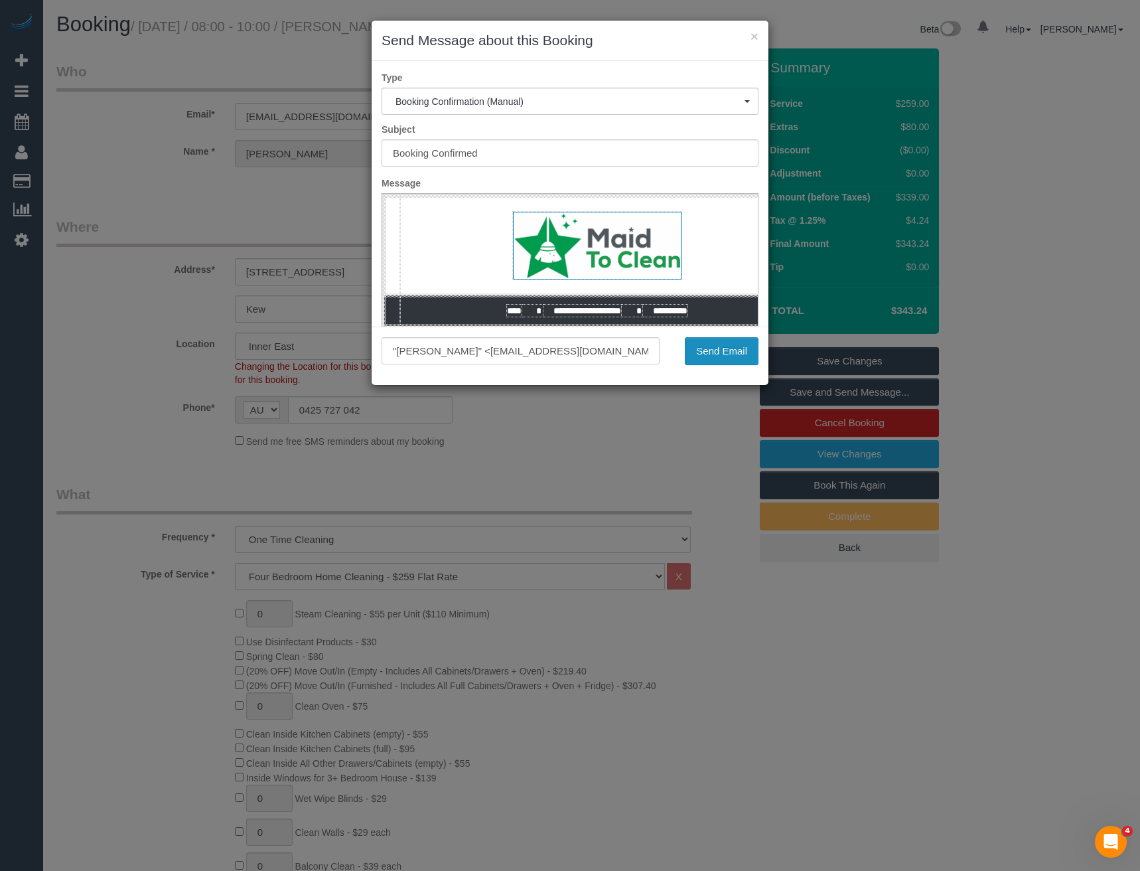
click at [719, 350] on button "Send Email" at bounding box center [722, 351] width 74 height 28
